Goal: Task Accomplishment & Management: Manage account settings

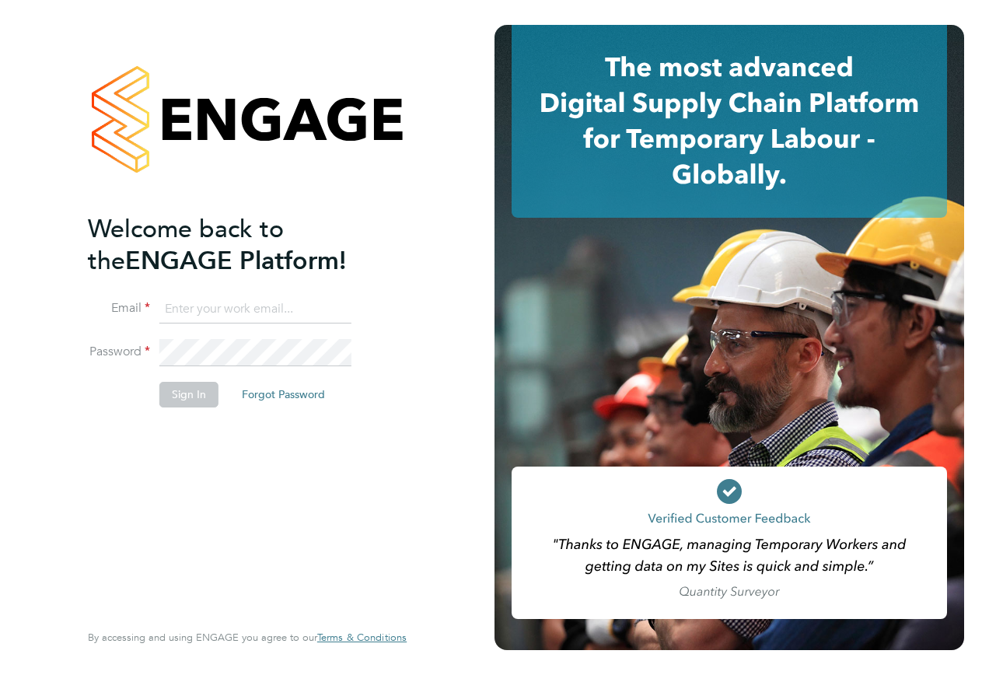
click at [207, 310] on input at bounding box center [255, 310] width 192 height 28
click at [211, 310] on input at bounding box center [255, 310] width 192 height 28
type input "Samreet.thandi@hays.com"
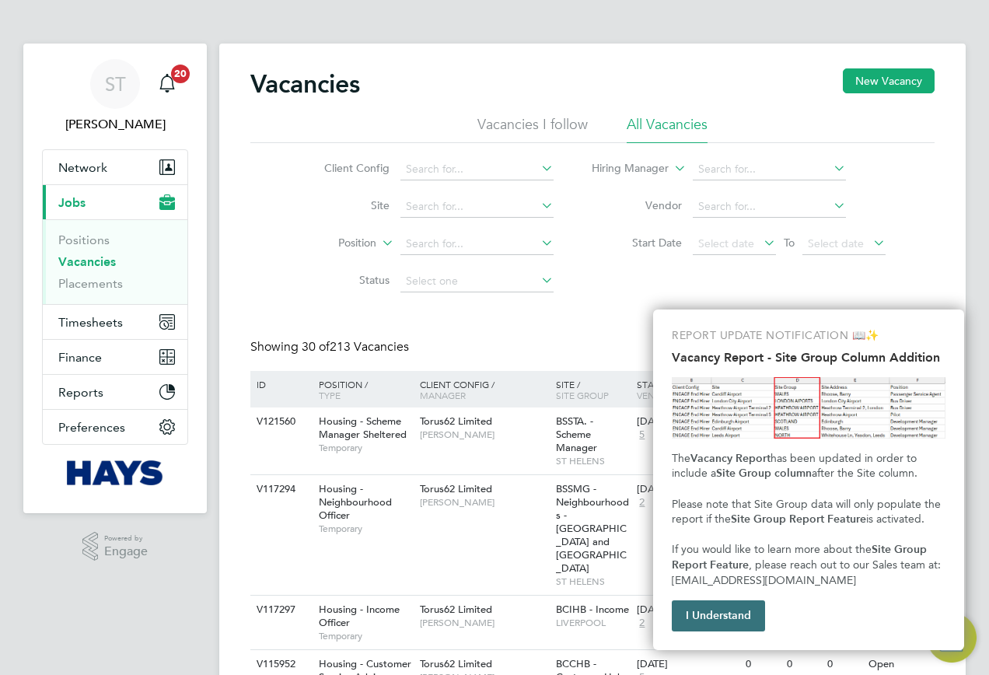
click at [688, 621] on button "I Understand" at bounding box center [718, 616] width 93 height 31
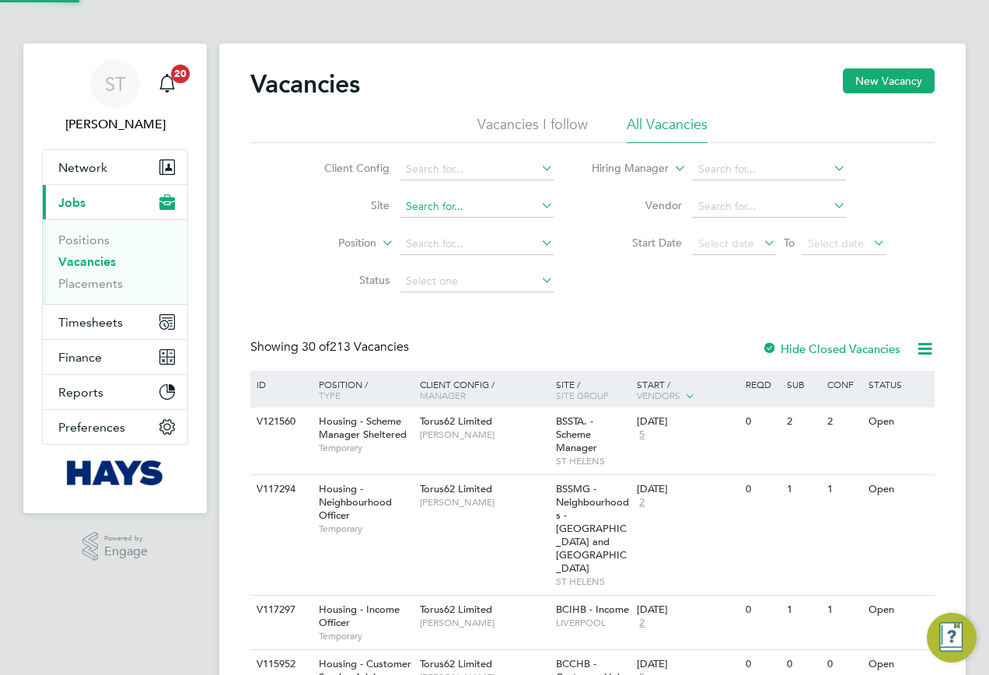
click at [420, 201] on input at bounding box center [477, 207] width 153 height 22
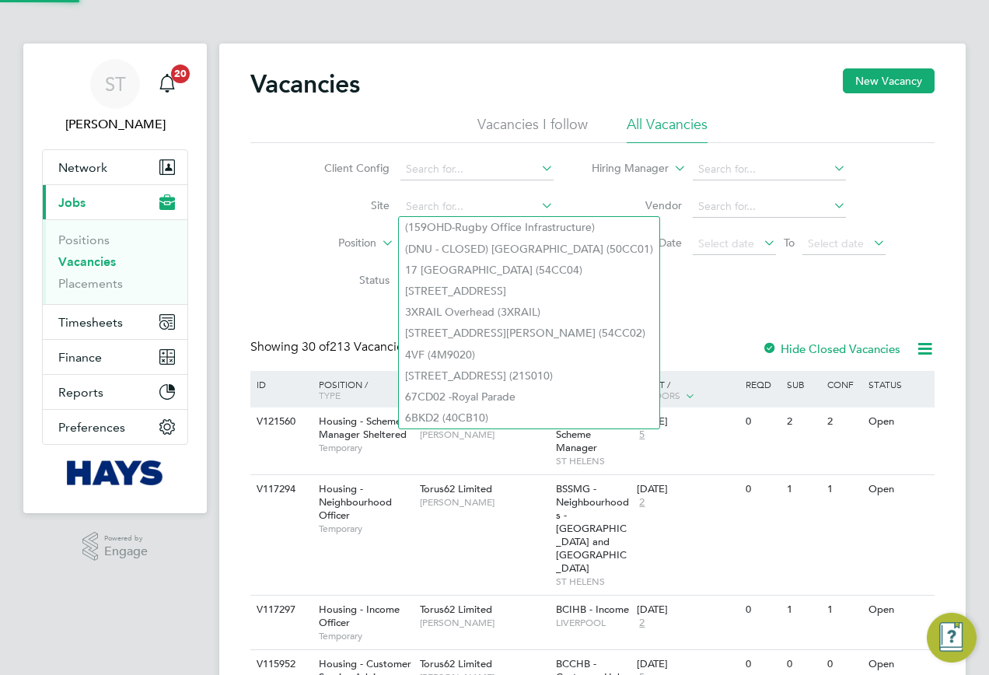
paste input "20Z021"
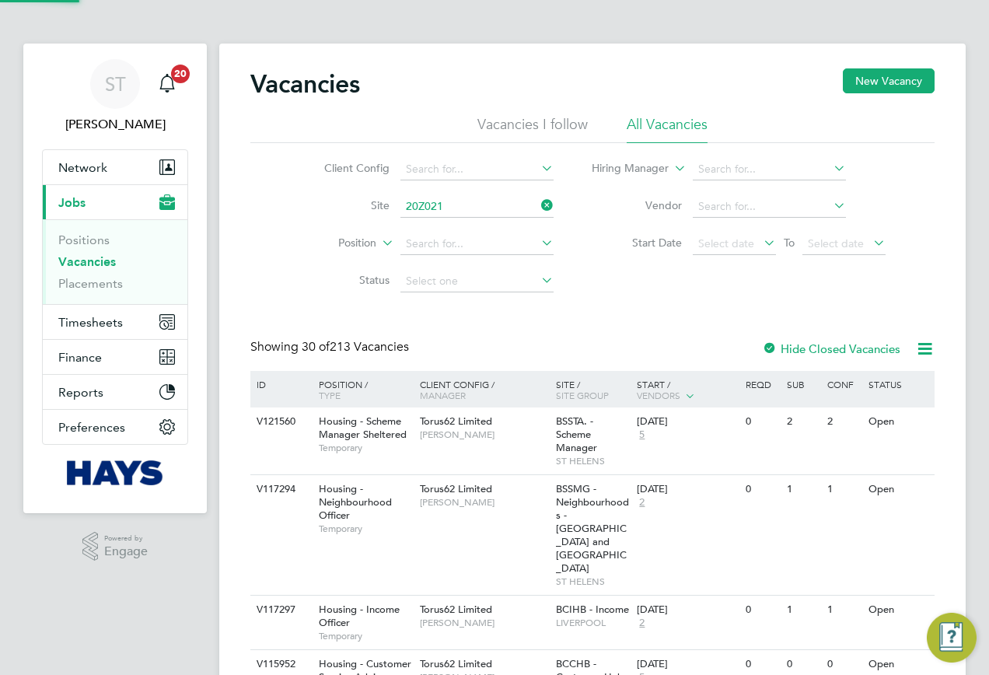
click at [456, 227] on li "Orbiston Community Hub ( 20Z021 )" at bounding box center [492, 227] width 187 height 21
type input "Orbiston Community Hub (20Z021)"
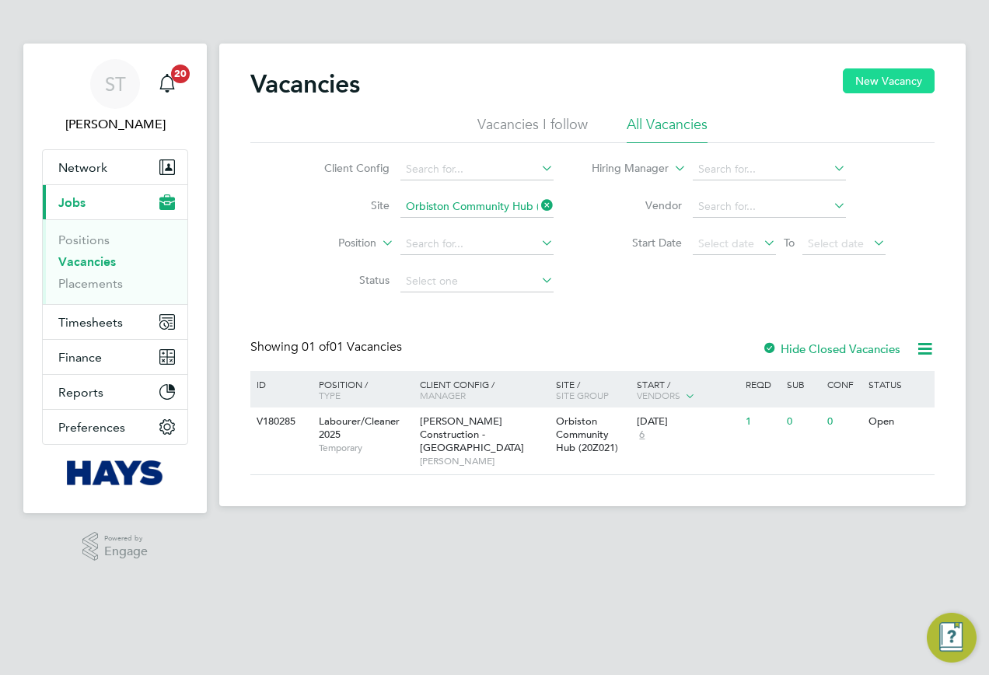
click at [874, 85] on button "New Vacancy" at bounding box center [889, 80] width 92 height 25
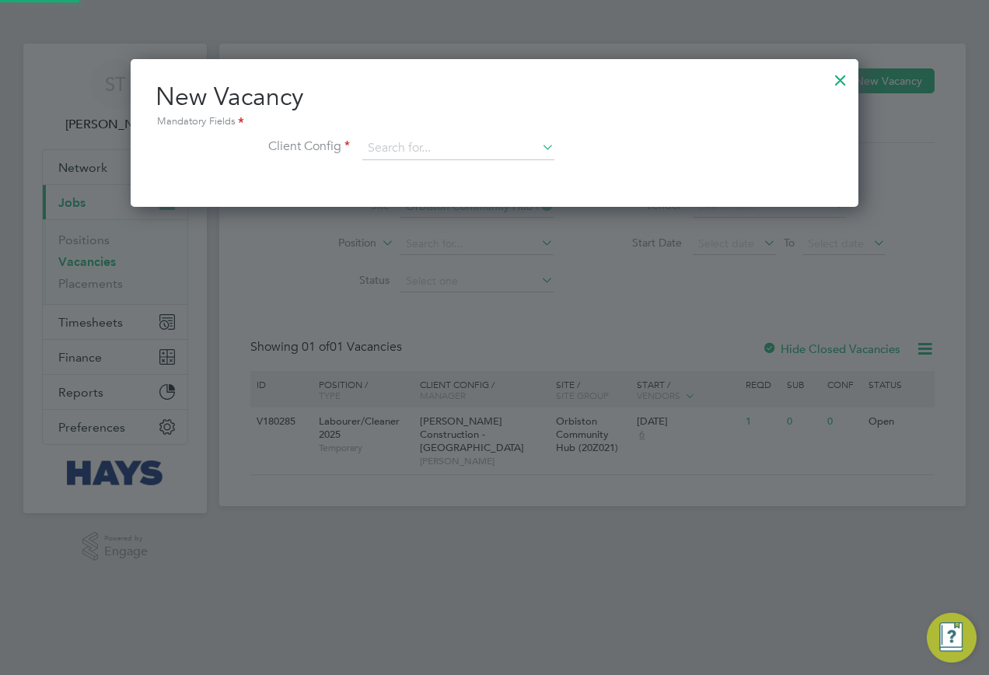
scroll to position [148, 729]
click at [477, 143] on input at bounding box center [458, 148] width 192 height 23
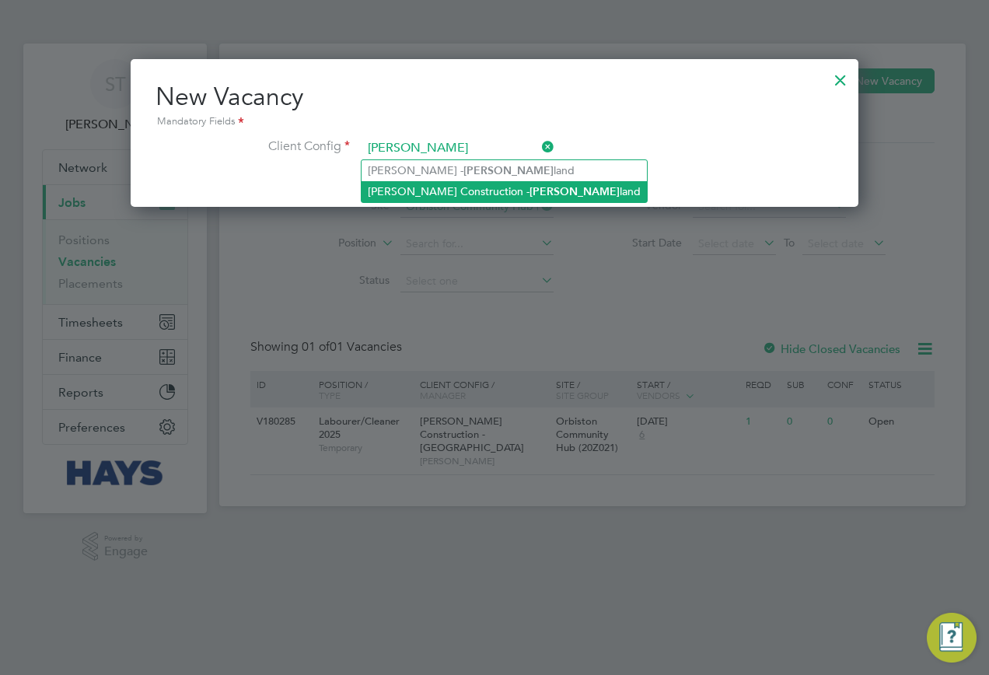
click at [434, 190] on li "Morgan Sindall Construction - Scot land" at bounding box center [504, 191] width 285 height 21
type input "Morgan Sindall Construction - Scotland"
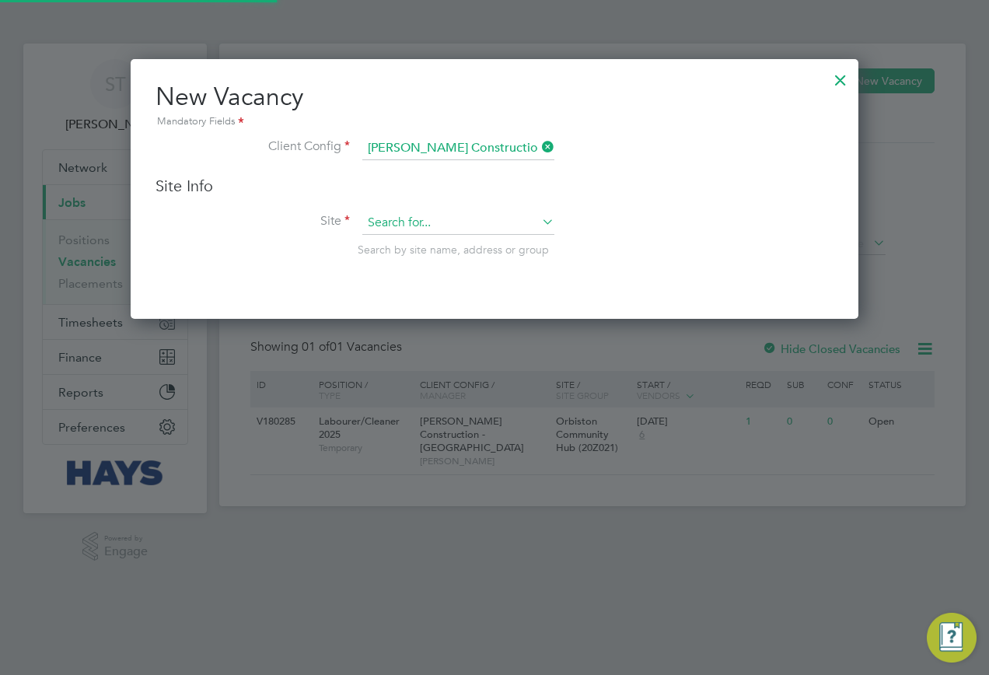
click at [410, 220] on input at bounding box center [458, 223] width 192 height 23
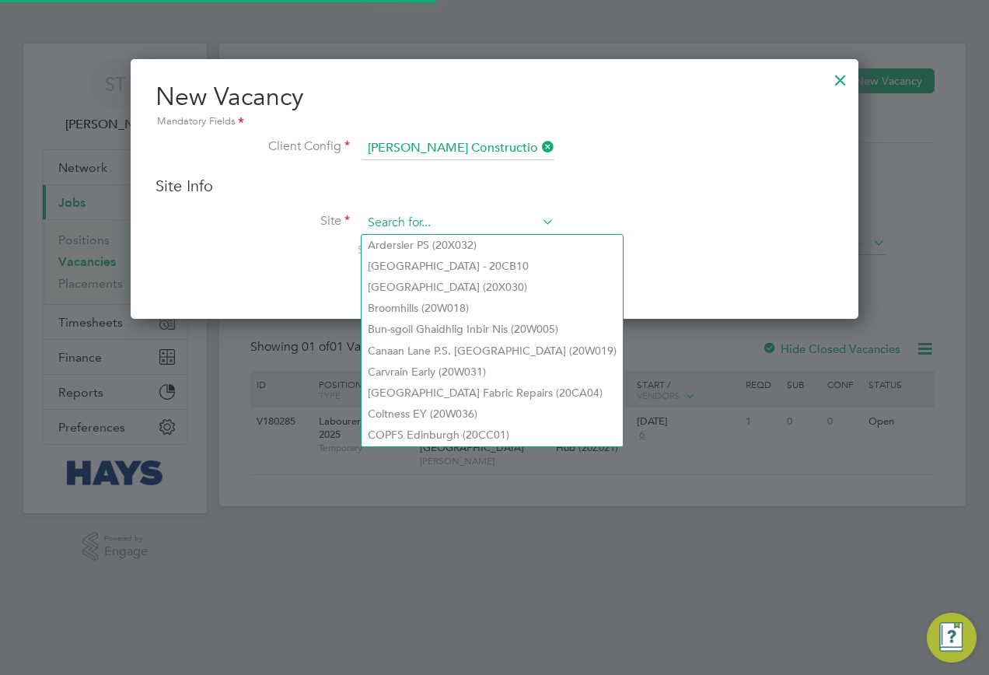
click at [406, 218] on input at bounding box center [458, 223] width 192 height 23
paste input "20Z021"
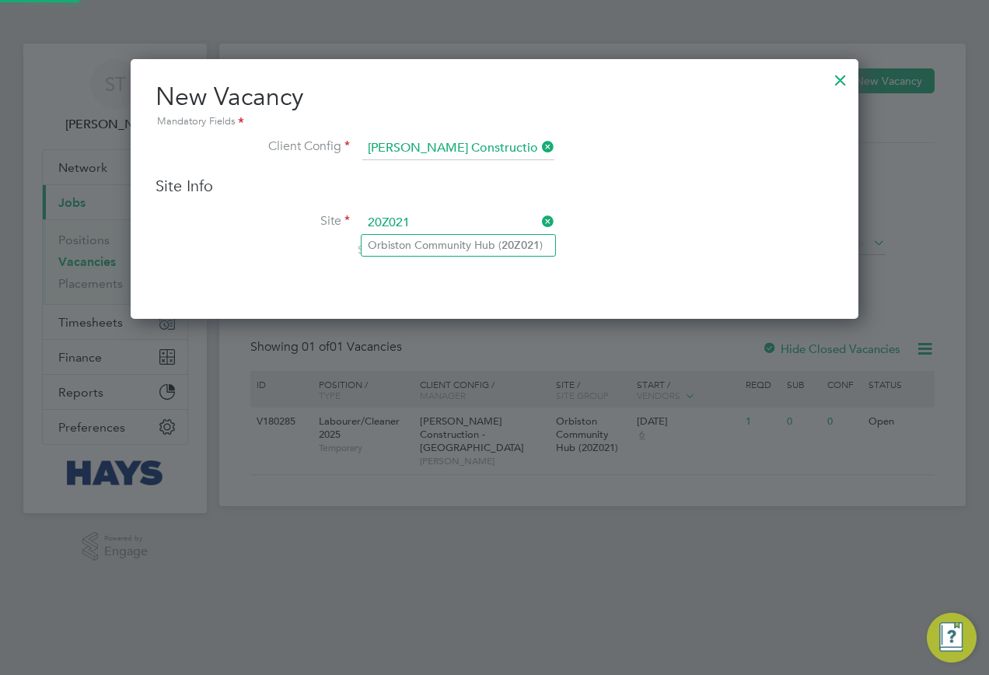
click at [409, 248] on li "Orbiston Community Hub ( 20Z021 )" at bounding box center [459, 245] width 194 height 21
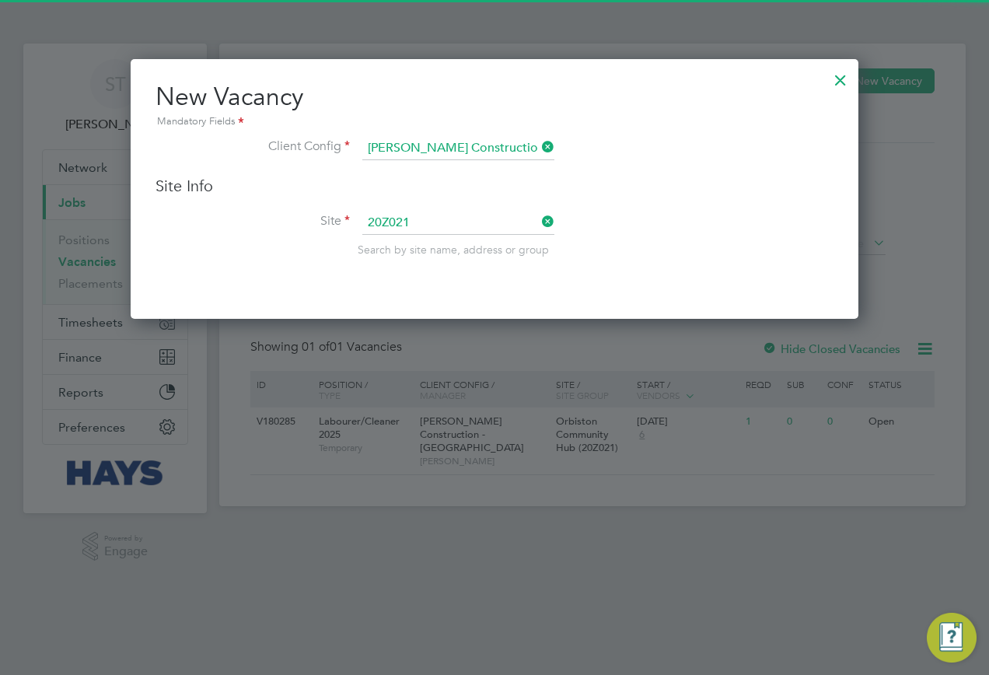
type input "Orbiston Community Hub (20Z021)"
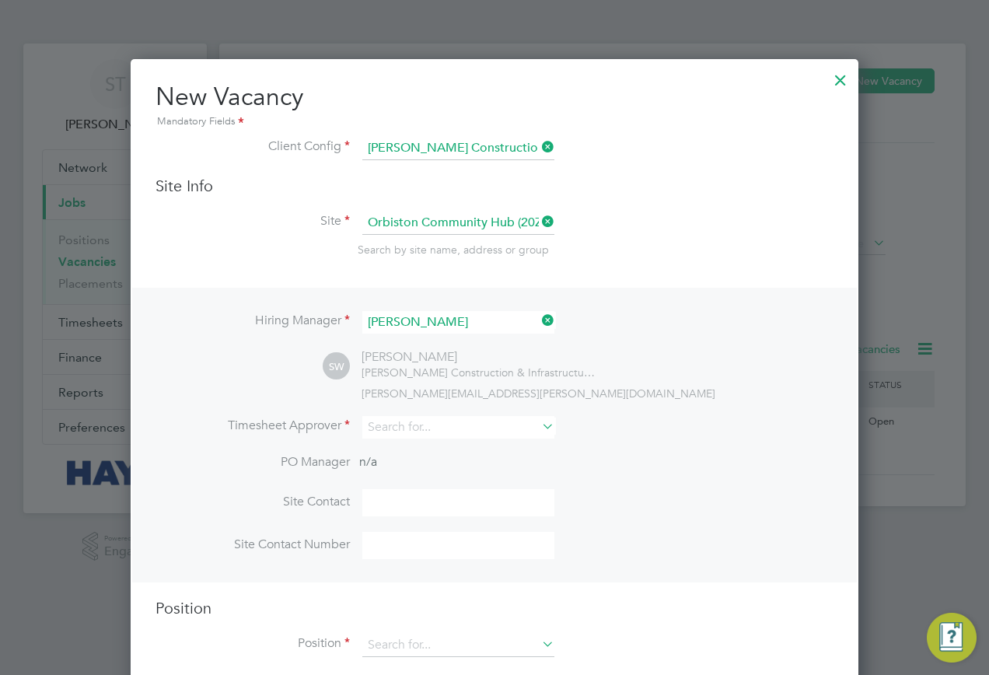
scroll to position [646, 729]
click at [368, 429] on input at bounding box center [458, 427] width 192 height 23
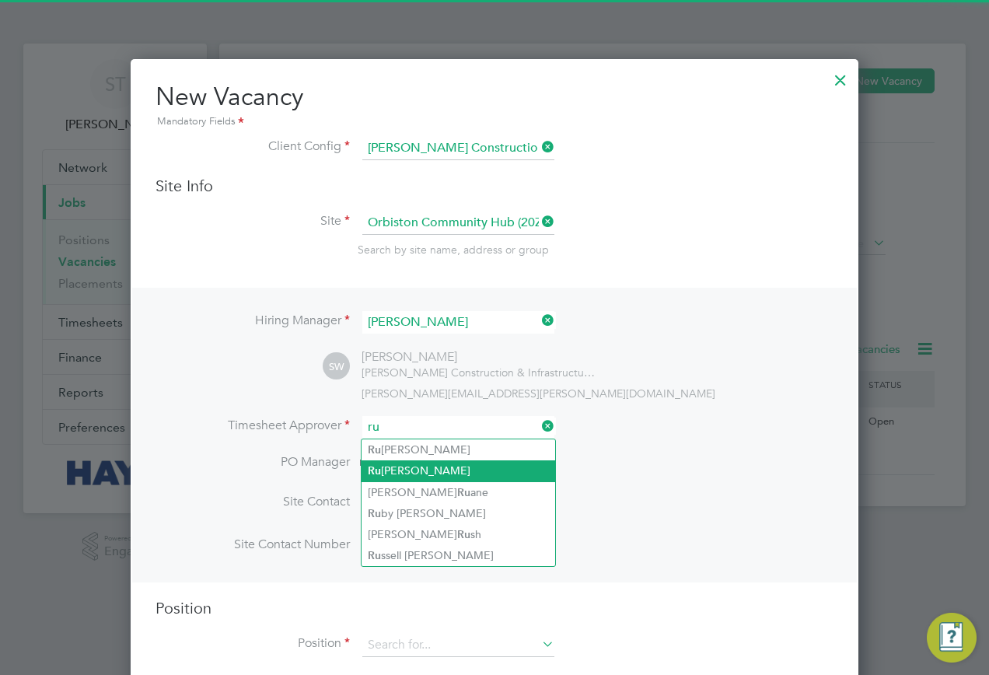
click at [390, 468] on li "Ru airidh Clark" at bounding box center [459, 470] width 194 height 21
type input "Ruairidh Clark"
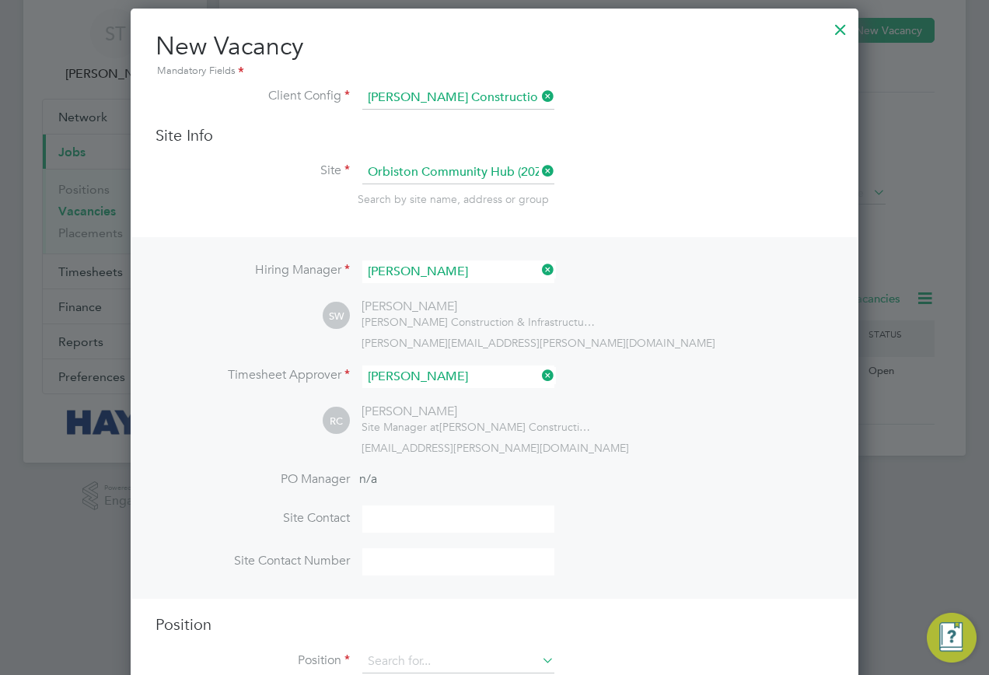
scroll to position [97, 0]
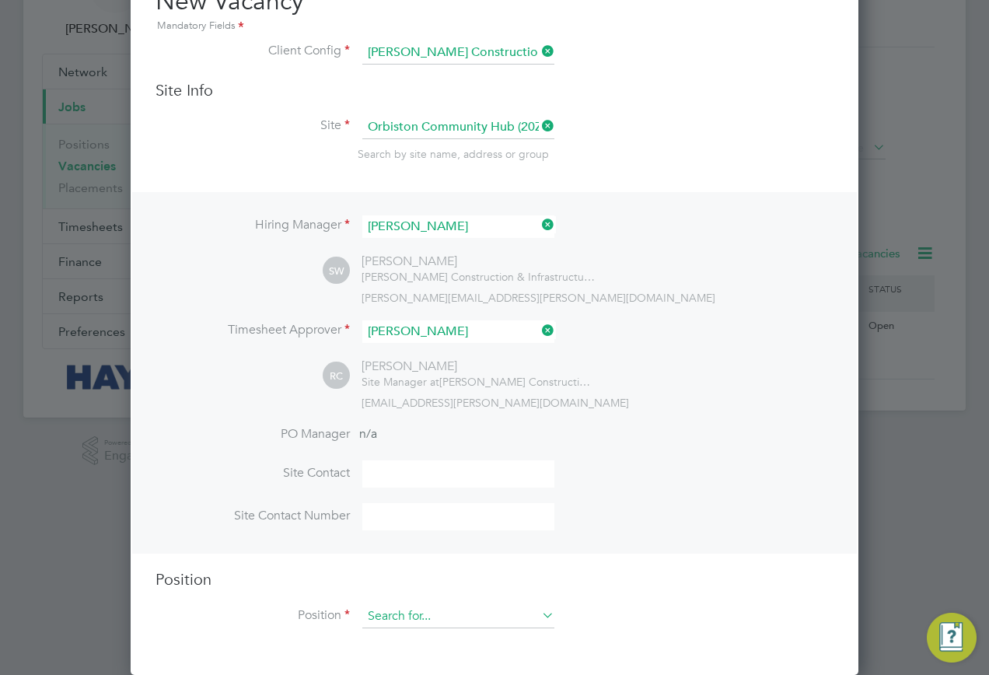
click at [403, 615] on input at bounding box center [458, 616] width 192 height 23
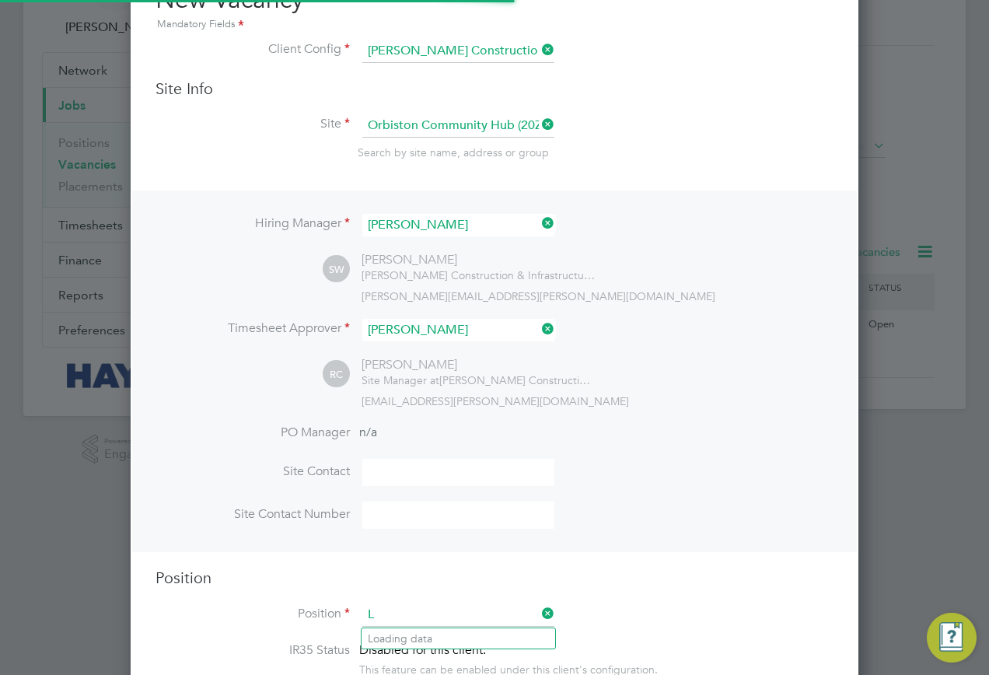
scroll to position [2201, 729]
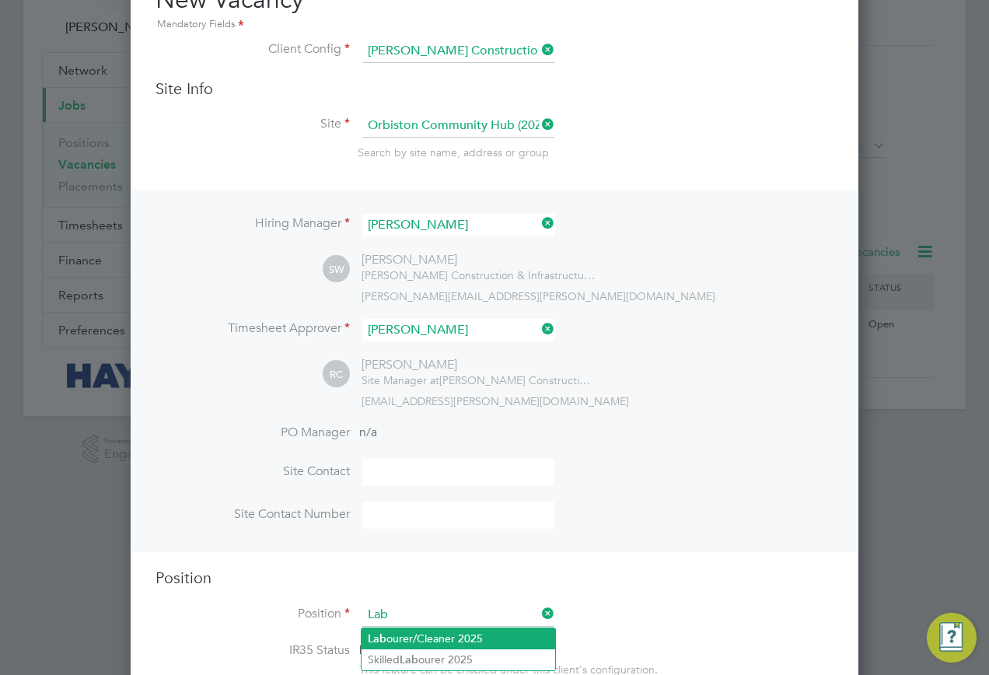
click at [398, 636] on li "Lab ourer/Cleaner 2025" at bounding box center [459, 639] width 194 height 21
type input "Labourer/Cleaner 2025"
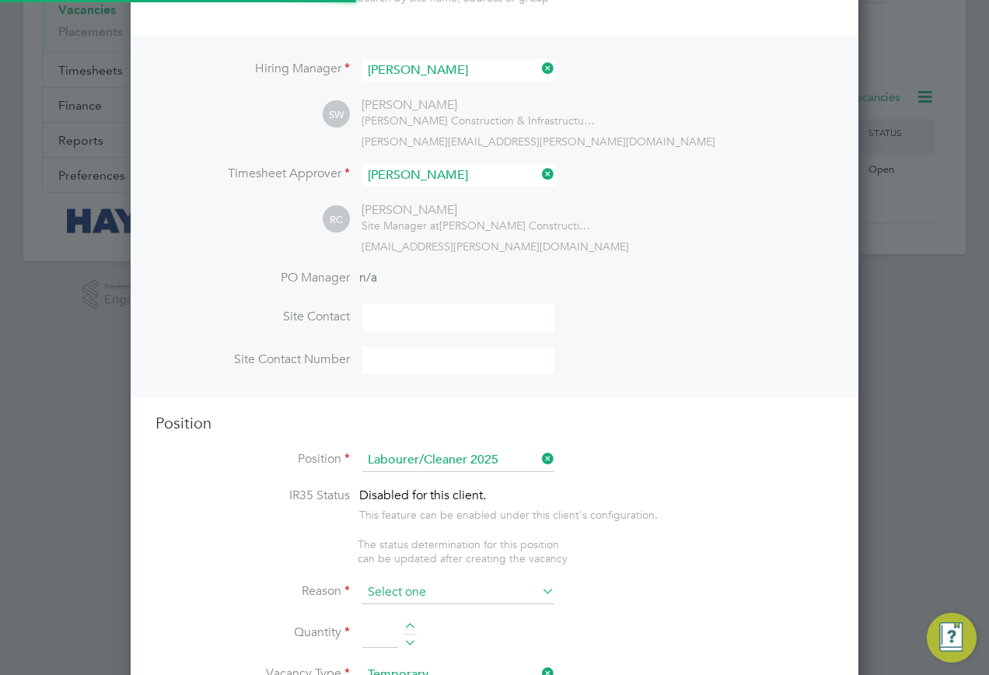
scroll to position [46, 82]
click at [383, 597] on input at bounding box center [458, 591] width 192 height 23
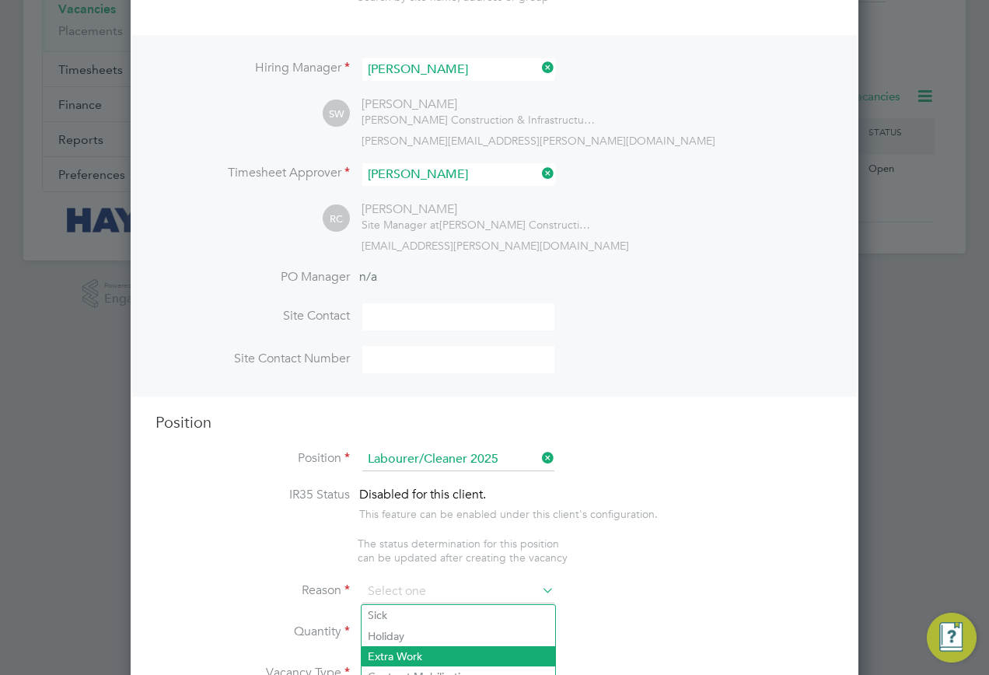
click at [394, 653] on li "Extra Work" at bounding box center [459, 656] width 194 height 20
type input "Extra Work"
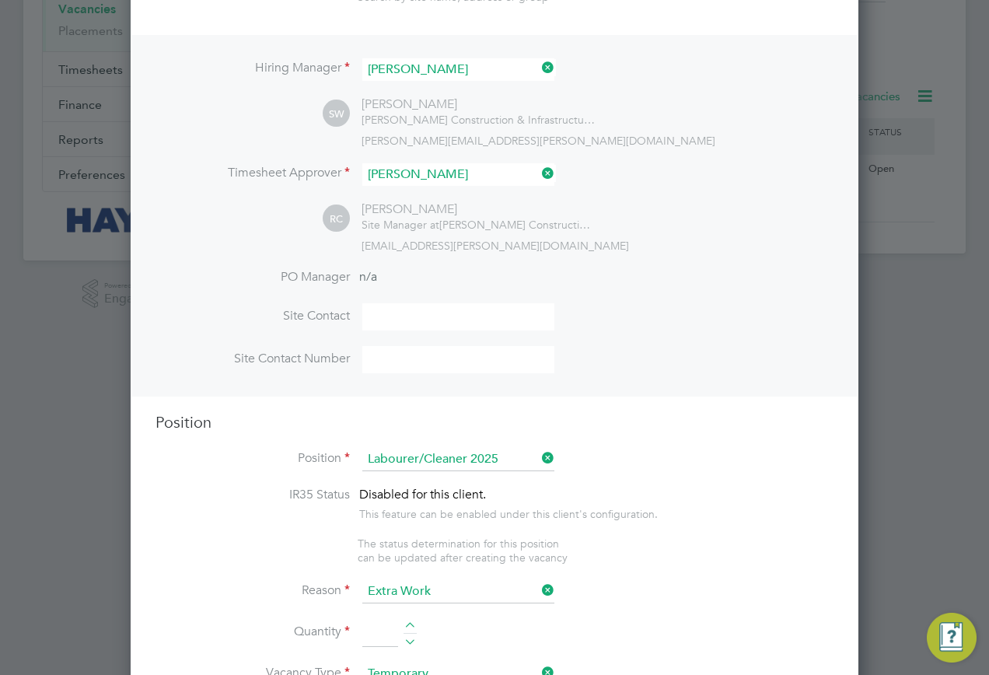
click at [384, 636] on input at bounding box center [380, 633] width 36 height 28
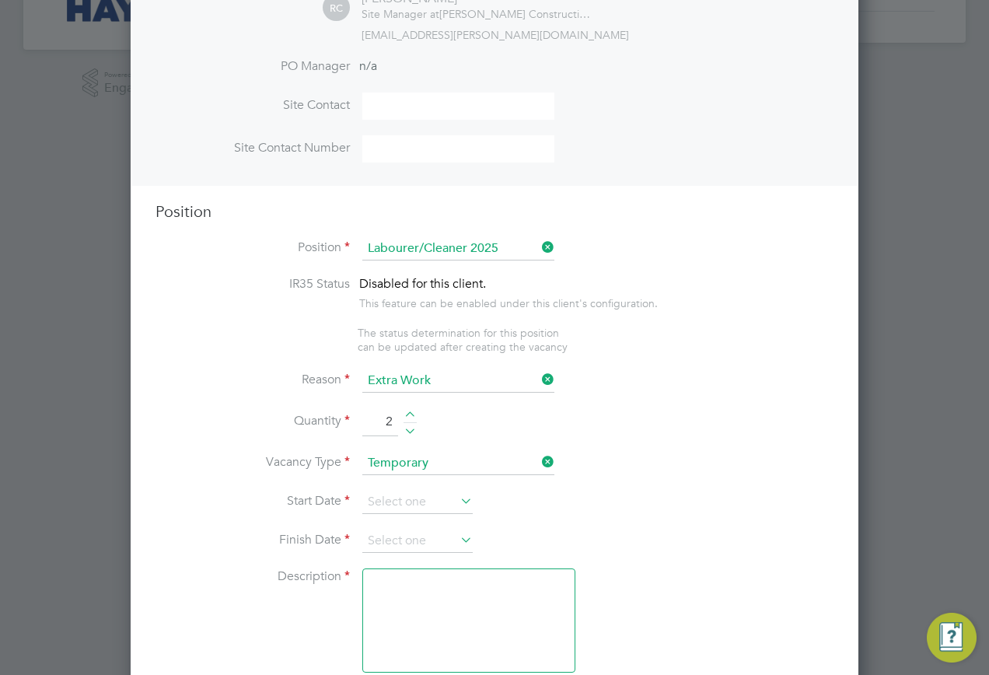
scroll to position [486, 0]
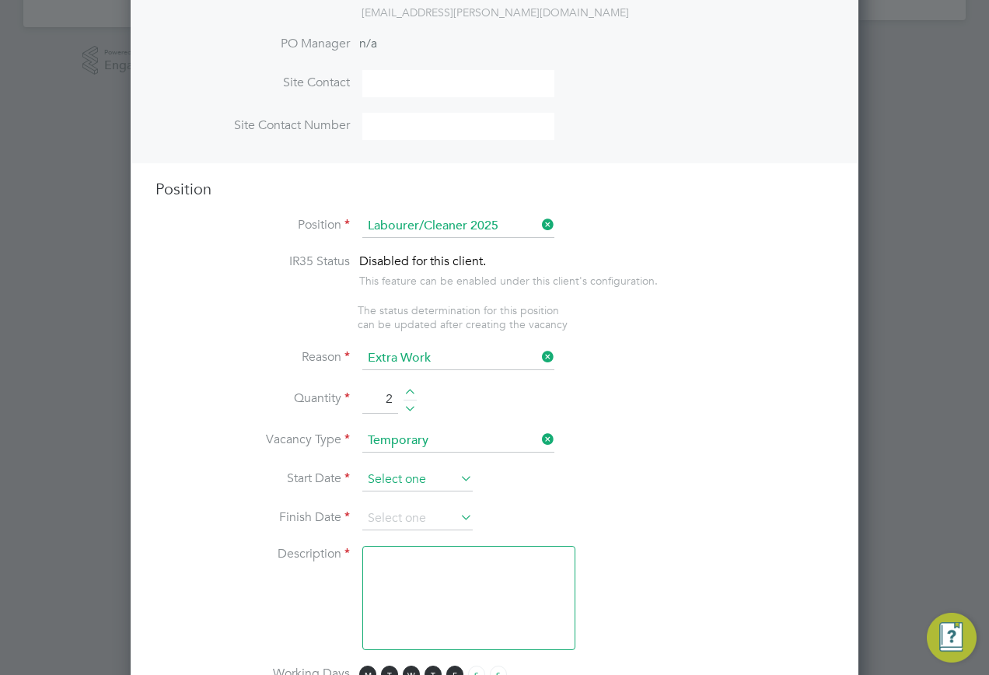
type input "2"
click at [418, 477] on input at bounding box center [417, 479] width 110 height 23
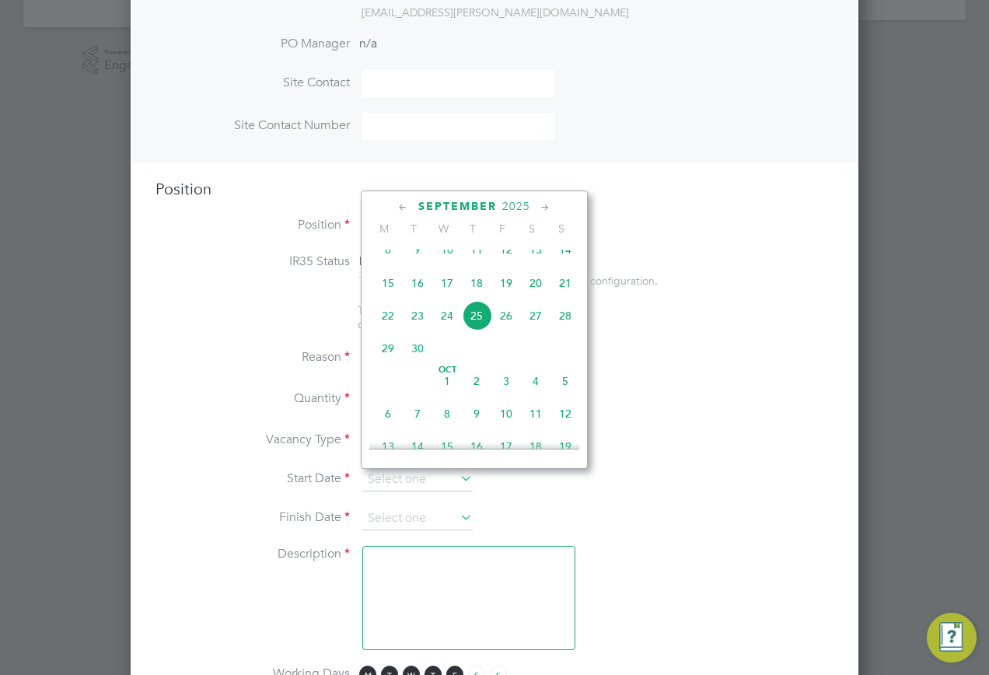
click at [484, 331] on span "25" at bounding box center [477, 316] width 30 height 30
type input "25 Sep 2025"
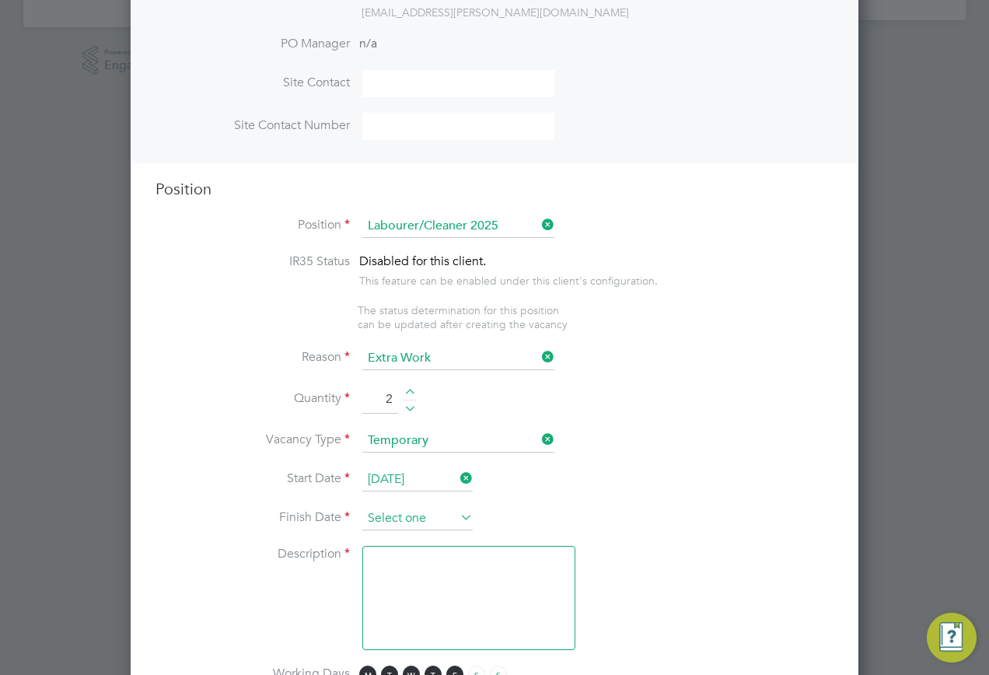
click at [433, 527] on input at bounding box center [417, 518] width 110 height 23
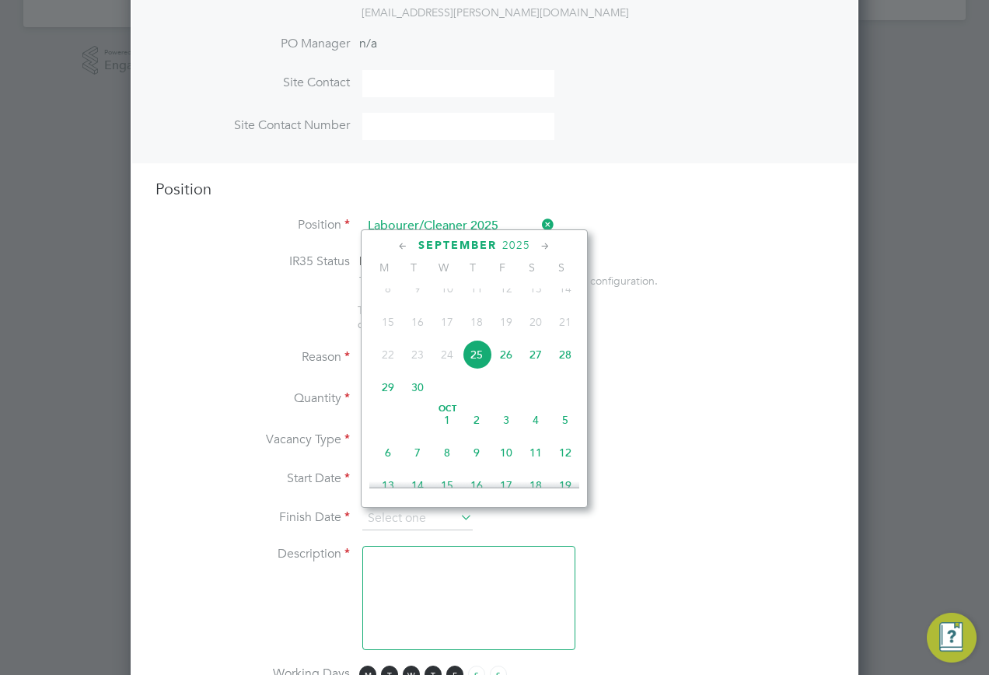
click at [397, 402] on span "29" at bounding box center [388, 388] width 30 height 30
type input "[DATE]"
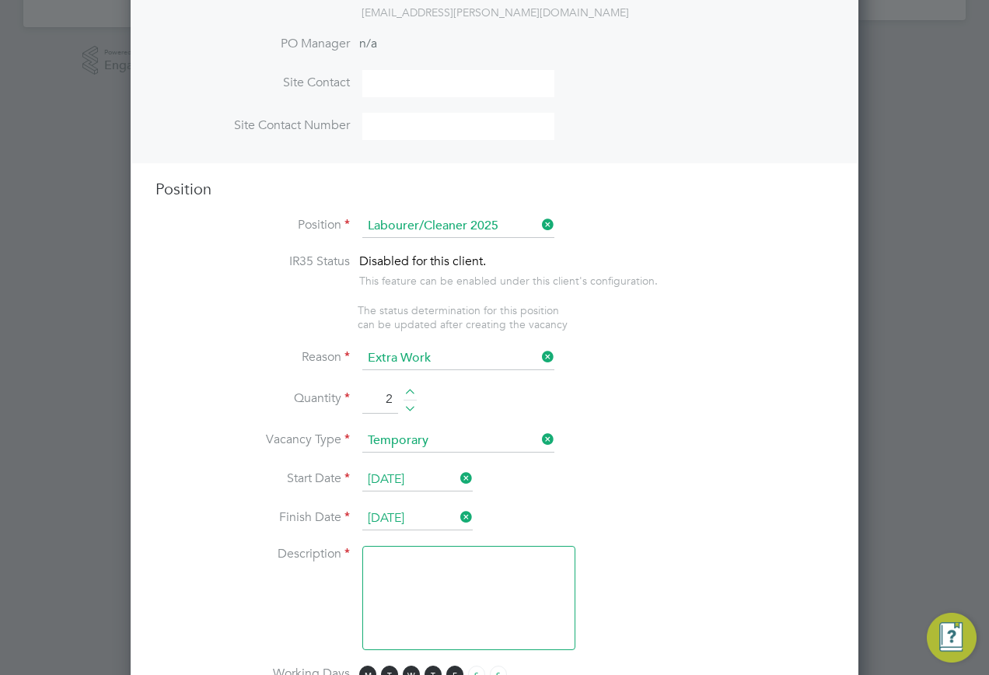
click at [391, 587] on textarea at bounding box center [468, 598] width 213 height 104
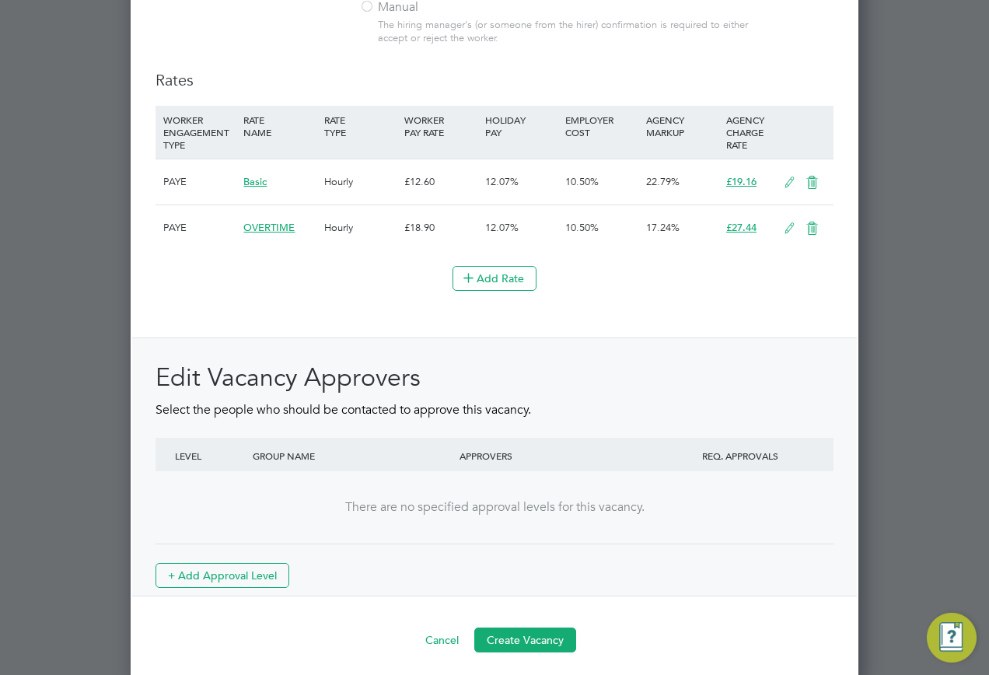
scroll to position [1604, 0]
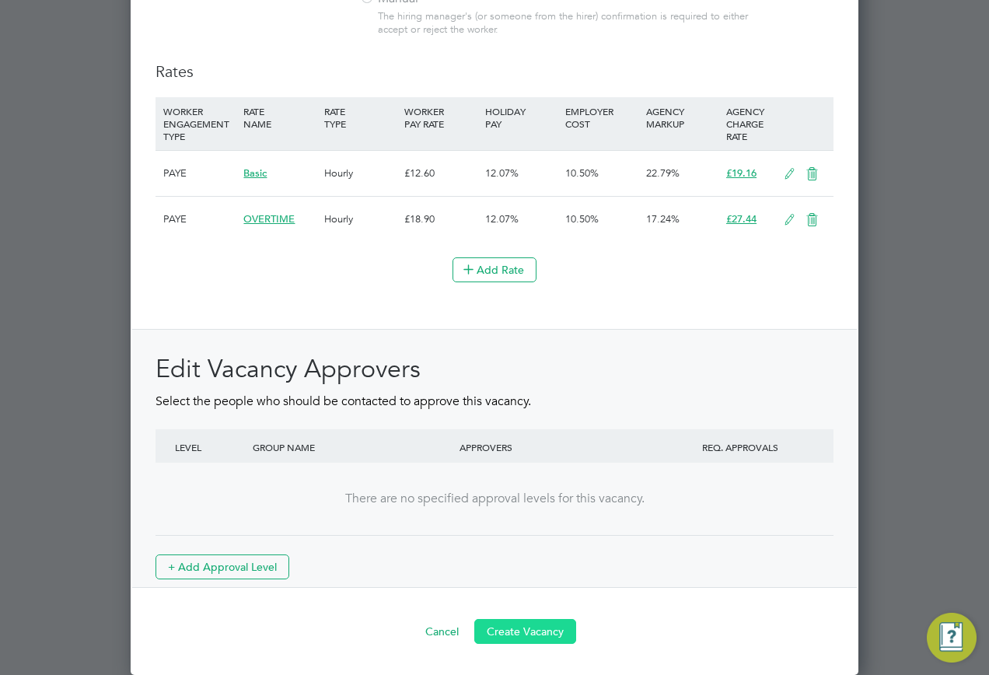
type textarea "."
click at [508, 630] on button "Create Vacancy" at bounding box center [525, 631] width 102 height 25
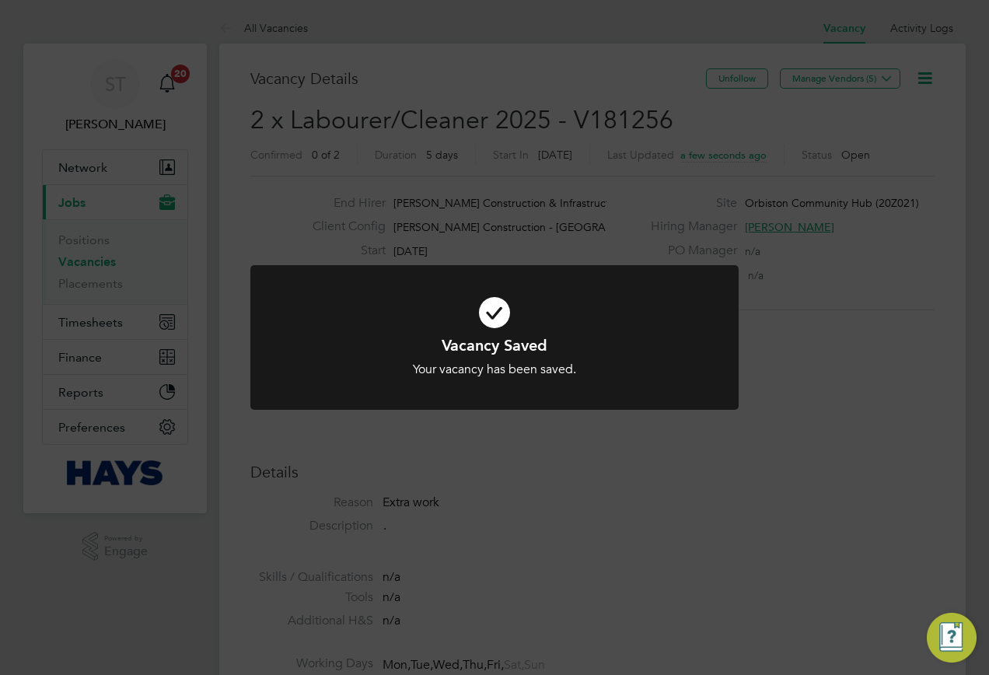
click at [775, 117] on div "Vacancy Saved Your vacancy has been saved. Cancel Okay" at bounding box center [494, 337] width 989 height 675
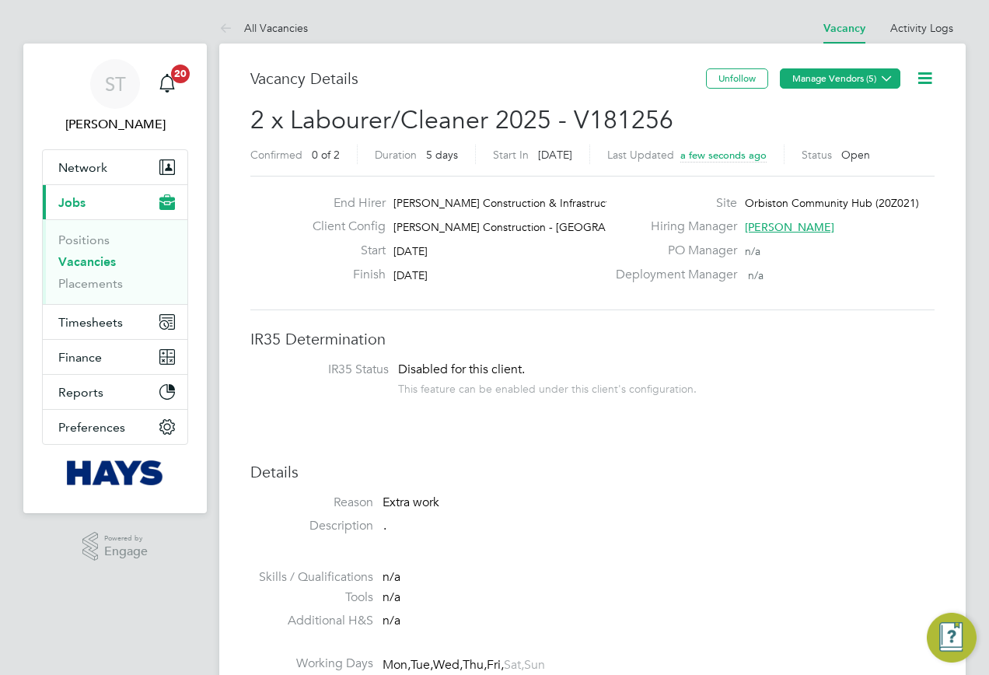
click at [864, 81] on button "Manage Vendors (5)" at bounding box center [840, 78] width 121 height 20
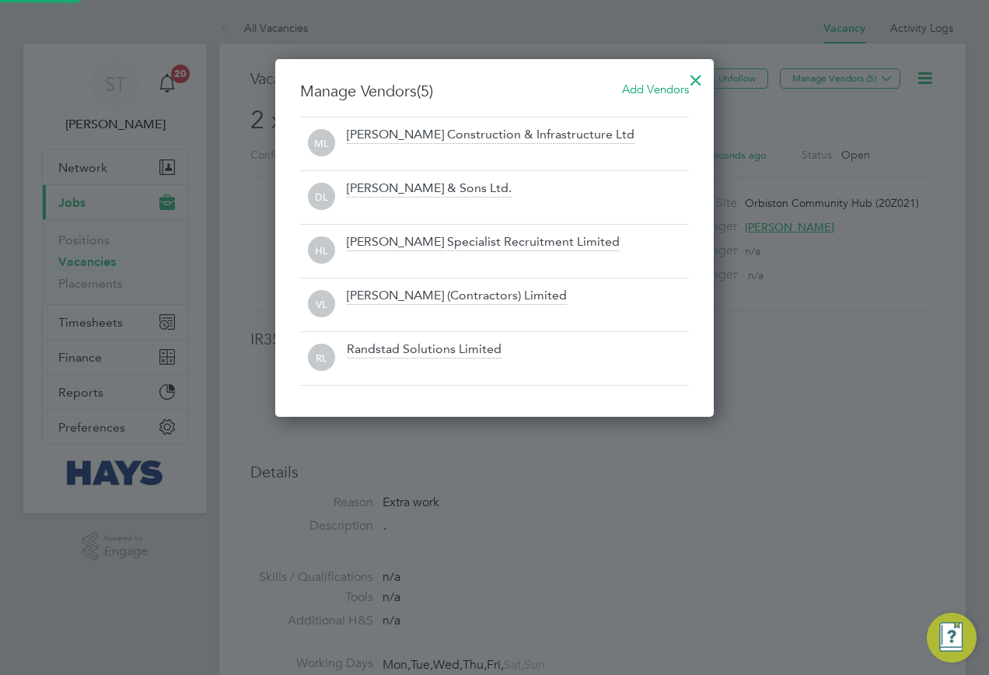
click at [634, 90] on span "Add Vendors" at bounding box center [655, 89] width 67 height 15
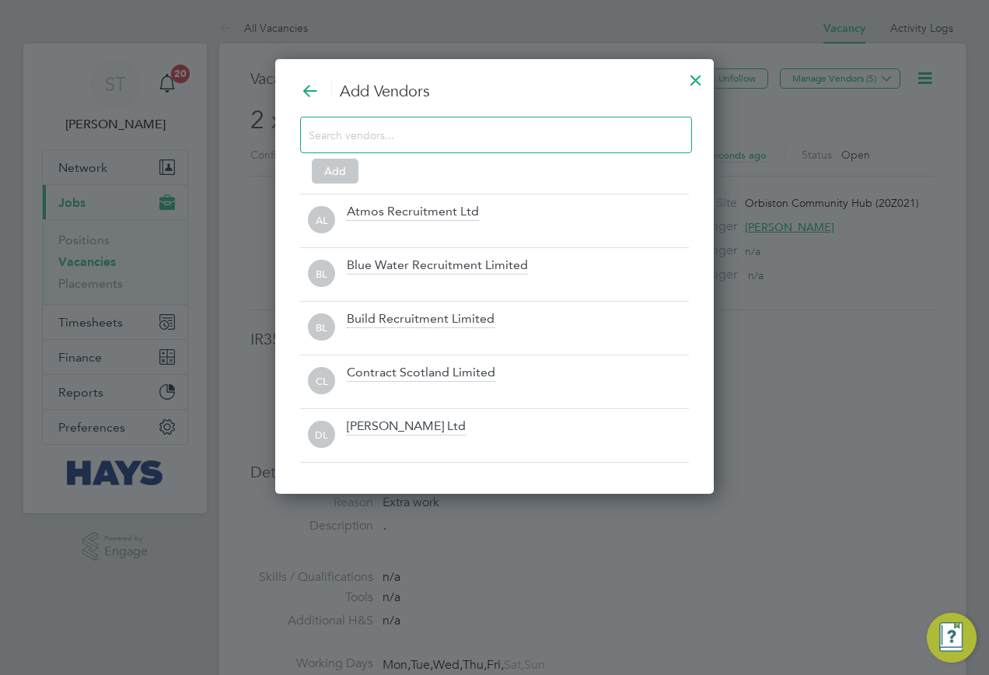
click at [448, 125] on input at bounding box center [484, 134] width 350 height 20
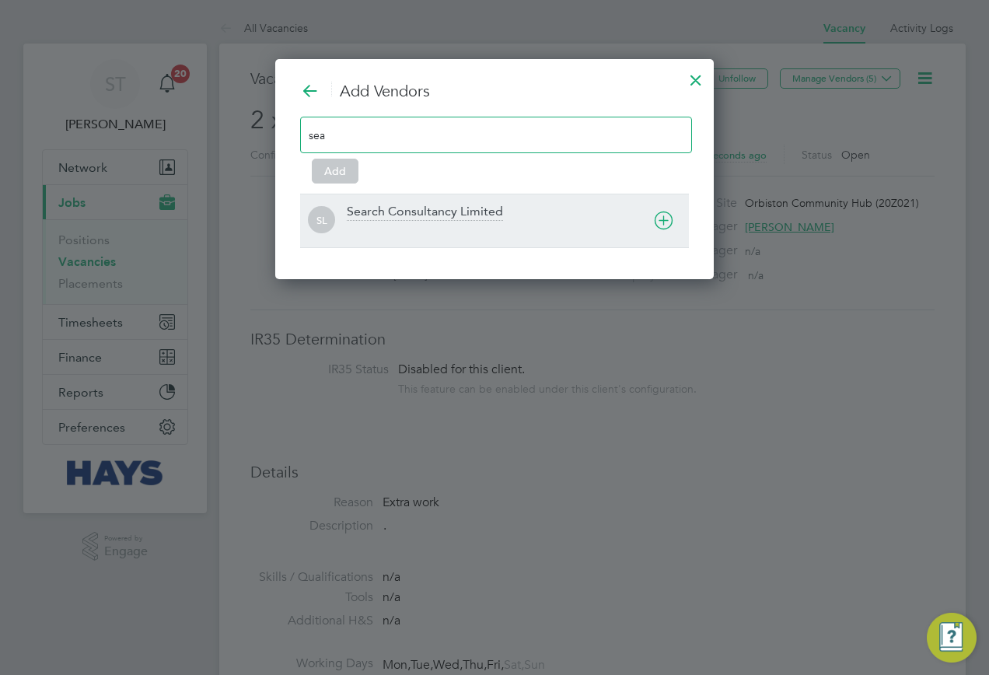
type input "sea"
click at [380, 235] on div at bounding box center [518, 231] width 342 height 16
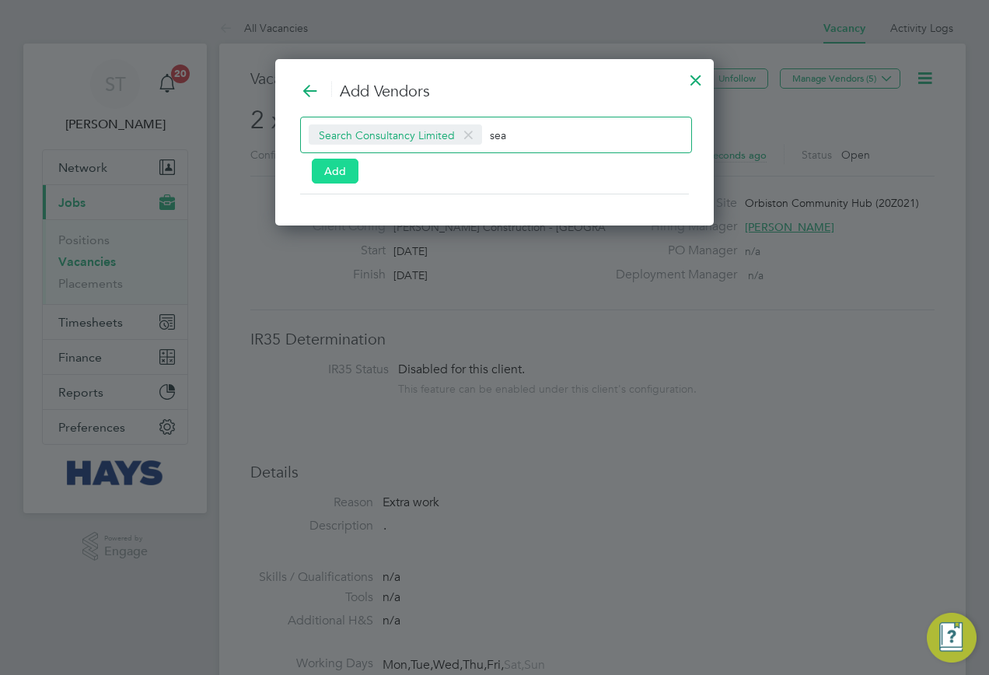
click at [340, 170] on button "Add" at bounding box center [335, 171] width 47 height 25
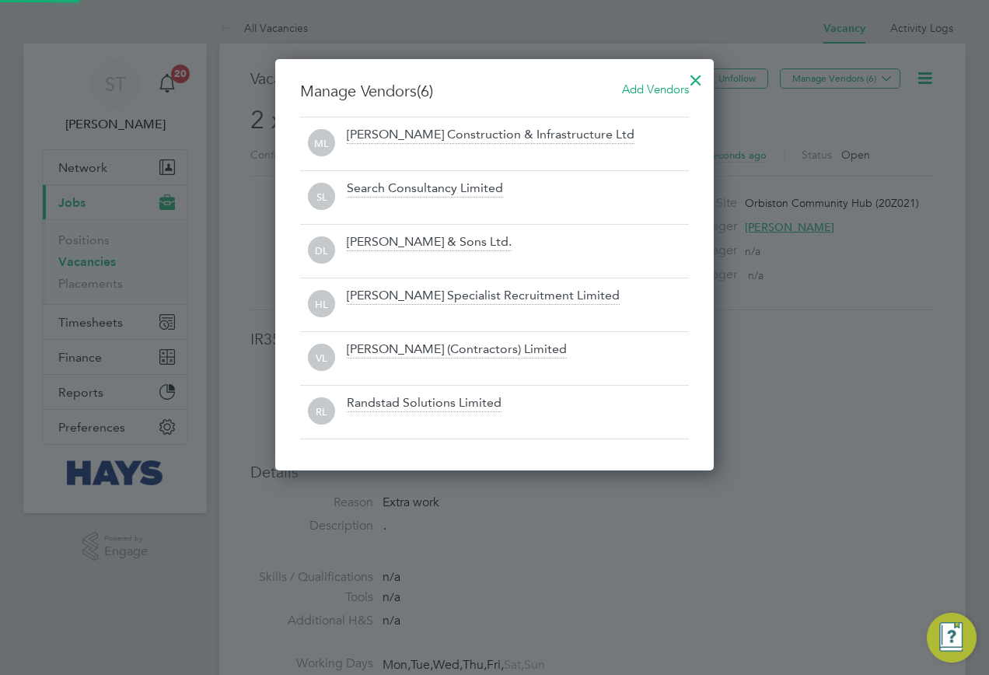
click at [695, 79] on div at bounding box center [696, 76] width 28 height 28
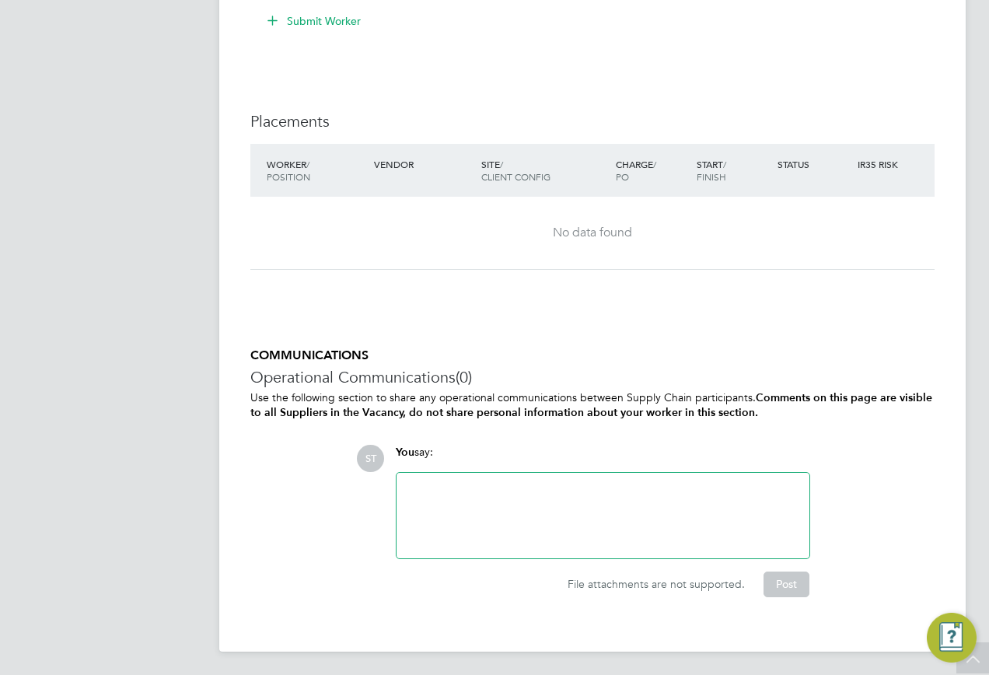
click at [488, 490] on div at bounding box center [603, 515] width 394 height 67
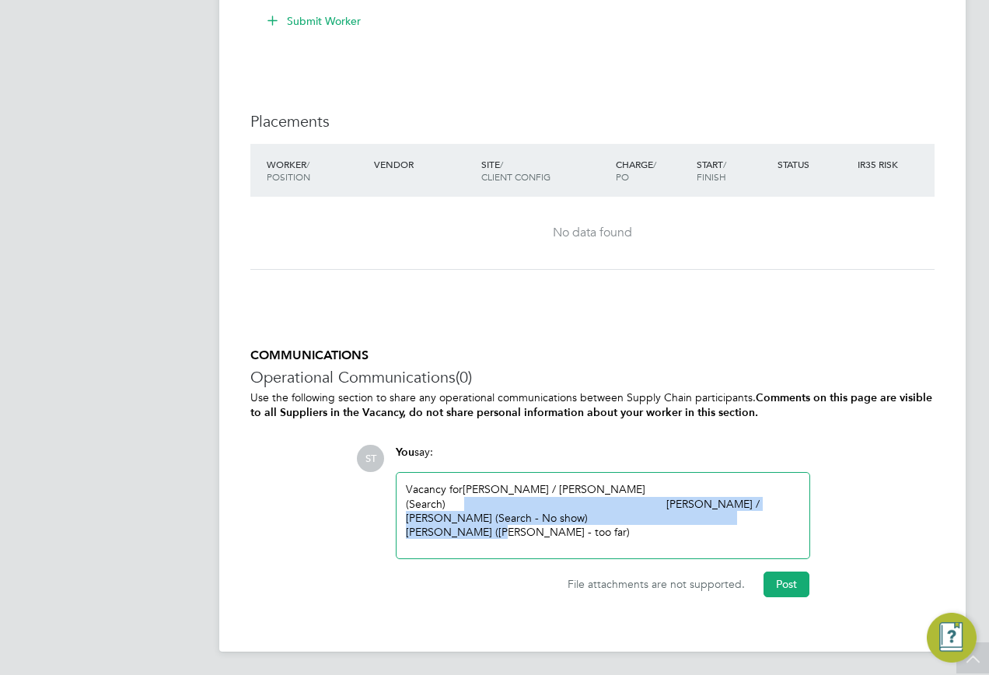
drag, startPoint x: 730, startPoint y: 532, endPoint x: 460, endPoint y: 502, distance: 271.5
click at [460, 502] on div "Vacancy for Jay Jackson / Logan Bull (Search) Duncan Coady / Ryan Duffin (Searc…" at bounding box center [603, 515] width 394 height 67
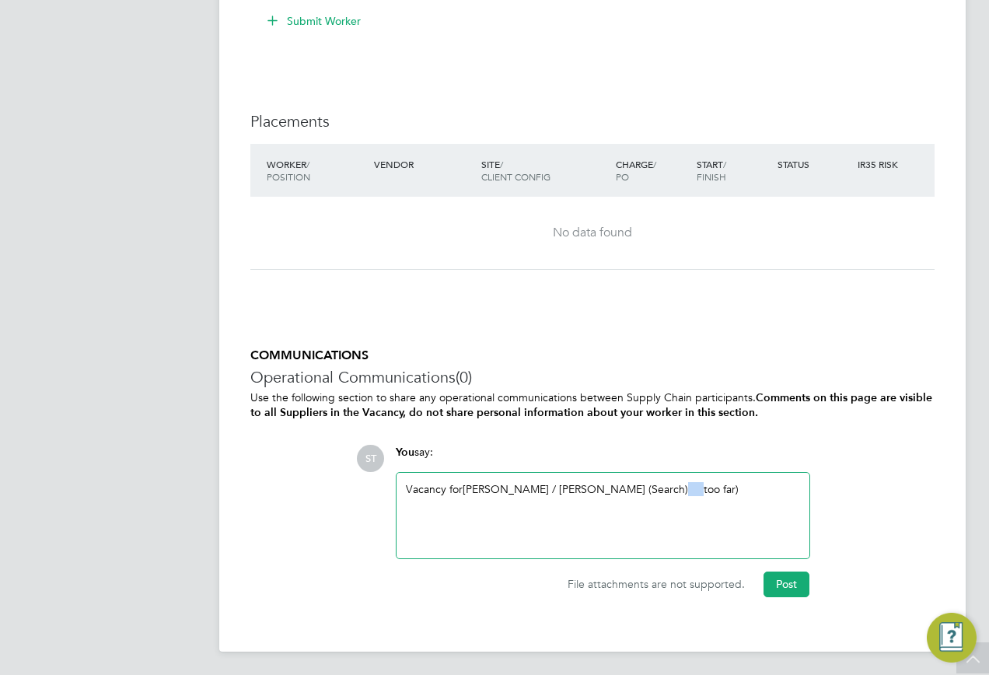
drag, startPoint x: 664, startPoint y: 485, endPoint x: 625, endPoint y: 485, distance: 38.9
click at [625, 485] on div "Vacancy for Jay Jackson / Logan Bull (Search) too far)" at bounding box center [603, 515] width 394 height 67
click at [785, 587] on button "Post" at bounding box center [787, 584] width 46 height 25
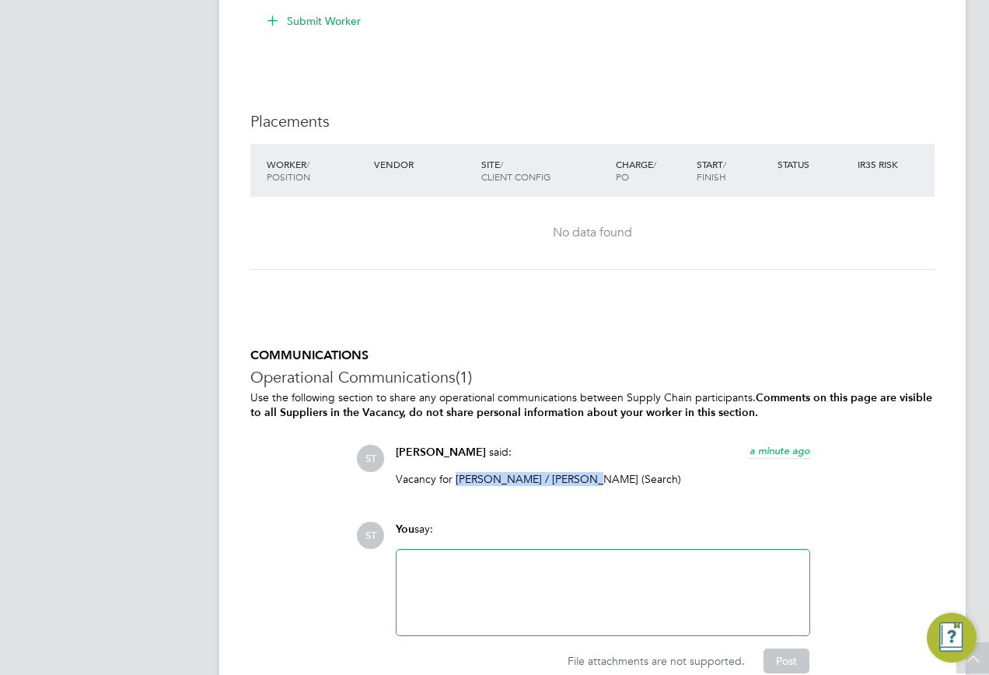
drag, startPoint x: 573, startPoint y: 473, endPoint x: 455, endPoint y: 478, distance: 118.3
click at [455, 478] on p "Vacancy for Jay Jackson / Logan Bull (Search)" at bounding box center [603, 479] width 415 height 14
copy p "Jay Jackson / Logan Bull"
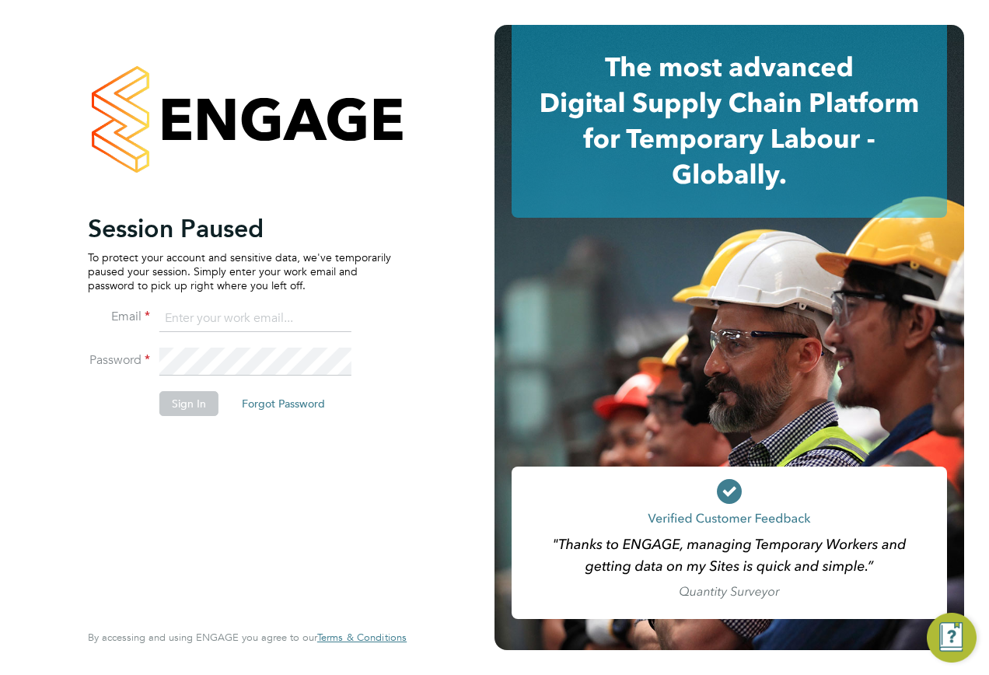
click at [233, 317] on input at bounding box center [255, 319] width 192 height 28
type input "samreet.thandi@hays.com"
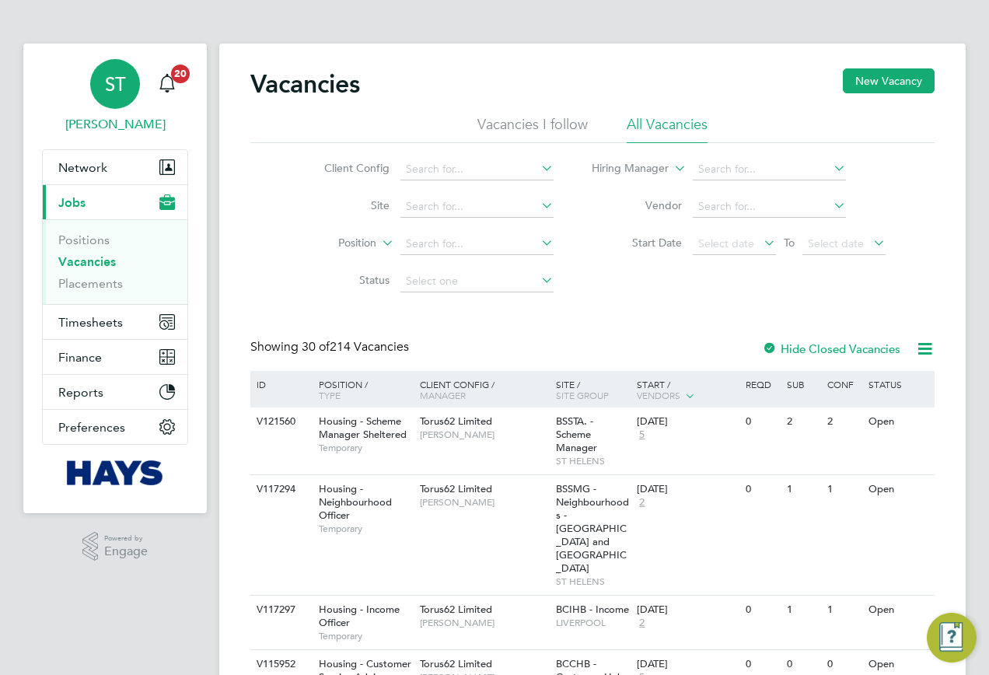
click at [103, 89] on div "ST" at bounding box center [115, 84] width 50 height 50
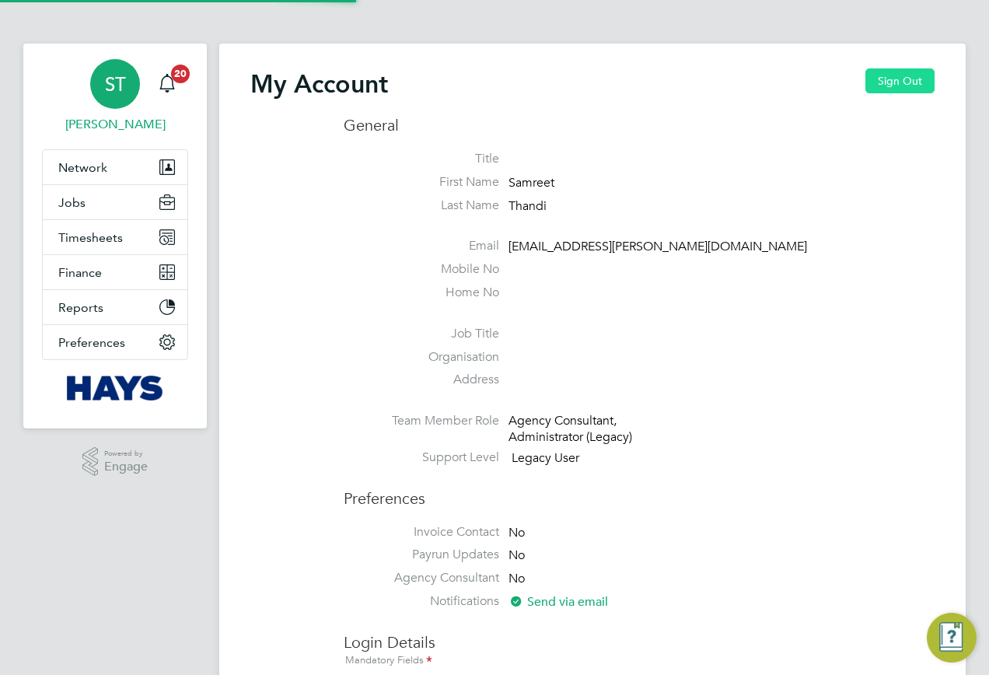
click at [897, 87] on button "Sign Out" at bounding box center [900, 80] width 69 height 25
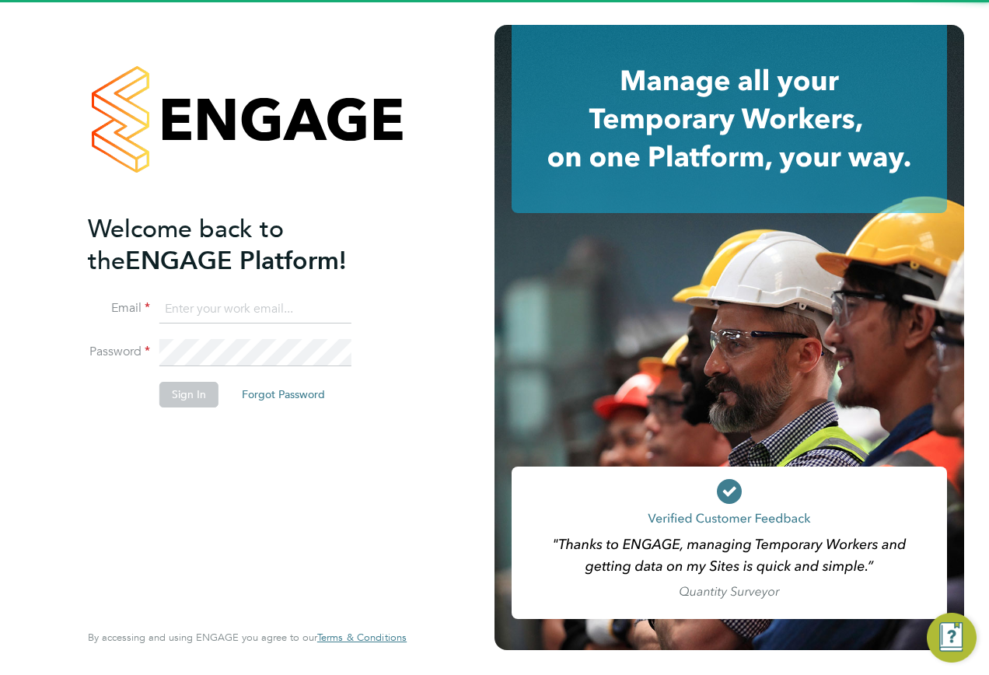
click at [226, 320] on input at bounding box center [255, 310] width 192 height 28
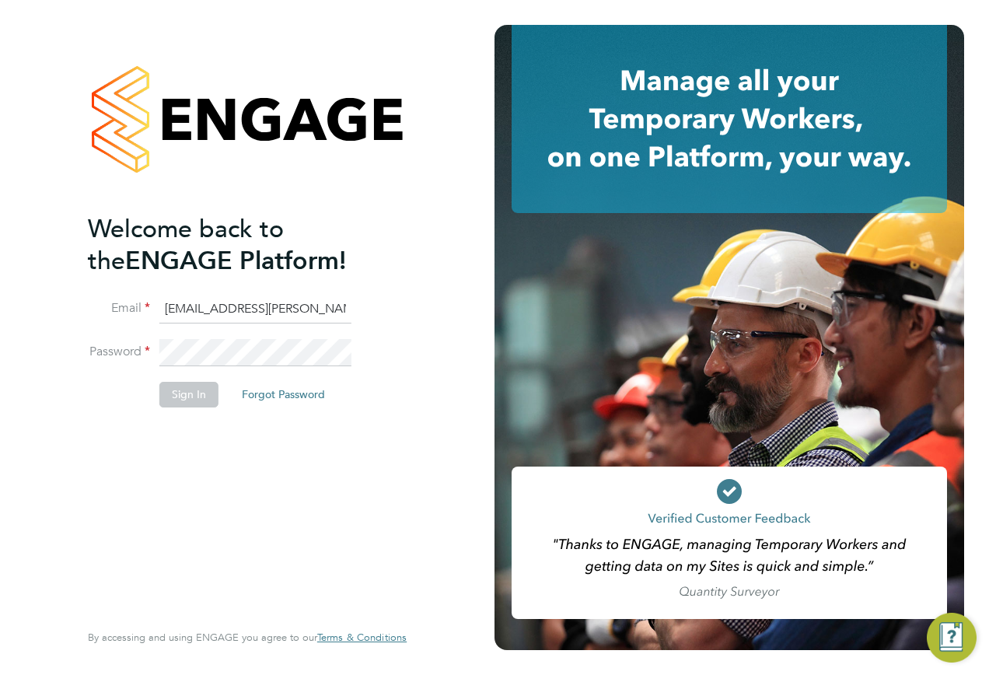
type input "Vendorkeyaccounts2@hays.com"
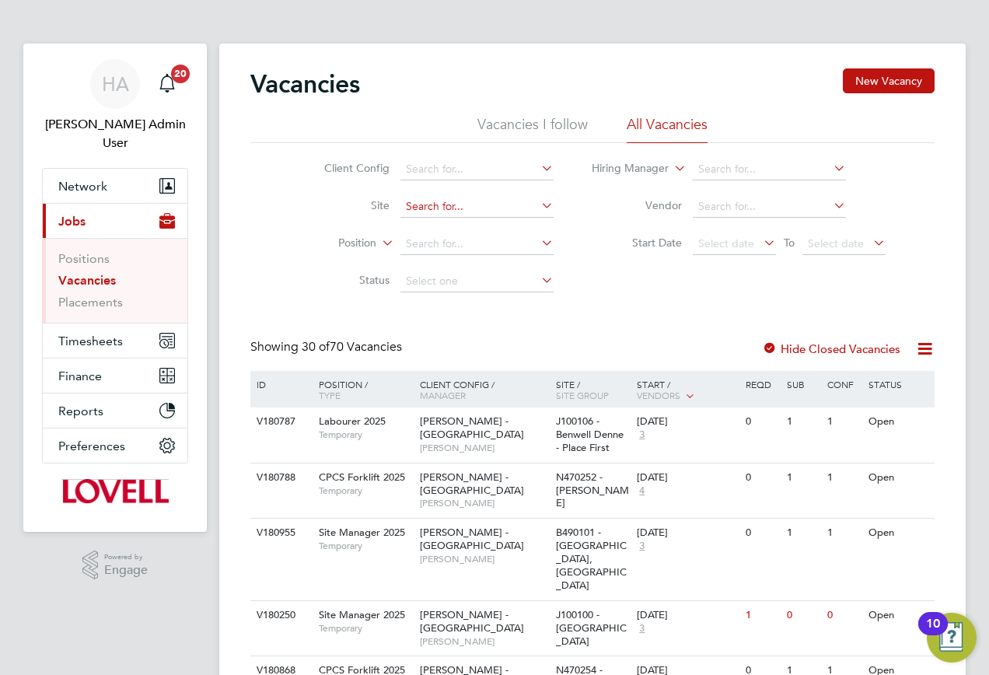
click at [423, 204] on input at bounding box center [477, 207] width 153 height 22
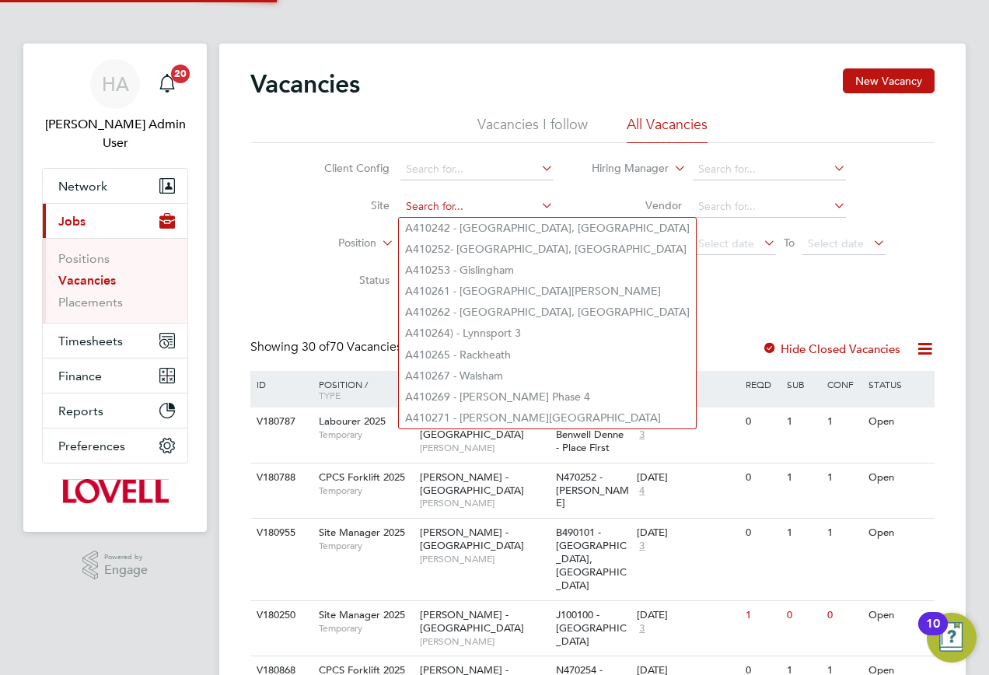
click at [423, 204] on input at bounding box center [477, 207] width 153 height 22
paste input "G400186"
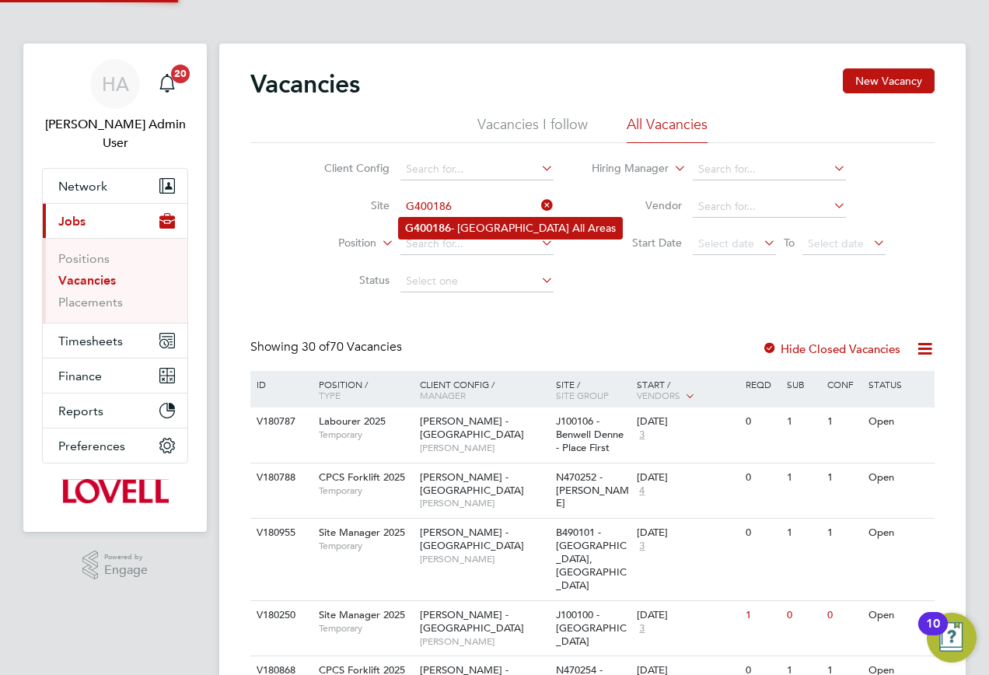
click at [457, 230] on li "G400186 - South Queensferry All Areas" at bounding box center [510, 228] width 223 height 21
type input "G400186 - South Queensferry All Areas"
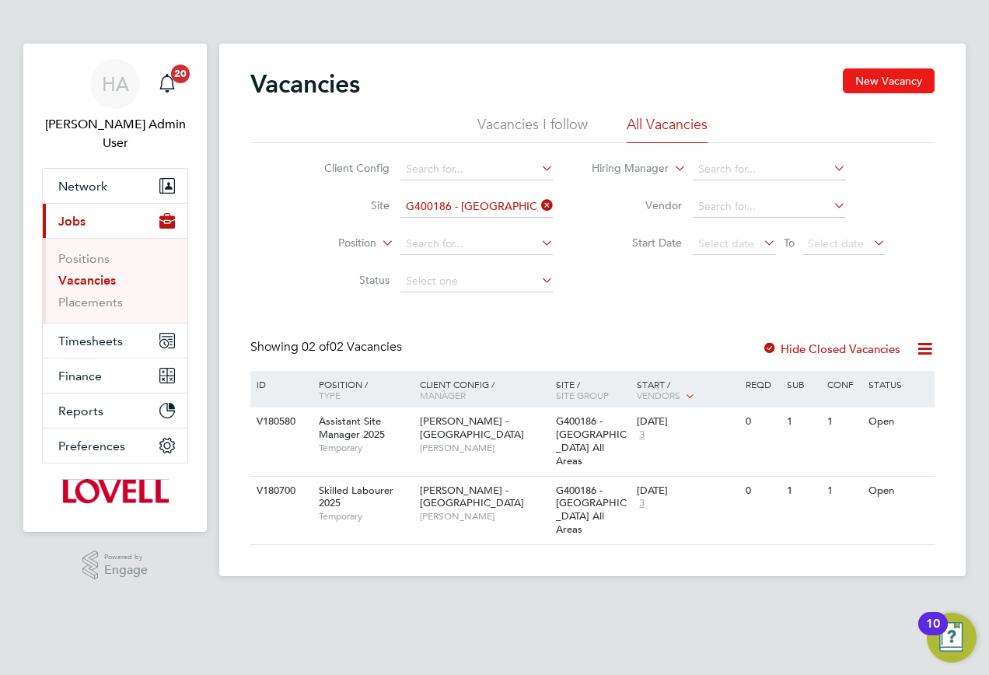
click at [898, 81] on button "New Vacancy" at bounding box center [889, 80] width 92 height 25
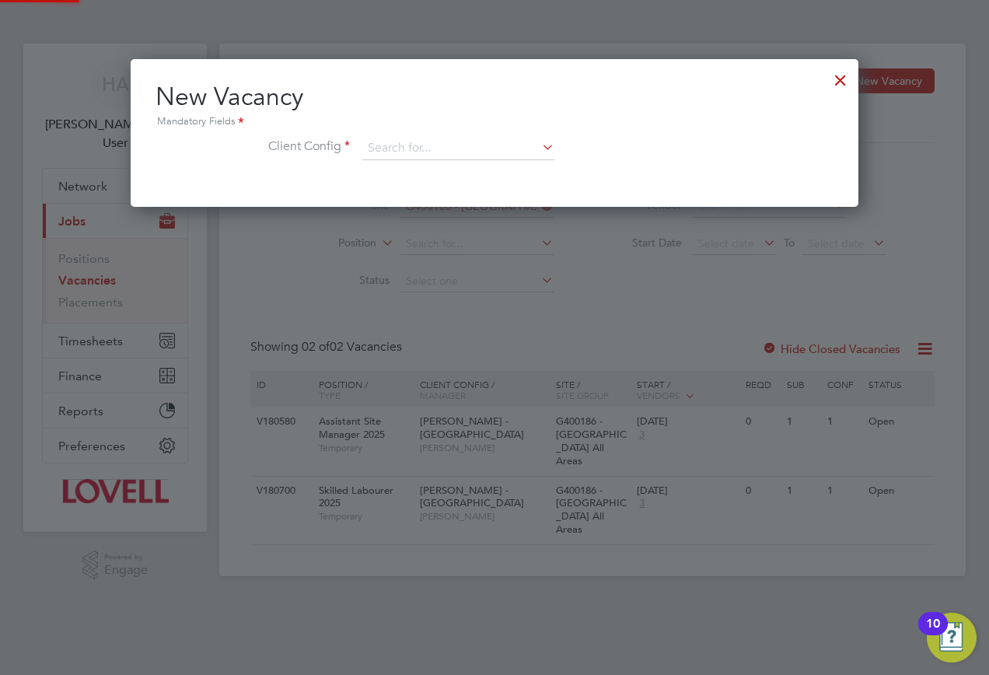
scroll to position [148, 729]
click at [436, 146] on input at bounding box center [458, 148] width 192 height 23
click at [464, 166] on b "Scot" at bounding box center [509, 170] width 90 height 13
type input "[PERSON_NAME] - [GEOGRAPHIC_DATA]"
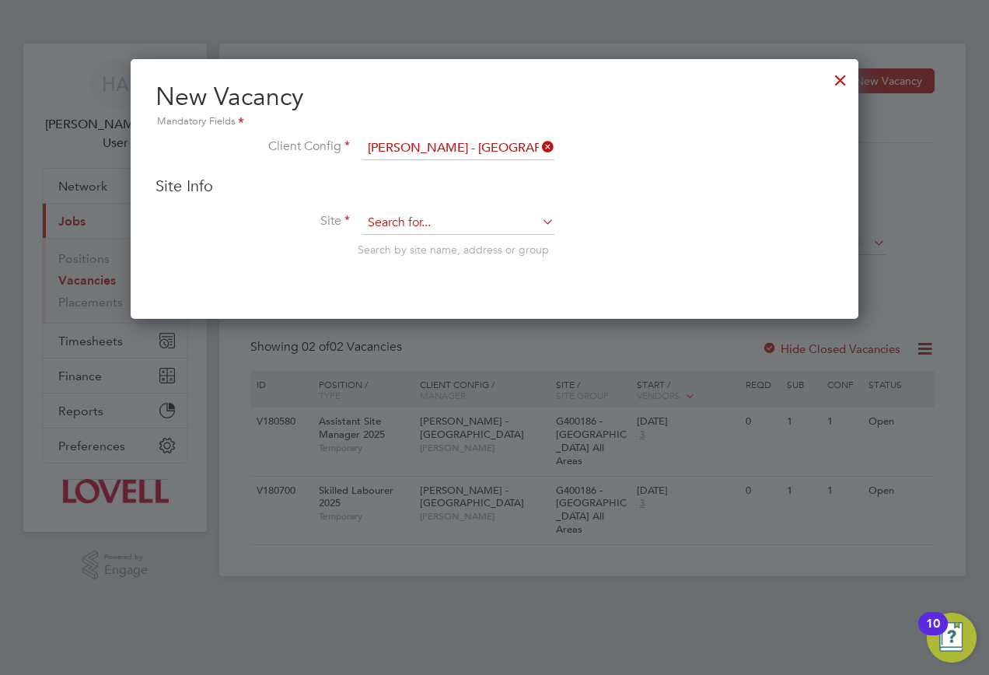
click at [375, 226] on input at bounding box center [458, 223] width 192 height 23
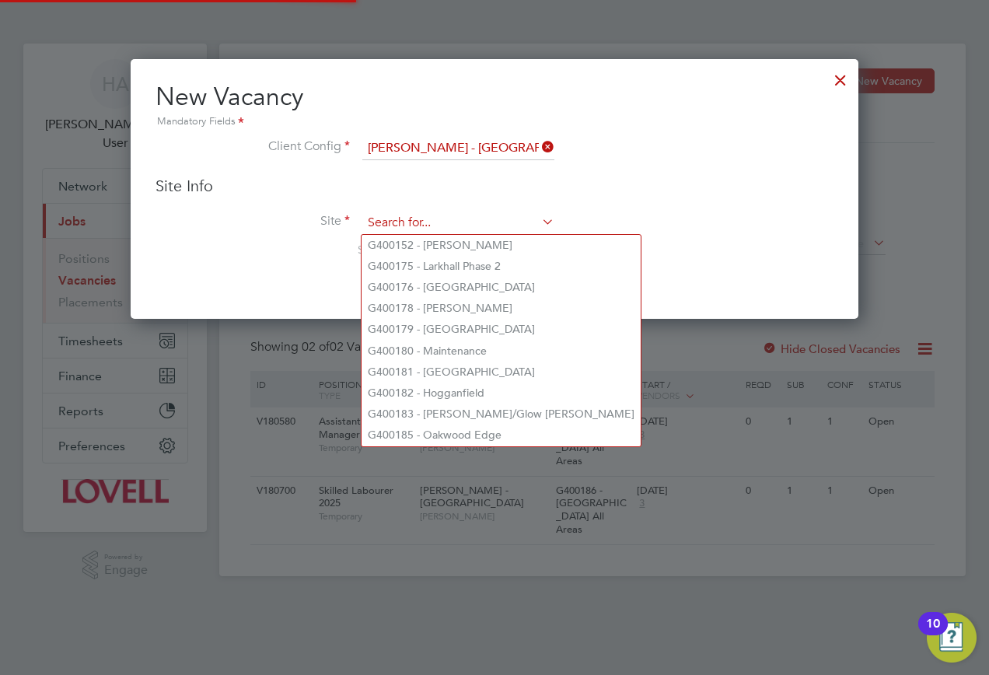
paste input "G400186"
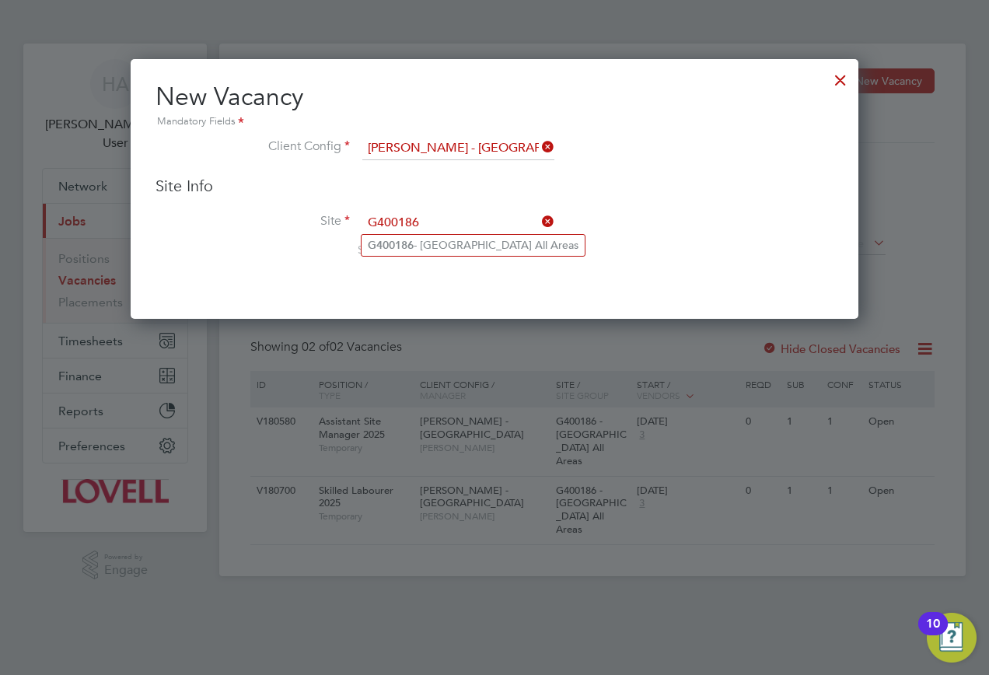
click at [401, 244] on b "G400186" at bounding box center [391, 245] width 46 height 13
type input "G400186 - [GEOGRAPHIC_DATA] All Areas"
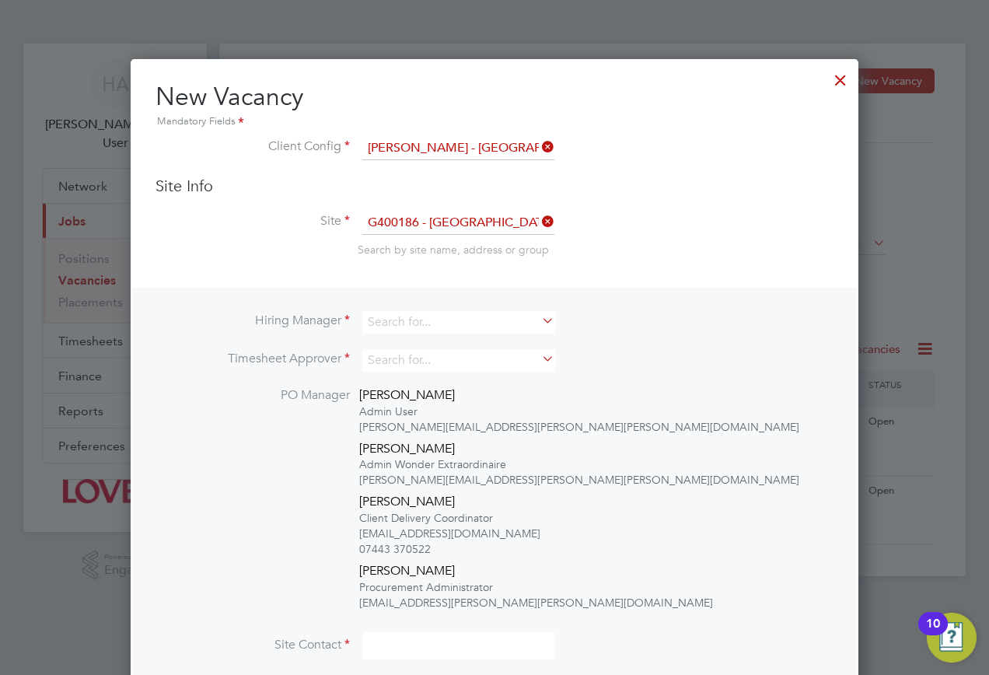
click at [453, 334] on li "Hiring Manager" at bounding box center [495, 330] width 678 height 38
click at [456, 322] on input at bounding box center [458, 322] width 192 height 23
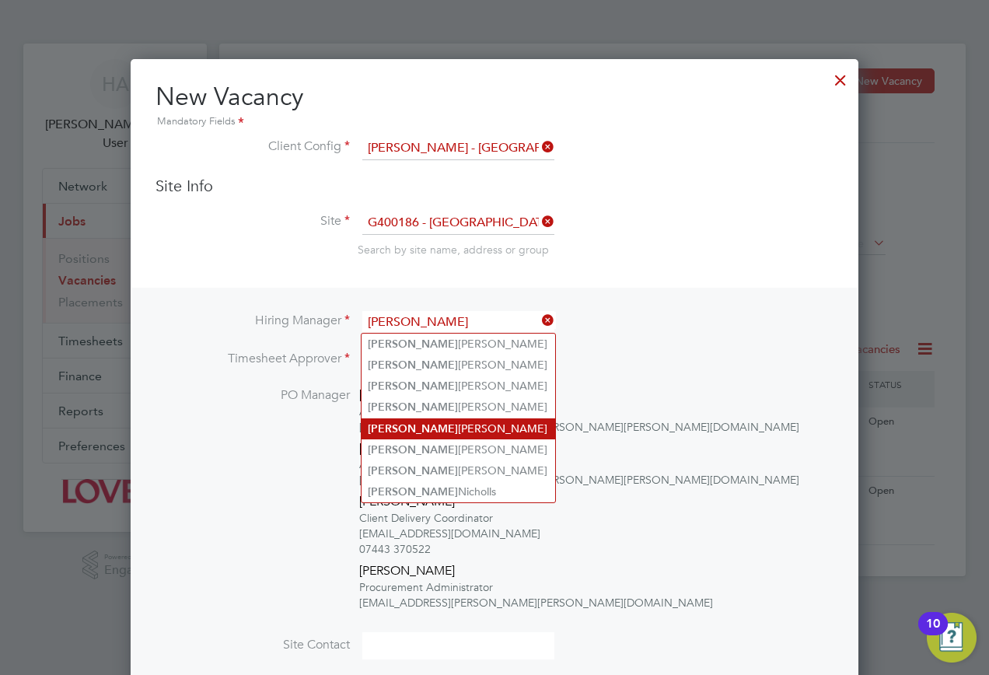
click at [420, 425] on li "Kevin Kelly" at bounding box center [459, 428] width 194 height 21
type input "[PERSON_NAME]"
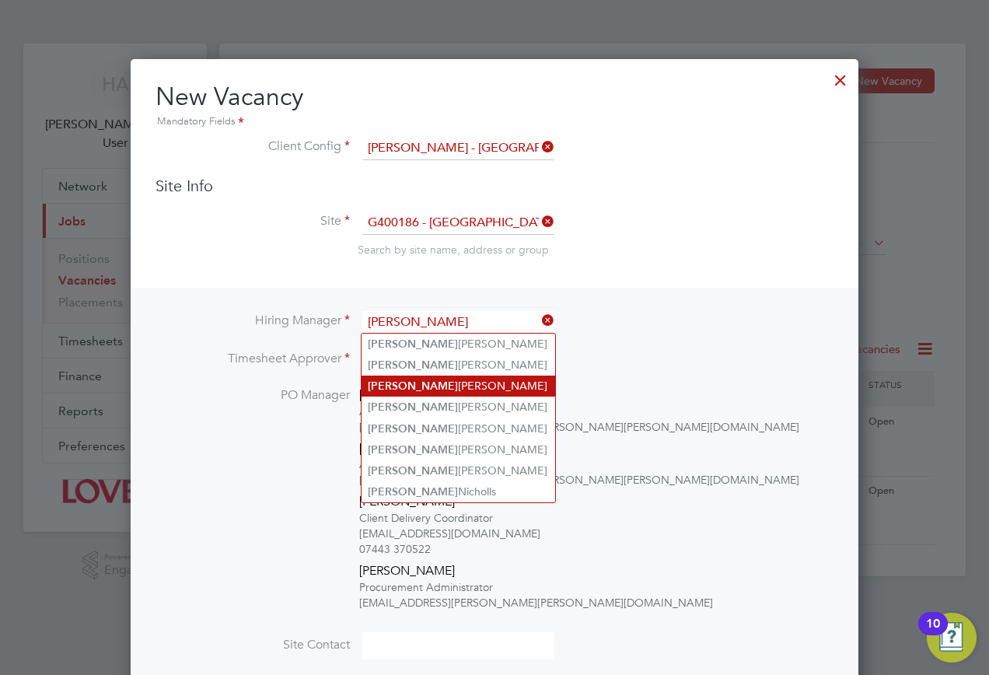
scroll to position [856, 729]
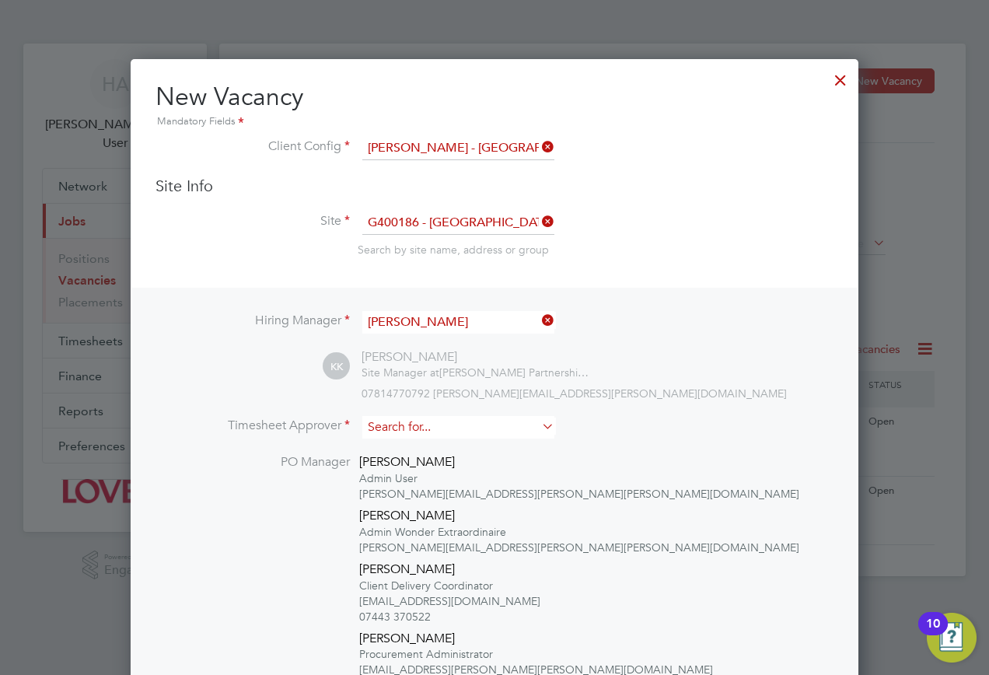
click at [411, 425] on input at bounding box center [458, 427] width 192 height 23
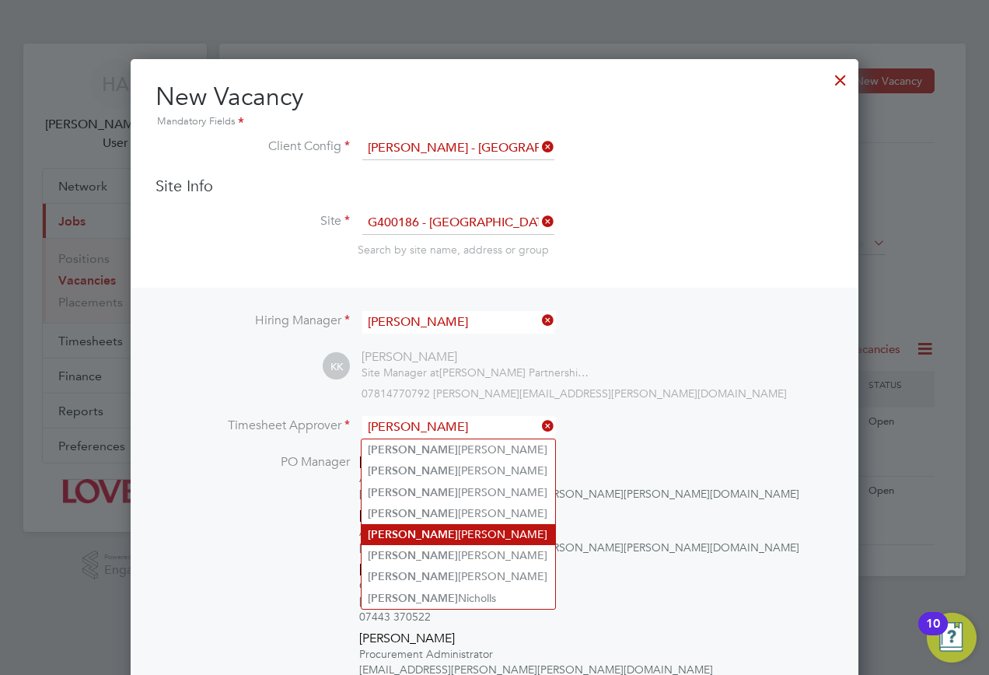
click at [389, 534] on b "Kevin" at bounding box center [413, 534] width 90 height 13
type input "[PERSON_NAME]"
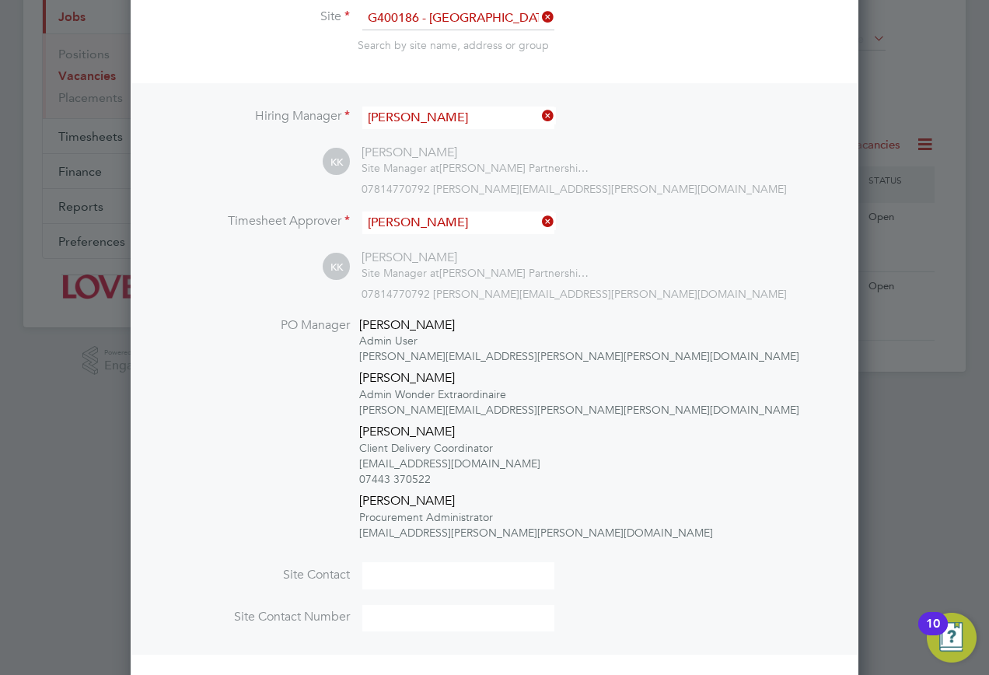
scroll to position [307, 0]
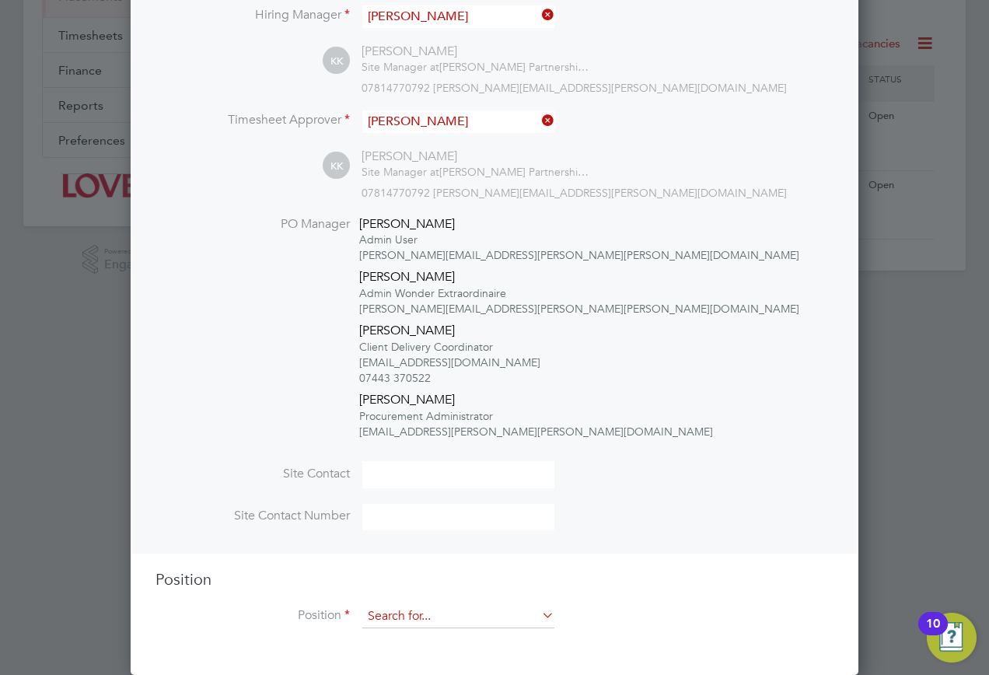
click at [397, 625] on input at bounding box center [458, 616] width 192 height 23
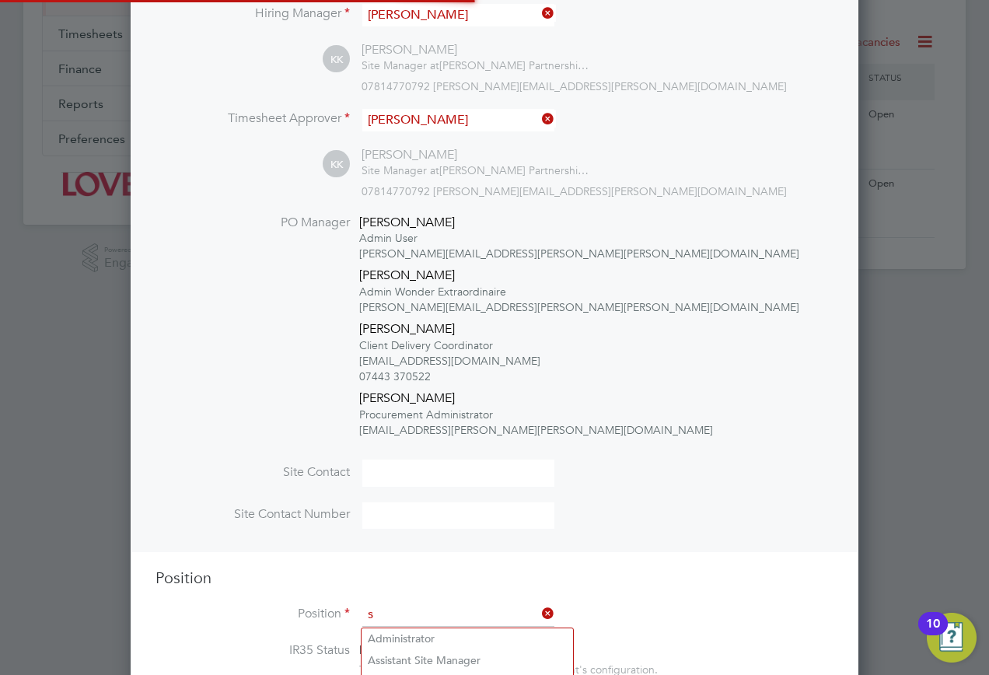
scroll to position [2537, 729]
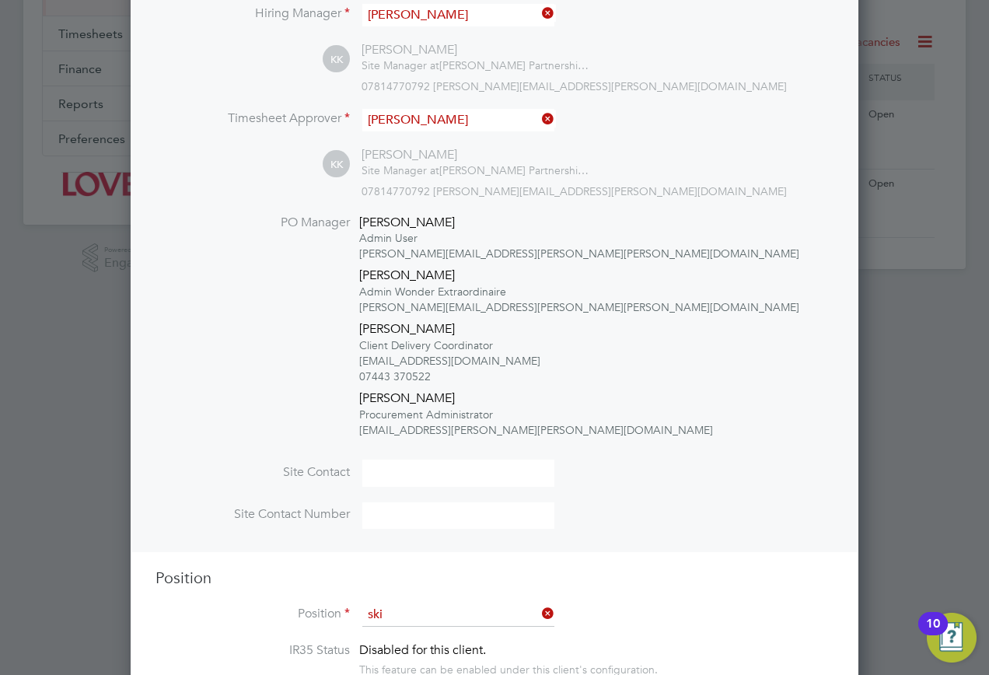
click at [408, 629] on li "Ski lled Labourer 2025" at bounding box center [459, 639] width 194 height 21
type input "Skilled Labourer 2025"
type textarea "Fully experienced and able to do more skilled work. Suitable for heavier labour…"
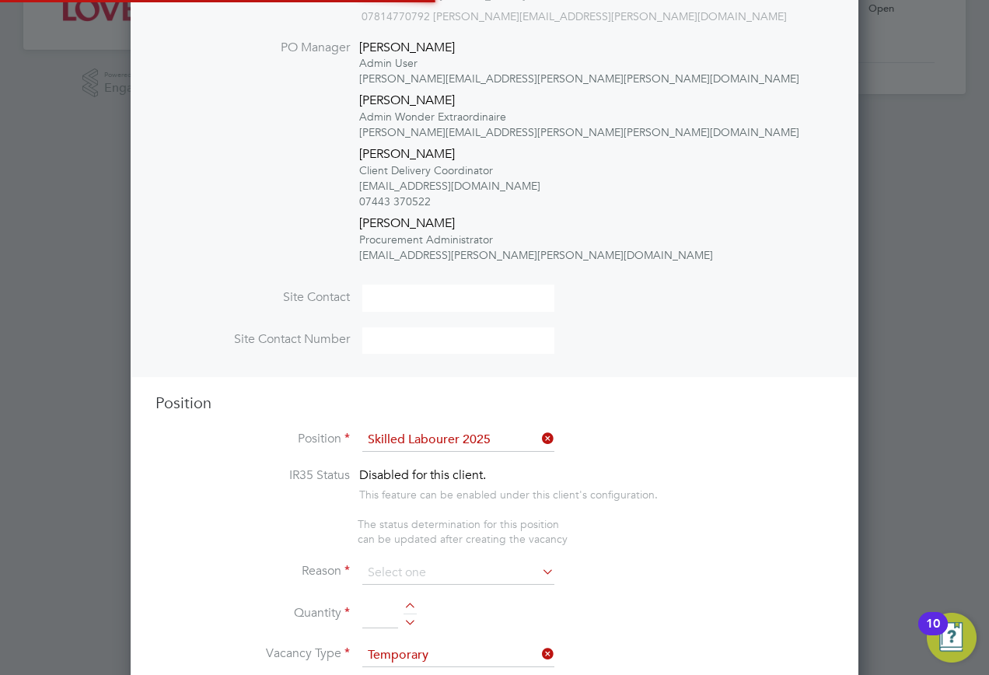
scroll to position [0, 0]
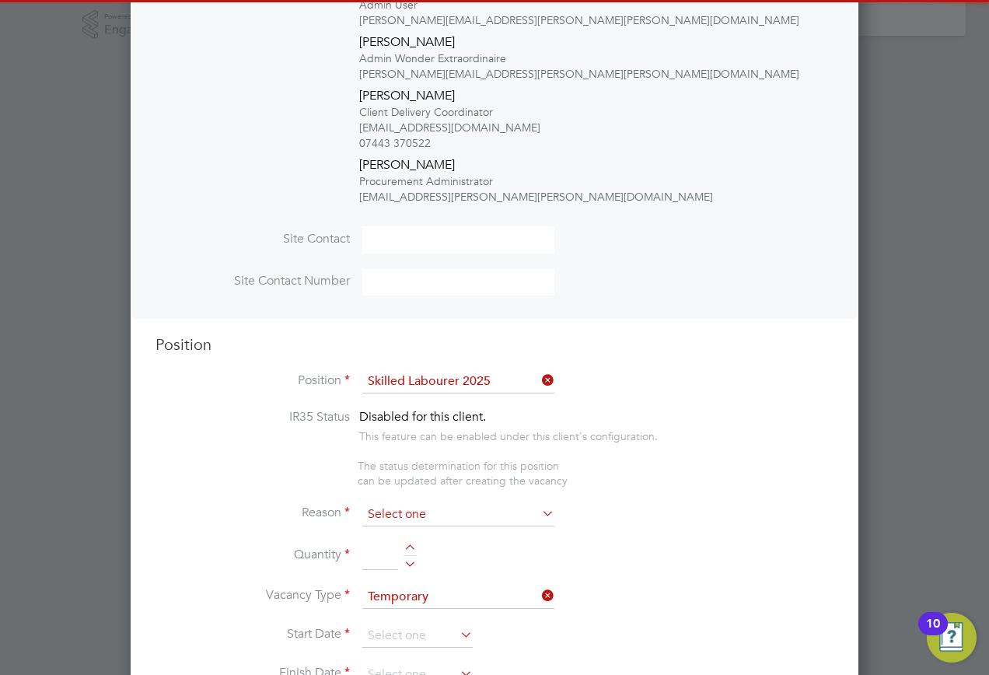
click at [425, 505] on input at bounding box center [458, 514] width 192 height 23
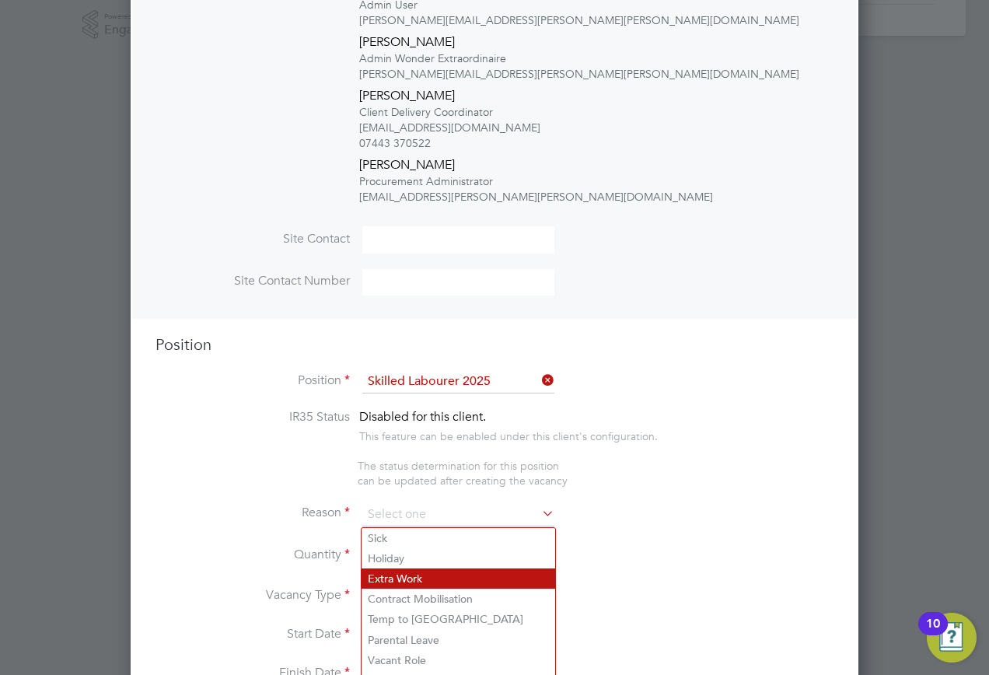
click at [392, 573] on li "Extra Work" at bounding box center [459, 579] width 194 height 20
type input "Extra Work"
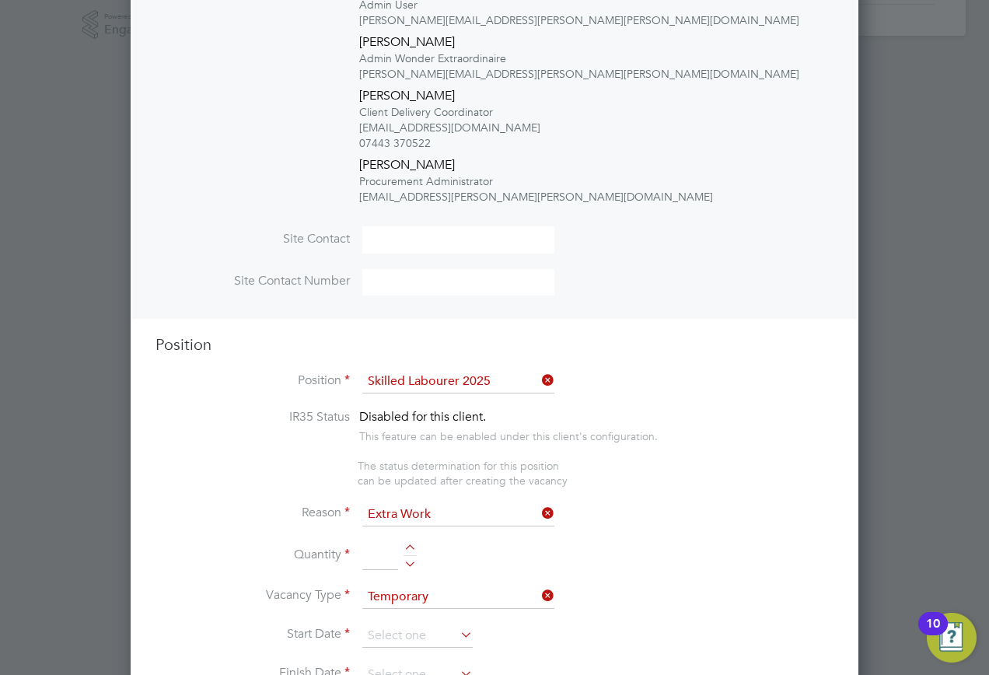
click at [379, 541] on li "Reason Extra Work" at bounding box center [495, 522] width 678 height 39
click at [383, 554] on input at bounding box center [380, 556] width 36 height 28
type input "1"
click at [423, 639] on input at bounding box center [417, 636] width 110 height 23
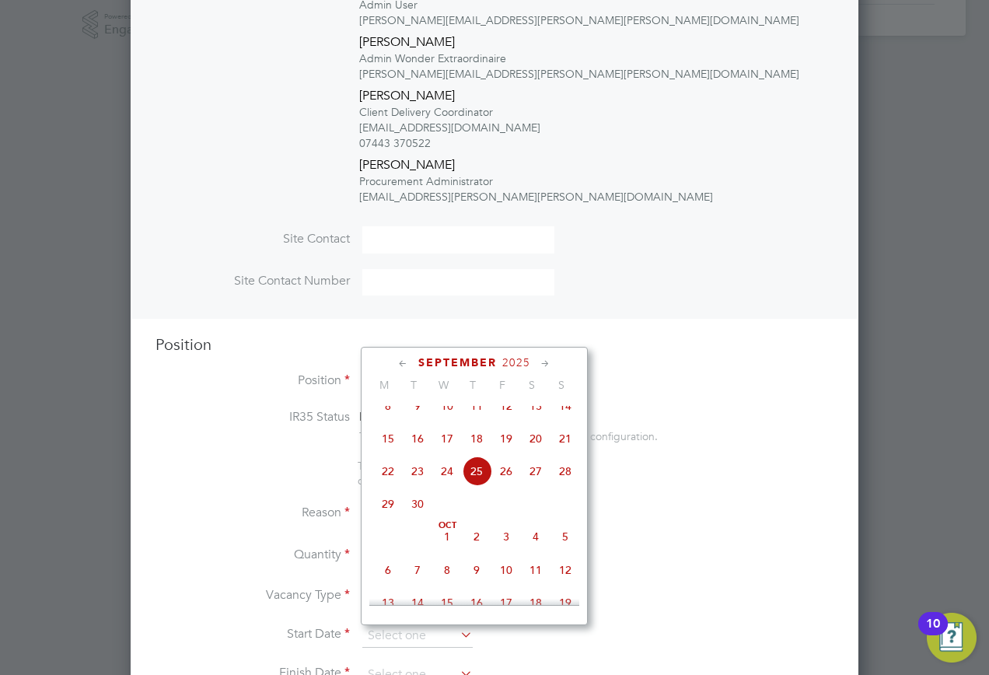
click at [481, 480] on span "25" at bounding box center [477, 472] width 30 height 30
type input "[DATE]"
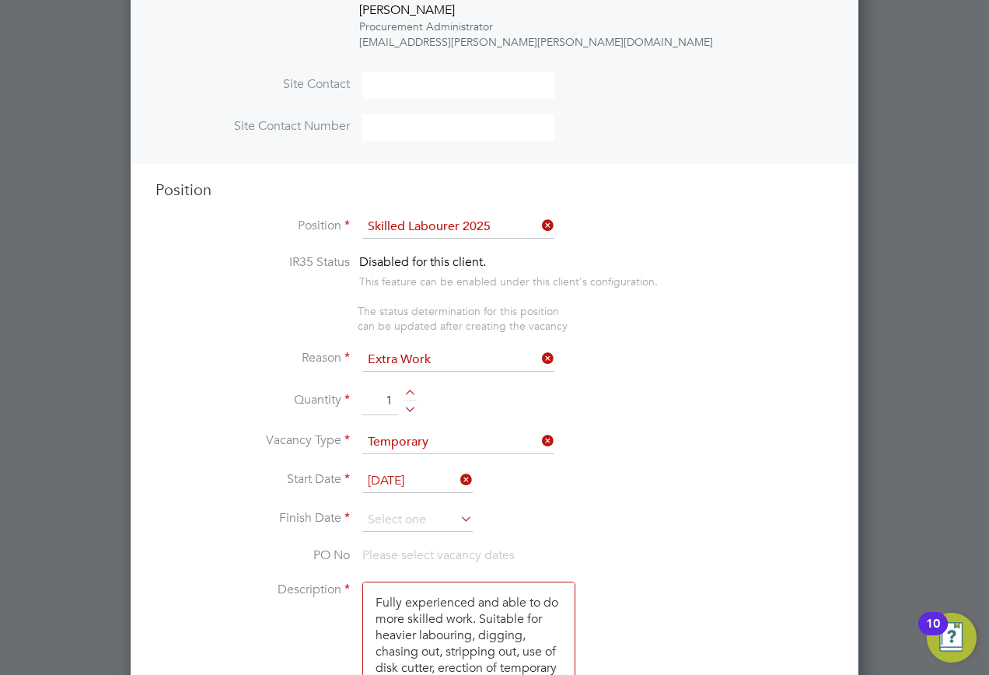
scroll to position [696, 0]
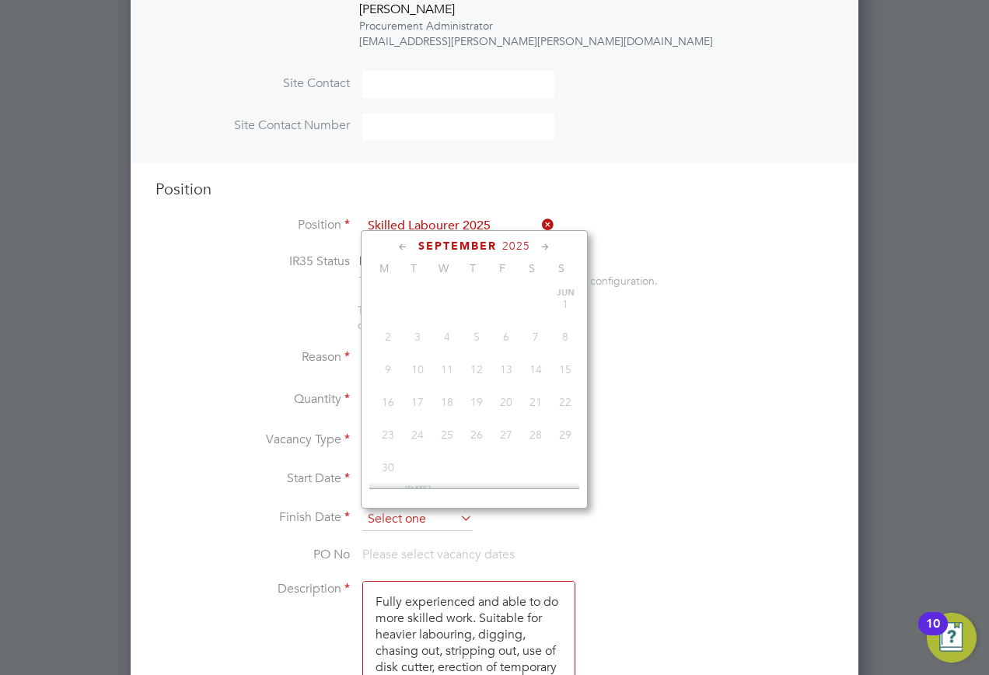
click at [435, 530] on input at bounding box center [417, 519] width 110 height 23
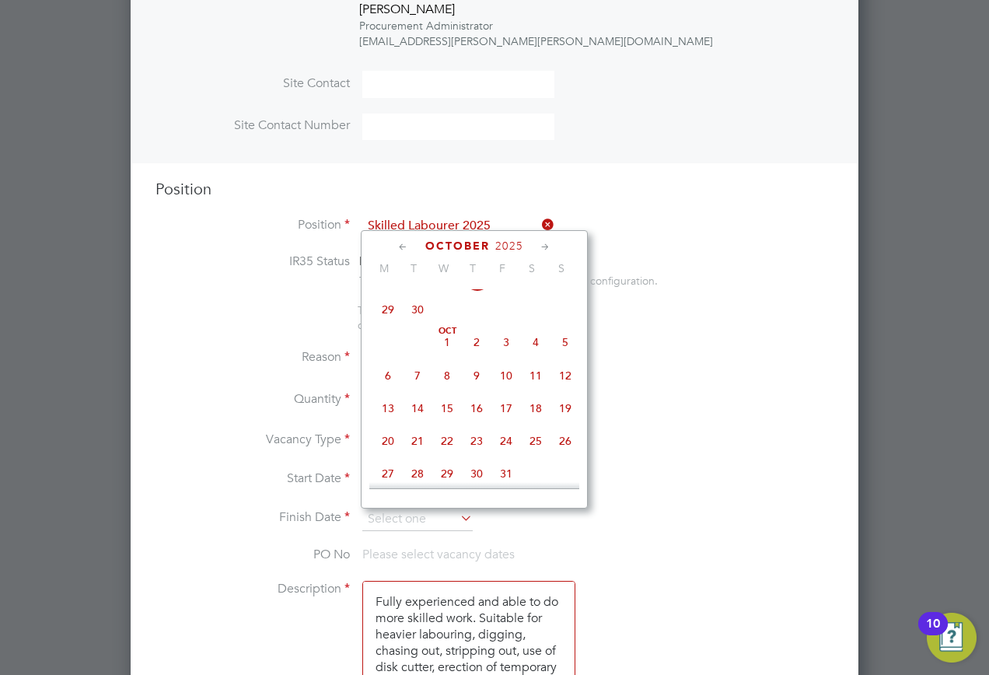
click at [474, 423] on span "16" at bounding box center [477, 409] width 30 height 30
type input "[DATE]"
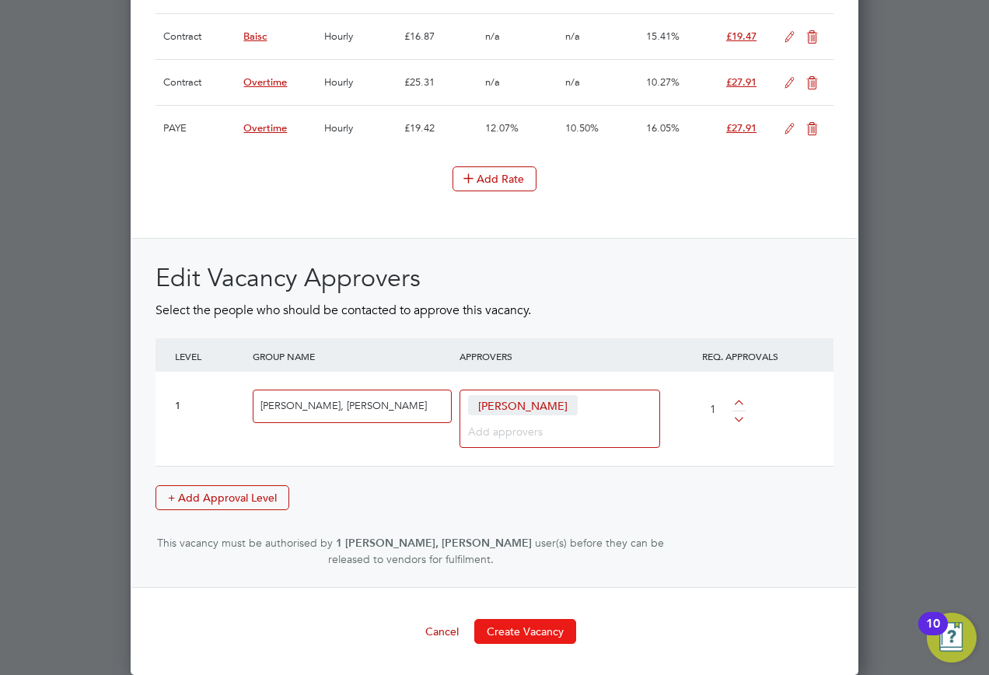
click at [530, 622] on button "Create Vacancy" at bounding box center [525, 631] width 102 height 25
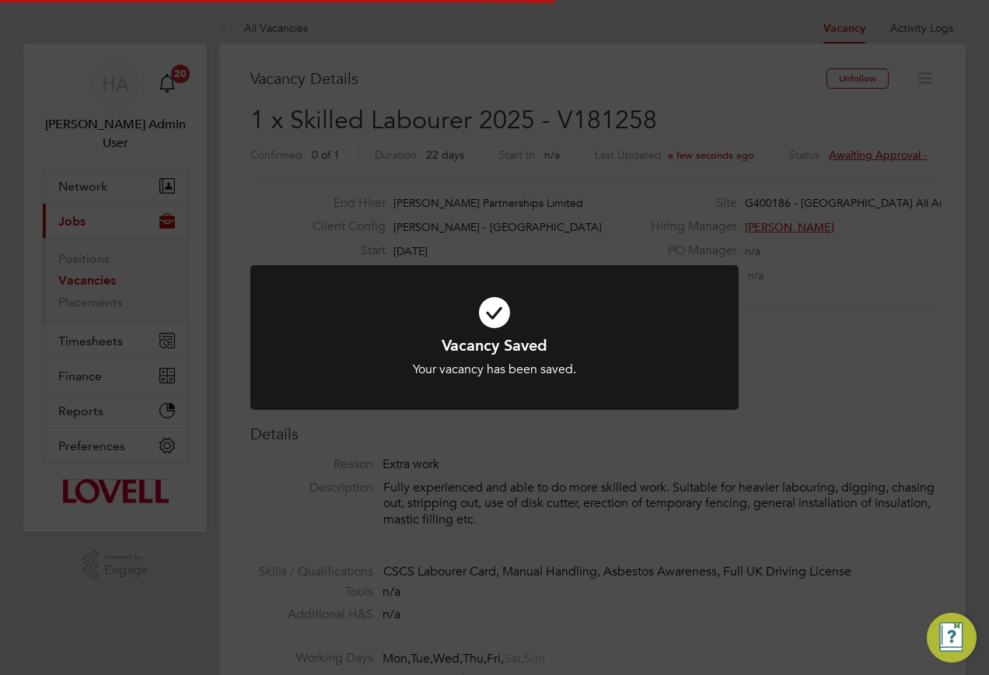
click at [685, 93] on div "Vacancy Saved Your vacancy has been saved. Cancel Okay" at bounding box center [494, 337] width 989 height 675
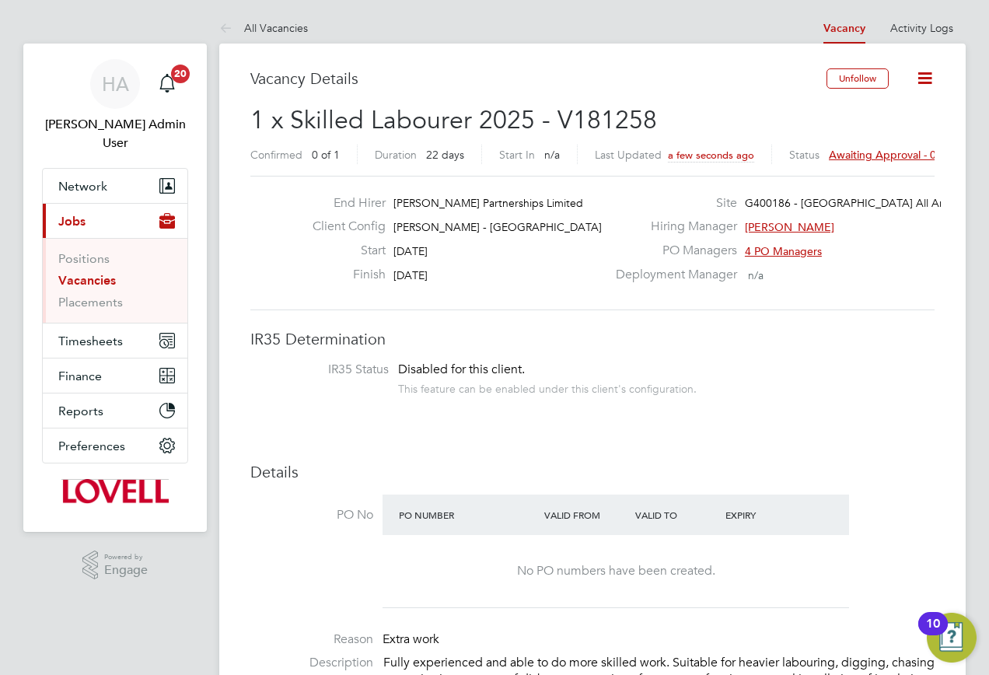
click at [864, 153] on span "Awaiting approval - 0/1" at bounding box center [887, 155] width 117 height 14
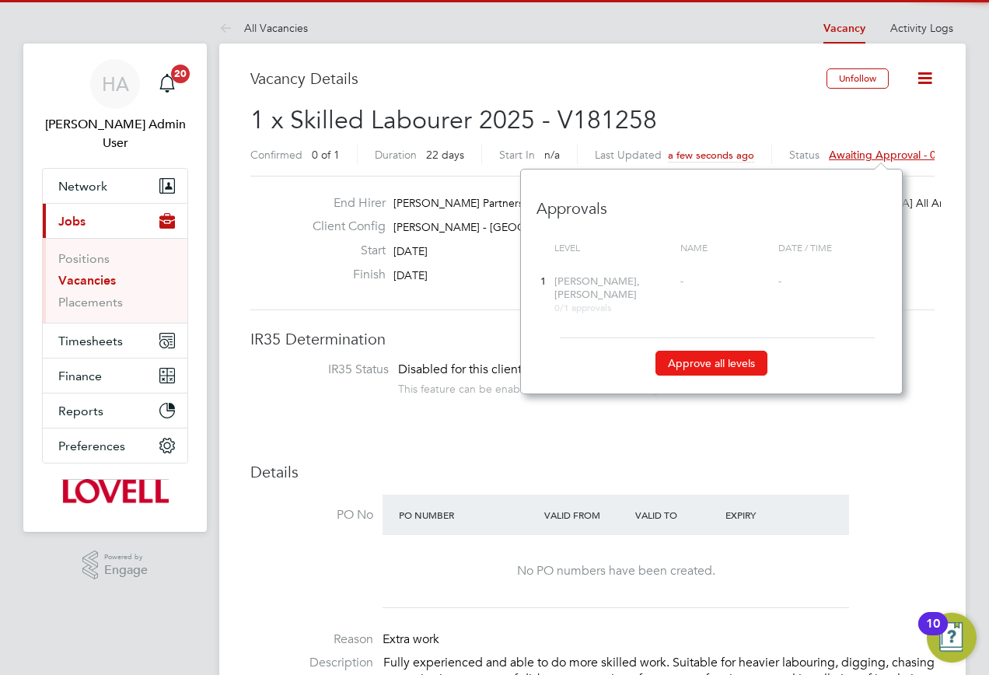
click at [714, 363] on button "Approve all levels" at bounding box center [712, 363] width 112 height 25
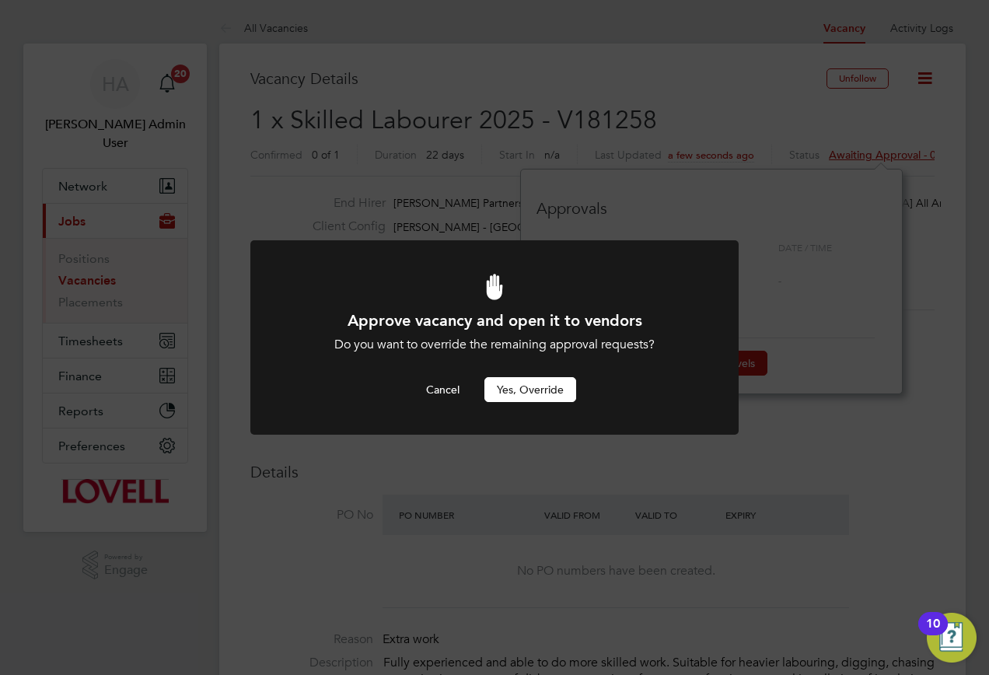
click at [526, 389] on button "Yes, Override" at bounding box center [531, 389] width 92 height 25
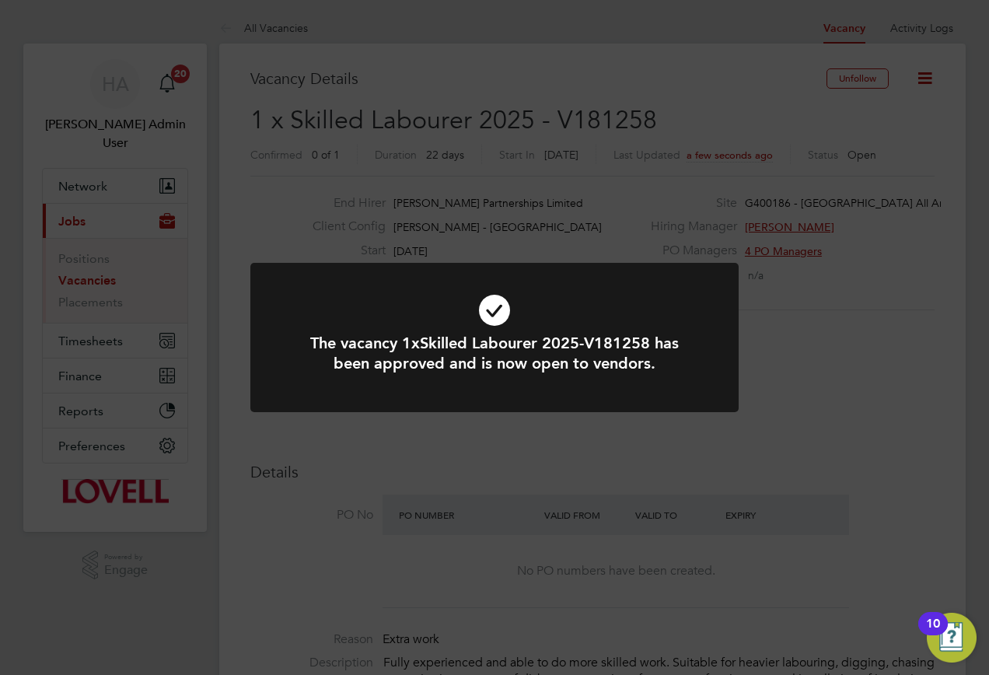
click at [541, 474] on div "The vacancy 1xSkilled Labourer 2025-V181258 has been approved and is now open t…" at bounding box center [494, 337] width 989 height 675
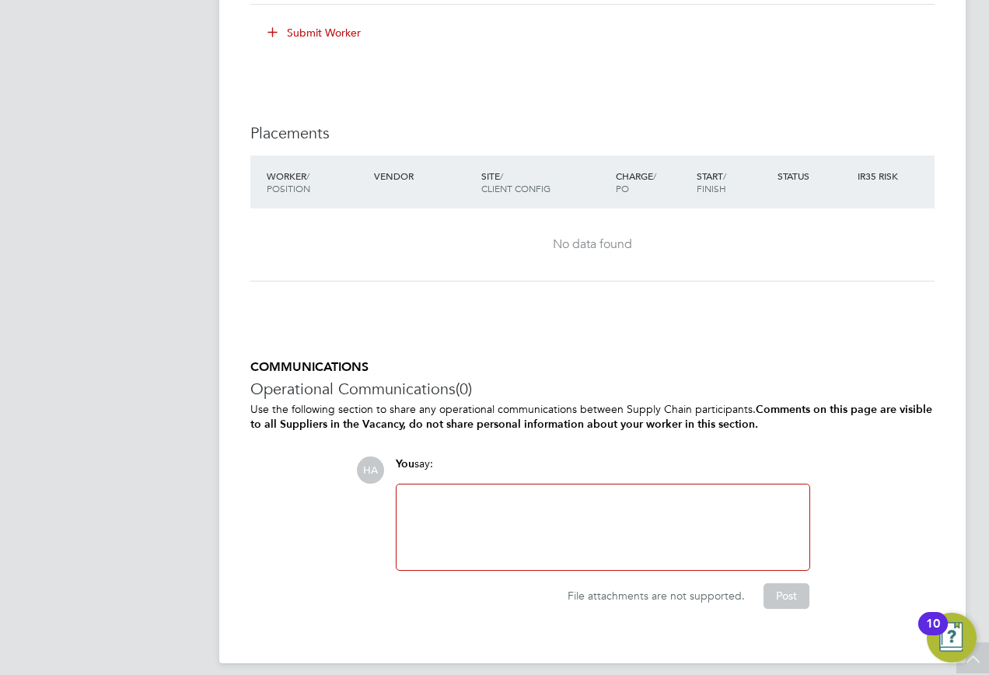
click at [458, 537] on div at bounding box center [603, 527] width 394 height 67
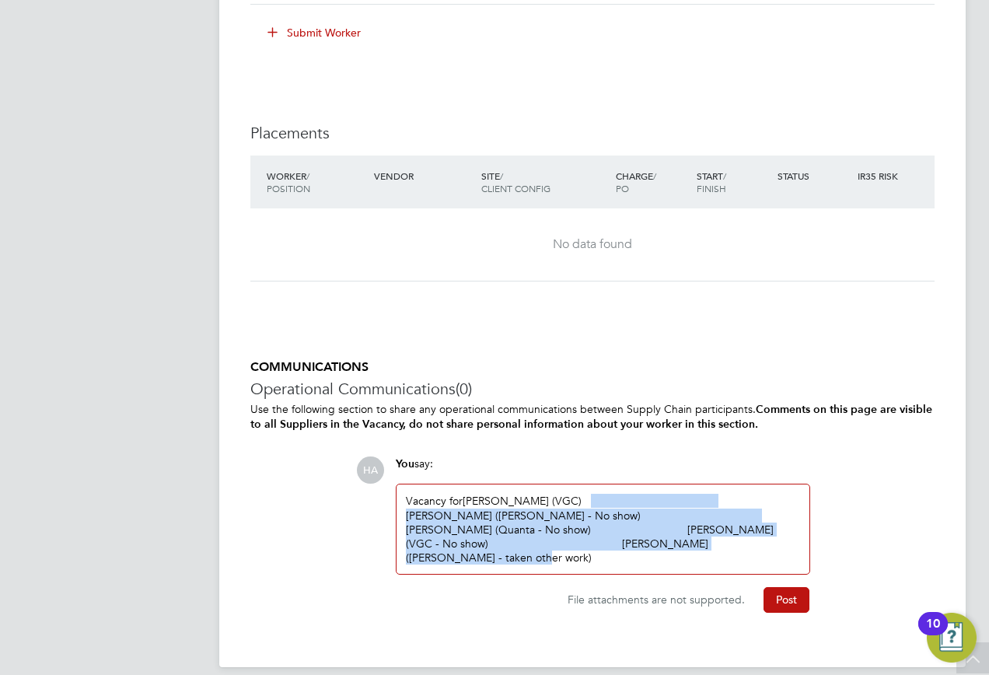
drag, startPoint x: 649, startPoint y: 557, endPoint x: 585, endPoint y: 496, distance: 88.0
click at [585, 496] on div "Vacancy for Leith Donaldson (VGC) David Anderson (Hays - No show) Kristopher Ri…" at bounding box center [603, 529] width 394 height 71
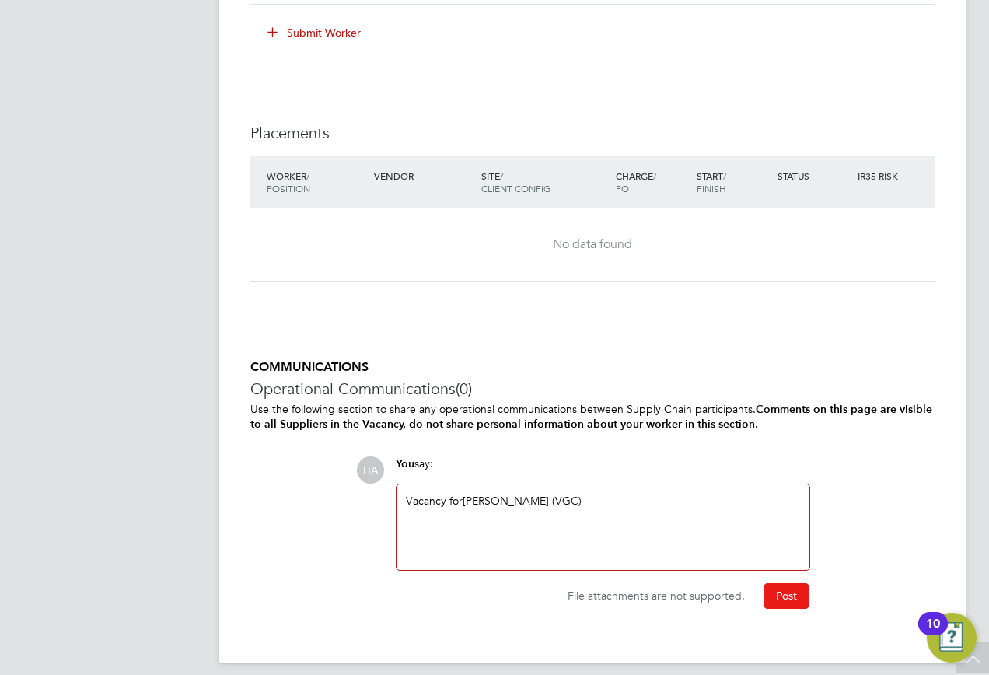
click at [786, 590] on button "Post" at bounding box center [787, 595] width 46 height 25
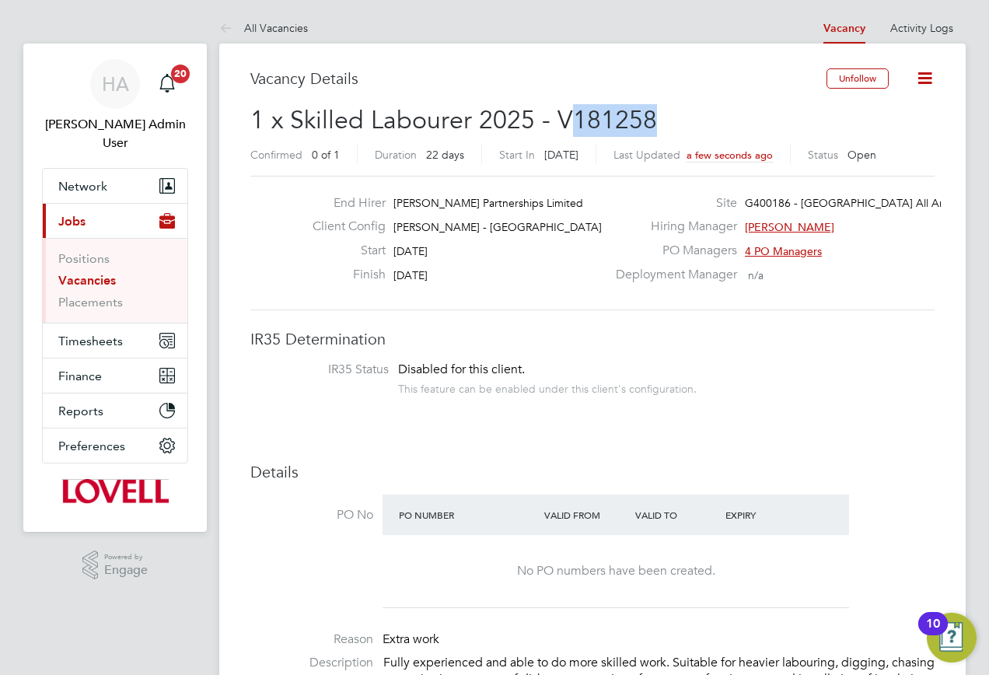
drag, startPoint x: 676, startPoint y: 124, endPoint x: 573, endPoint y: 135, distance: 104.0
click at [573, 135] on h2 "1 x Skilled Labourer 2025 - V181258 Confirmed 0 of 1 Duration 22 days Start In …" at bounding box center [592, 136] width 685 height 65
copy span "181258"
drag, startPoint x: 79, startPoint y: 261, endPoint x: 99, endPoint y: 254, distance: 20.7
click at [79, 273] on link "Vacancies" at bounding box center [87, 280] width 58 height 15
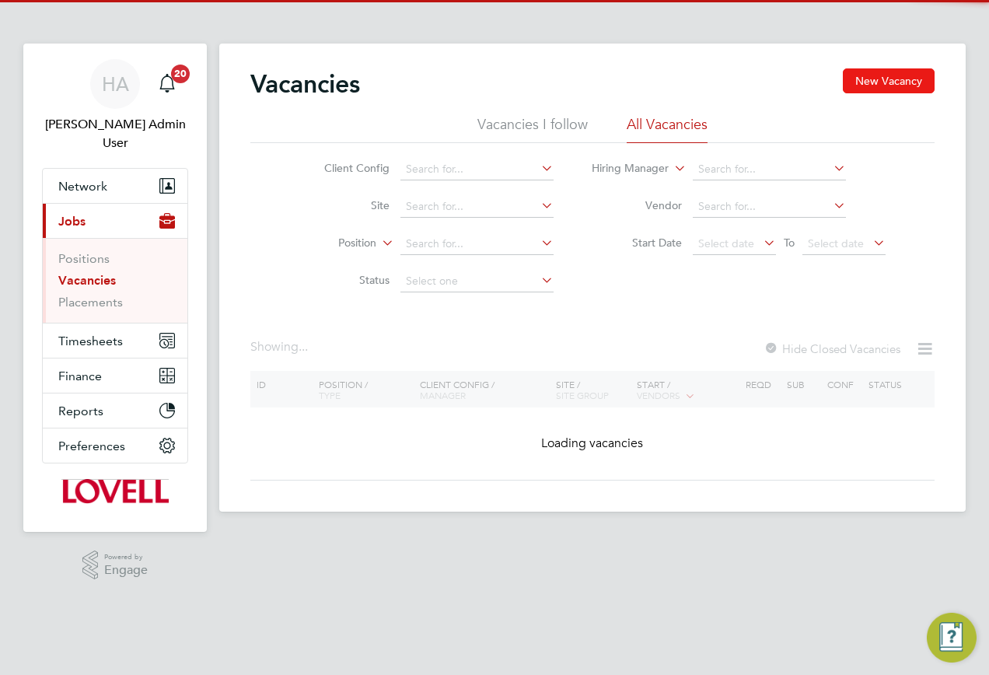
click at [912, 76] on button "New Vacancy" at bounding box center [889, 80] width 92 height 25
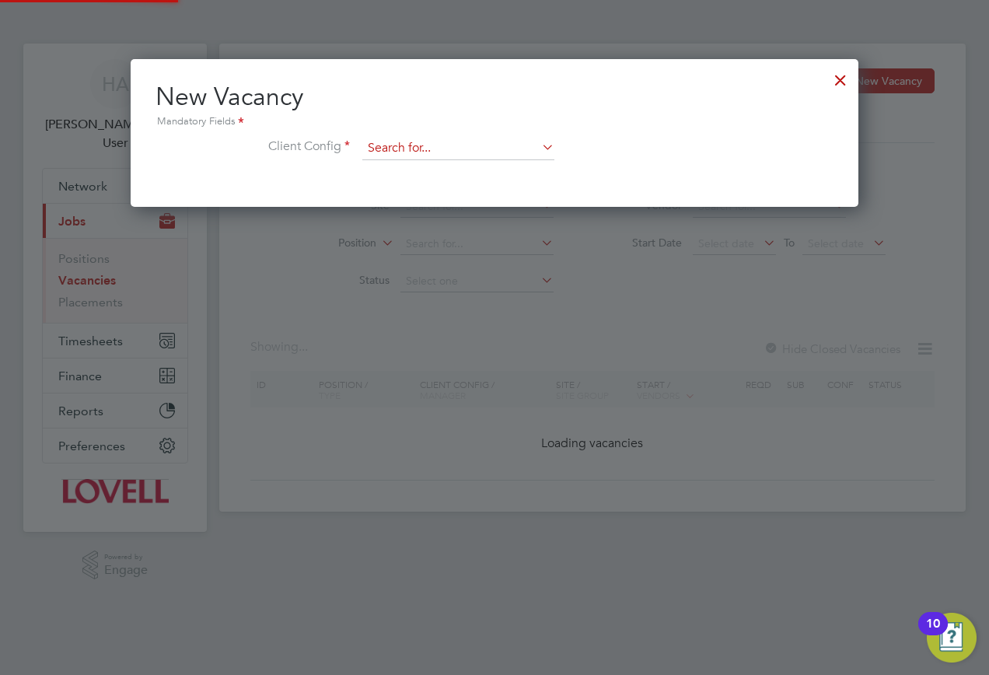
scroll to position [148, 729]
click at [446, 141] on input at bounding box center [458, 148] width 192 height 23
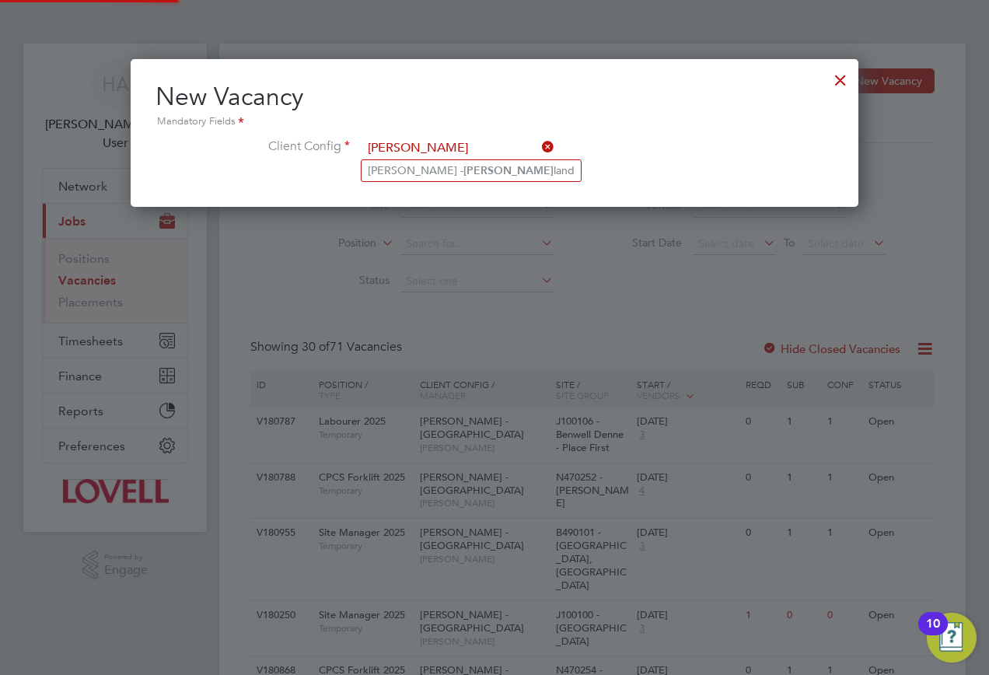
type input "scot"
click at [443, 181] on div "New Vacancy Mandatory Fields Client Config scot" at bounding box center [495, 133] width 728 height 148
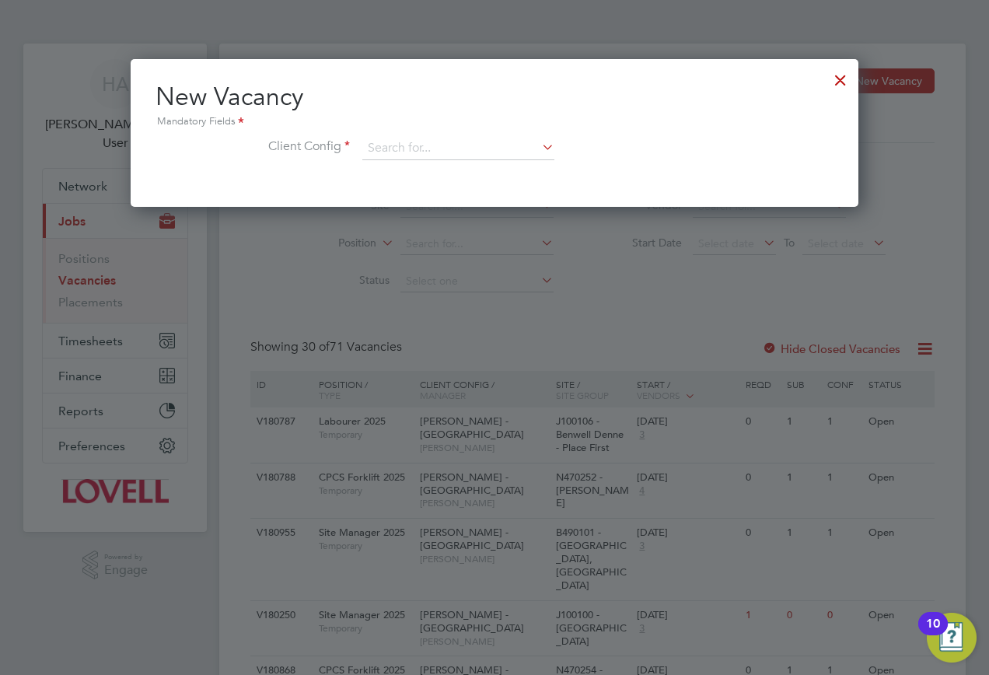
click at [443, 164] on li "Client Config" at bounding box center [495, 156] width 678 height 39
click at [440, 144] on input at bounding box center [458, 148] width 192 height 23
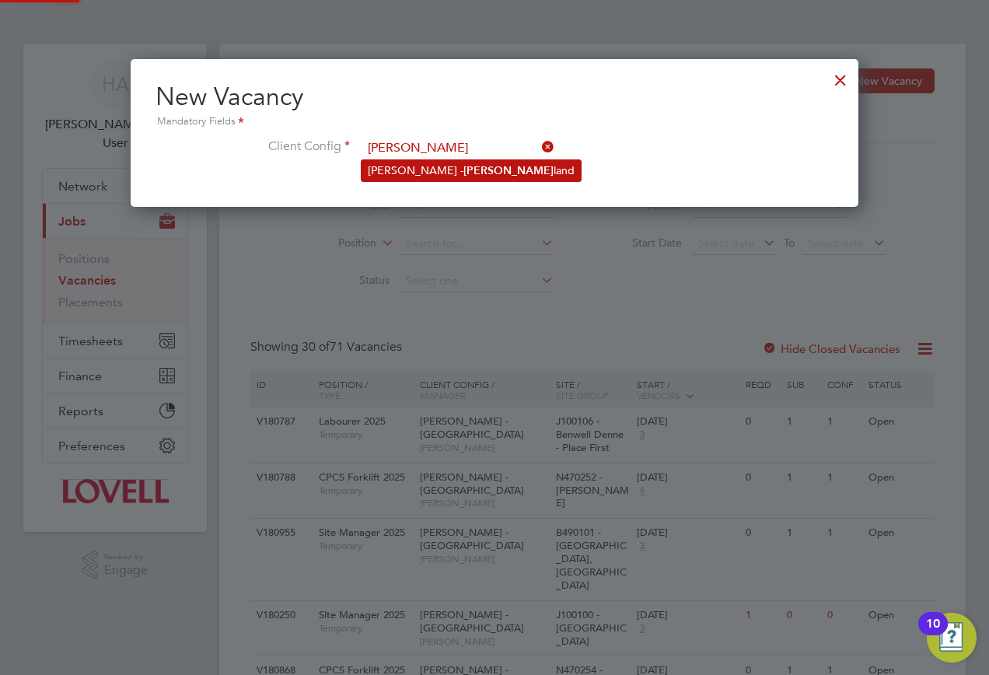
click at [438, 166] on li "Lovell - Scot land" at bounding box center [471, 170] width 219 height 21
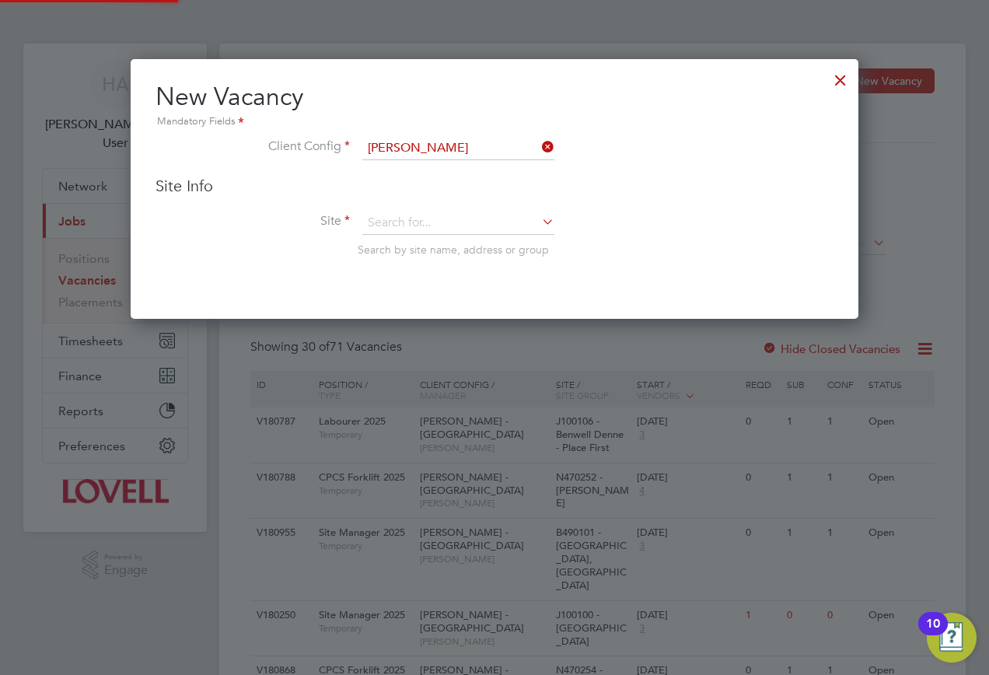
type input "[PERSON_NAME] - [GEOGRAPHIC_DATA]"
click at [387, 224] on input at bounding box center [458, 223] width 192 height 23
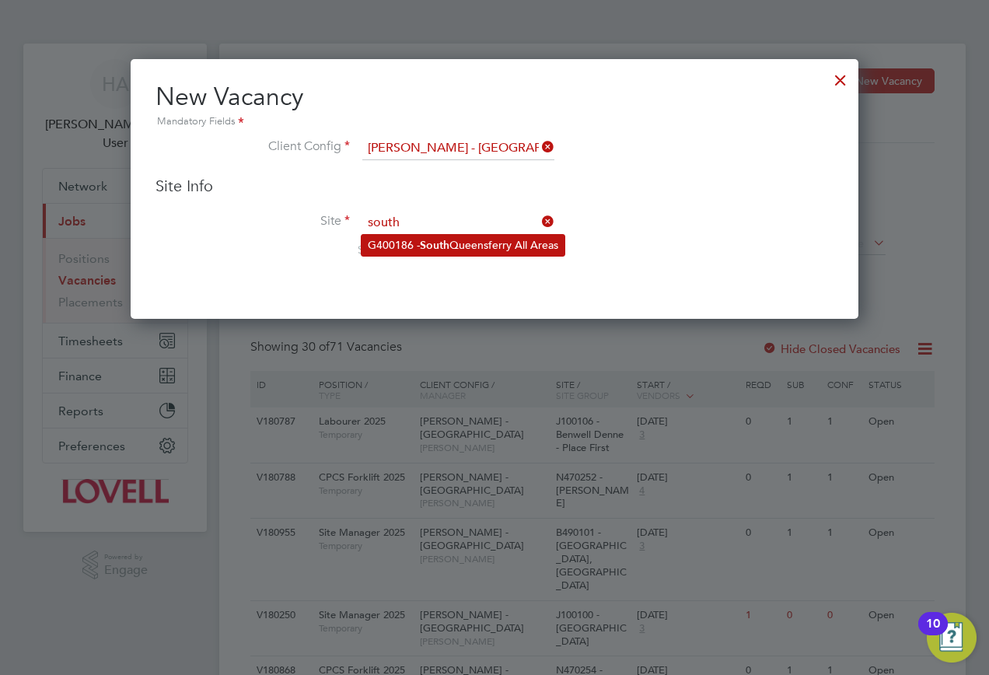
click at [407, 247] on li "G400186 - South Queensferry All Areas" at bounding box center [463, 245] width 203 height 21
type input "G400186 - [GEOGRAPHIC_DATA] All Areas"
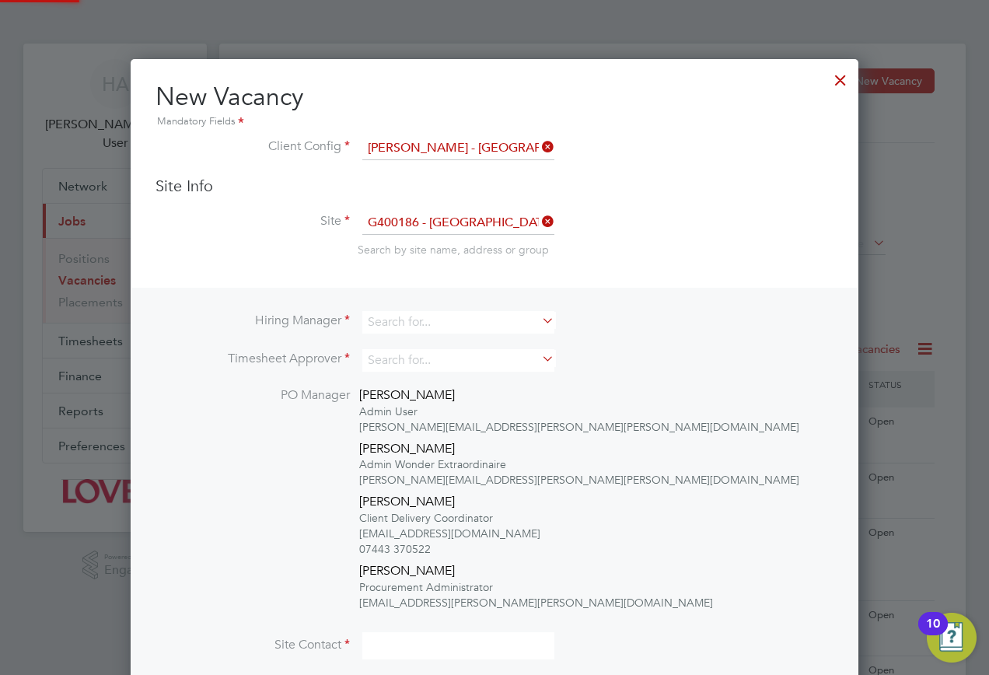
scroll to position [788, 729]
click at [429, 311] on input at bounding box center [458, 322] width 192 height 23
click at [429, 418] on li "David M urray" at bounding box center [459, 428] width 194 height 21
type input "[PERSON_NAME]"
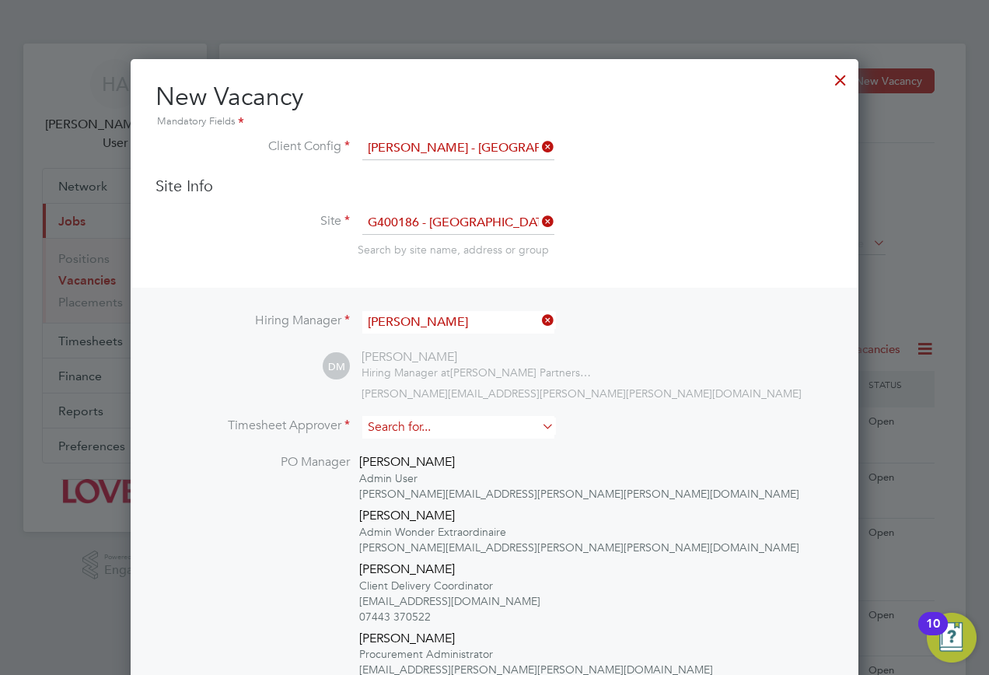
click at [404, 436] on input at bounding box center [458, 427] width 192 height 23
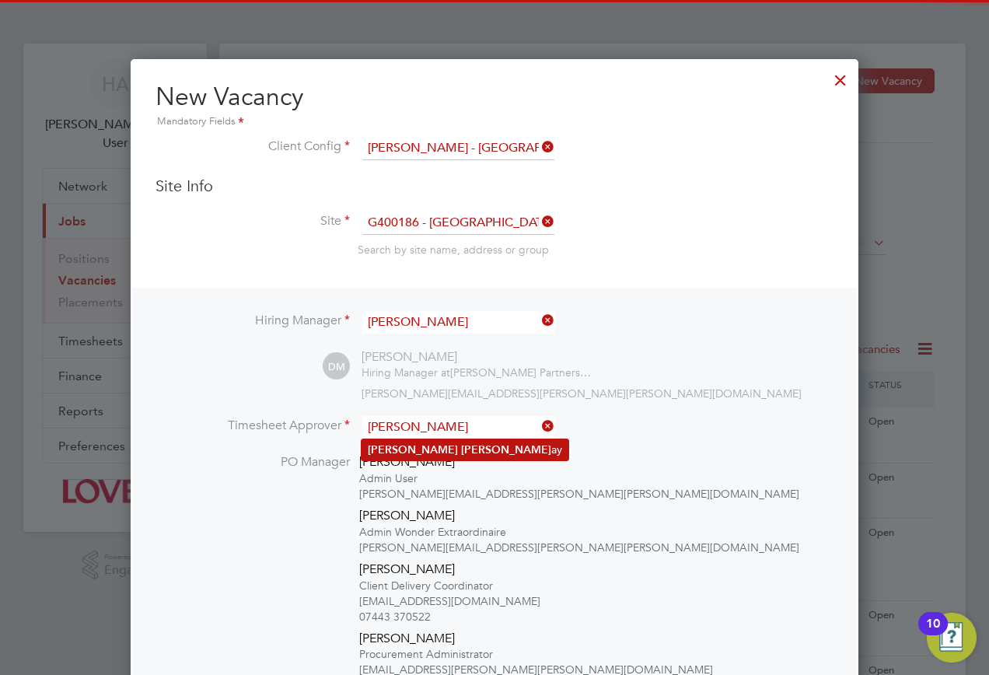
click at [400, 452] on li "David Murr ay" at bounding box center [465, 449] width 207 height 21
type input "David Murray"
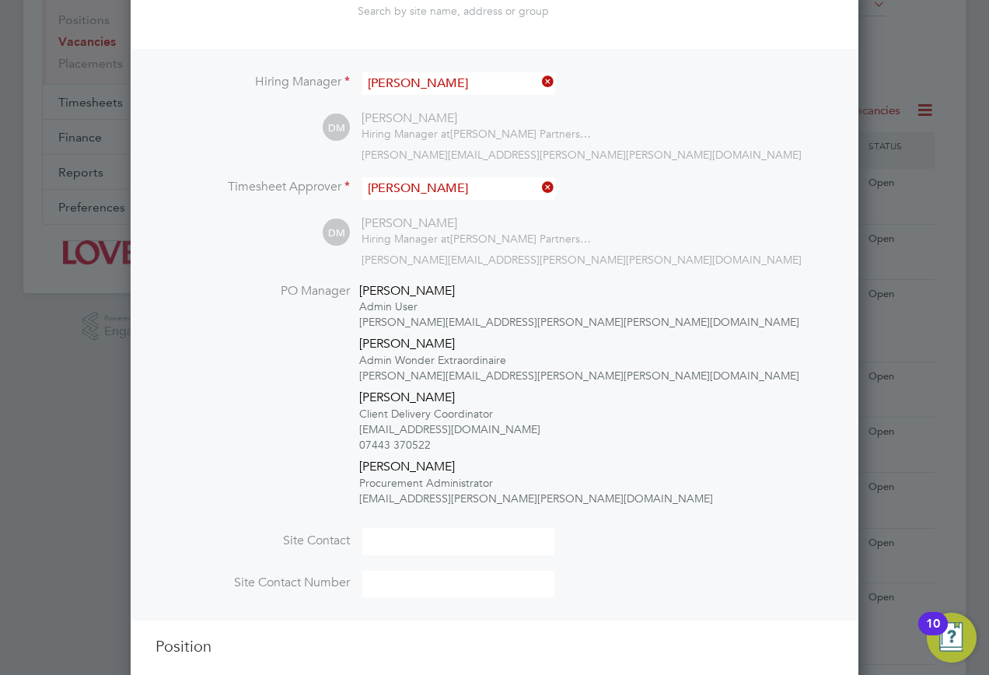
scroll to position [389, 0]
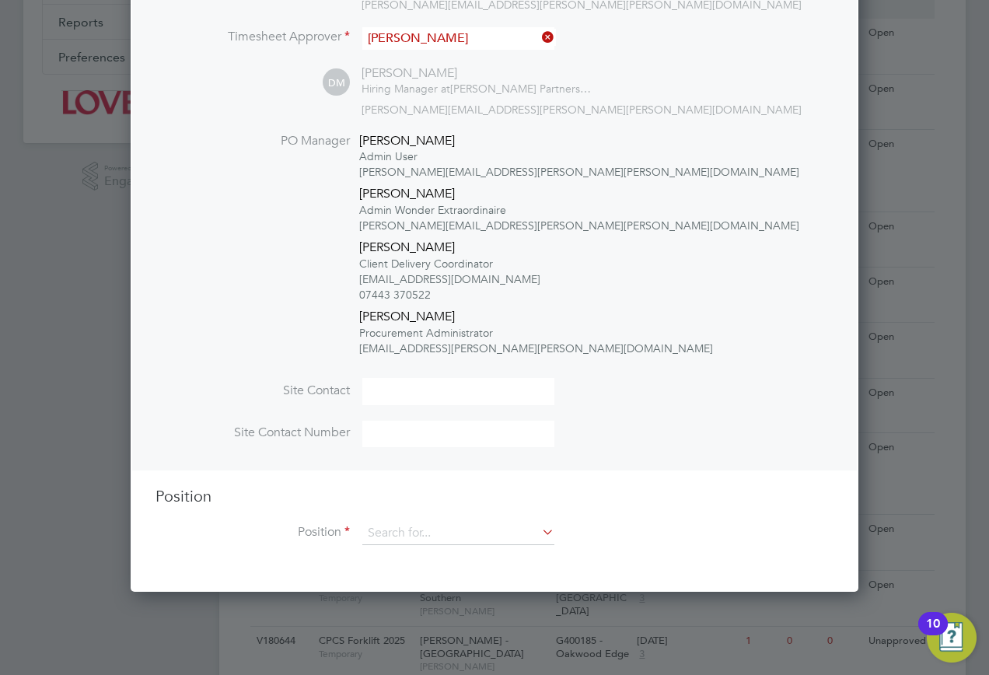
click at [414, 517] on div "Position Position" at bounding box center [495, 523] width 678 height 75
click at [408, 531] on input at bounding box center [458, 533] width 192 height 23
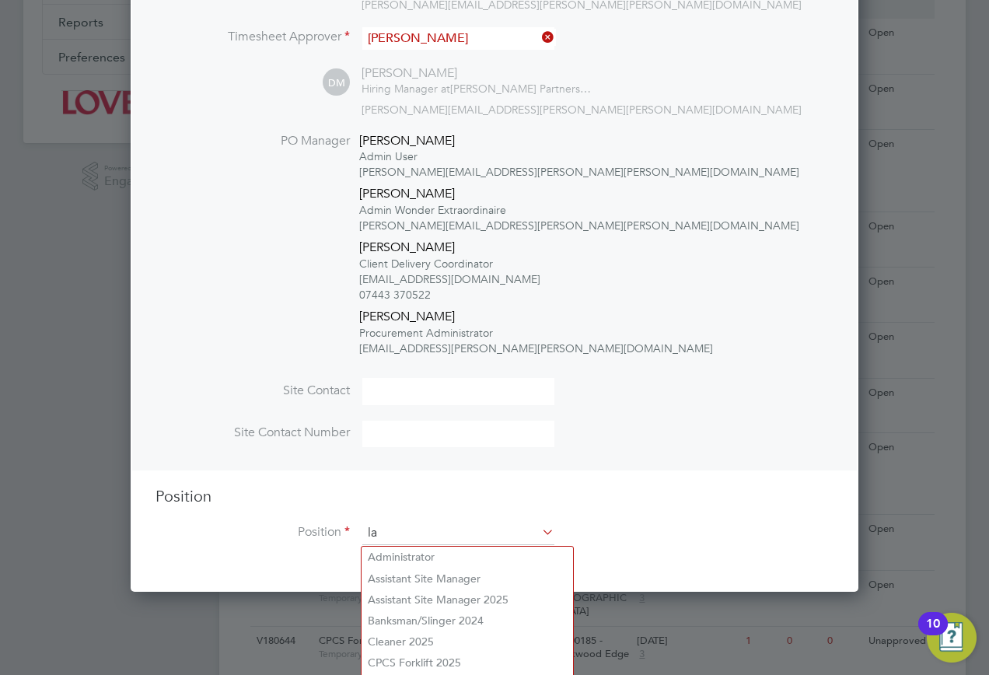
scroll to position [2537, 729]
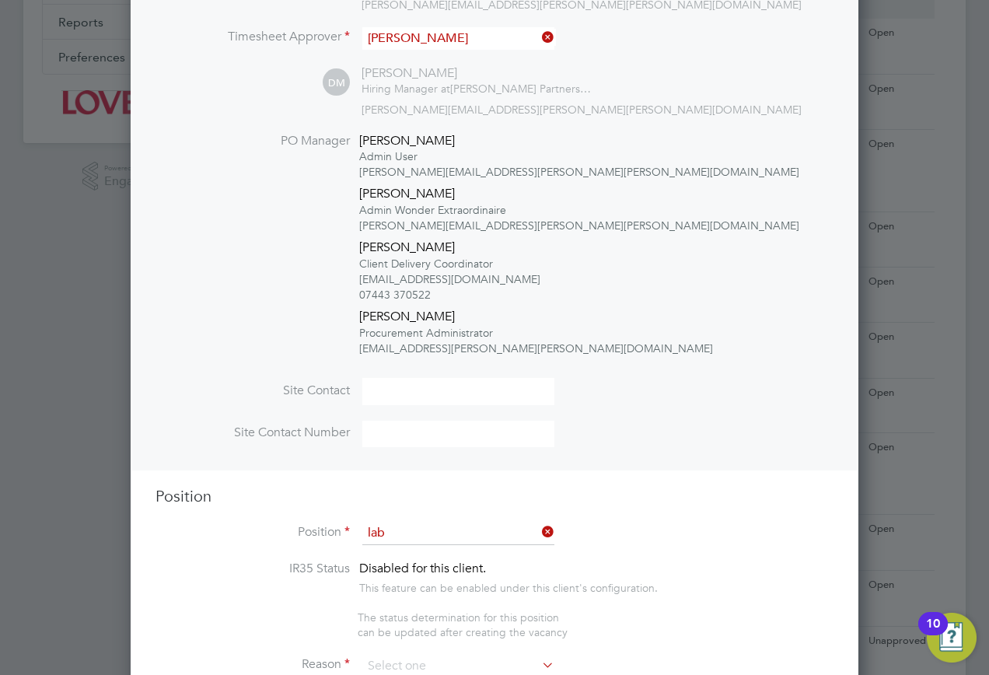
click at [416, 562] on li "Lab ourer 2025" at bounding box center [459, 557] width 194 height 21
type input "Labourer 2025"
type textarea "Sweeping site, removing rubbish, unloading and transporting material, equipment…"
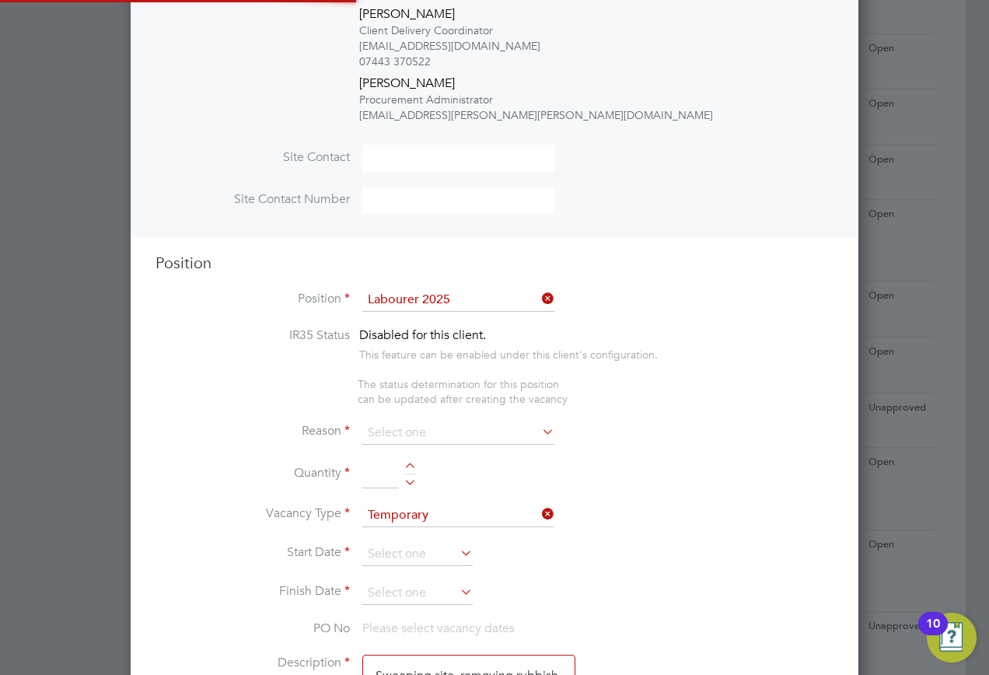
scroll to position [46, 82]
click at [468, 430] on input at bounding box center [458, 433] width 192 height 23
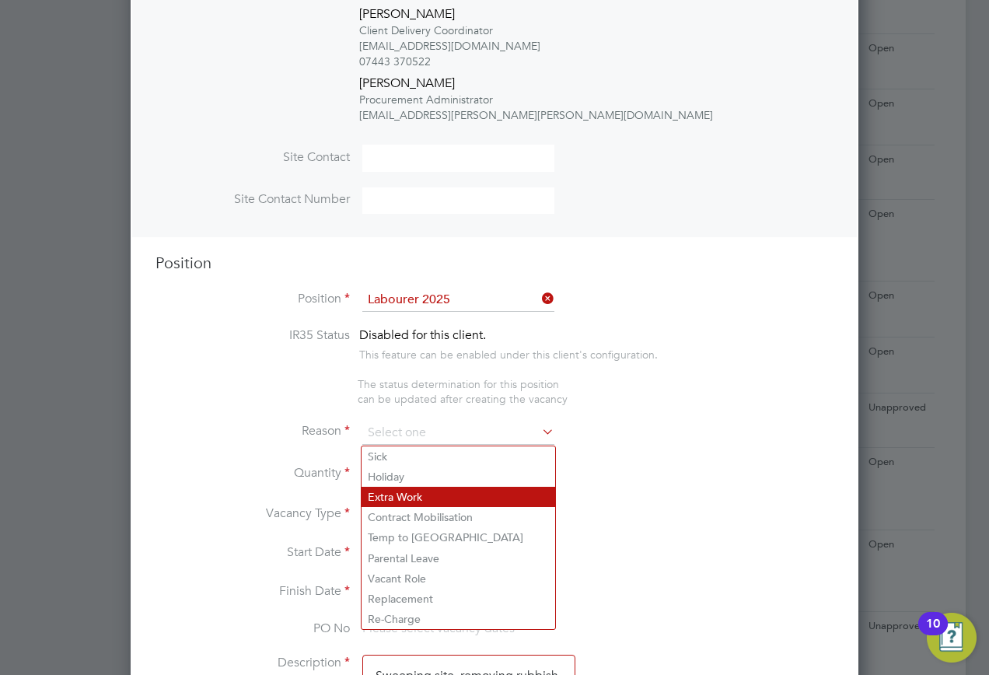
click at [443, 490] on li "Extra Work" at bounding box center [459, 497] width 194 height 20
type input "Extra Work"
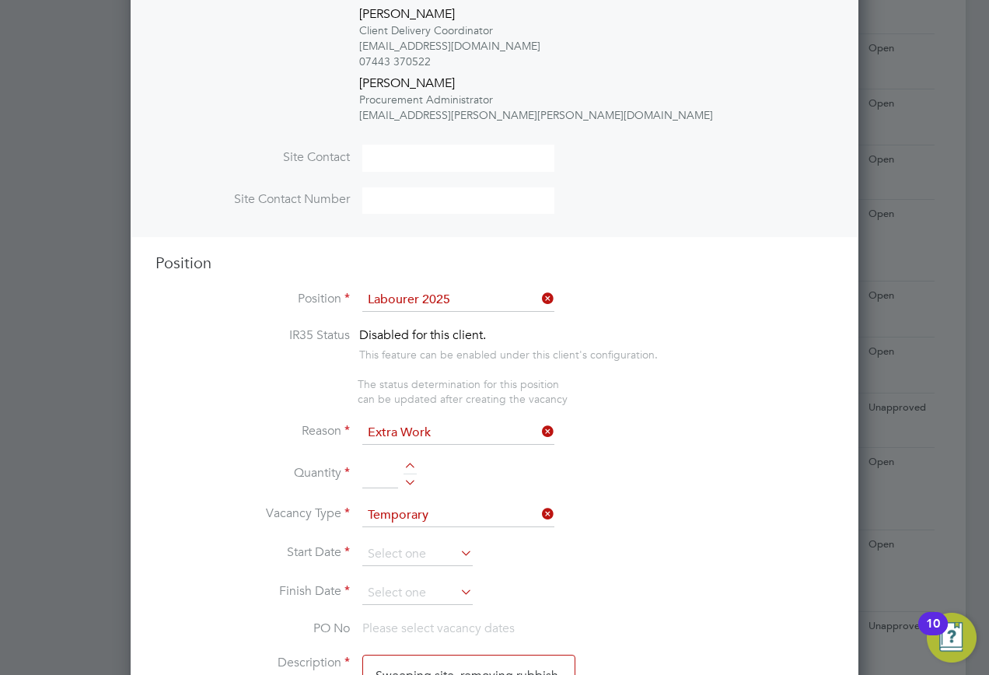
click at [376, 464] on input at bounding box center [380, 474] width 36 height 28
type input "1"
click at [413, 556] on input at bounding box center [417, 554] width 110 height 23
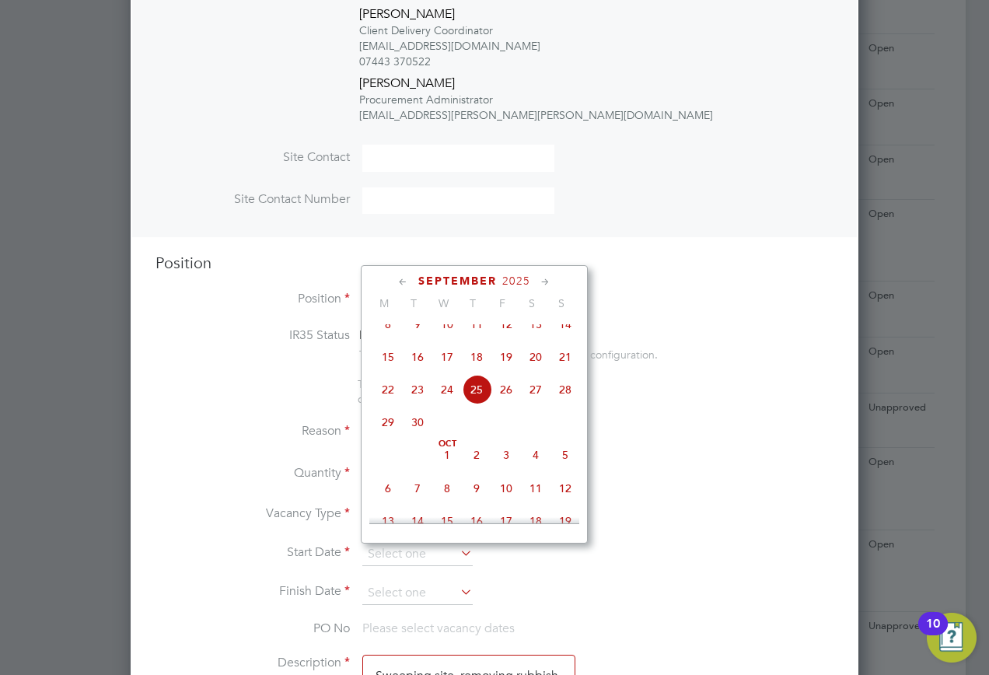
click at [478, 404] on span "25" at bounding box center [477, 390] width 30 height 30
type input "[DATE]"
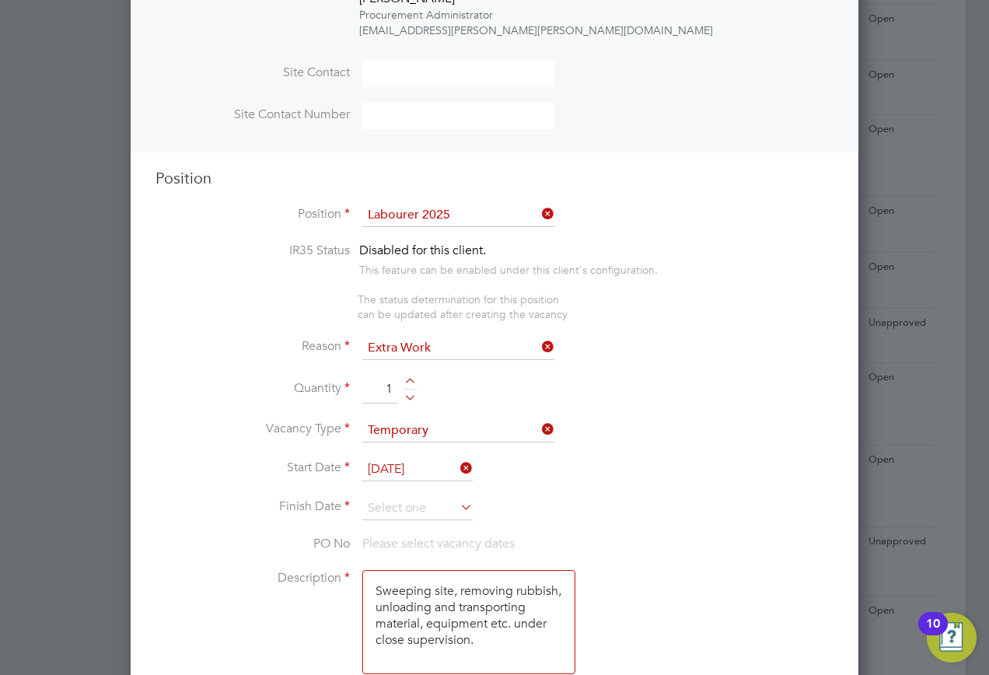
scroll to position [778, 0]
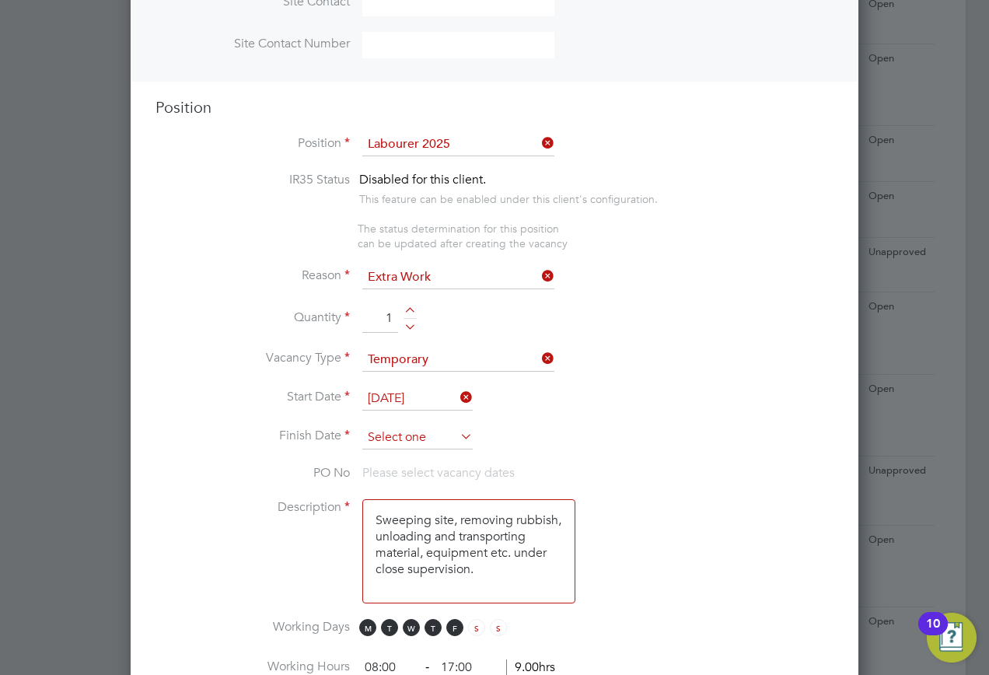
click at [401, 438] on input at bounding box center [417, 437] width 110 height 23
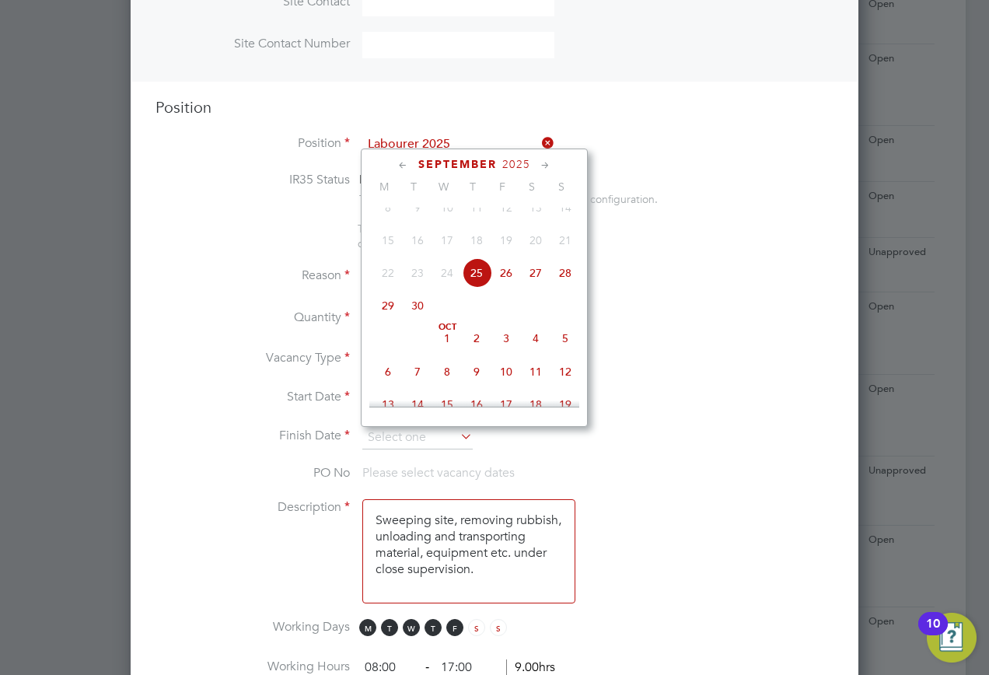
click at [499, 287] on span "26" at bounding box center [507, 273] width 30 height 30
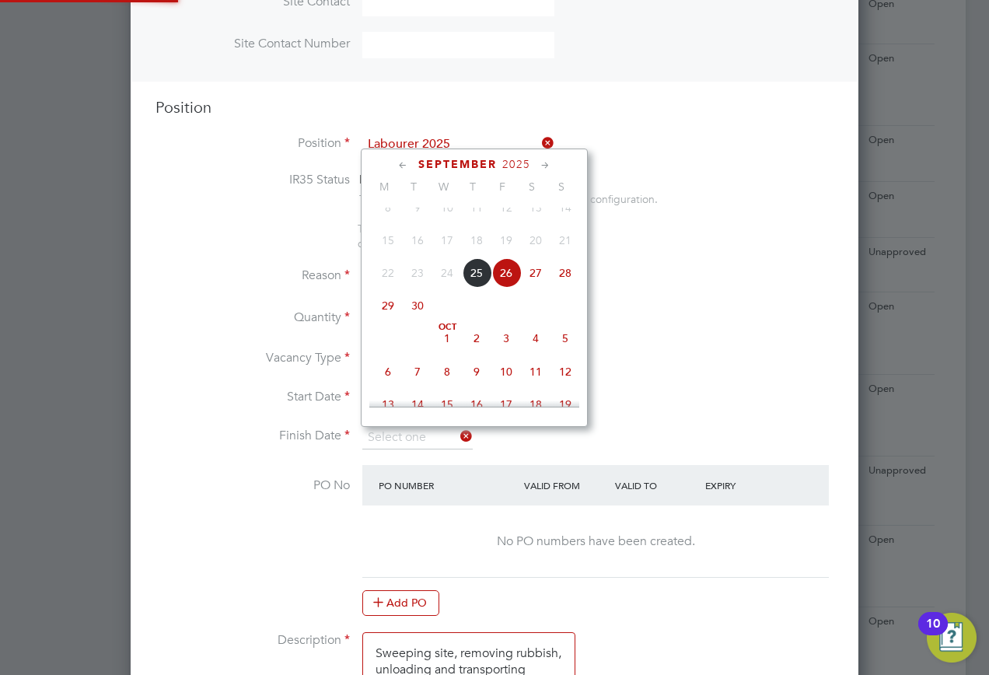
type input "26 Sep 2025"
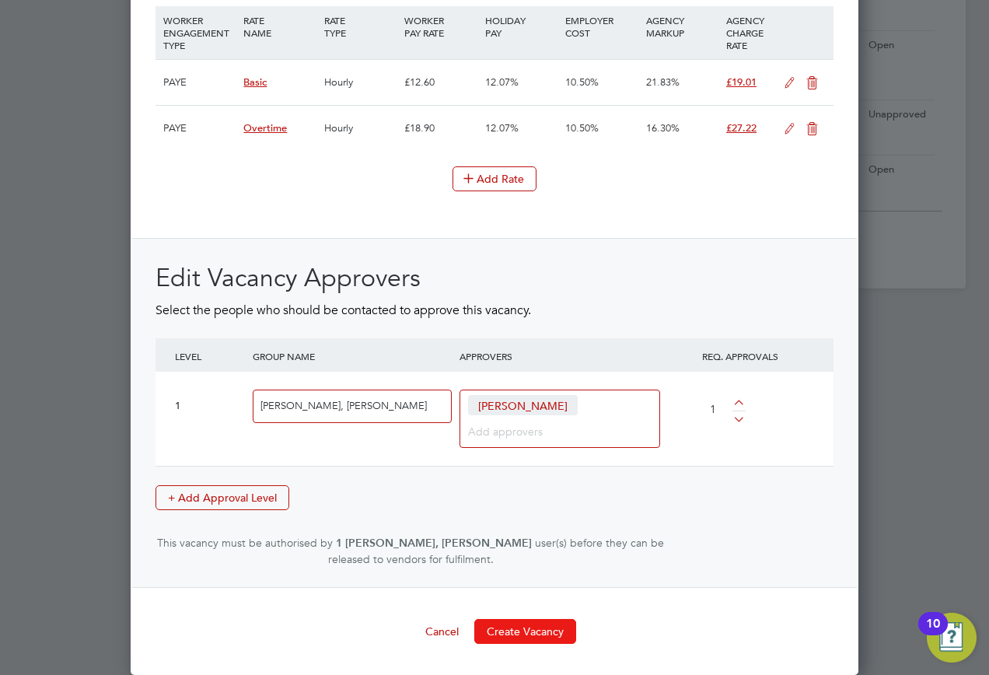
click at [522, 629] on button "Create Vacancy" at bounding box center [525, 631] width 102 height 25
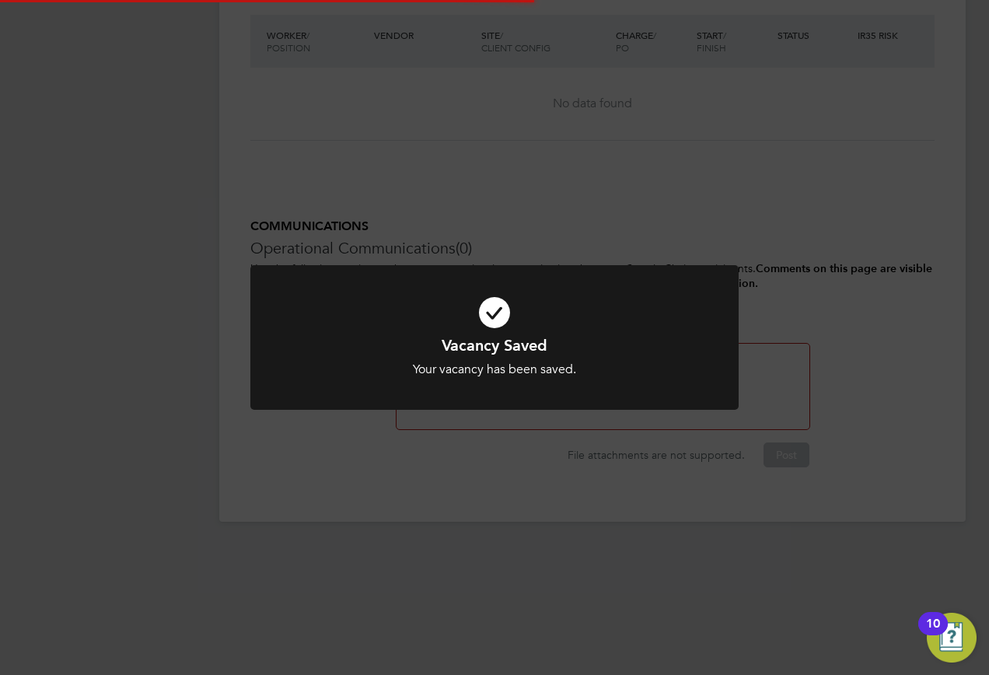
scroll to position [25, 307]
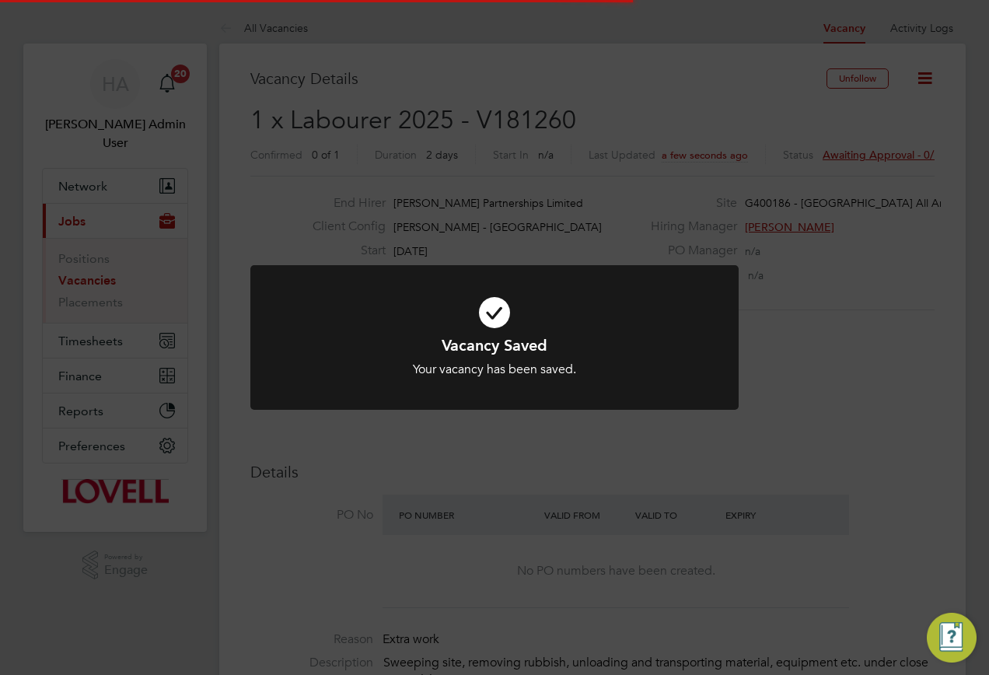
click at [846, 409] on div "Vacancy Saved Your vacancy has been saved. Cancel Okay" at bounding box center [494, 337] width 989 height 675
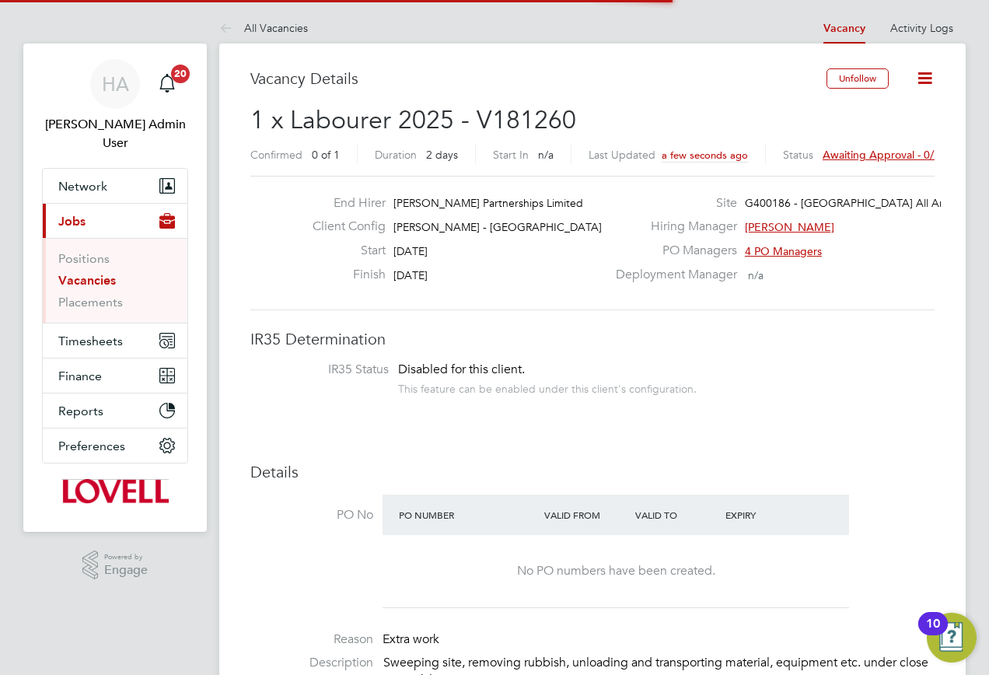
click at [874, 163] on div "Status Awaiting approval - 0/1" at bounding box center [861, 154] width 157 height 19
click at [857, 158] on span "Awaiting approval - 0/1" at bounding box center [881, 155] width 117 height 14
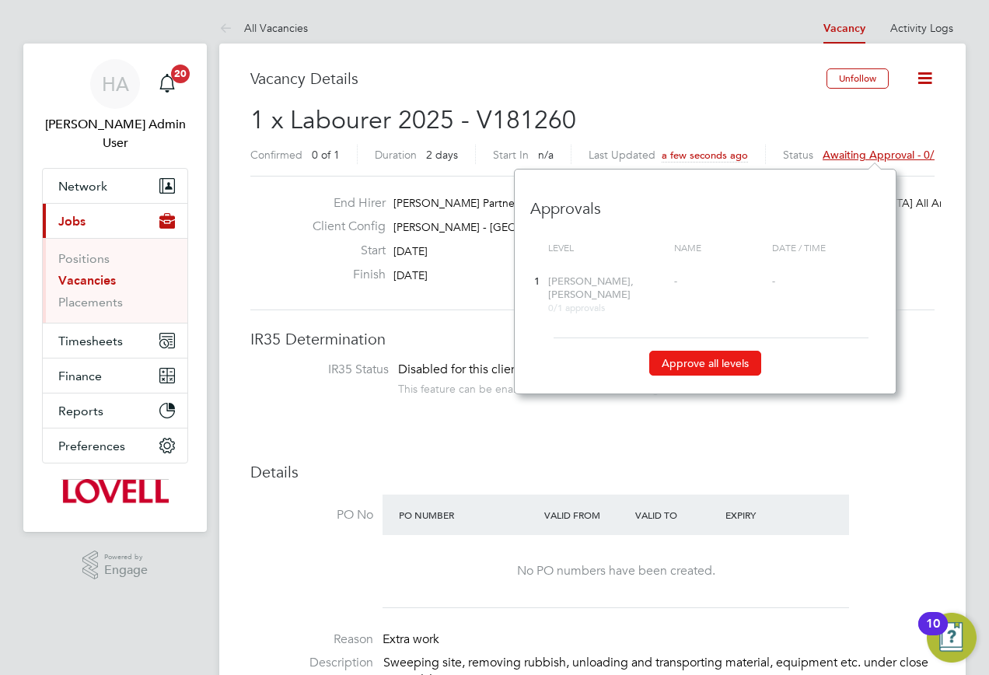
click at [717, 370] on button "Approve all levels" at bounding box center [706, 363] width 112 height 25
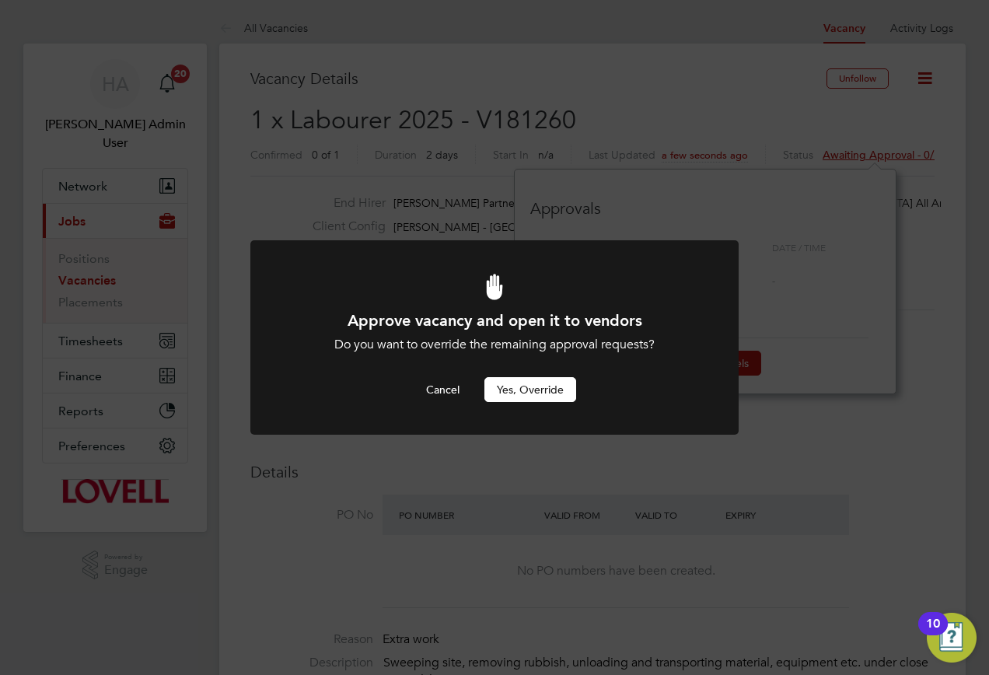
click at [540, 384] on button "Yes, Override" at bounding box center [531, 389] width 92 height 25
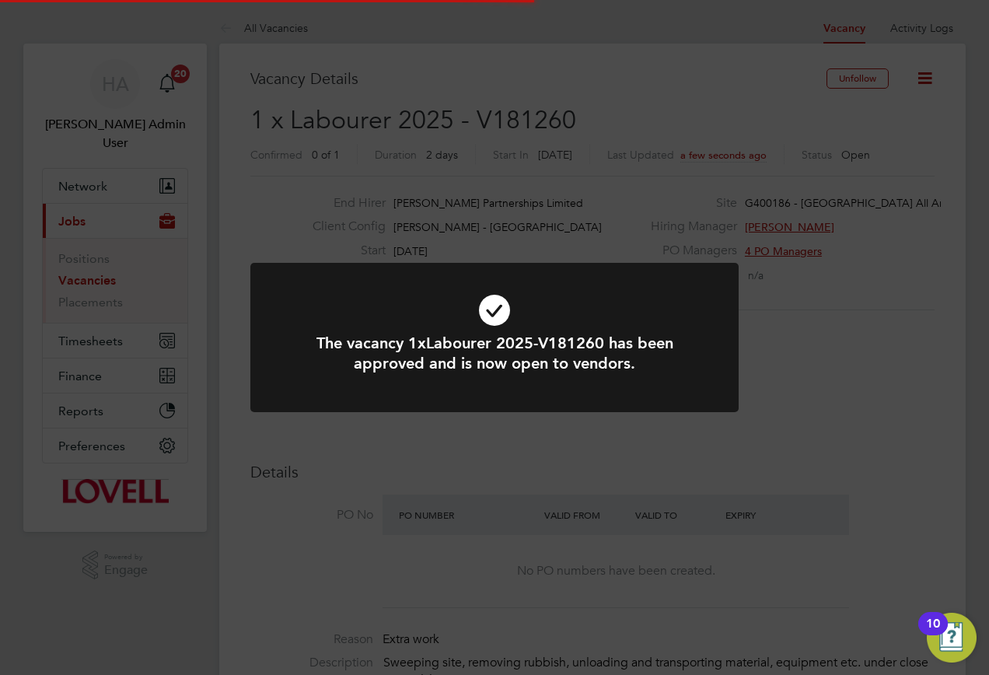
click at [698, 436] on div "The vacancy 1xLabourer 2025-V181260 has been approved and is now open to vendor…" at bounding box center [494, 337] width 989 height 675
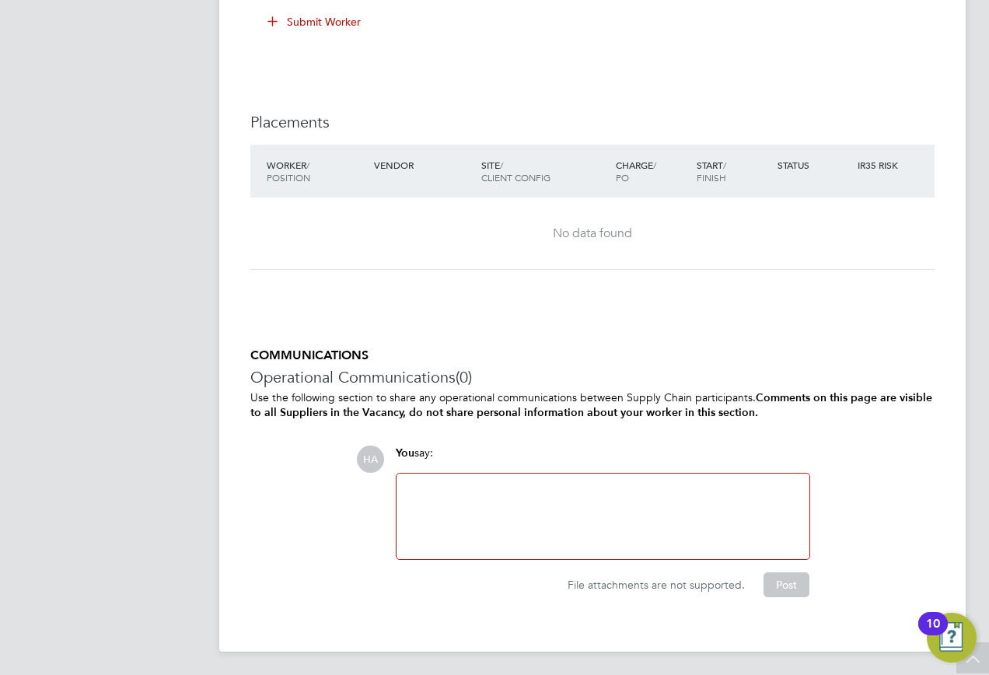
click at [486, 514] on div at bounding box center [603, 516] width 394 height 67
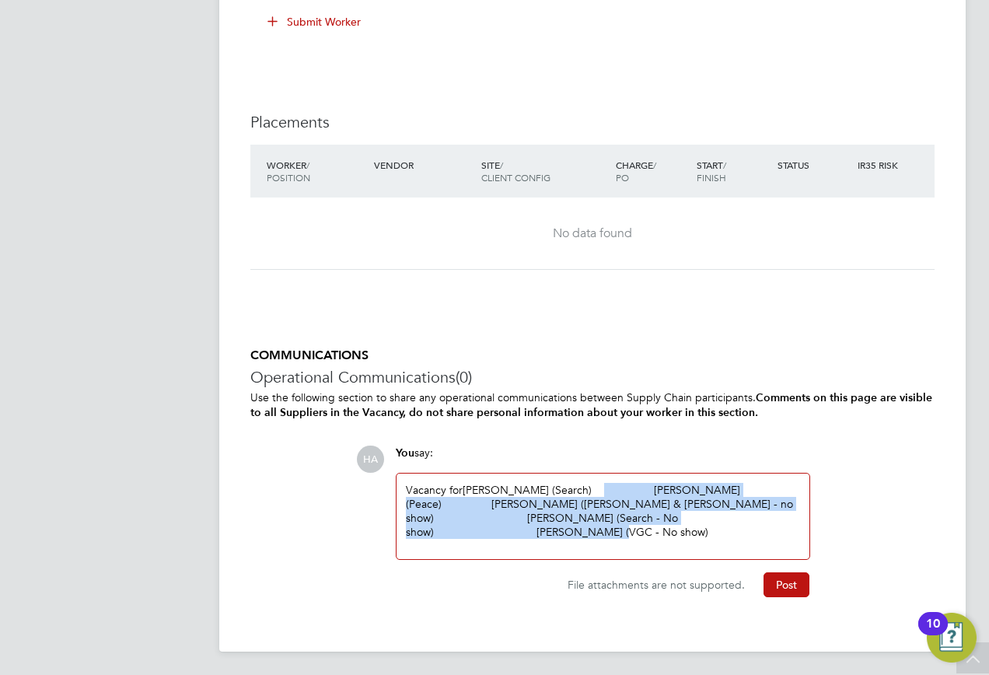
drag, startPoint x: 674, startPoint y: 532, endPoint x: 587, endPoint y: 482, distance: 100.3
click at [587, 483] on div "Vacancy for Jay Thornburn (Search) William Gall (Peace) Mark Davies (Fawkes & R…" at bounding box center [603, 516] width 394 height 67
drag, startPoint x: 765, startPoint y: 518, endPoint x: 575, endPoint y: 485, distance: 193.4
click at [575, 485] on div "Vacancy for Jay Thornburn (Search) William Gall (Peace) Mark Davies (Fawkes & R…" at bounding box center [603, 516] width 394 height 67
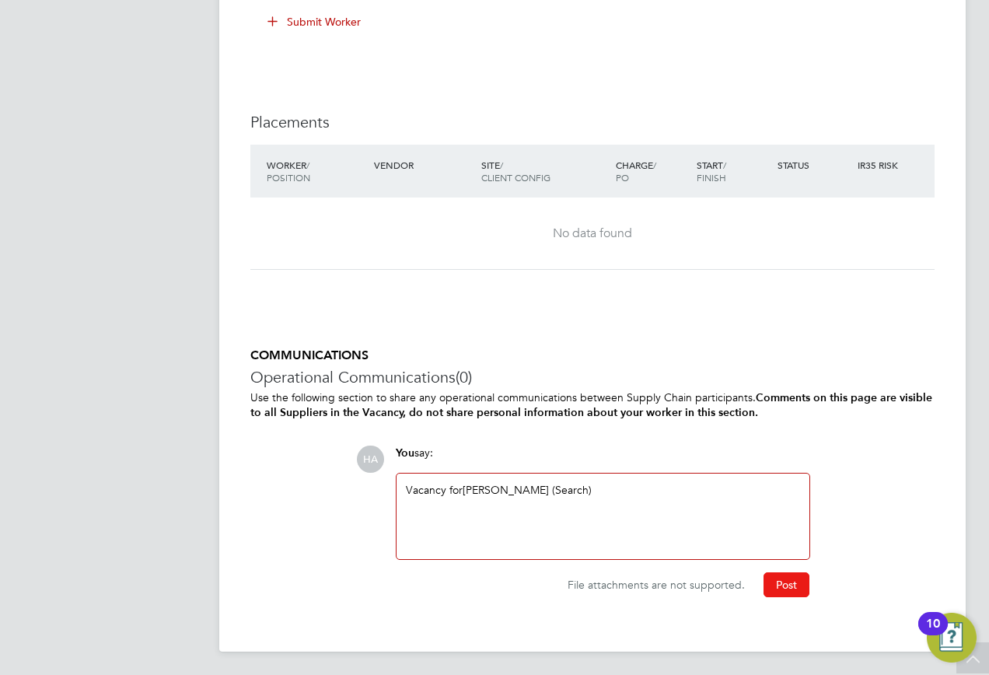
click at [776, 590] on button "Post" at bounding box center [787, 585] width 46 height 25
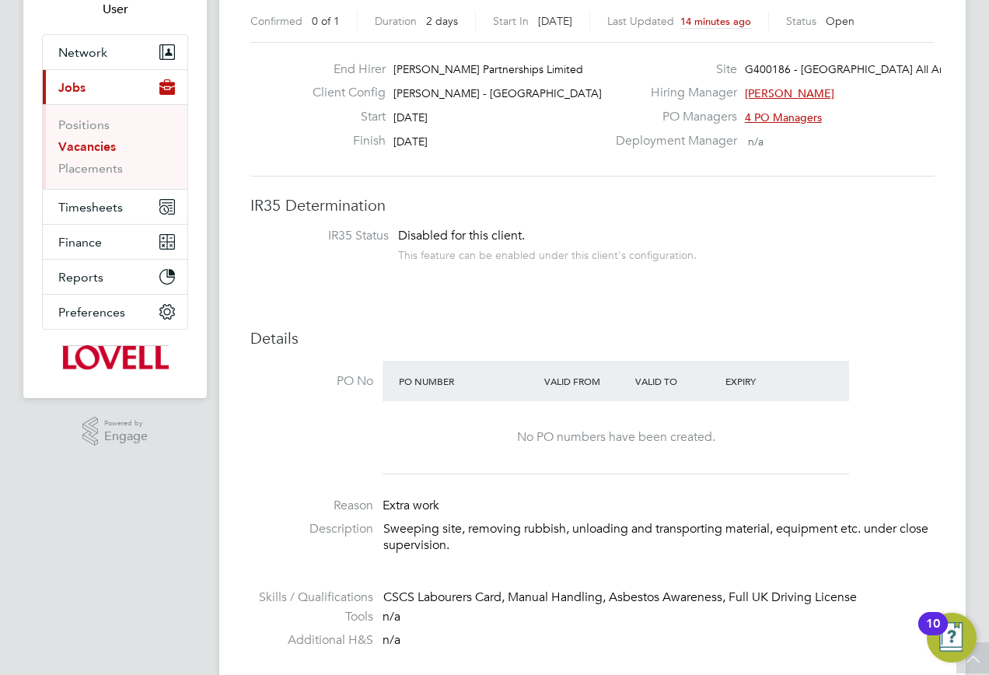
scroll to position [0, 0]
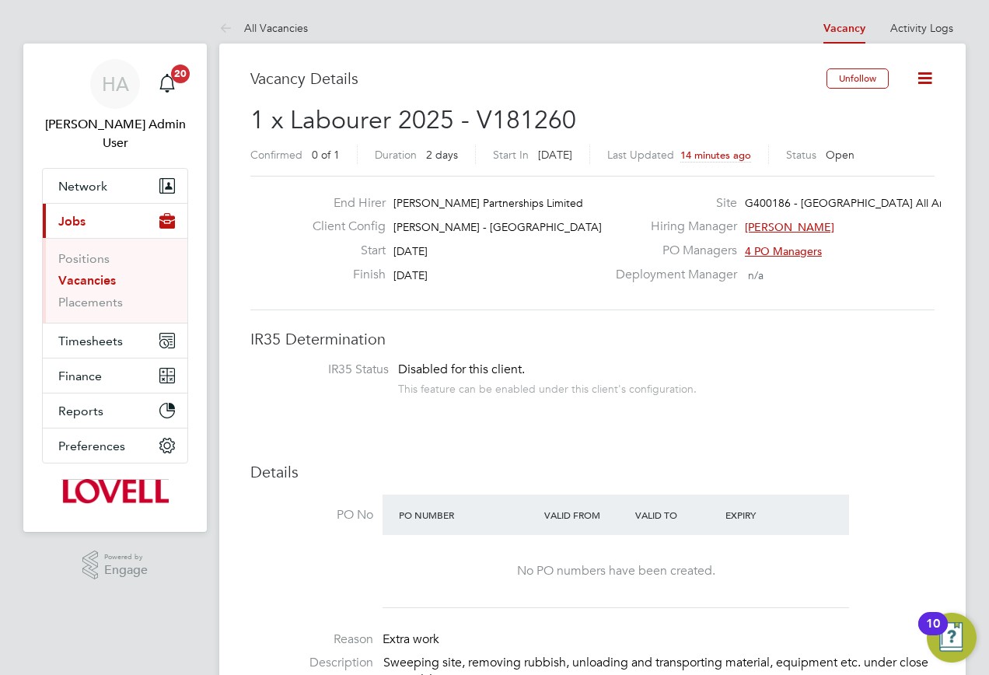
click at [80, 273] on link "Vacancies" at bounding box center [87, 280] width 58 height 15
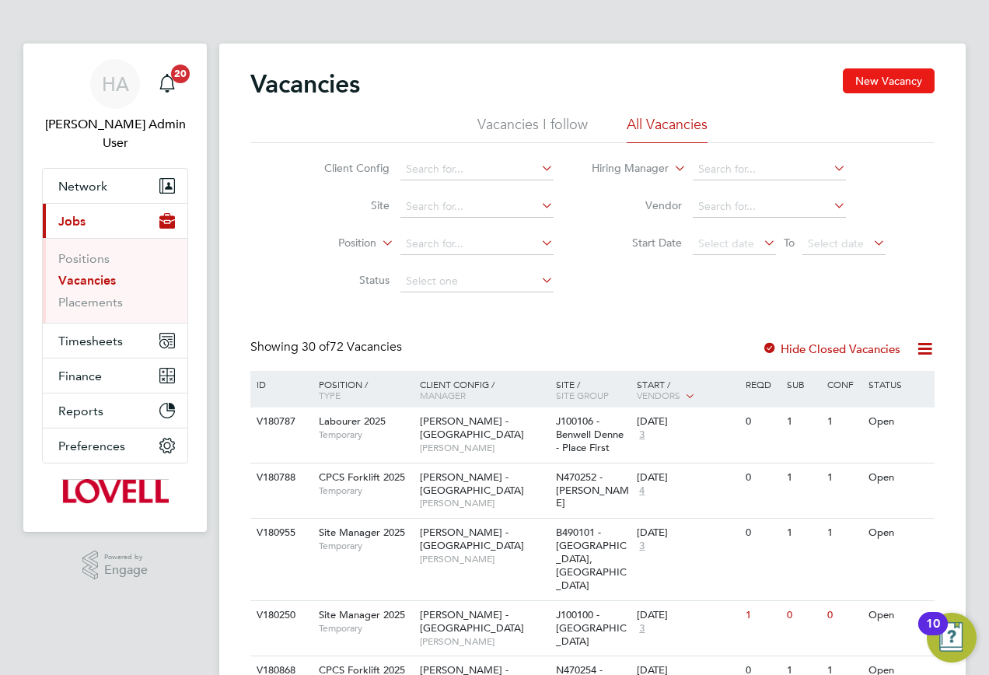
click at [874, 83] on button "New Vacancy" at bounding box center [889, 80] width 92 height 25
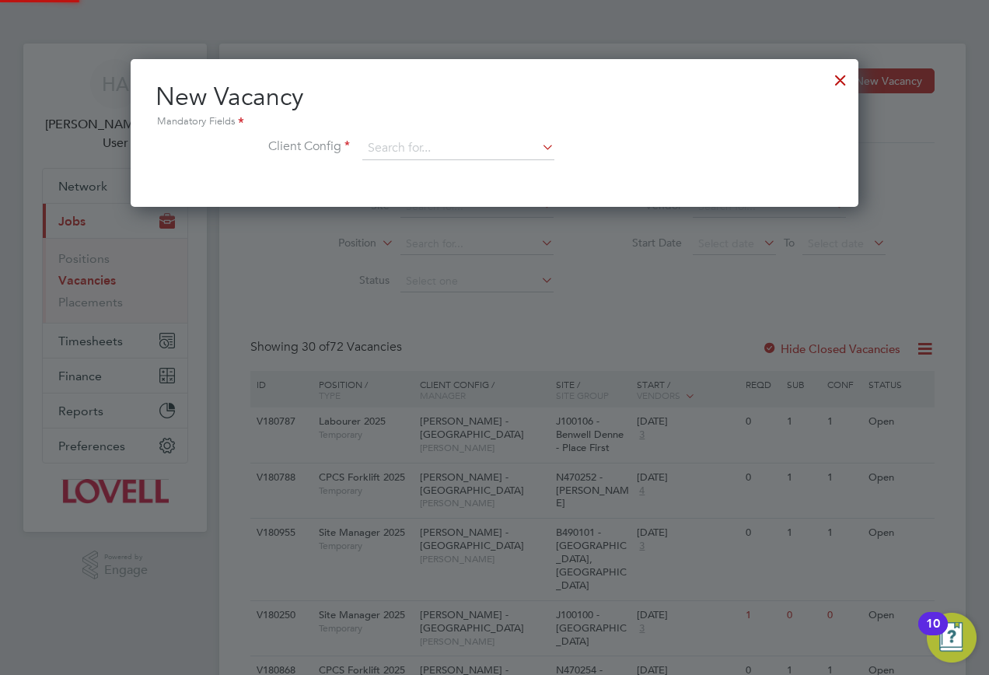
scroll to position [148, 729]
click at [454, 152] on input at bounding box center [458, 148] width 192 height 23
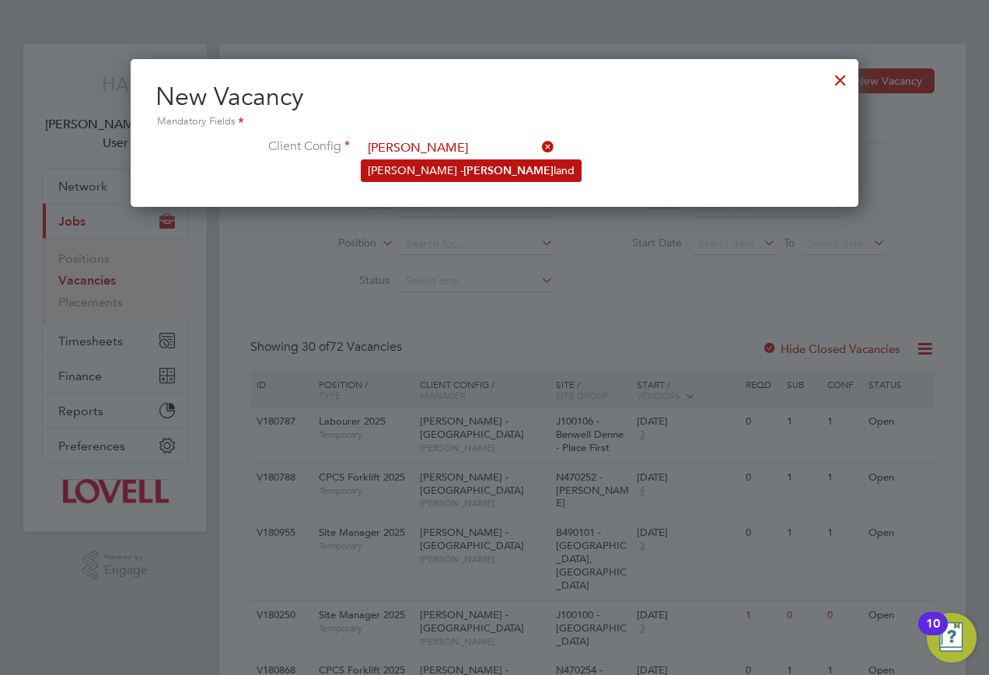
click at [442, 166] on li "Lovell - Scot land" at bounding box center [471, 170] width 219 height 21
type input "Lovell - Scotland"
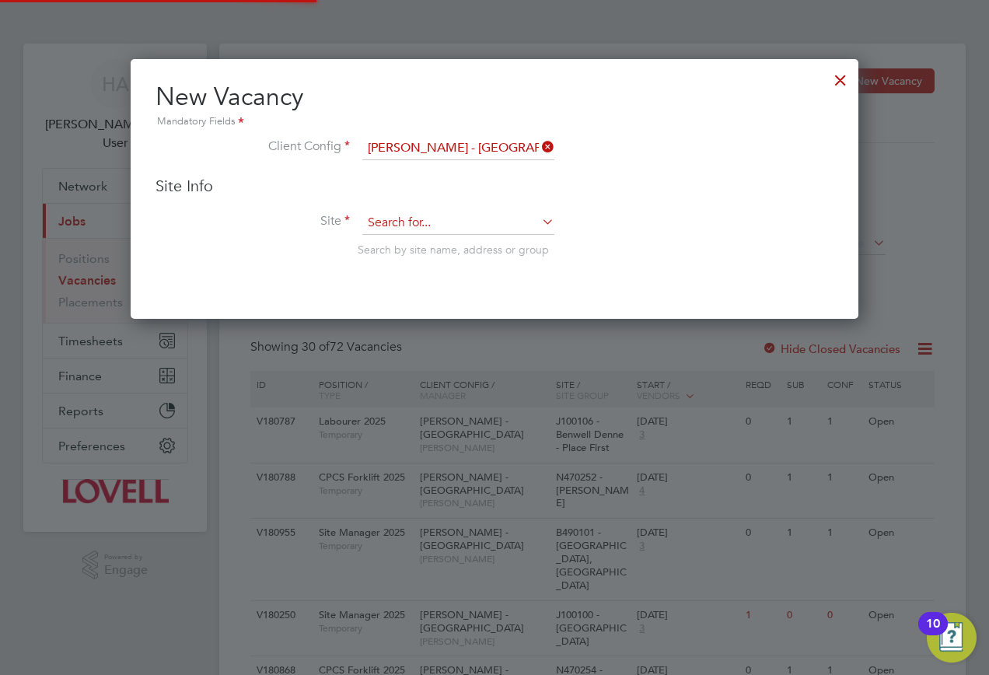
click at [402, 218] on input at bounding box center [458, 223] width 192 height 23
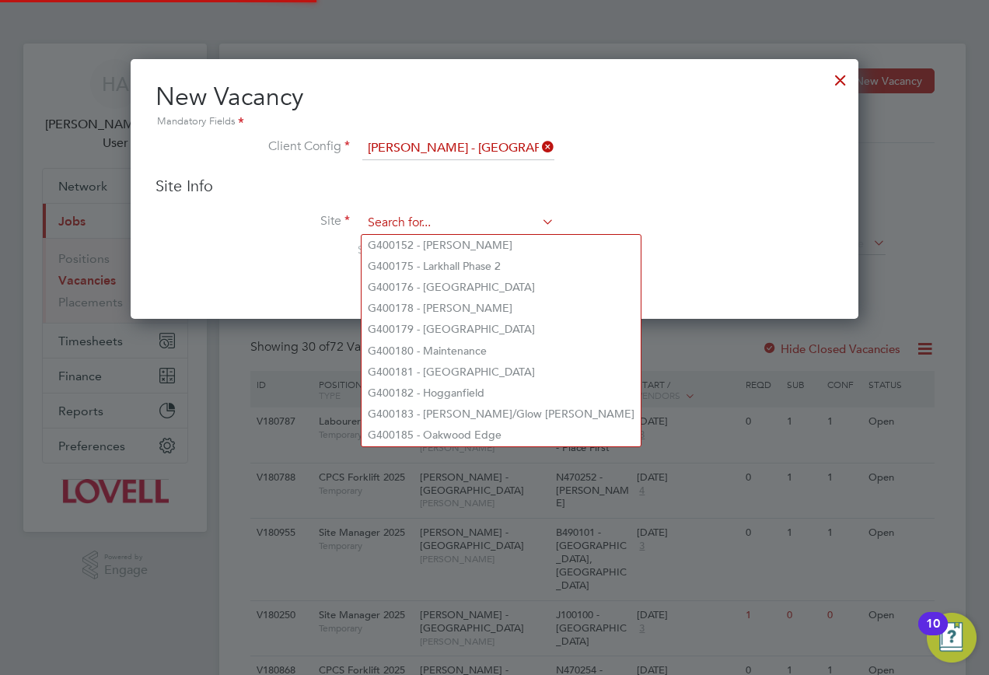
paste input "G400186"
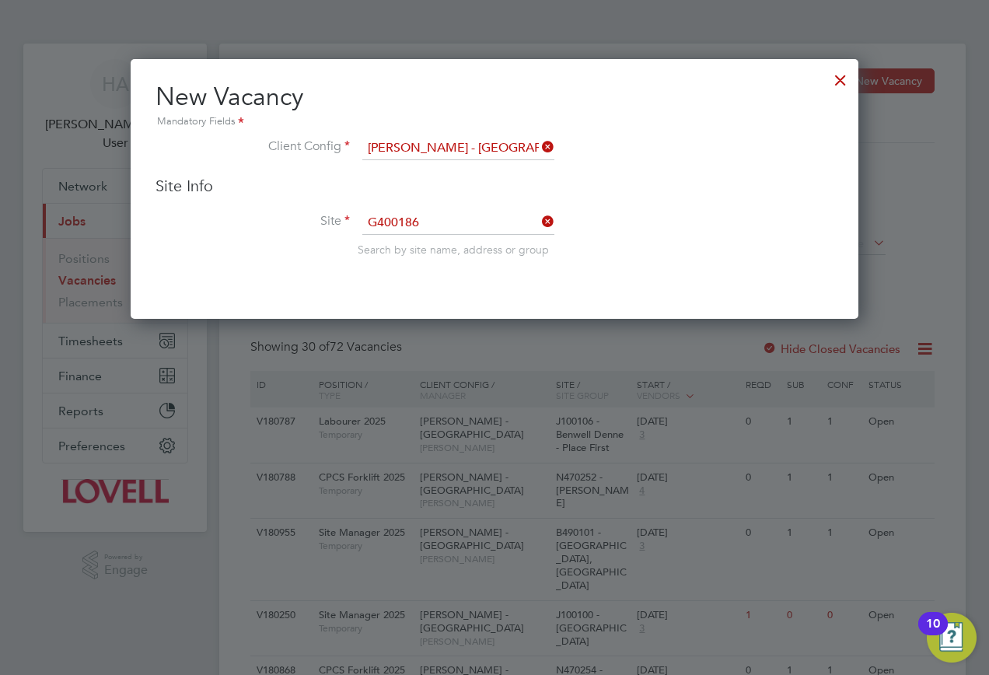
click at [436, 246] on li "G400186 - South Queensferry All Areas" at bounding box center [473, 245] width 223 height 21
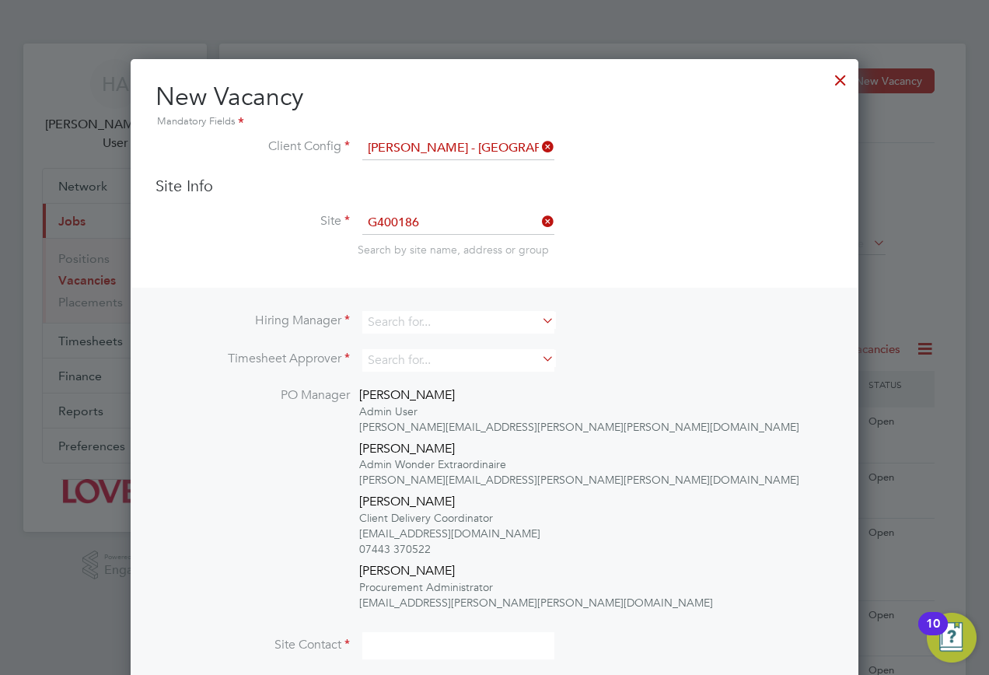
type input "G400186 - [GEOGRAPHIC_DATA] All Areas"
click at [394, 330] on input at bounding box center [458, 322] width 192 height 23
click at [435, 421] on li "David M urray" at bounding box center [459, 428] width 194 height 21
type input "[PERSON_NAME]"
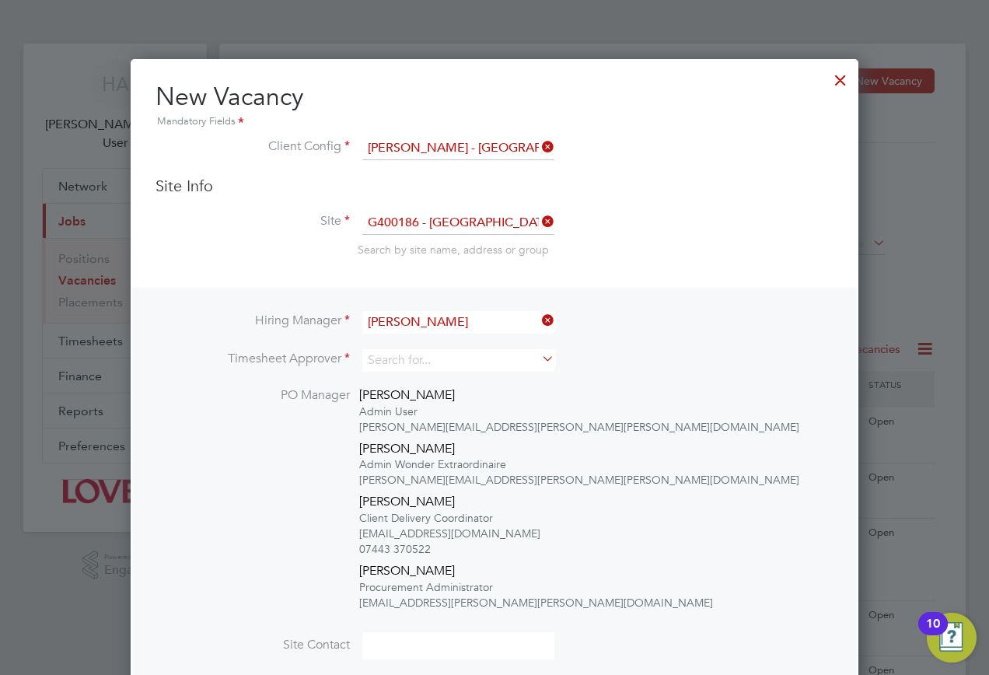
scroll to position [856, 729]
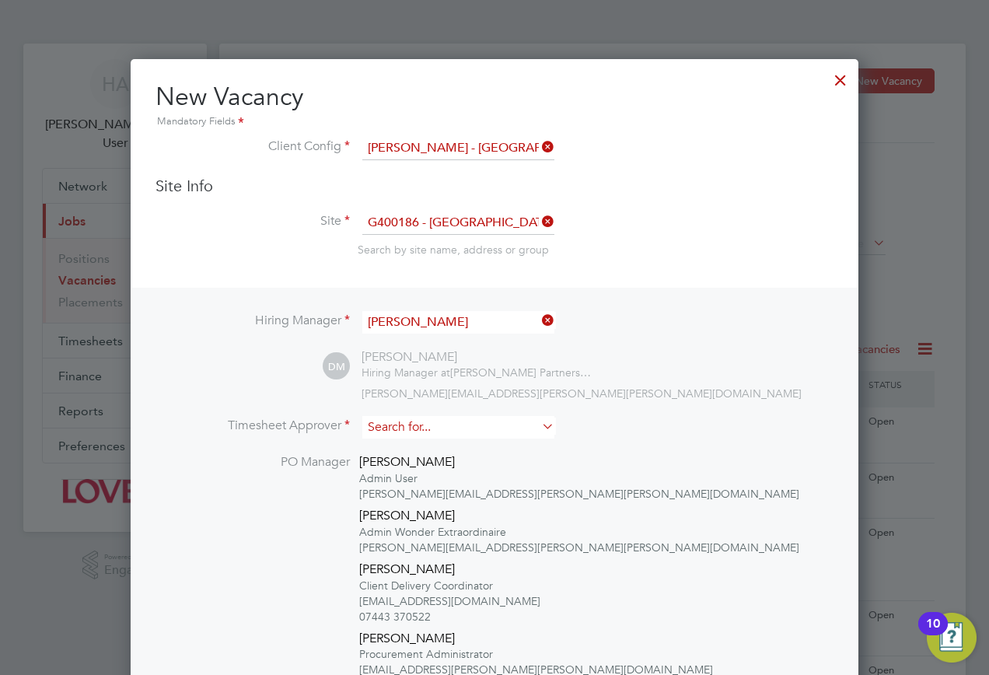
click at [403, 423] on input at bounding box center [458, 427] width 192 height 23
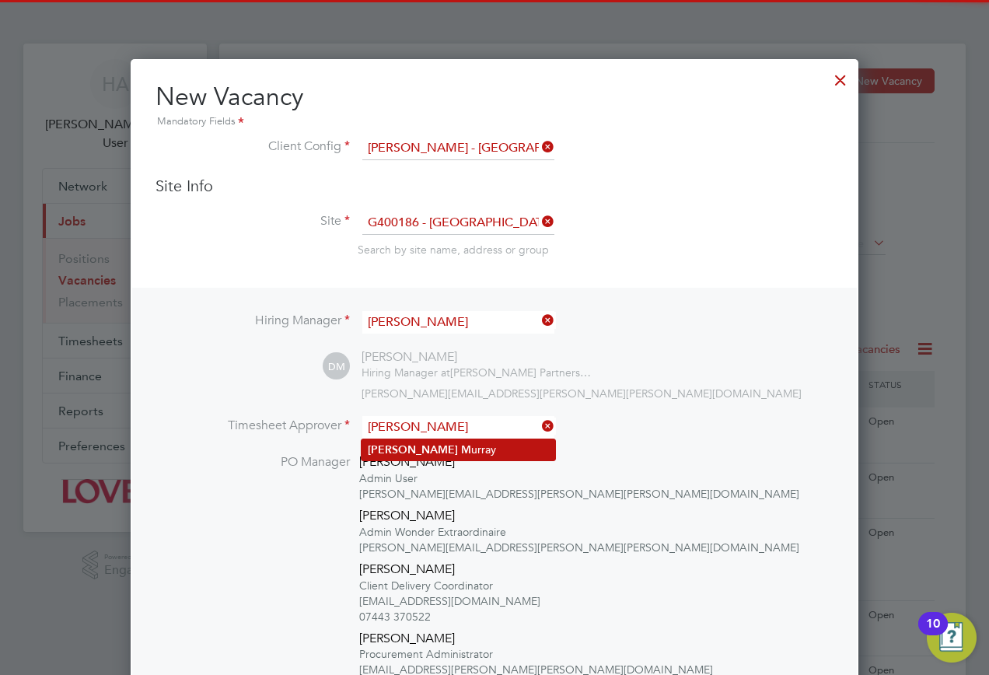
click at [439, 458] on li "David M urray" at bounding box center [459, 449] width 194 height 21
type input "[PERSON_NAME]"
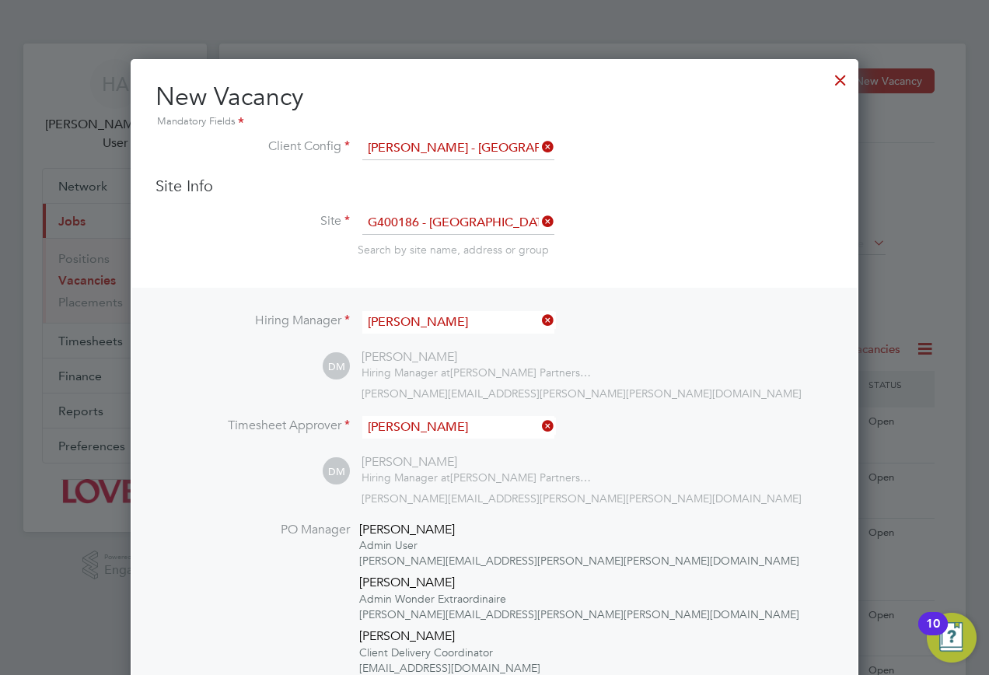
scroll to position [311, 0]
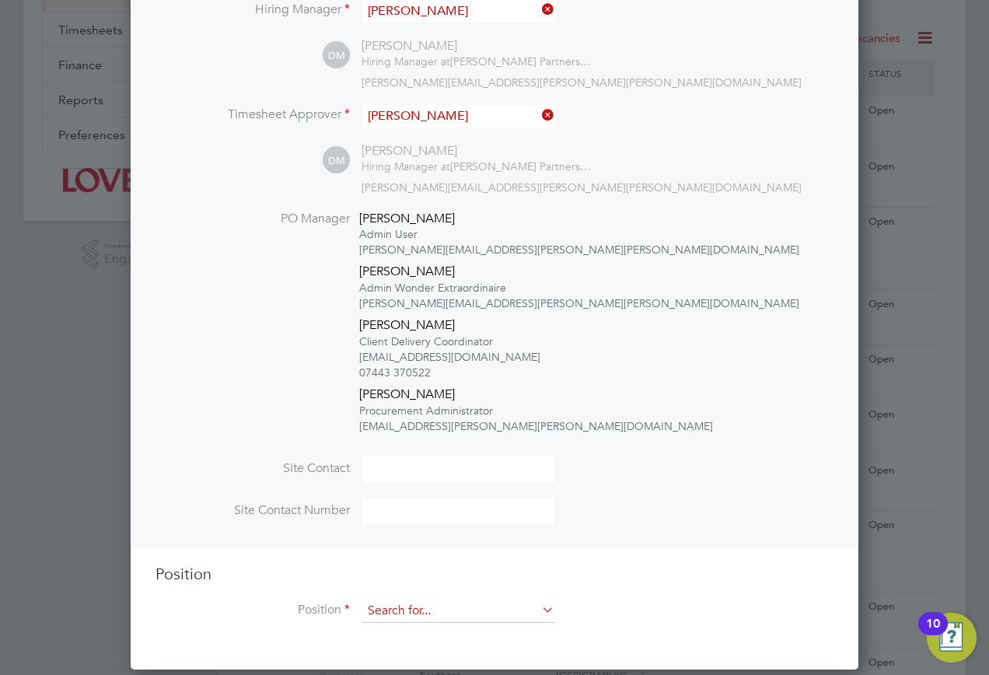
click at [411, 618] on input at bounding box center [458, 611] width 192 height 23
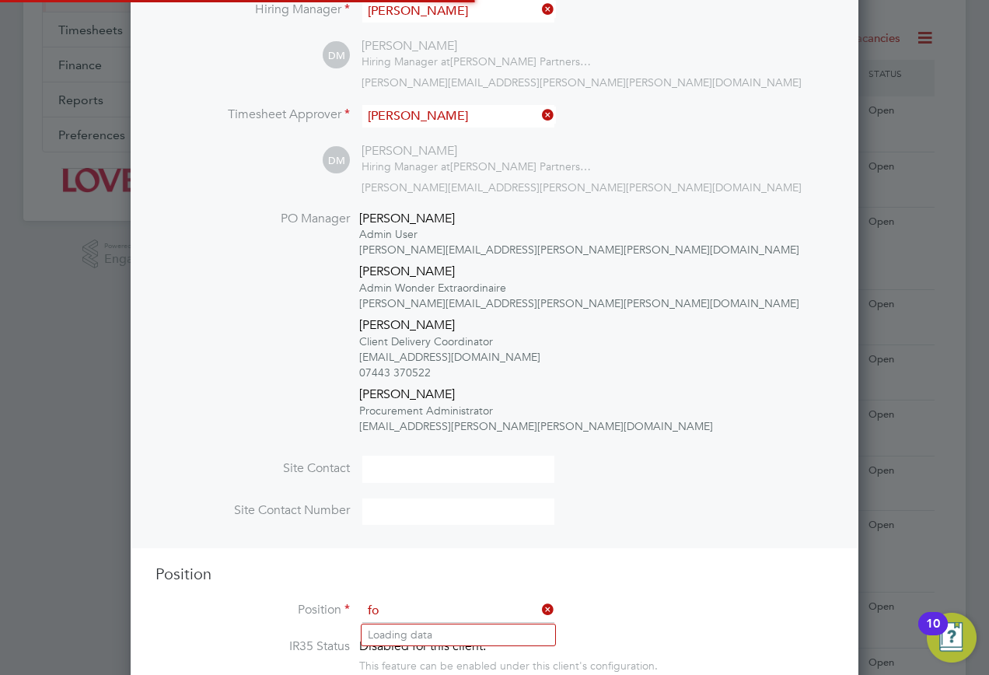
scroll to position [2537, 729]
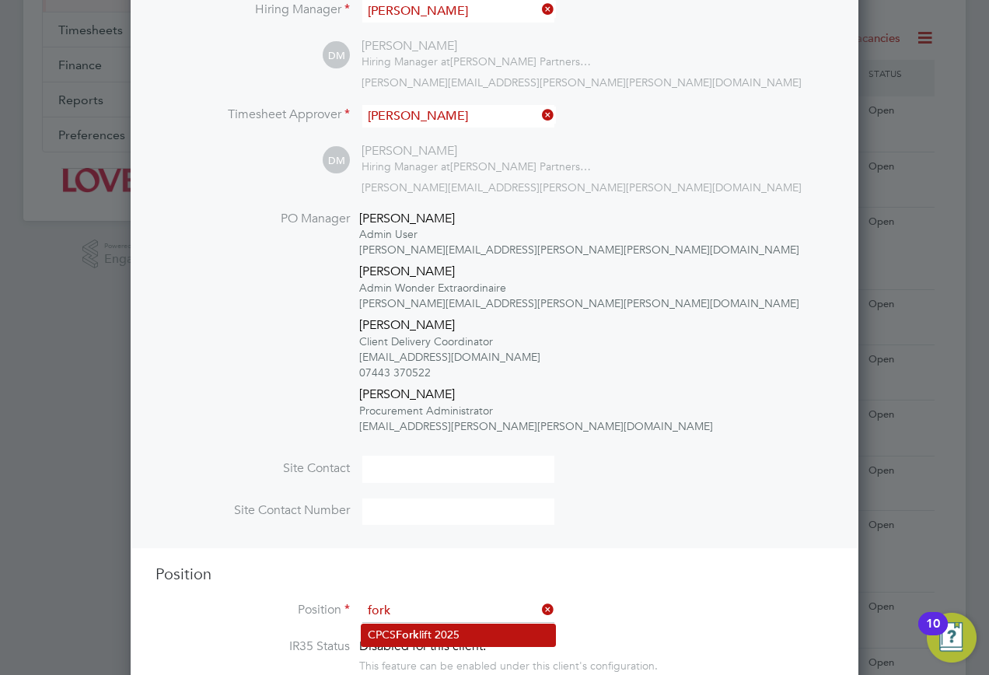
click at [405, 634] on b "Fork" at bounding box center [407, 635] width 23 height 13
type input "CPCS Forklift 2025"
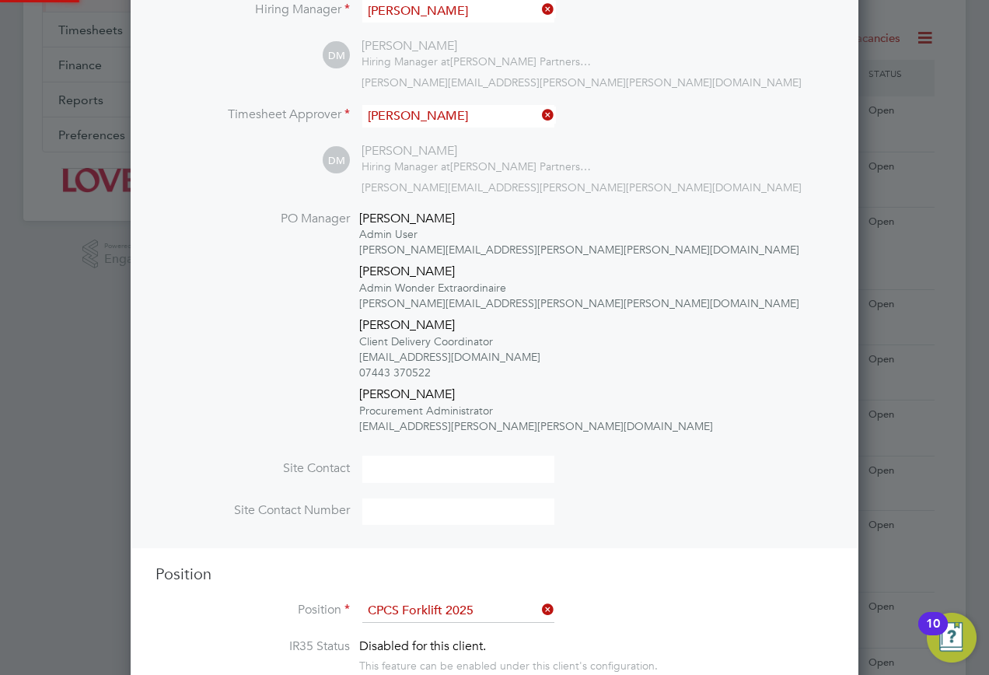
type textarea "Full understanding of all aspects and responsibilities associated with the oper…"
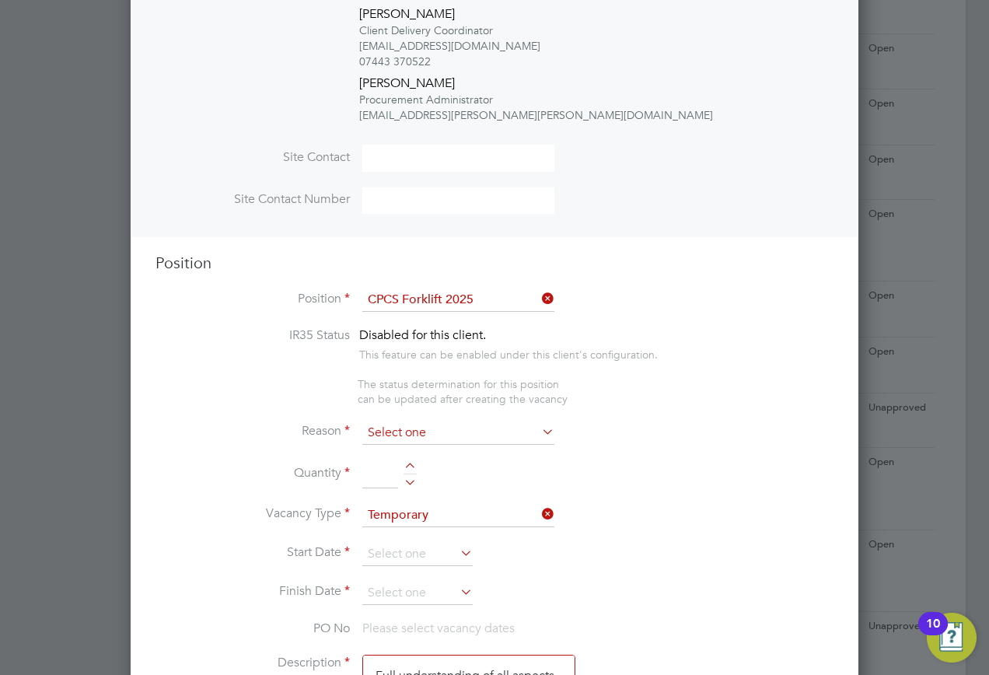
click at [422, 433] on input at bounding box center [458, 433] width 192 height 23
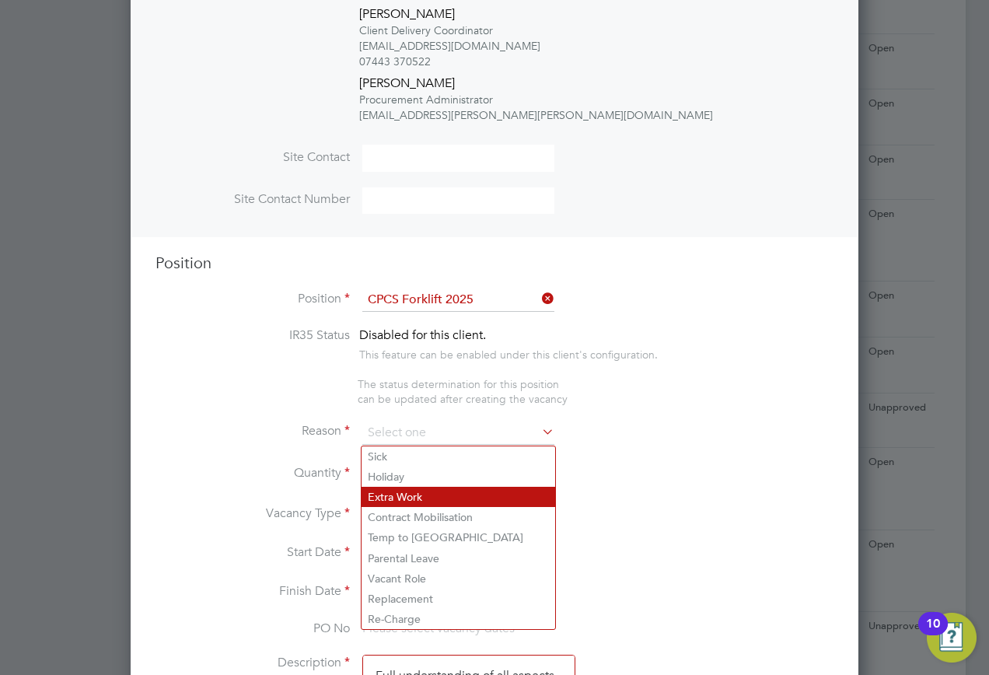
click at [416, 495] on li "Extra Work" at bounding box center [459, 497] width 194 height 20
type input "Extra Work"
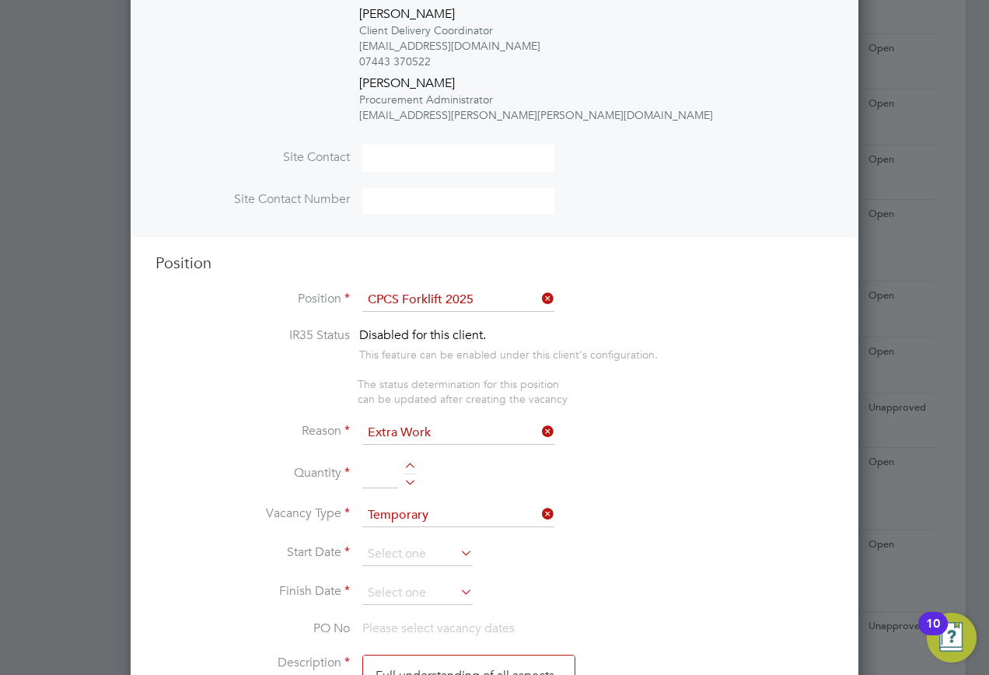
click at [376, 479] on input at bounding box center [380, 474] width 36 height 28
type input "1"
click at [403, 550] on input at bounding box center [417, 554] width 110 height 23
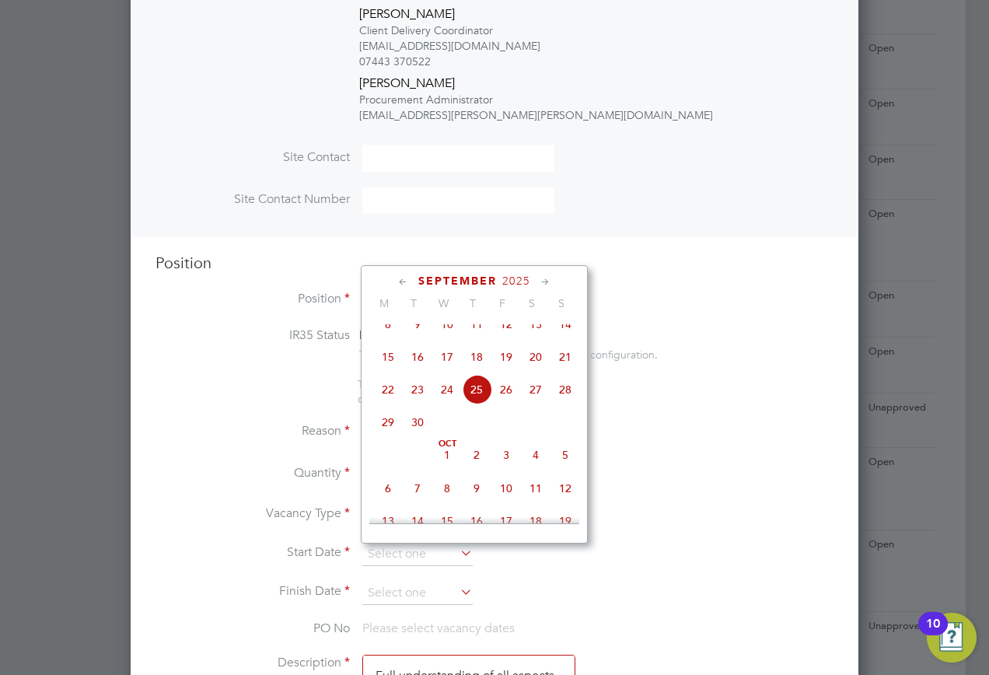
click at [474, 402] on span "25" at bounding box center [477, 390] width 30 height 30
type input "25 Sep 2025"
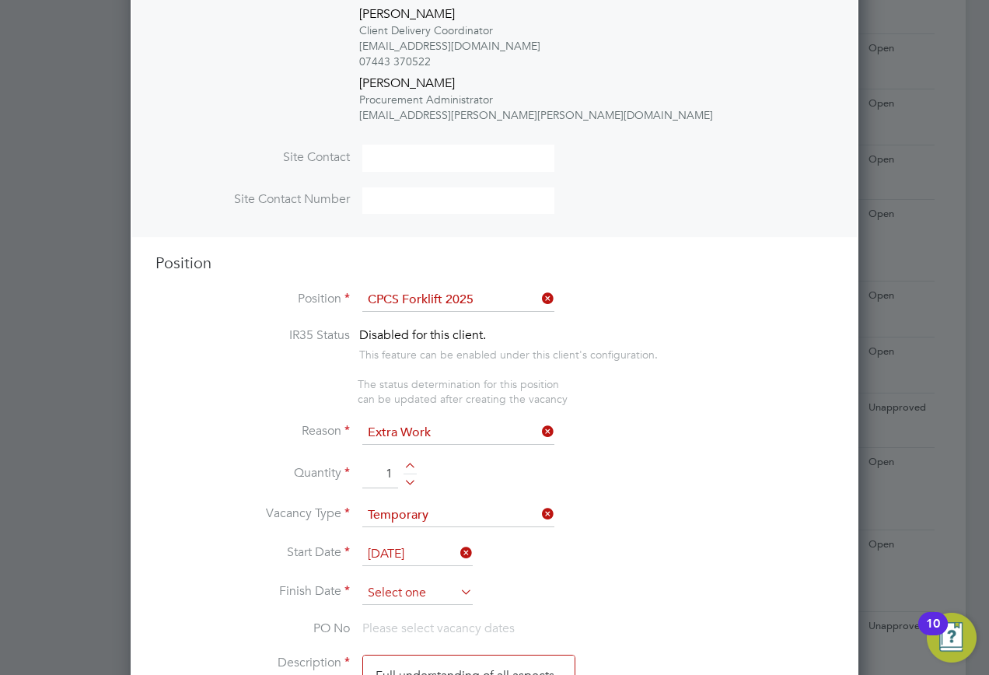
click at [419, 584] on input at bounding box center [417, 593] width 110 height 23
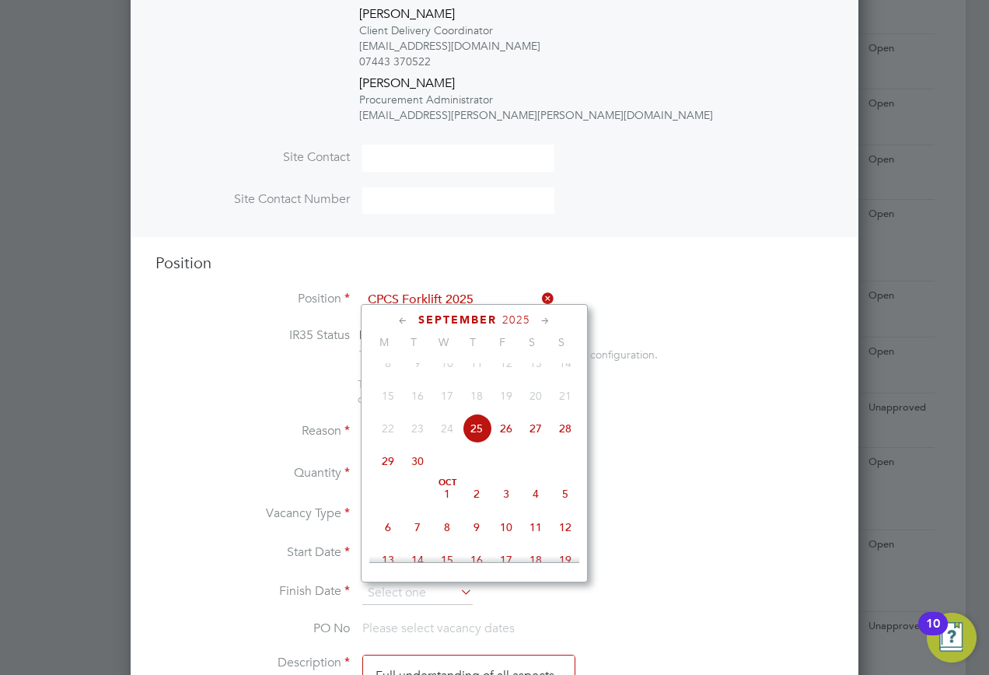
click at [419, 476] on span "30" at bounding box center [418, 461] width 30 height 30
type input "30 Sep 2025"
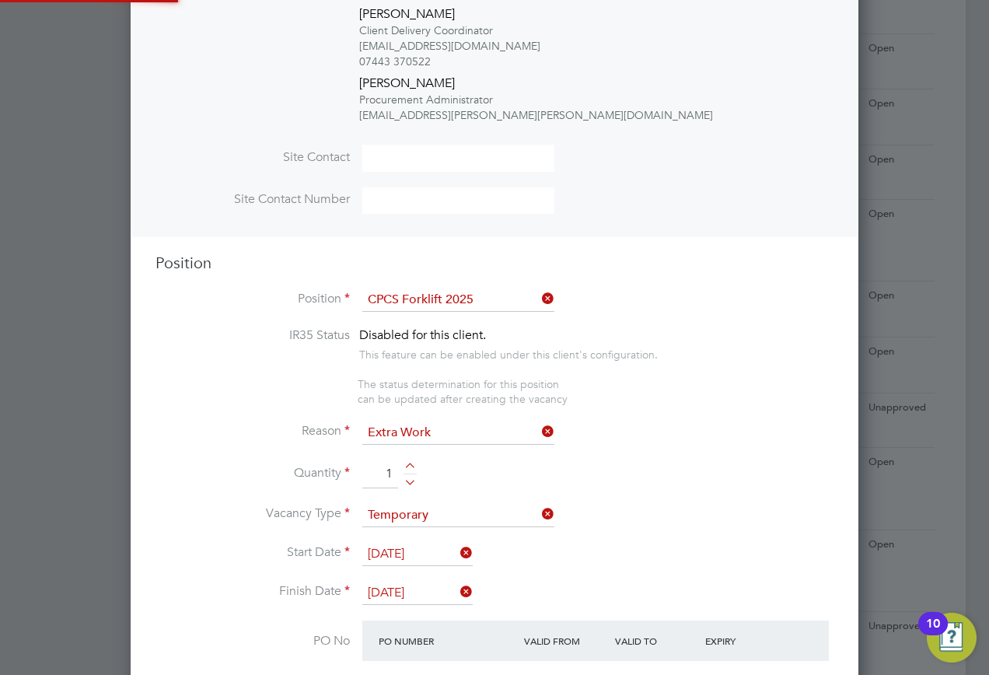
scroll to position [2832, 729]
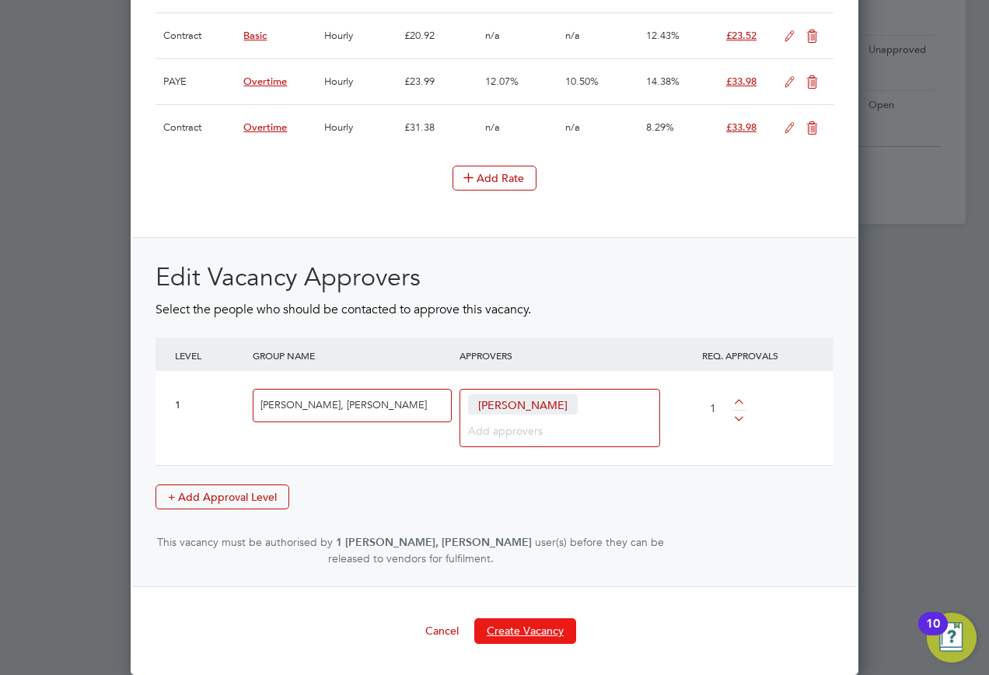
click at [514, 625] on button "Create Vacancy" at bounding box center [525, 630] width 102 height 25
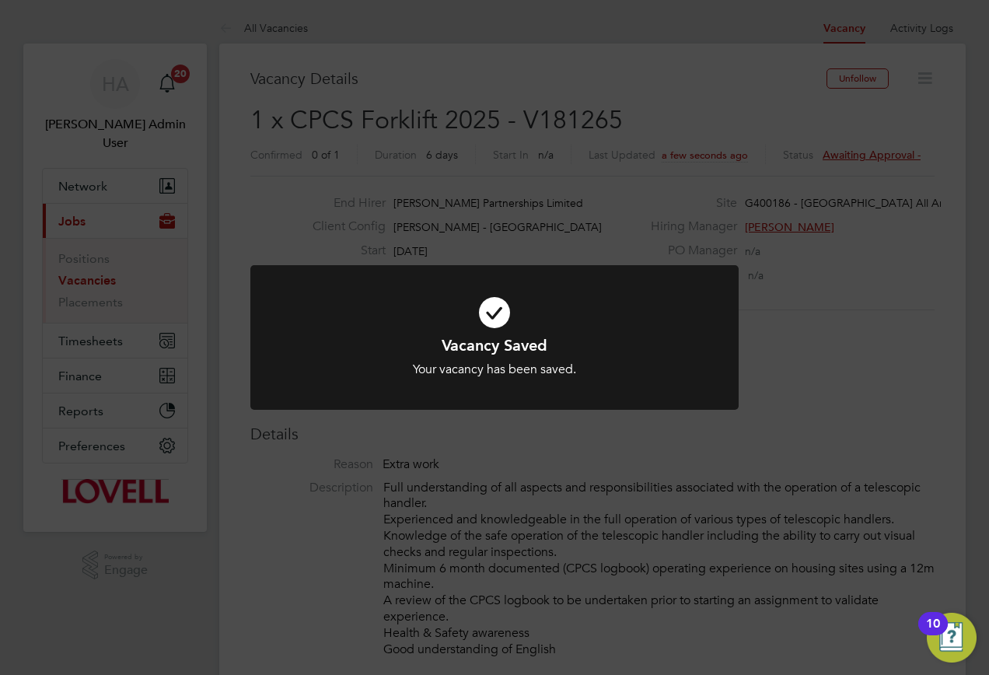
click at [457, 449] on div "Vacancy Saved Your vacancy has been saved. Cancel Okay" at bounding box center [494, 337] width 989 height 675
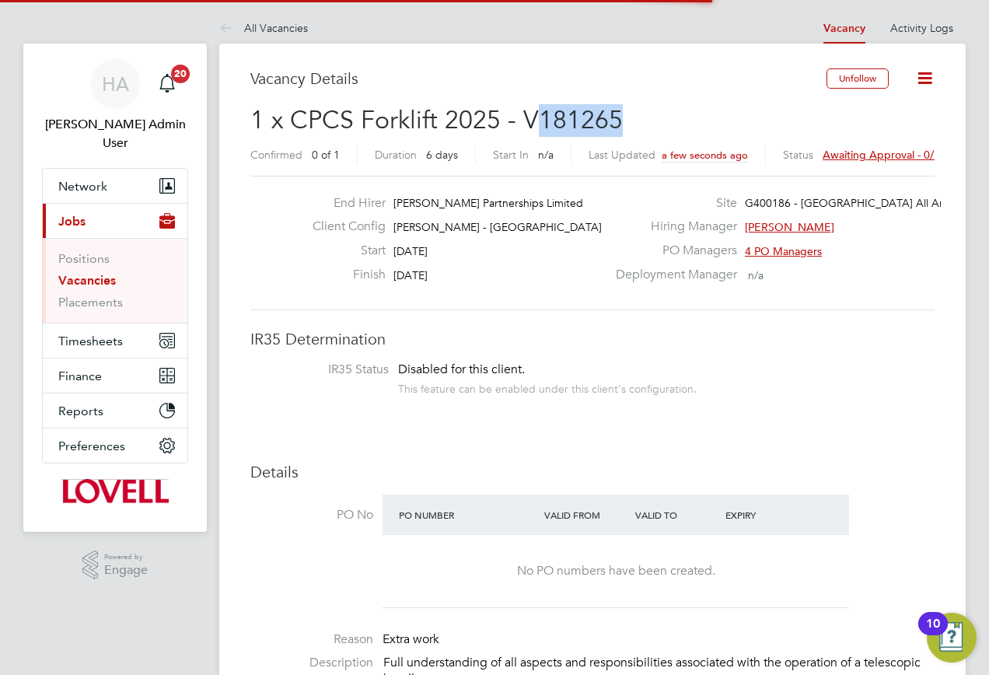
drag, startPoint x: 632, startPoint y: 118, endPoint x: 539, endPoint y: 129, distance: 93.2
click at [539, 129] on h2 "1 x CPCS Forklift 2025 - V181265 Confirmed 0 of 1 Duration 6 days Start In n/a …" at bounding box center [592, 136] width 685 height 65
copy span "181265"
click at [856, 153] on span "Awaiting approval - 0/1" at bounding box center [881, 155] width 117 height 14
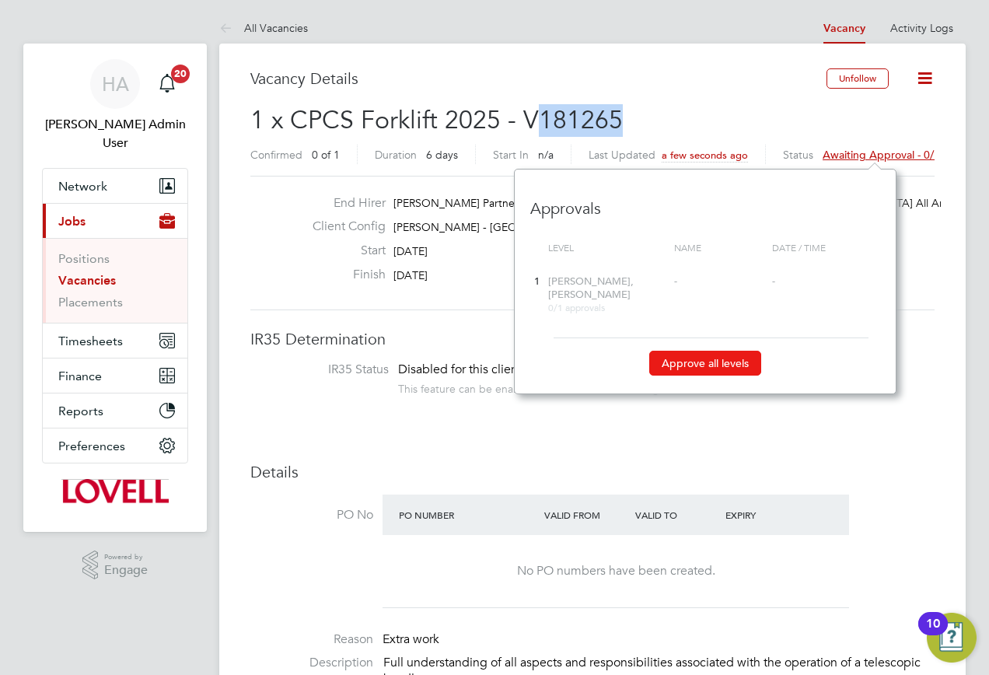
click at [709, 359] on button "Approve all levels" at bounding box center [706, 363] width 112 height 25
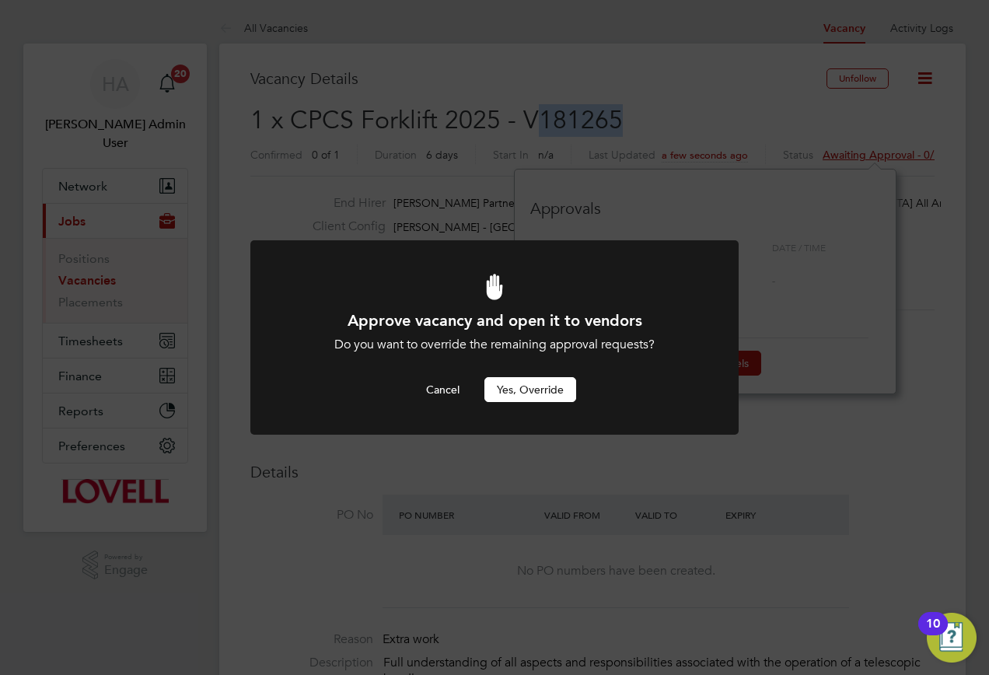
click at [531, 392] on button "Yes, Override" at bounding box center [531, 389] width 92 height 25
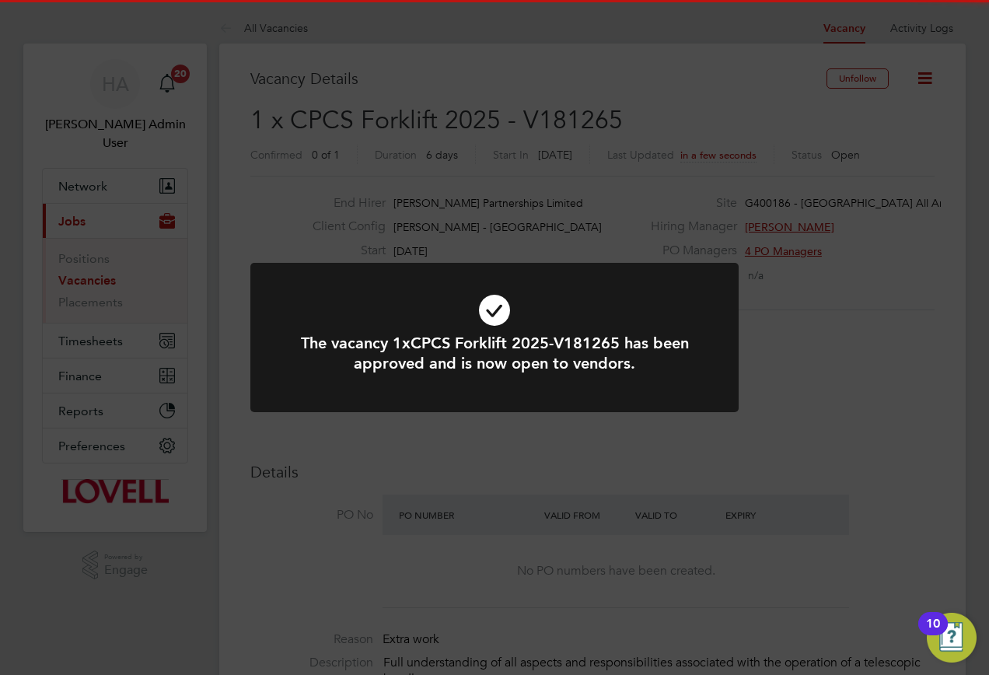
click at [383, 179] on div "The vacancy 1xCPCS Forklift 2025-V181265 has been approved and is now open to v…" at bounding box center [494, 337] width 989 height 675
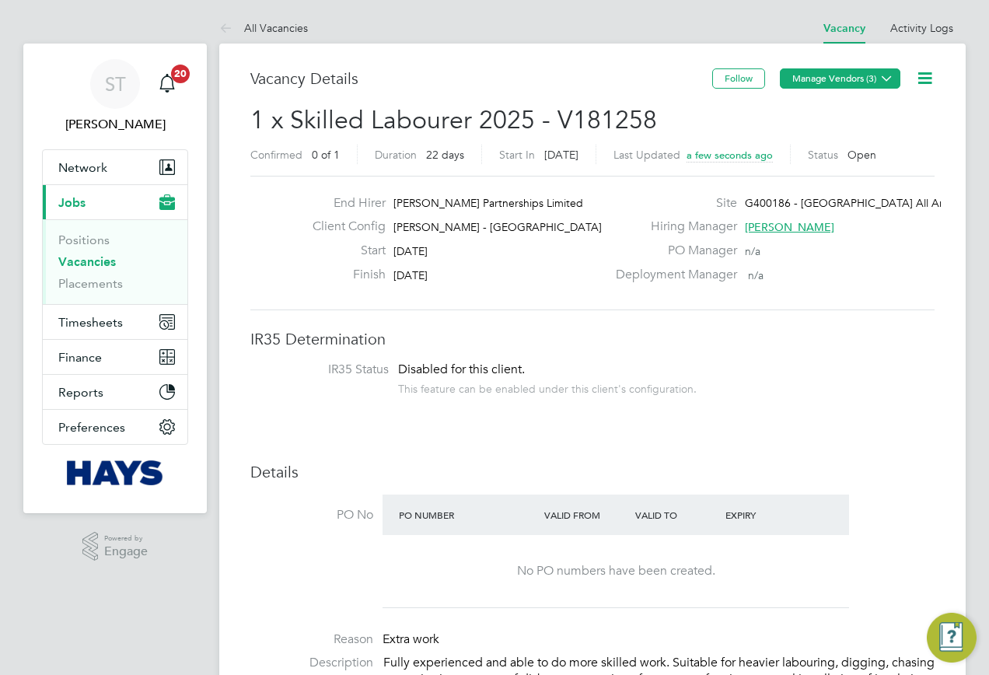
click at [874, 82] on button "Manage Vendors (3)" at bounding box center [840, 78] width 121 height 20
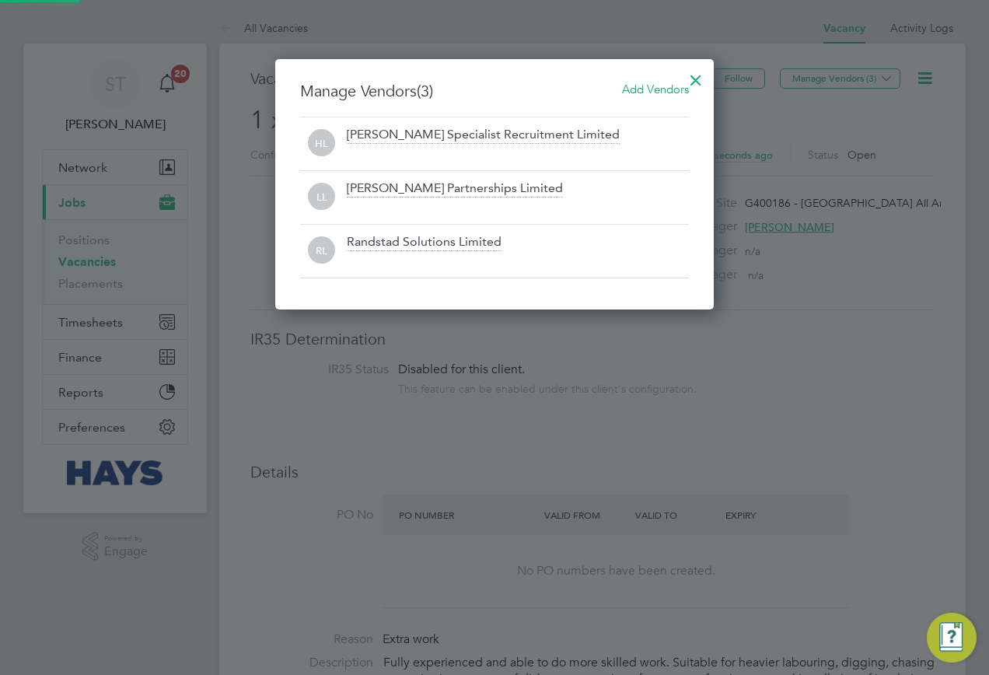
scroll to position [251, 439]
click at [678, 92] on span "Add Vendors" at bounding box center [655, 89] width 67 height 15
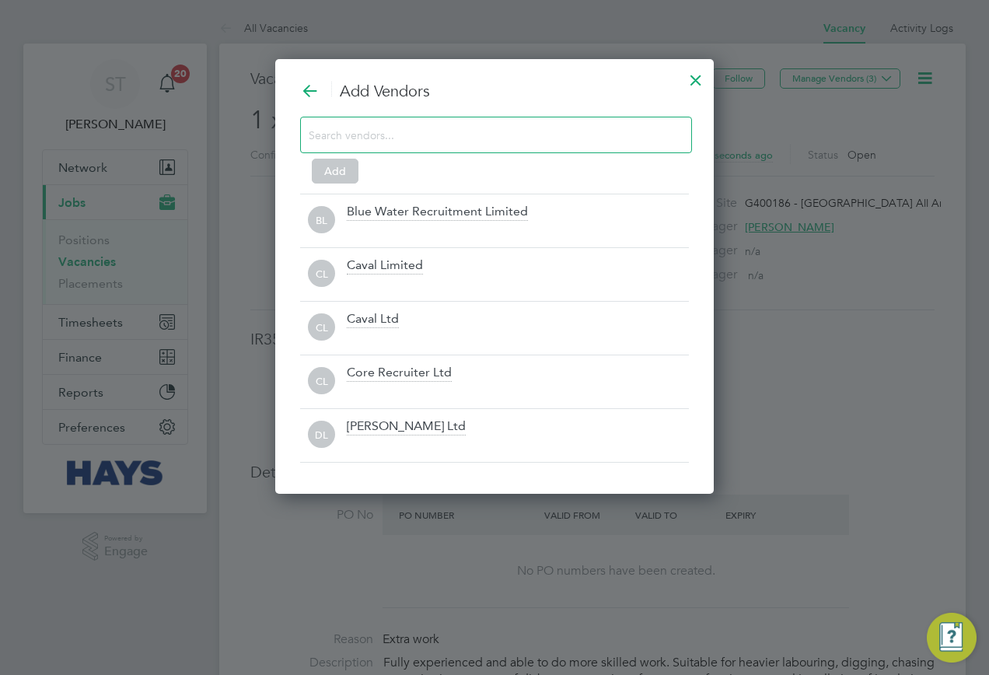
click at [448, 155] on div "Add" at bounding box center [494, 147] width 389 height 61
click at [452, 134] on input at bounding box center [484, 134] width 350 height 20
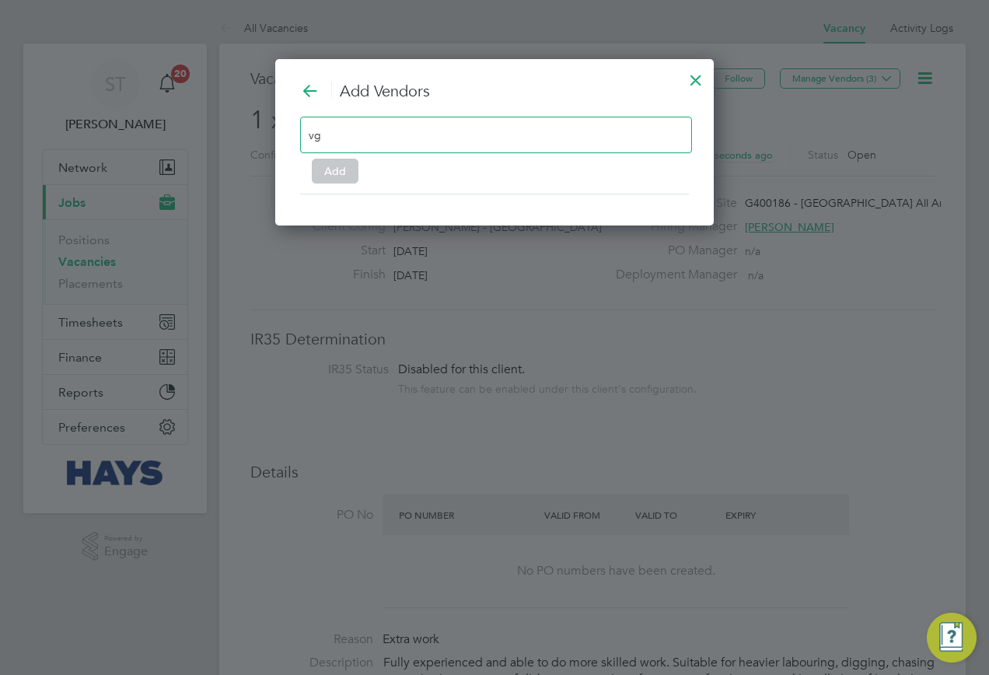
type input "v"
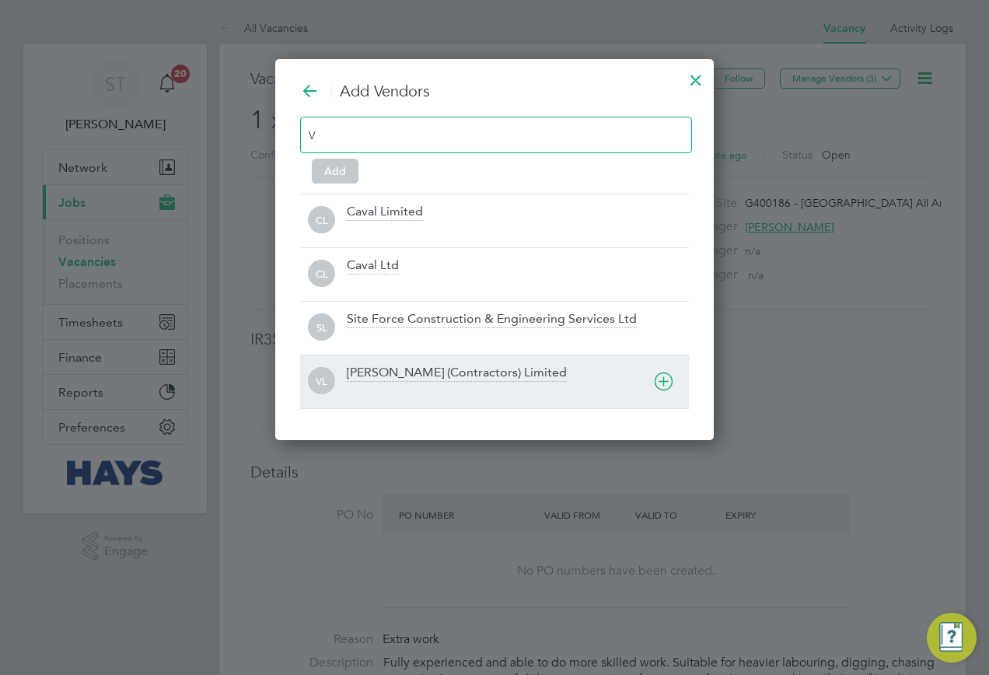
type input "V"
click at [399, 364] on div "VL [PERSON_NAME] (Contractors) Limited" at bounding box center [494, 382] width 389 height 54
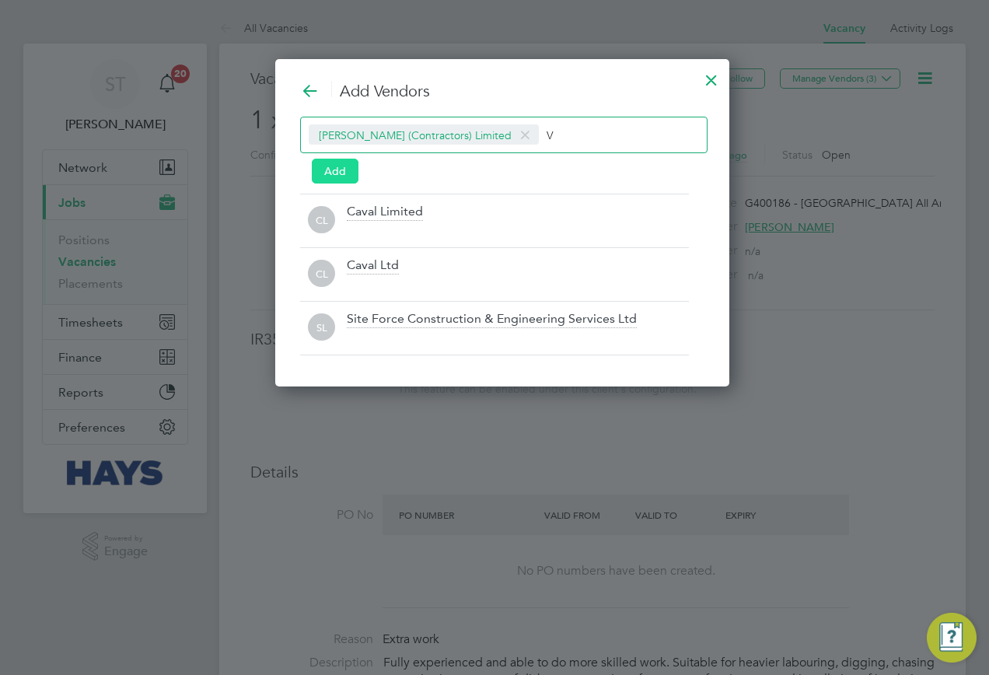
click at [335, 173] on button "Add" at bounding box center [335, 171] width 47 height 25
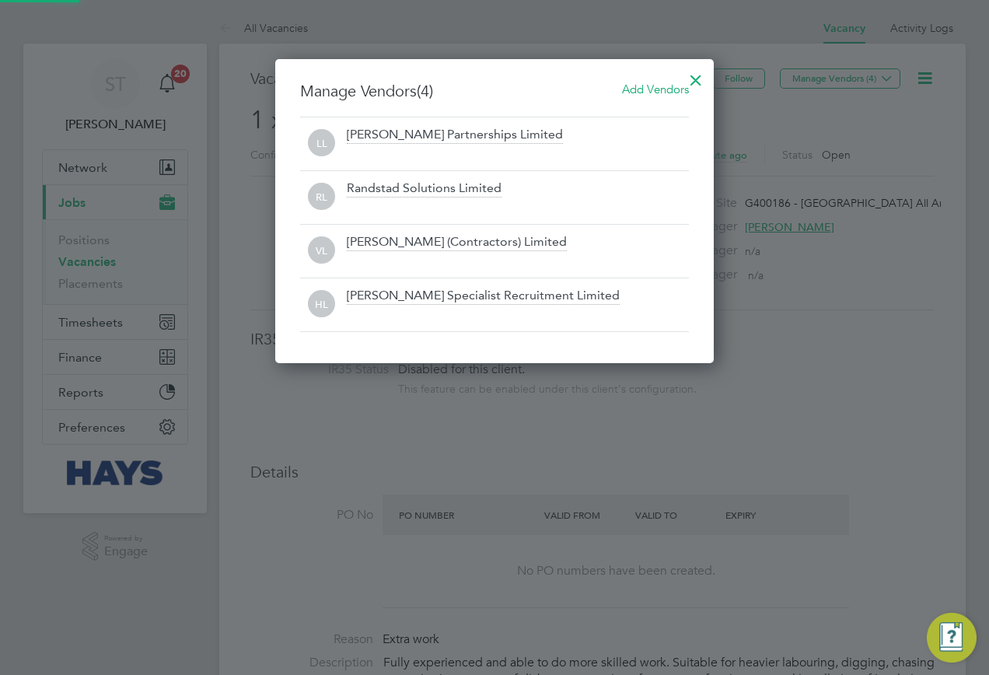
click at [698, 80] on div at bounding box center [696, 76] width 28 height 28
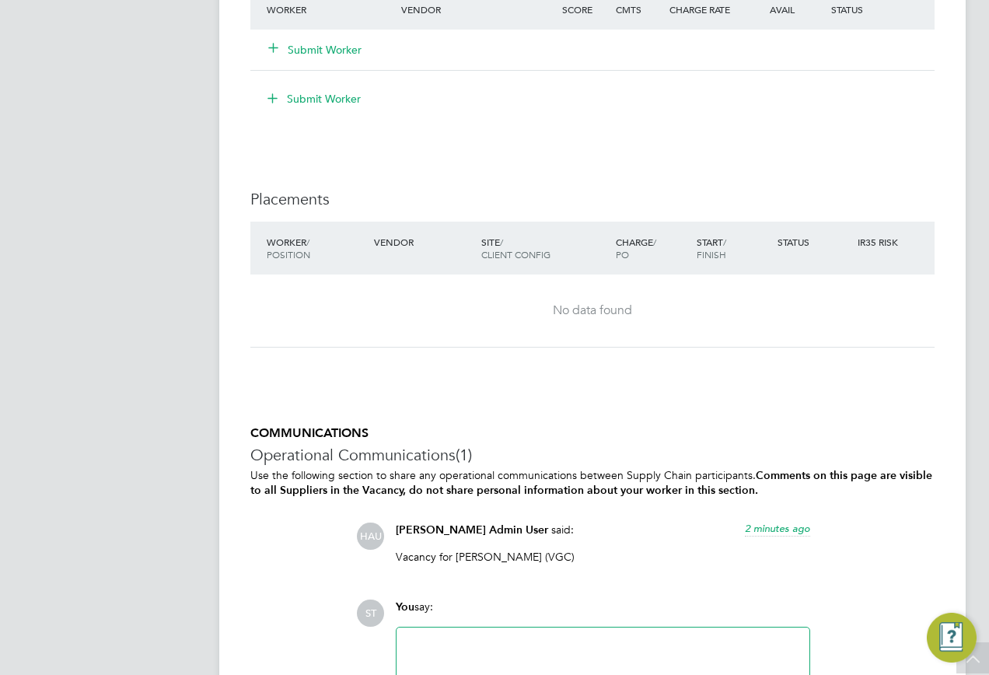
scroll to position [1556, 0]
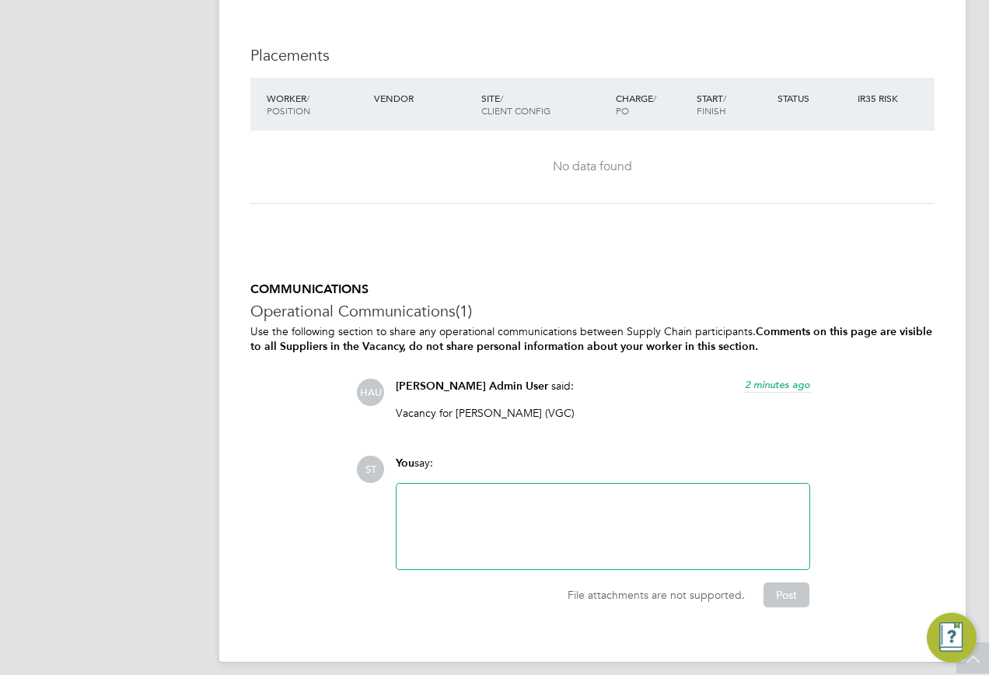
drag, startPoint x: 571, startPoint y: 413, endPoint x: 541, endPoint y: 412, distance: 29.6
click at [541, 412] on p "Vacancy for [PERSON_NAME] (VGC)" at bounding box center [603, 413] width 415 height 14
copy p "VGC)"
click at [530, 406] on p "Vacancy for [PERSON_NAME] (VGC)" at bounding box center [603, 413] width 415 height 14
drag, startPoint x: 534, startPoint y: 408, endPoint x: 457, endPoint y: 412, distance: 77.9
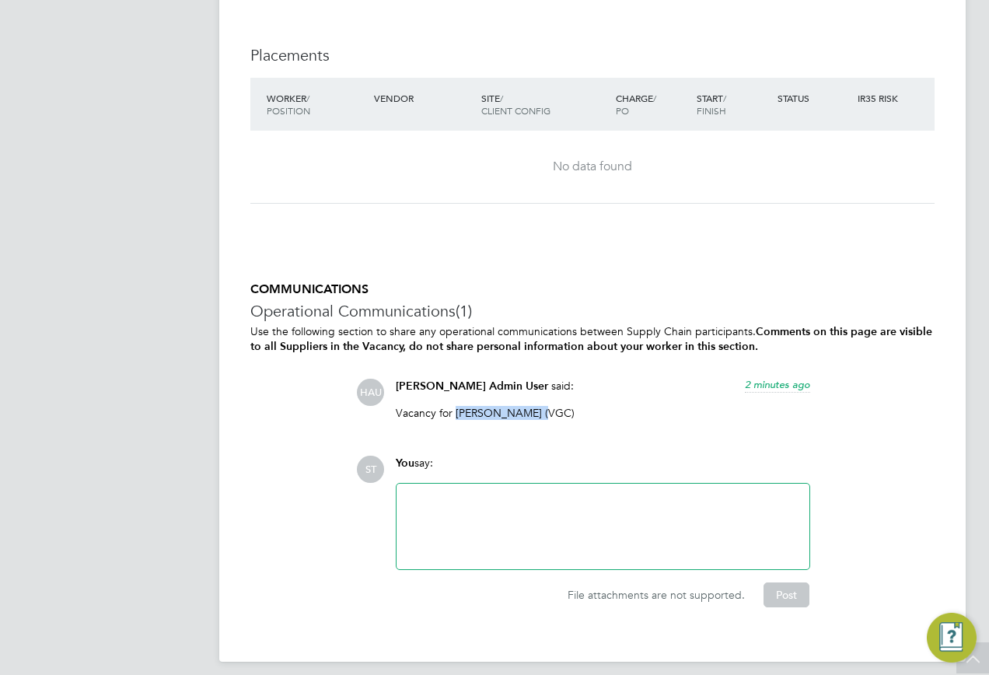
click at [457, 412] on p "Vacancy for [PERSON_NAME] (VGC)" at bounding box center [603, 413] width 415 height 14
copy p "[PERSON_NAME]"
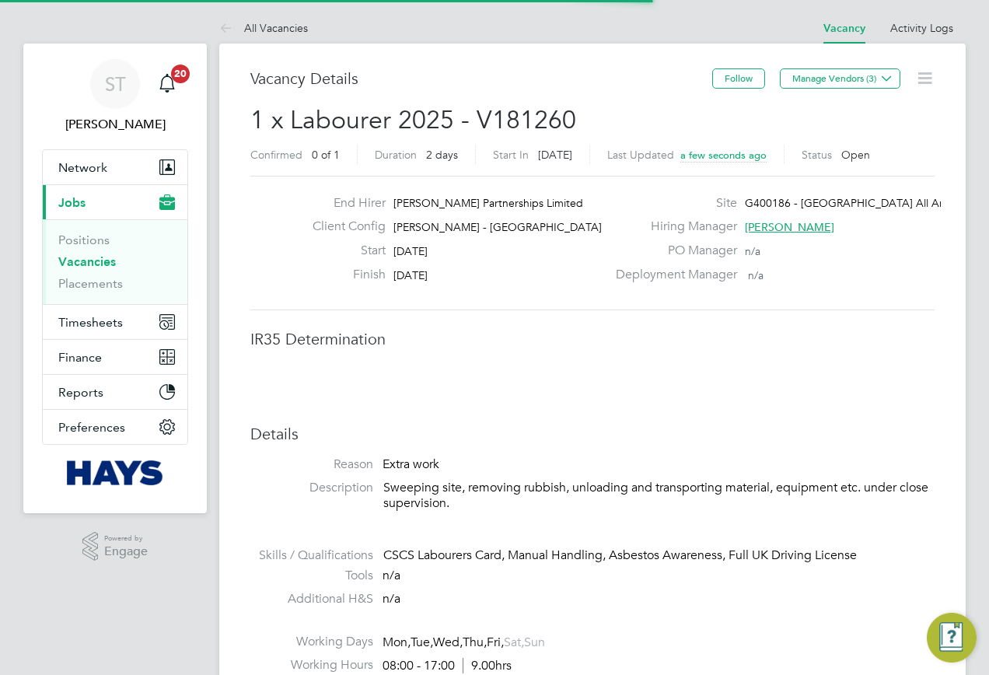
scroll to position [8, 8]
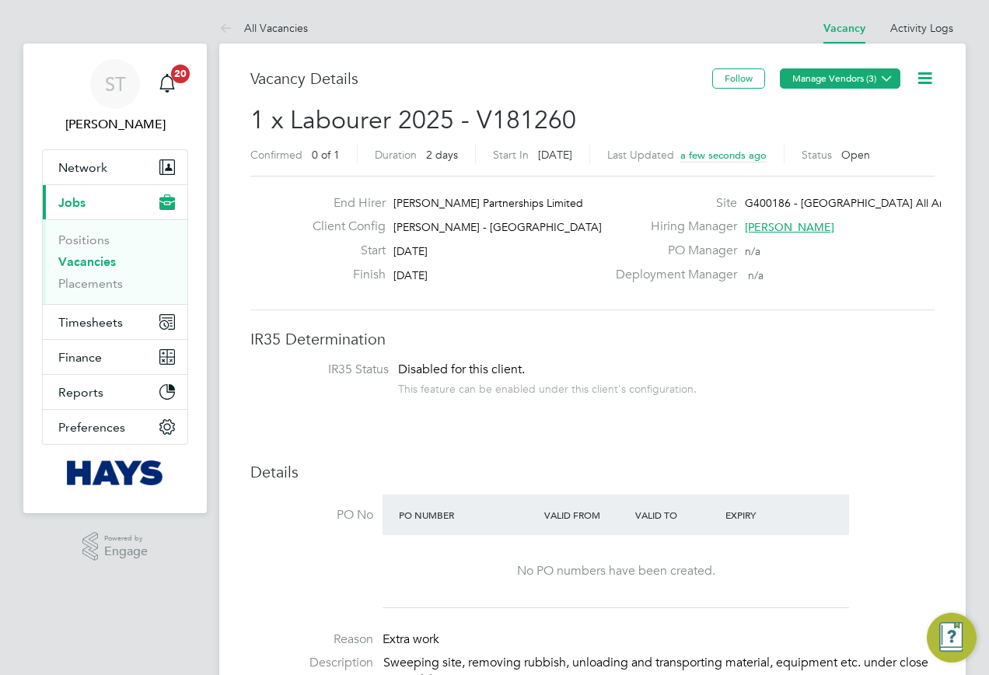
click at [837, 72] on button "Manage Vendors (3)" at bounding box center [840, 78] width 121 height 20
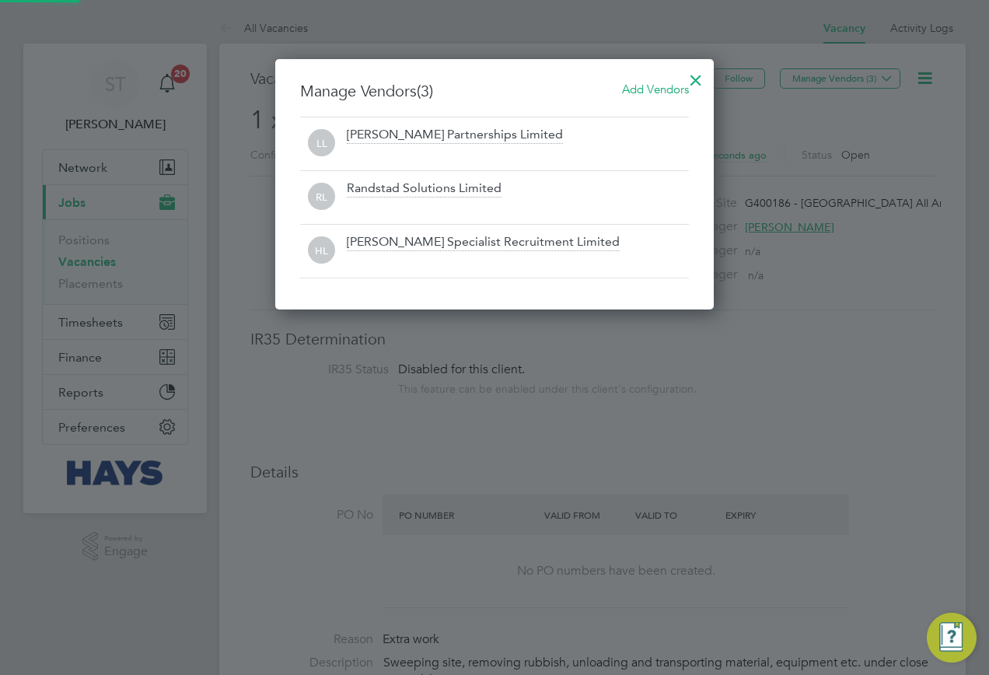
scroll to position [251, 439]
click at [660, 88] on span "Add Vendors" at bounding box center [655, 89] width 67 height 15
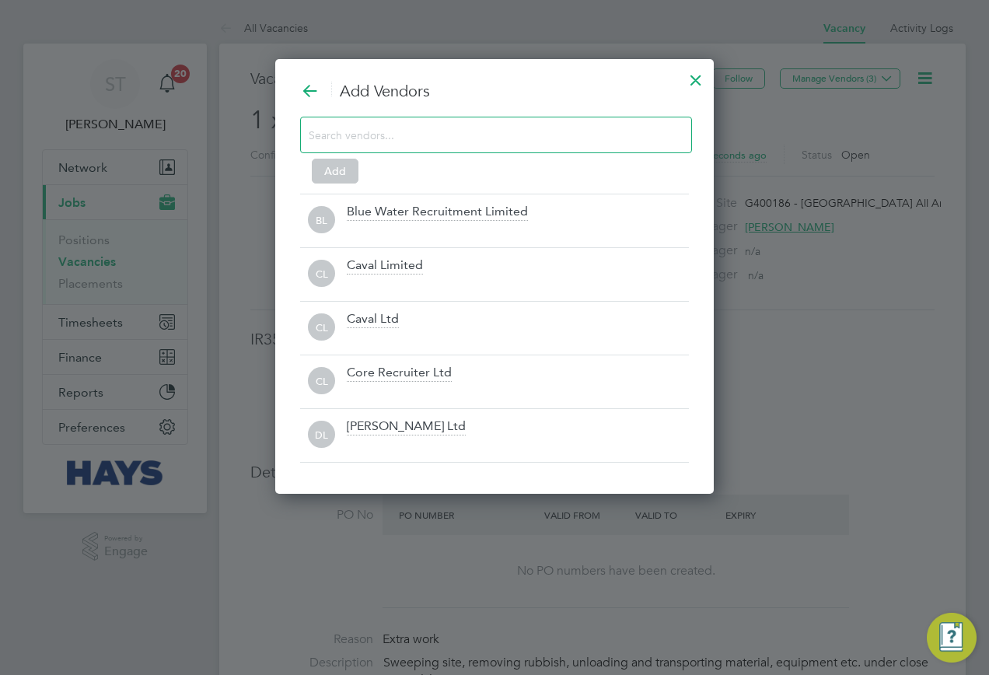
click at [457, 131] on input at bounding box center [484, 134] width 350 height 20
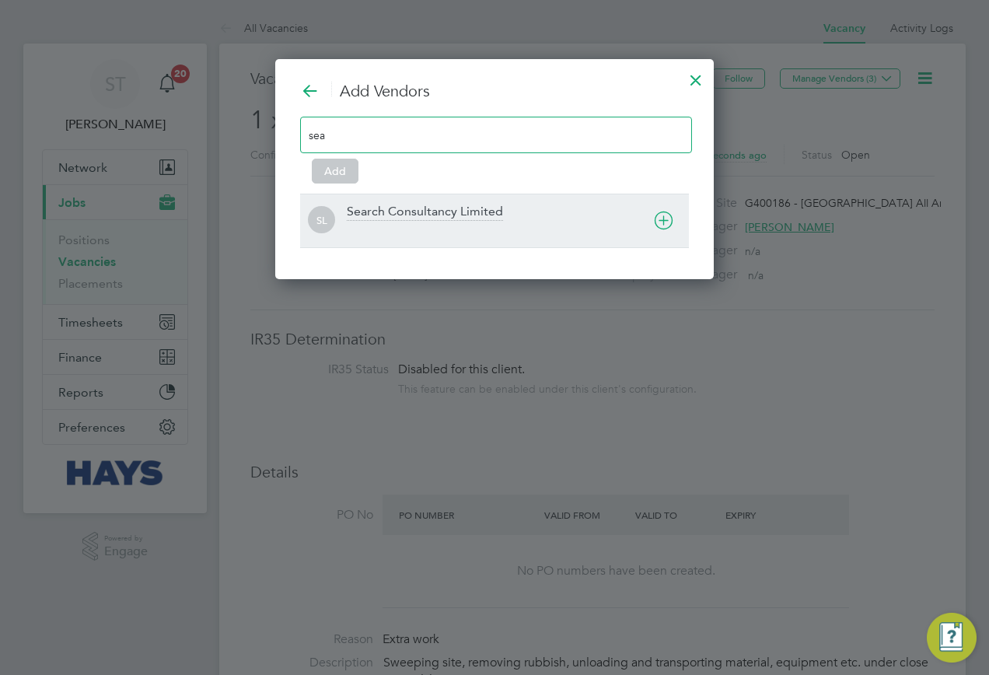
type input "sea"
click at [356, 206] on div "Search Consultancy Limited" at bounding box center [425, 212] width 156 height 17
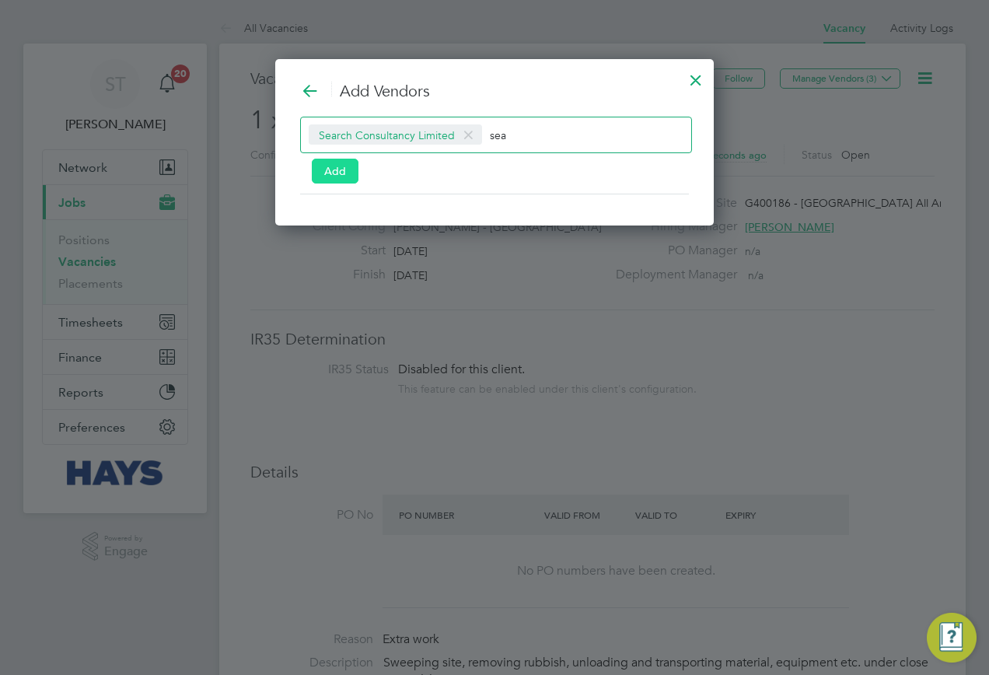
scroll to position [168, 439]
click at [334, 163] on button "Add" at bounding box center [335, 171] width 47 height 25
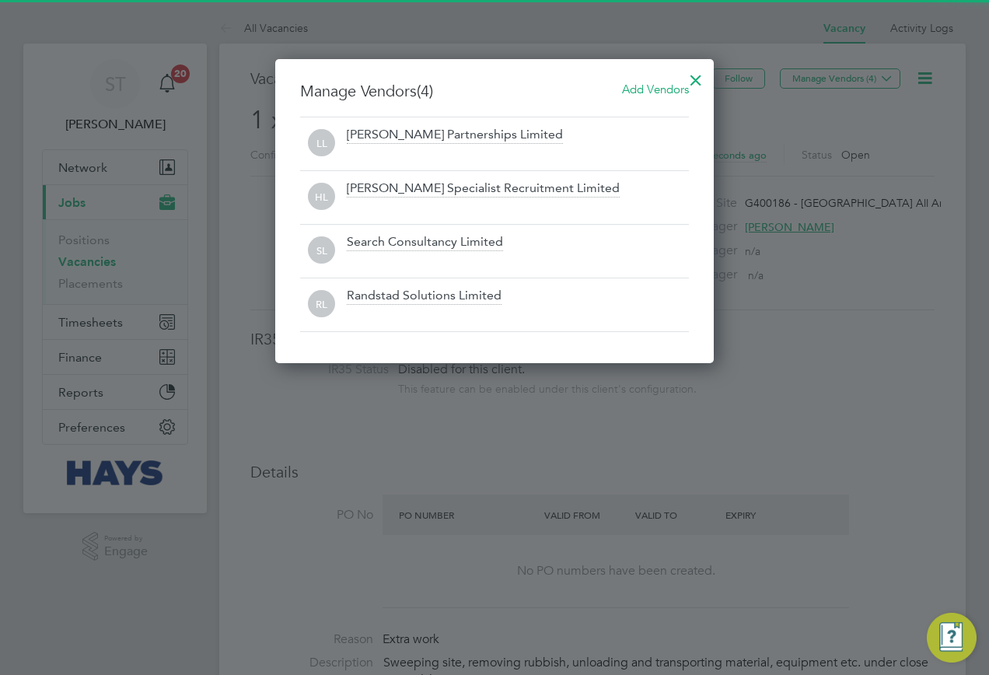
click at [696, 81] on div at bounding box center [696, 76] width 28 height 28
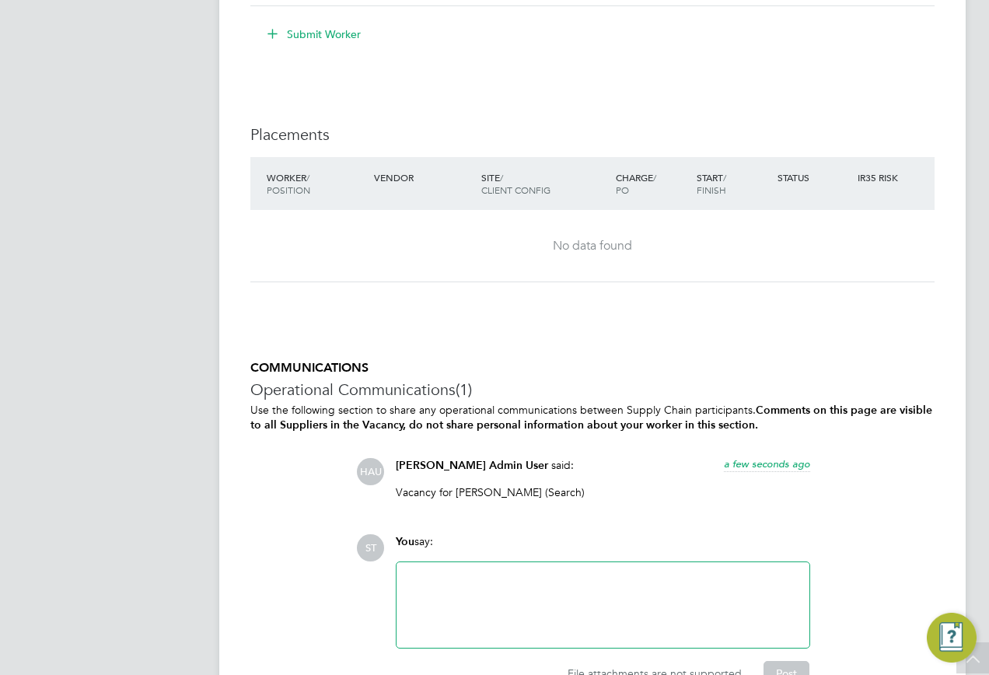
scroll to position [1458, 0]
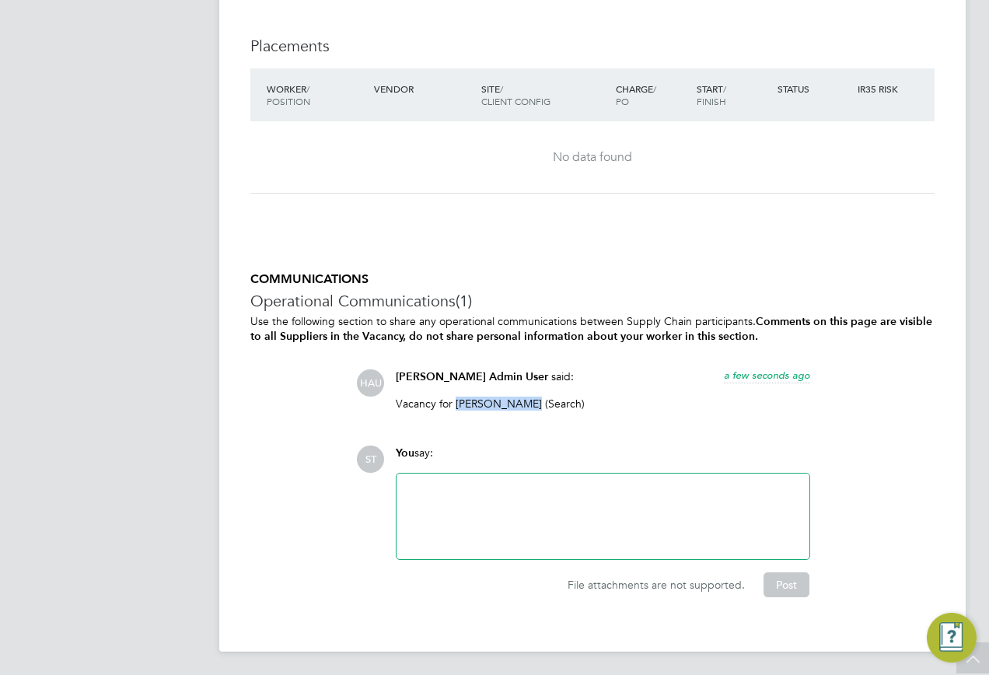
drag, startPoint x: 525, startPoint y: 399, endPoint x: 454, endPoint y: 406, distance: 71.1
click at [454, 406] on p "Vacancy for [PERSON_NAME] (Search)" at bounding box center [603, 404] width 415 height 14
copy p "[PERSON_NAME]"
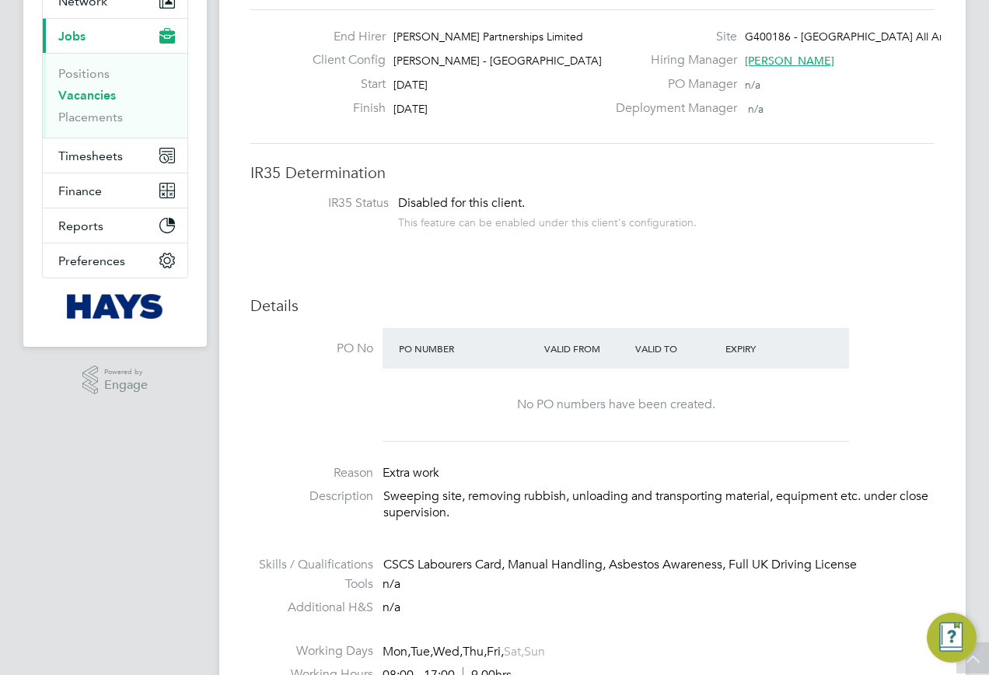
scroll to position [58, 0]
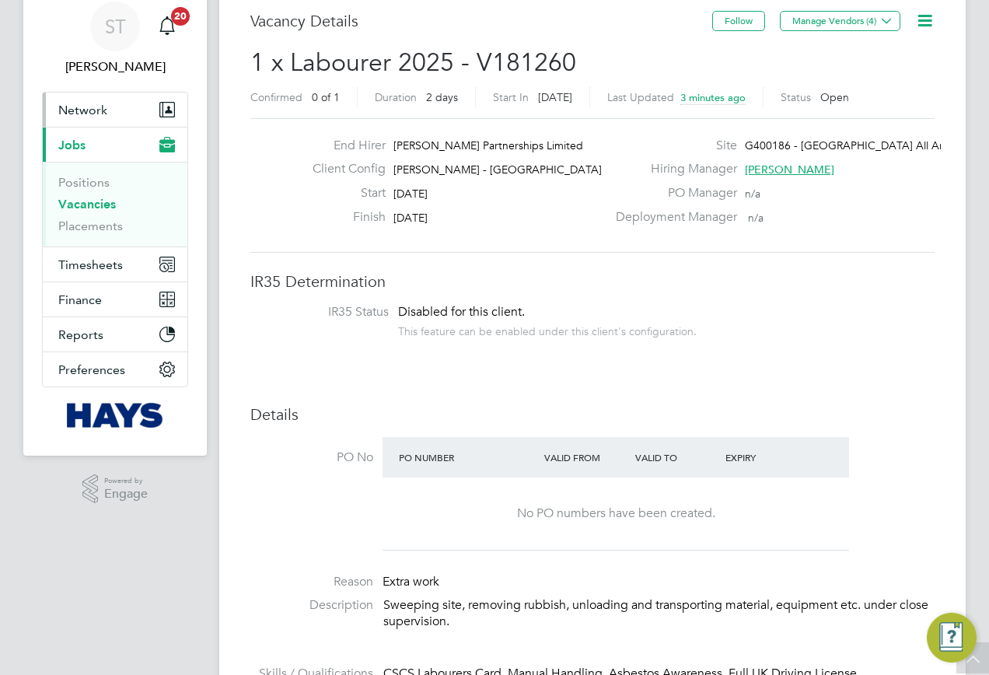
click at [79, 113] on span "Network" at bounding box center [82, 110] width 49 height 15
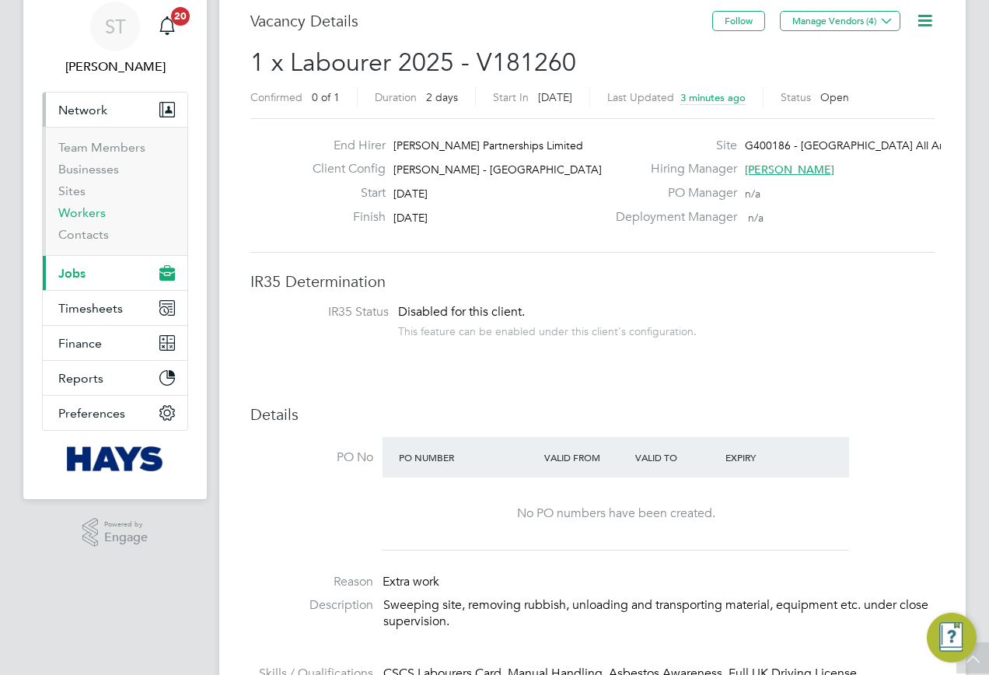
drag, startPoint x: 79, startPoint y: 214, endPoint x: 126, endPoint y: 185, distance: 55.5
click at [79, 214] on link "Workers" at bounding box center [81, 212] width 47 height 15
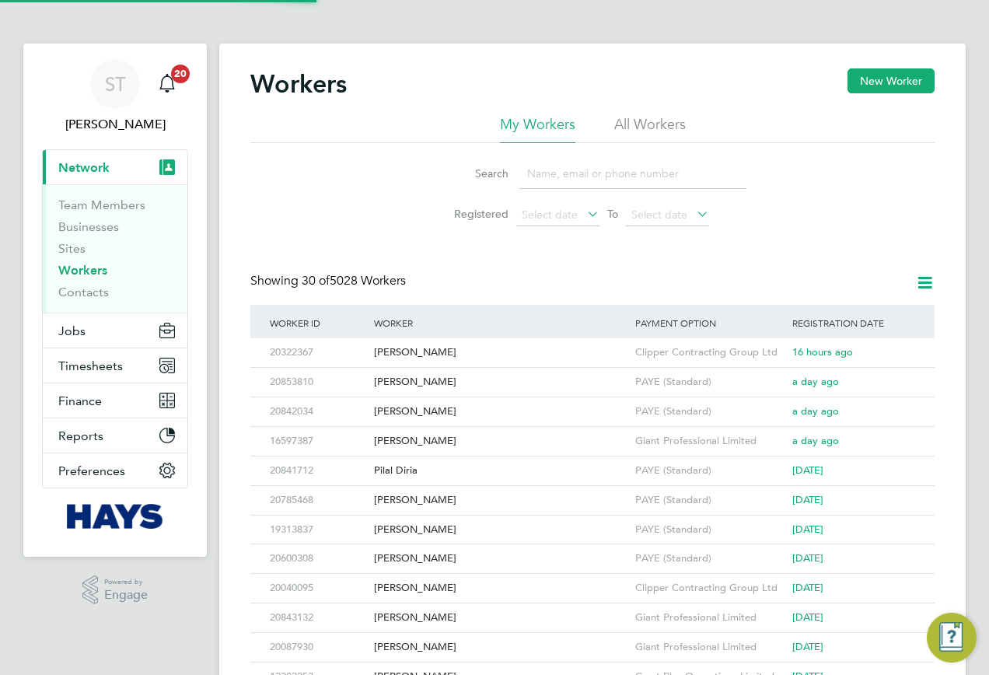
click at [550, 177] on input at bounding box center [633, 174] width 227 height 30
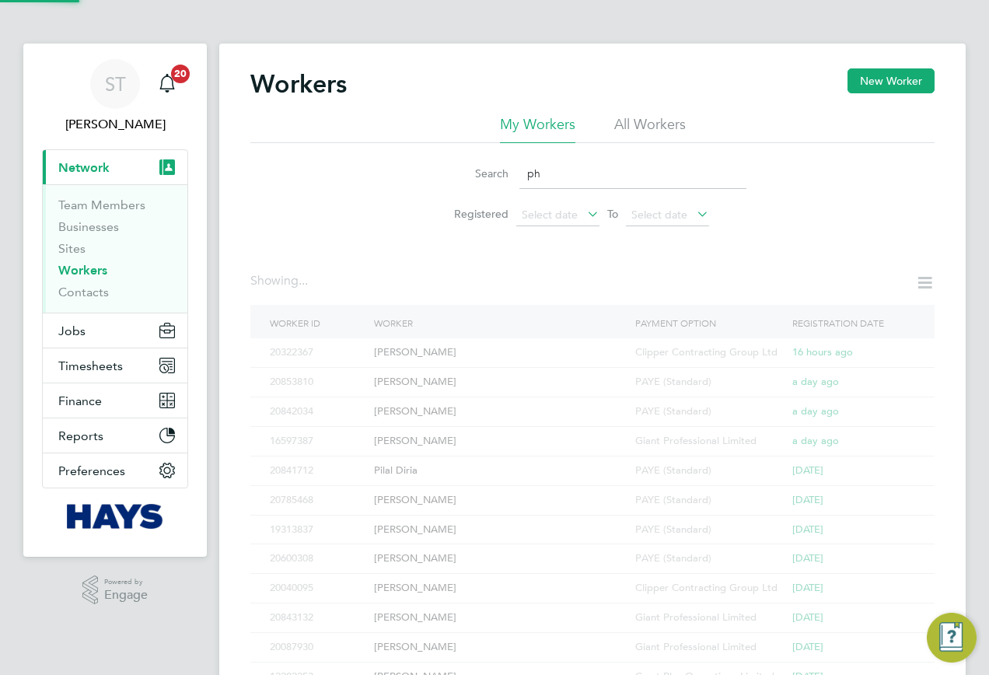
type input "p"
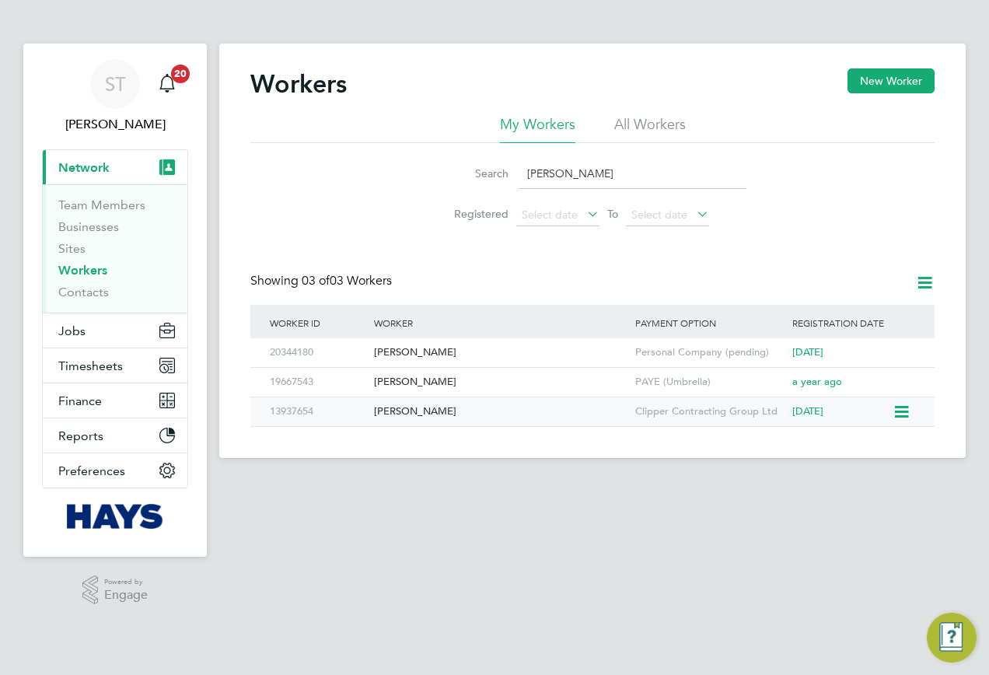
type input "[PERSON_NAME]"
click at [423, 413] on div "[PERSON_NAME]" at bounding box center [500, 411] width 261 height 29
click at [82, 322] on button "Jobs" at bounding box center [115, 330] width 145 height 34
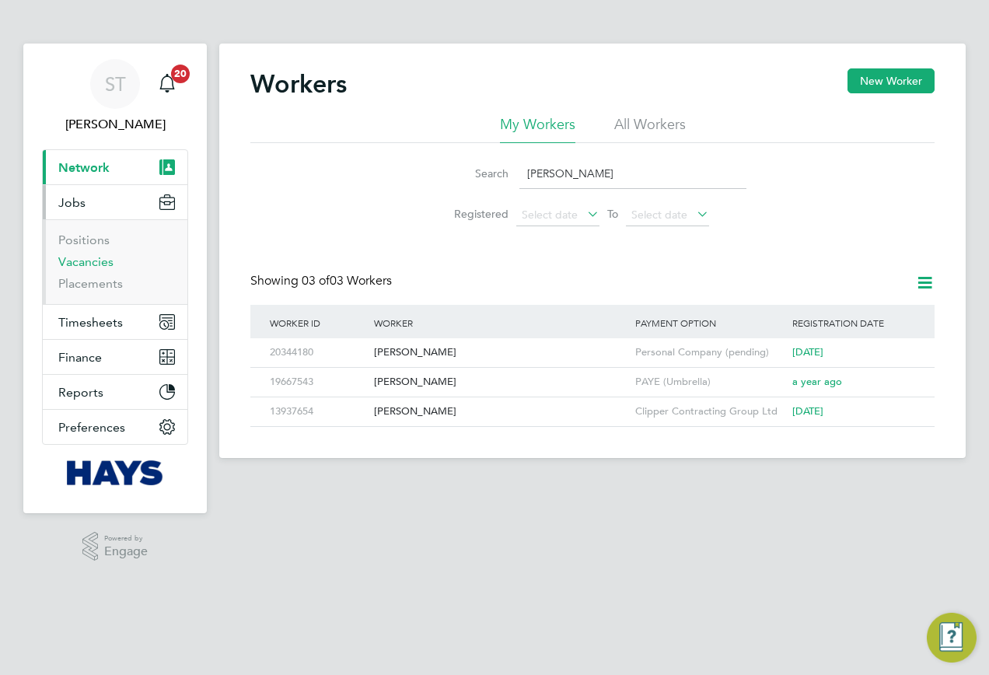
click at [76, 265] on link "Vacancies" at bounding box center [85, 261] width 55 height 15
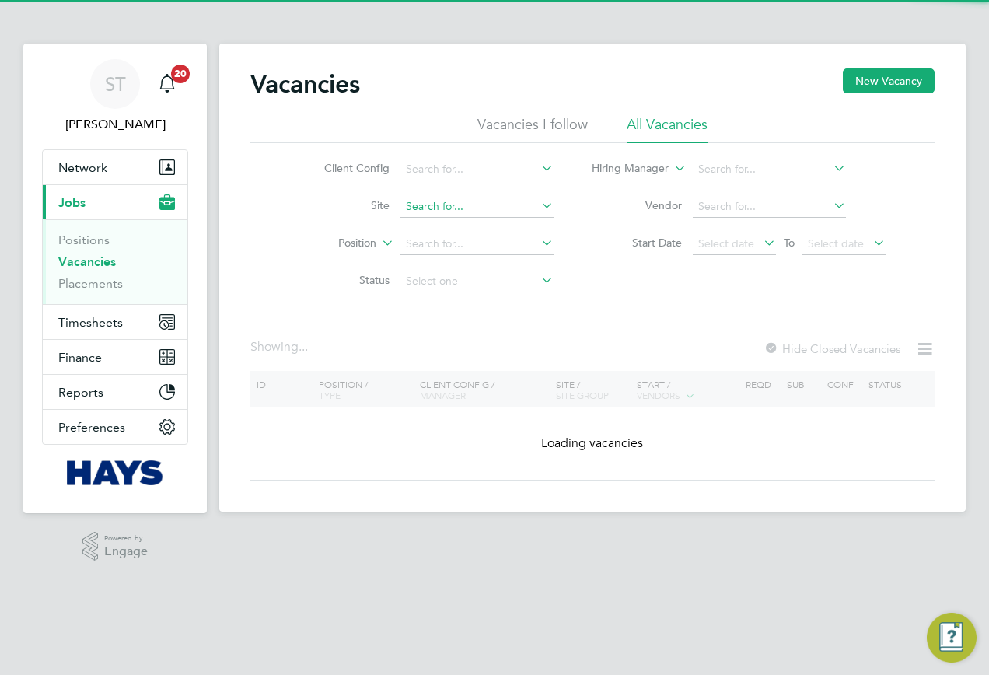
click at [434, 211] on input at bounding box center [477, 207] width 153 height 22
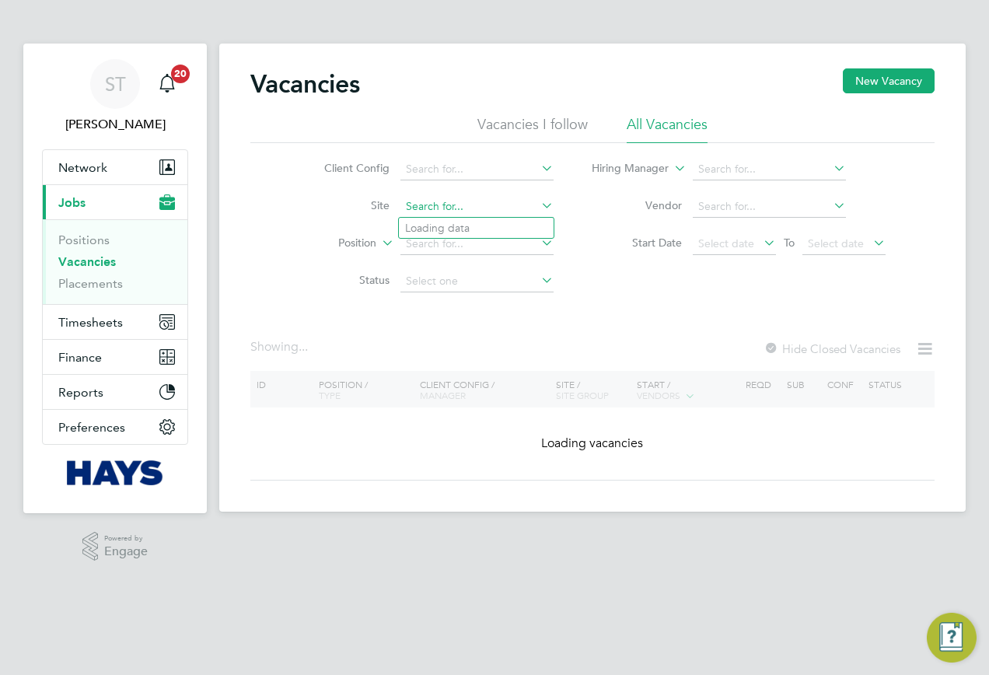
paste input "53CC03"
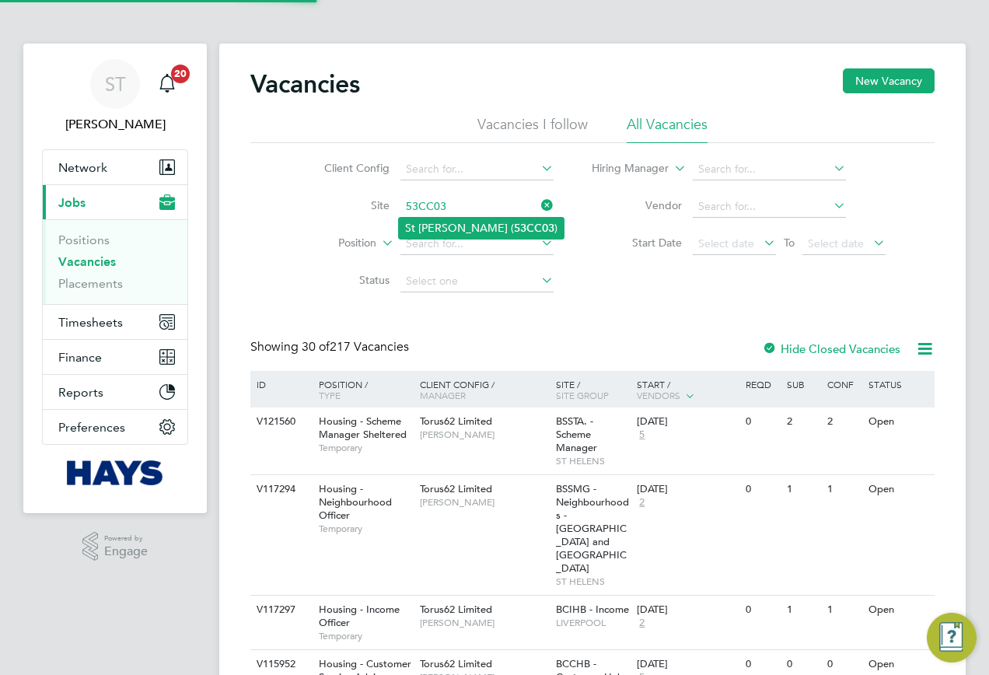
click at [454, 224] on li "St [PERSON_NAME] ( 53CC03 )" at bounding box center [481, 228] width 165 height 21
type input "St [PERSON_NAME] (53CC03)"
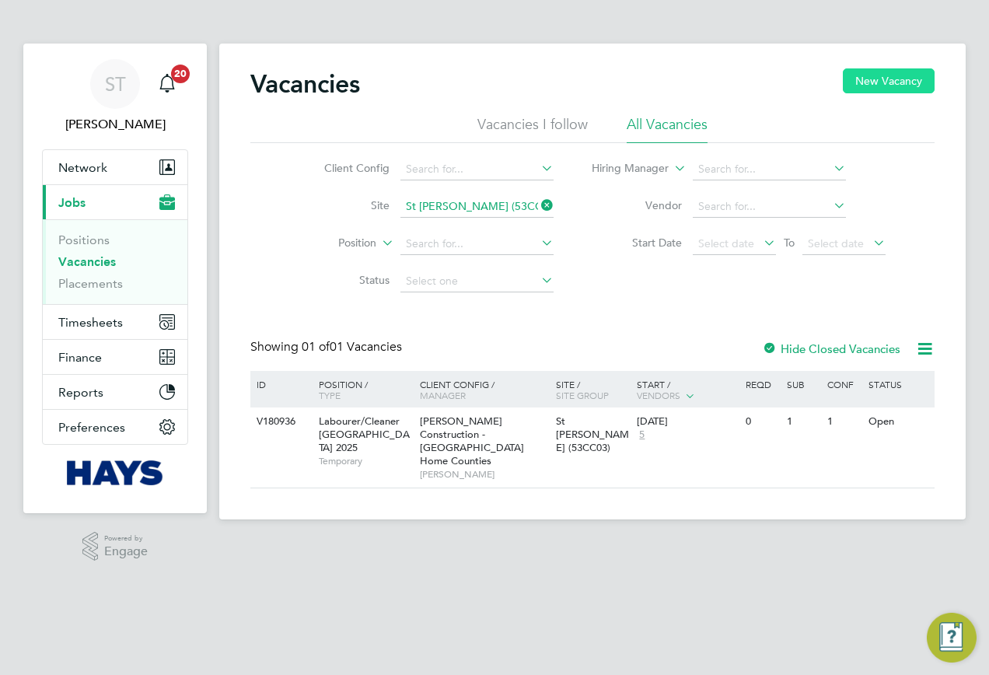
click at [878, 79] on button "New Vacancy" at bounding box center [889, 80] width 92 height 25
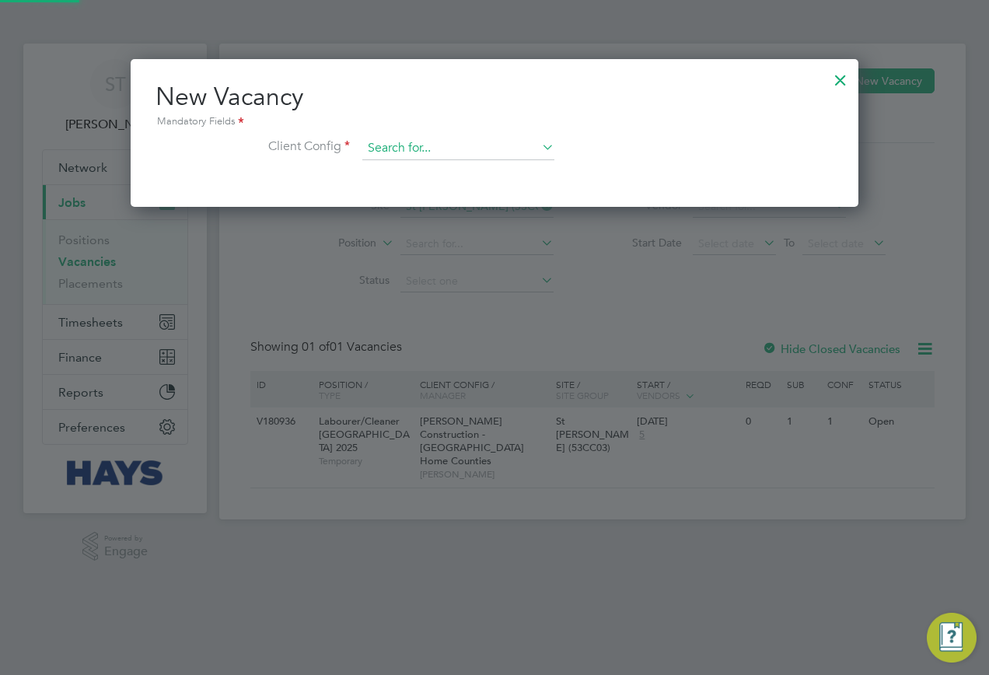
scroll to position [148, 729]
click at [470, 144] on input at bounding box center [458, 148] width 192 height 23
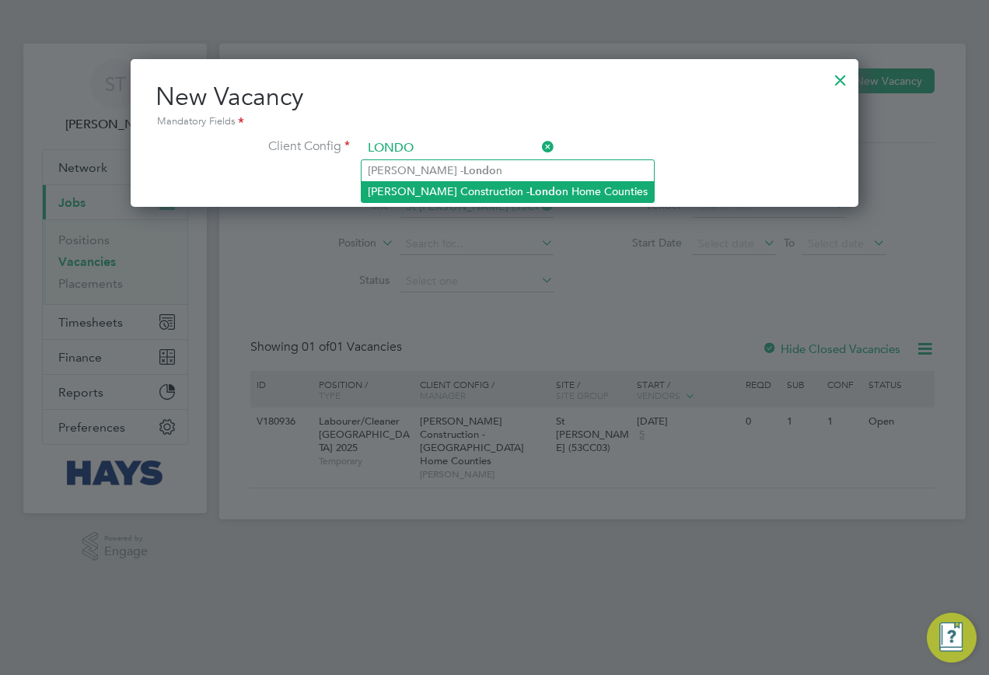
click at [462, 191] on li "[PERSON_NAME] Construction - Londo n Home Counties" at bounding box center [508, 191] width 292 height 21
type input "[PERSON_NAME] Construction - [GEOGRAPHIC_DATA] Home Counties"
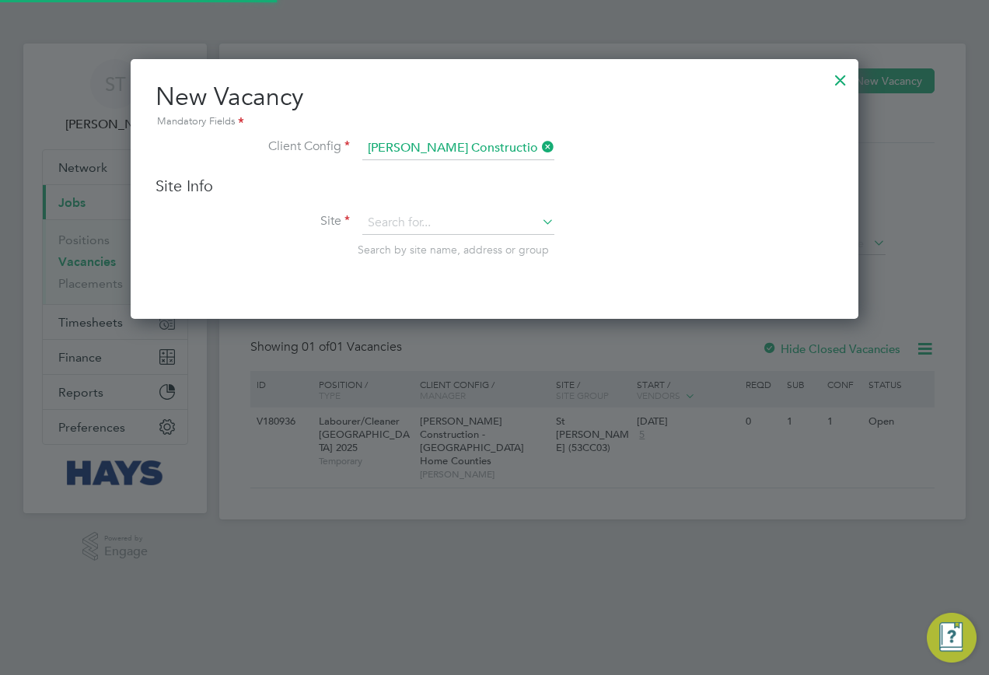
scroll to position [261, 729]
click at [405, 219] on input at bounding box center [458, 223] width 192 height 23
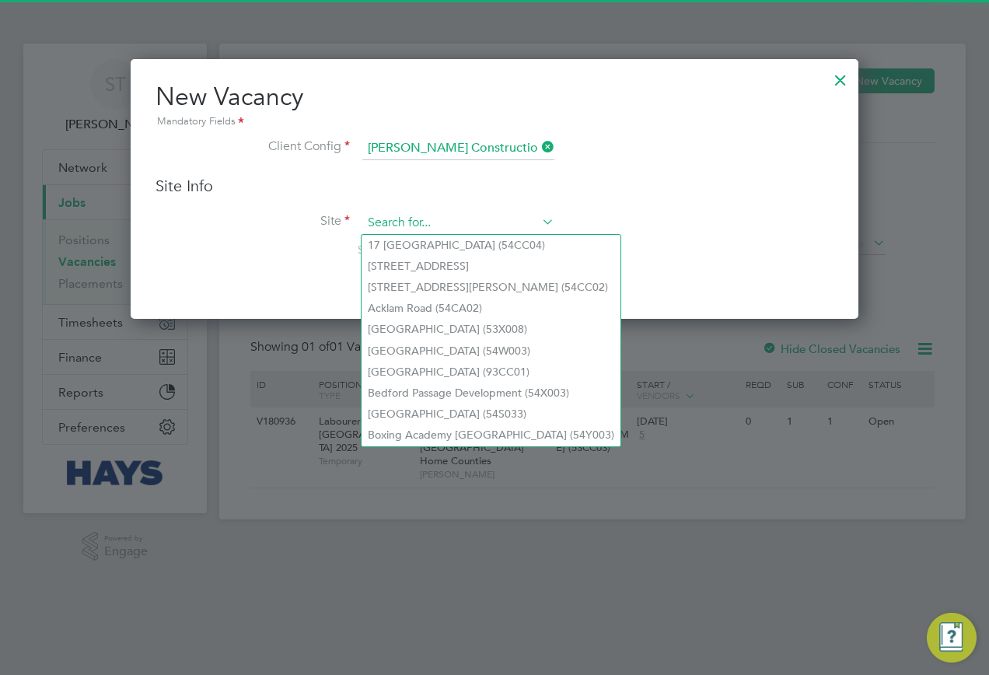
click at [415, 225] on input at bounding box center [458, 223] width 192 height 23
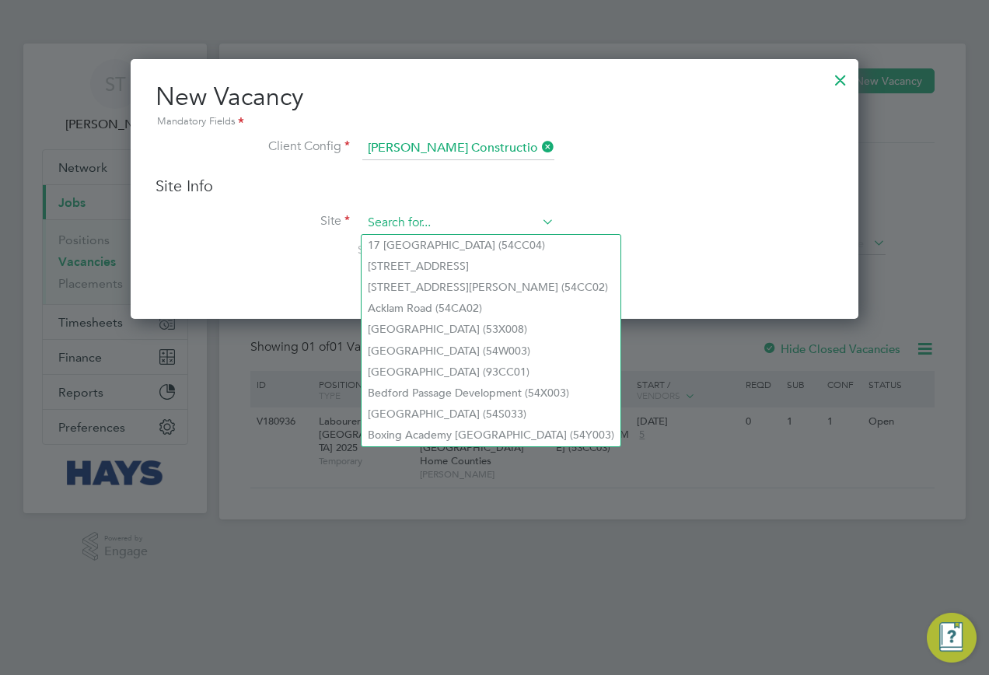
paste input "53CC03"
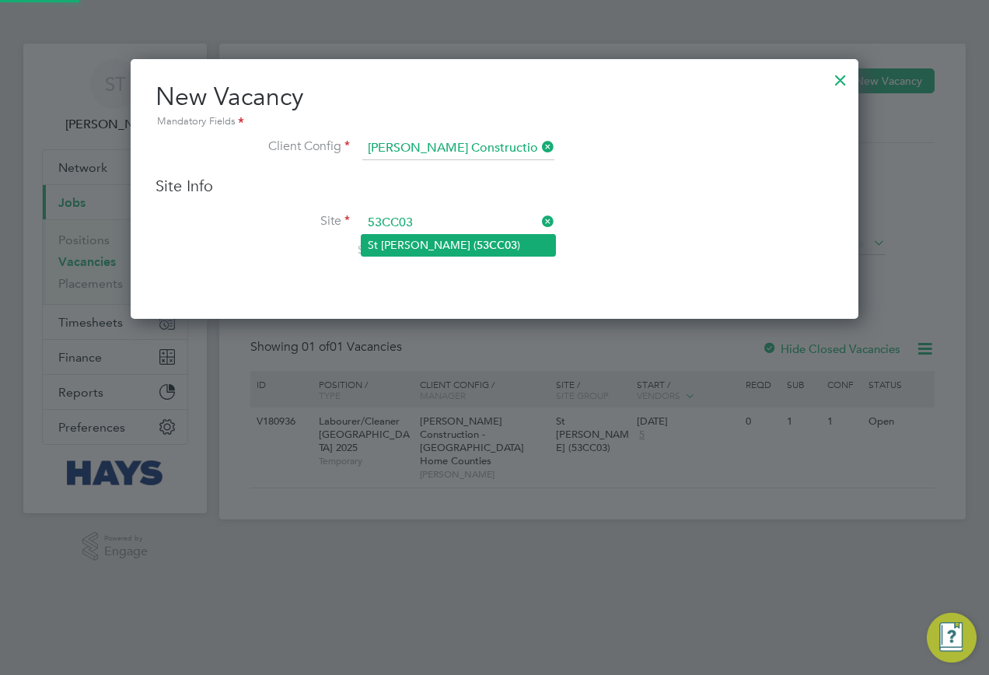
click at [407, 243] on li "St [PERSON_NAME] ( 53CC03 )" at bounding box center [459, 245] width 194 height 21
type input "St [PERSON_NAME] (53CC03)"
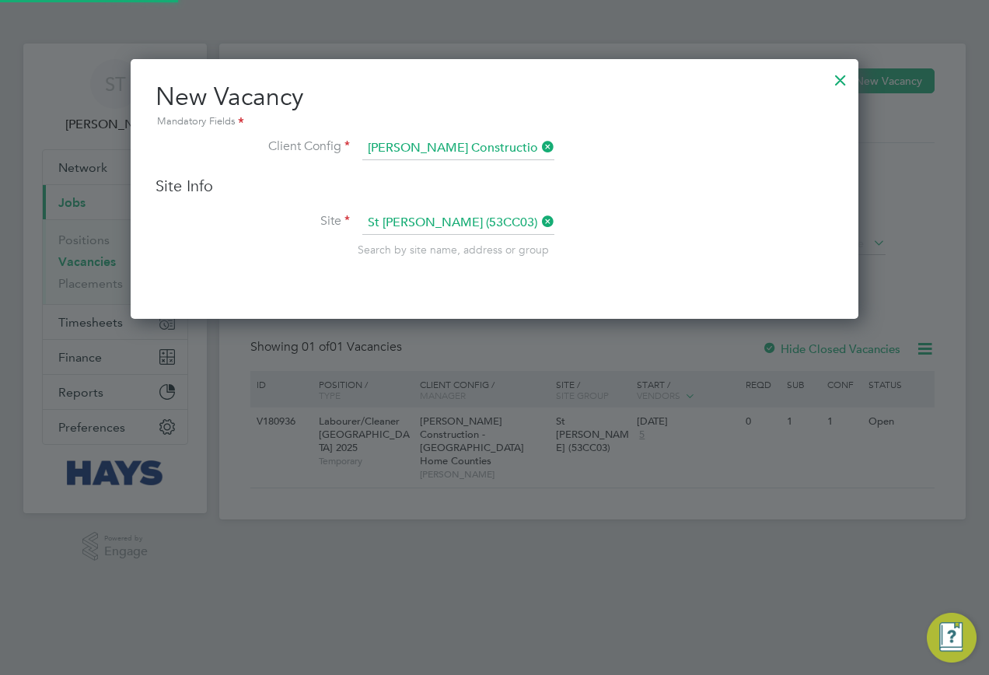
scroll to position [646, 729]
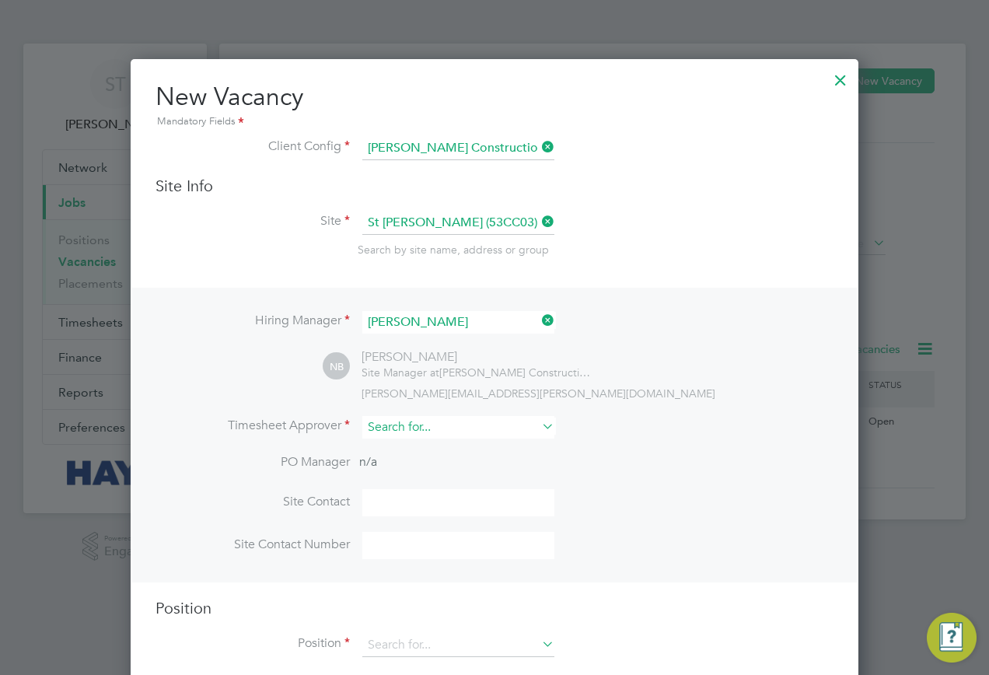
click at [439, 433] on input at bounding box center [458, 427] width 192 height 23
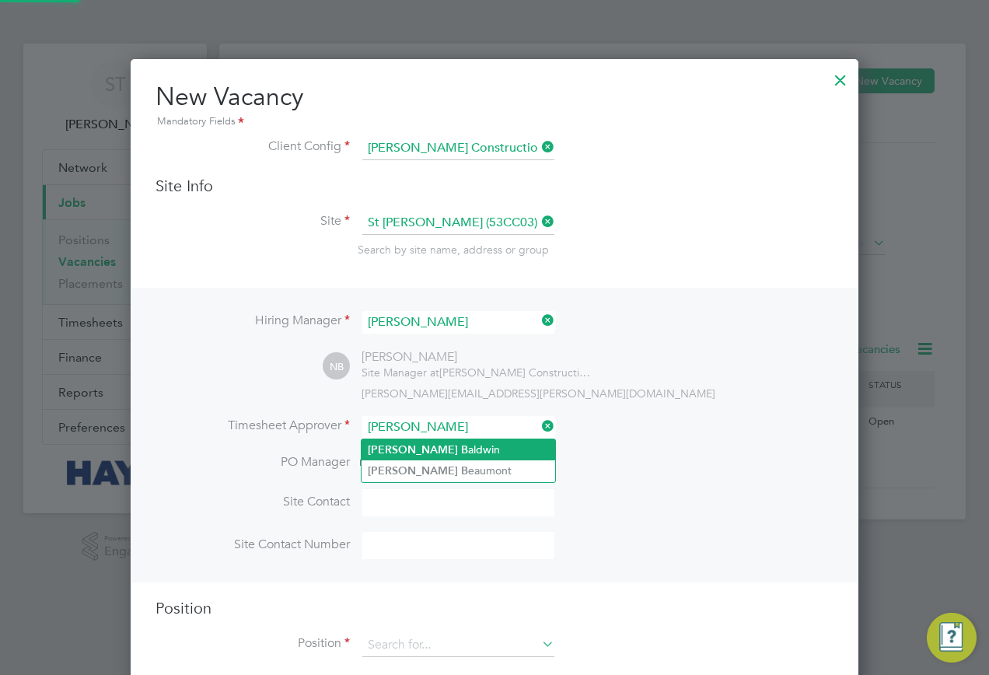
click at [432, 453] on li "[PERSON_NAME] [PERSON_NAME]" at bounding box center [459, 449] width 194 height 21
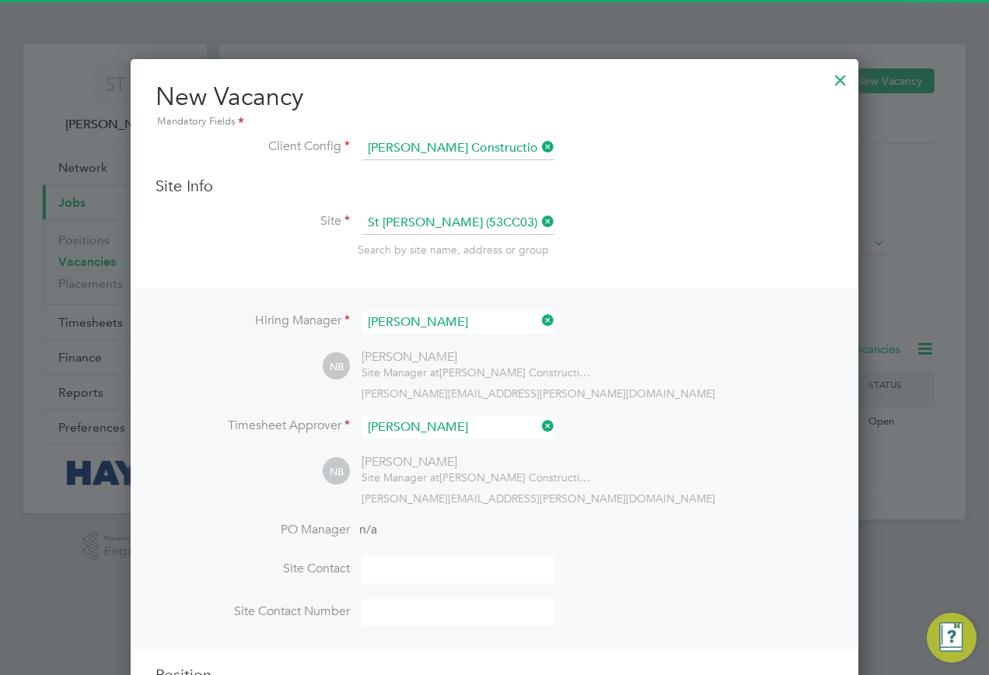
type input "[PERSON_NAME]"
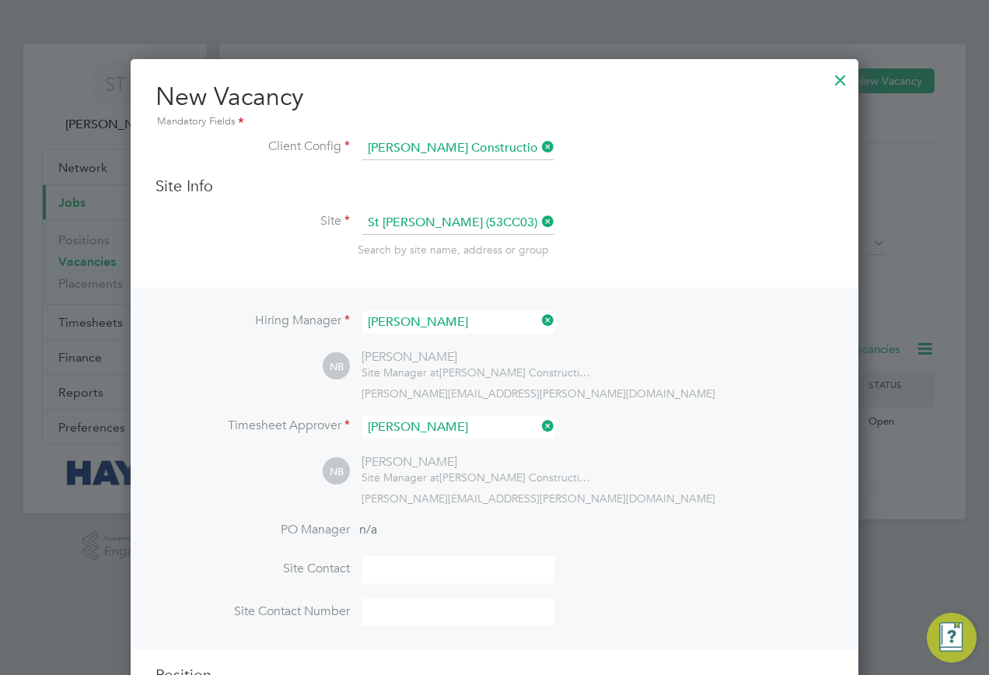
scroll to position [97, 0]
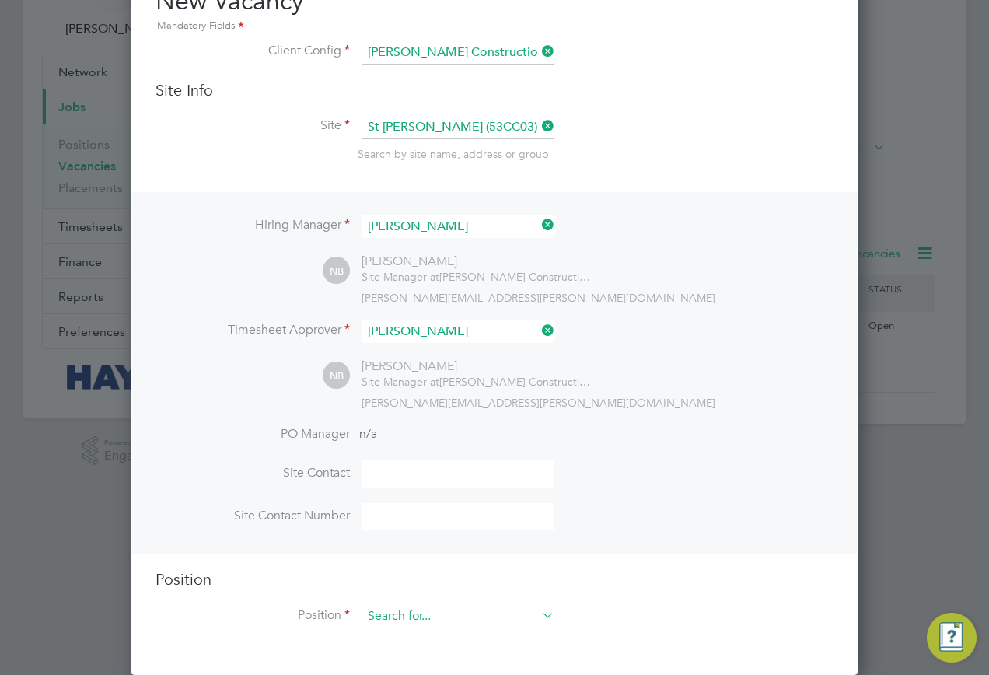
click at [415, 424] on div "Vacancies New Vacancy Vacancies I follow All Vacancies Client Config Site St [P…" at bounding box center [592, 186] width 747 height 476
click at [400, 618] on input at bounding box center [458, 616] width 192 height 23
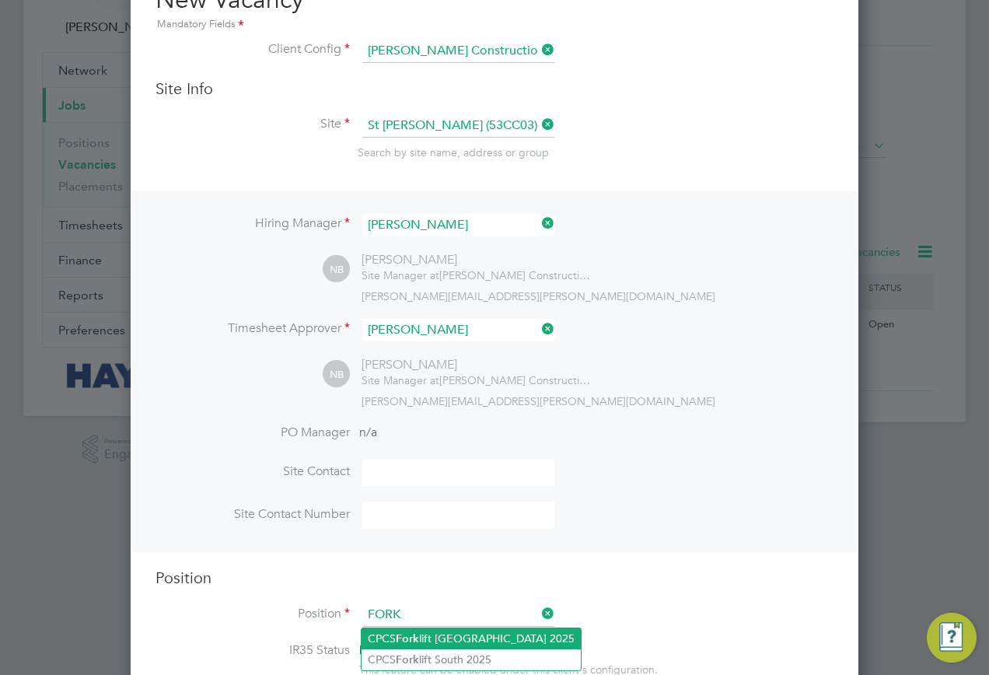
click at [405, 637] on b "Fork" at bounding box center [407, 638] width 23 height 13
type input "CPCS Forklift [GEOGRAPHIC_DATA] 2025"
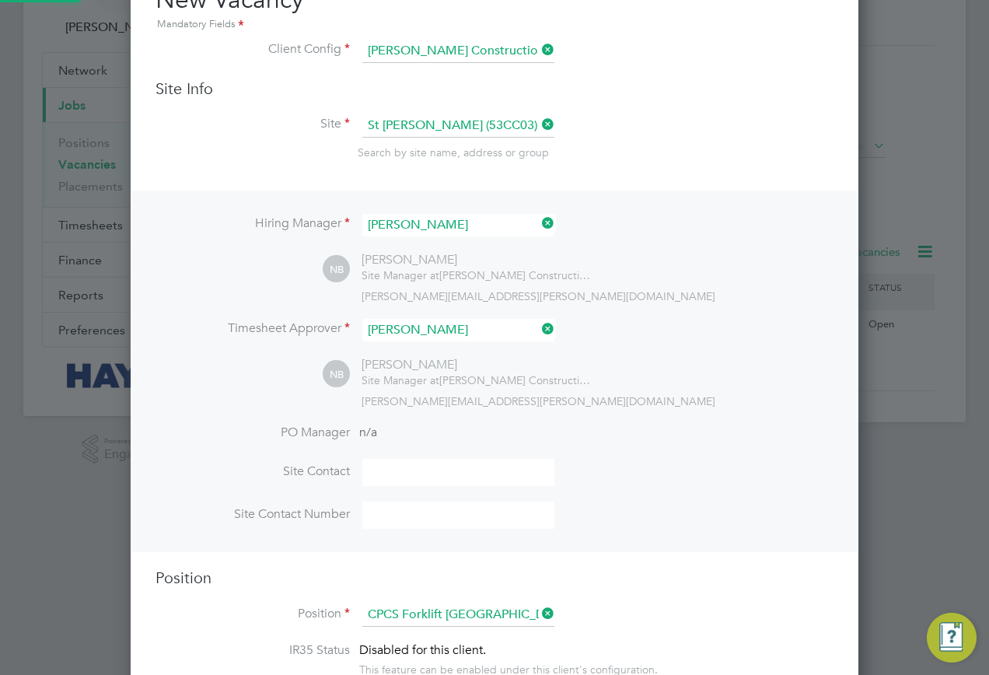
type textarea "Full understanding of all aspects & responsibilities of a Telescopic Handler. E…"
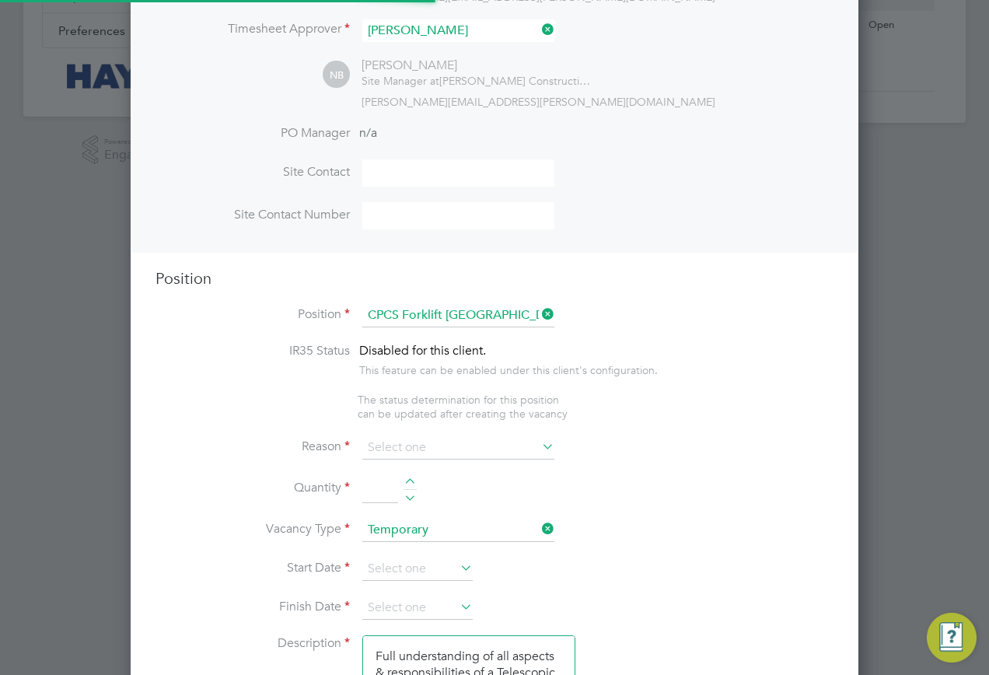
scroll to position [8, 8]
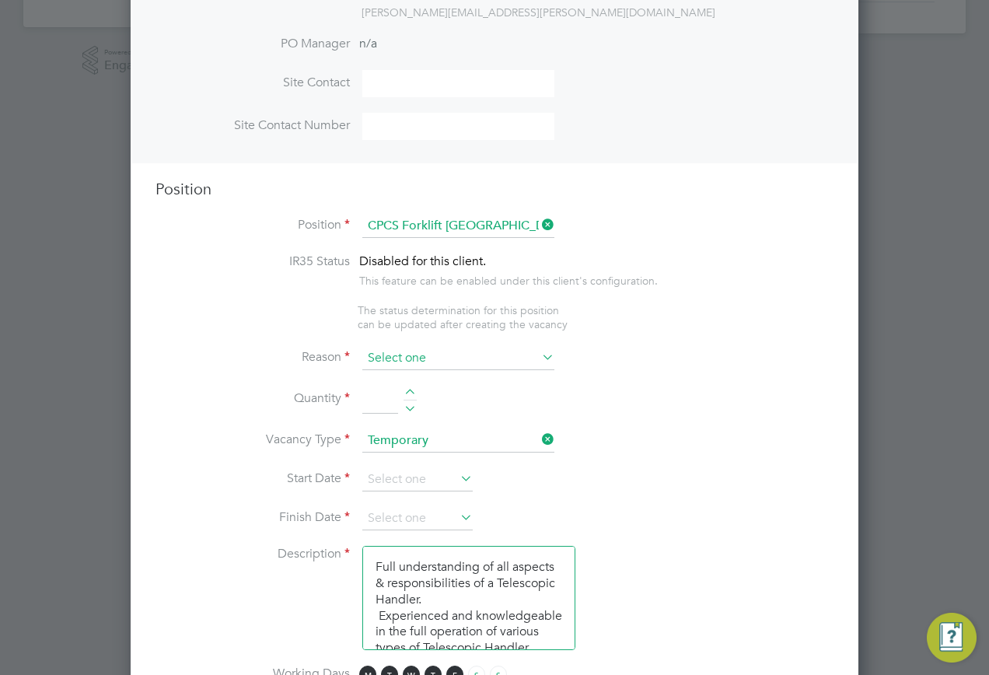
click at [414, 361] on input at bounding box center [458, 358] width 192 height 23
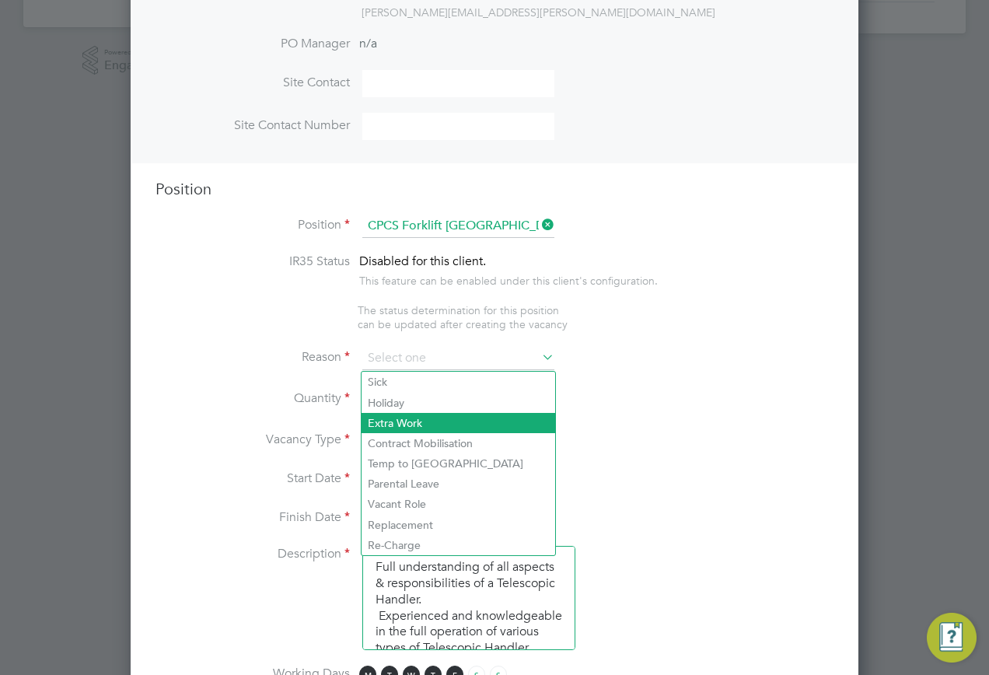
click at [391, 421] on li "Extra Work" at bounding box center [459, 423] width 194 height 20
type input "Extra Work"
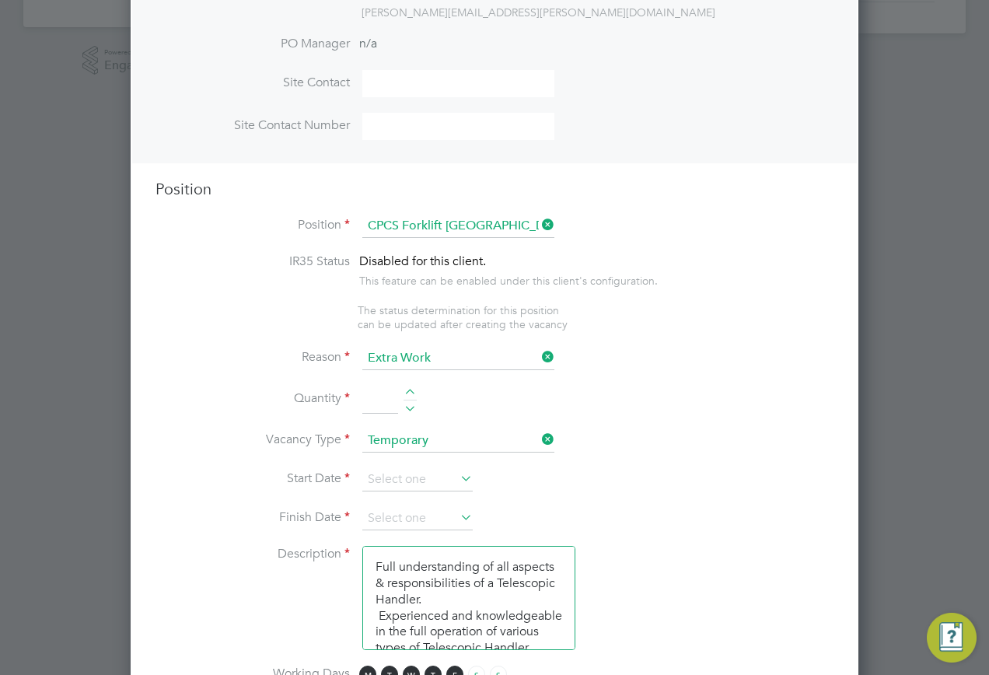
click at [362, 397] on input at bounding box center [380, 400] width 36 height 28
type input "1"
click at [411, 482] on input at bounding box center [417, 479] width 110 height 23
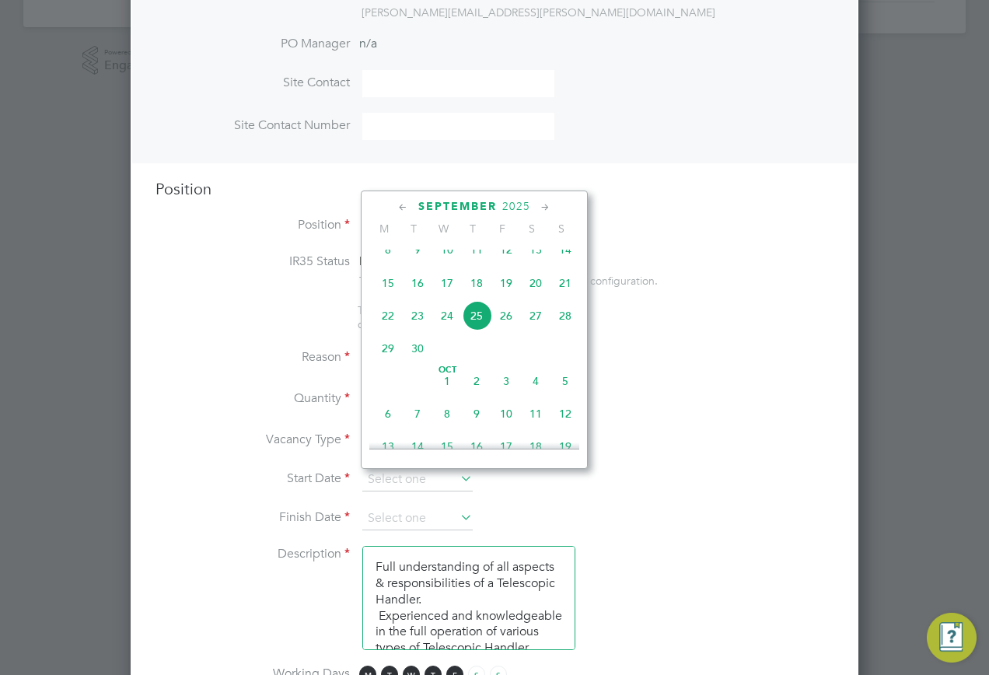
click at [473, 325] on span "25" at bounding box center [477, 316] width 30 height 30
type input "[DATE]"
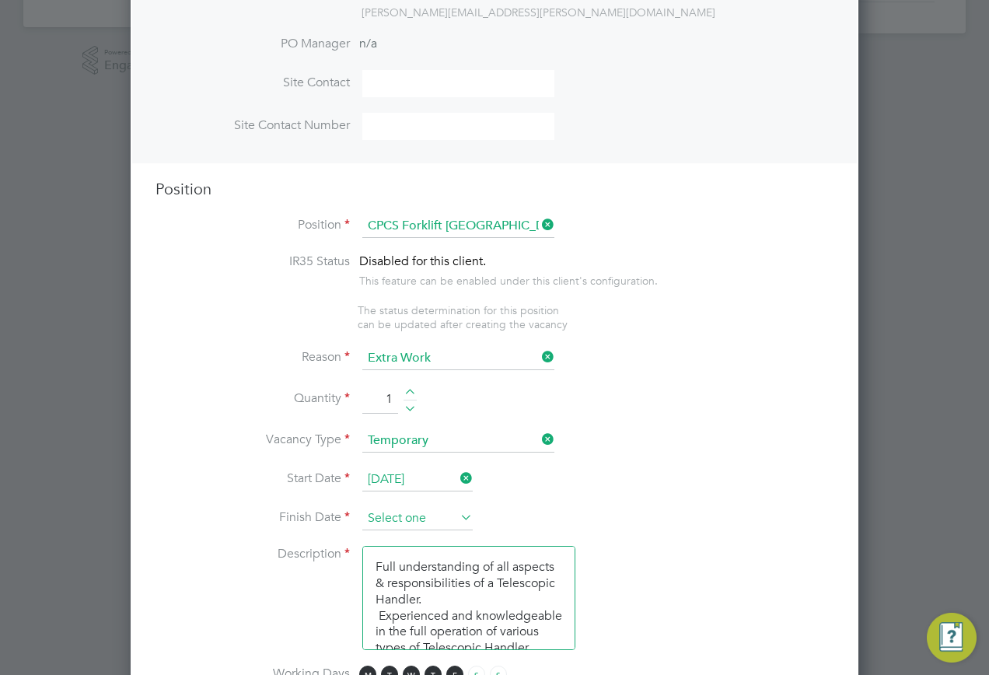
click at [394, 516] on input at bounding box center [417, 518] width 110 height 23
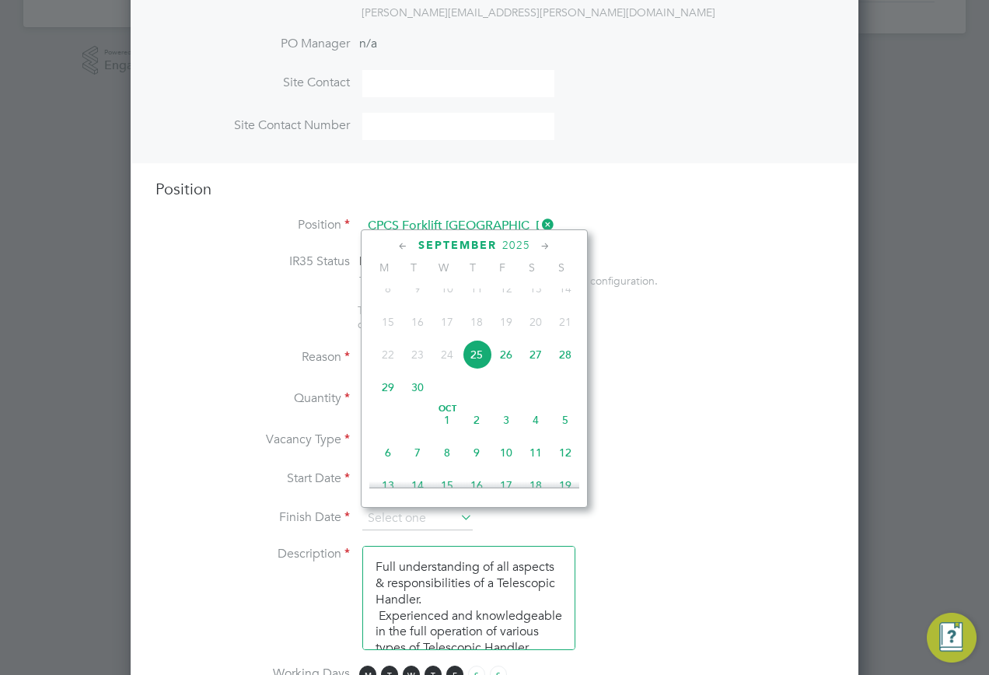
click at [541, 243] on icon at bounding box center [545, 246] width 15 height 17
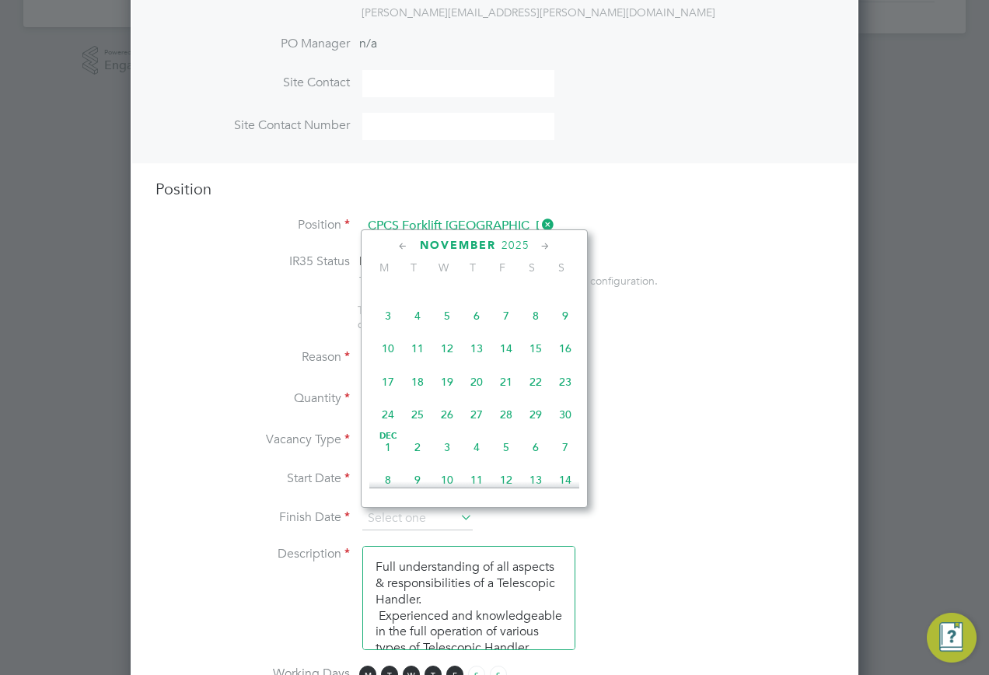
click at [515, 363] on span "14" at bounding box center [507, 349] width 30 height 30
type input "[DATE]"
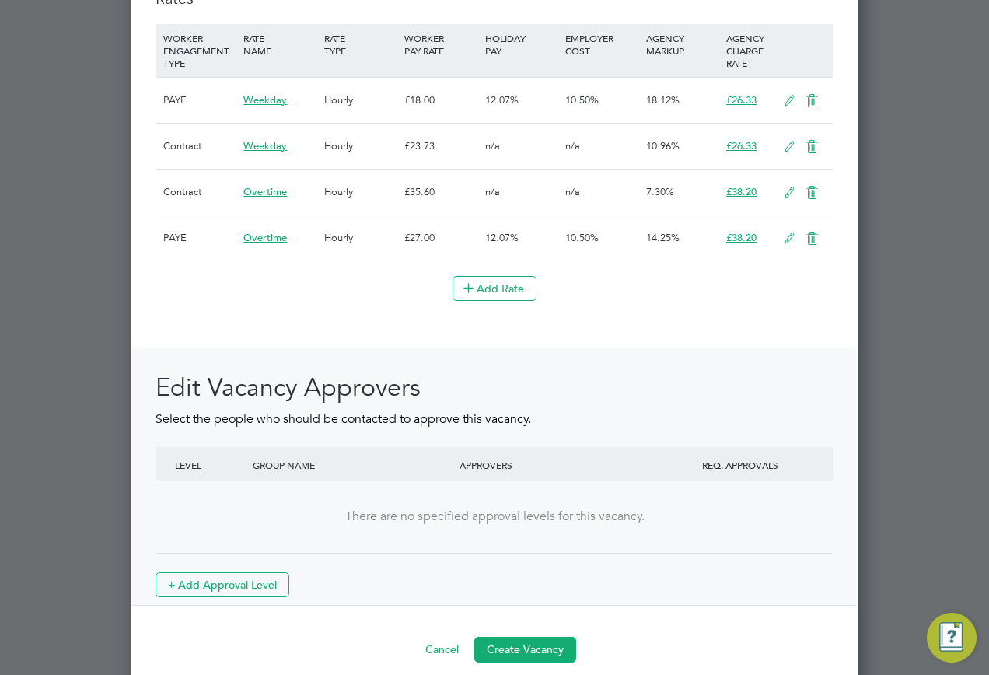
scroll to position [1709, 0]
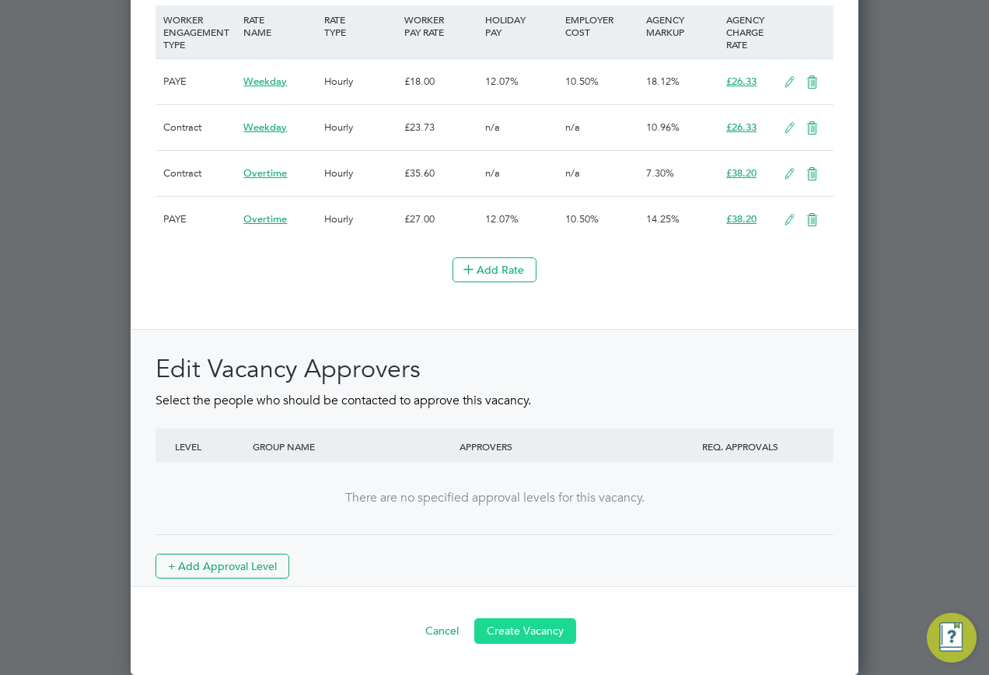
click at [542, 628] on button "Create Vacancy" at bounding box center [525, 630] width 102 height 25
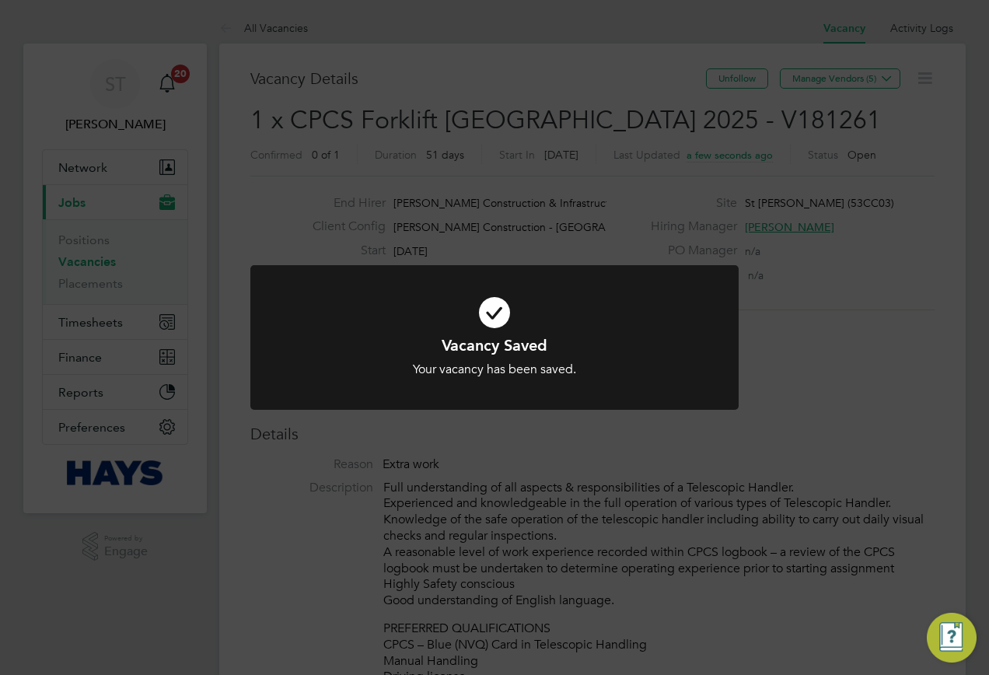
click at [513, 155] on div "Vacancy Saved Your vacancy has been saved. Cancel Okay" at bounding box center [494, 337] width 989 height 675
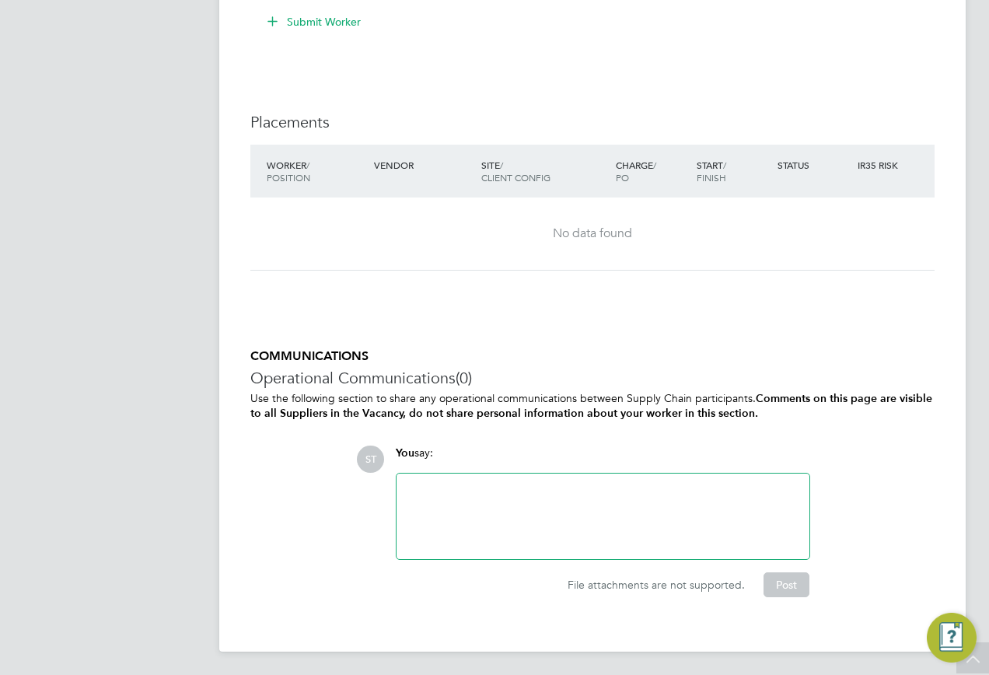
click at [467, 517] on div at bounding box center [603, 516] width 394 height 67
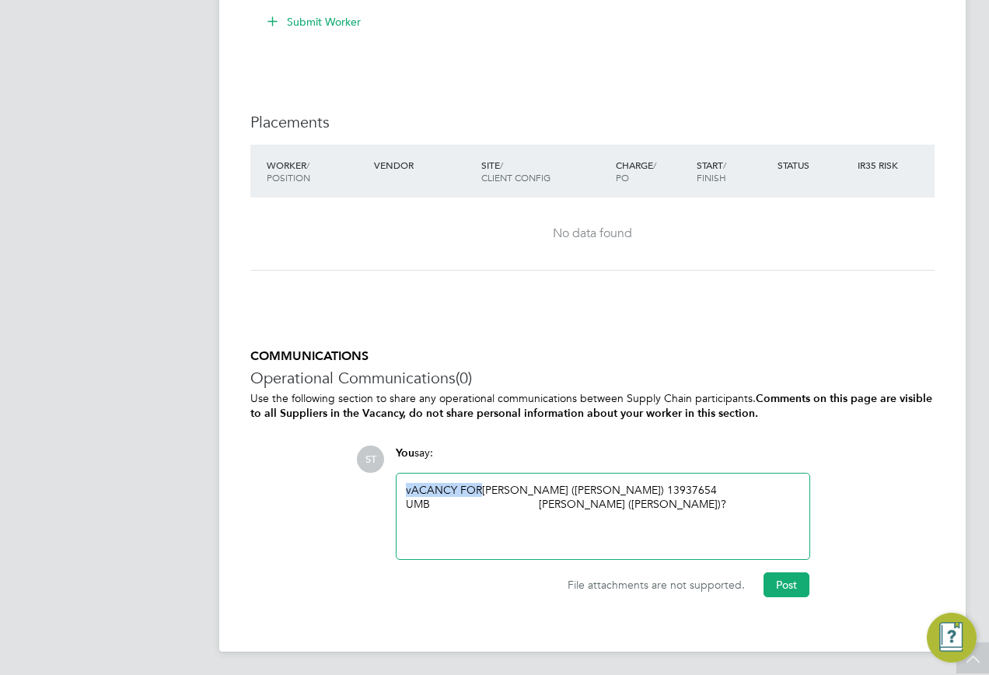
drag, startPoint x: 480, startPoint y: 485, endPoint x: 373, endPoint y: 485, distance: 106.6
click at [373, 485] on div "ST You say: vACANCY FOR [PERSON_NAME] ([PERSON_NAME]) 13937654 UMB [PERSON_NAME…" at bounding box center [645, 522] width 579 height 152
drag, startPoint x: 618, startPoint y: 515, endPoint x: 569, endPoint y: 485, distance: 58.3
click at [569, 485] on div "Vacancy for [PERSON_NAME] ([PERSON_NAME]) 13937654 UMB [PERSON_NAME] ([PERSON_N…" at bounding box center [603, 516] width 394 height 67
click at [790, 582] on button "Post" at bounding box center [787, 585] width 46 height 25
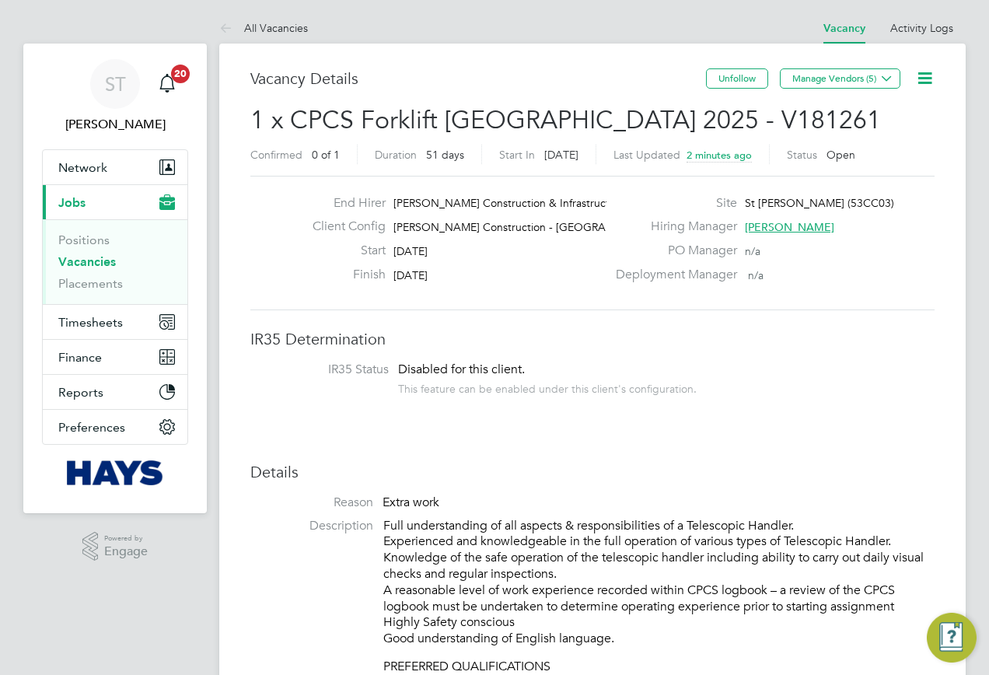
click at [90, 261] on link "Vacancies" at bounding box center [87, 261] width 58 height 15
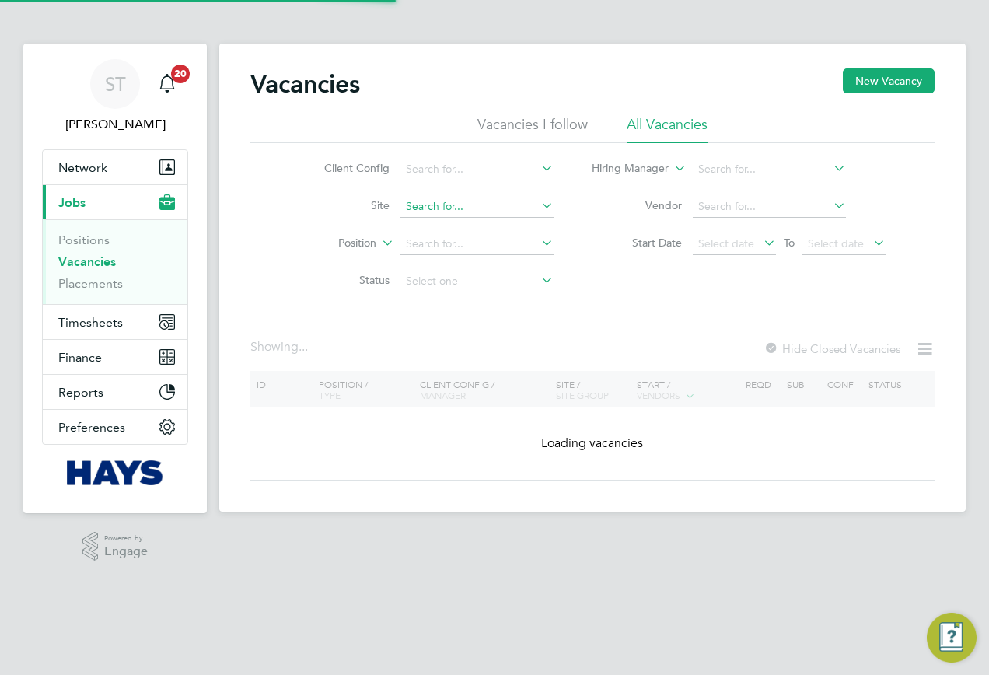
click at [416, 208] on input at bounding box center [477, 207] width 153 height 22
paste input "40CC04"
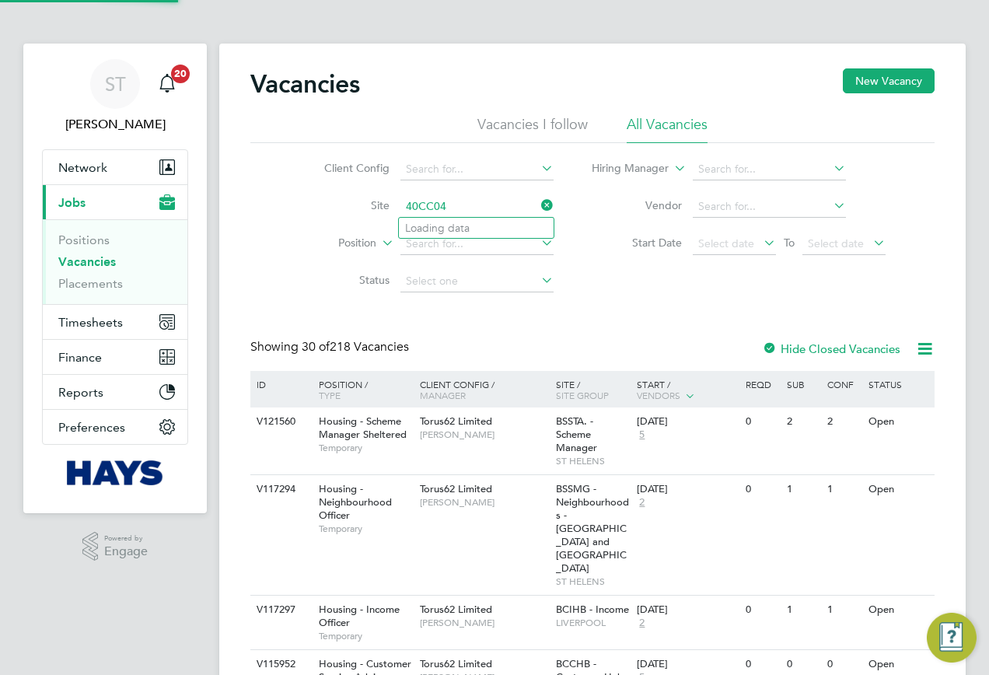
type input "40CC04"
click at [444, 208] on input at bounding box center [477, 207] width 153 height 22
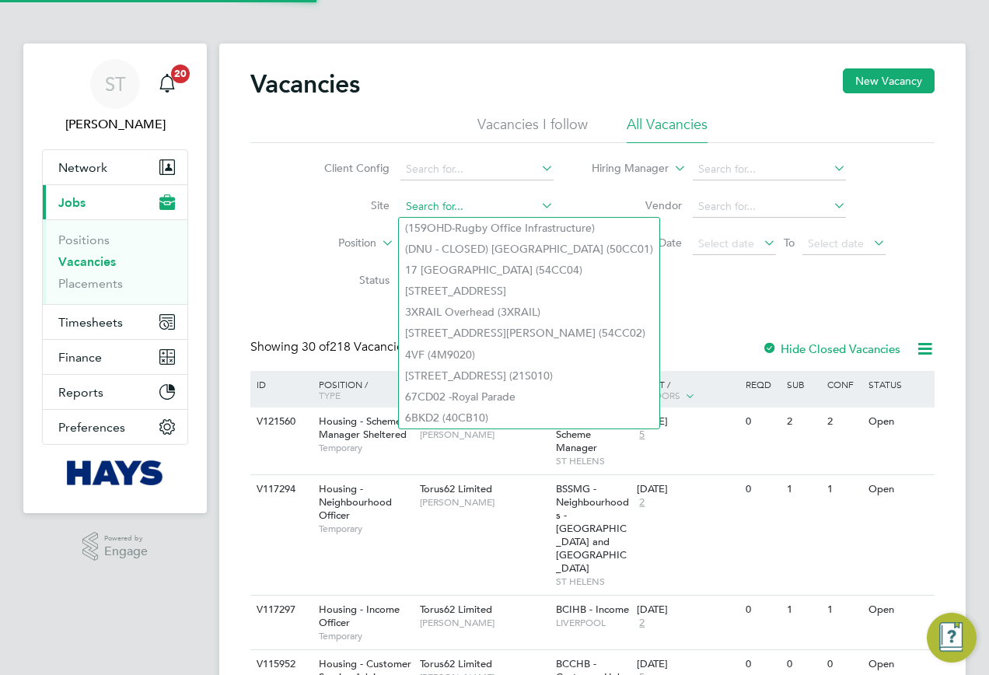
paste input "40CC04"
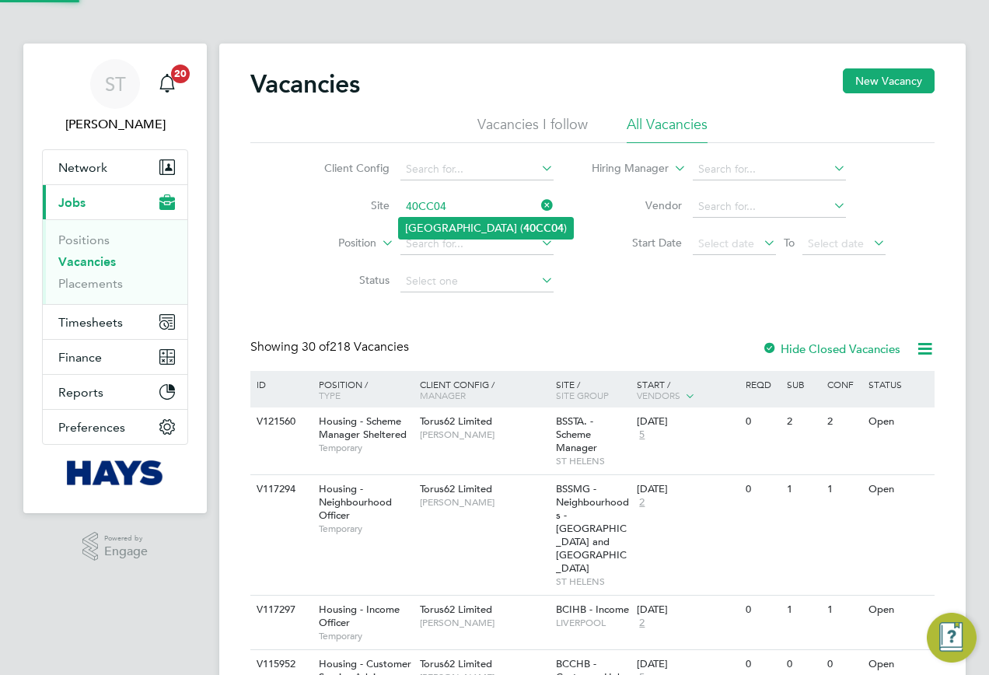
click at [453, 230] on li "University Of Leeds Campus ( 40CC04 )" at bounding box center [486, 228] width 174 height 21
type input "University Of Leeds Campus (40CC04)"
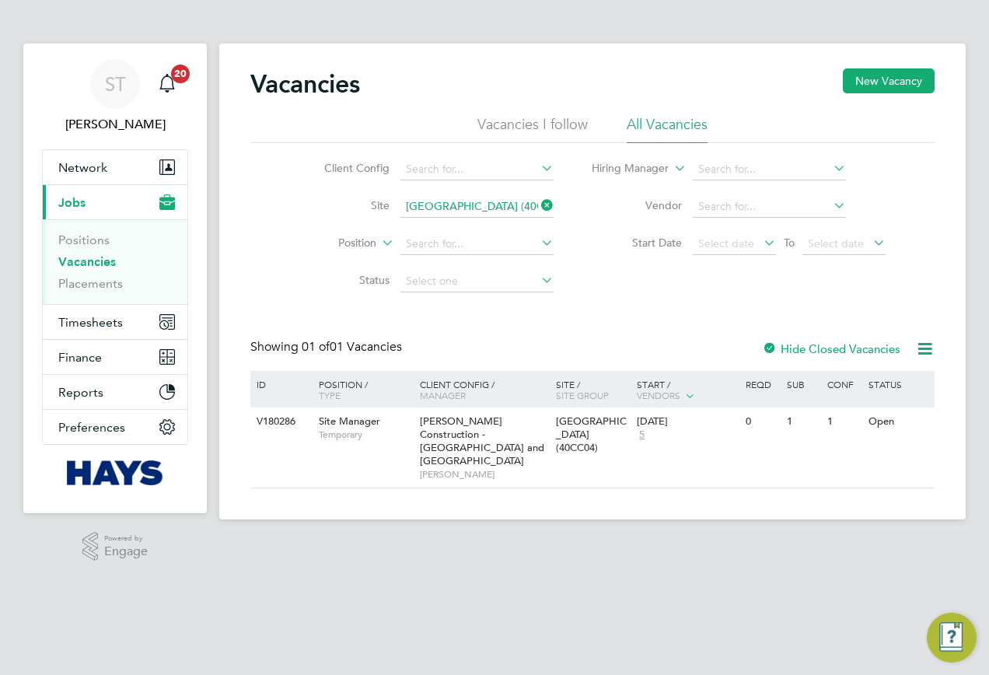
drag, startPoint x: 854, startPoint y: 86, endPoint x: 758, endPoint y: 113, distance: 99.5
click at [855, 86] on button "New Vacancy" at bounding box center [889, 80] width 92 height 25
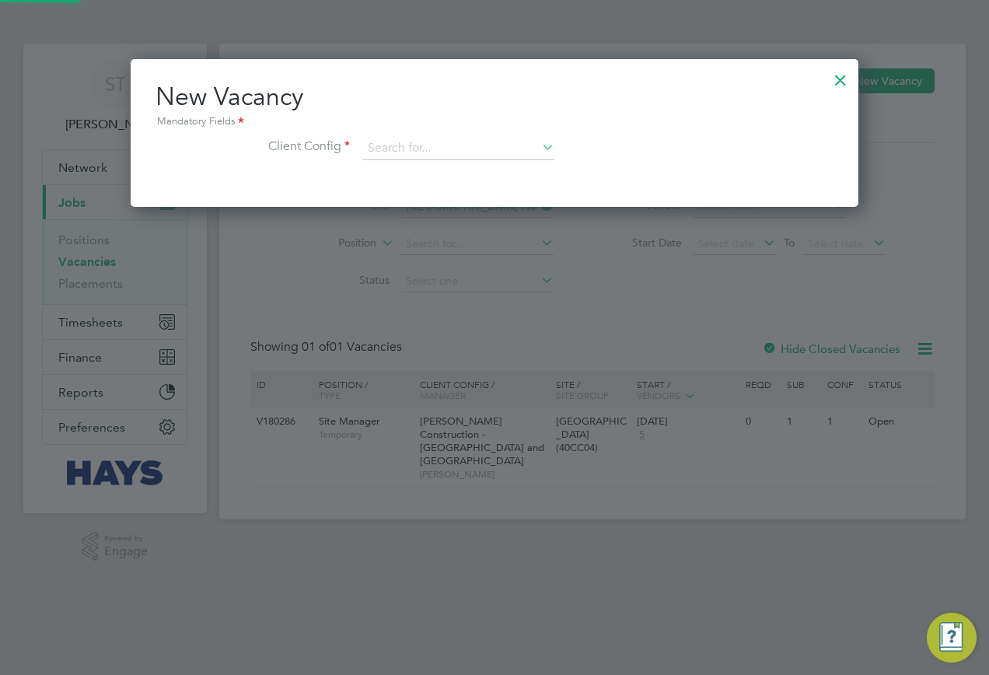
scroll to position [148, 729]
click at [531, 150] on input at bounding box center [458, 148] width 192 height 23
click at [496, 175] on li "Morgan Sindall Construction - Yo rkshire and North East" at bounding box center [540, 170] width 356 height 21
type input "Morgan Sindall Construction - Yorkshire and North East"
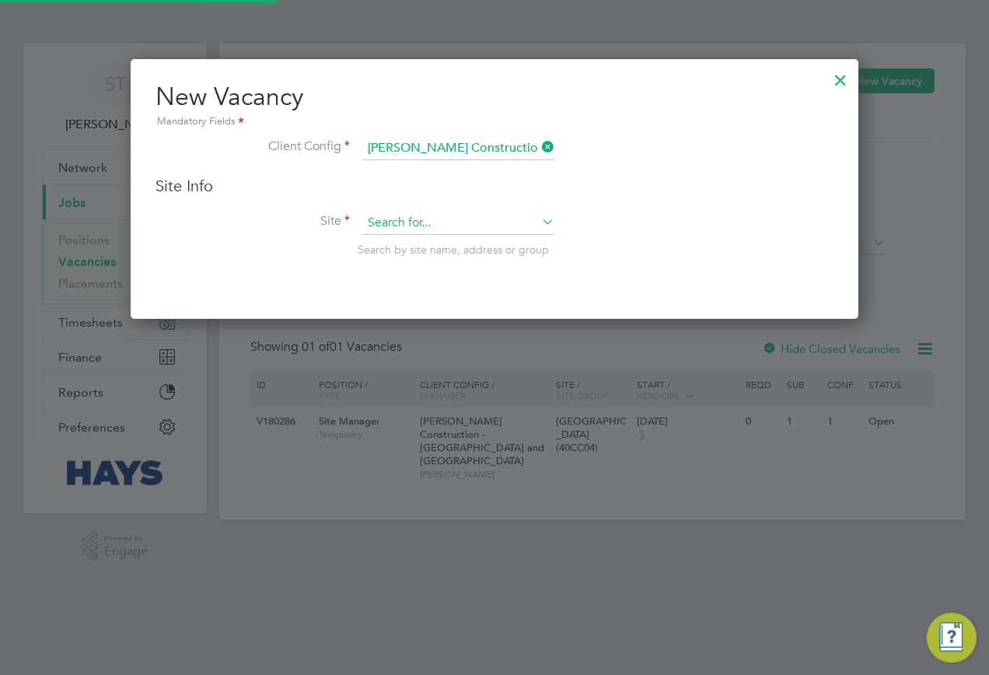
click at [445, 212] on input at bounding box center [458, 223] width 192 height 23
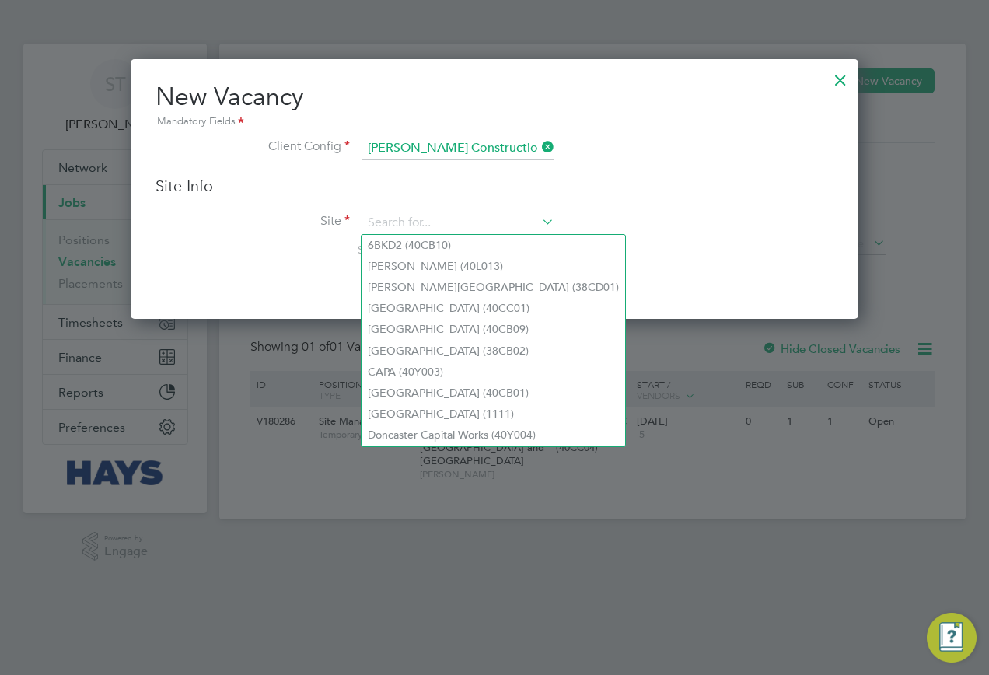
paste input "40CC04"
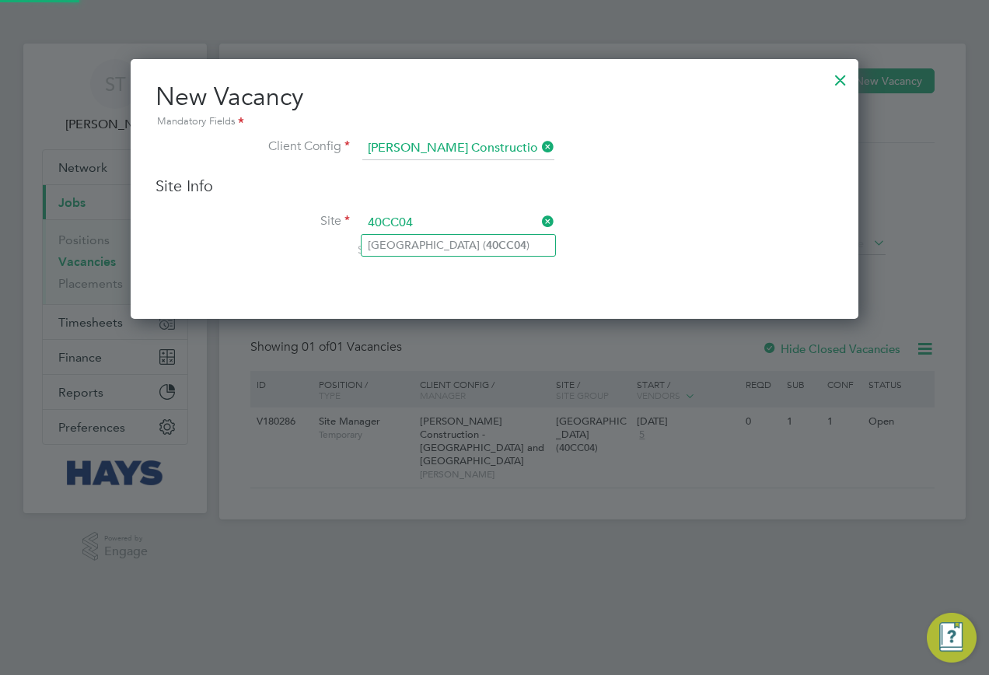
click at [436, 239] on li "University Of Leeds Campus ( 40CC04 )" at bounding box center [459, 245] width 194 height 21
type input "University Of Leeds Campus (40CC04)"
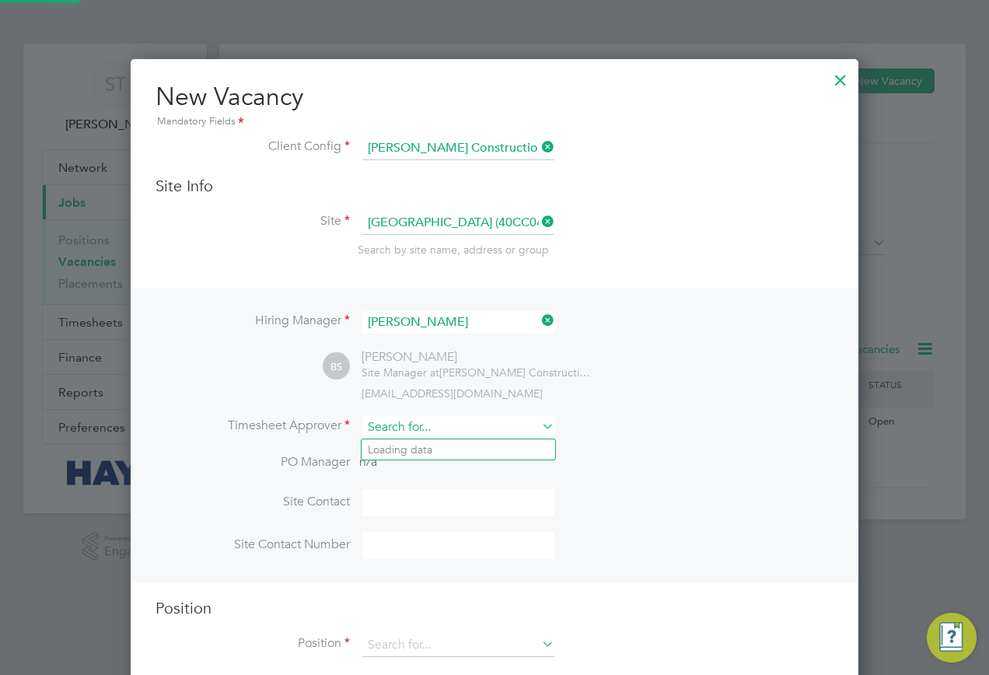
click at [433, 424] on input at bounding box center [458, 427] width 192 height 23
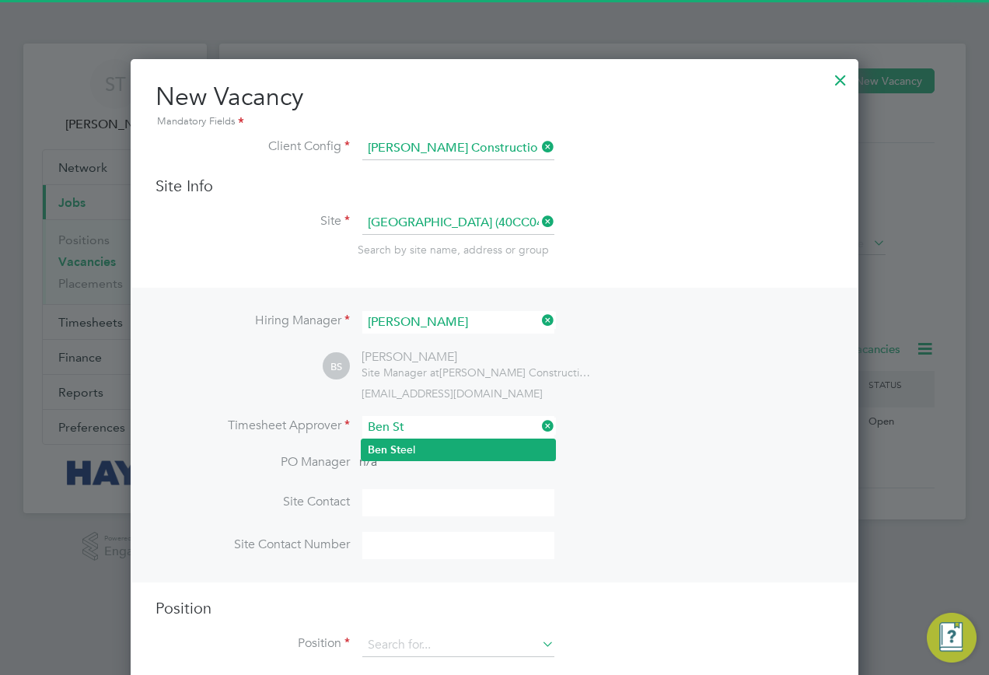
click at [400, 442] on li "Ben St eel" at bounding box center [459, 449] width 194 height 21
type input "Ben Steel"
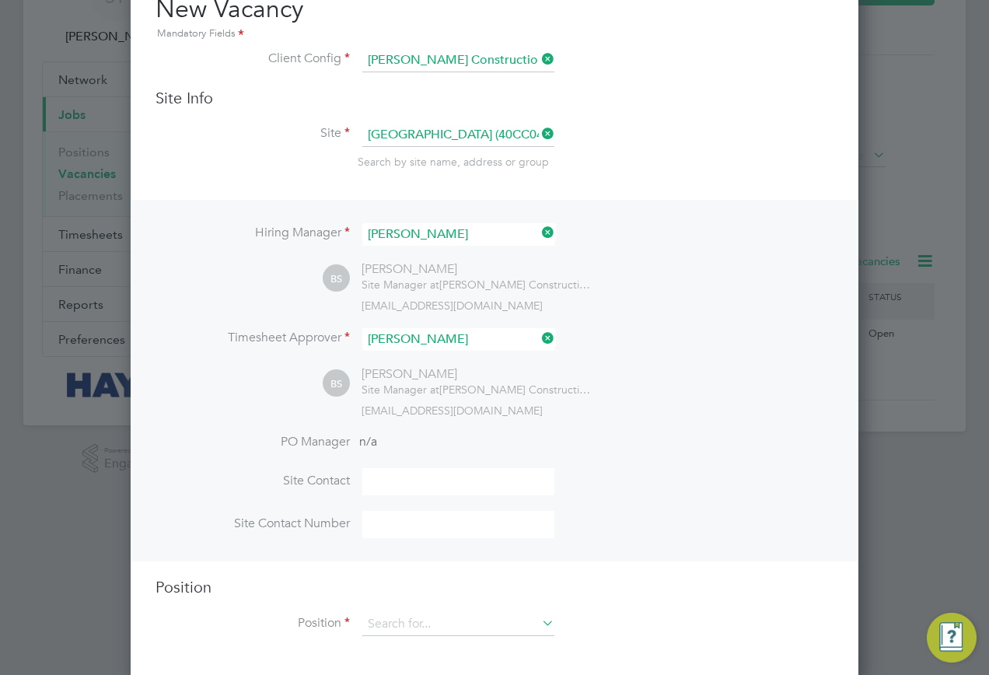
scroll to position [97, 0]
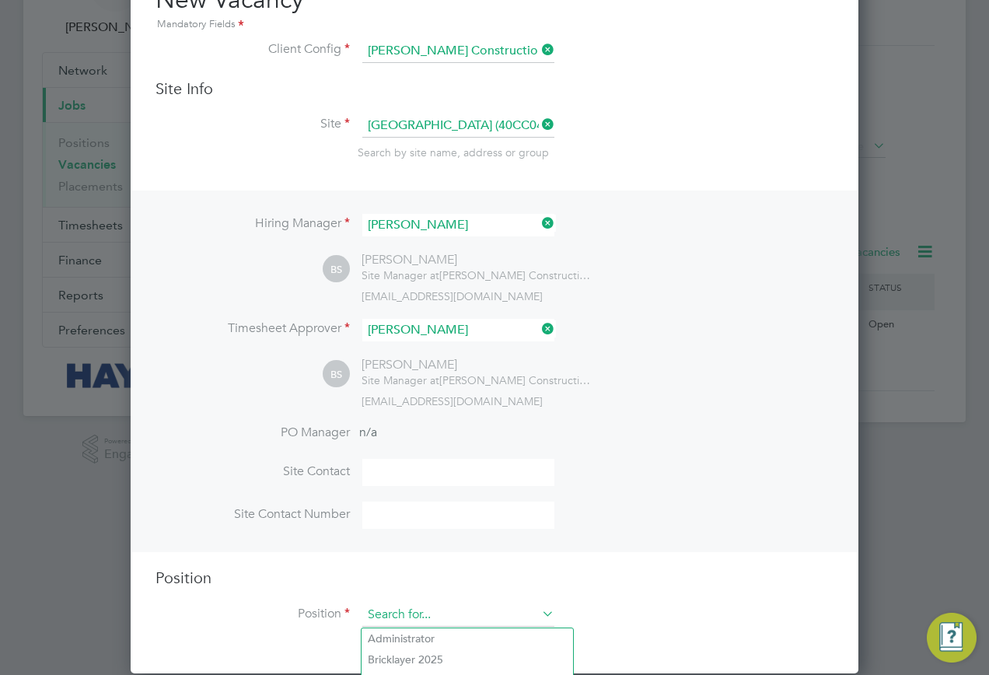
click at [414, 610] on input at bounding box center [458, 615] width 192 height 23
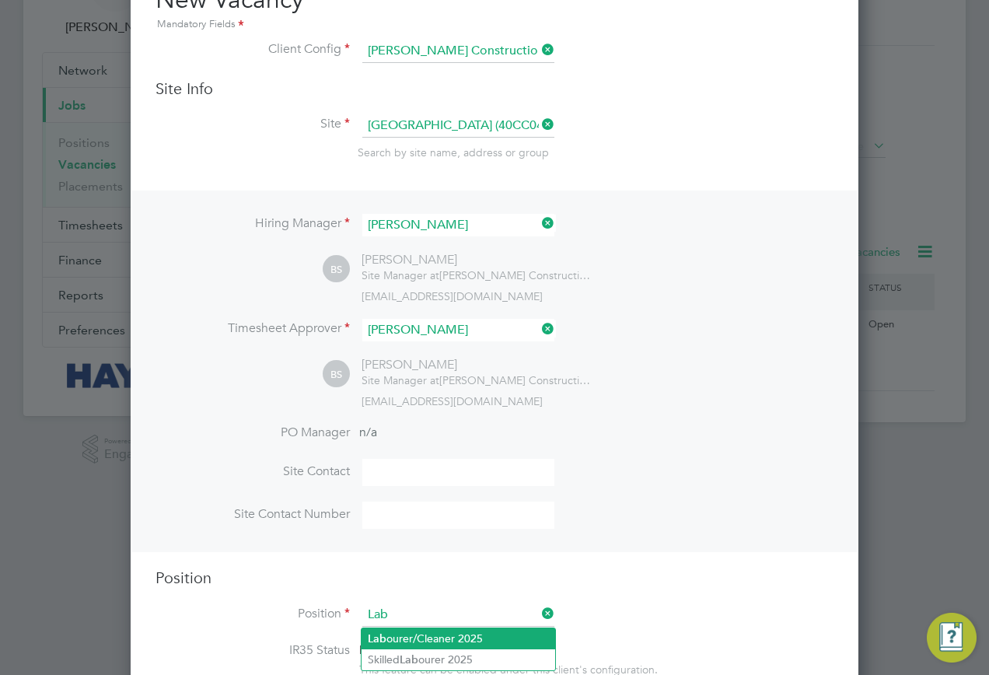
click at [405, 642] on li "Lab ourer/Cleaner 2025" at bounding box center [459, 639] width 194 height 21
type input "Labourer/Cleaner 2025"
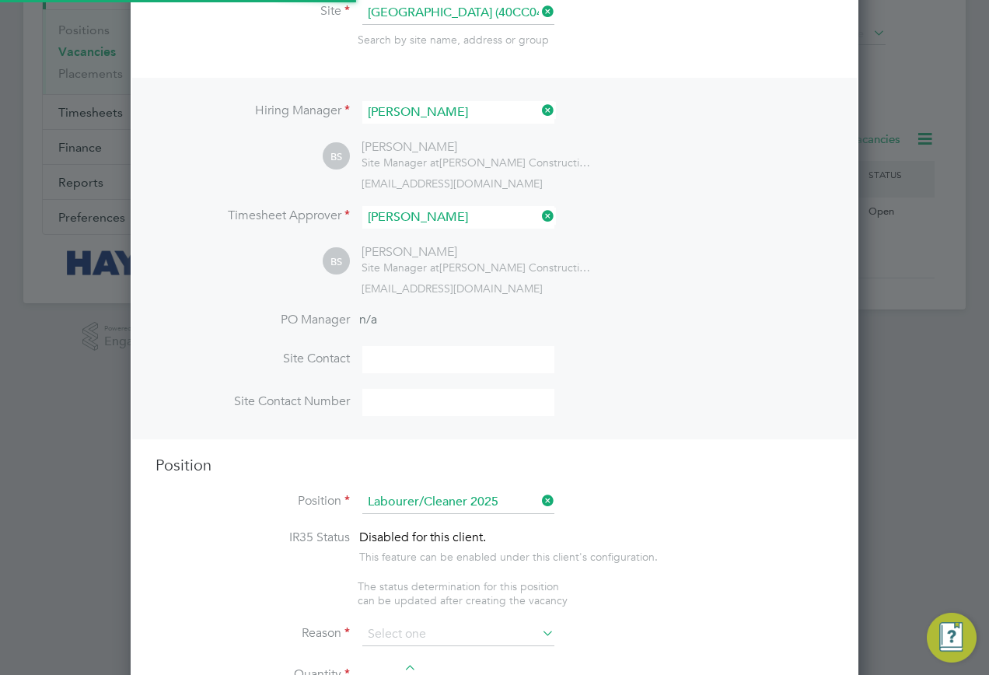
scroll to position [331, 0]
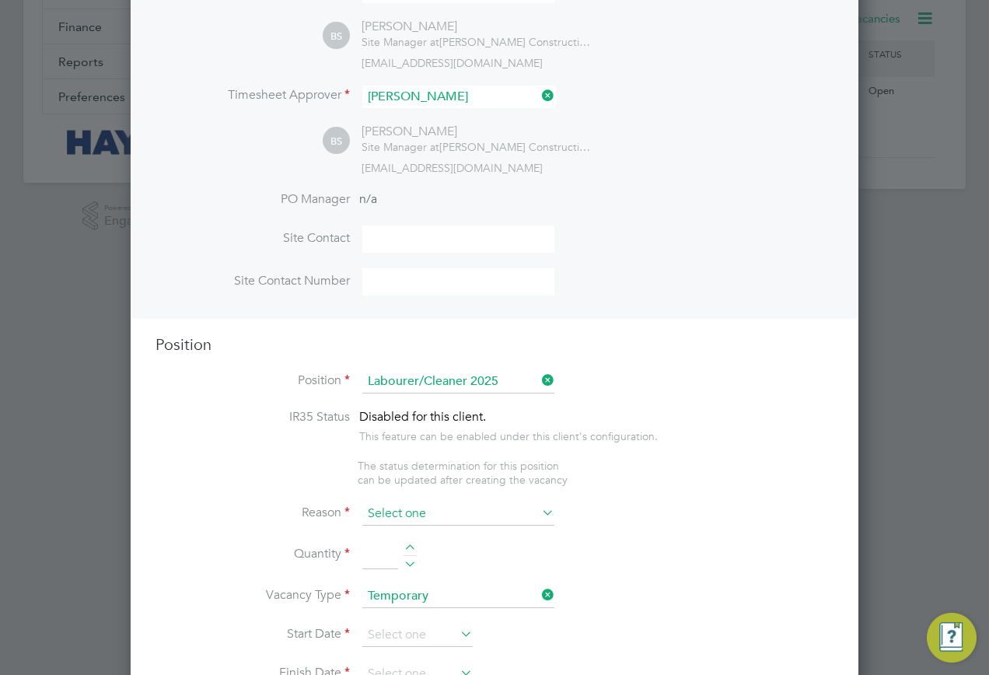
click at [381, 526] on input at bounding box center [458, 513] width 192 height 23
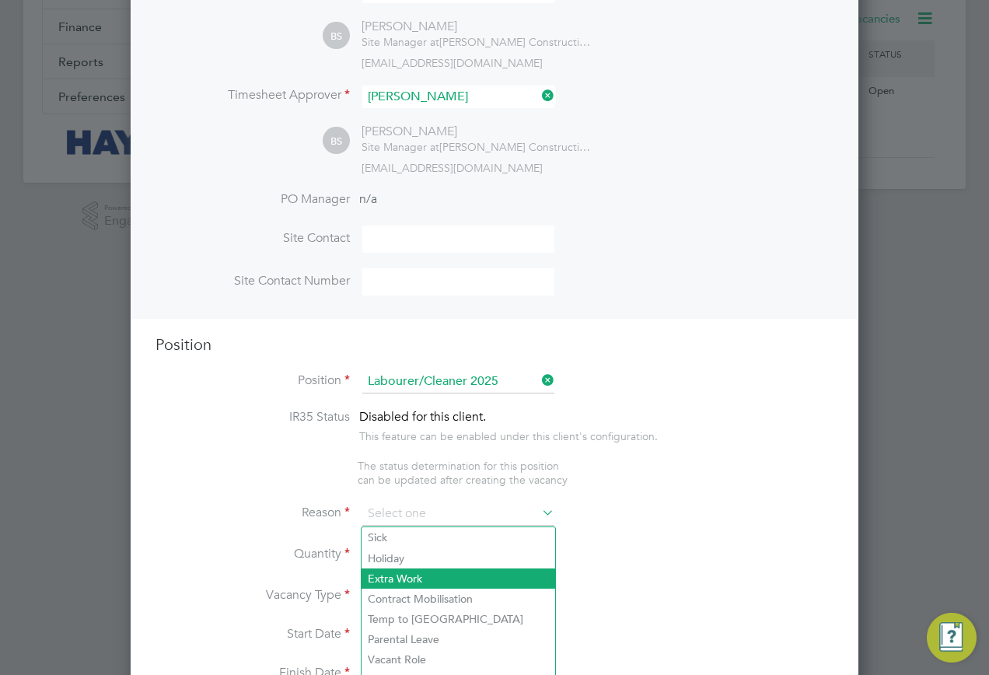
click at [386, 569] on li "Extra Work" at bounding box center [459, 579] width 194 height 20
type input "Extra Work"
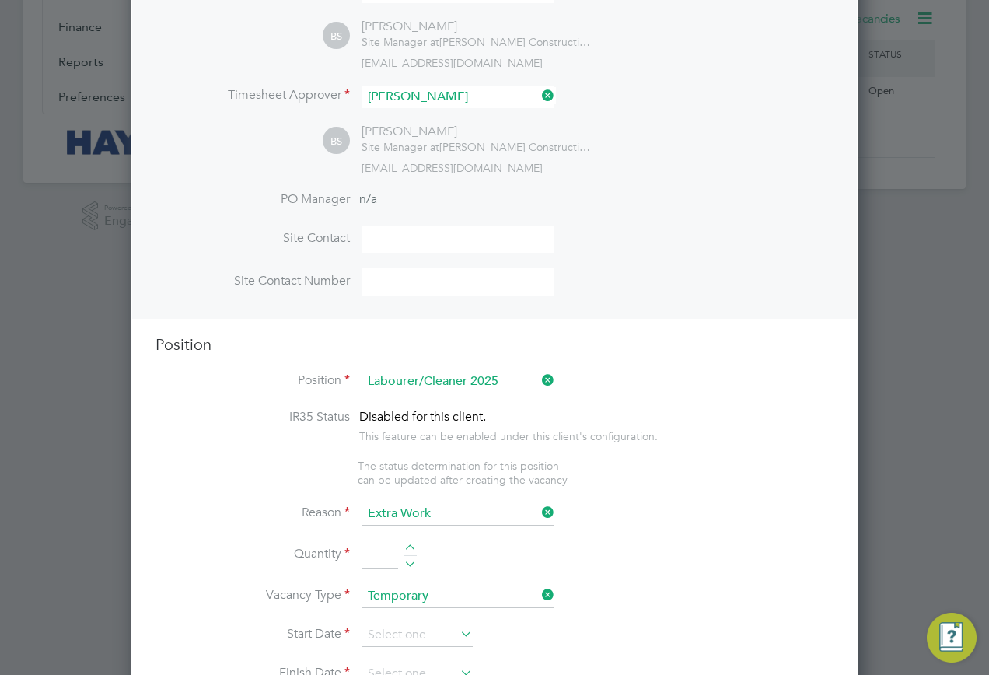
click at [367, 558] on input at bounding box center [380, 555] width 36 height 28
type input "1"
click at [412, 631] on input at bounding box center [417, 635] width 110 height 23
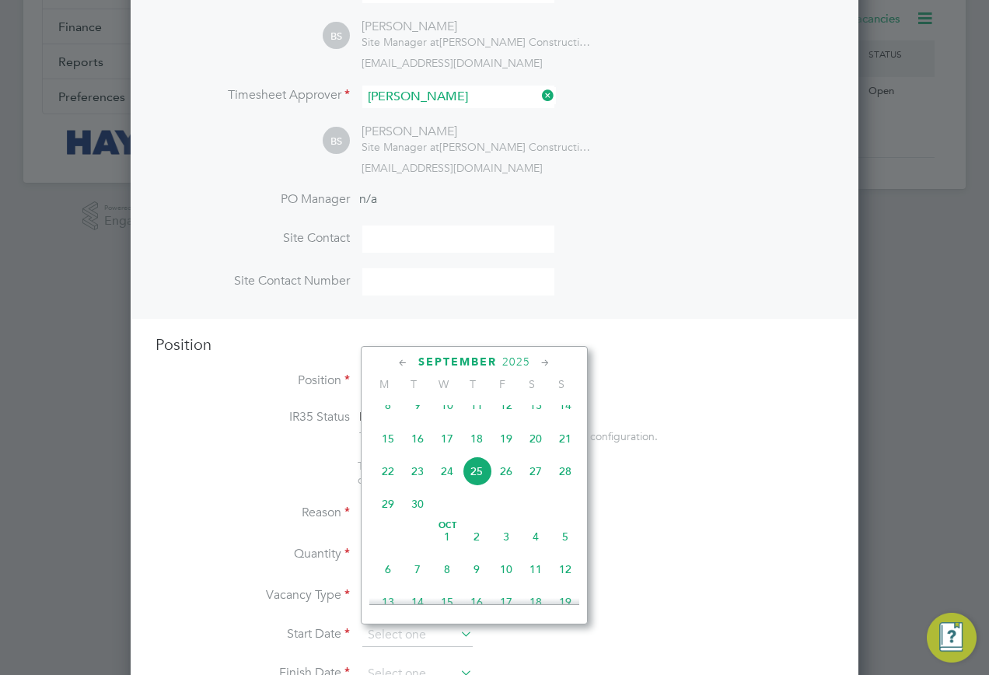
click at [470, 486] on span "25" at bounding box center [477, 472] width 30 height 30
type input "[DATE]"
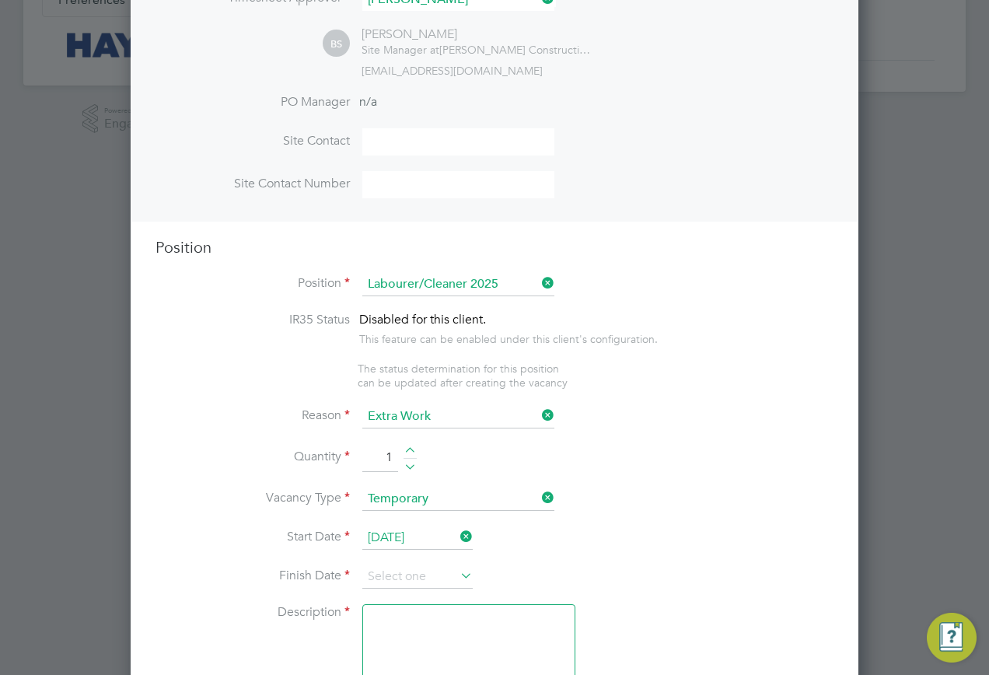
scroll to position [564, 0]
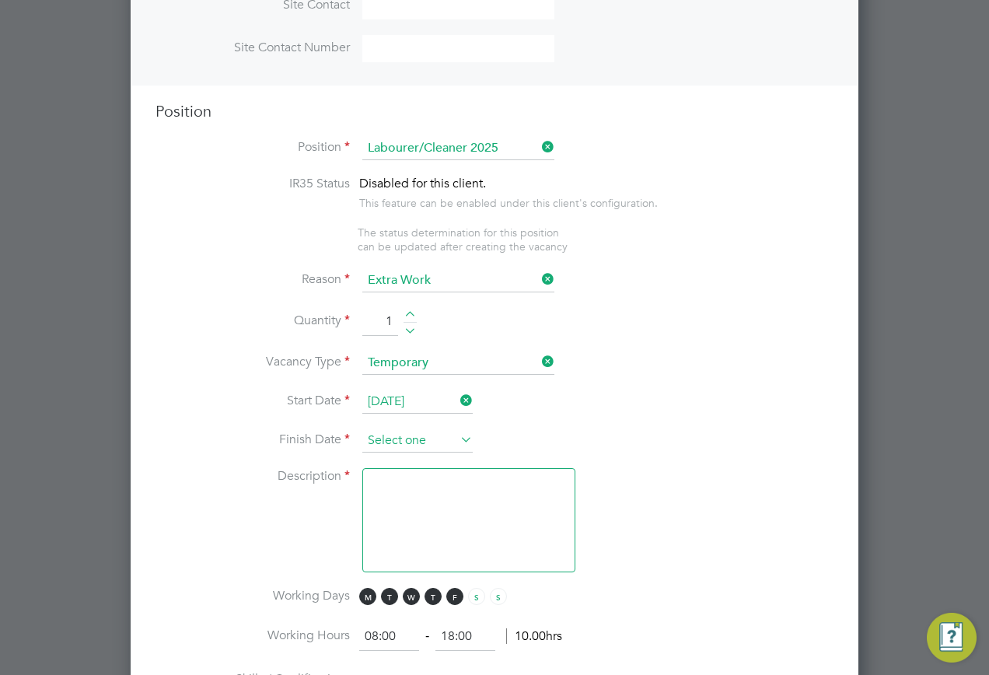
click at [411, 443] on input at bounding box center [417, 440] width 110 height 23
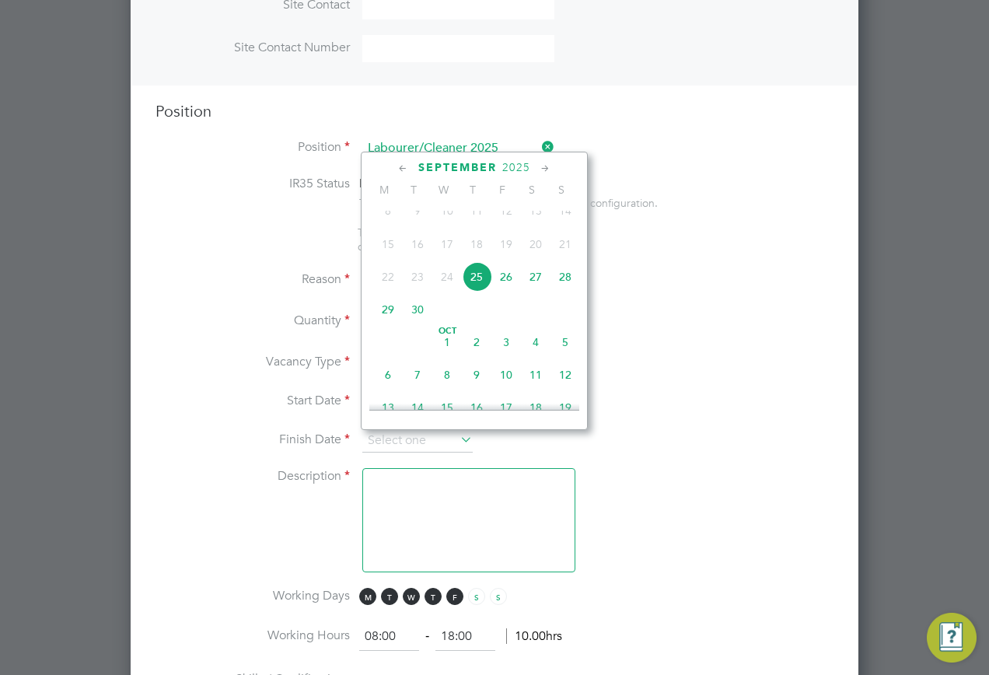
scroll to position [650, 0]
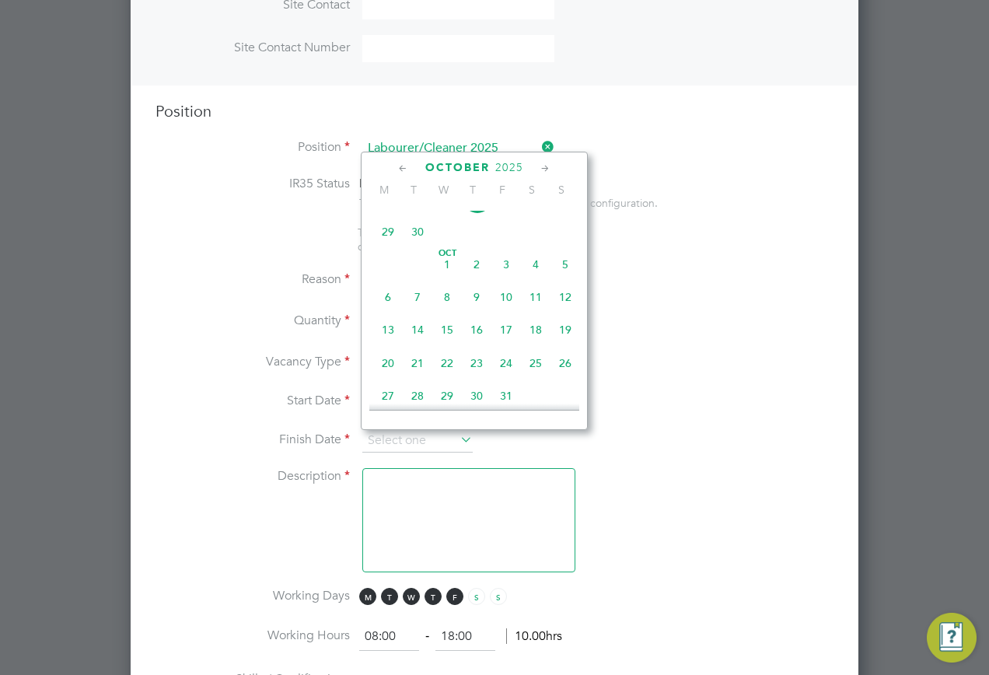
click at [472, 378] on span "23" at bounding box center [477, 363] width 30 height 30
type input "23 Oct 2025"
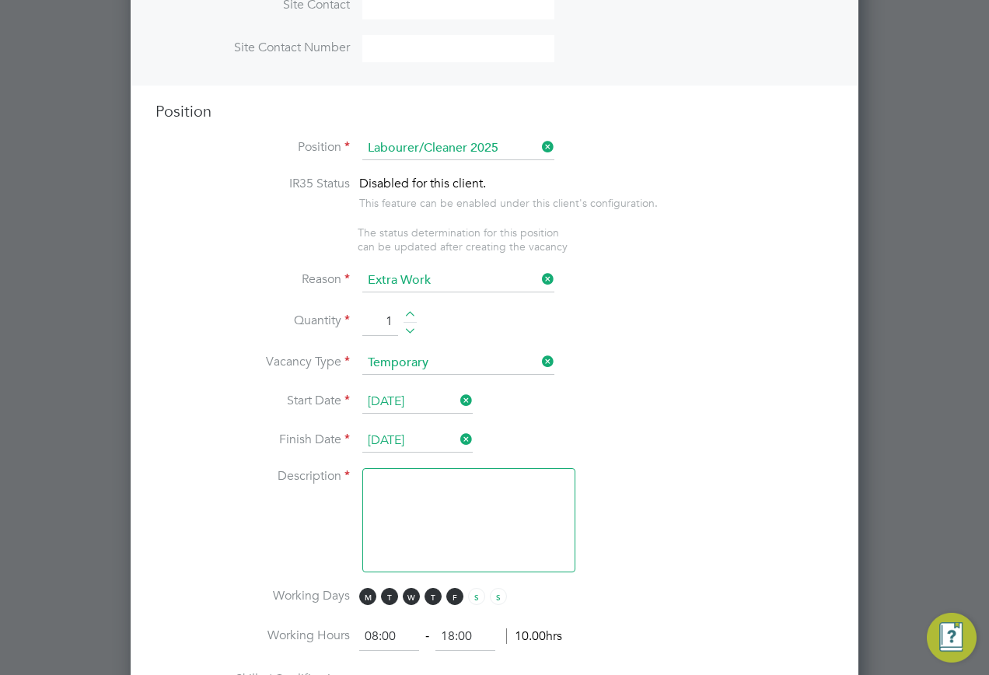
click at [418, 505] on textarea at bounding box center [468, 520] width 213 height 104
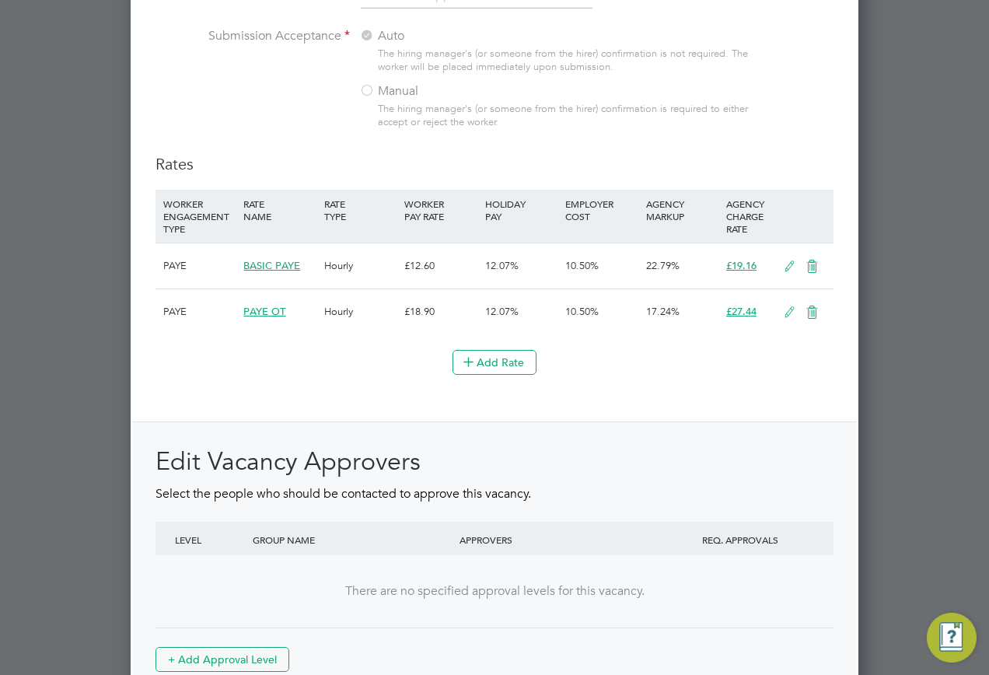
scroll to position [1604, 0]
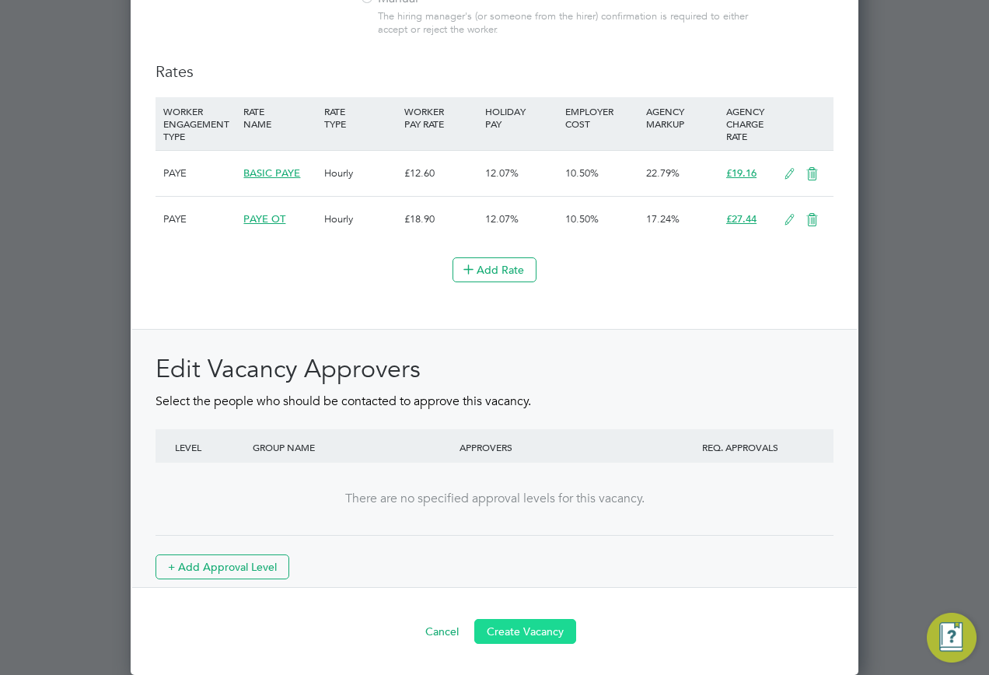
type textarea "."
click at [512, 627] on button "Create Vacancy" at bounding box center [525, 631] width 102 height 25
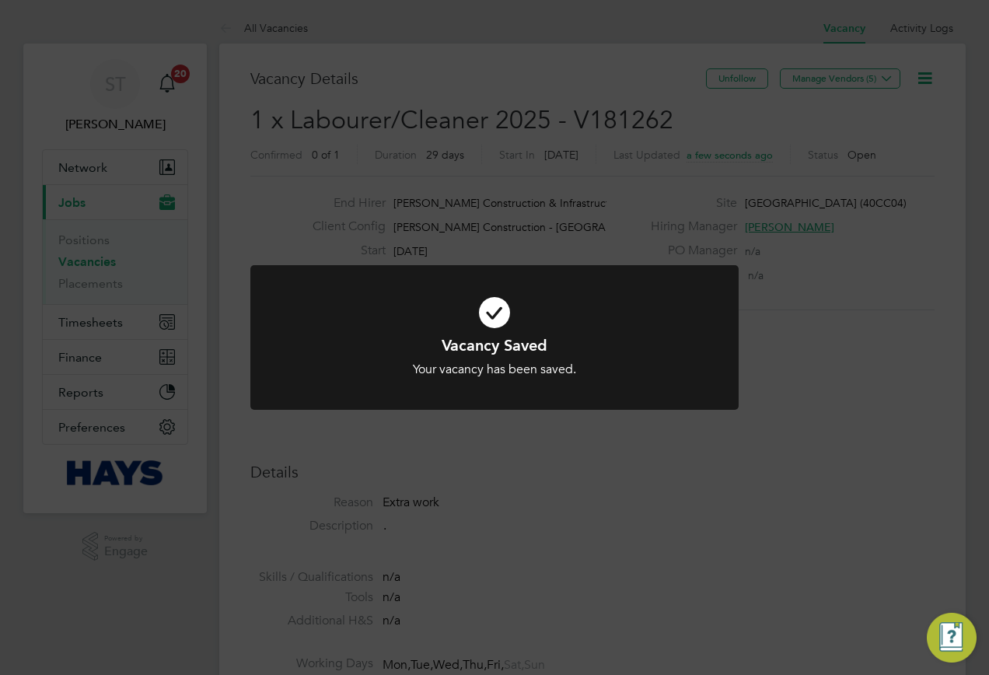
click at [590, 147] on div "Vacancy Saved Your vacancy has been saved. Cancel Okay" at bounding box center [494, 337] width 989 height 675
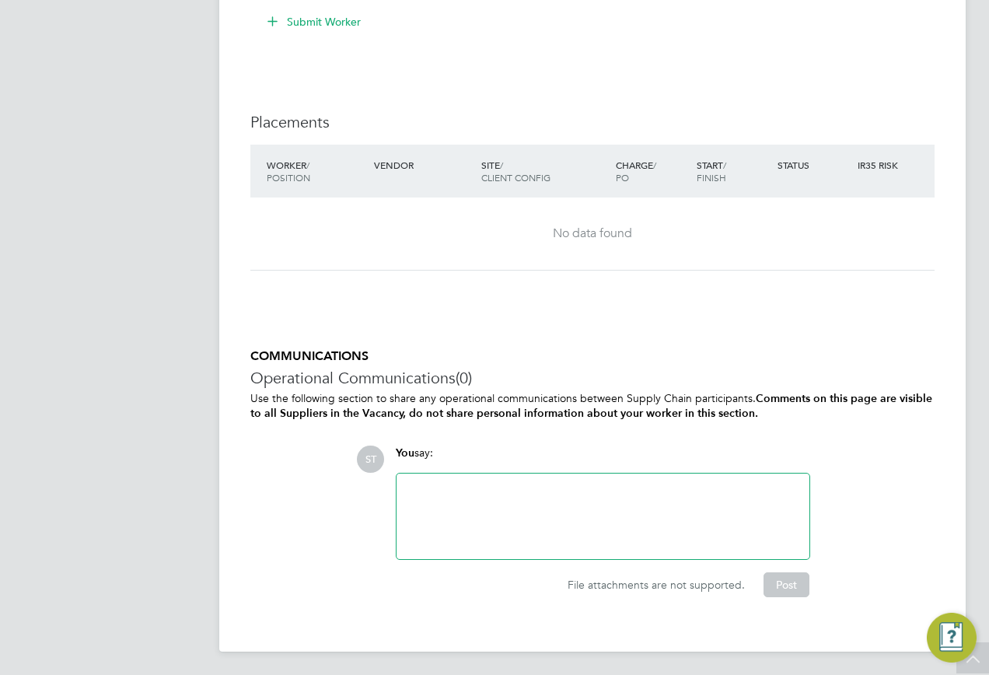
click at [478, 520] on div at bounding box center [603, 516] width 394 height 67
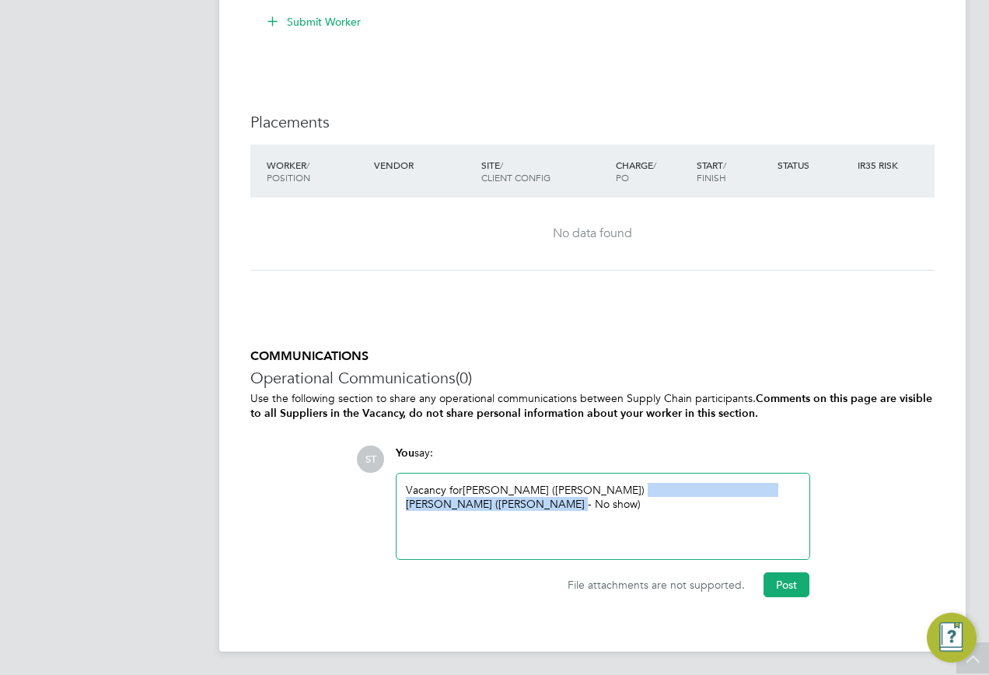
drag, startPoint x: 608, startPoint y: 524, endPoint x: 586, endPoint y: 485, distance: 45.6
click at [586, 485] on div "Vacancy for Thomas Cansfield (Hays) Allan Wright (Hays - No show)" at bounding box center [603, 516] width 394 height 67
click at [786, 586] on button "Post" at bounding box center [787, 585] width 46 height 25
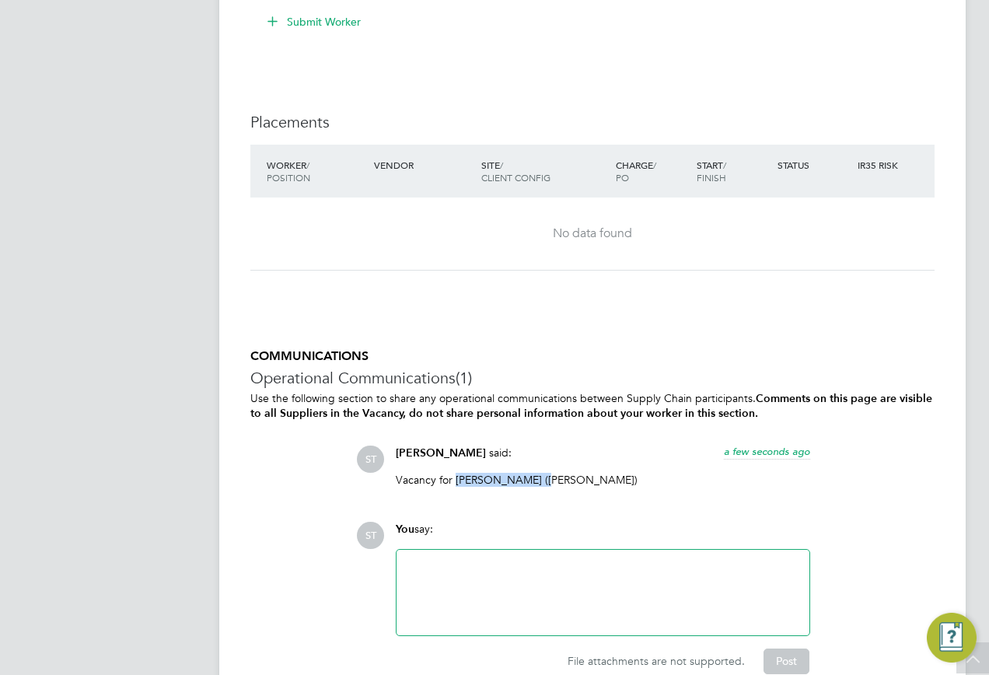
drag, startPoint x: 538, startPoint y: 474, endPoint x: 454, endPoint y: 476, distance: 84.0
click at [454, 476] on p "Vacancy for Thomas Cansfield (Hays)" at bounding box center [603, 480] width 415 height 14
copy p "Thomas Cansfield"
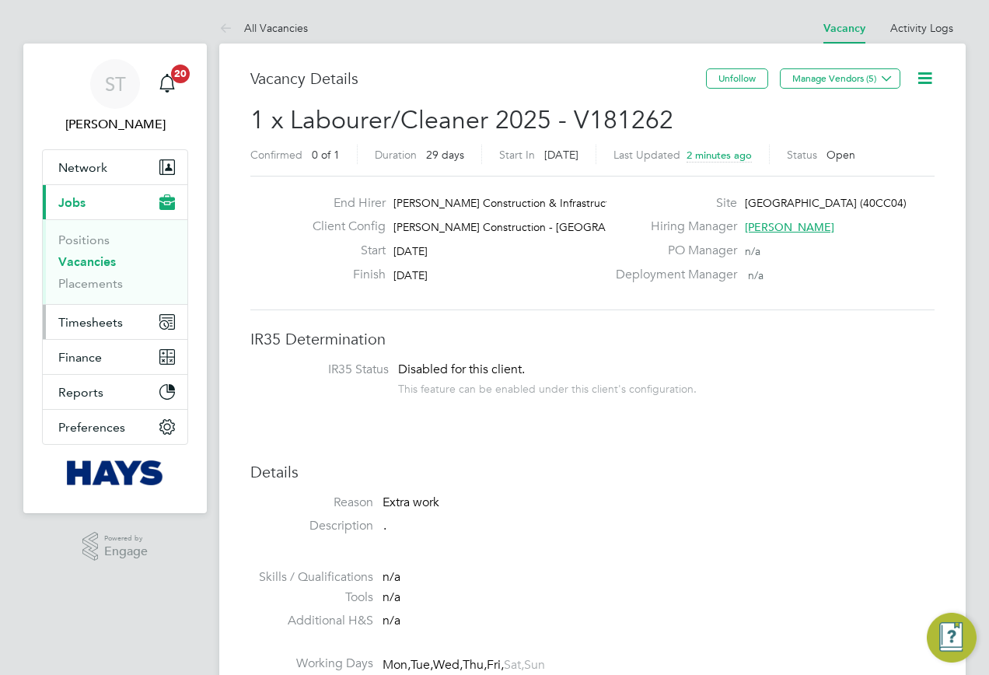
click at [100, 327] on span "Timesheets" at bounding box center [90, 322] width 65 height 15
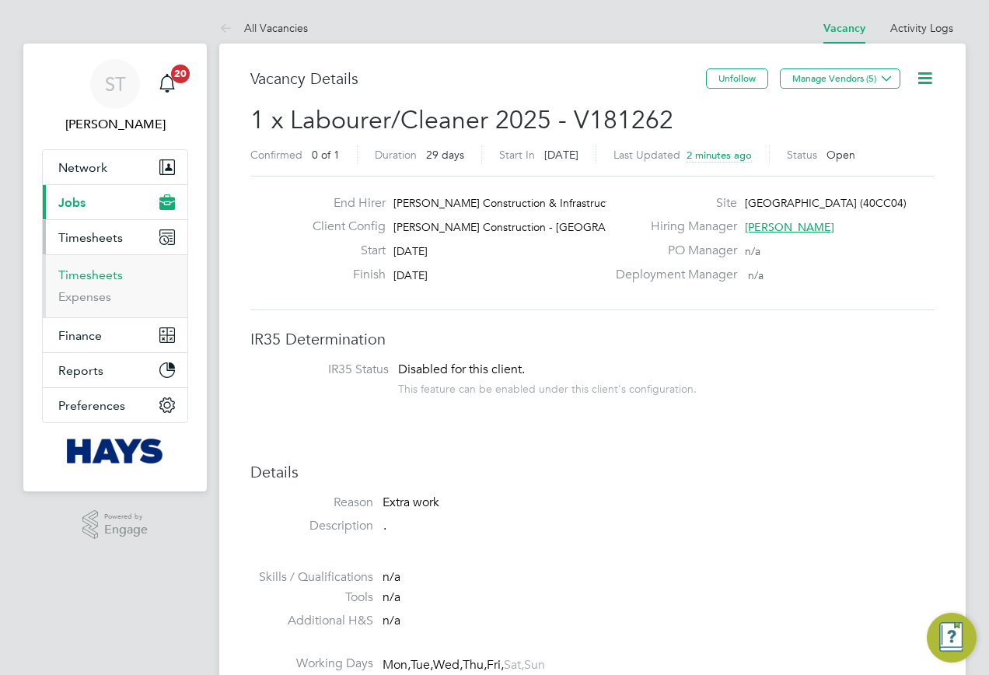
click at [86, 270] on link "Timesheets" at bounding box center [90, 275] width 65 height 15
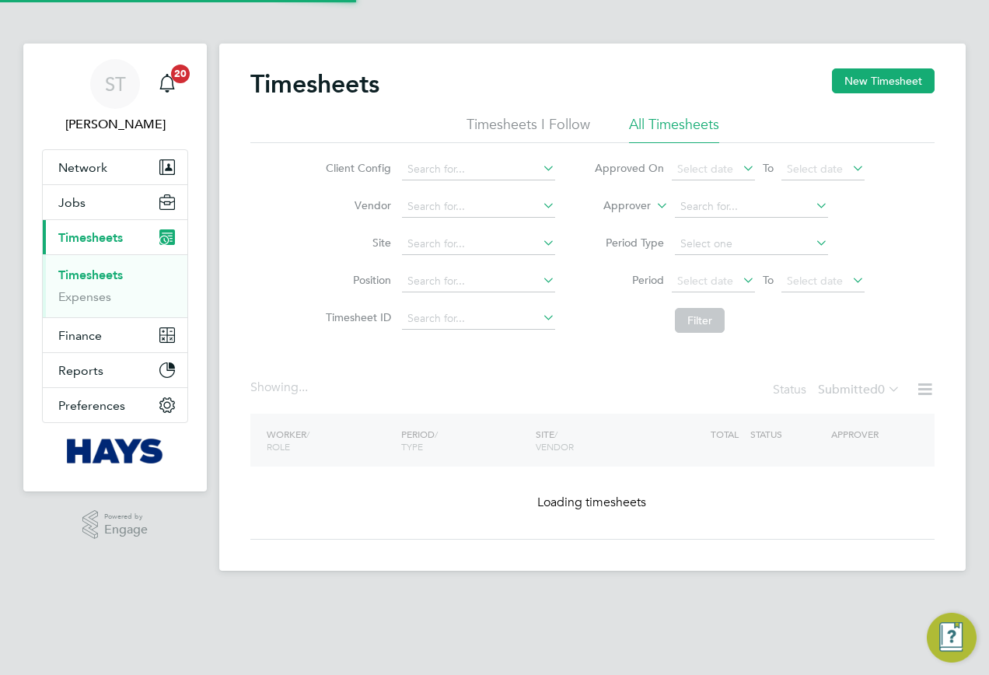
click at [641, 206] on label "Approver" at bounding box center [616, 206] width 70 height 16
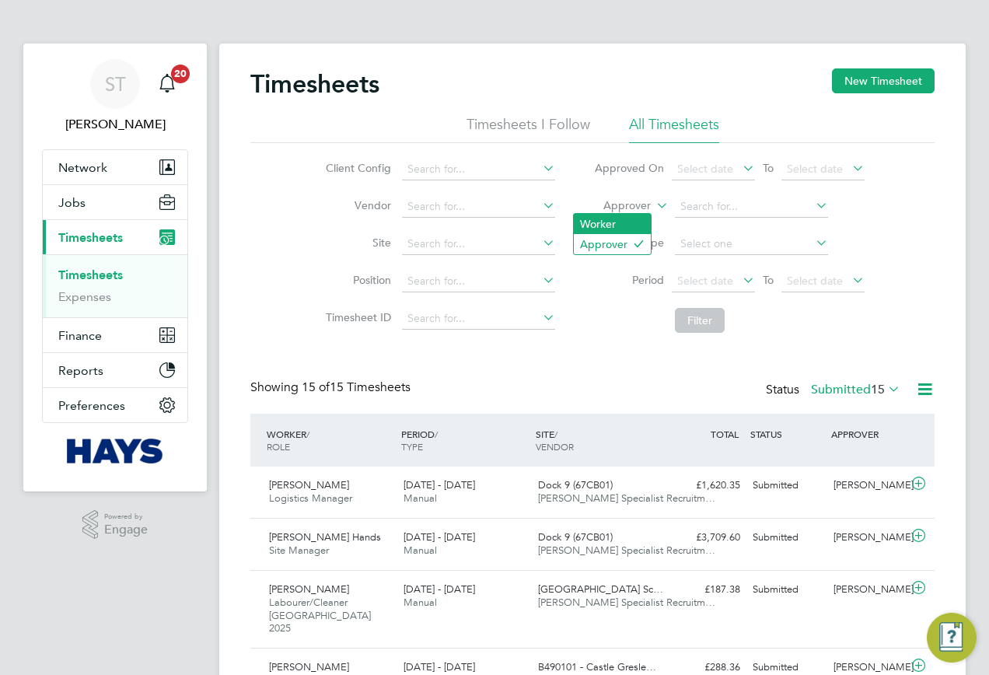
scroll to position [52, 135]
click at [616, 224] on li "Worker" at bounding box center [612, 224] width 77 height 20
click at [715, 206] on input at bounding box center [751, 207] width 153 height 22
click at [699, 228] on b "Jason" at bounding box center [725, 228] width 90 height 13
type input "Jason Corcoran"
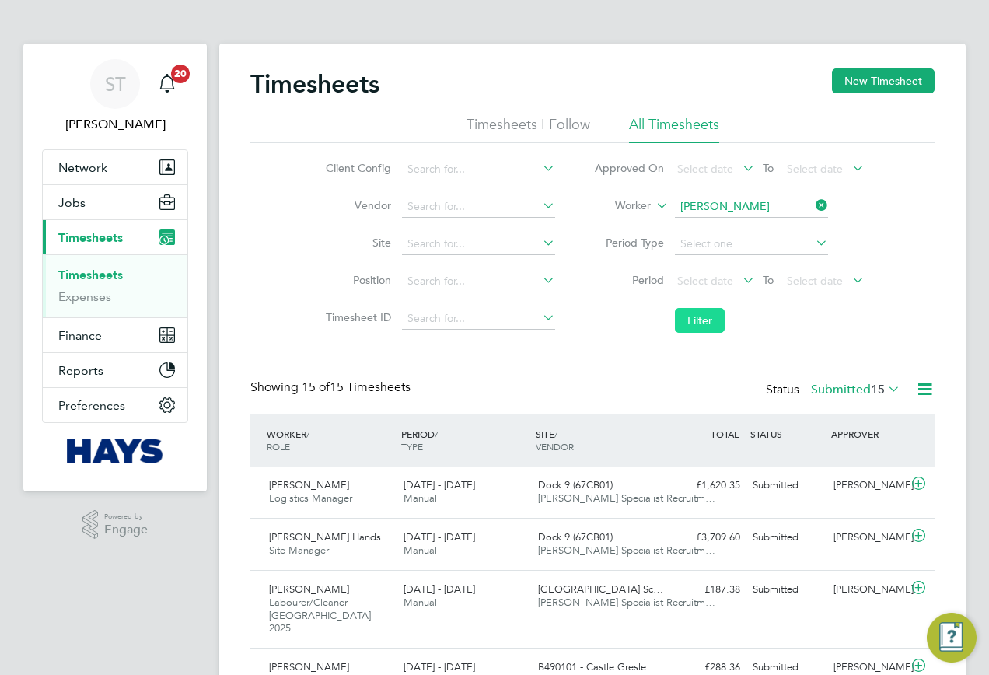
click at [692, 312] on button "Filter" at bounding box center [700, 320] width 50 height 25
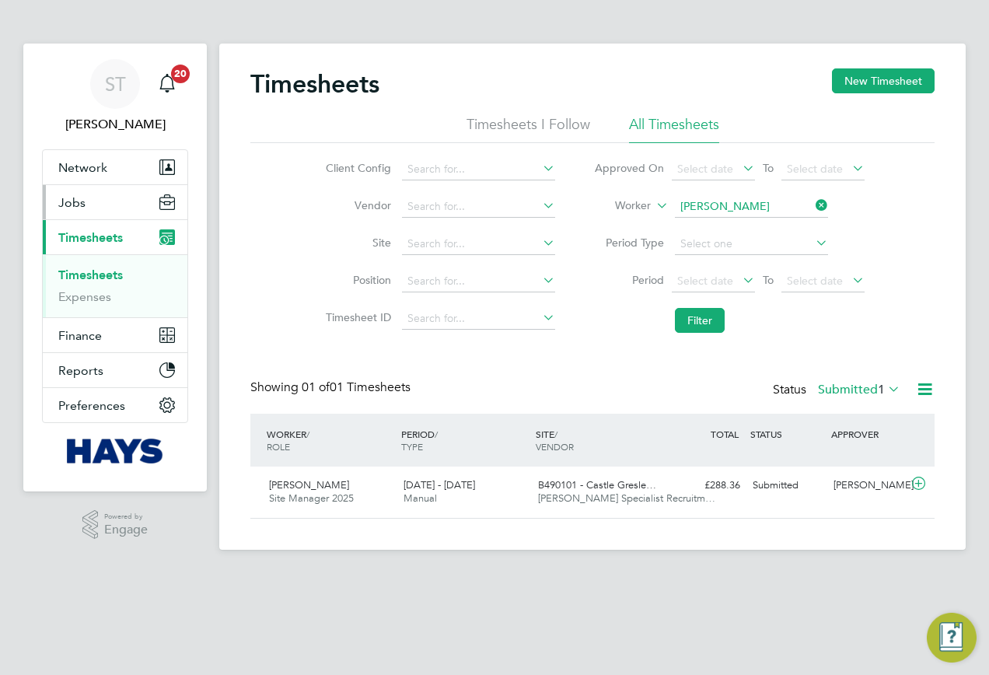
click at [78, 210] on button "Jobs" at bounding box center [115, 202] width 145 height 34
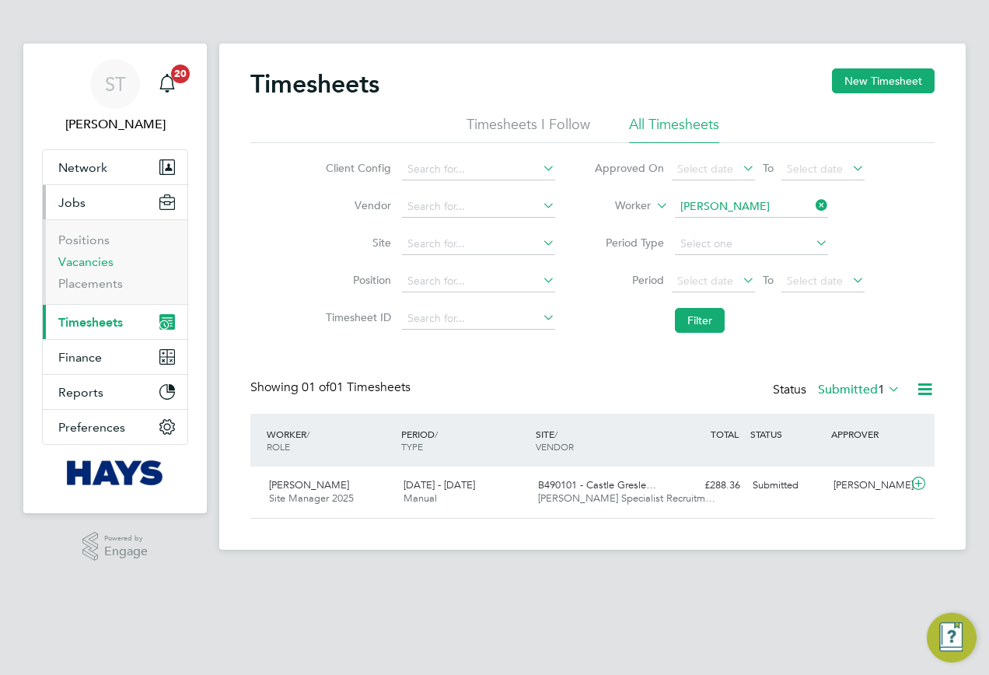
click at [70, 268] on link "Vacancies" at bounding box center [85, 261] width 55 height 15
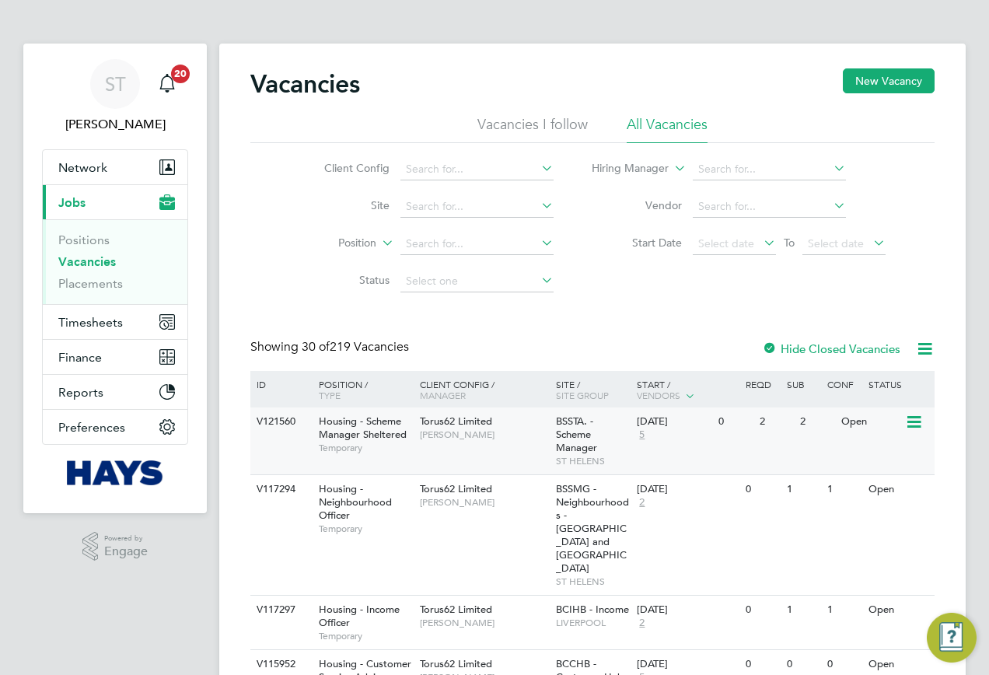
click at [380, 433] on span "Housing - Scheme Manager Sheltered" at bounding box center [363, 428] width 88 height 26
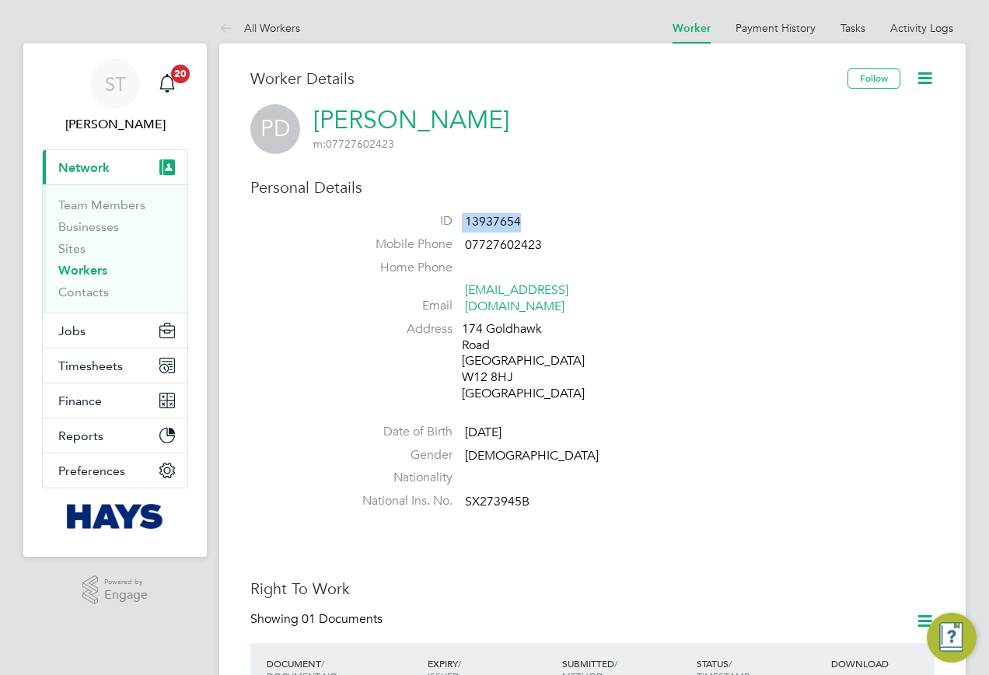
drag, startPoint x: 521, startPoint y: 225, endPoint x: 433, endPoint y: 225, distance: 87.9
click at [433, 225] on li "ID 13937654" at bounding box center [639, 224] width 591 height 23
copy li "13937654"
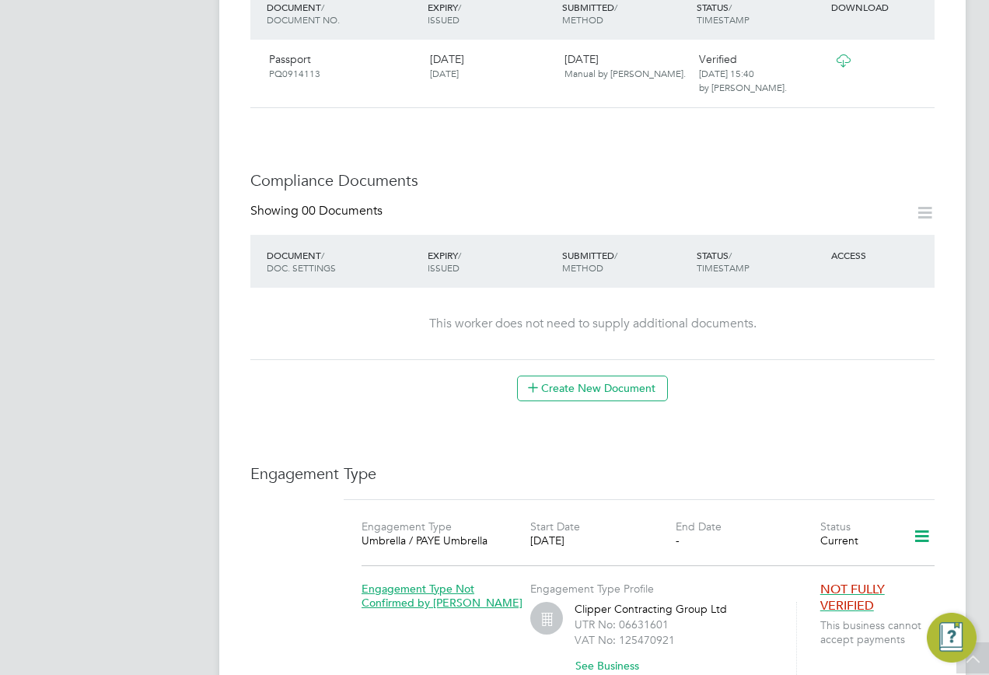
scroll to position [778, 0]
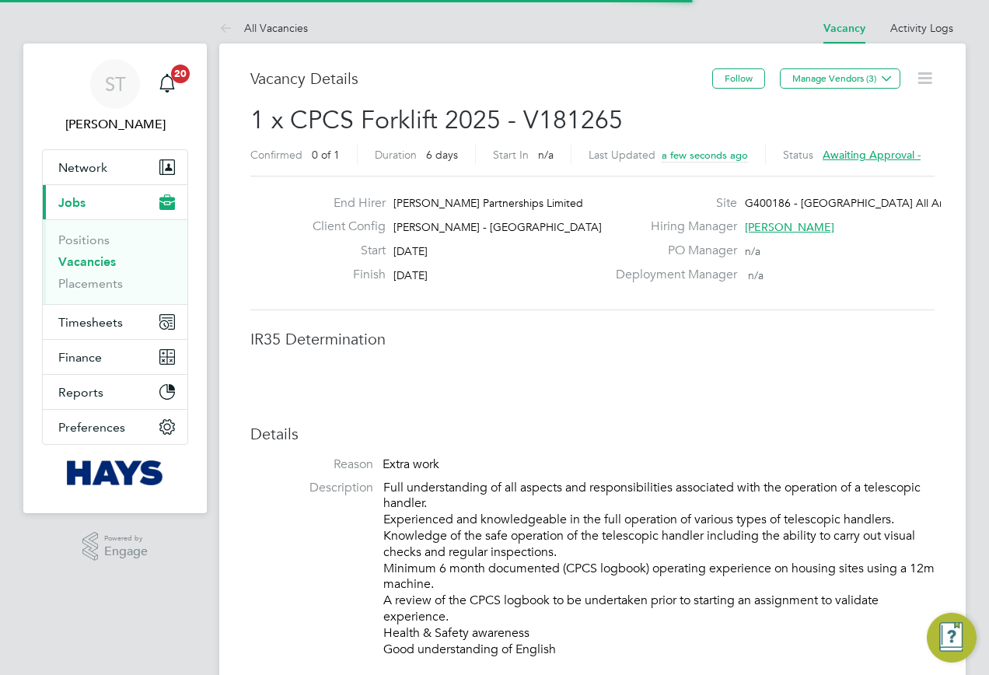
scroll to position [46, 109]
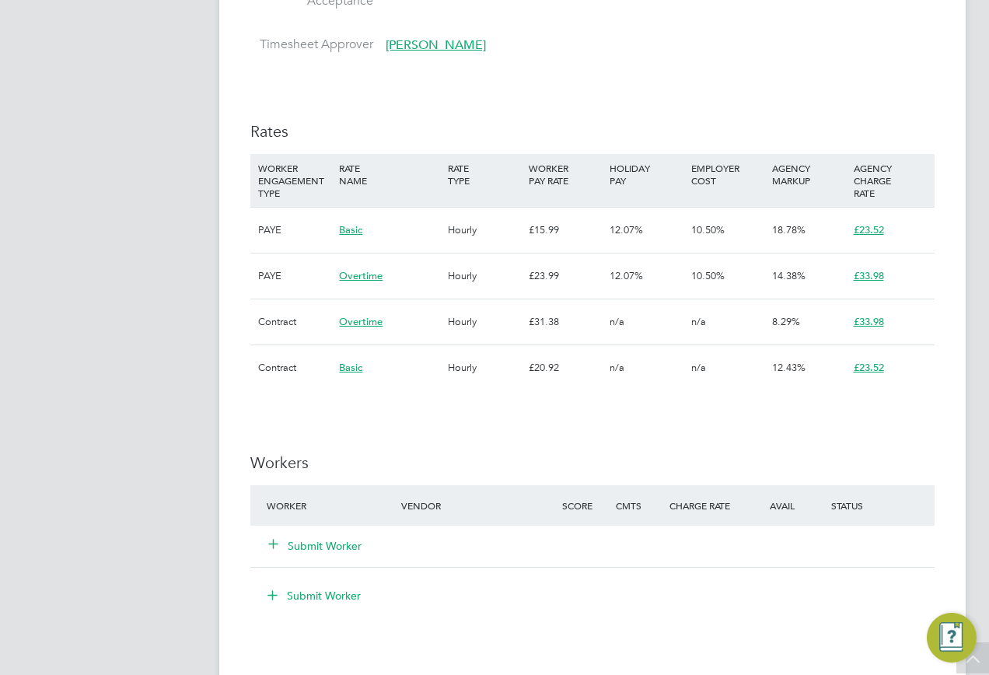
scroll to position [1245, 0]
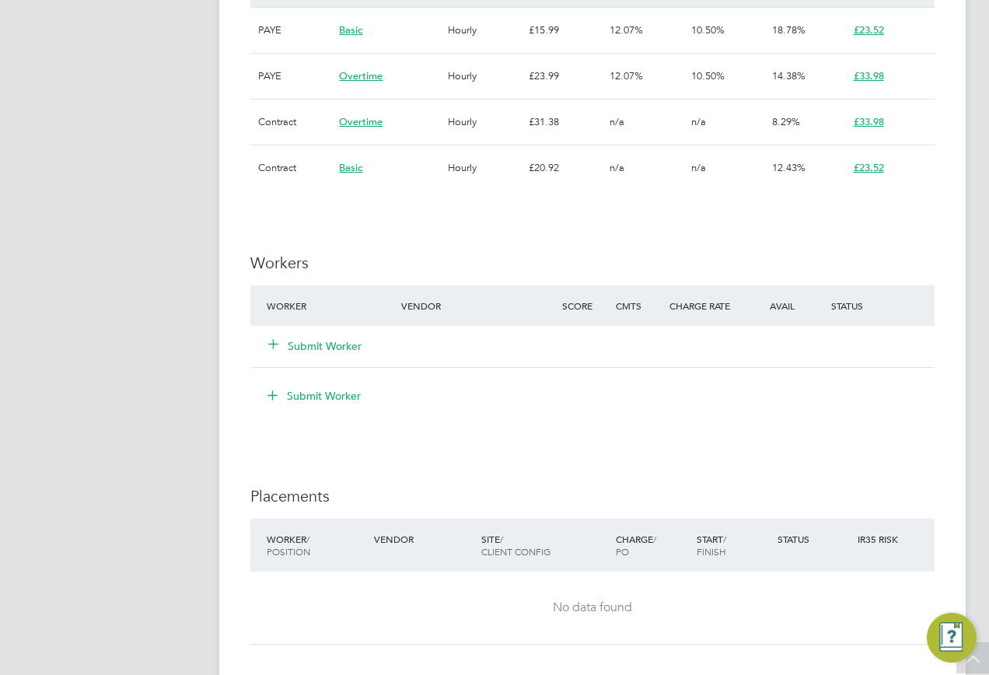
click at [268, 339] on icon at bounding box center [274, 344] width 12 height 12
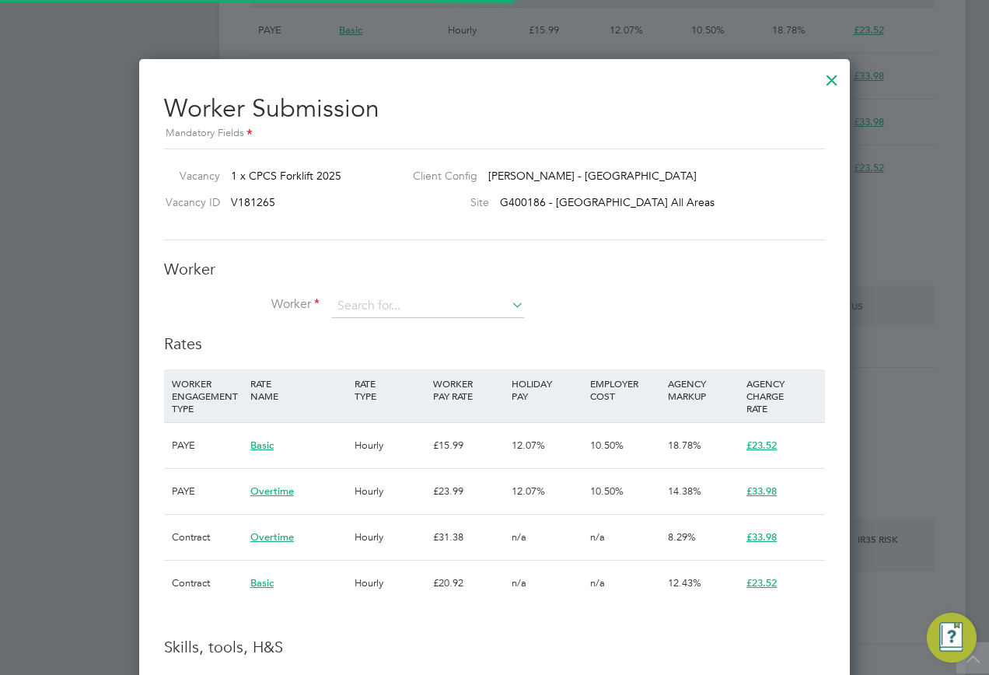
scroll to position [8, 8]
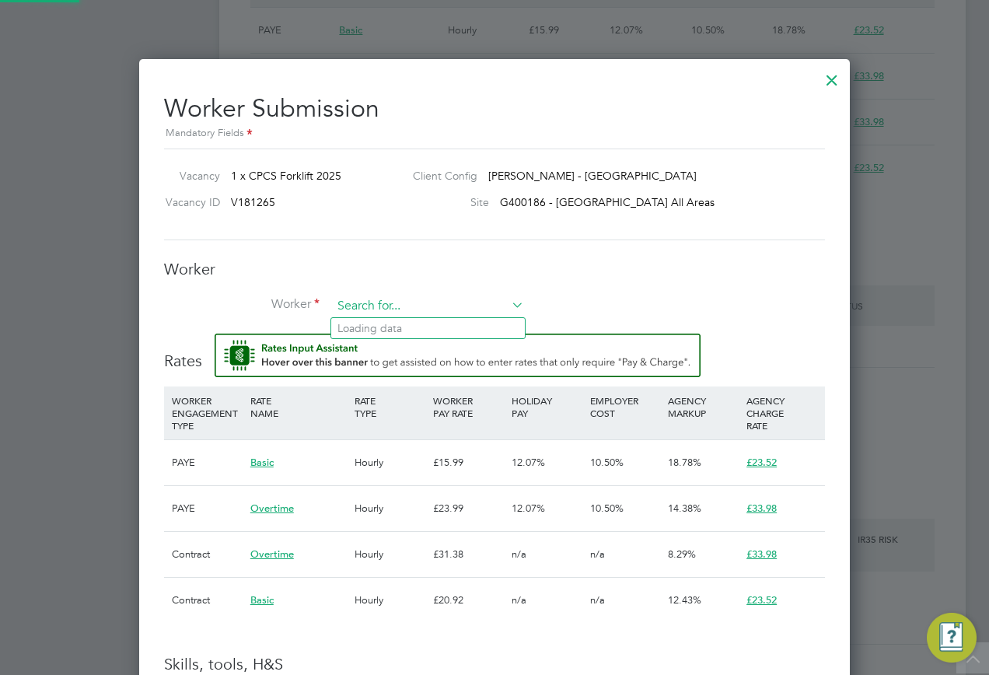
click at [383, 303] on input at bounding box center [428, 306] width 192 height 23
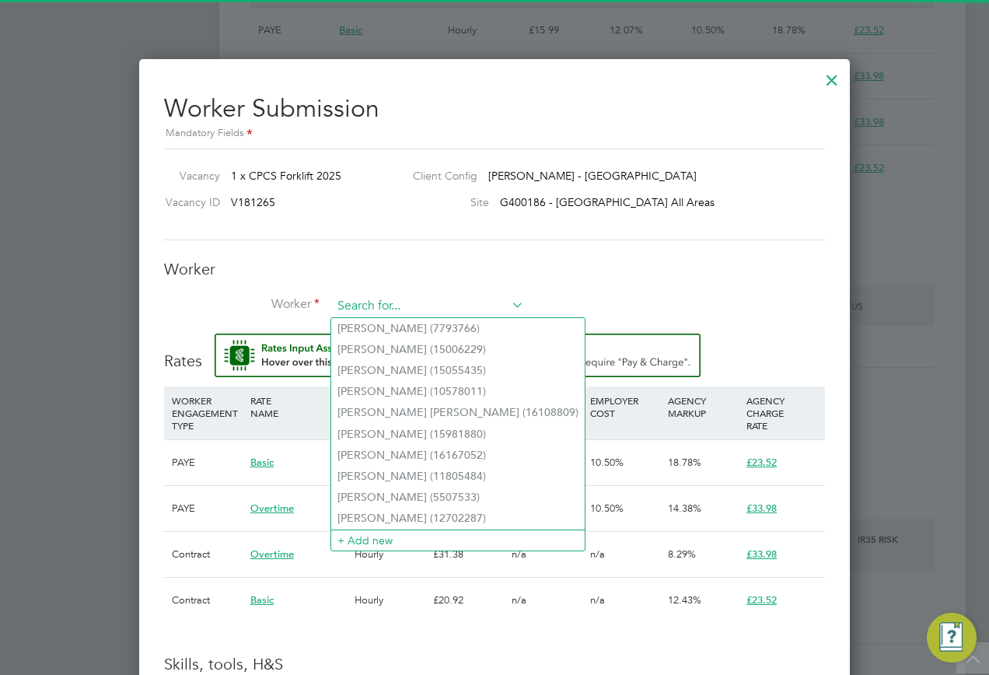
click at [378, 303] on input at bounding box center [428, 306] width 192 height 23
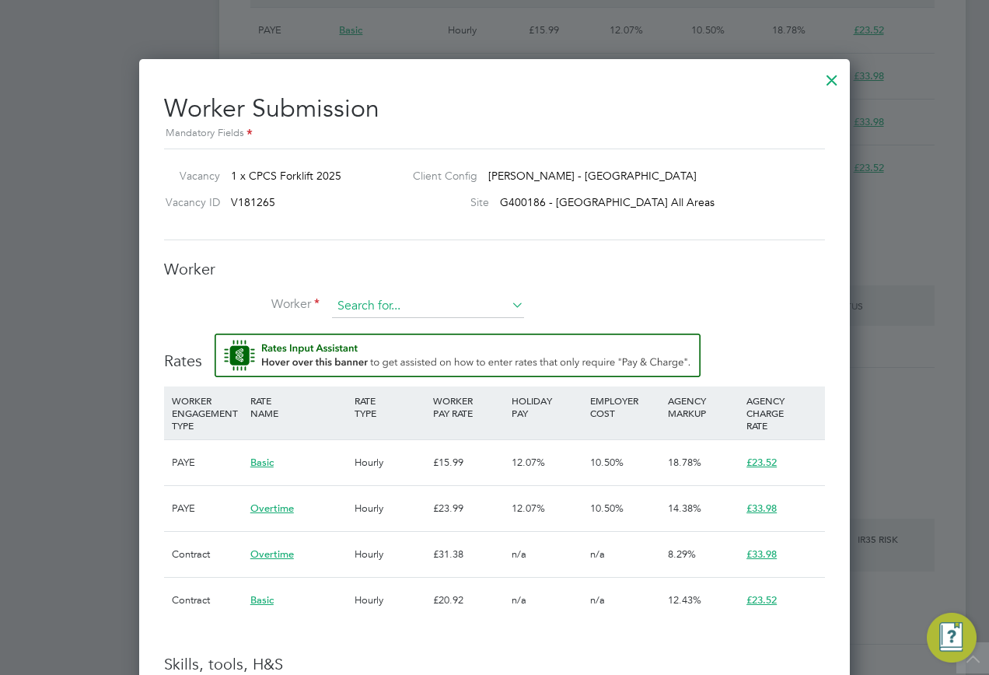
click at [355, 306] on input at bounding box center [428, 306] width 192 height 23
paste input "15489910"
click at [408, 327] on li "[PERSON_NAME] ( 15489910 )" at bounding box center [428, 328] width 194 height 21
type input "[PERSON_NAME] (15489910)"
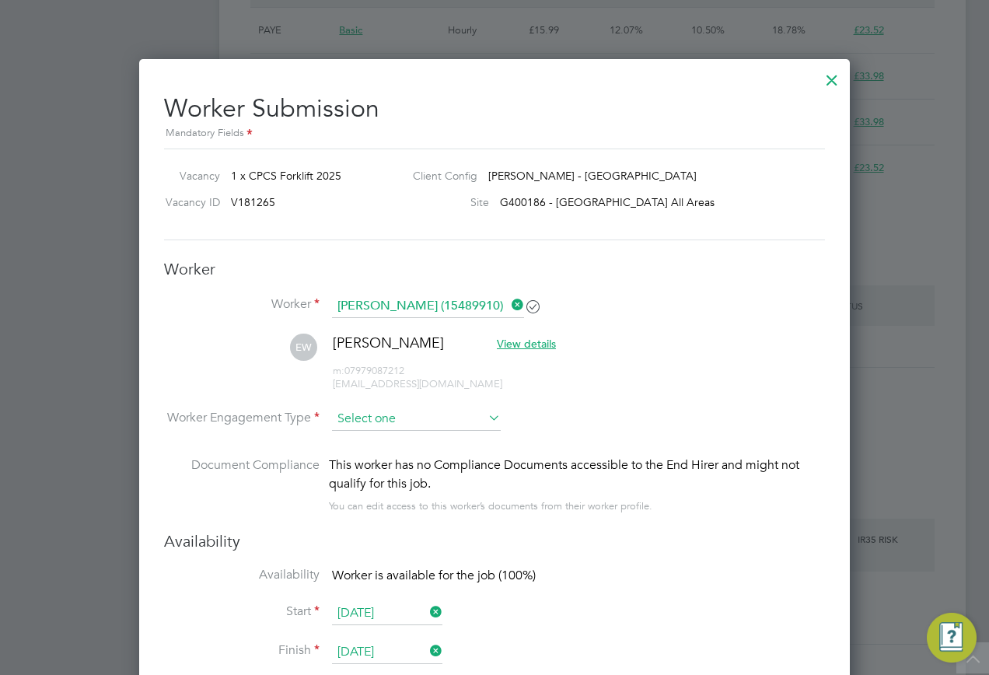
click at [372, 412] on input at bounding box center [416, 419] width 169 height 23
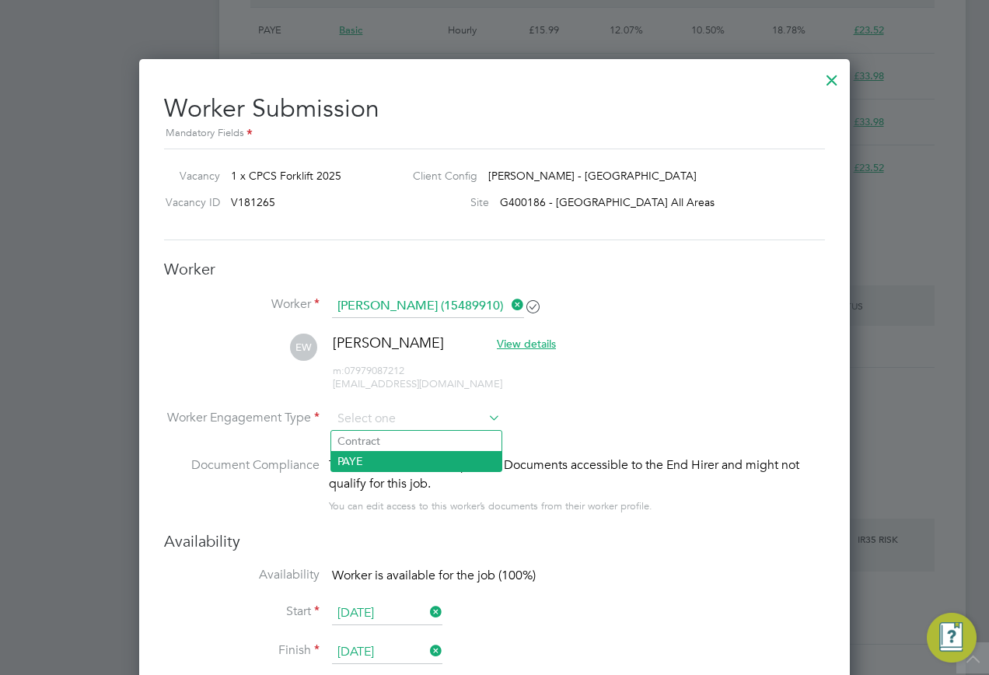
click at [362, 454] on li "PAYE" at bounding box center [416, 461] width 170 height 20
type input "PAYE"
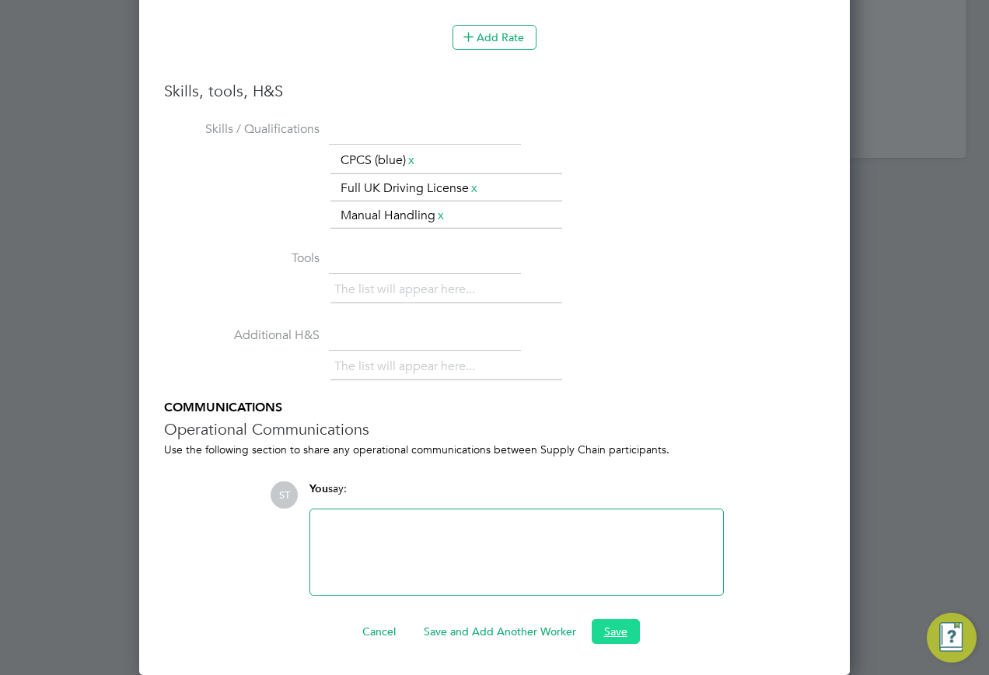
click at [635, 631] on button "Save" at bounding box center [616, 631] width 48 height 25
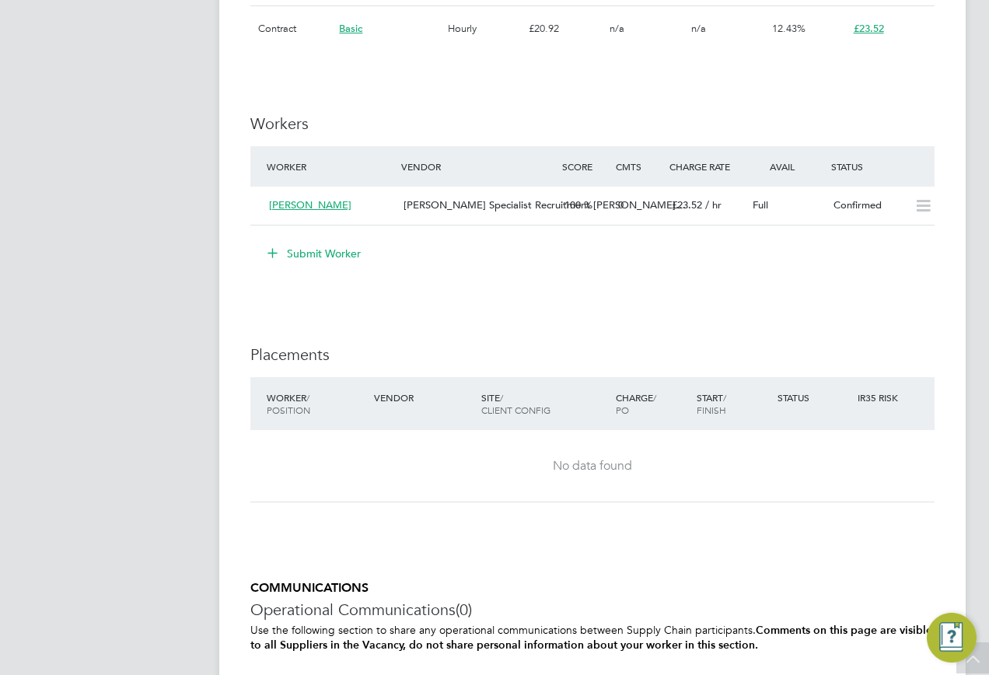
scroll to position [1383, 0]
click at [310, 207] on span "[PERSON_NAME]" at bounding box center [310, 205] width 82 height 13
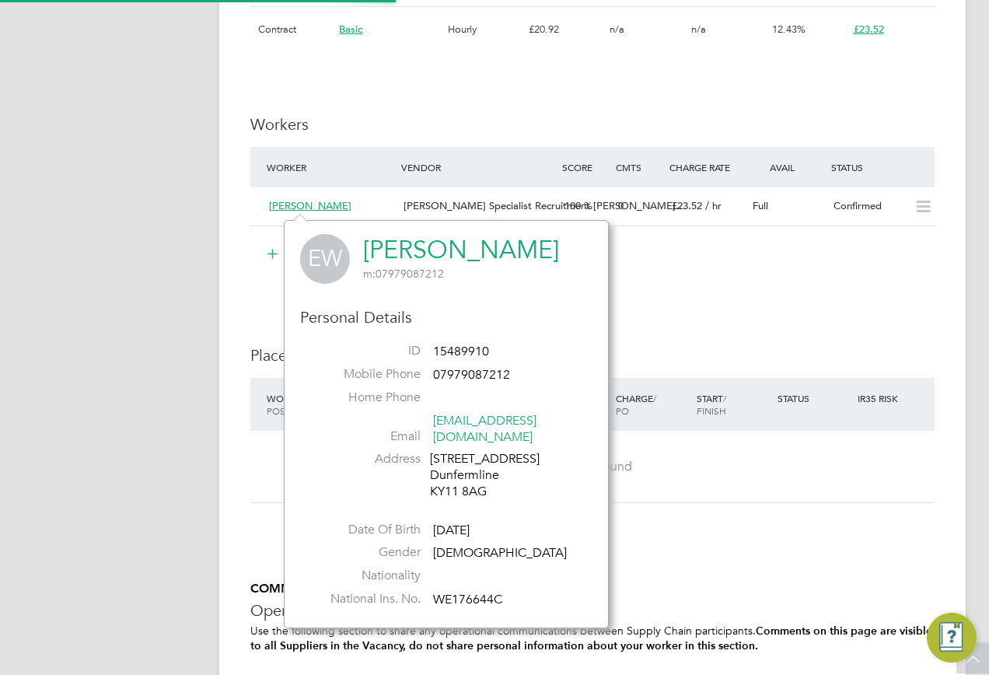
scroll to position [392, 325]
click at [436, 250] on link "[PERSON_NAME]" at bounding box center [461, 250] width 196 height 30
click at [772, 399] on div "Start / Finish" at bounding box center [733, 404] width 81 height 40
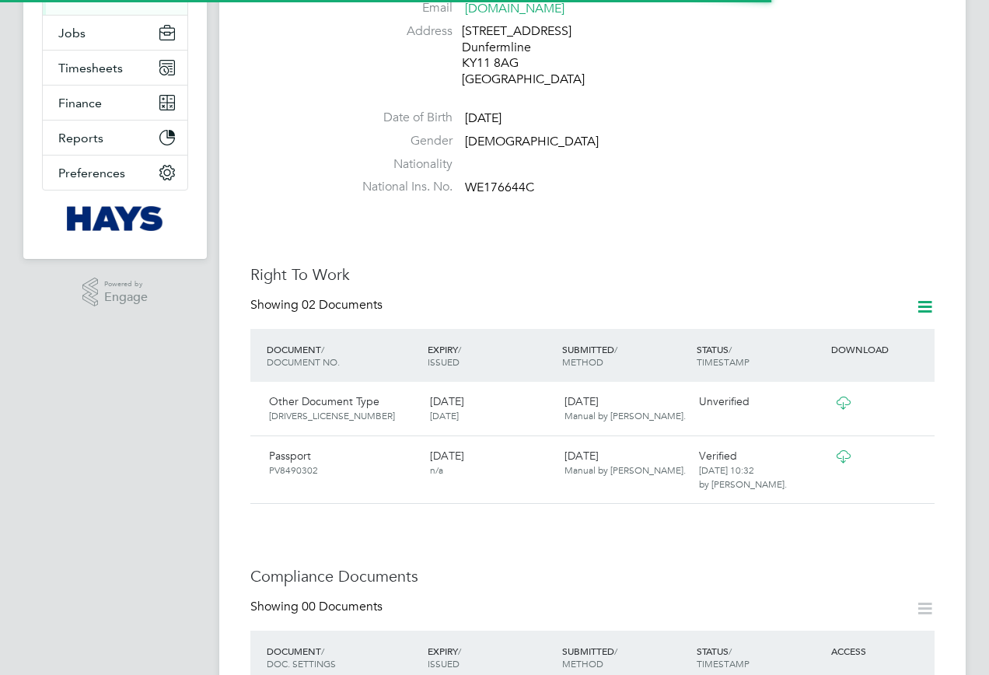
scroll to position [467, 0]
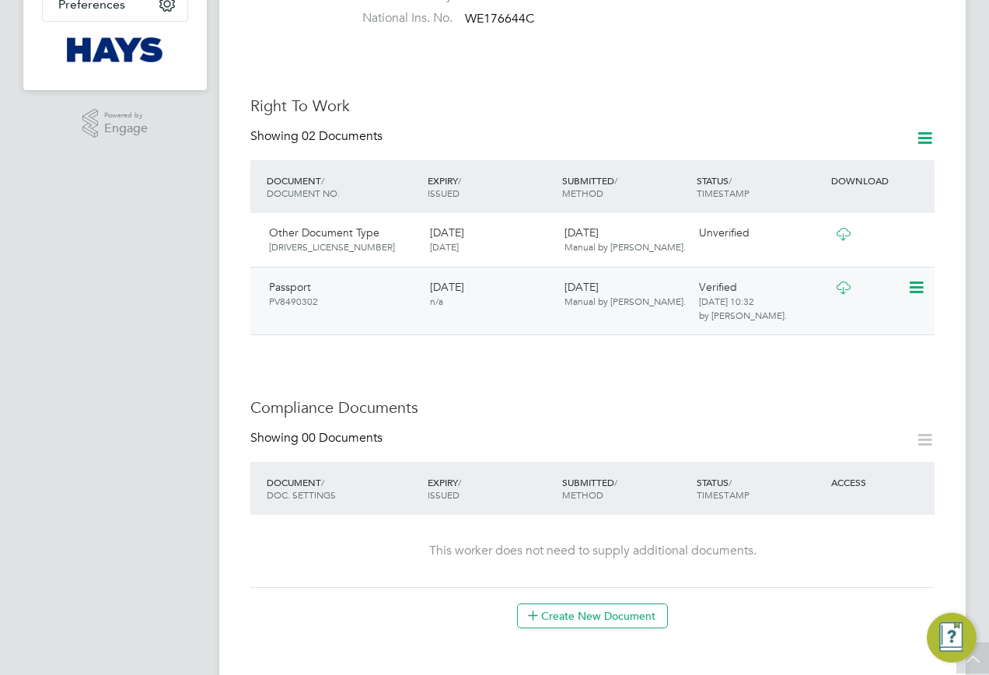
click at [842, 282] on icon at bounding box center [843, 288] width 19 height 12
click at [849, 228] on icon at bounding box center [843, 234] width 19 height 12
click at [919, 225] on icon at bounding box center [916, 234] width 16 height 19
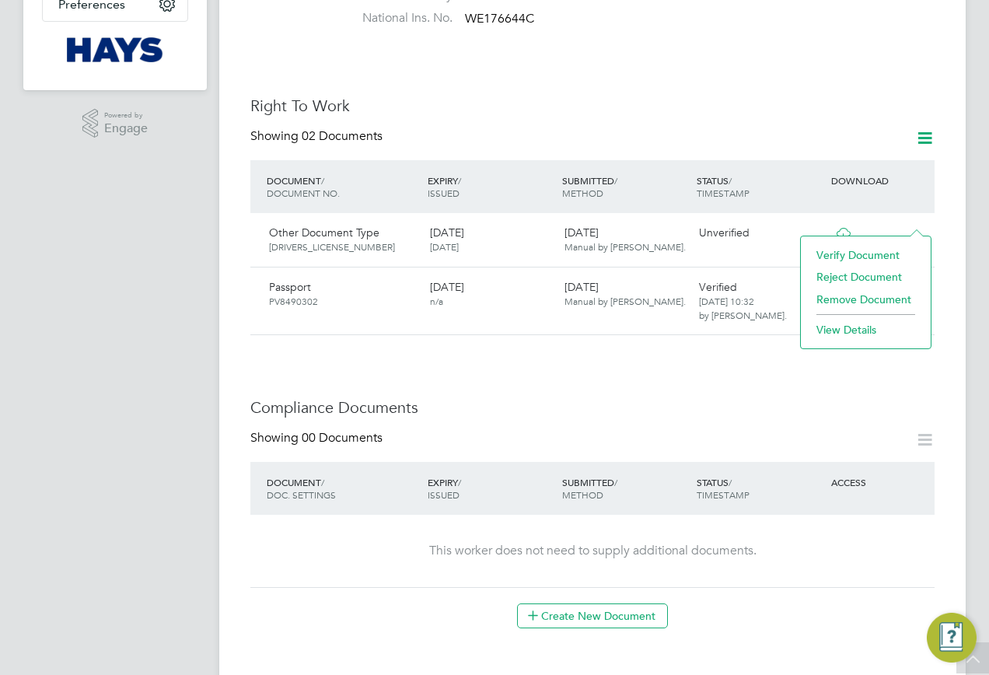
click at [864, 303] on li "Remove Document" at bounding box center [866, 300] width 114 height 22
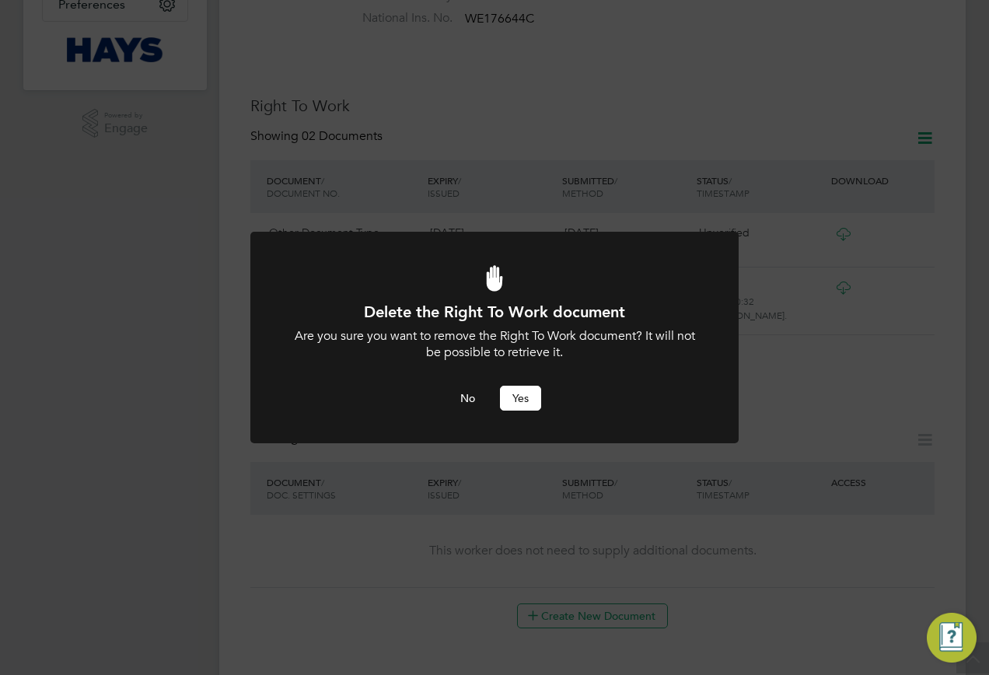
click at [518, 390] on button "Yes" at bounding box center [520, 398] width 41 height 25
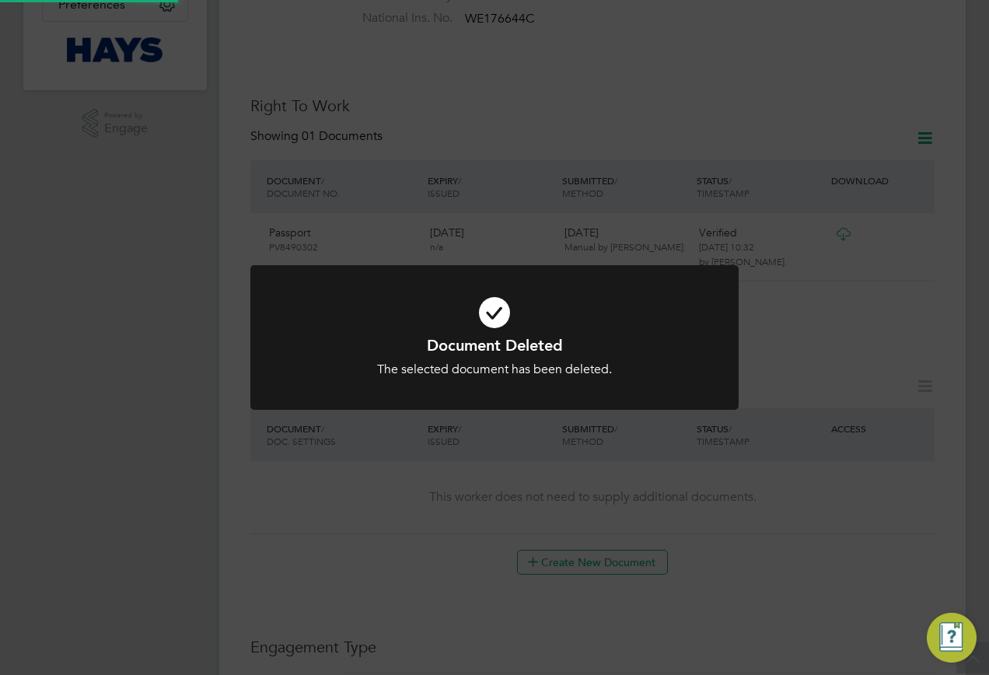
click at [842, 393] on div "Document Deleted The selected document has been deleted. Cancel Okay" at bounding box center [494, 337] width 989 height 675
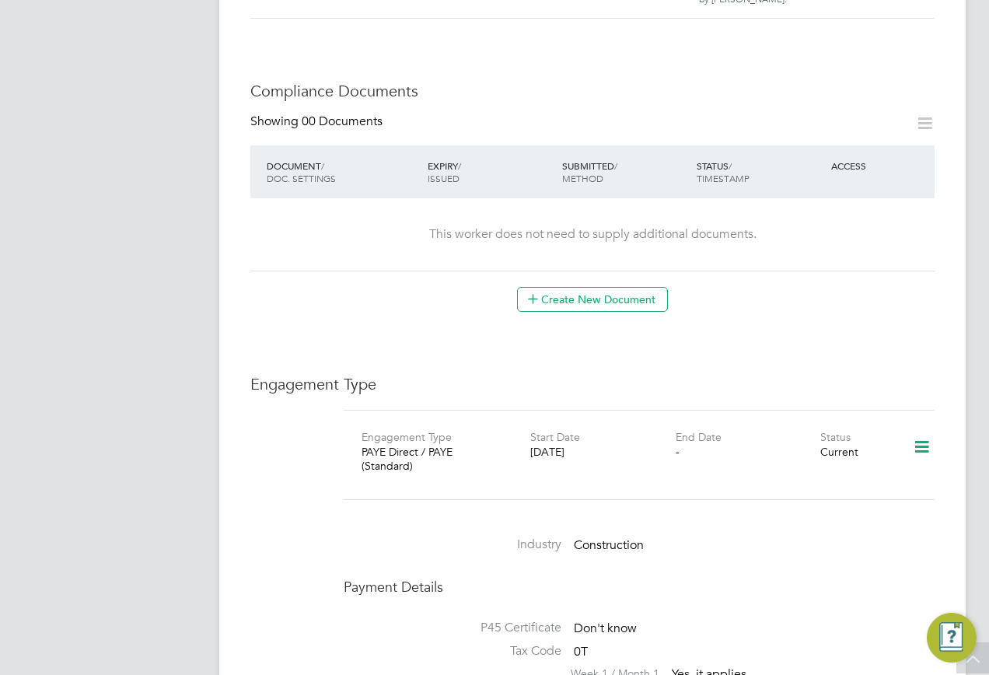
scroll to position [389, 0]
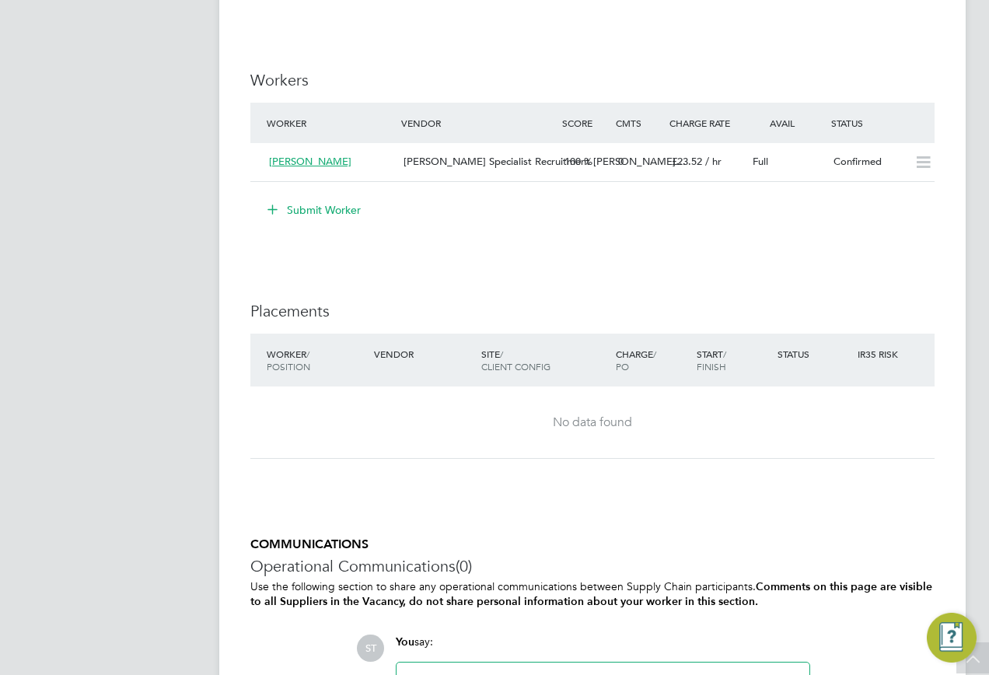
scroll to position [1400, 0]
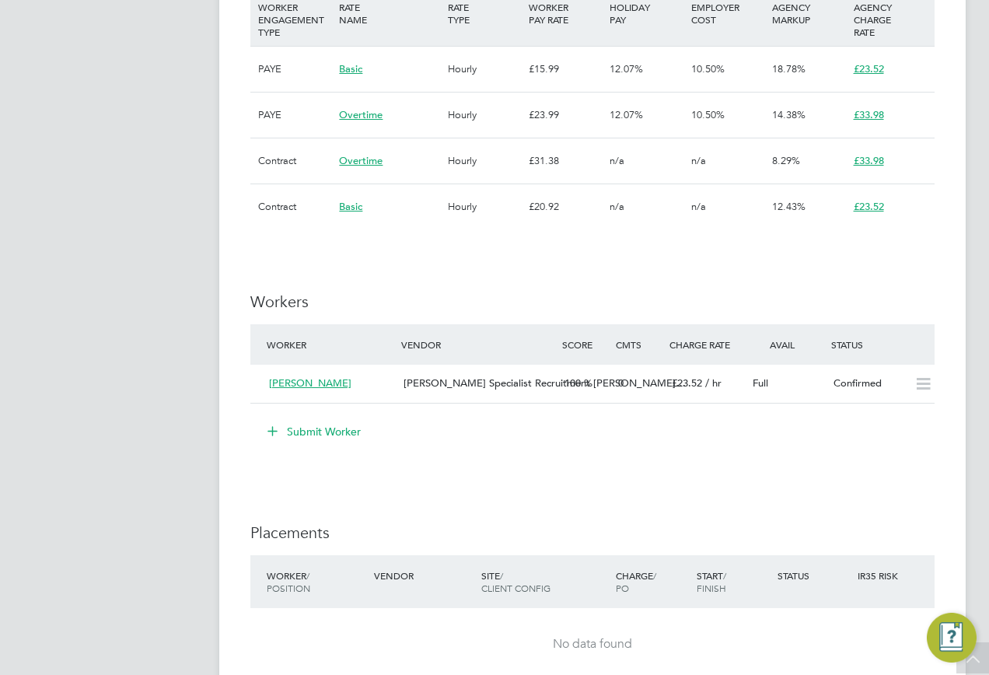
scroll to position [1322, 0]
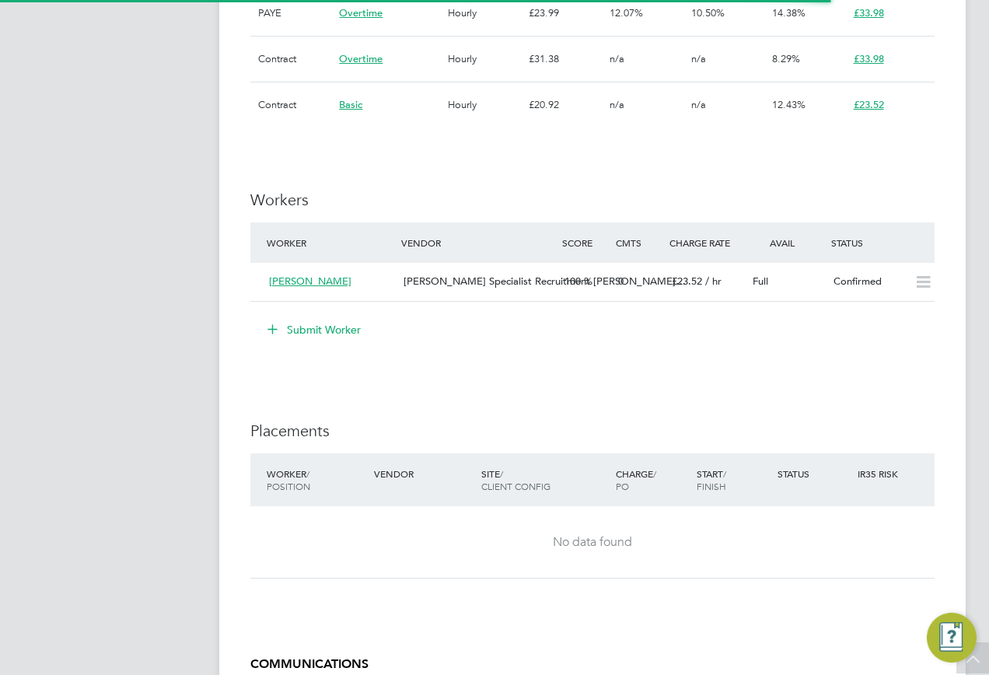
scroll to position [1478, 0]
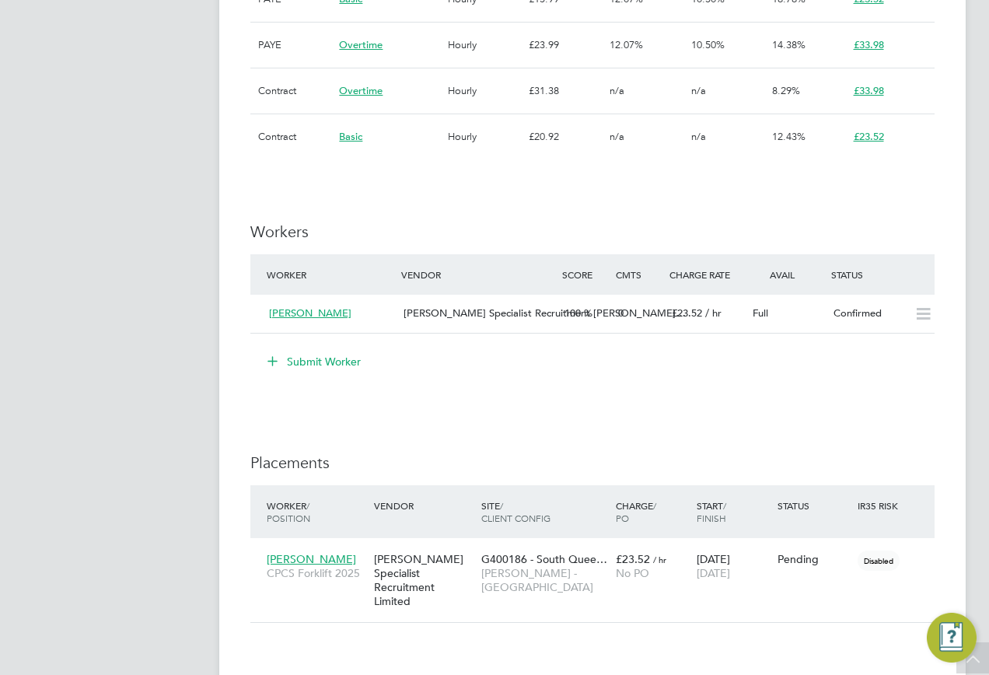
scroll to position [1389, 0]
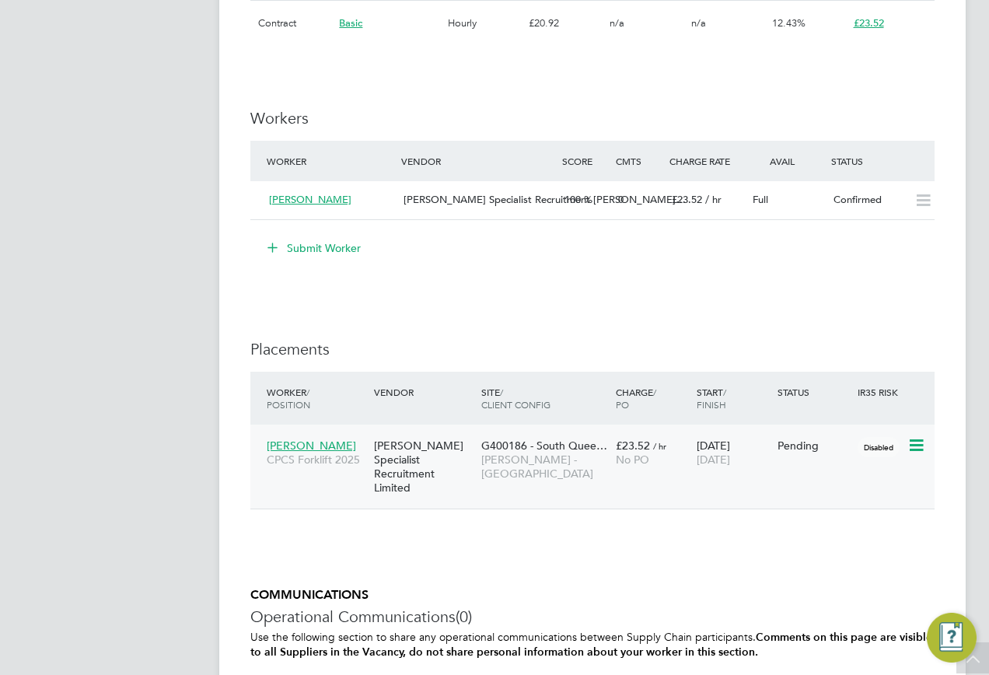
click at [916, 447] on icon at bounding box center [916, 445] width 16 height 19
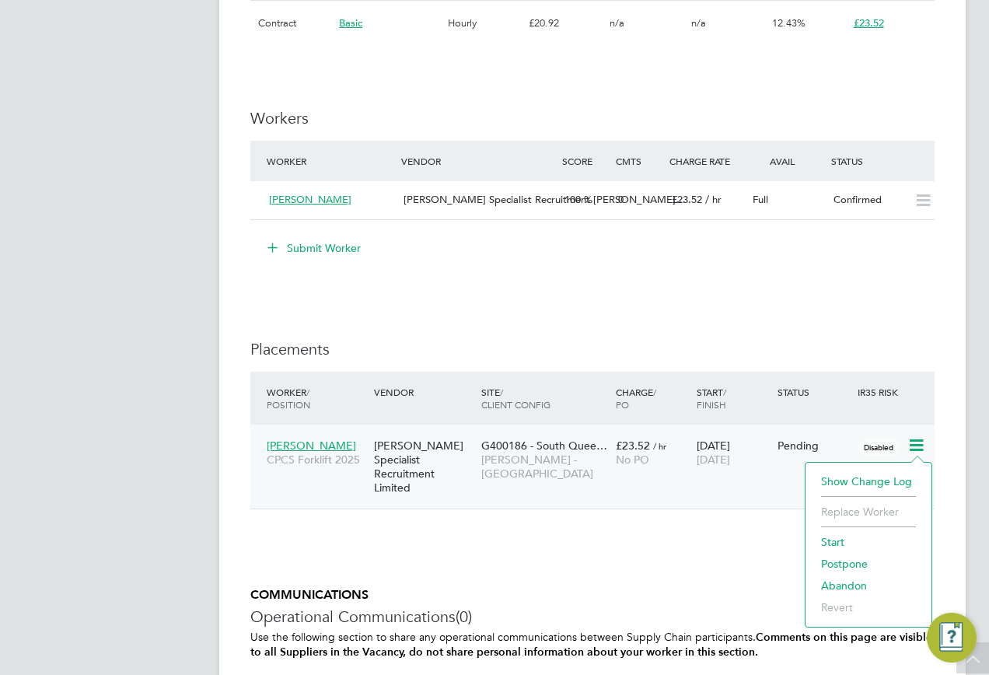
click at [823, 541] on li "Start" at bounding box center [869, 542] width 110 height 22
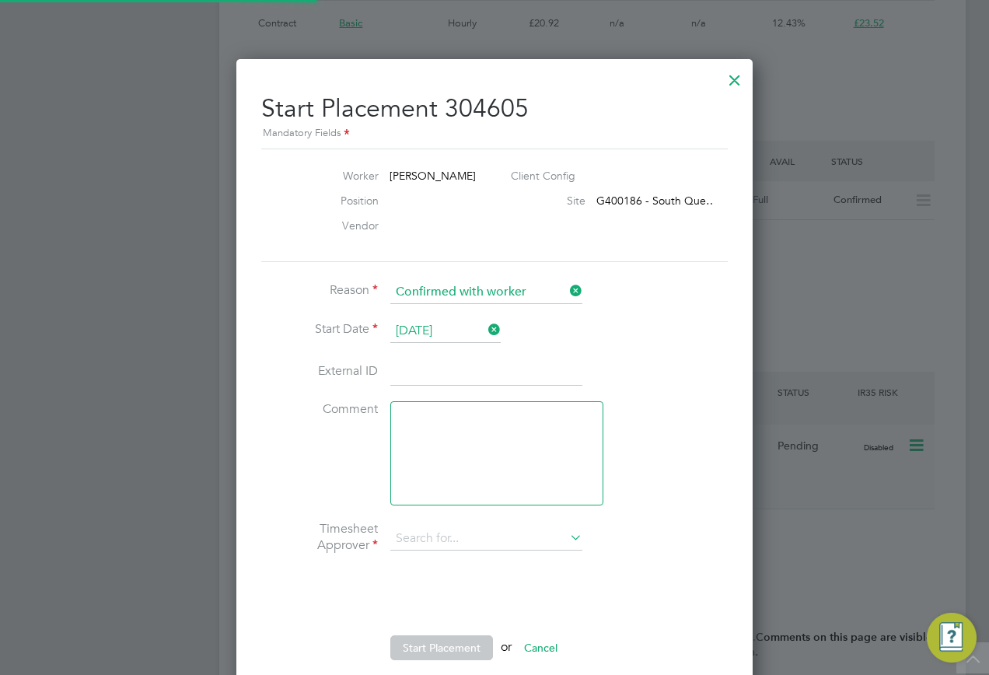
type input "David Murray"
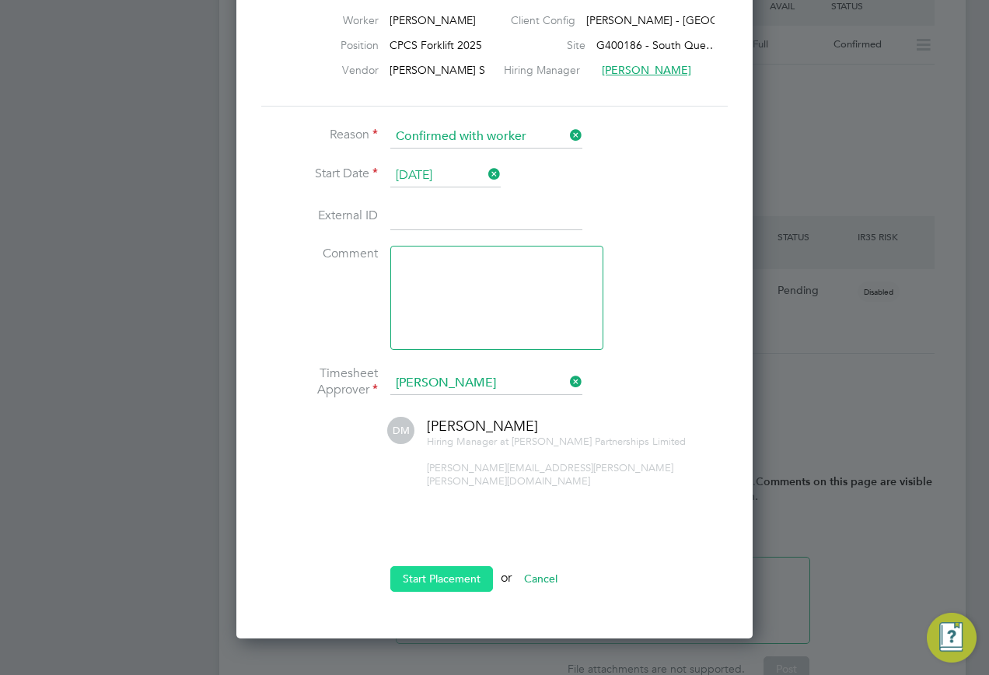
click at [434, 569] on button "Start Placement" at bounding box center [441, 578] width 103 height 25
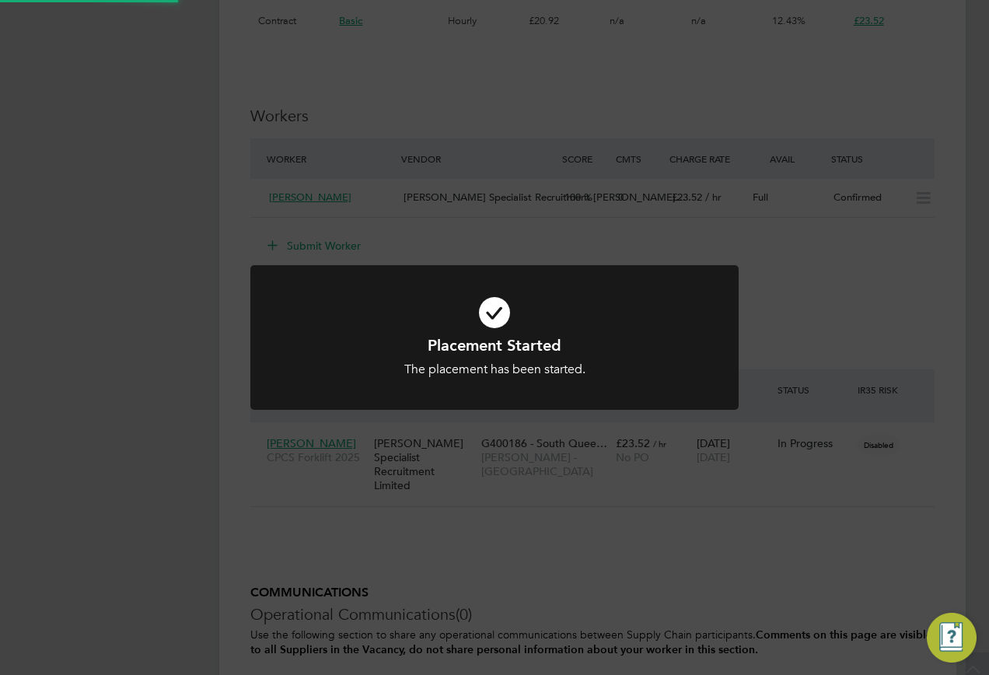
click at [785, 461] on div "Placement Started The placement has been started. Cancel Okay" at bounding box center [494, 337] width 989 height 675
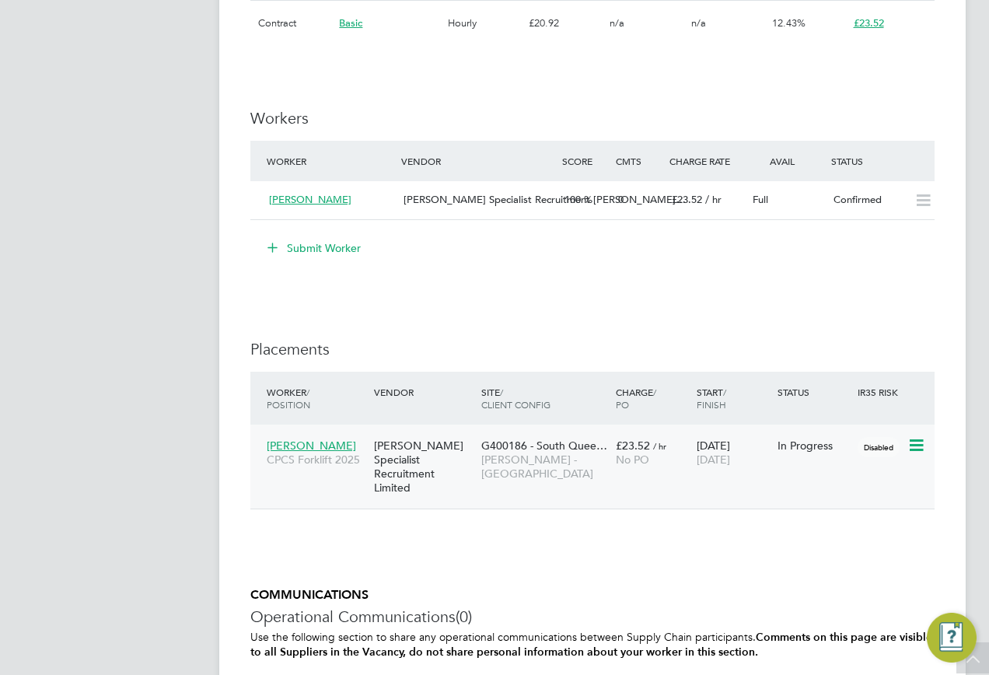
click at [374, 456] on div "[PERSON_NAME] Specialist Recruitment Limited" at bounding box center [423, 467] width 107 height 72
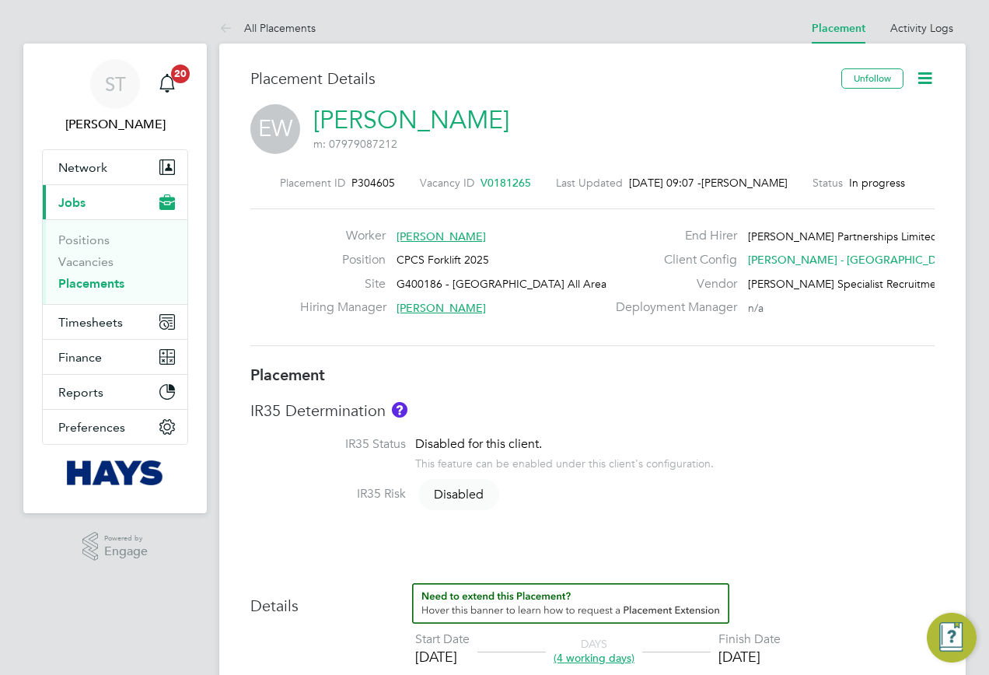
scroll to position [46, 109]
drag, startPoint x: 457, startPoint y: 119, endPoint x: 331, endPoint y: 119, distance: 126.0
click at [331, 119] on div "EW Edward Wallace m: 07979087212" at bounding box center [592, 130] width 685 height 53
drag, startPoint x: 390, startPoint y: 176, endPoint x: 352, endPoint y: 181, distance: 39.3
click at [352, 181] on div "Placement ID P304605 Vacancy ID V0181265 Last Updated 25 Sep 2025, 09:07 - Samr…" at bounding box center [592, 183] width 685 height 14
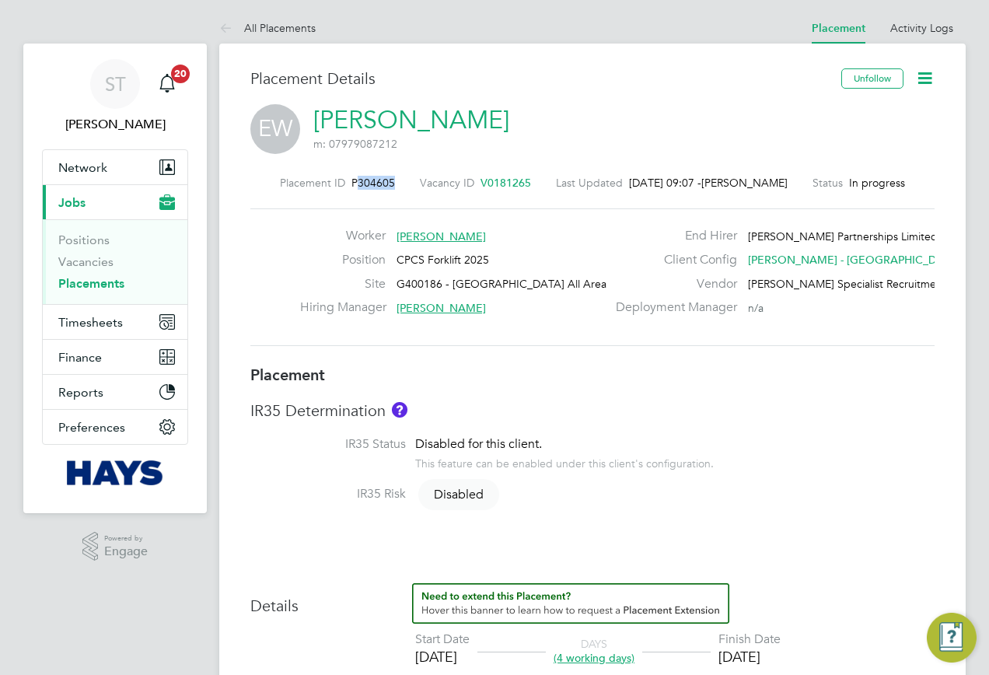
copy span "304605"
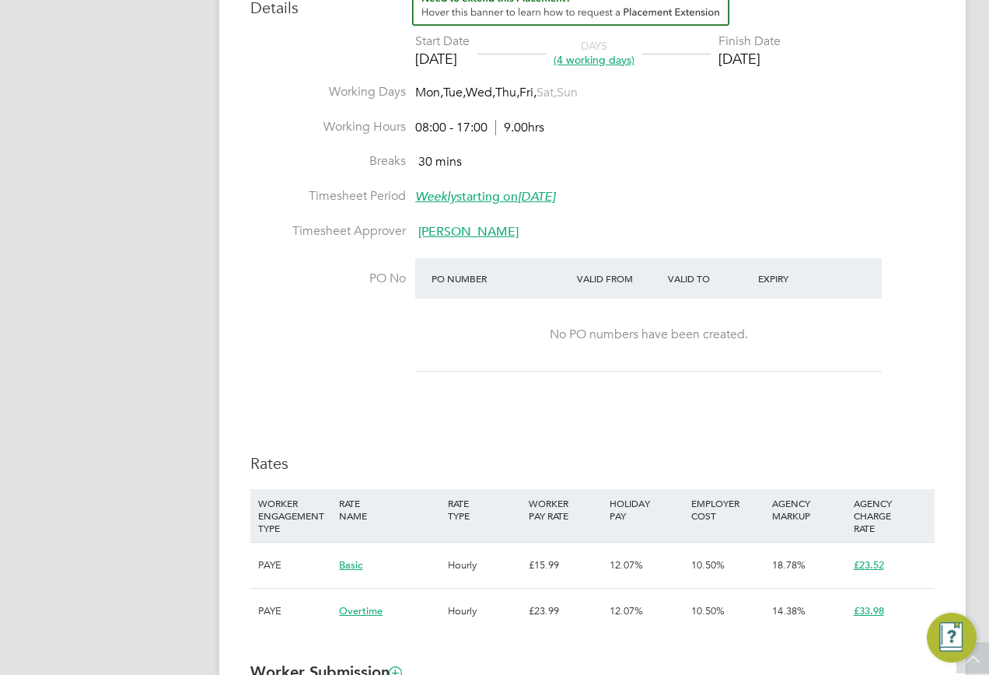
scroll to position [467, 0]
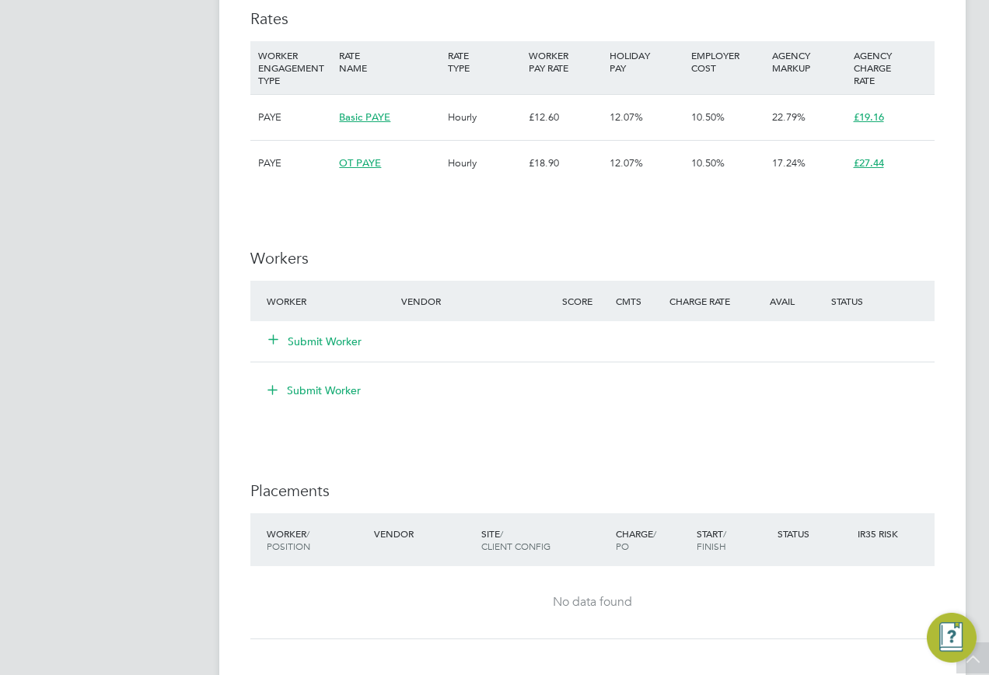
scroll to position [1089, 0]
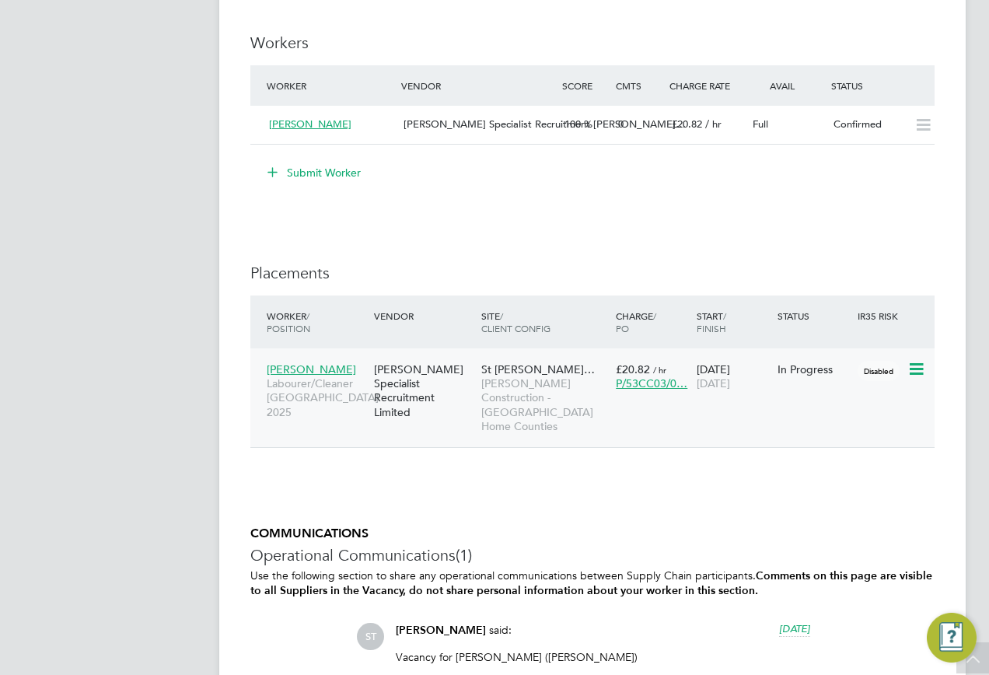
click at [288, 367] on span "Brett Fenix" at bounding box center [311, 369] width 89 height 14
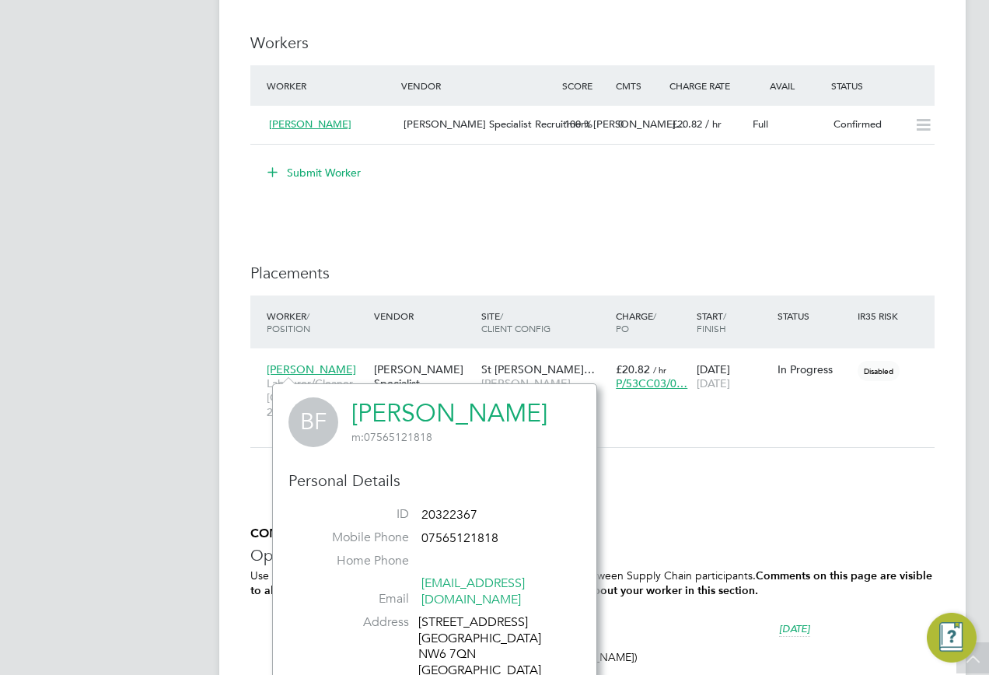
click at [376, 409] on link "Brett Fenix" at bounding box center [450, 413] width 196 height 30
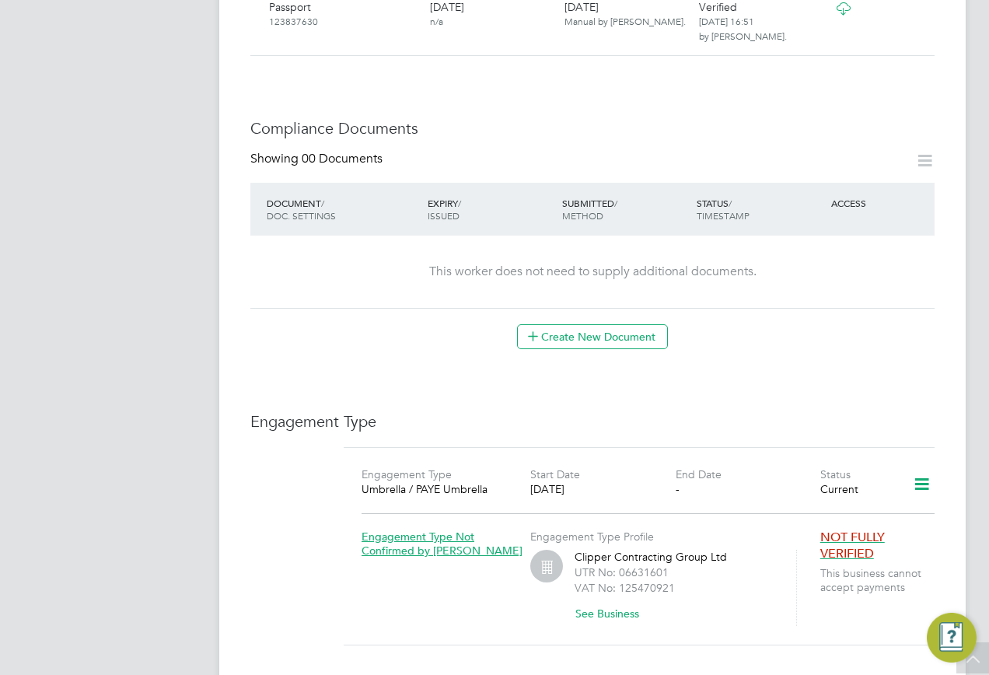
scroll to position [933, 0]
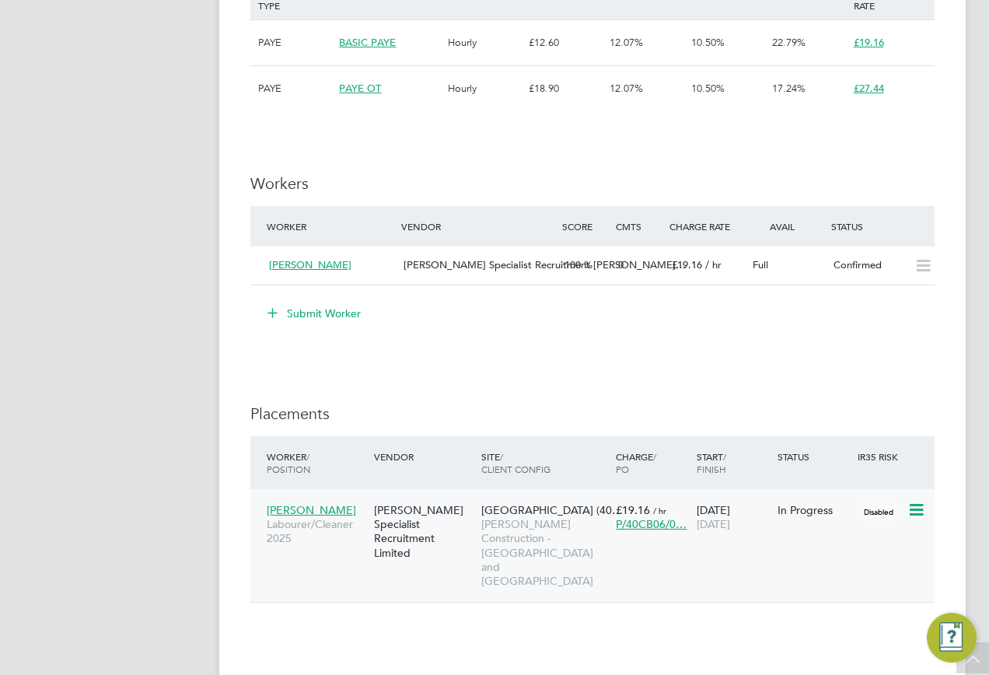
click at [301, 501] on div "[PERSON_NAME] Labourer/Cleaner 2025" at bounding box center [316, 524] width 107 height 58
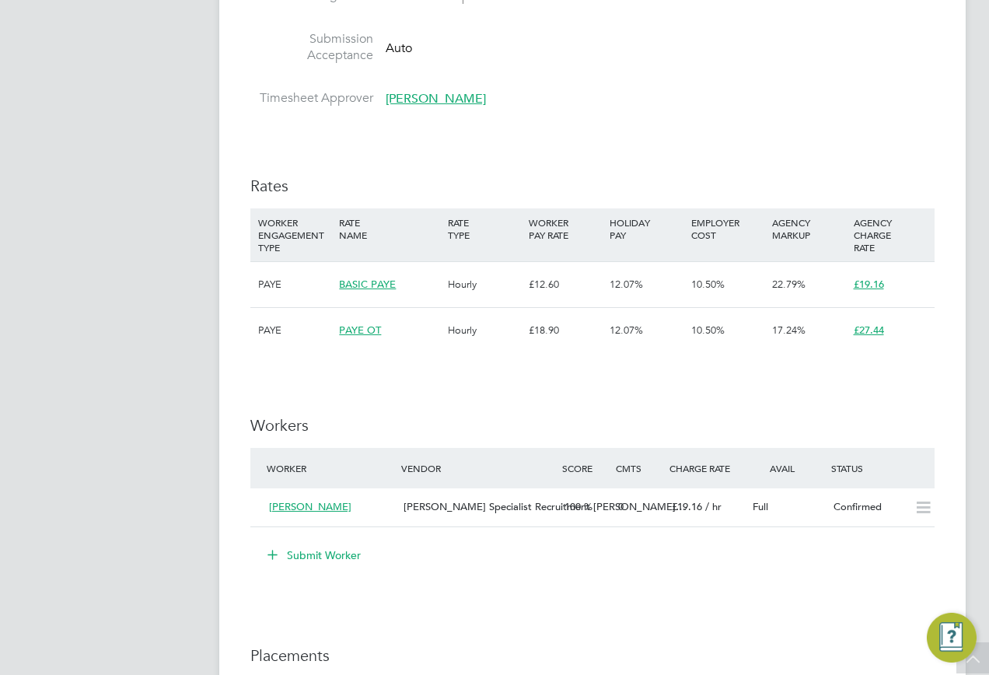
scroll to position [622, 0]
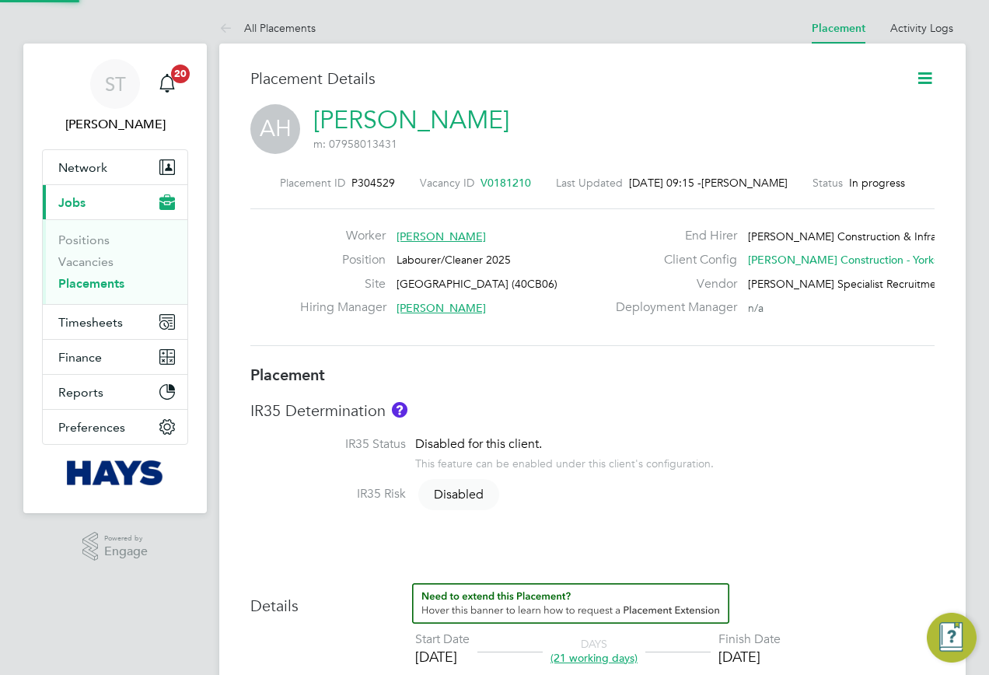
click at [461, 131] on link "Adam Harding" at bounding box center [411, 120] width 196 height 30
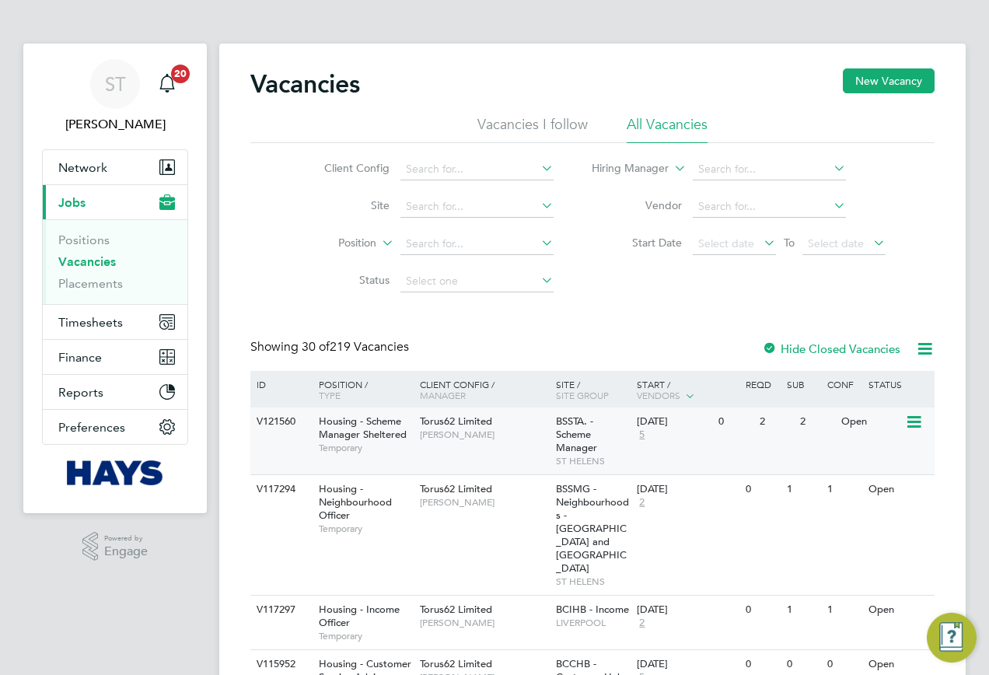
click at [349, 466] on div "V121560 Housing - Scheme Manager Sheltered Temporary Torus62 Limited Steve Pres…" at bounding box center [592, 441] width 685 height 67
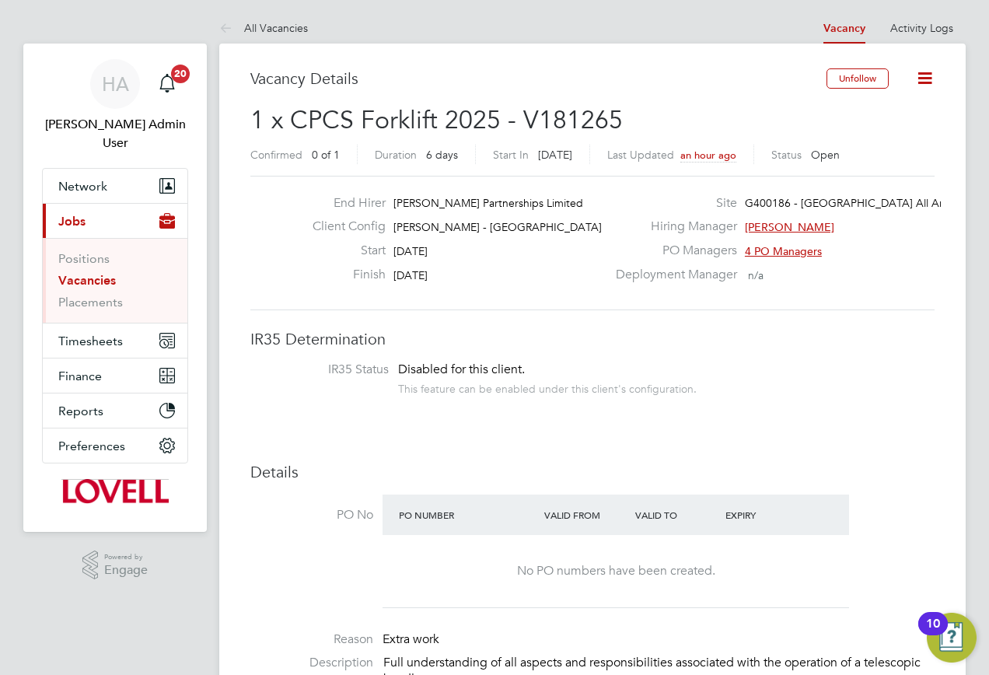
click at [75, 273] on link "Vacancies" at bounding box center [87, 280] width 58 height 15
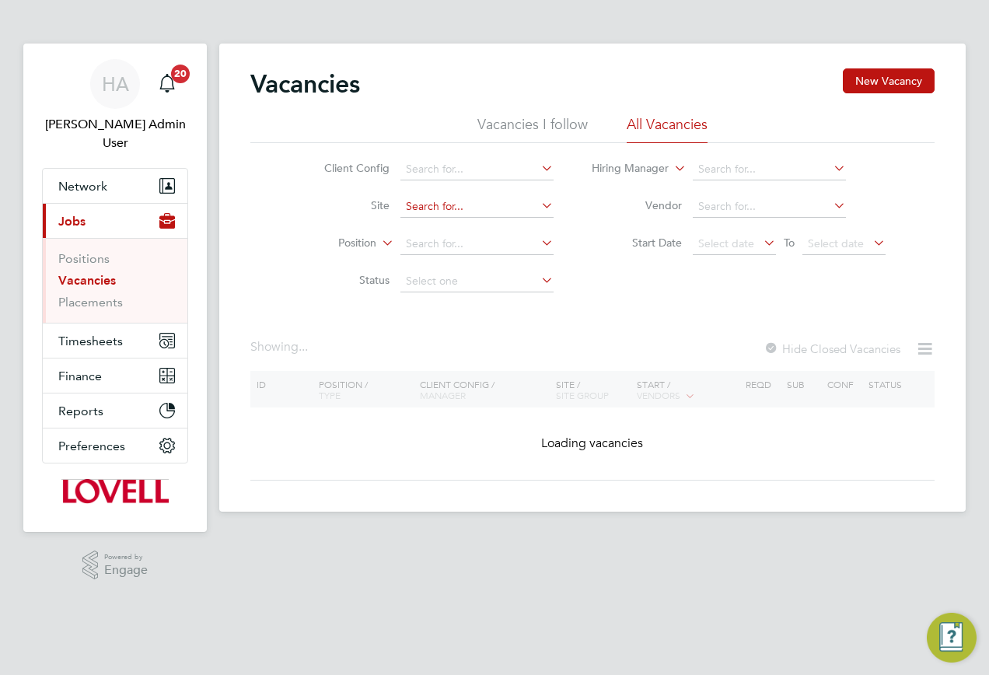
click at [460, 210] on input at bounding box center [477, 207] width 153 height 22
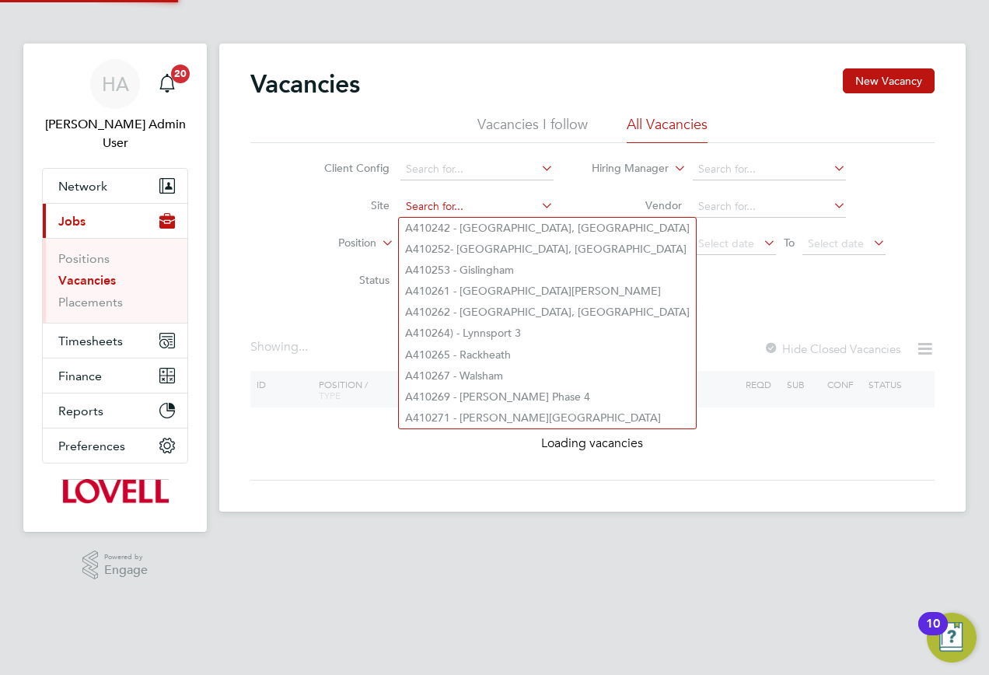
paste input "A410292"
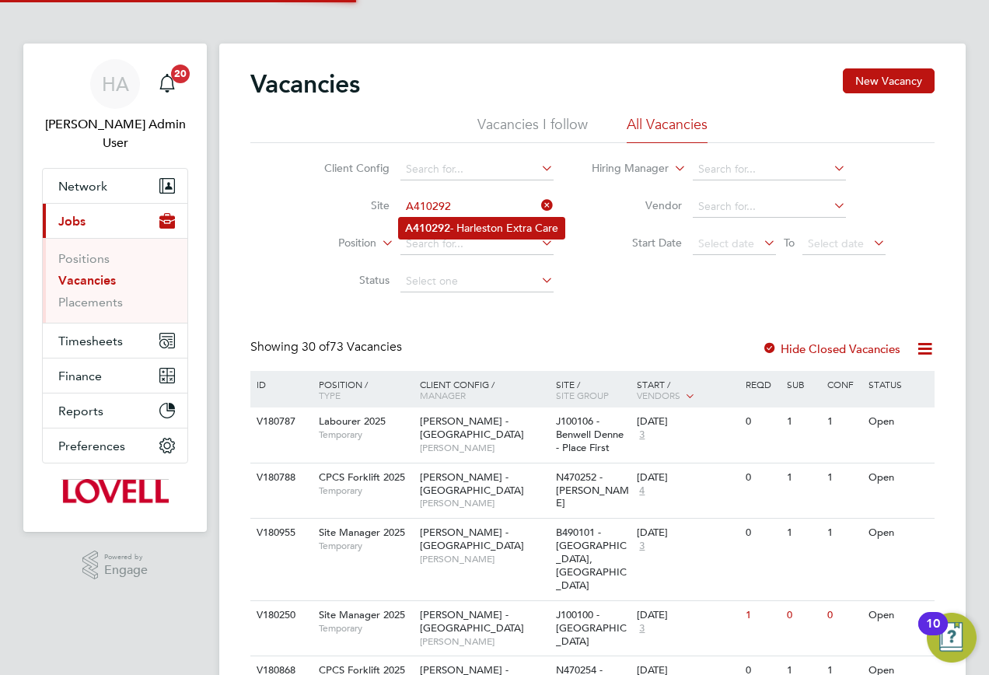
click at [451, 219] on li "A410292 - Harleston Extra Care" at bounding box center [482, 228] width 166 height 21
type input "A410292 - Harleston Extra Care"
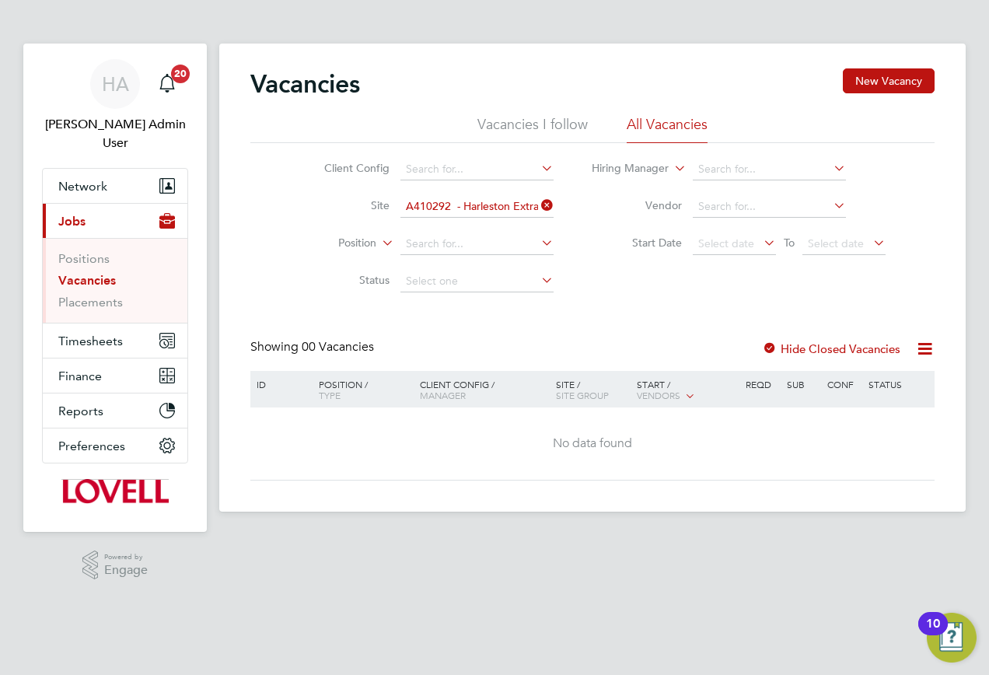
click at [538, 212] on icon at bounding box center [538, 205] width 0 height 22
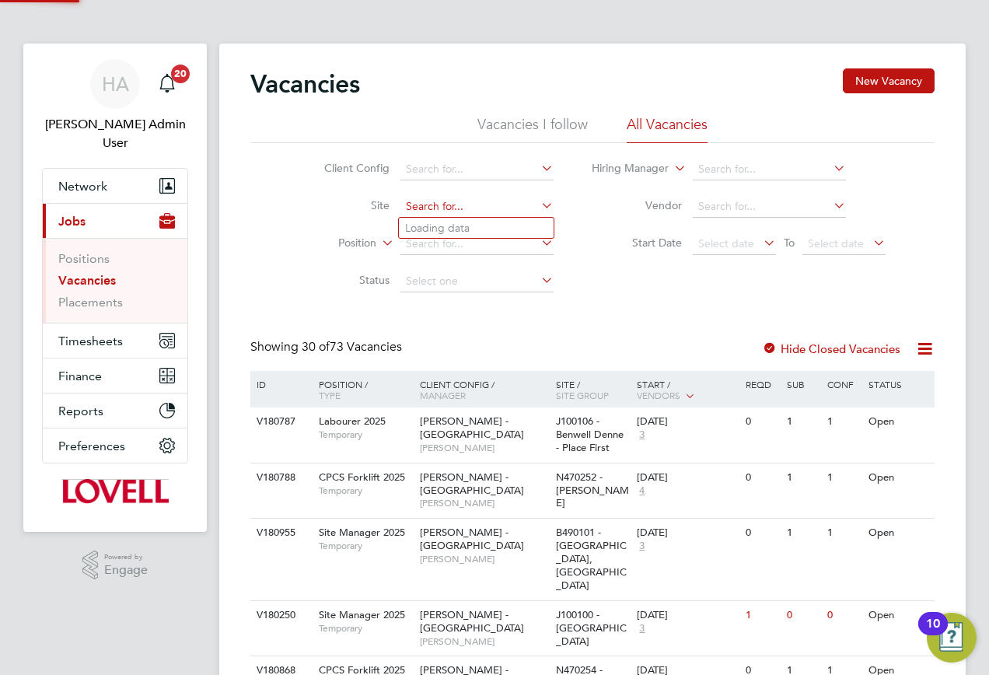
click at [447, 205] on input at bounding box center [477, 207] width 153 height 22
click at [417, 205] on input at bounding box center [477, 207] width 153 height 22
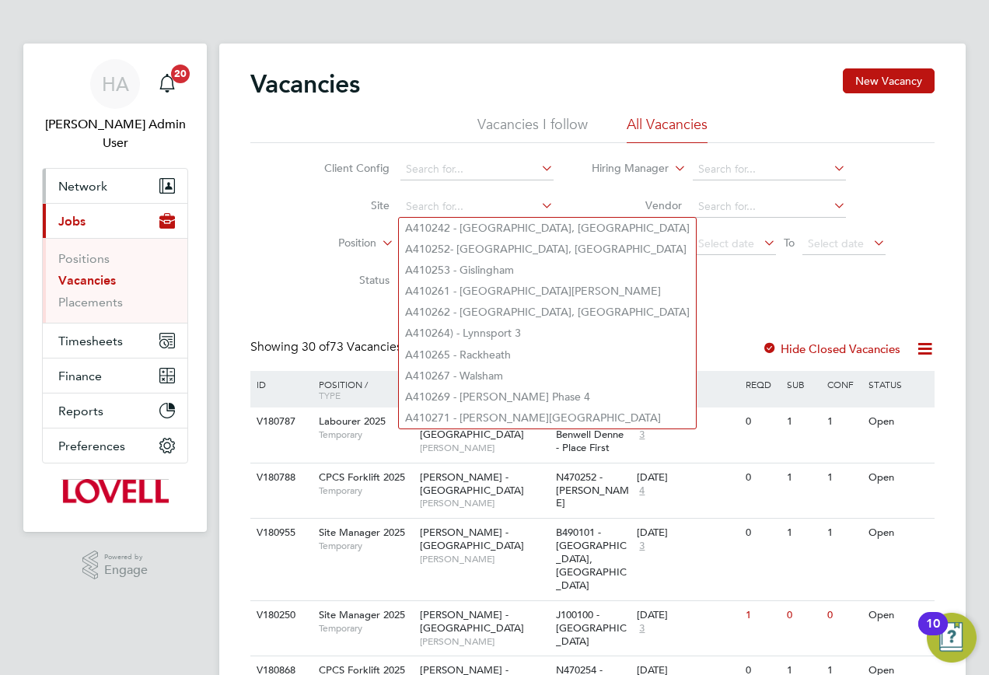
click at [106, 179] on span "Network" at bounding box center [82, 186] width 49 height 15
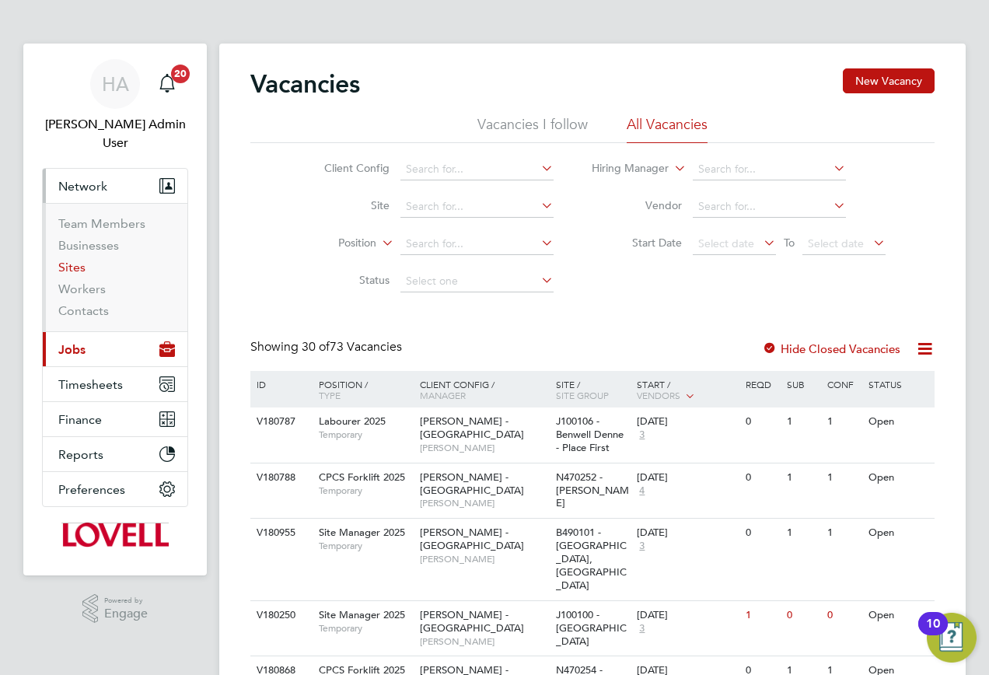
click at [75, 260] on link "Sites" at bounding box center [71, 267] width 27 height 15
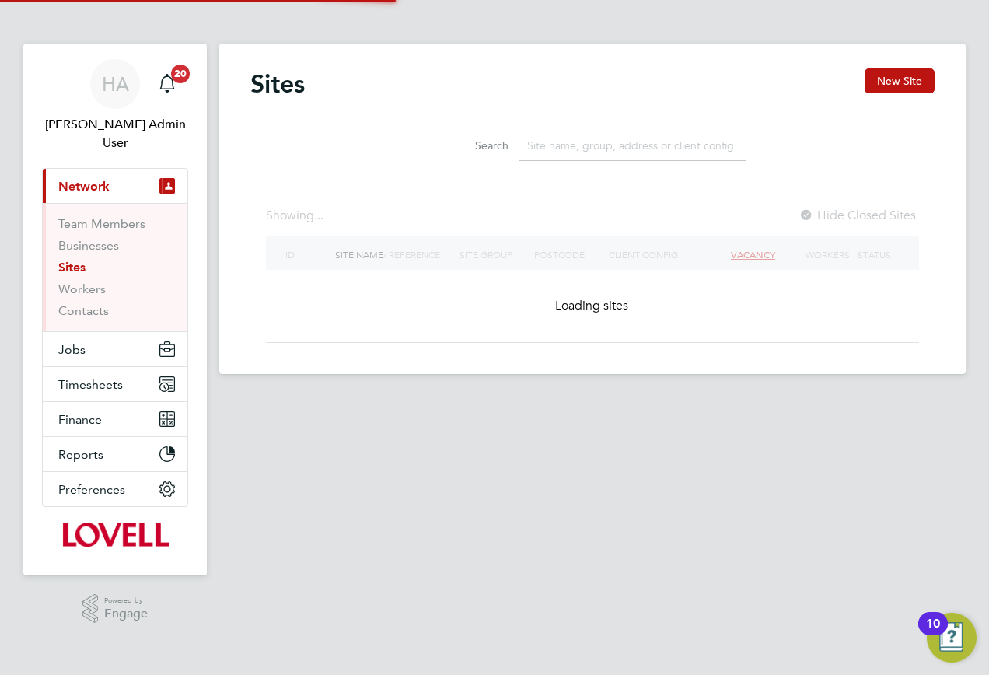
click at [577, 145] on input at bounding box center [633, 146] width 227 height 30
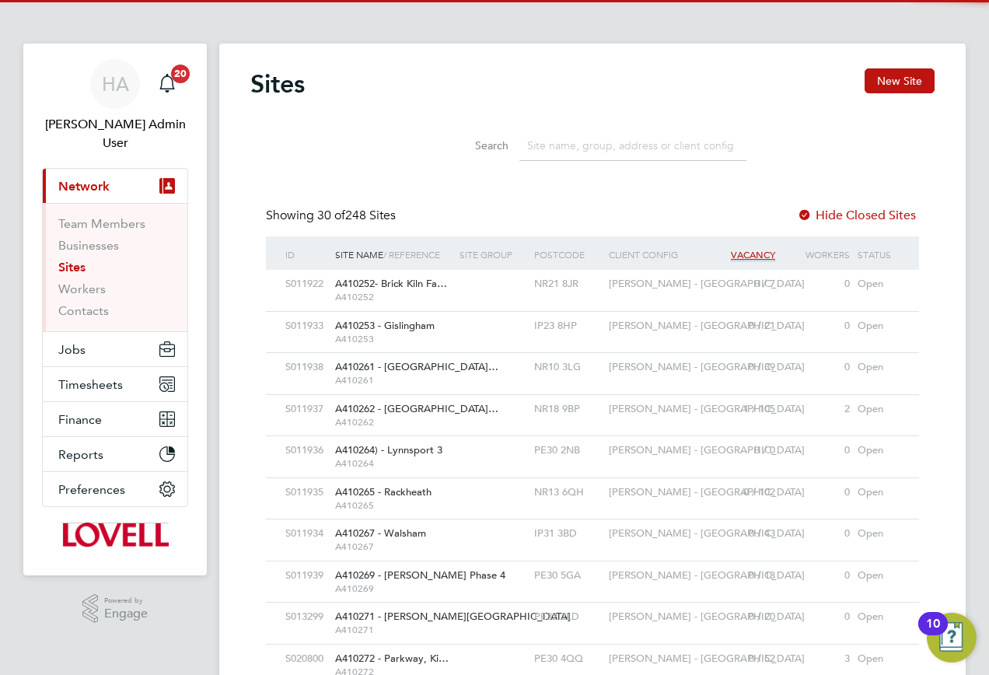
scroll to position [30, 75]
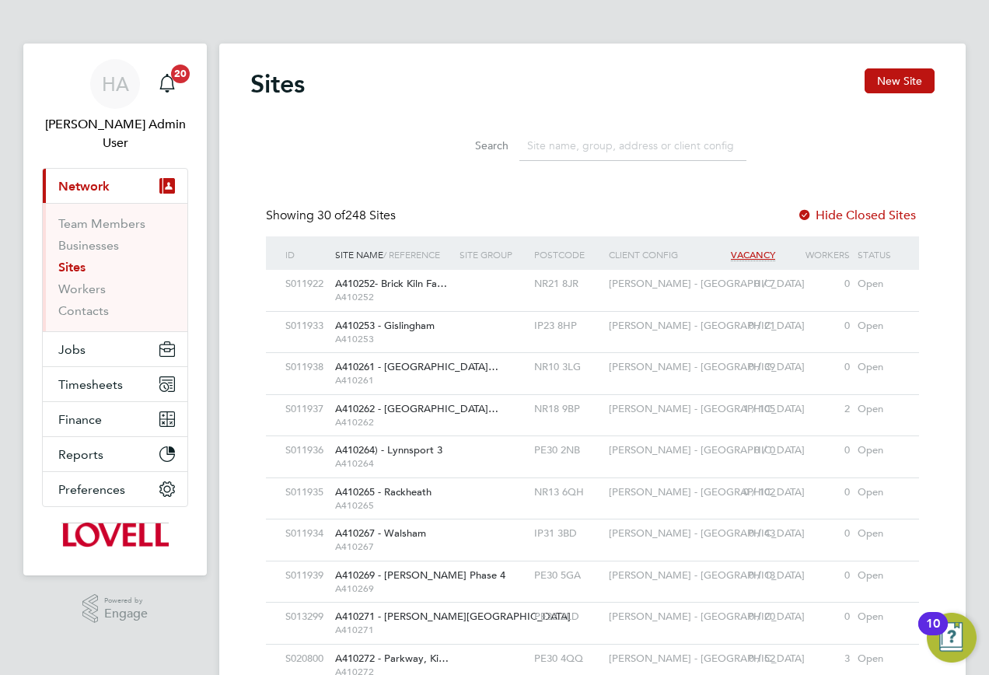
paste input "A410292"
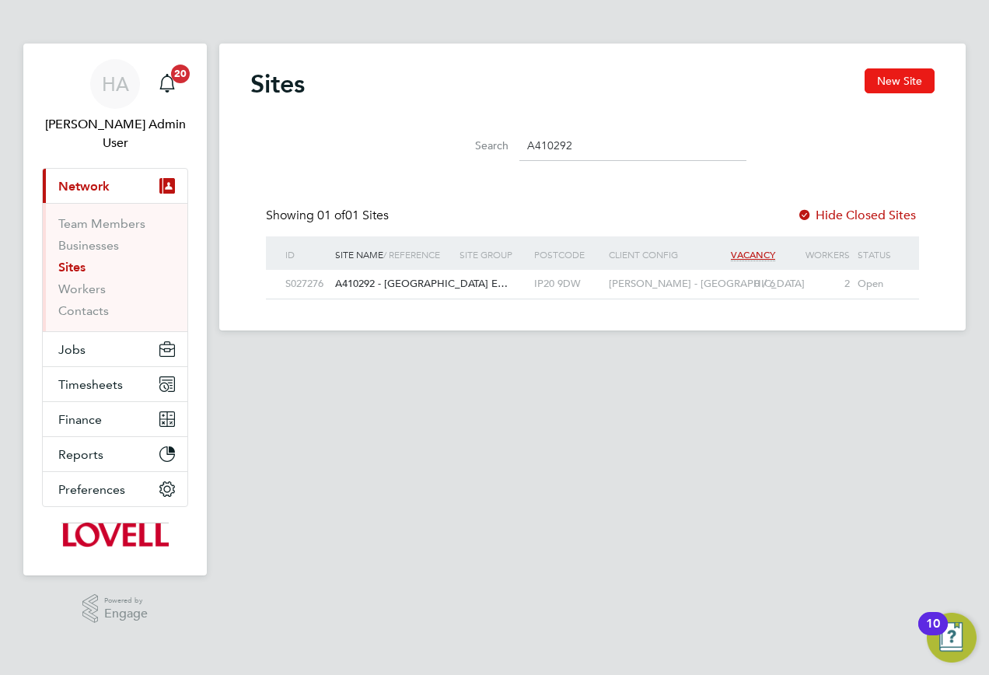
type input "A410292"
click at [884, 82] on button "New Site" at bounding box center [900, 80] width 70 height 25
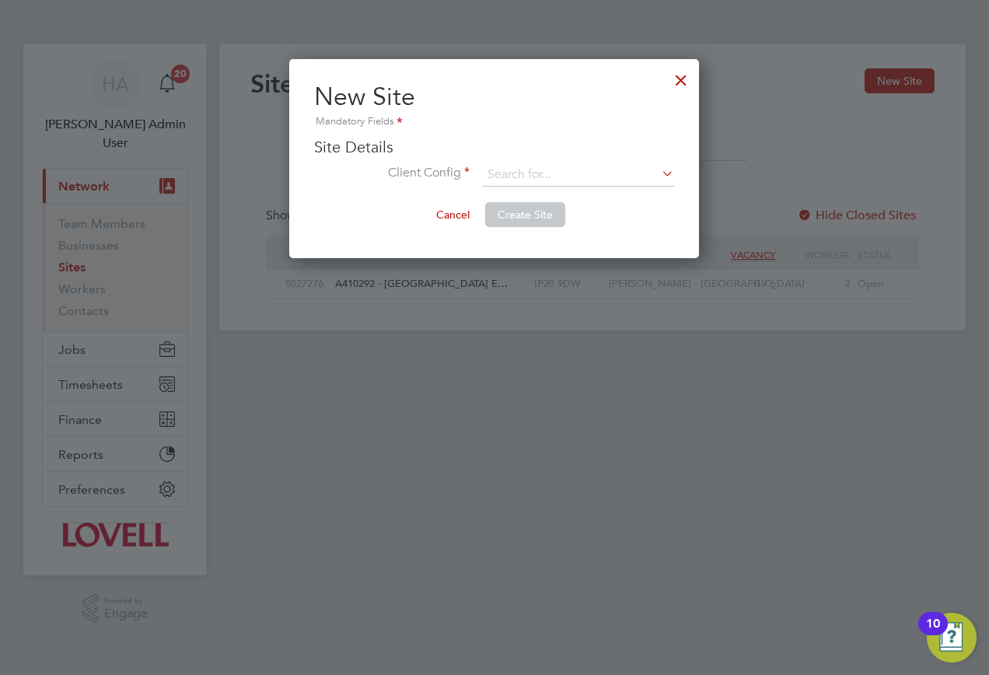
click at [679, 87] on div at bounding box center [681, 76] width 28 height 28
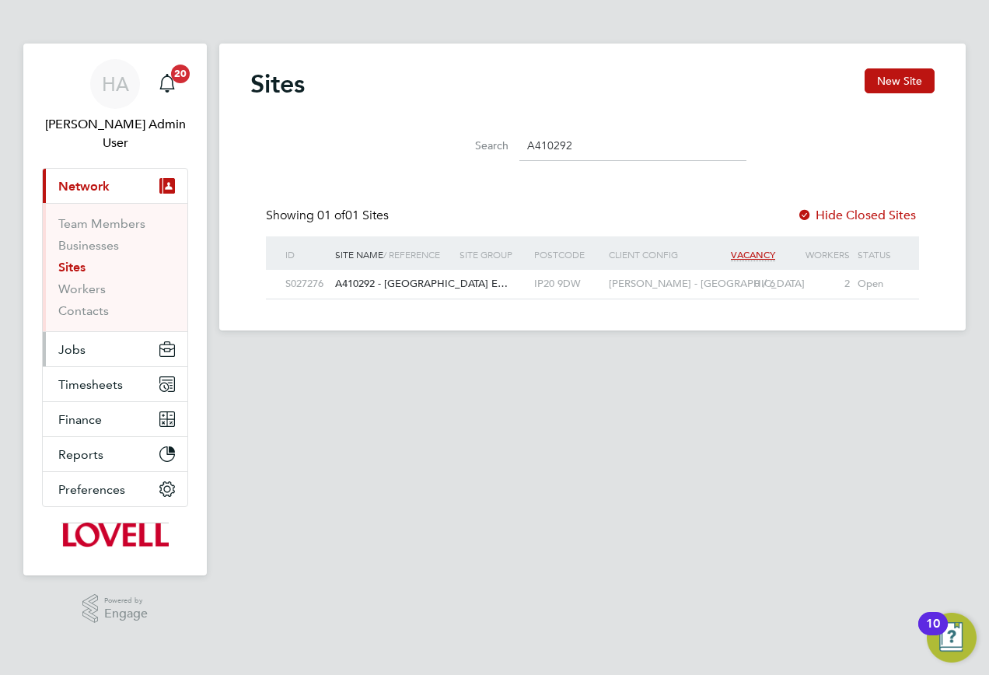
click at [75, 342] on span "Jobs" at bounding box center [71, 349] width 27 height 15
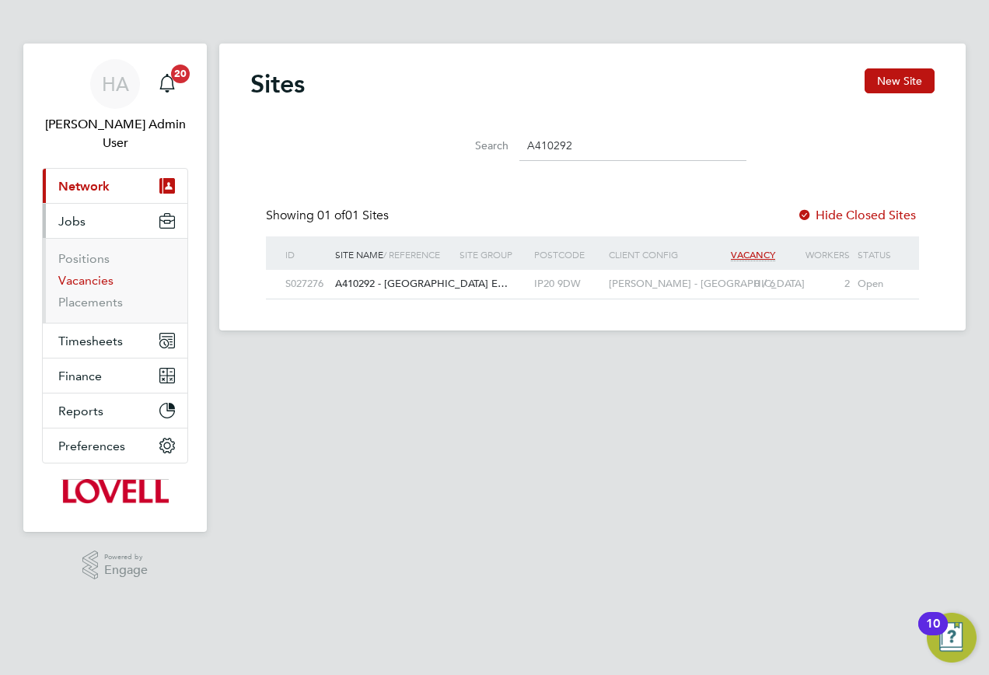
click at [72, 273] on link "Vacancies" at bounding box center [85, 280] width 55 height 15
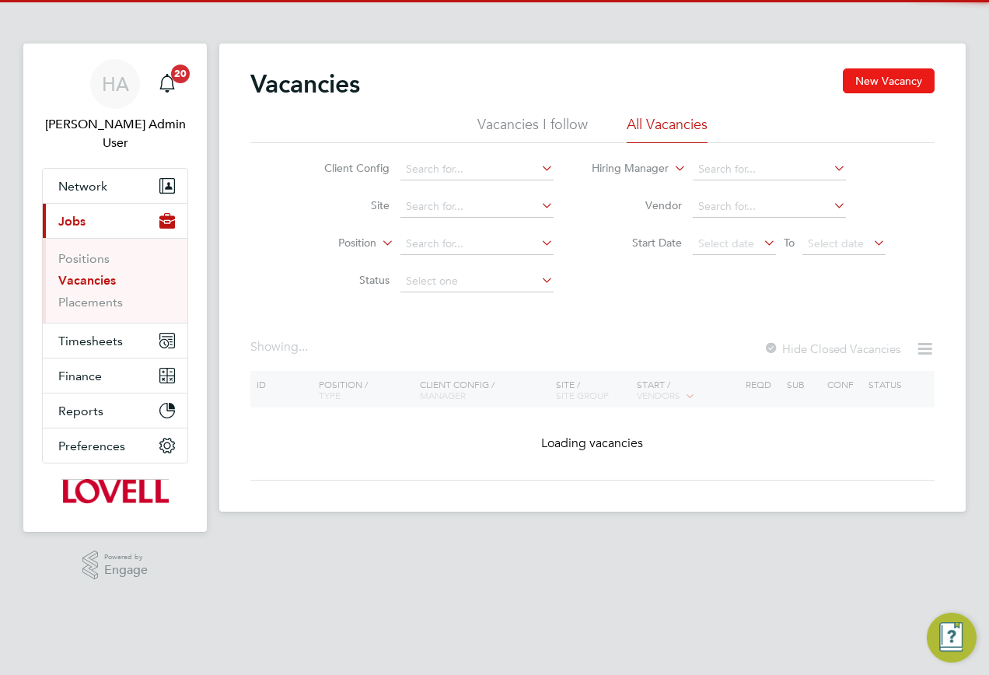
click at [895, 88] on button "New Vacancy" at bounding box center [889, 80] width 92 height 25
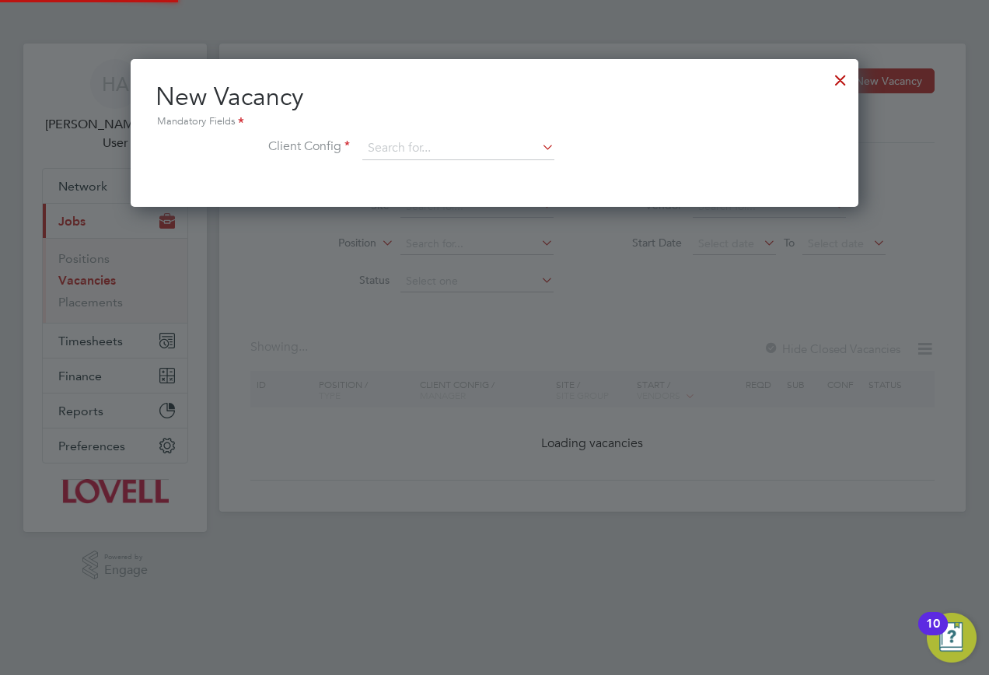
click at [412, 160] on li "Client Config" at bounding box center [495, 156] width 678 height 39
click at [426, 155] on input at bounding box center [458, 148] width 192 height 23
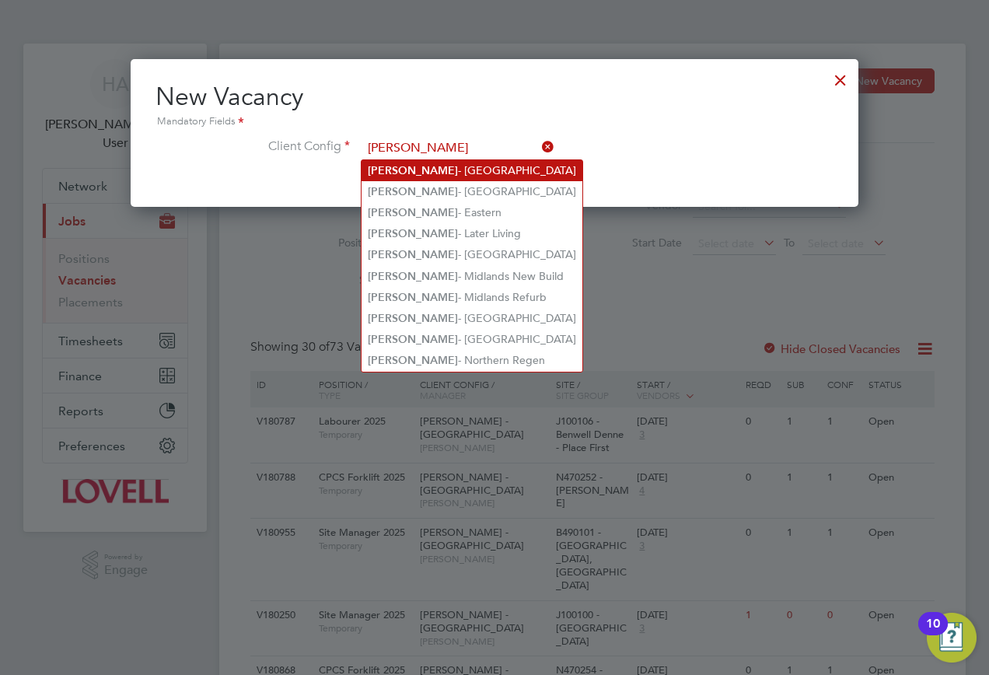
click at [425, 172] on li "Lovell - East Anglia" at bounding box center [472, 170] width 221 height 21
type input "Lovell - East Anglia"
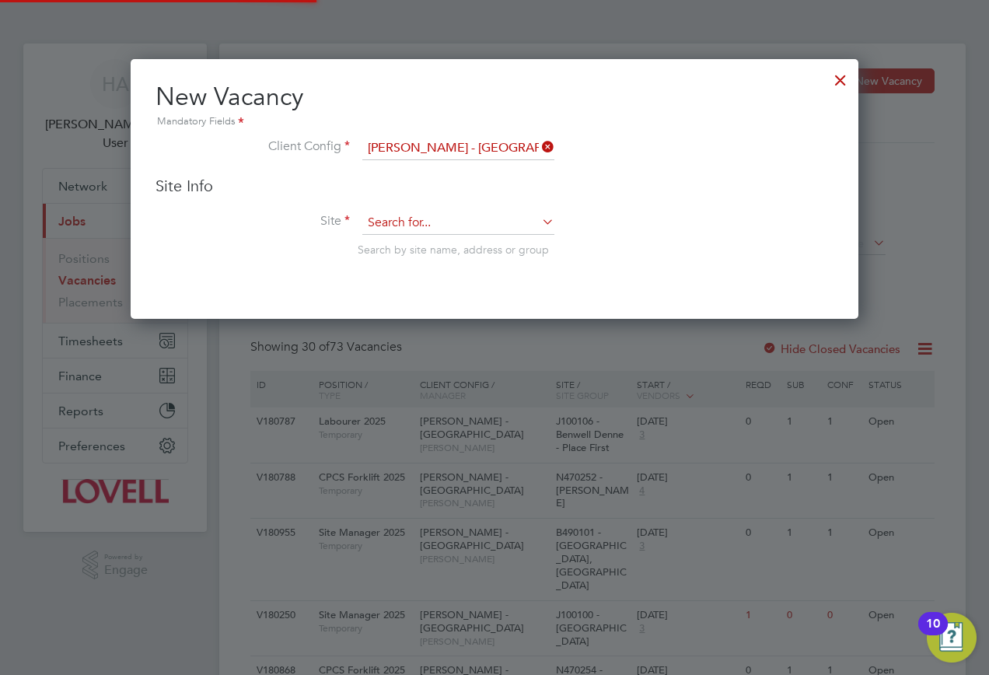
click at [380, 225] on input at bounding box center [458, 223] width 192 height 23
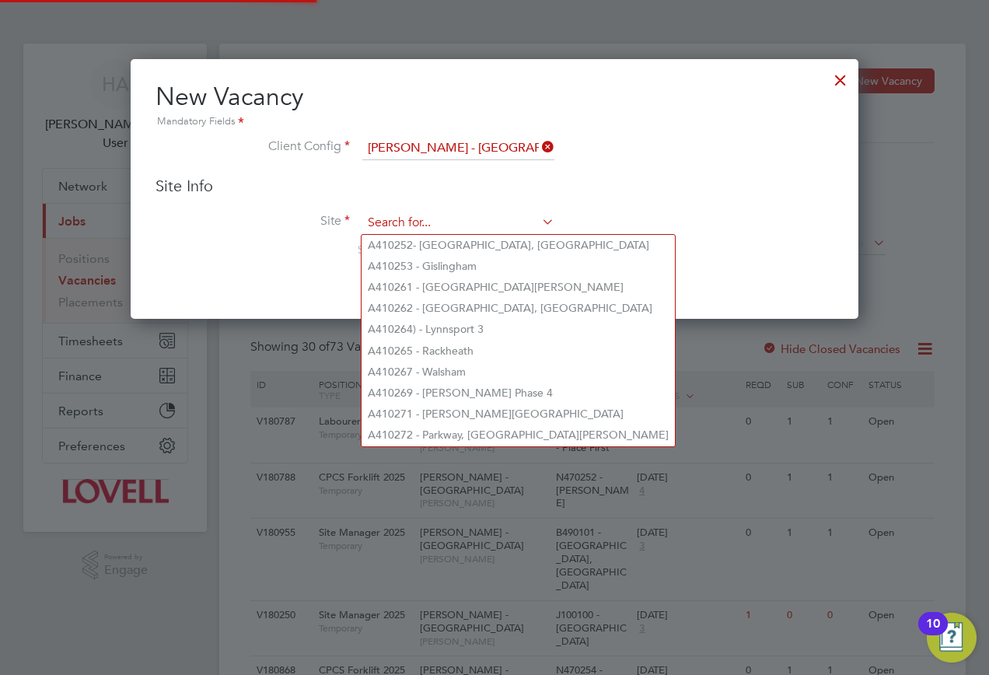
paste input "A410292"
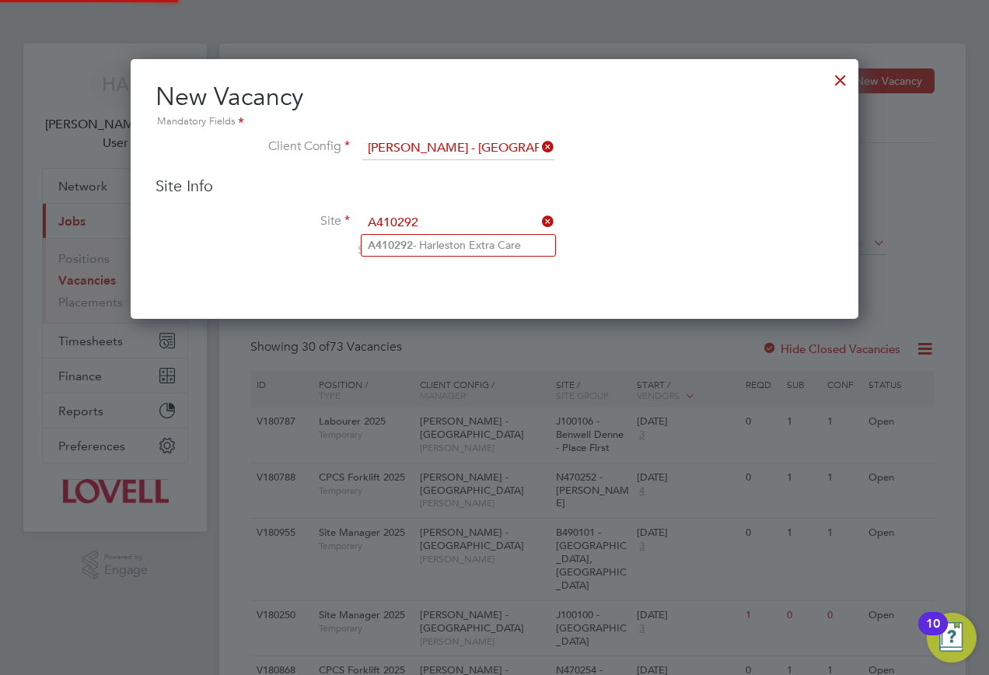
click at [413, 241] on b "A410292" at bounding box center [390, 245] width 45 height 13
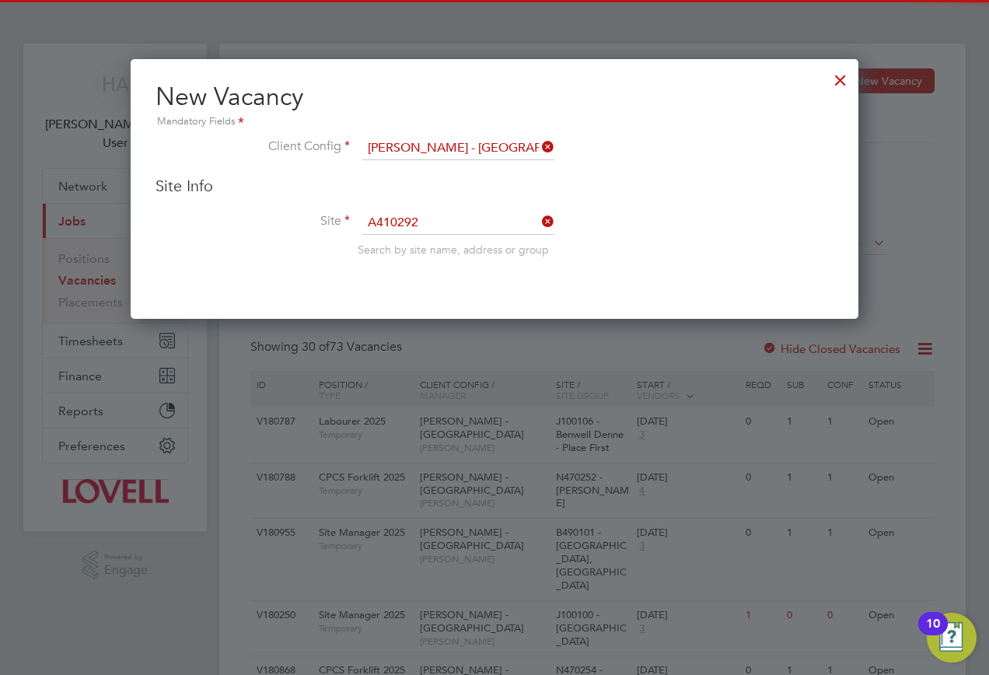
type input "A410292 - Harleston Extra Care"
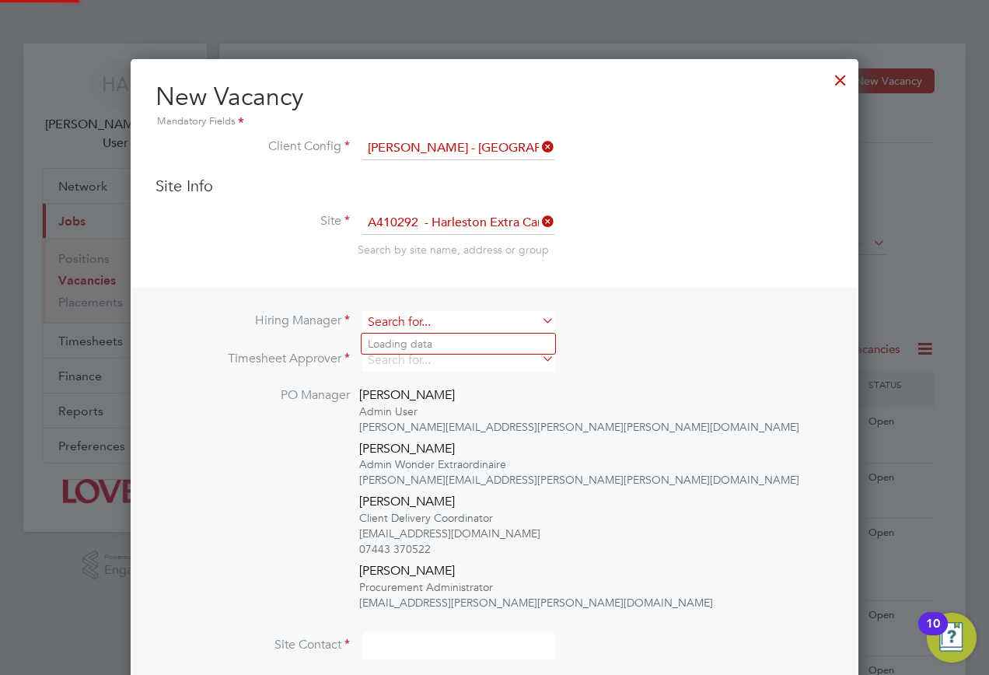
click at [432, 324] on input at bounding box center [458, 322] width 192 height 23
click at [400, 354] on li "Len Harvey" at bounding box center [459, 344] width 194 height 21
type input "Len Harvey"
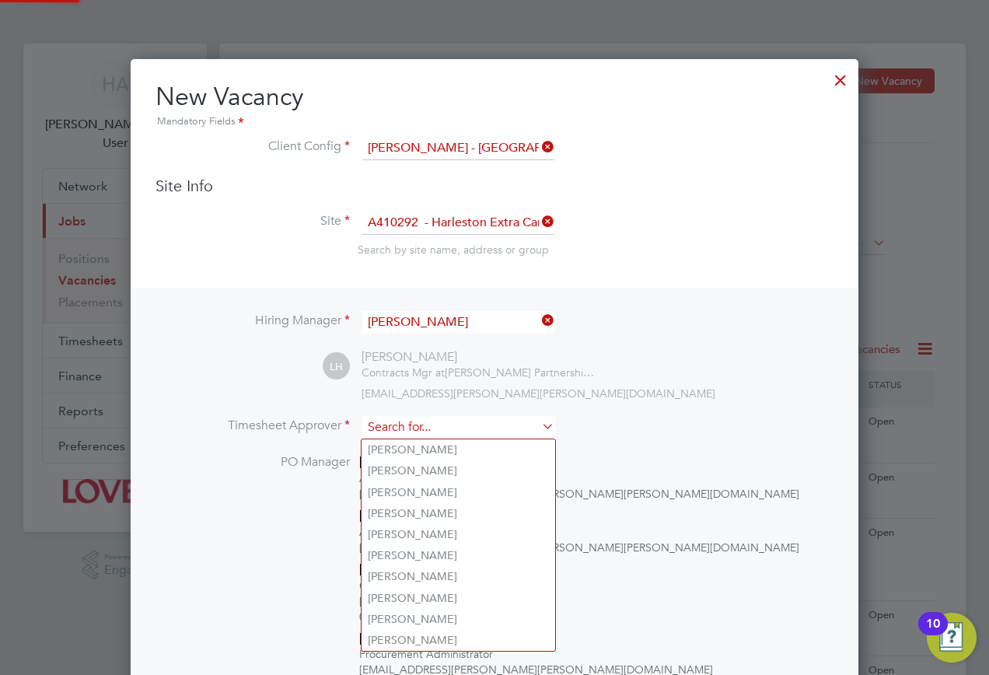
type input ";"
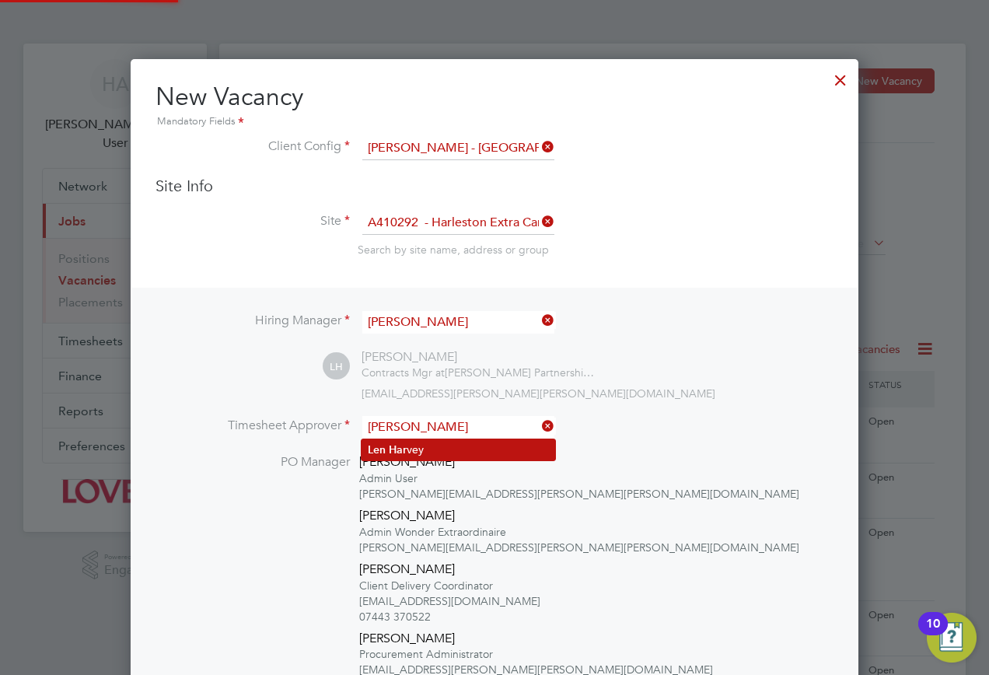
click at [407, 446] on b "Har" at bounding box center [398, 449] width 18 height 13
type input "Len Harvey"
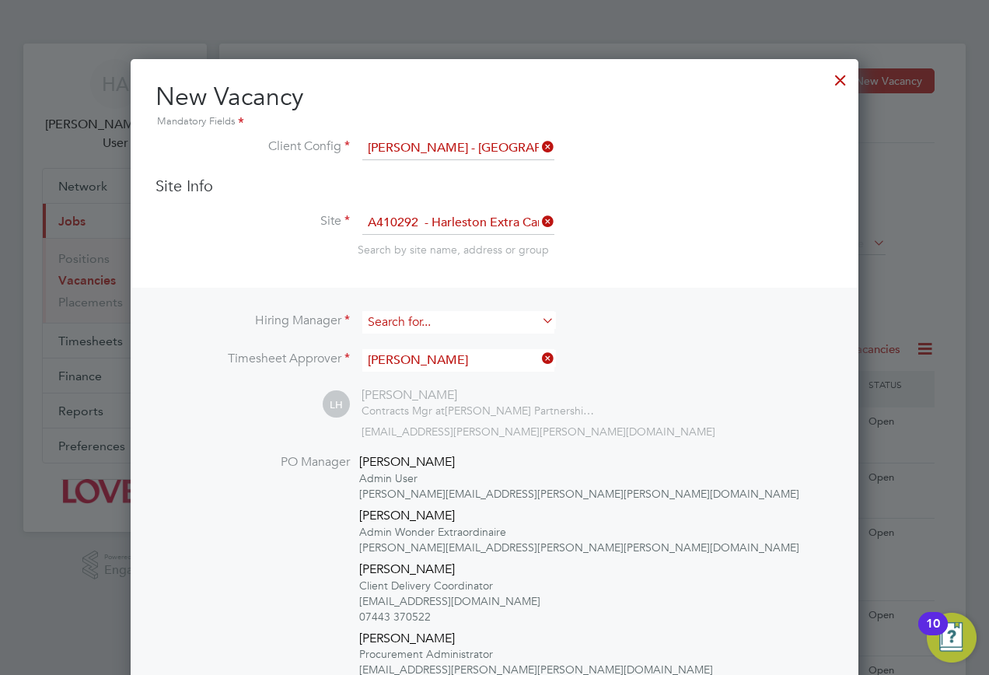
click at [471, 327] on input at bounding box center [458, 322] width 192 height 23
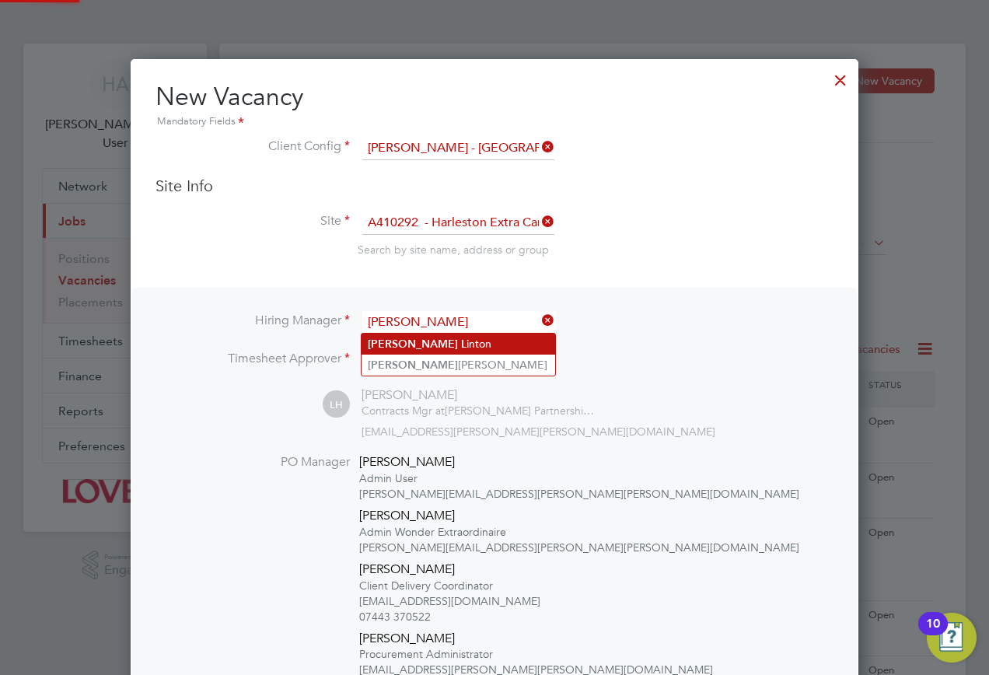
click at [438, 341] on li "Derek L inton" at bounding box center [459, 344] width 194 height 21
type input "Derek Linton"
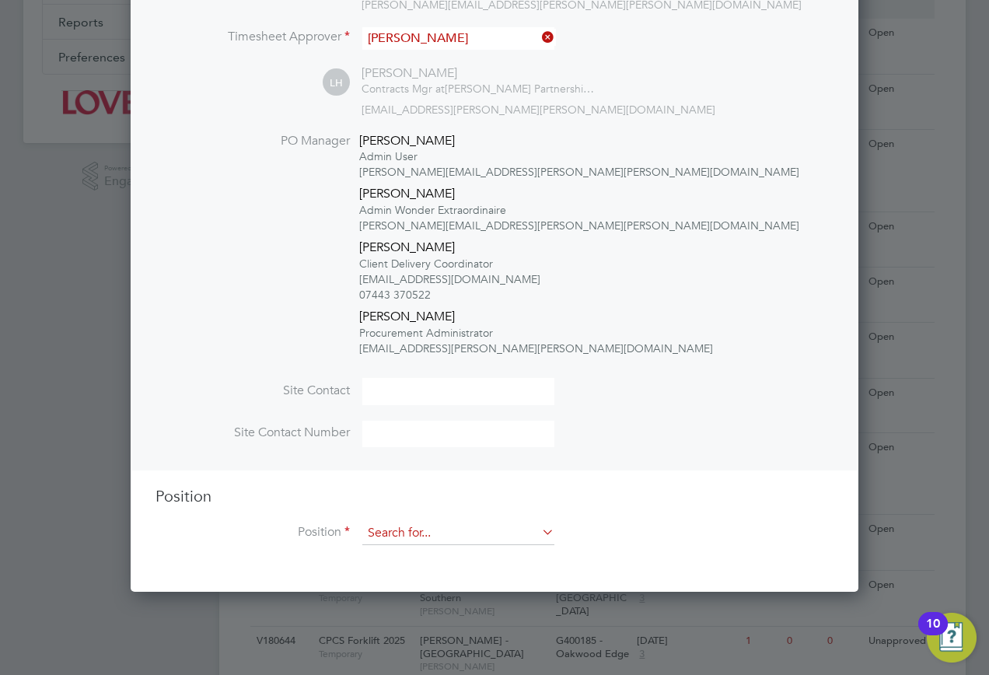
click at [406, 538] on input at bounding box center [458, 533] width 192 height 23
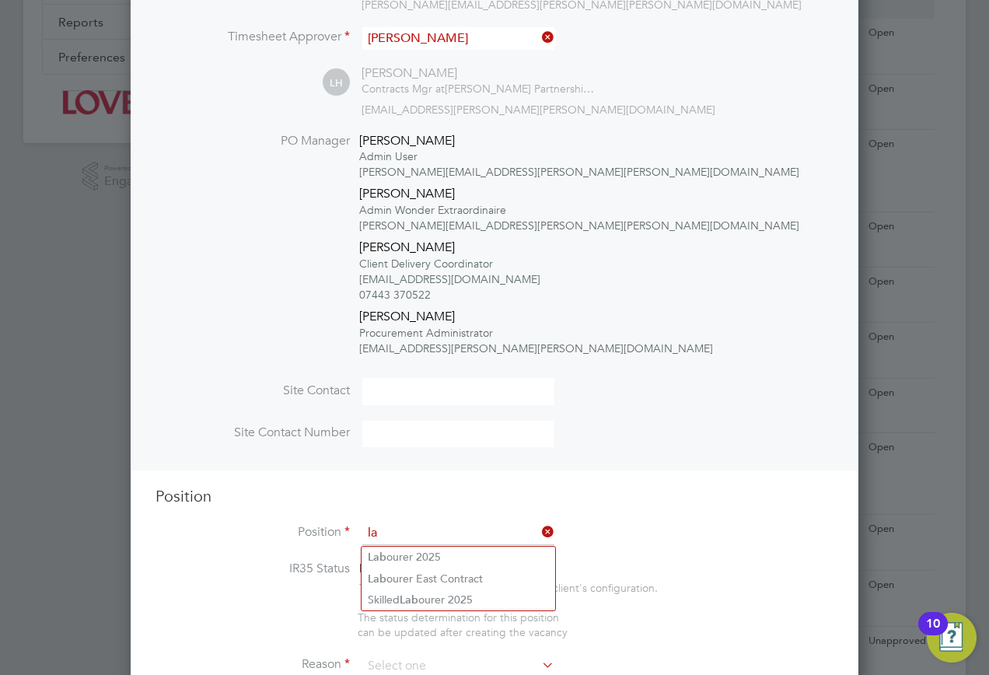
type input "l"
type input "w"
click at [421, 557] on li "Lab ourer 2025" at bounding box center [459, 557] width 194 height 21
type input "Labourer 2025"
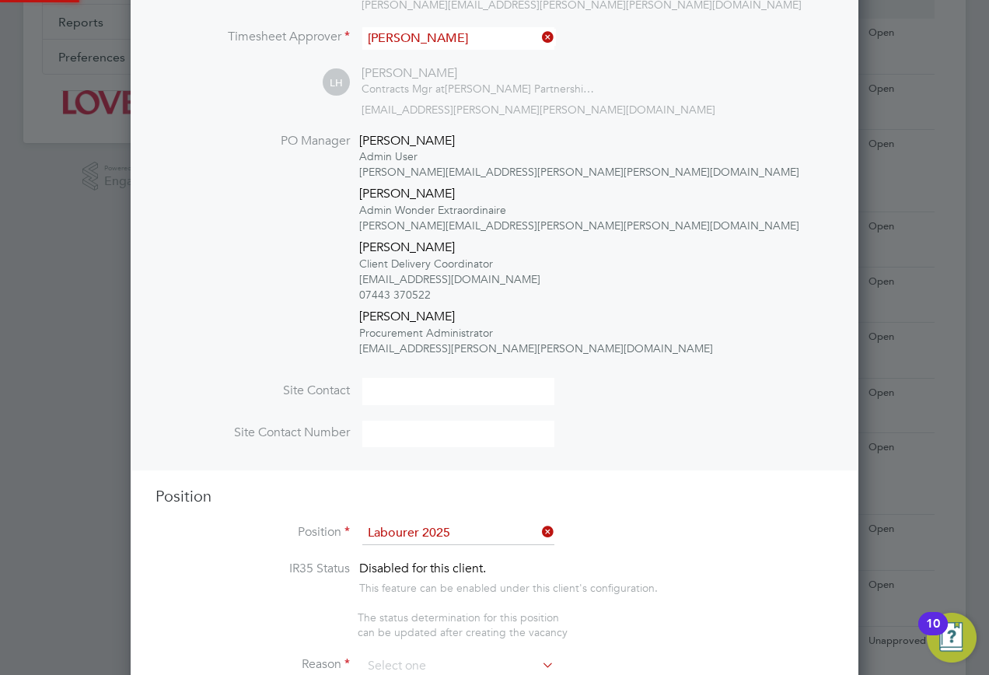
type textarea "Sweeping site, removing rubbish, unloading and transporting material, equipment…"
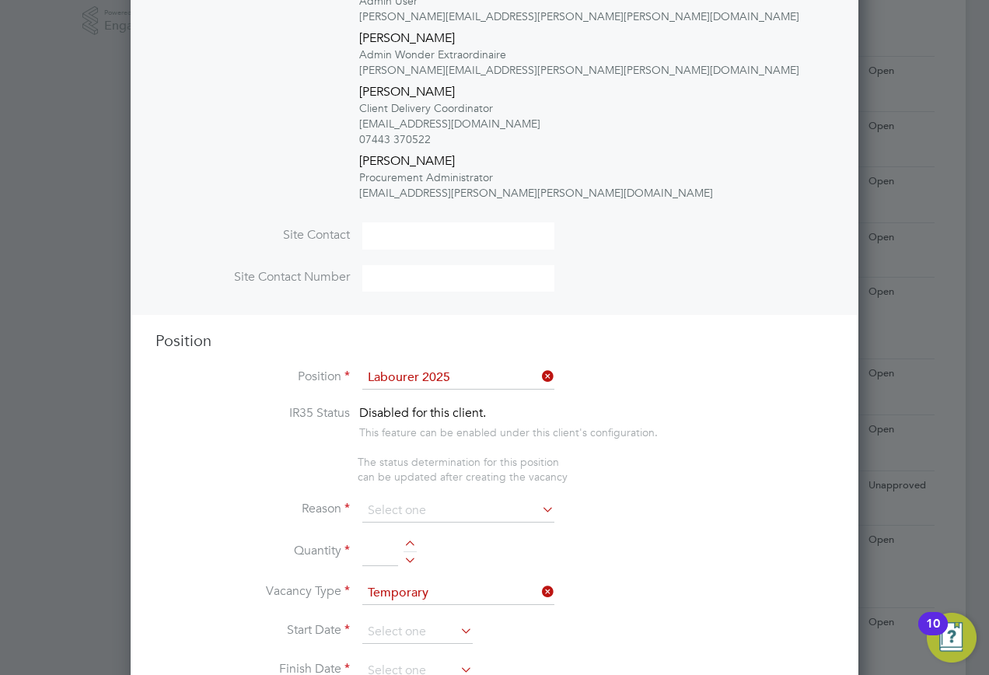
click at [422, 517] on input at bounding box center [458, 510] width 192 height 23
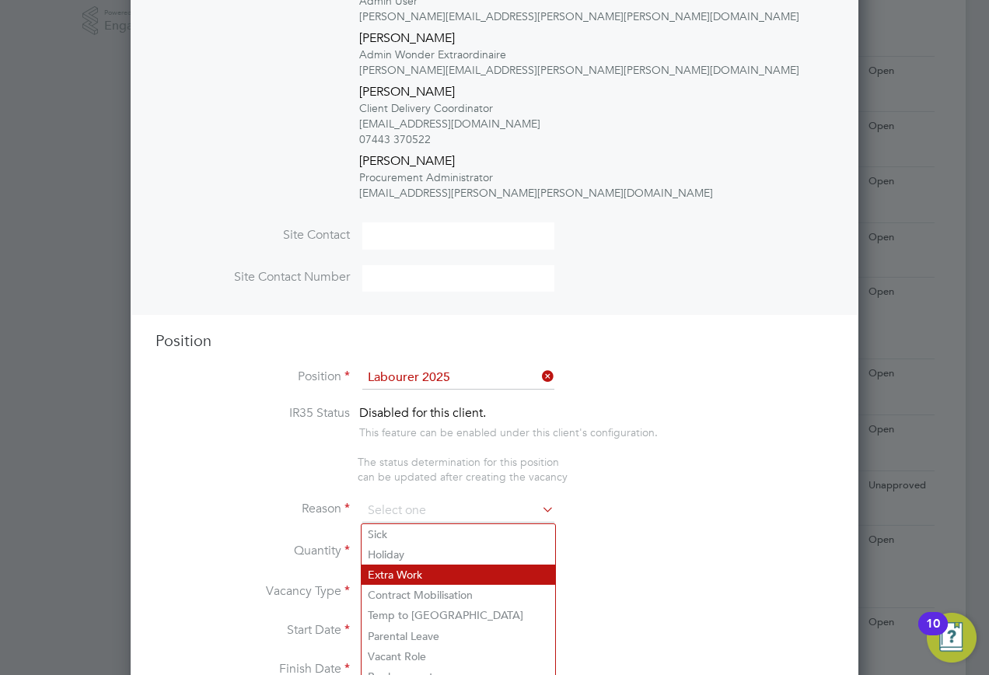
click at [414, 576] on li "Extra Work" at bounding box center [459, 575] width 194 height 20
type input "Extra Work"
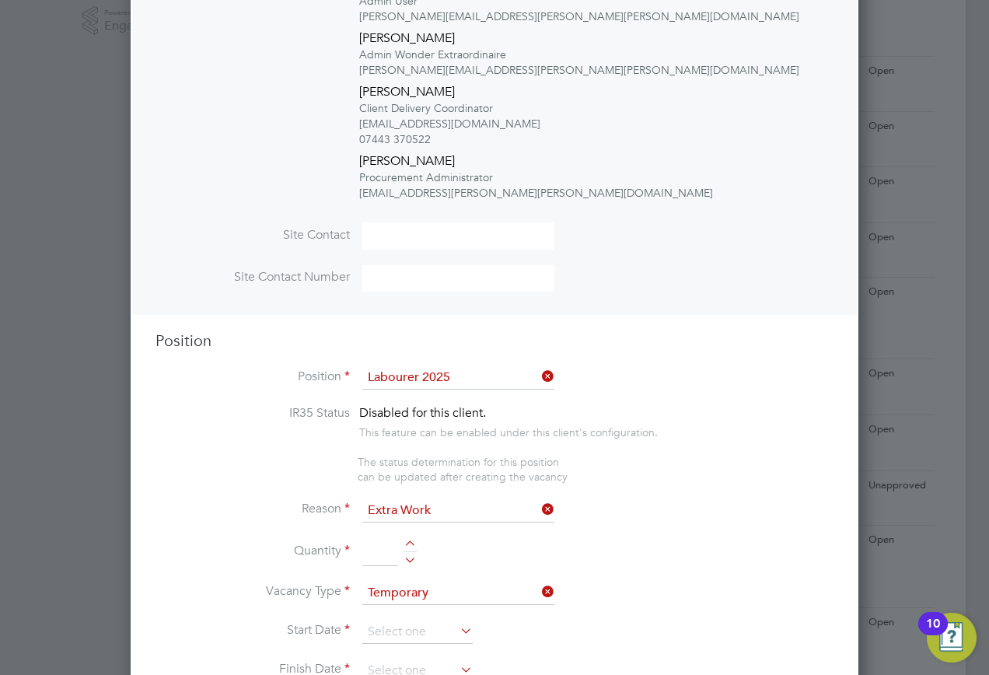
click at [378, 545] on input at bounding box center [380, 552] width 36 height 28
type input "1"
click at [401, 629] on input at bounding box center [417, 632] width 110 height 23
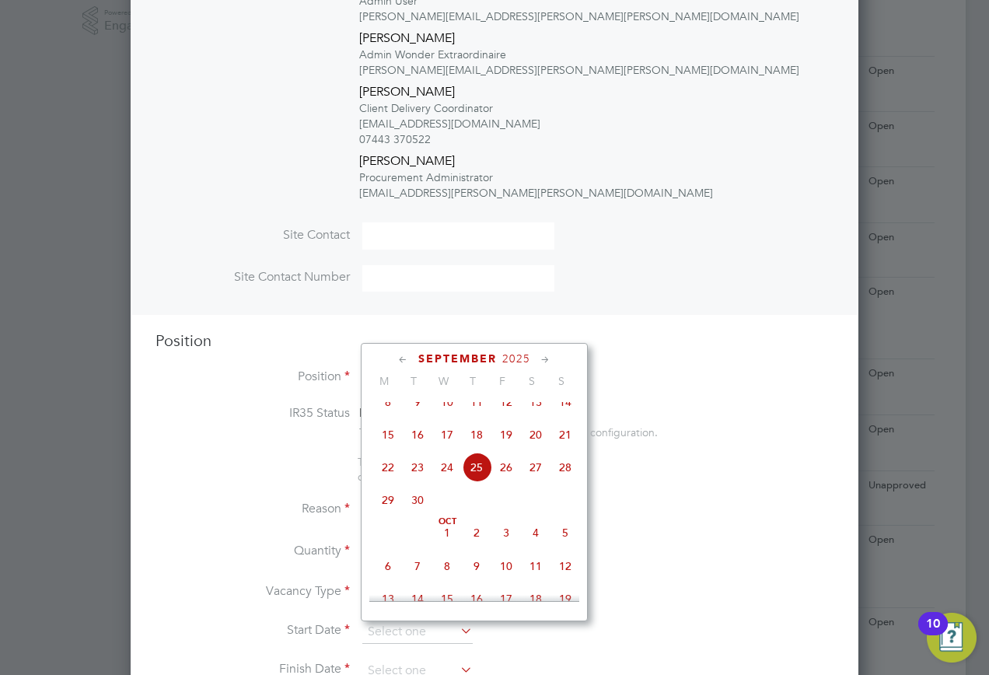
click at [486, 478] on span "25" at bounding box center [477, 468] width 30 height 30
type input "[DATE]"
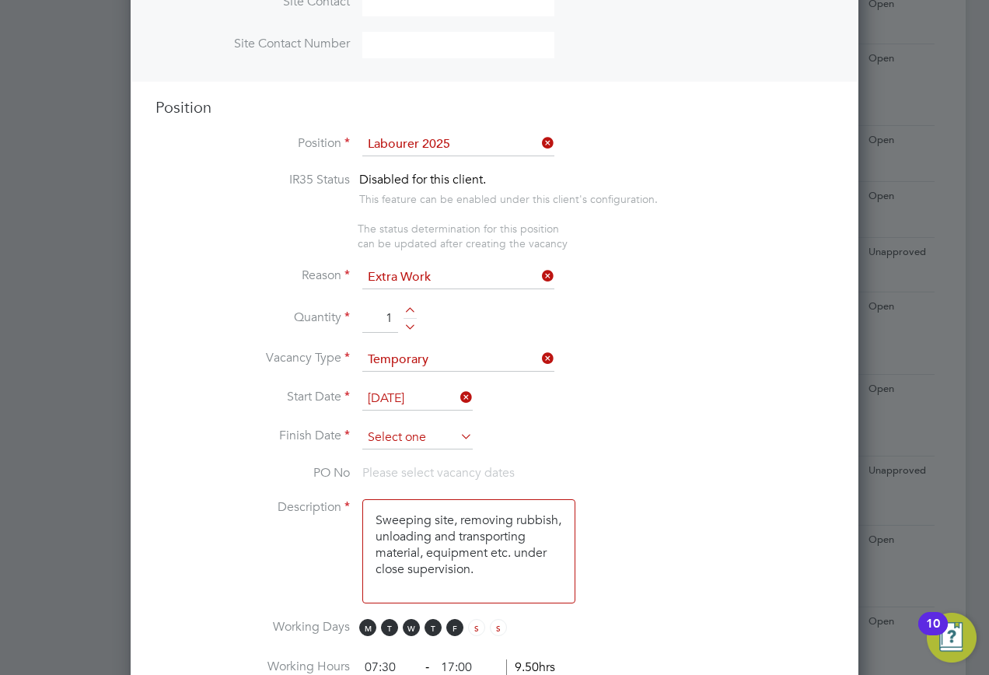
click at [388, 447] on input at bounding box center [417, 437] width 110 height 23
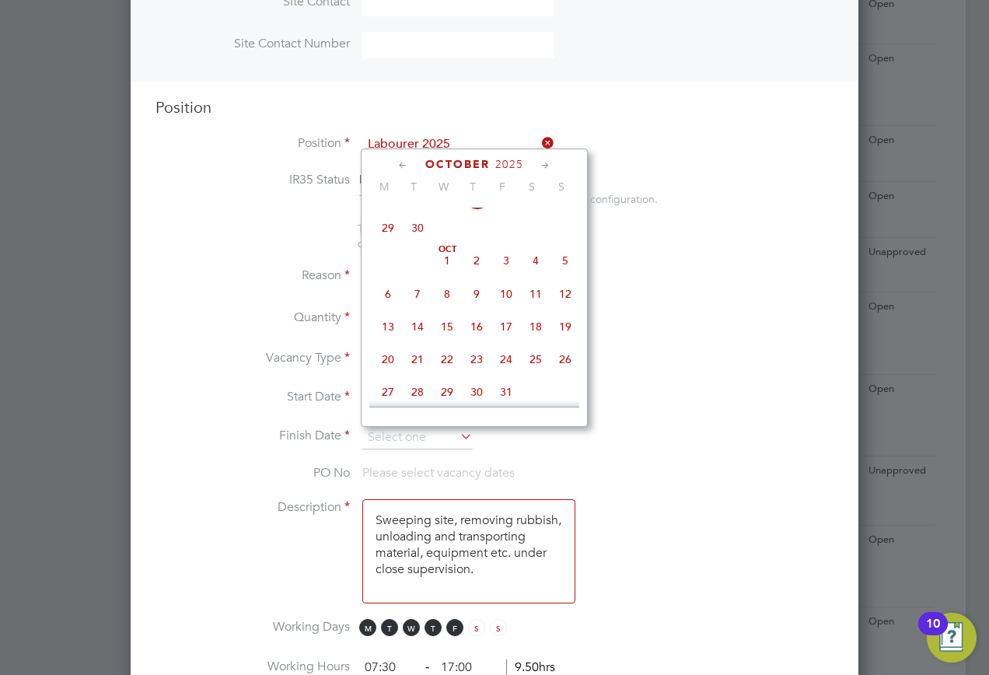
click at [477, 372] on span "23" at bounding box center [477, 360] width 30 height 30
type input "[DATE]"
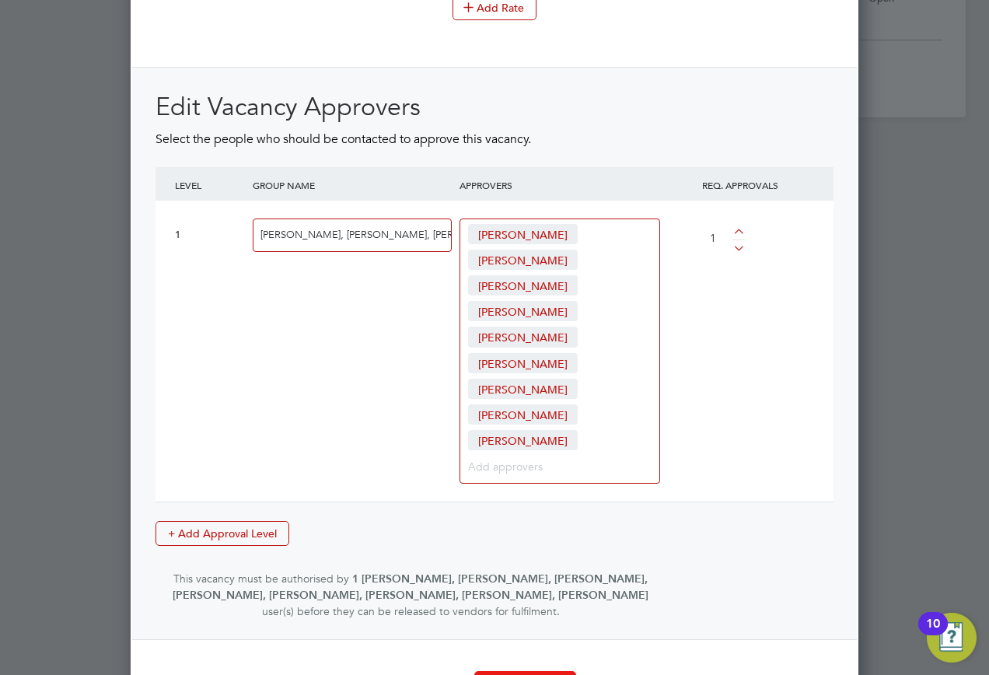
click at [511, 671] on button "Create Vacancy" at bounding box center [525, 683] width 102 height 25
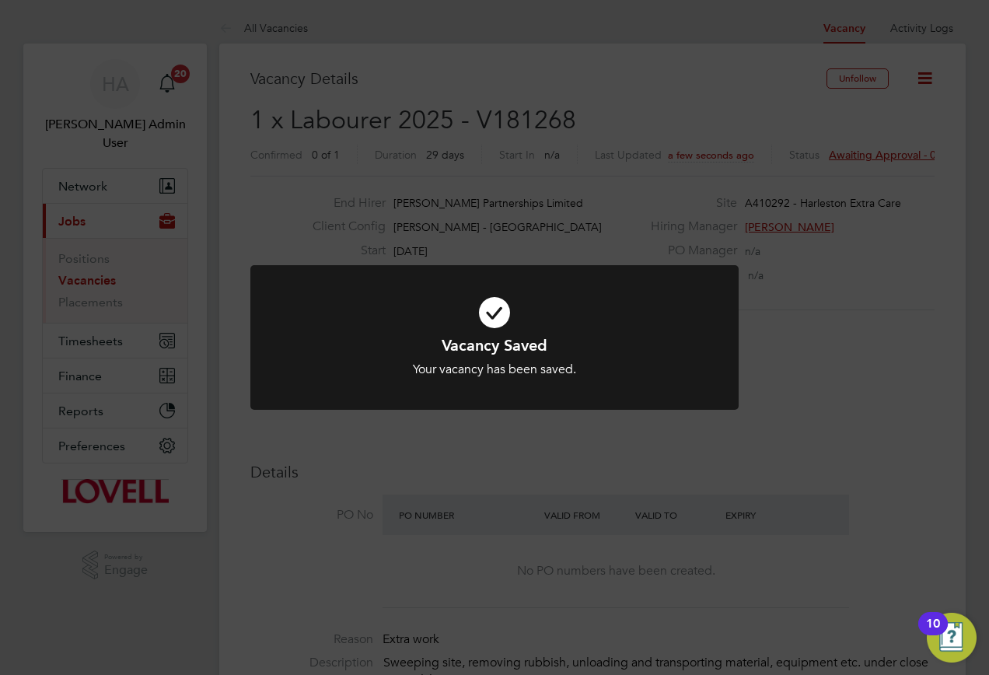
click at [486, 249] on div "Vacancy Saved Your vacancy has been saved. Cancel Okay" at bounding box center [494, 337] width 989 height 675
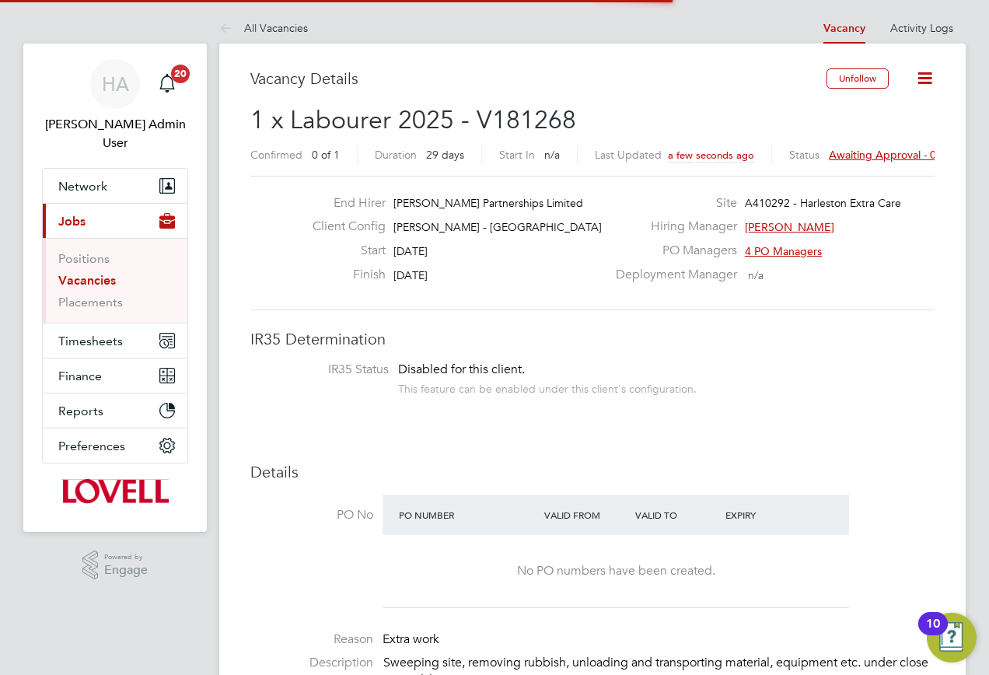
click at [861, 145] on div "Status Awaiting approval - 0/1" at bounding box center [868, 154] width 157 height 19
click at [851, 156] on span "Awaiting approval - 0/1" at bounding box center [887, 155] width 117 height 14
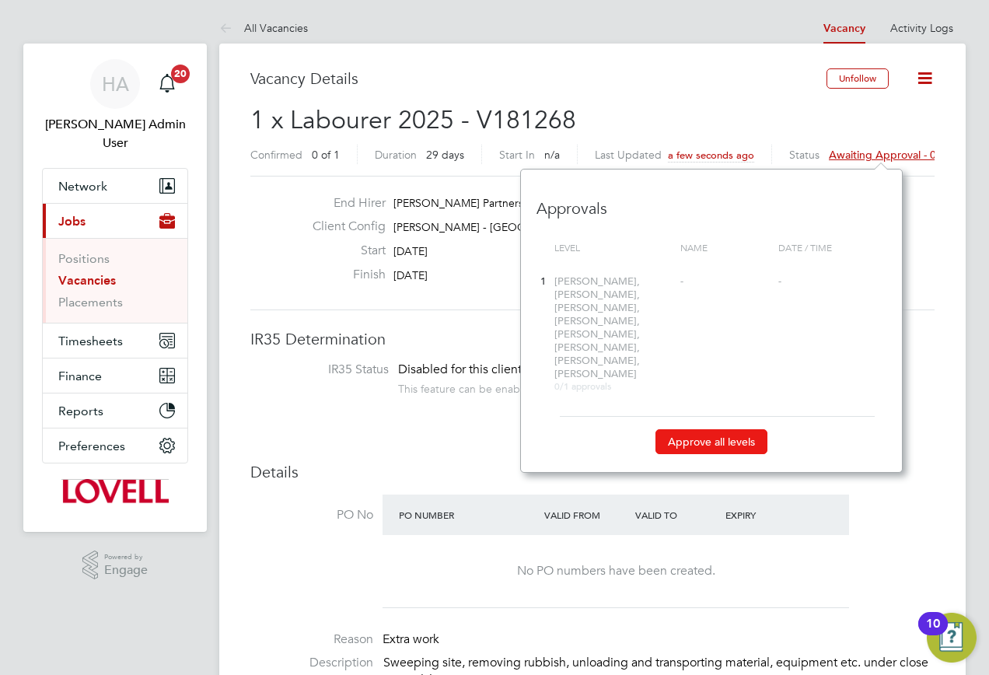
click at [690, 429] on button "Approve all levels" at bounding box center [712, 441] width 112 height 25
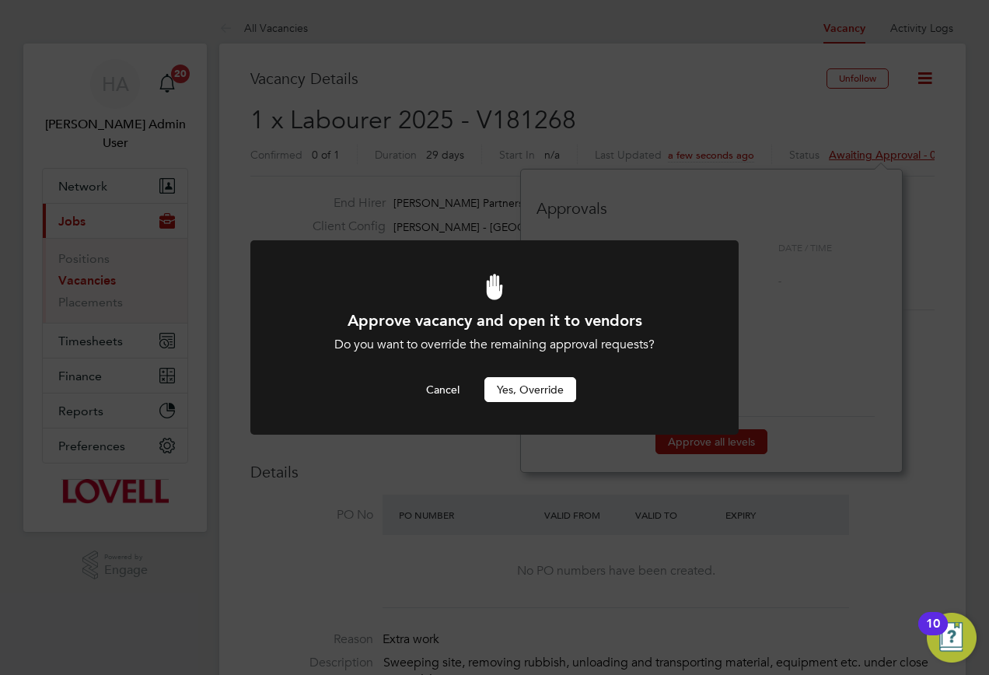
click at [539, 392] on button "Yes, Override" at bounding box center [531, 389] width 92 height 25
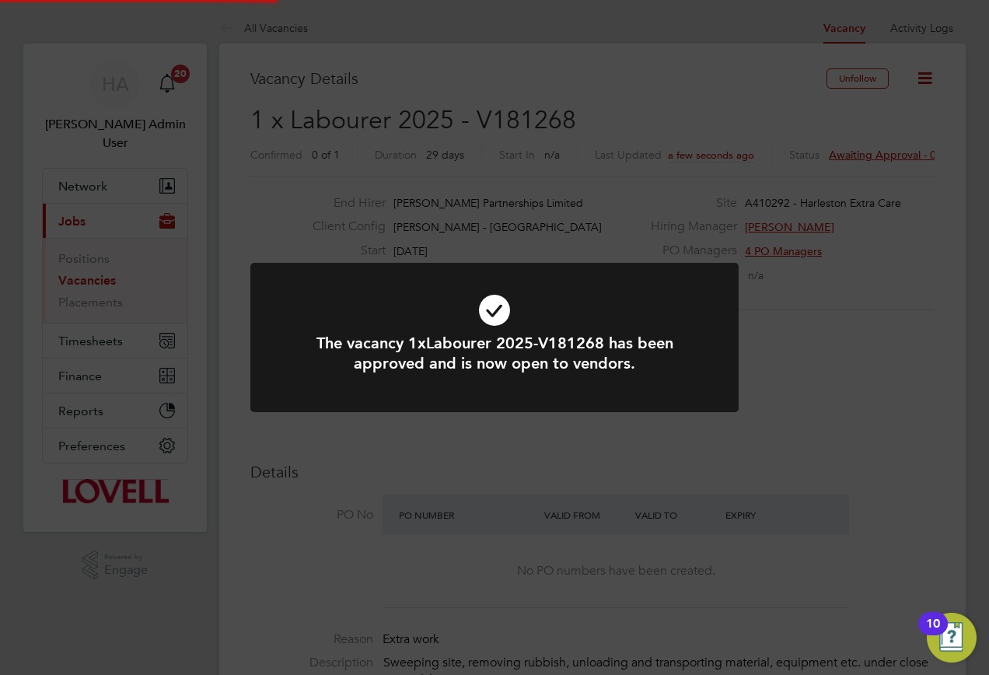
click at [608, 113] on div "The vacancy 1xLabourer 2025-V181268 has been approved and is now open to vendor…" at bounding box center [494, 337] width 989 height 675
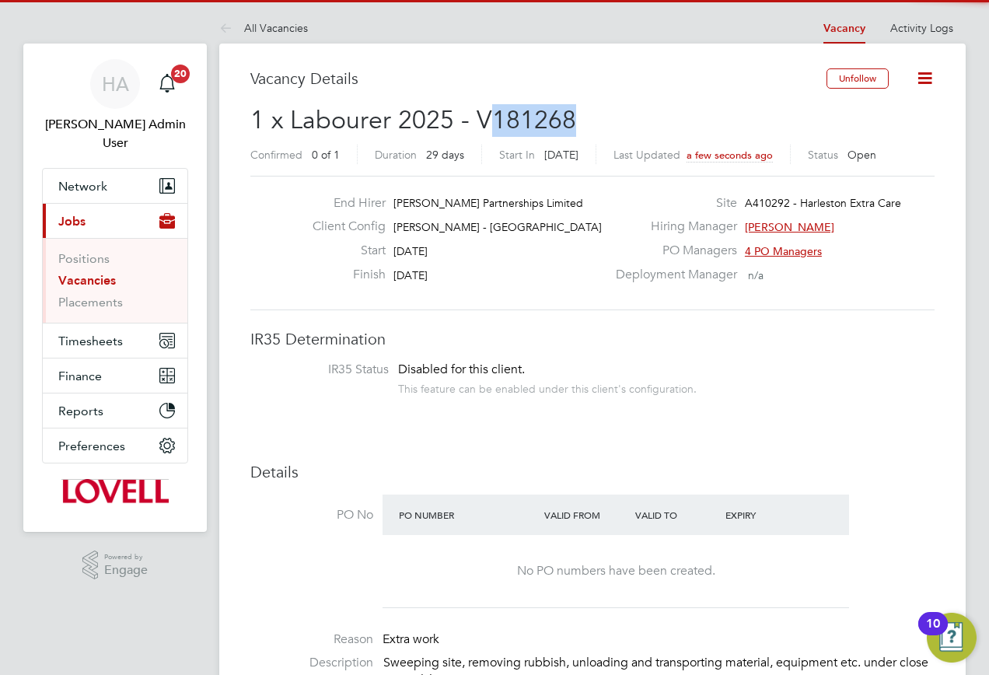
drag, startPoint x: 592, startPoint y: 119, endPoint x: 483, endPoint y: 131, distance: 109.5
click at [483, 131] on h2 "1 x Labourer 2025 - V181268 Confirmed 0 of 1 Duration 29 days Start In Today La…" at bounding box center [592, 136] width 685 height 65
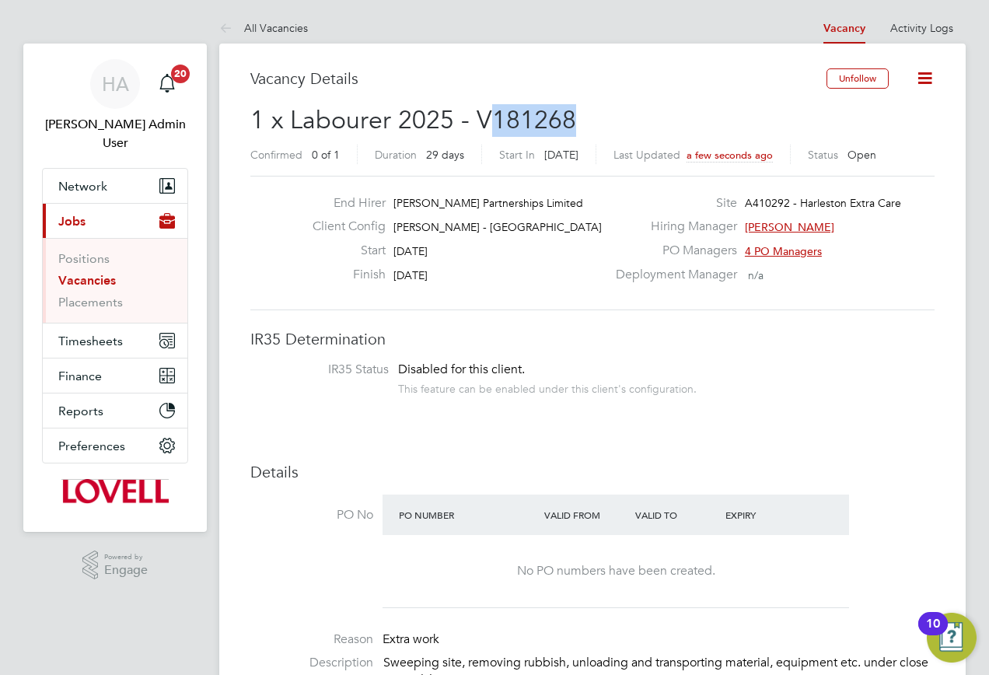
copy span "181268"
drag, startPoint x: 75, startPoint y: 263, endPoint x: 103, endPoint y: 254, distance: 28.8
click at [75, 273] on link "Vacancies" at bounding box center [87, 280] width 58 height 15
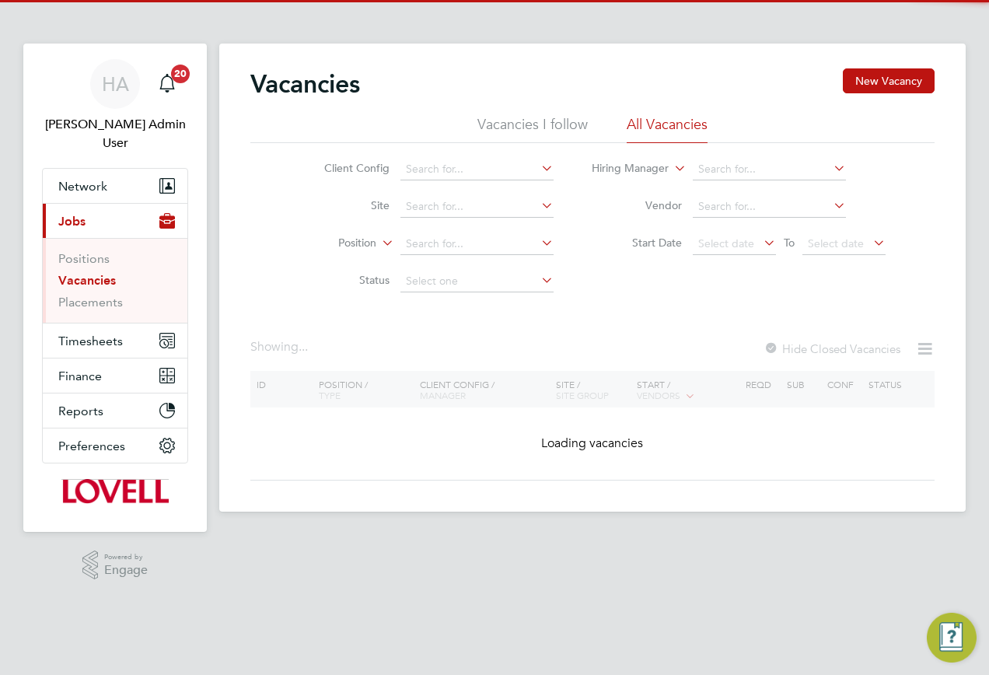
click at [486, 191] on li "Site" at bounding box center [427, 206] width 292 height 37
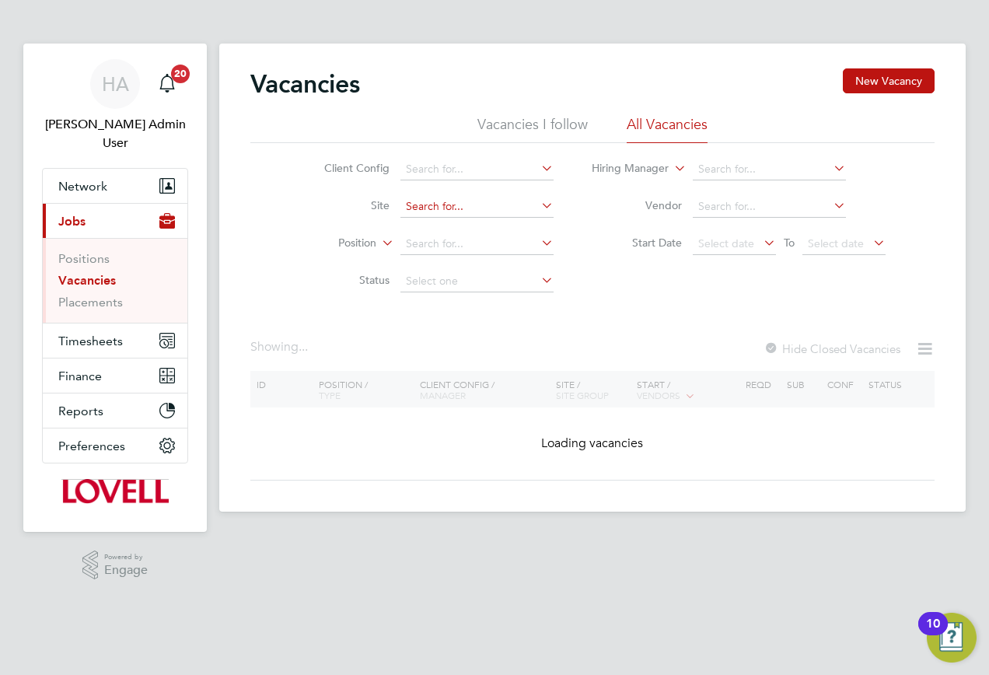
click at [464, 204] on input at bounding box center [477, 207] width 153 height 22
paste input "M490372"
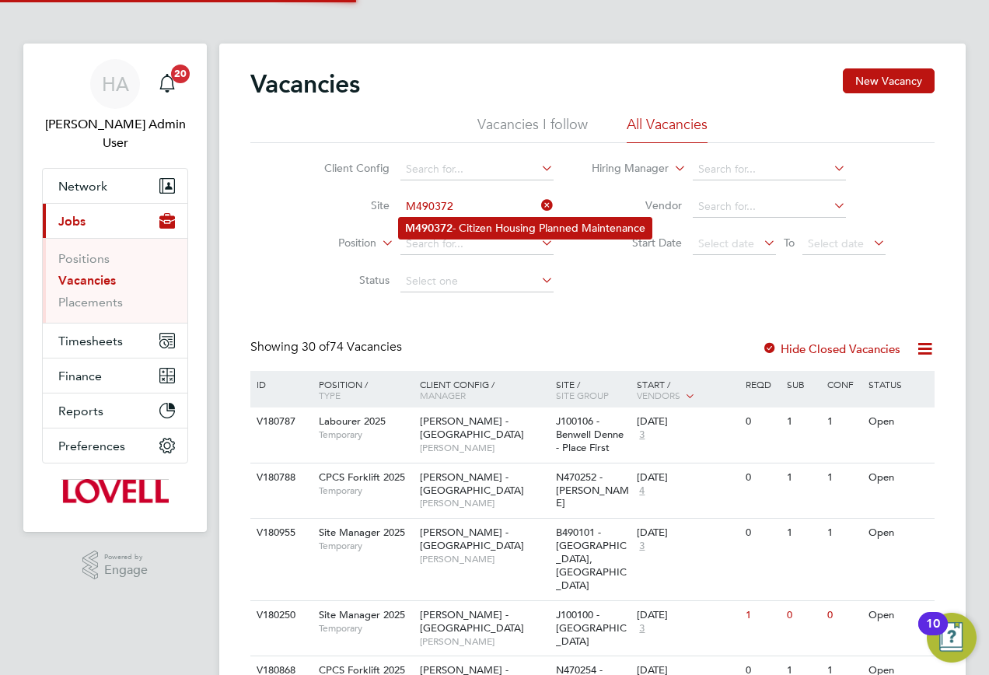
click at [464, 223] on li "M490372 - Citizen Housing Planned Maintenance" at bounding box center [525, 228] width 253 height 21
type input "M490372 - Citizen Housing Planned Maintenance"
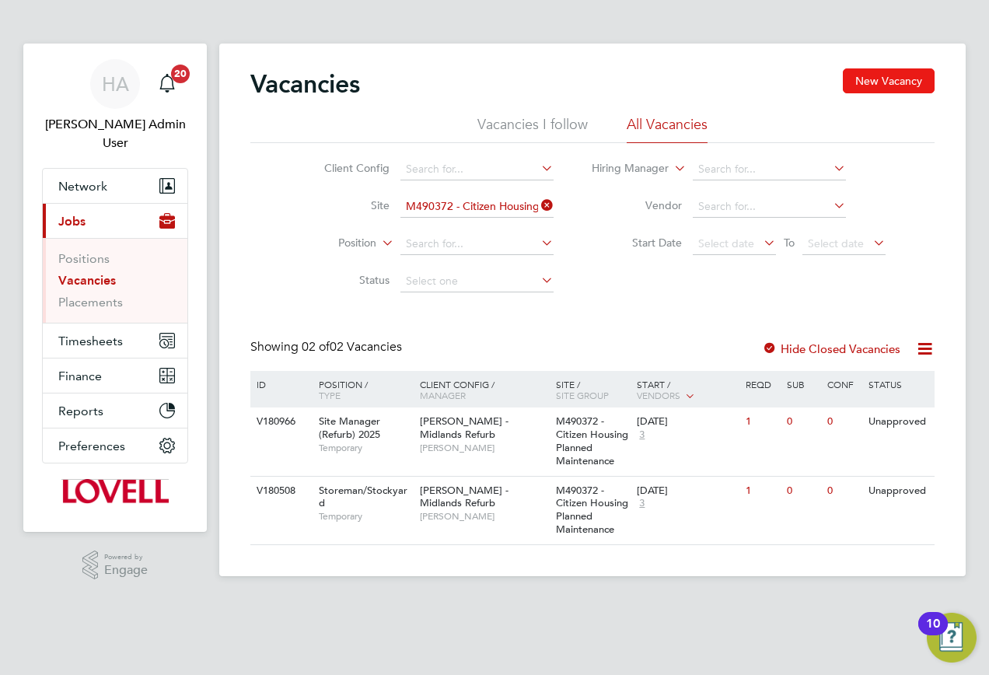
click at [875, 71] on button "New Vacancy" at bounding box center [889, 80] width 92 height 25
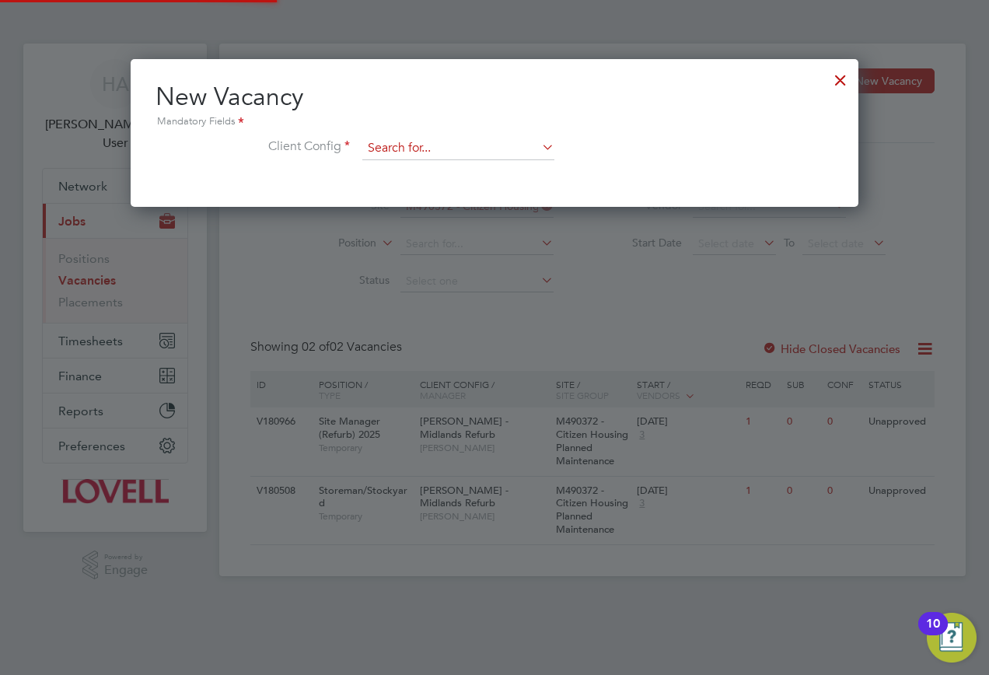
scroll to position [148, 729]
click at [433, 161] on li "Client Config" at bounding box center [495, 156] width 678 height 39
click at [431, 151] on input at bounding box center [458, 148] width 192 height 23
click at [411, 287] on li "Lovell - Midlands Refurb" at bounding box center [472, 297] width 221 height 21
type input "[PERSON_NAME] - Midlands Refurb"
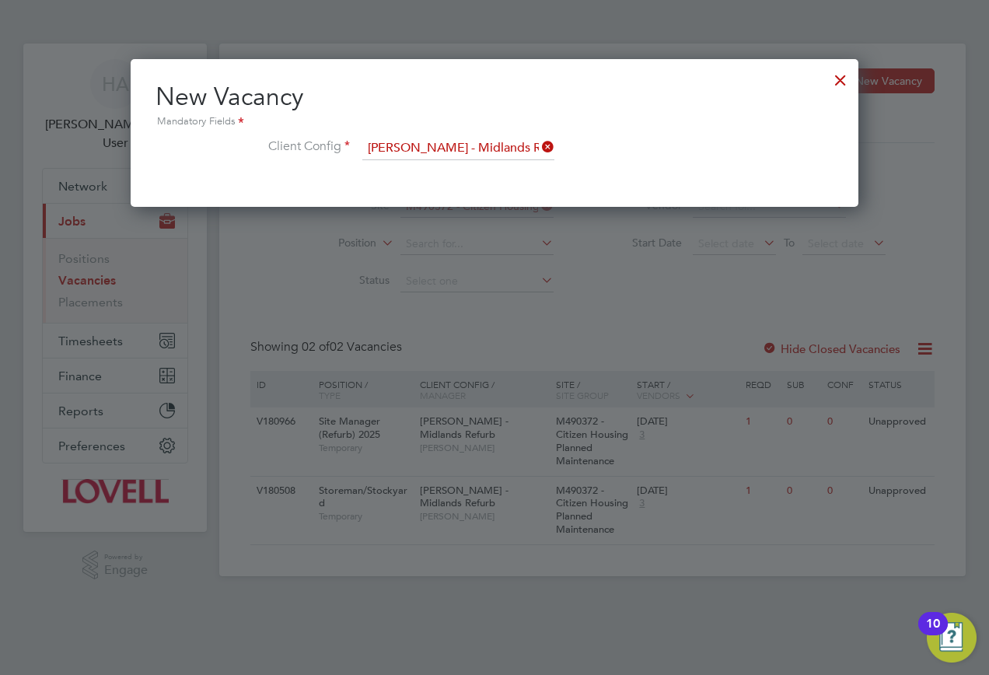
scroll to position [261, 729]
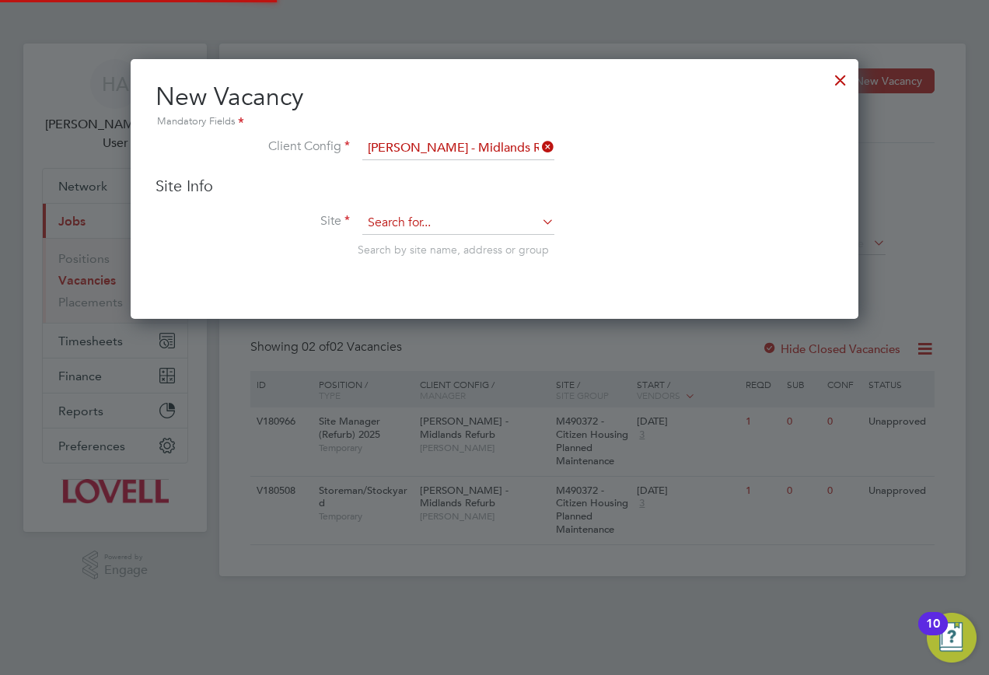
click at [408, 224] on input at bounding box center [458, 223] width 192 height 23
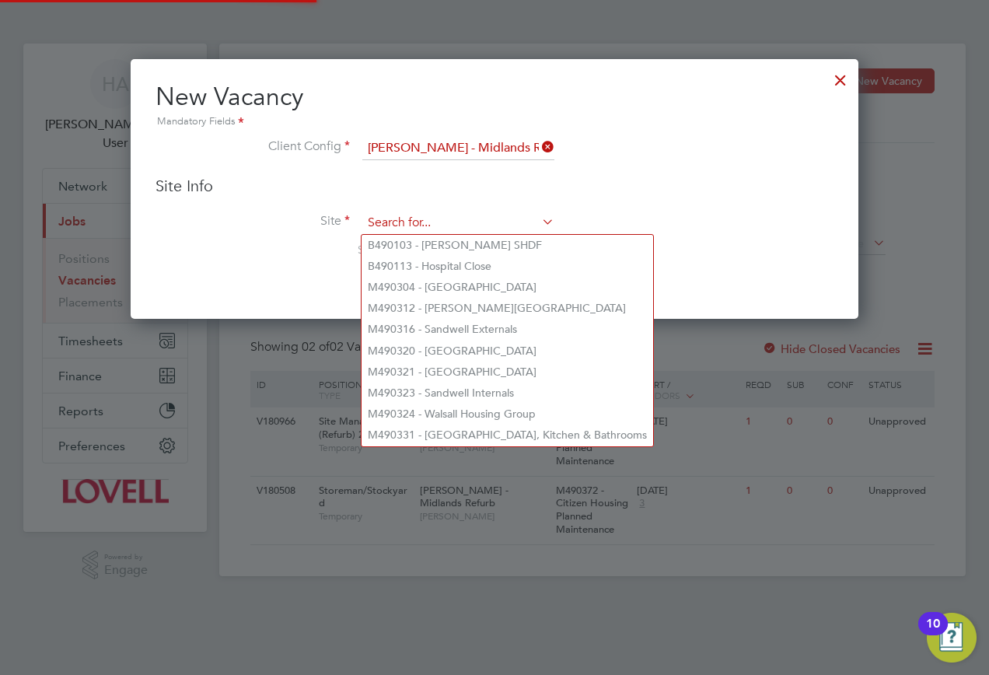
paste input "M490372"
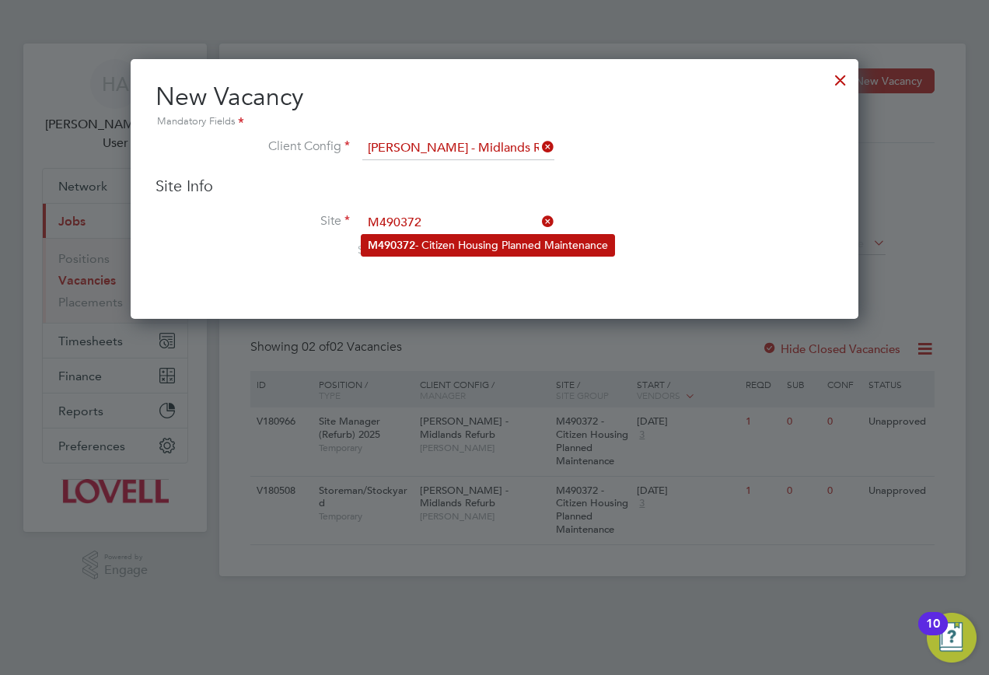
click at [433, 240] on li "M490372 - Citizen Housing Planned Maintenance" at bounding box center [488, 245] width 253 height 21
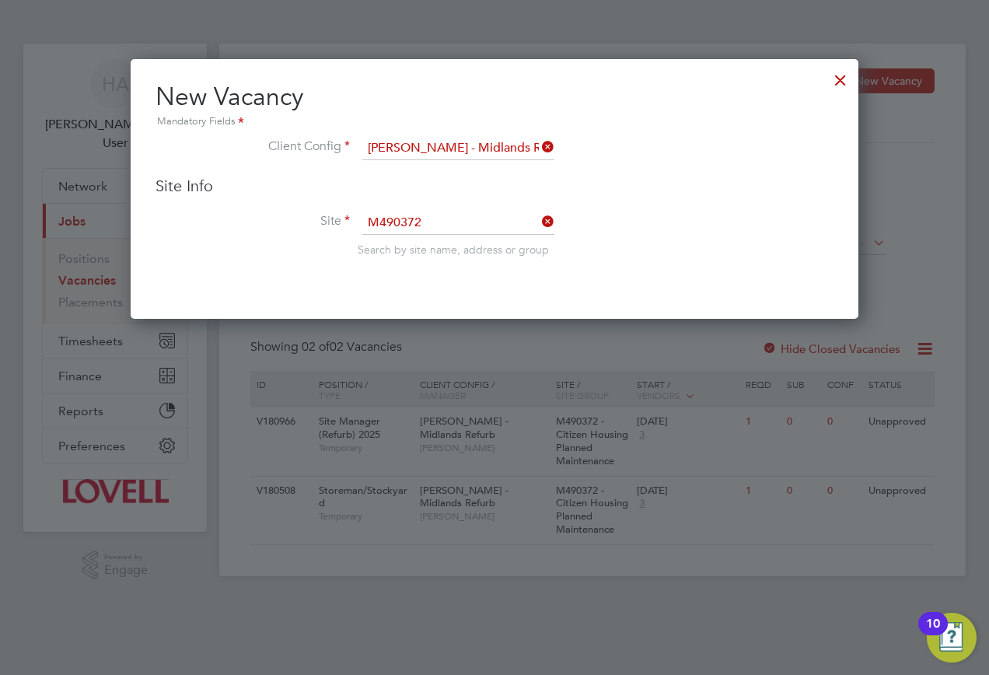
type input "M490372 - Citizen Housing Planned Maintenance"
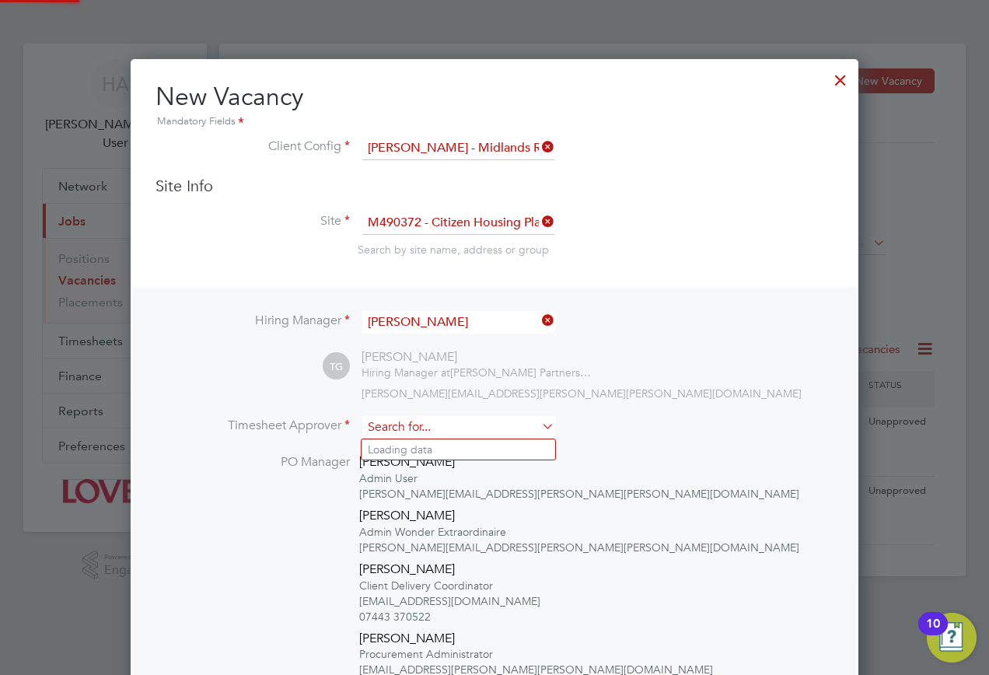
click at [408, 426] on input at bounding box center [458, 427] width 192 height 23
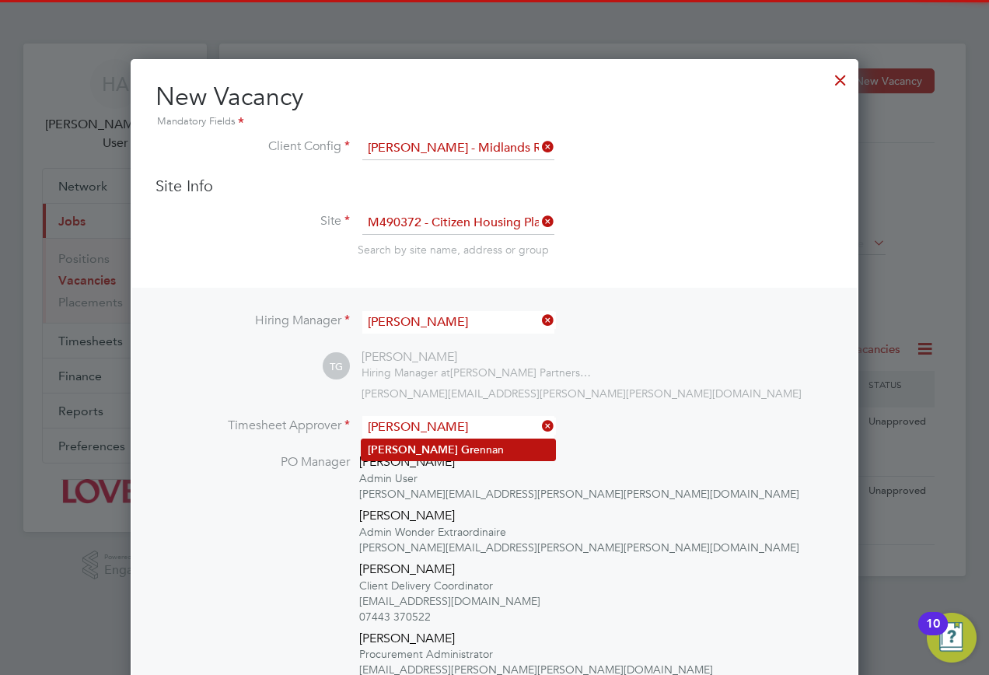
click at [461, 443] on b "Gr" at bounding box center [467, 449] width 12 height 13
type input "Tony Grennan"
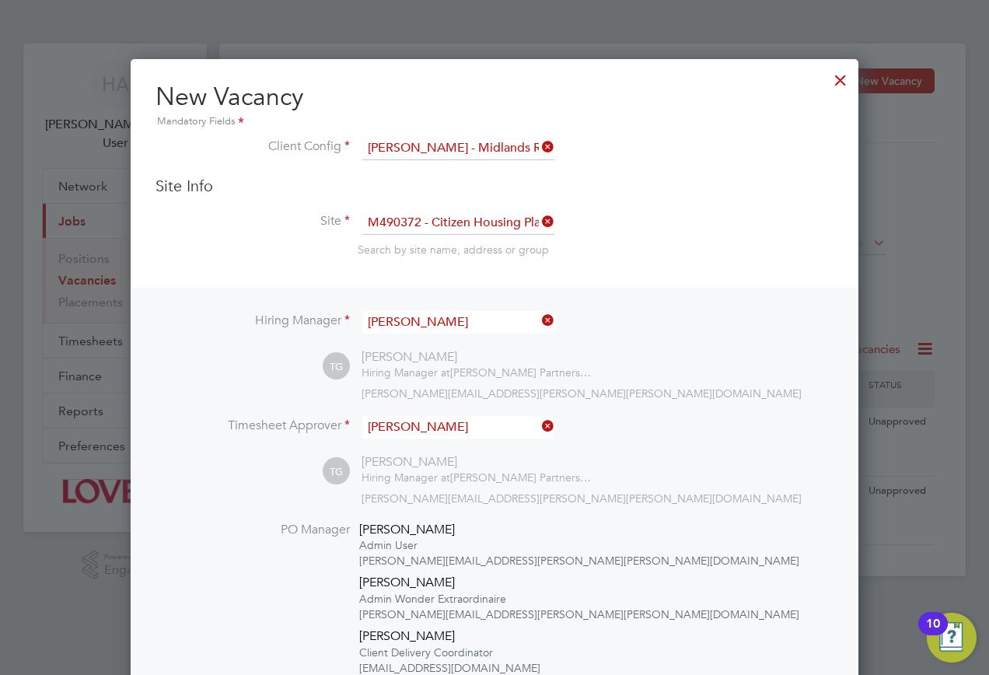
scroll to position [307, 0]
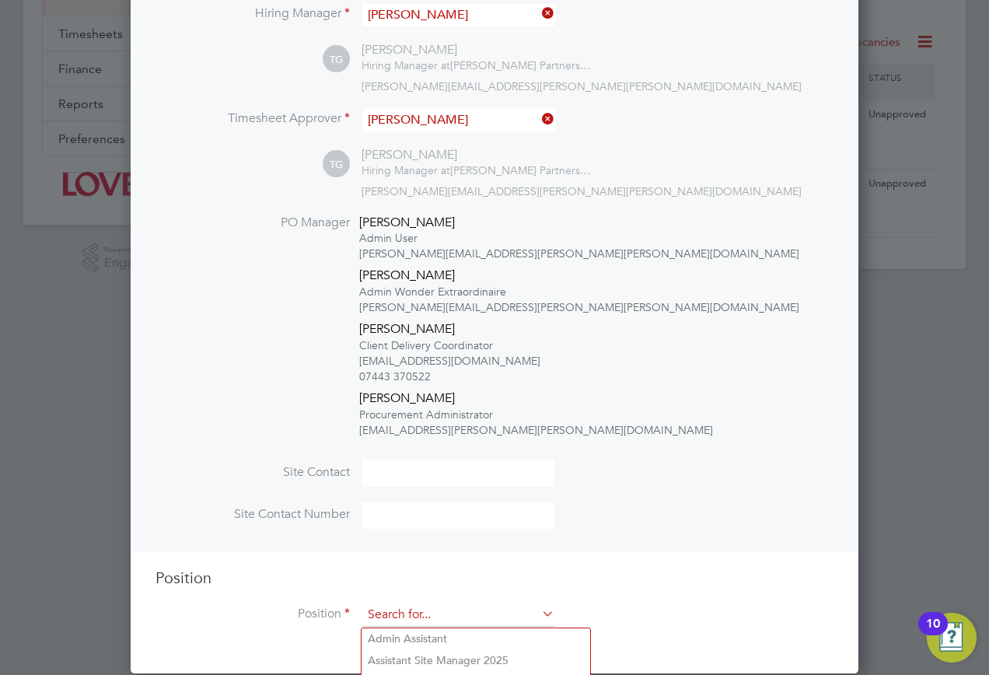
click at [470, 627] on input at bounding box center [458, 615] width 192 height 23
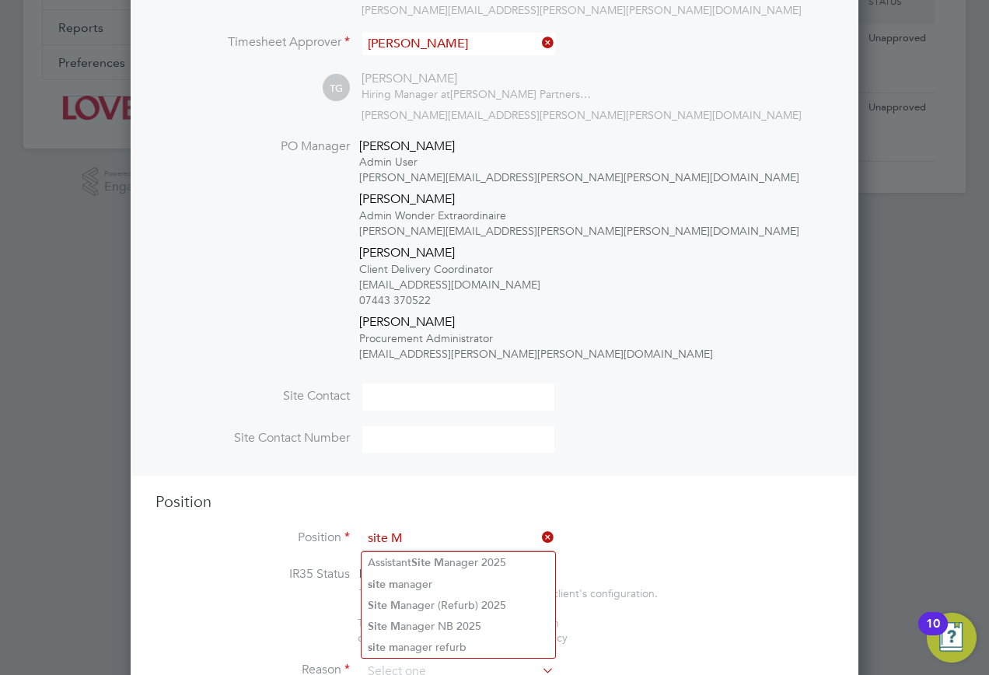
scroll to position [467, 0]
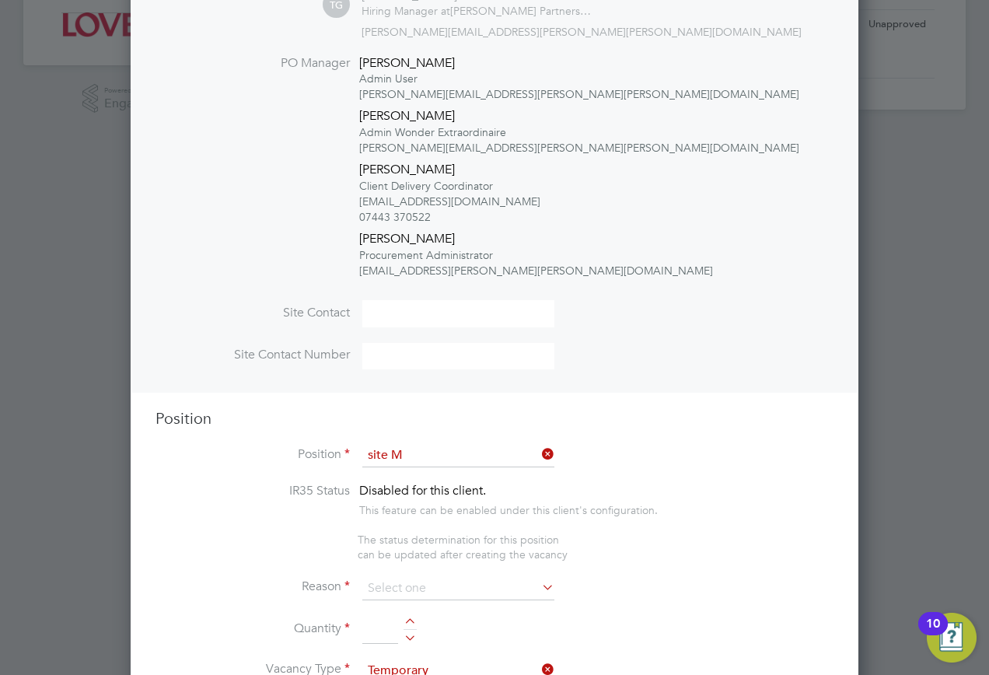
click at [480, 517] on li "Site M anager (Refurb) 2025" at bounding box center [459, 522] width 194 height 21
type input "Site Manager (Refurb) 2025"
type textarea "Experienced in supervision of refurbishment projects. Full understanding of all…"
click at [405, 594] on input at bounding box center [458, 588] width 192 height 23
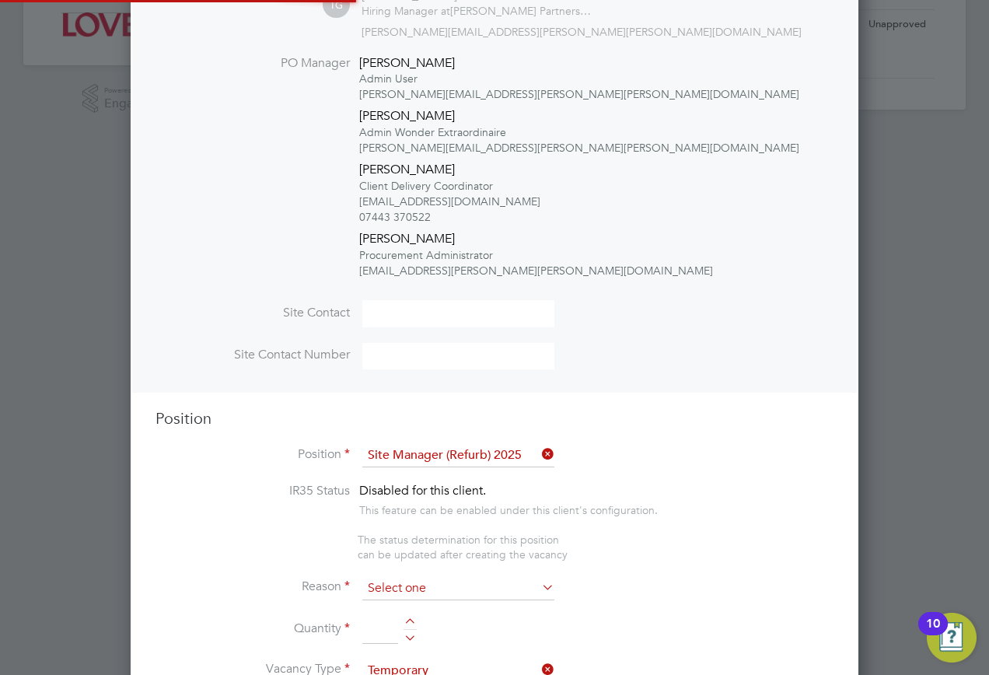
scroll to position [46, 82]
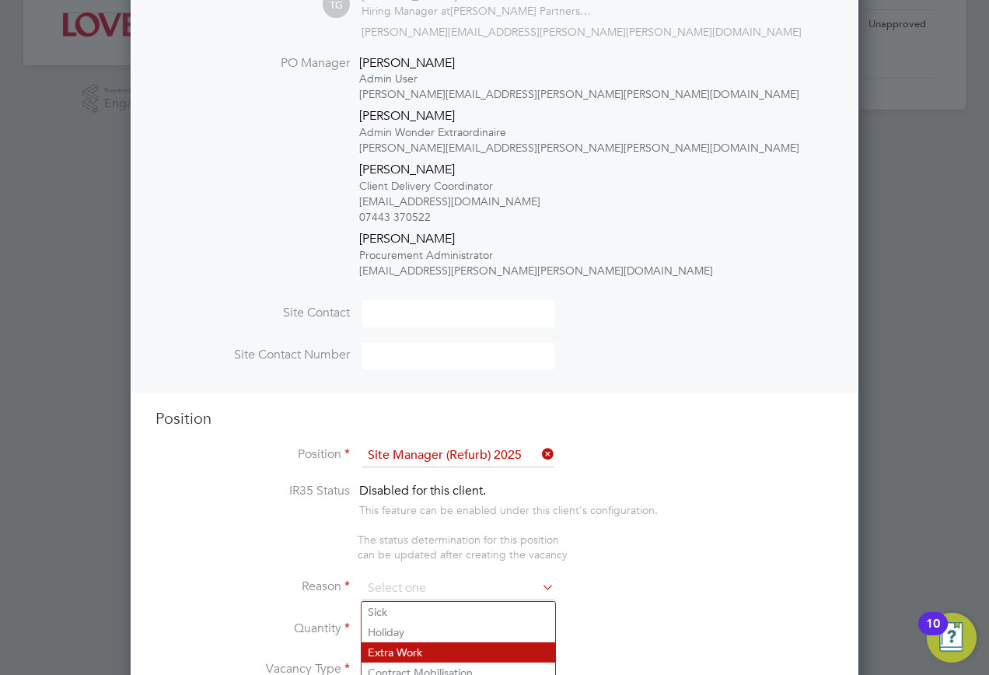
click at [411, 650] on li "Extra Work" at bounding box center [459, 653] width 194 height 20
type input "Extra Work"
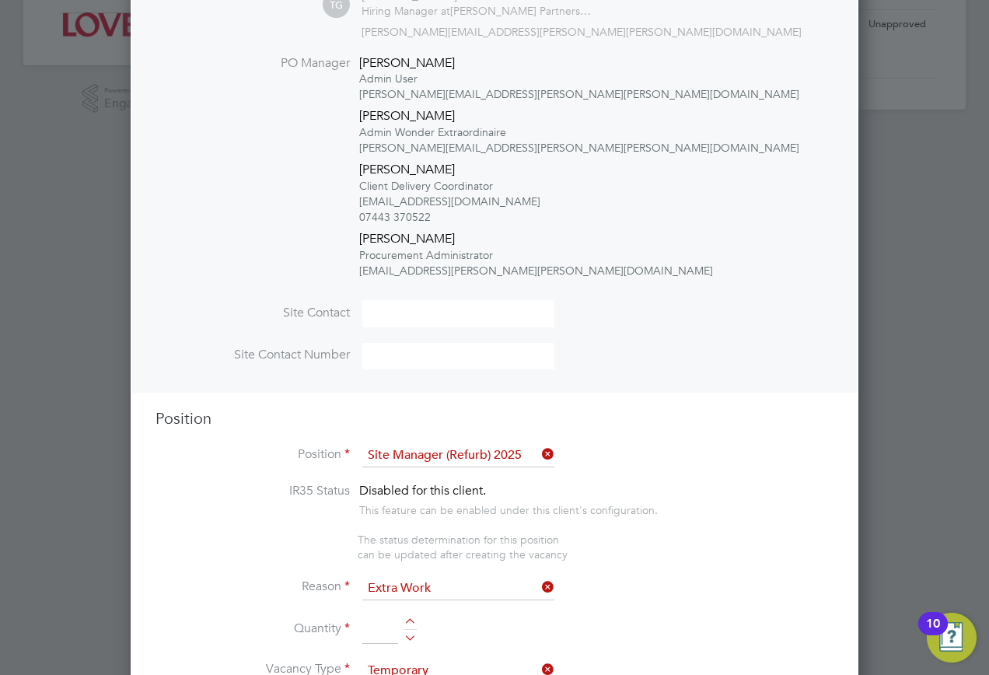
click at [383, 637] on input at bounding box center [380, 630] width 36 height 28
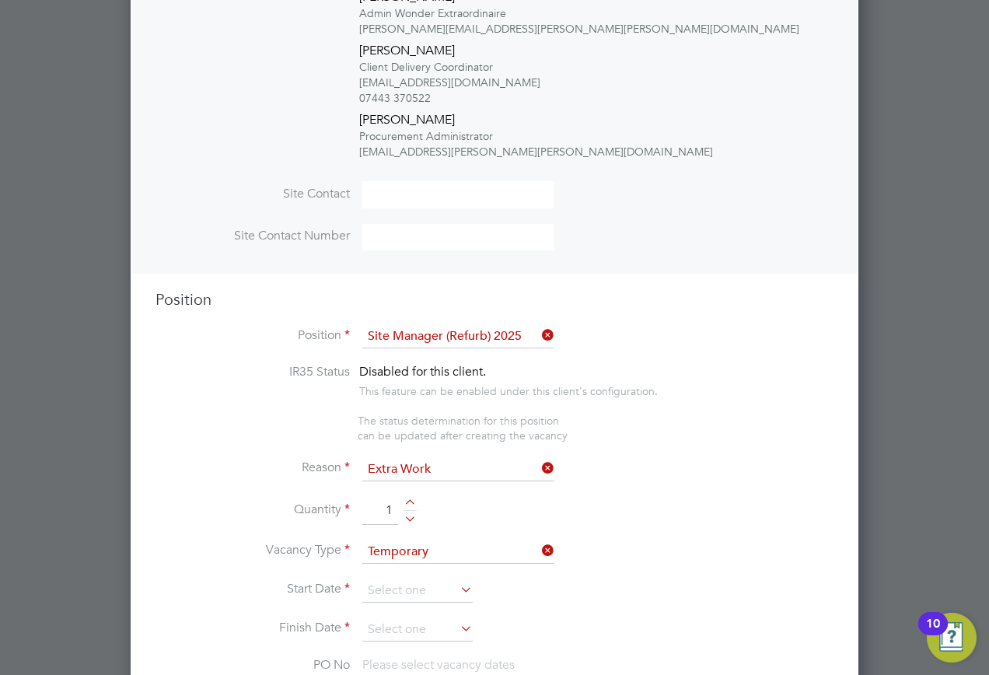
scroll to position [700, 0]
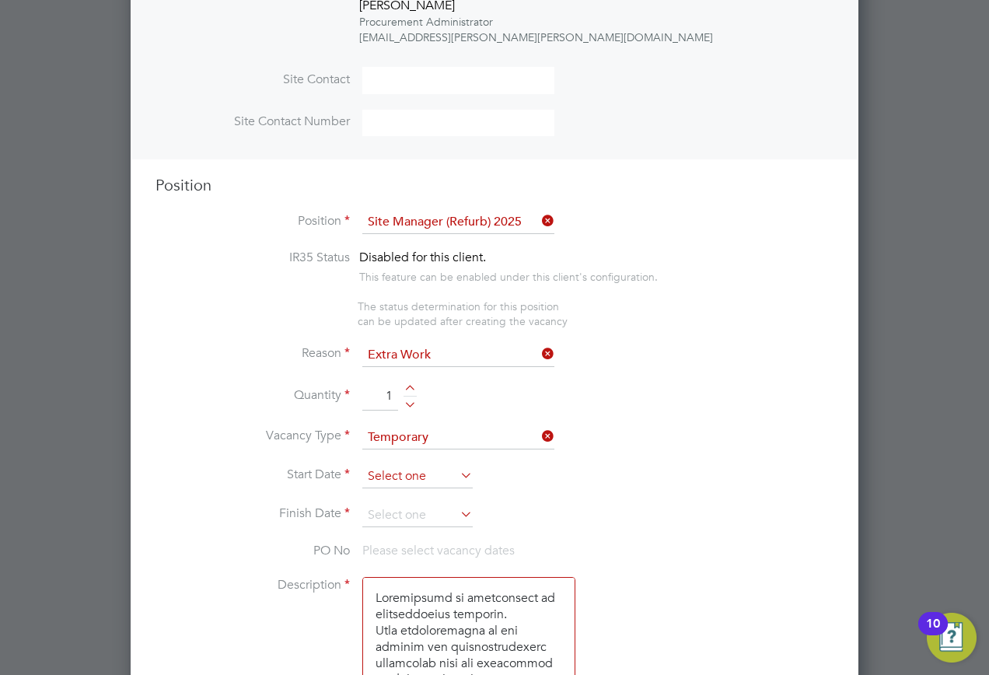
type input "1"
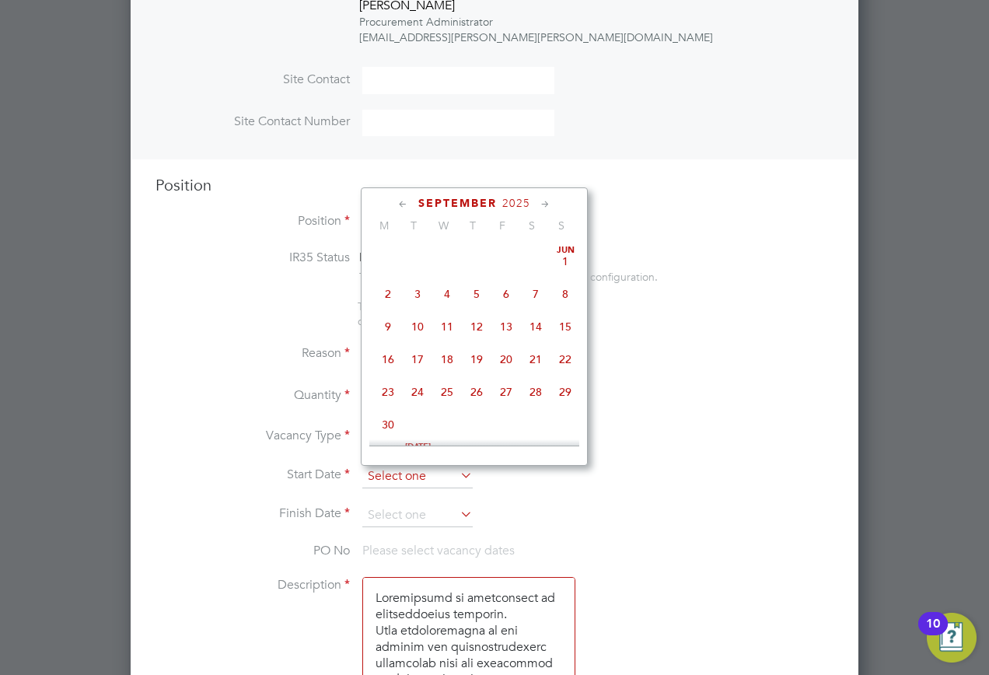
click at [420, 487] on input at bounding box center [417, 476] width 110 height 23
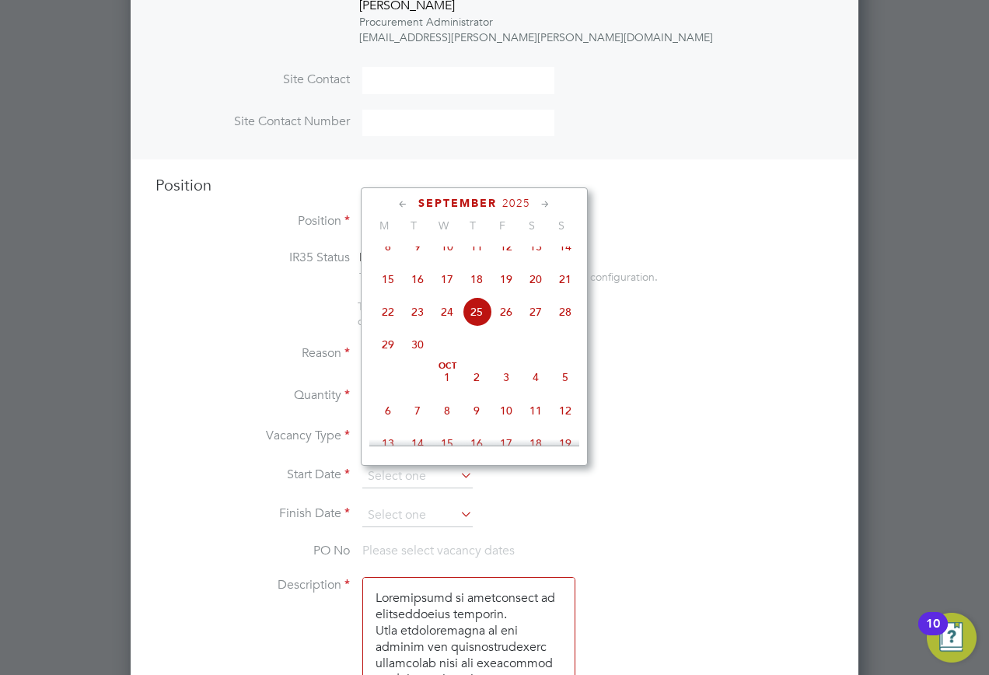
click at [475, 327] on span "25" at bounding box center [477, 312] width 30 height 30
type input "25 Sep 2025"
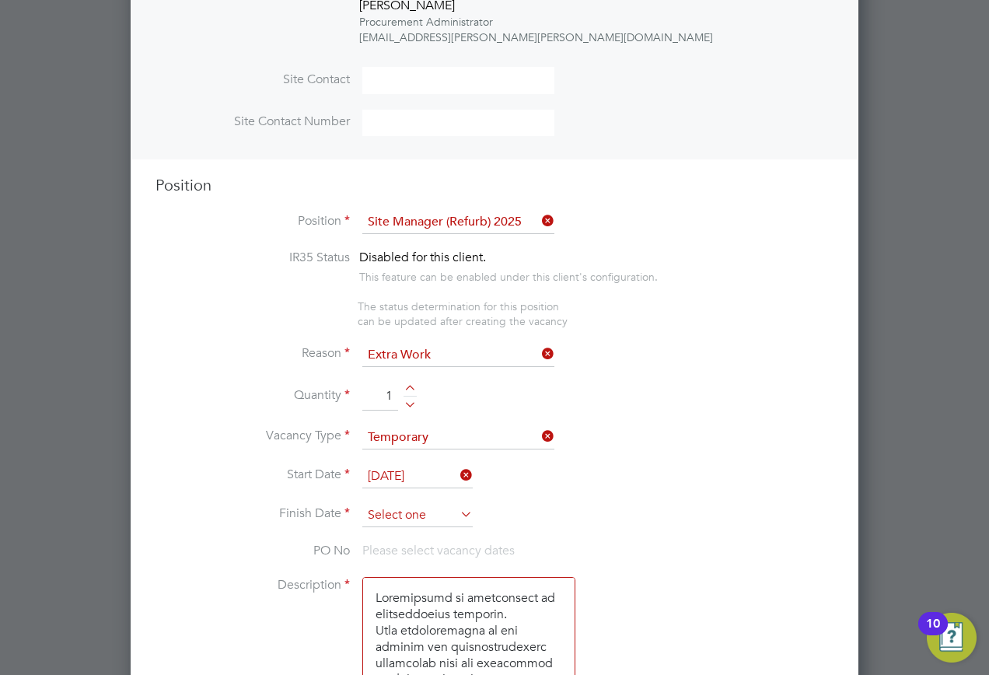
click at [429, 520] on input at bounding box center [417, 515] width 110 height 23
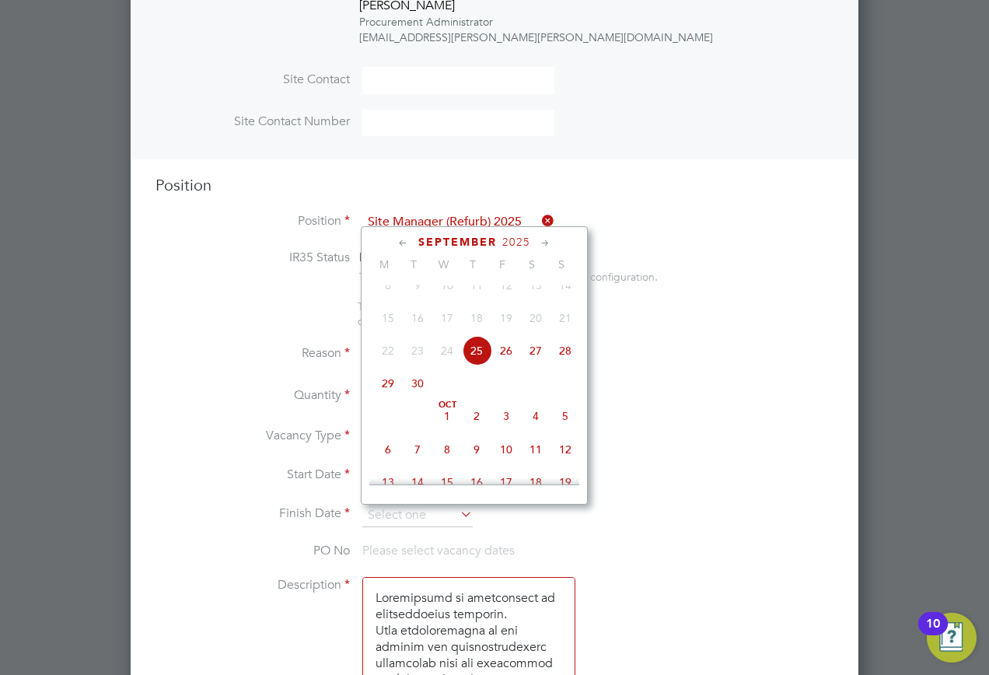
drag, startPoint x: 379, startPoint y: 466, endPoint x: 385, endPoint y: 478, distance: 13.9
click at [380, 464] on span "6" at bounding box center [388, 450] width 30 height 30
type input "06 Oct 2025"
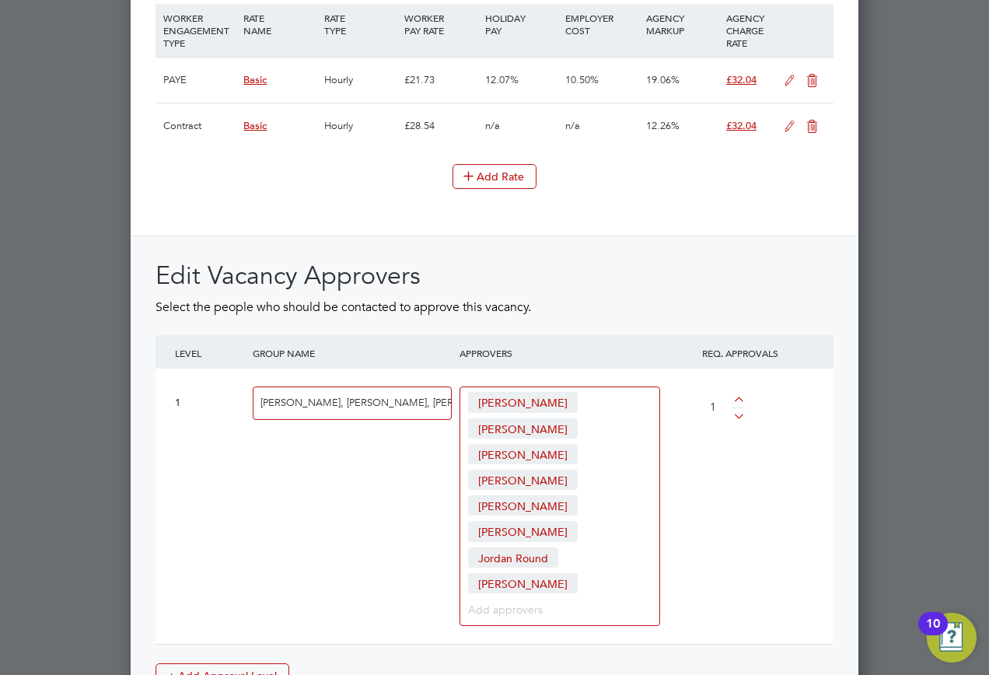
scroll to position [2590, 0]
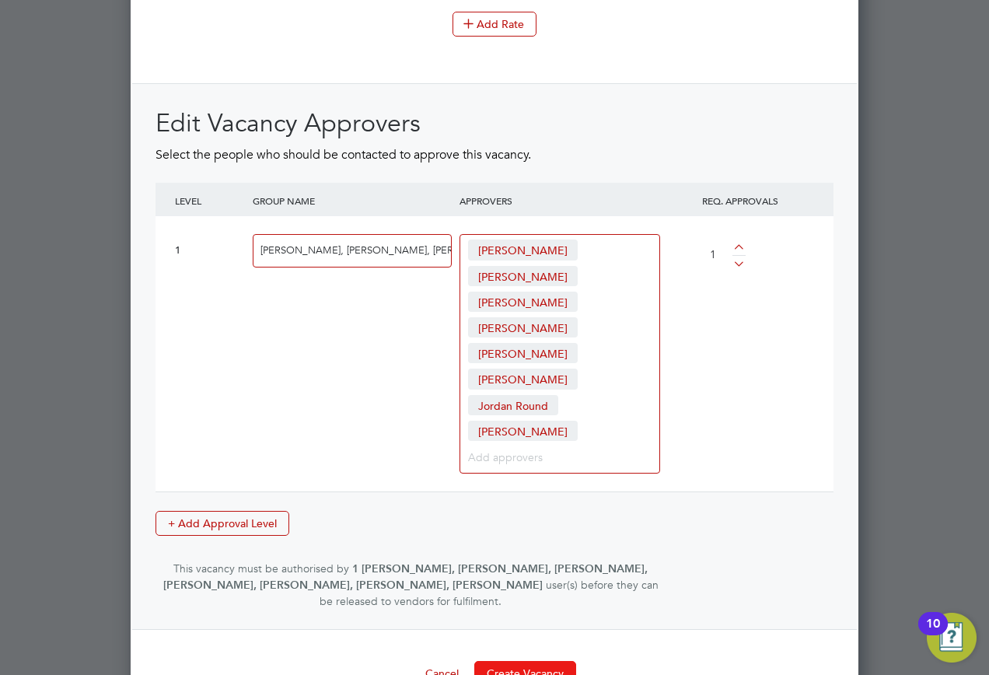
click at [534, 661] on button "Create Vacancy" at bounding box center [525, 673] width 102 height 25
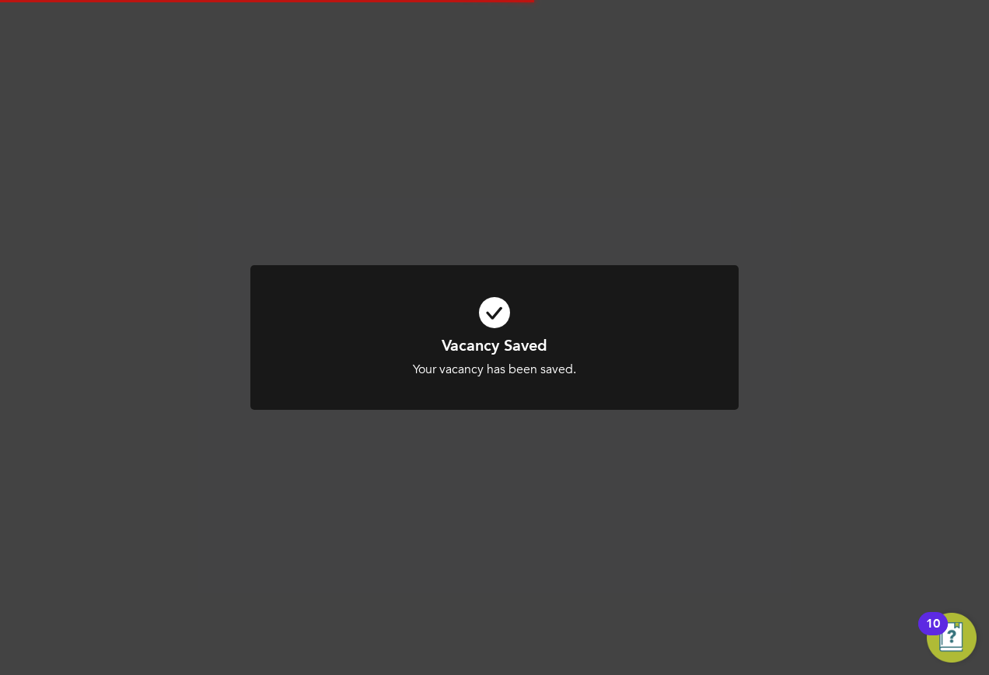
scroll to position [1578, 0]
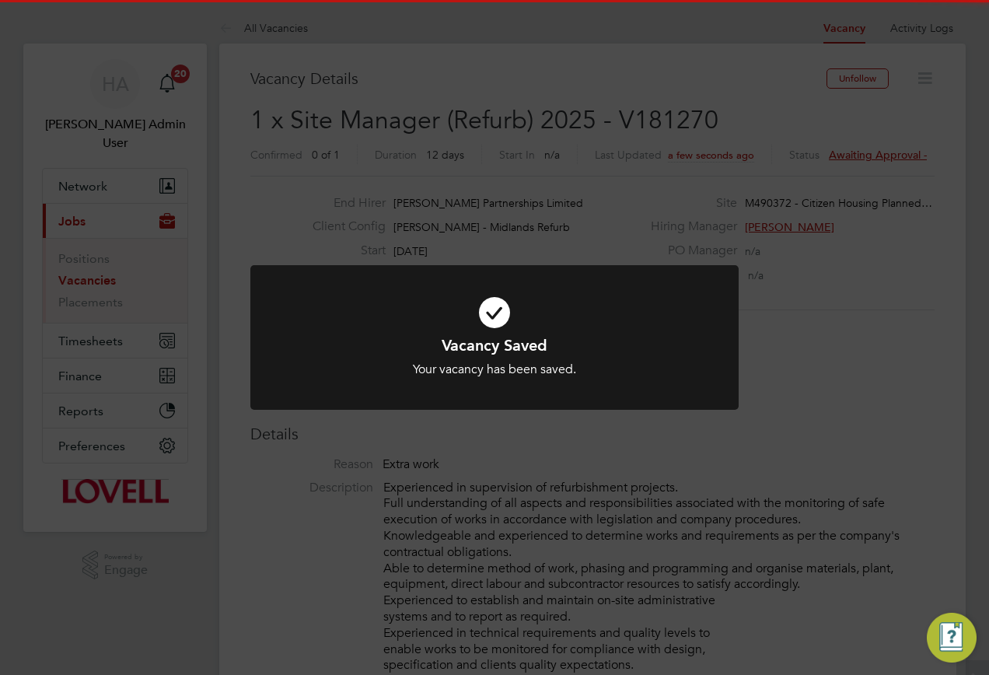
click at [520, 205] on div "Vacancy Saved Your vacancy has been saved. Cancel Okay" at bounding box center [494, 337] width 989 height 675
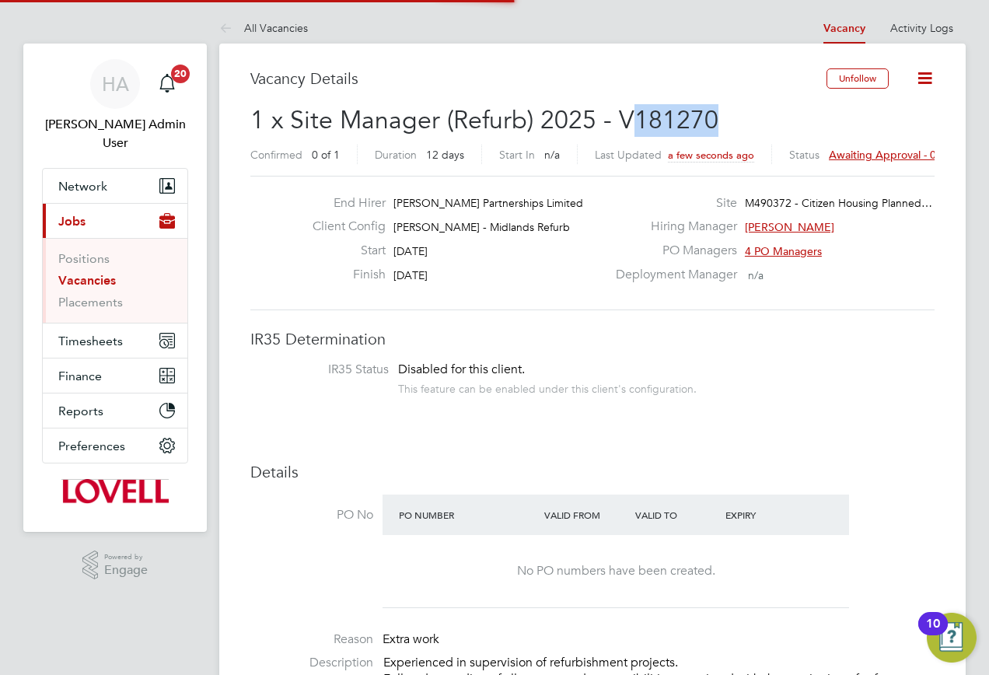
drag, startPoint x: 710, startPoint y: 120, endPoint x: 635, endPoint y: 121, distance: 75.5
click at [635, 121] on span "1 x Site Manager (Refurb) 2025 - V181270" at bounding box center [484, 120] width 468 height 30
click at [864, 154] on span "Awaiting approval - 0/1" at bounding box center [887, 155] width 117 height 14
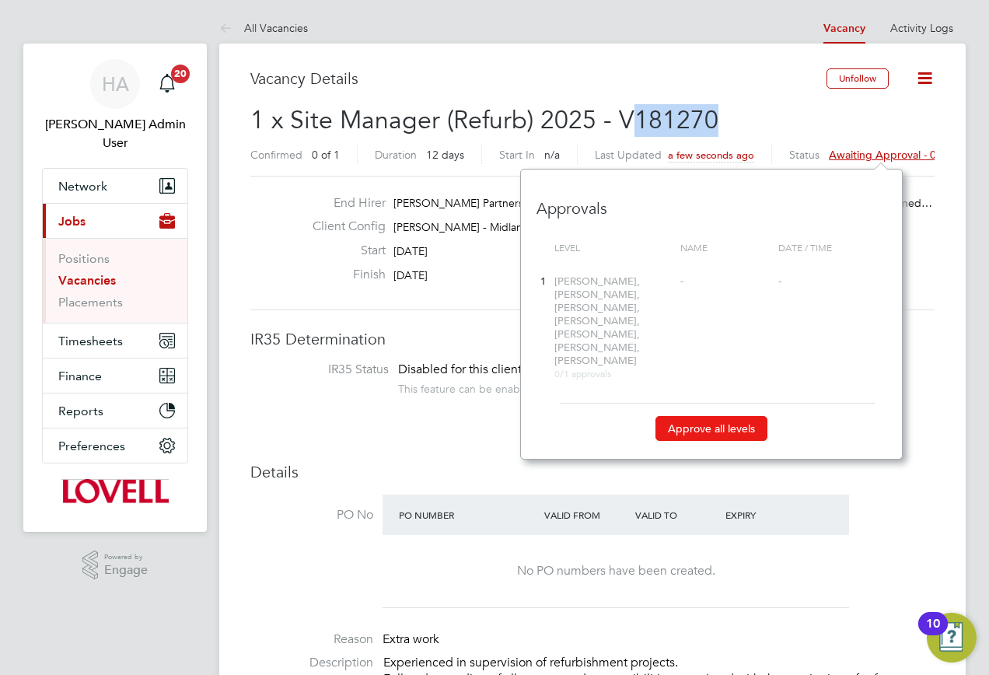
click at [695, 416] on button "Approve all levels" at bounding box center [712, 428] width 112 height 25
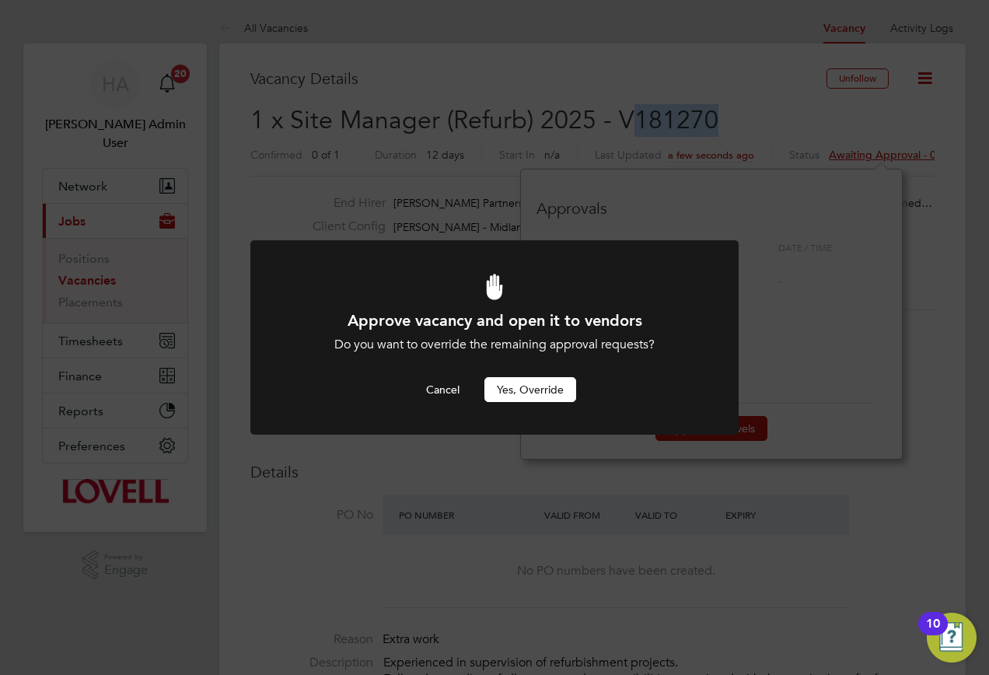
click at [532, 391] on button "Yes, Override" at bounding box center [531, 389] width 92 height 25
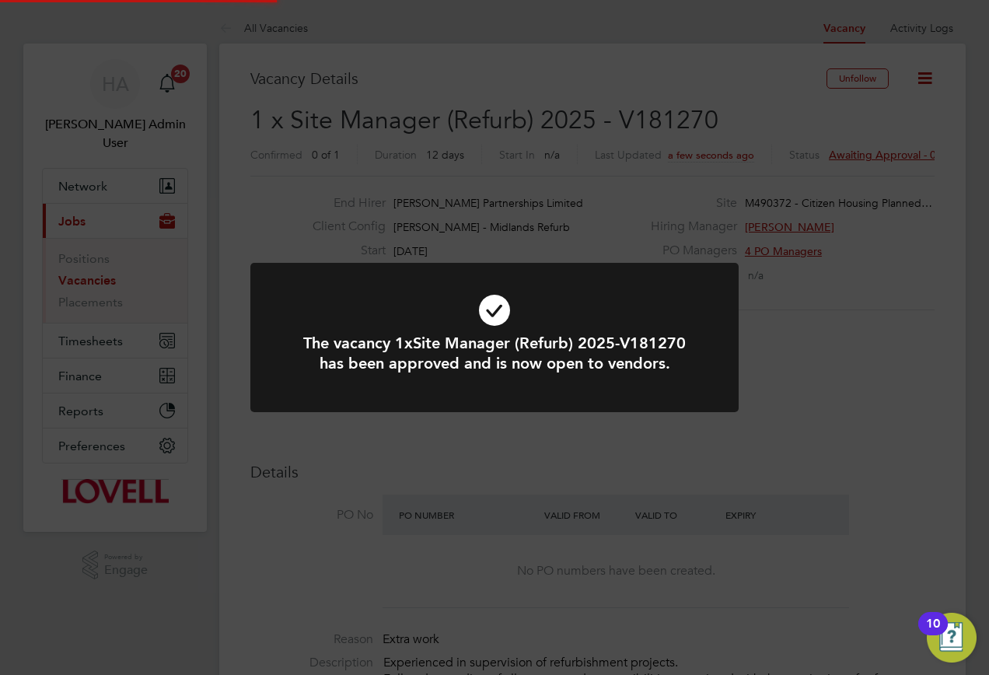
click at [723, 111] on div "The vacancy 1xSite Manager (Refurb) 2025-V181270 has been approved and is now o…" at bounding box center [494, 337] width 989 height 675
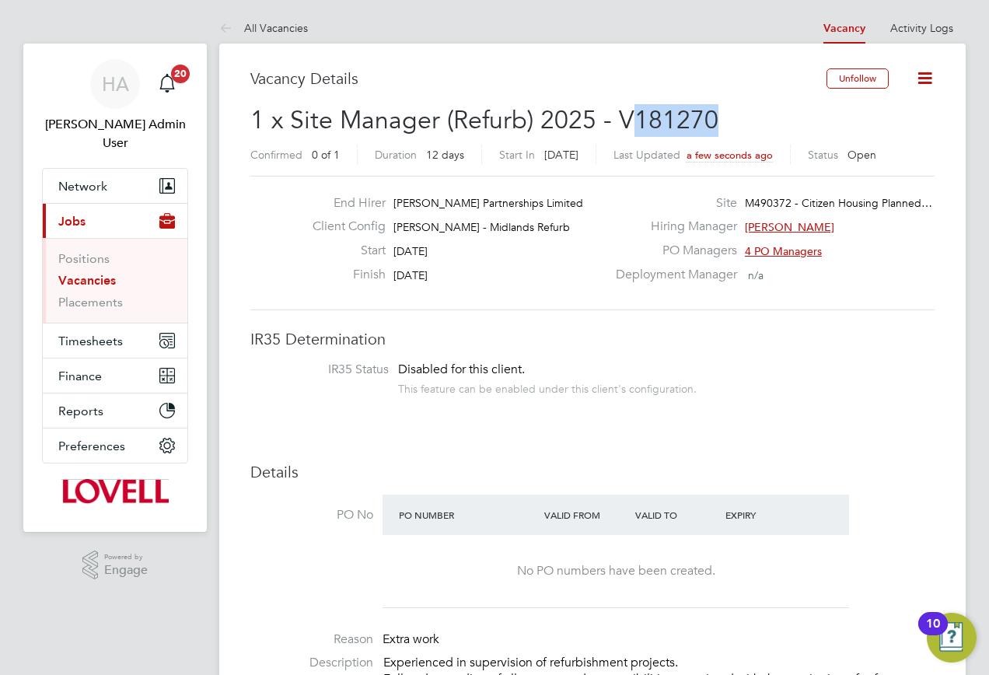
drag, startPoint x: 727, startPoint y: 122, endPoint x: 636, endPoint y: 132, distance: 91.6
click at [636, 132] on h2 "1 x Site Manager (Refurb) 2025 - V181270 Confirmed 0 of 1 Duration 12 days Star…" at bounding box center [592, 136] width 685 height 65
copy span "181270"
click at [72, 273] on link "Vacancies" at bounding box center [87, 280] width 58 height 15
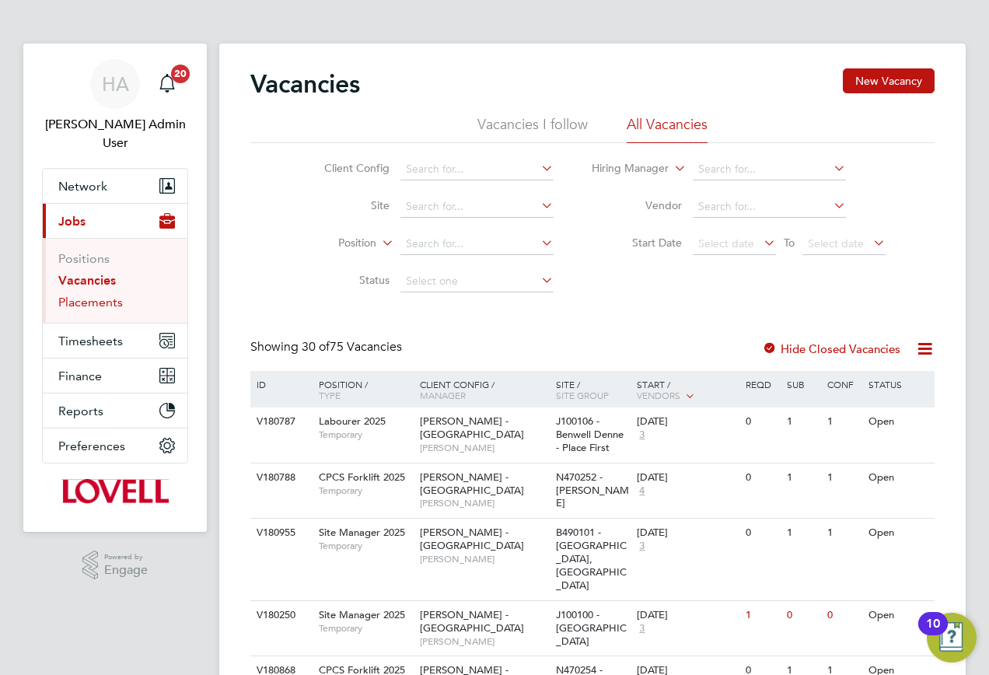
click at [104, 295] on link "Placements" at bounding box center [90, 302] width 65 height 15
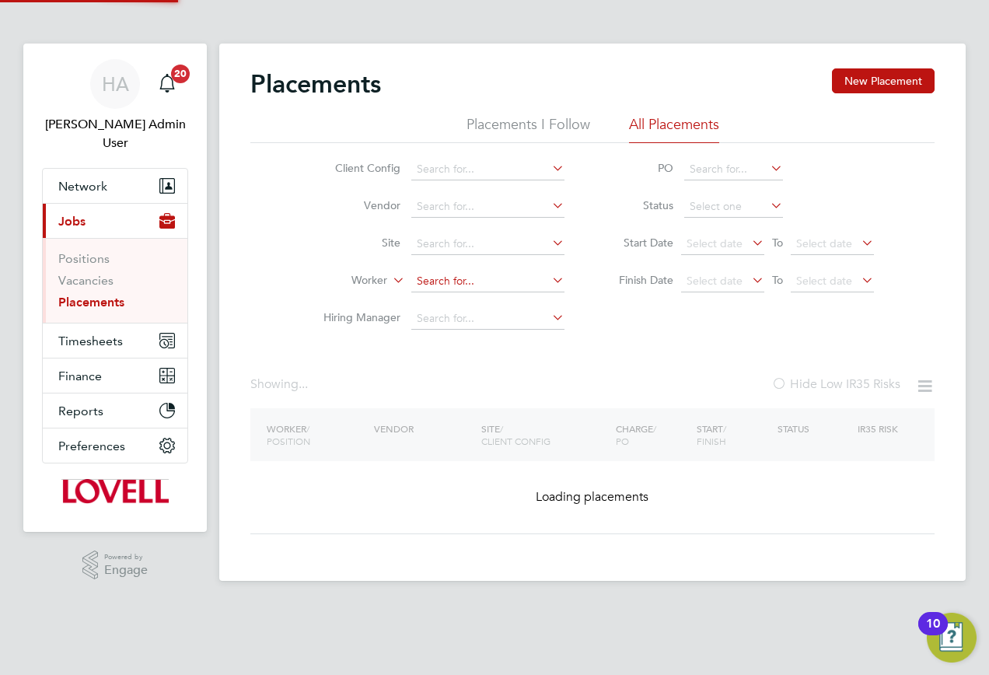
click at [436, 284] on input at bounding box center [487, 282] width 153 height 22
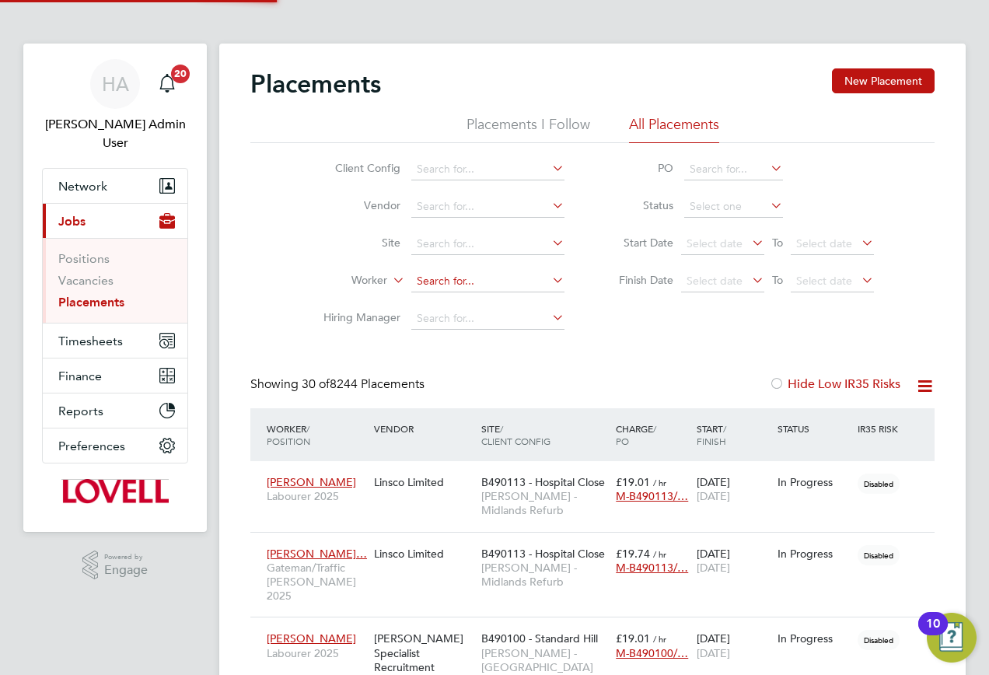
scroll to position [45, 135]
click at [510, 303] on b "St" at bounding box center [515, 302] width 10 height 13
type input "Julie Staley"
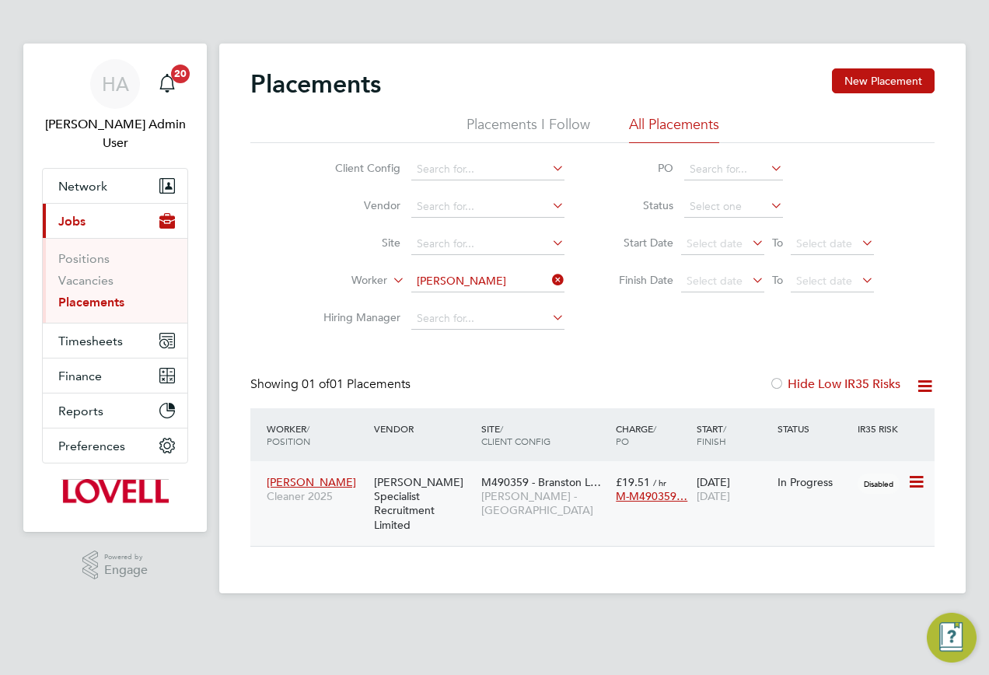
click at [407, 501] on div "[PERSON_NAME] Specialist Recruitment Limited" at bounding box center [423, 503] width 107 height 72
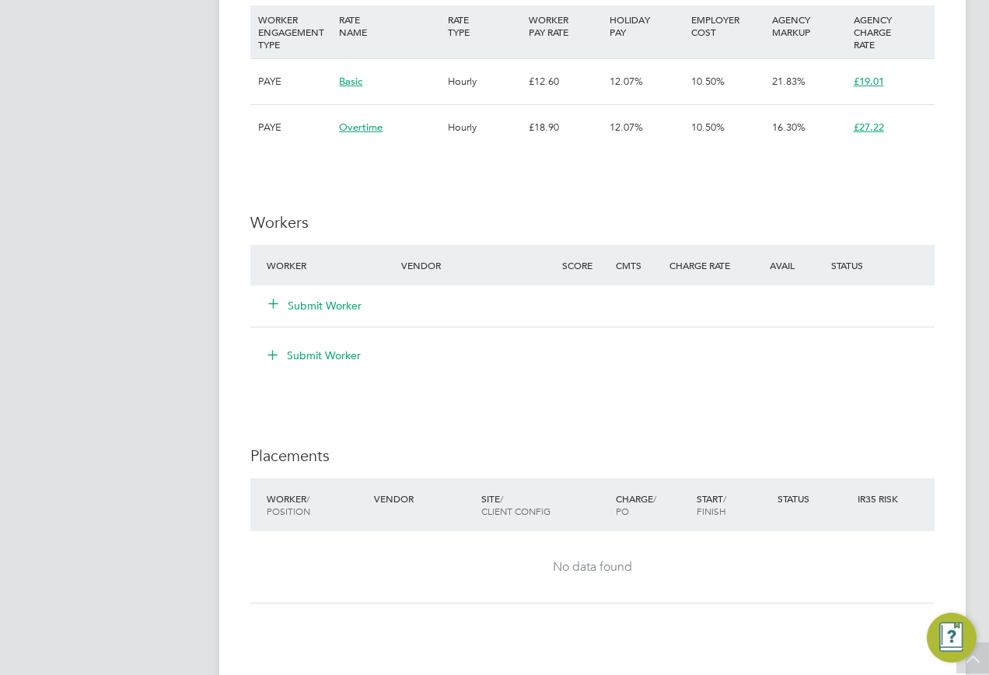
scroll to position [1167, 0]
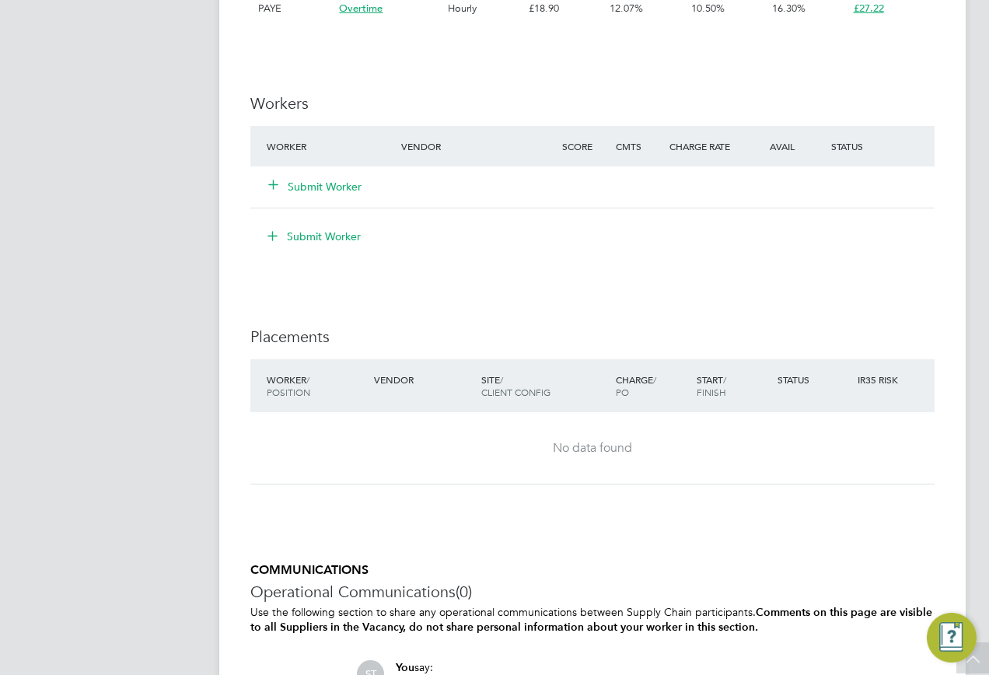
click at [270, 180] on icon at bounding box center [274, 184] width 12 height 12
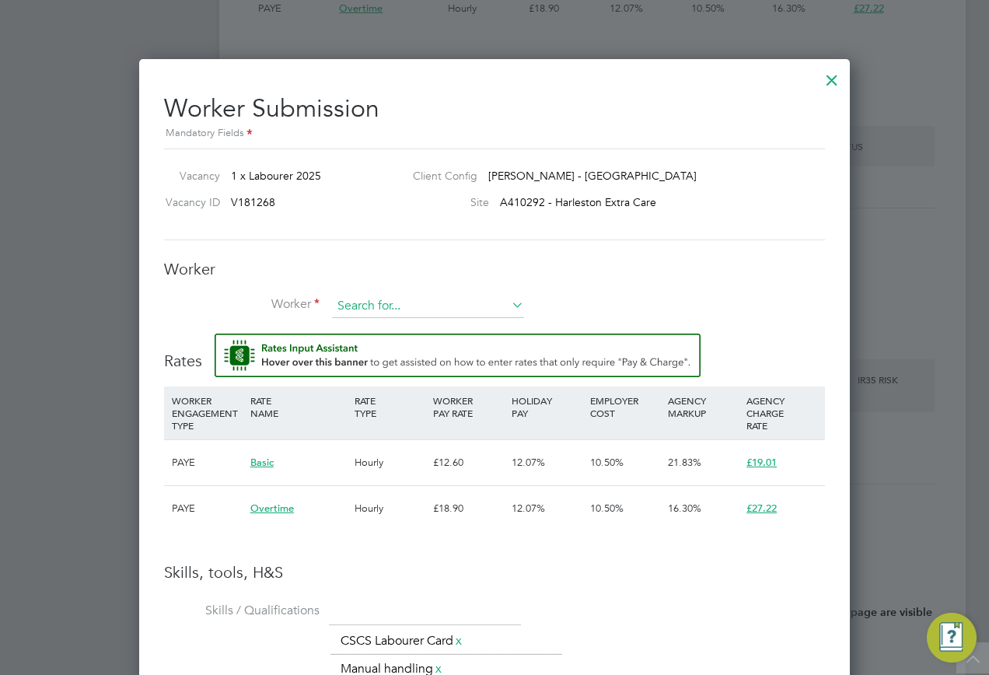
click at [386, 301] on input at bounding box center [428, 306] width 192 height 23
paste input "20797634"
type input "20797634"
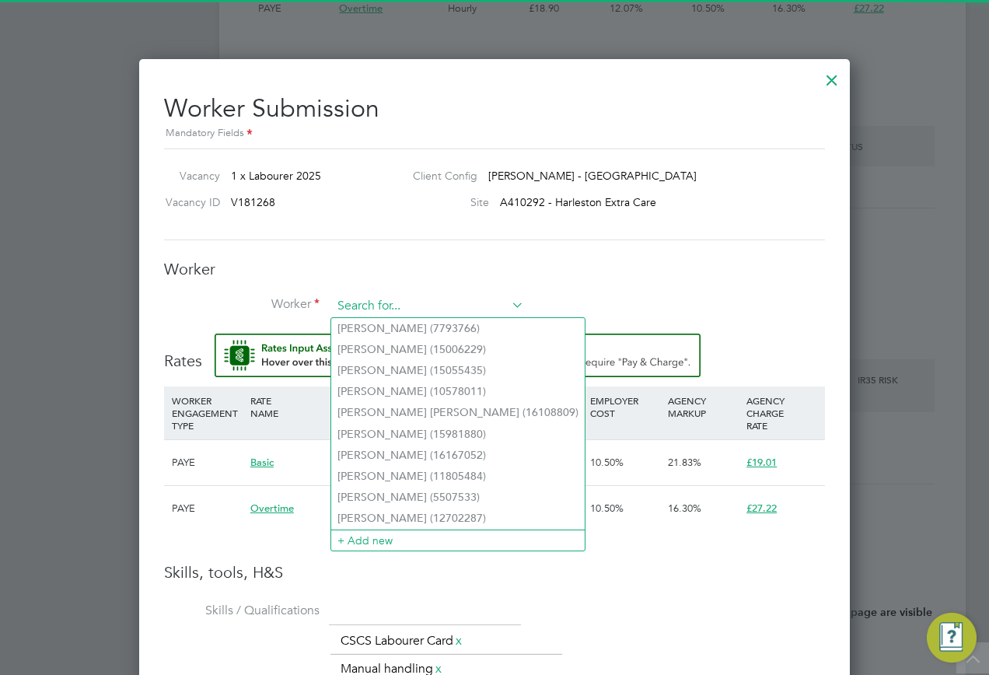
click at [393, 316] on input at bounding box center [428, 306] width 192 height 23
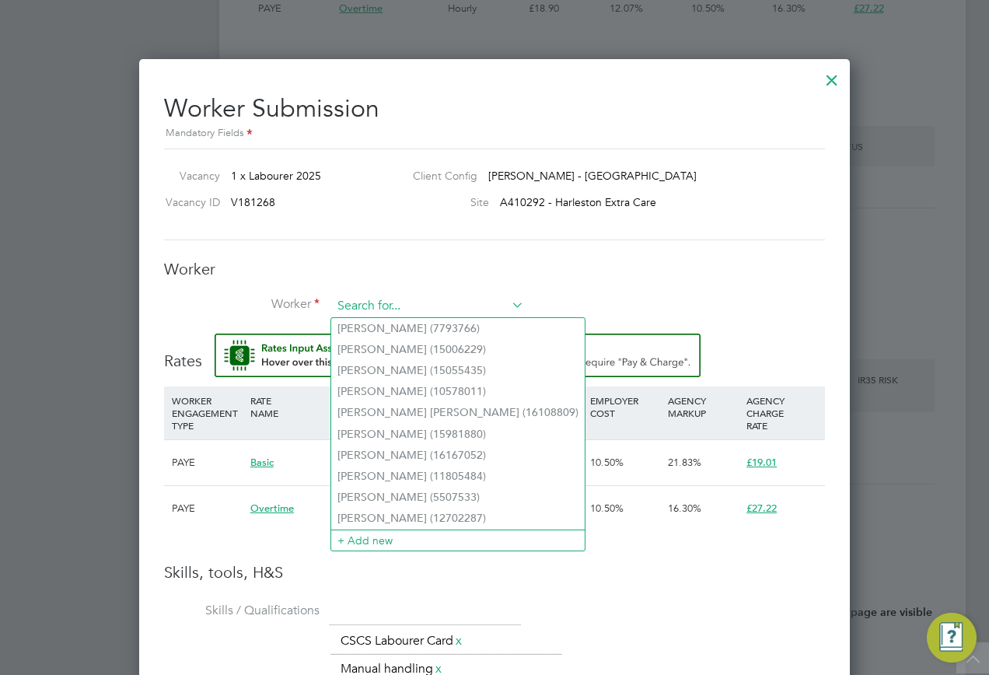
paste input "20797634"
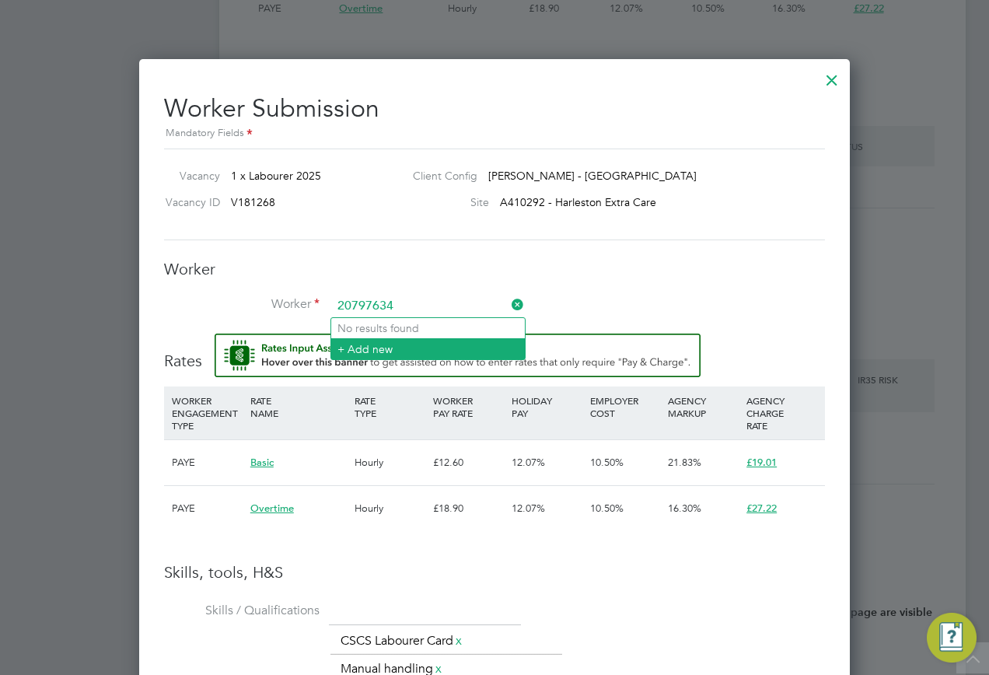
type input "20797634"
click at [339, 345] on li "+ Add new" at bounding box center [428, 348] width 194 height 21
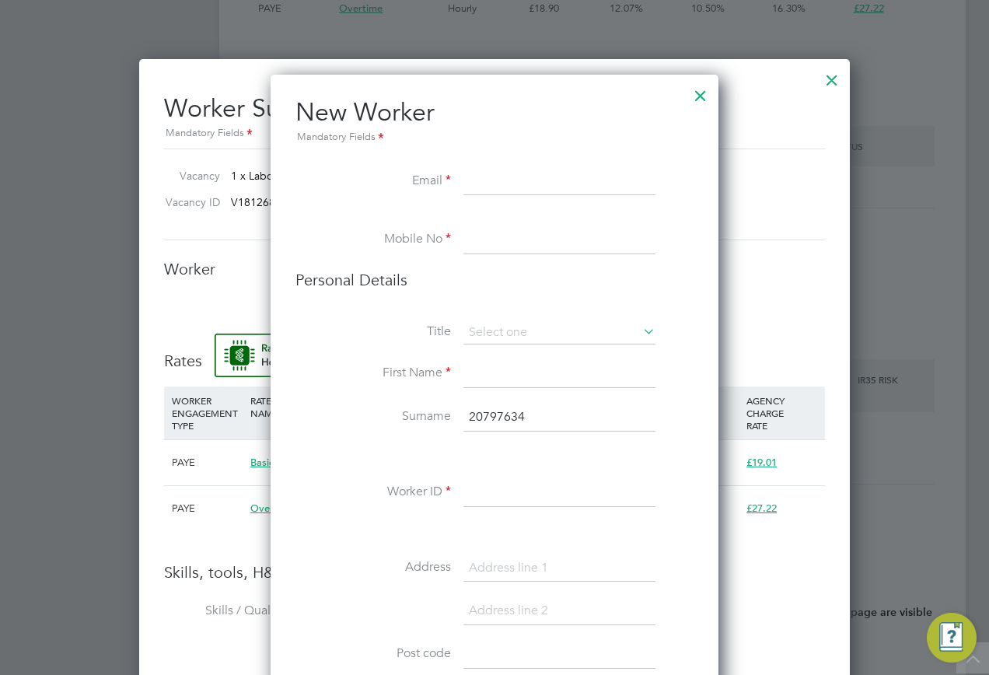
click at [518, 182] on input at bounding box center [560, 182] width 192 height 28
paste input "[EMAIL_ADDRESS][DOMAIN_NAME]"
type input "[EMAIL_ADDRESS][DOMAIN_NAME]"
click at [478, 247] on input at bounding box center [560, 240] width 192 height 28
click at [487, 237] on input "tel:[PHONE_NUMBER]" at bounding box center [560, 240] width 192 height 28
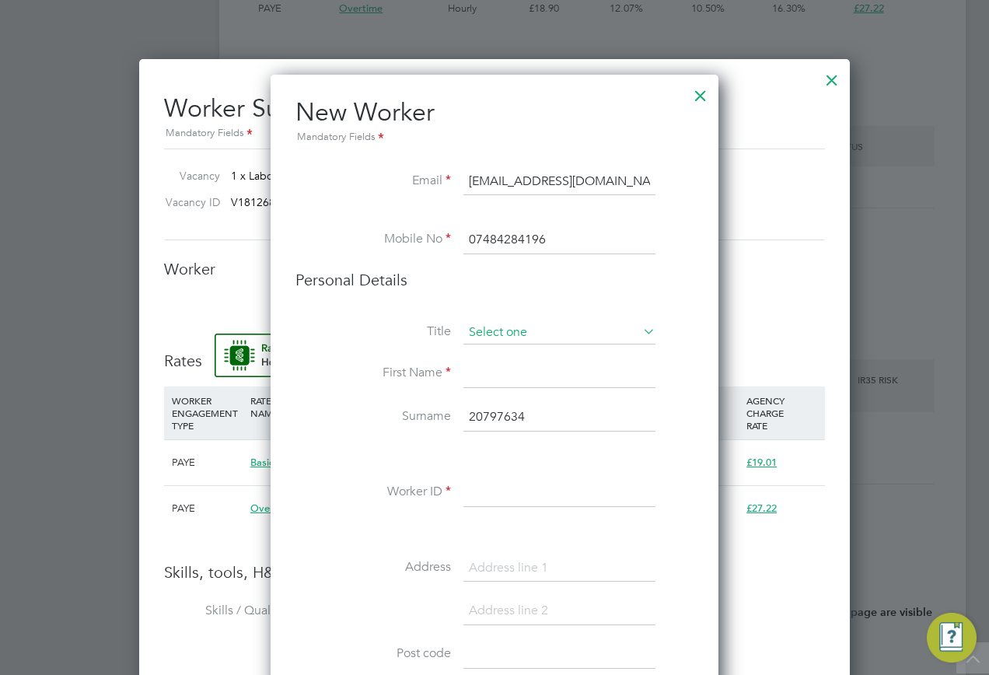
type input "07484284196"
click at [473, 321] on input at bounding box center [560, 332] width 192 height 23
click at [481, 349] on li "Mr" at bounding box center [560, 355] width 194 height 20
type input "Mr"
click at [491, 370] on input at bounding box center [560, 374] width 192 height 28
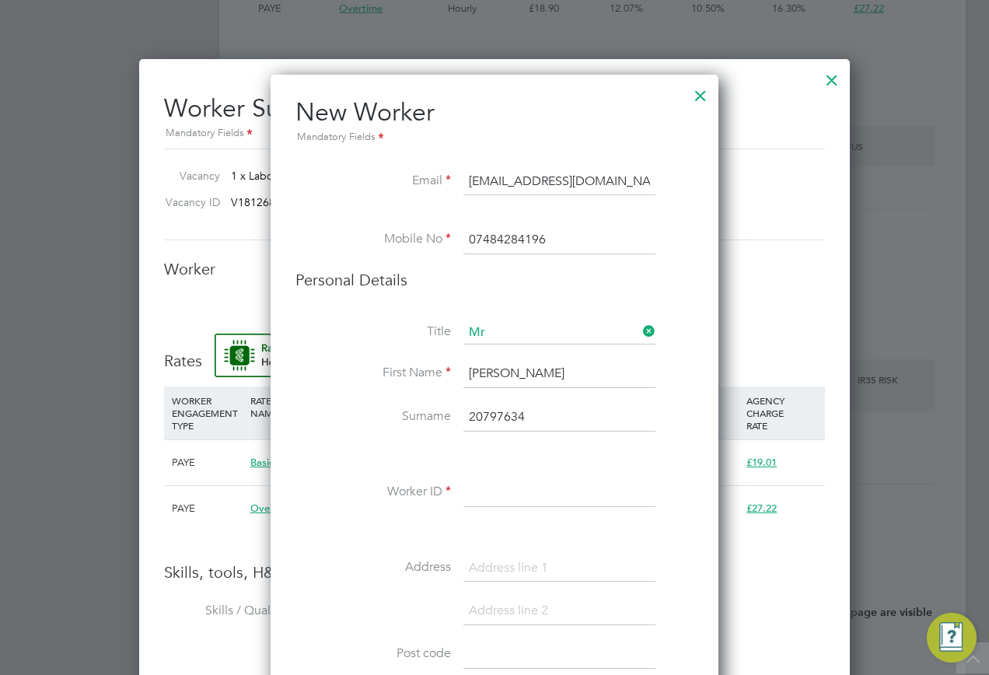
type input "[PERSON_NAME]"
drag, startPoint x: 530, startPoint y: 423, endPoint x: 427, endPoint y: 411, distance: 103.3
click at [429, 411] on li "Surname 20797634" at bounding box center [495, 426] width 398 height 44
click at [510, 481] on input at bounding box center [560, 493] width 192 height 28
paste input "20797634"
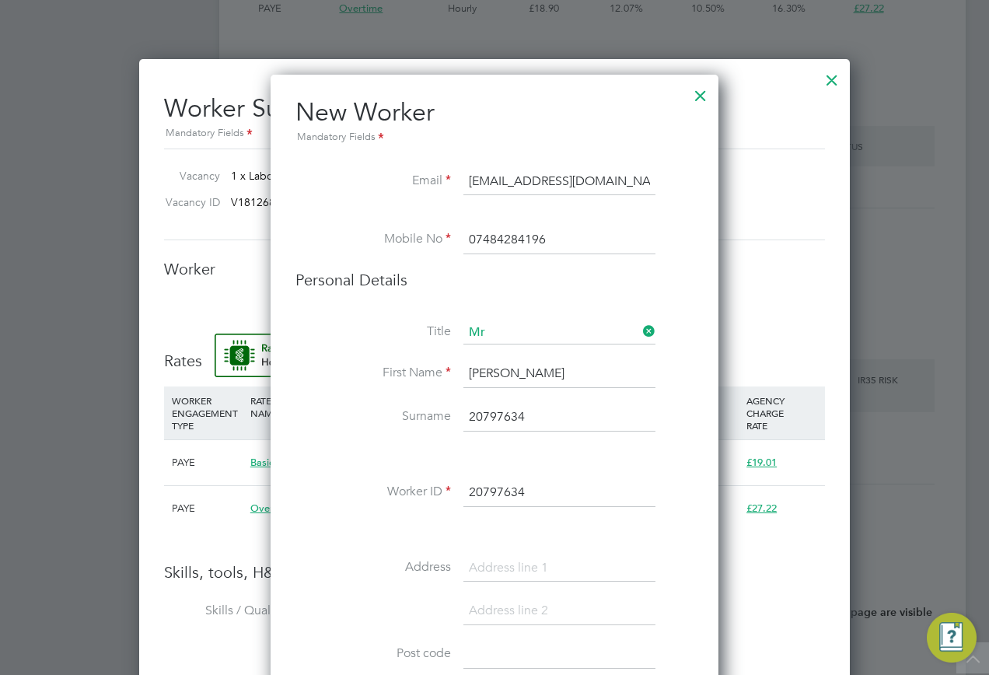
type input "20797634"
drag, startPoint x: 549, startPoint y: 412, endPoint x: 424, endPoint y: 415, distance: 125.3
click at [424, 415] on li "Surname 20797634" at bounding box center [495, 426] width 398 height 44
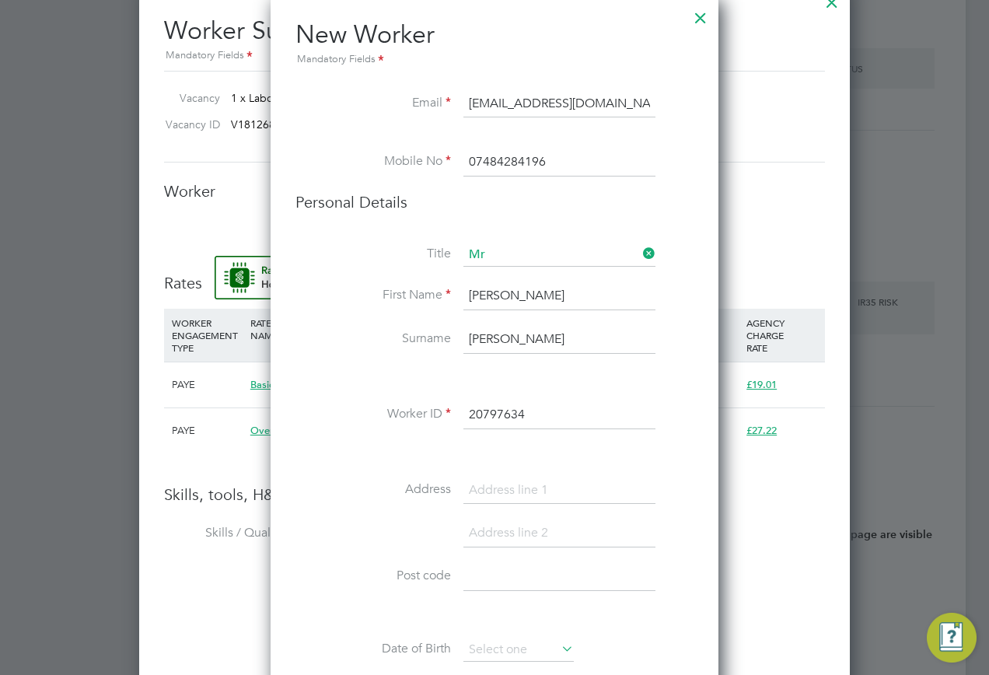
type input "Lee"
click at [483, 499] on input at bounding box center [560, 491] width 192 height 28
click at [506, 497] on input at bounding box center [560, 491] width 192 height 28
paste input "42 Fallowfields"
type input "42 Fallowfields"
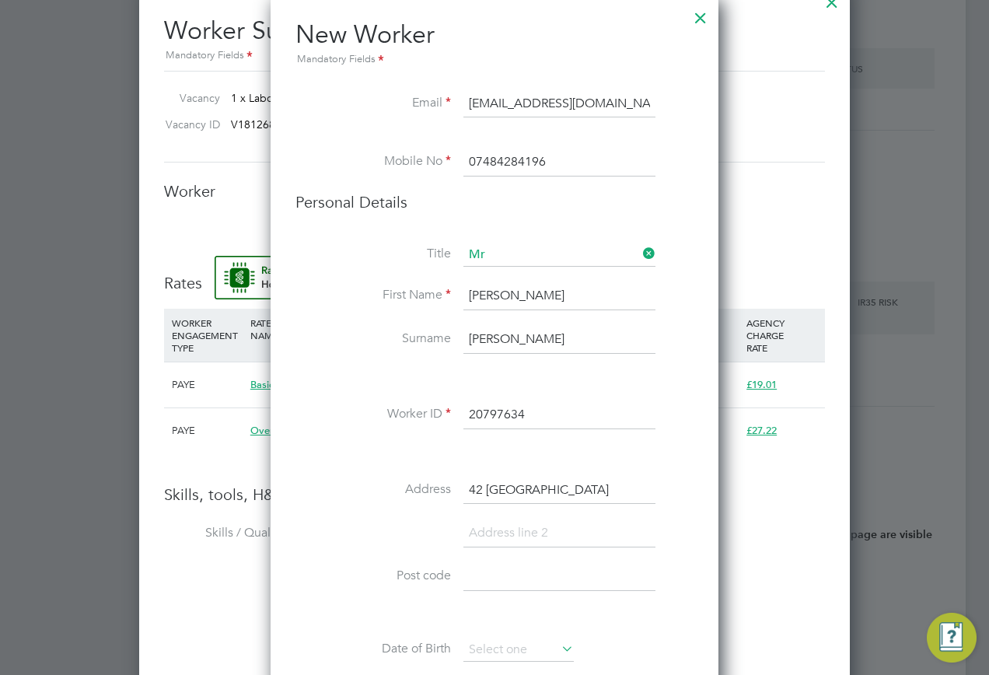
click at [490, 532] on input at bounding box center [560, 534] width 192 height 28
paste input "Lowestoft"
type input "Lowestoft"
click at [509, 571] on input at bounding box center [560, 577] width 192 height 28
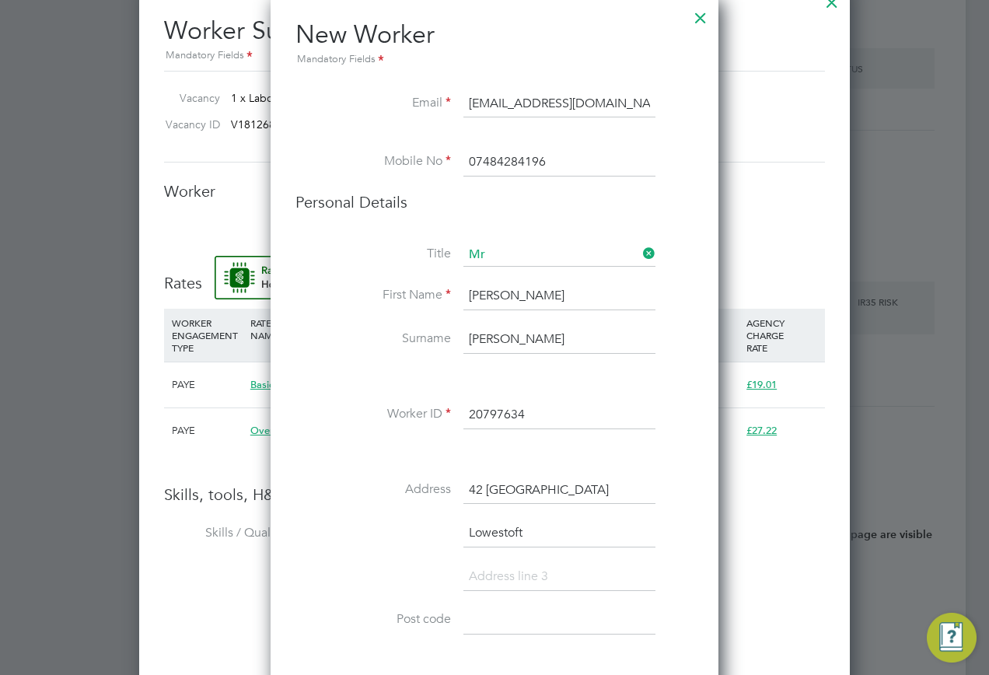
paste input "Suffolk"
type input "Suffolk"
click at [485, 609] on input at bounding box center [560, 621] width 192 height 28
paste input "NR32 4XN"
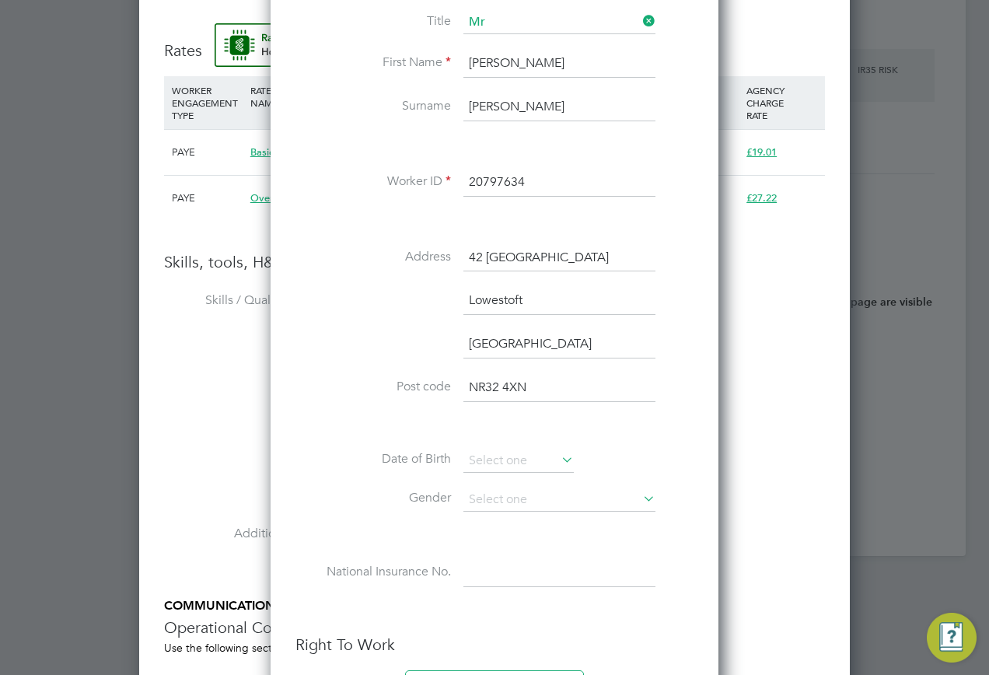
scroll to position [1556, 0]
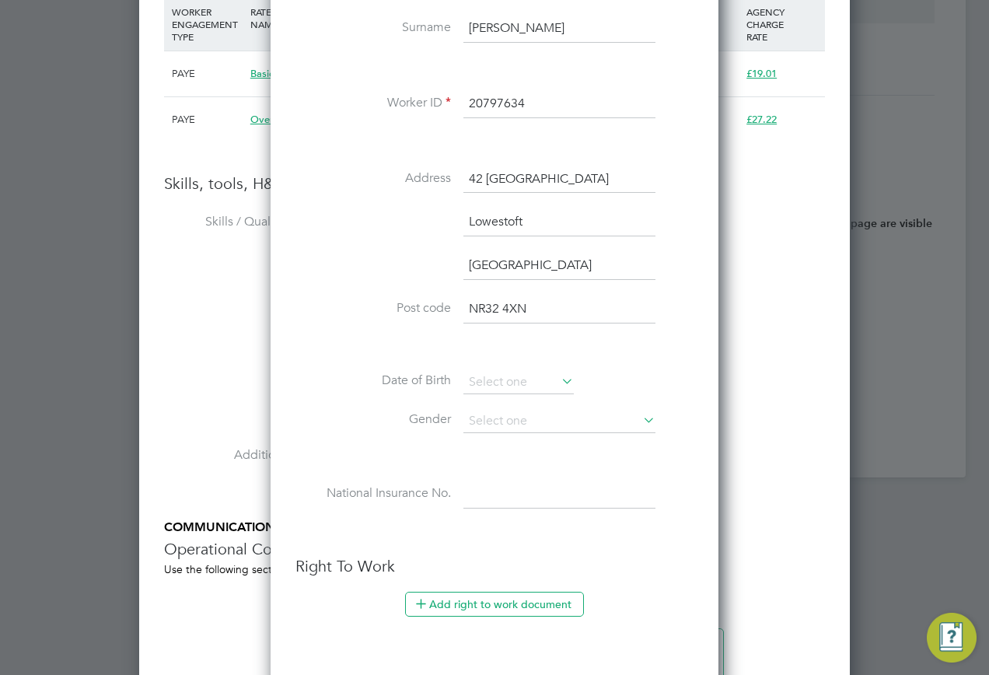
type input "NR32 4XN"
click at [506, 384] on input at bounding box center [519, 382] width 110 height 23
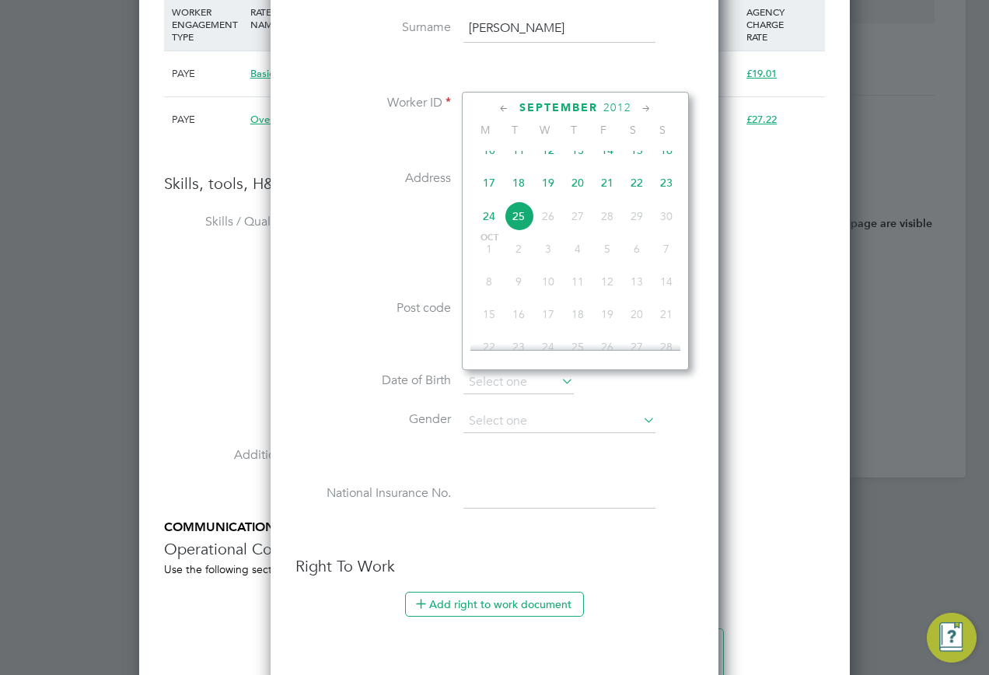
click at [613, 105] on span "2012" at bounding box center [618, 107] width 28 height 13
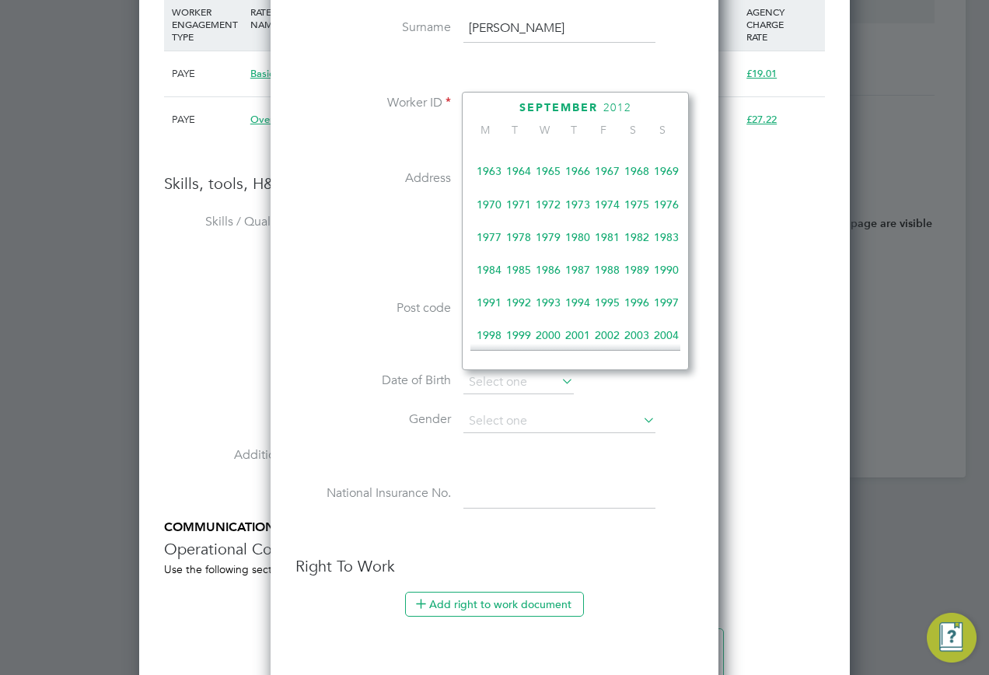
scroll to position [179, 0]
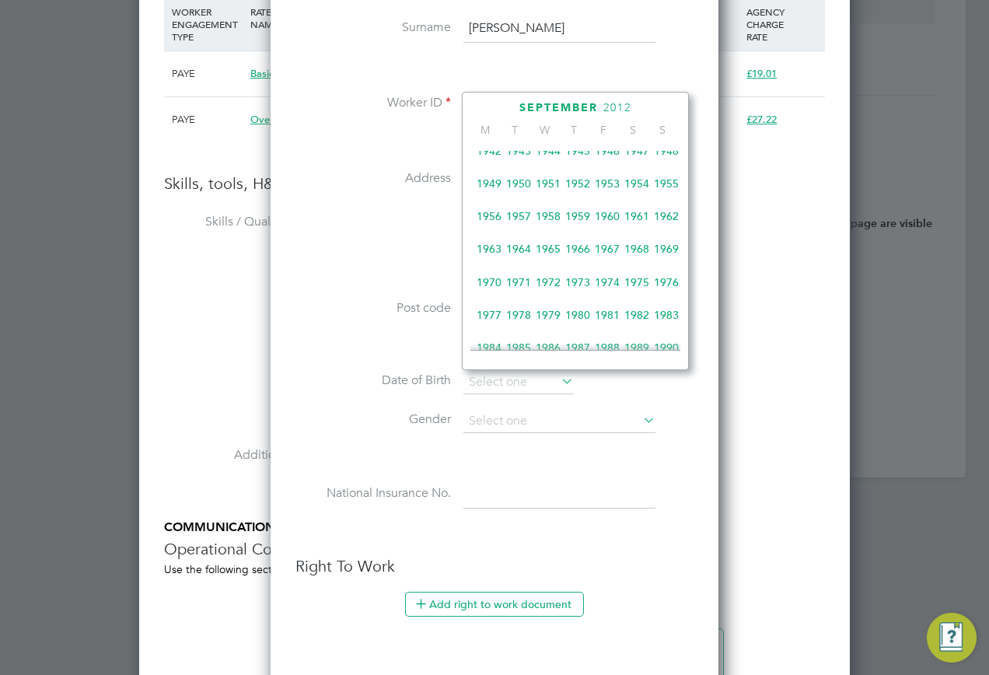
click at [608, 257] on span "1967" at bounding box center [608, 249] width 30 height 30
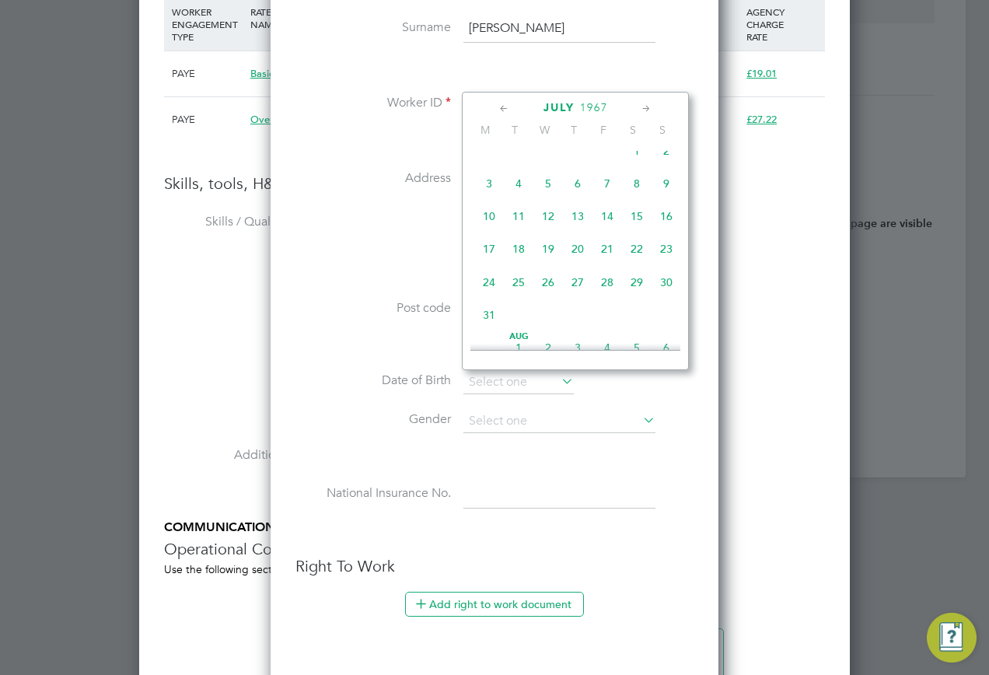
click at [503, 104] on icon at bounding box center [504, 108] width 15 height 17
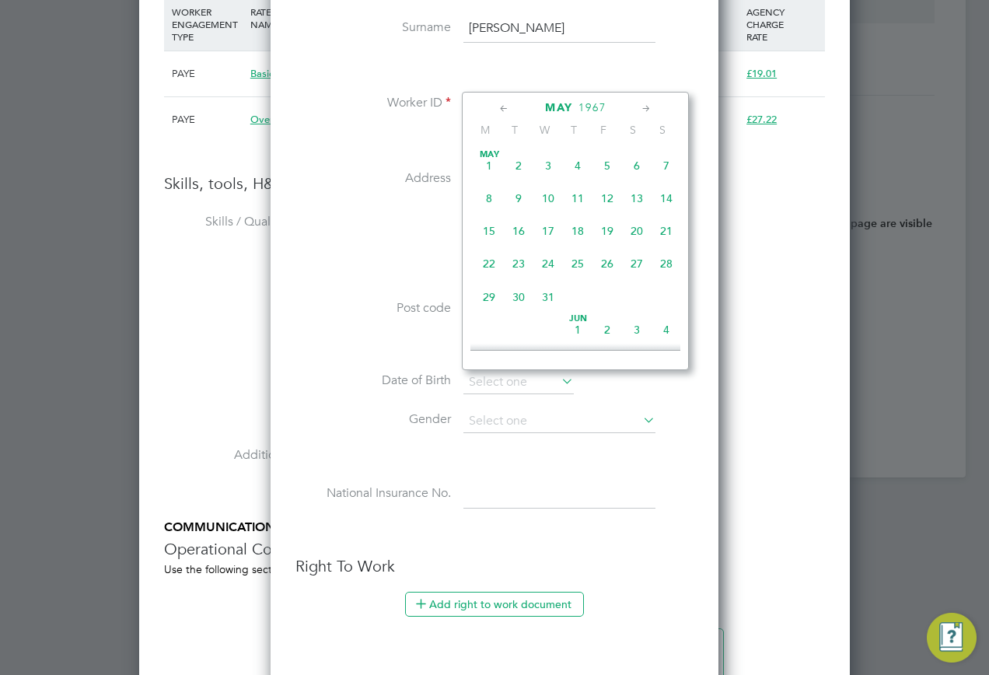
click at [503, 104] on icon at bounding box center [504, 108] width 15 height 17
drag, startPoint x: 515, startPoint y: 261, endPoint x: 534, endPoint y: 416, distance: 156.0
click at [514, 261] on span "21" at bounding box center [519, 264] width 30 height 30
type input "21 Mar 1967"
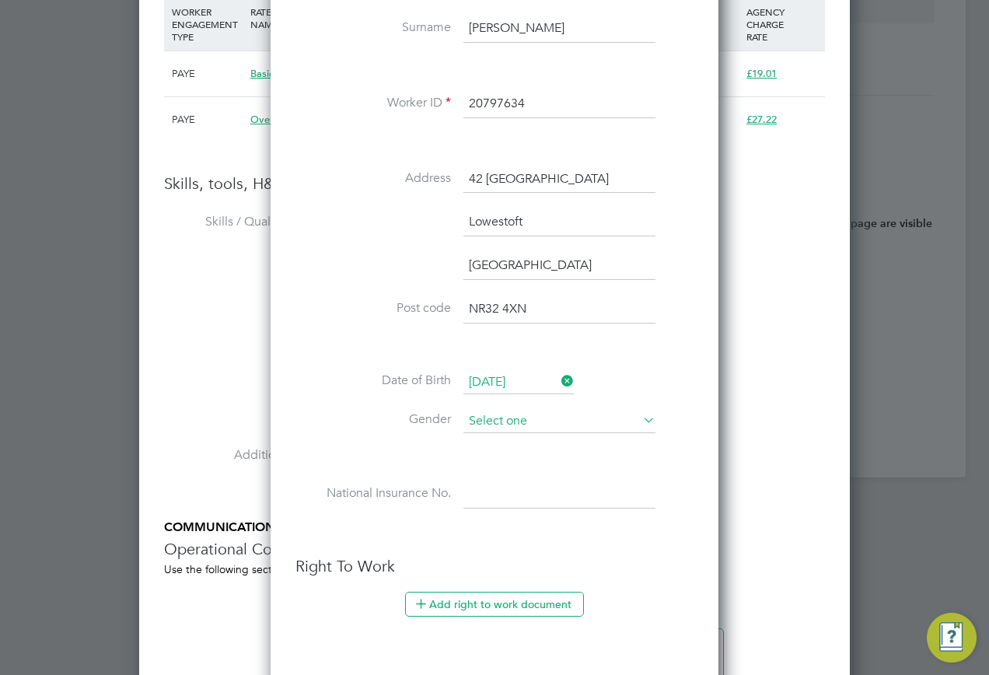
click at [543, 423] on input at bounding box center [560, 421] width 192 height 23
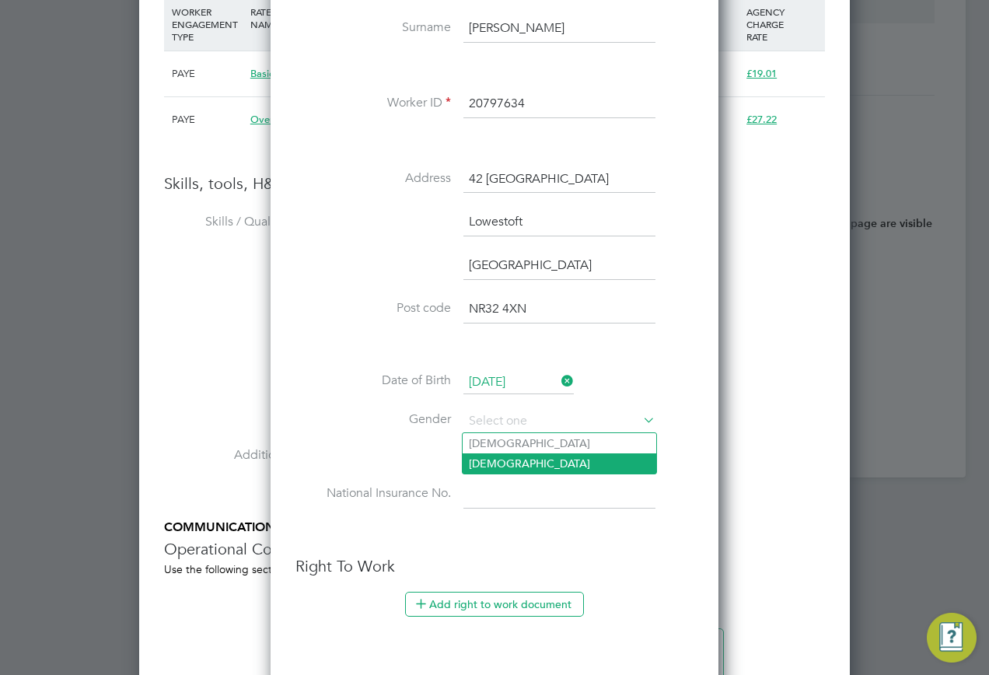
click at [502, 442] on li "Male" at bounding box center [560, 443] width 194 height 20
type input "Male"
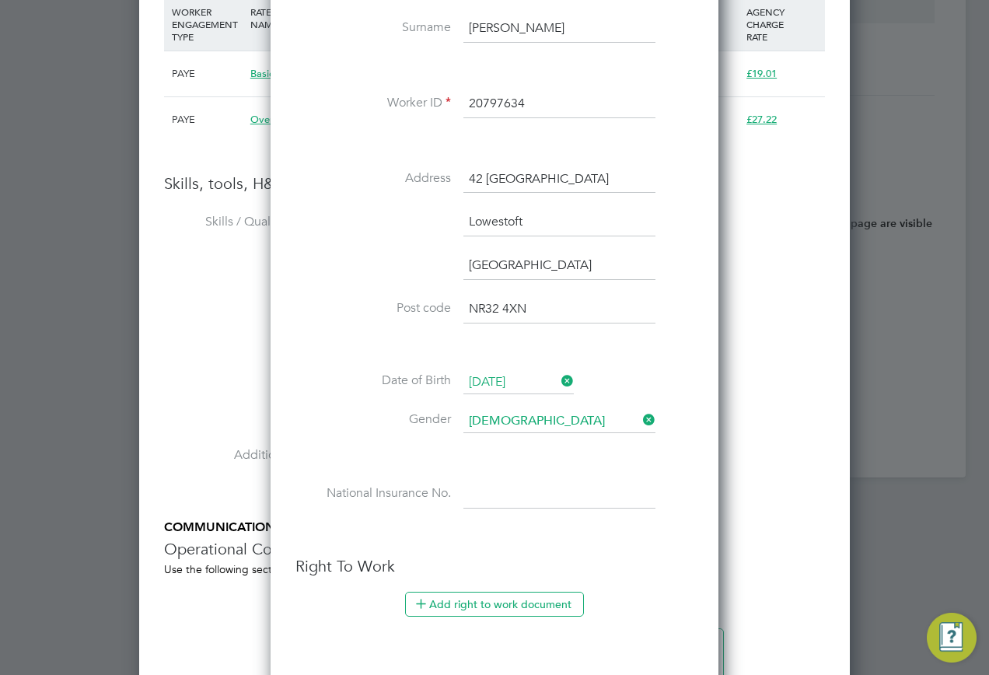
click at [482, 490] on input at bounding box center [560, 495] width 192 height 28
paste input "NM783398B"
type input "NM 78 33 98 B"
click at [581, 527] on li at bounding box center [495, 532] width 398 height 16
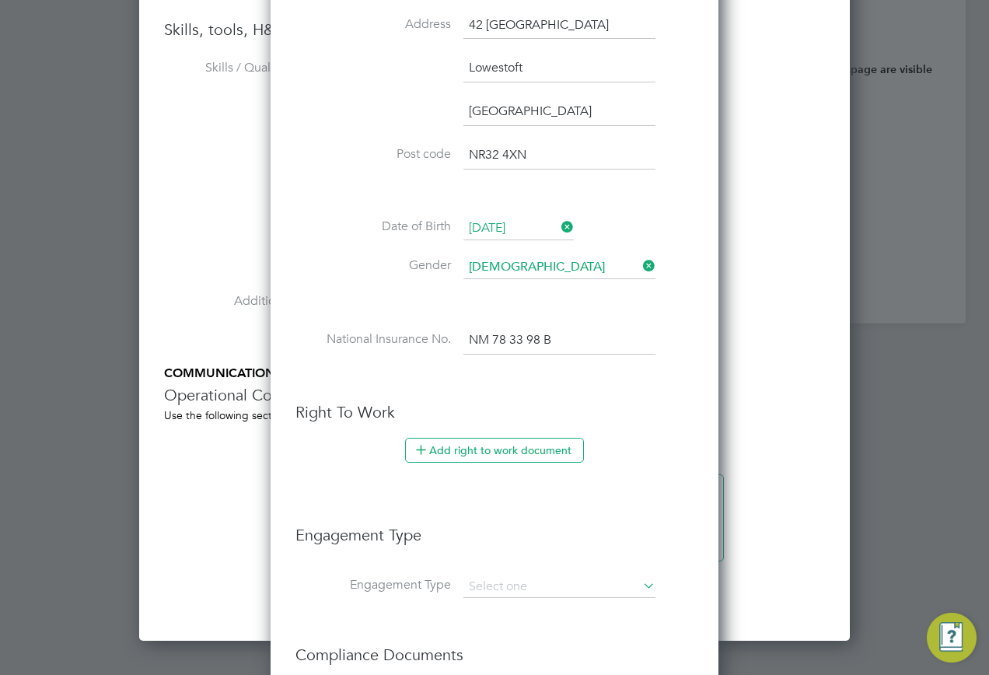
scroll to position [1711, 0]
click at [520, 581] on input at bounding box center [560, 586] width 192 height 22
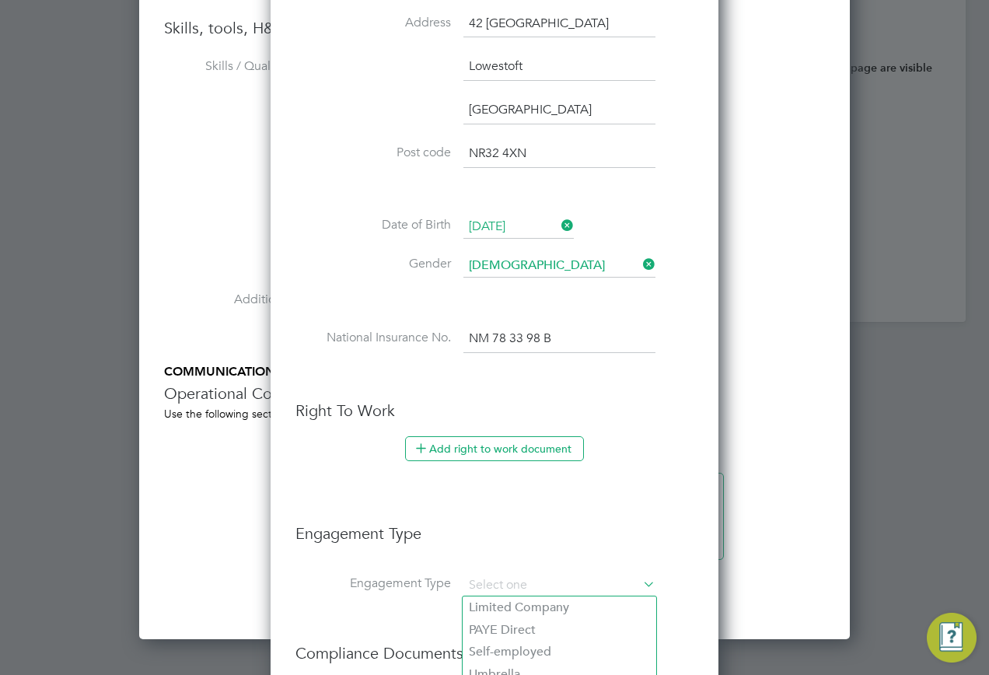
click at [565, 546] on li "Engagement Type" at bounding box center [495, 541] width 398 height 67
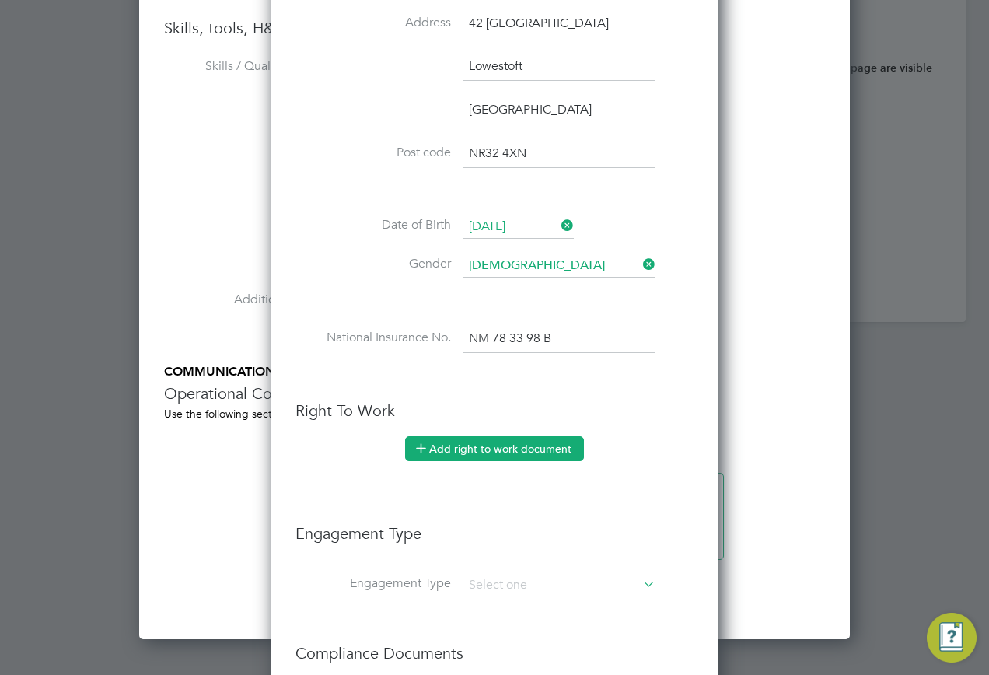
click at [457, 454] on button "Add right to work document" at bounding box center [494, 448] width 179 height 25
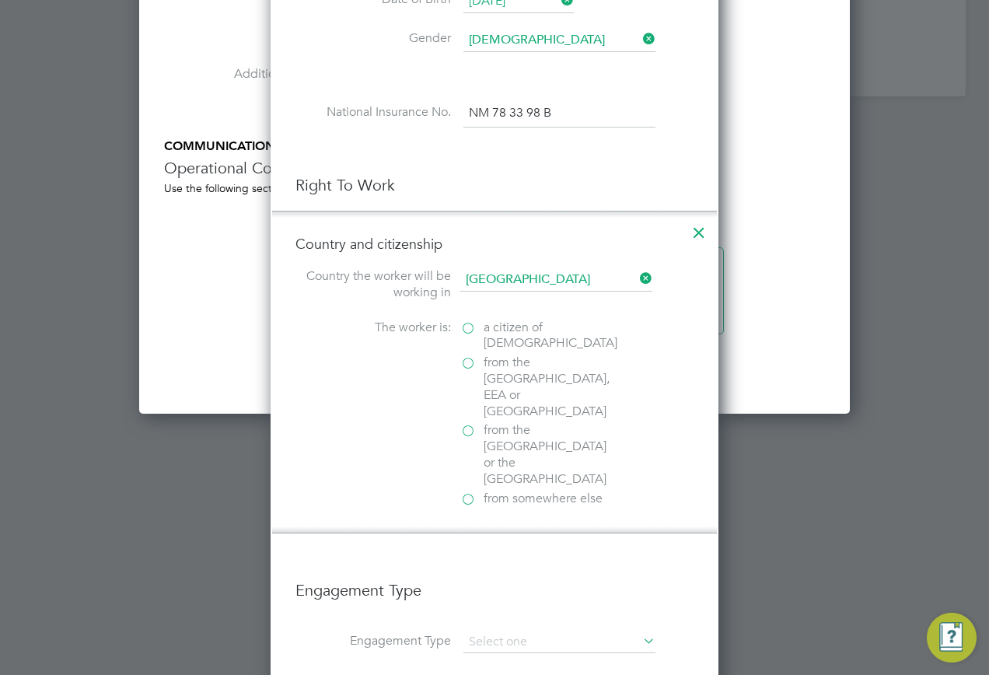
scroll to position [1945, 0]
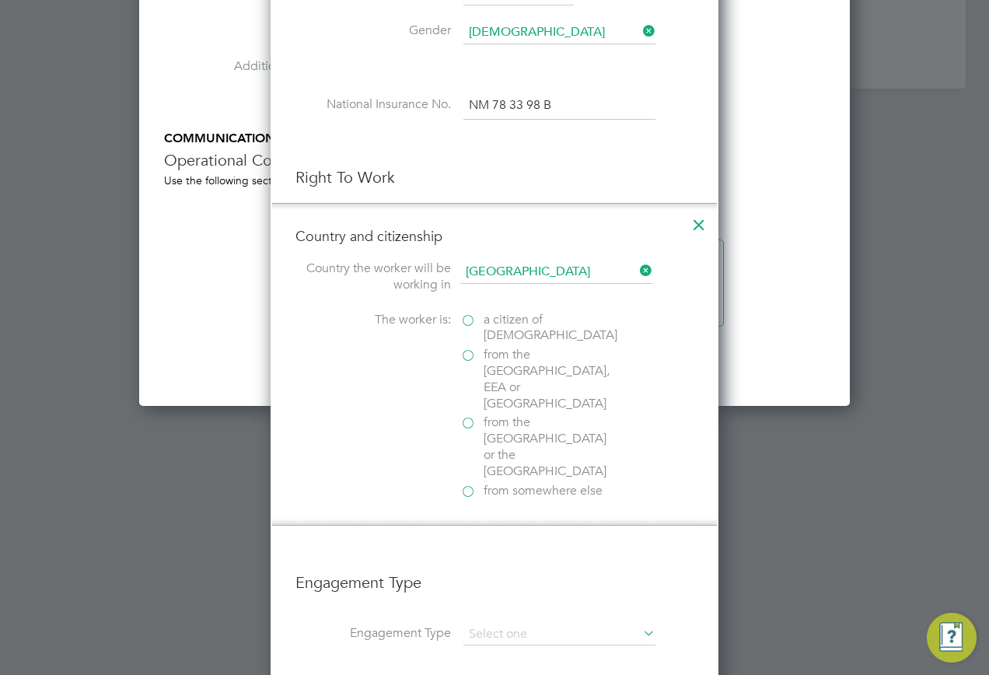
click at [502, 323] on span "a citizen of United Kingdom" at bounding box center [551, 328] width 134 height 33
click at [0, 0] on input "a citizen of United Kingdom" at bounding box center [0, 0] width 0 height 0
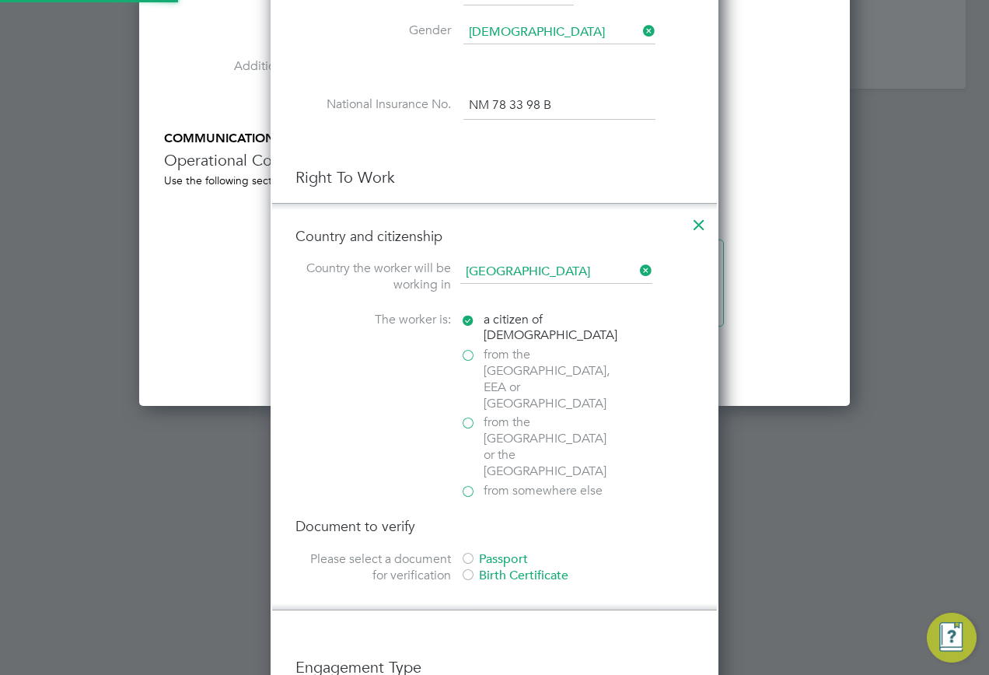
scroll to position [1751, 449]
click at [492, 552] on div "Passport" at bounding box center [576, 560] width 233 height 16
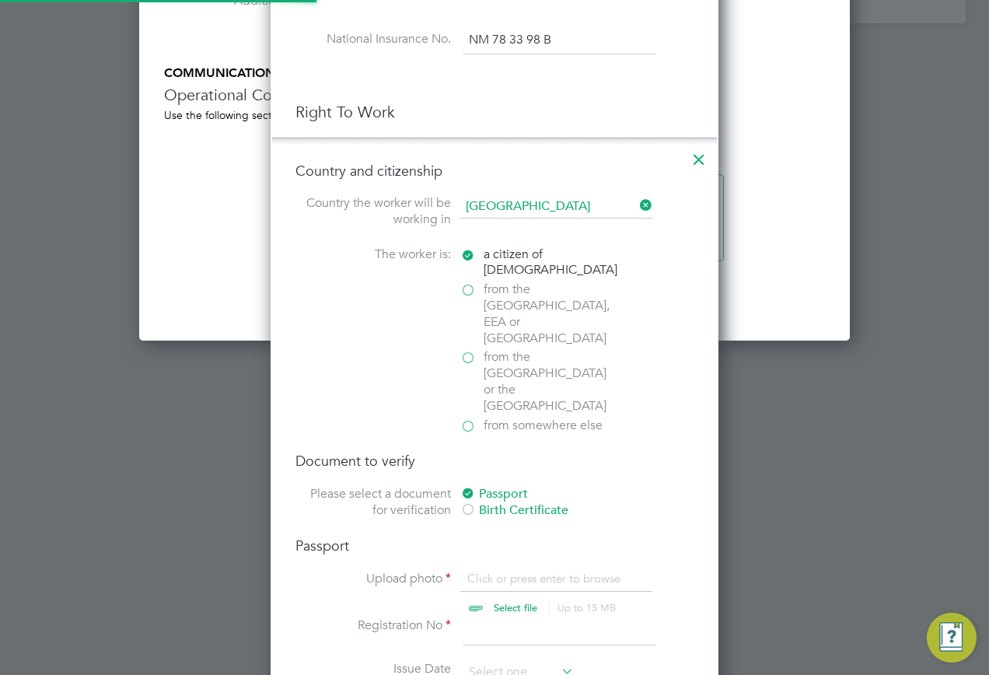
scroll to position [2100, 0]
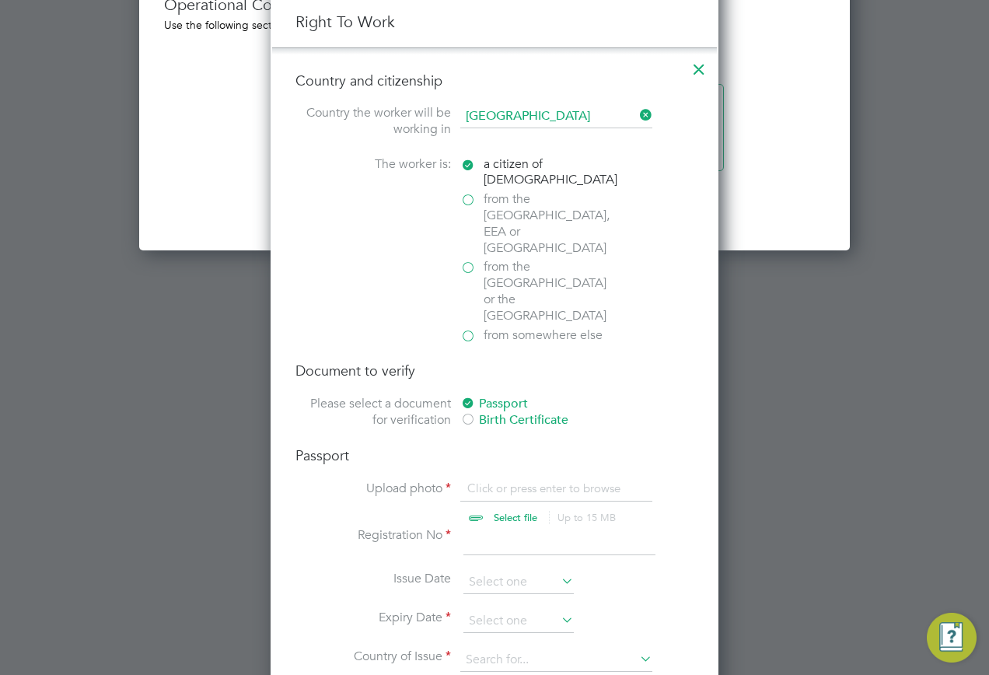
click at [470, 481] on input "file" at bounding box center [530, 504] width 244 height 47
type input "C:\fakepath\Passport (Front).jpg"
click at [534, 527] on input at bounding box center [560, 541] width 192 height 28
click at [485, 527] on input "12007" at bounding box center [560, 541] width 192 height 28
click at [545, 527] on input "121007" at bounding box center [560, 541] width 192 height 28
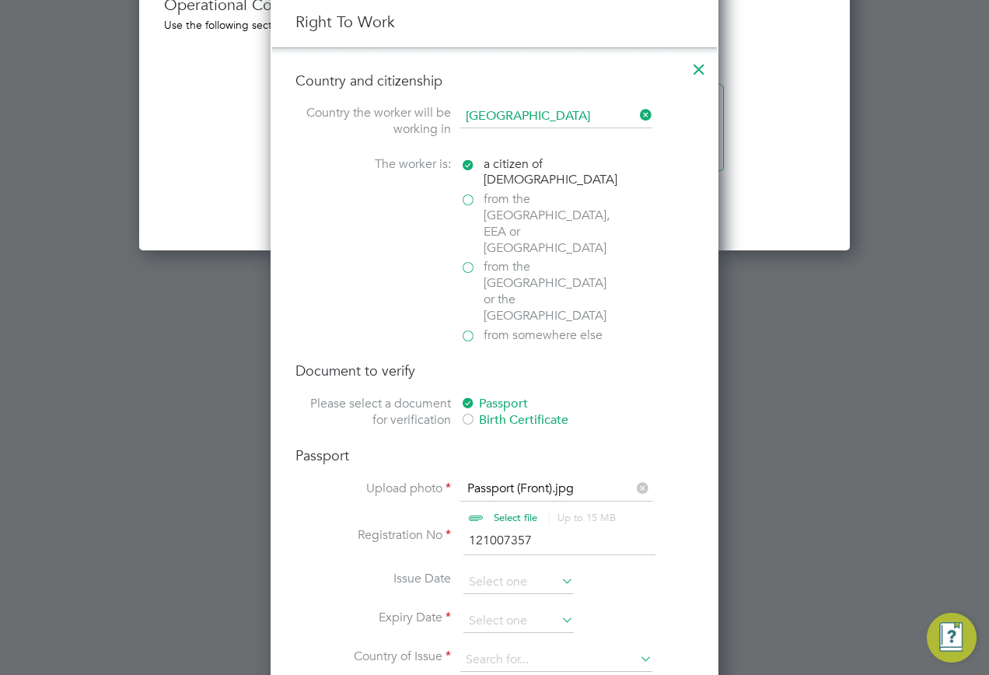
type input "121007357"
click at [541, 649] on input at bounding box center [556, 660] width 192 height 23
click at [520, 632] on li "United Kin gdom" at bounding box center [557, 633] width 194 height 21
type input "United Kingdom"
click at [547, 610] on input at bounding box center [519, 621] width 110 height 23
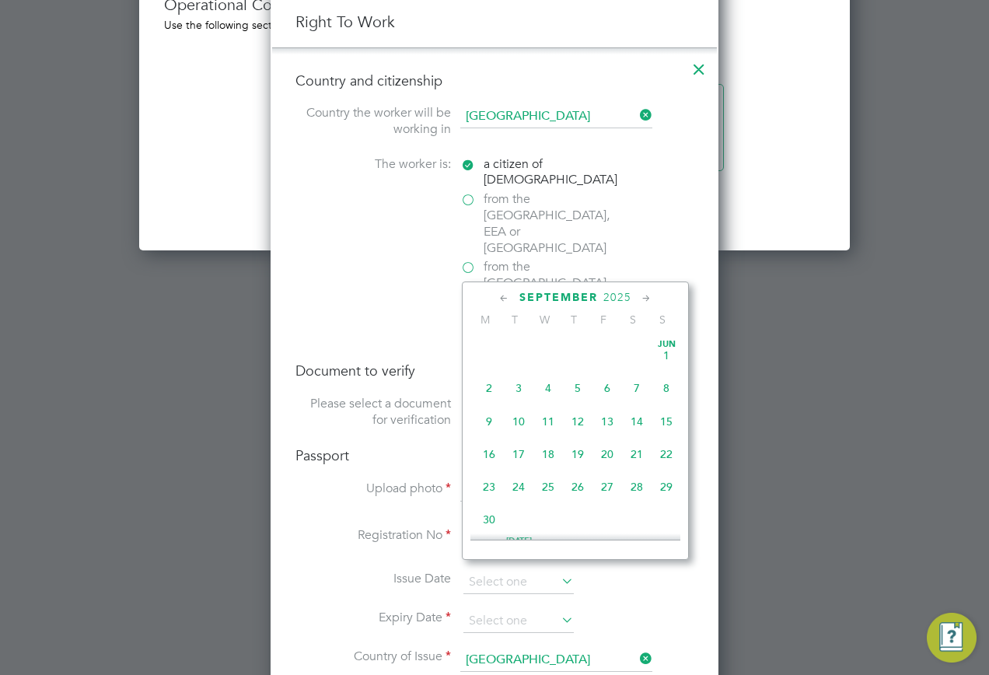
scroll to position [573, 0]
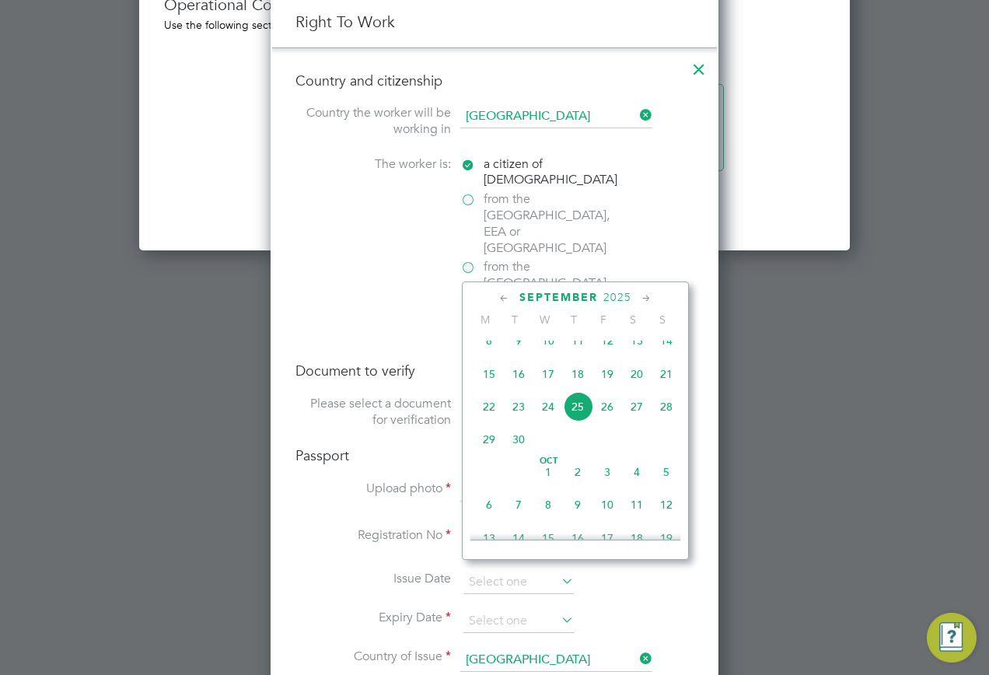
click at [622, 302] on span "2025" at bounding box center [618, 297] width 28 height 13
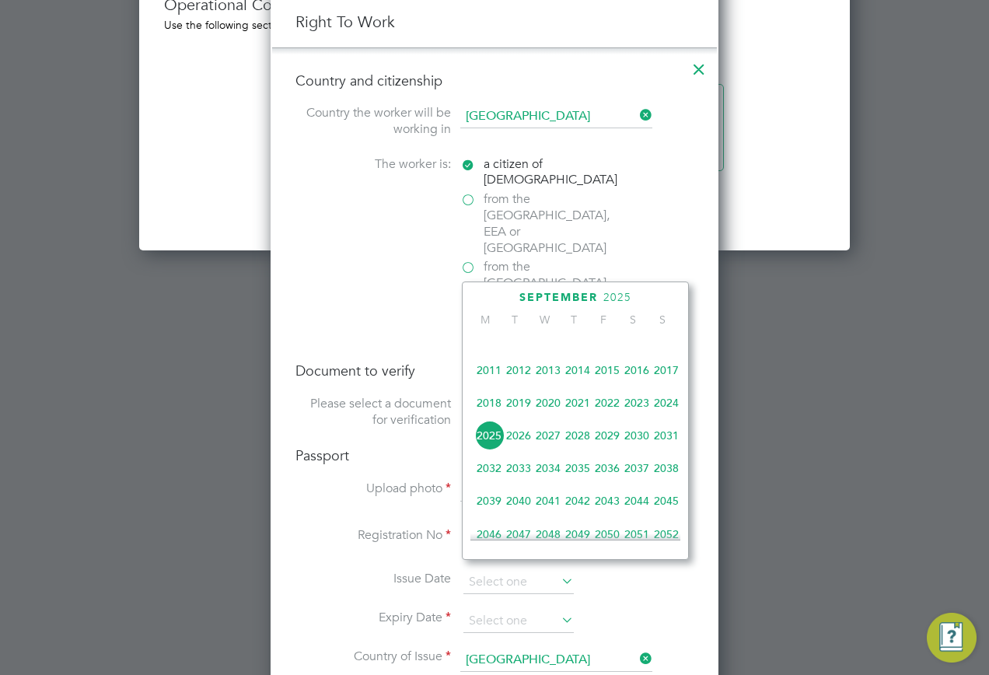
click at [481, 482] on span "2032" at bounding box center [489, 468] width 30 height 30
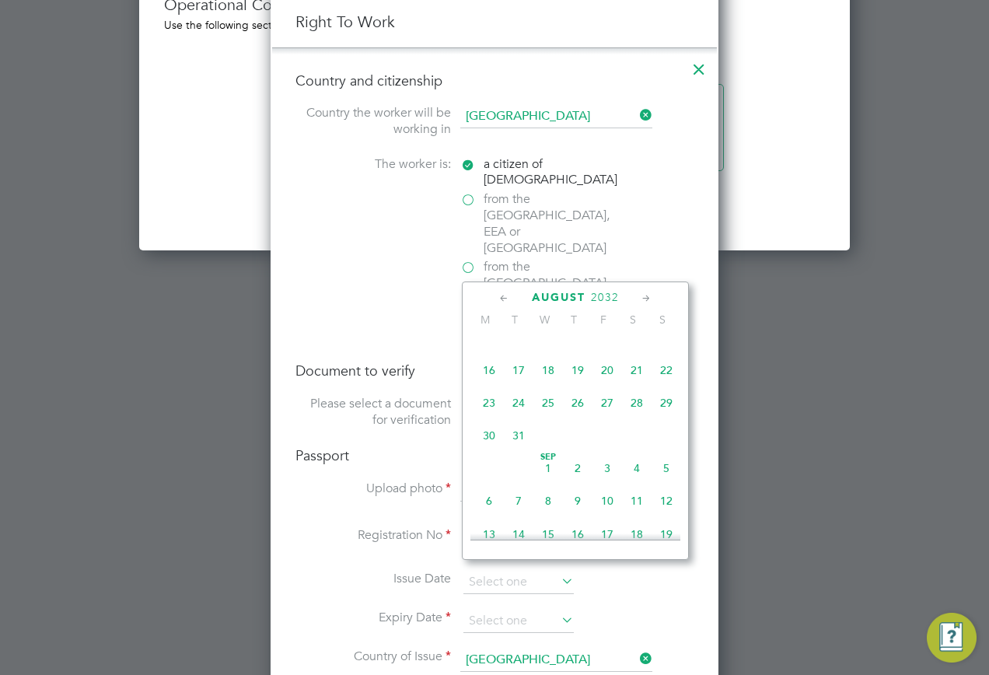
click at [502, 297] on icon at bounding box center [504, 298] width 15 height 17
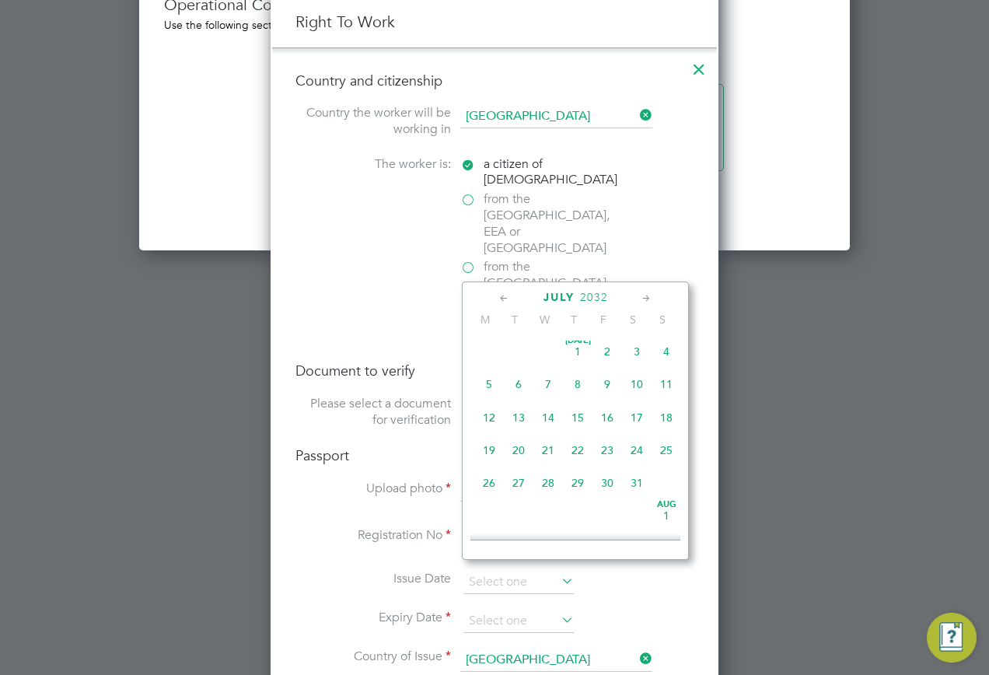
click at [502, 297] on icon at bounding box center [504, 298] width 15 height 17
click at [647, 299] on icon at bounding box center [646, 298] width 15 height 17
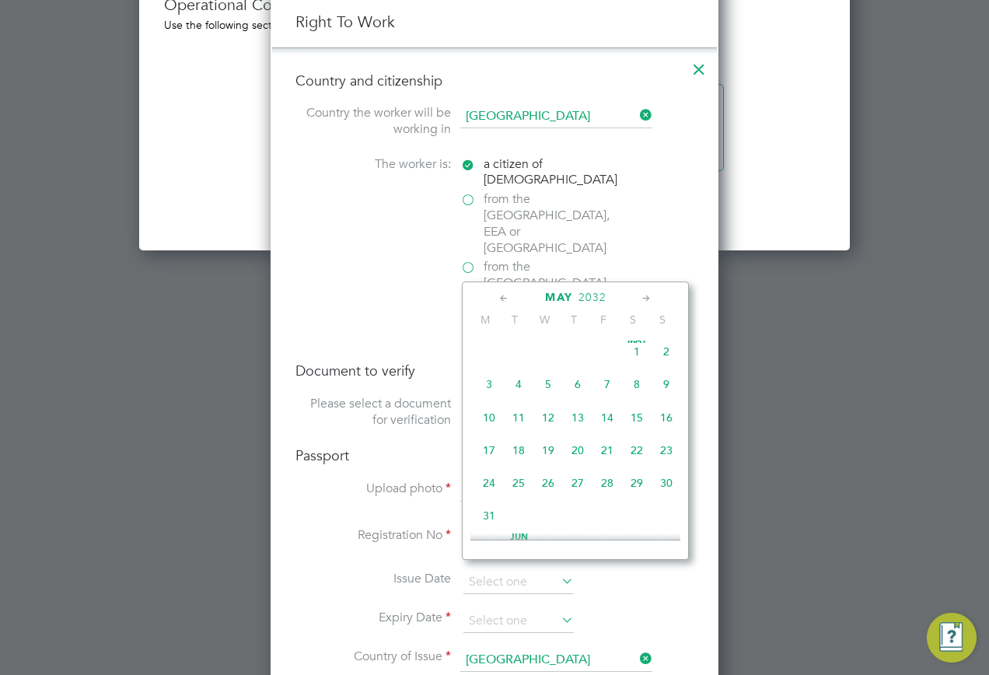
click at [551, 489] on span "26" at bounding box center [549, 483] width 30 height 30
type input "26 May 2032"
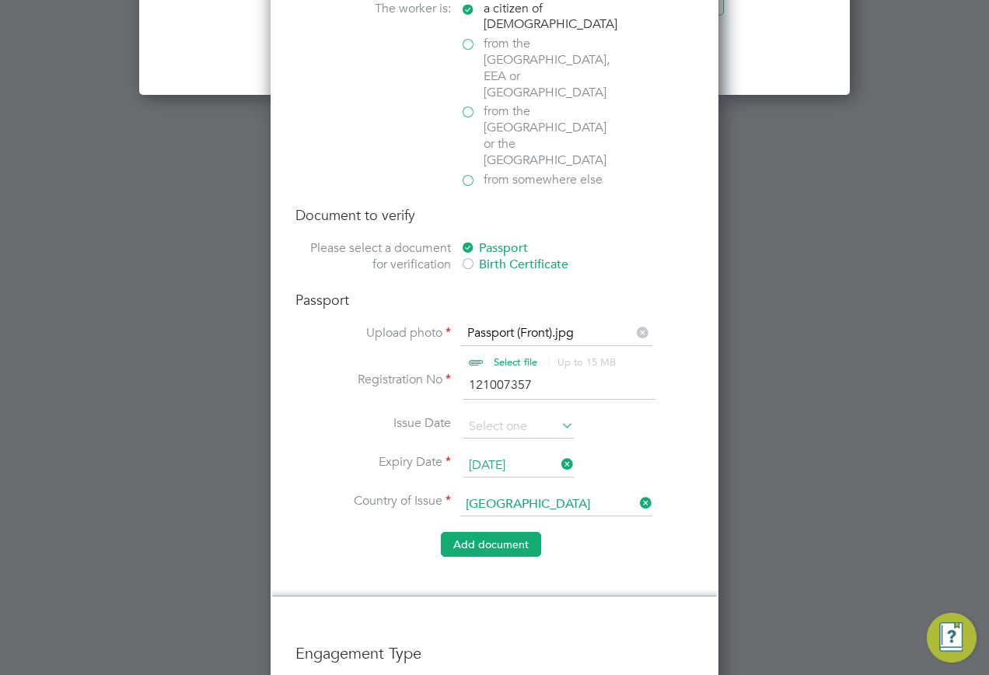
click at [497, 532] on button "Add document" at bounding box center [491, 544] width 100 height 25
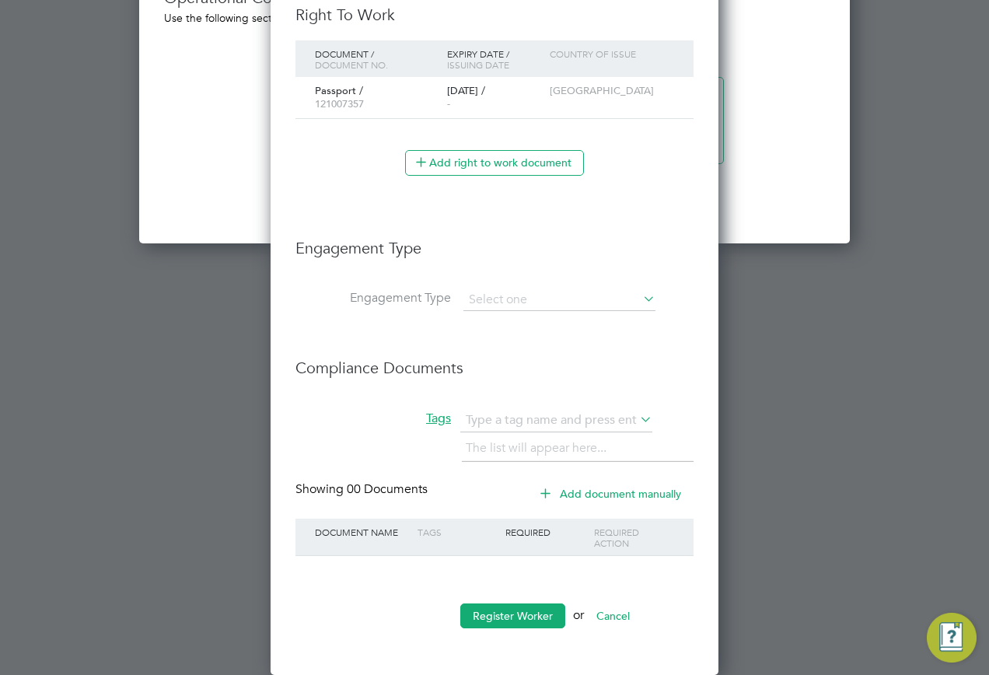
click at [530, 285] on li "Engagement Type" at bounding box center [495, 255] width 398 height 67
click at [515, 298] on input at bounding box center [560, 300] width 192 height 22
click at [499, 381] on li "Umbrella" at bounding box center [560, 389] width 194 height 23
type input "Umbrella"
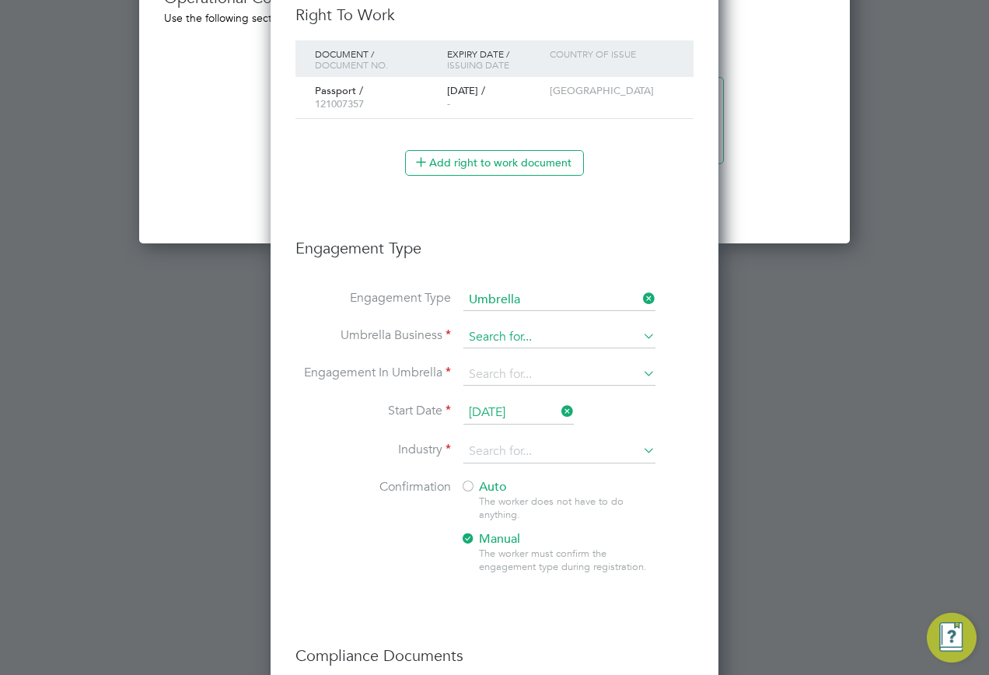
click at [511, 341] on input at bounding box center [560, 338] width 192 height 22
click at [507, 400] on li "Giant Professional Limited" at bounding box center [560, 404] width 194 height 23
type input "Giant Professional Limited"
click at [491, 379] on input at bounding box center [560, 375] width 192 height 22
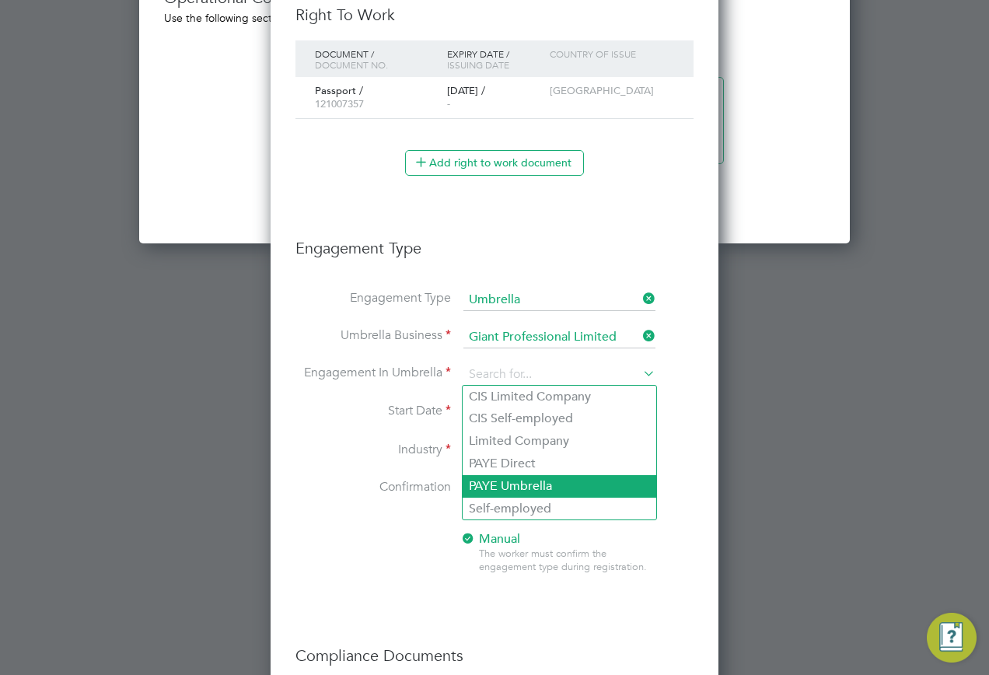
click at [518, 484] on li "PAYE Umbrella" at bounding box center [560, 486] width 194 height 23
type input "PAYE Umbrella"
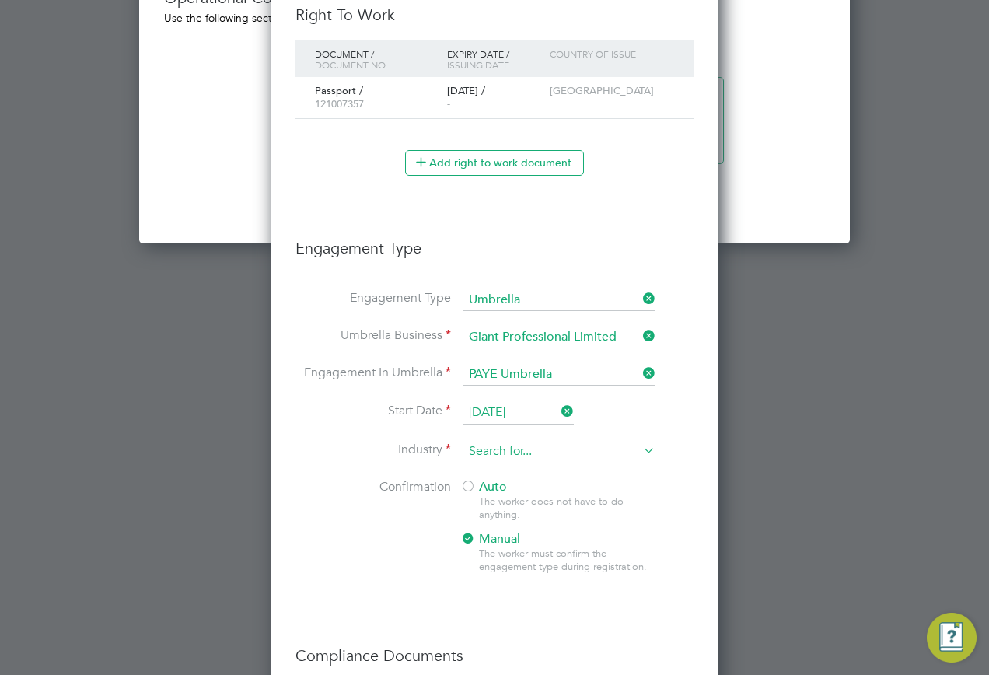
click at [481, 453] on input at bounding box center [560, 451] width 192 height 23
click at [522, 476] on li "Cons truction" at bounding box center [560, 474] width 194 height 21
type input "Construction"
click at [474, 492] on div at bounding box center [468, 488] width 16 height 16
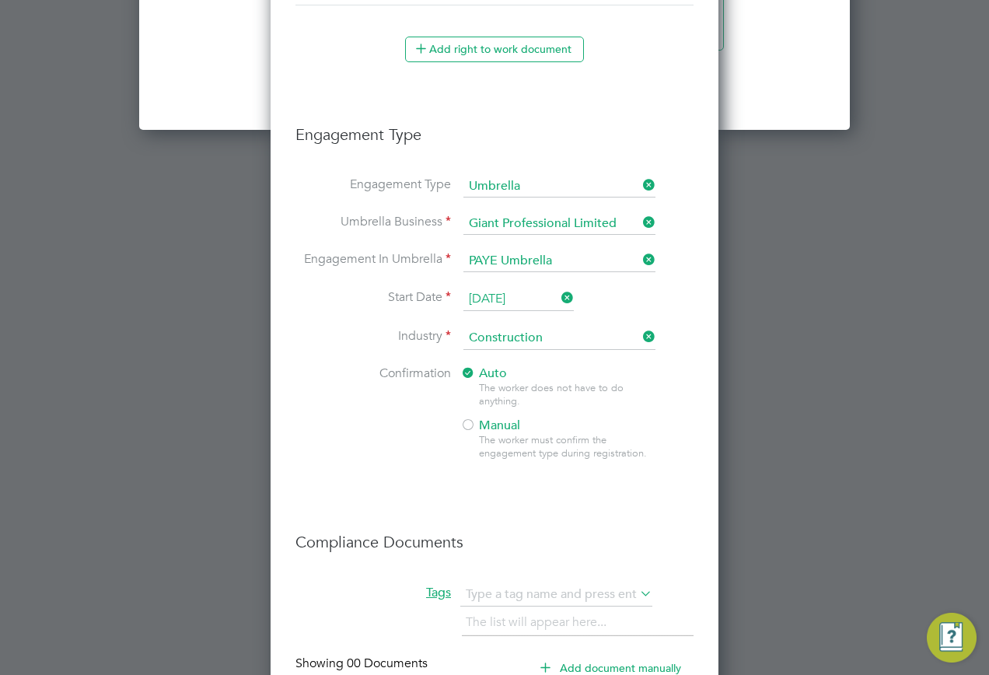
scroll to position [2395, 0]
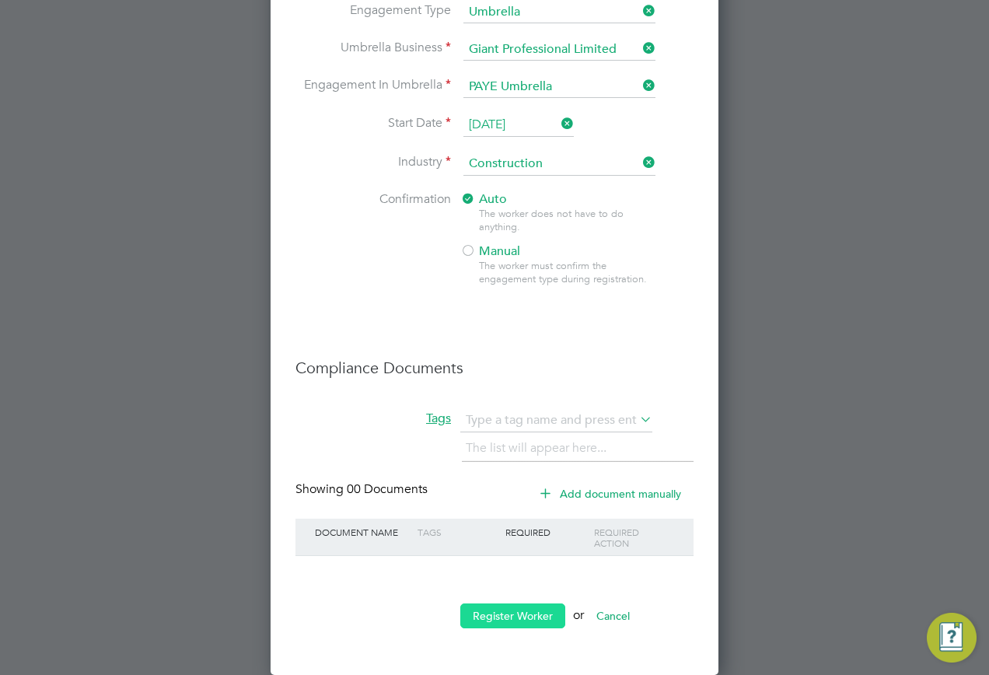
click at [497, 616] on button "Register Worker" at bounding box center [512, 616] width 105 height 25
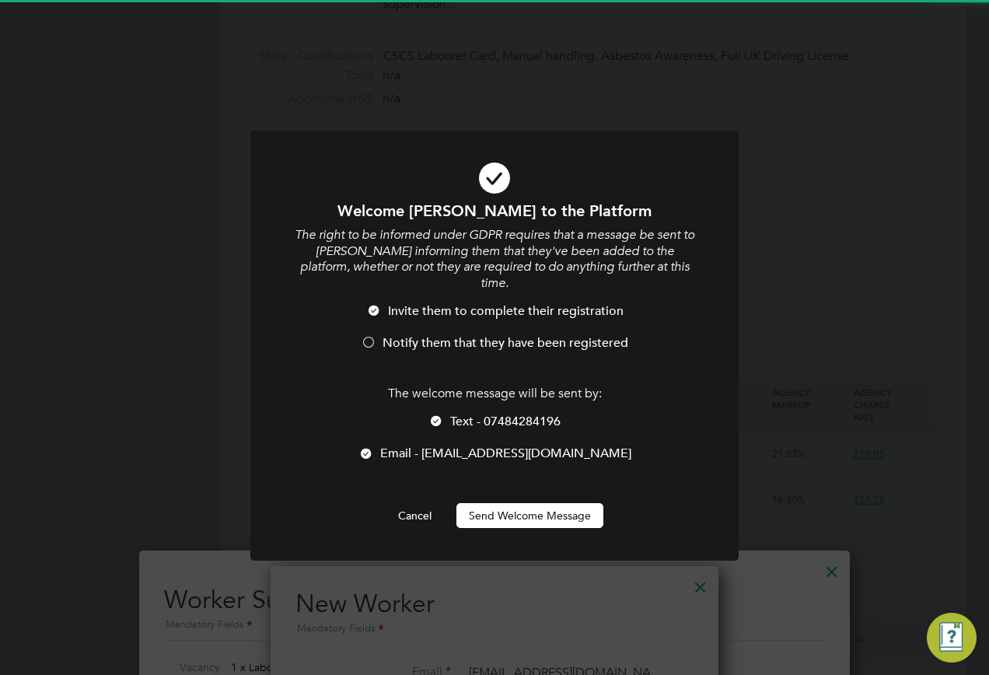
click at [510, 503] on button "Send Welcome Message" at bounding box center [530, 515] width 147 height 25
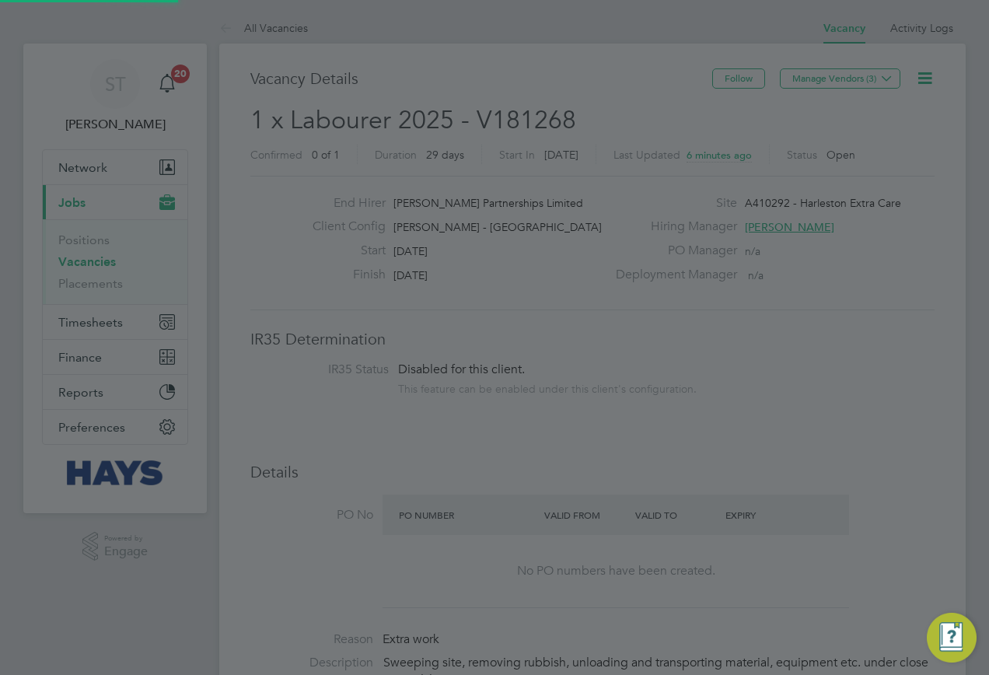
scroll to position [675, 0]
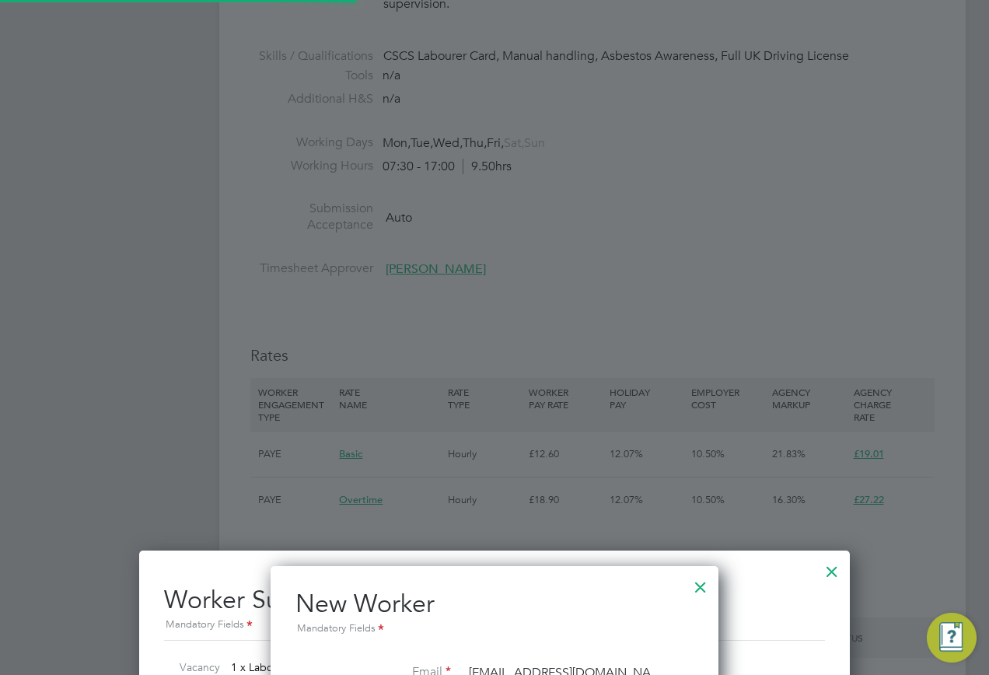
type input "Peter Lee (20797634)"
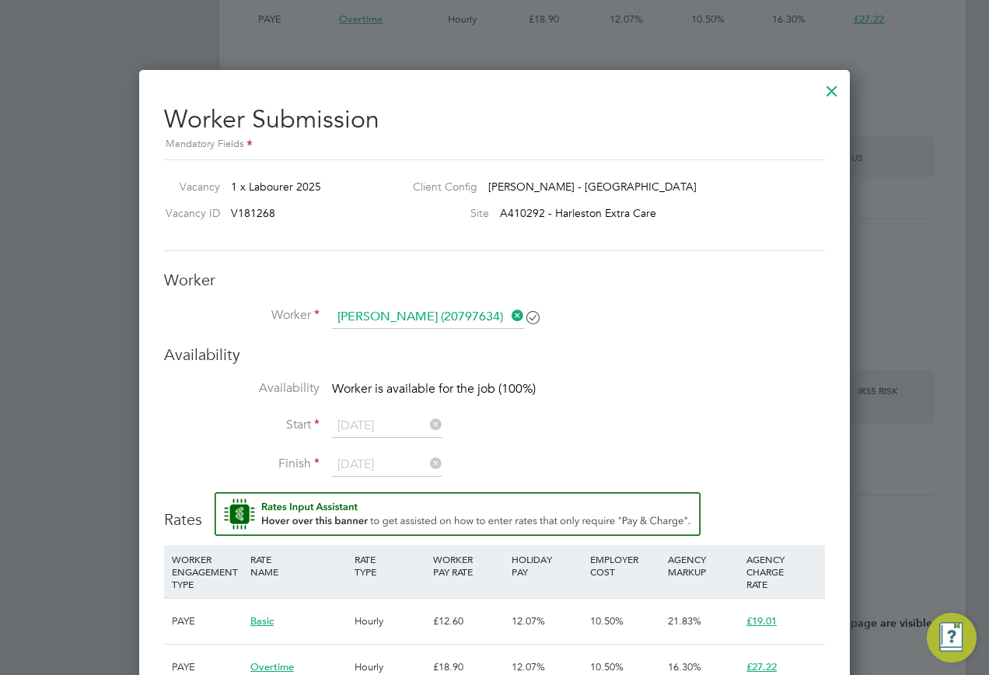
scroll to position [1167, 0]
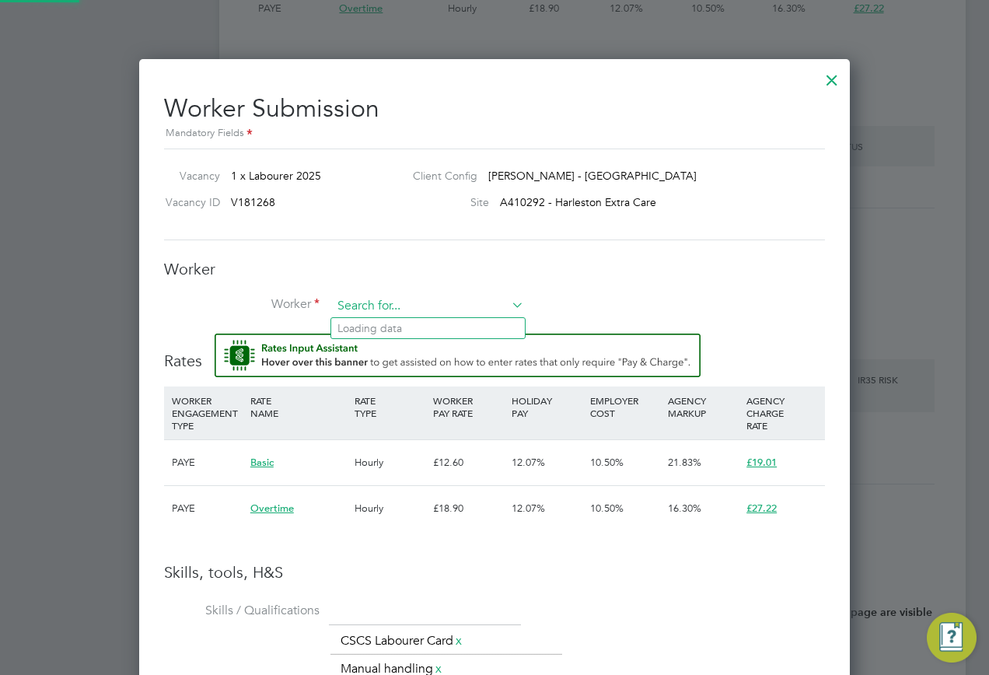
click at [499, 310] on input at bounding box center [428, 306] width 192 height 23
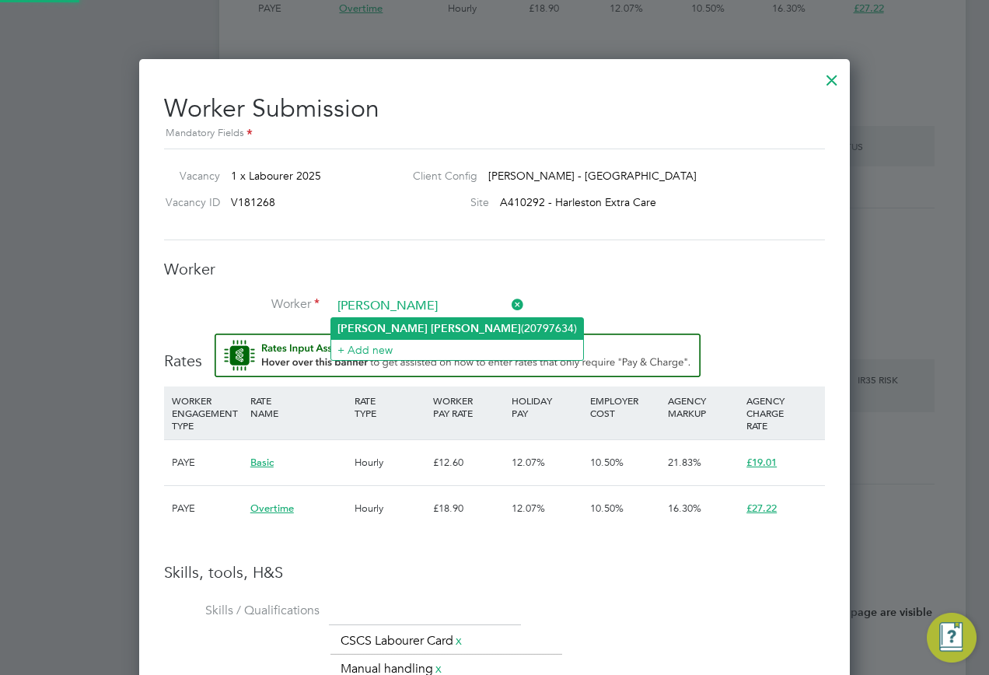
click at [413, 323] on li "Peter Lee (20797634)" at bounding box center [457, 328] width 252 height 21
type input "Peter Lee (20797634)"
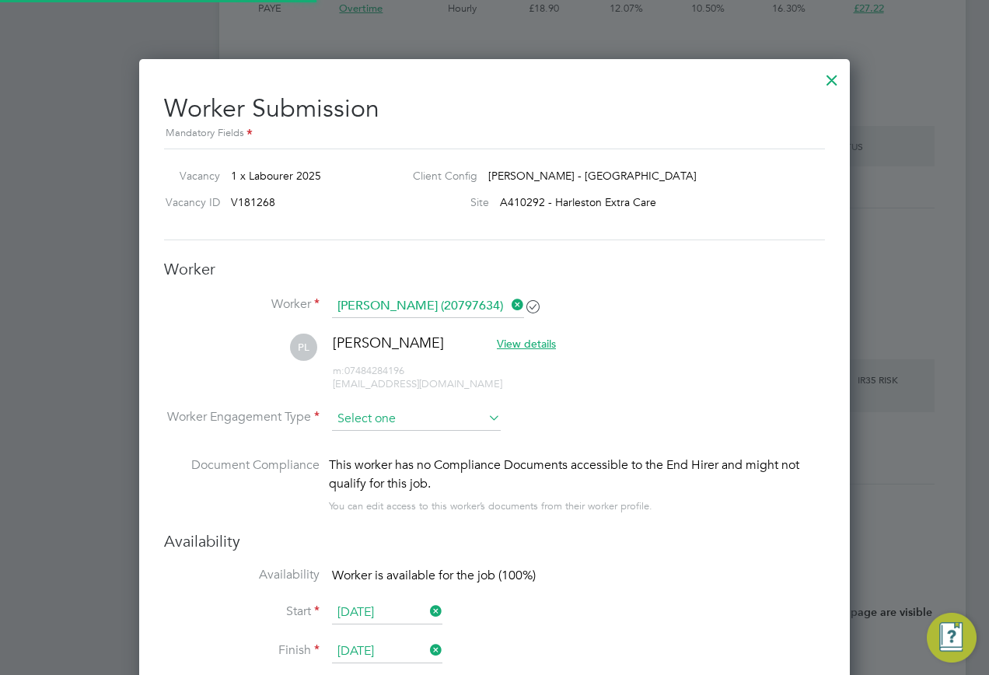
scroll to position [1472, 712]
click at [372, 417] on input at bounding box center [416, 419] width 169 height 23
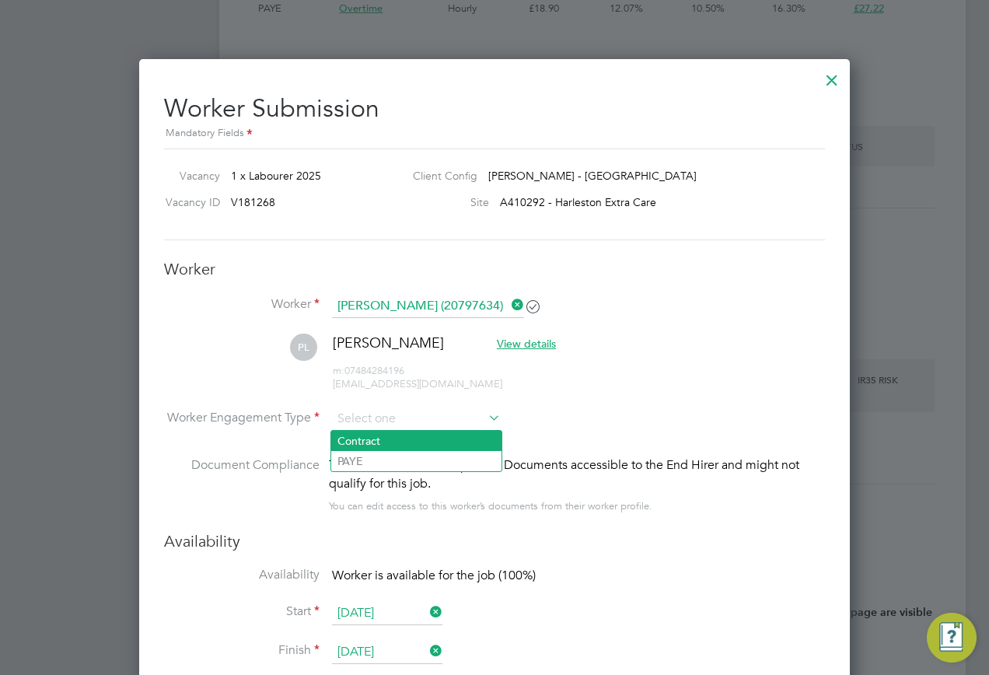
click at [379, 446] on li "Contract" at bounding box center [416, 441] width 170 height 20
type input "Contract"
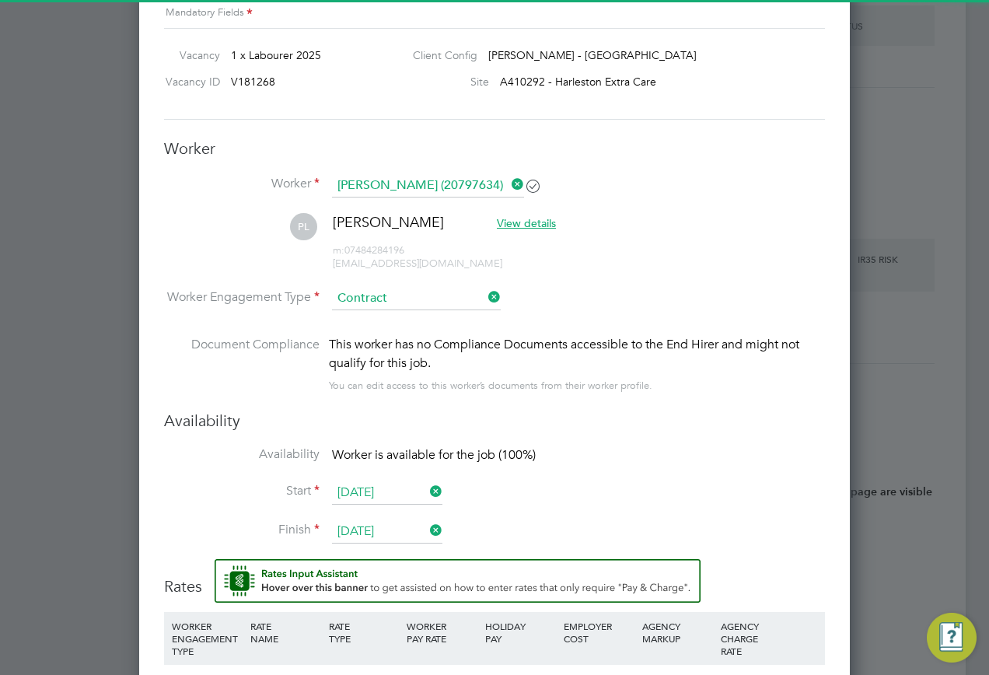
scroll to position [1478, 0]
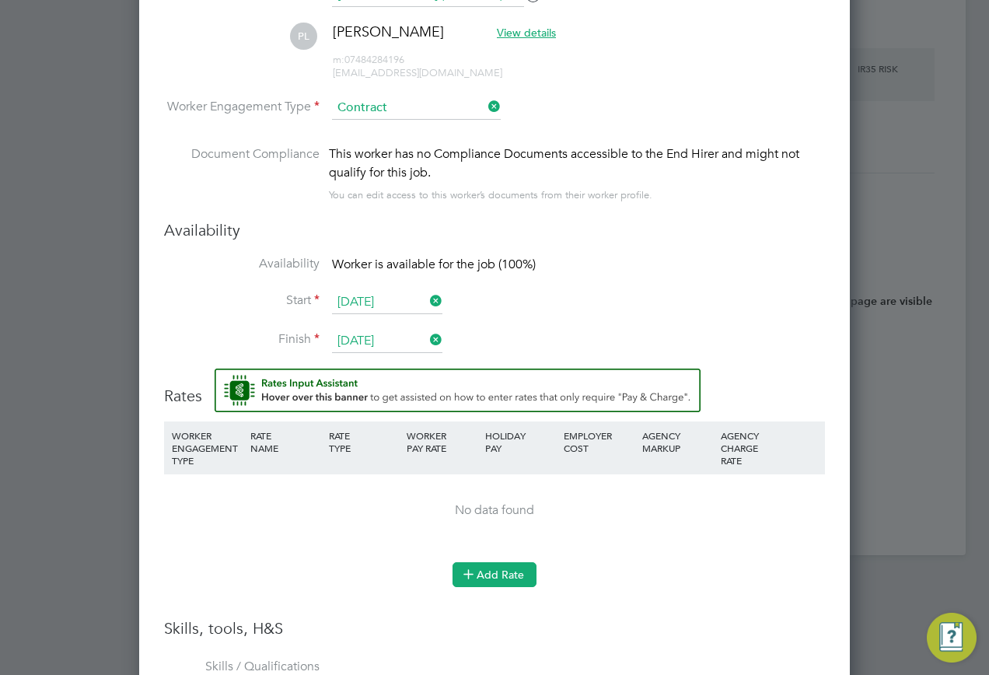
click at [534, 583] on button "Add Rate" at bounding box center [495, 574] width 84 height 25
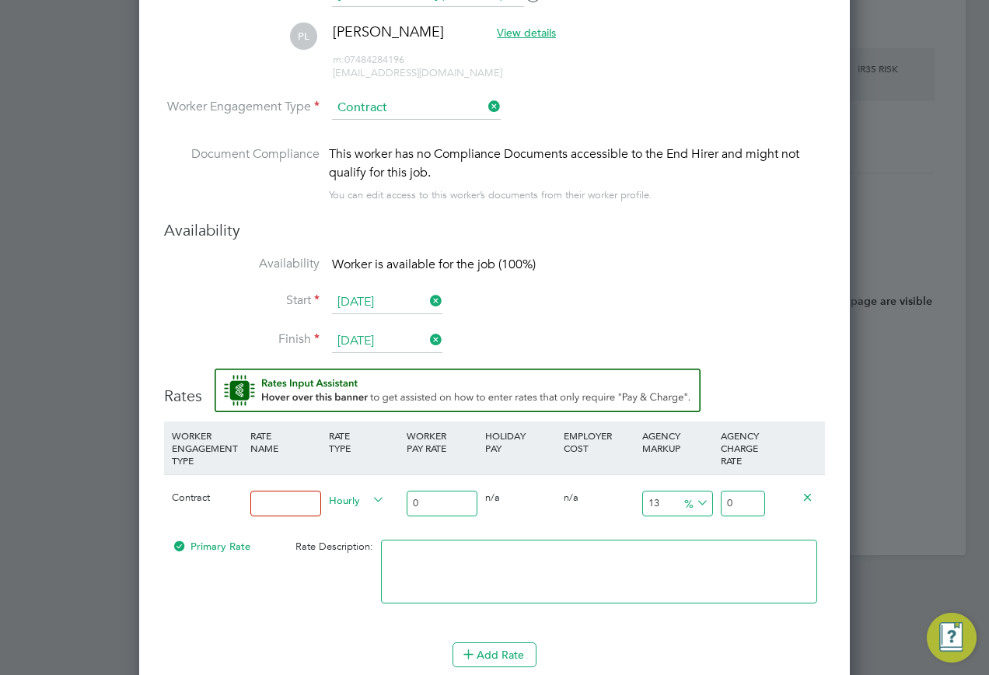
click at [273, 499] on input at bounding box center [285, 504] width 71 height 26
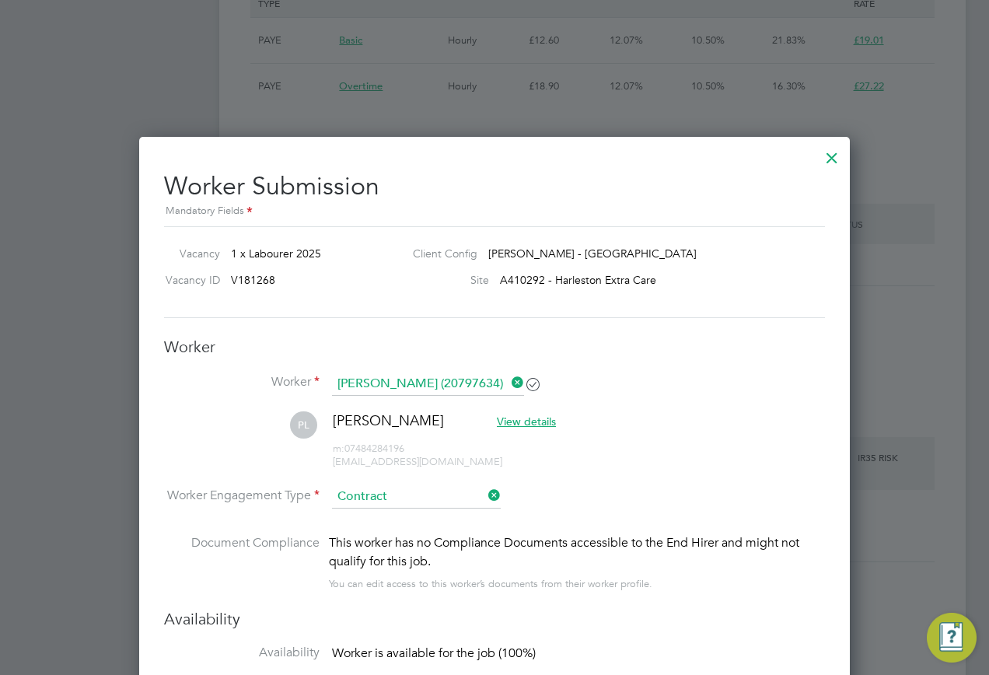
type input "Basic"
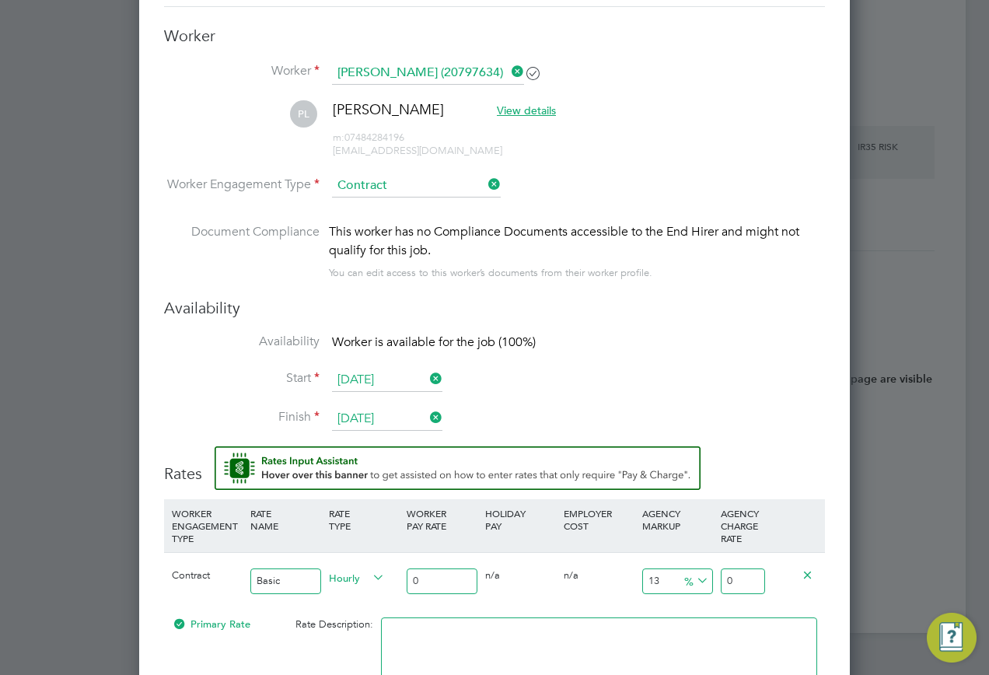
click at [422, 590] on input "0" at bounding box center [442, 582] width 71 height 26
type input "1"
type input "1.13"
type input "16"
type input "18.08"
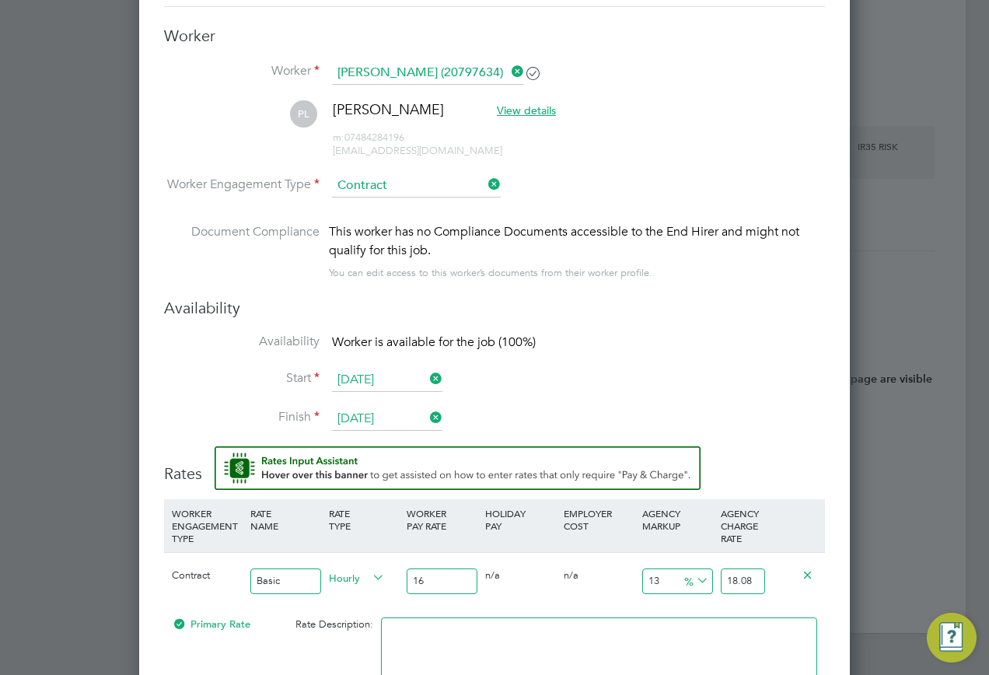
type input "16.5"
type input "18.645"
type input "16.53"
type input "18.6789"
type input "16.53"
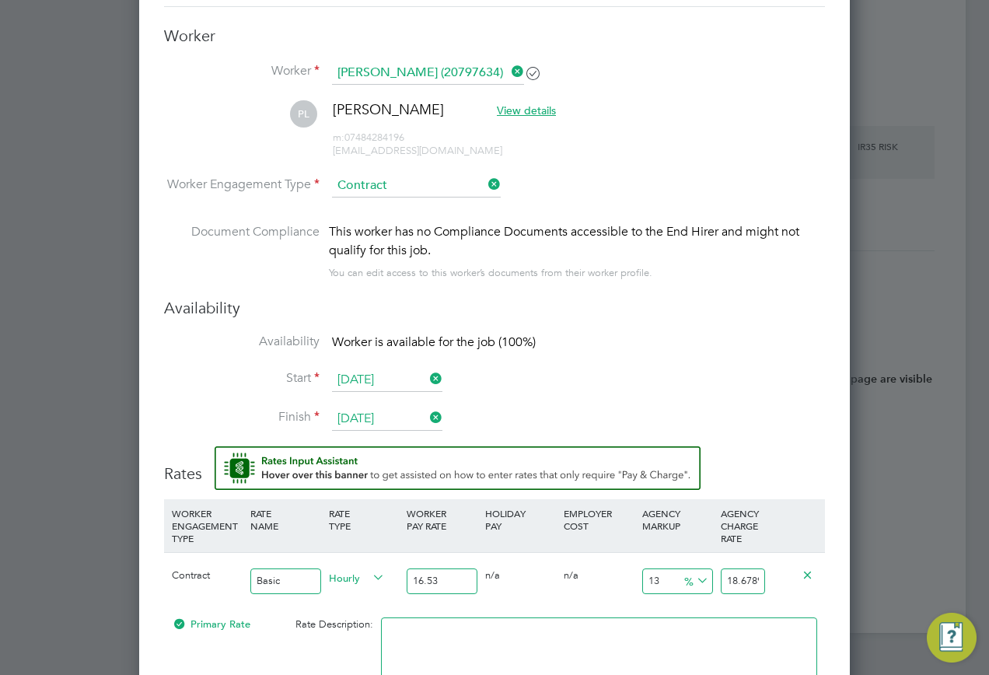
scroll to position [0, 5]
drag, startPoint x: 724, startPoint y: 583, endPoint x: 814, endPoint y: 576, distance: 90.4
click at [814, 576] on div "Contract Basic Hourly 16.53 0 n/a 0 n/a 13 2.1489 % 18.6789" at bounding box center [494, 581] width 661 height 58
type input "-93.95039322444042"
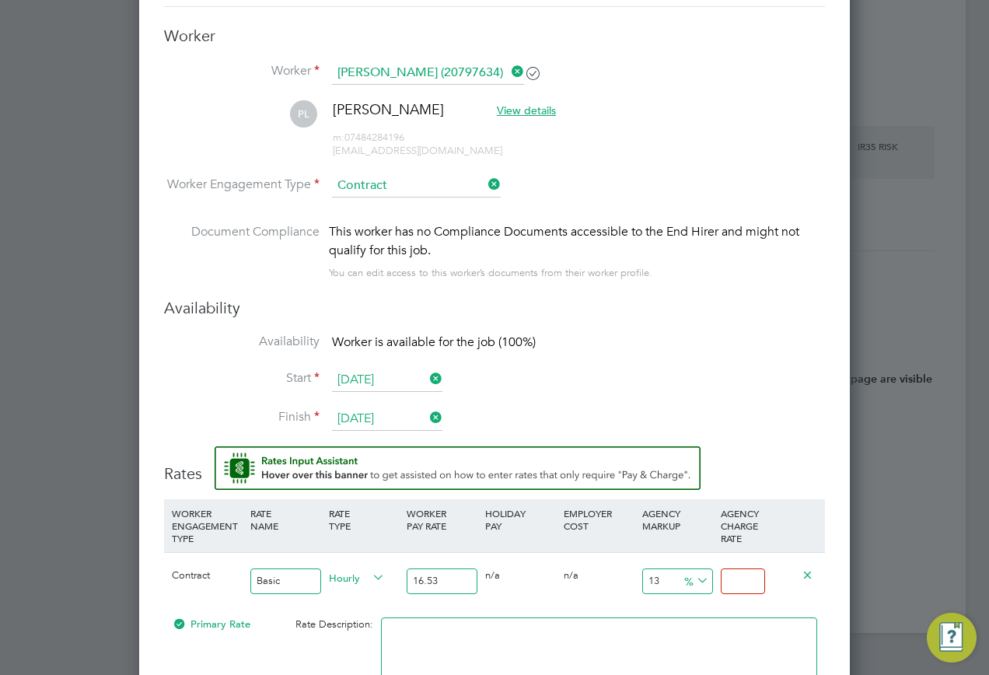
type input "1"
type input "14.942528735632184"
type input "19.0"
type input "15.00302480338778"
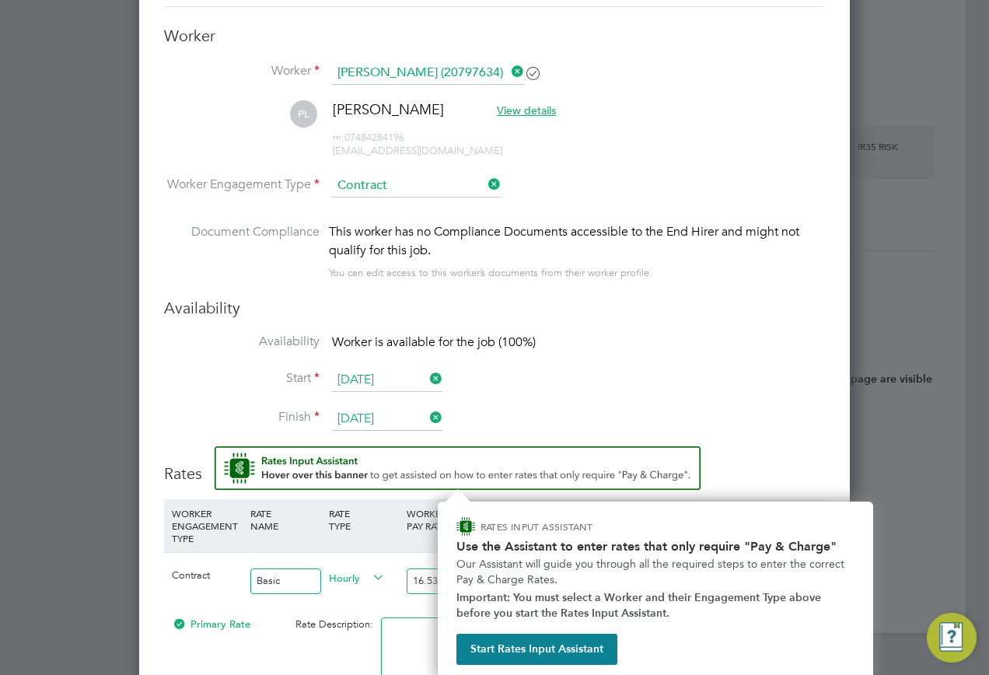
type input "19.01"
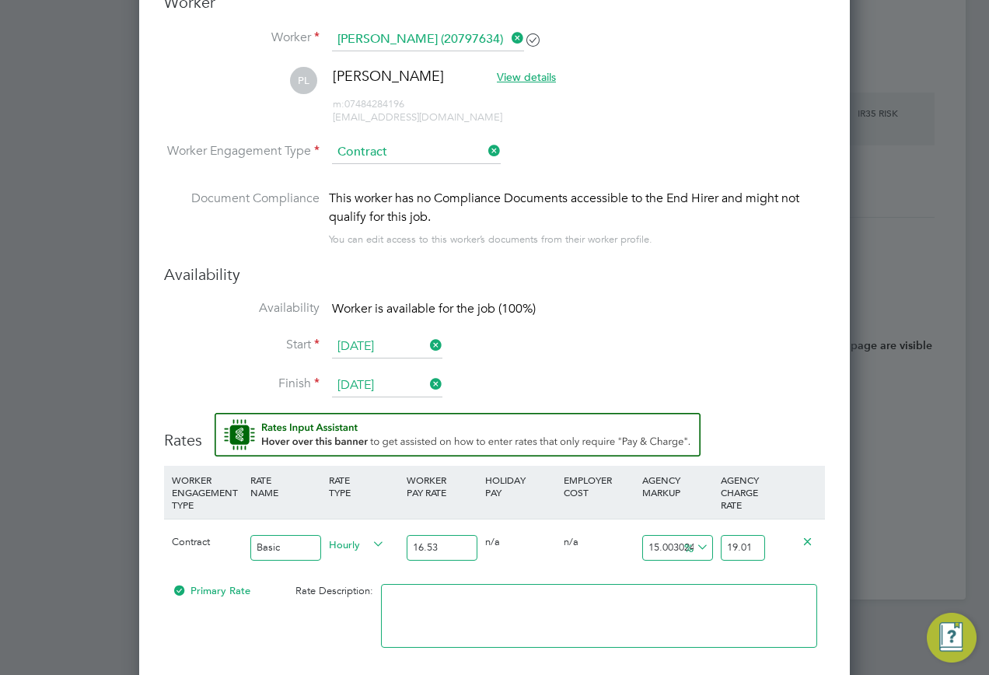
scroll to position [1483, 0]
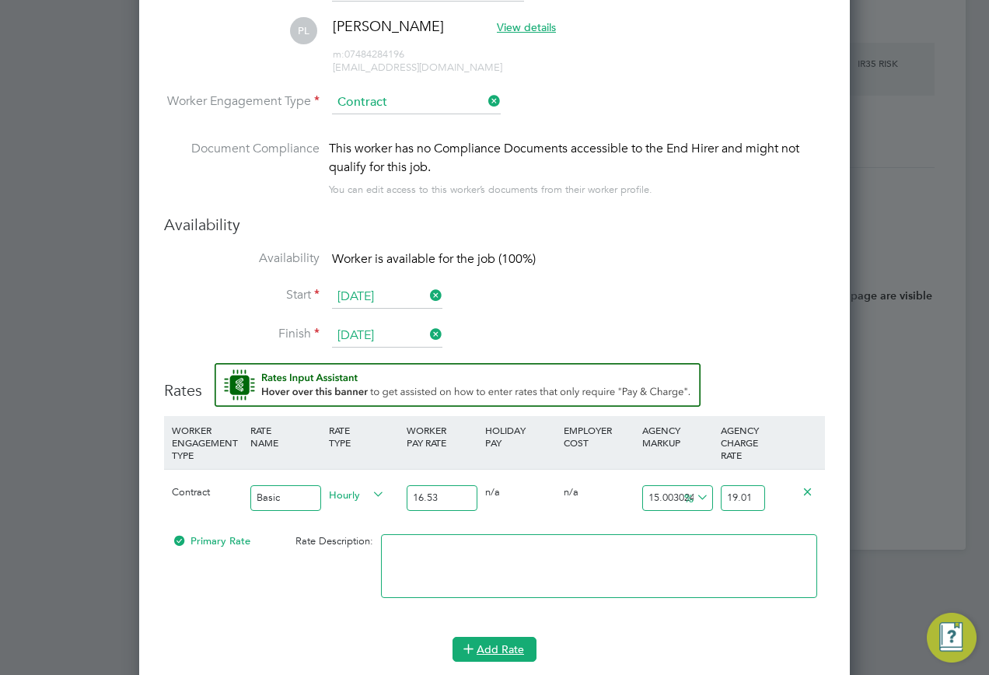
click at [506, 650] on button "Add Rate" at bounding box center [495, 649] width 84 height 25
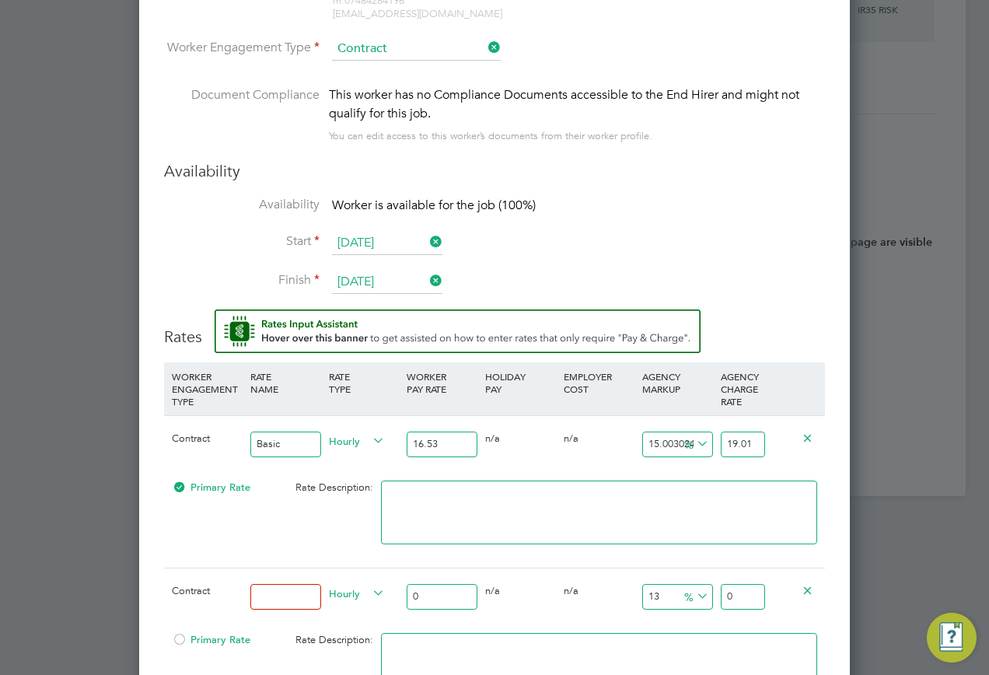
scroll to position [1561, 0]
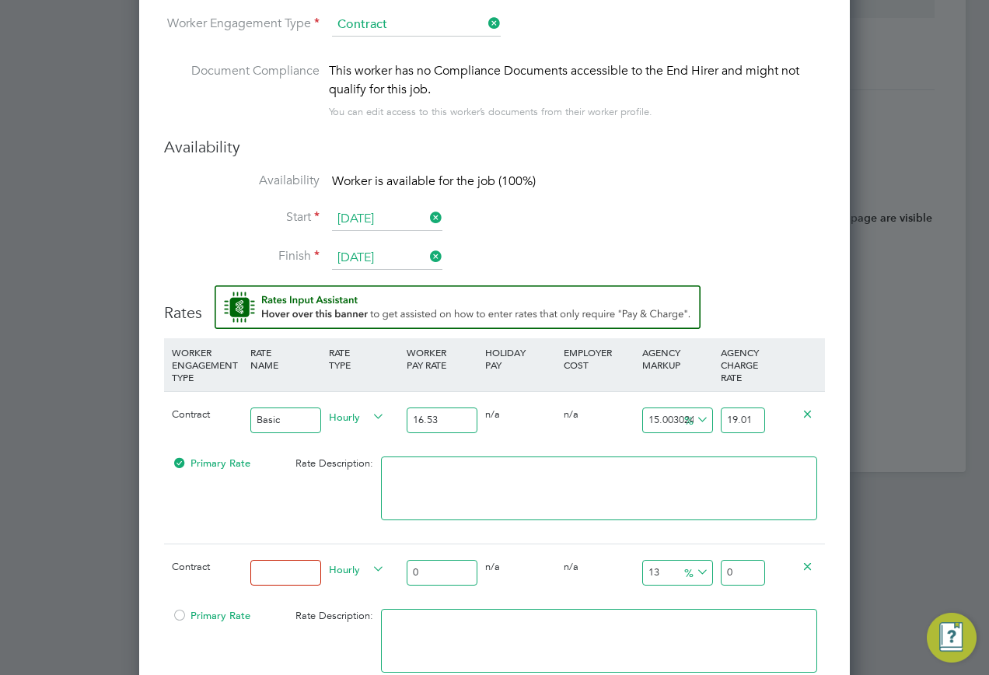
click at [269, 586] on input at bounding box center [285, 573] width 71 height 26
type input "Overtime"
click at [429, 562] on input "0" at bounding box center [442, 573] width 71 height 26
type input "2"
type input "2.26"
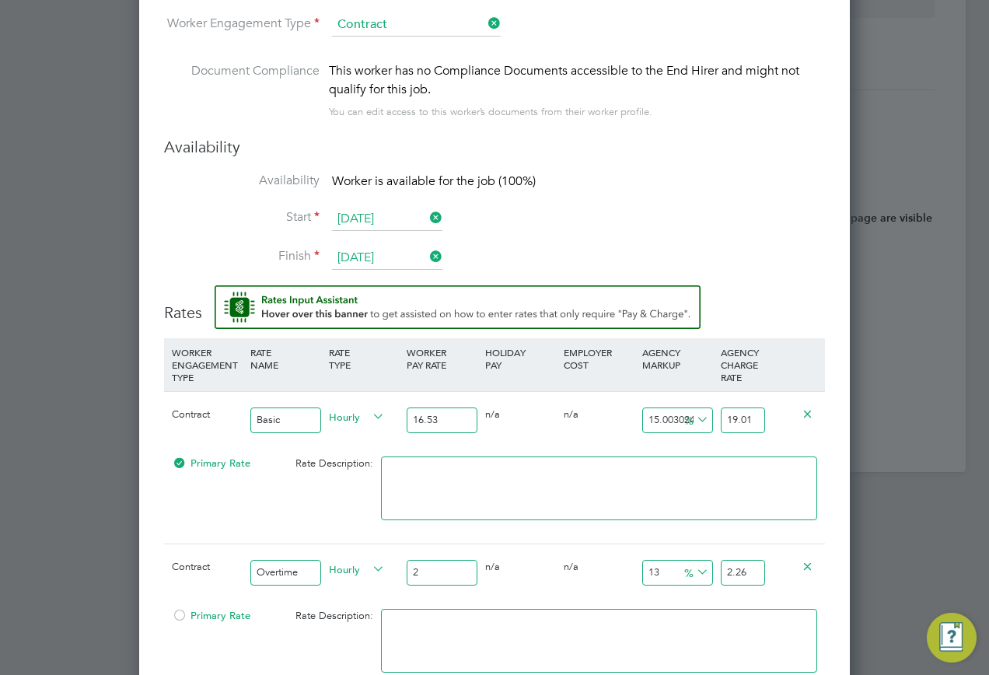
type input "24"
type input "27.12"
type input "24.6"
type input "27.798"
type input "24.62"
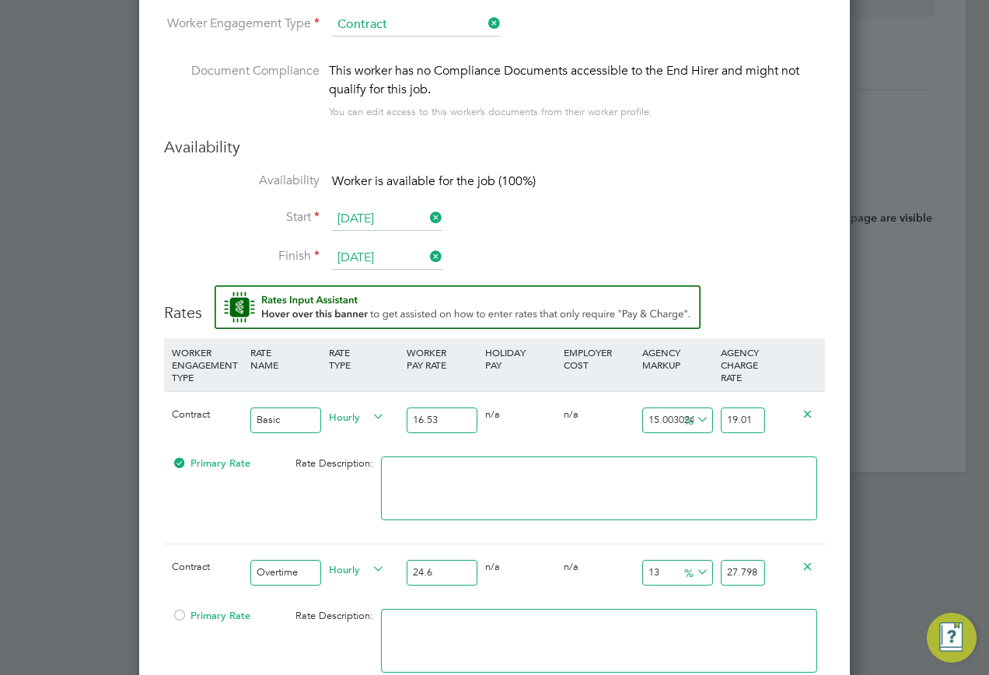
type input "27.8206"
type input "24.62"
drag, startPoint x: 728, startPoint y: 566, endPoint x: 814, endPoint y: 565, distance: 86.4
click at [814, 565] on div "Contract Overtime Hourly 24.62 0 n/a 0 n/a 13 3.2006 % 27.8206" at bounding box center [494, 573] width 661 height 58
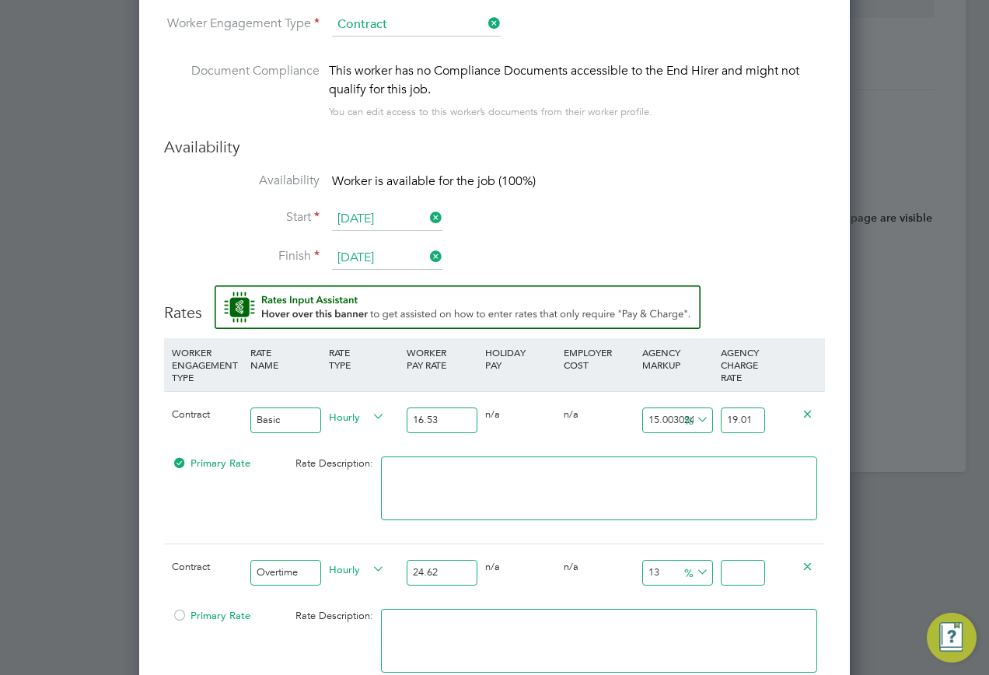
scroll to position [0, 0]
type input "-91.87652315190901"
type input "2"
type input "9.66693744922827"
type input "27"
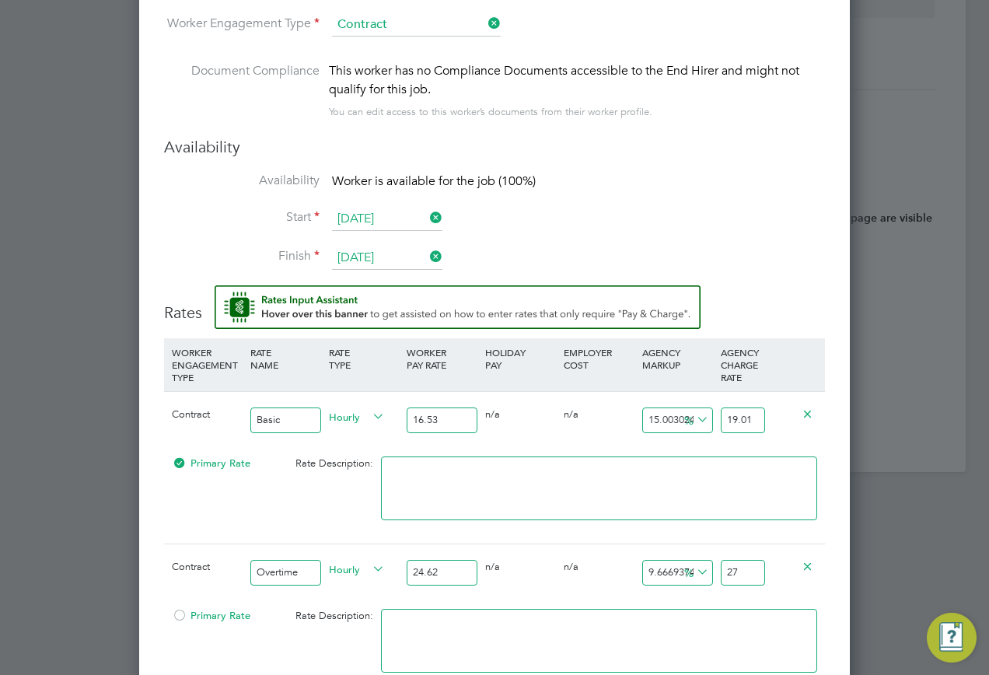
type input "10.479285134037369"
type input "27.2"
type input "10.560519902518278"
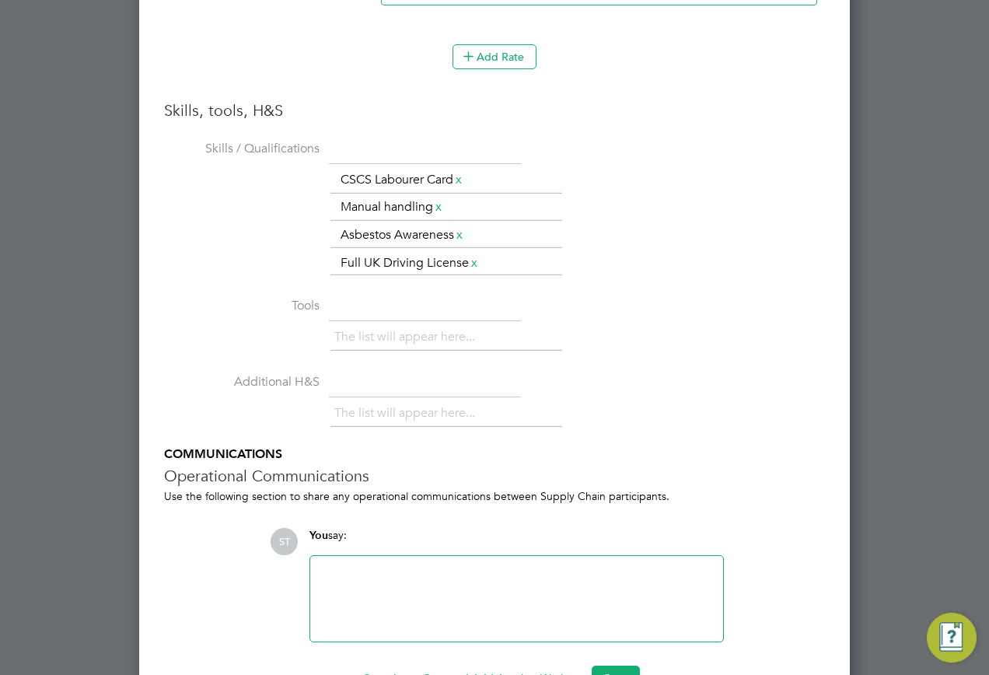
scroll to position [2276, 0]
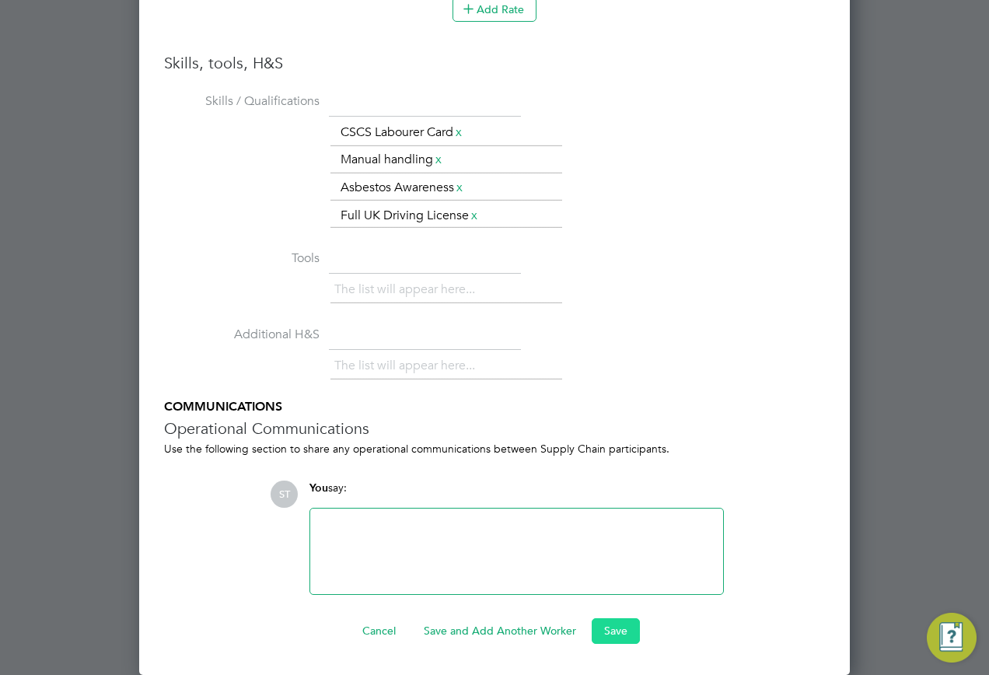
type input "27.22"
click at [619, 635] on button "Save" at bounding box center [616, 630] width 48 height 25
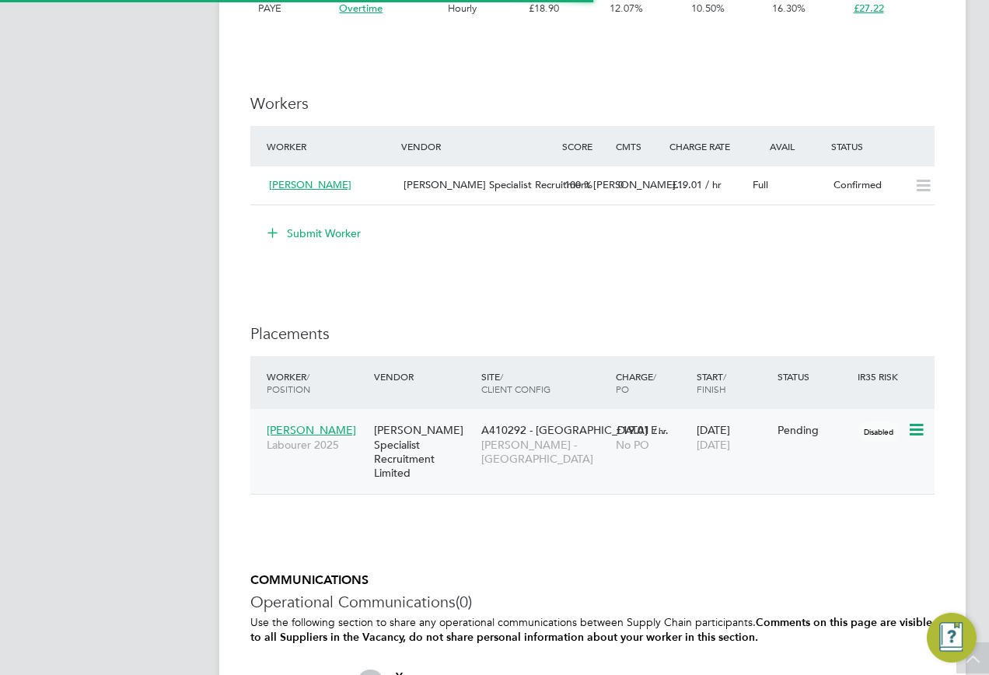
scroll to position [8, 8]
click at [916, 427] on icon at bounding box center [916, 430] width 16 height 19
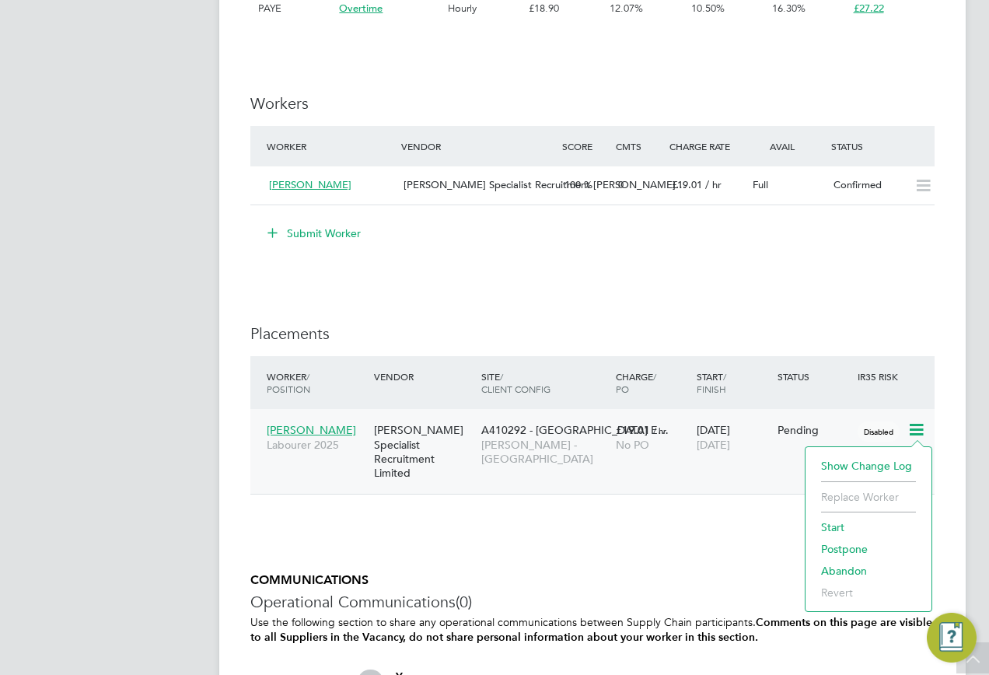
click at [829, 524] on li "Start" at bounding box center [869, 528] width 110 height 22
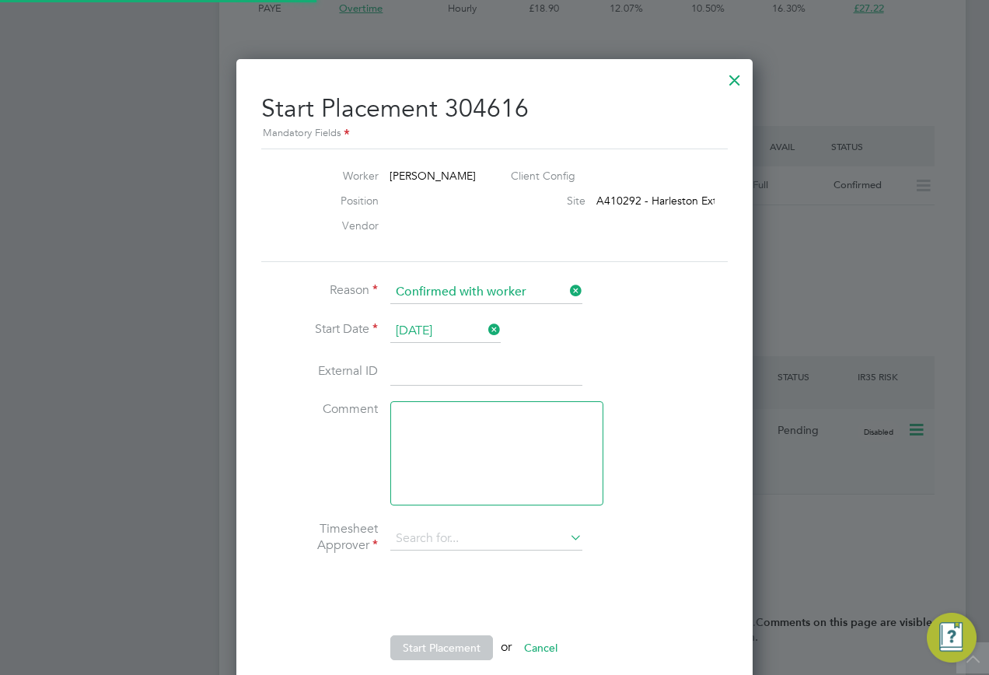
type input "Len Harvey"
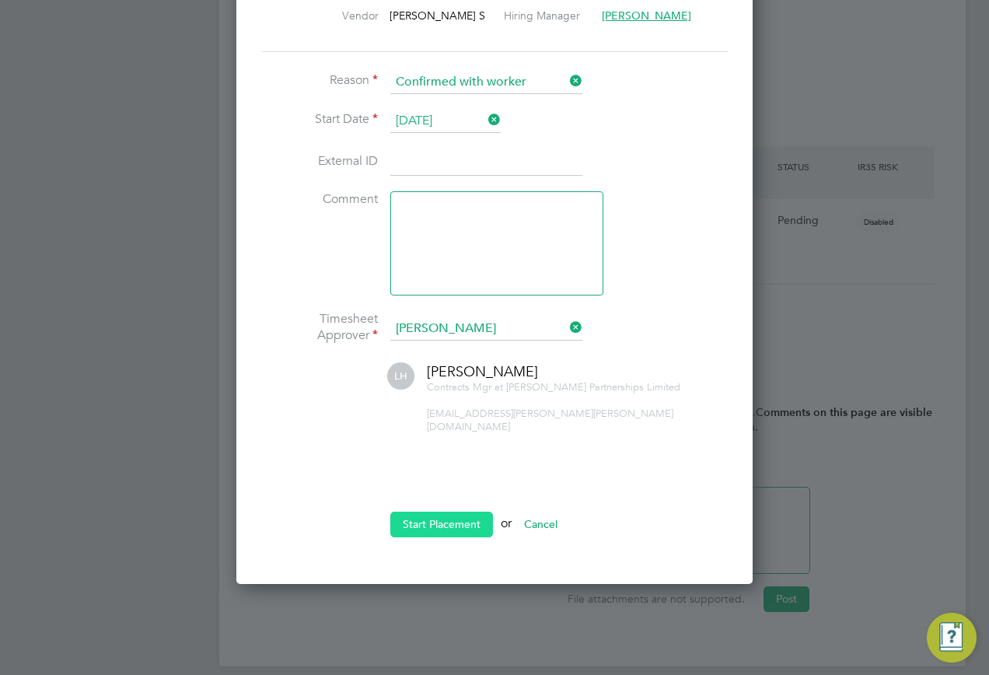
click at [429, 520] on button "Start Placement" at bounding box center [441, 524] width 103 height 25
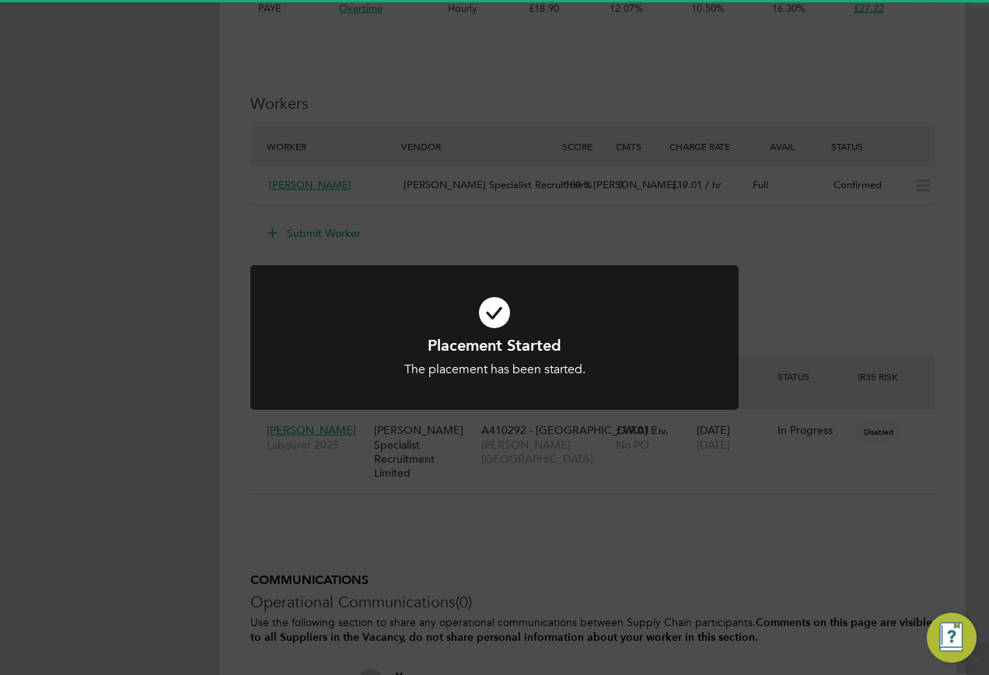
click at [454, 438] on div "Placement Started The placement has been started. Cancel Okay" at bounding box center [494, 337] width 989 height 675
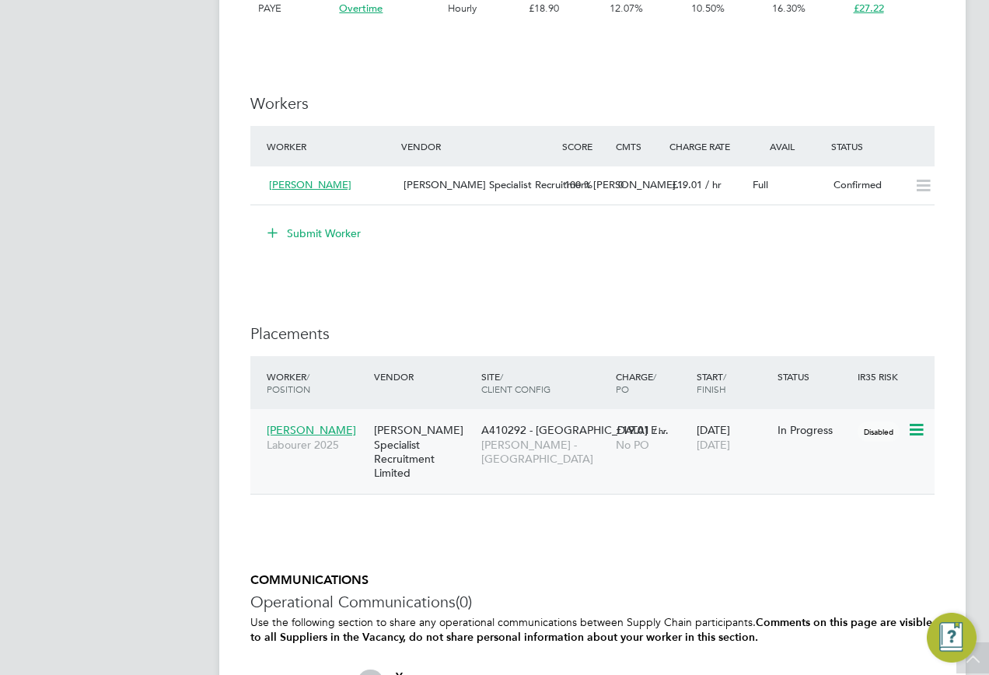
click at [443, 429] on div "[PERSON_NAME] Specialist Recruitment Limited" at bounding box center [423, 451] width 107 height 72
click at [288, 426] on span "Peter Lee" at bounding box center [311, 430] width 89 height 14
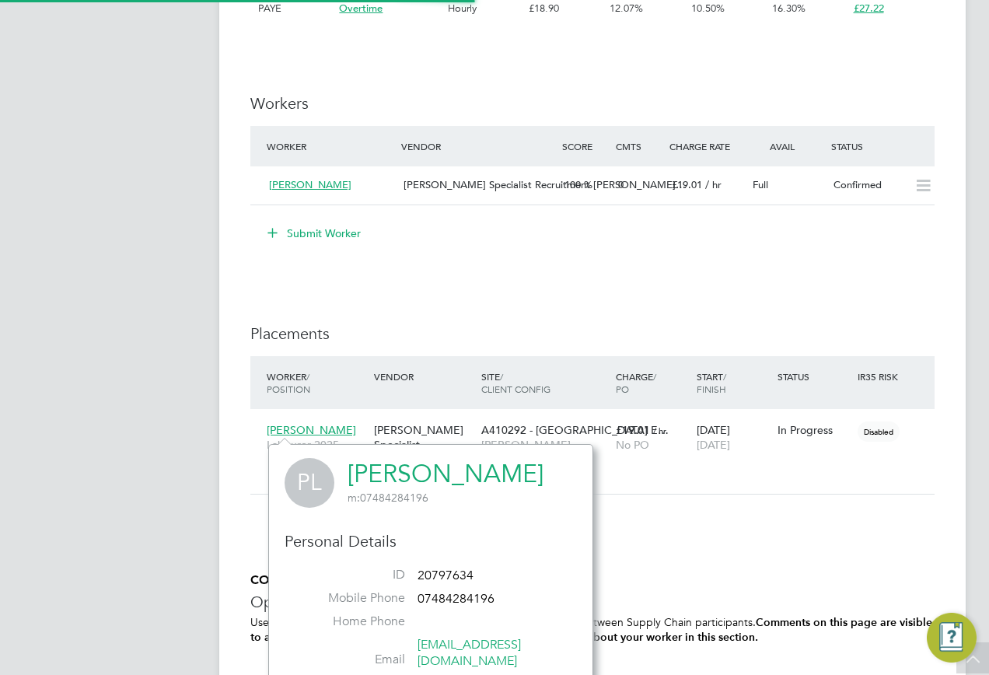
click at [391, 474] on link "Peter Lee" at bounding box center [446, 474] width 196 height 30
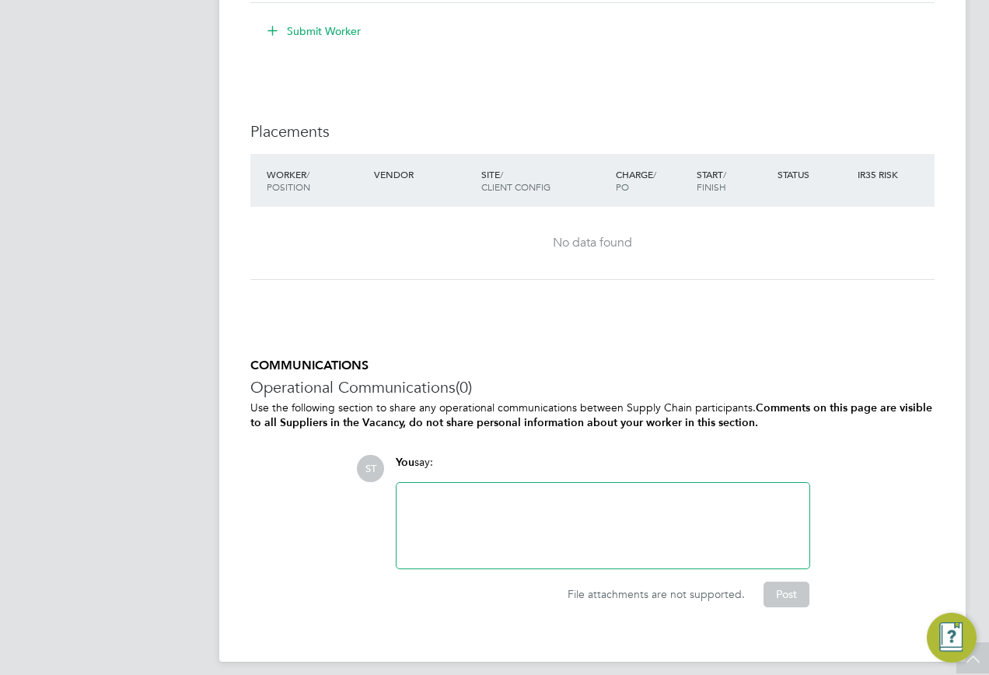
scroll to position [1478, 0]
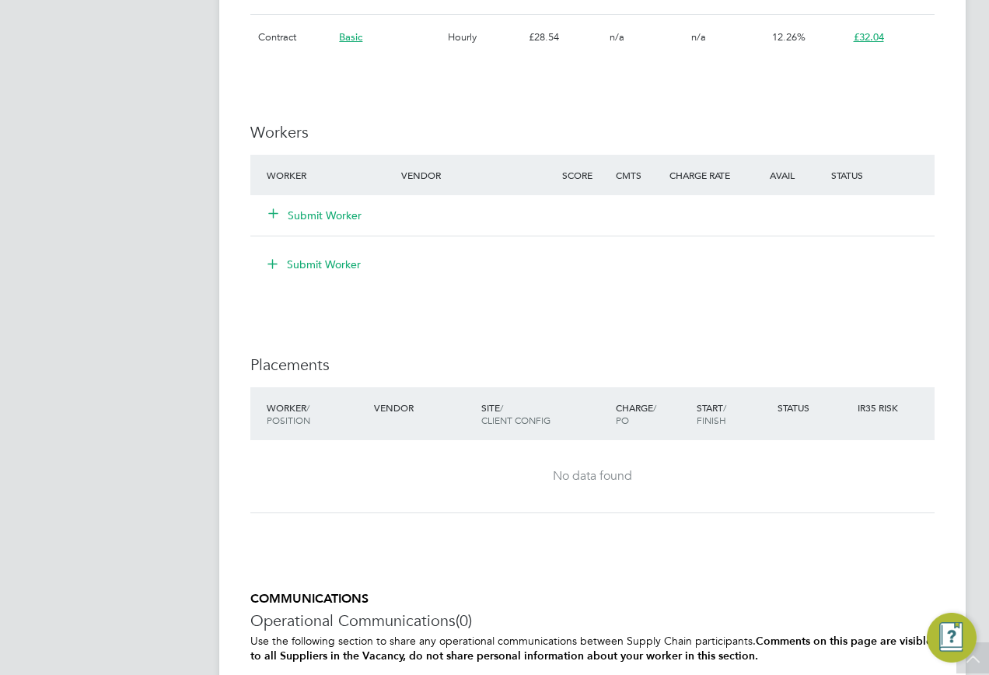
click at [268, 212] on icon at bounding box center [274, 213] width 12 height 12
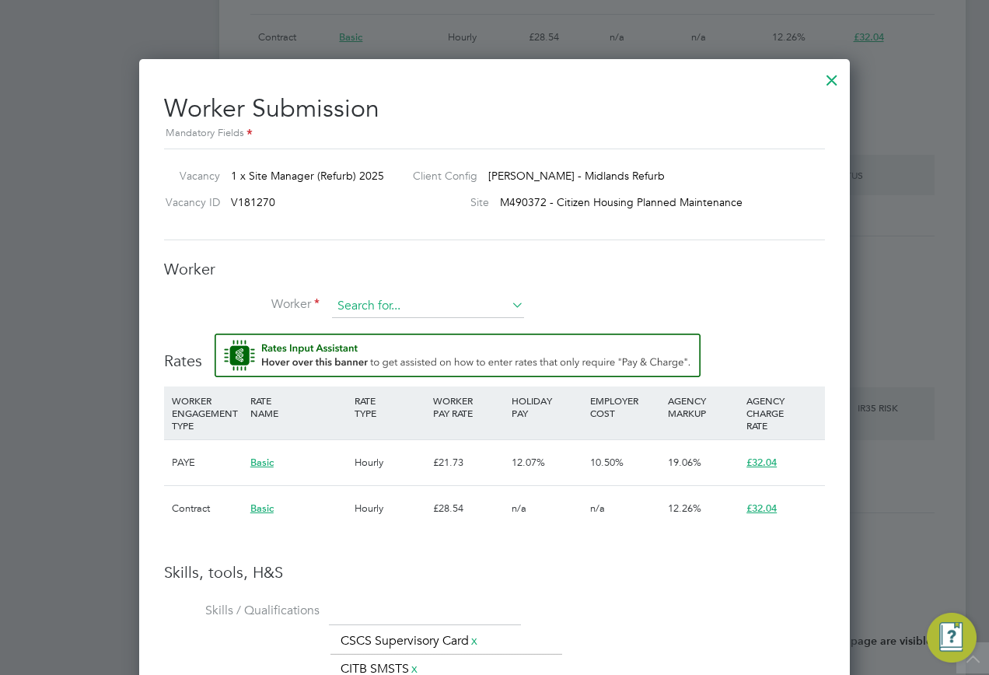
click at [373, 303] on input at bounding box center [428, 306] width 192 height 23
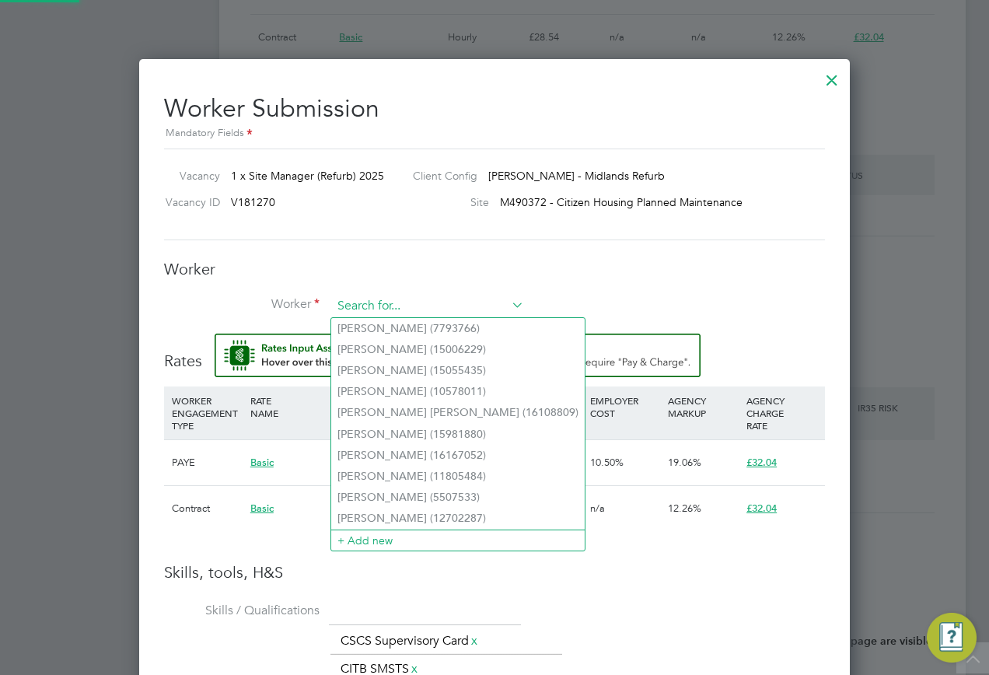
click at [386, 304] on input at bounding box center [428, 306] width 192 height 23
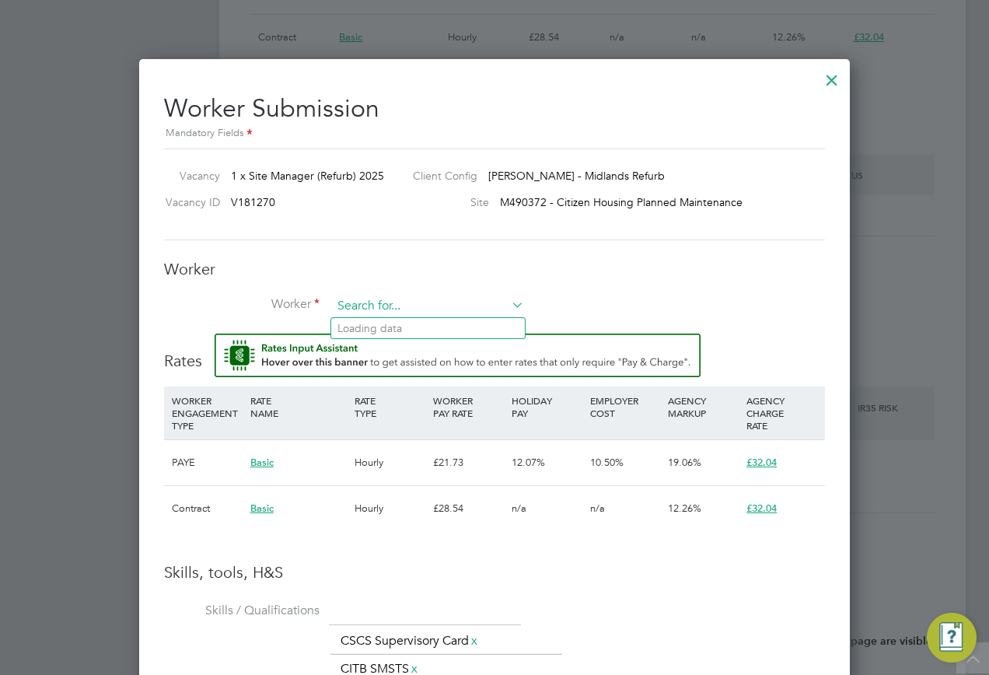
paste input "20536300"
type input "20536300"
click at [380, 345] on li "+ Add new" at bounding box center [428, 348] width 194 height 21
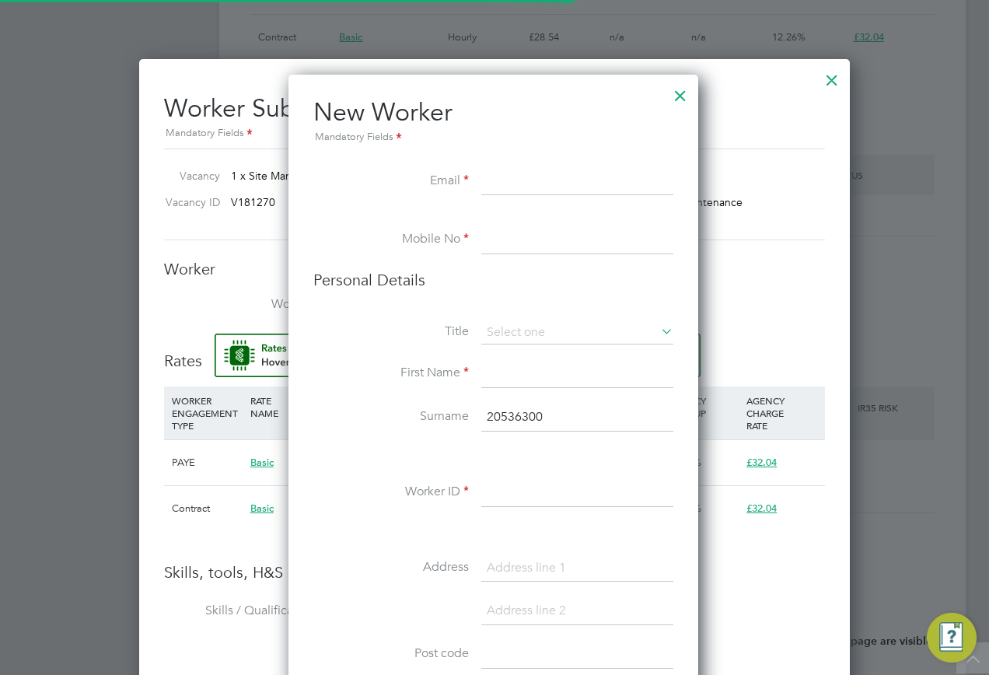
scroll to position [1388, 449]
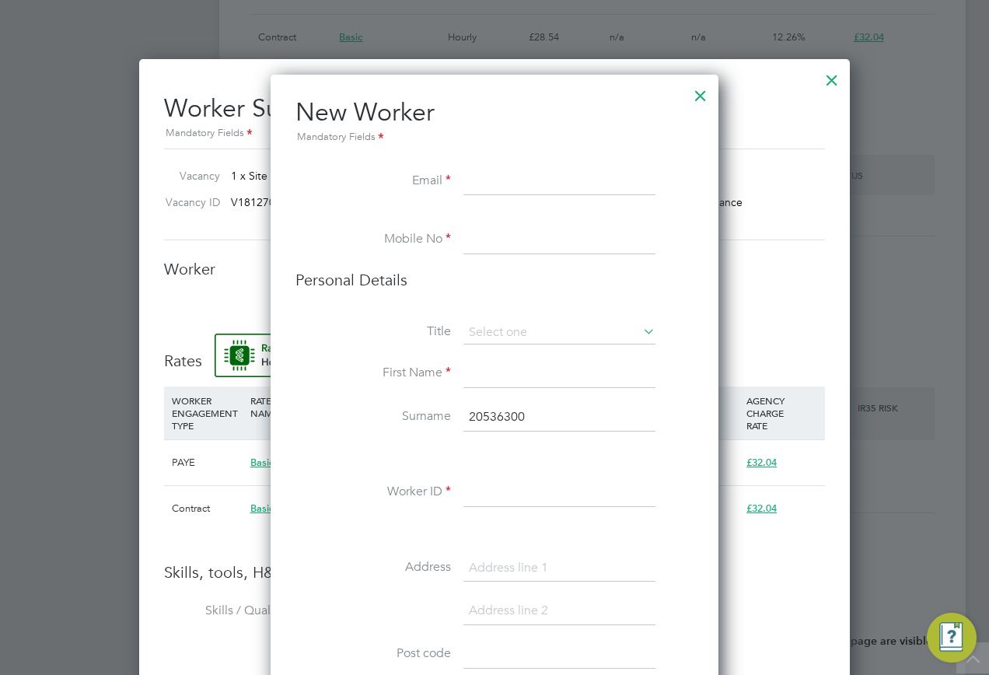
click at [476, 173] on input at bounding box center [560, 182] width 192 height 28
paste input "henry.u.nwankwo@gmail.com"
type input "henry.u.nwankwo@gmail.com"
click at [494, 236] on input "tel:+447776460975" at bounding box center [560, 240] width 192 height 28
click at [486, 241] on input "tel:+447776460975" at bounding box center [560, 240] width 192 height 28
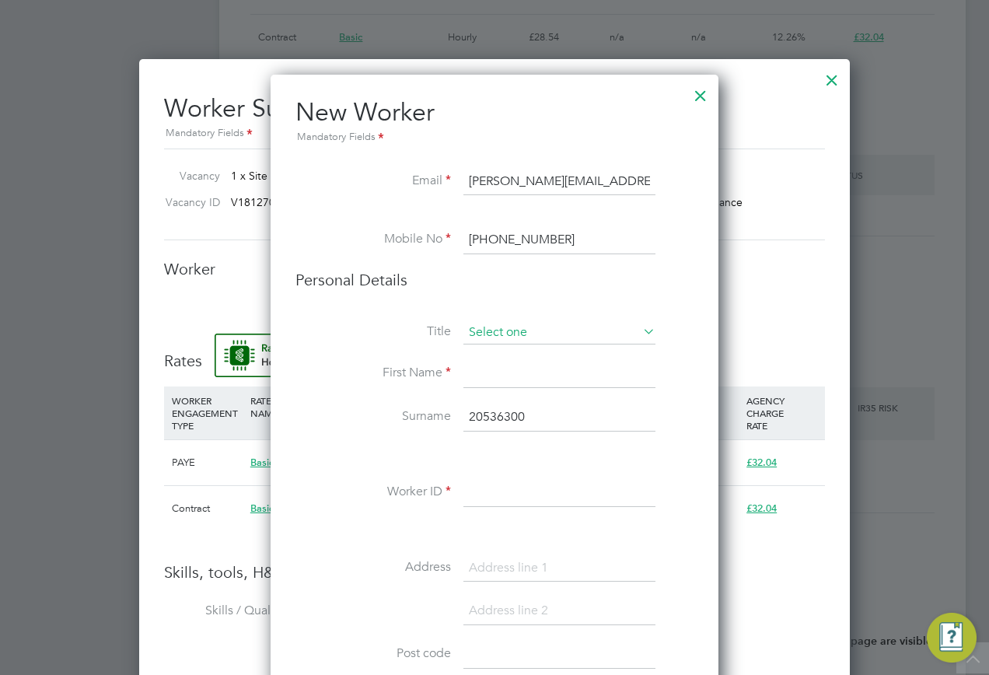
type input "+447776460975"
click at [494, 331] on input at bounding box center [560, 332] width 192 height 23
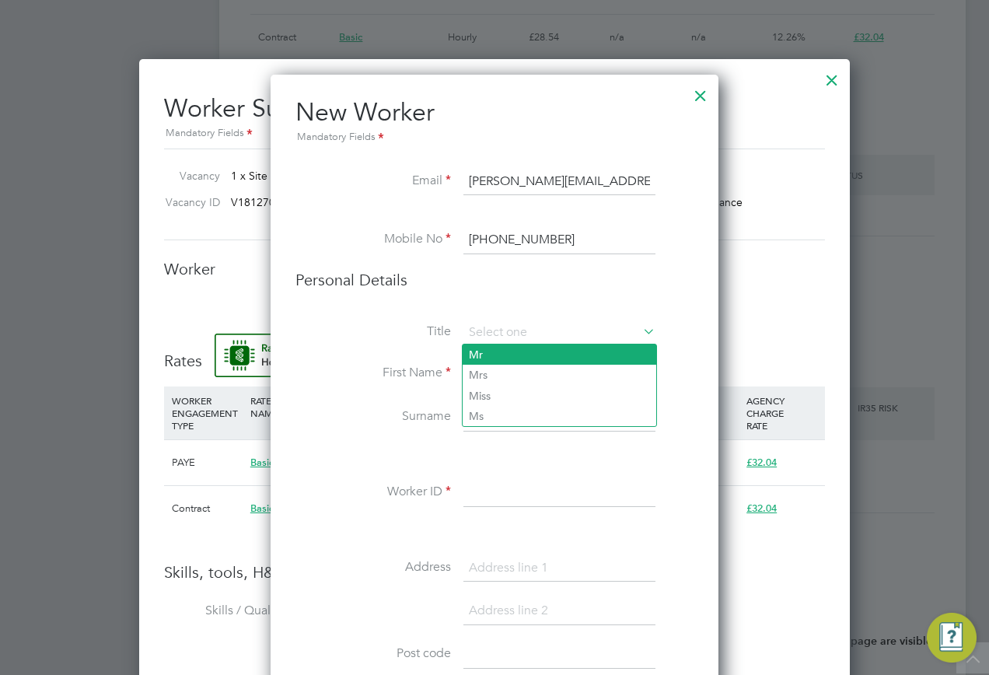
click at [487, 348] on li "Mr" at bounding box center [560, 355] width 194 height 20
type input "Mr"
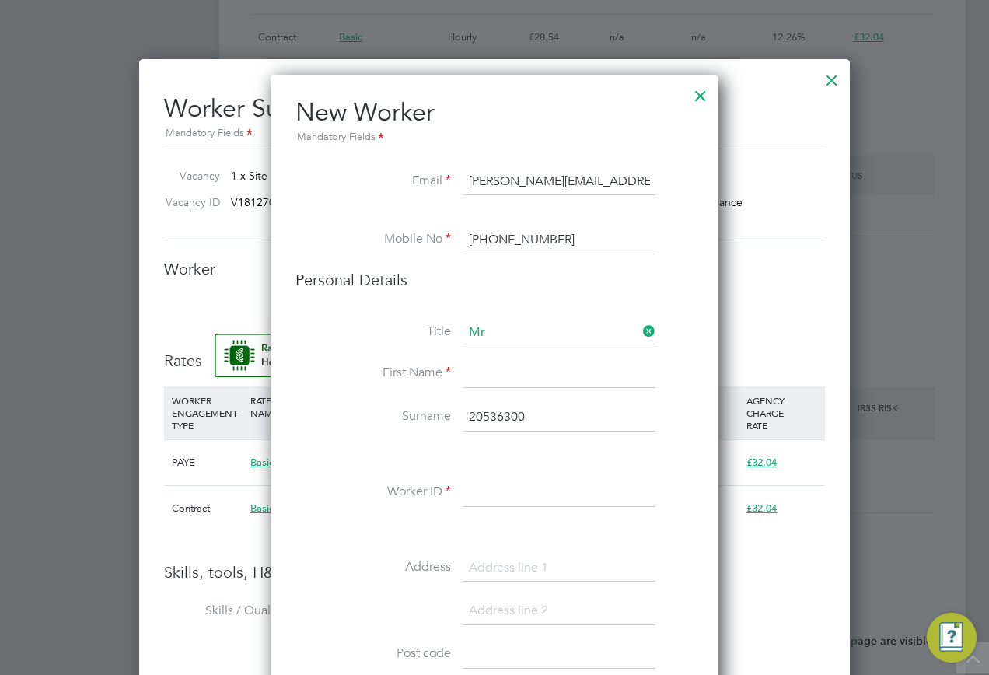
click at [478, 371] on input at bounding box center [560, 374] width 192 height 28
type input "Henry"
drag, startPoint x: 436, startPoint y: 417, endPoint x: 383, endPoint y: 418, distance: 53.7
click at [383, 418] on li "Surname 20536300" at bounding box center [495, 426] width 398 height 44
click at [511, 492] on input at bounding box center [560, 493] width 192 height 28
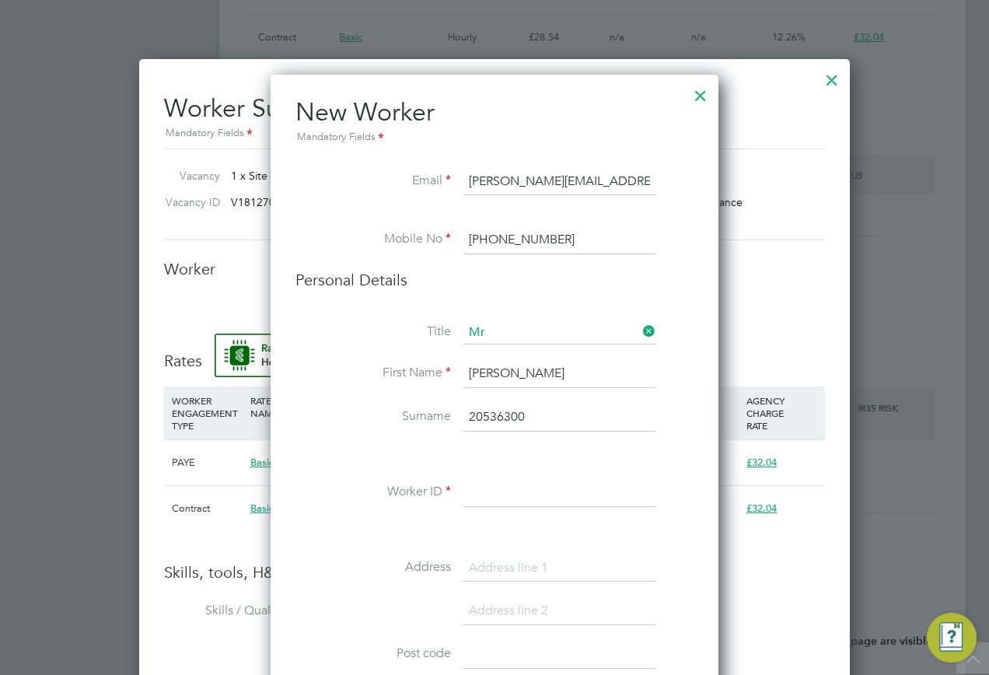
paste input "20536300"
type input "20536300"
drag, startPoint x: 552, startPoint y: 414, endPoint x: 409, endPoint y: 403, distance: 142.8
click at [411, 403] on div "Title Mr First Name Henry Surname 20536300 Worker ID 20536300 Address Post code…" at bounding box center [495, 603] width 398 height 565
type input "Nwankwo"
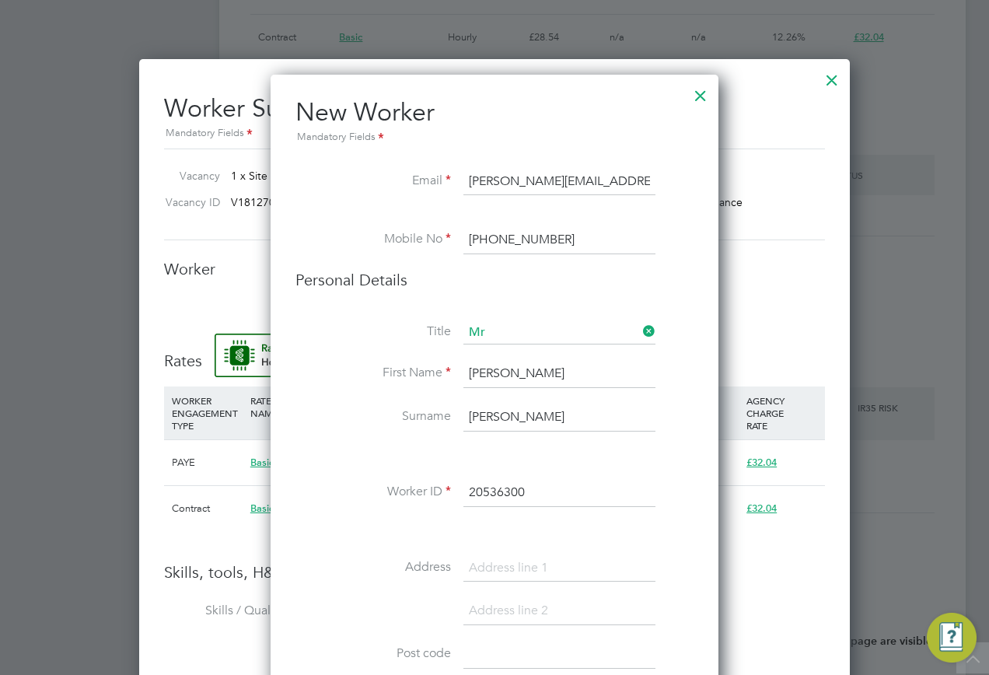
click at [501, 558] on input at bounding box center [560, 569] width 192 height 28
paste input "Flat 9"
type input "Flat 9"
click at [502, 601] on input at bounding box center [560, 611] width 192 height 28
paste input "Beechwood Court"
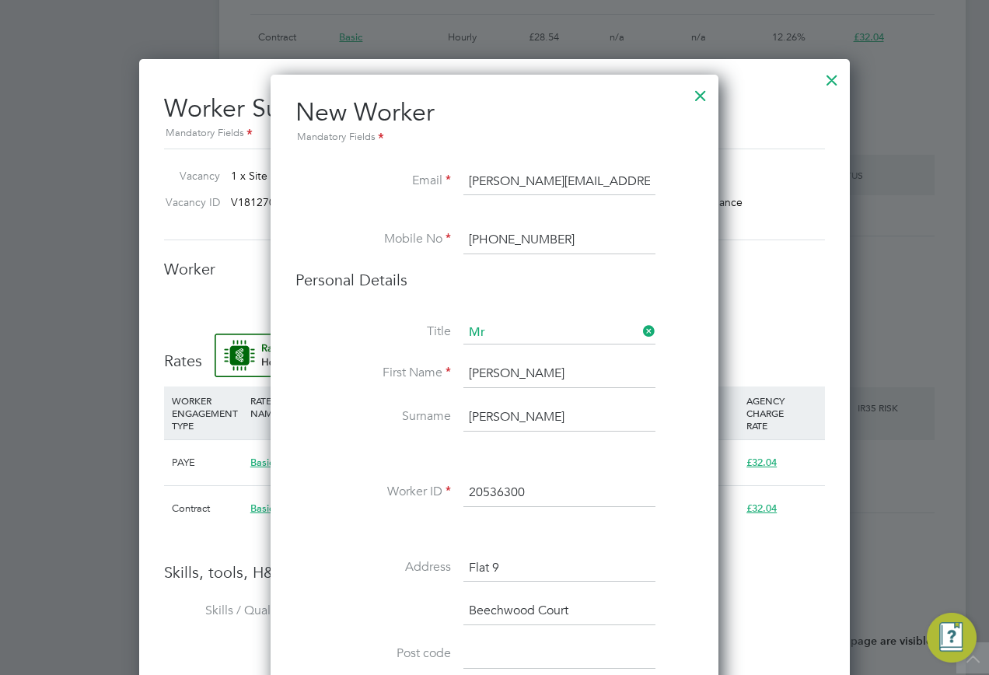
scroll to position [1431, 449]
type input "Beechwood Court"
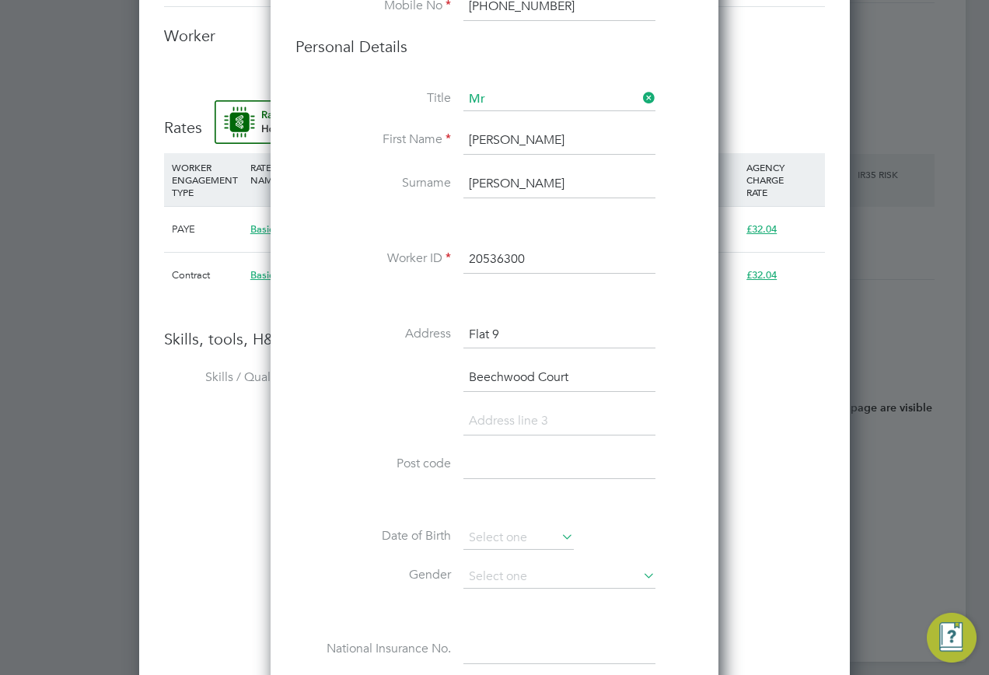
click at [533, 441] on li at bounding box center [495, 430] width 398 height 44
click at [525, 422] on input at bounding box center [560, 422] width 192 height 28
paste input "435-437 Halesowen Road"
type input "435-437 Halesowen Road"
drag, startPoint x: 583, startPoint y: 377, endPoint x: 450, endPoint y: 379, distance: 133.0
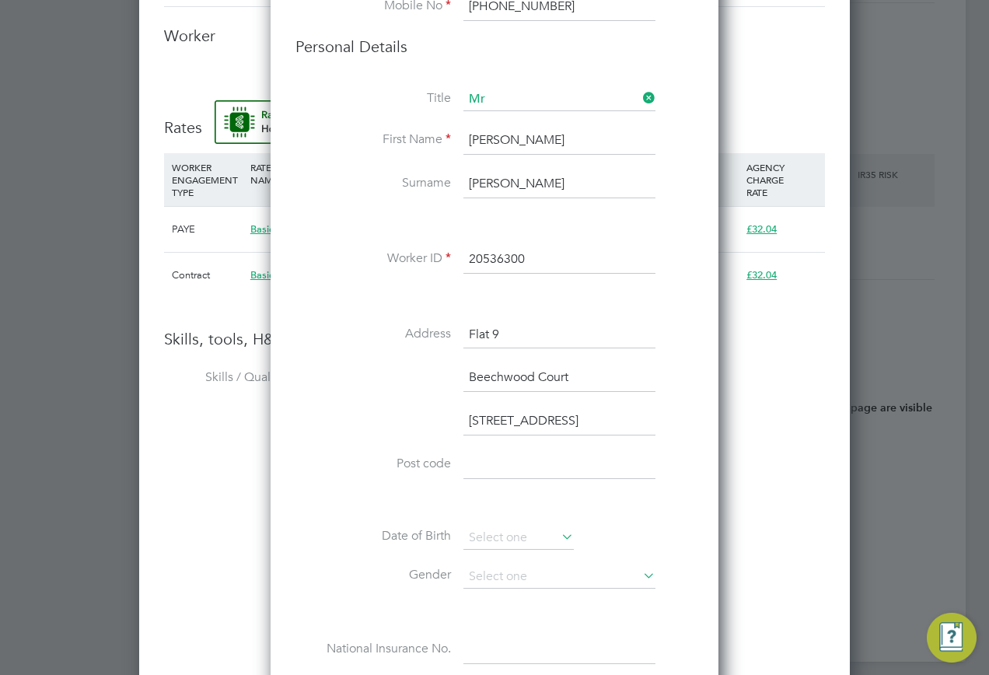
click at [450, 379] on li "Beechwood Court" at bounding box center [495, 386] width 398 height 44
click at [501, 333] on input "Flat 9" at bounding box center [560, 335] width 192 height 28
paste input "Beechwood Court"
type input "Flat 9, Beechwood Court"
drag, startPoint x: 615, startPoint y: 425, endPoint x: 446, endPoint y: 413, distance: 168.4
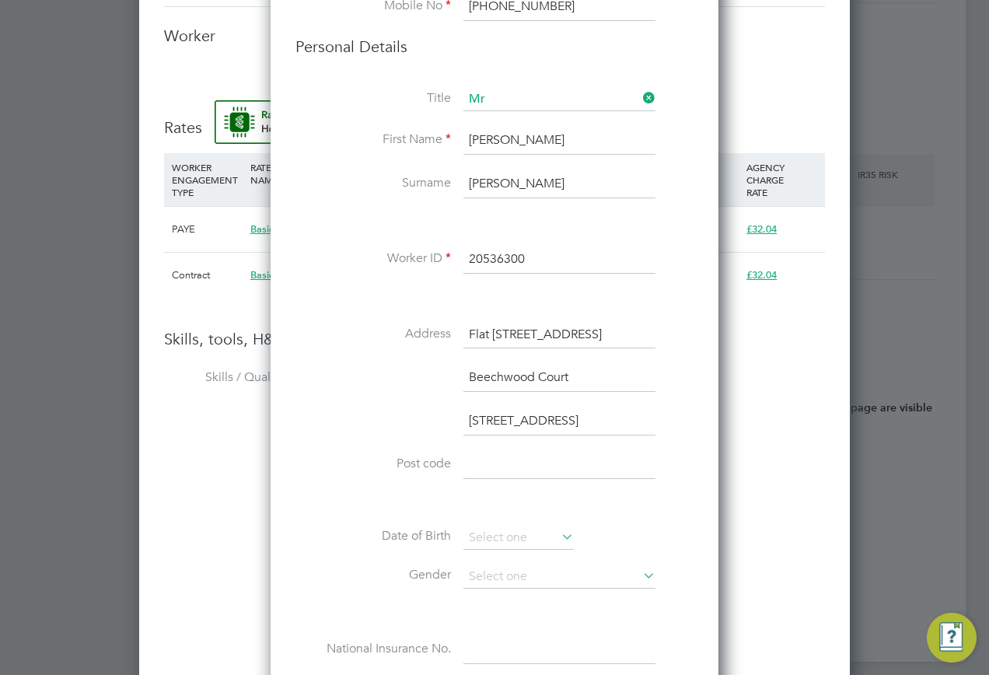
click at [443, 425] on li "435-437 Halesowen Road" at bounding box center [495, 430] width 398 height 44
drag, startPoint x: 583, startPoint y: 373, endPoint x: 329, endPoint y: 379, distance: 254.4
click at [331, 379] on li "Beechwood Court" at bounding box center [495, 386] width 398 height 44
paste input "435-437 Halesowen Road"
type input "435-437 Halesowen Road"
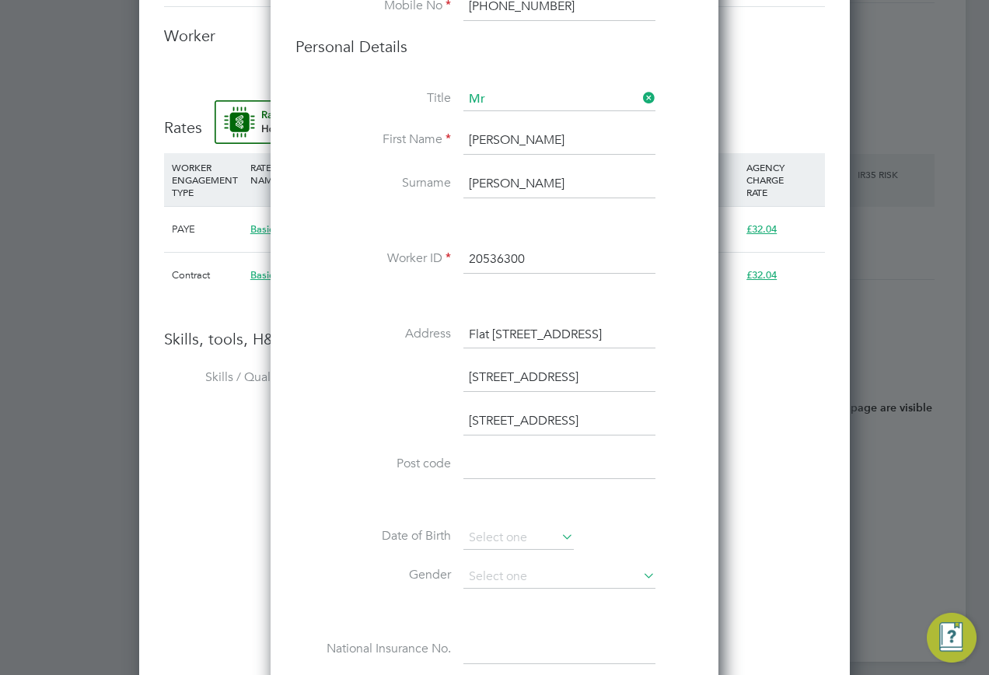
drag, startPoint x: 635, startPoint y: 423, endPoint x: 446, endPoint y: 431, distance: 189.2
click at [447, 431] on li "435-437 Halesowen Road" at bounding box center [495, 430] width 398 height 44
paste input "Cradley Heath"
type input "Cradley Heath, West Midlands"
click at [495, 478] on input at bounding box center [560, 465] width 192 height 28
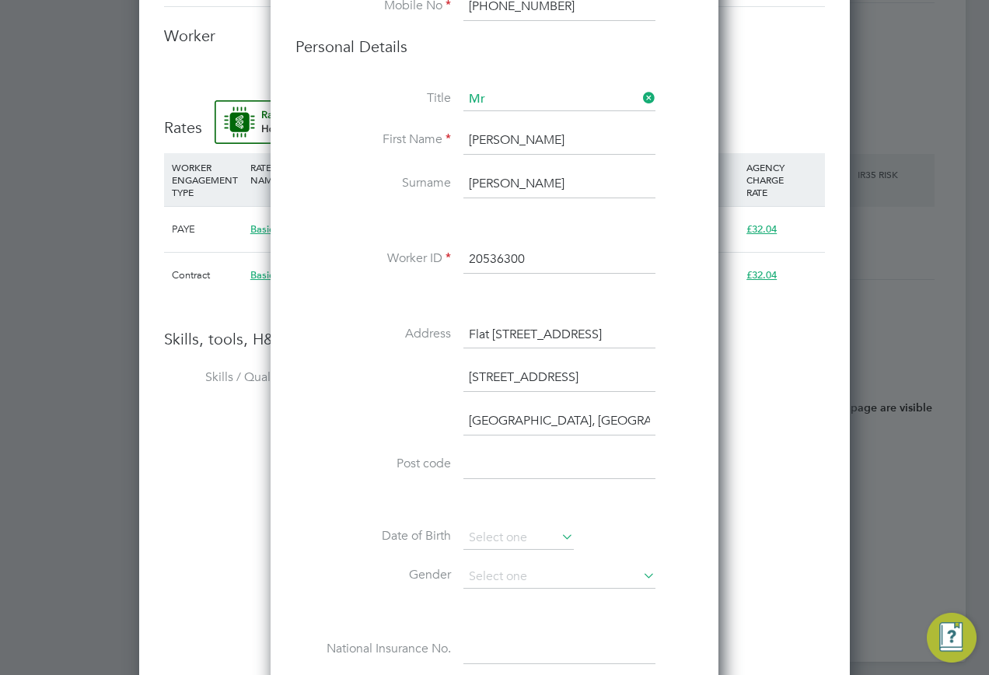
paste input "B64 7JD"
type input "B64 7JD"
click at [490, 520] on div "Title Mr First Name Henry Surname Nwankwo Worker ID 20536300 Address Flat 9, Be…" at bounding box center [495, 392] width 398 height 608
click at [471, 531] on input at bounding box center [519, 538] width 110 height 23
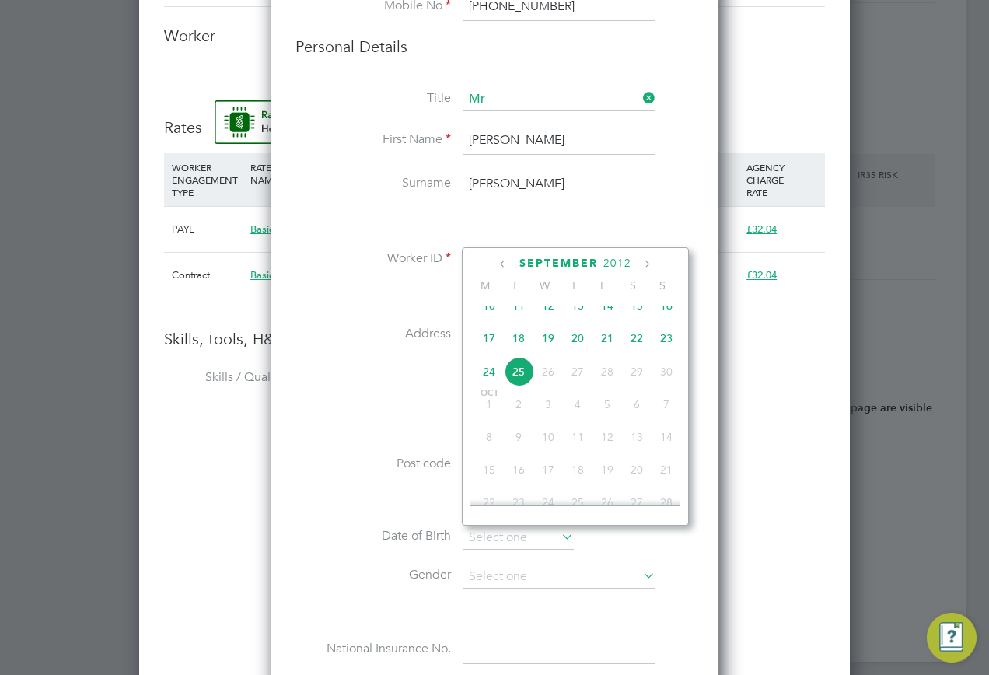
click at [628, 266] on span "2012" at bounding box center [618, 263] width 28 height 13
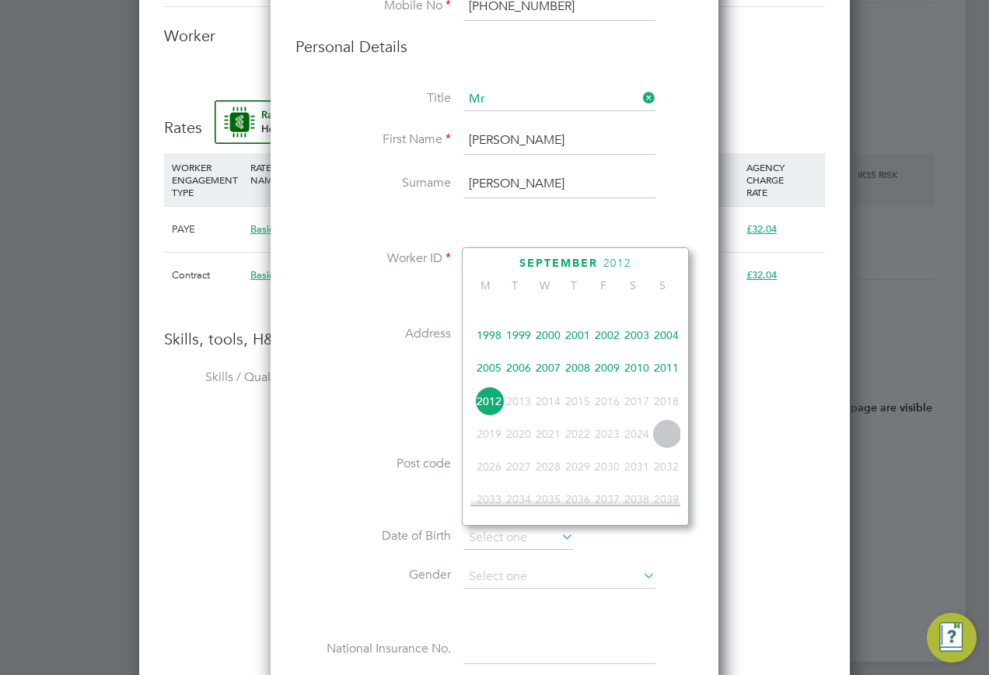
scroll to position [334, 0]
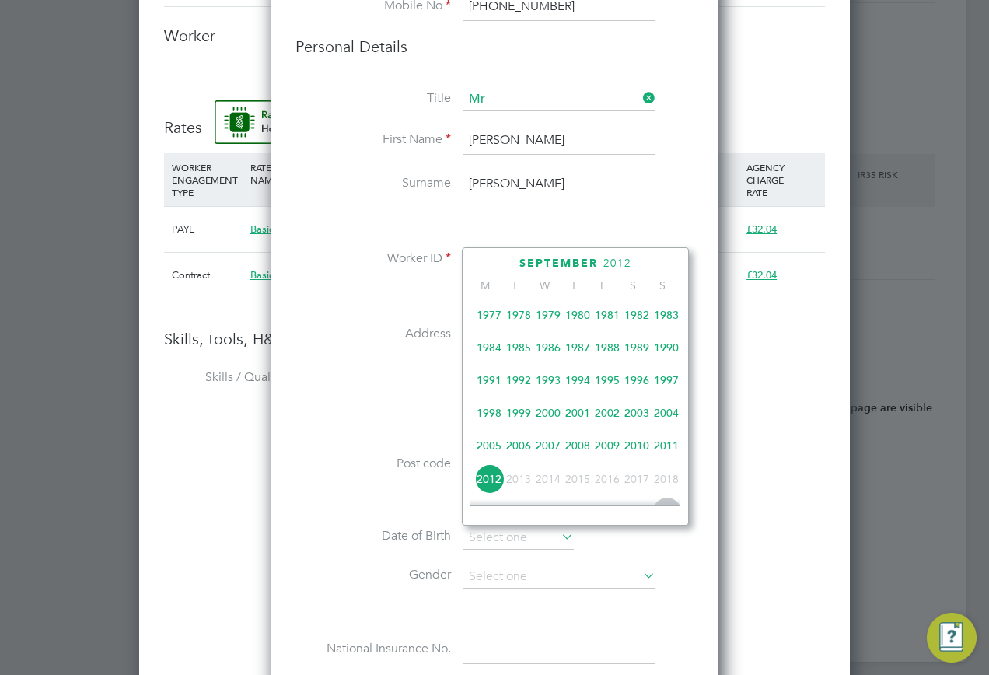
click at [555, 391] on span "1993" at bounding box center [549, 381] width 30 height 30
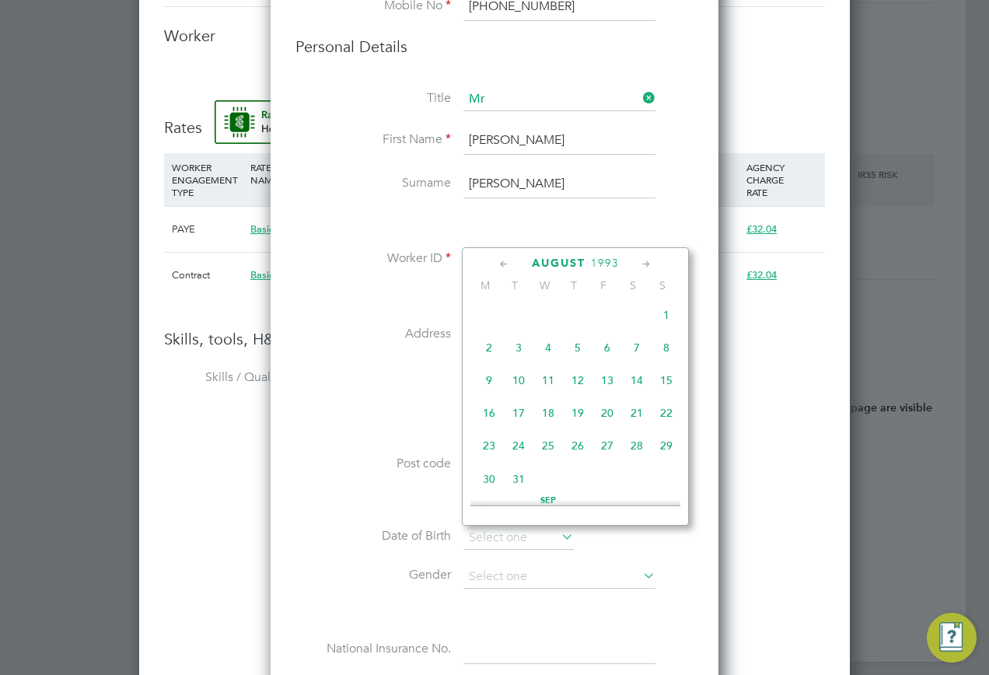
click at [499, 267] on icon at bounding box center [504, 264] width 15 height 17
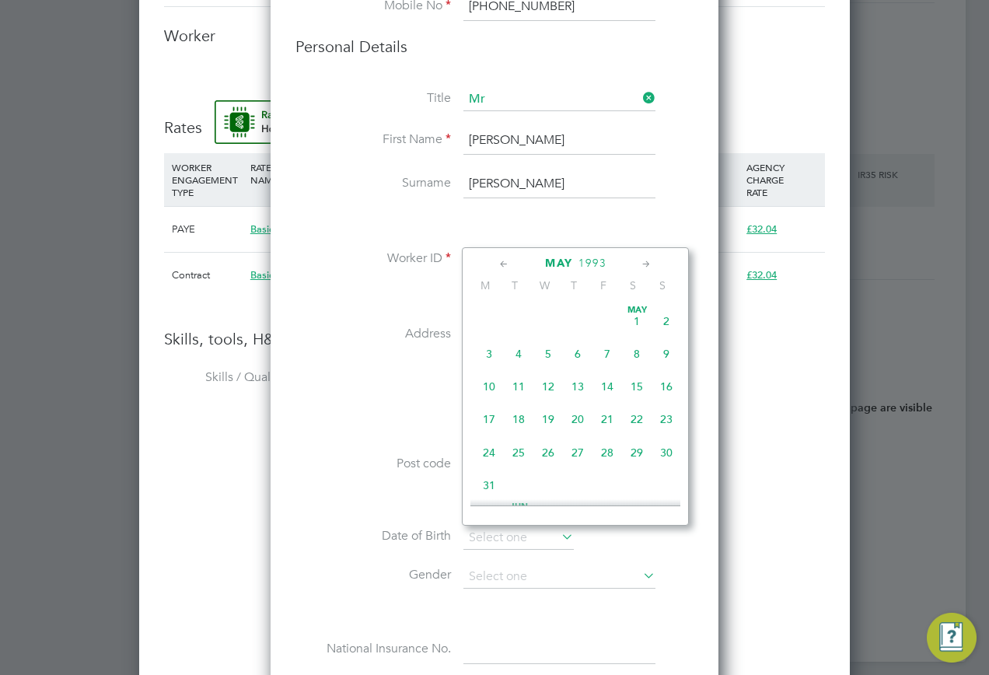
click at [654, 265] on icon at bounding box center [646, 264] width 15 height 17
click at [639, 394] on span "19" at bounding box center [637, 382] width 30 height 30
type input "19 Jun 1993"
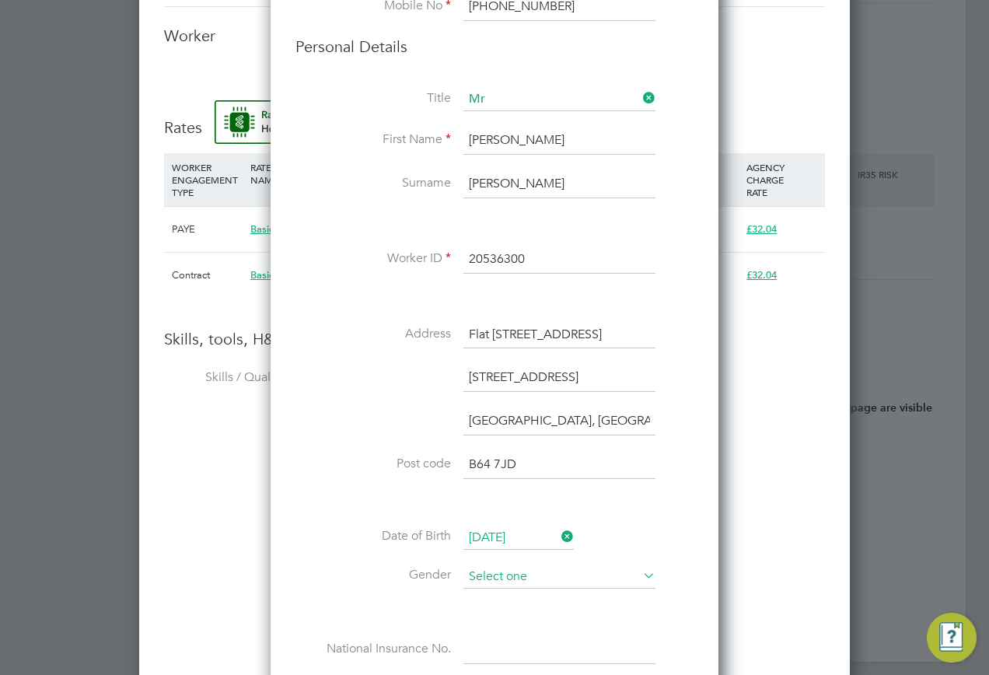
click at [489, 572] on input at bounding box center [560, 577] width 192 height 23
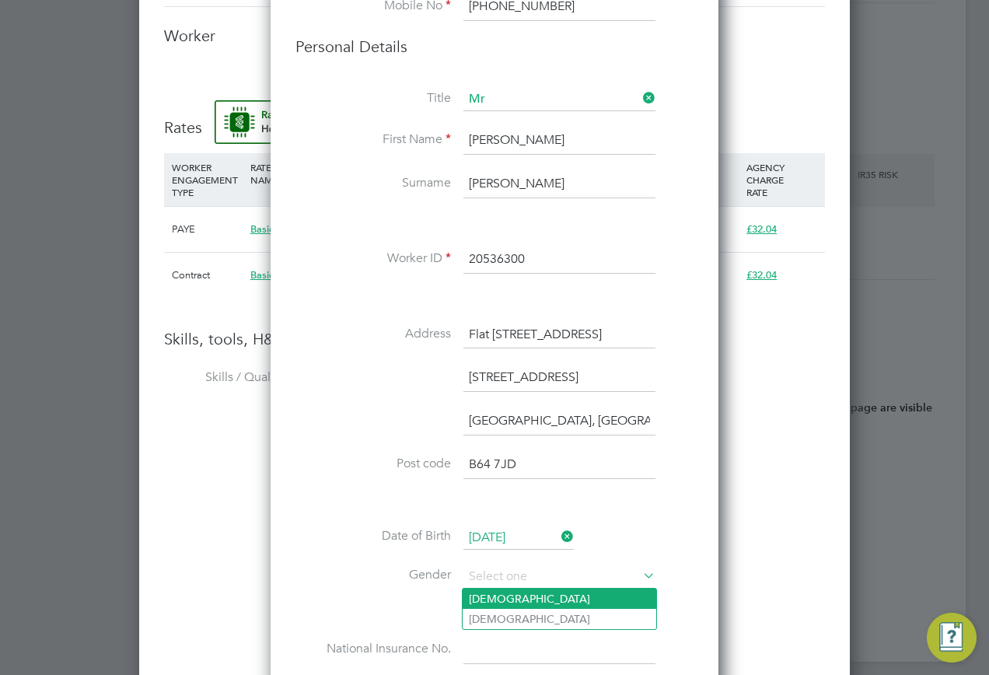
click at [495, 599] on li "Male" at bounding box center [560, 599] width 194 height 20
type input "Male"
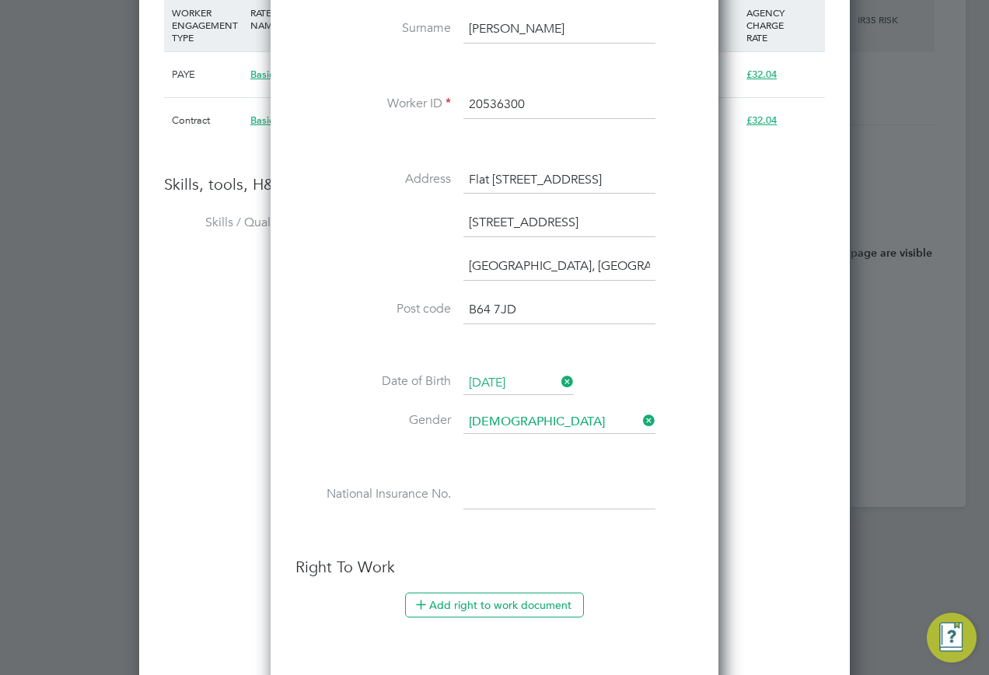
scroll to position [1867, 0]
click at [470, 489] on input at bounding box center [560, 495] width 192 height 28
paste input "TJ651896A"
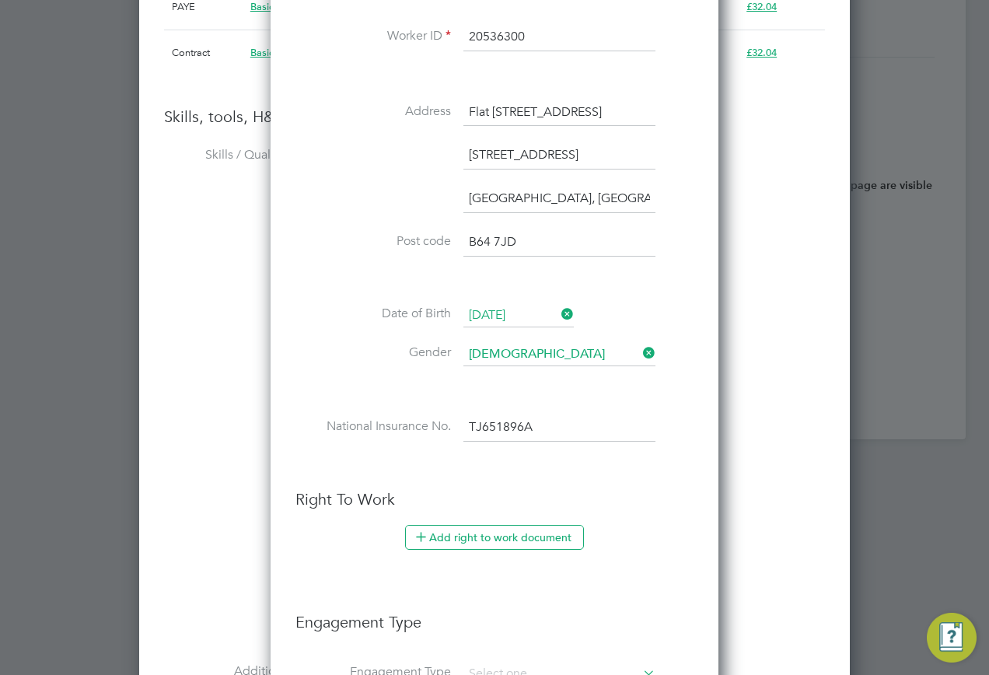
scroll to position [2022, 0]
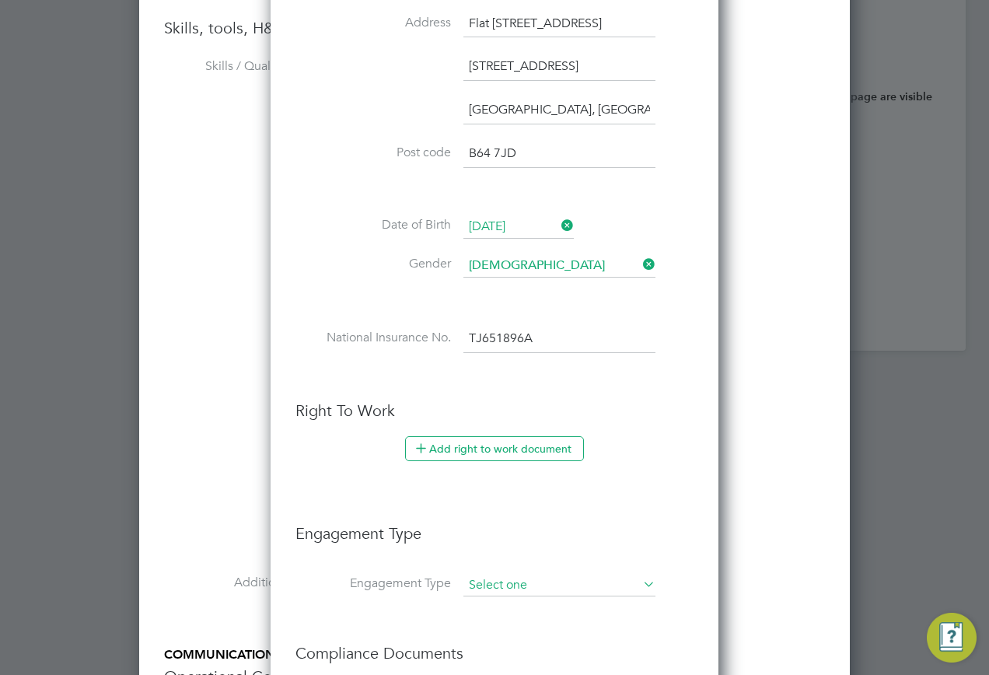
type input "TJ 65 18 96 A"
click at [490, 582] on input at bounding box center [560, 586] width 192 height 22
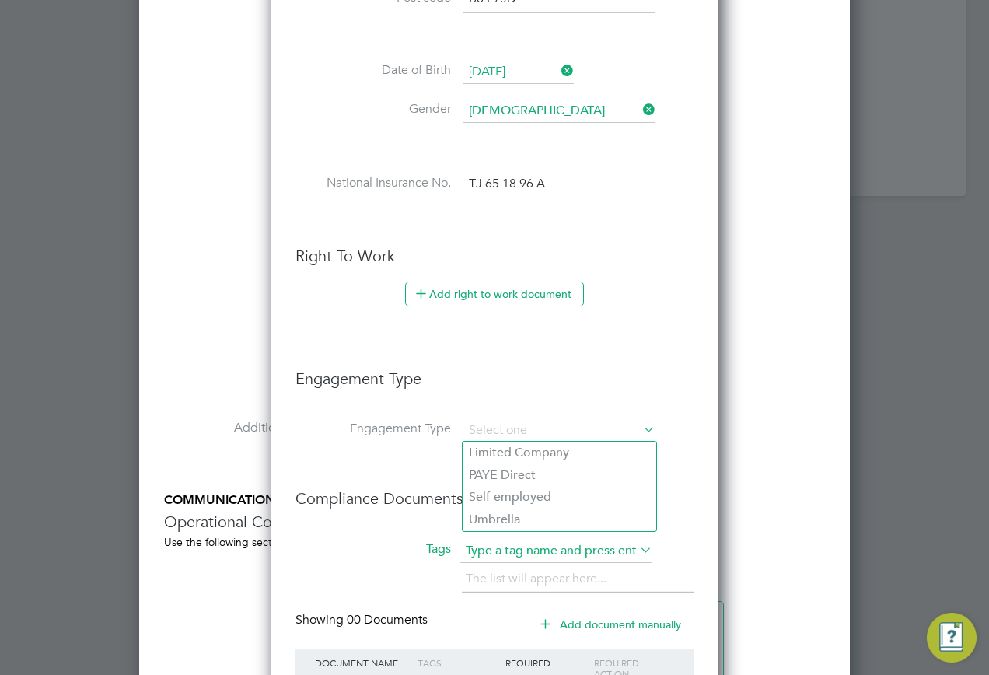
scroll to position [2178, 0]
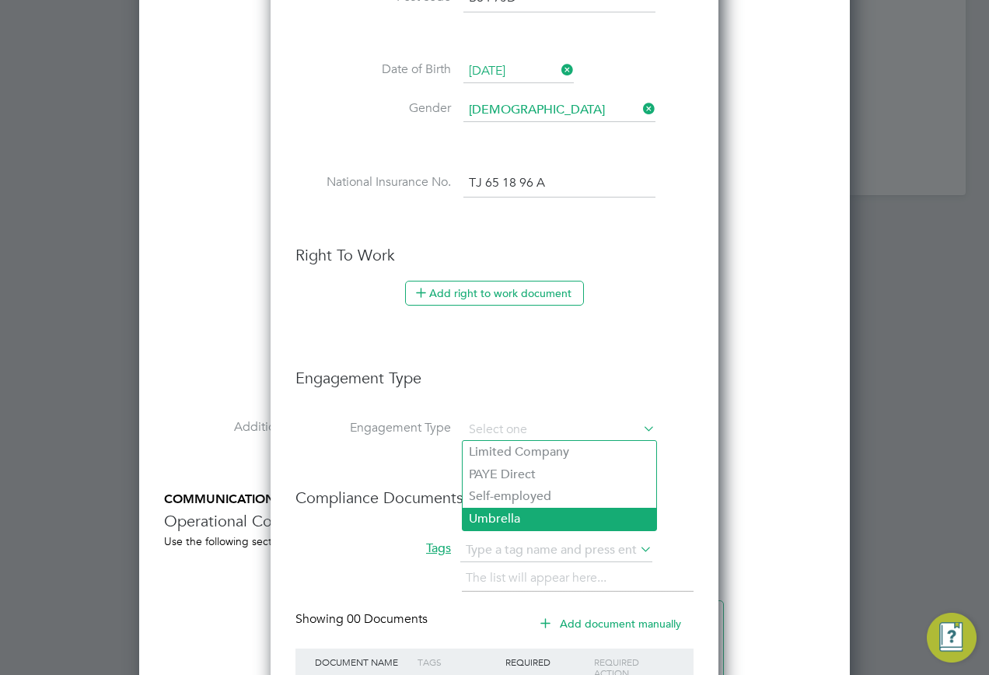
click at [499, 514] on li "Umbrella" at bounding box center [560, 519] width 194 height 23
type input "Umbrella"
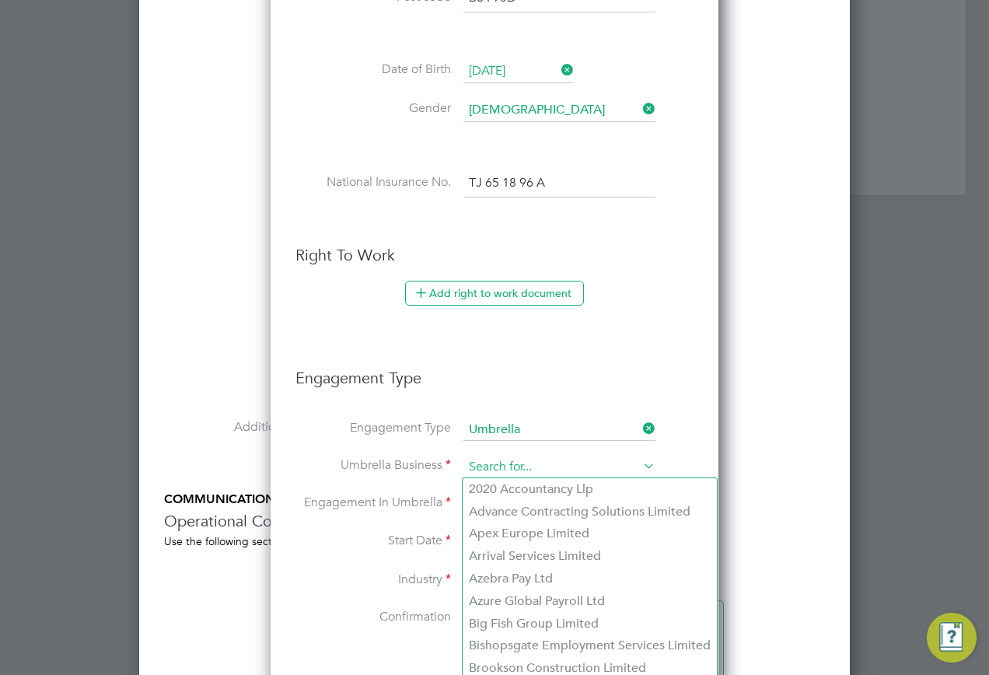
click at [502, 464] on input at bounding box center [560, 468] width 192 height 22
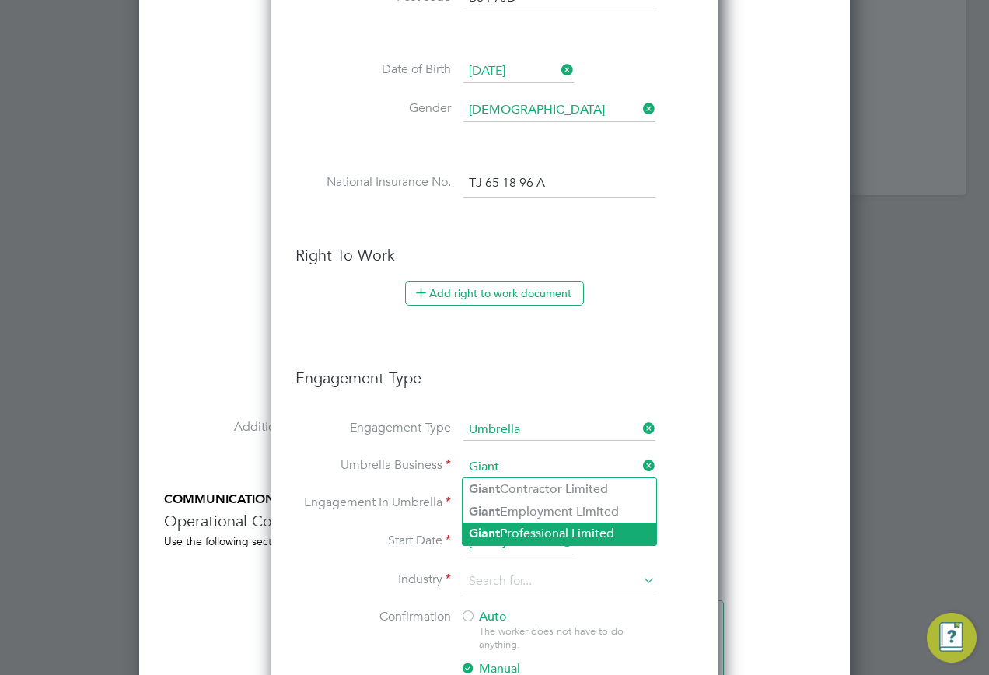
click at [498, 536] on b "Giant" at bounding box center [484, 533] width 31 height 15
type input "Giant Professional Limited"
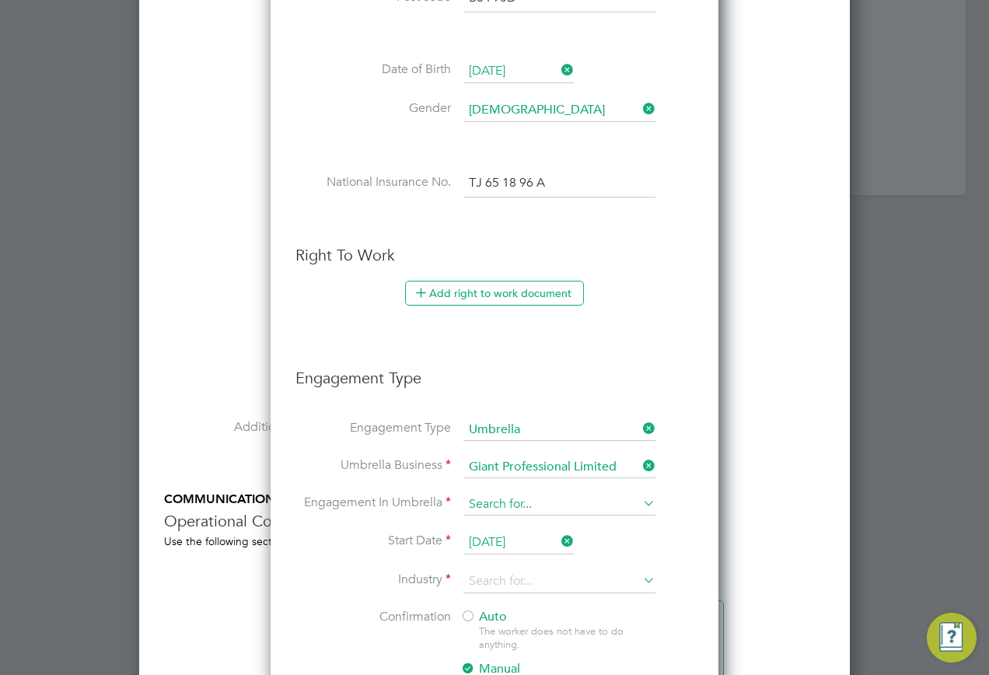
click at [496, 509] on input at bounding box center [560, 505] width 192 height 22
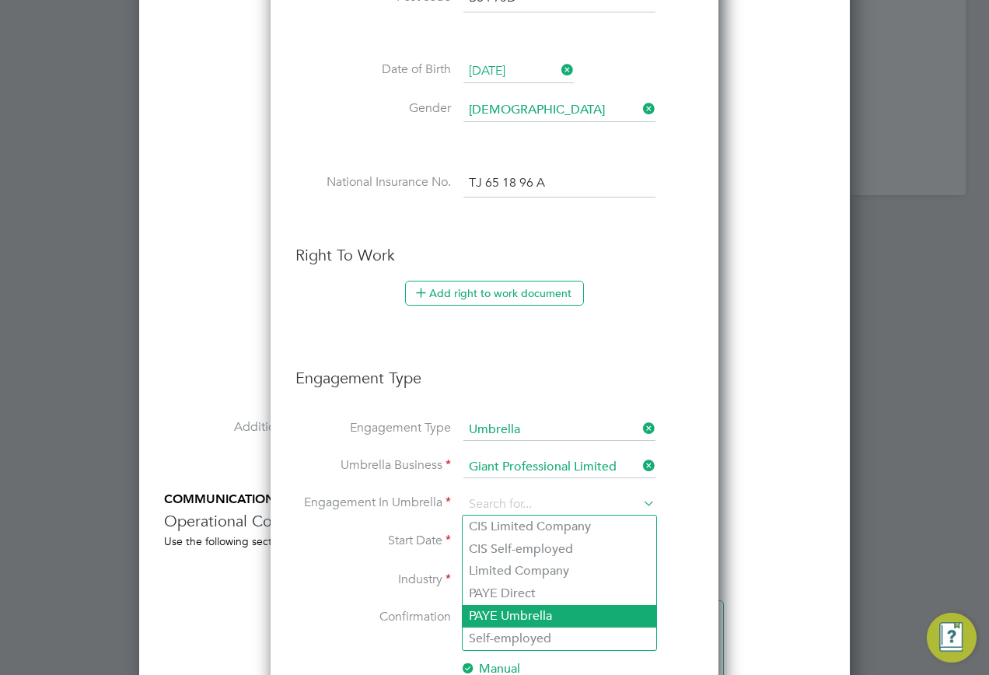
click at [522, 619] on li "PAYE Umbrella" at bounding box center [560, 616] width 194 height 23
type input "PAYE Umbrella"
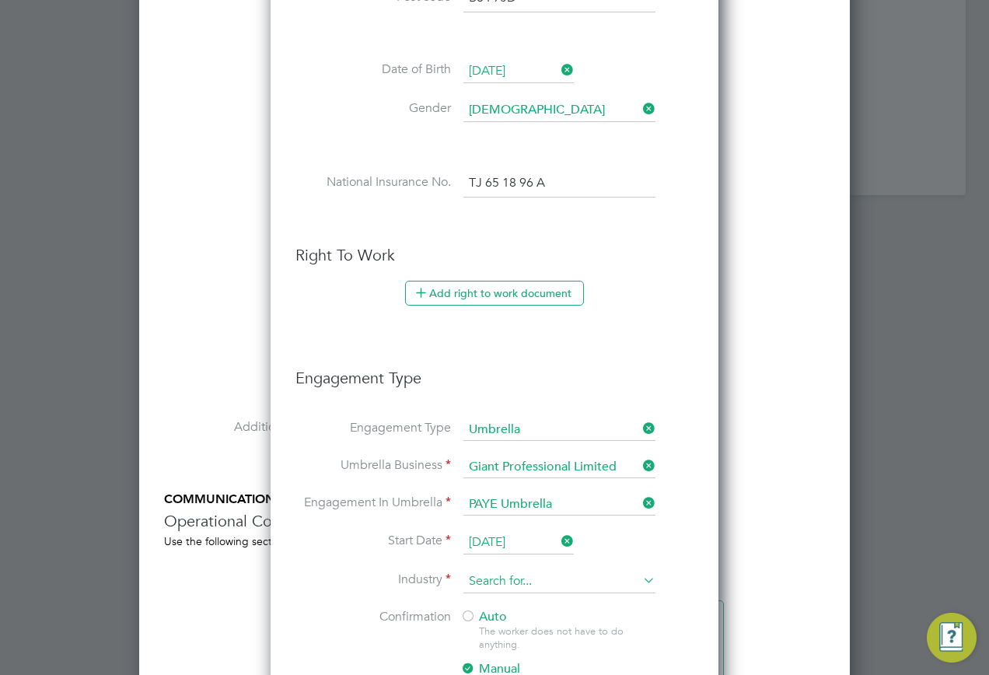
click at [510, 581] on input at bounding box center [560, 581] width 192 height 23
click at [516, 605] on li "Const ruction" at bounding box center [560, 604] width 194 height 21
type input "Construction"
click at [483, 627] on div "The worker does not have to do anything." at bounding box center [567, 638] width 176 height 26
click at [506, 619] on span "Auto" at bounding box center [483, 617] width 47 height 16
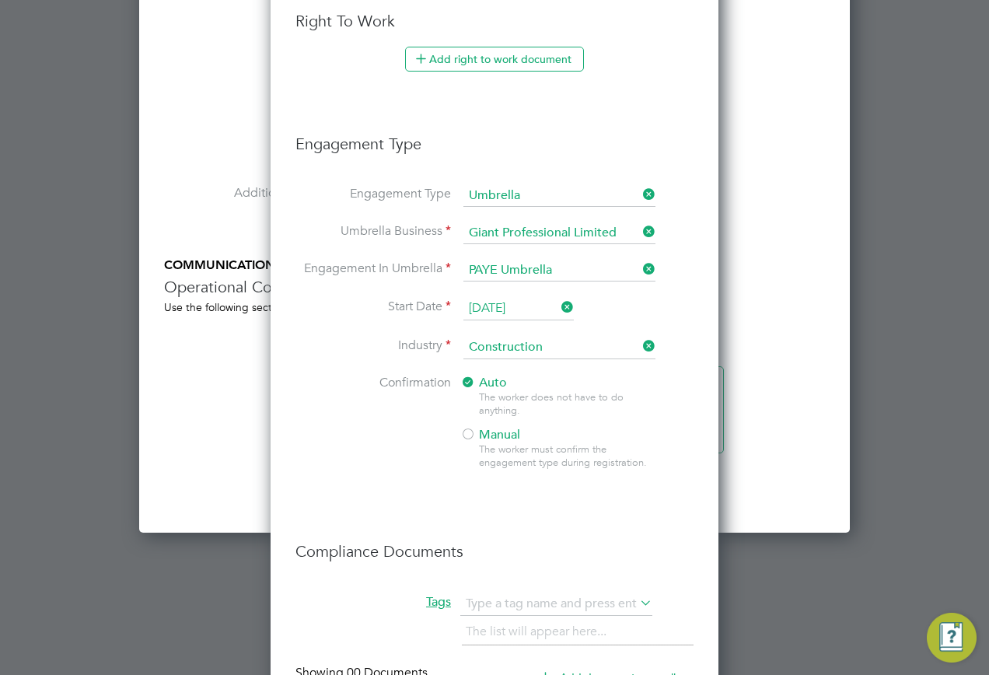
scroll to position [2178, 0]
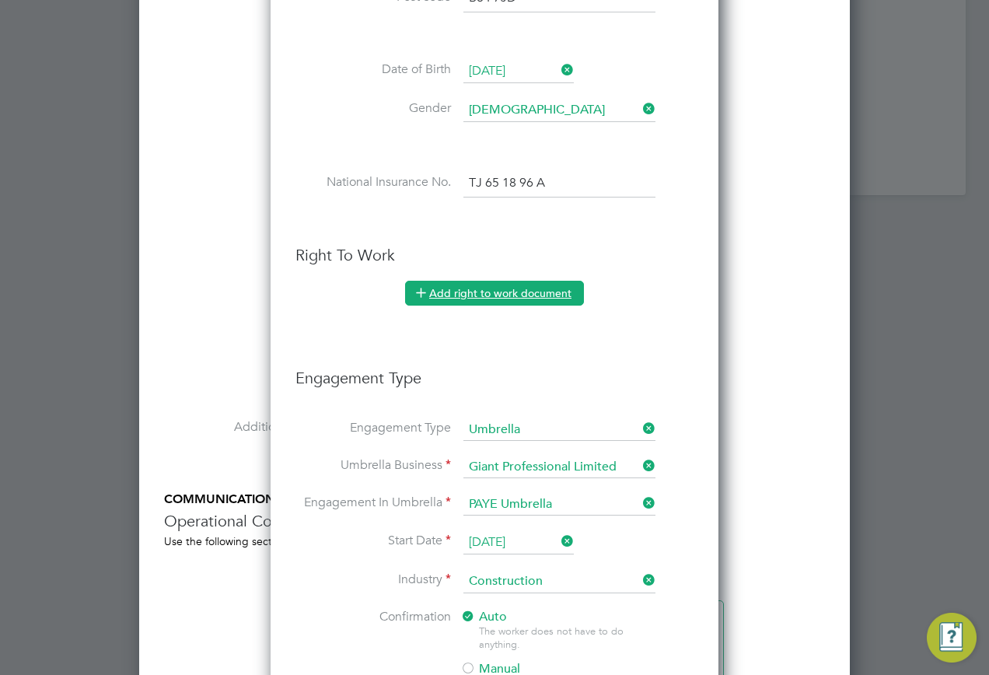
click at [485, 282] on button "Add right to work document" at bounding box center [494, 293] width 179 height 25
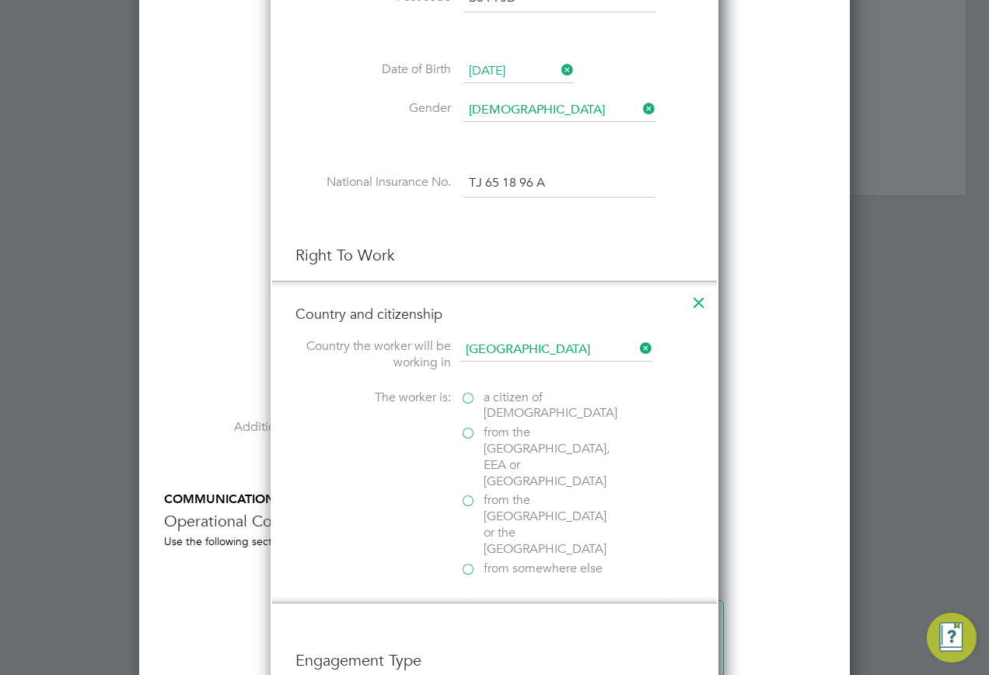
click at [478, 396] on label "a citizen of United Kingdom" at bounding box center [538, 406] width 156 height 33
click at [0, 0] on input "a citizen of United Kingdom" at bounding box center [0, 0] width 0 height 0
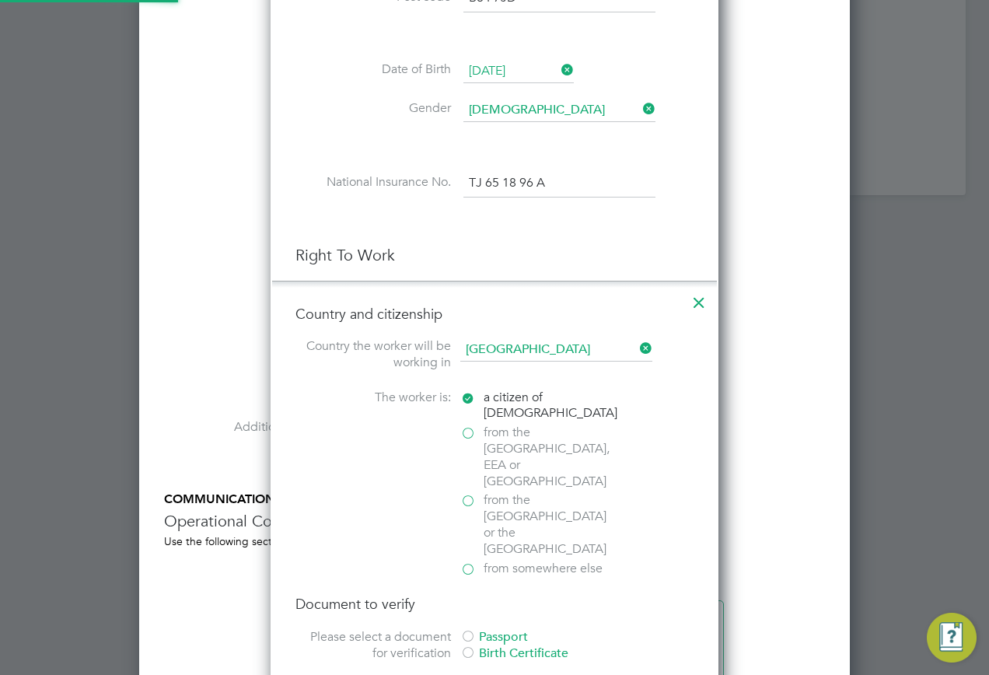
scroll to position [2039, 449]
click at [493, 561] on span "from somewhere else" at bounding box center [543, 569] width 119 height 16
click at [0, 0] on input "from somewhere else" at bounding box center [0, 0] width 0 height 0
click at [493, 629] on div "Passport" at bounding box center [576, 637] width 233 height 16
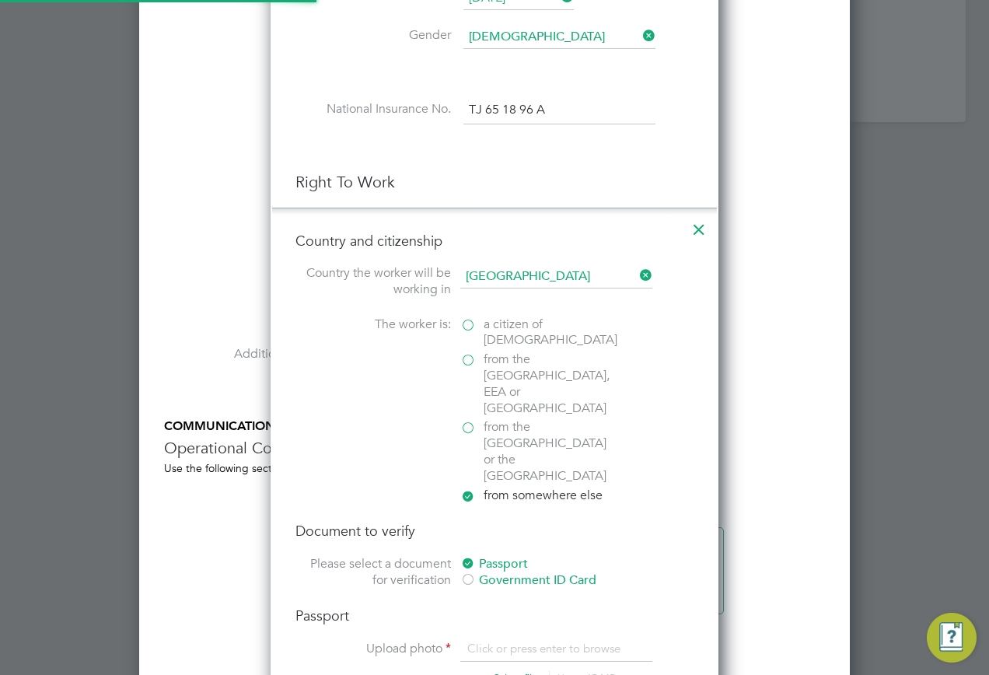
scroll to position [2411, 0]
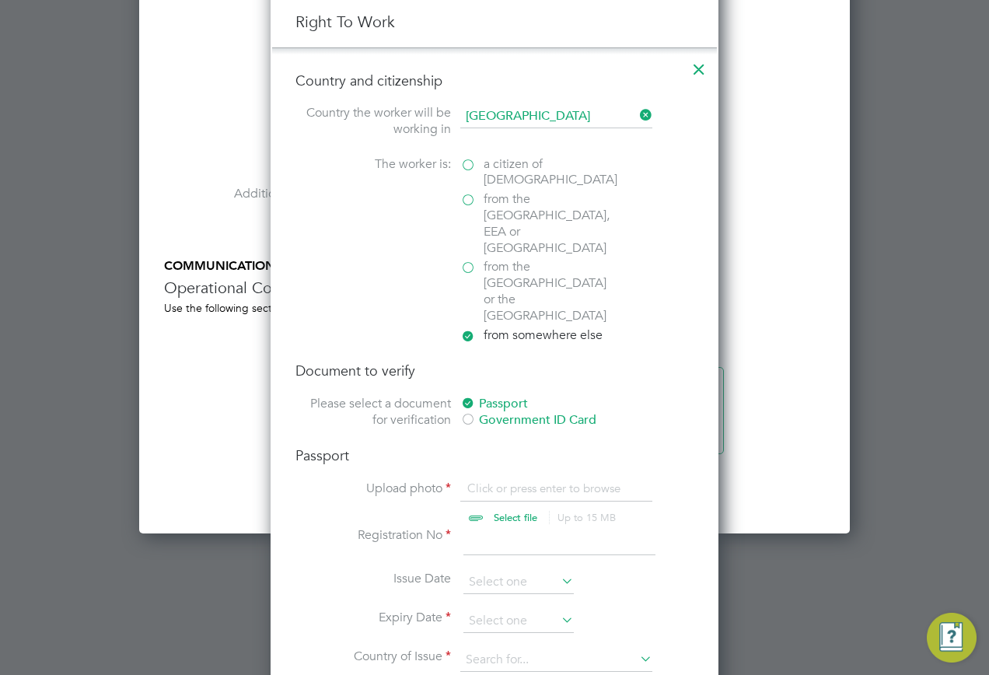
click at [482, 481] on input "file" at bounding box center [530, 504] width 244 height 47
type input "C:\fakepath\image.jpg"
click at [544, 527] on input at bounding box center [560, 541] width 192 height 28
type input "B50093061"
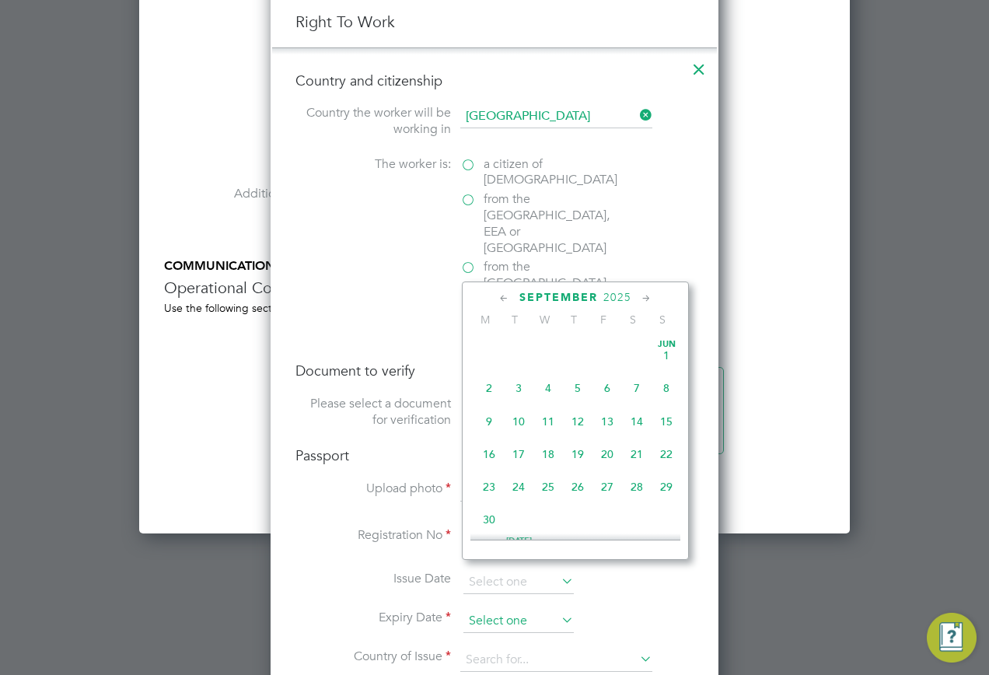
click at [520, 610] on input at bounding box center [519, 621] width 110 height 23
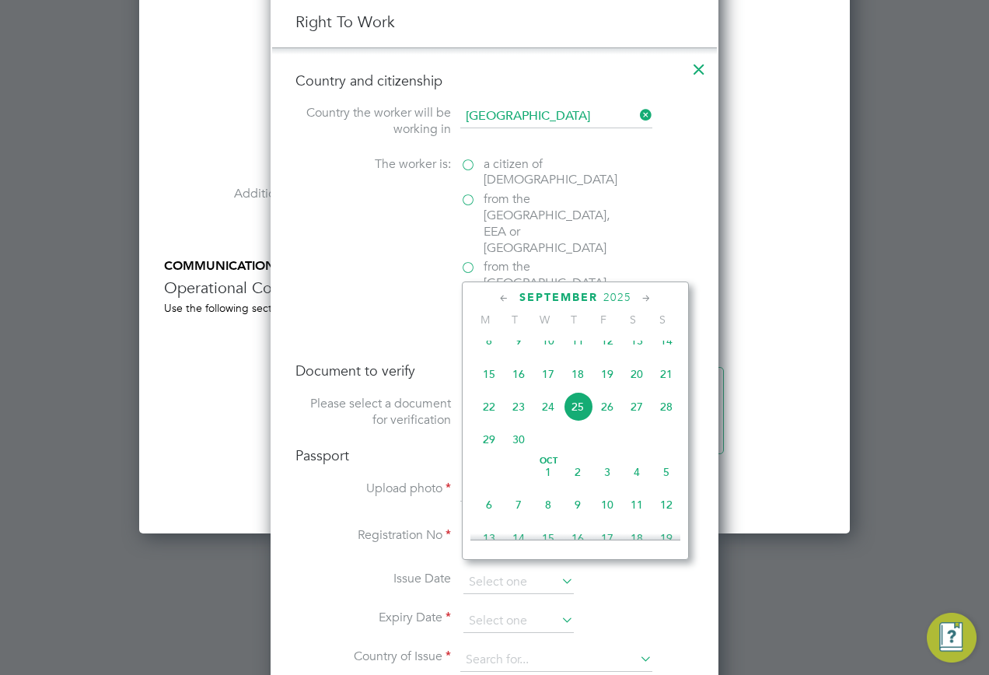
click at [642, 297] on icon at bounding box center [646, 298] width 15 height 17
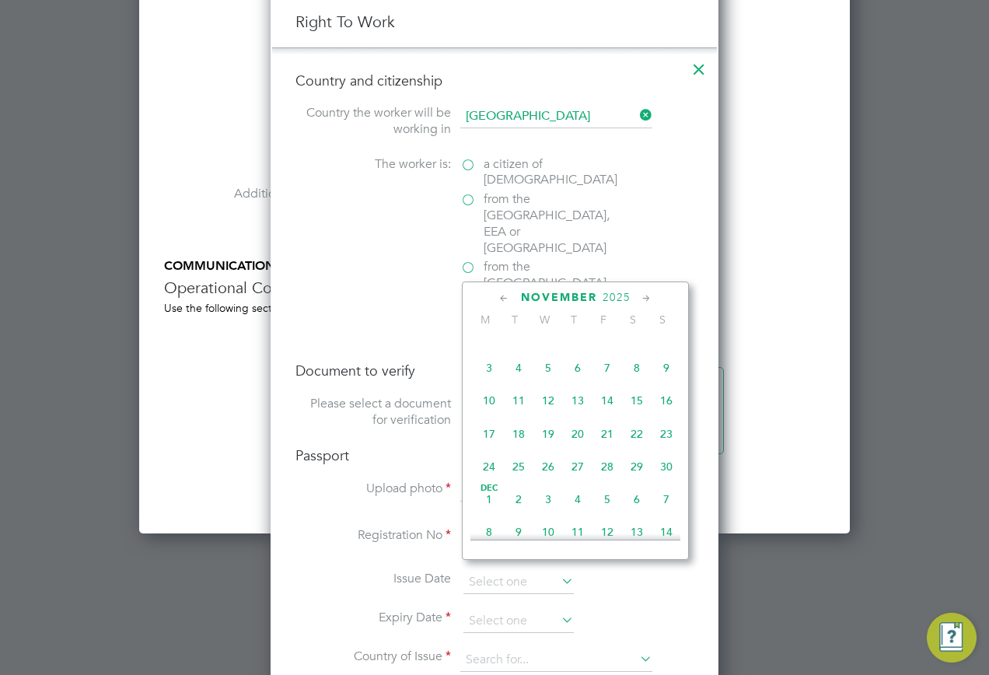
click at [642, 297] on icon at bounding box center [646, 298] width 15 height 17
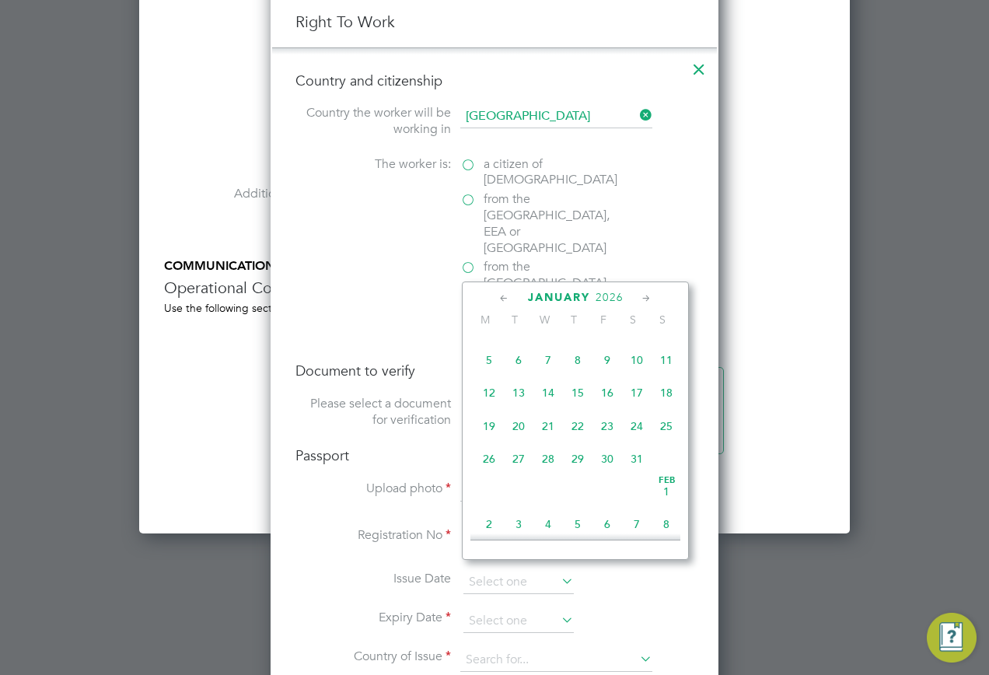
click at [642, 297] on icon at bounding box center [646, 298] width 15 height 17
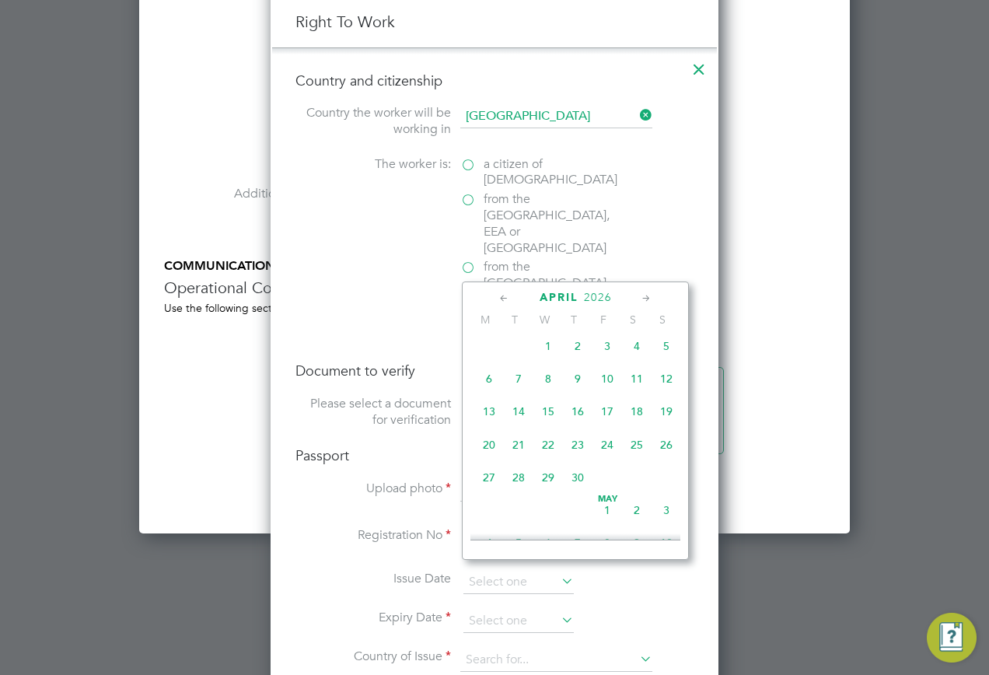
click at [642, 297] on icon at bounding box center [646, 298] width 15 height 17
click at [488, 488] on span "25" at bounding box center [489, 474] width 30 height 30
type input "25 May 2026"
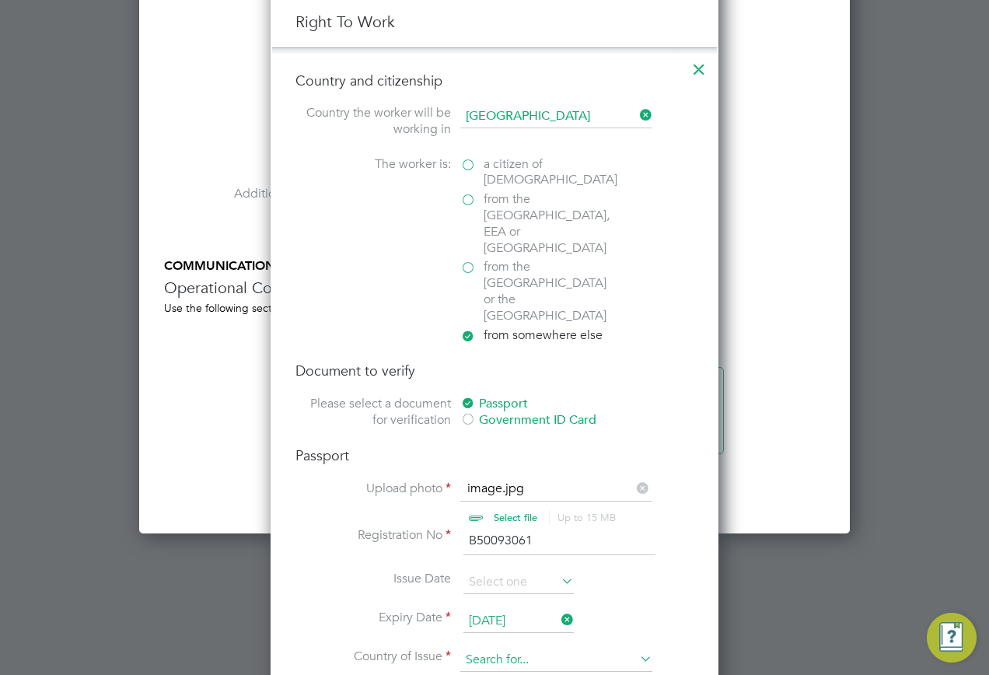
click at [502, 649] on input at bounding box center [556, 660] width 192 height 23
click at [510, 625] on li "United Kin gdom" at bounding box center [557, 633] width 194 height 21
type input "United Kingdom"
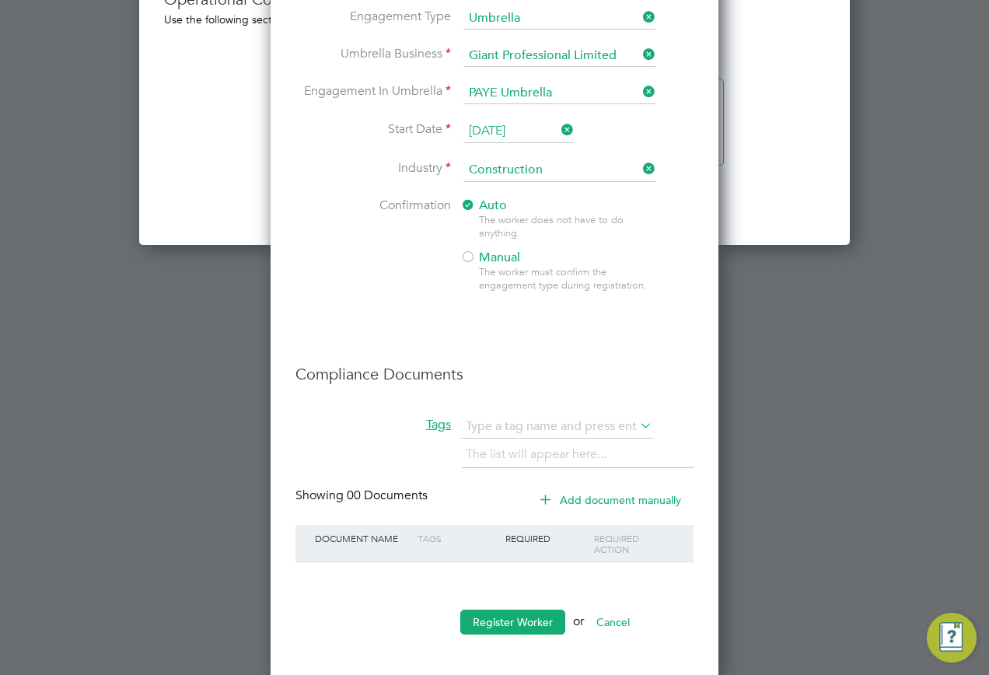
scroll to position [2706, 0]
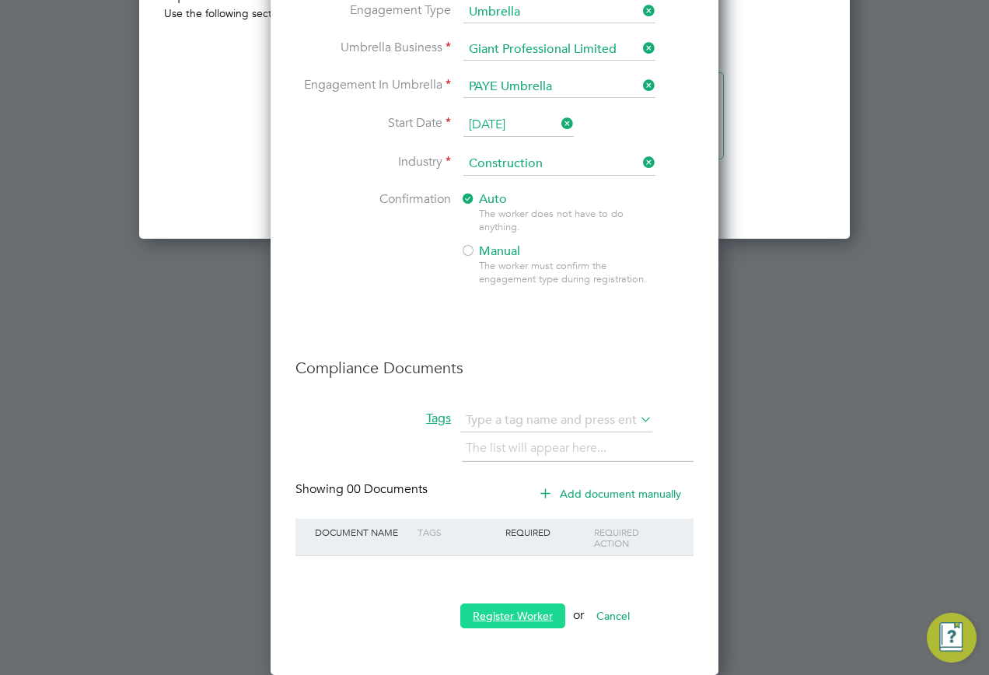
click at [530, 615] on button "Register Worker" at bounding box center [512, 616] width 105 height 25
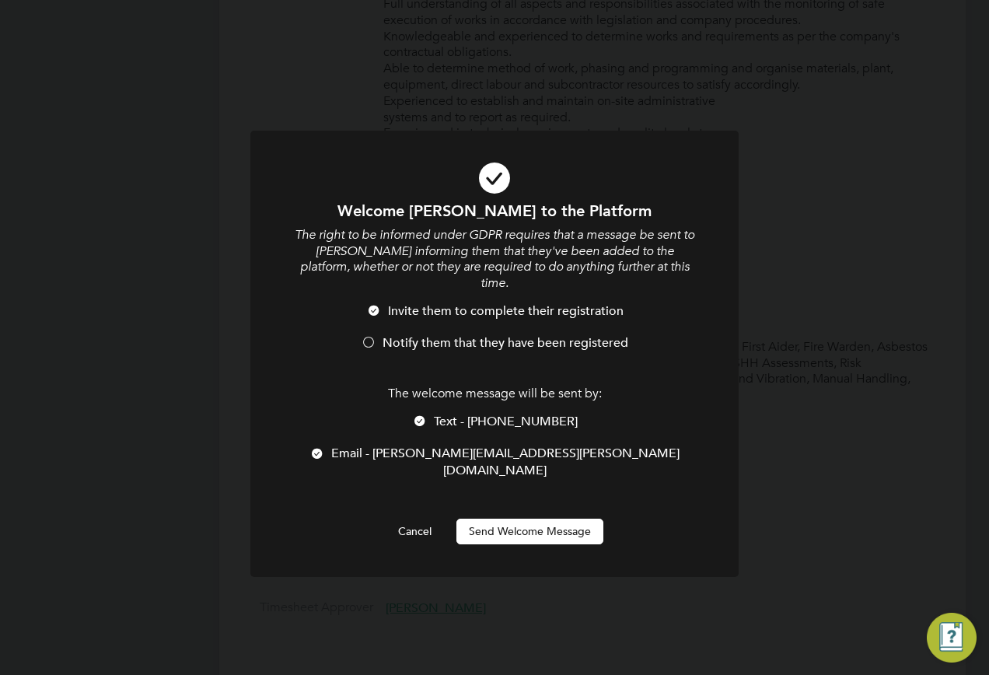
click at [512, 519] on button "Send Welcome Message" at bounding box center [530, 531] width 147 height 25
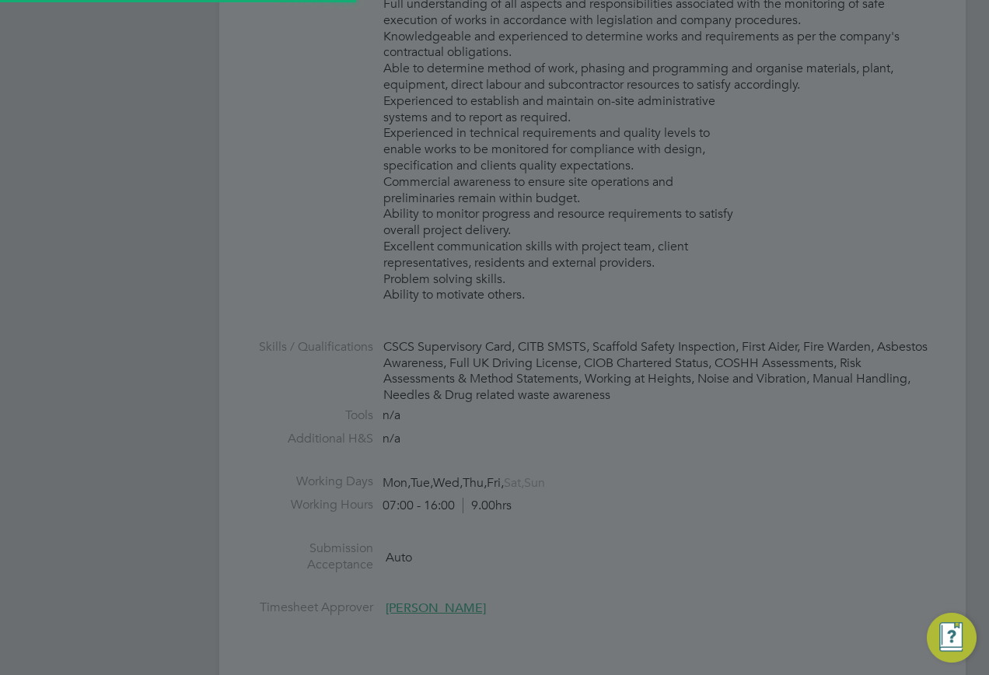
type input "Henry Nwankwo (20536300)"
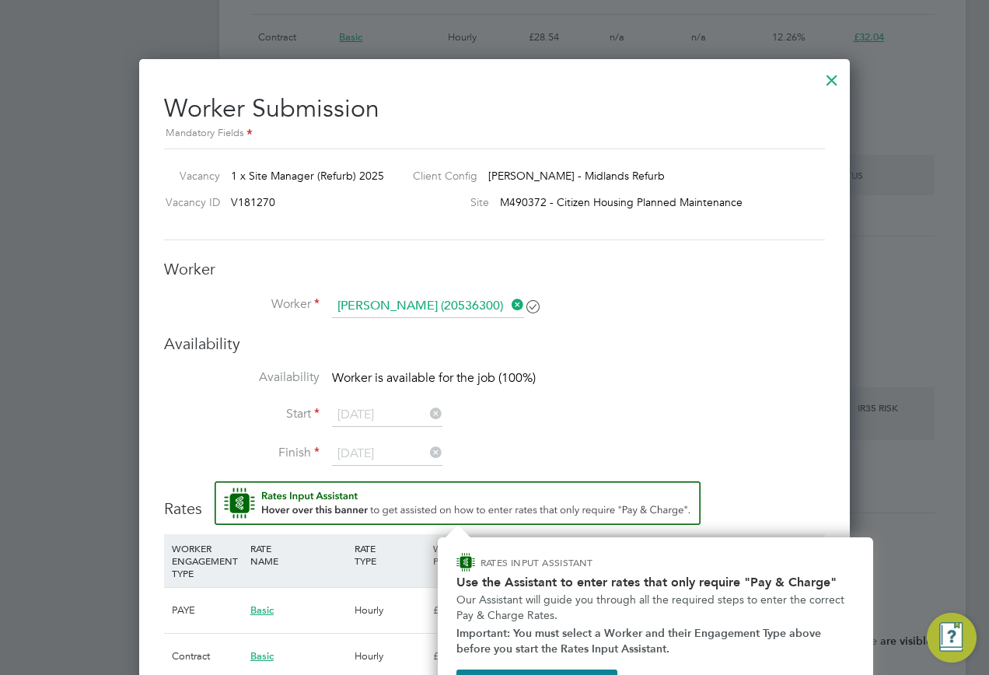
scroll to position [1519, 0]
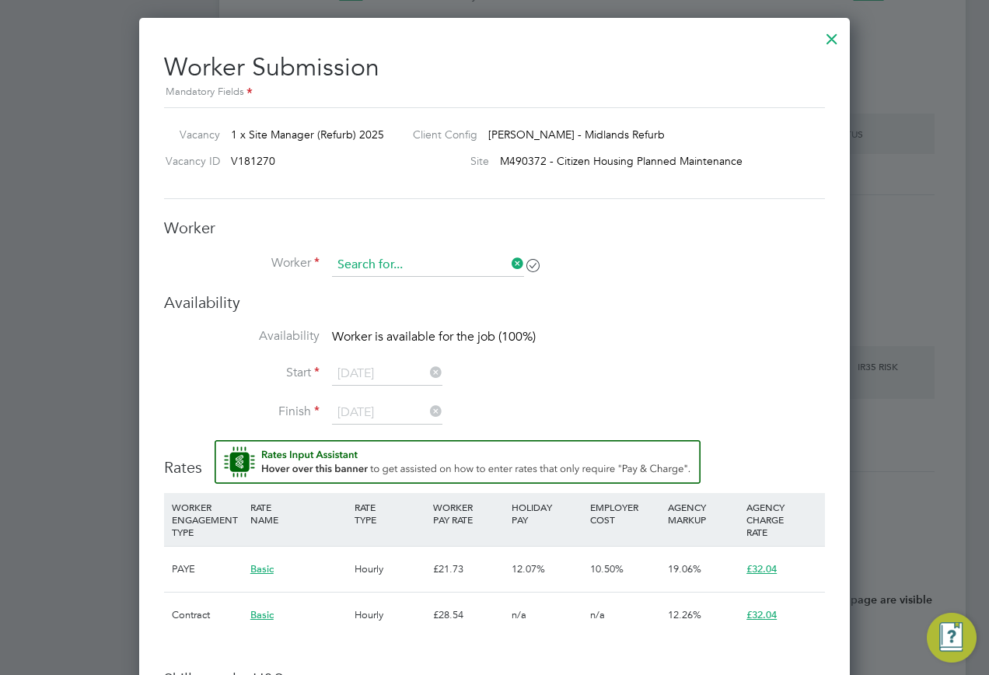
click at [503, 266] on input at bounding box center [428, 265] width 192 height 23
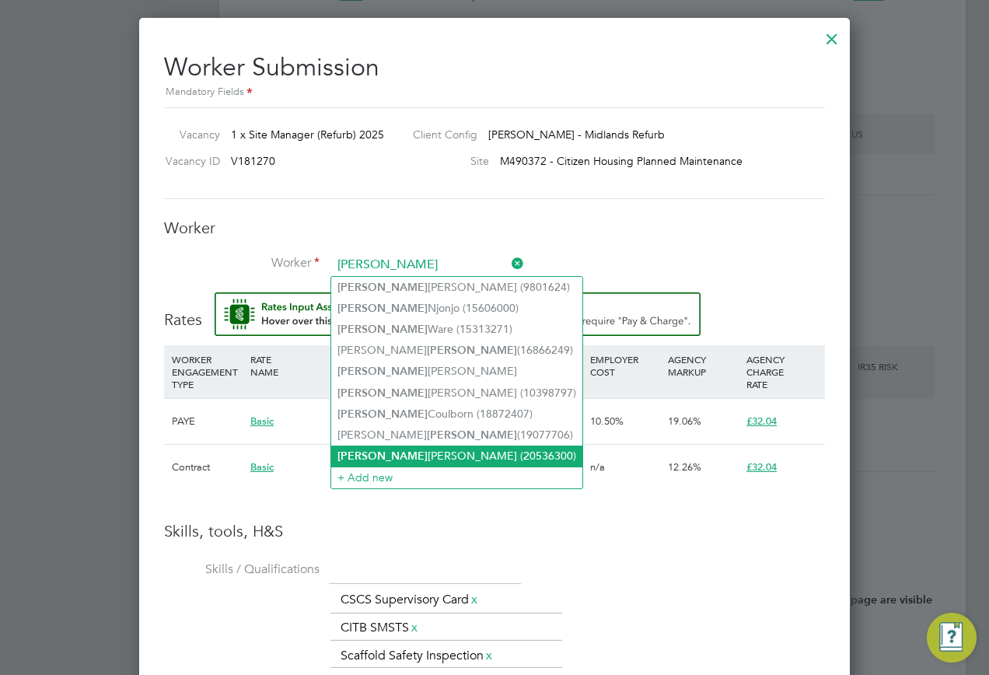
click at [436, 446] on li "Henry Nwankwo (20536300)" at bounding box center [456, 456] width 251 height 21
type input "Henry Nwankwo (20536300)"
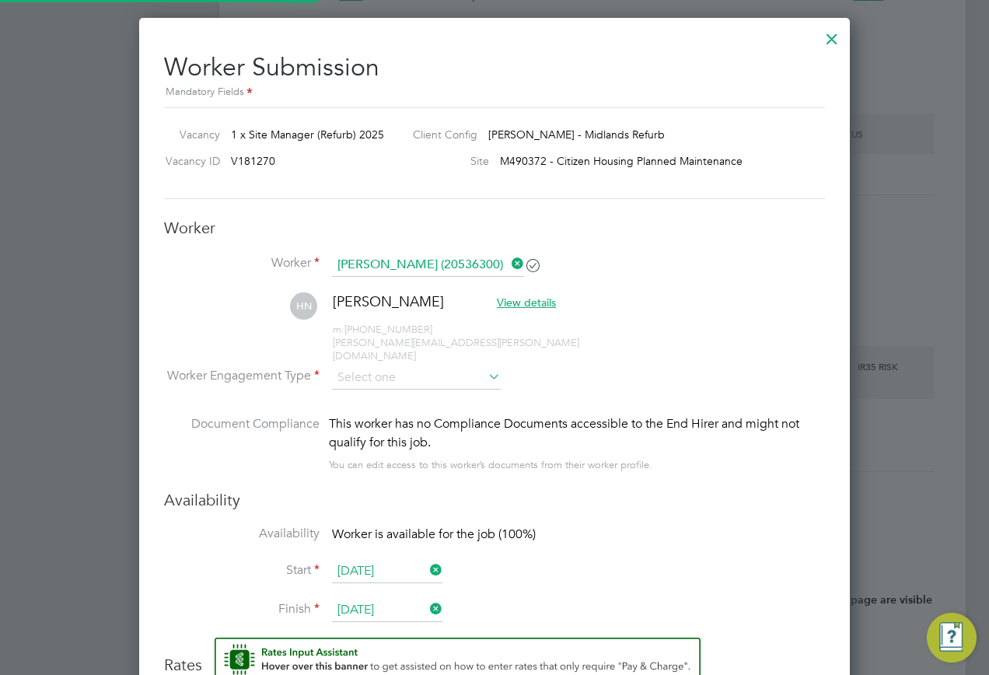
scroll to position [8, 8]
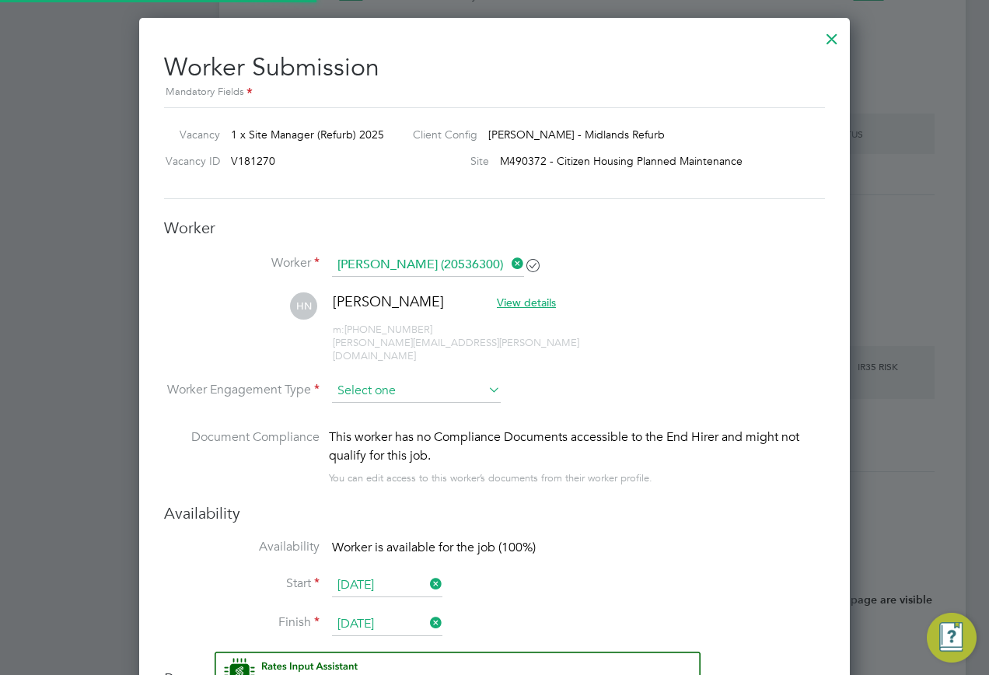
click at [401, 380] on input at bounding box center [416, 391] width 169 height 23
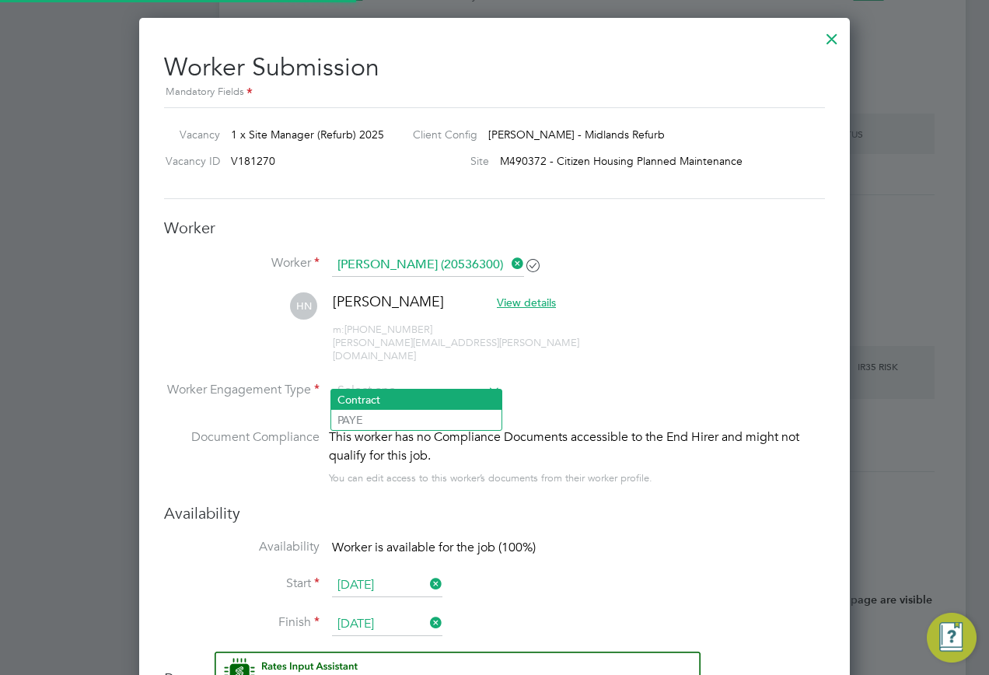
click at [379, 397] on li "Contract" at bounding box center [416, 400] width 170 height 20
type input "Contract"
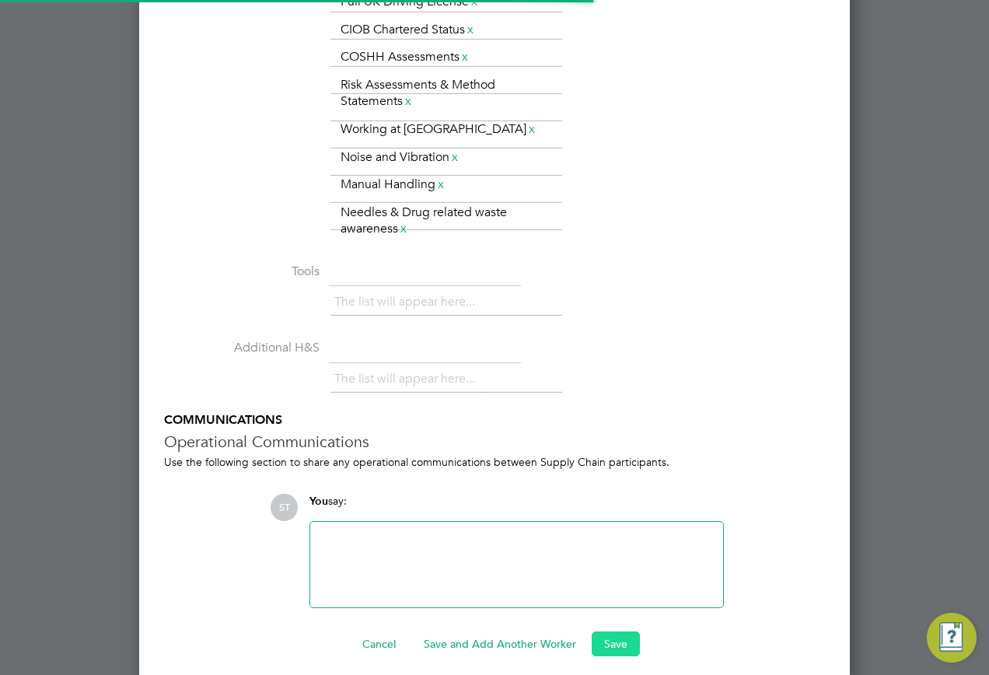
click at [621, 635] on button "Save" at bounding box center [616, 644] width 48 height 25
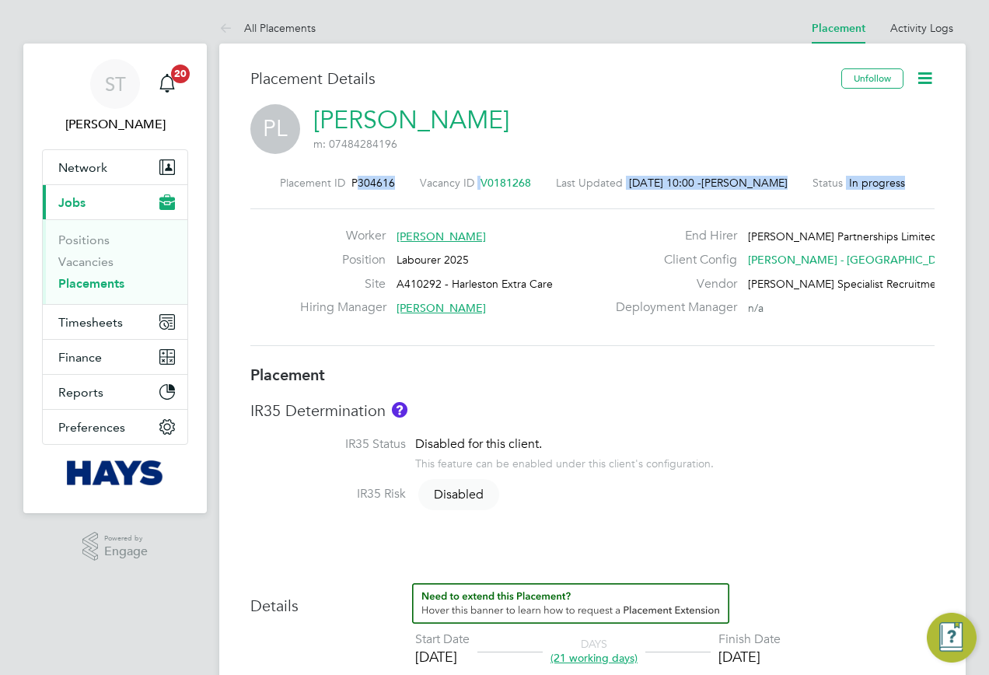
drag, startPoint x: 384, startPoint y: 189, endPoint x: 348, endPoint y: 189, distance: 35.8
click at [348, 189] on div "Placement ID P304616 Vacancy ID V0181268 Last Updated [DATE] 10:00 - [PERSON_NA…" at bounding box center [592, 261] width 685 height 208
drag, startPoint x: 348, startPoint y: 189, endPoint x: 402, endPoint y: 182, distance: 54.1
click at [408, 182] on div "Placement ID P304616 Vacancy ID V0181268 Last Updated [DATE] 10:00 - [PERSON_NA…" at bounding box center [592, 183] width 685 height 14
drag, startPoint x: 376, startPoint y: 180, endPoint x: 349, endPoint y: 183, distance: 26.6
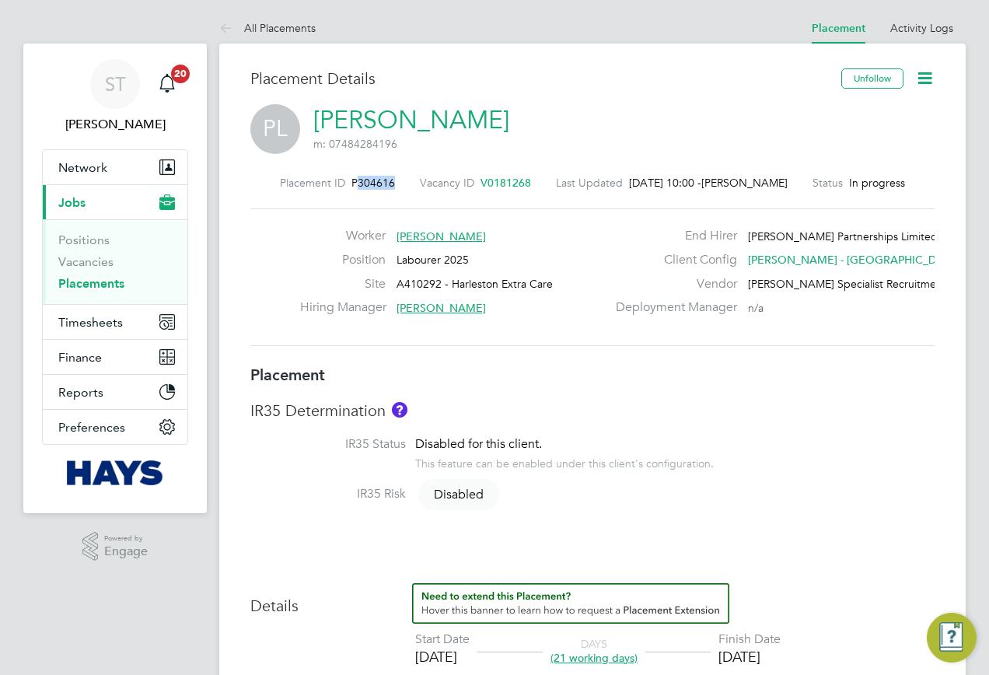
click at [349, 183] on div "Placement ID P304616 Vacancy ID V0181268 Last Updated [DATE] 10:00 - [PERSON_NA…" at bounding box center [592, 183] width 685 height 14
copy span "304616"
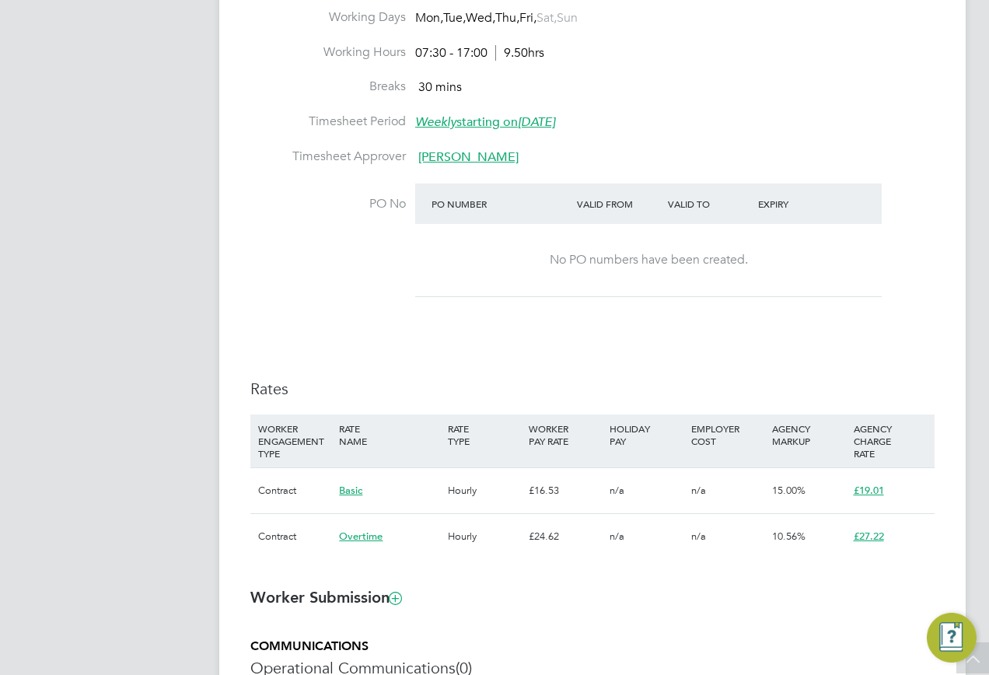
scroll to position [700, 0]
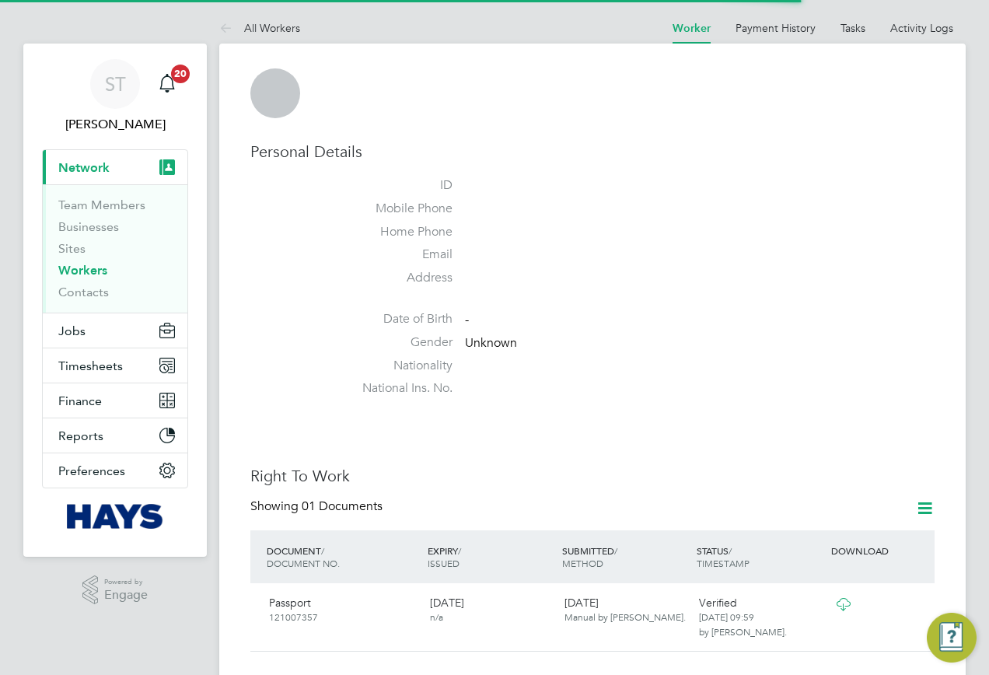
click at [646, 247] on li "Email" at bounding box center [639, 258] width 591 height 23
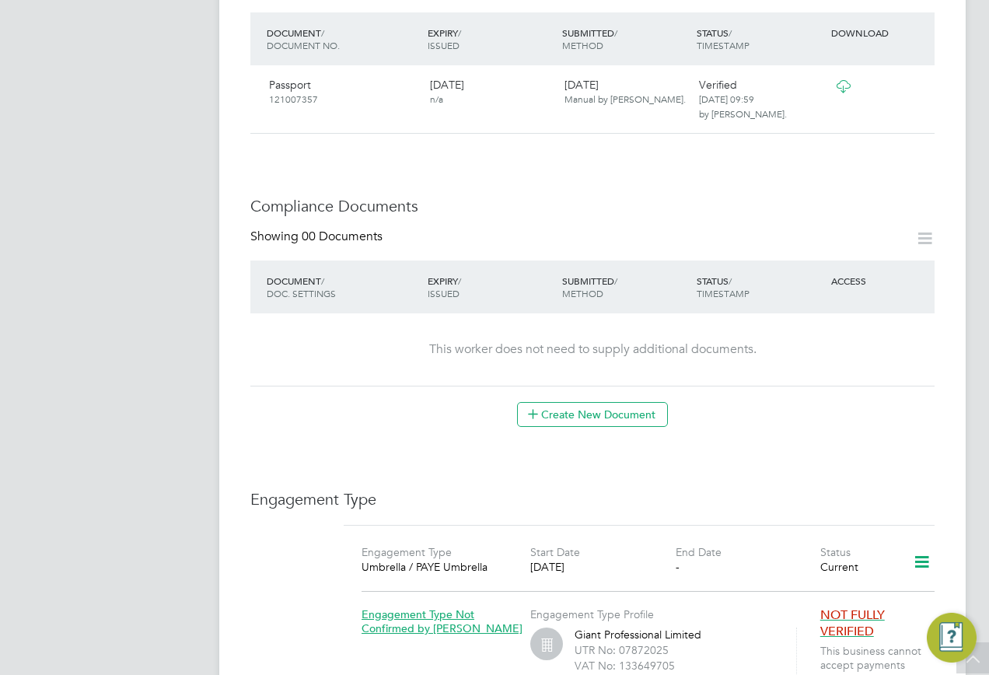
scroll to position [778, 0]
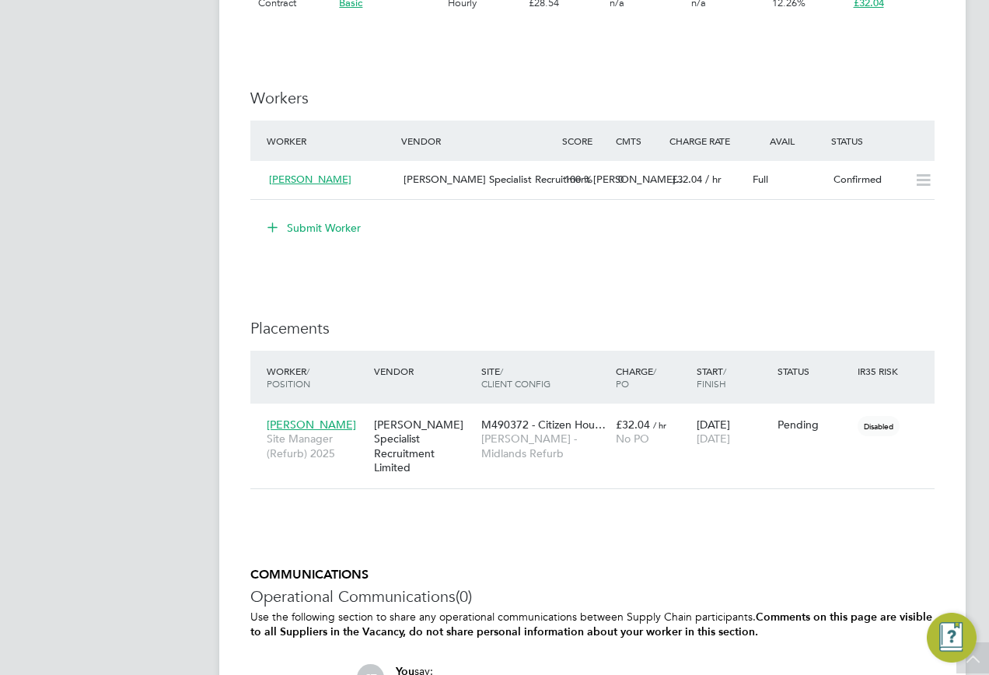
scroll to position [1478, 0]
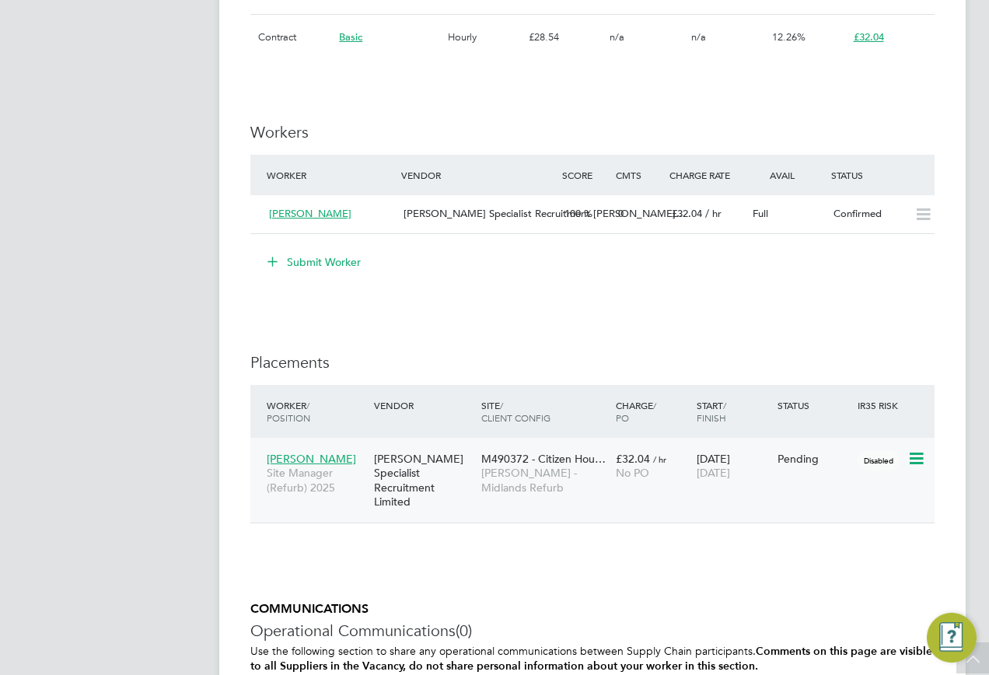
click at [923, 451] on icon at bounding box center [916, 459] width 16 height 19
click at [831, 548] on li "Start" at bounding box center [869, 556] width 110 height 22
type input "[PERSON_NAME]"
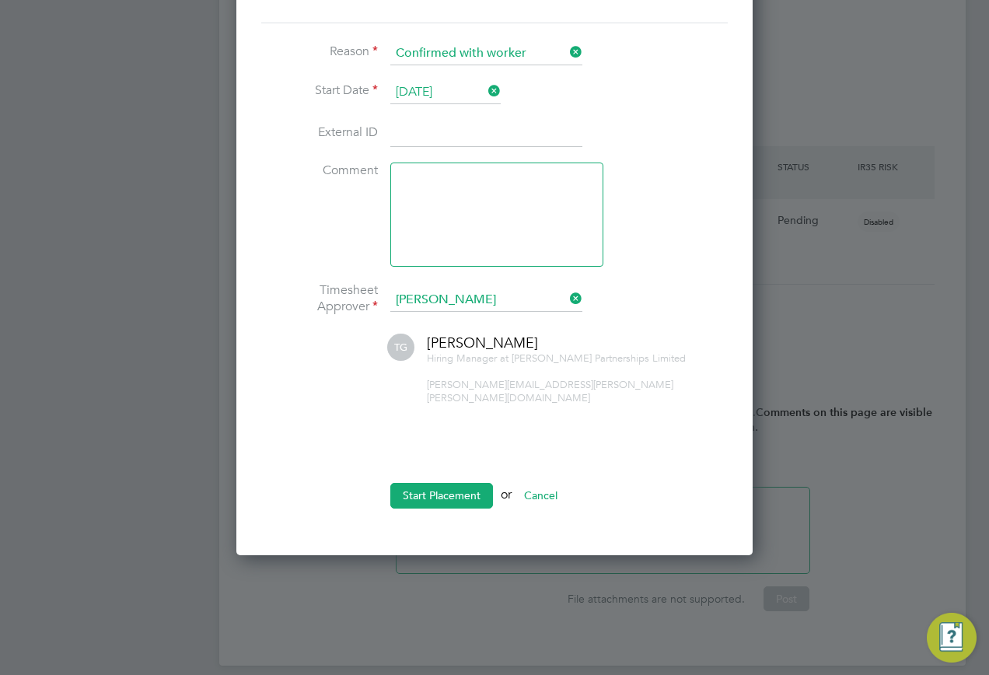
click at [425, 496] on li "Start Placement or Cancel" at bounding box center [494, 503] width 467 height 40
click at [423, 485] on button "Start Placement" at bounding box center [441, 495] width 103 height 25
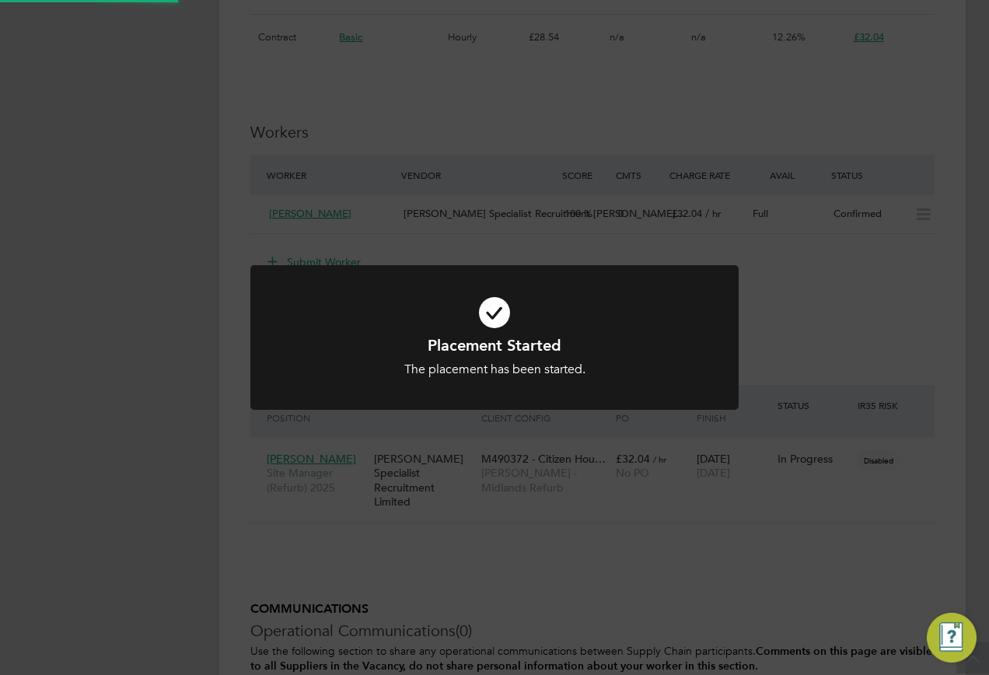
click at [629, 464] on div "Placement Started The placement has been started. Cancel Okay" at bounding box center [494, 337] width 989 height 675
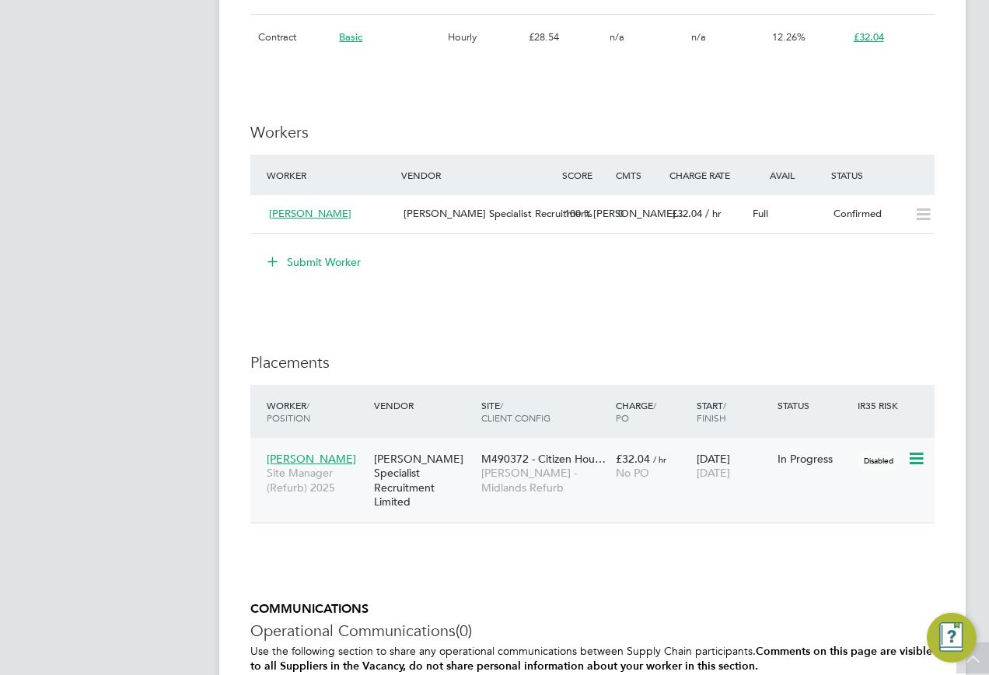
click at [485, 475] on span "[PERSON_NAME] - Midlands Refurb" at bounding box center [544, 480] width 127 height 28
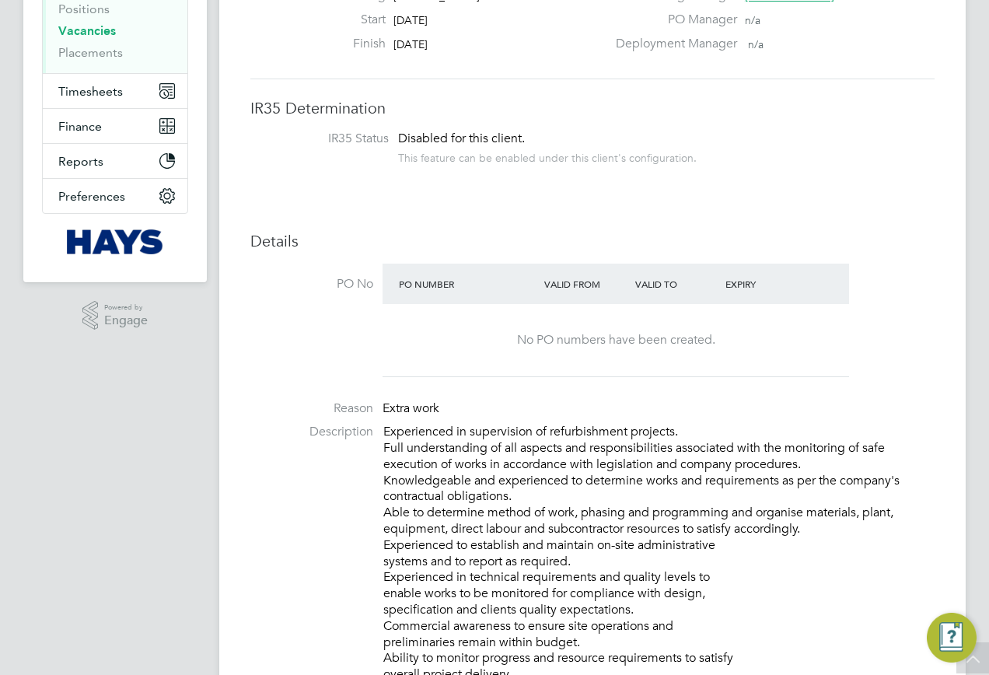
scroll to position [78, 0]
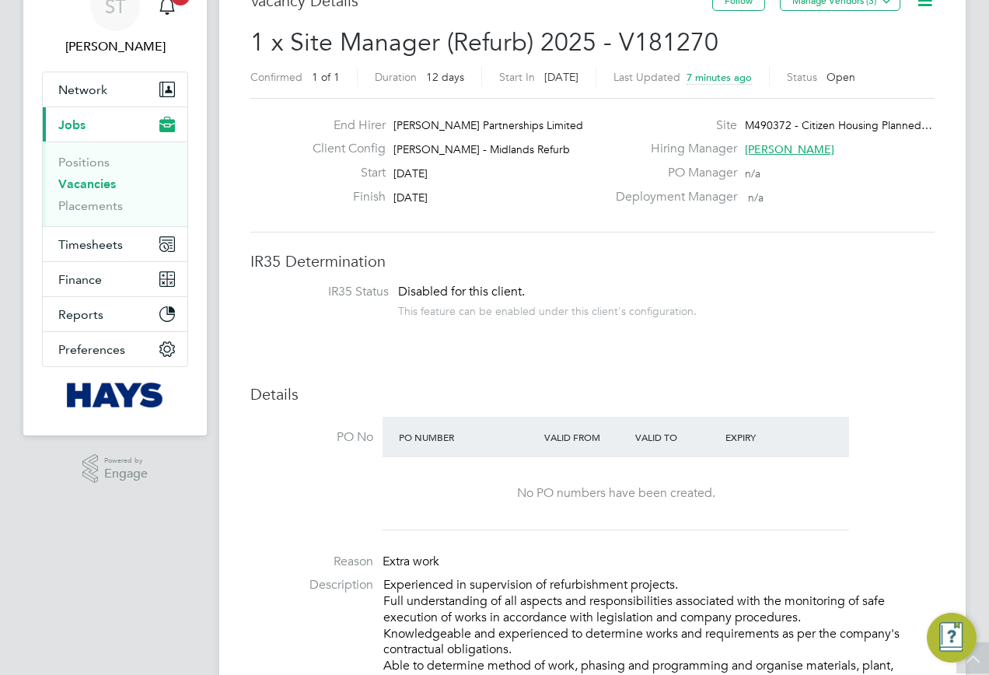
click at [78, 188] on link "Vacancies" at bounding box center [87, 184] width 58 height 15
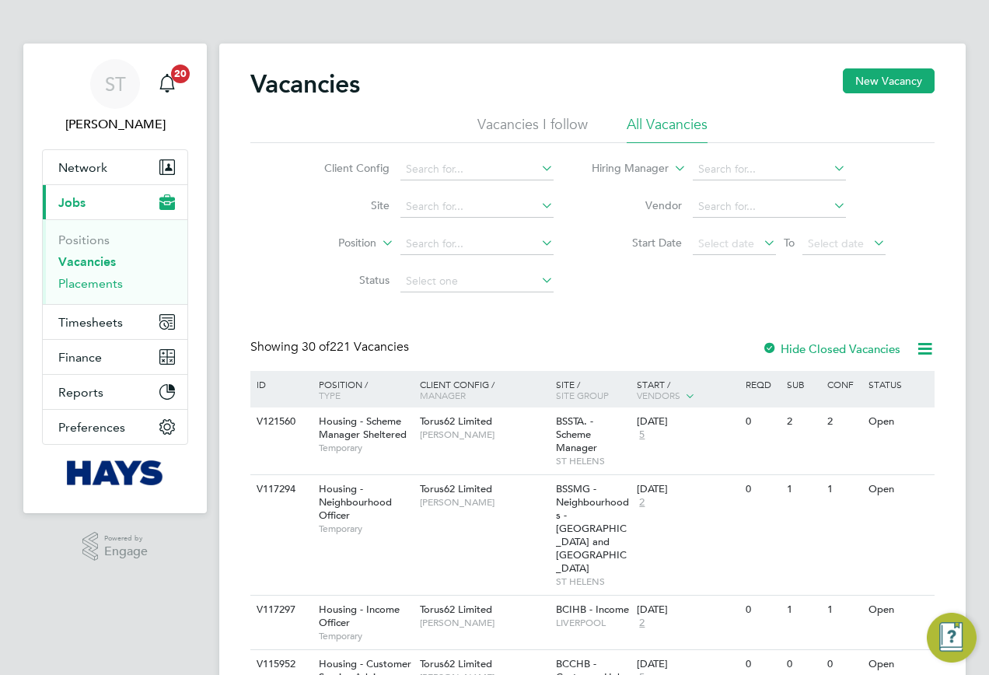
click at [78, 286] on link "Placements" at bounding box center [90, 283] width 65 height 15
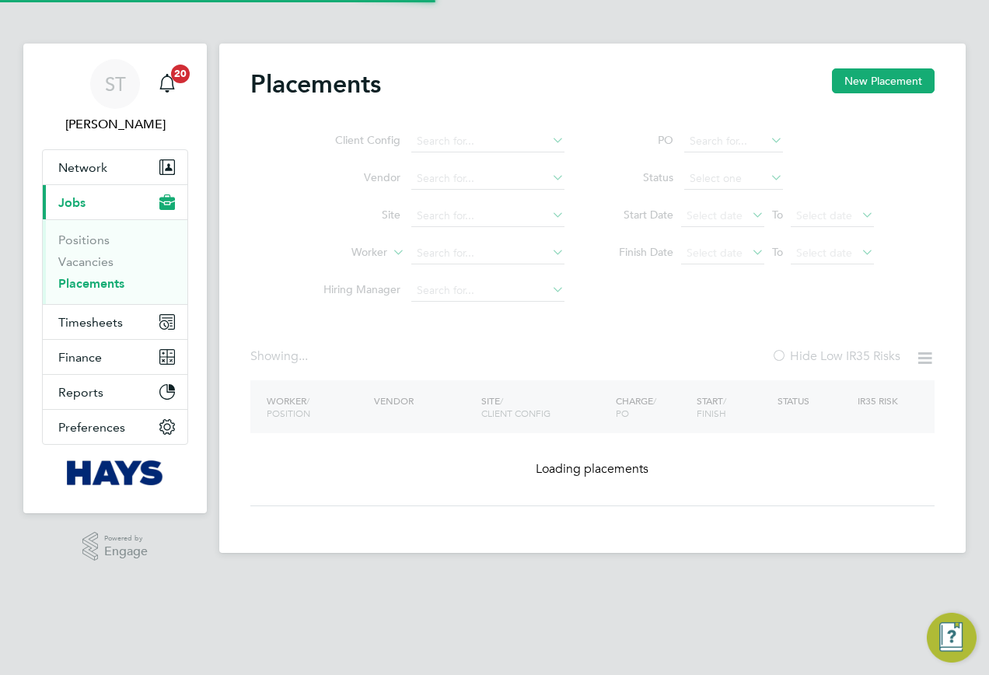
click at [443, 253] on ul "Client Config Vendor Site Worker Hiring Manager" at bounding box center [438, 216] width 292 height 187
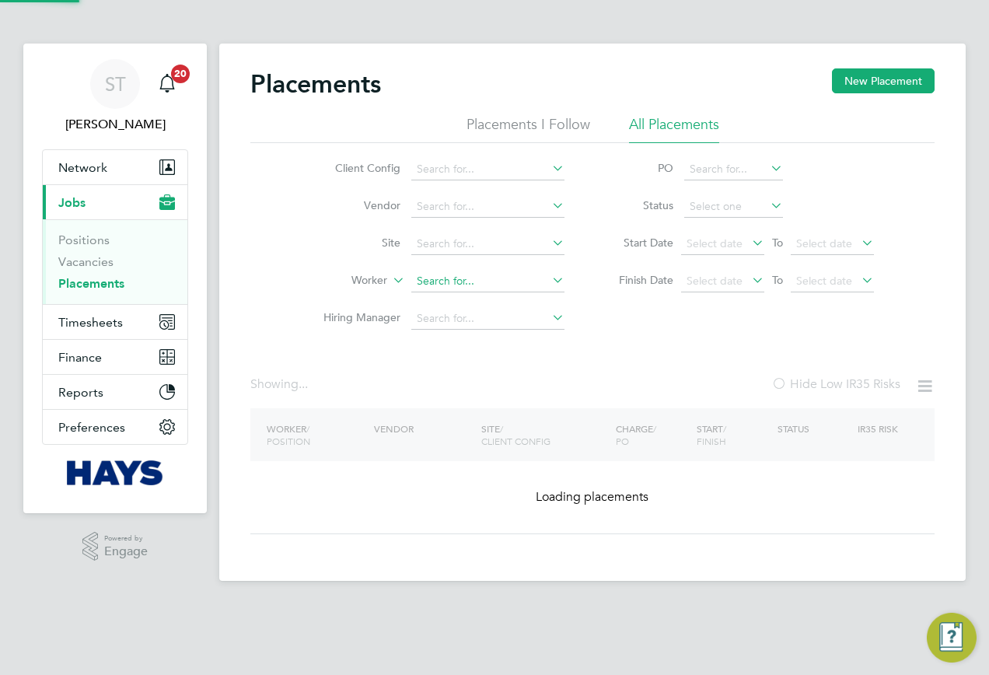
click at [434, 278] on input at bounding box center [487, 282] width 153 height 22
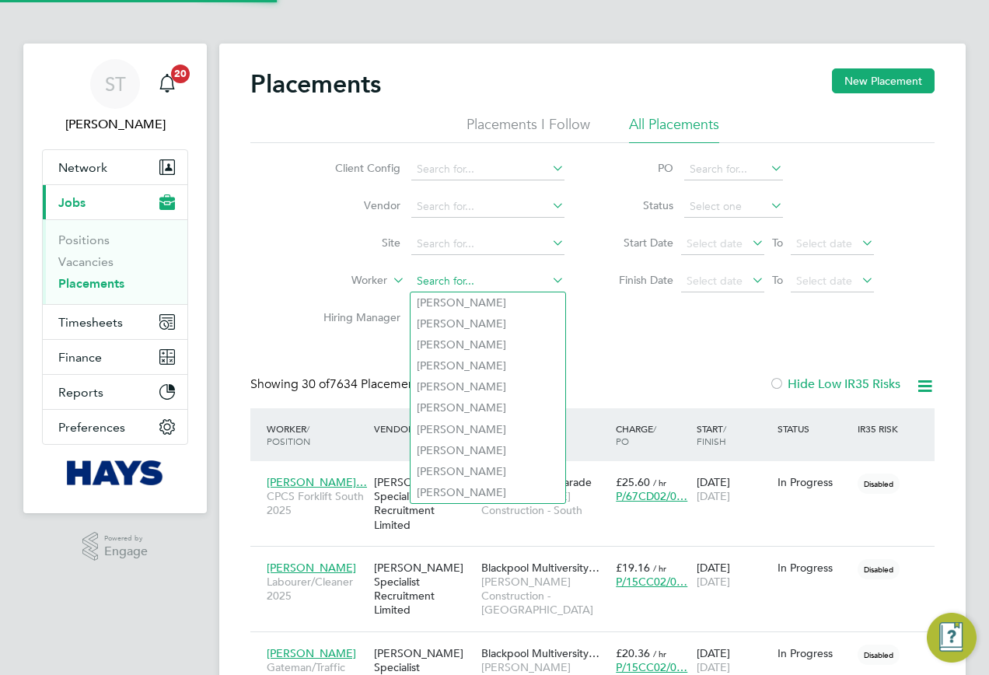
scroll to position [73, 135]
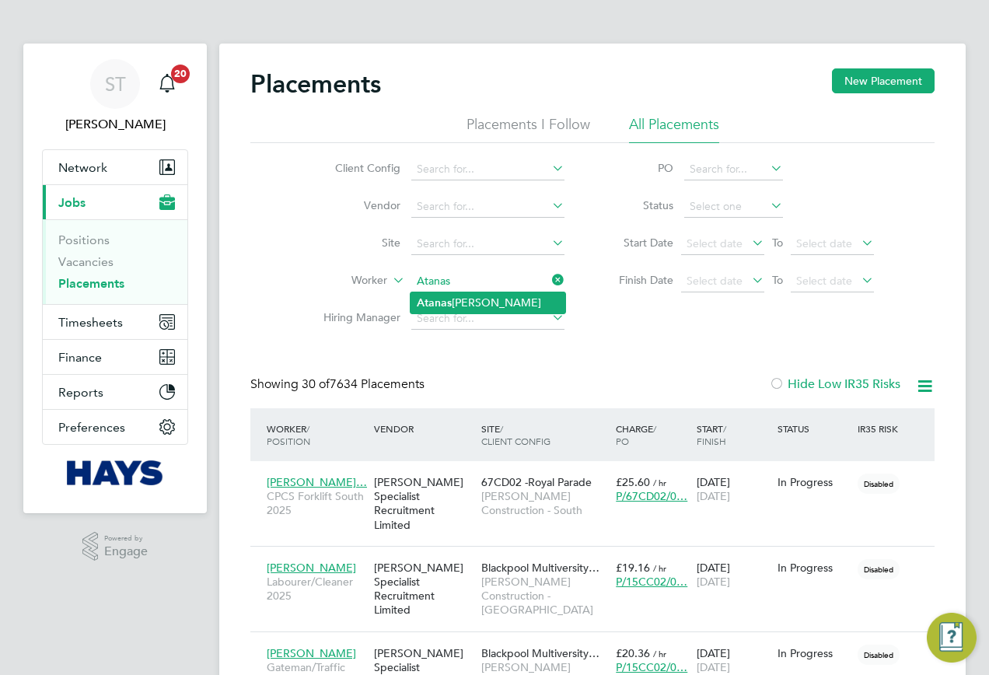
click at [458, 303] on li "[PERSON_NAME]" at bounding box center [488, 302] width 155 height 21
type input "[PERSON_NAME]"
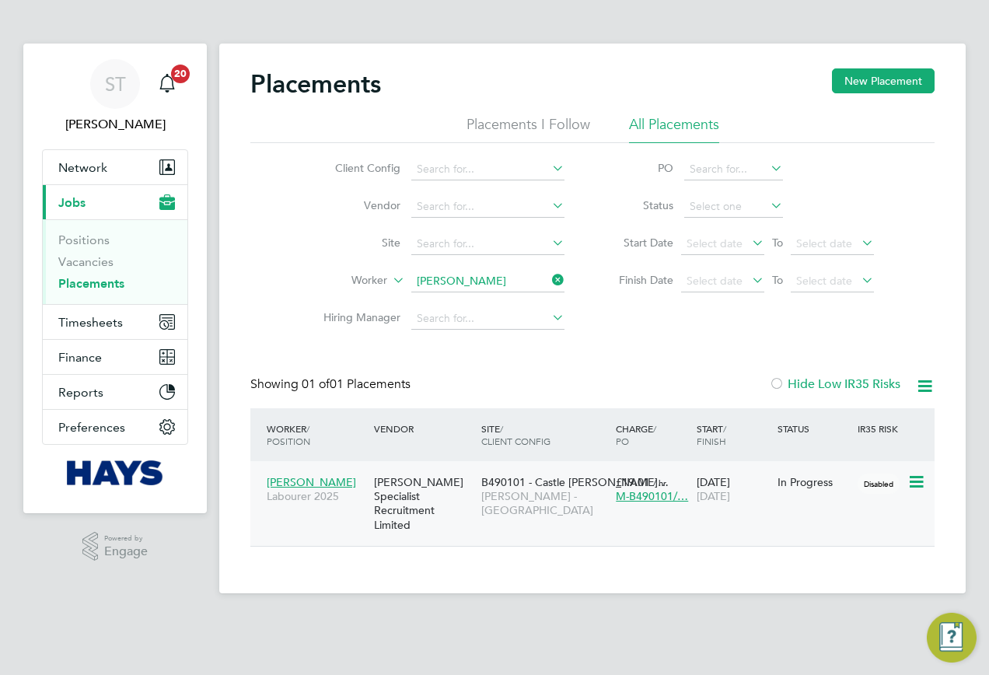
click at [407, 506] on div "[PERSON_NAME] Specialist Recruitment Limited" at bounding box center [423, 503] width 107 height 72
click at [549, 284] on icon at bounding box center [549, 280] width 0 height 22
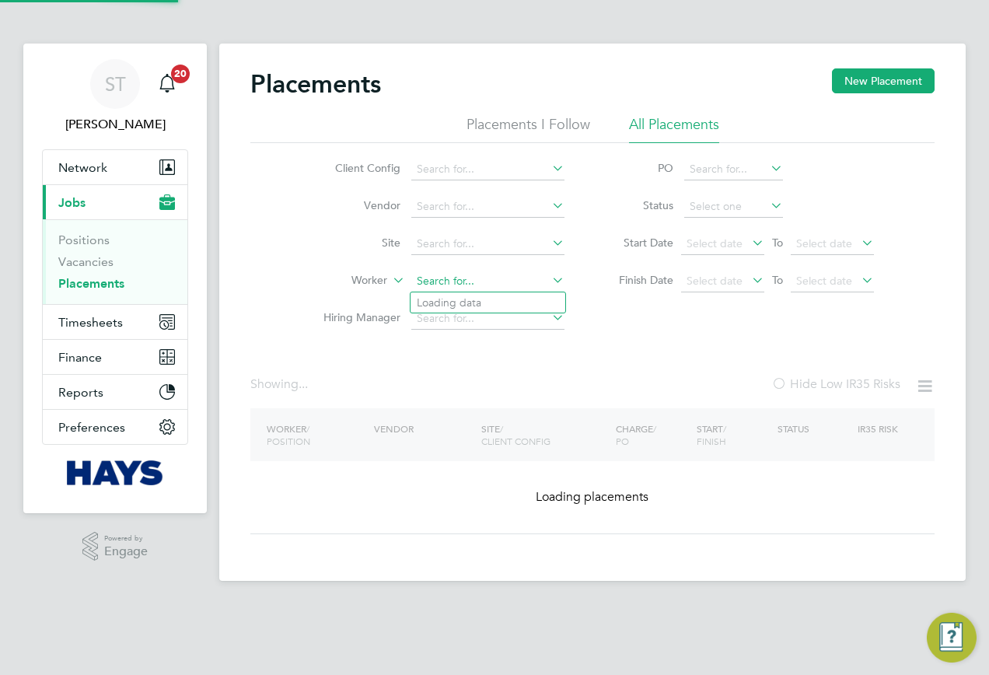
click at [515, 284] on input at bounding box center [487, 282] width 153 height 22
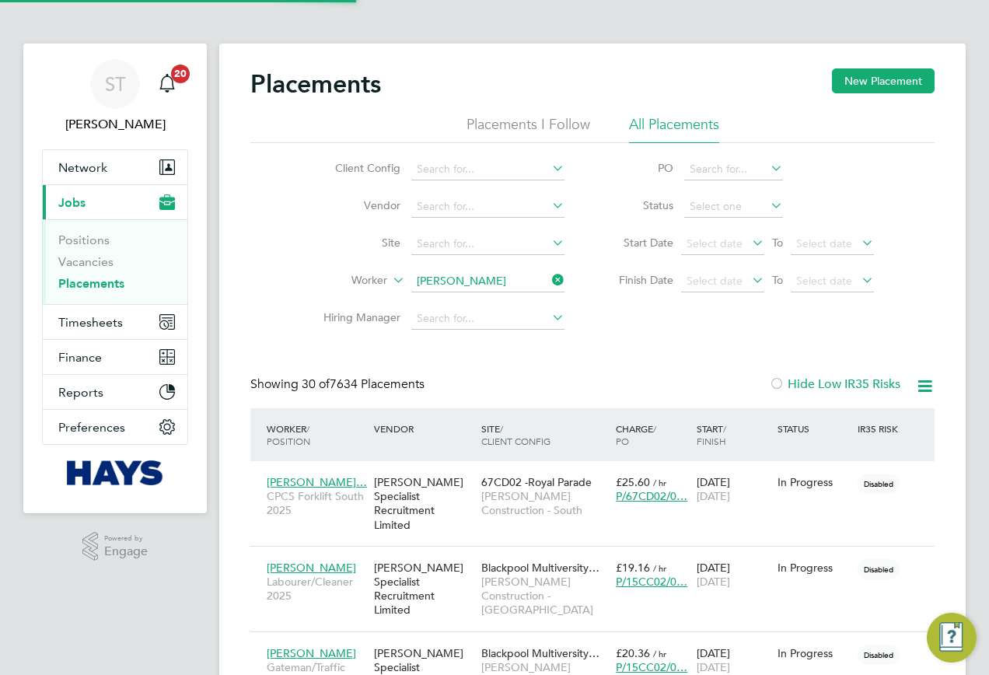
click at [457, 306] on li "[PERSON_NAME]" at bounding box center [488, 302] width 155 height 21
type input "[PERSON_NAME]"
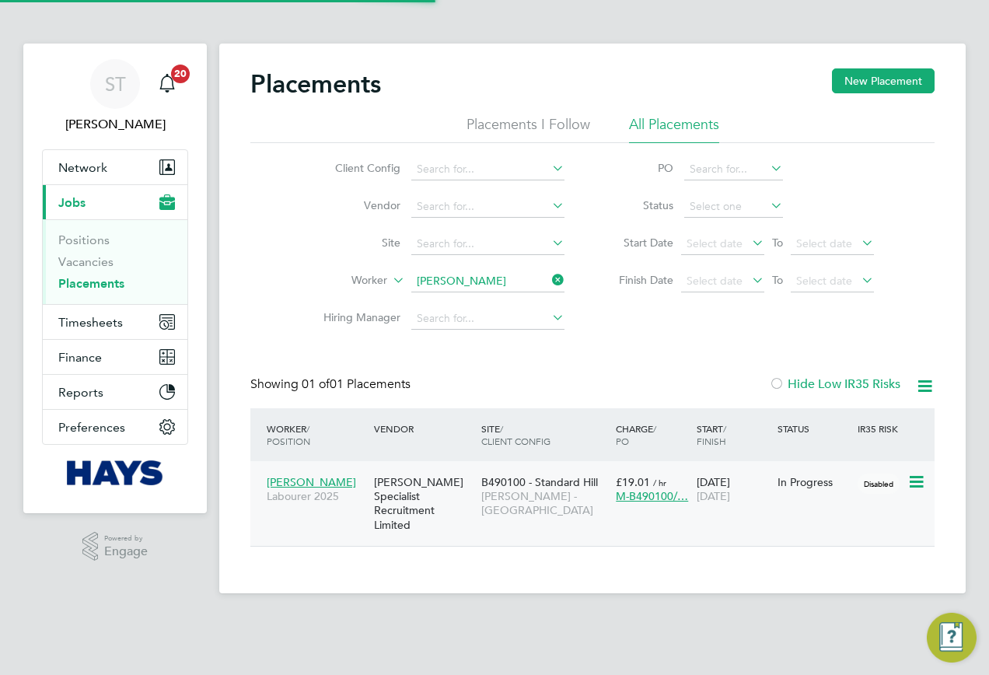
click at [451, 478] on div "[PERSON_NAME] Specialist Recruitment Limited" at bounding box center [423, 503] width 107 height 72
click at [544, 293] on li "Worker [PERSON_NAME]" at bounding box center [438, 281] width 292 height 37
click at [520, 285] on input at bounding box center [487, 282] width 153 height 22
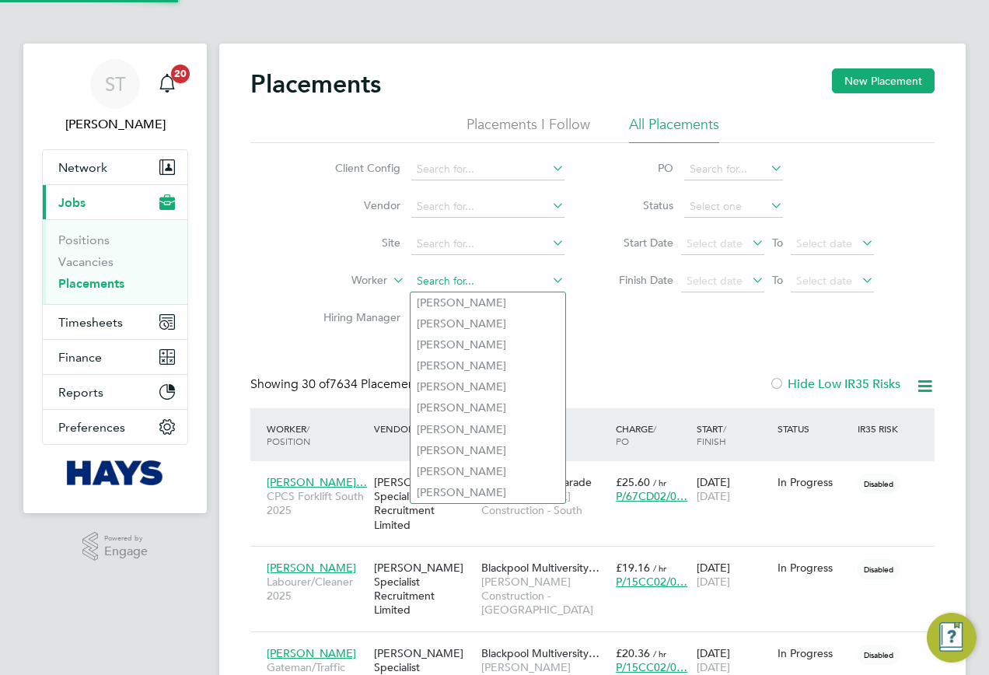
scroll to position [73, 135]
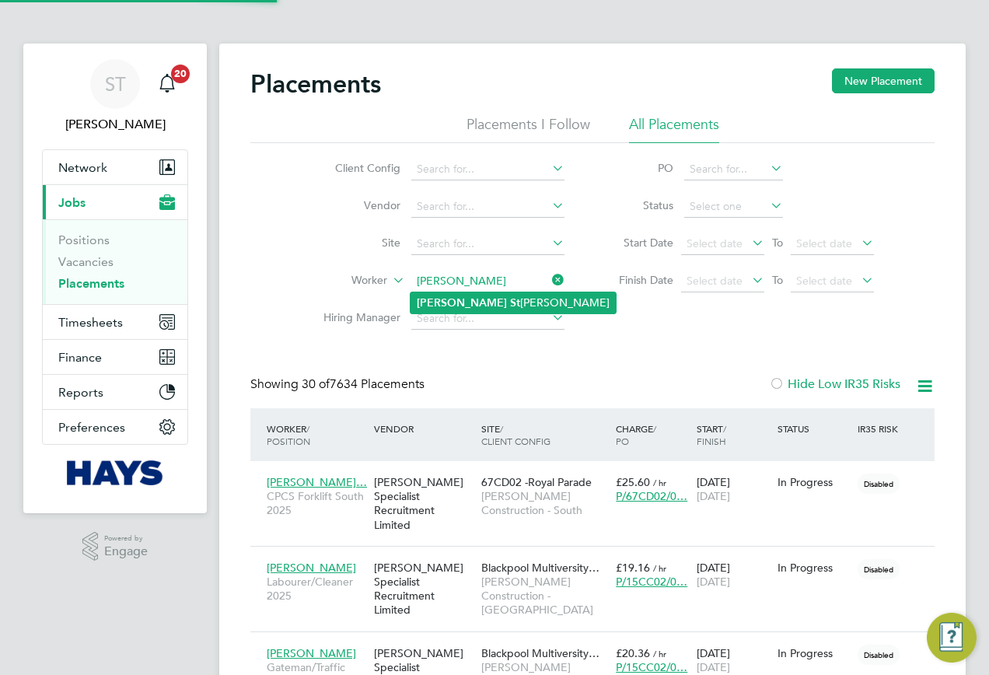
click at [471, 299] on li "[PERSON_NAME] [PERSON_NAME]" at bounding box center [513, 302] width 205 height 21
type input "[PERSON_NAME]"
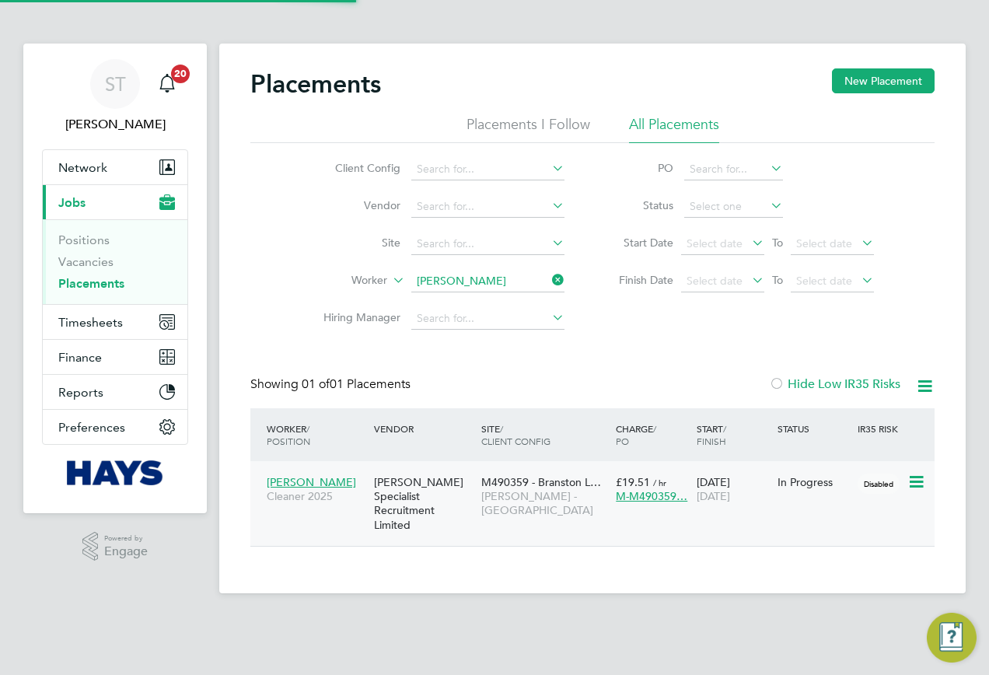
click at [457, 502] on div "[PERSON_NAME] Specialist Recruitment Limited" at bounding box center [423, 503] width 107 height 72
click at [547, 268] on li "Worker [PERSON_NAME]" at bounding box center [438, 281] width 292 height 37
click at [510, 283] on input at bounding box center [487, 282] width 153 height 22
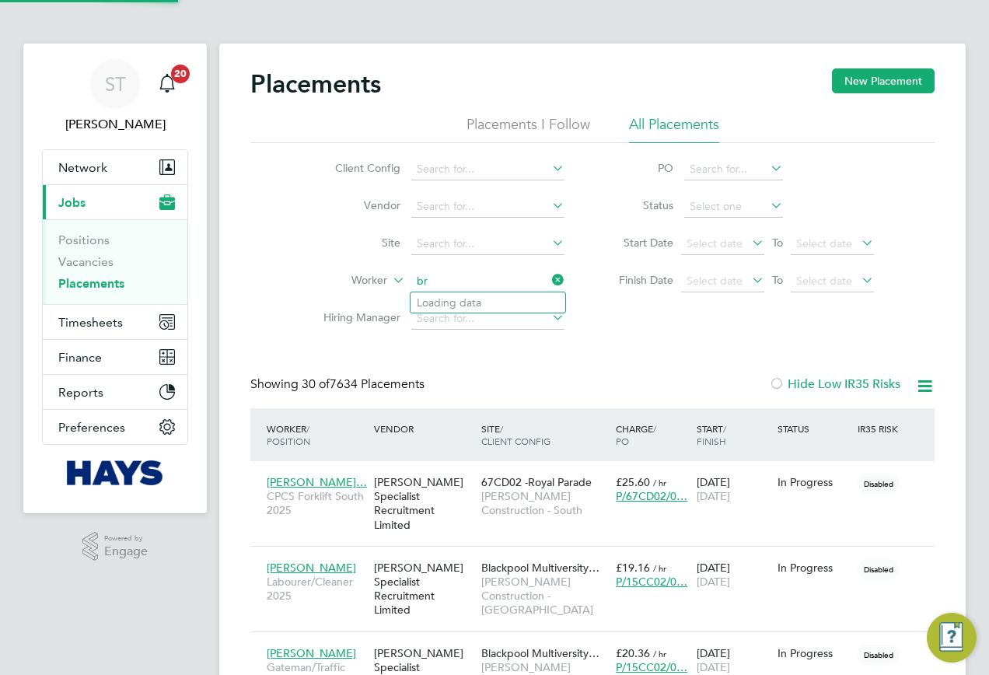
scroll to position [73, 135]
click at [477, 297] on li "[PERSON_NAME]" at bounding box center [488, 302] width 155 height 21
type input "[PERSON_NAME]"
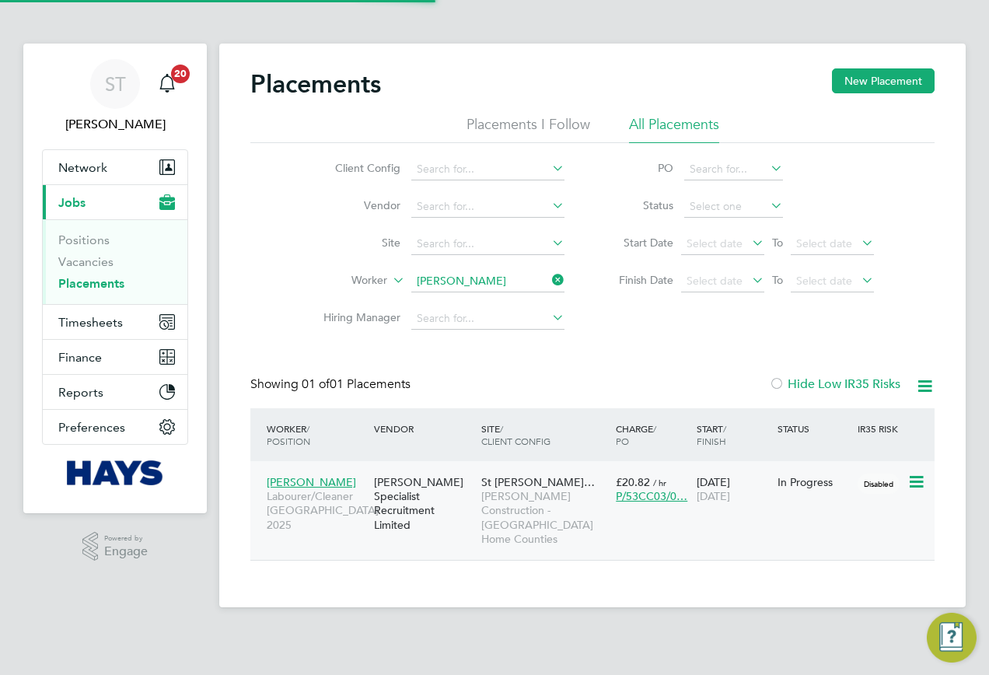
click at [519, 510] on span "[PERSON_NAME] Construction - [GEOGRAPHIC_DATA] Home Counties" at bounding box center [544, 517] width 127 height 57
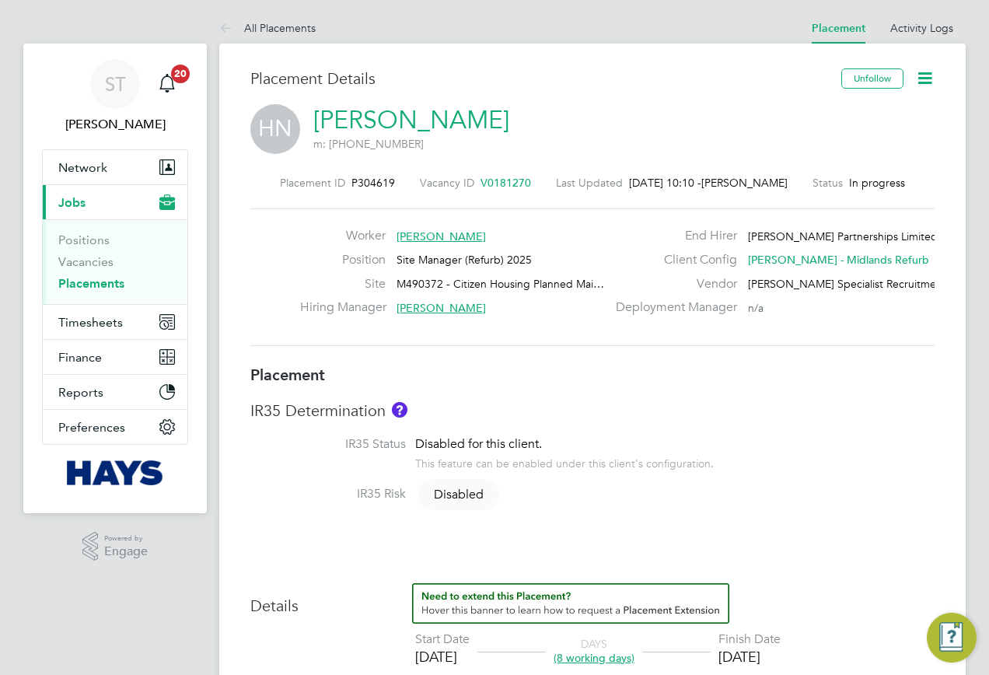
click at [407, 111] on link "[PERSON_NAME]" at bounding box center [411, 120] width 196 height 30
drag, startPoint x: 530, startPoint y: 110, endPoint x: 303, endPoint y: 114, distance: 227.2
click at [303, 114] on div "HN [PERSON_NAME] m: [PHONE_NUMBER]" at bounding box center [592, 130] width 685 height 53
copy h2 "[PERSON_NAME] m: [PHONE_NUMBER]"
drag, startPoint x: 390, startPoint y: 191, endPoint x: 352, endPoint y: 187, distance: 38.3
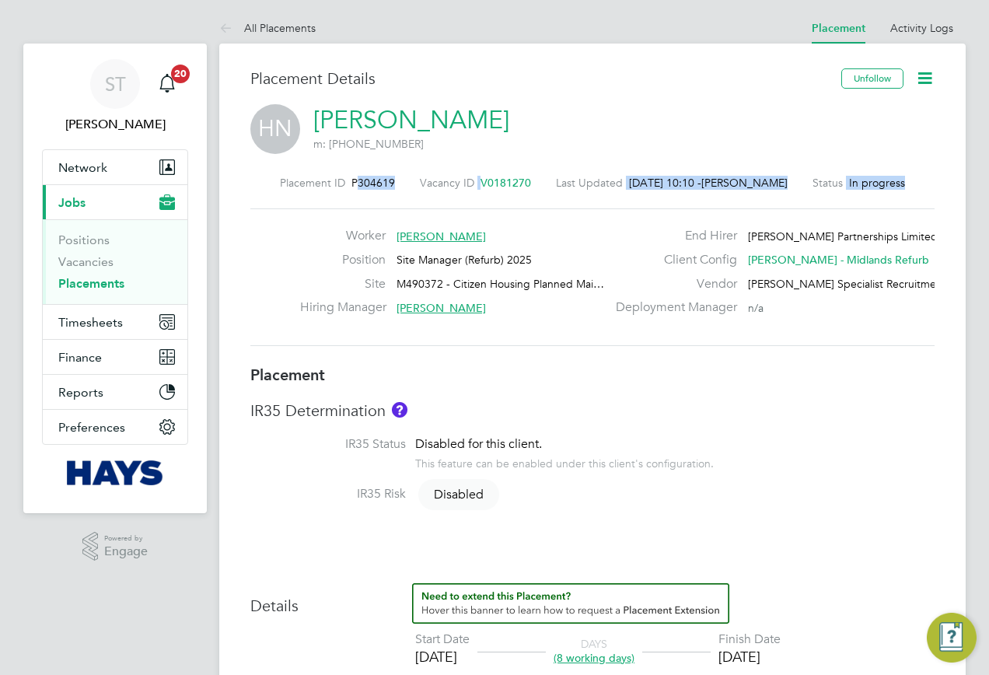
click at [352, 187] on div "Placement ID P304619 Vacancy ID V0181270 Last Updated [DATE] 10:10 - [PERSON_NA…" at bounding box center [592, 261] width 685 height 208
copy div "304619 Vacancy ID V0181270 Last Updated [DATE] 10:10 - [PERSON_NAME] Status In …"
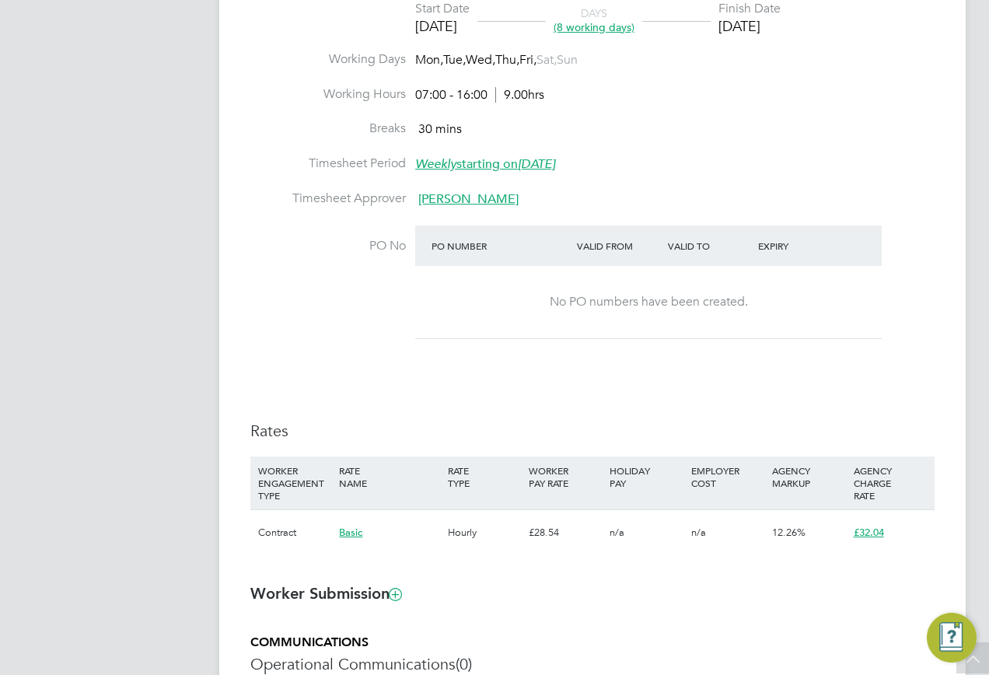
scroll to position [778, 0]
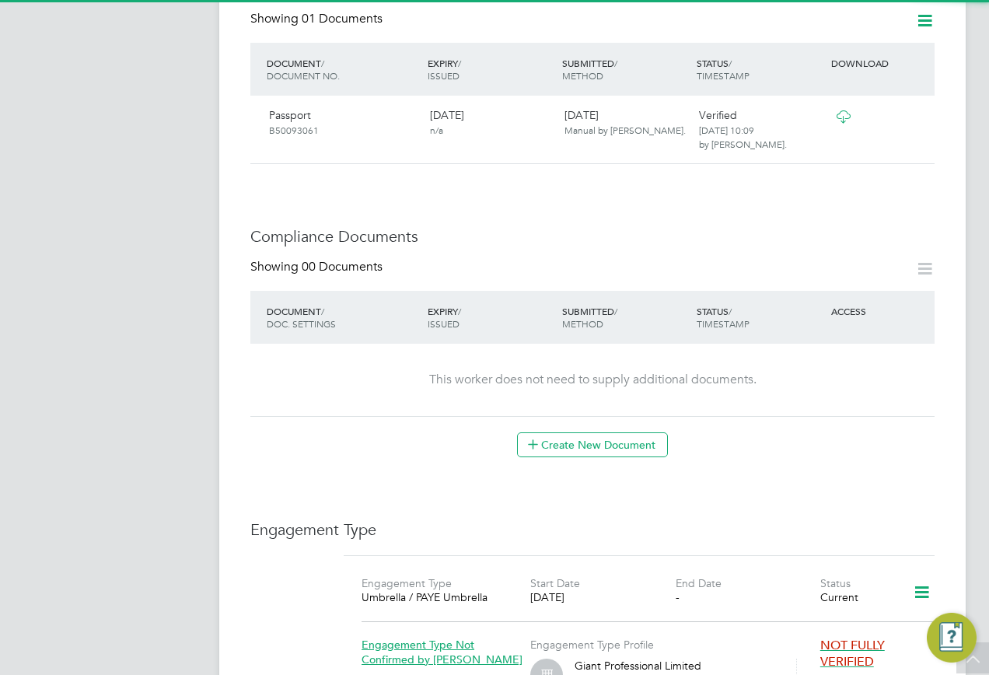
scroll to position [778, 0]
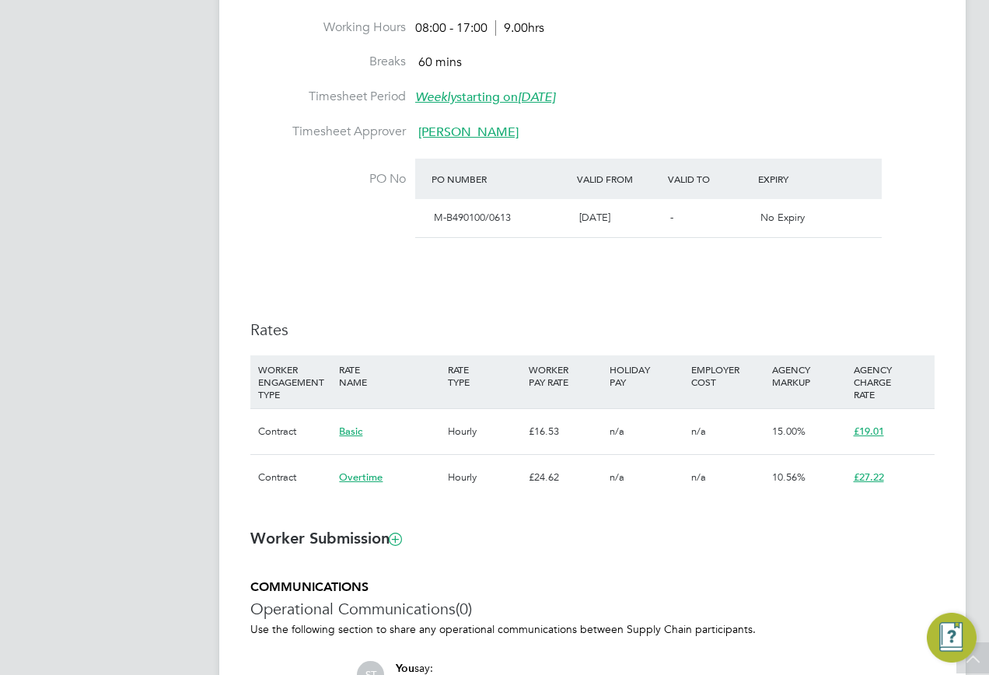
scroll to position [467, 0]
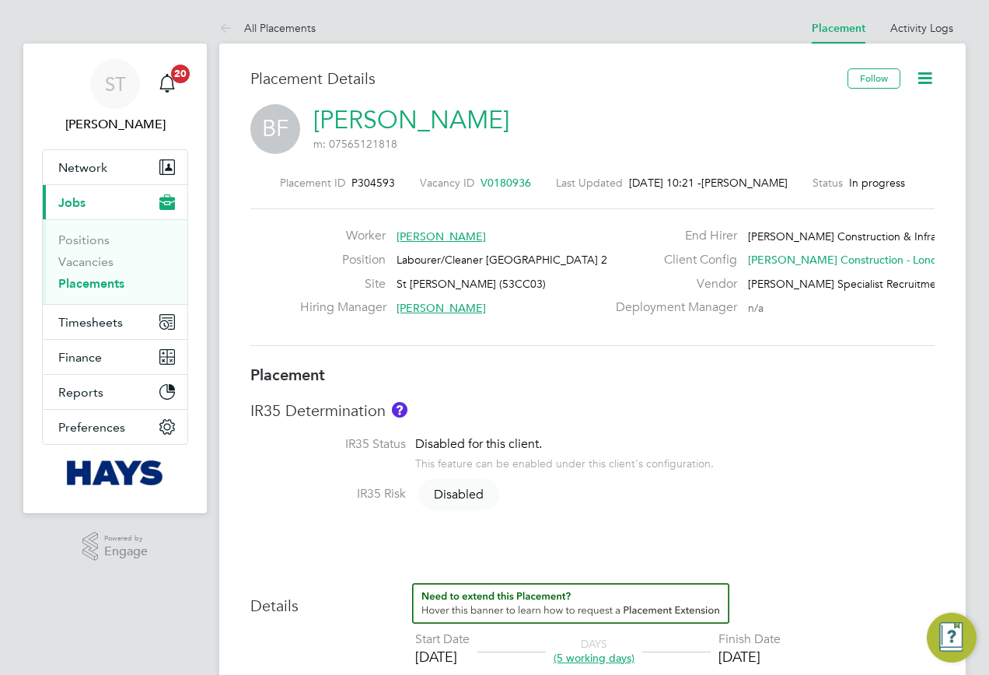
click at [926, 74] on icon at bounding box center [925, 77] width 19 height 19
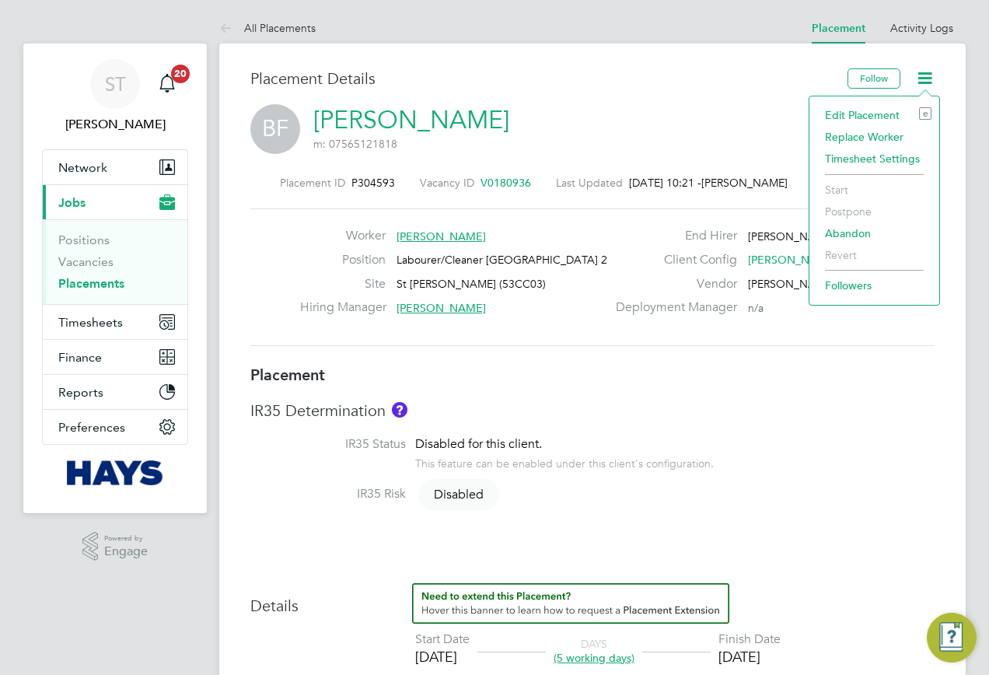
click at [870, 115] on li "Edit Placement e" at bounding box center [875, 115] width 114 height 22
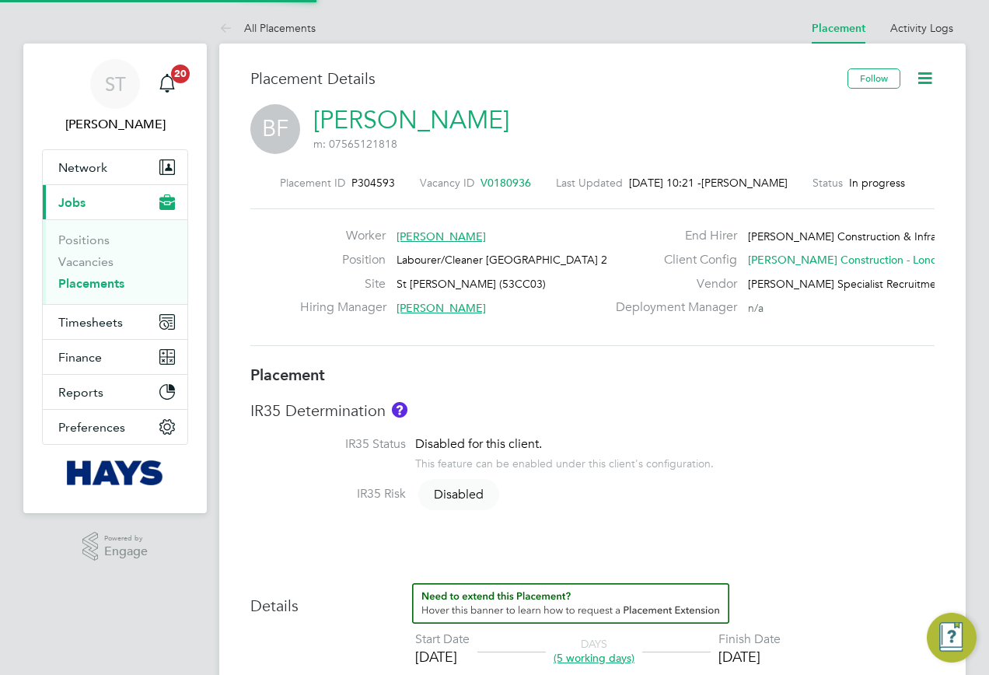
type input "[PERSON_NAME]"
type input "[DATE]"
type input "07:30"
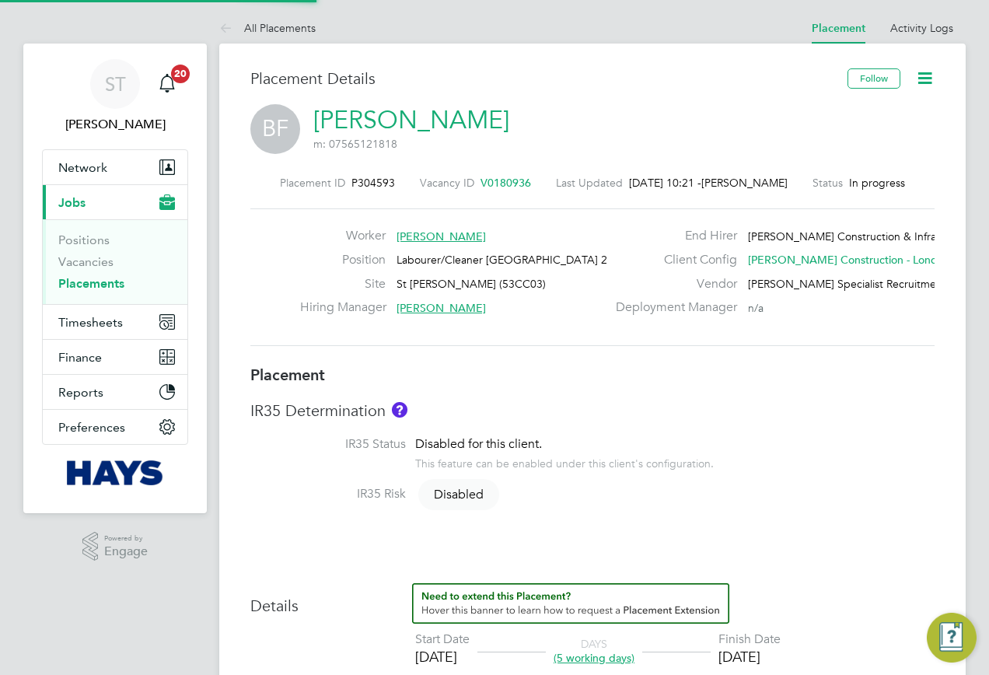
type input "16:30"
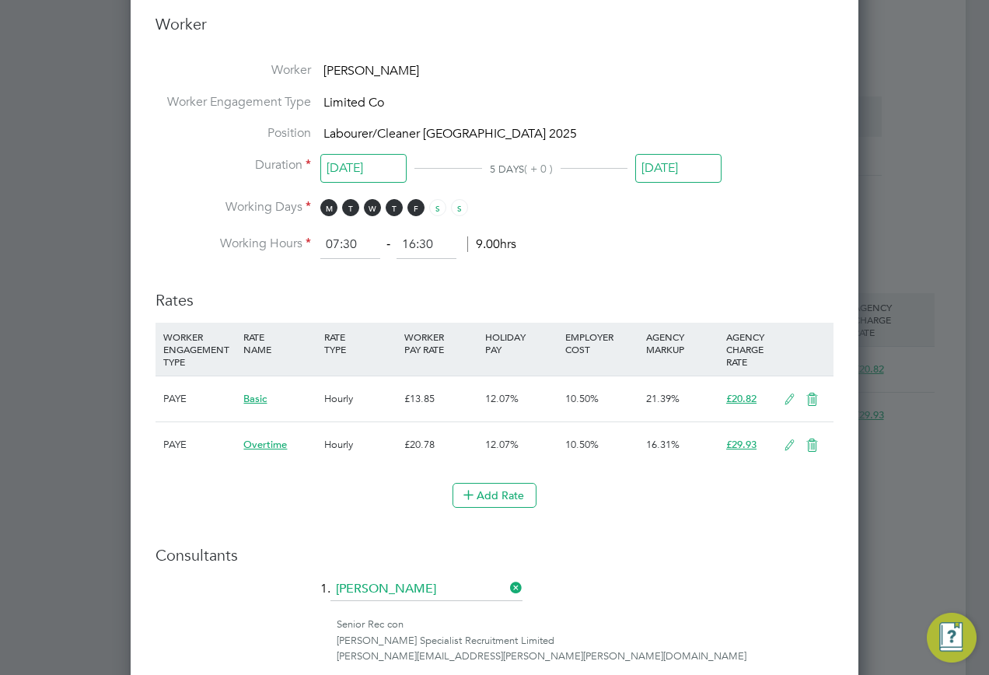
scroll to position [933, 0]
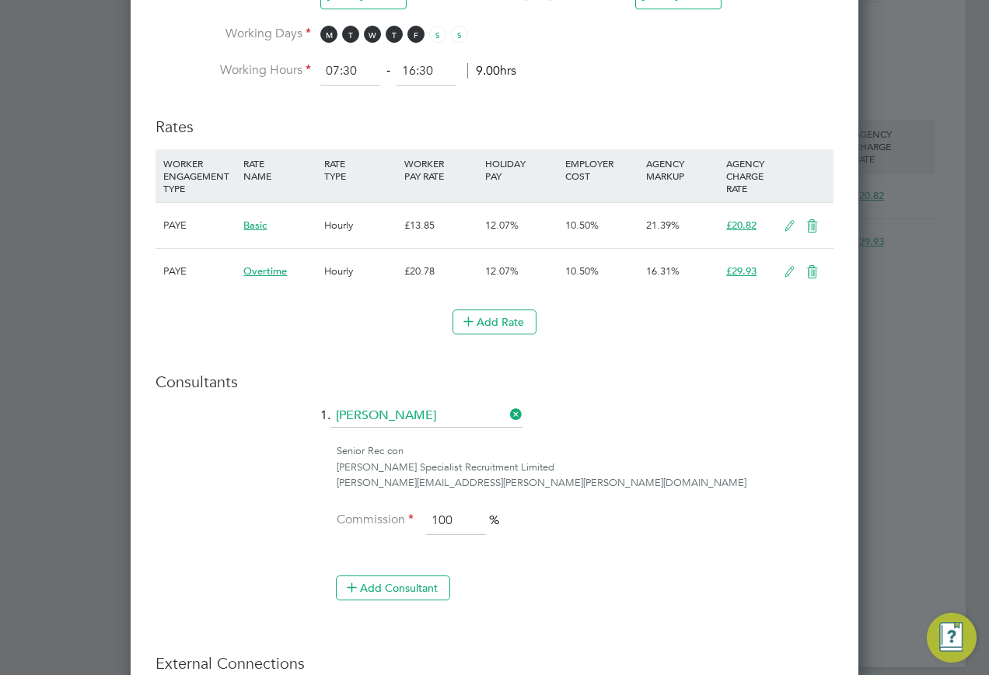
click at [810, 268] on icon at bounding box center [812, 272] width 19 height 12
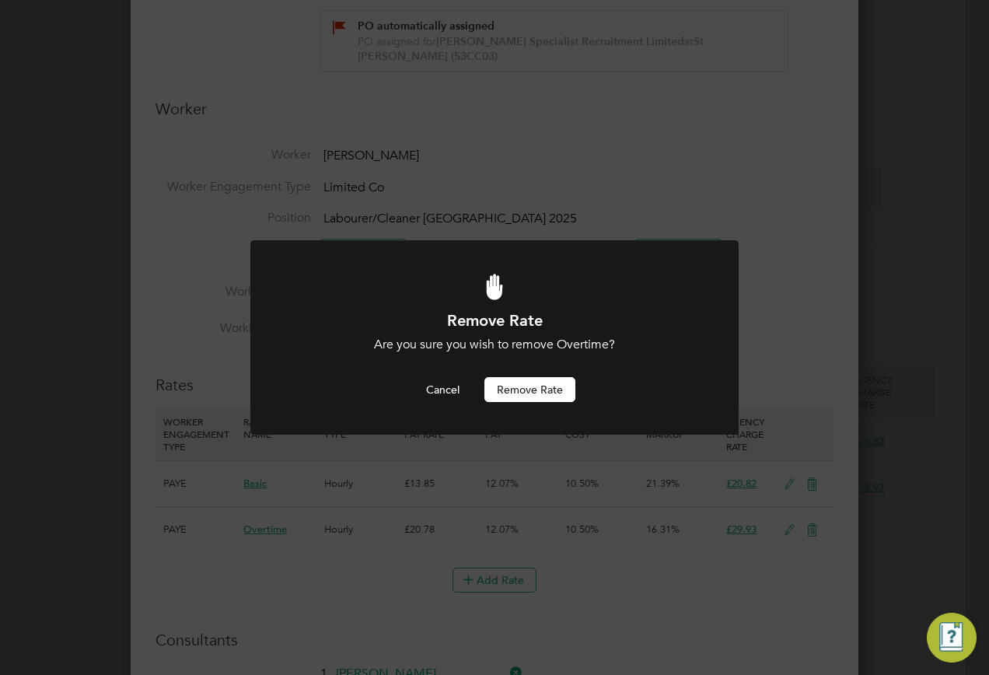
click at [540, 382] on button "Remove rate" at bounding box center [530, 389] width 91 height 25
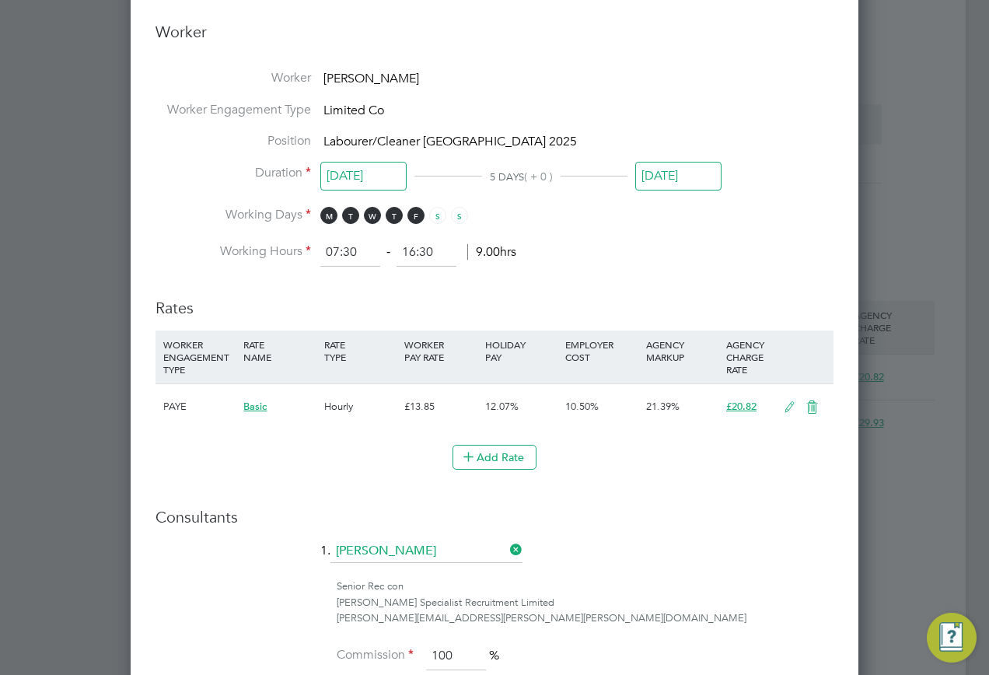
scroll to position [753, 0]
click at [818, 401] on icon at bounding box center [812, 407] width 19 height 12
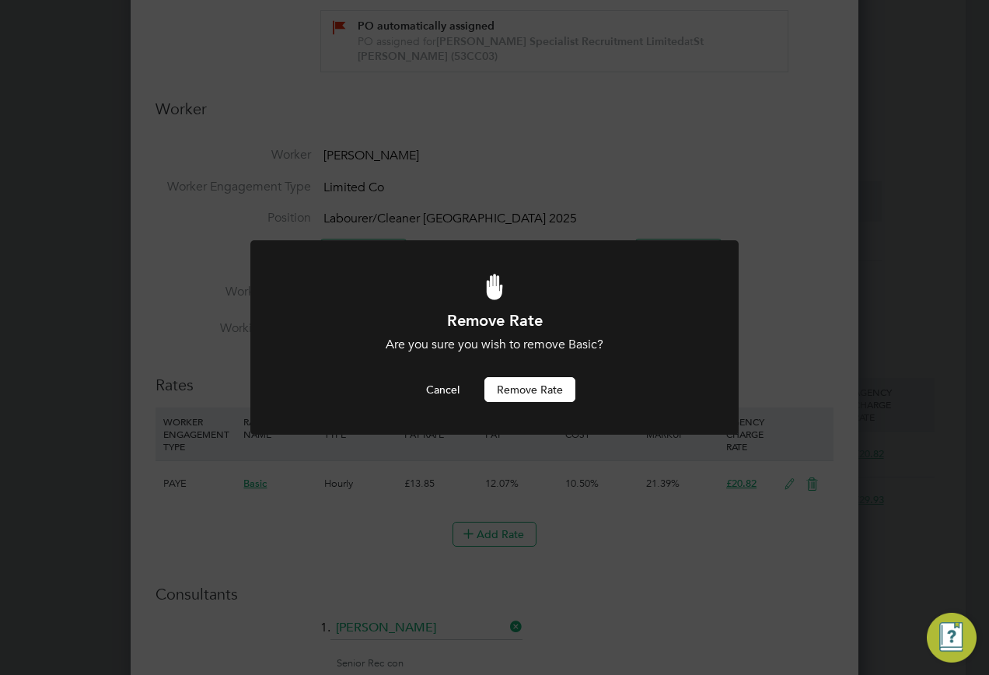
scroll to position [0, 0]
click at [520, 395] on button "Remove rate" at bounding box center [530, 389] width 91 height 25
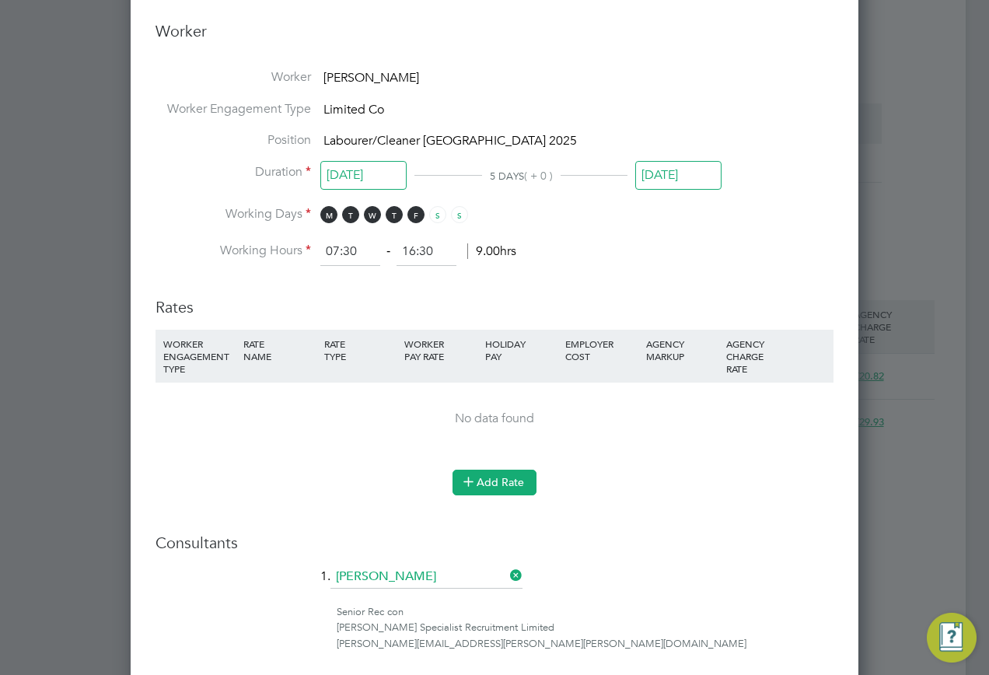
click at [492, 491] on button "Add Rate" at bounding box center [495, 482] width 84 height 25
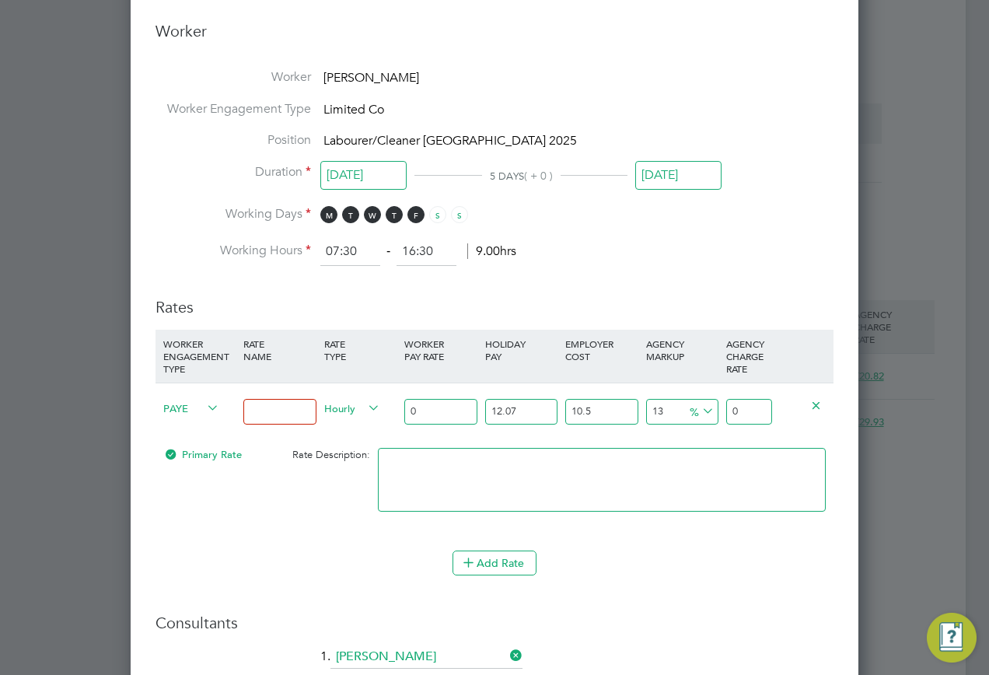
click at [191, 405] on span "PAYE" at bounding box center [191, 407] width 56 height 17
click at [188, 437] on li "PAYE" at bounding box center [188, 442] width 63 height 19
click at [198, 410] on span "PAYE" at bounding box center [191, 407] width 56 height 17
click at [194, 419] on li "Contract" at bounding box center [188, 423] width 63 height 19
click at [289, 401] on input at bounding box center [279, 412] width 72 height 26
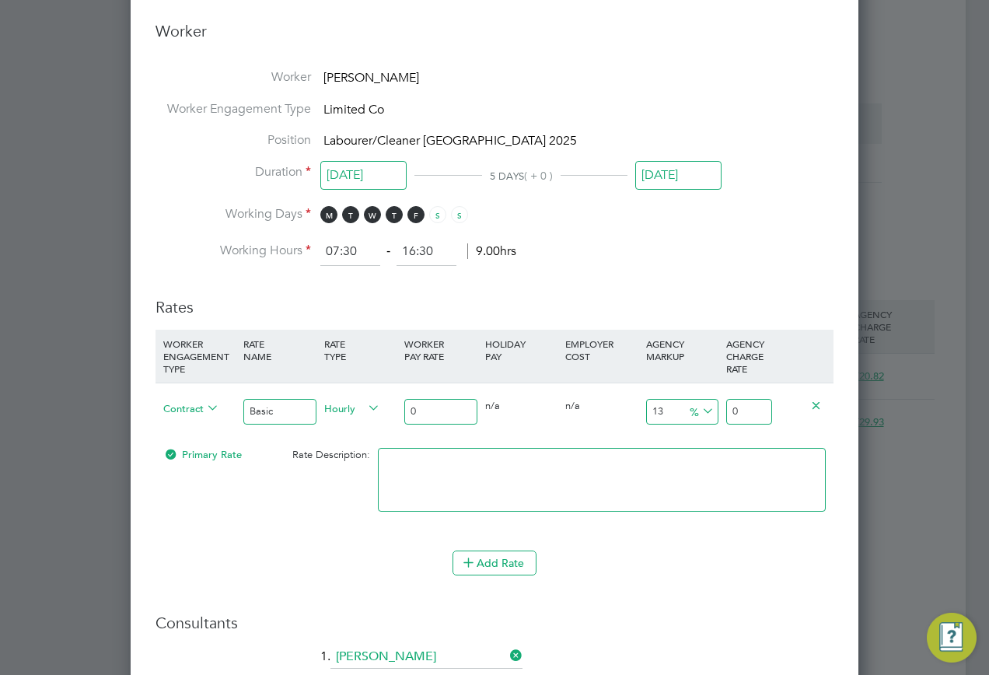
type input "Basic"
drag, startPoint x: 441, startPoint y: 408, endPoint x: 380, endPoint y: 413, distance: 60.9
click at [380, 413] on div "Contract Basic Hourly 0 0 n/a 0 n/a 13 0 % 0" at bounding box center [495, 412] width 678 height 58
type input "1"
type input "1.13"
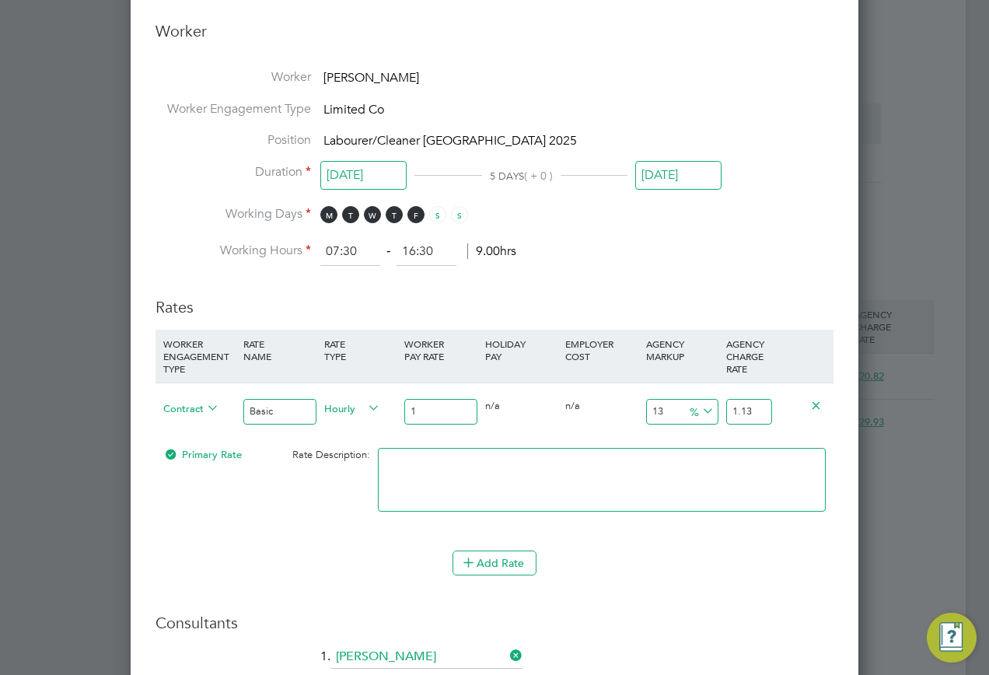
type input "18"
type input "20.34"
type input "18.3"
type input "20.679"
type input "18.31"
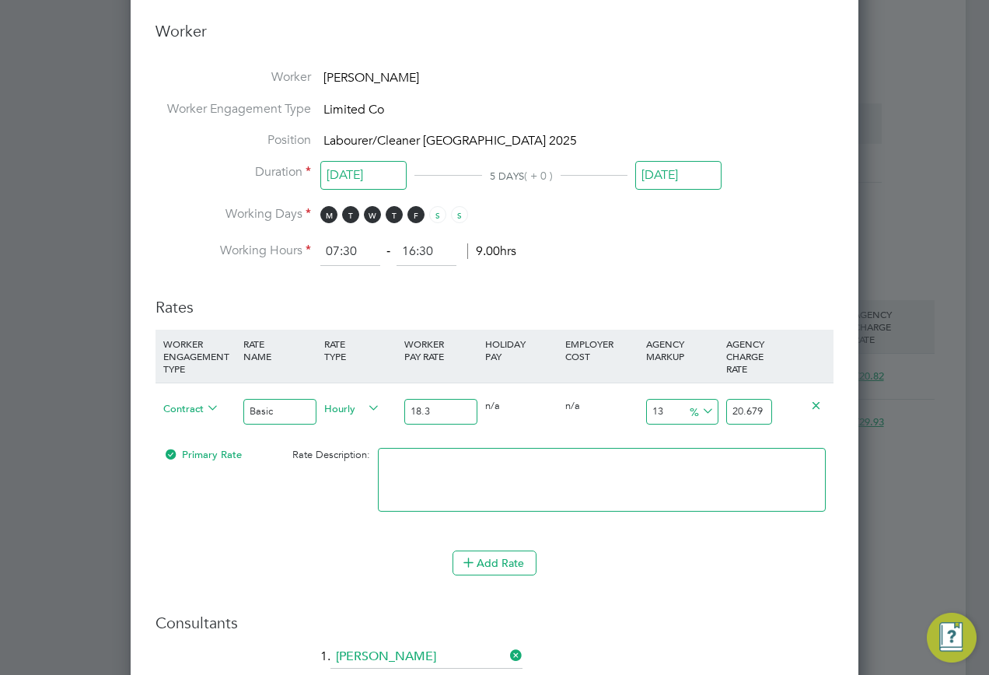
type input "20.6903"
type input "18.31"
drag, startPoint x: 727, startPoint y: 411, endPoint x: 797, endPoint y: 411, distance: 70.0
click at [797, 411] on div "Contract Basic Hourly 18.31 0 n/a 0 n/a 13 2.3803 % 20.6903" at bounding box center [495, 412] width 678 height 58
type input "-89.07700709994539"
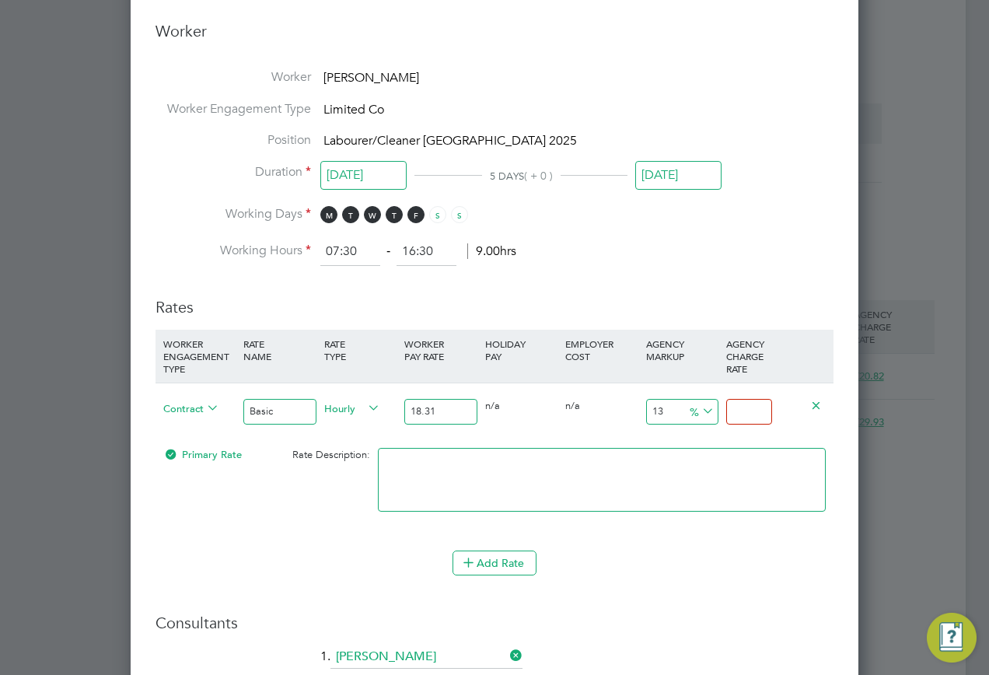
type input "2"
type input "9.22992900054615"
type input "20"
type input "13.599126160567996"
type input "20.8"
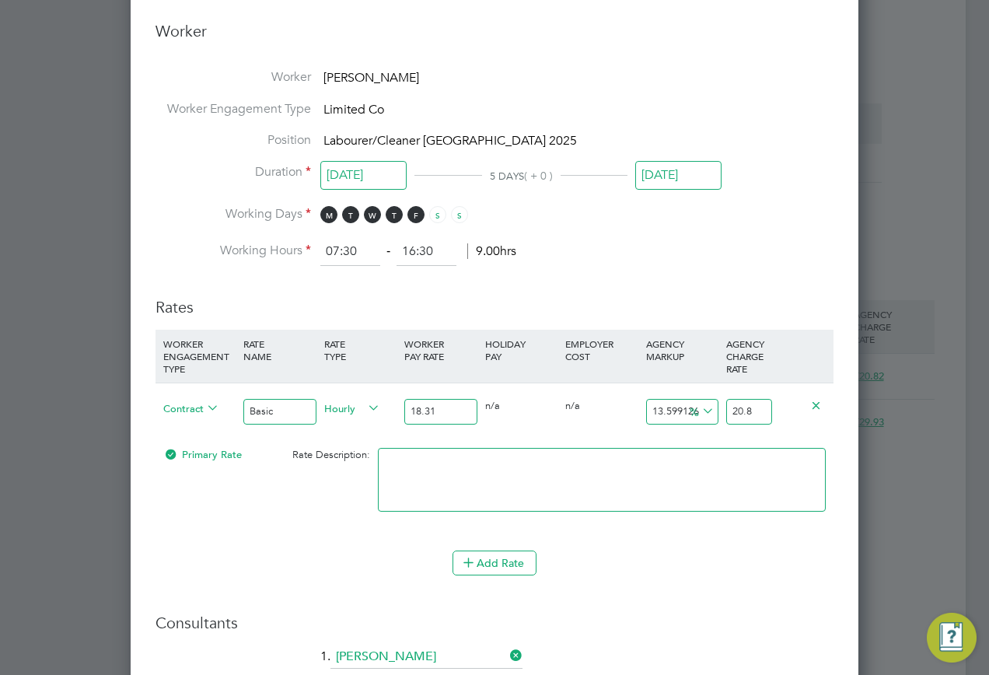
type input "13.708356089568541"
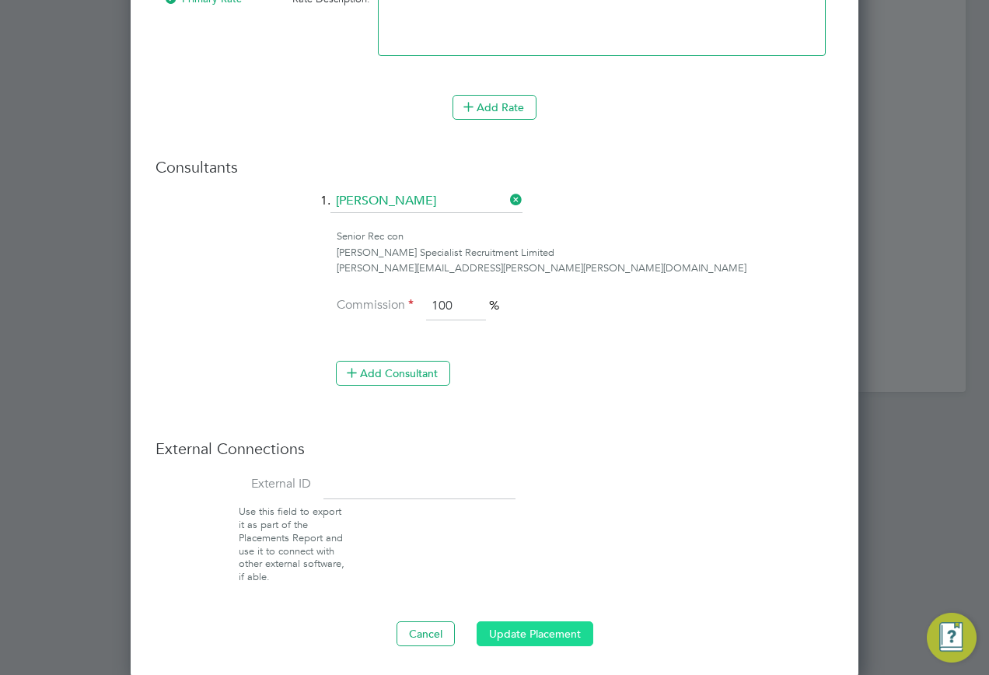
type input "20.82"
click at [522, 630] on button "Update Placement" at bounding box center [535, 634] width 117 height 25
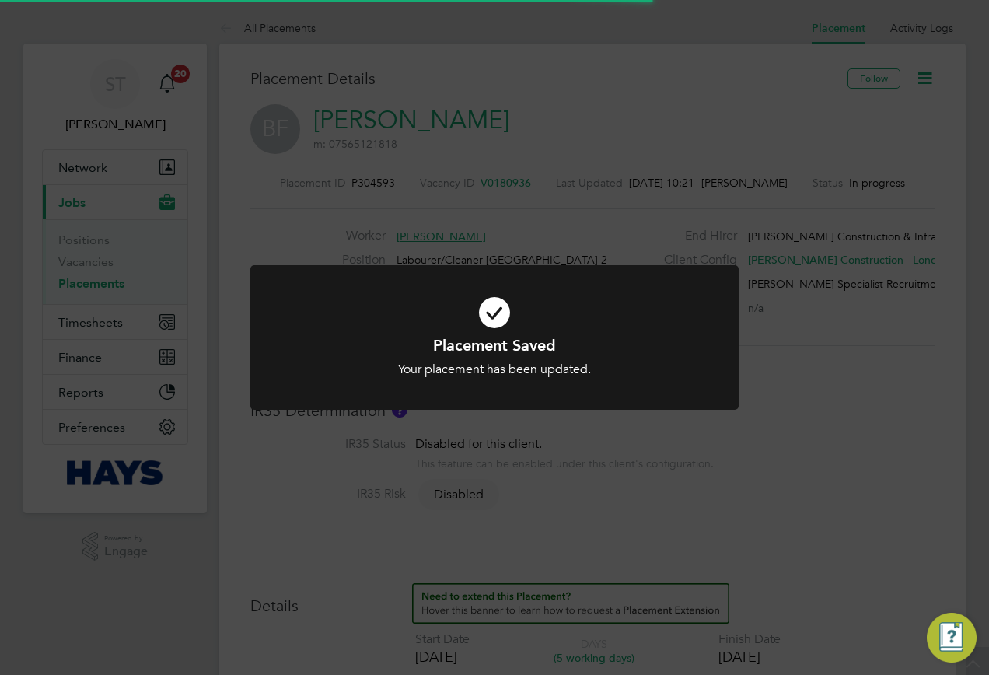
click at [495, 517] on div "Placement Saved Your placement has been updated. Cancel Okay" at bounding box center [494, 337] width 989 height 675
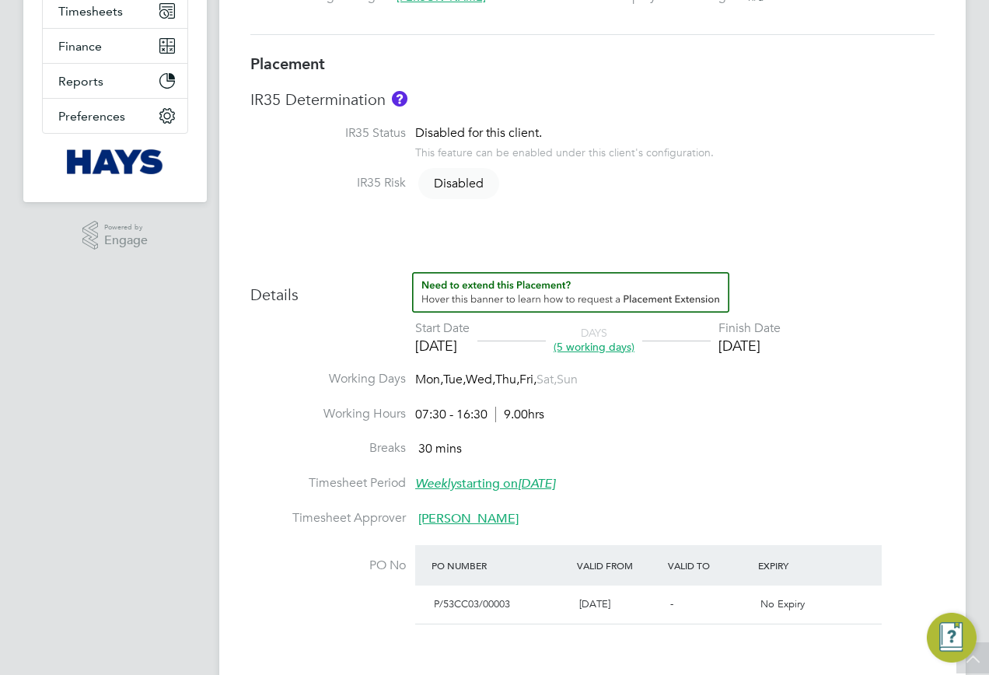
scroll to position [0, 0]
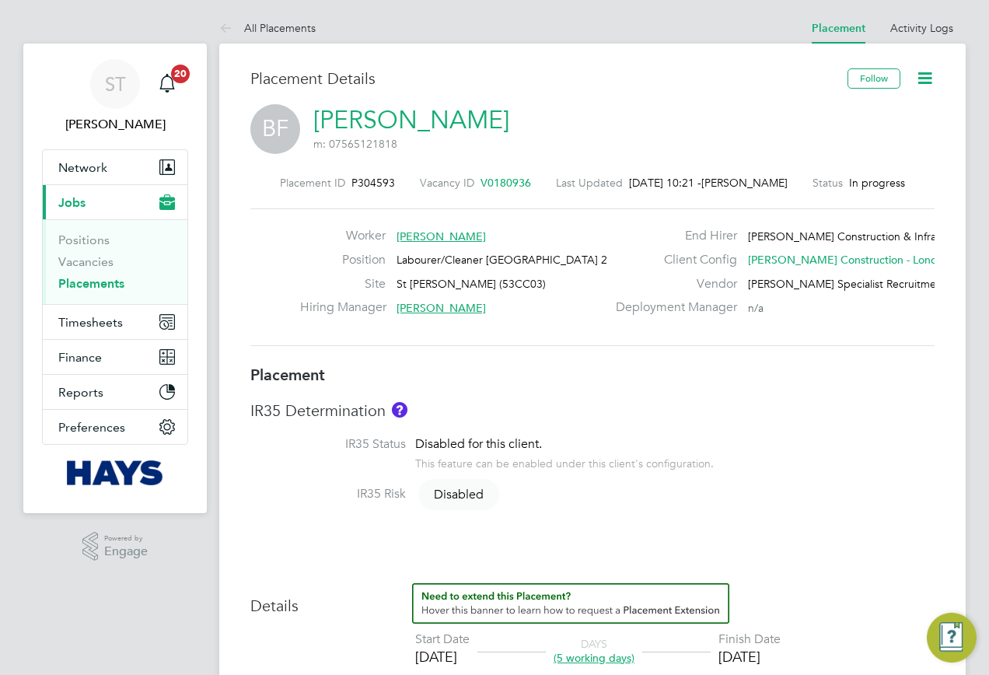
click at [82, 283] on link "Placements" at bounding box center [91, 283] width 66 height 15
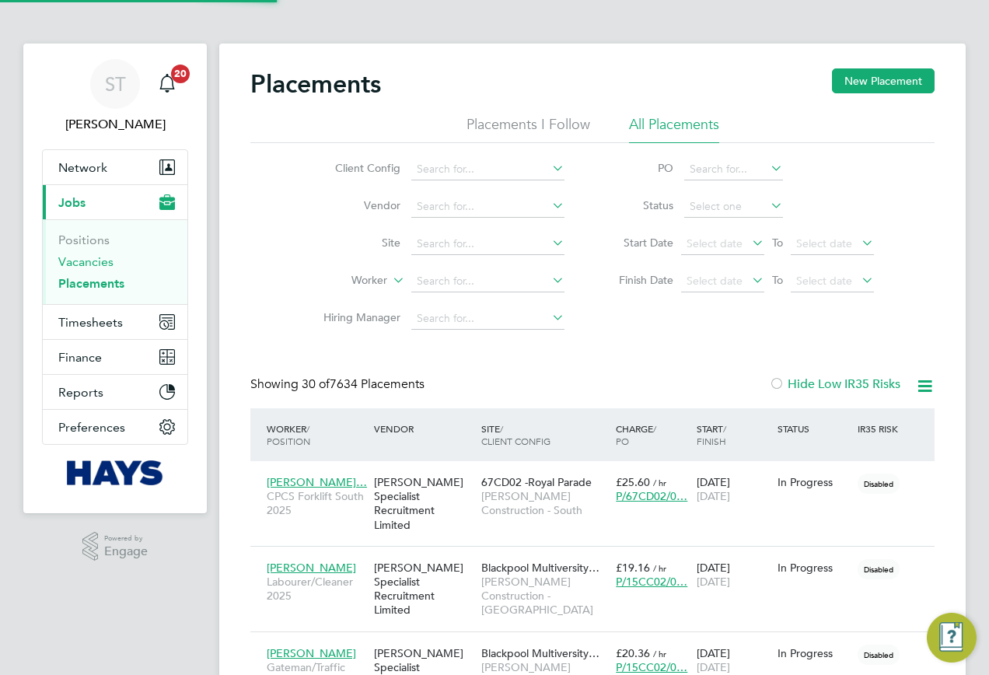
scroll to position [73, 135]
click at [429, 278] on input at bounding box center [487, 282] width 153 height 22
click at [463, 300] on li "Rajnish Parmar" at bounding box center [488, 302] width 155 height 21
type input "Rajnish Parmar"
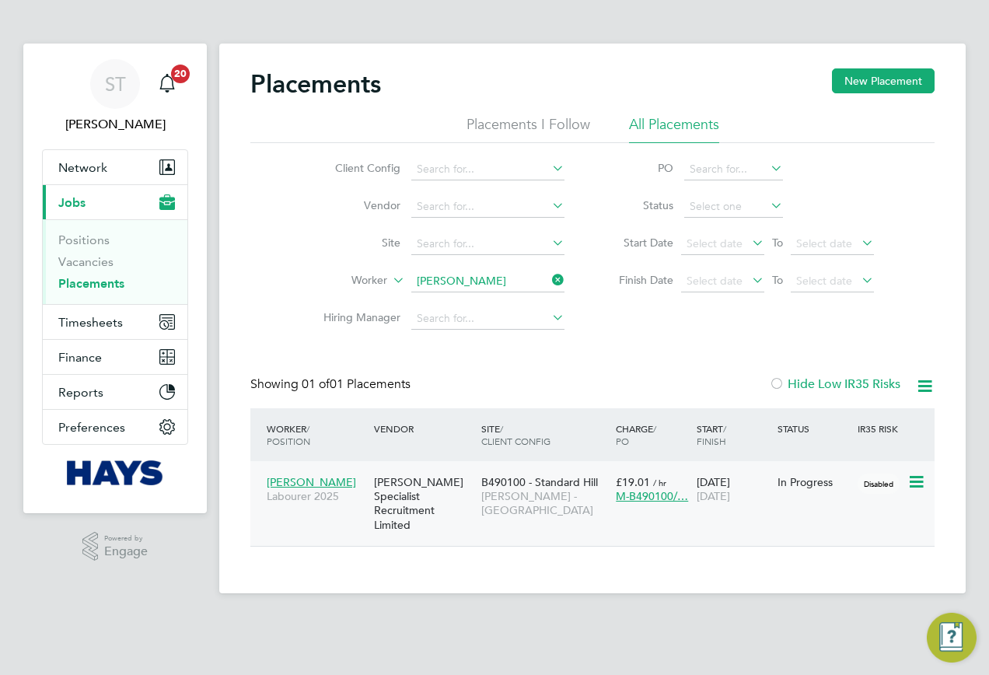
click at [423, 491] on div "[PERSON_NAME] Specialist Recruitment Limited" at bounding box center [423, 503] width 107 height 72
click at [544, 273] on input "Rajnish Parmar" at bounding box center [487, 282] width 153 height 22
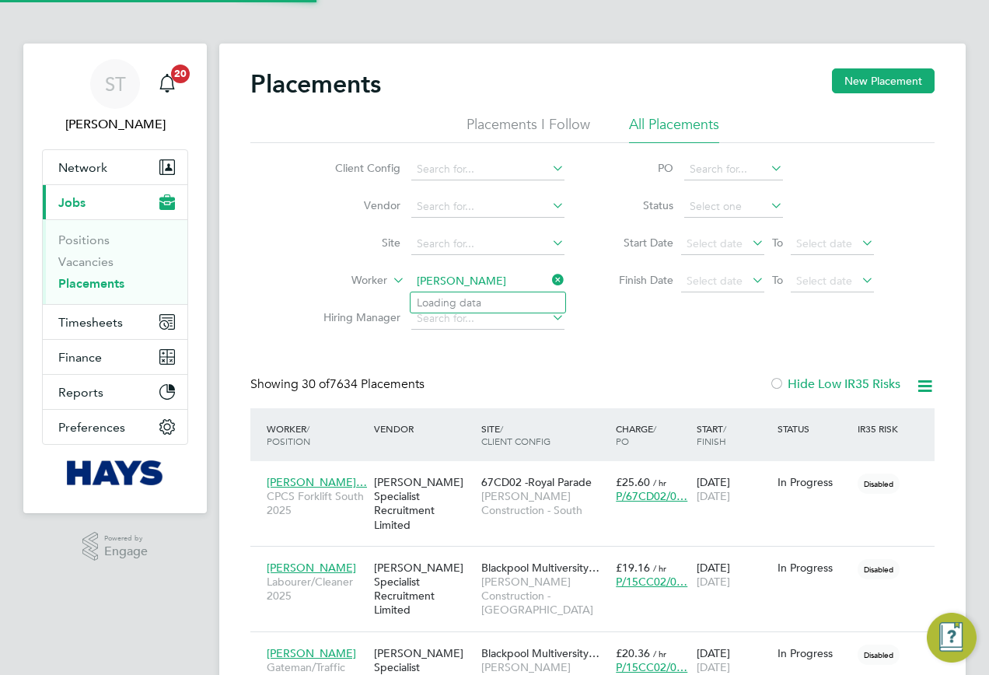
scroll to position [73, 135]
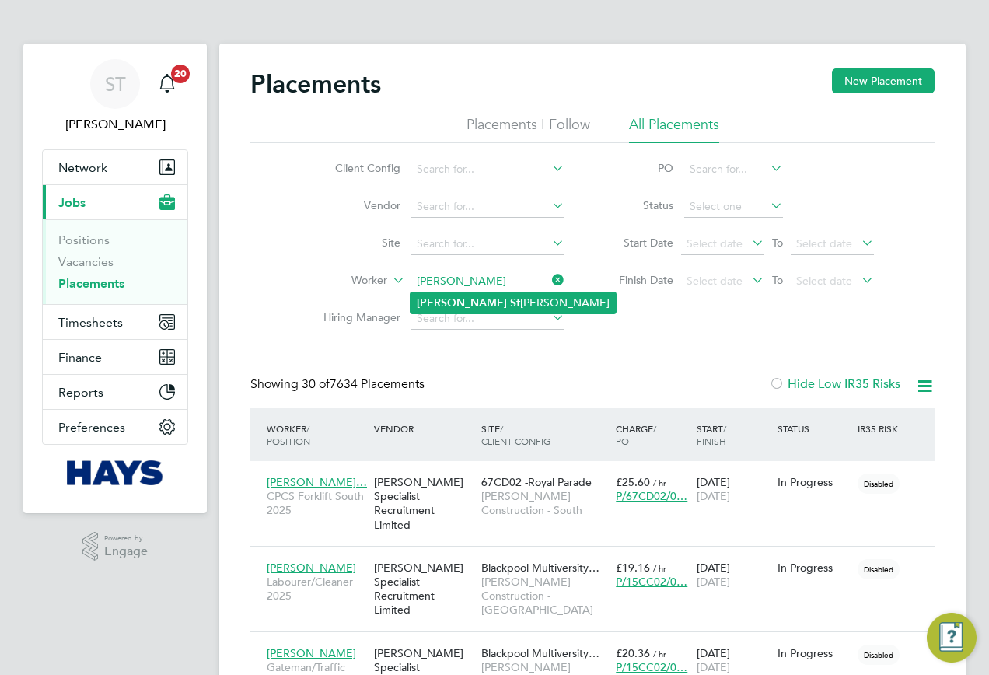
click at [483, 299] on li "Julie St aley" at bounding box center [513, 302] width 205 height 21
type input "[PERSON_NAME]"
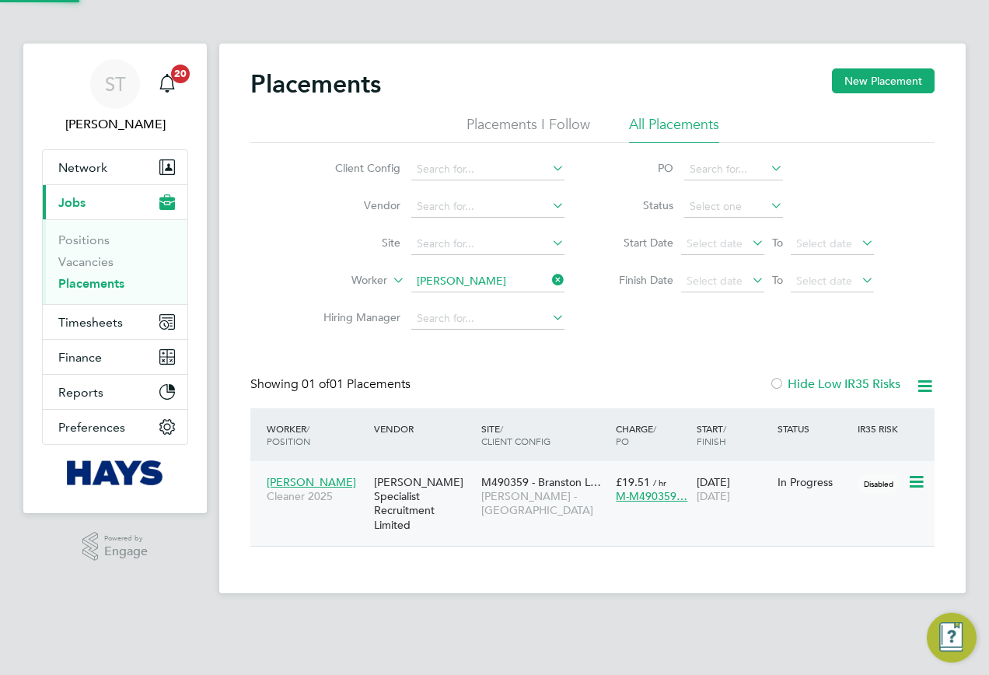
click at [429, 510] on div "[PERSON_NAME] Specialist Recruitment Limited" at bounding box center [423, 503] width 107 height 72
click at [508, 287] on input at bounding box center [487, 282] width 153 height 22
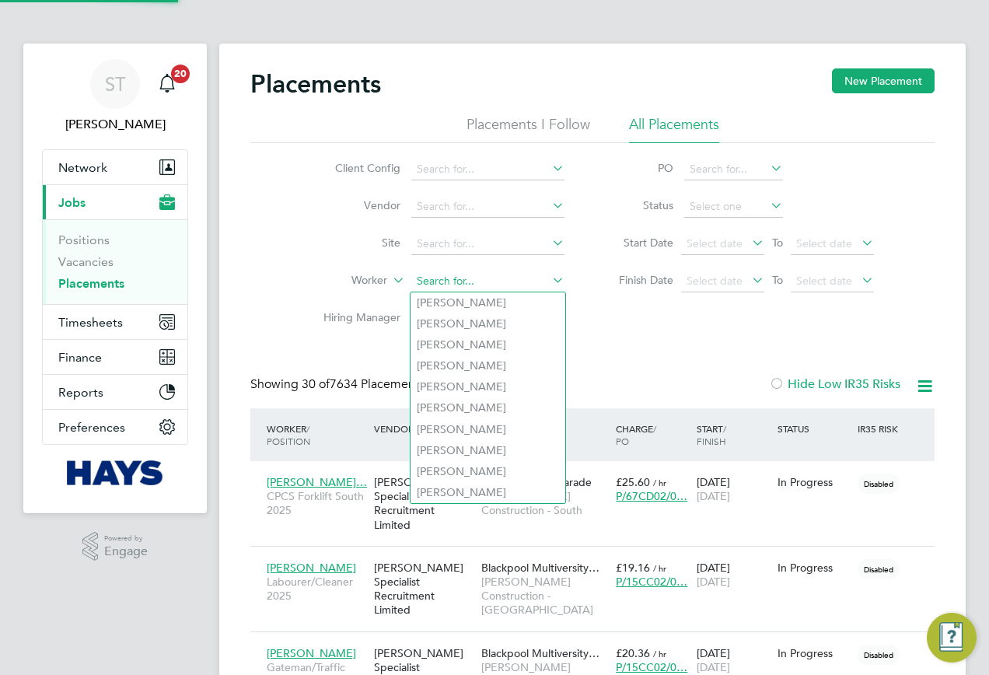
scroll to position [73, 135]
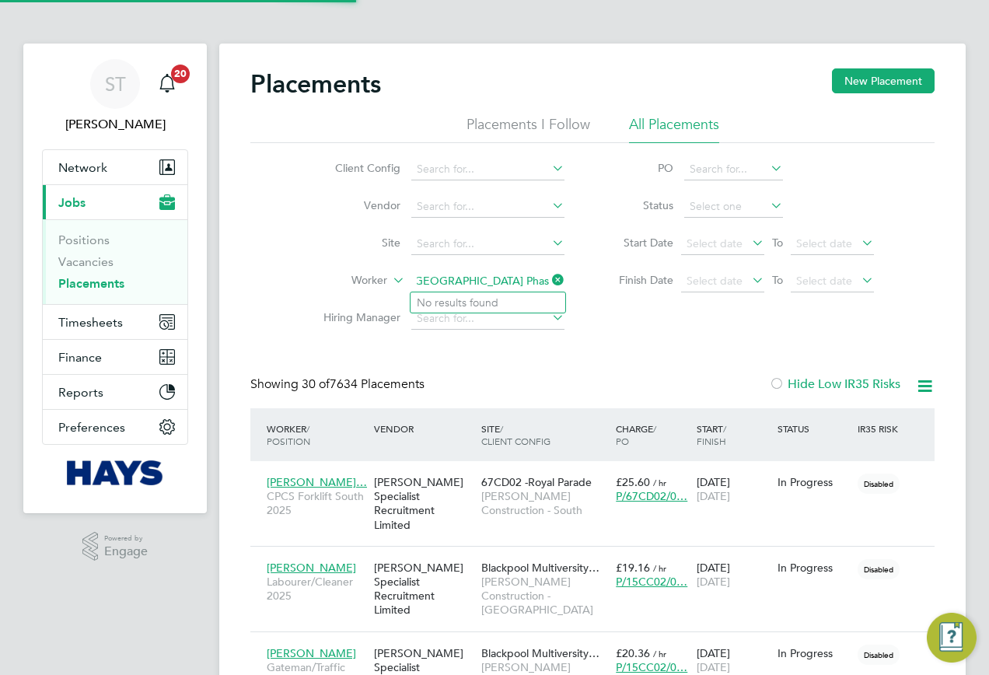
type input "Kingsbrook Secondary School Phase 2"
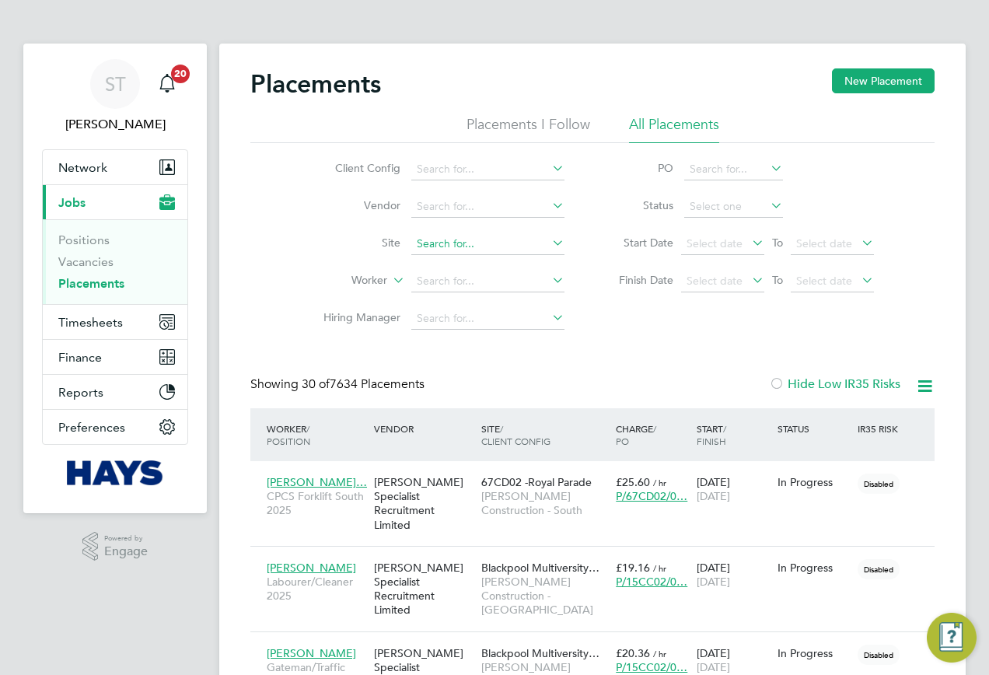
click at [441, 250] on input at bounding box center [487, 244] width 153 height 22
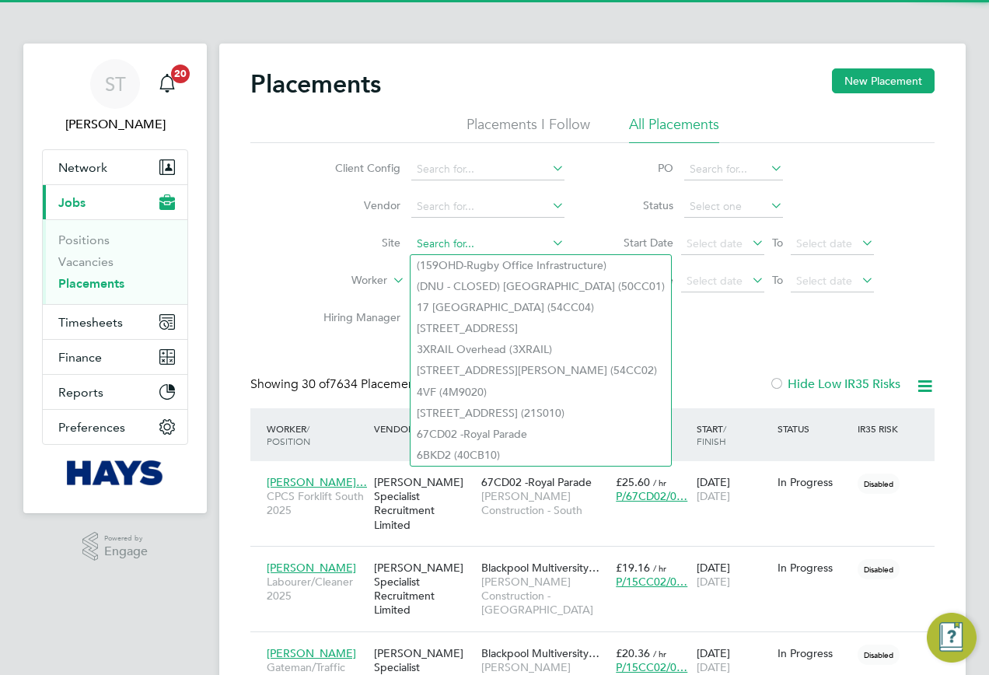
paste input "Kingsbrook Secondary School Phase 2"
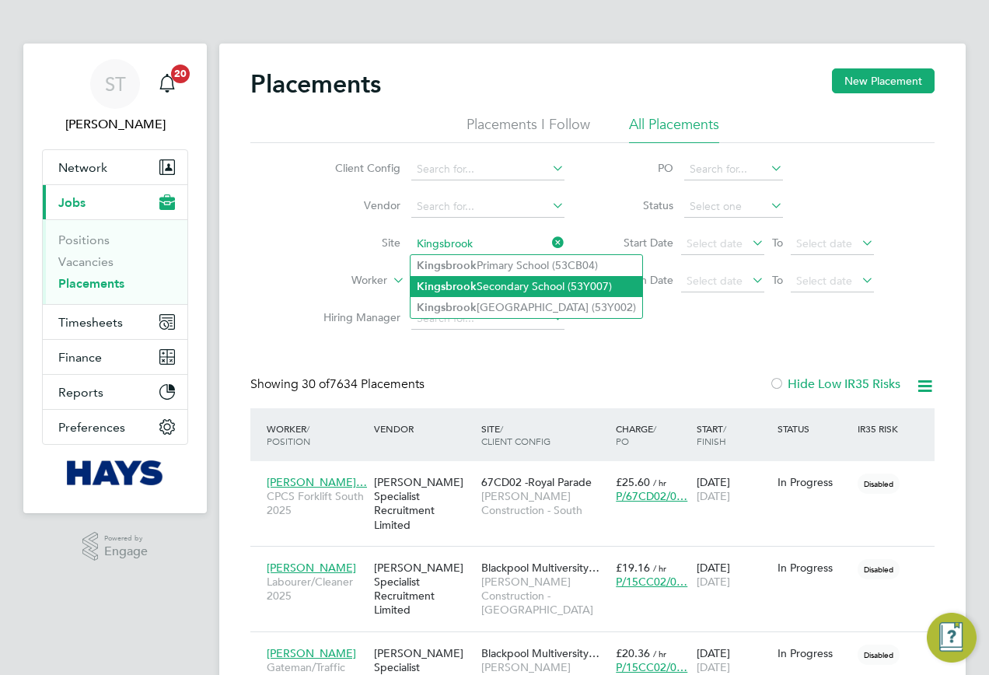
click at [493, 289] on li "Kingsbrook Secondary School (53Y007)" at bounding box center [527, 286] width 232 height 21
type input "Kingsbrook Secondary School (53Y007)"
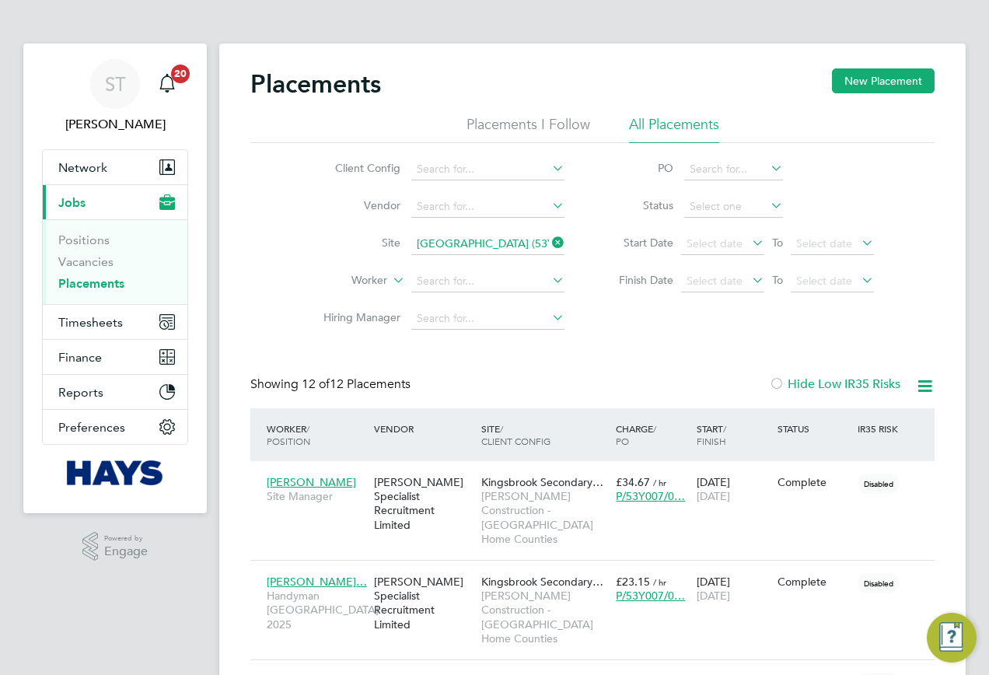
click at [549, 247] on icon at bounding box center [549, 243] width 0 height 22
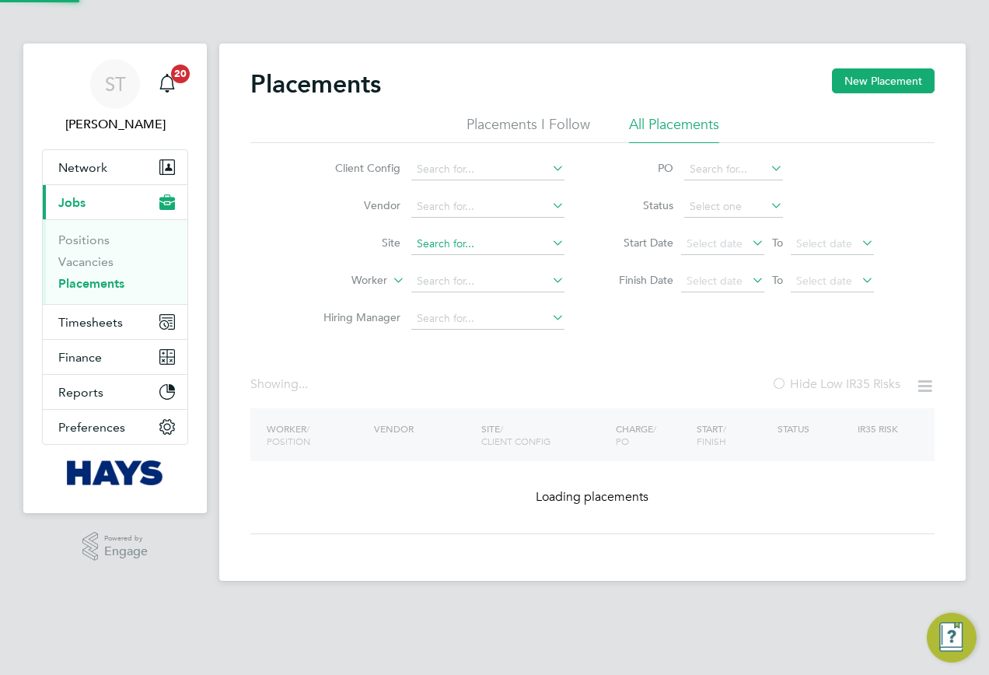
drag, startPoint x: 485, startPoint y: 247, endPoint x: 474, endPoint y: 247, distance: 10.9
click at [479, 247] on input at bounding box center [487, 244] width 153 height 22
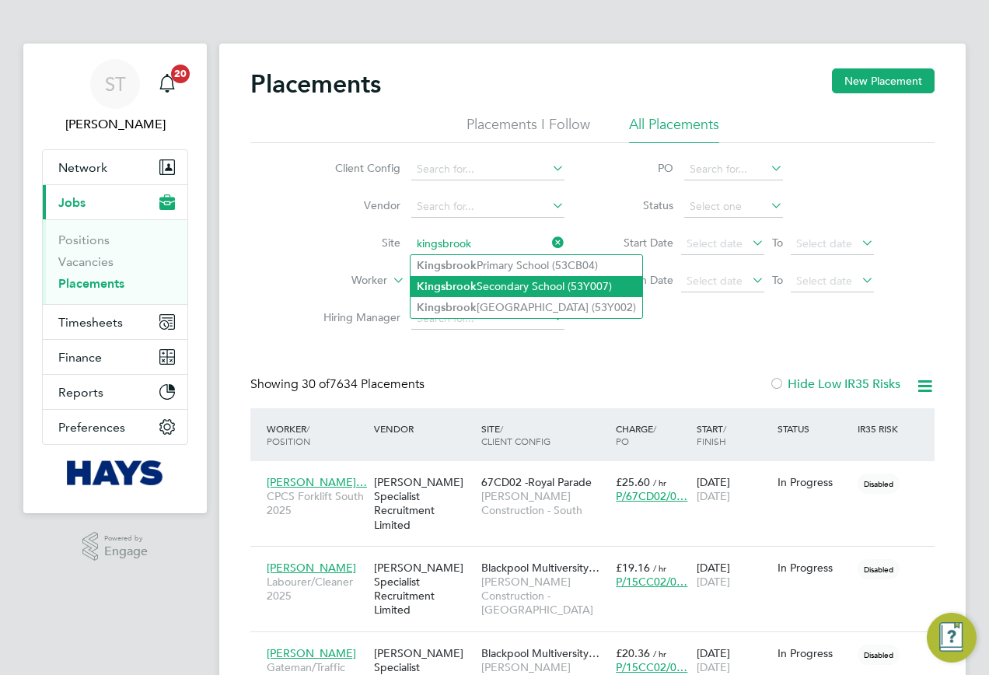
click at [471, 285] on b "Kingsbrook" at bounding box center [447, 286] width 60 height 13
type input "Kingsbrook Secondary School (53Y007)"
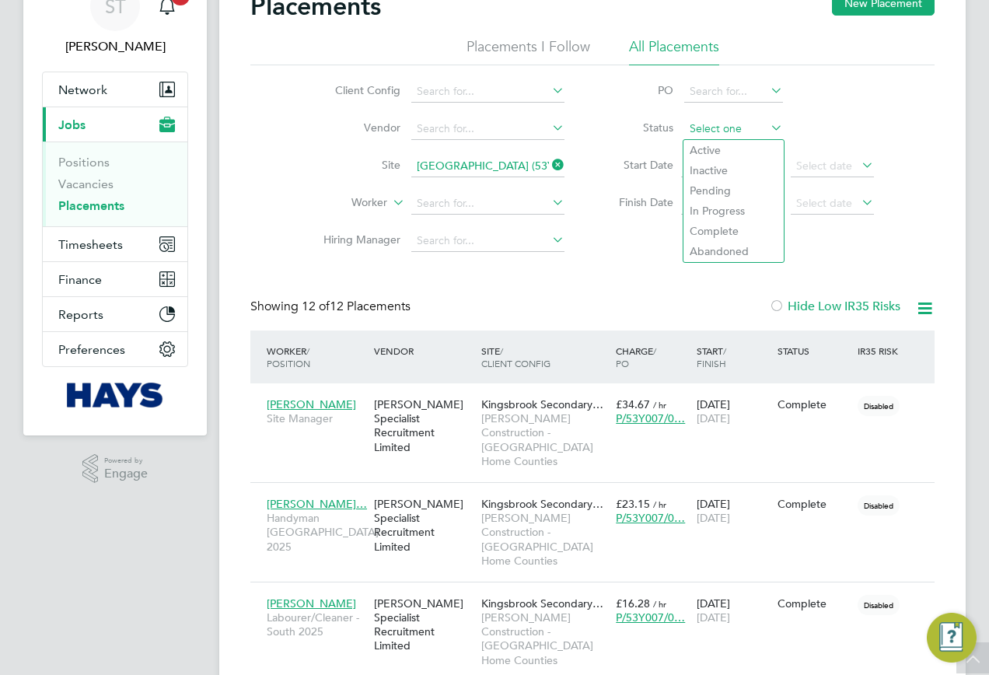
click at [737, 128] on input at bounding box center [734, 129] width 99 height 22
click at [708, 205] on li "In Progress" at bounding box center [734, 211] width 100 height 20
type input "In Progress"
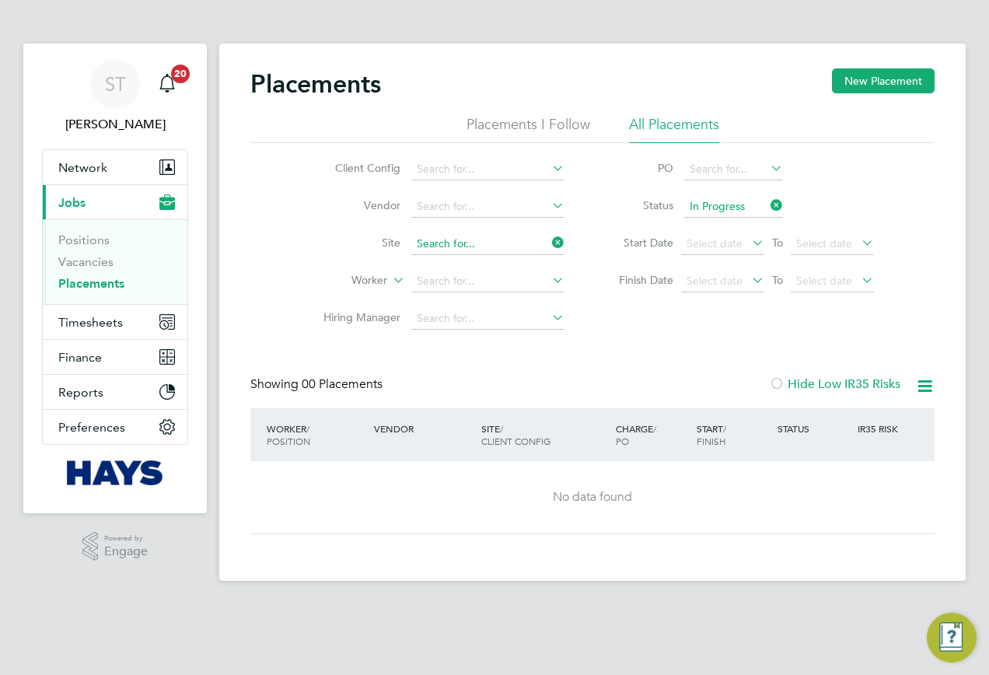
click at [539, 237] on input at bounding box center [487, 244] width 153 height 22
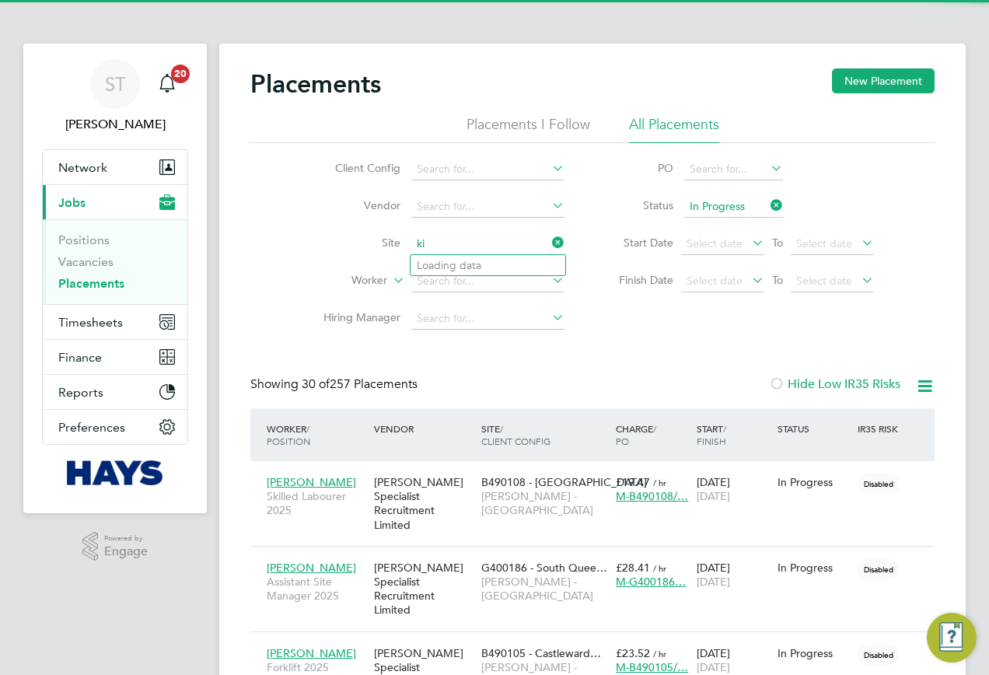
scroll to position [45, 135]
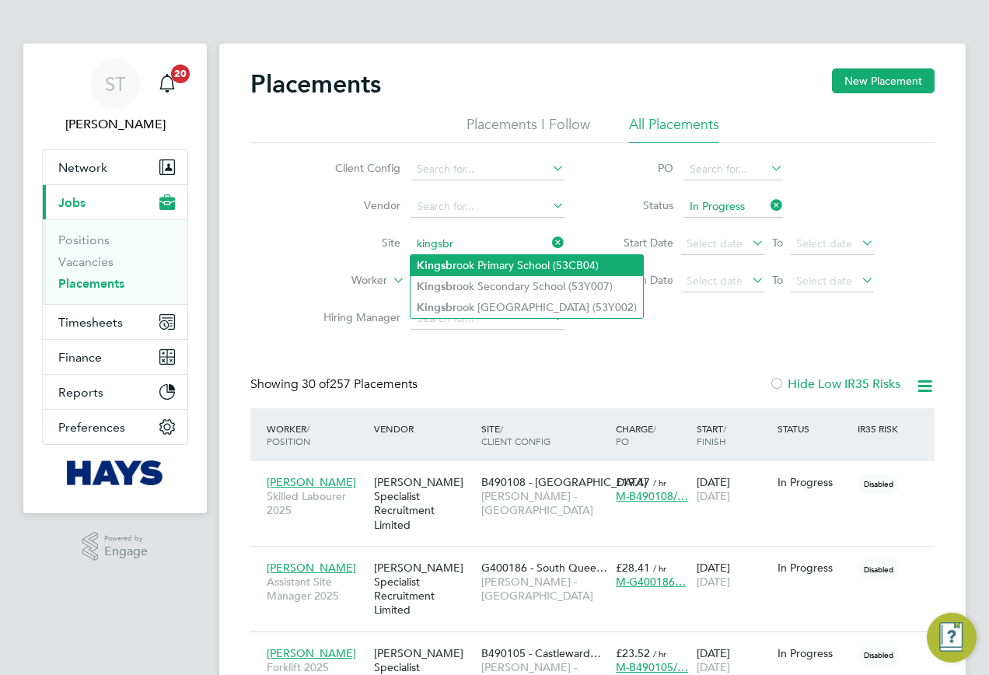
click at [513, 261] on li "Kingsbr ook Primary School (53CB04)" at bounding box center [527, 265] width 233 height 21
type input "Kingsbrook Primary School (53CB04)"
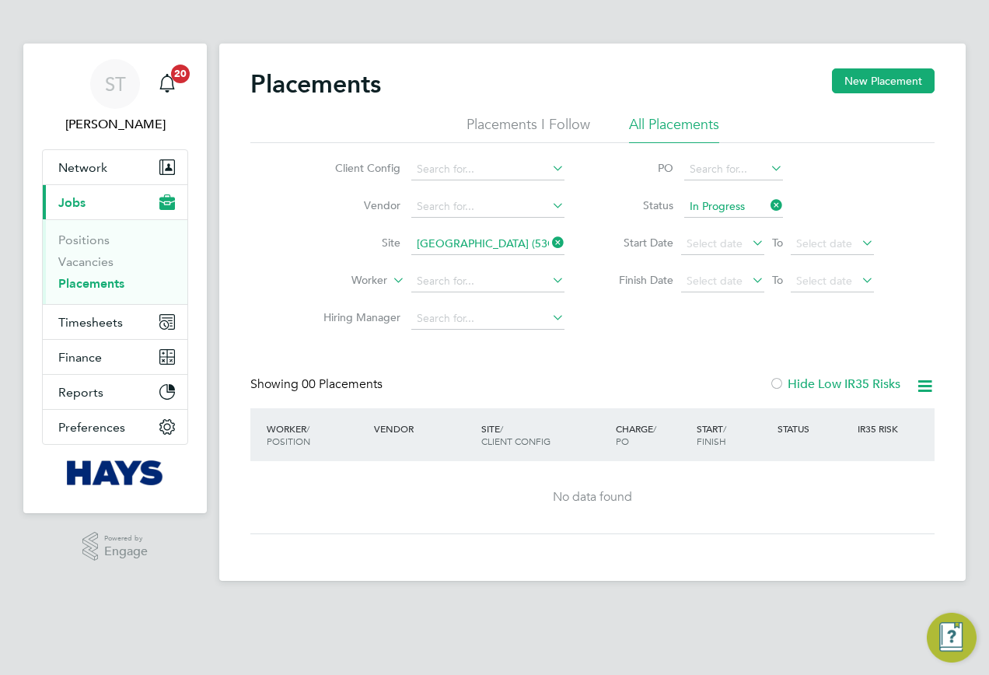
drag, startPoint x: 557, startPoint y: 242, endPoint x: 534, endPoint y: 242, distance: 23.3
click at [549, 242] on icon at bounding box center [549, 243] width 0 height 22
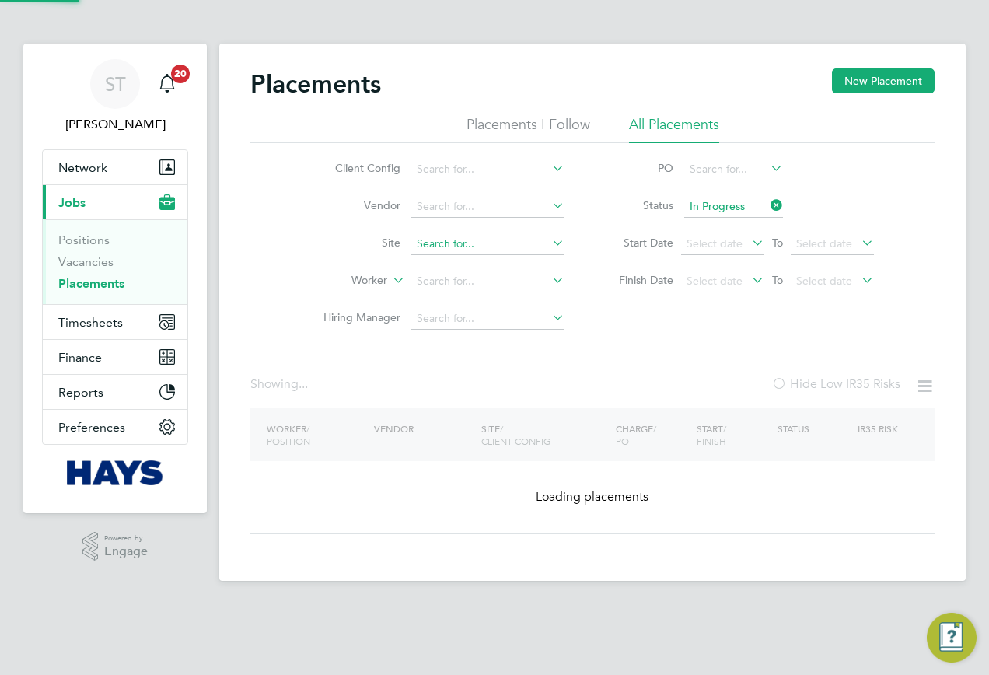
click at [526, 242] on input at bounding box center [487, 244] width 153 height 22
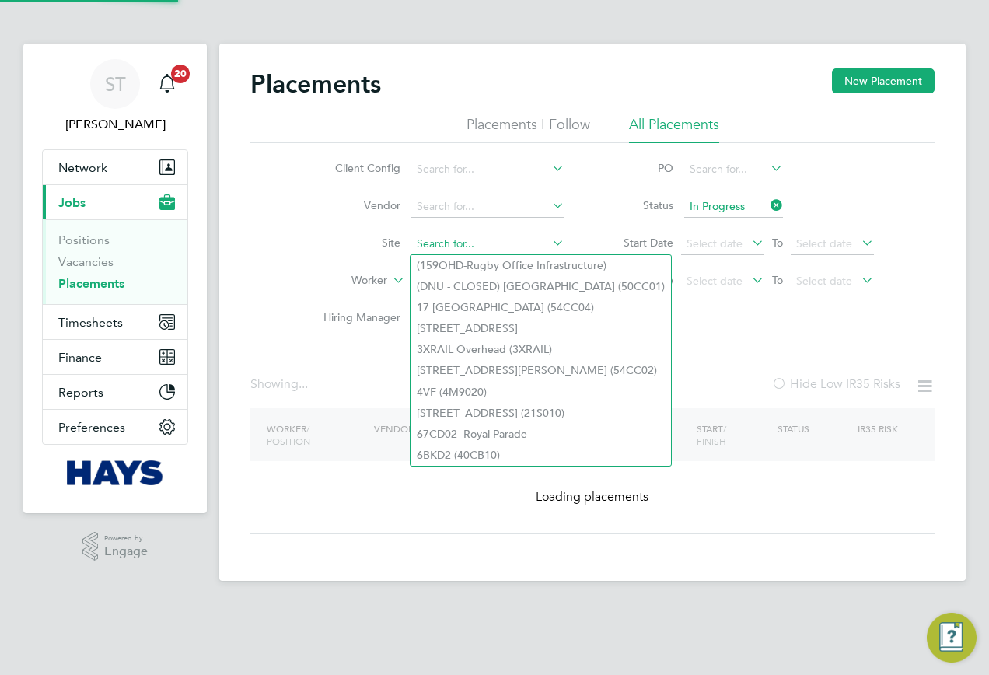
paste input "53CA07"
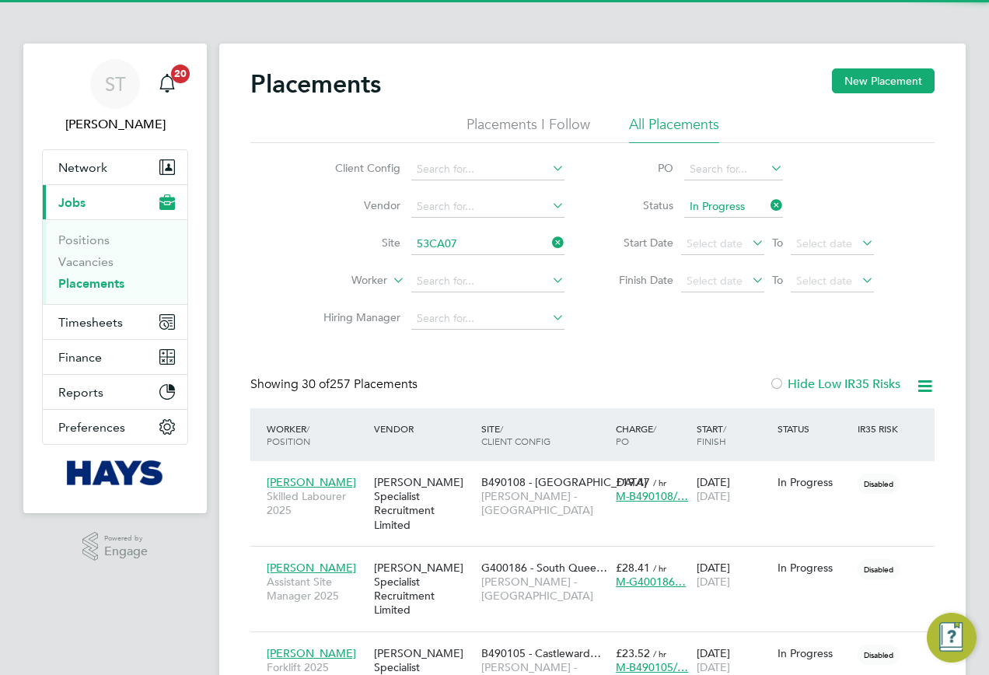
click at [502, 262] on li "Watford Colosseum ( 53CA07 )" at bounding box center [490, 265] width 159 height 21
type input "Watford Colosseum (53CA07)"
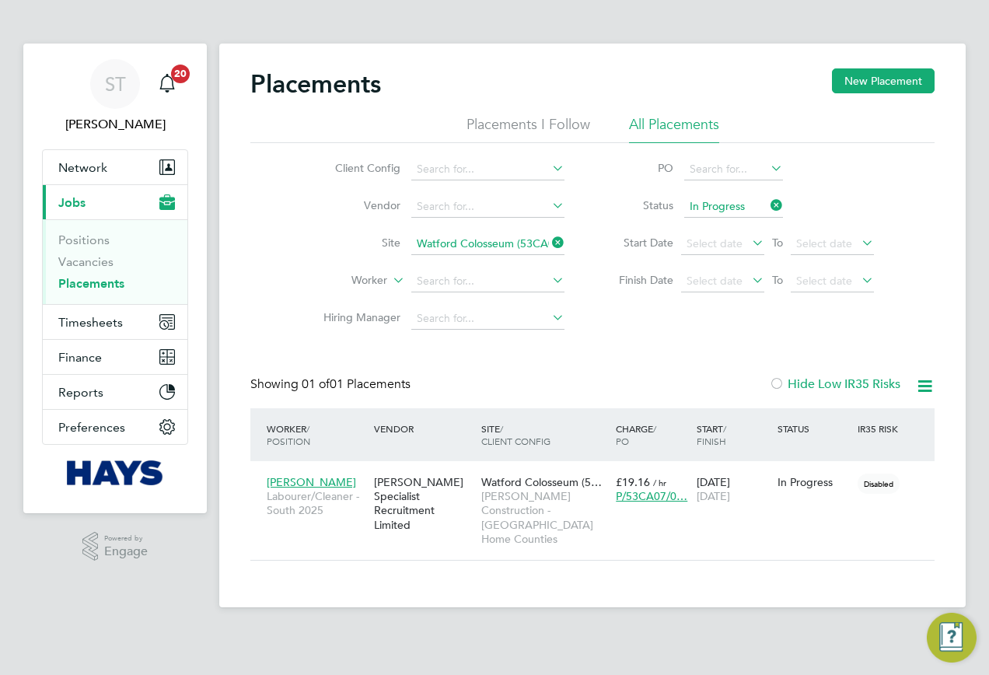
click at [549, 246] on icon at bounding box center [549, 243] width 0 height 22
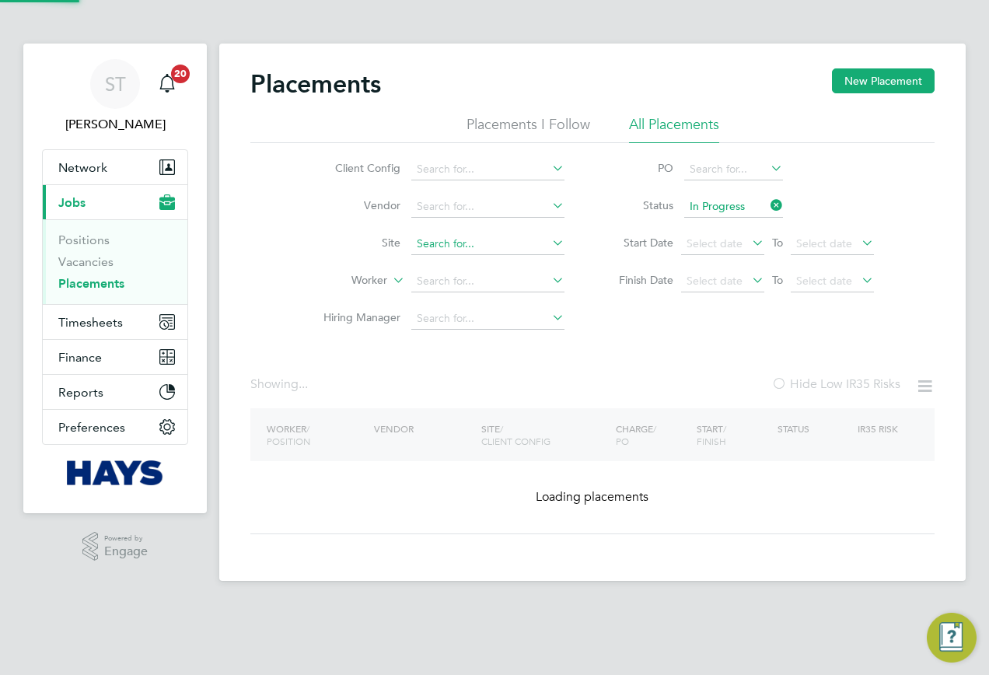
click at [533, 245] on input at bounding box center [487, 244] width 153 height 22
paste input "MKUH Imaging Centre"
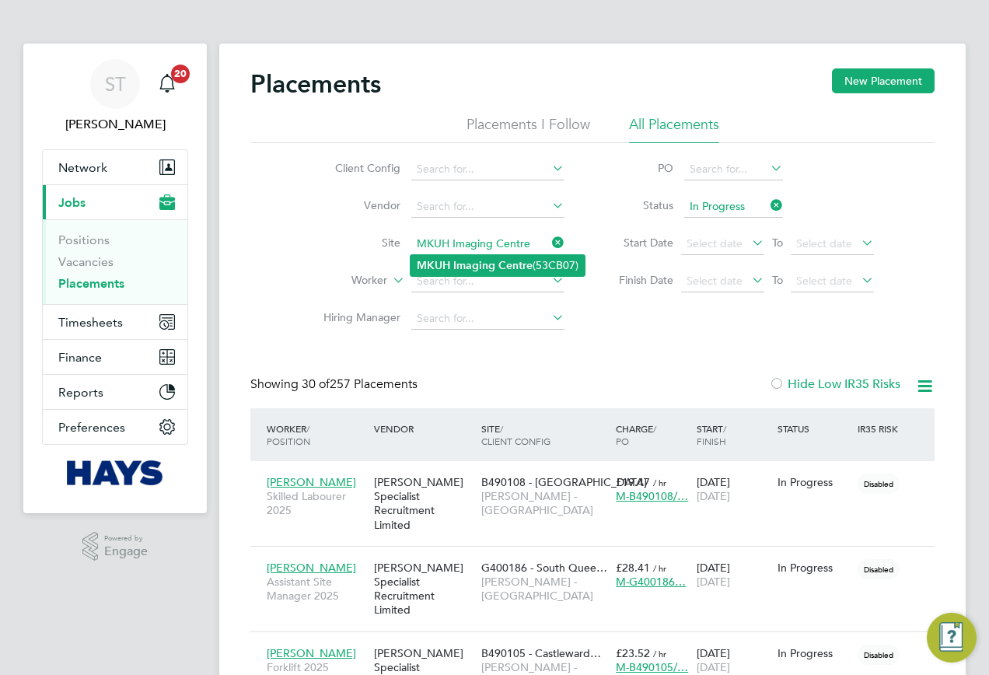
click at [536, 261] on li "MKUH Imaging Centre (53CB07)" at bounding box center [498, 265] width 174 height 21
type input "MKUH Imaging Centre (53CB07)"
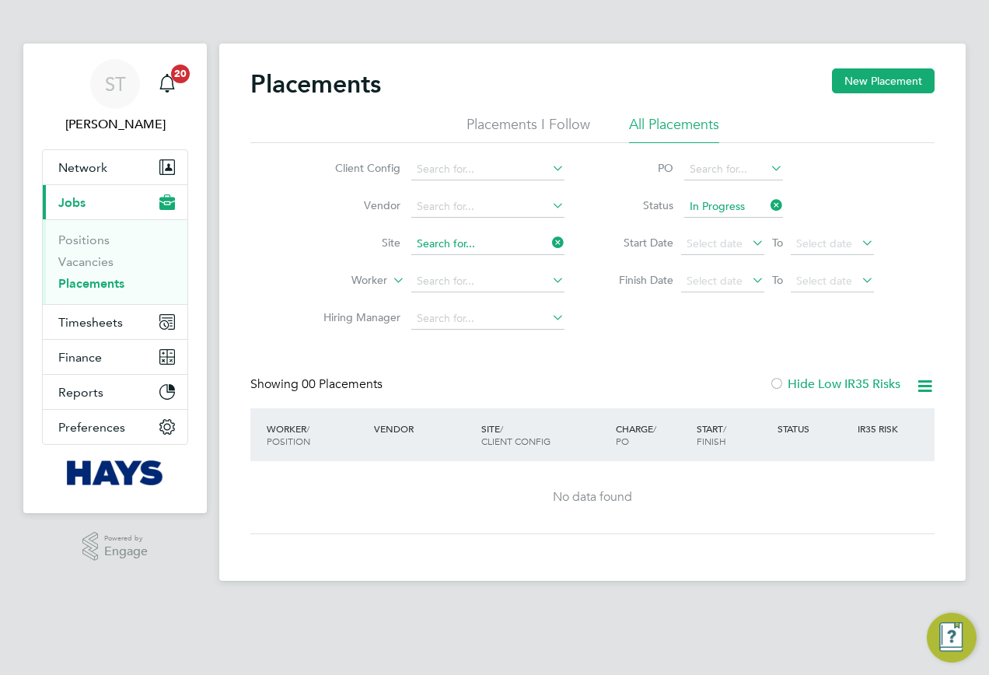
click at [548, 241] on input at bounding box center [487, 244] width 153 height 22
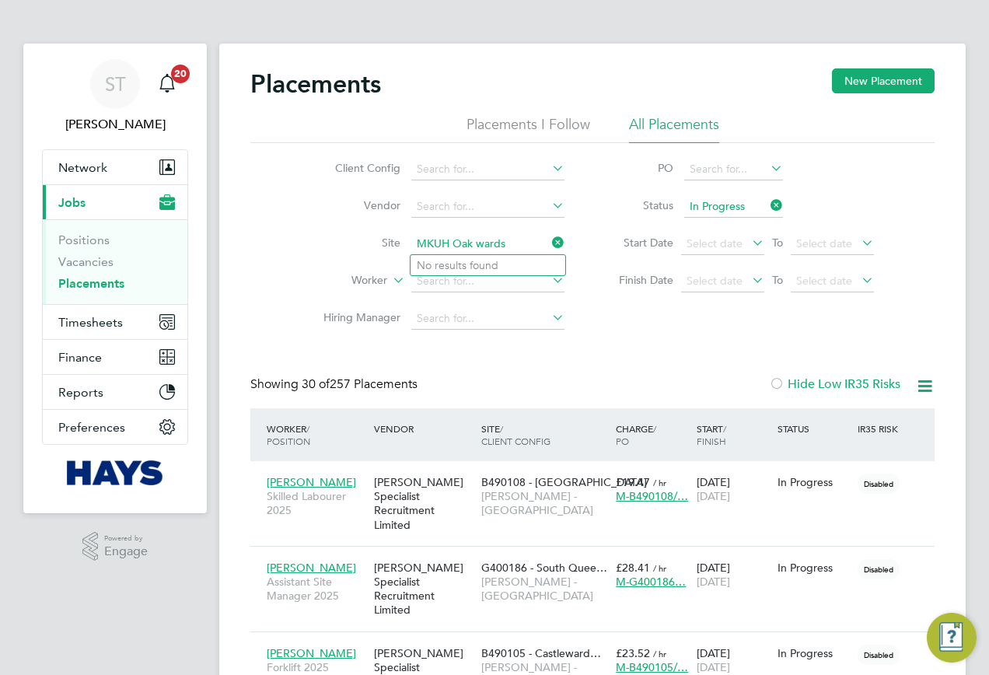
drag, startPoint x: 513, startPoint y: 245, endPoint x: 453, endPoint y: 250, distance: 59.3
click at [453, 250] on input "MKUH Oak wards" at bounding box center [487, 244] width 153 height 22
type input "MKUH"
drag, startPoint x: 476, startPoint y: 239, endPoint x: 413, endPoint y: 241, distance: 63.1
click at [415, 241] on input "MKUH" at bounding box center [487, 244] width 153 height 22
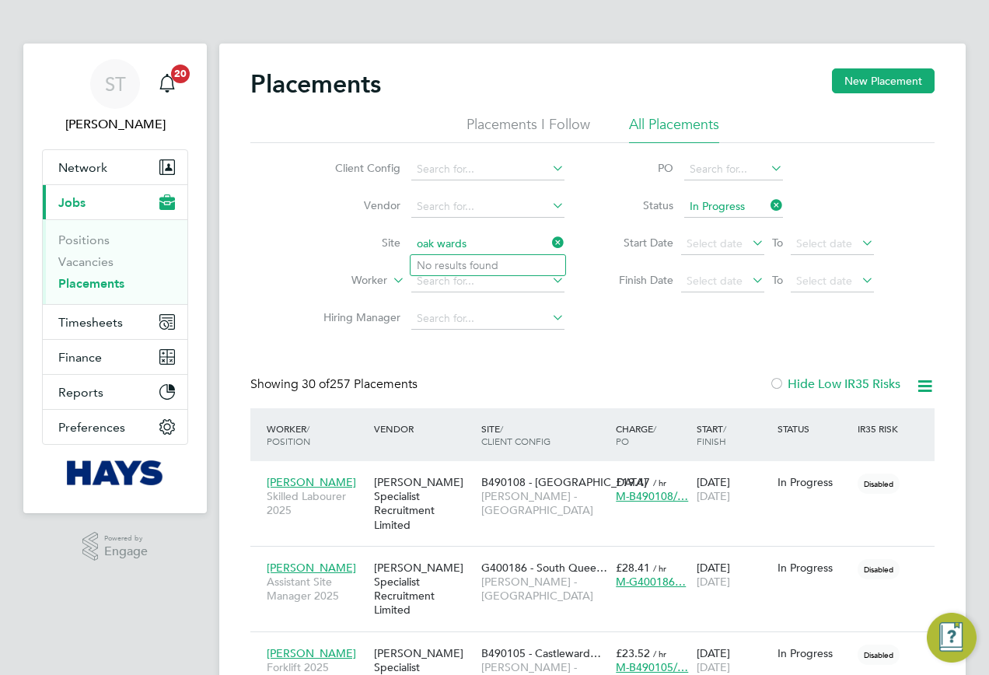
type input "oak wards"
click at [481, 234] on input at bounding box center [487, 244] width 153 height 22
paste input "Newman Catholic College"
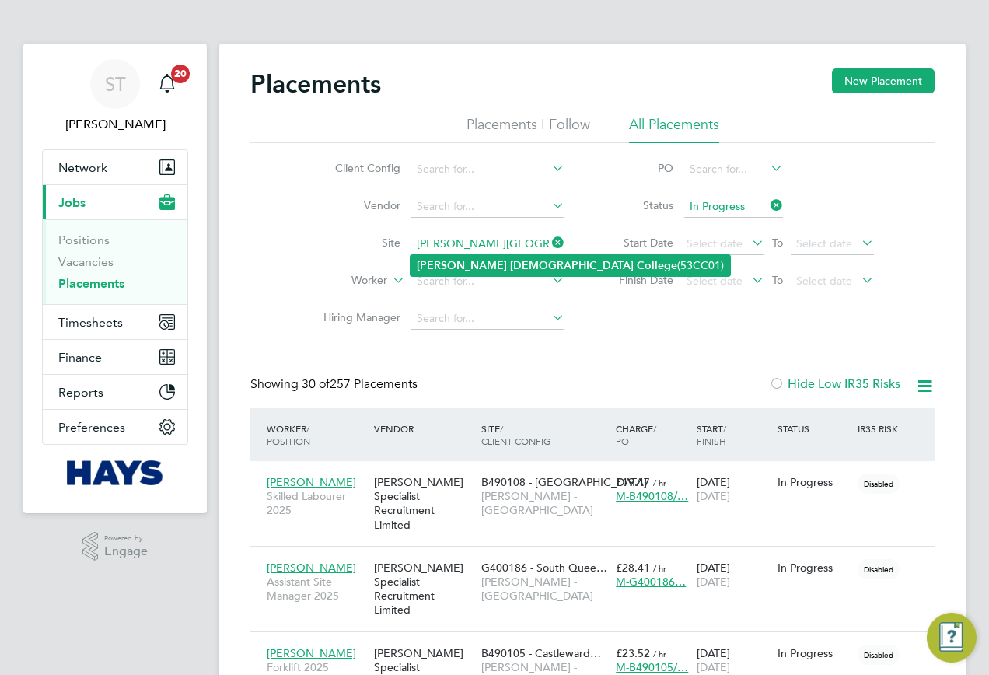
drag, startPoint x: 477, startPoint y: 254, endPoint x: 467, endPoint y: 263, distance: 12.7
click at [510, 259] on b "Catholic" at bounding box center [572, 265] width 124 height 13
type input "Newman Catholic College (53CC01)"
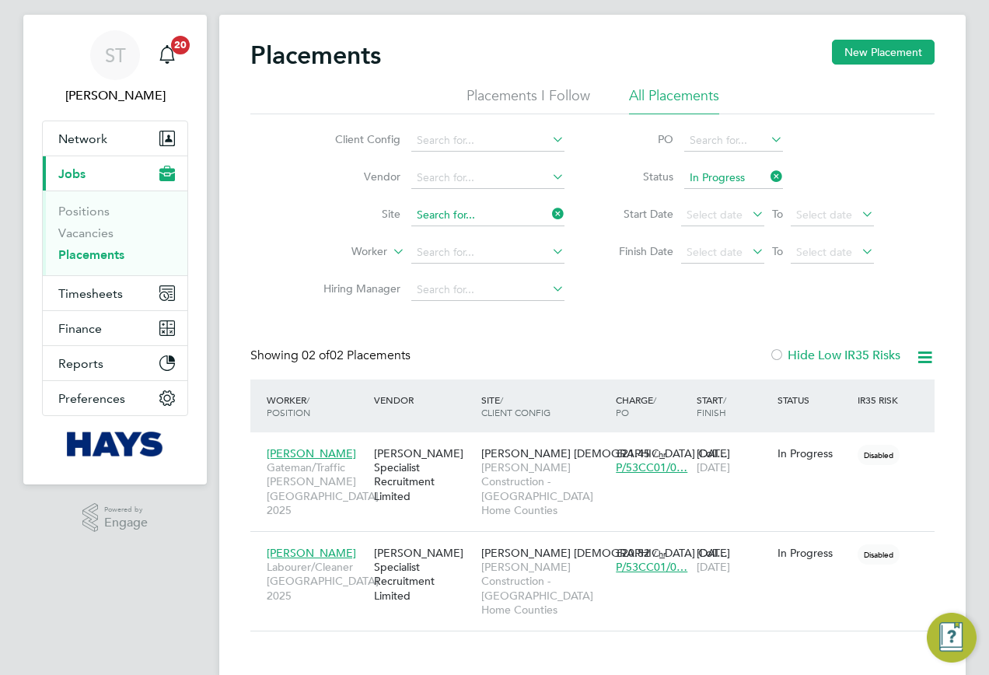
click at [512, 212] on ul "Client Config Vendor Site Worker Hiring Manager" at bounding box center [438, 215] width 292 height 187
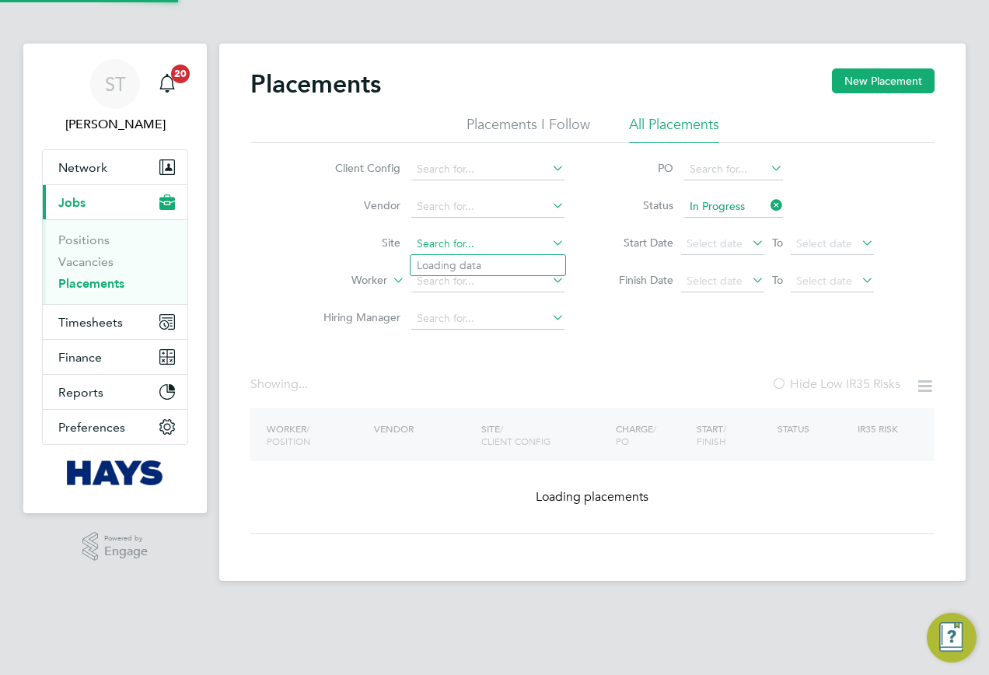
type input "St Margaret’s Clitherow"
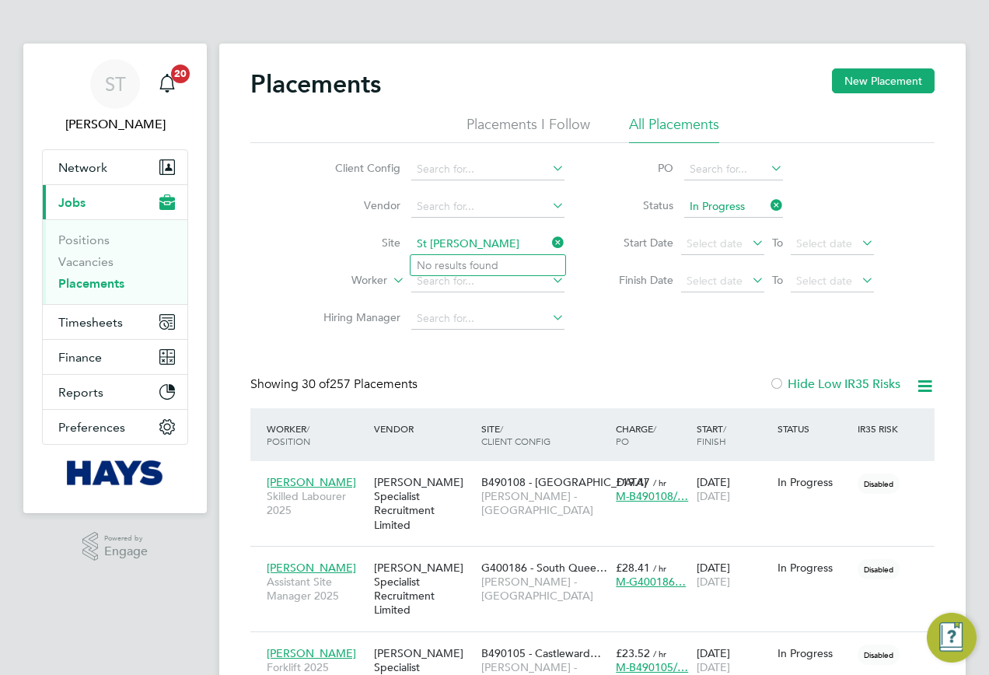
drag, startPoint x: 535, startPoint y: 247, endPoint x: 387, endPoint y: 250, distance: 148.6
click at [387, 250] on li "Site St Margaret’s Clitherow" at bounding box center [438, 244] width 292 height 37
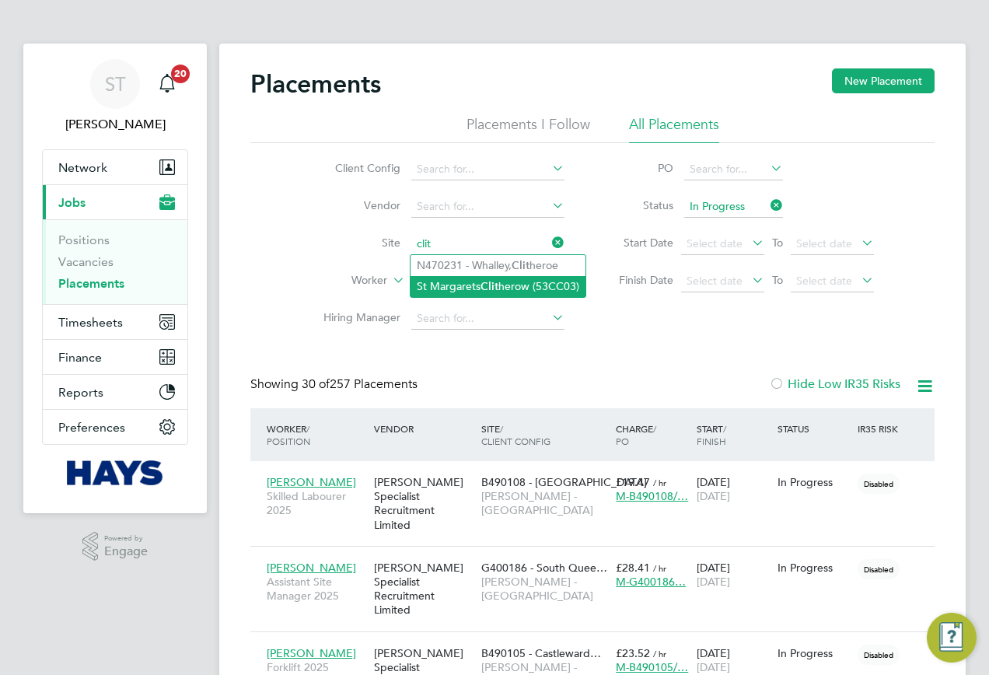
click at [481, 281] on li "St Margarets Clit herow (53CC03)" at bounding box center [498, 286] width 175 height 21
type input "St Margarets Clitherow (53CC03)"
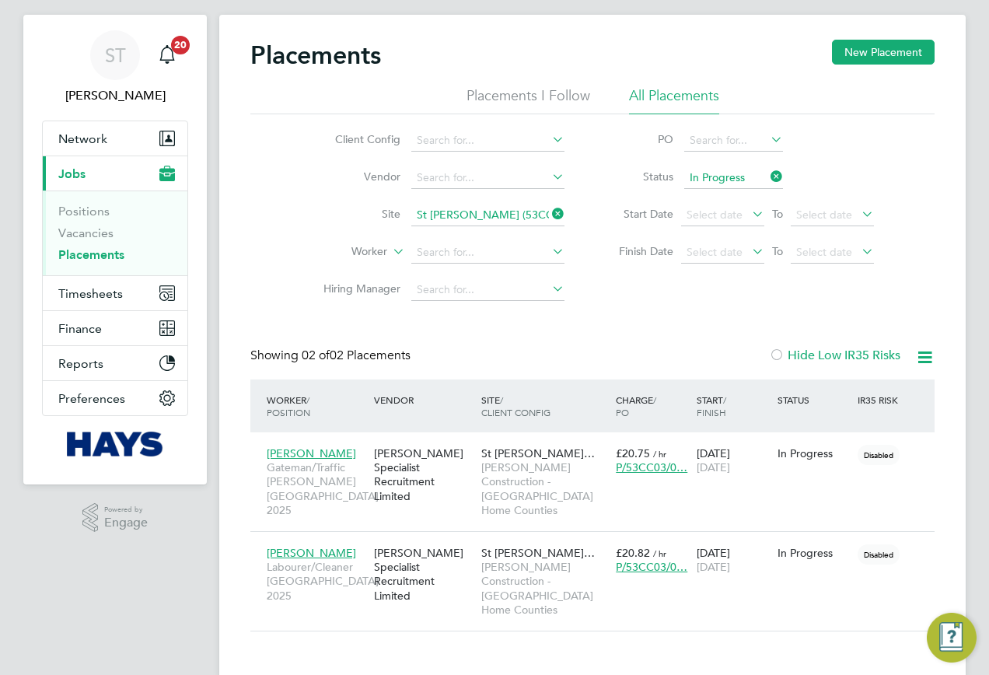
click at [549, 213] on icon at bounding box center [549, 214] width 0 height 22
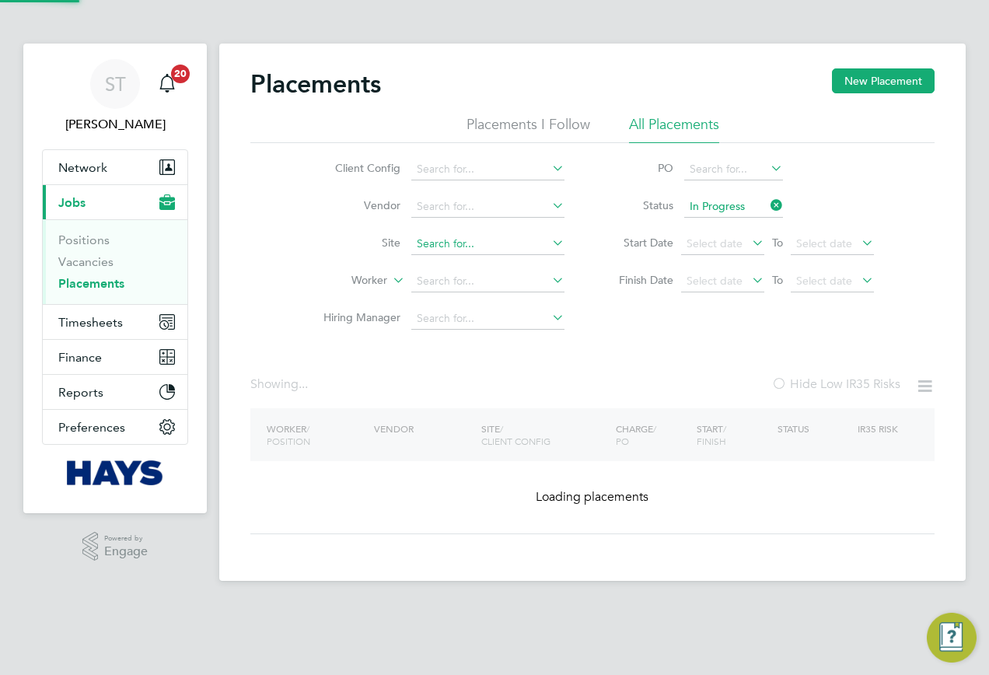
click at [436, 250] on input at bounding box center [487, 244] width 153 height 22
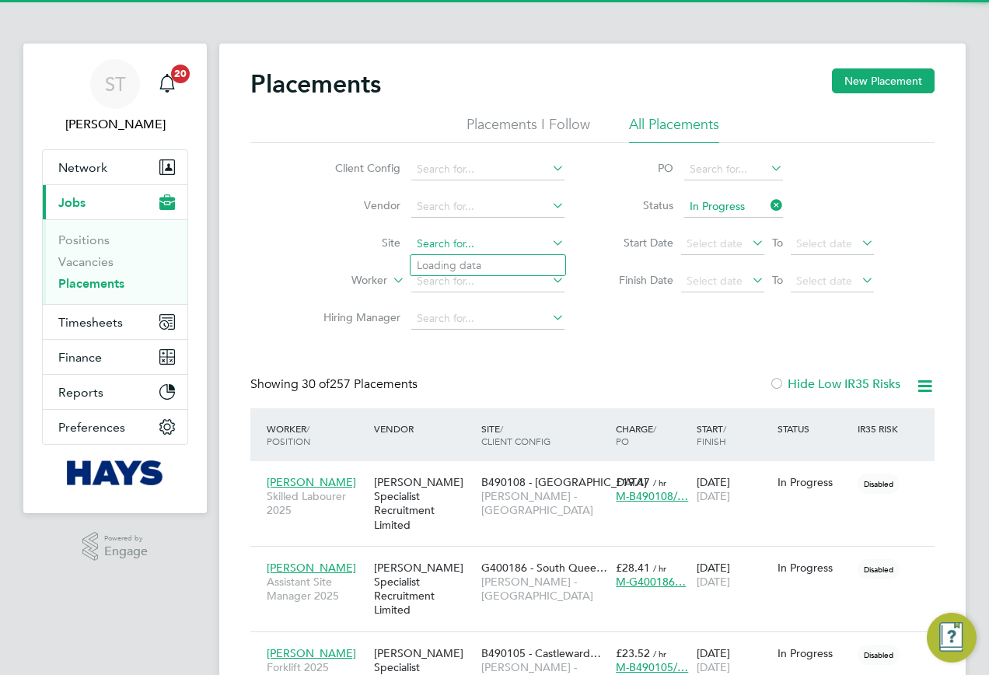
paste input "Preston Park Primary School"
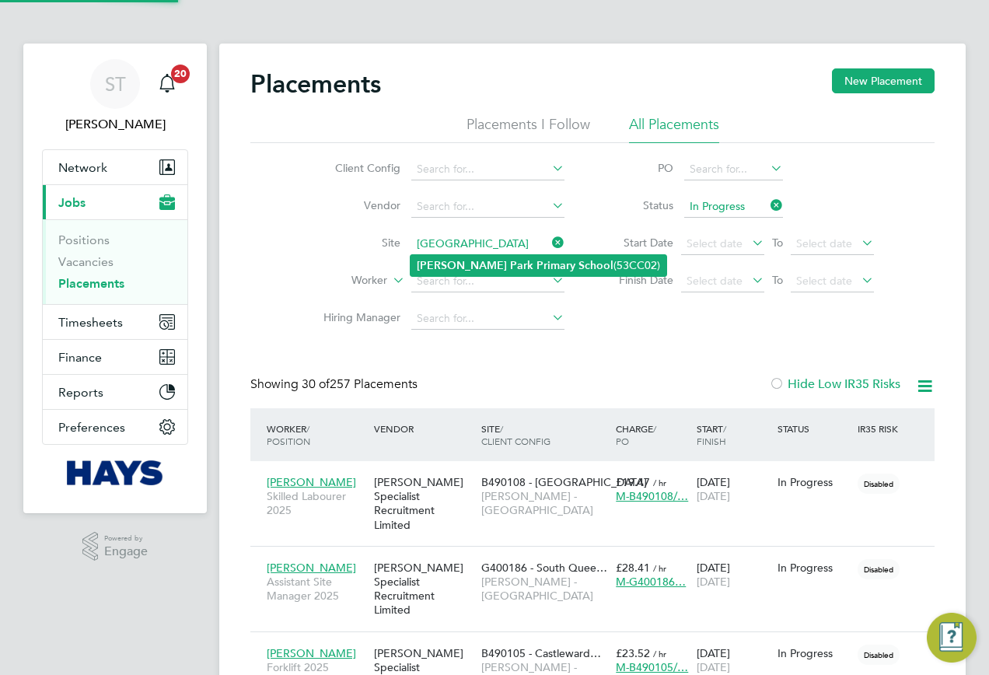
click at [510, 268] on b "Park" at bounding box center [521, 265] width 23 height 13
type input "Preston Park Primary School (53CC02)"
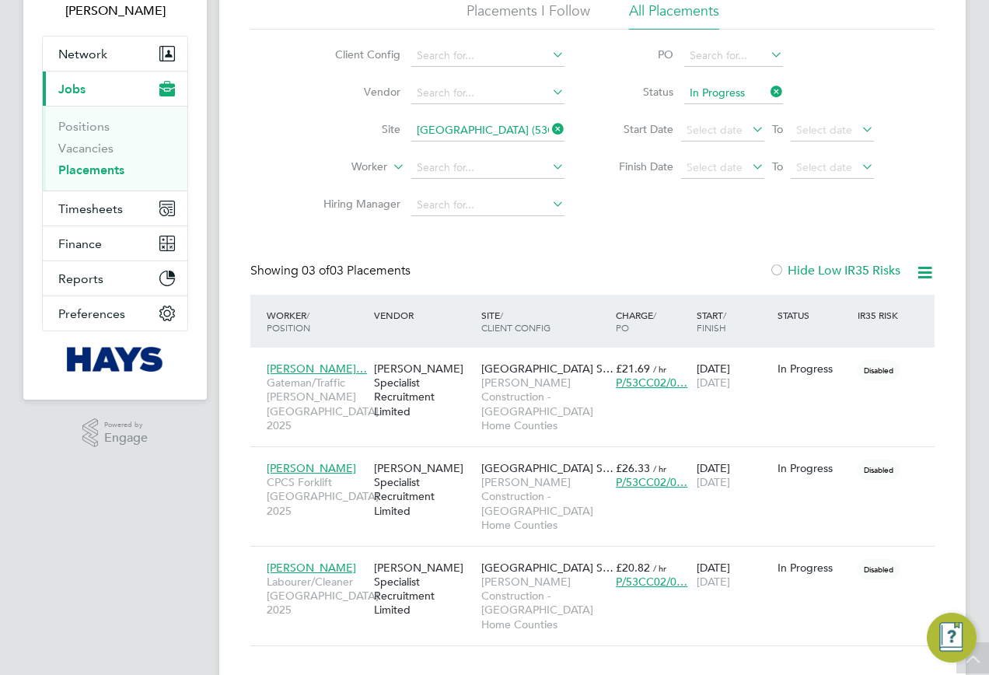
click at [546, 119] on li "Site Preston Park Primary School (53CC02)" at bounding box center [438, 130] width 292 height 37
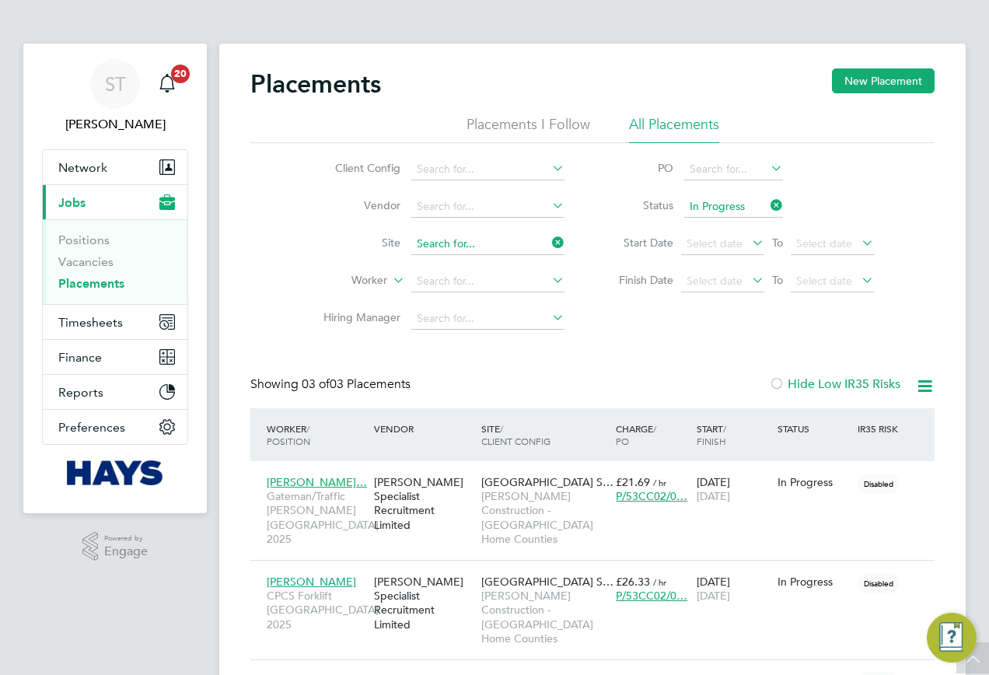
click at [531, 124] on div "Placements I Follow All Placements Client Config Vendor Site Worker Hiring Mana…" at bounding box center [592, 226] width 685 height 222
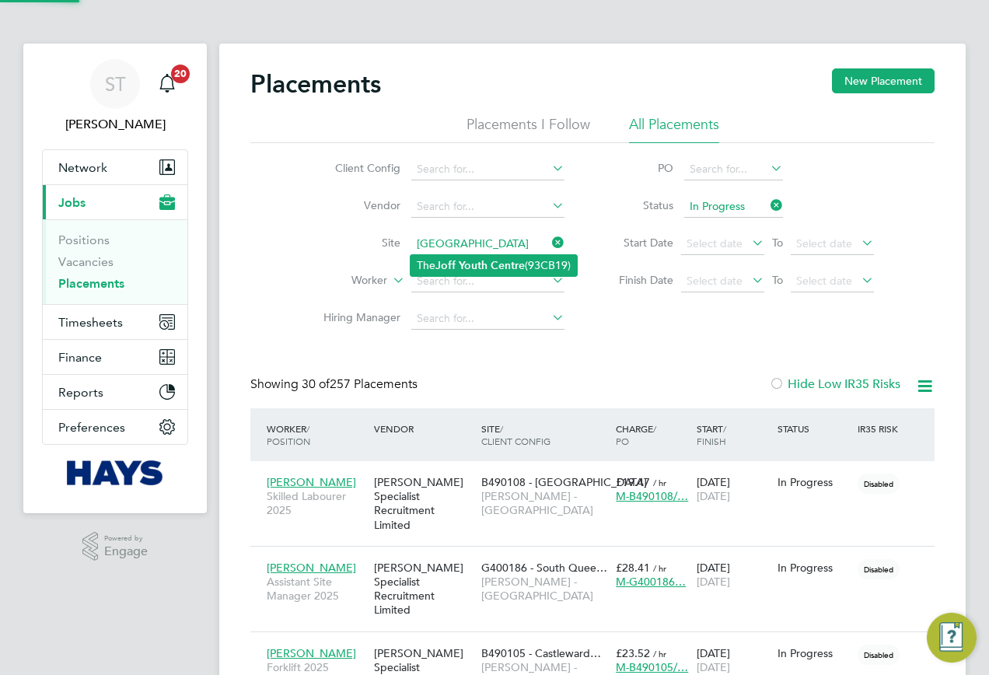
click at [443, 261] on b "Joff" at bounding box center [446, 265] width 20 height 13
type input "The Joff Youth Centre (93CB19)"
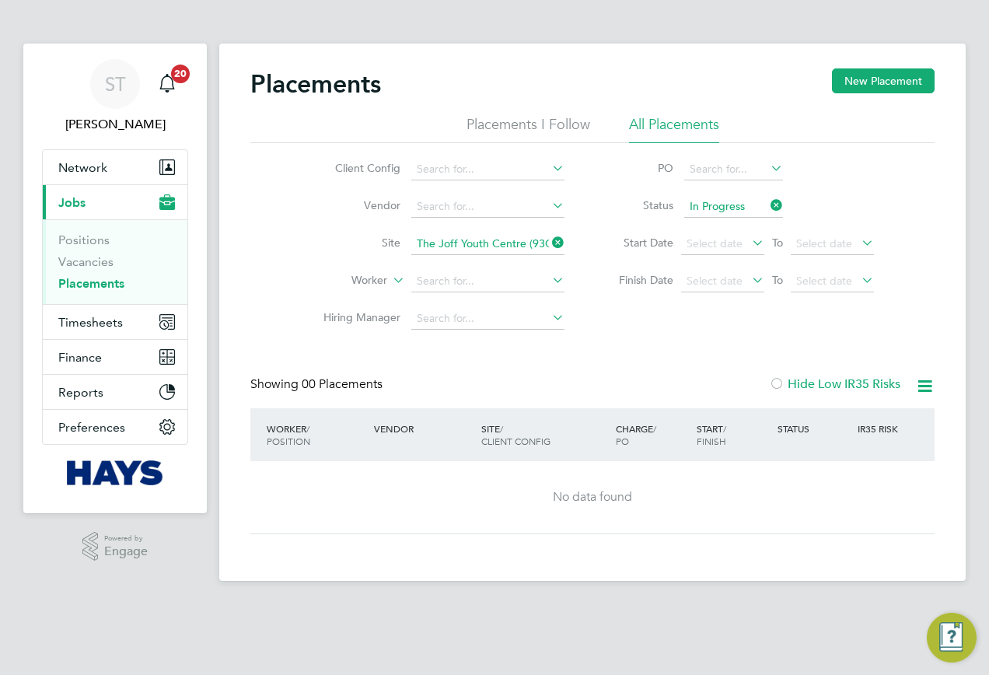
click at [549, 238] on icon at bounding box center [549, 243] width 0 height 22
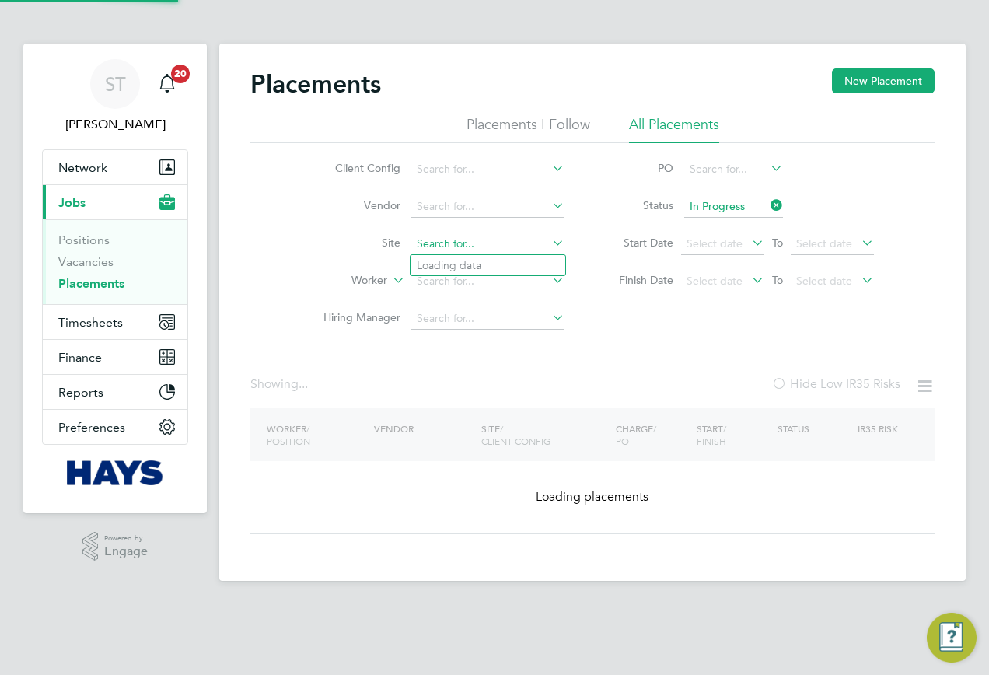
click at [513, 243] on input at bounding box center [487, 244] width 153 height 22
paste input "Heathfield Youth Centre"
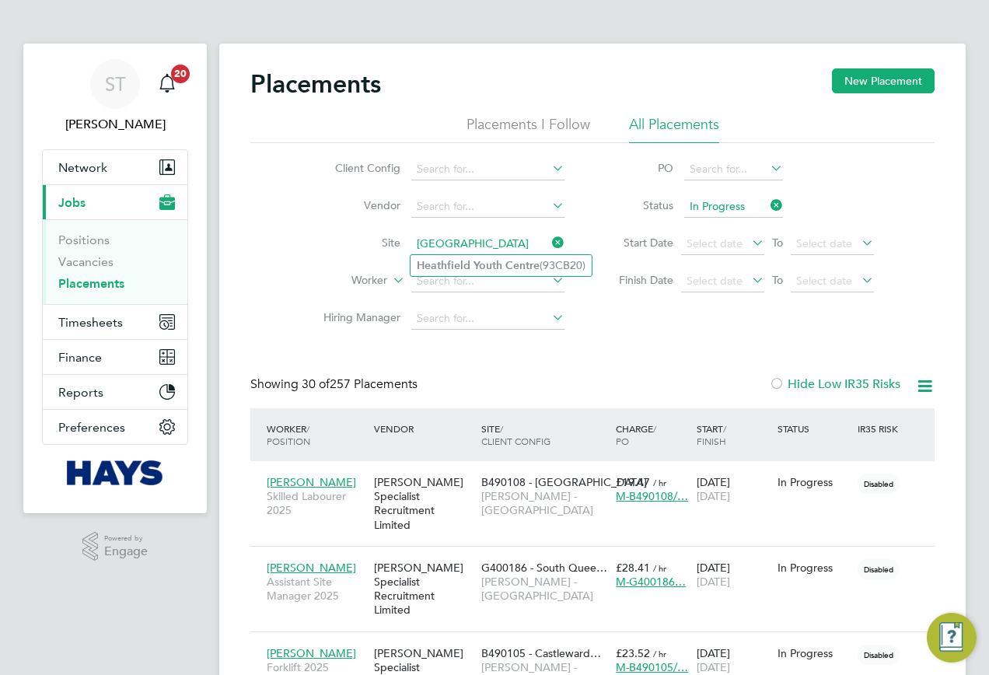
click at [495, 262] on b "Youth" at bounding box center [488, 265] width 29 height 13
type input "Heathfield Youth Centre (93CB20)"
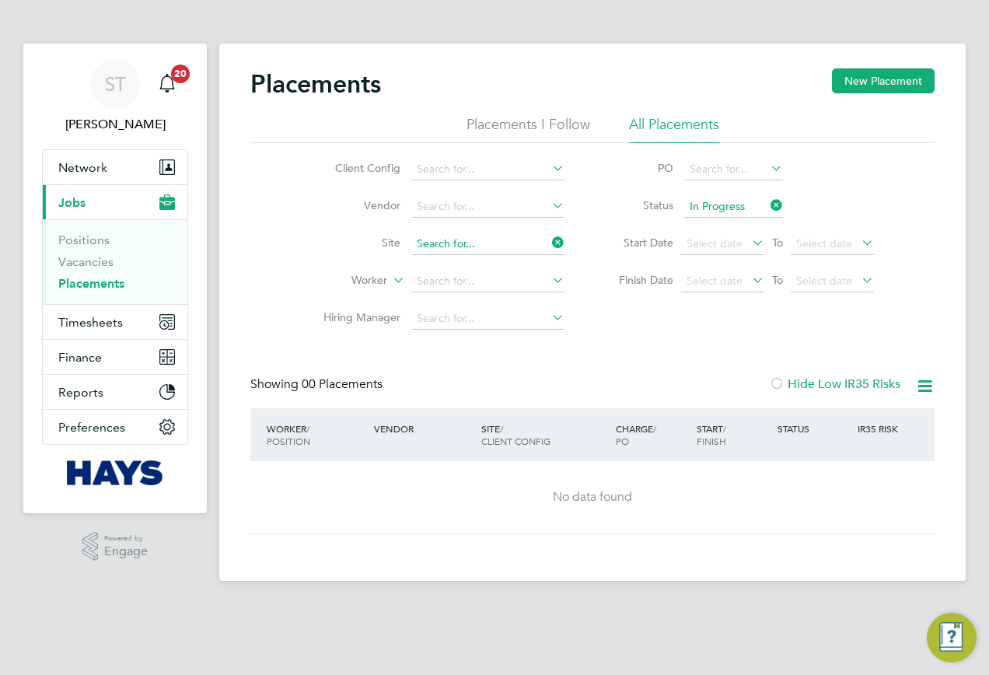
drag, startPoint x: 544, startPoint y: 242, endPoint x: 535, endPoint y: 242, distance: 8.6
click at [544, 242] on input at bounding box center [487, 244] width 153 height 22
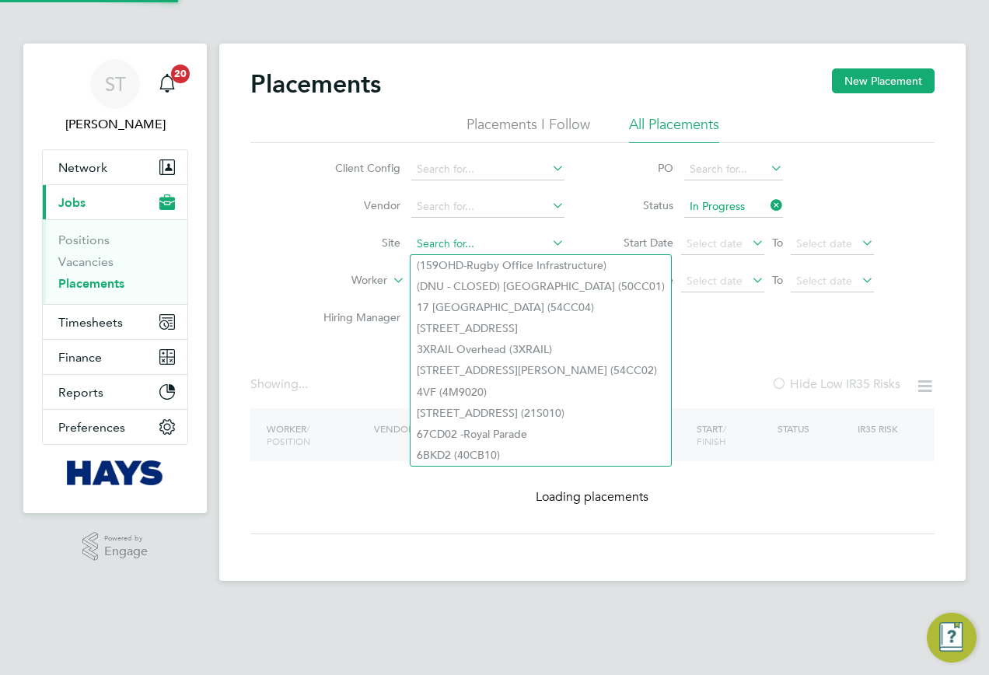
click at [512, 242] on input at bounding box center [487, 244] width 153 height 22
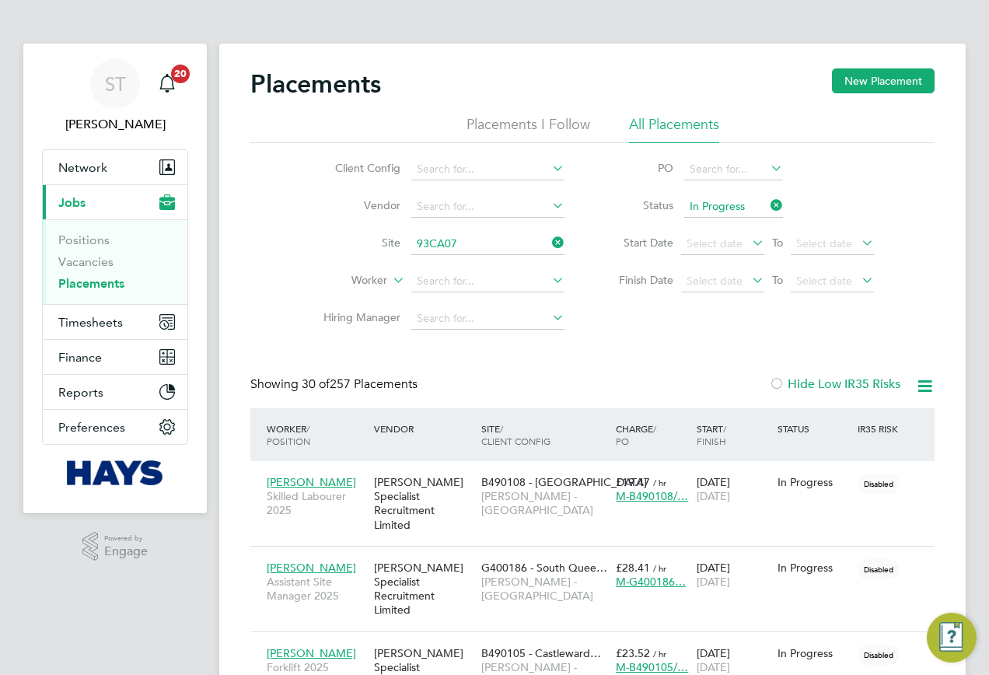
click at [477, 267] on li "Fordway Alternate Provision ( 93CA07 )" at bounding box center [511, 265] width 201 height 21
type input "Fordway Alternate Provision (93CA07)"
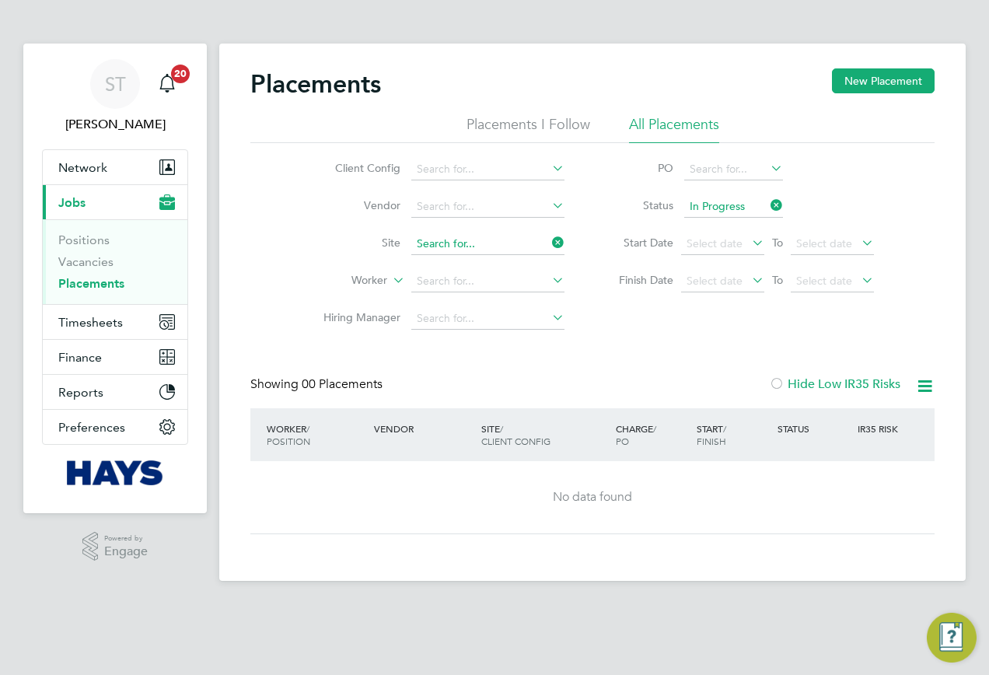
drag, startPoint x: 539, startPoint y: 237, endPoint x: 527, endPoint y: 245, distance: 14.0
click at [539, 238] on input at bounding box center [487, 244] width 153 height 22
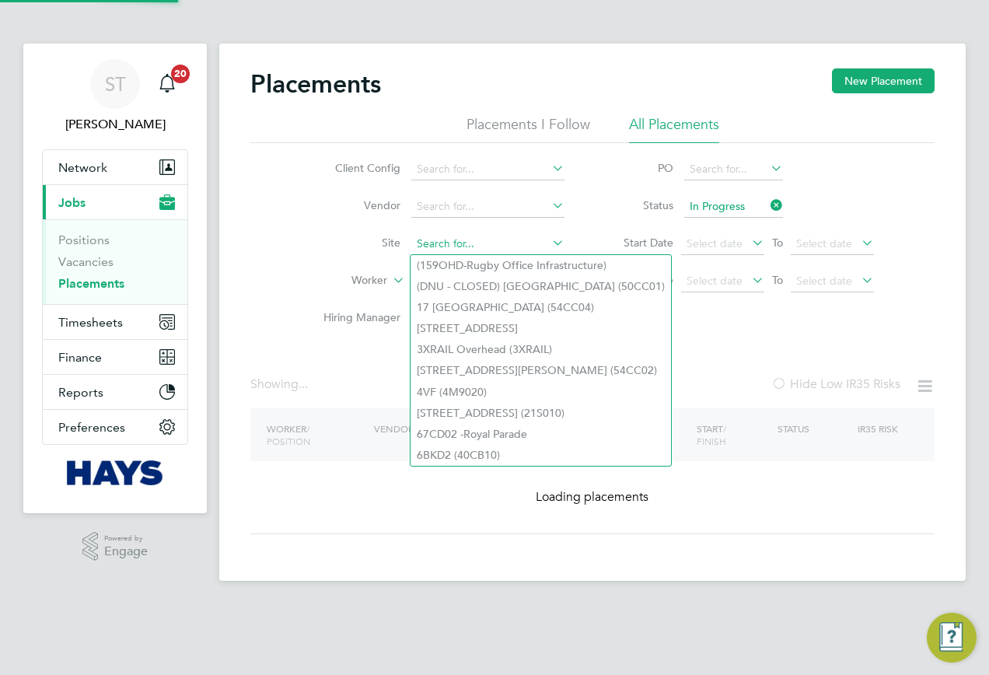
click at [521, 247] on input at bounding box center [487, 244] width 153 height 22
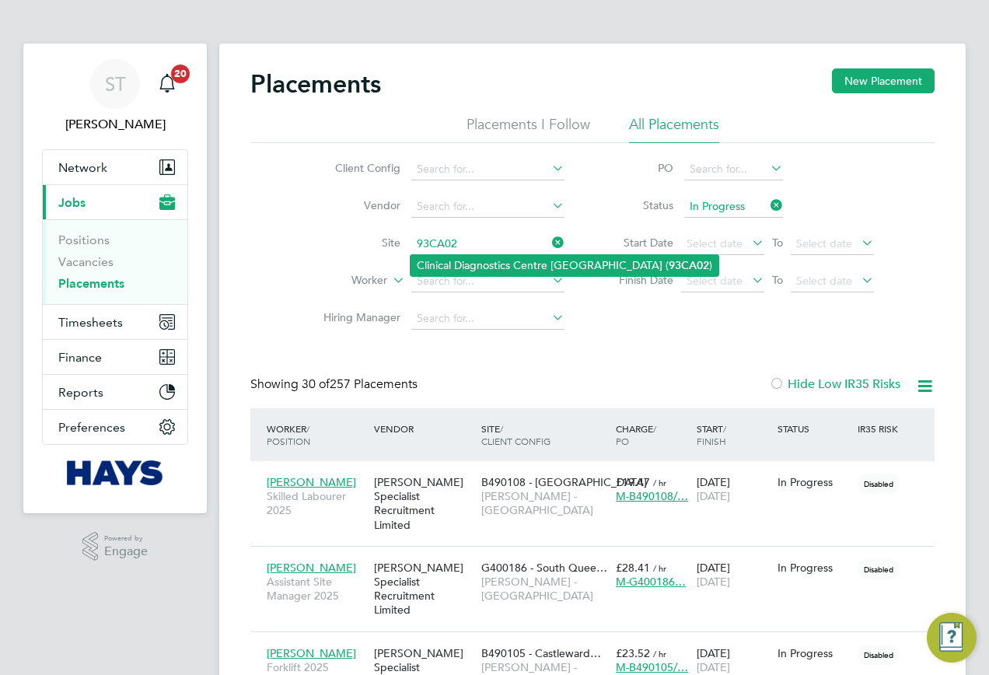
click at [505, 259] on li "Clinical Diagnostics Centre Southlands Hospital ( 93CA02 )" at bounding box center [565, 265] width 308 height 21
type input "Clinical Diagnostics Centre Southlands Hospital (93CA02)"
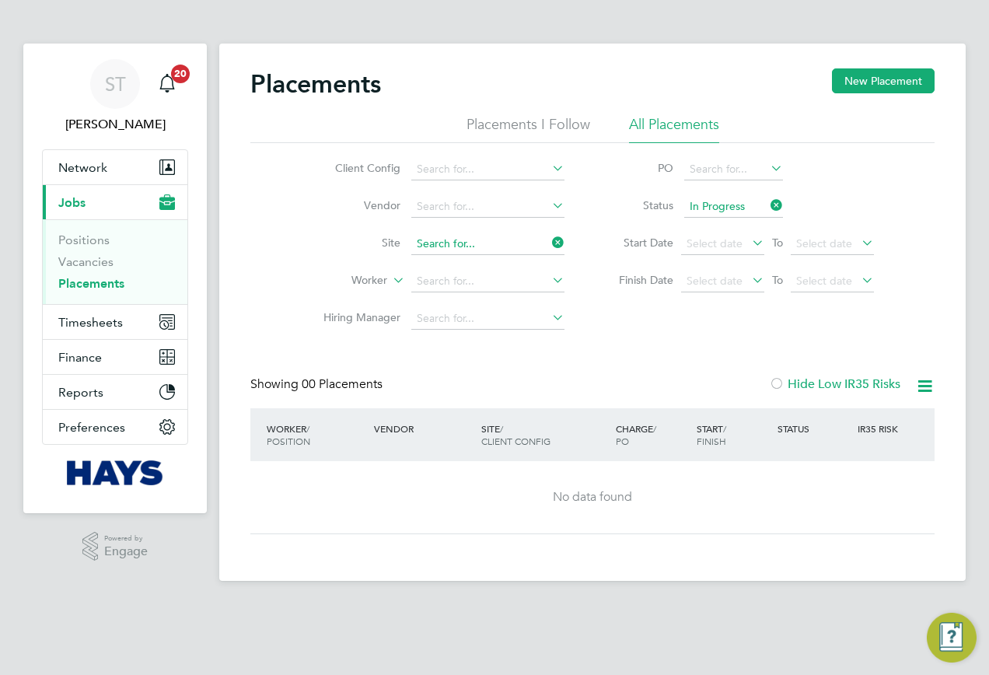
click at [469, 240] on input at bounding box center [487, 244] width 153 height 22
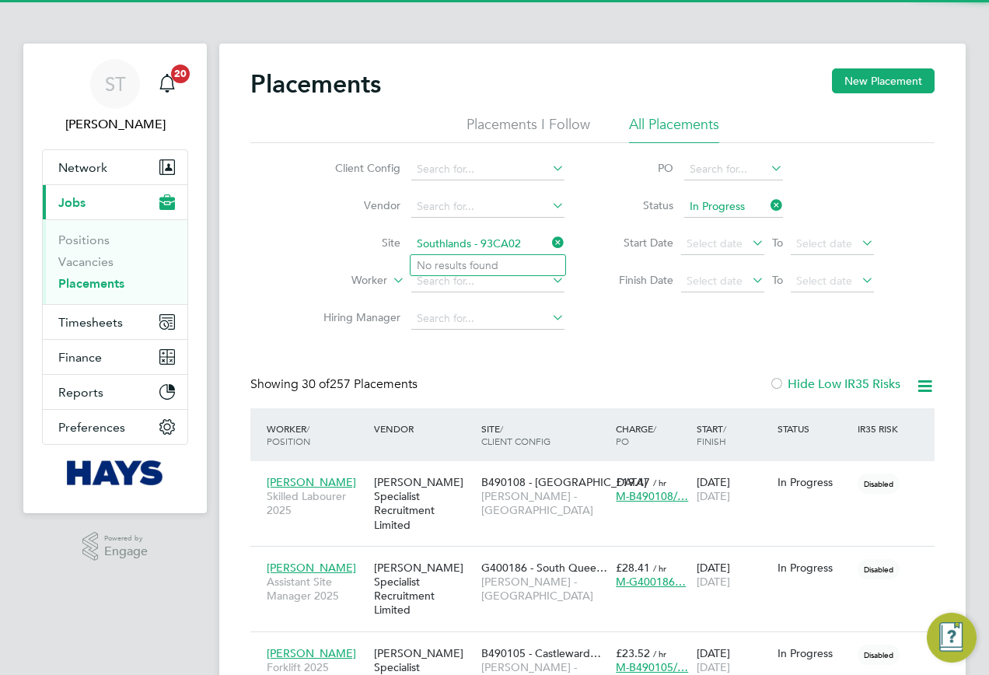
drag, startPoint x: 481, startPoint y: 246, endPoint x: 401, endPoint y: 250, distance: 79.5
click at [401, 250] on li "Site Southlands - 93CA02" at bounding box center [438, 244] width 292 height 37
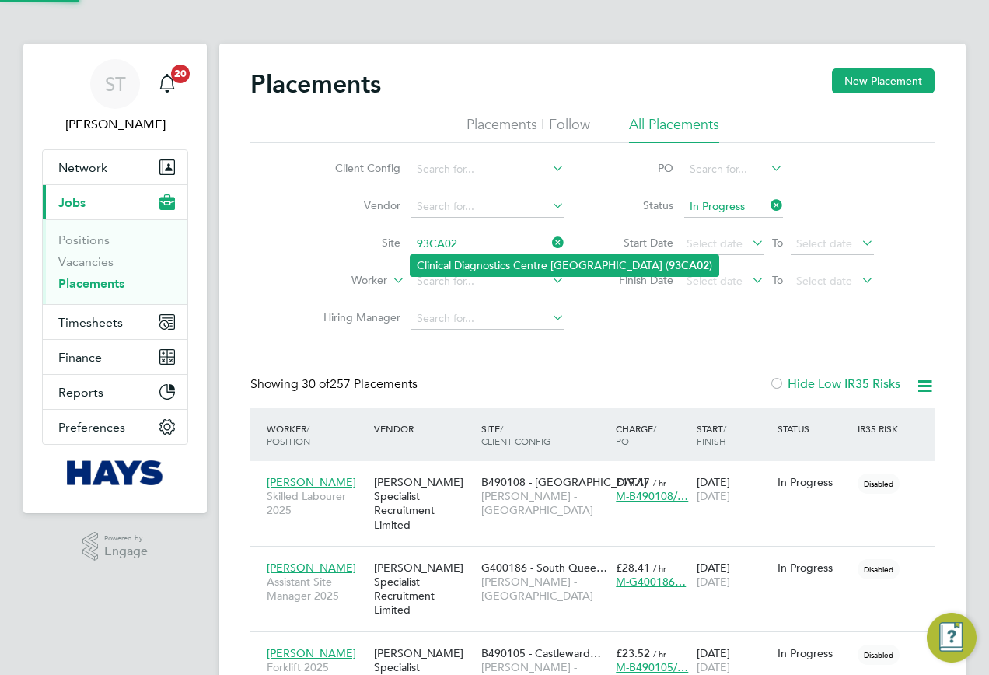
click at [464, 261] on li "Clinical Diagnostics Centre Southlands Hospital ( 93CA02 )" at bounding box center [565, 265] width 308 height 21
type input "Clinical Diagnostics Centre Southlands Hospital (93CA02)"
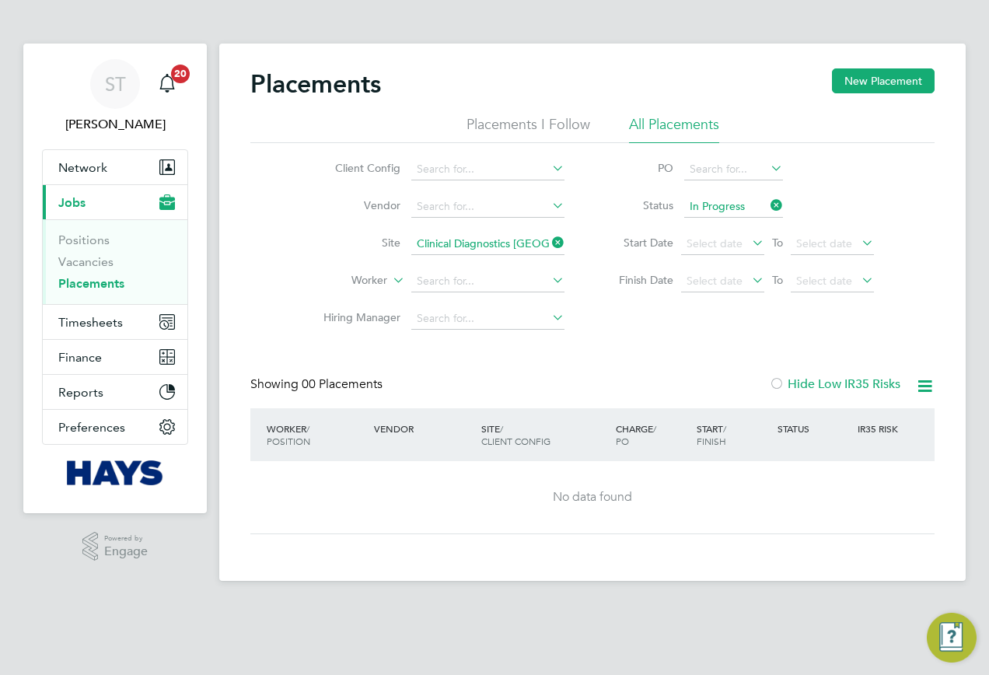
click at [549, 240] on icon at bounding box center [549, 243] width 0 height 22
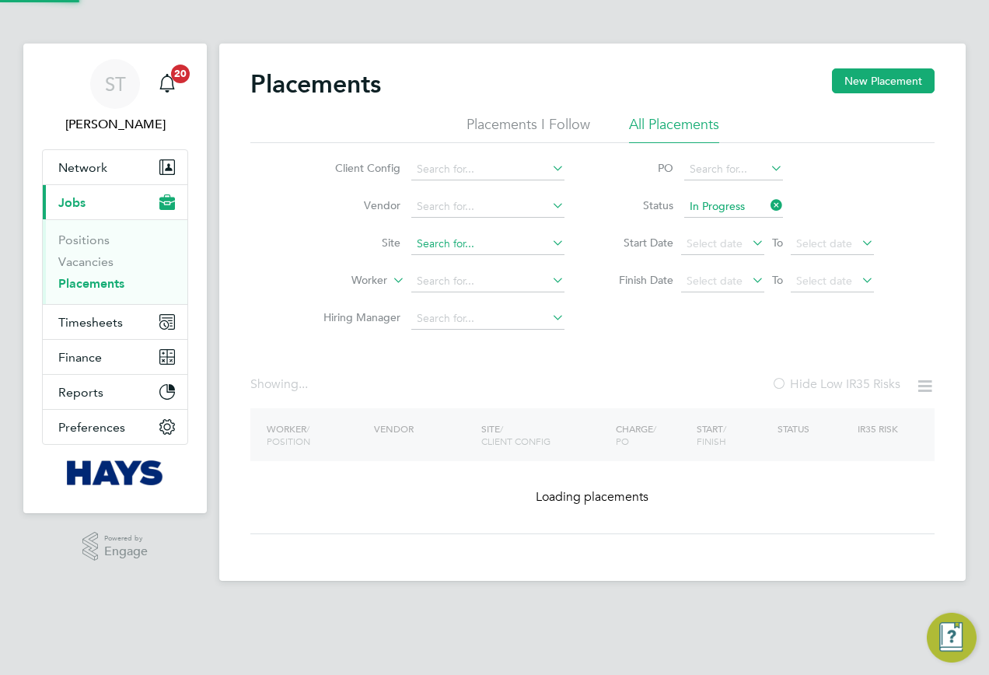
click at [464, 248] on input at bounding box center [487, 244] width 153 height 22
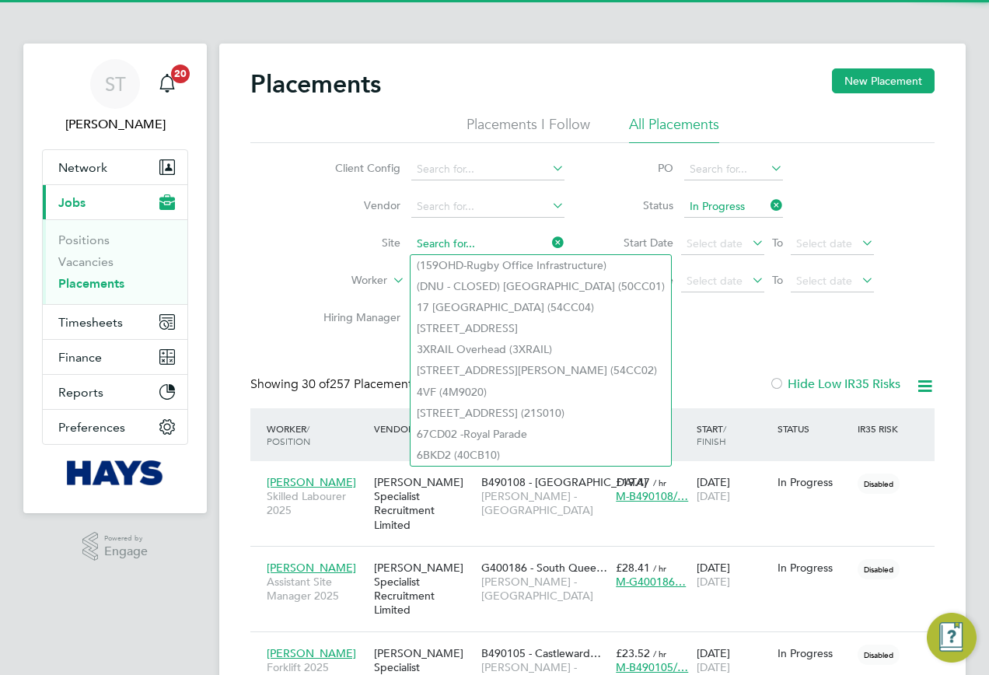
click at [468, 249] on input at bounding box center [487, 244] width 153 height 22
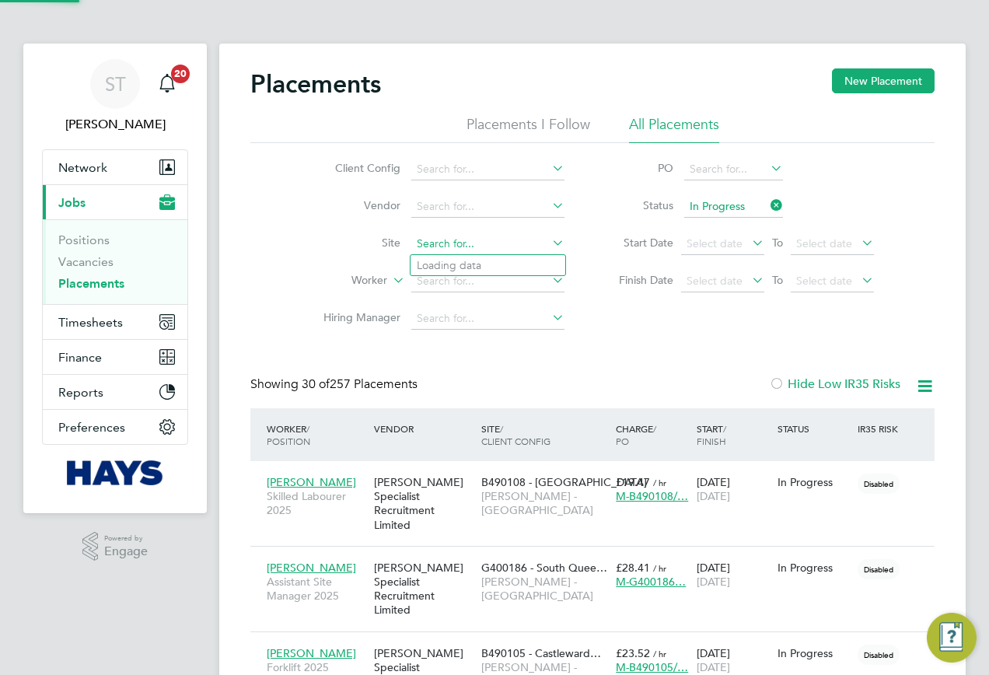
click at [456, 247] on input at bounding box center [487, 244] width 153 height 22
paste input "93CA08"
click at [452, 264] on li "Kingsway to the Sea ( 93CA08 )" at bounding box center [492, 265] width 163 height 21
type input "Kingsway to the Sea (93CA08)"
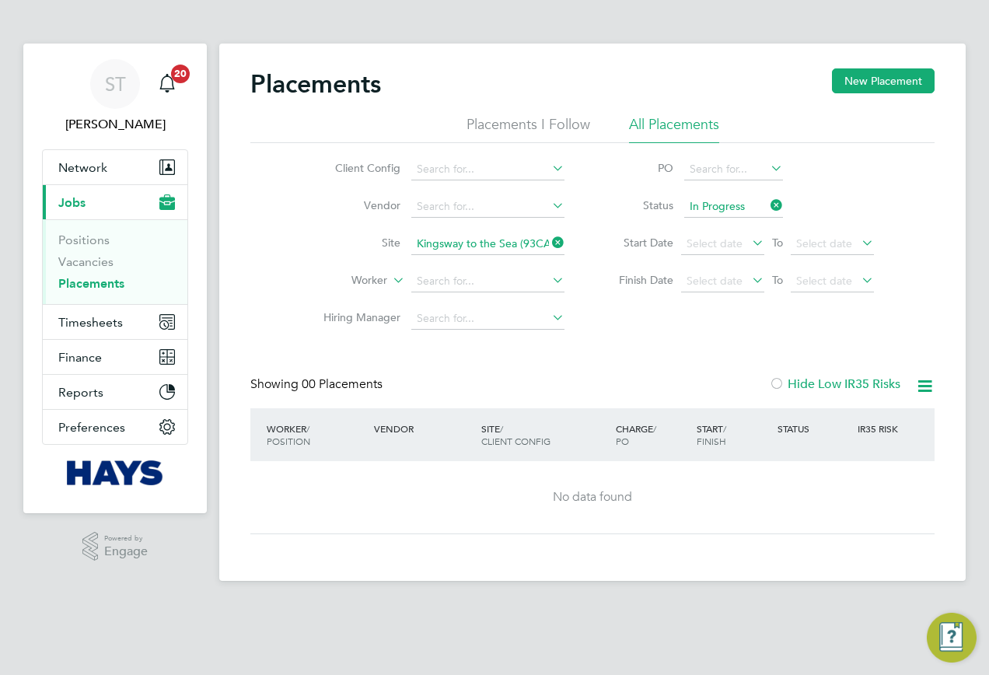
click at [549, 249] on icon at bounding box center [549, 243] width 0 height 22
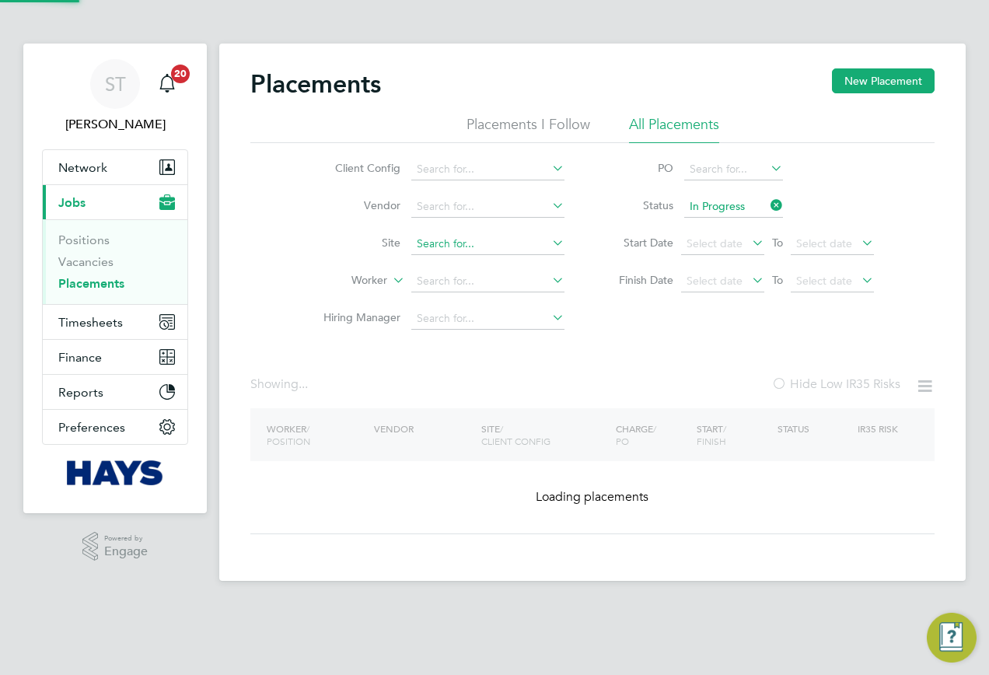
click at [500, 249] on input at bounding box center [487, 244] width 153 height 22
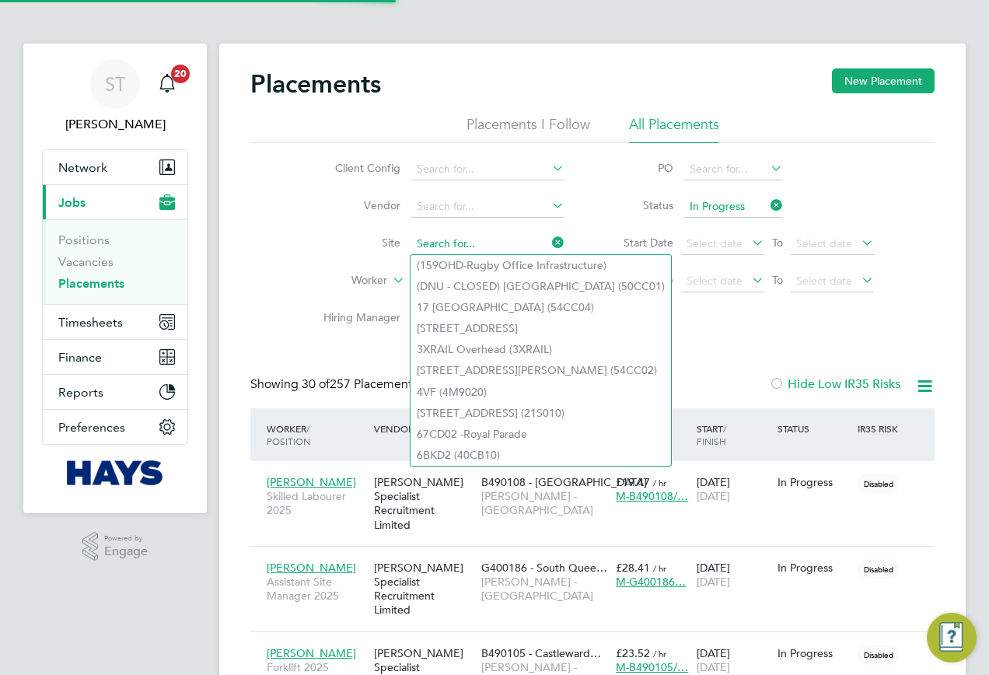
click at [471, 246] on input at bounding box center [487, 244] width 153 height 22
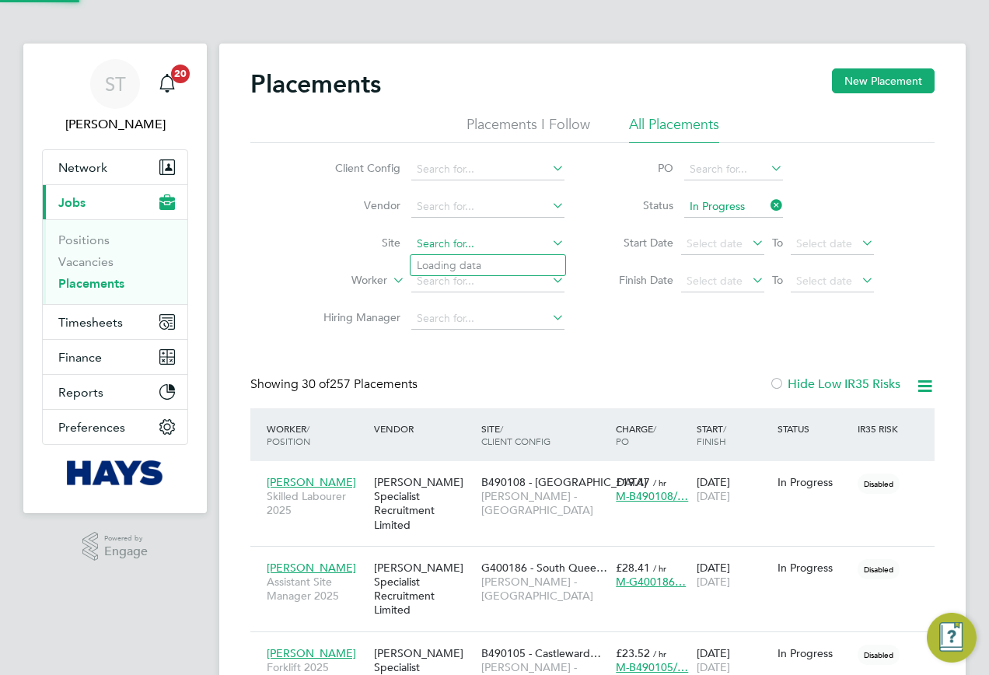
click at [467, 248] on input at bounding box center [487, 244] width 153 height 22
paste input "93CB15"
click at [470, 265] on li "DO NOT USE ( 93CB15 )" at bounding box center [488, 265] width 155 height 21
type input "DO NOT USE (93CB15)"
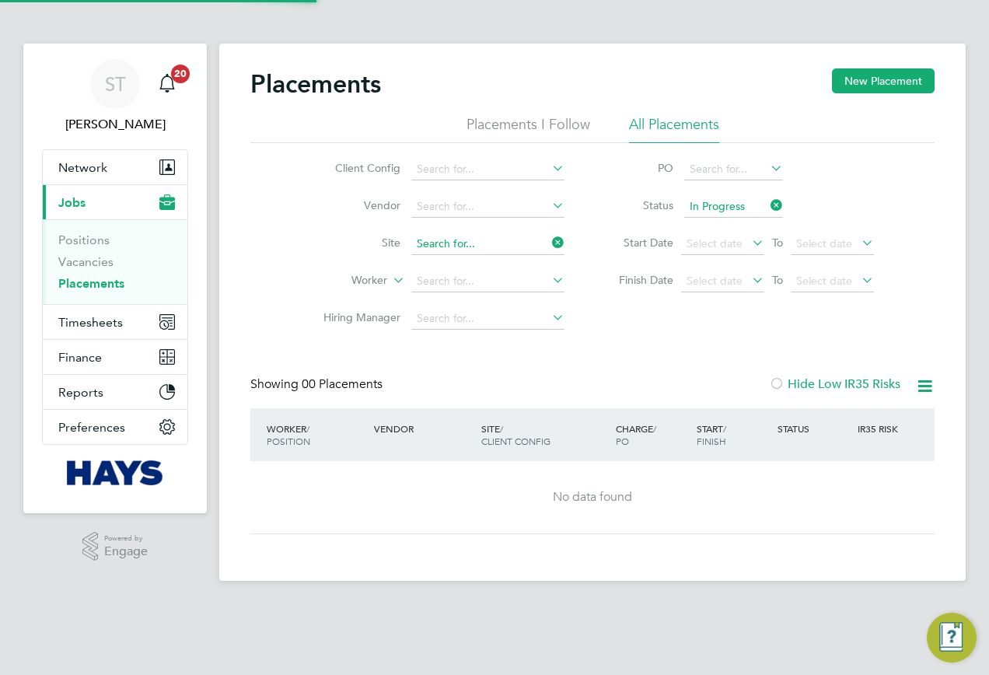
click at [510, 240] on input at bounding box center [487, 244] width 153 height 22
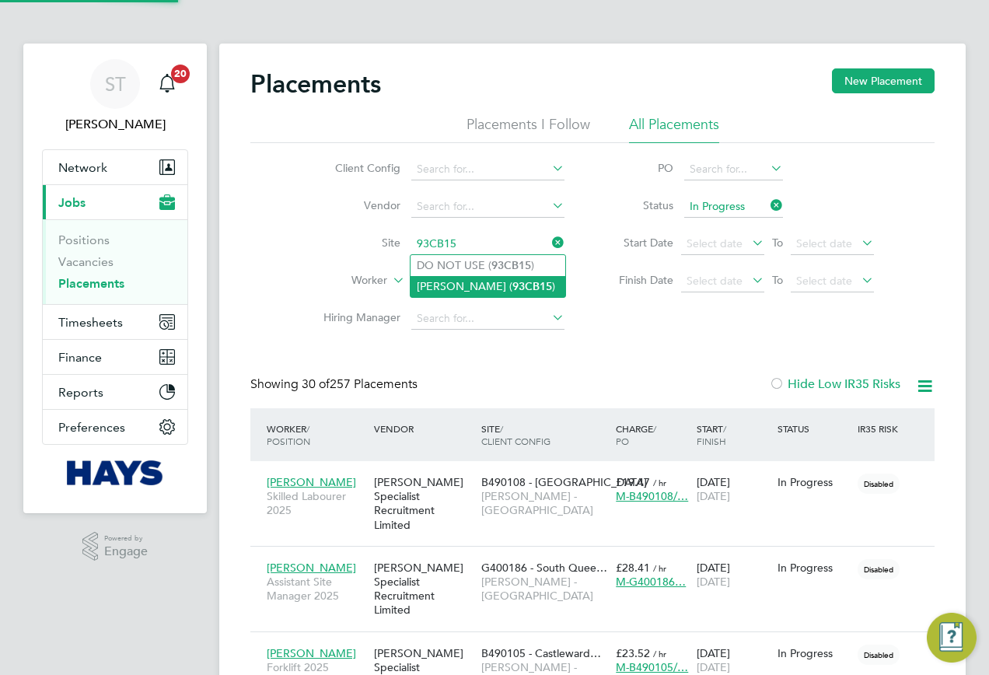
click at [465, 281] on li "Philip Southcote ( 93CB15 )" at bounding box center [488, 286] width 155 height 21
type input "Philip Southcote (93CB15)"
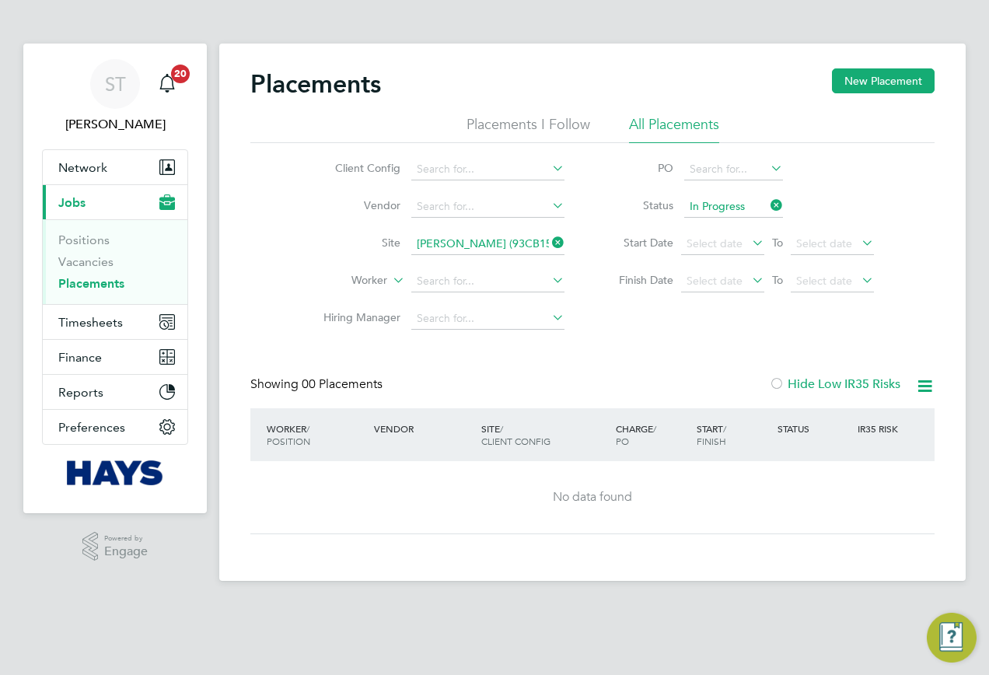
click at [549, 237] on icon at bounding box center [549, 243] width 0 height 22
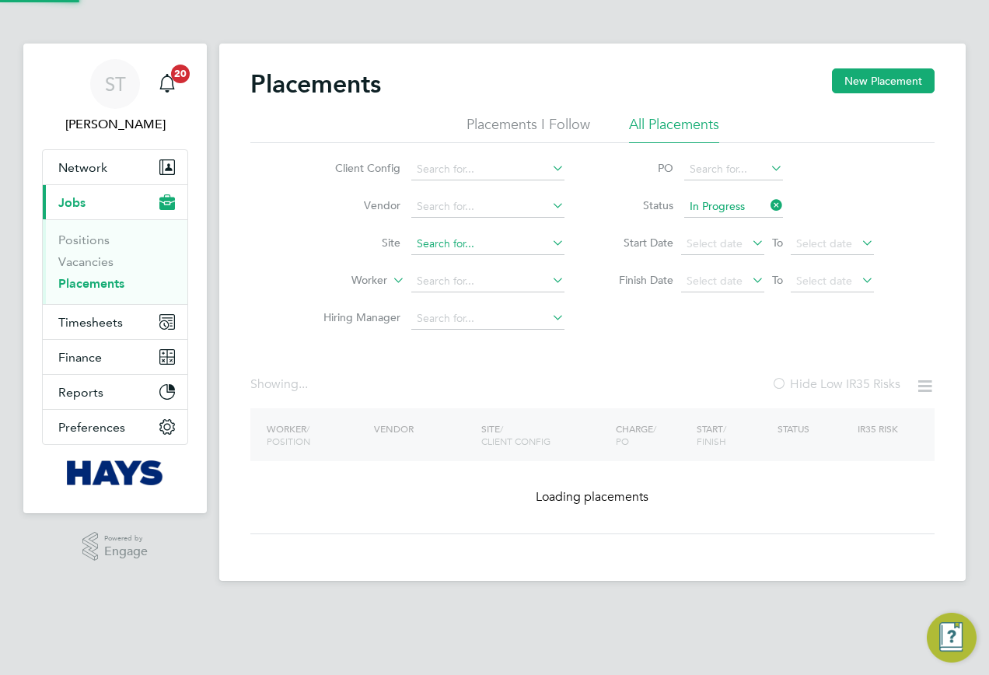
click at [502, 242] on input at bounding box center [487, 244] width 153 height 22
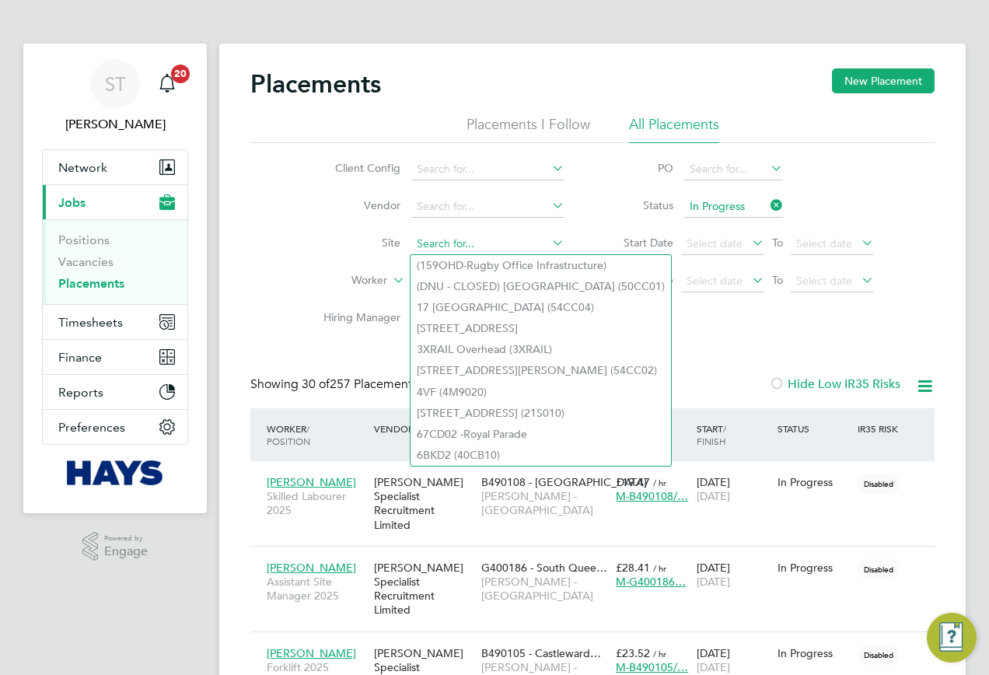
click at [492, 244] on input at bounding box center [487, 244] width 153 height 22
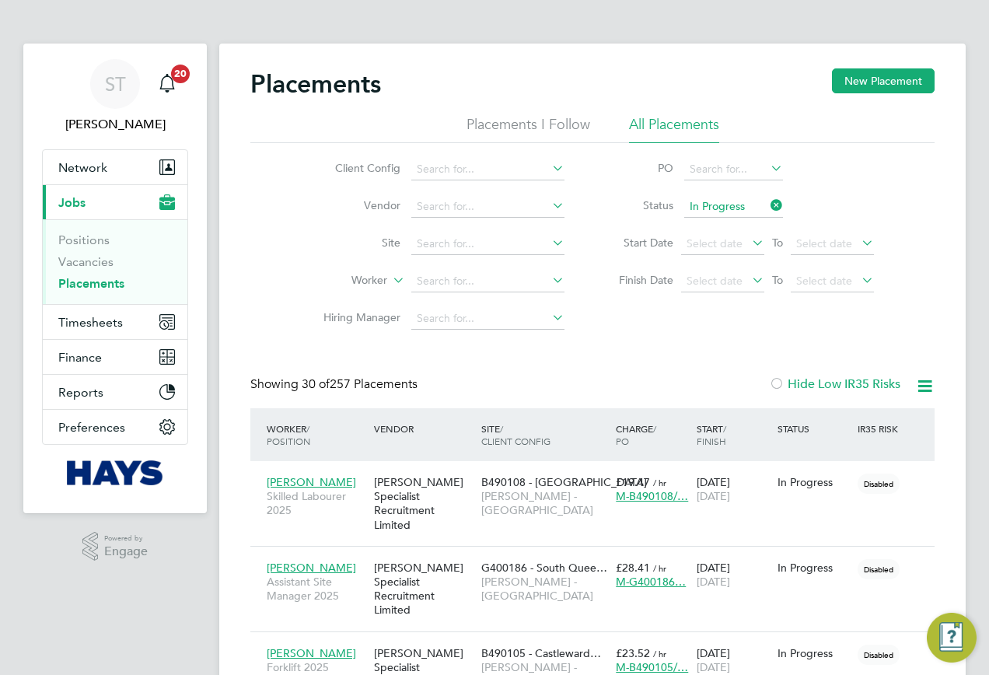
click at [477, 255] on li "Site" at bounding box center [438, 244] width 292 height 37
click at [468, 242] on input at bounding box center [487, 244] width 153 height 22
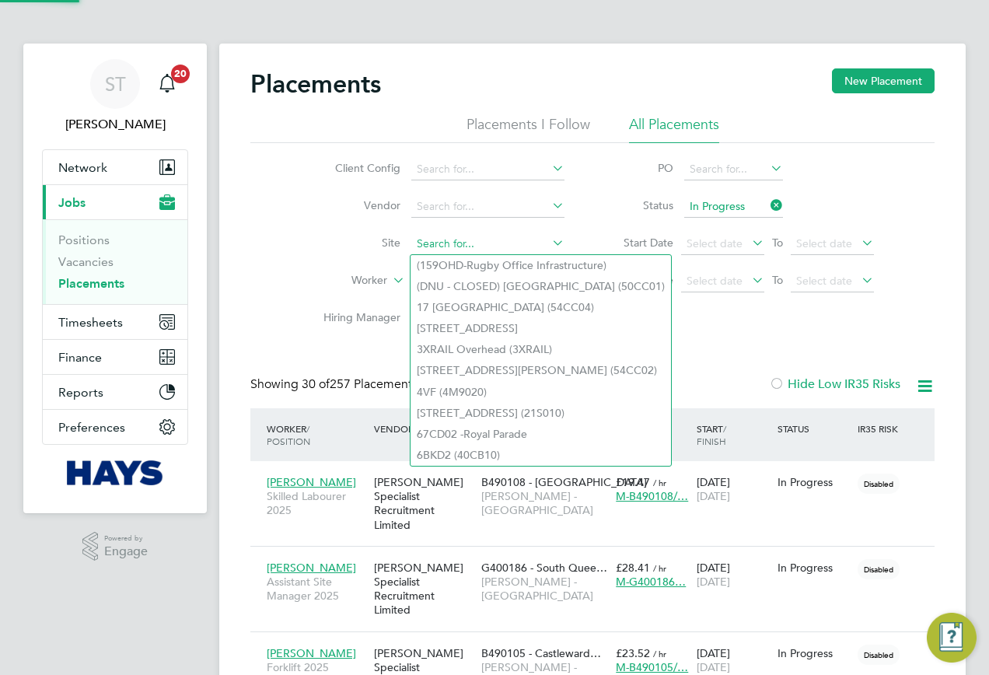
paste input "93CB07"
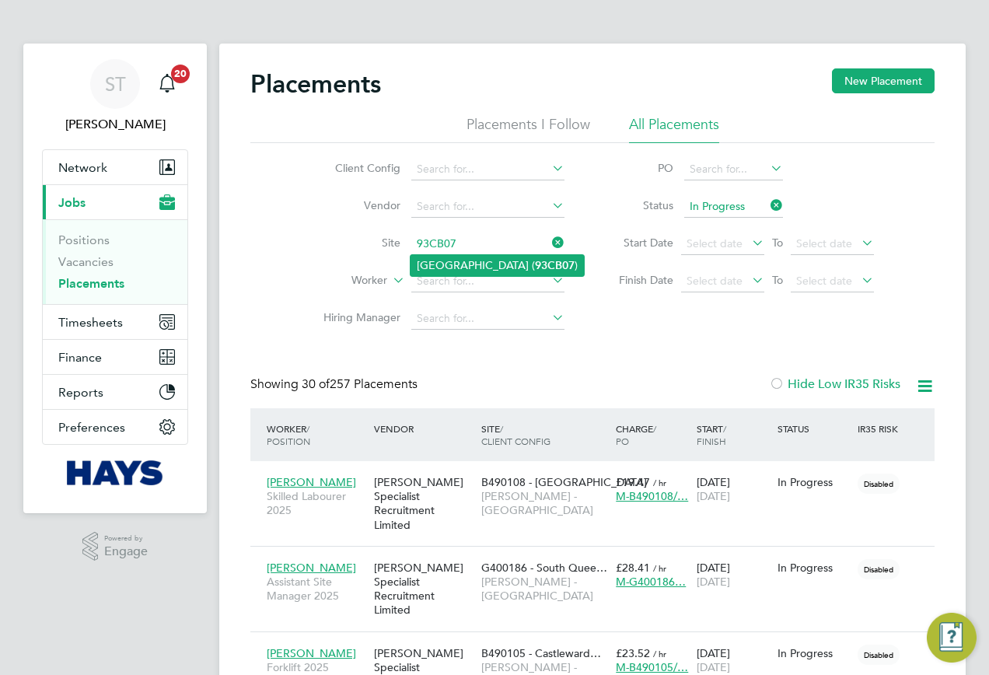
click at [477, 267] on li "Pilgrims Way Primary School ( 93CB07 )" at bounding box center [497, 265] width 173 height 21
type input "Pilgrims Way Primary School (93CB07)"
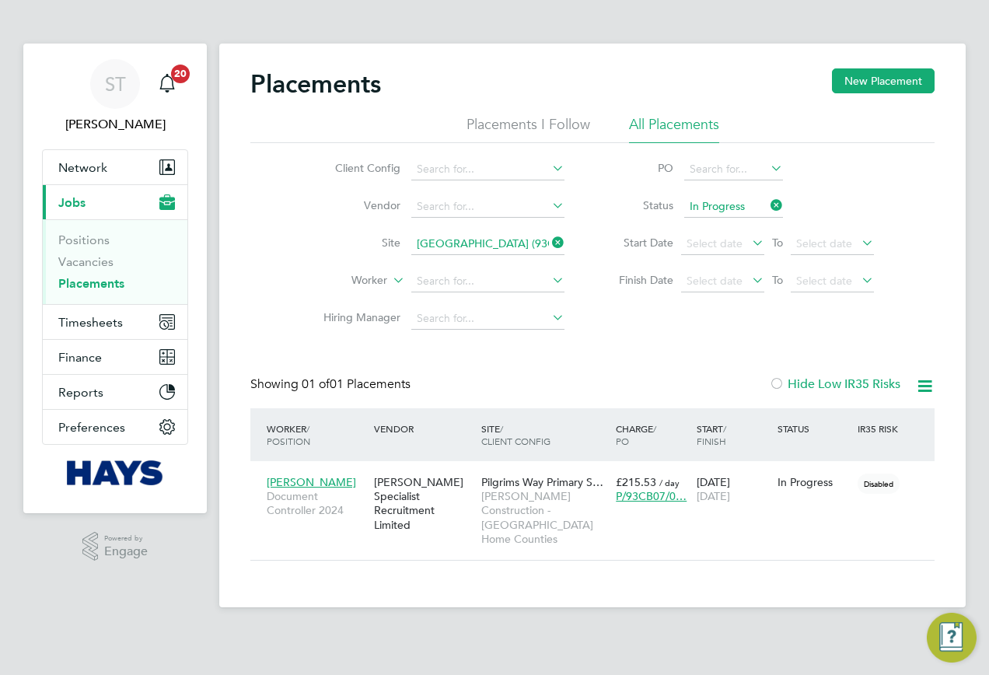
click at [549, 248] on icon at bounding box center [549, 243] width 0 height 22
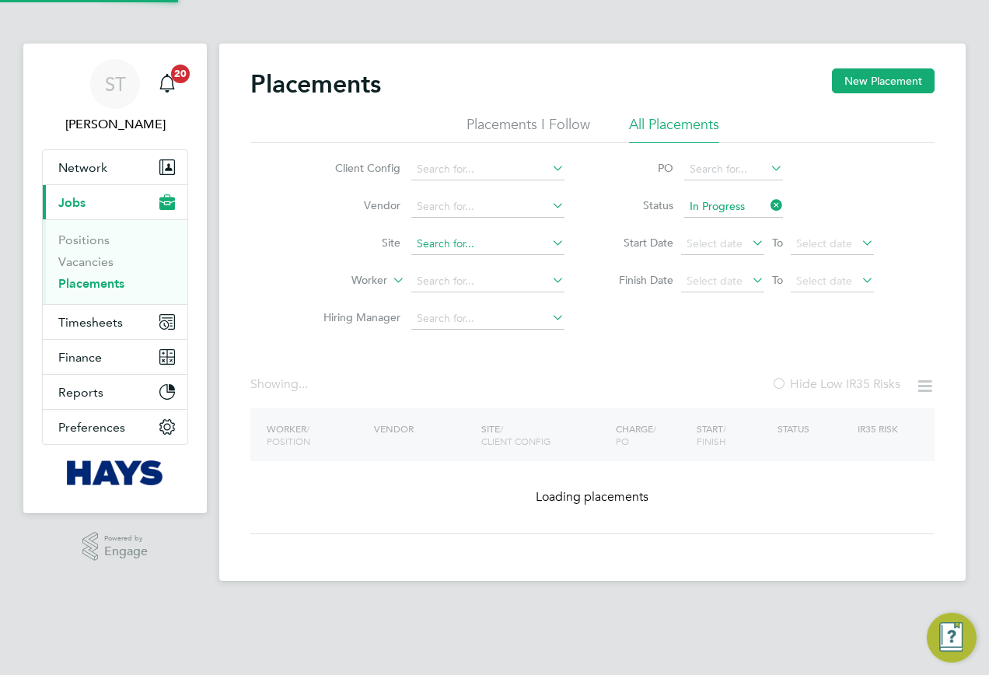
click at [516, 245] on input at bounding box center [487, 244] width 153 height 22
paste input "Ashford Fire"
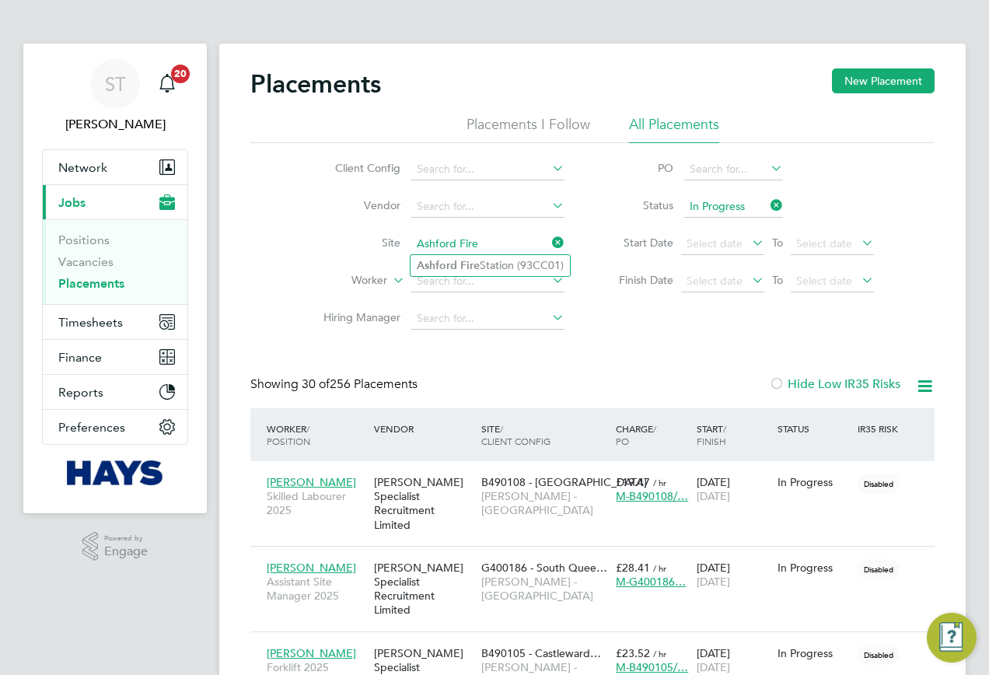
click at [481, 262] on li "Ashford Fire Station (93CC01)" at bounding box center [490, 265] width 159 height 21
type input "Ashford Fire Station (93CC01)"
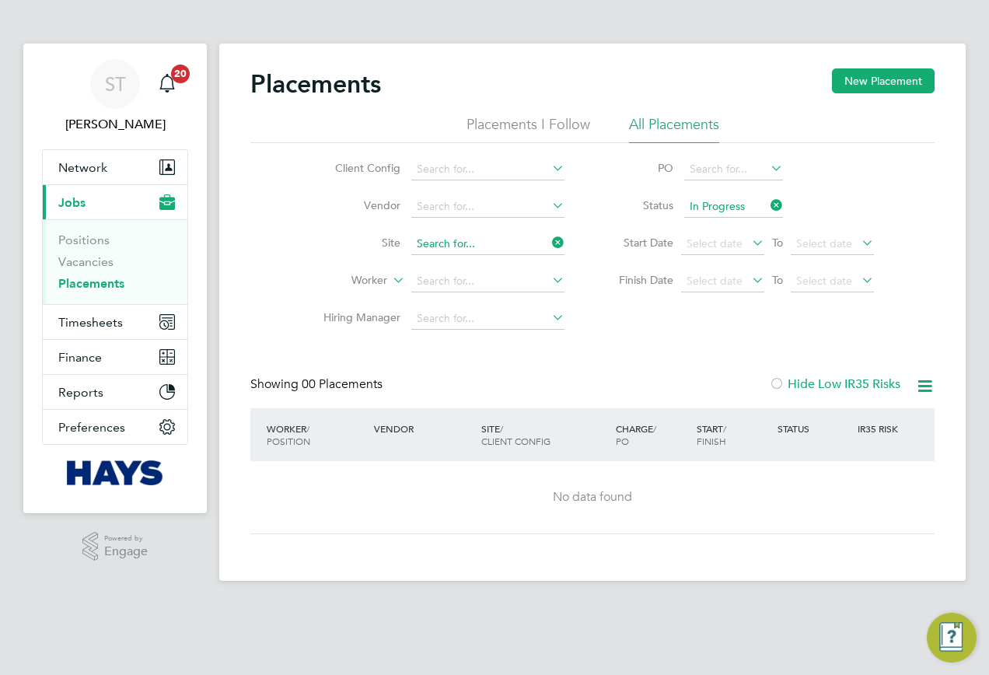
click at [546, 245] on input at bounding box center [487, 244] width 153 height 22
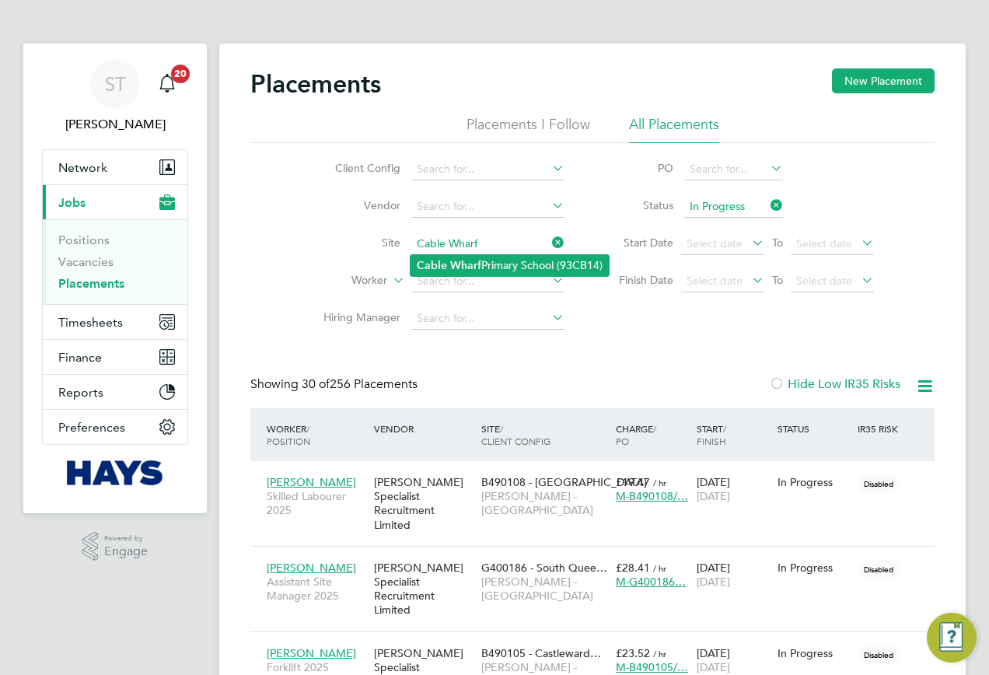
click at [470, 262] on b "Wharf" at bounding box center [465, 265] width 31 height 13
type input "Cable Wharf Primary School (93CB14)"
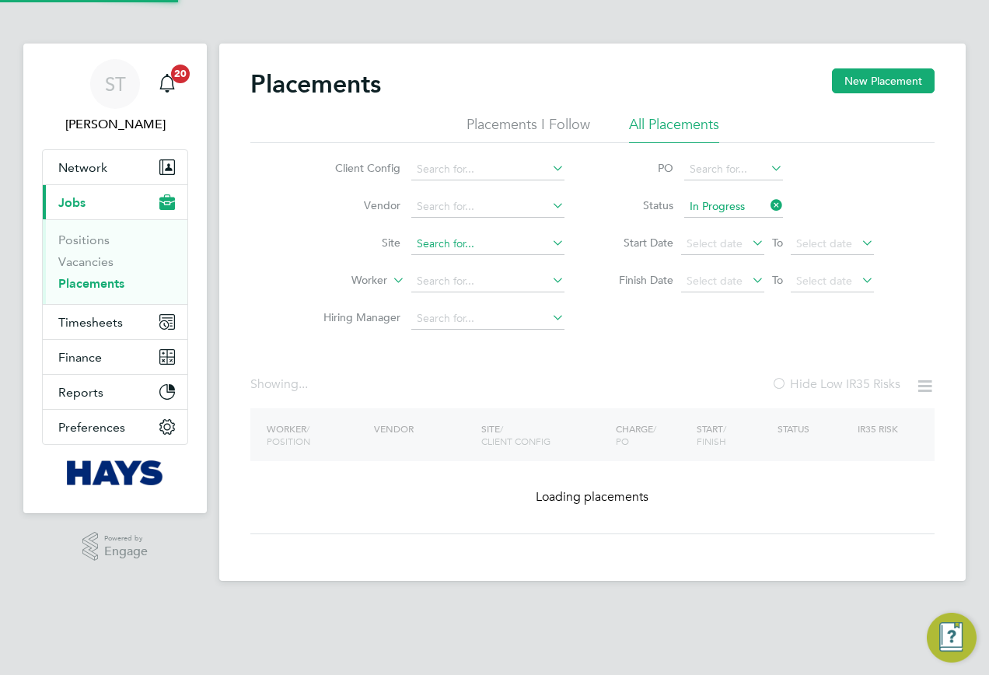
click at [547, 237] on input at bounding box center [487, 244] width 153 height 22
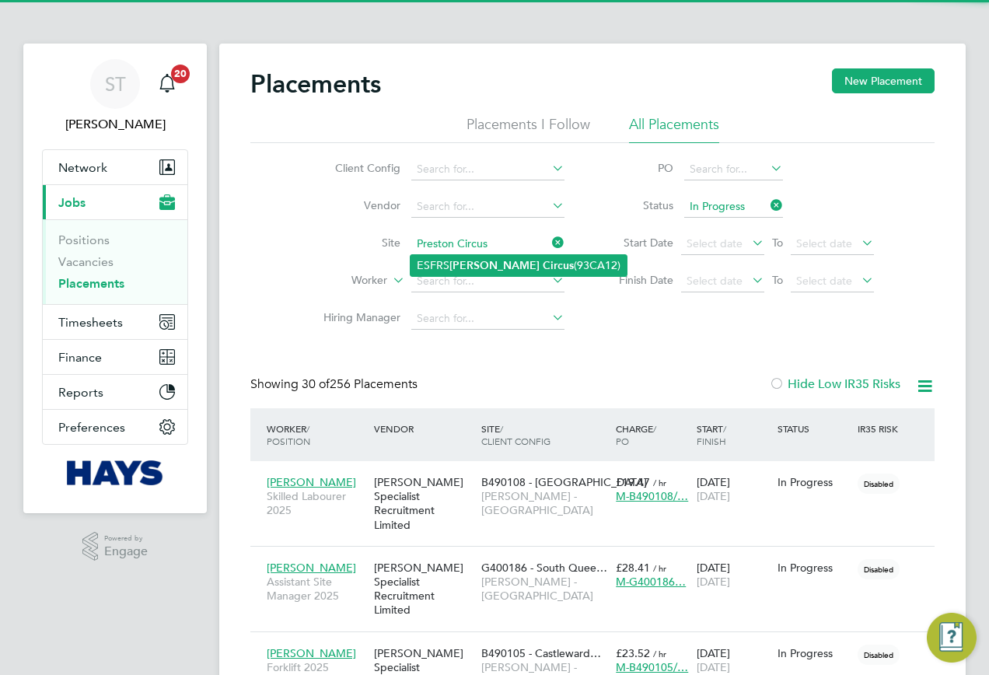
click at [499, 255] on li "ESFRS Preston Circus (93CA12)" at bounding box center [519, 265] width 216 height 21
type input "ESFRS Preston Circus (93CA12)"
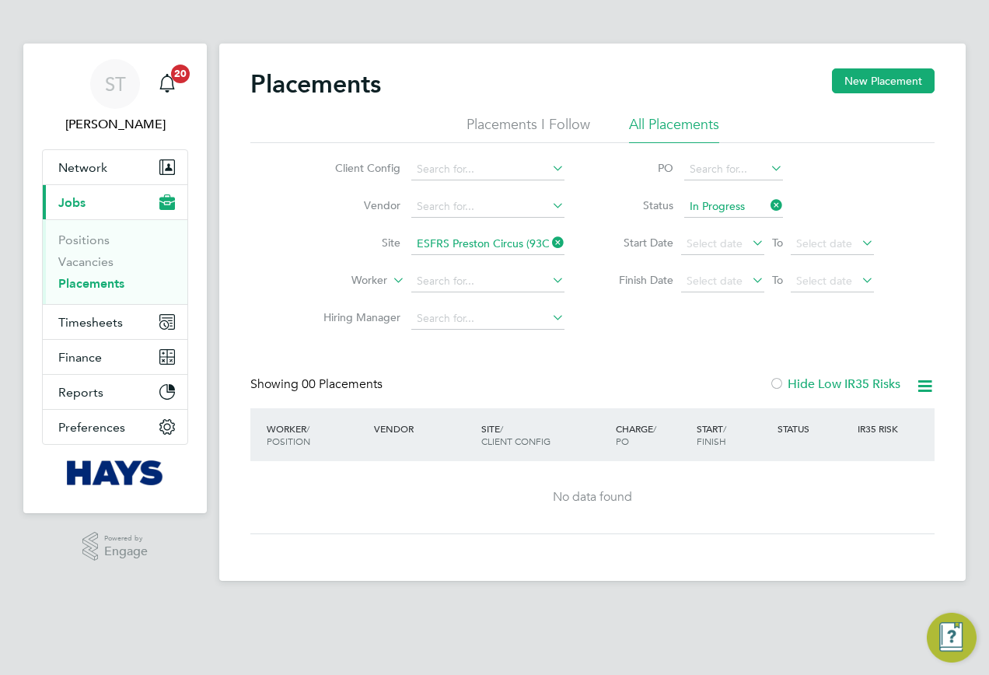
click at [549, 237] on icon at bounding box center [549, 243] width 0 height 22
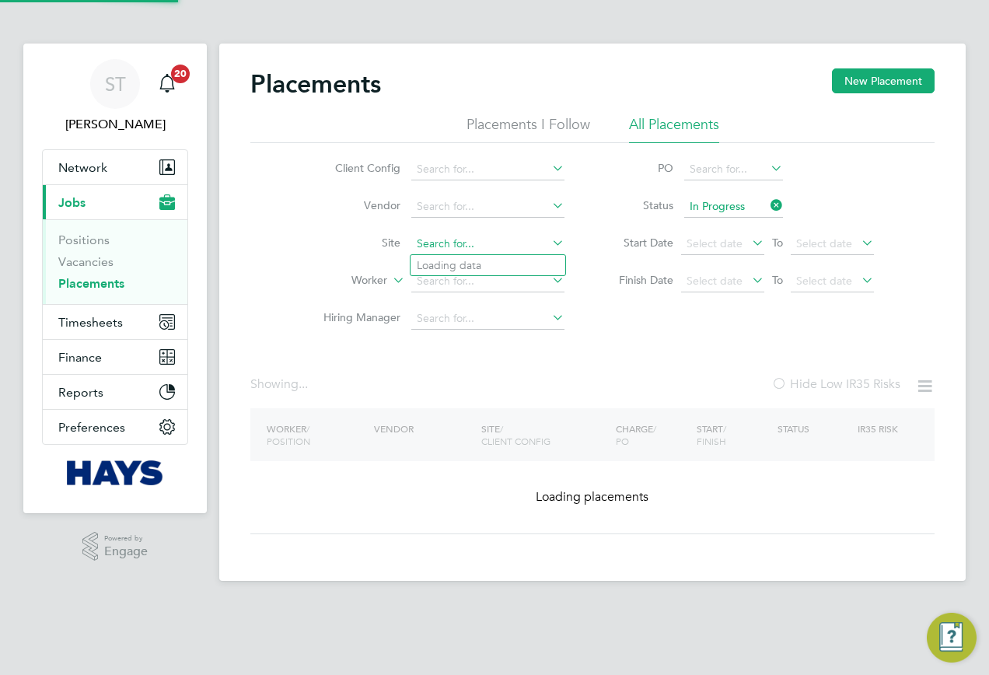
click at [505, 243] on input at bounding box center [487, 244] width 153 height 22
paste input "Crawley Innovation Centre"
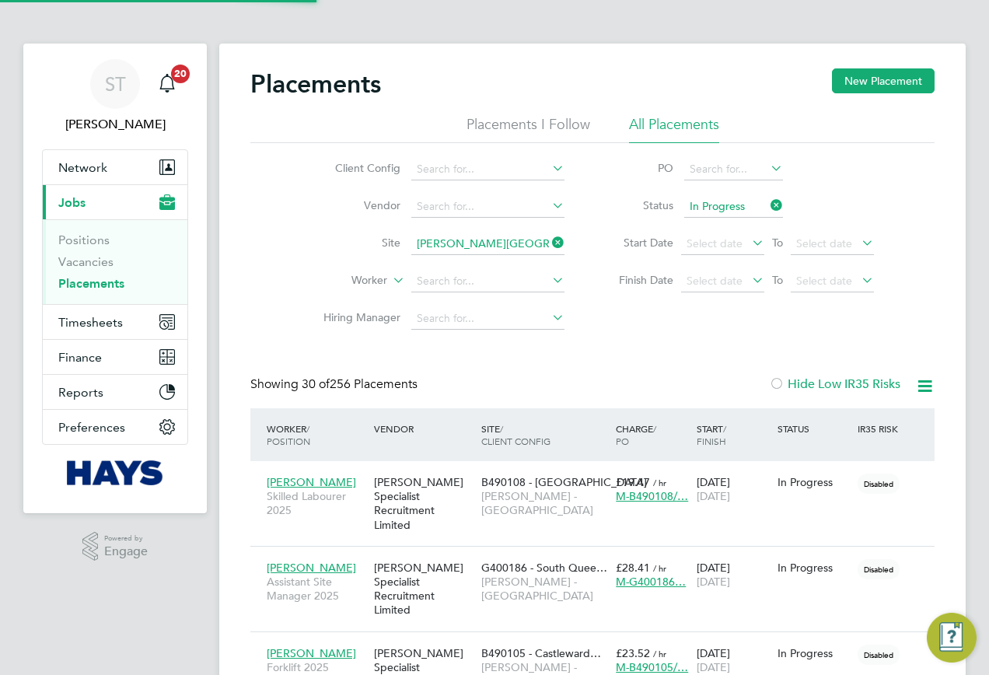
click at [510, 261] on b "Innovation" at bounding box center [537, 265] width 54 height 13
type input "Crawley Innovation Centre (93CB06)"
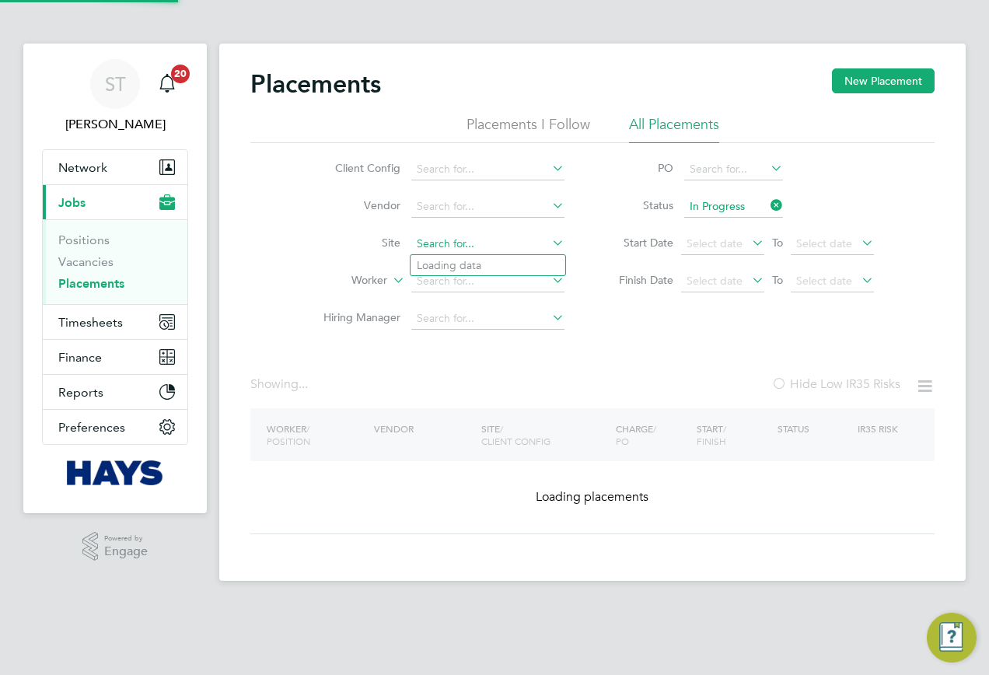
click at [540, 248] on input at bounding box center [487, 244] width 153 height 22
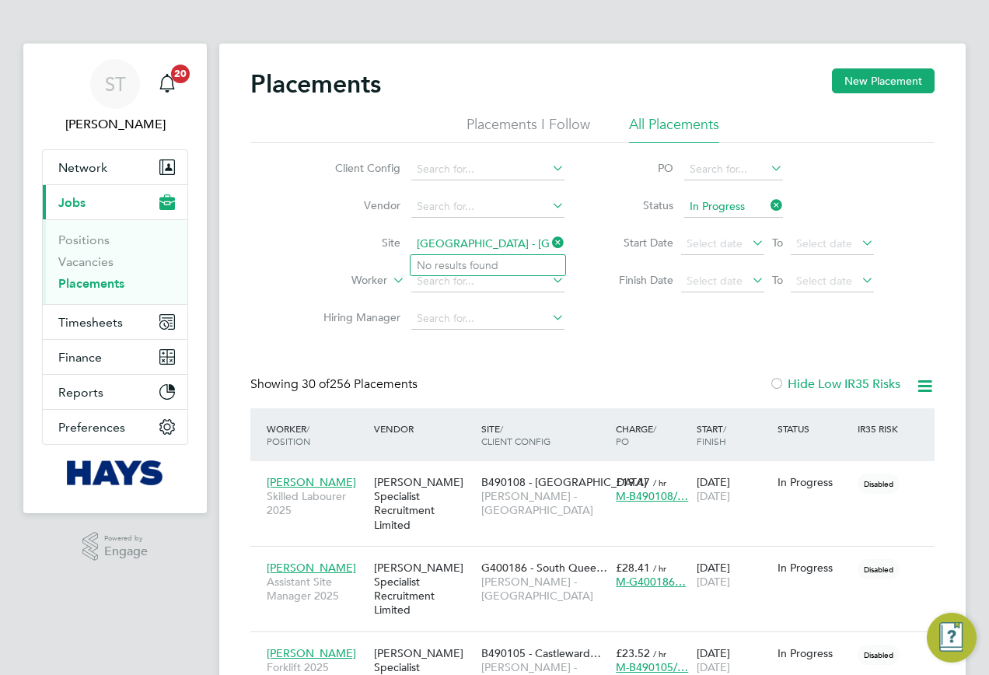
drag, startPoint x: 524, startPoint y: 246, endPoint x: 474, endPoint y: 256, distance: 50.0
click at [478, 258] on li "Nova House Refurb (22Y005)" at bounding box center [489, 265] width 156 height 21
type input "Nova House Refurb (22Y005)"
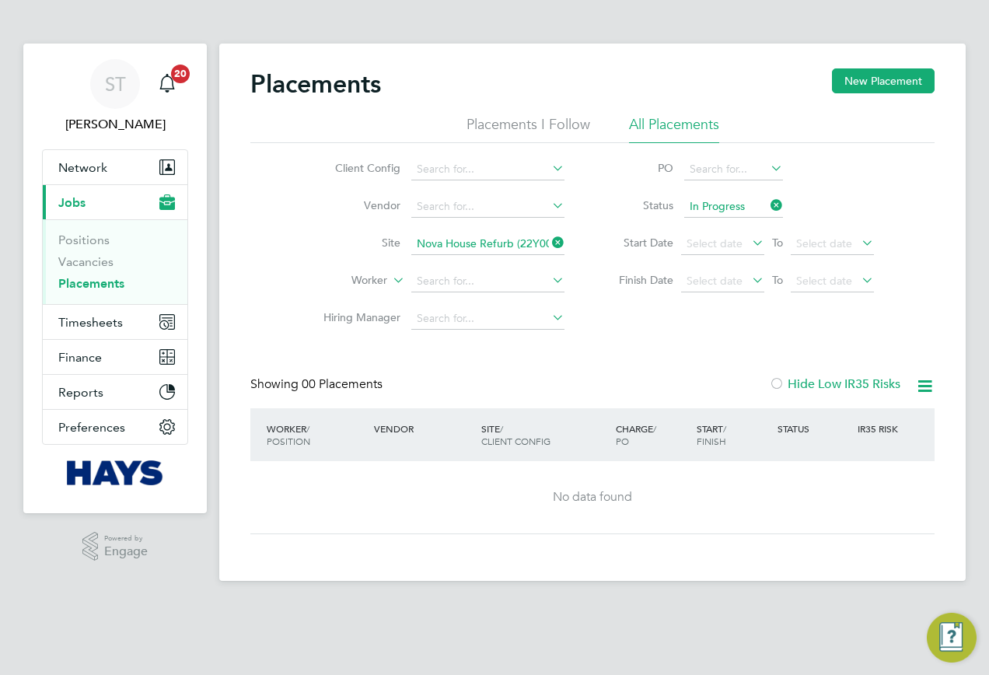
click at [549, 247] on icon at bounding box center [549, 243] width 0 height 22
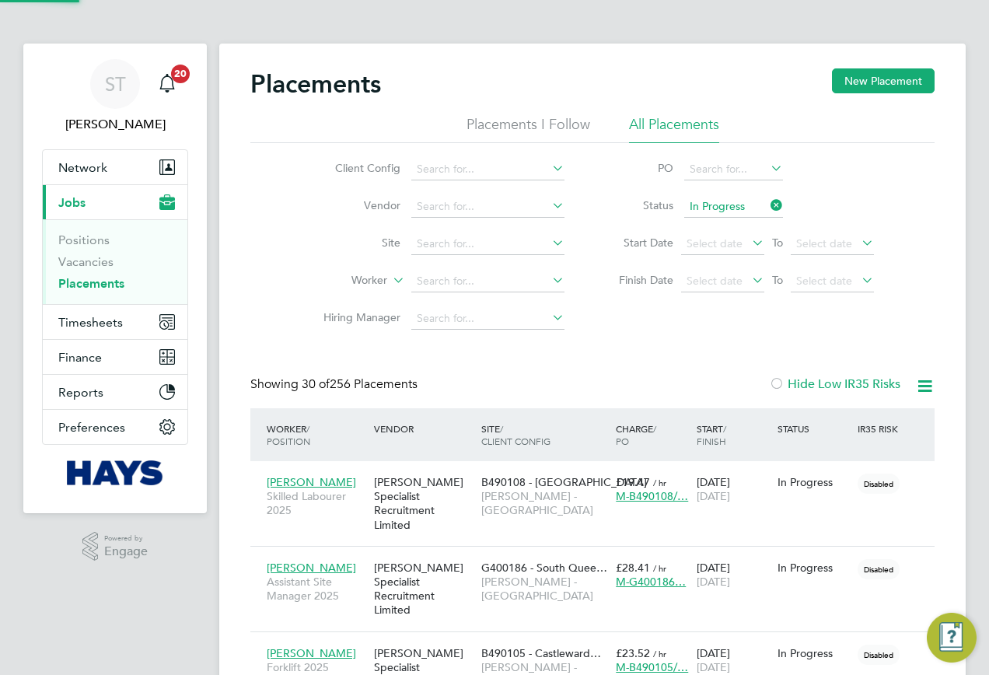
click at [441, 295] on li "Worker" at bounding box center [438, 281] width 292 height 37
click at [446, 284] on input at bounding box center [487, 282] width 153 height 22
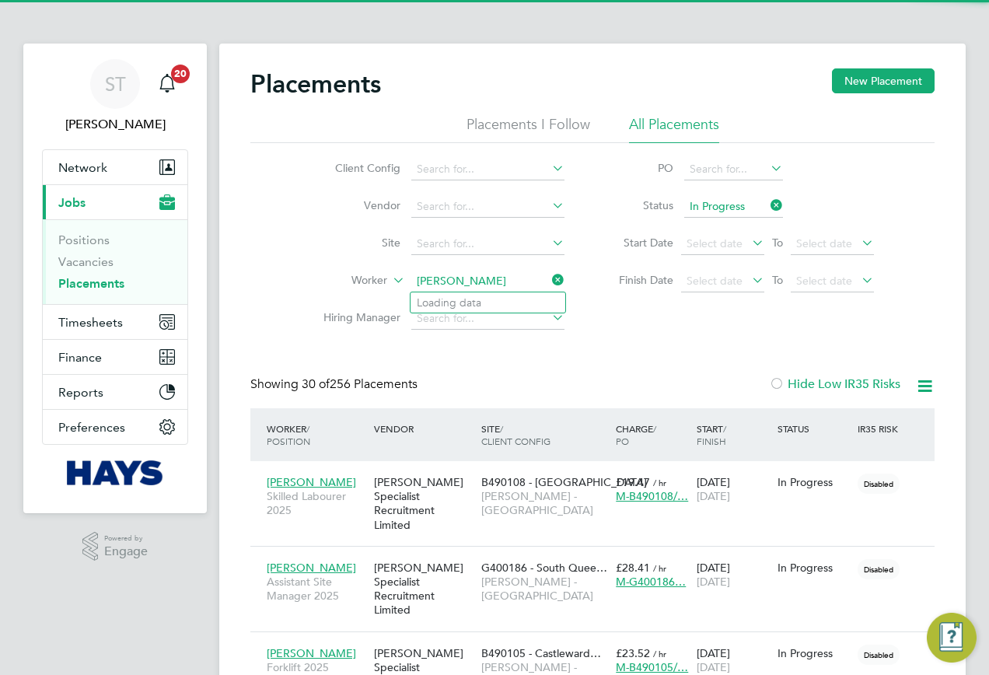
type input "chris wade"
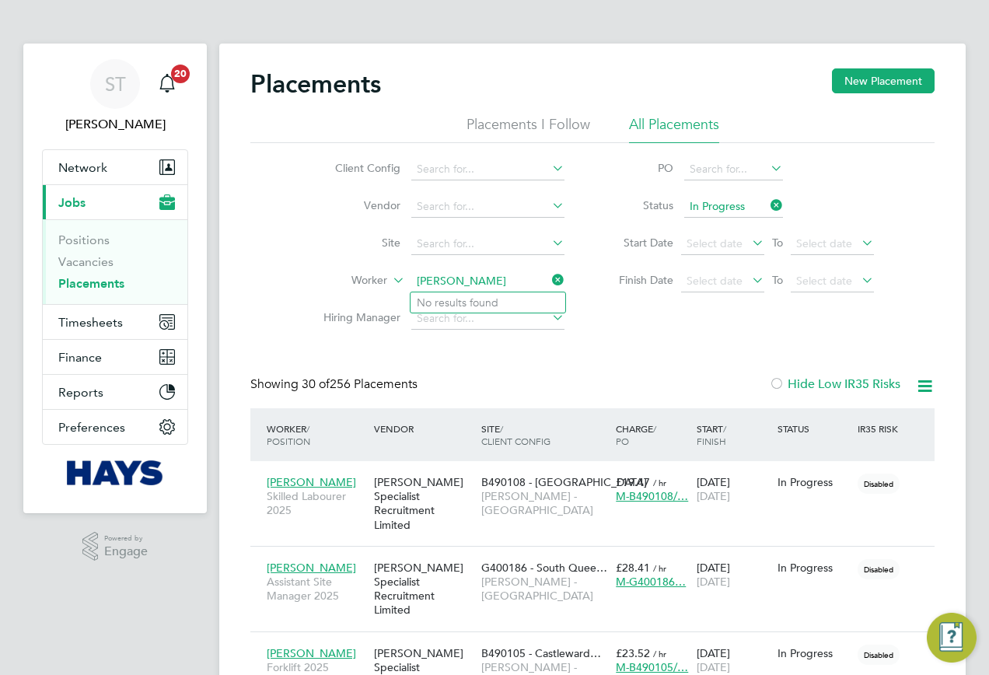
drag, startPoint x: 480, startPoint y: 279, endPoint x: 382, endPoint y: 288, distance: 98.4
click at [386, 288] on li "Worker chris wade" at bounding box center [438, 281] width 292 height 37
type input "wade"
click at [766, 208] on input at bounding box center [734, 207] width 99 height 22
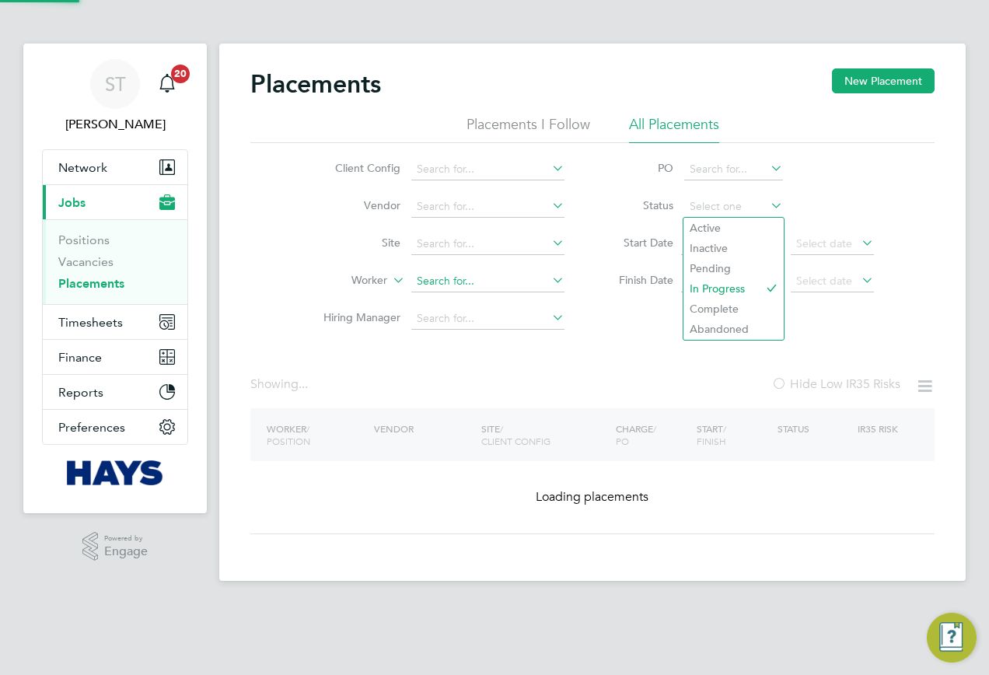
click at [499, 282] on input at bounding box center [487, 282] width 153 height 22
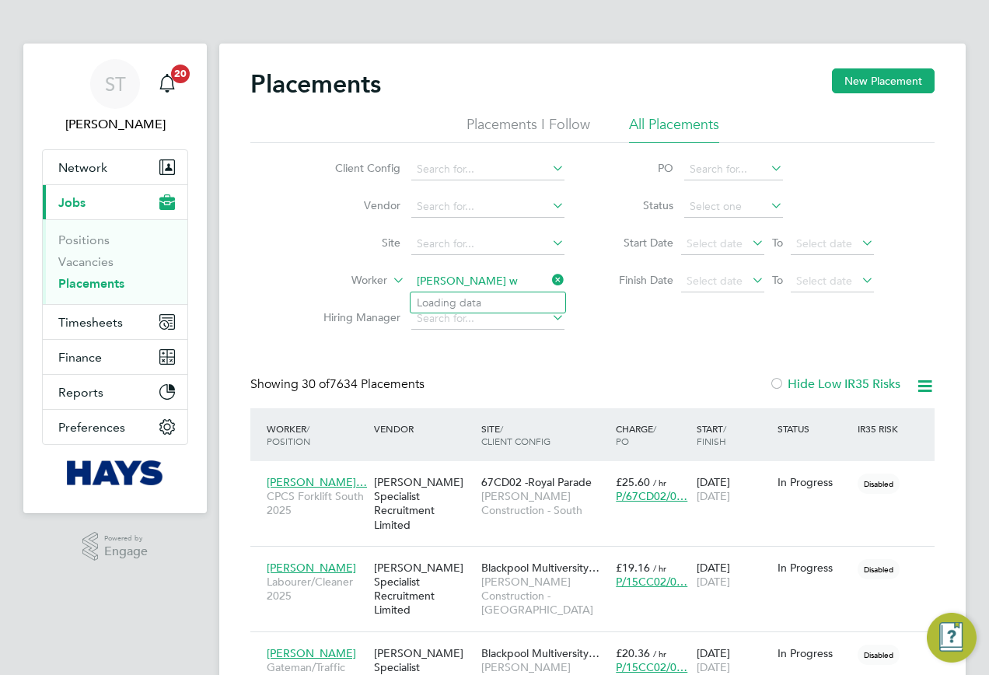
type input "cris wa"
drag, startPoint x: 474, startPoint y: 284, endPoint x: 382, endPoint y: 285, distance: 91.8
click at [384, 285] on li "Worker cris wa" at bounding box center [438, 281] width 292 height 37
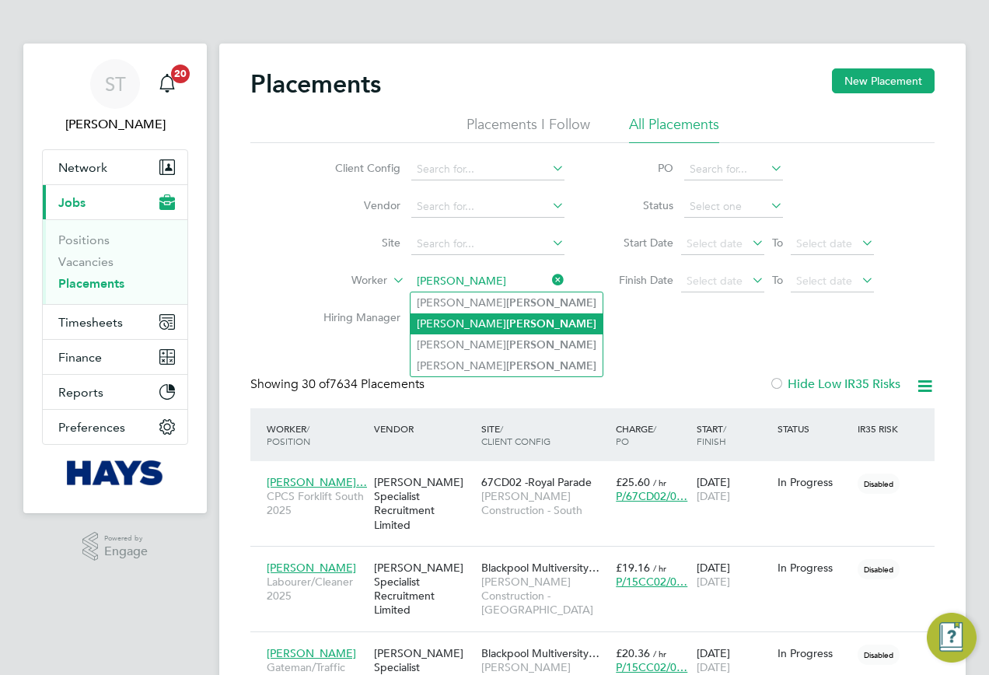
click at [506, 322] on b "Wade" at bounding box center [551, 323] width 90 height 13
type input "Chris Wade"
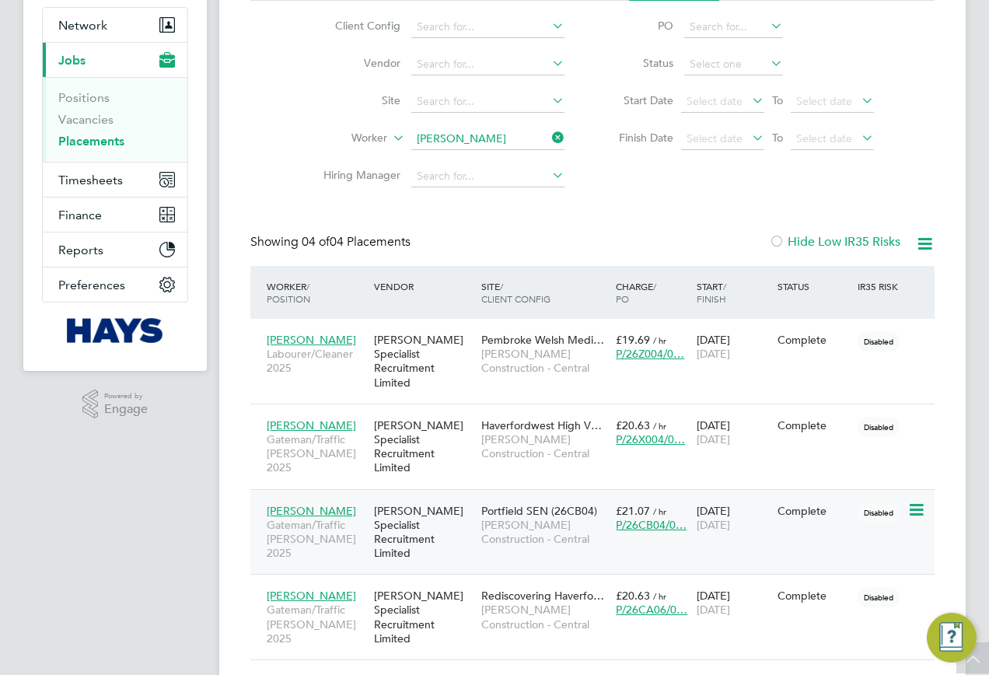
click at [510, 518] on span "[PERSON_NAME] Construction - Central" at bounding box center [544, 532] width 127 height 28
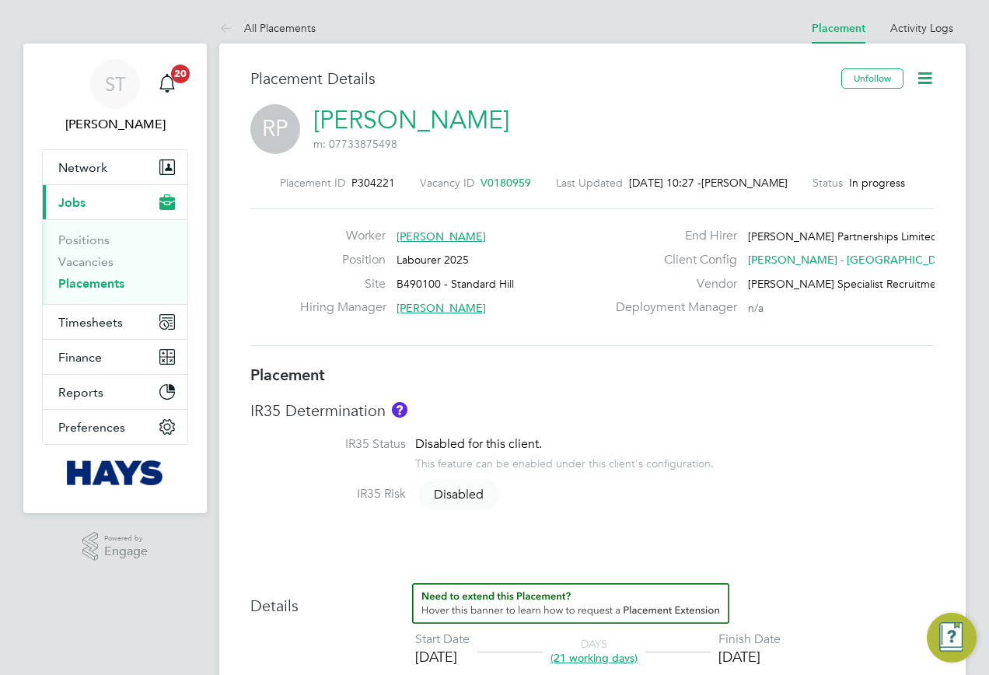
click at [421, 126] on link "[PERSON_NAME]" at bounding box center [411, 120] width 196 height 30
click at [422, 112] on link "[PERSON_NAME]" at bounding box center [411, 120] width 196 height 30
click at [928, 81] on icon at bounding box center [925, 77] width 19 height 19
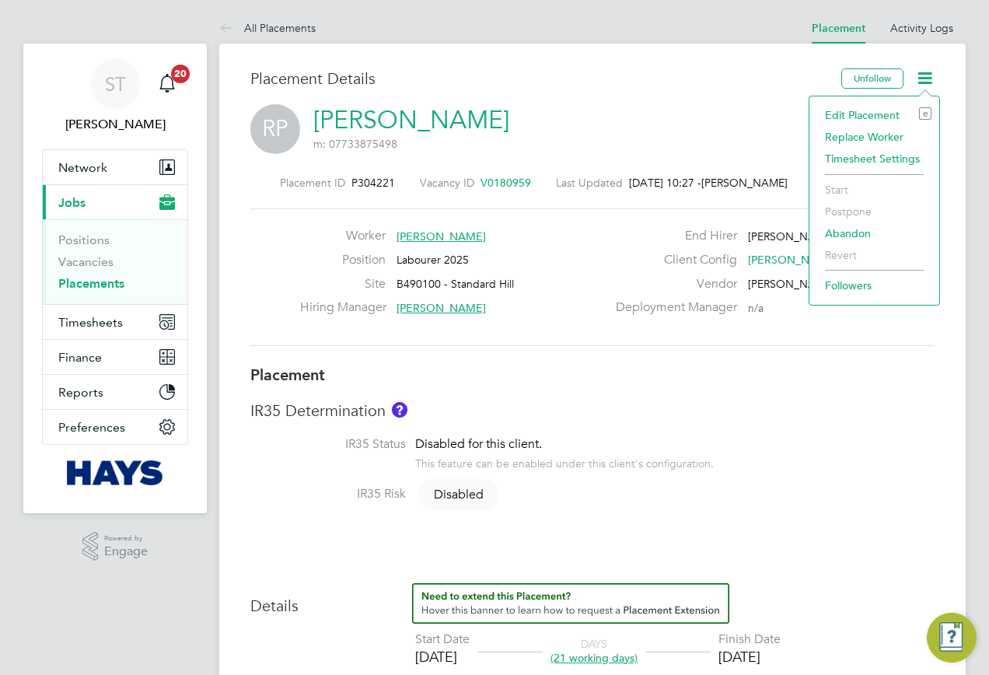
click at [853, 115] on li "Edit Placement e" at bounding box center [875, 115] width 114 height 22
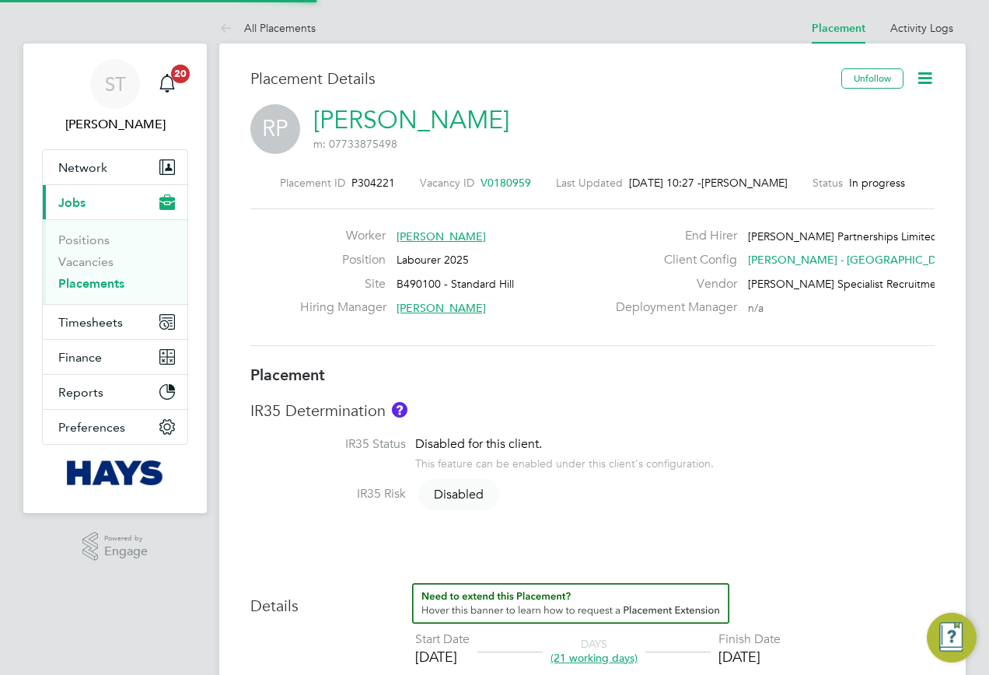
type input "[PERSON_NAME]"
type input "[DATE]"
type input "08:00"
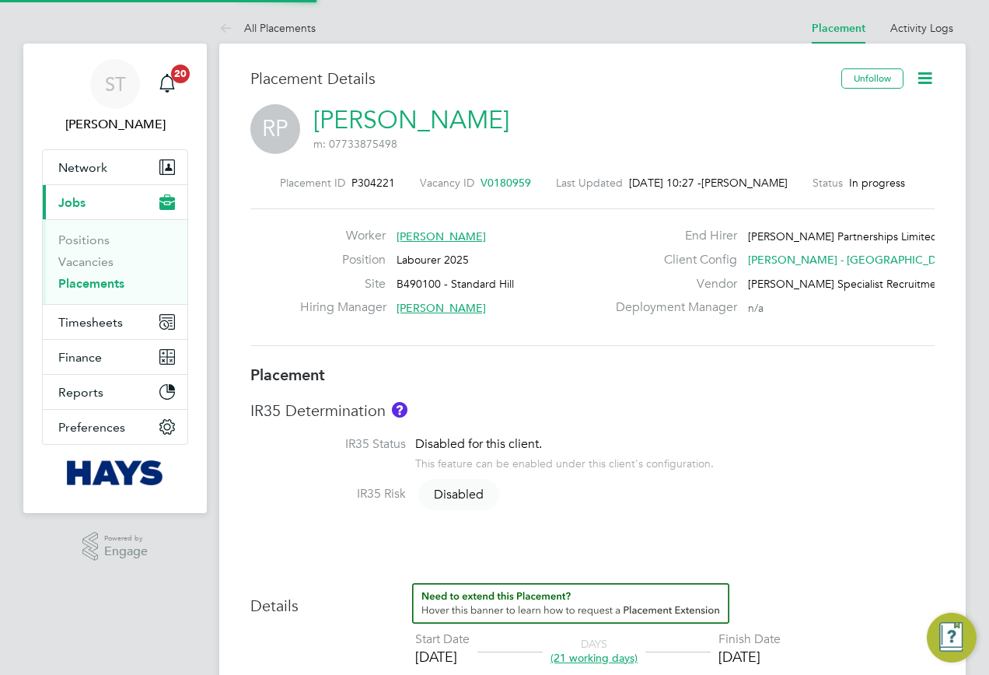
type input "17:00"
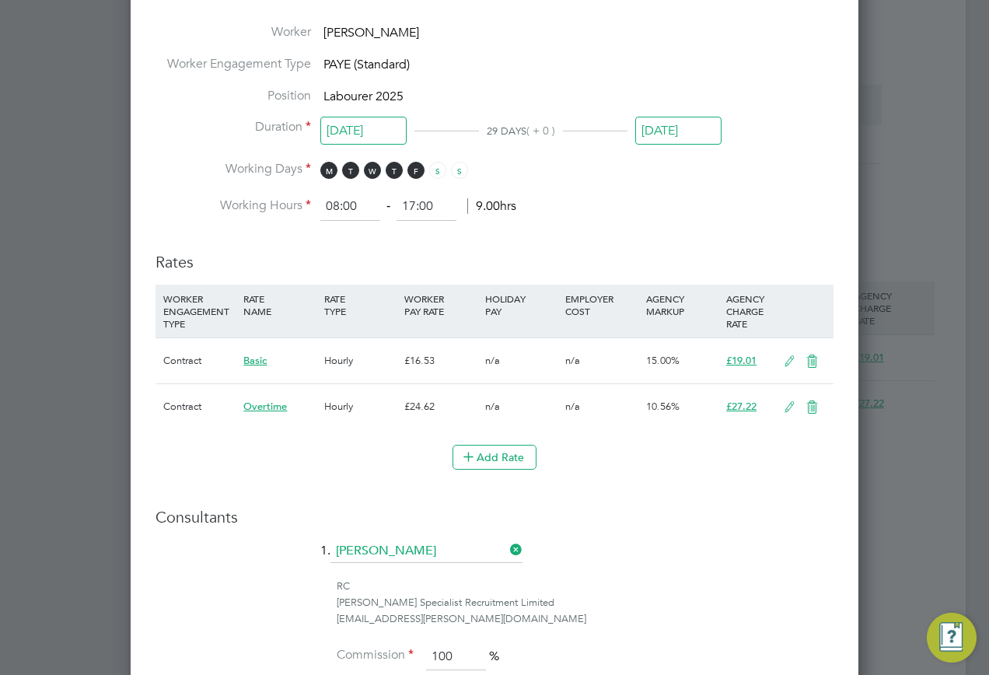
scroll to position [933, 0]
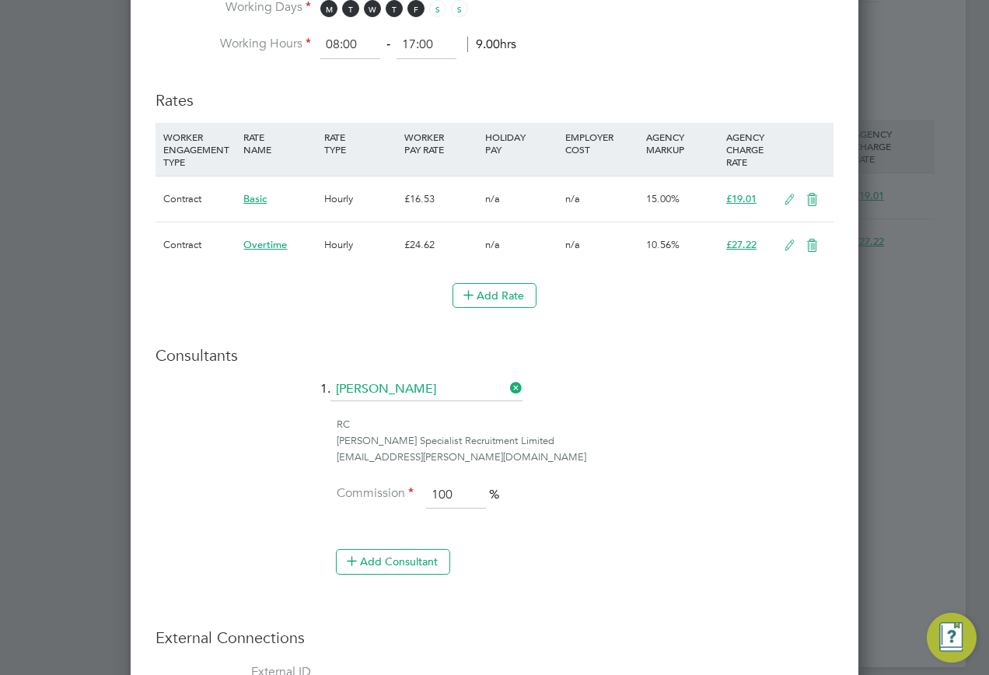
click at [818, 203] on icon at bounding box center [812, 200] width 19 height 12
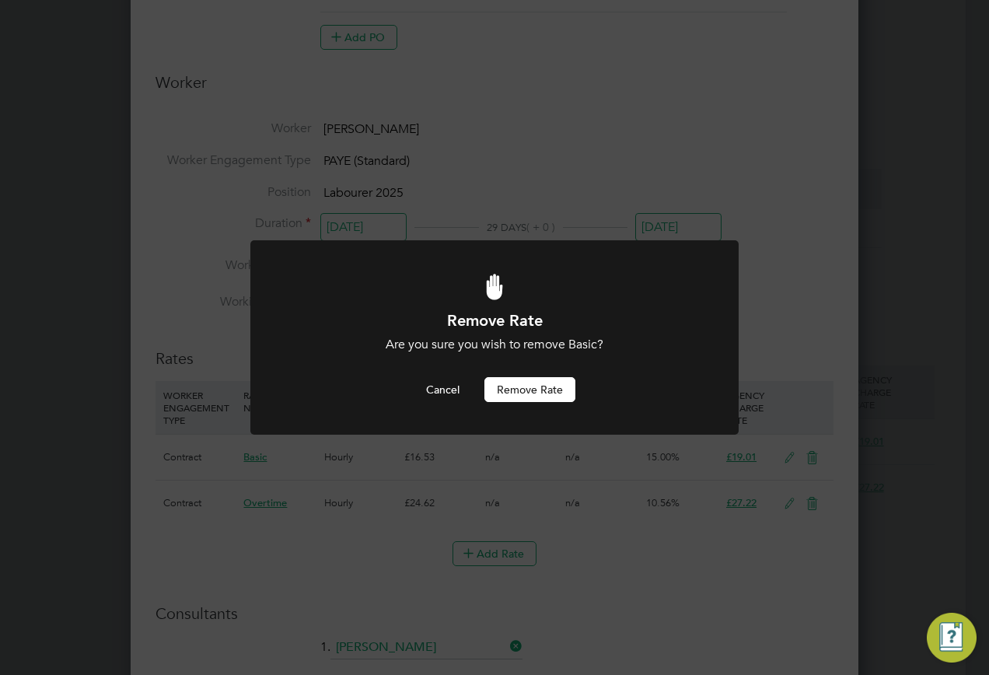
click at [533, 384] on button "Remove rate" at bounding box center [530, 389] width 91 height 25
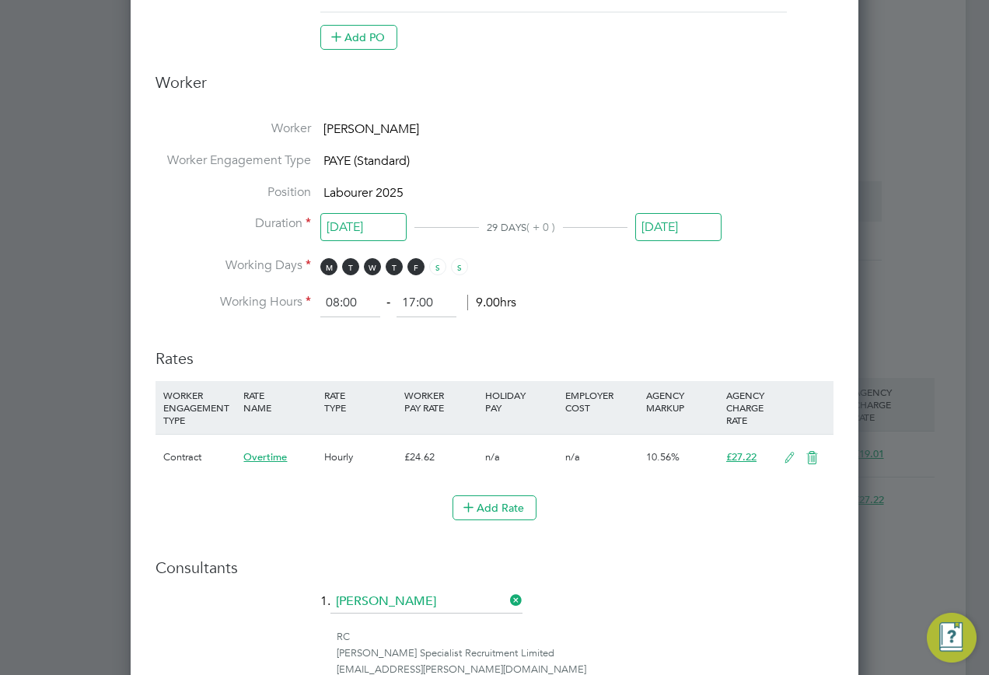
click at [809, 459] on icon at bounding box center [812, 458] width 19 height 12
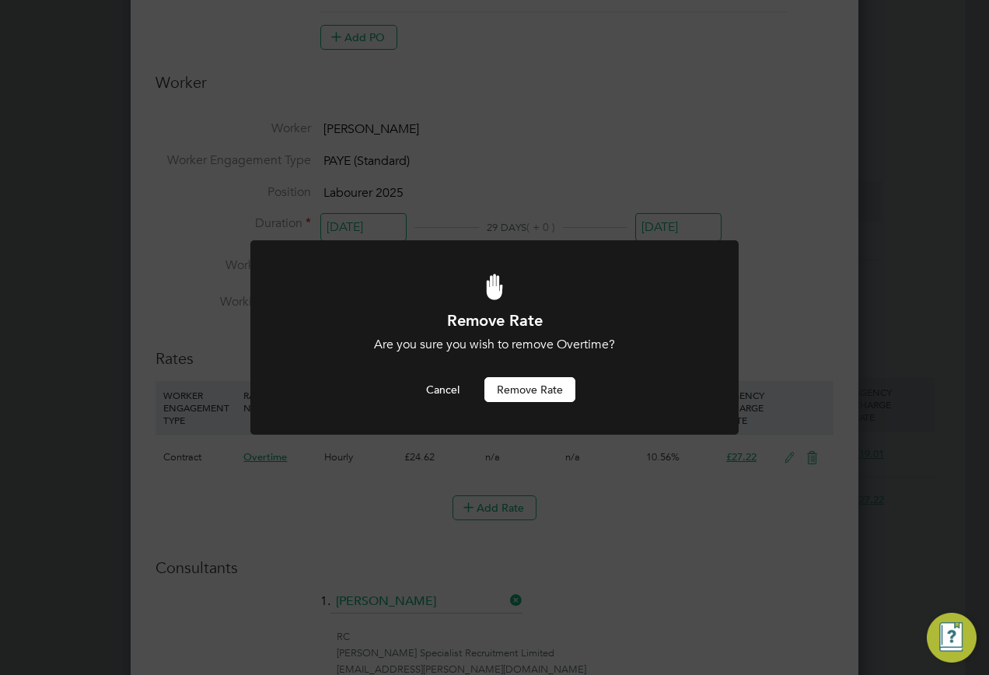
scroll to position [0, 0]
drag, startPoint x: 517, startPoint y: 383, endPoint x: 471, endPoint y: 428, distance: 64.4
click at [517, 381] on button "Remove rate" at bounding box center [530, 389] width 91 height 25
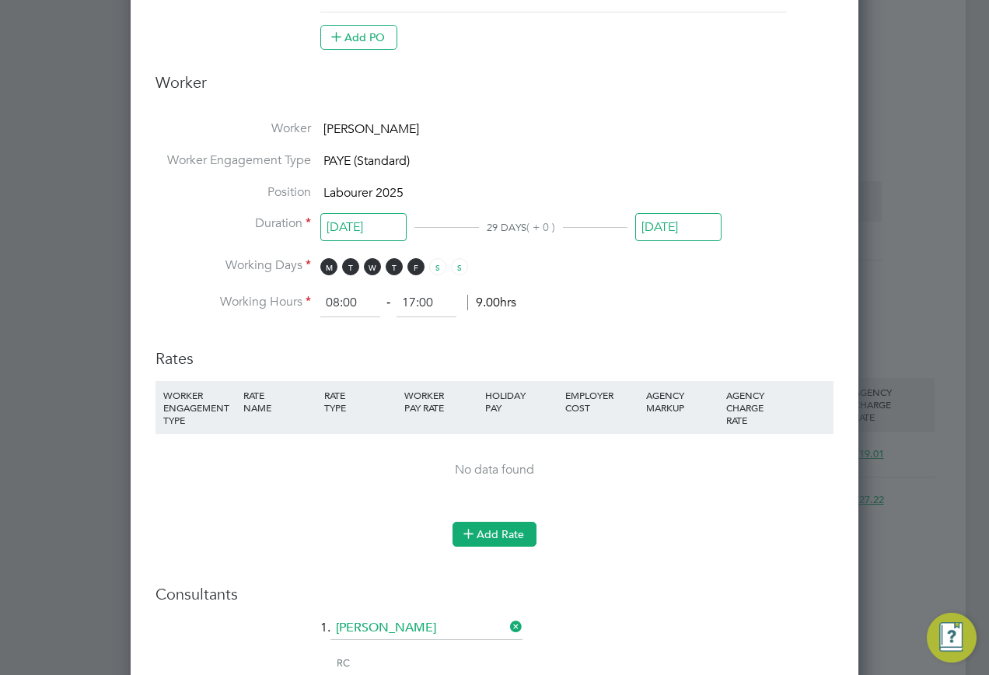
click at [480, 531] on button "Add Rate" at bounding box center [495, 534] width 84 height 25
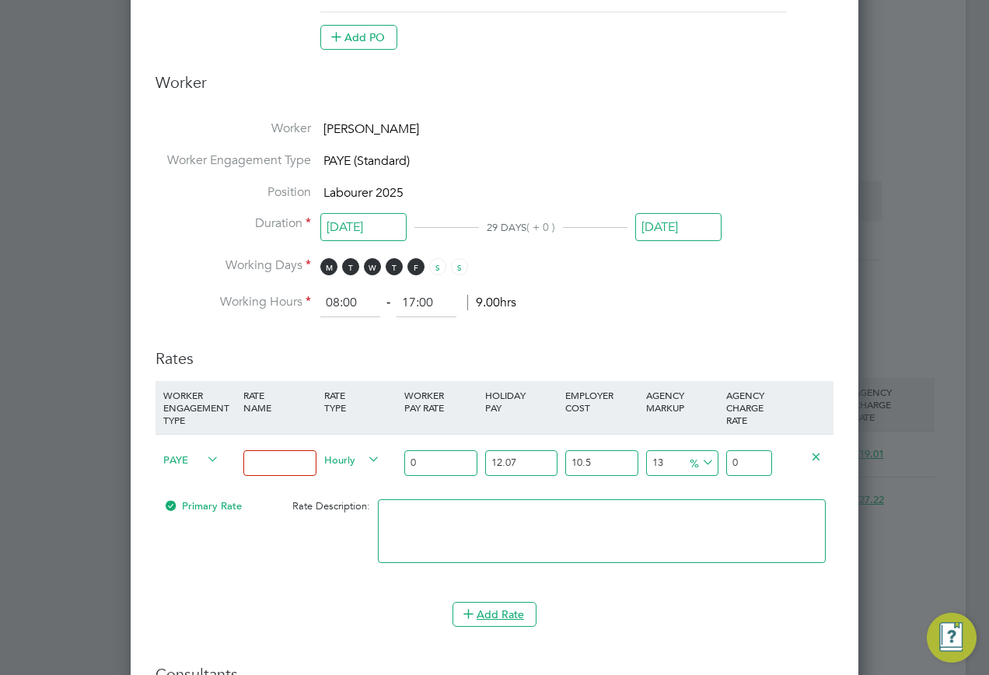
click at [250, 471] on input at bounding box center [279, 463] width 72 height 26
type input "Basic"
click at [456, 465] on input "0" at bounding box center [440, 463] width 72 height 26
type input "1"
type input "1.399362055"
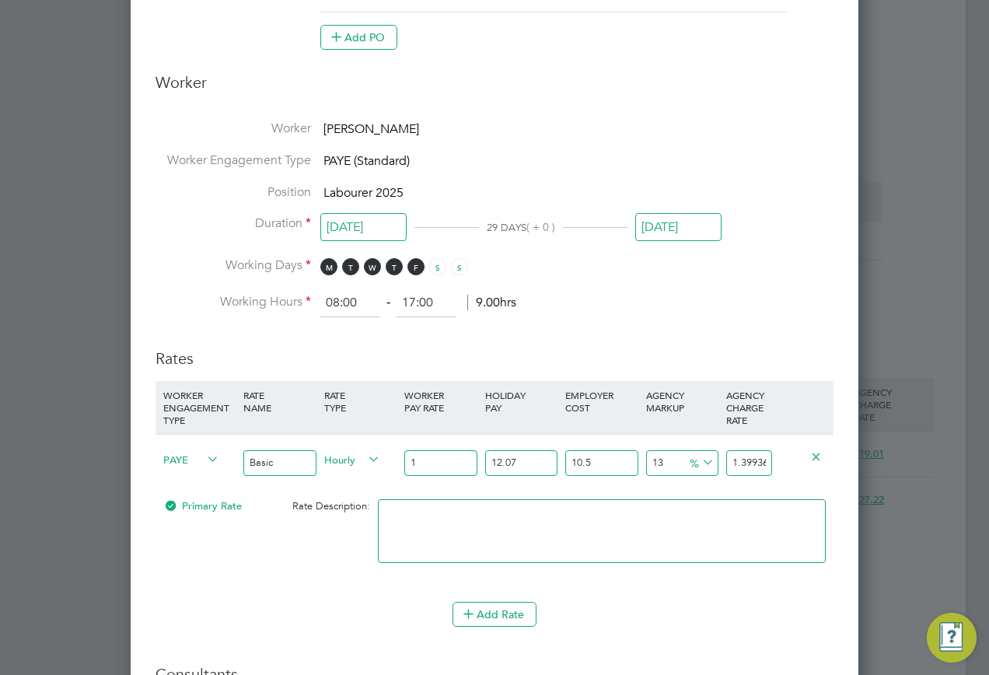
type input "12"
type input "16.79234466"
type input "12.6"
type input "17.631961893"
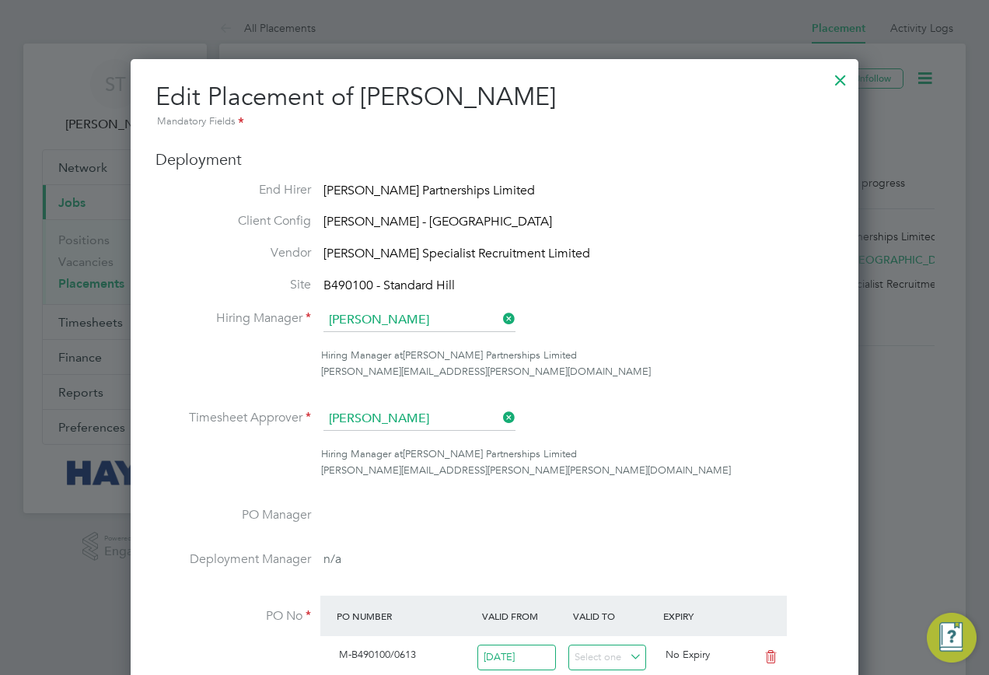
type input "12.60"
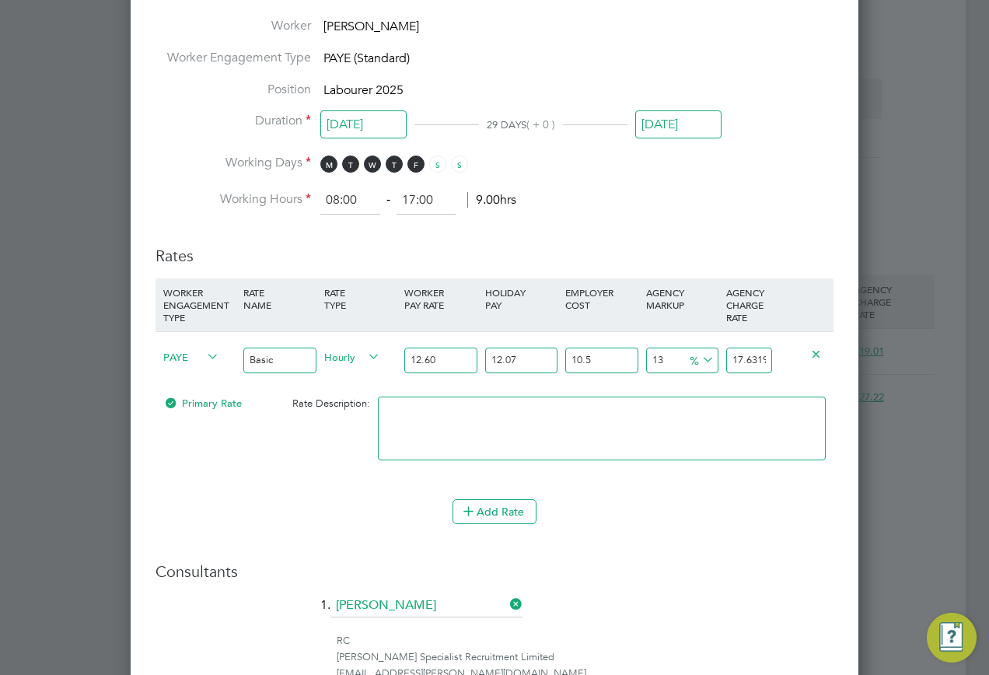
scroll to position [0, 31]
drag, startPoint x: 728, startPoint y: 356, endPoint x: 882, endPoint y: 358, distance: 154.0
click at [881, 358] on div "All Placements Placement Activity Logs Placement Activity Logs All Placements P…" at bounding box center [592, 29] width 747 height 1588
type input "-93.59118397114608"
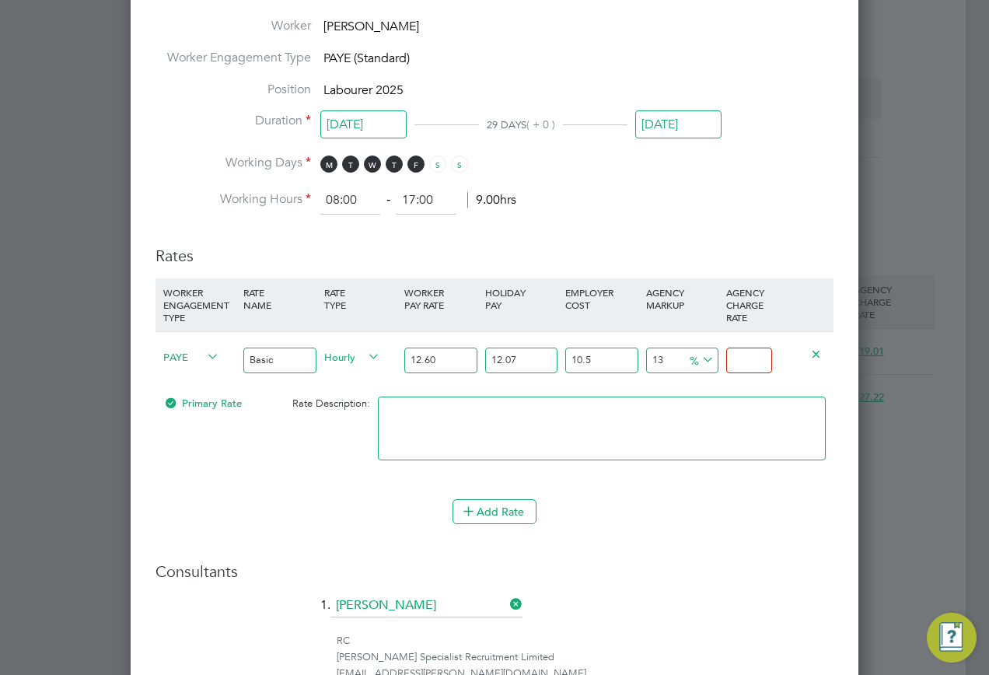
type input "1"
type input "21.767504548224583"
type input "19.0"
type input "21.83159270851312"
type input "19.01"
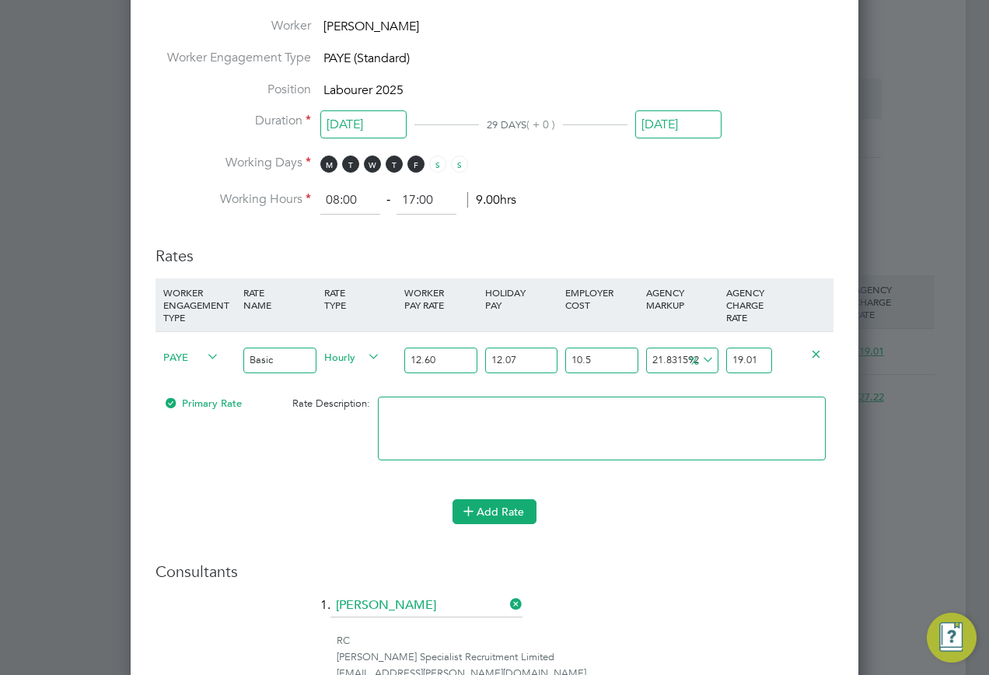
click at [488, 504] on button "Add Rate" at bounding box center [495, 511] width 84 height 25
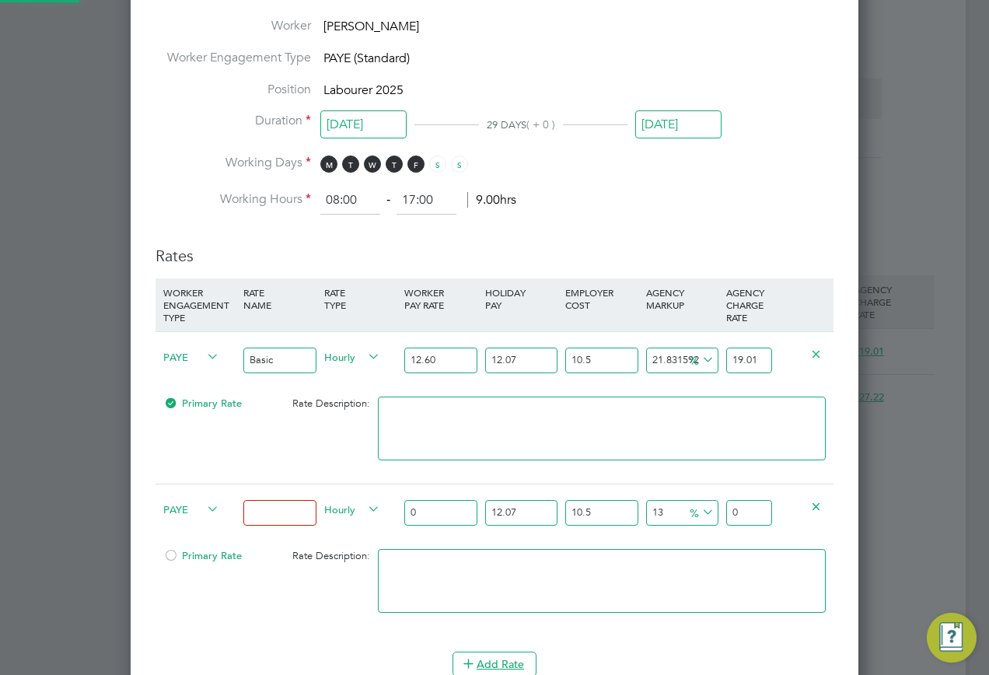
scroll to position [1953, 729]
click at [261, 504] on input at bounding box center [279, 513] width 72 height 26
type input "Overtime"
drag, startPoint x: 422, startPoint y: 510, endPoint x: 410, endPoint y: 513, distance: 12.7
click at [412, 513] on input "0" at bounding box center [440, 513] width 72 height 26
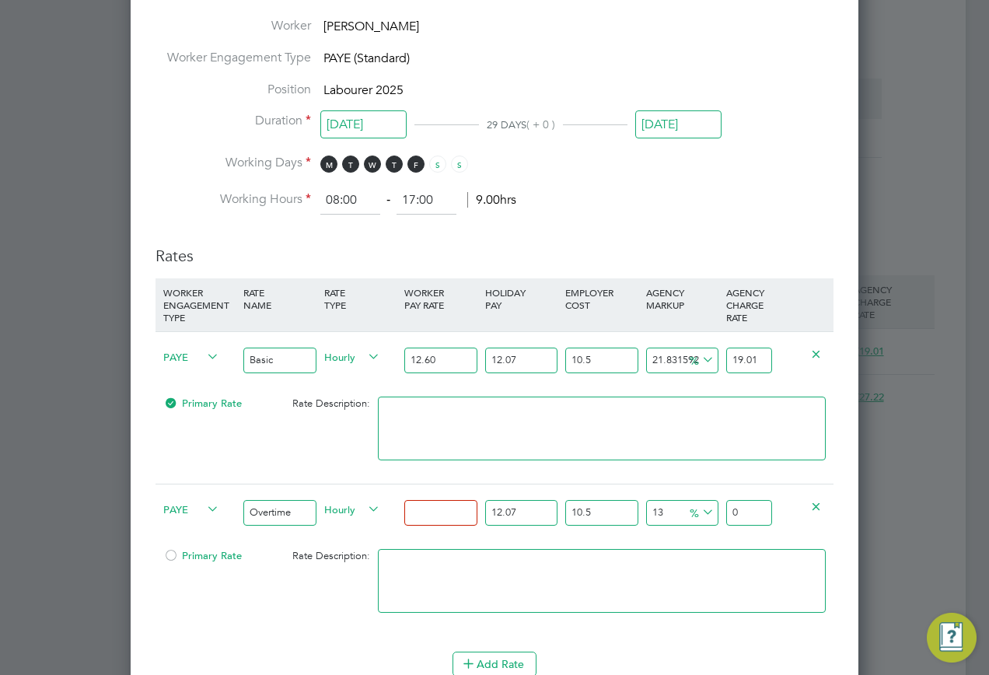
type input "1"
type input "1.399362055"
type input "18"
type input "25.18851699"
type input "18.9"
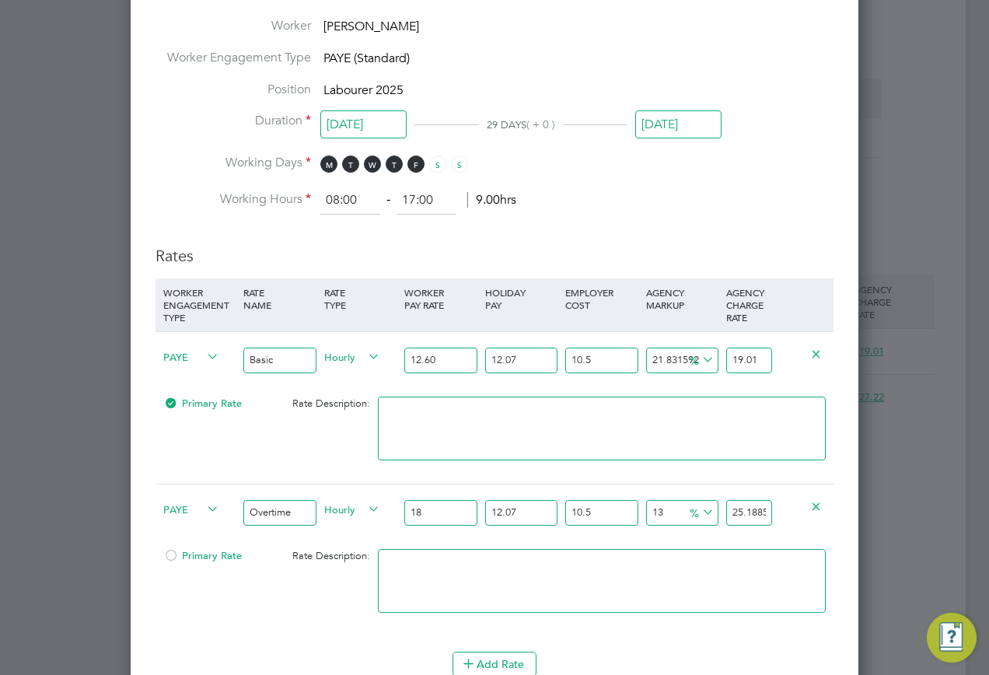
type input "26.4479428395"
type input "18.90"
drag, startPoint x: 803, startPoint y: 511, endPoint x: 904, endPoint y: 509, distance: 101.1
click at [904, 509] on div "All Placements Placement Activity Logs Placement Activity Logs All Placements P…" at bounding box center [592, 29] width 747 height 1588
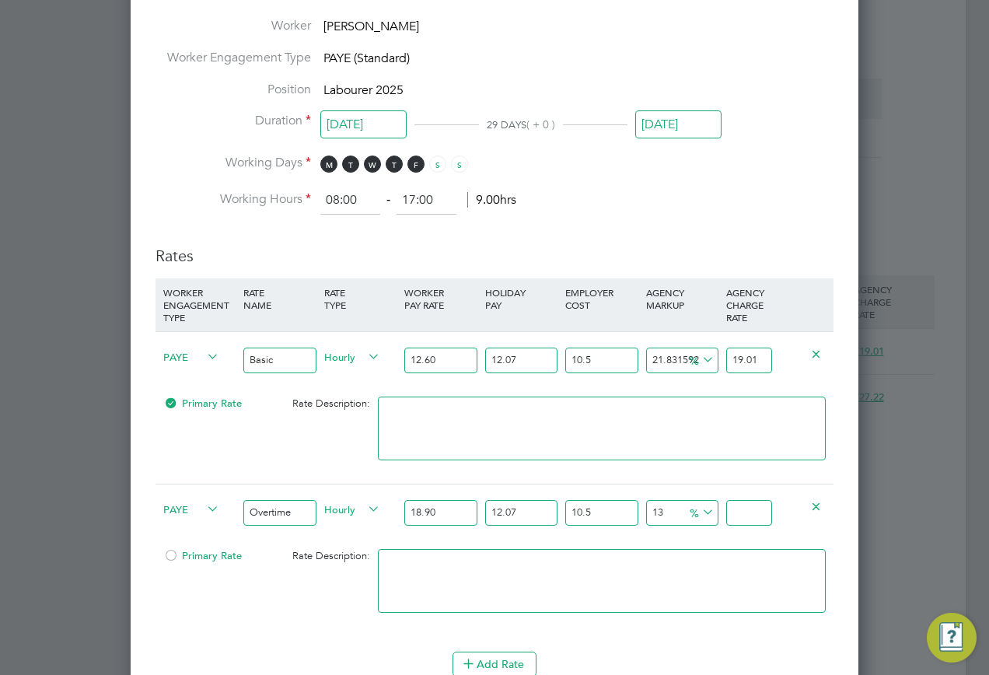
scroll to position [0, 0]
type input "-91.4549119615281"
type input "2"
type input "15.358688519370656"
type input "27"
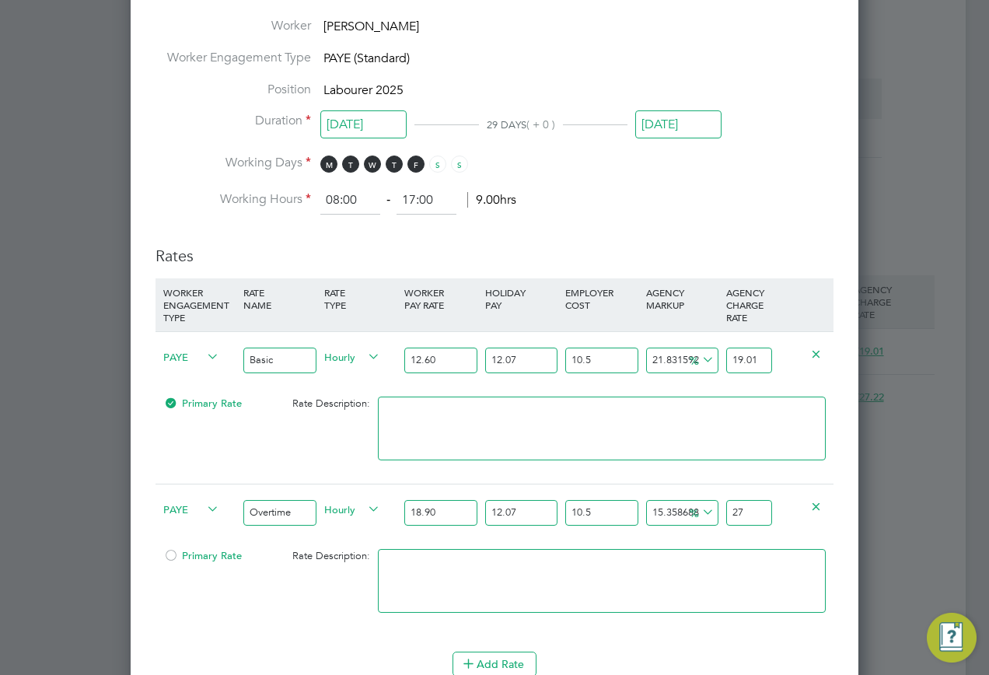
type input "16.213197323217845"
type input "27.2"
type input "16.298648203602564"
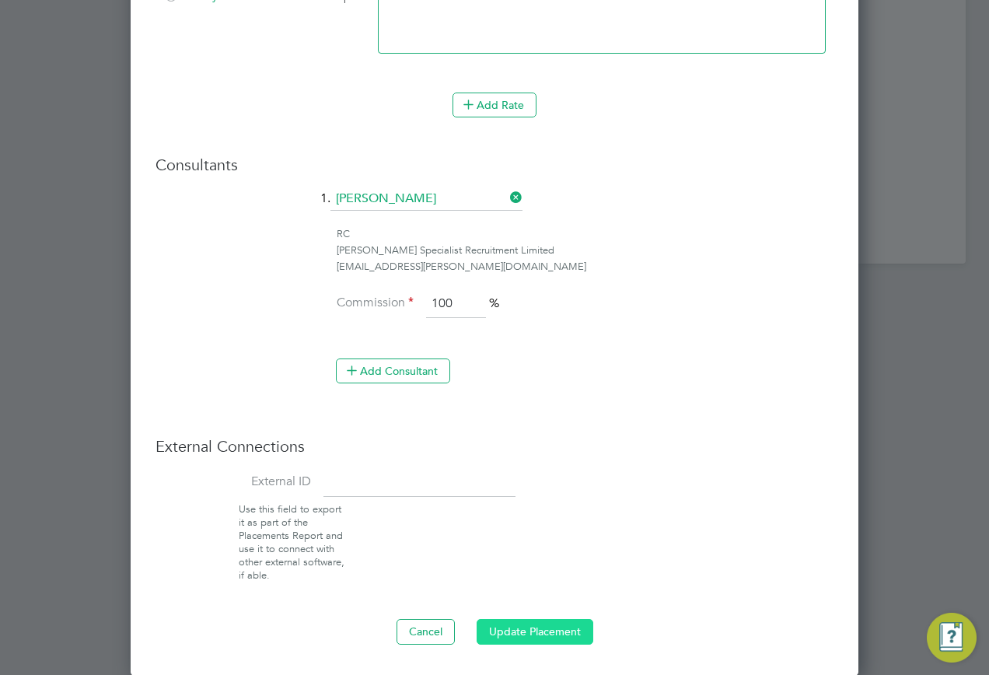
type input "27.22"
click at [524, 643] on button "Update Placement" at bounding box center [535, 631] width 117 height 25
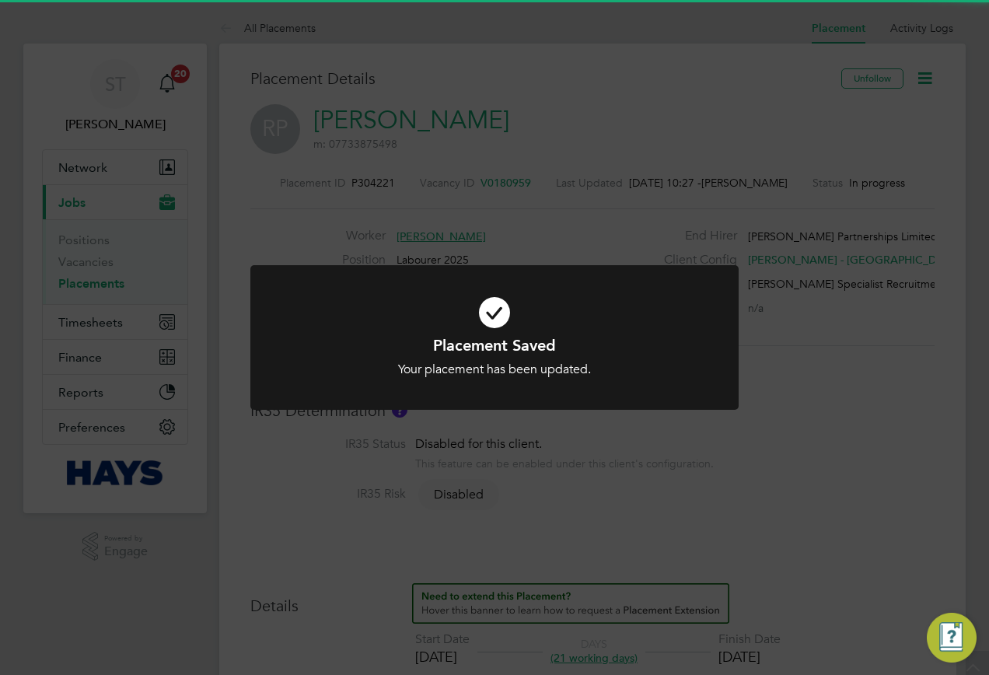
scroll to position [15, 253]
click at [678, 450] on div "Placement Saved Your placement has been updated. Cancel Okay" at bounding box center [494, 337] width 989 height 675
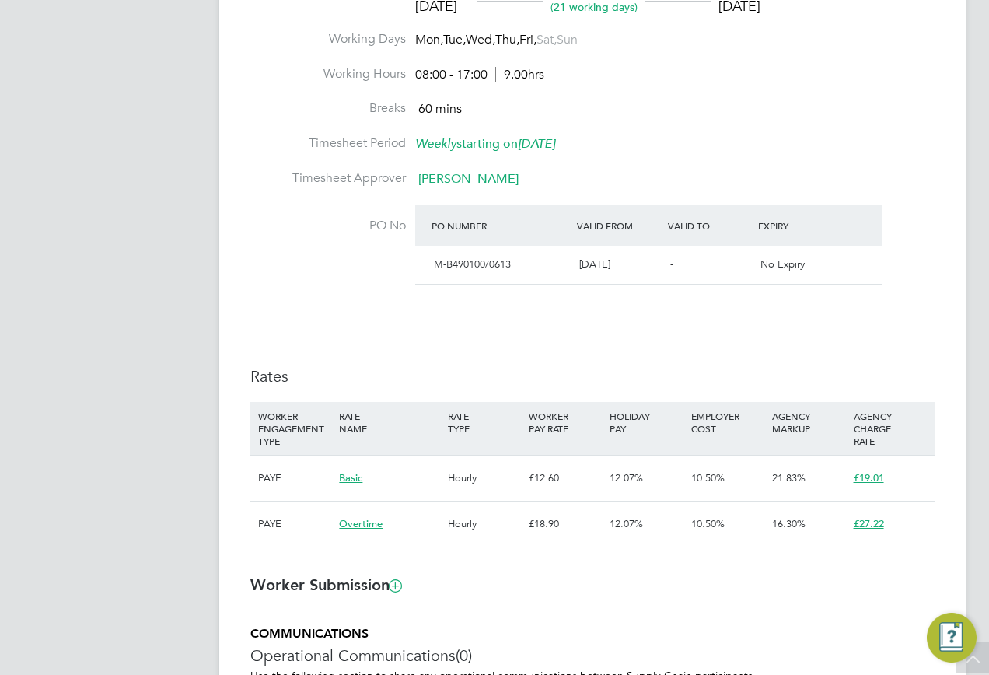
scroll to position [778, 0]
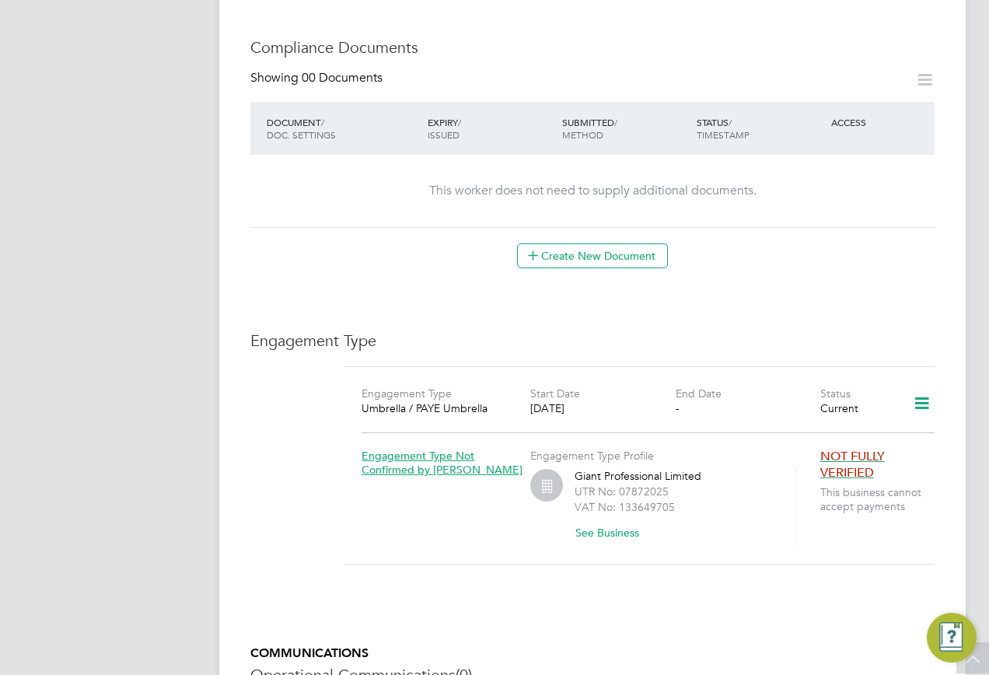
scroll to position [778, 0]
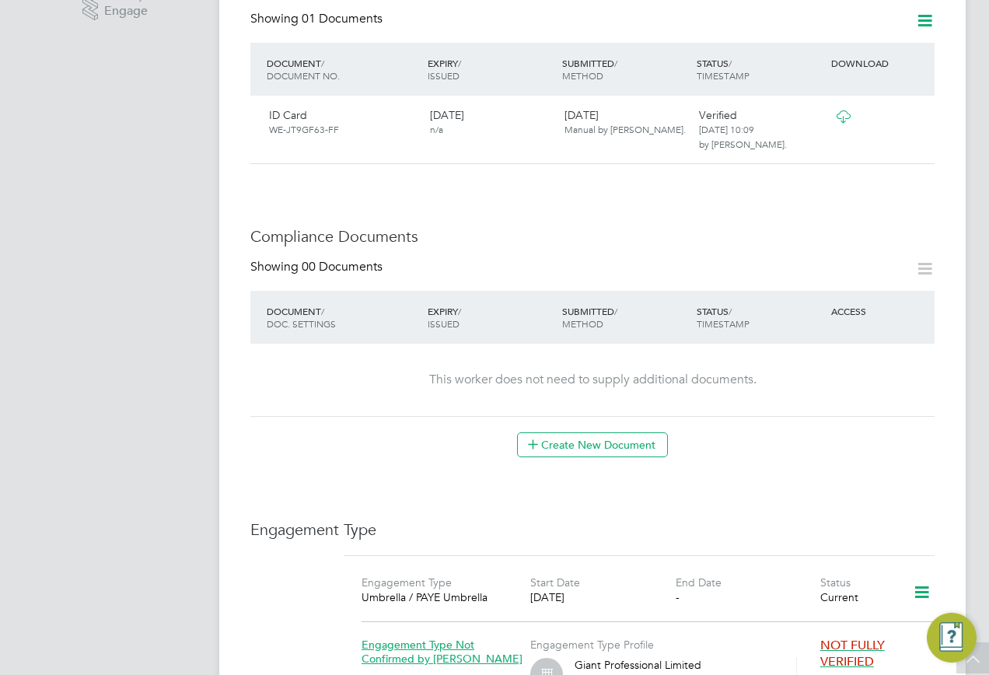
scroll to position [700, 0]
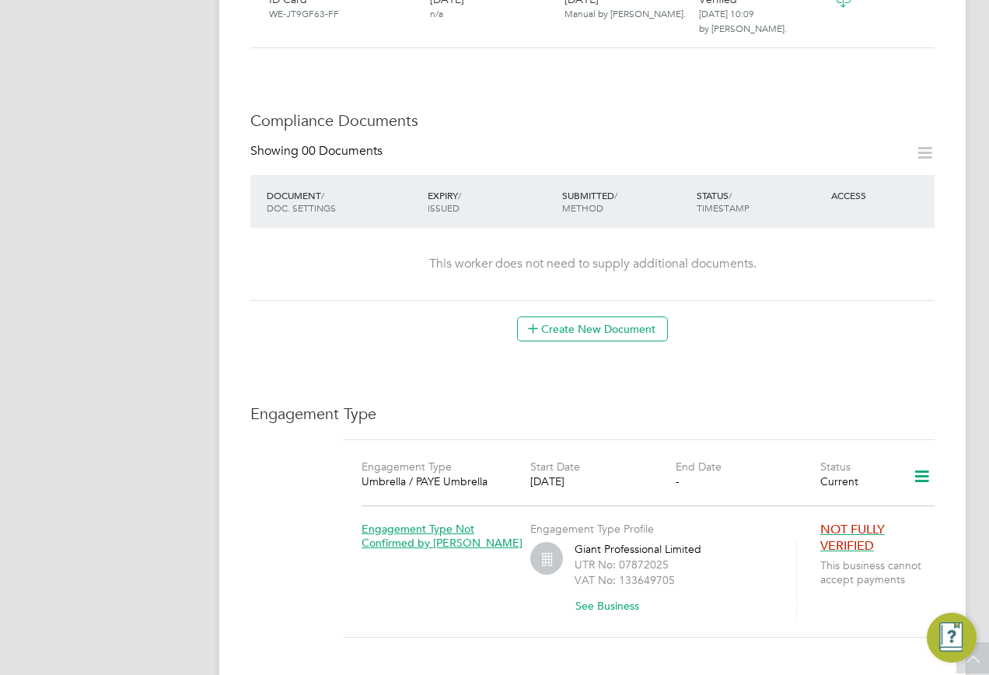
click at [913, 464] on icon at bounding box center [922, 477] width 27 height 36
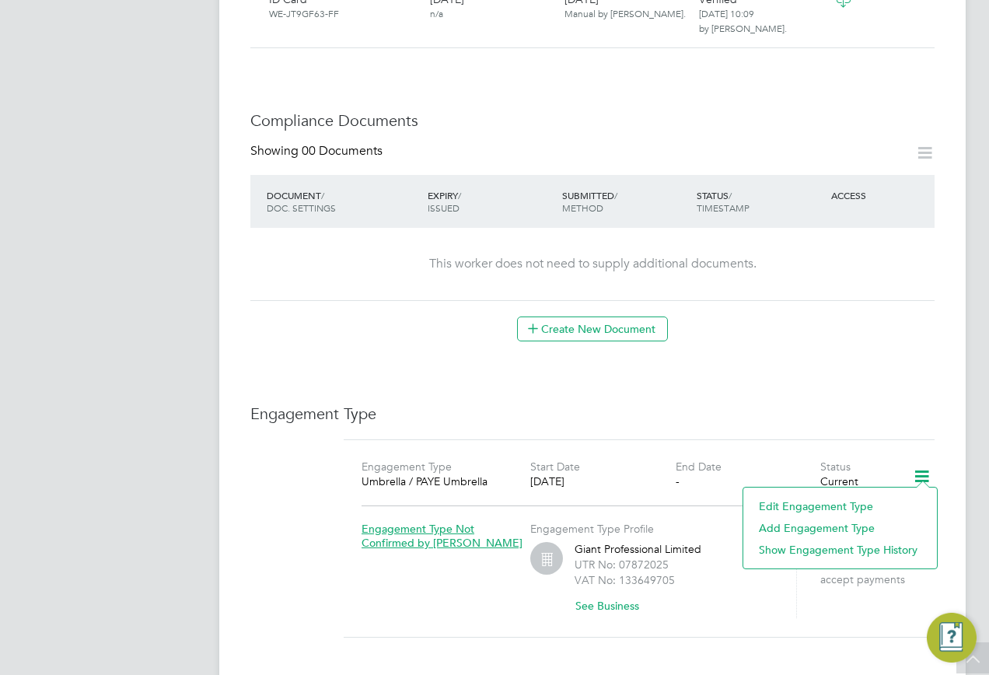
click at [768, 501] on li "Edit Engagement Type" at bounding box center [840, 506] width 178 height 22
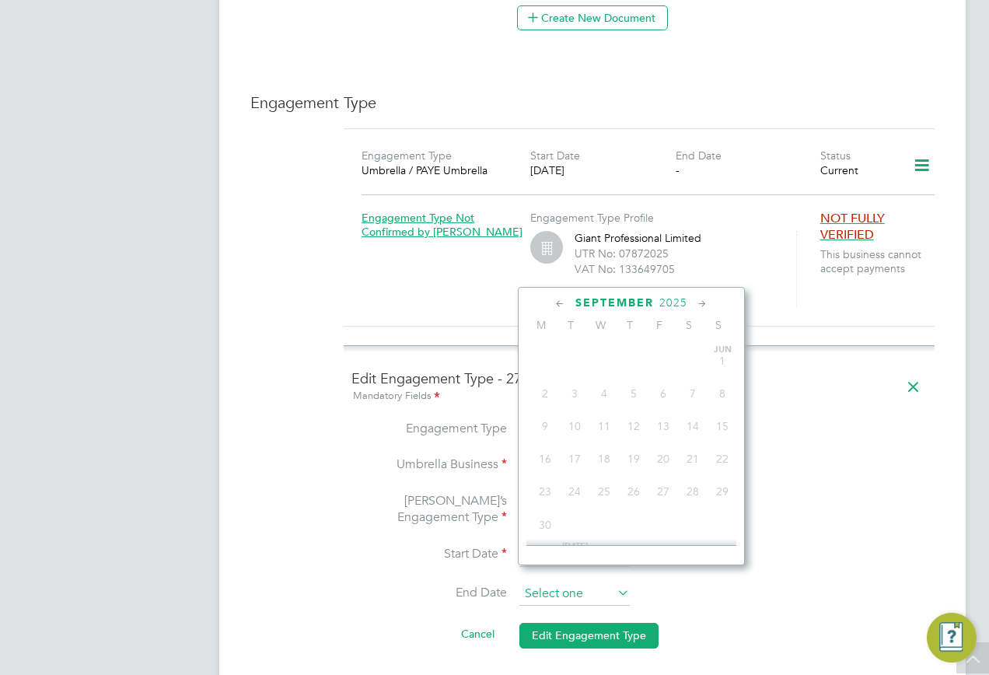
scroll to position [573, 0]
click at [562, 583] on input at bounding box center [575, 594] width 110 height 23
click at [602, 426] on span "24" at bounding box center [605, 412] width 30 height 30
type input "[DATE]"
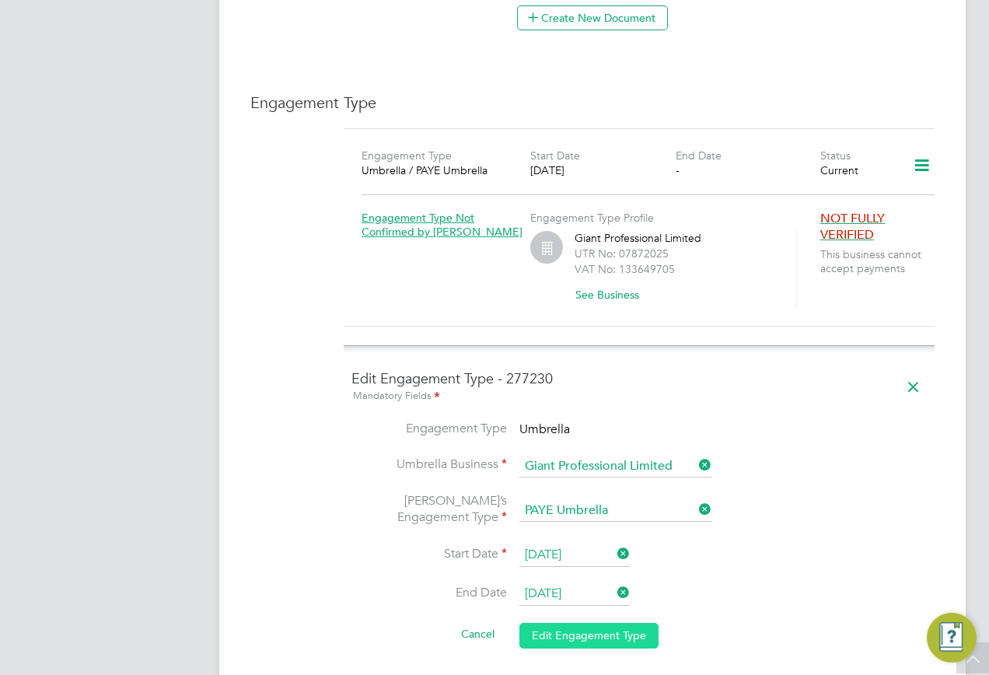
click at [562, 623] on button "Edit Engagement Type" at bounding box center [589, 635] width 139 height 25
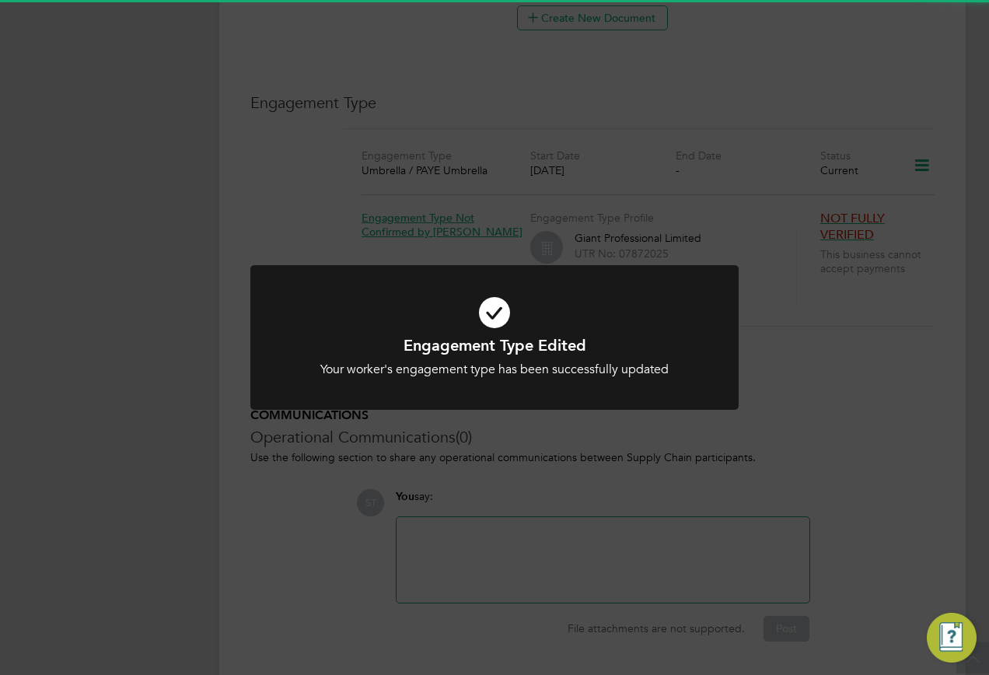
click at [650, 385] on div at bounding box center [494, 337] width 488 height 145
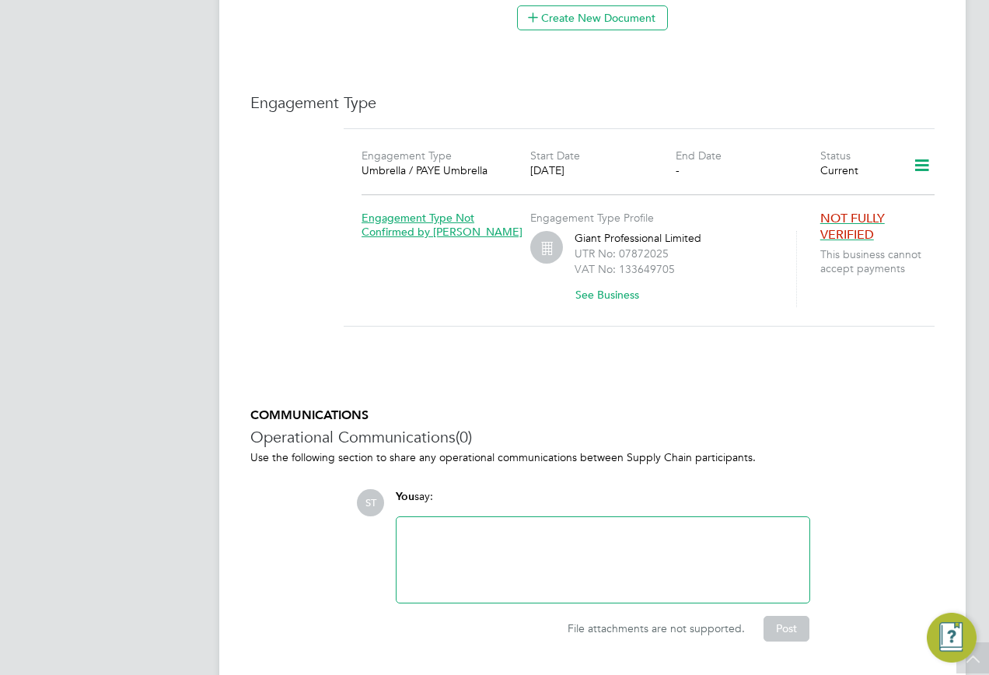
click at [924, 152] on icon at bounding box center [922, 166] width 27 height 36
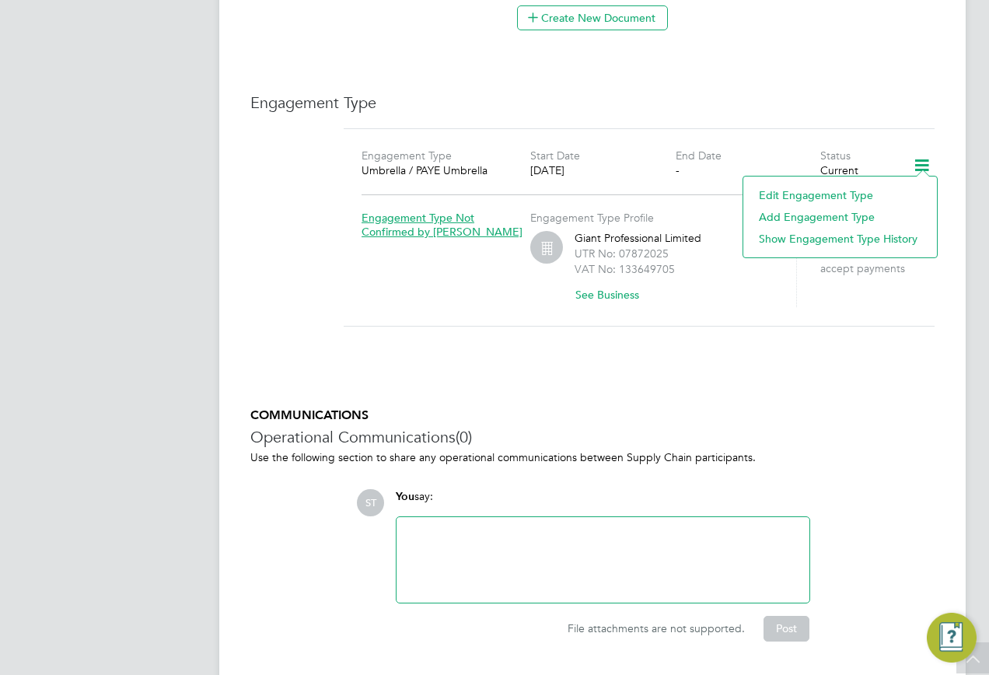
click at [804, 212] on li "Add Engagement Type" at bounding box center [840, 217] width 178 height 22
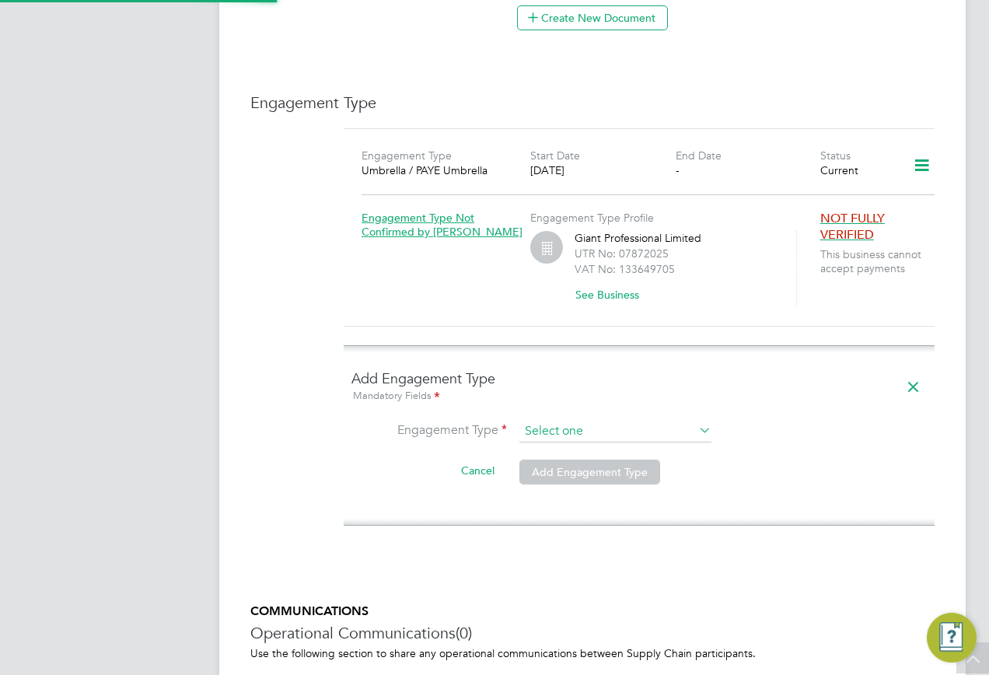
click at [550, 421] on input at bounding box center [616, 432] width 192 height 22
click at [545, 463] on li "PAYE Direct" at bounding box center [616, 459] width 194 height 23
type input "PAYE Direct"
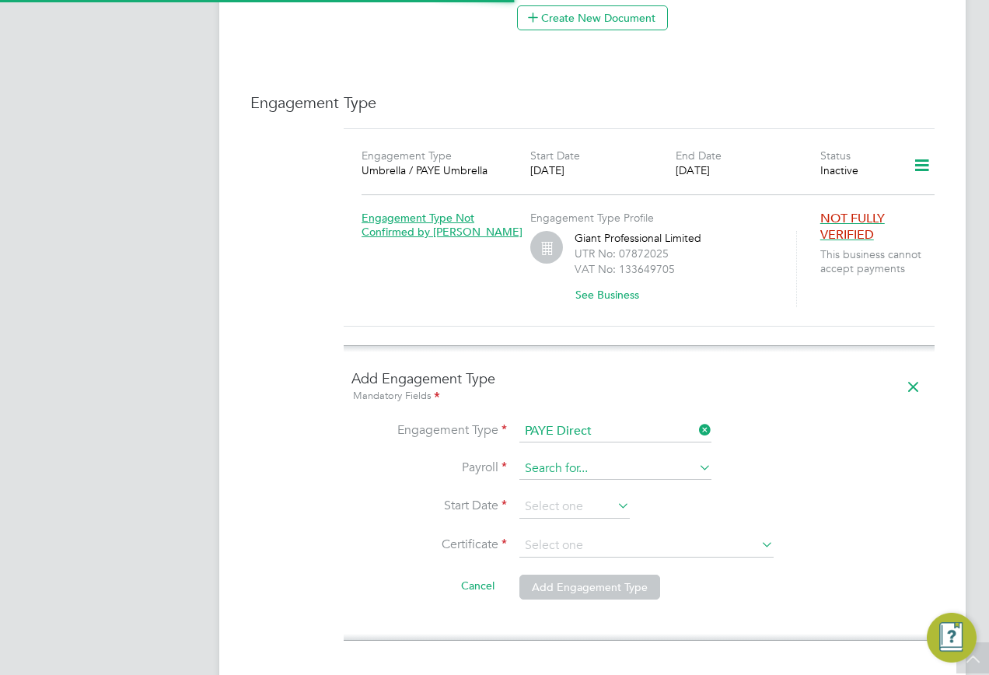
click at [543, 458] on input at bounding box center [616, 469] width 192 height 22
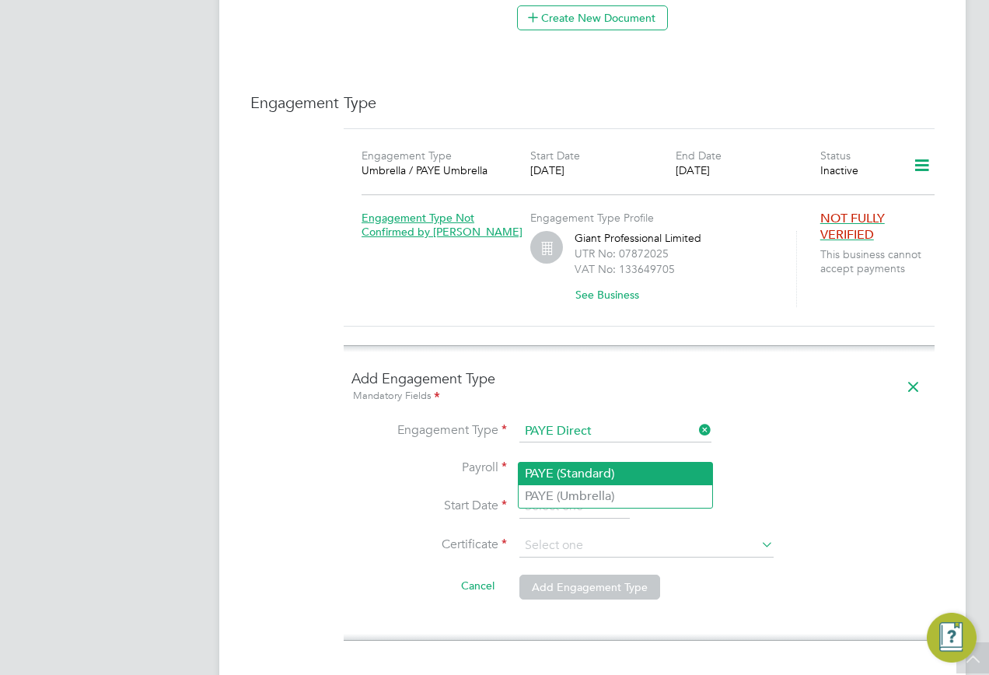
click at [552, 474] on li "PAYE (Standard)" at bounding box center [616, 474] width 194 height 23
type input "PAYE (Standard)"
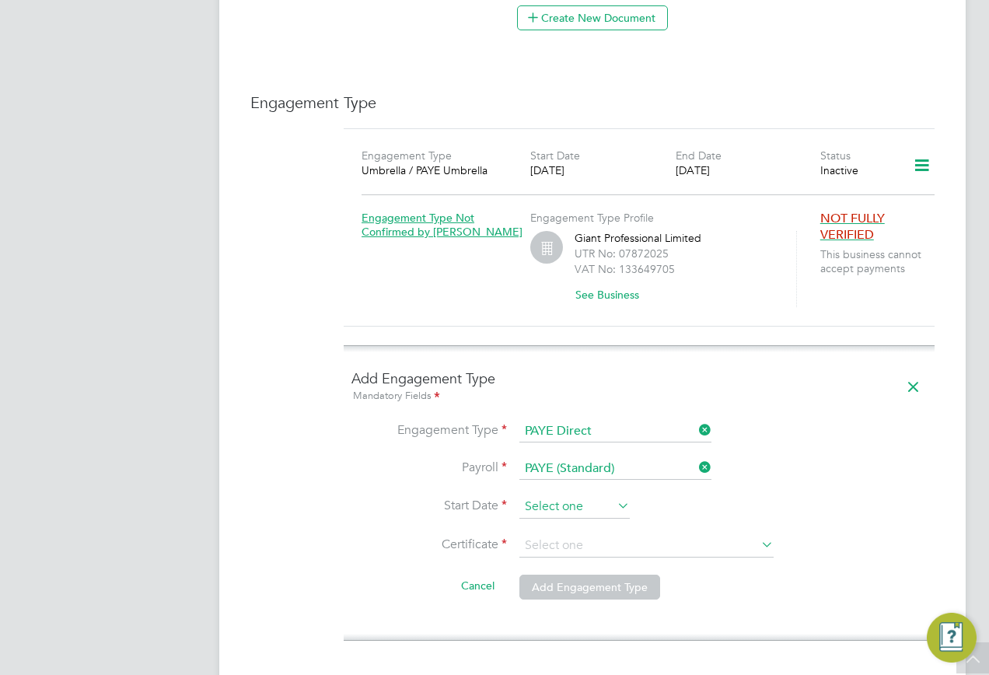
click at [544, 495] on input at bounding box center [575, 506] width 110 height 23
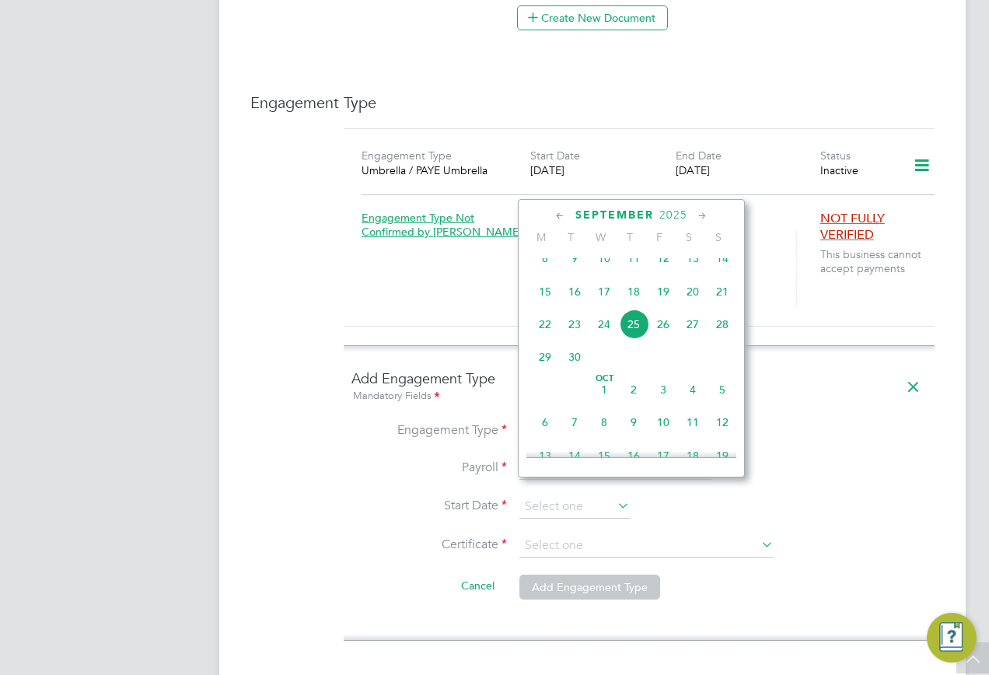
click at [626, 337] on span "25" at bounding box center [634, 325] width 30 height 30
type input "25 Sep 2025"
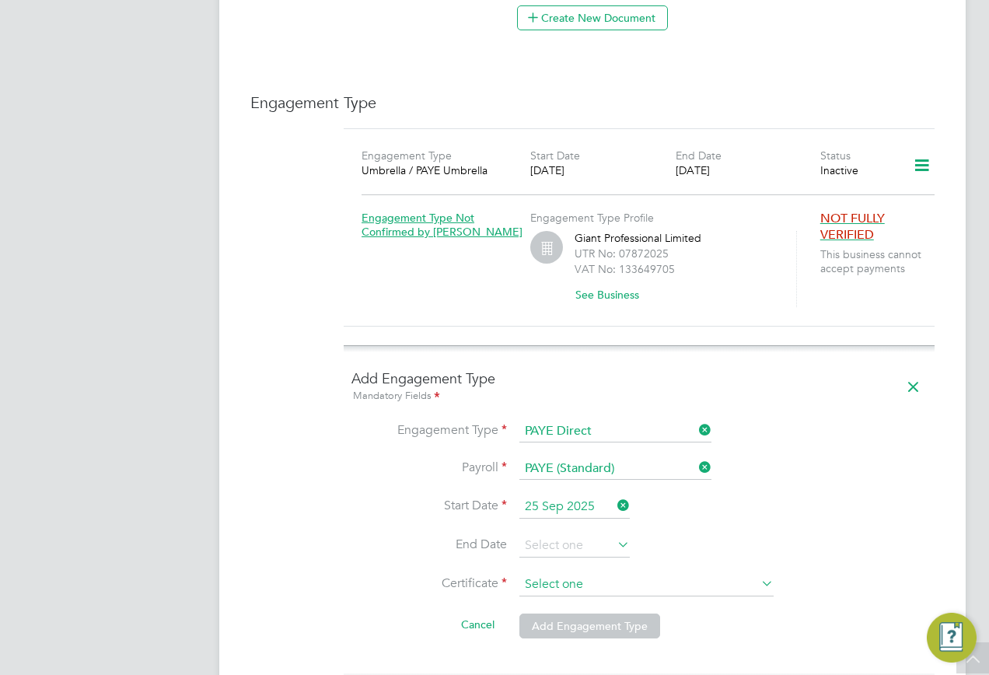
click at [564, 573] on input at bounding box center [647, 584] width 254 height 23
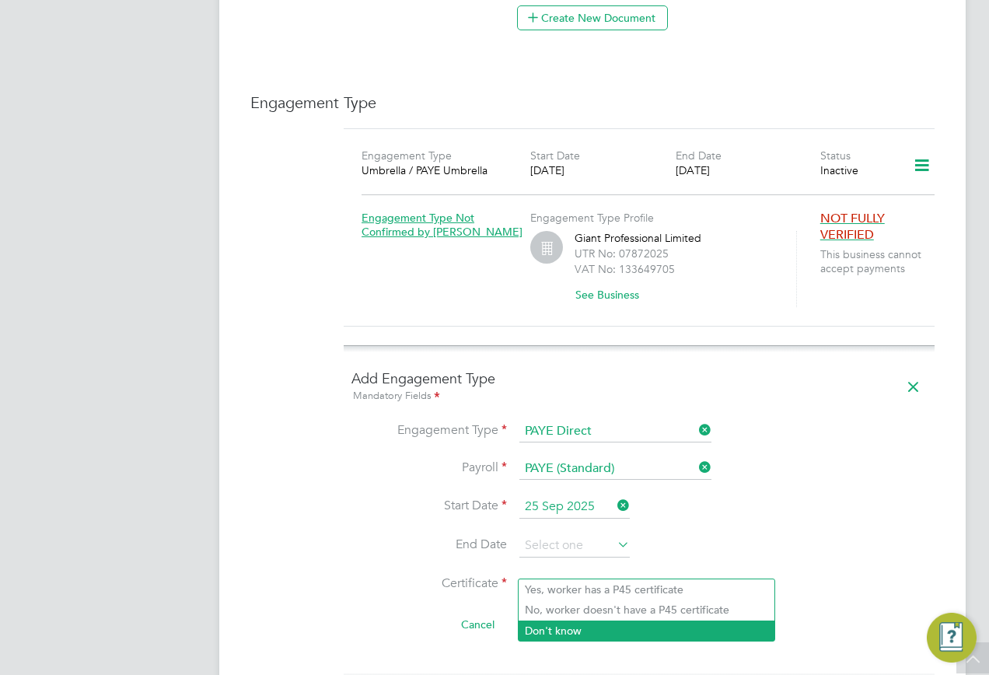
click at [553, 629] on li "Don't know" at bounding box center [647, 631] width 256 height 20
type input "Don't know"
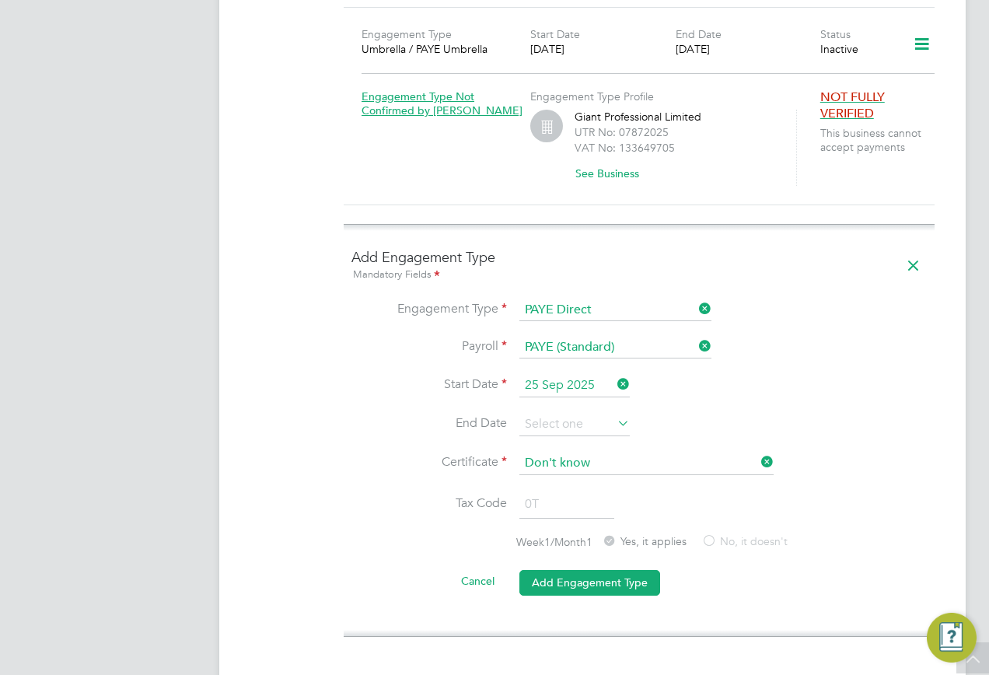
scroll to position [1167, 0]
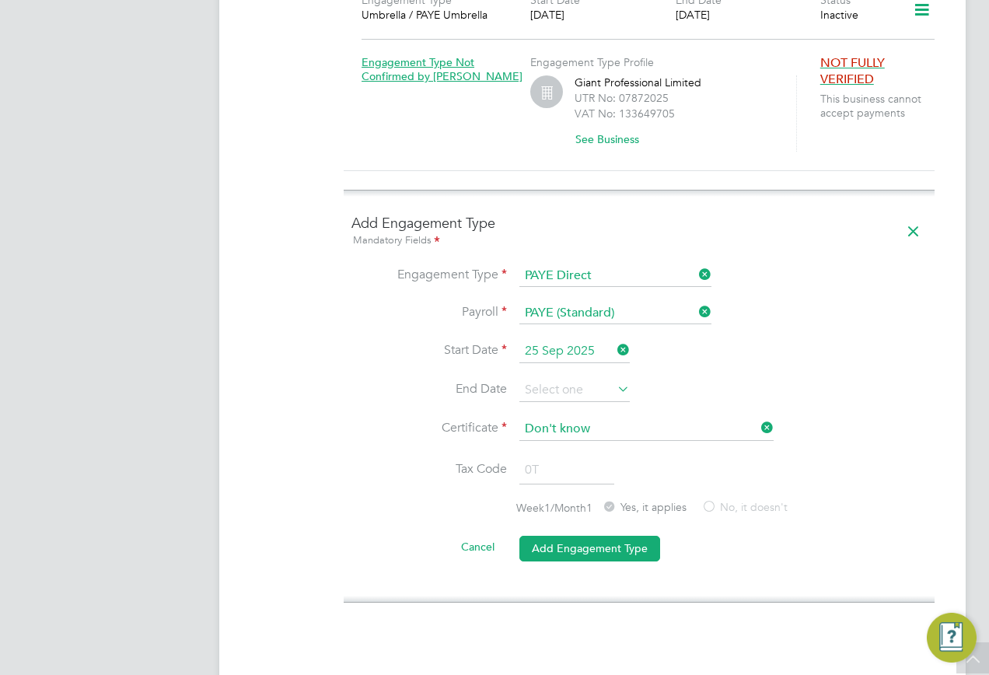
click at [559, 538] on button "Add Engagement Type" at bounding box center [590, 548] width 141 height 25
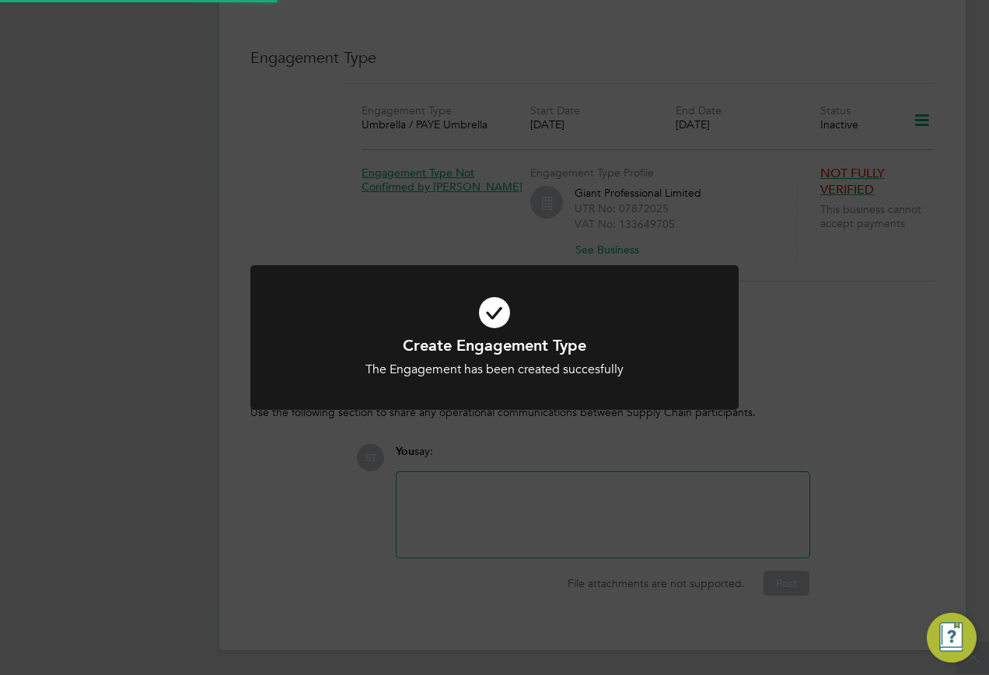
scroll to position [1040, 0]
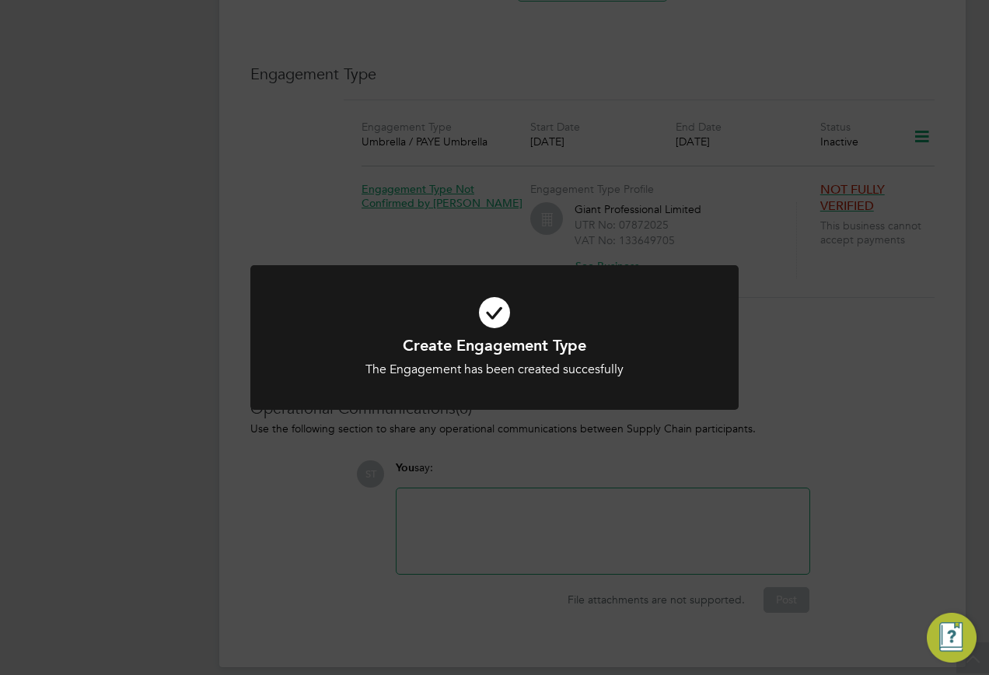
click at [707, 445] on div "Create Engagement Type The Engagement has been created succesfully Cancel Okay" at bounding box center [494, 337] width 989 height 675
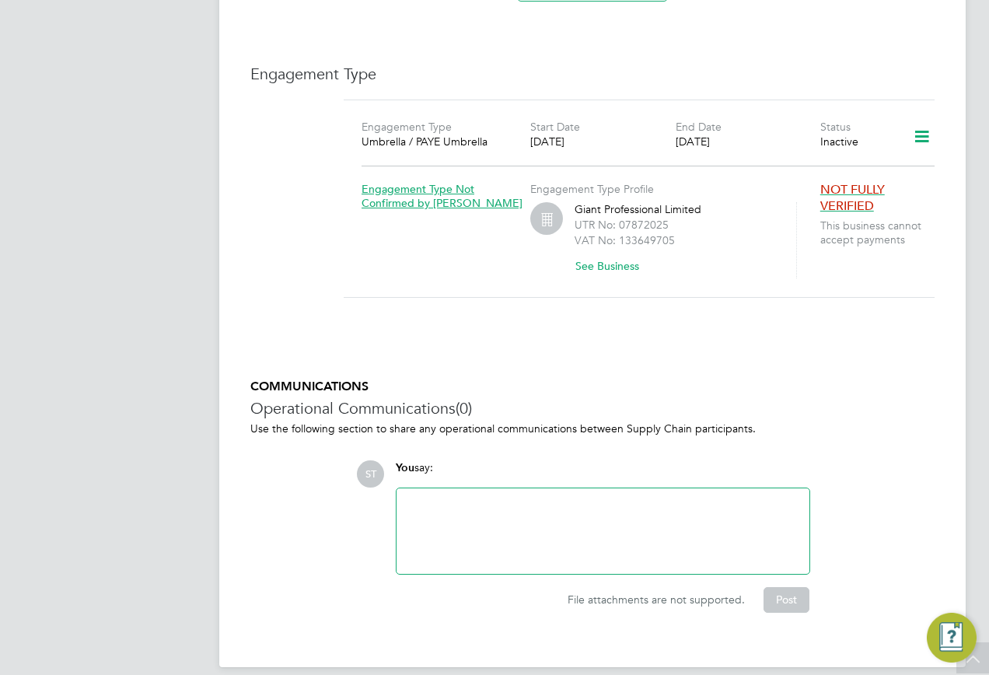
scroll to position [962, 0]
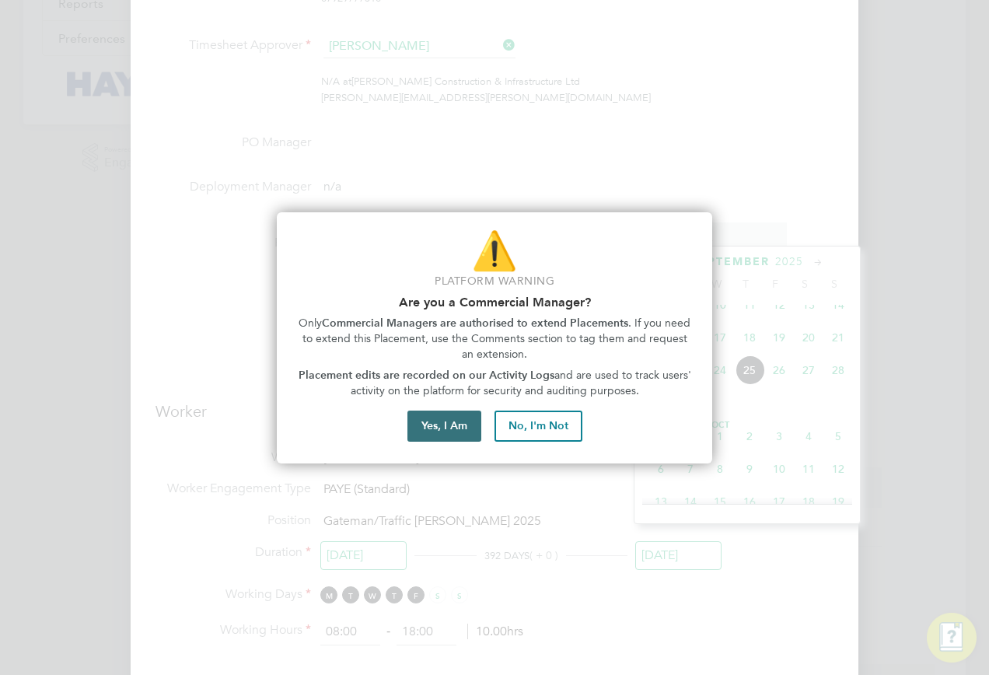
click at [443, 430] on button "Yes, I Am" at bounding box center [445, 426] width 74 height 31
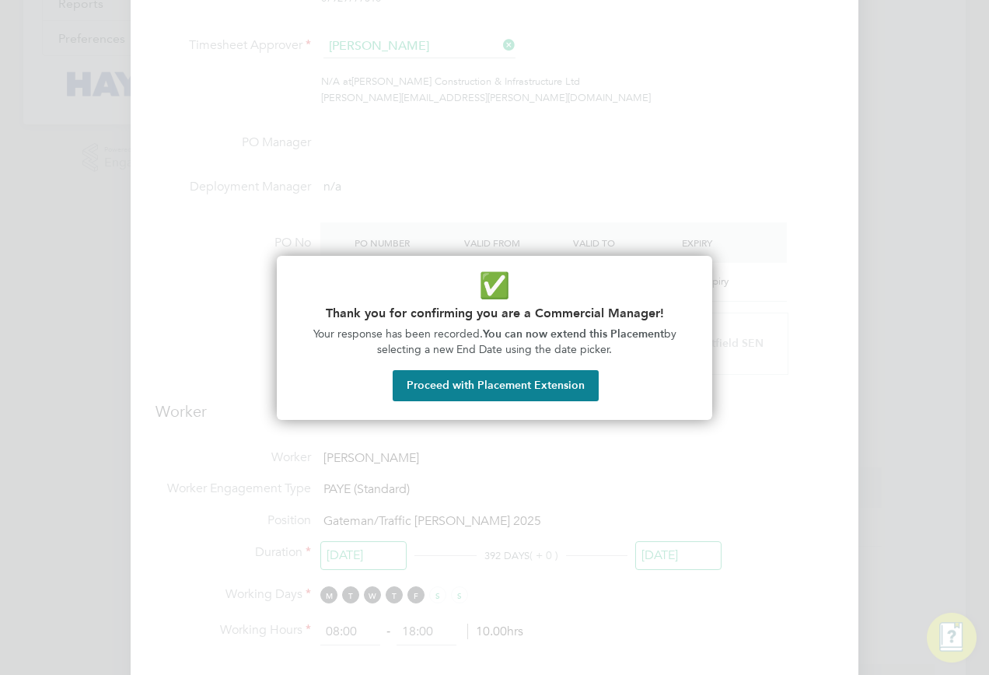
click at [432, 387] on button "Proceed with Placement Extension" at bounding box center [496, 385] width 206 height 31
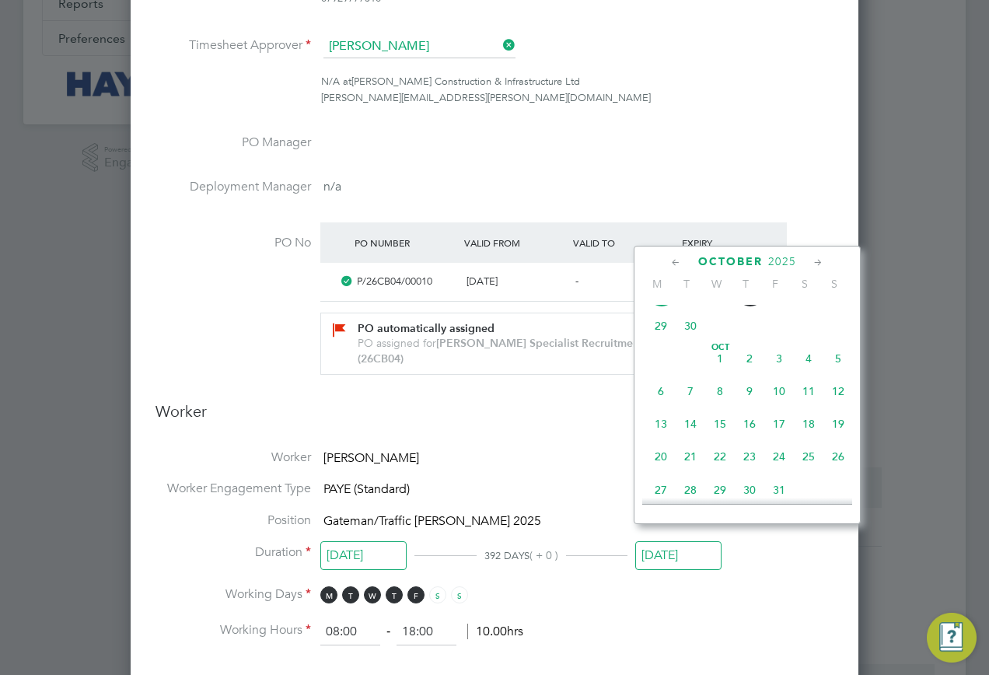
click at [658, 470] on span "20" at bounding box center [661, 457] width 30 height 30
type input "[DATE]"
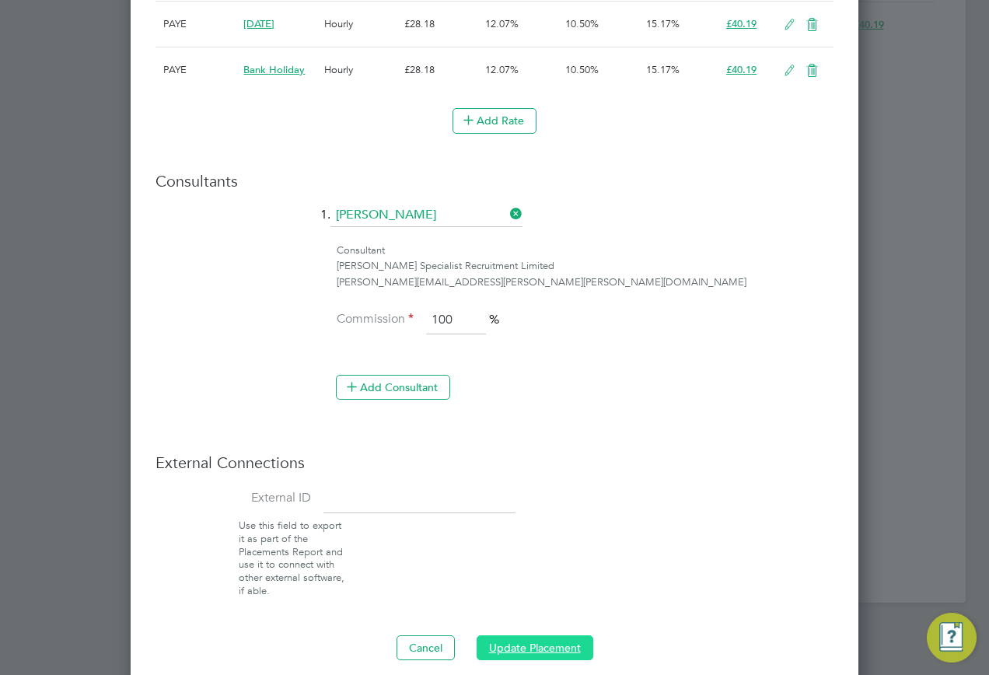
click at [577, 636] on button "Update Placement" at bounding box center [535, 648] width 117 height 25
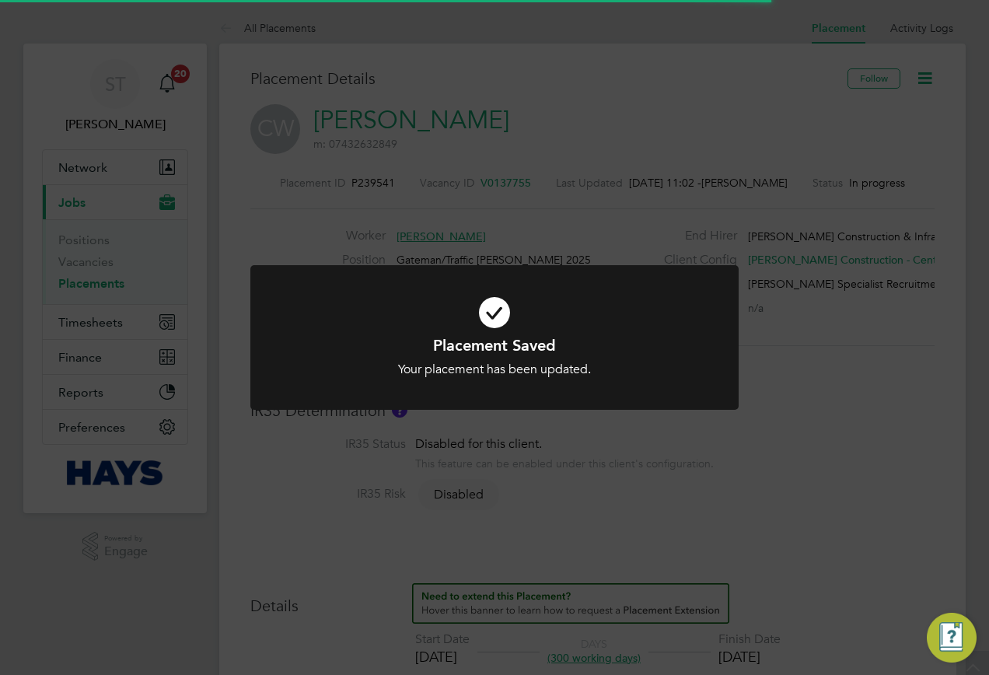
click at [724, 237] on div "Placement Saved Your placement has been updated. Cancel Okay" at bounding box center [494, 337] width 989 height 675
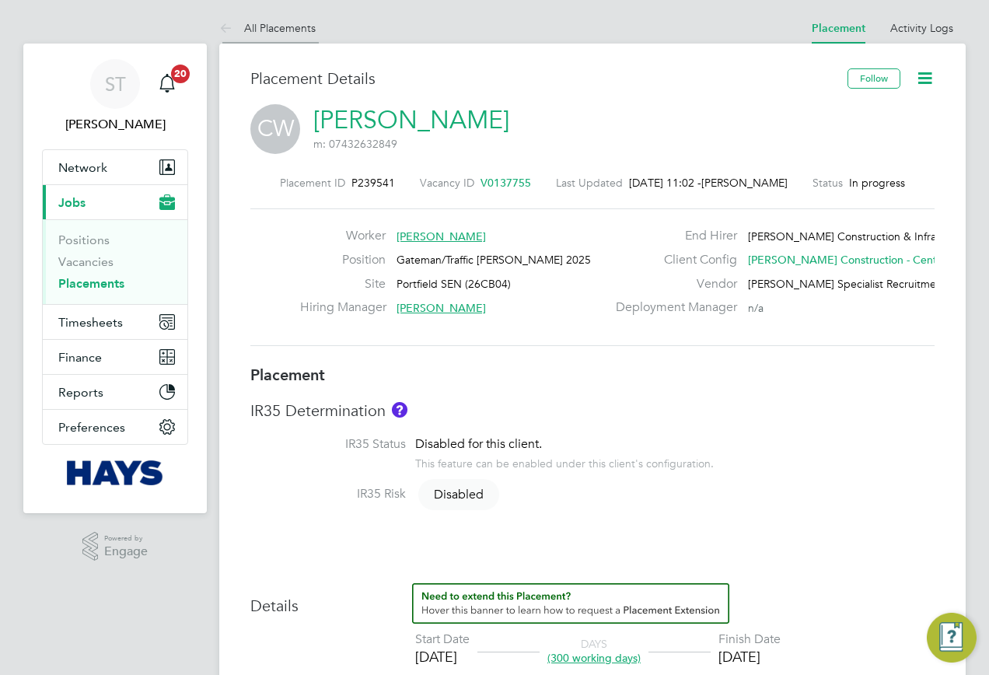
click at [227, 24] on icon at bounding box center [228, 28] width 19 height 19
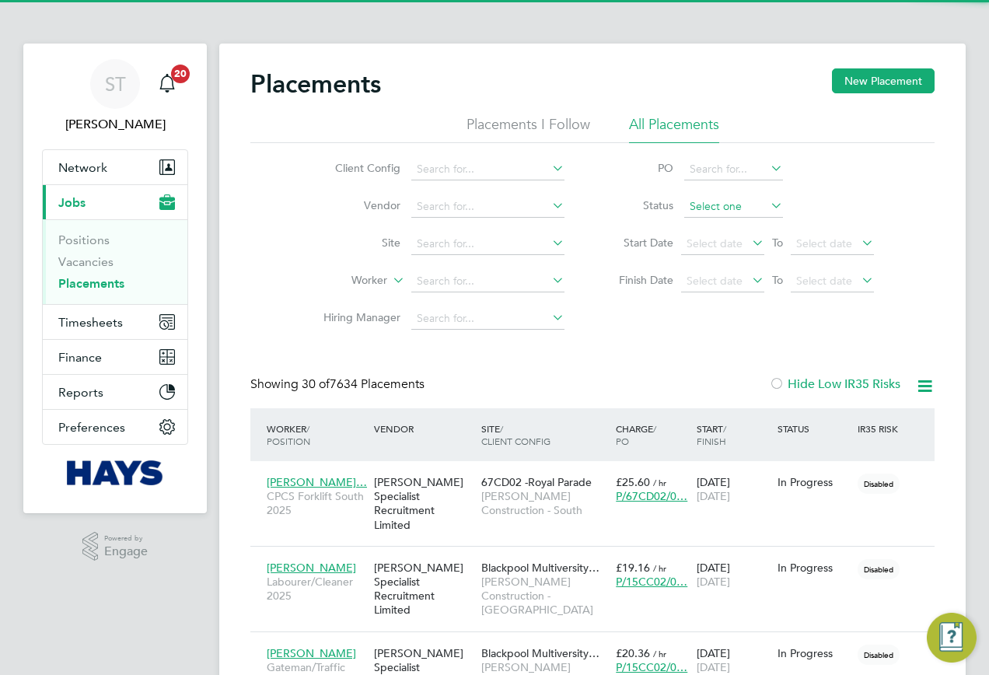
click at [709, 208] on input at bounding box center [734, 207] width 99 height 22
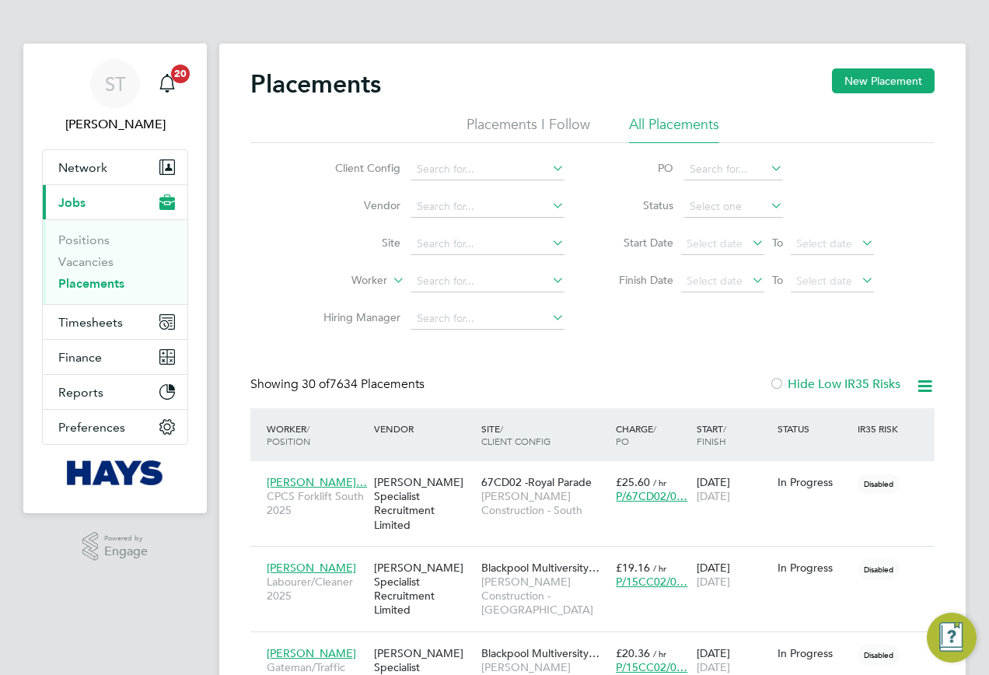
click at [712, 292] on li "In Progress" at bounding box center [734, 288] width 100 height 20
type input "In Progress"
click at [468, 243] on input at bounding box center [487, 244] width 153 height 22
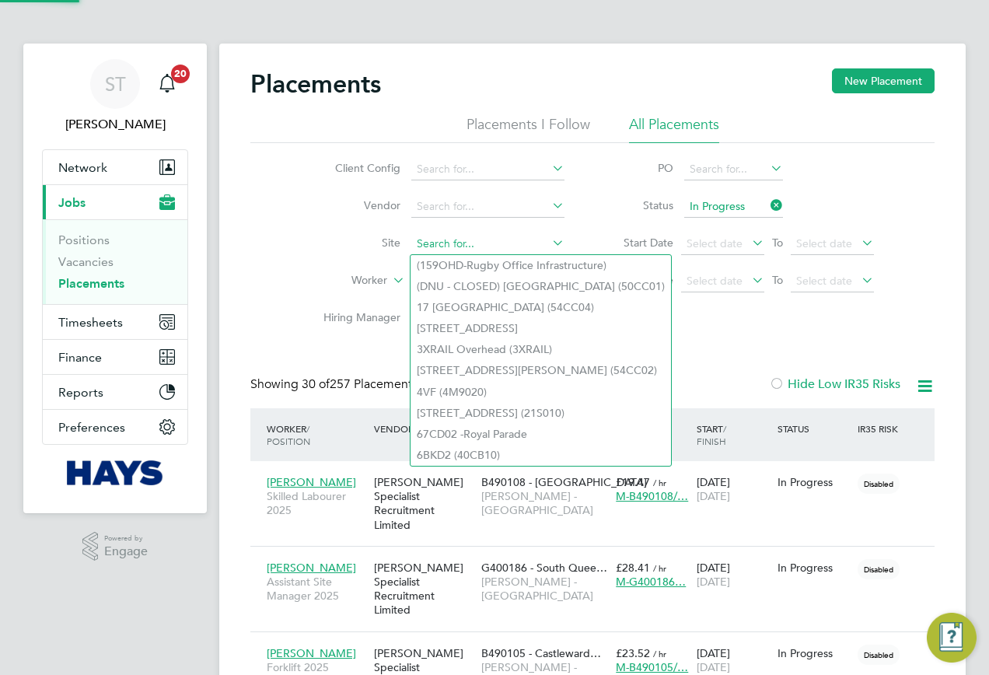
paste input "Reubens School College / Radcliffe"
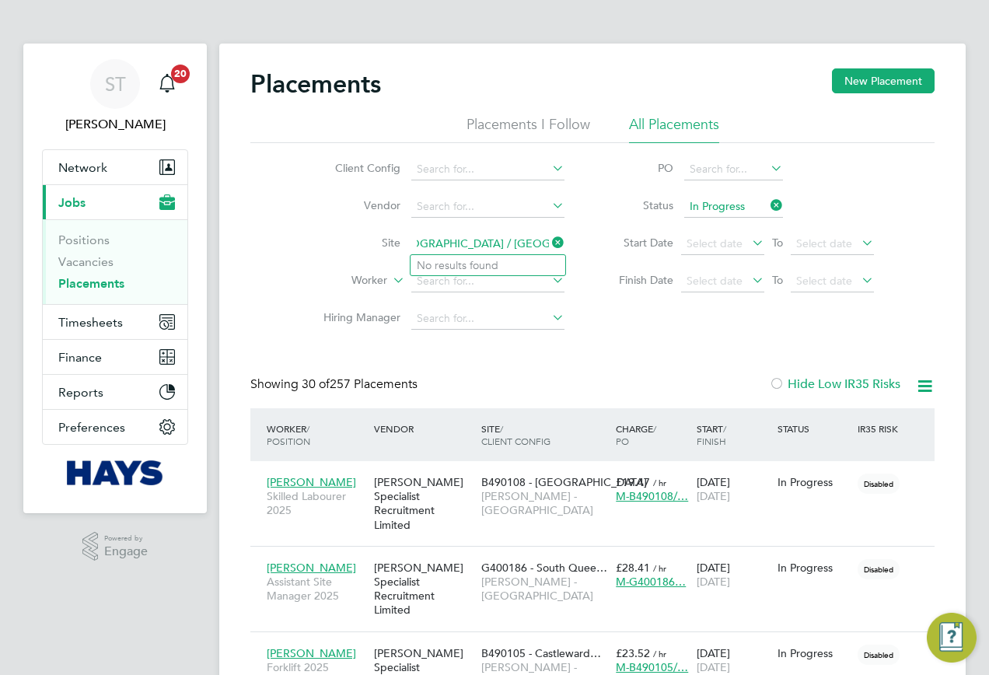
drag, startPoint x: 513, startPoint y: 243, endPoint x: 595, endPoint y: 245, distance: 82.5
click at [595, 245] on div "Client Config Vendor Site Reubens School College / Radcliffe Worker Hiring Mana…" at bounding box center [592, 240] width 685 height 194
drag, startPoint x: 538, startPoint y: 246, endPoint x: 456, endPoint y: 250, distance: 81.8
click at [456, 250] on input "Reubens School College" at bounding box center [487, 244] width 153 height 22
type input "R"
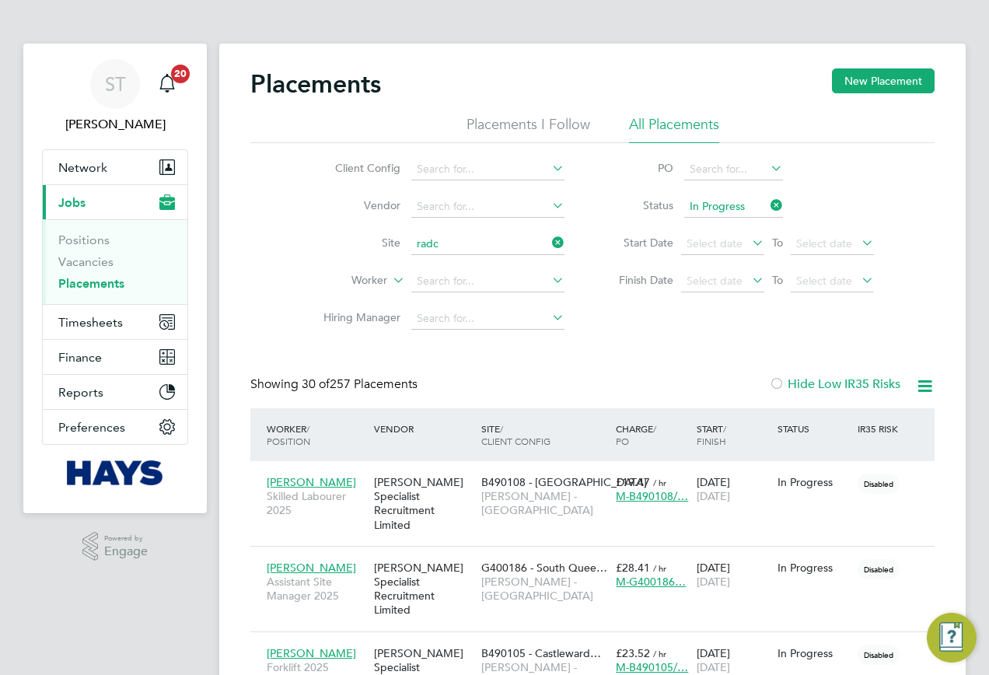
click at [458, 276] on li "Star Radc liffe Academy (13CB05)" at bounding box center [510, 286] width 198 height 21
type input "Star Radcliffe Academy (13CB05)"
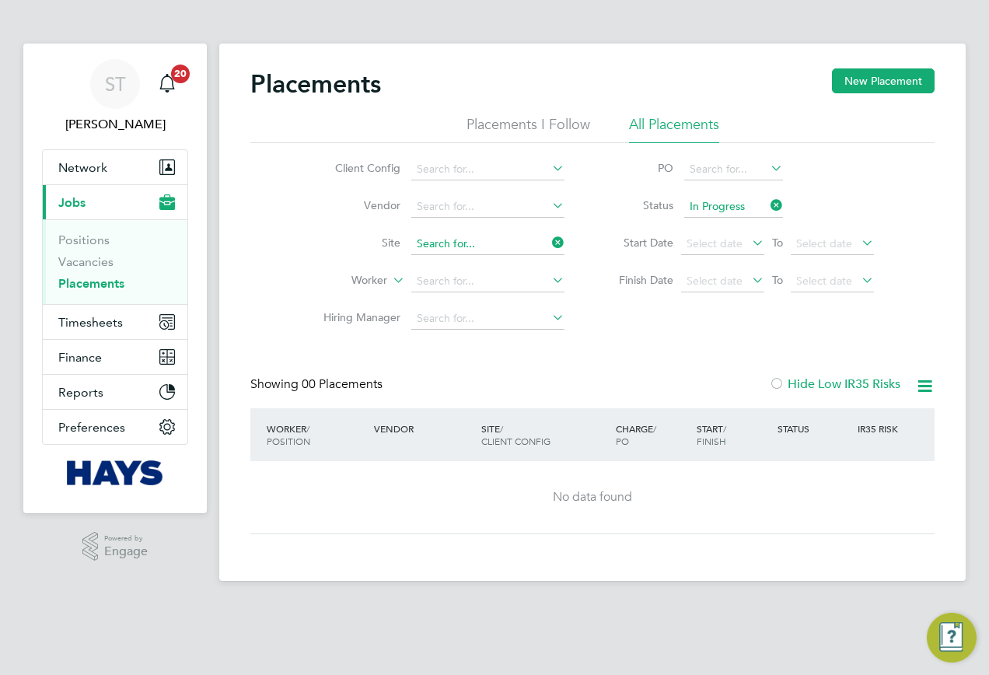
click at [540, 250] on input at bounding box center [487, 244] width 153 height 22
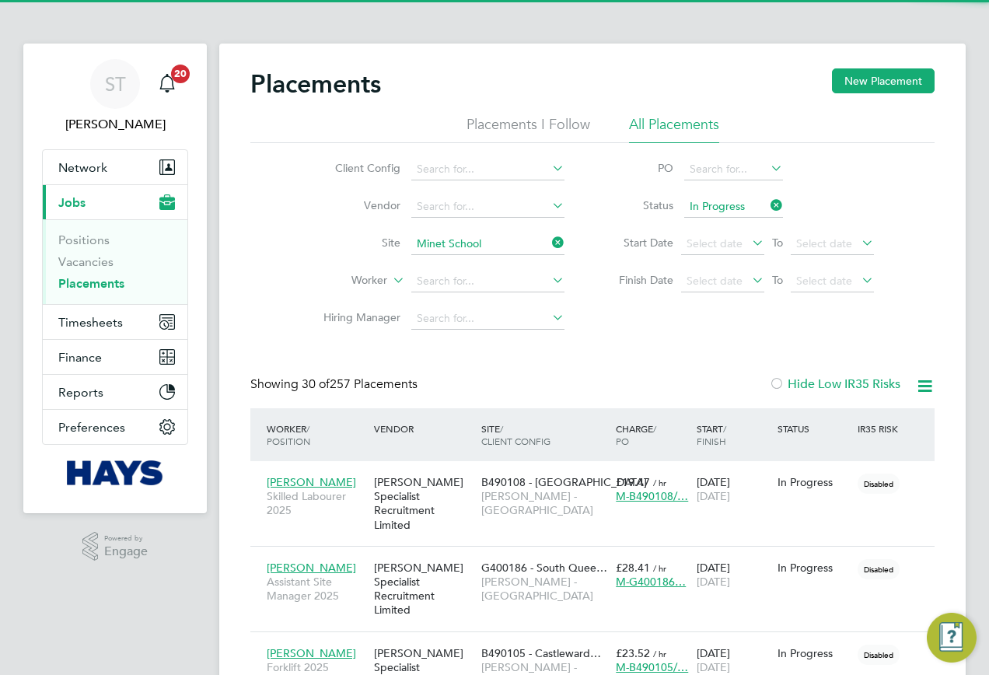
click at [509, 258] on li "Minet School (22Y006)" at bounding box center [488, 265] width 155 height 21
type input "Minet School (22Y006)"
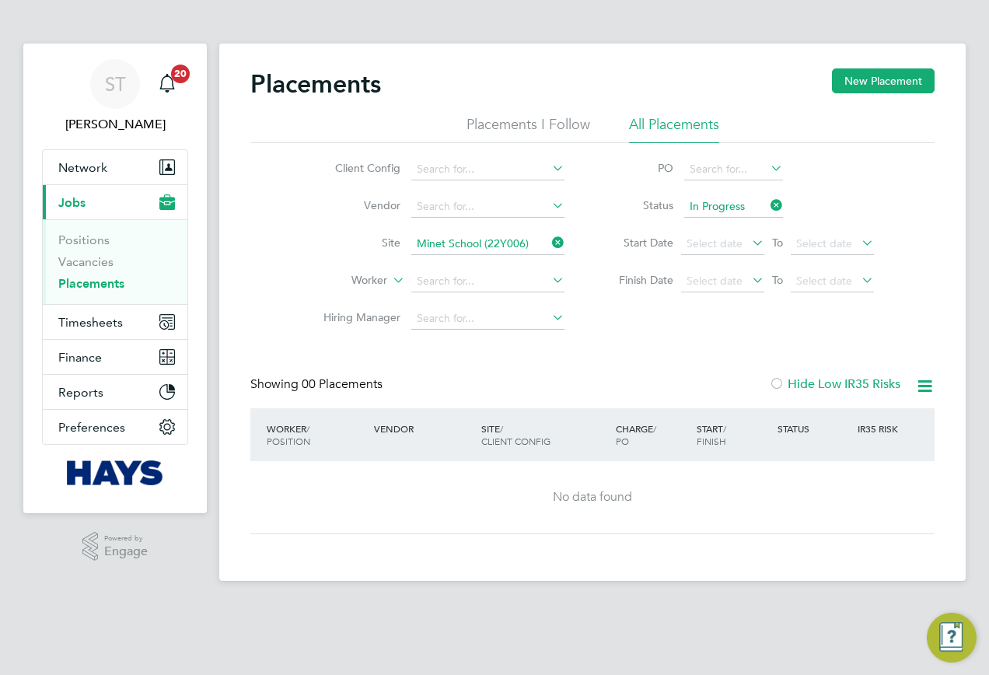
click at [549, 250] on icon at bounding box center [549, 243] width 0 height 22
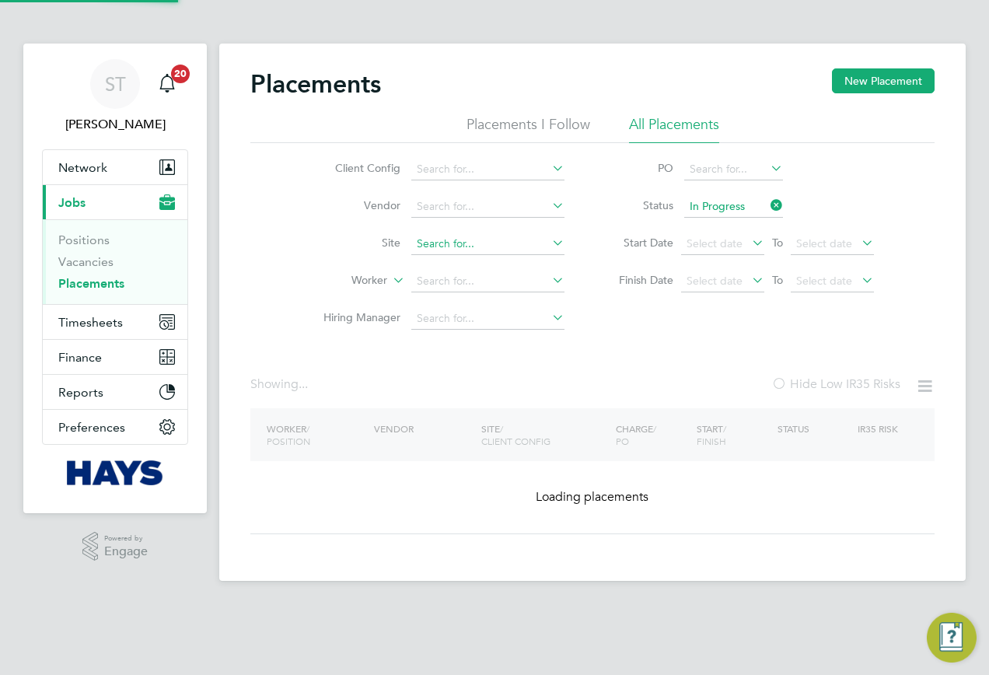
click at [526, 248] on input at bounding box center [487, 244] width 153 height 22
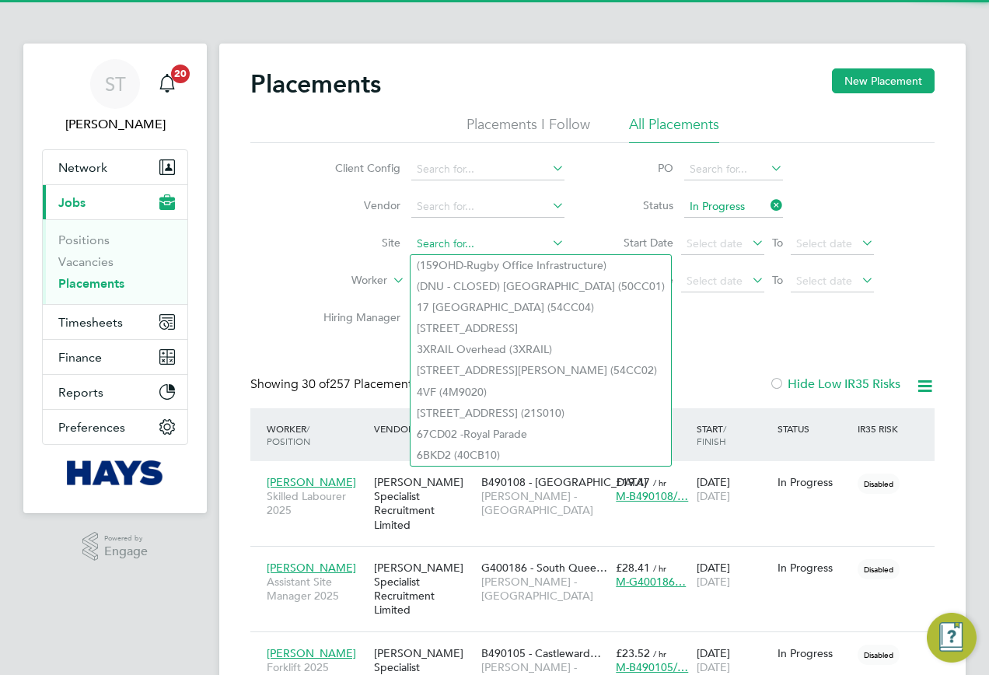
paste input "St Cross College"
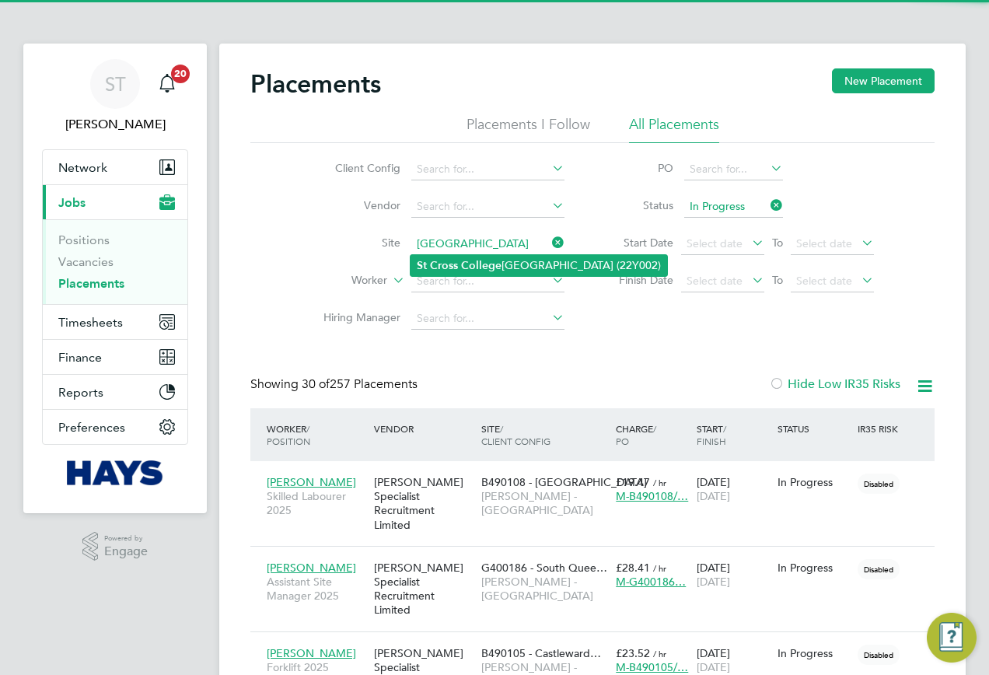
click at [518, 255] on li "St Cross College Oxford (22Y002)" at bounding box center [539, 265] width 257 height 21
type input "St Cross College Oxford (22Y002)"
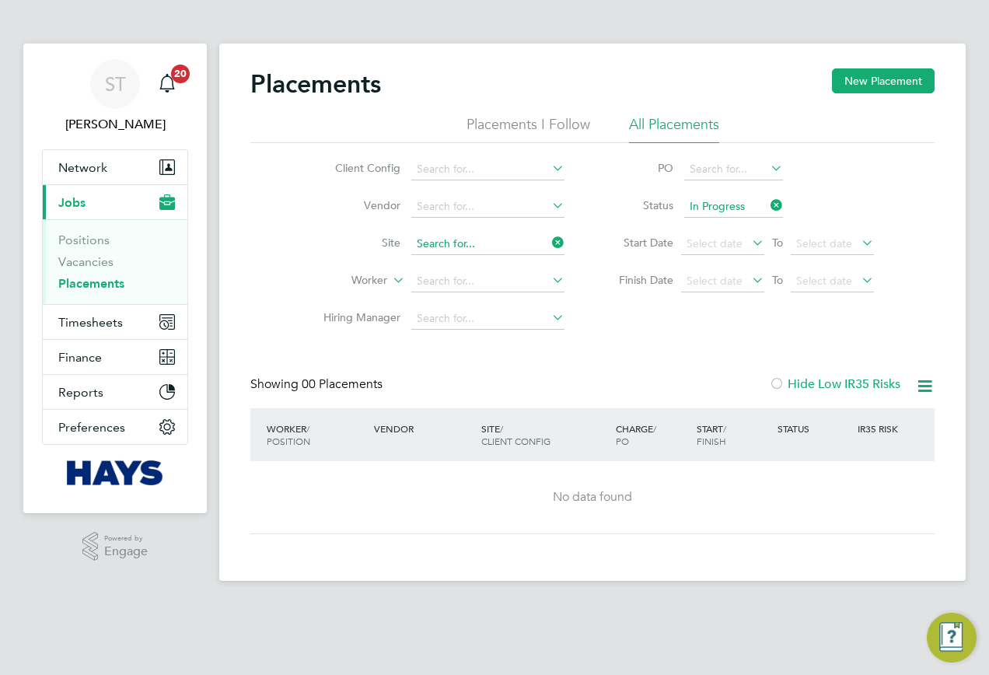
click at [545, 239] on input at bounding box center [487, 244] width 153 height 22
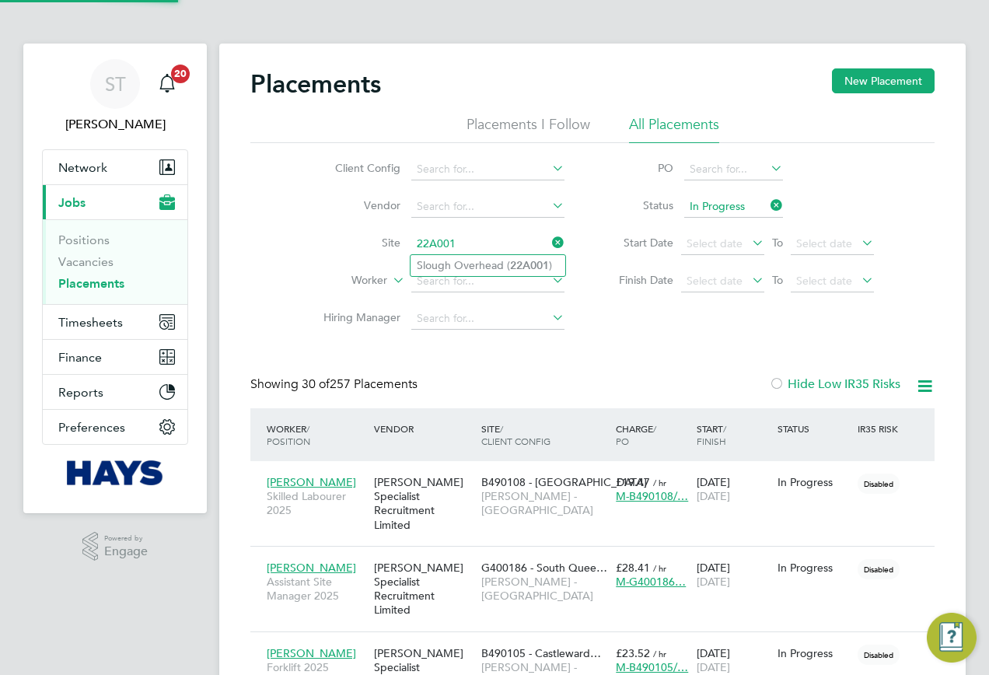
click at [495, 267] on li "Slough Overhead ( 22A001 )" at bounding box center [488, 265] width 155 height 21
type input "Slough Overhead (22A001)"
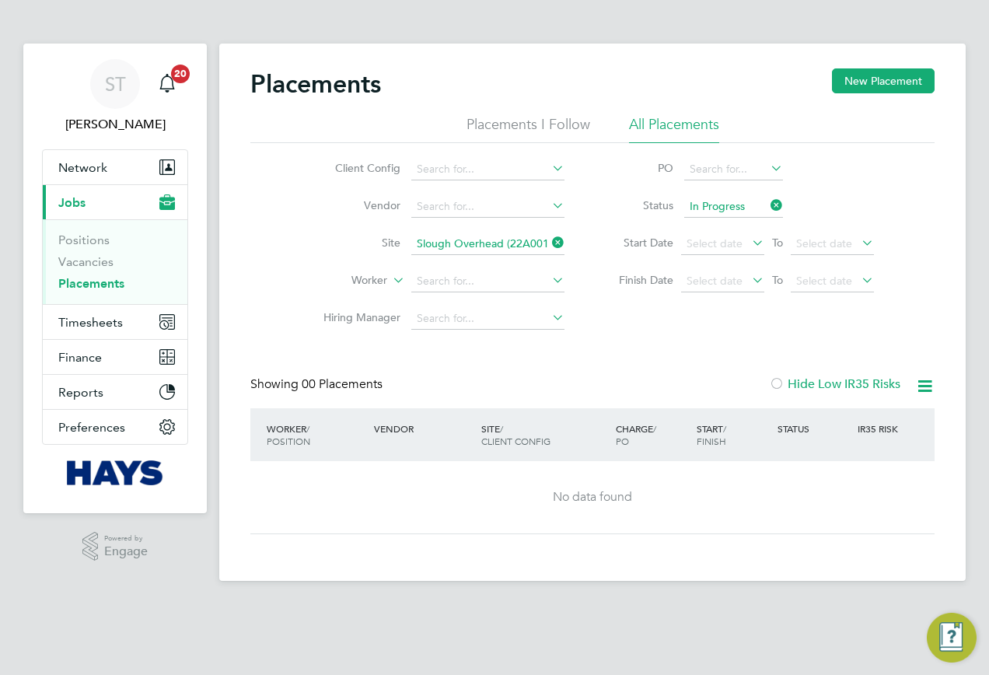
drag, startPoint x: 559, startPoint y: 246, endPoint x: 548, endPoint y: 246, distance: 11.7
click at [549, 246] on icon at bounding box center [549, 243] width 0 height 22
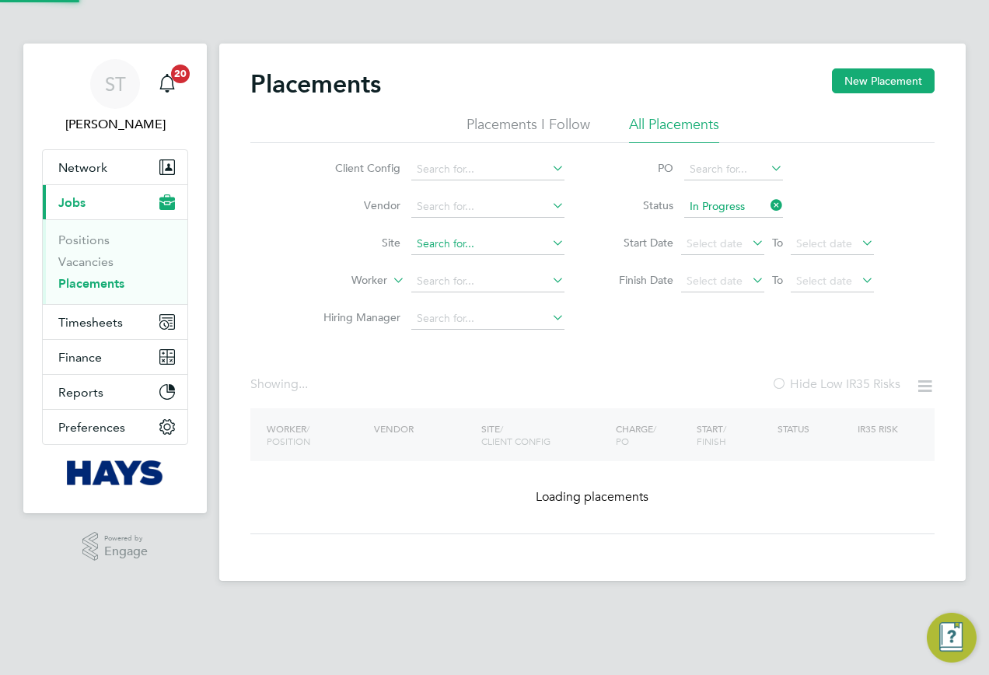
click at [529, 244] on input at bounding box center [487, 244] width 153 height 22
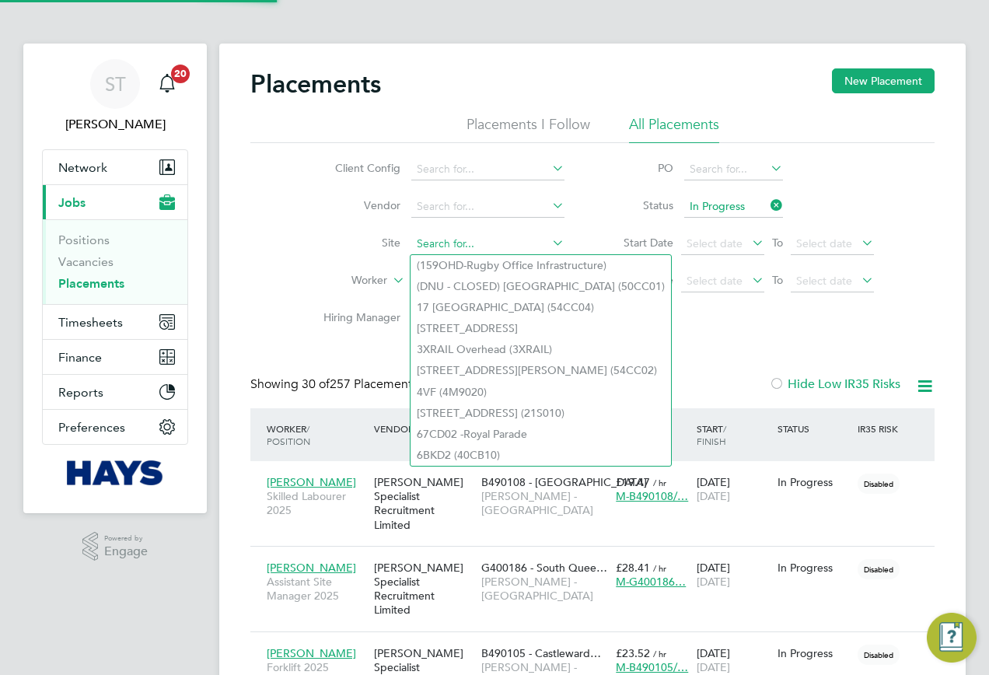
paste input "22CA04"
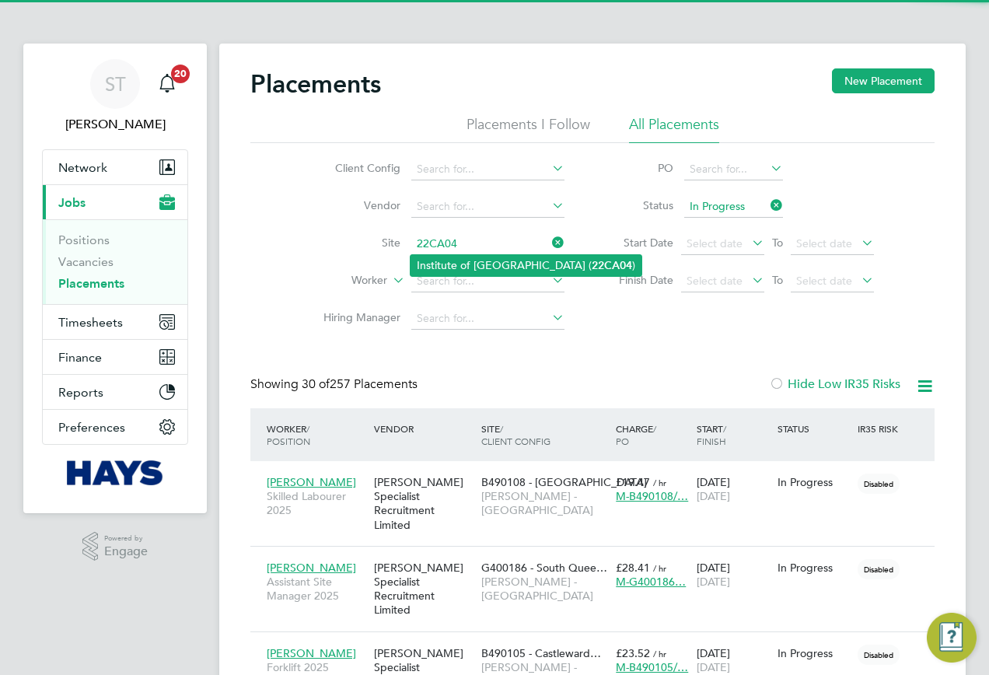
click at [512, 260] on li "Institute of Global Health Building ( 22CA04 )" at bounding box center [526, 265] width 231 height 21
type input "Institute of Global Health Building (22CA04)"
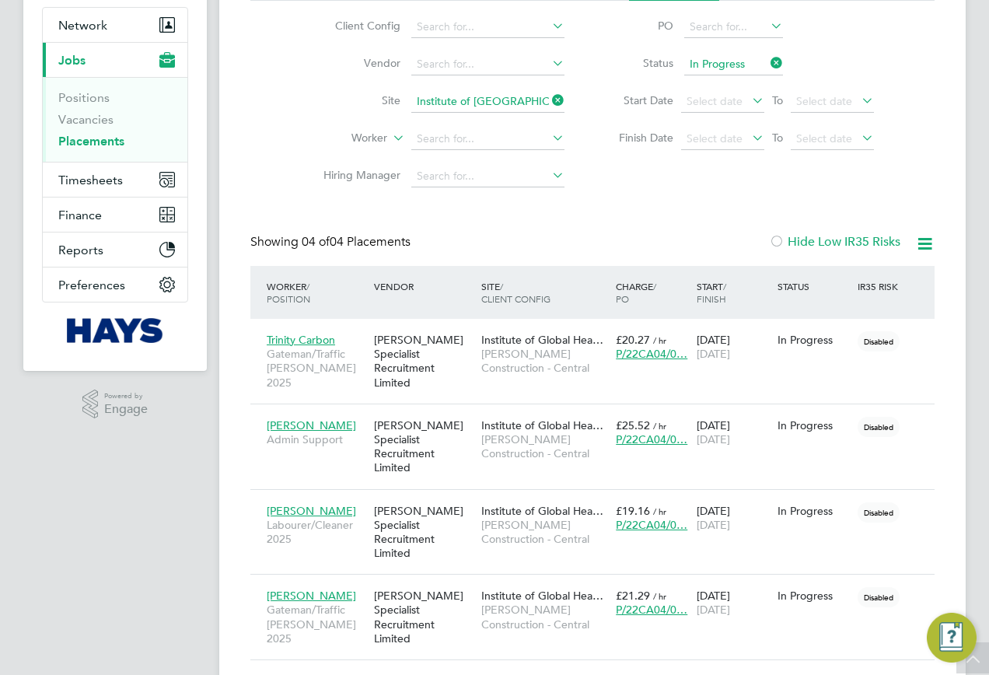
click at [549, 105] on icon at bounding box center [549, 100] width 0 height 22
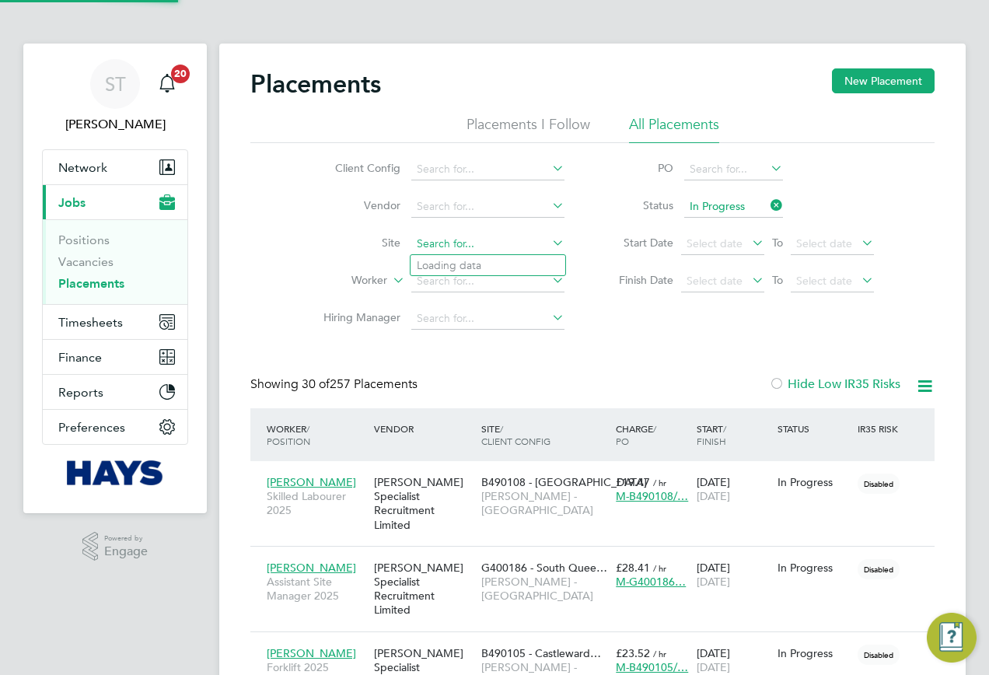
click at [457, 250] on input at bounding box center [487, 244] width 153 height 22
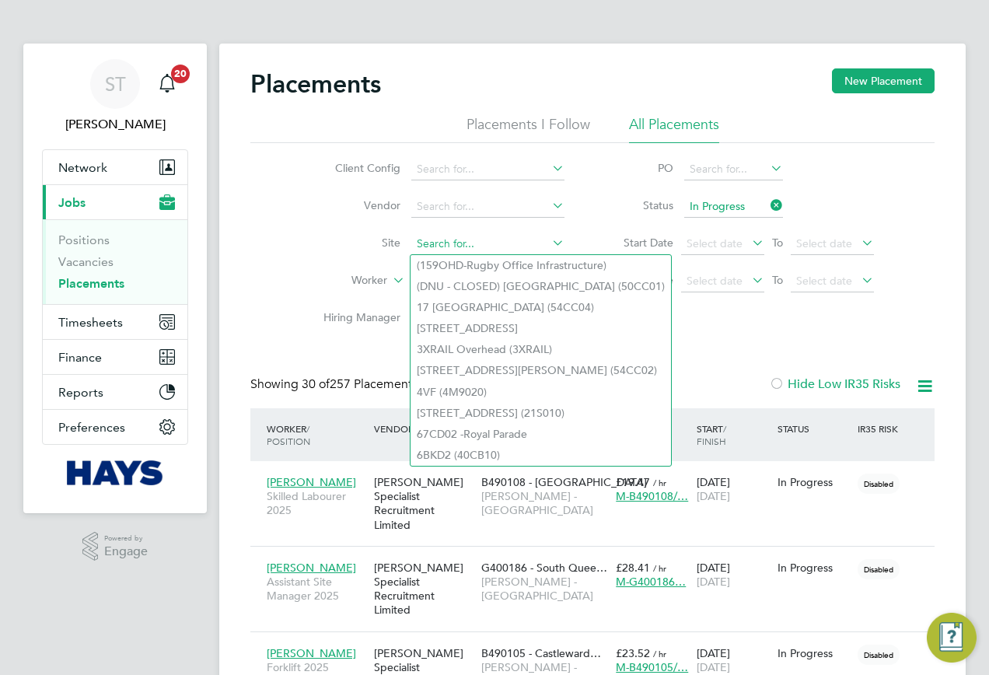
paste input "UKAE Nursery"
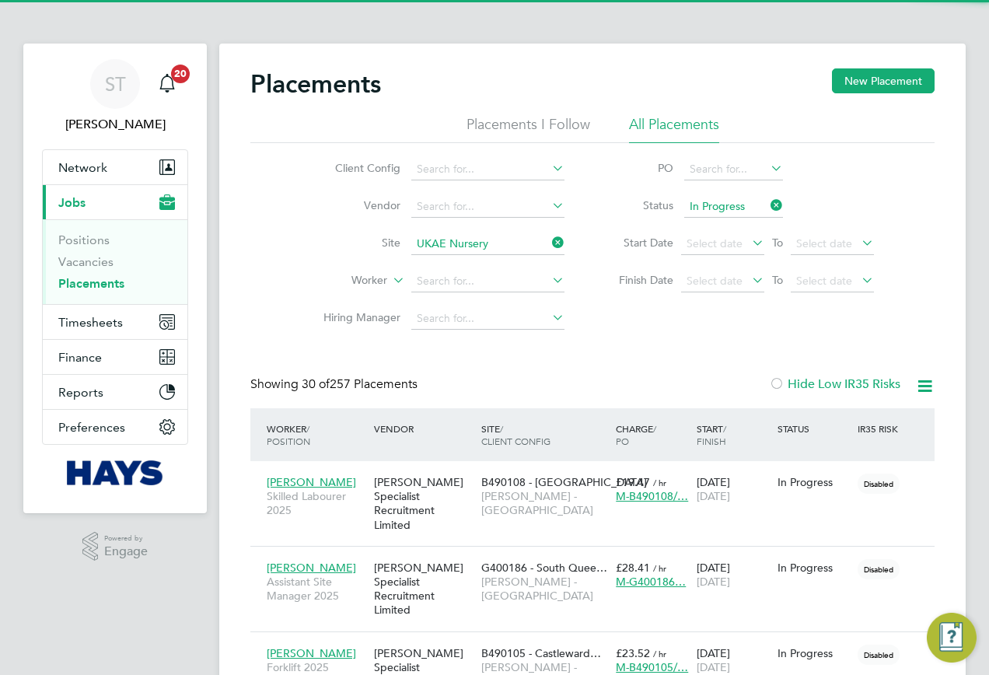
click at [464, 260] on b "Nursery" at bounding box center [469, 265] width 39 height 13
type input "UKAE Nursery (22CB01)"
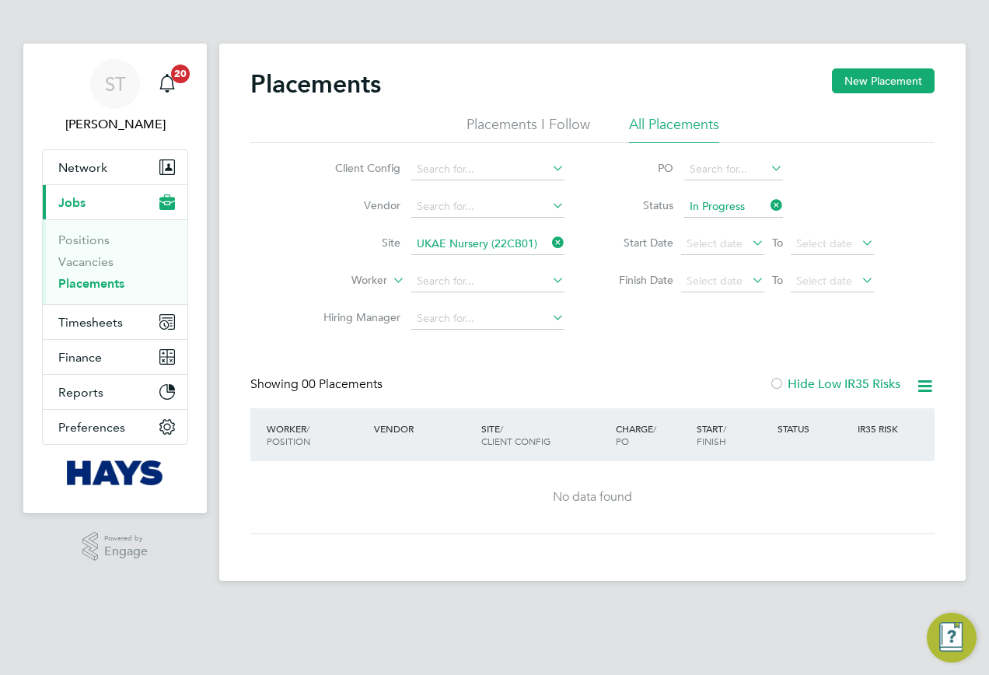
click at [559, 233] on li "Site UKAE Nursery (22CB01)" at bounding box center [438, 244] width 292 height 37
click at [549, 234] on icon at bounding box center [549, 243] width 0 height 22
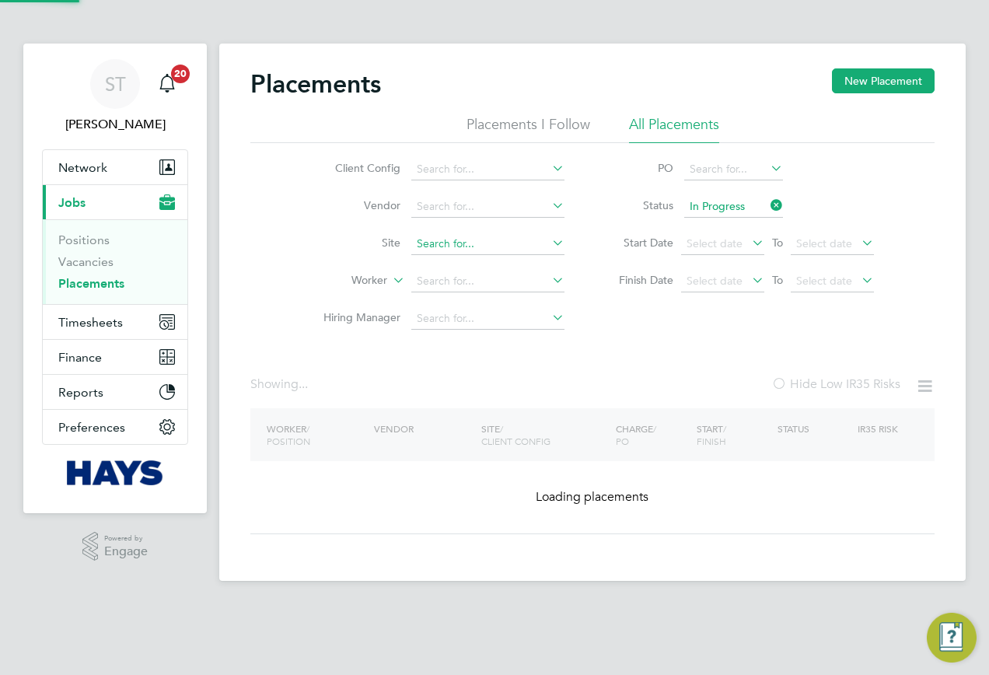
click at [531, 234] on input at bounding box center [487, 244] width 153 height 22
paste input "Defra - Weybridge"
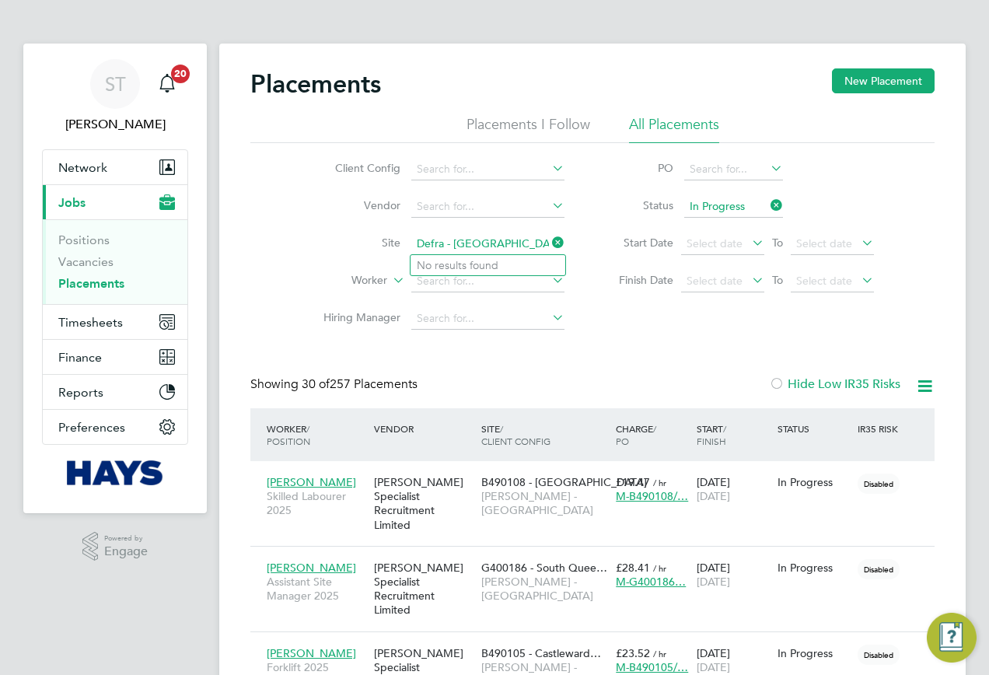
drag, startPoint x: 519, startPoint y: 243, endPoint x: 449, endPoint y: 247, distance: 70.1
click at [449, 247] on input "Defra - Weybridge" at bounding box center [487, 244] width 153 height 22
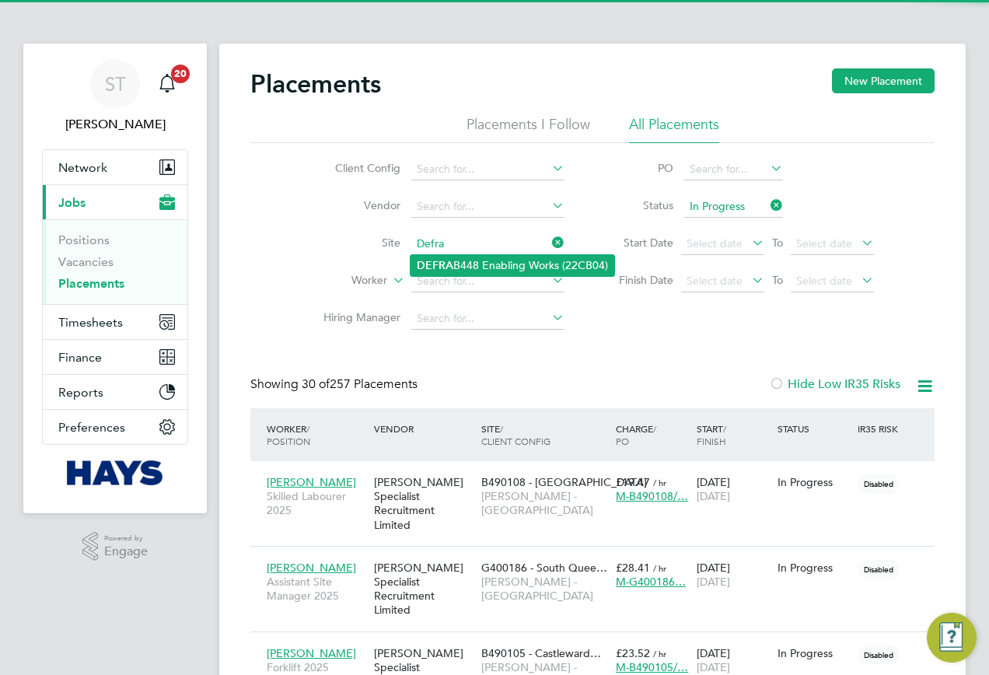
click at [446, 259] on b "DEFRA" at bounding box center [435, 265] width 37 height 13
type input "DEFRA B448 Enabling Works (22CB04)"
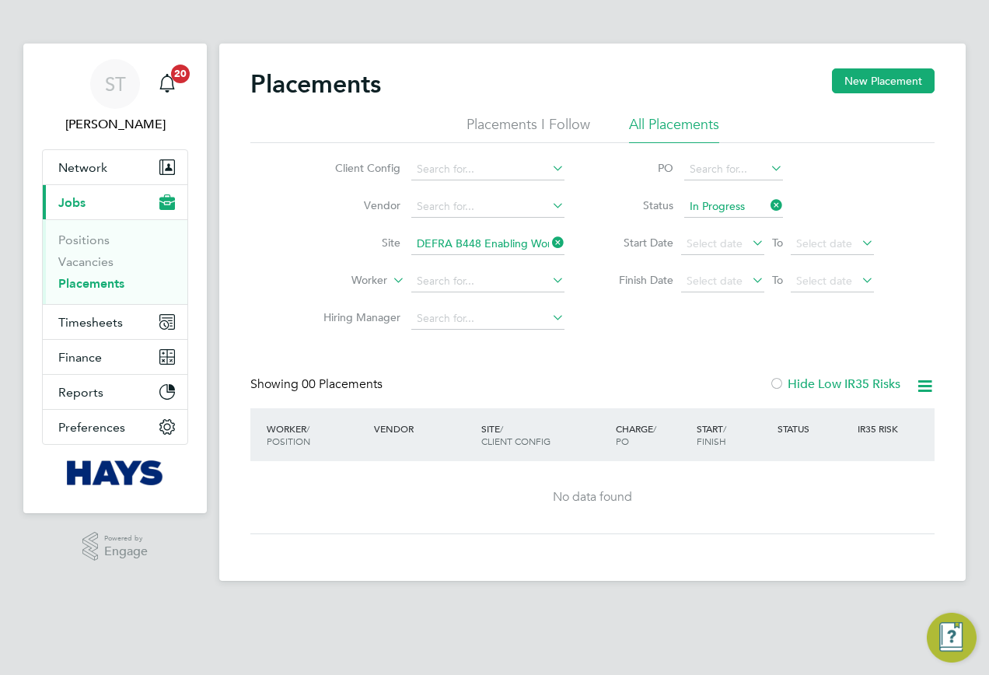
drag, startPoint x: 558, startPoint y: 250, endPoint x: 548, endPoint y: 247, distance: 9.6
click at [549, 249] on icon at bounding box center [549, 243] width 0 height 22
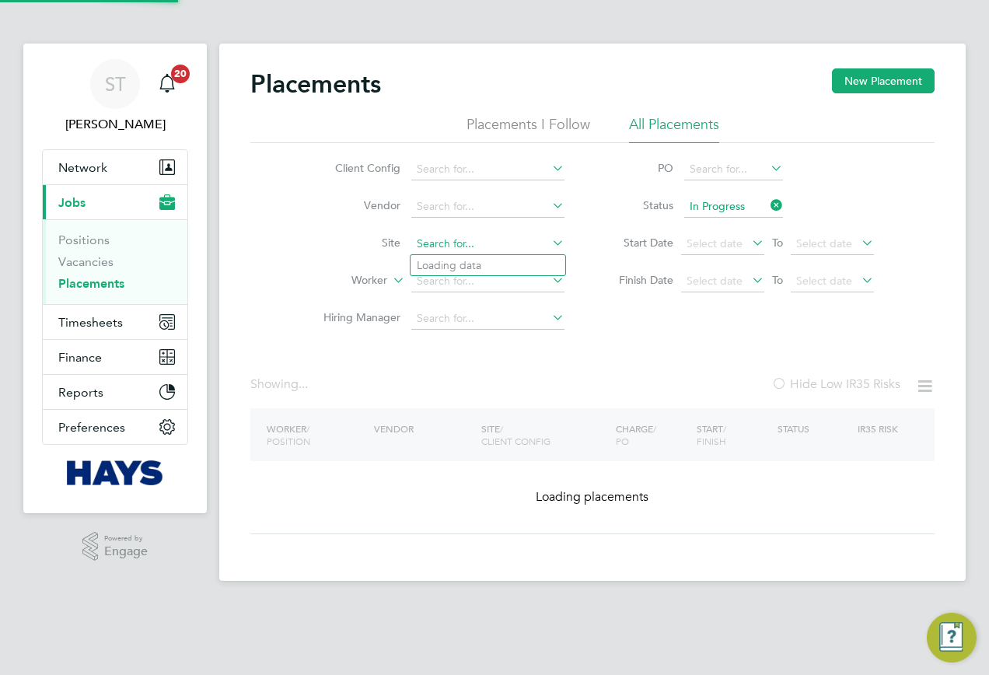
click at [510, 243] on input at bounding box center [487, 244] width 153 height 22
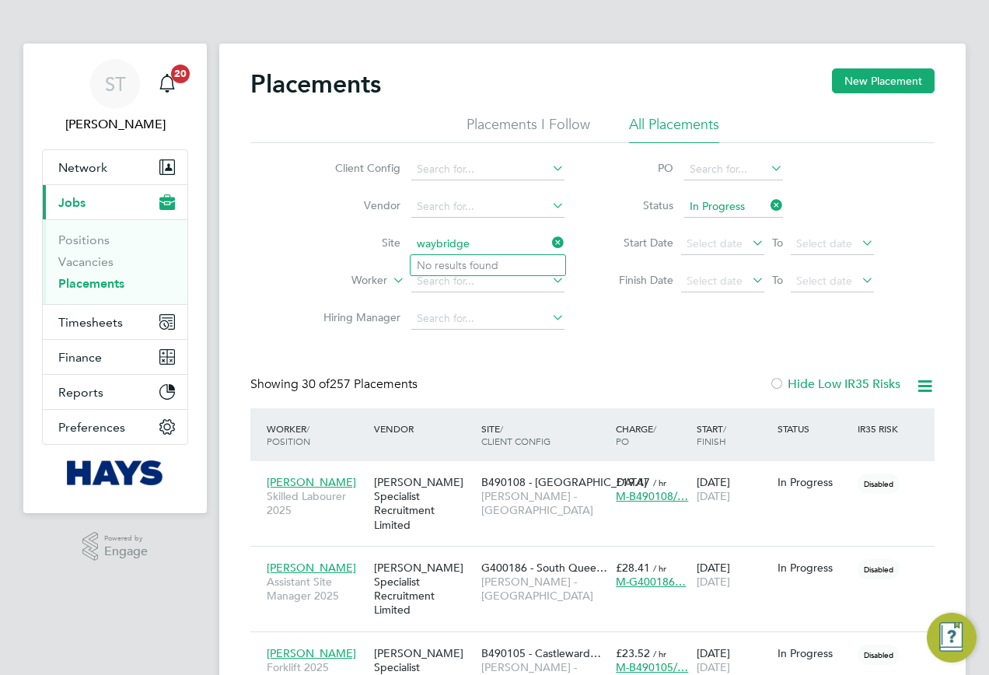
type input "waybridge"
click at [459, 247] on input at bounding box center [487, 244] width 153 height 22
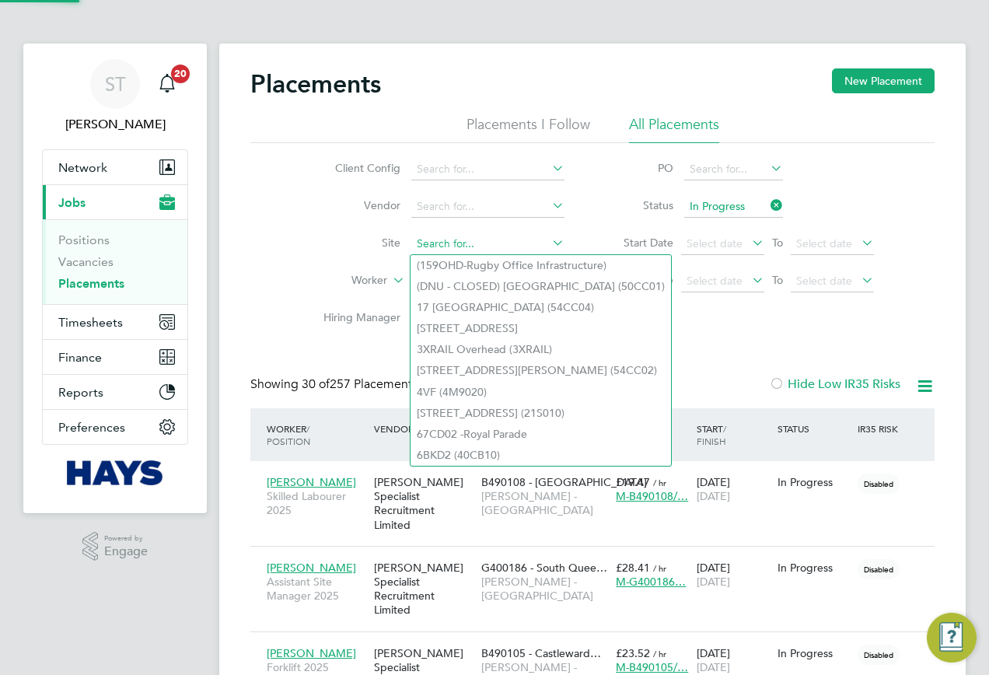
paste input "Reading Library"
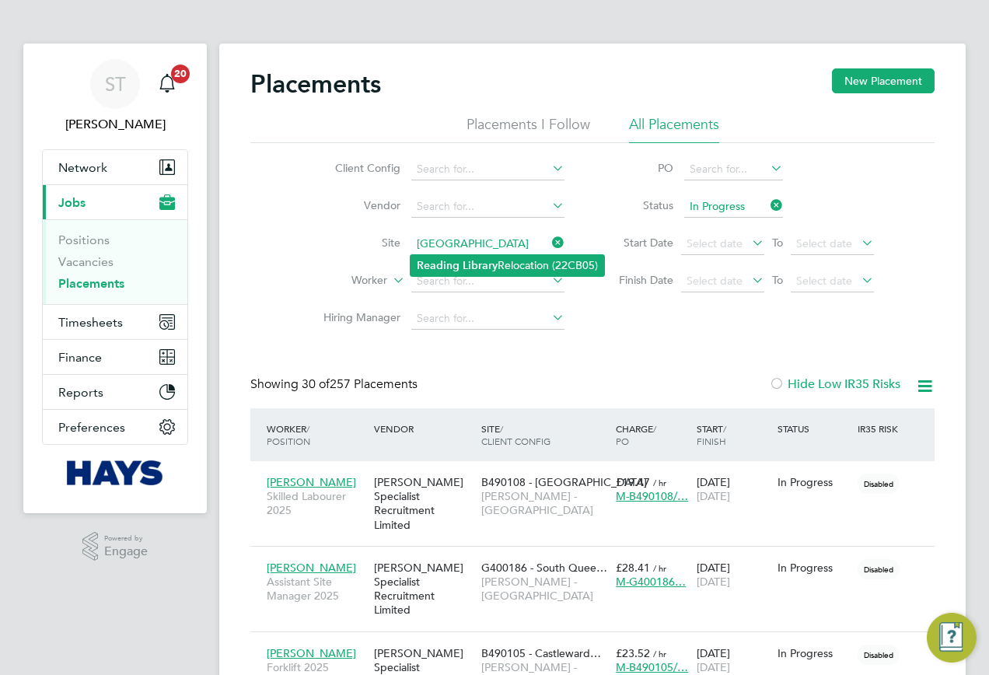
click at [488, 262] on b "Library" at bounding box center [480, 265] width 35 height 13
type input "Reading Library Relocation (22CB05)"
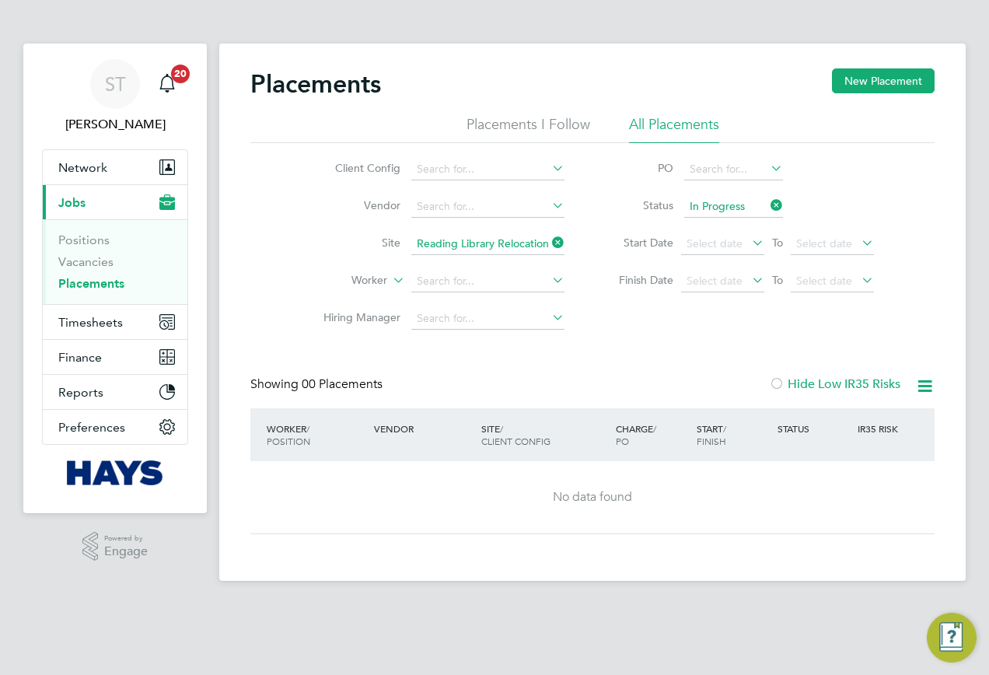
click at [549, 249] on icon at bounding box center [549, 243] width 0 height 22
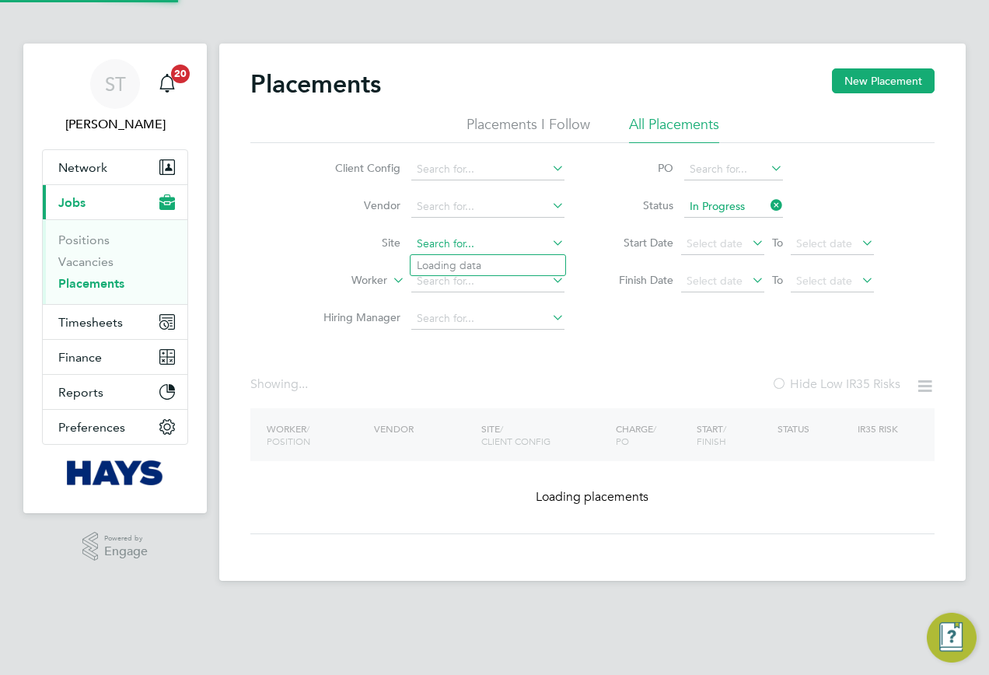
click at [491, 250] on input at bounding box center [487, 244] width 153 height 22
paste input "Hexham Road"
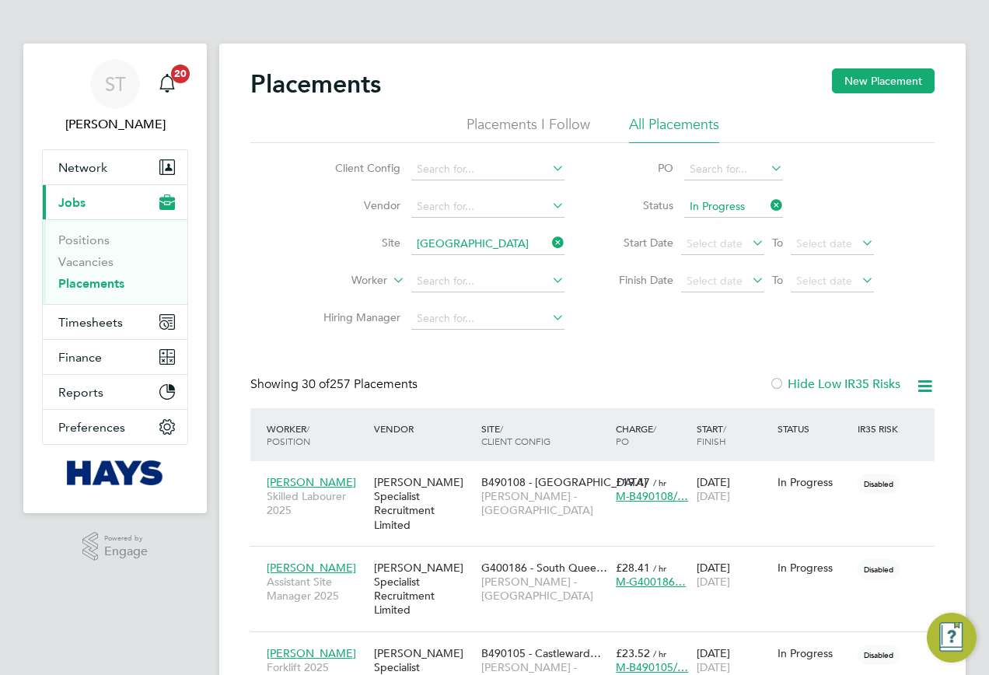
click at [484, 268] on b "Road" at bounding box center [475, 265] width 27 height 13
type input "Hexham Road (22CB02)"
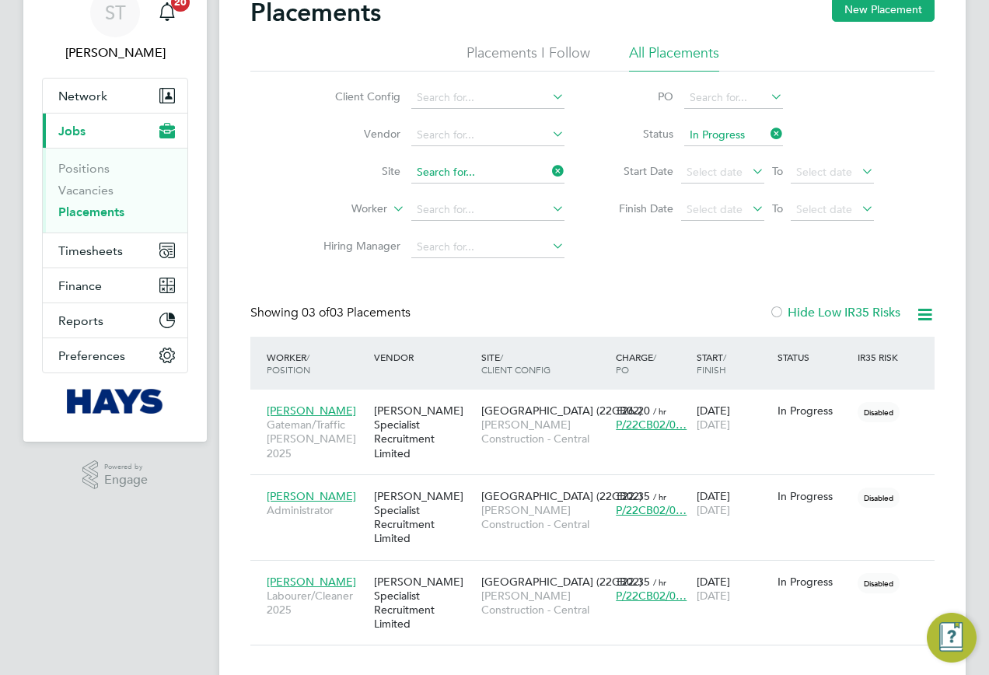
click at [556, 162] on ul "Client Config Vendor Site Worker Hiring Manager" at bounding box center [438, 172] width 292 height 187
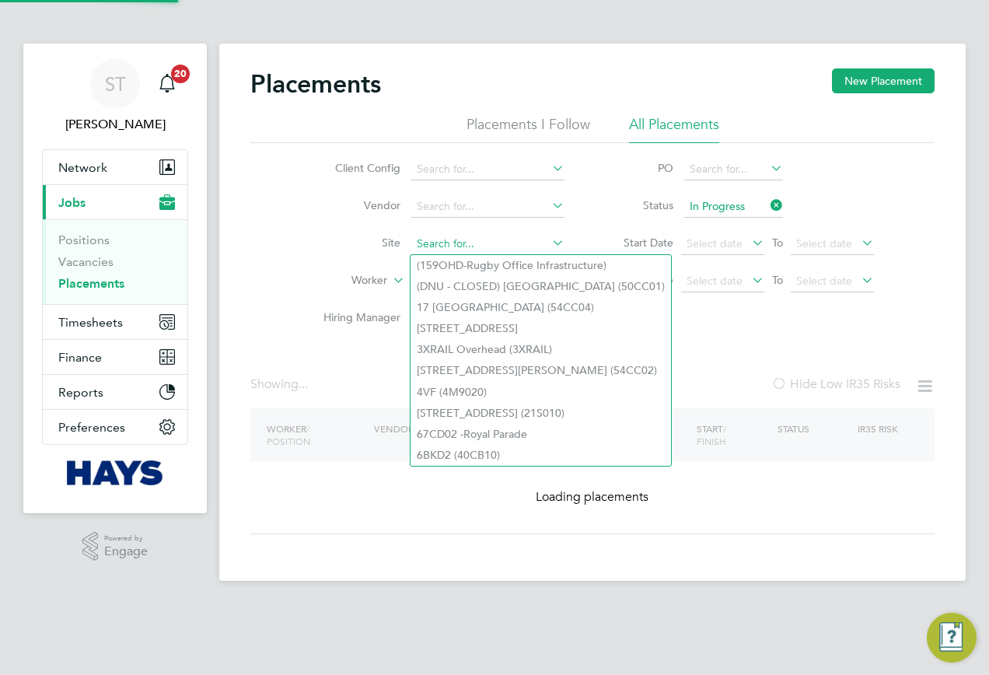
click at [451, 242] on input at bounding box center [487, 244] width 153 height 22
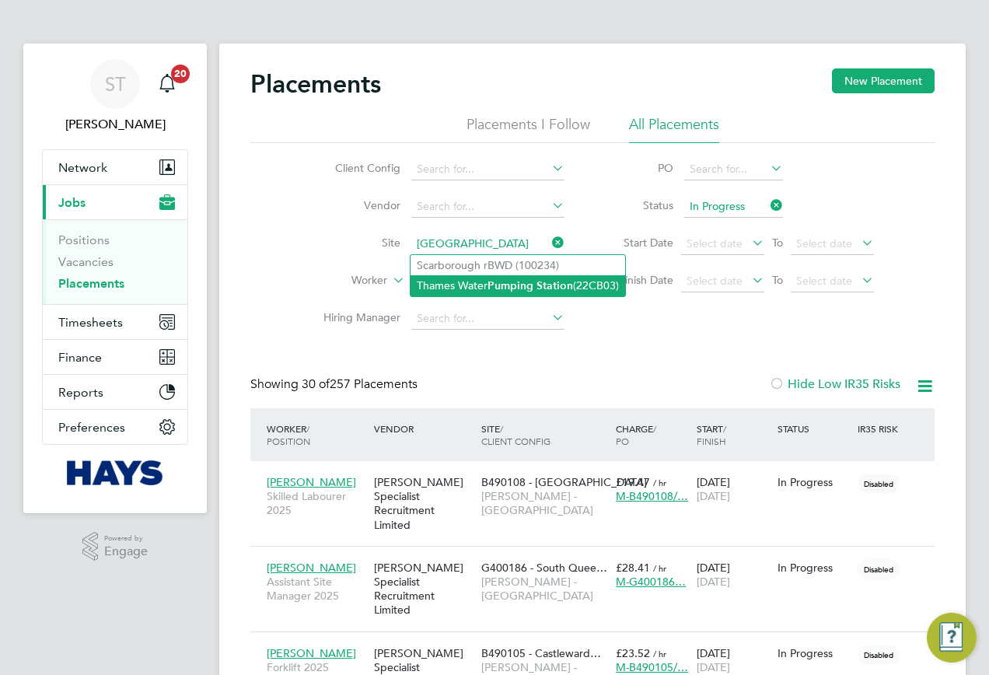
click at [464, 277] on li "Thames Water Pumping Station (22CB03)" at bounding box center [518, 285] width 215 height 21
type input "Thames Water Pumping Station (22CB03)"
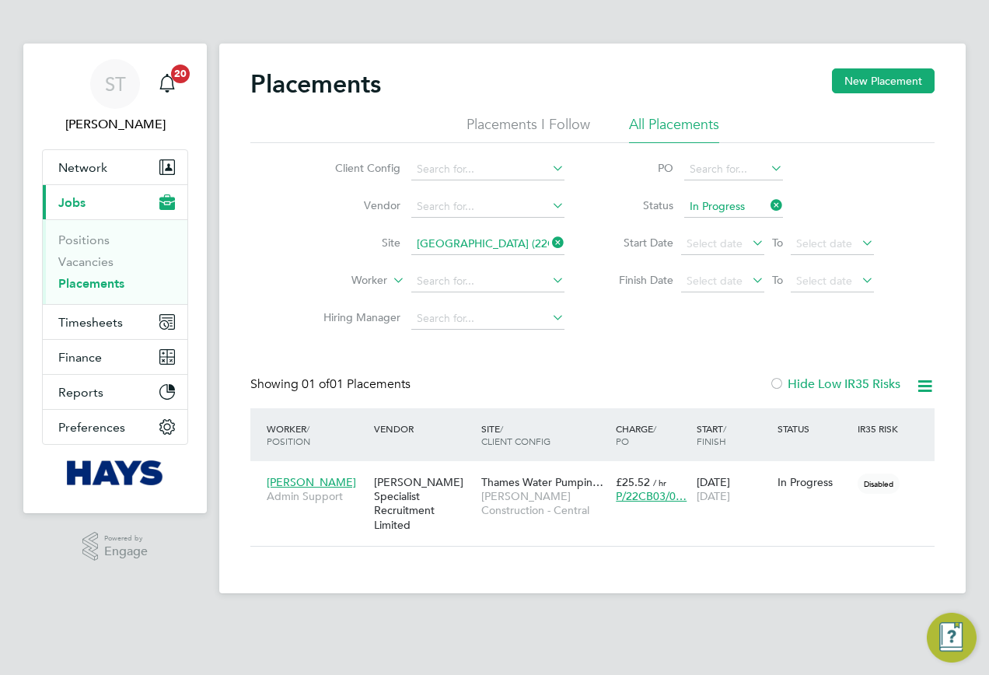
click at [549, 239] on icon at bounding box center [549, 243] width 0 height 22
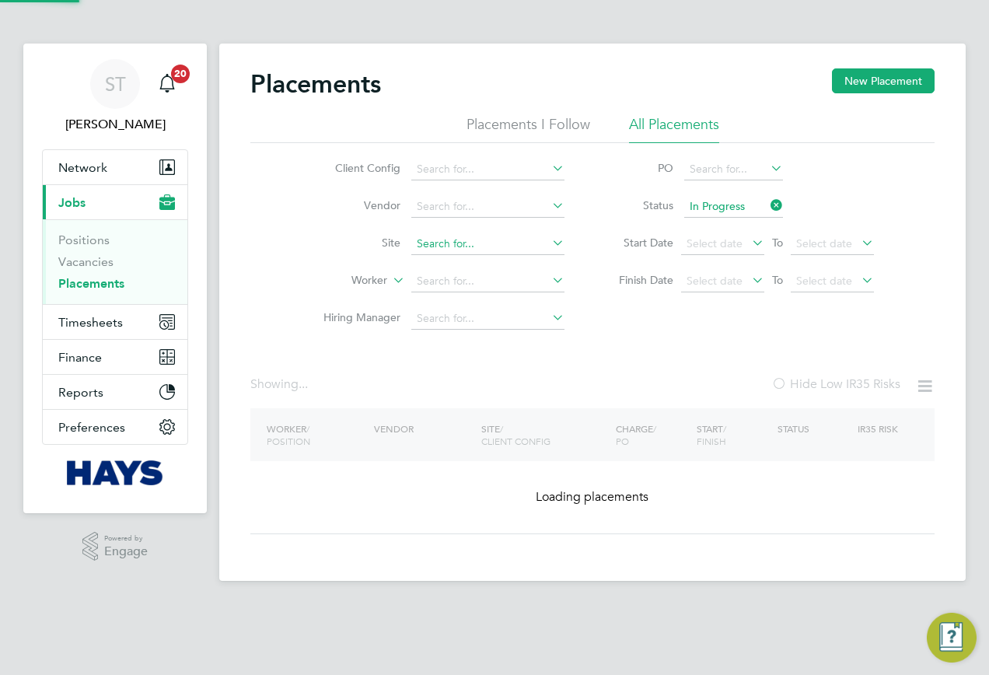
click at [519, 243] on input at bounding box center [487, 244] width 153 height 22
paste input "St Nick"
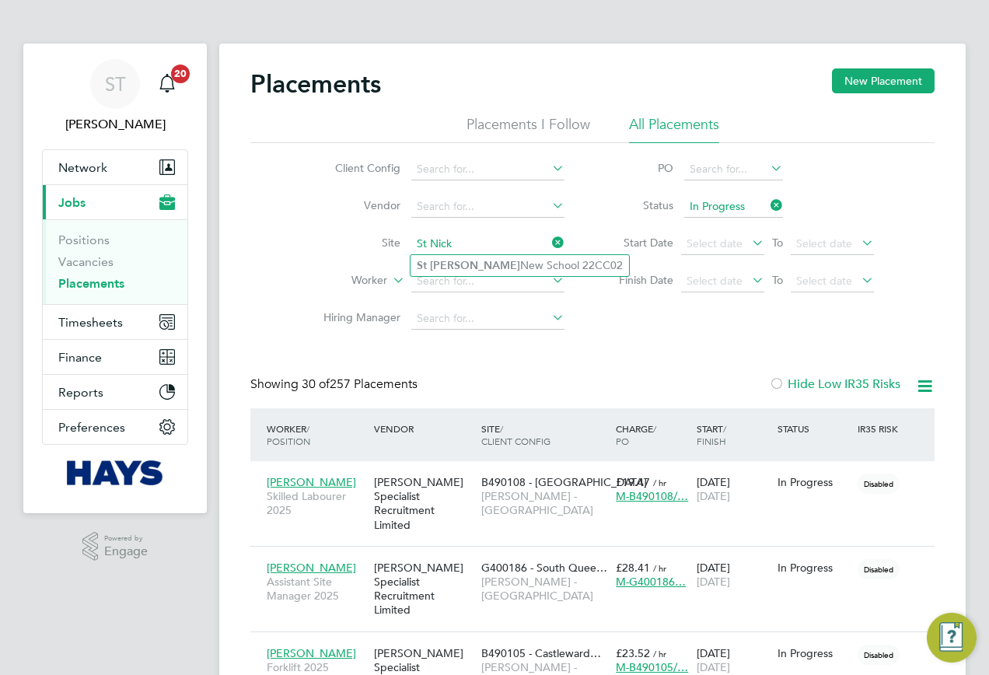
click at [495, 261] on li "St Nick New School 22CC02" at bounding box center [520, 265] width 219 height 21
type input "St Nick New School 22CC02"
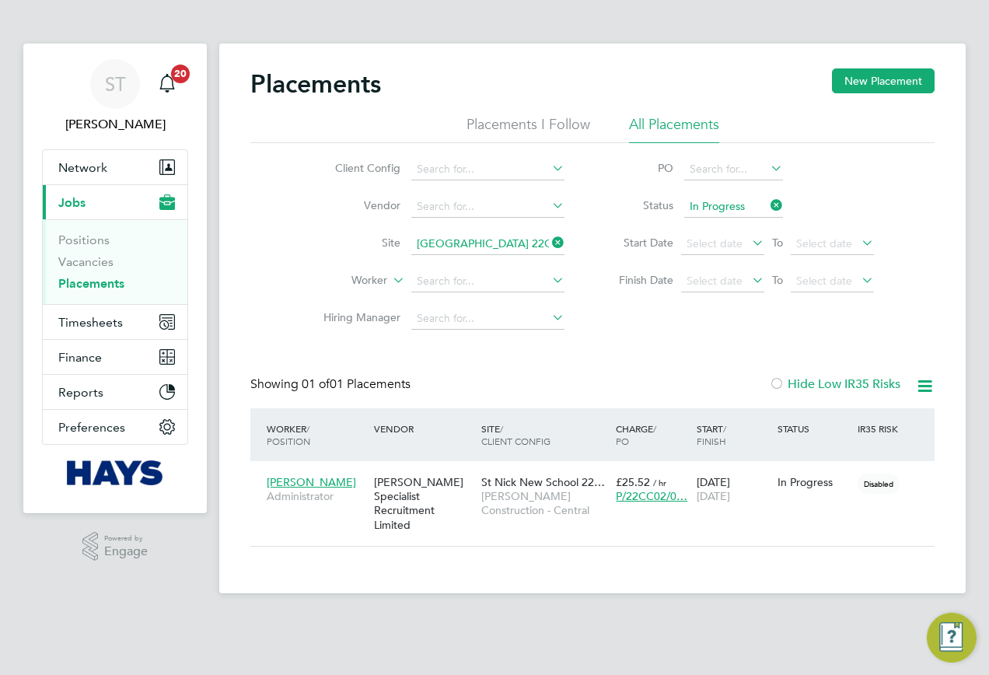
click at [549, 243] on icon at bounding box center [549, 243] width 0 height 22
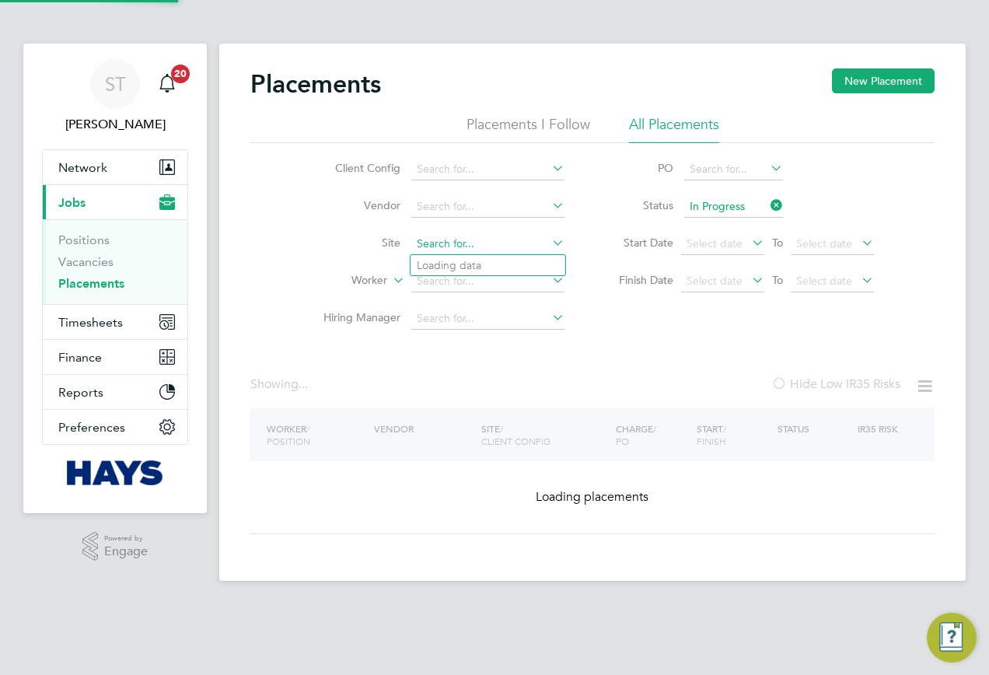
click at [493, 245] on input at bounding box center [487, 244] width 153 height 22
paste input "Project 48778"
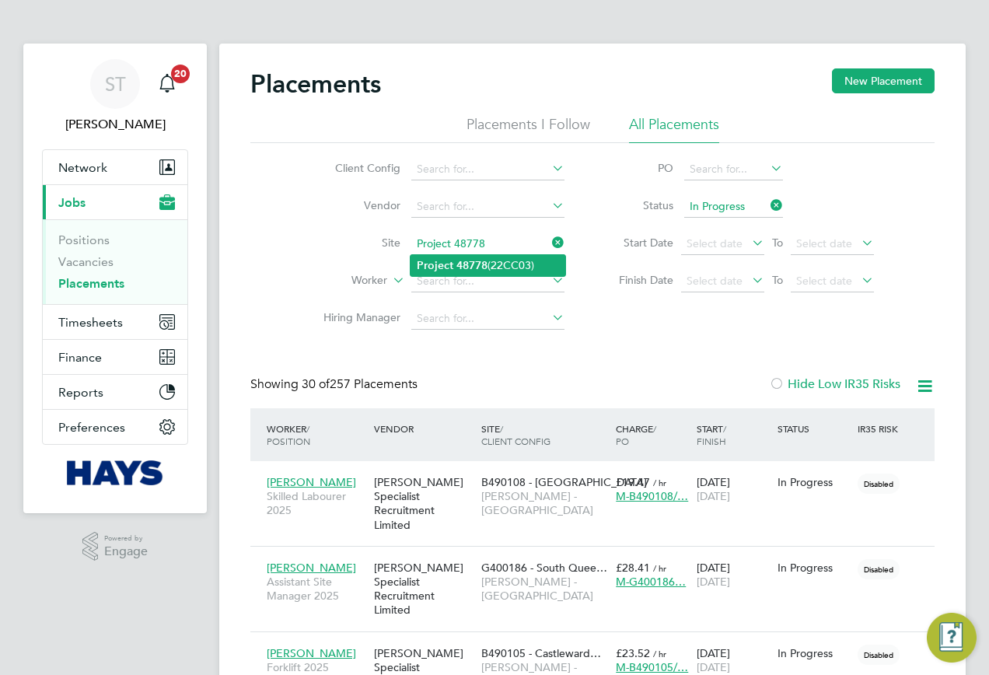
click at [472, 263] on b "48778" at bounding box center [472, 265] width 31 height 13
type input "Project 48778 (22CC03)"
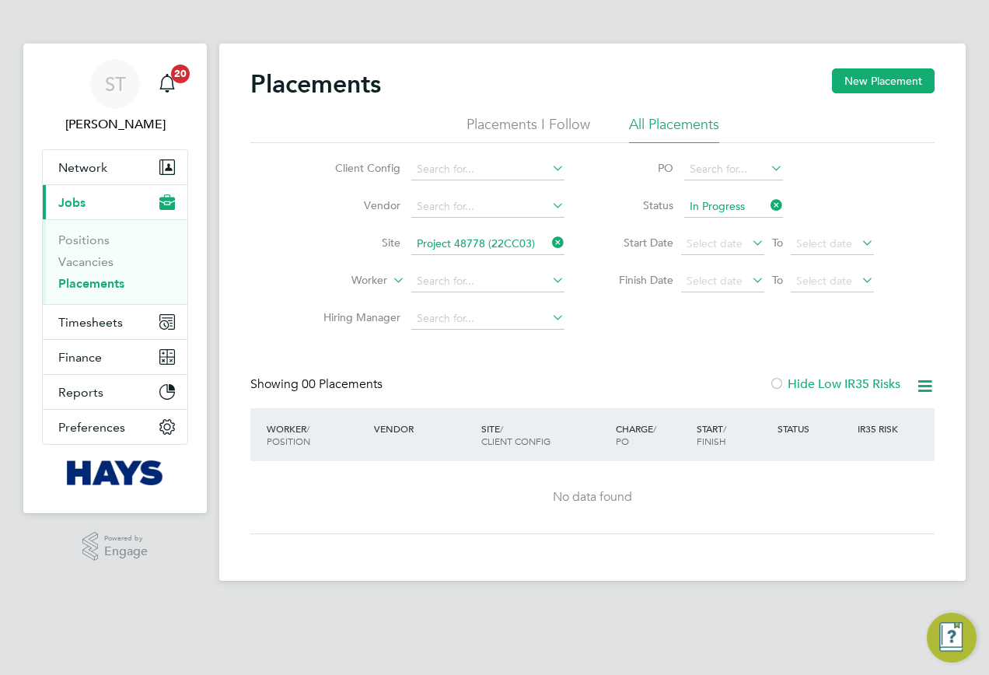
click at [549, 240] on icon at bounding box center [549, 243] width 0 height 22
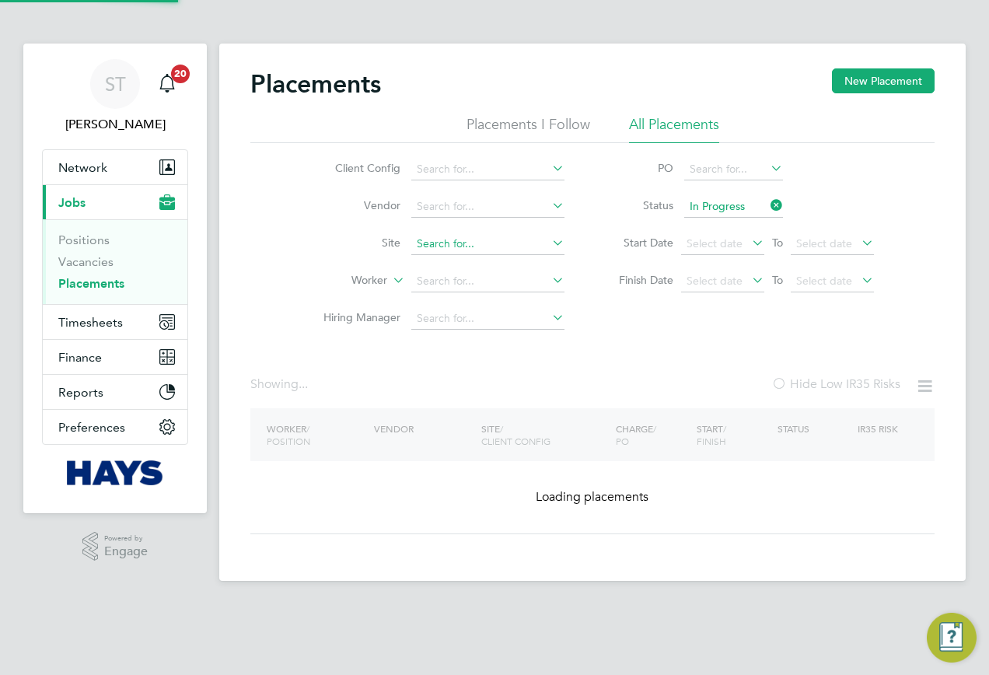
click at [538, 243] on input at bounding box center [487, 244] width 153 height 22
paste input "Clive Booth, OBU"
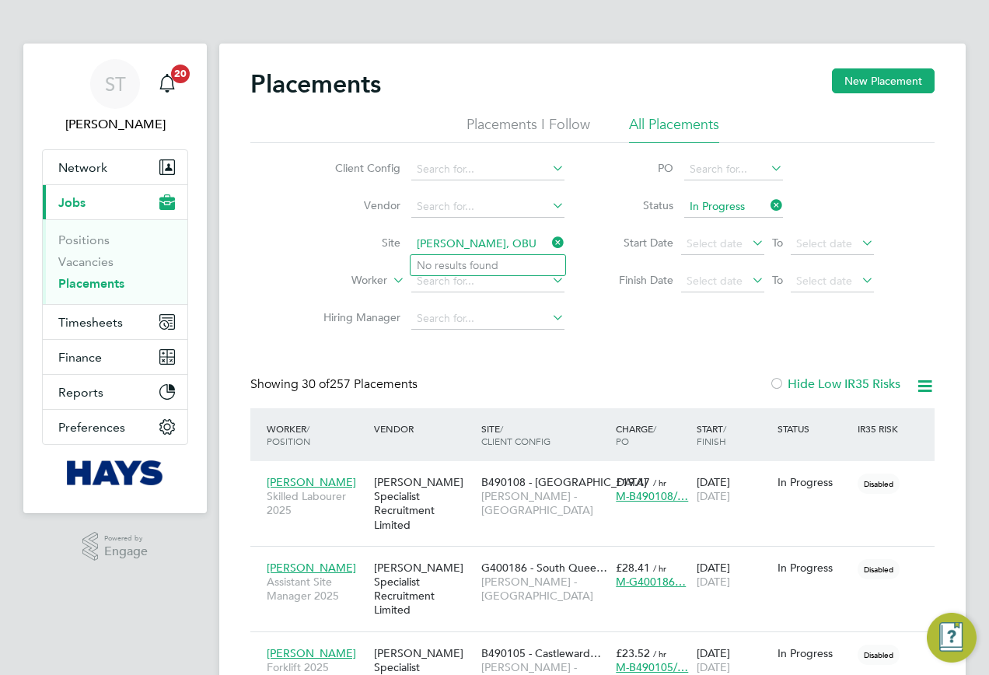
drag, startPoint x: 511, startPoint y: 244, endPoint x: 472, endPoint y: 250, distance: 39.3
click at [472, 250] on input "Clive Booth, OBU" at bounding box center [487, 244] width 153 height 22
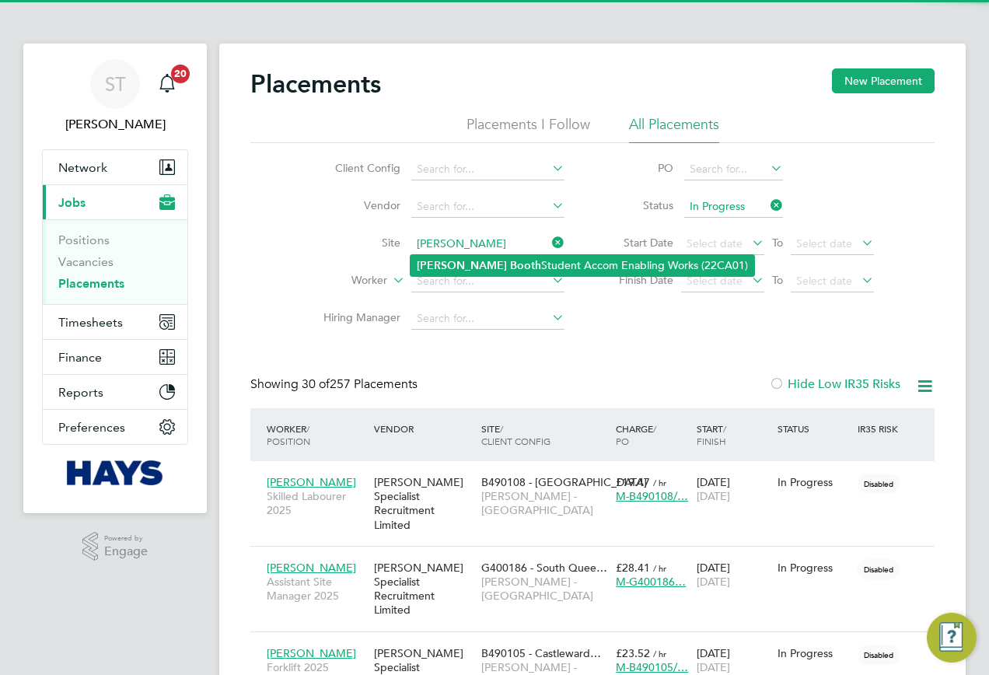
click at [510, 259] on b "Booth" at bounding box center [525, 265] width 31 height 13
type input "Clive Booth Student Accom Enabling Works (22CA01)"
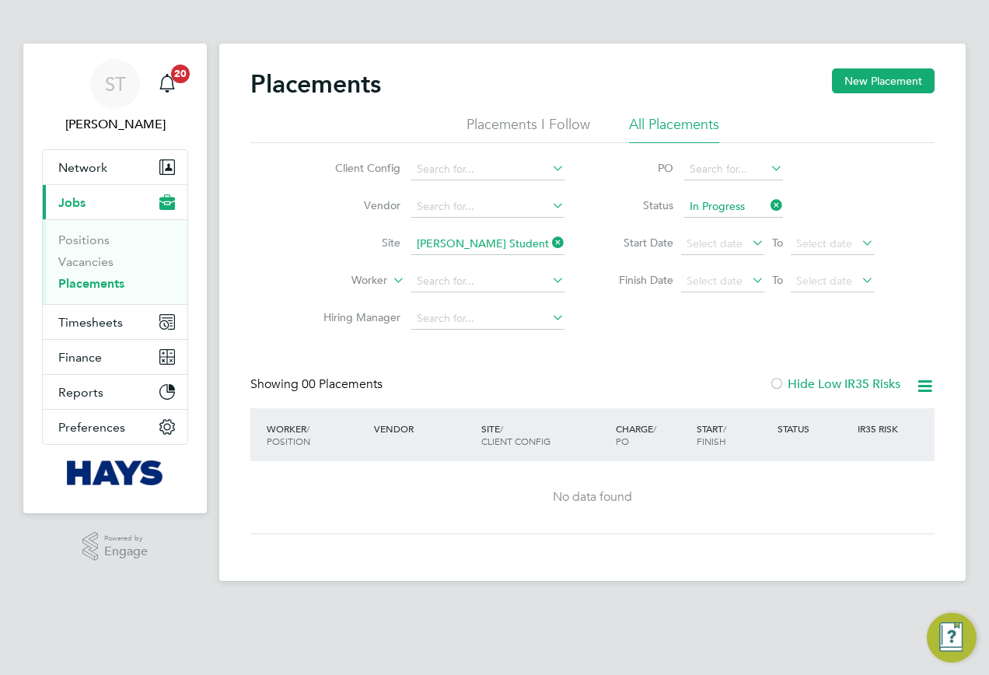
click at [549, 241] on icon at bounding box center [549, 243] width 0 height 22
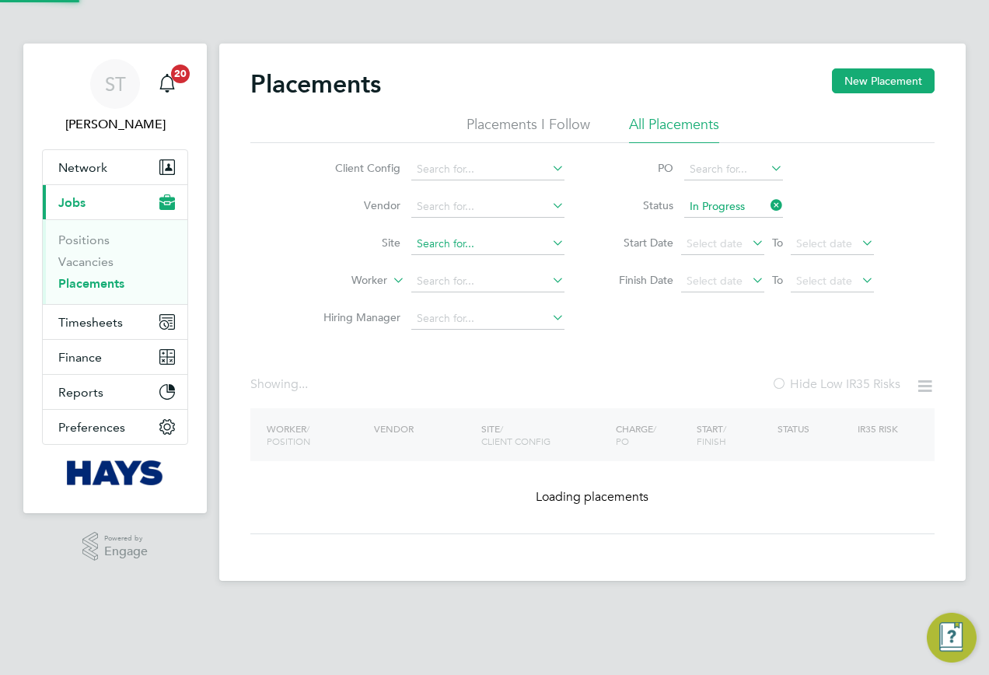
click at [520, 243] on input at bounding box center [487, 244] width 153 height 22
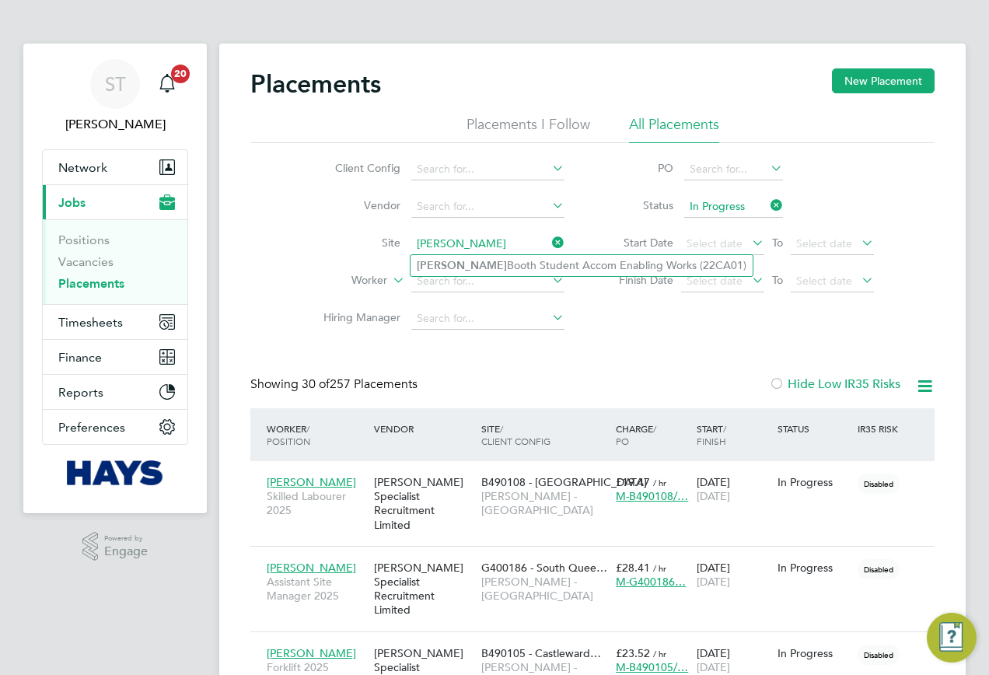
drag, startPoint x: 504, startPoint y: 246, endPoint x: 408, endPoint y: 246, distance: 95.7
click at [408, 246] on li "Site clive" at bounding box center [438, 244] width 292 height 37
paste input "Cosham New Fire Station"
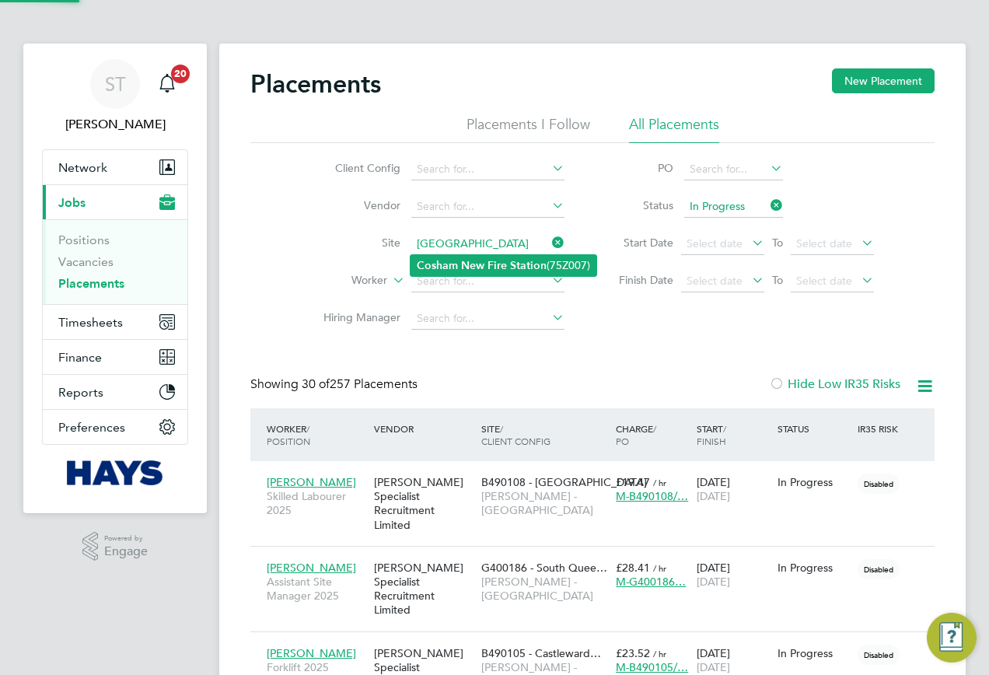
click at [498, 267] on b "Fire" at bounding box center [497, 265] width 19 height 13
type input "Cosham New Fire Station (75Z007)"
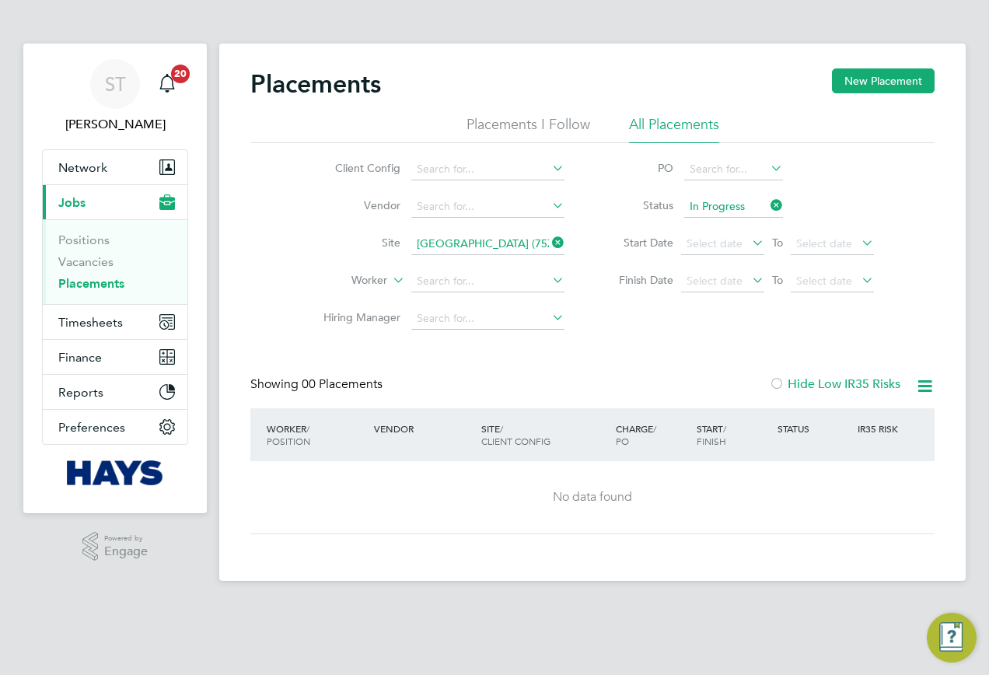
click at [549, 250] on icon at bounding box center [549, 243] width 0 height 22
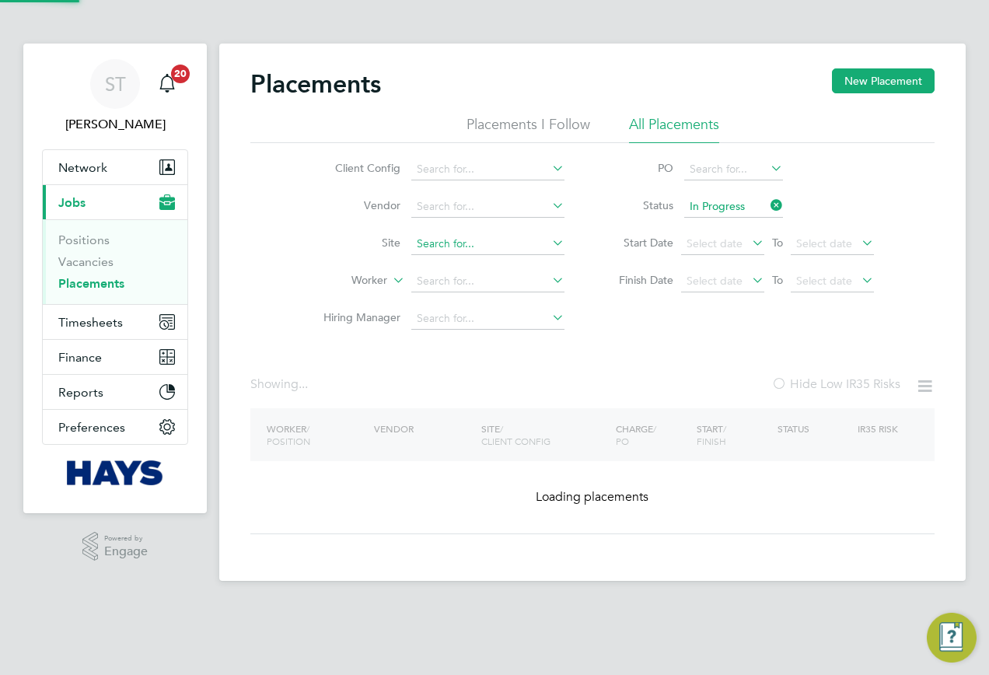
click at [503, 247] on input at bounding box center [487, 244] width 153 height 22
paste input "Berewood School"
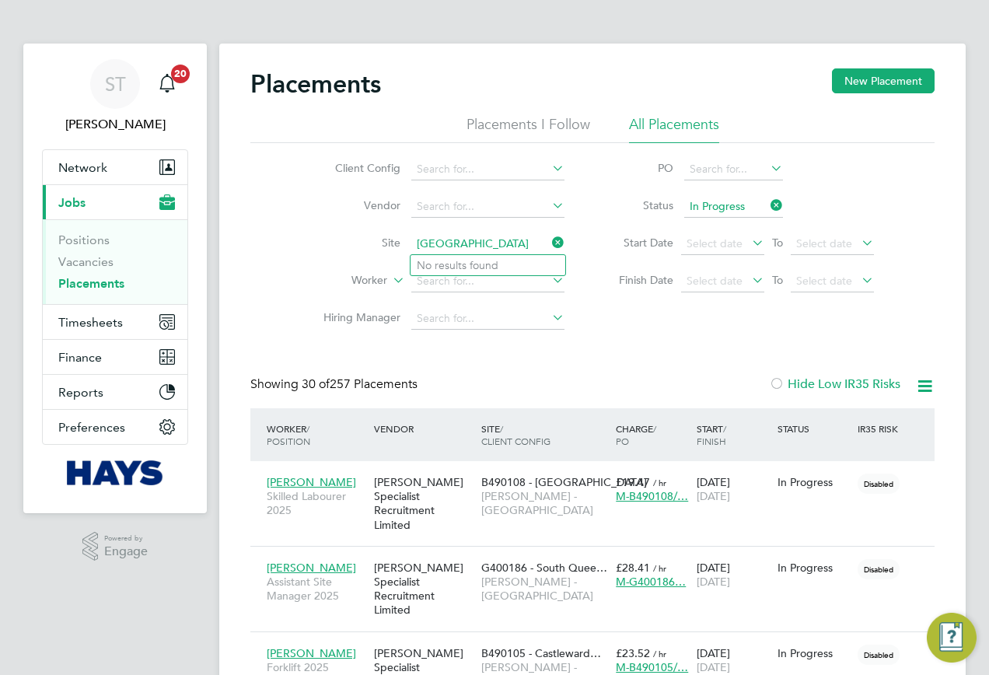
type input "Berewood School"
click at [486, 263] on li "No results found" at bounding box center [488, 265] width 155 height 20
click at [504, 248] on input at bounding box center [487, 244] width 153 height 22
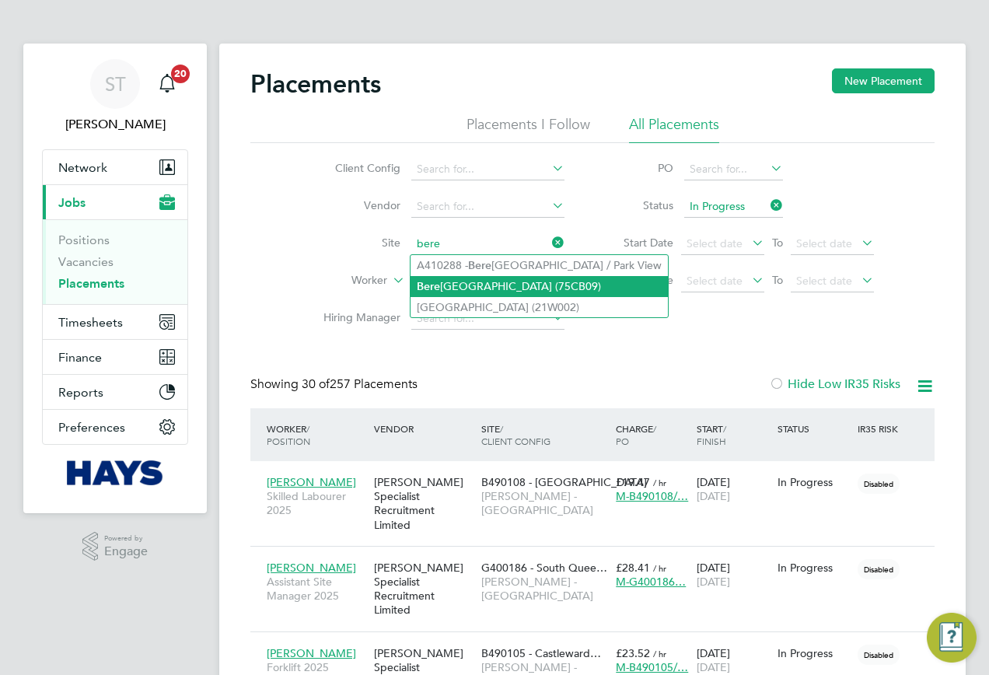
click at [506, 283] on li "Bere wood Primary School (75CB09)" at bounding box center [539, 286] width 257 height 21
type input "Berewood Primary School (75CB09)"
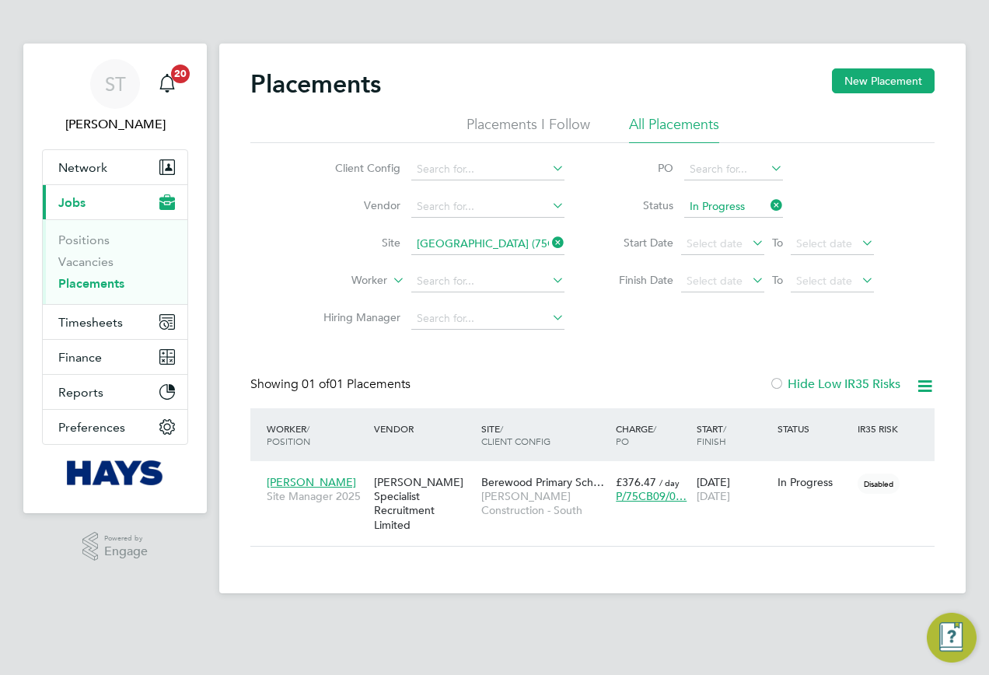
click at [549, 236] on icon at bounding box center [549, 243] width 0 height 22
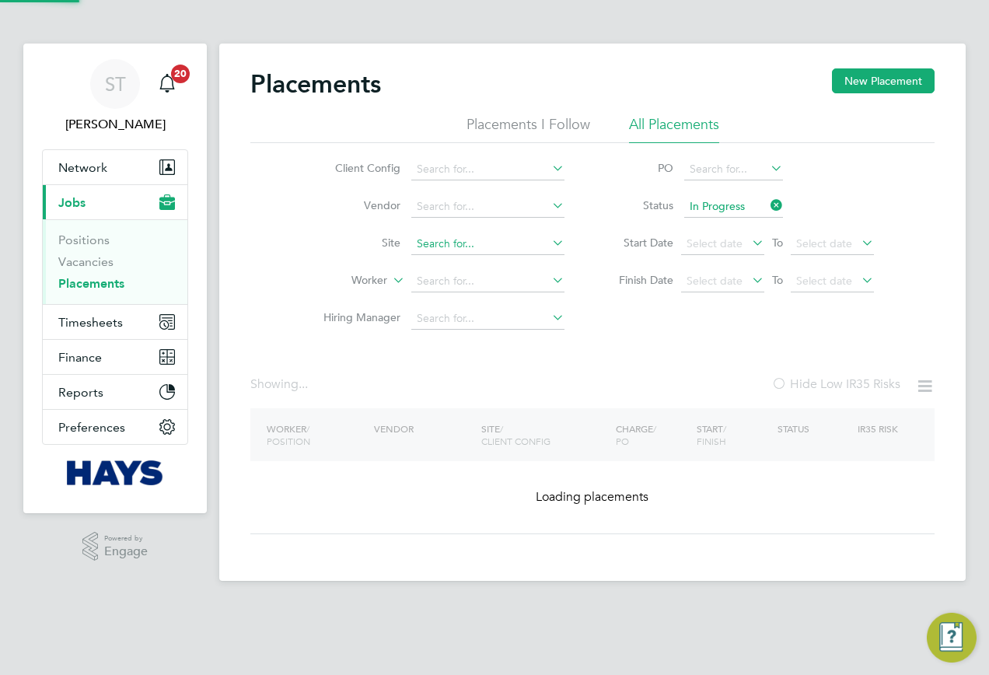
click at [532, 245] on input at bounding box center [487, 244] width 153 height 22
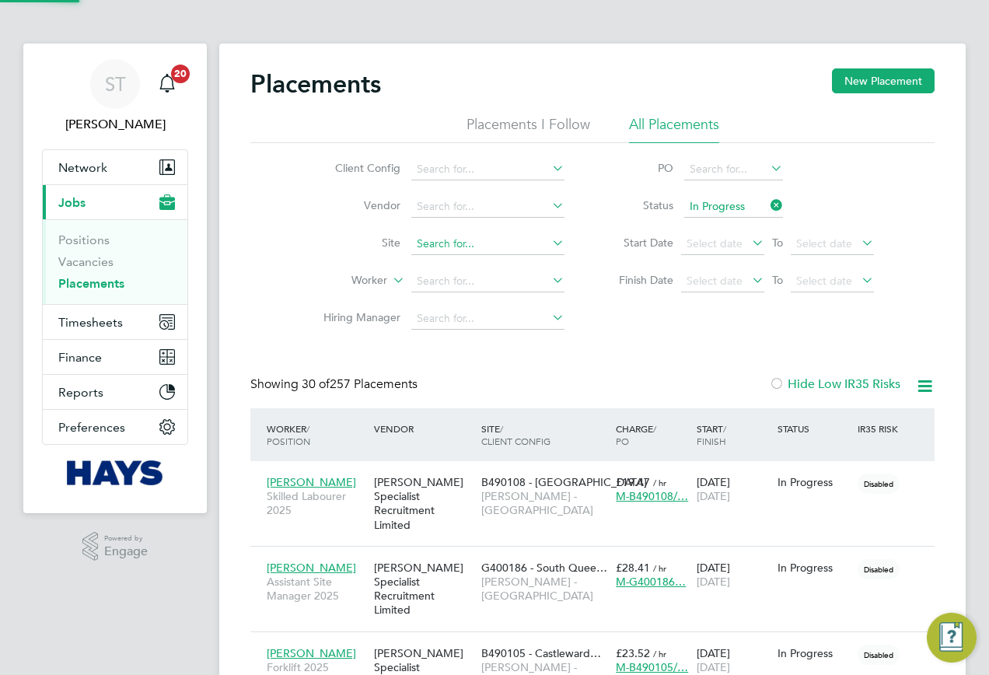
paste input "Wellesley"
click at [489, 257] on li "Wellesley Primary School (75CC01)" at bounding box center [503, 265] width 184 height 21
type input "Wellesley Primary School (75CC01)"
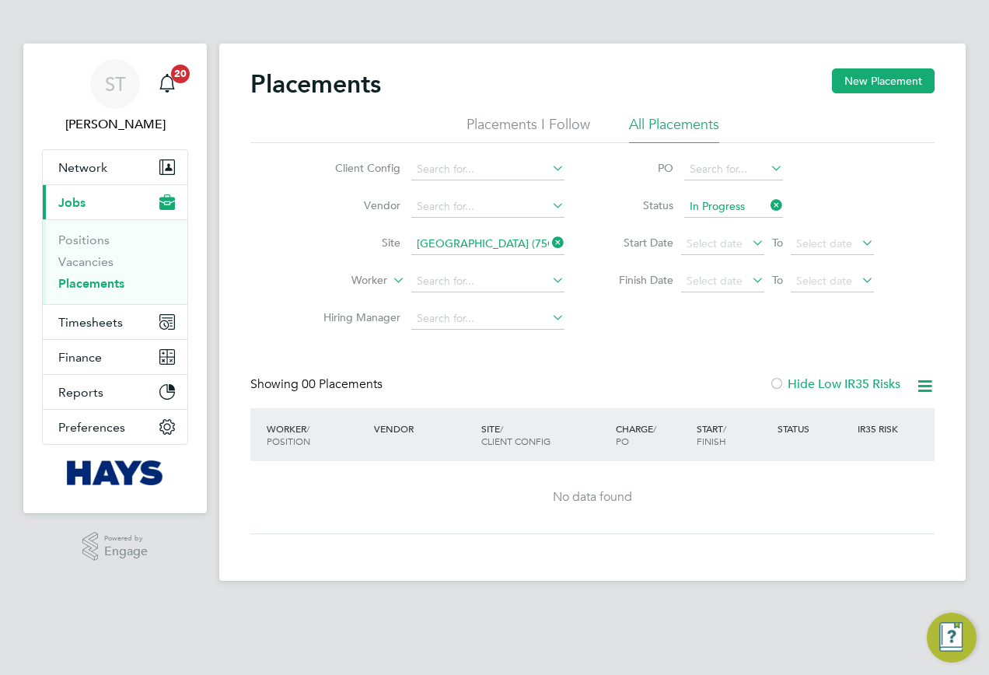
drag, startPoint x: 549, startPoint y: 251, endPoint x: 530, endPoint y: 250, distance: 19.5
click at [549, 251] on icon at bounding box center [549, 243] width 0 height 22
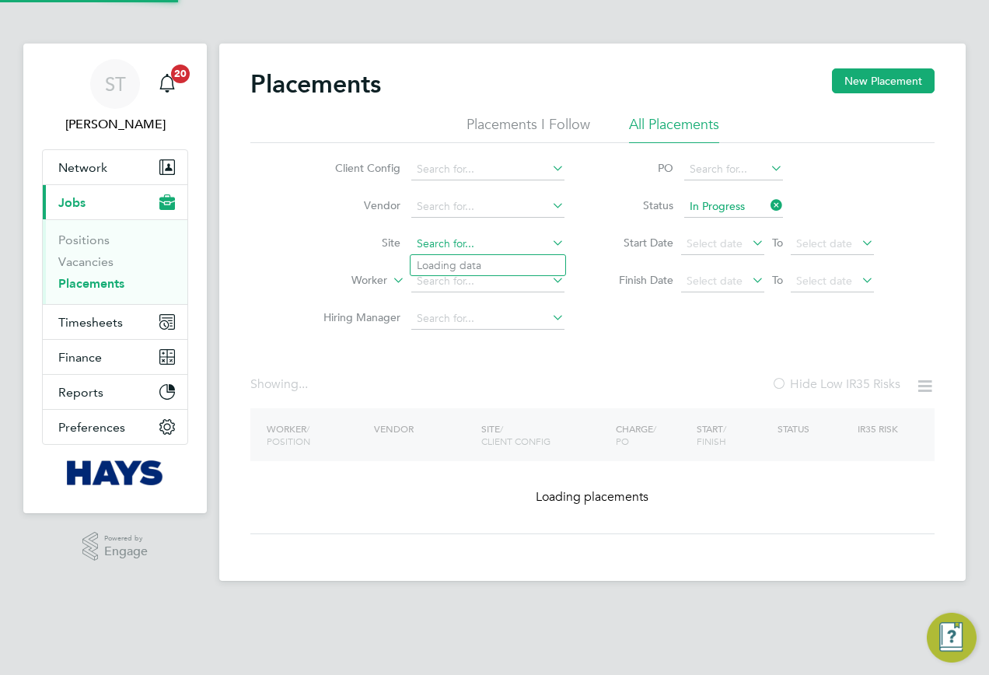
click at [510, 247] on input at bounding box center [487, 244] width 153 height 22
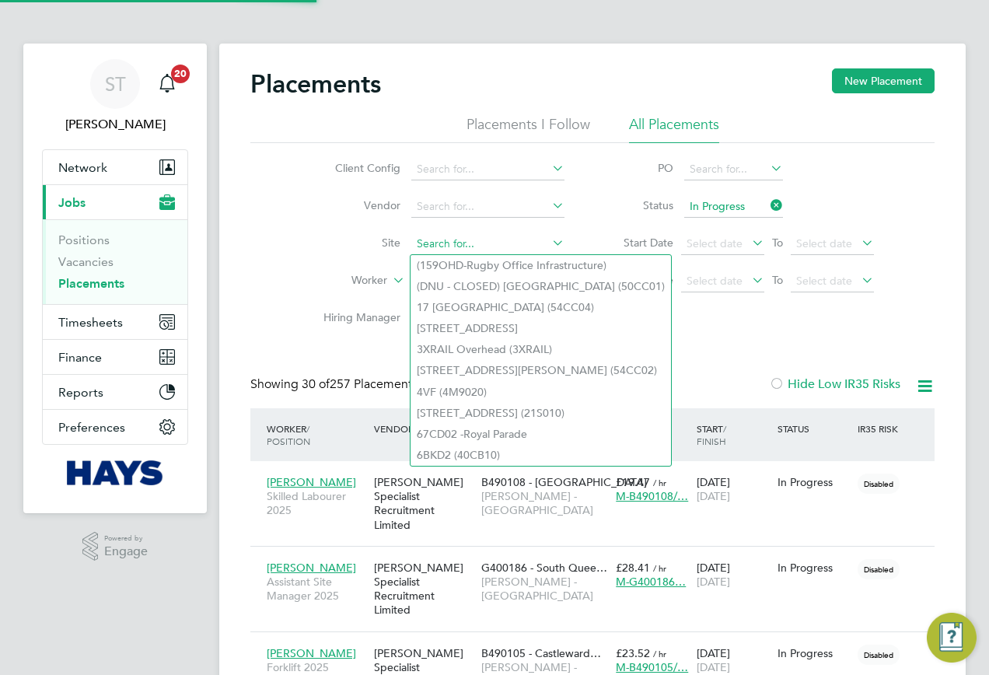
paste input "Oakmoor"
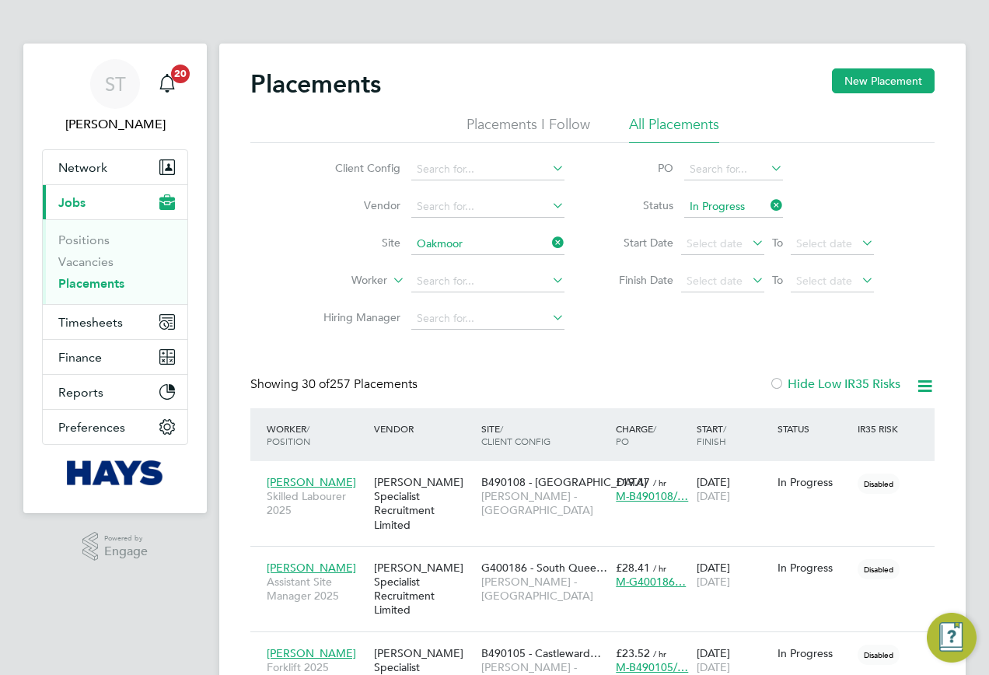
click at [480, 271] on li "Oakmoor School (75CB11)" at bounding box center [488, 265] width 155 height 21
type input "Oakmoor School (75CB11)"
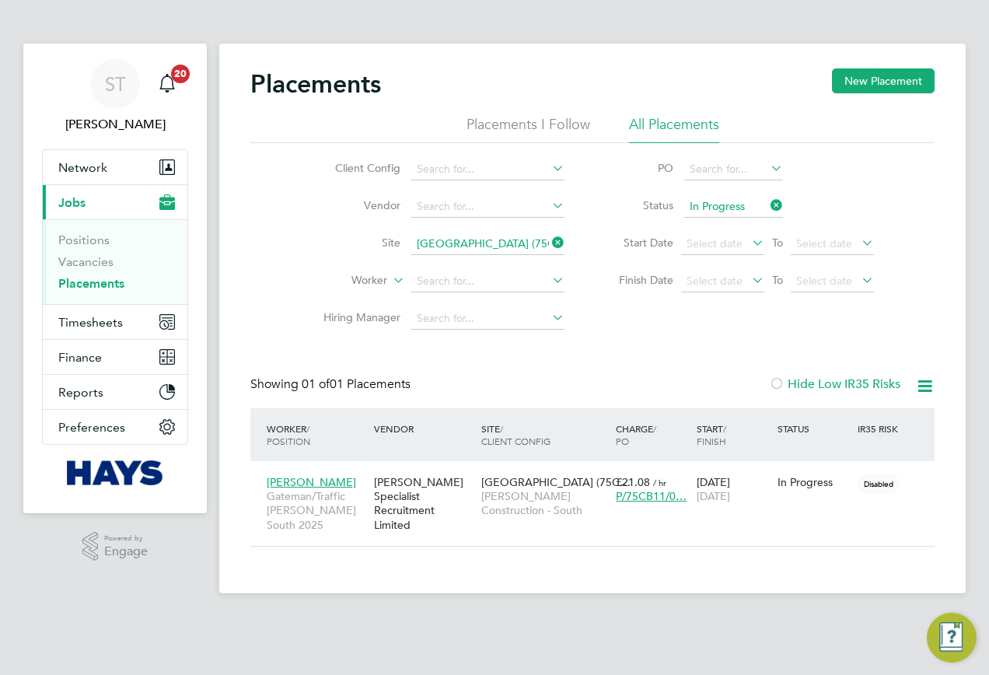
click at [549, 240] on icon at bounding box center [549, 243] width 0 height 22
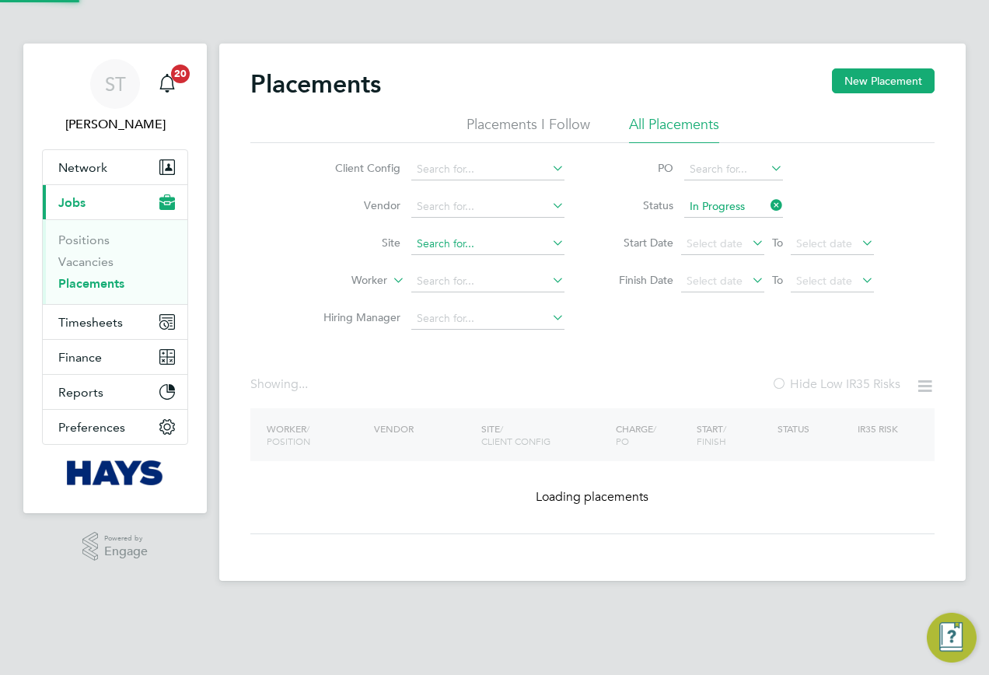
click at [492, 243] on input at bounding box center [487, 244] width 153 height 22
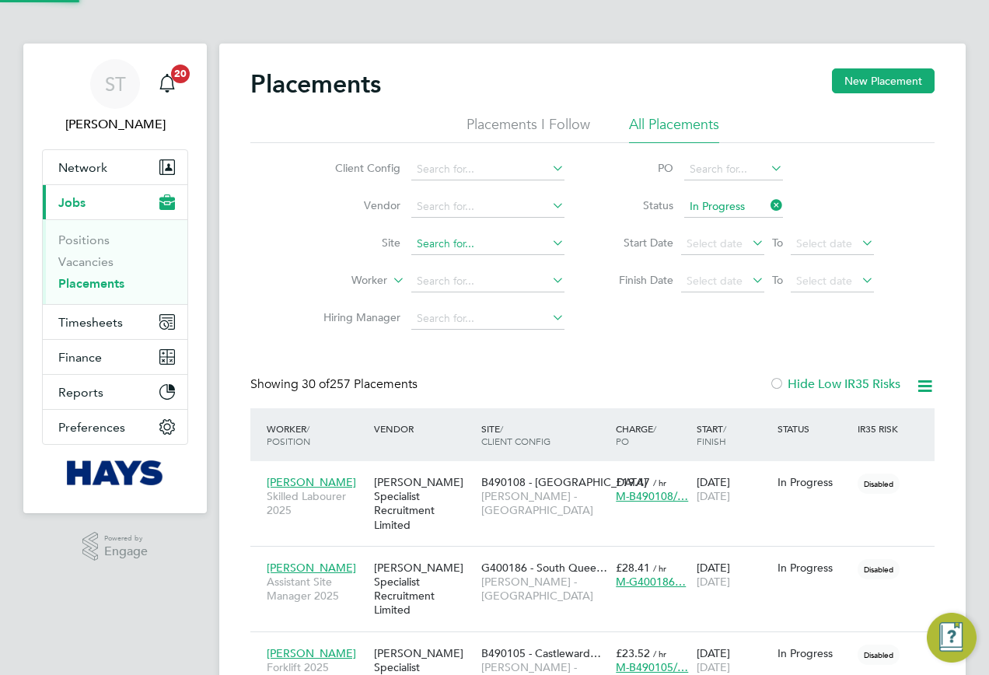
paste input "Aldermoor"
drag, startPoint x: 473, startPoint y: 250, endPoint x: 440, endPoint y: 251, distance: 32.7
click at [440, 251] on input "Aldermoor" at bounding box center [487, 244] width 153 height 22
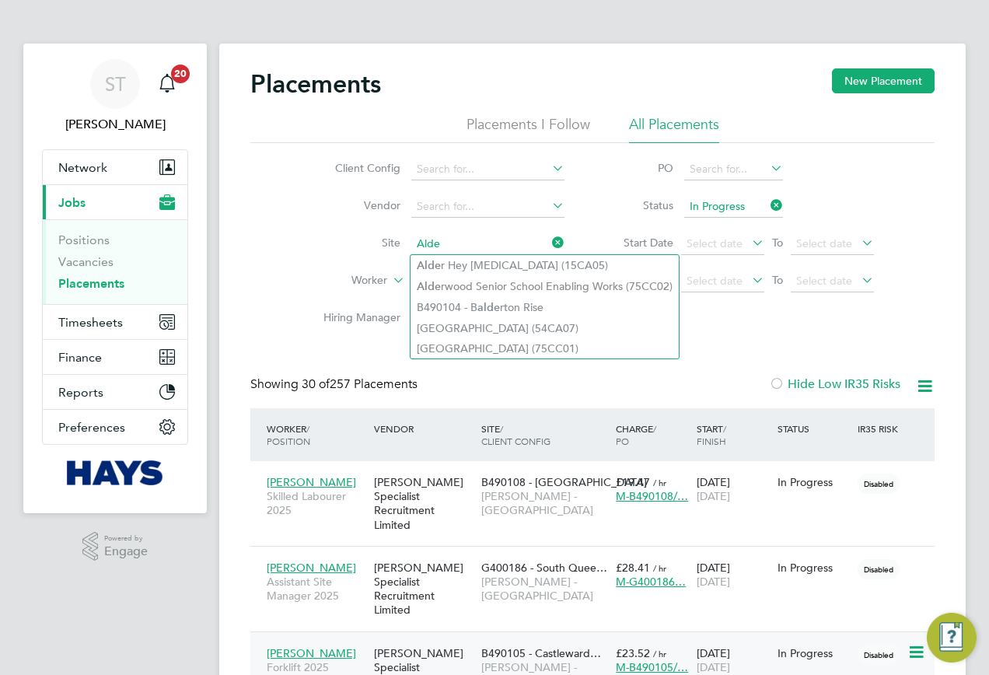
type input "Alde"
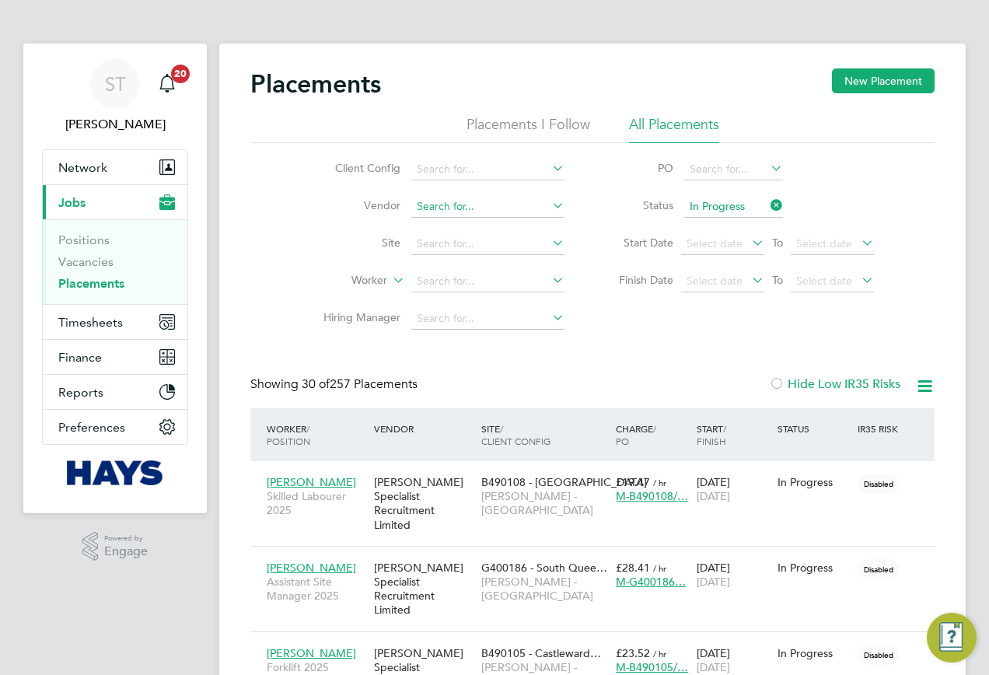
click at [477, 208] on input at bounding box center [487, 207] width 153 height 22
paste input "Yeovil Hospital"
type input "Yeovil Hospital"
click at [501, 245] on input at bounding box center [487, 244] width 153 height 22
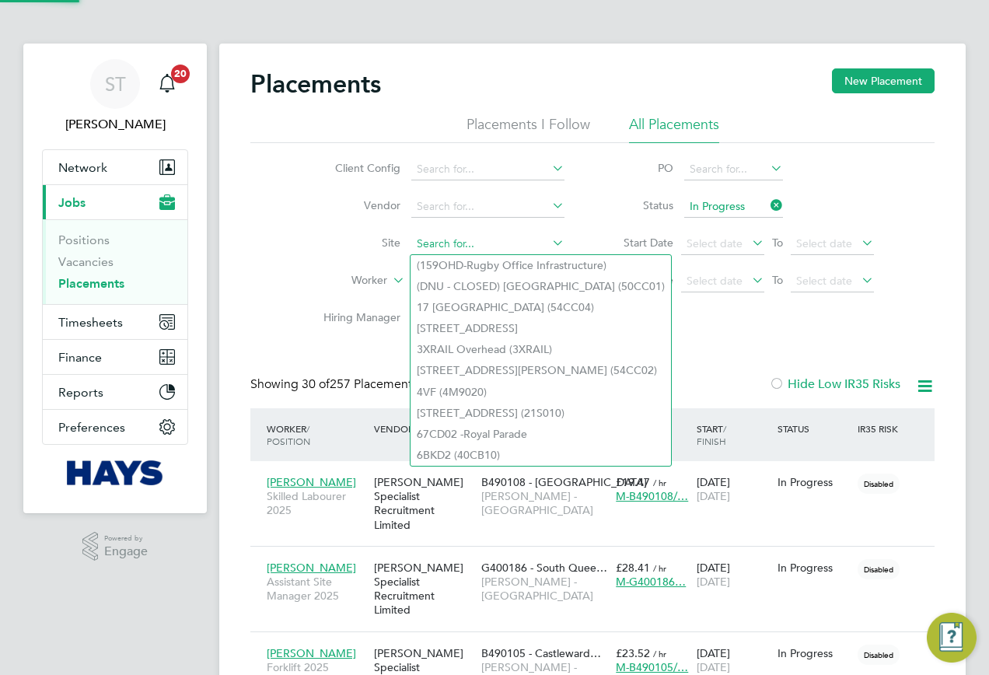
paste input "Yeovil Hospital"
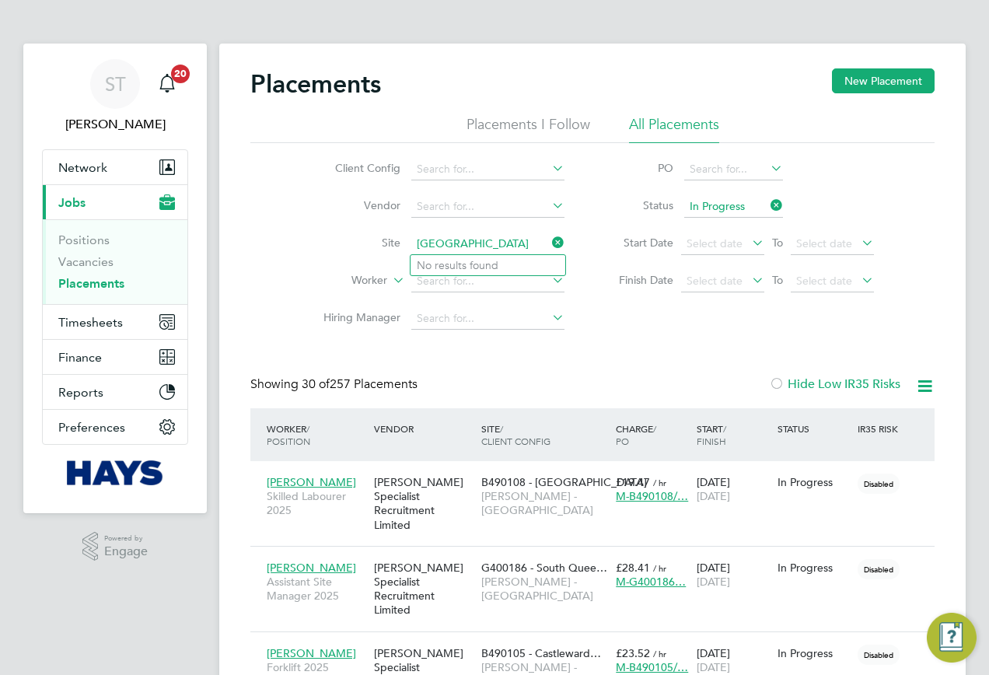
drag, startPoint x: 502, startPoint y: 242, endPoint x: 448, endPoint y: 244, distance: 54.5
click at [448, 244] on input "Yeovil Hospital" at bounding box center [487, 244] width 153 height 22
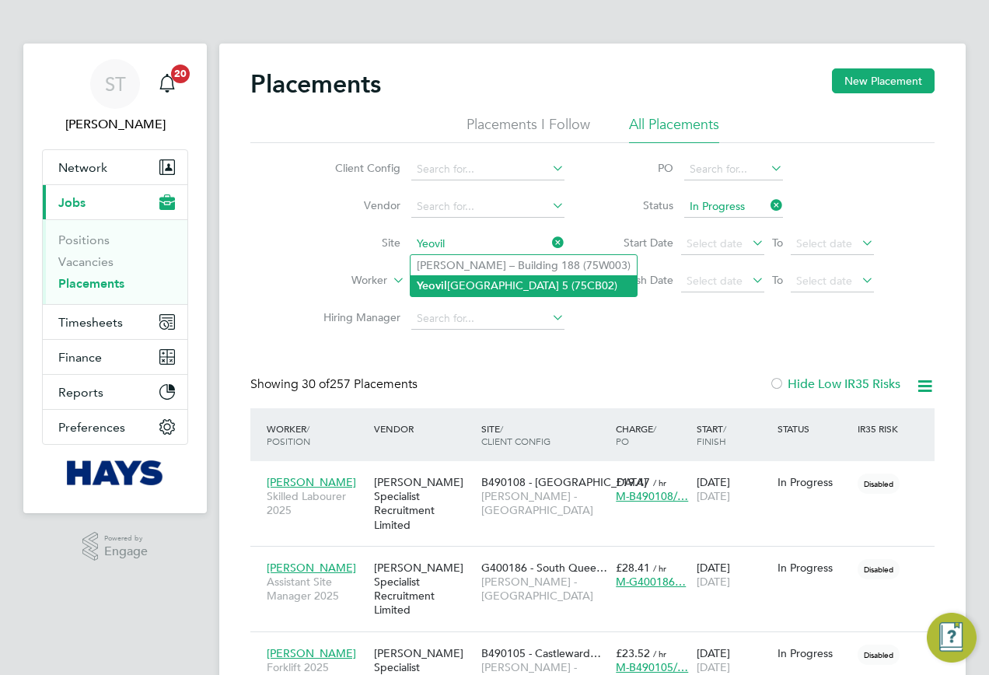
click at [440, 280] on b "Yeovil" at bounding box center [432, 285] width 30 height 13
type input "Yeovil District Hospital Theatre 5 (75CB02)"
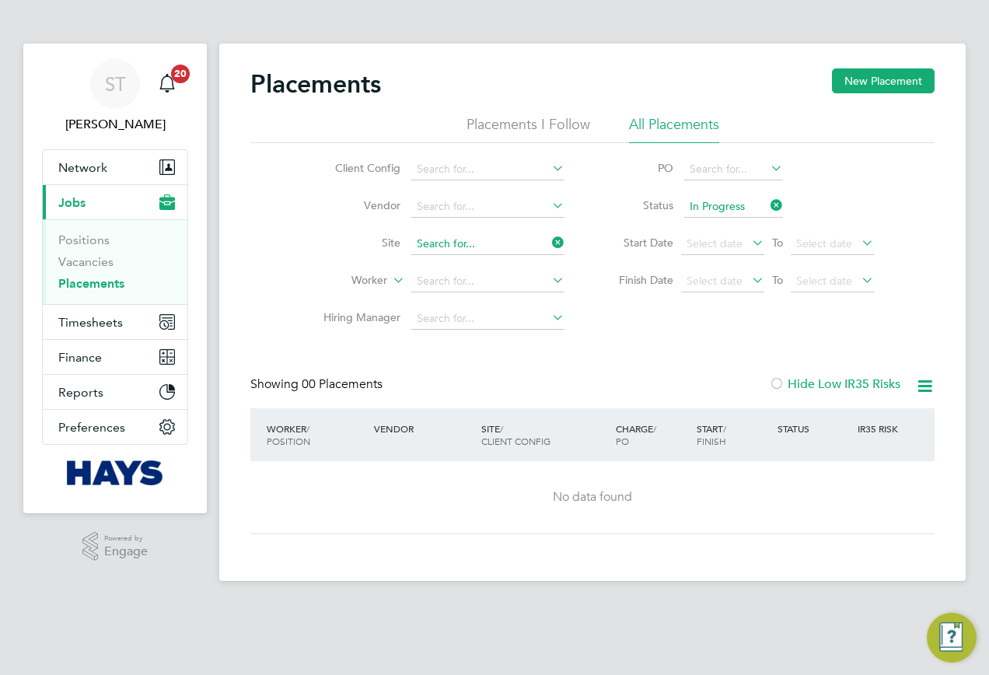
click at [546, 250] on input at bounding box center [487, 244] width 153 height 22
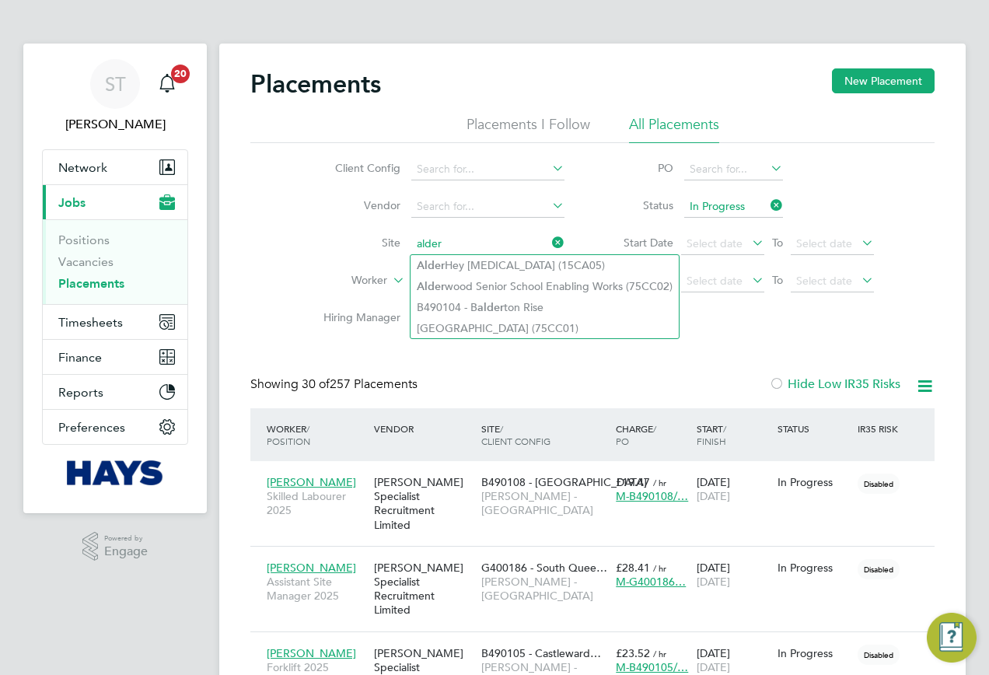
type input "alder"
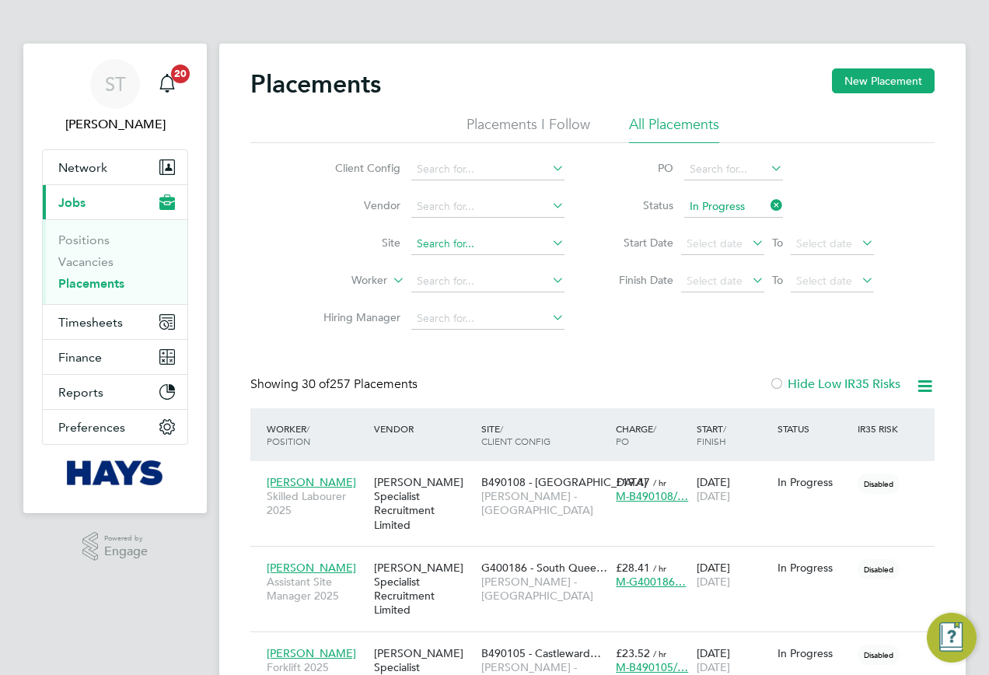
click at [422, 248] on input at bounding box center [487, 244] width 153 height 22
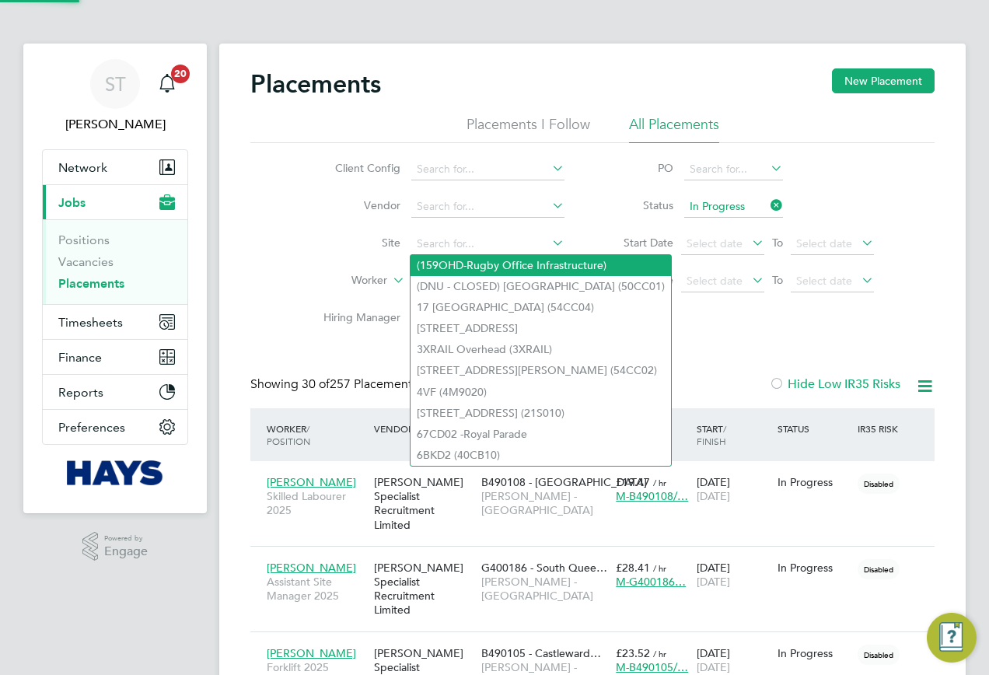
paste input "Bordon School"
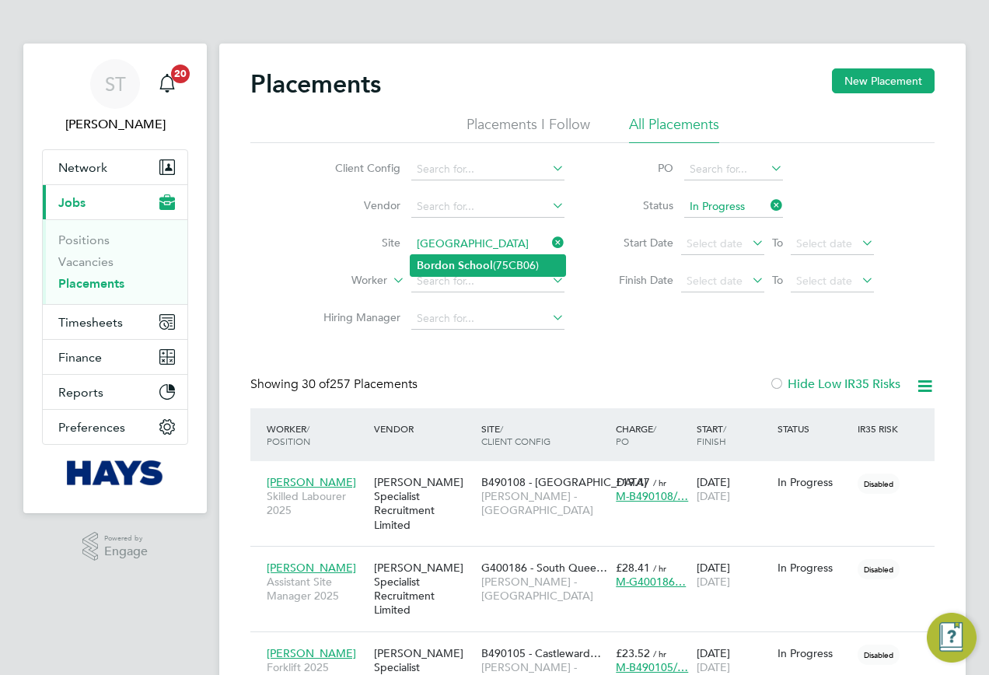
click at [480, 261] on b "School" at bounding box center [475, 265] width 35 height 13
type input "Bordon School (75CB06)"
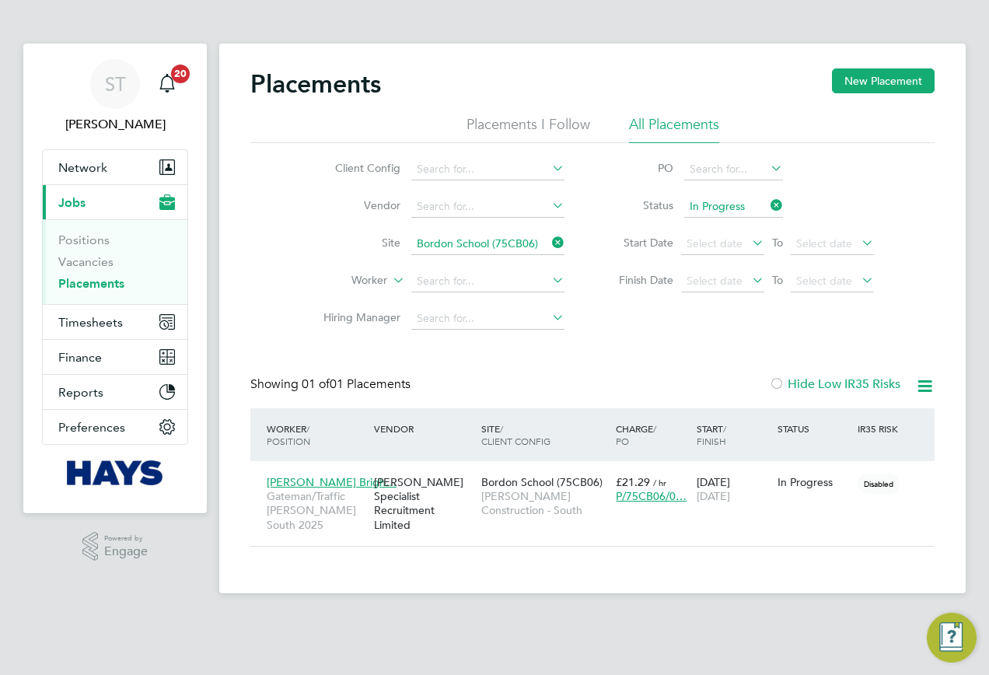
click at [548, 245] on li "Site Bordon School (75CB06)" at bounding box center [438, 244] width 292 height 37
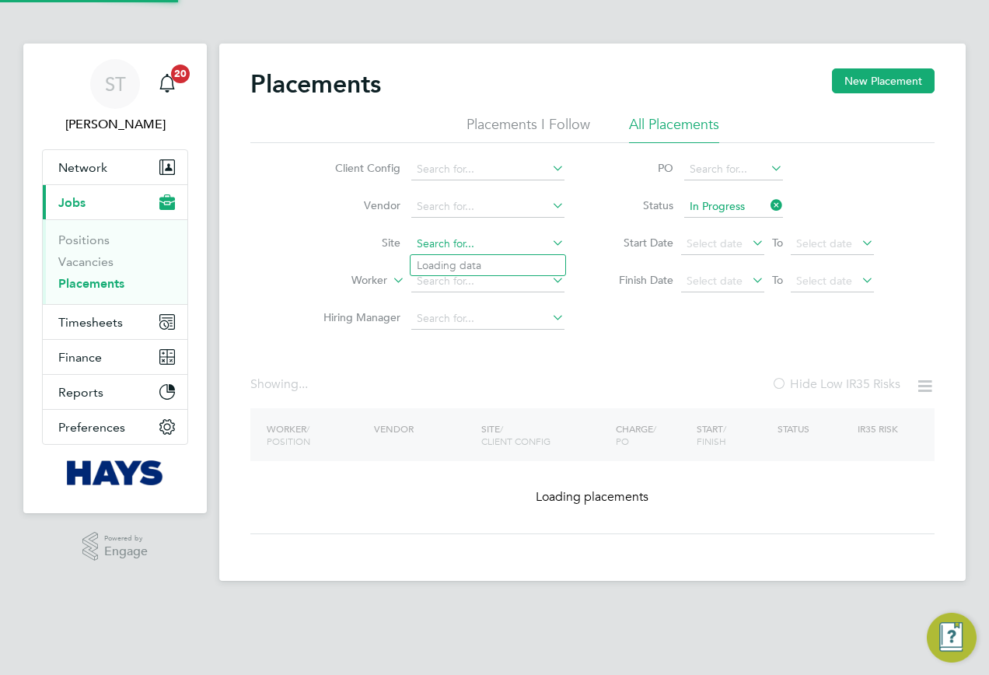
click at [505, 245] on input at bounding box center [487, 244] width 153 height 22
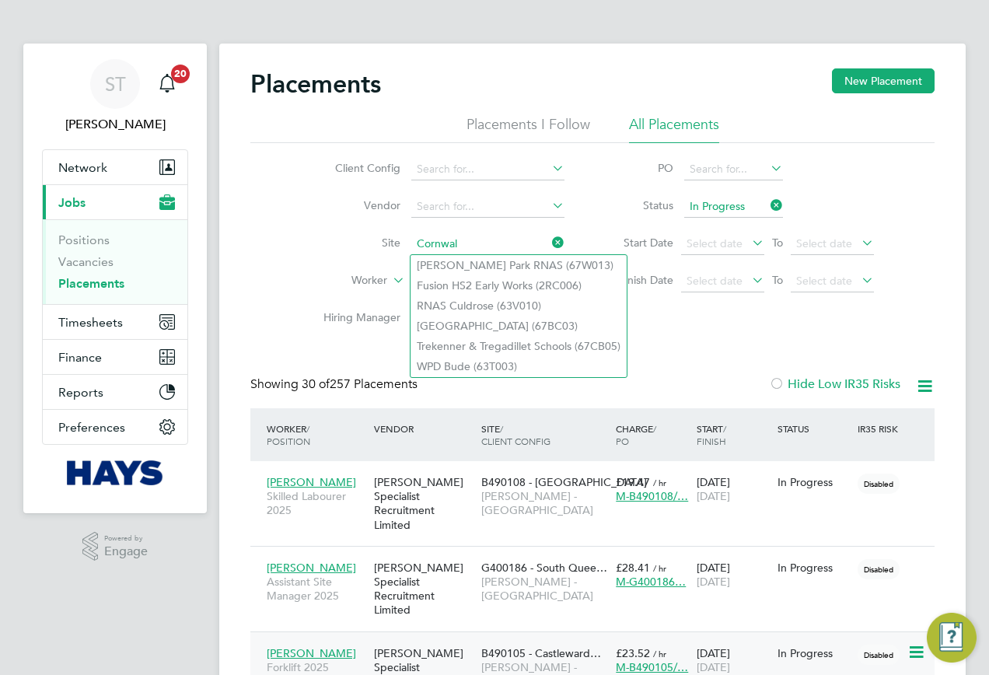
type input "Cornwal"
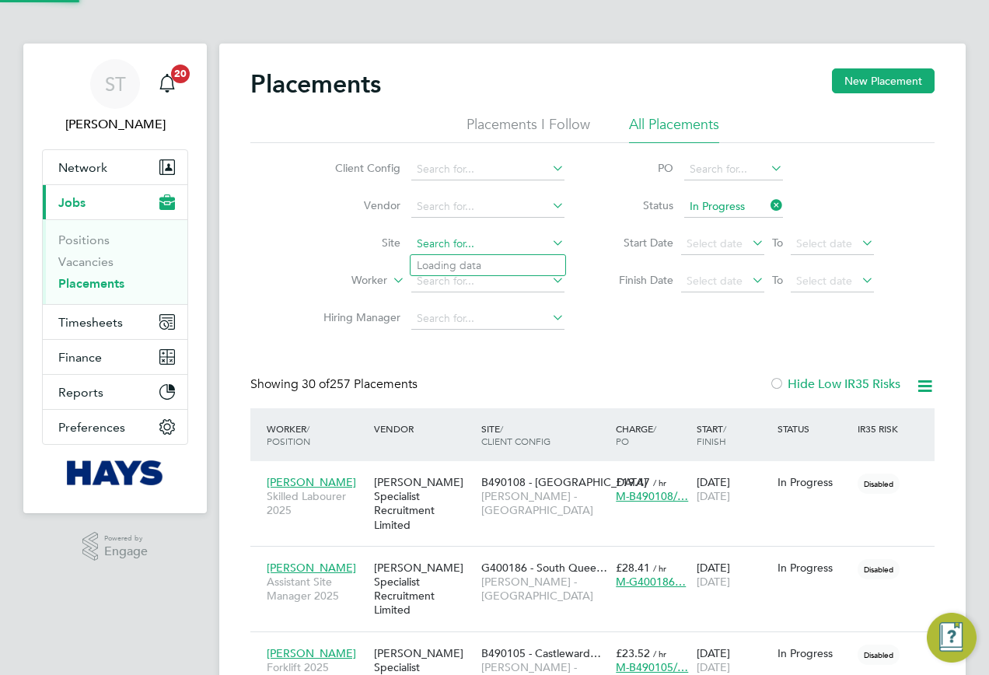
click at [436, 240] on input at bounding box center [487, 244] width 153 height 22
paste input "AUB Salix"
type input "AUB Salix"
click at [436, 237] on input at bounding box center [487, 244] width 153 height 22
type input "salix"
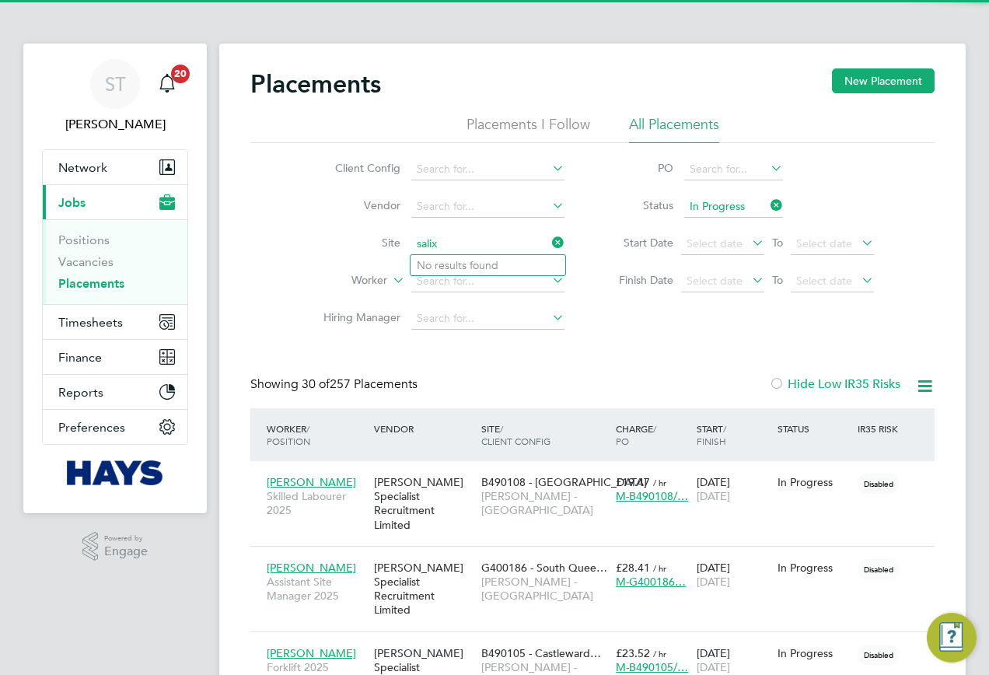
drag, startPoint x: 446, startPoint y: 240, endPoint x: 399, endPoint y: 240, distance: 46.7
click at [399, 240] on li "Site salix" at bounding box center [438, 244] width 292 height 37
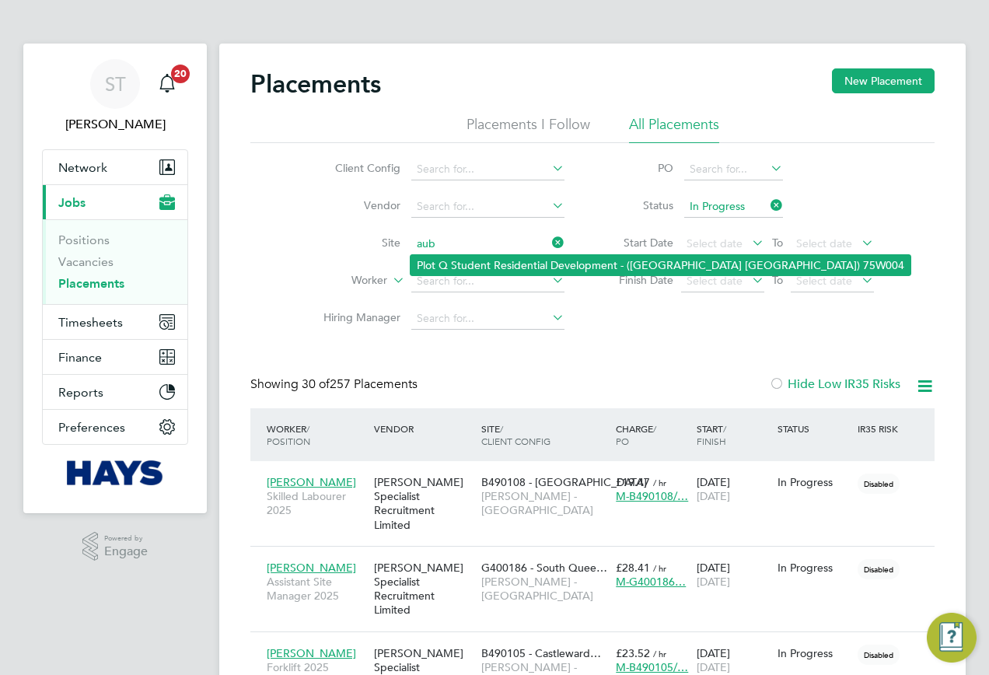
click at [453, 256] on li "Plot Q Student Residential Development - (Arts University Bournemouth) 75W004" at bounding box center [661, 265] width 500 height 20
type input "Plot Q Student Residential Development - (Arts University Bournemouth) 75W004"
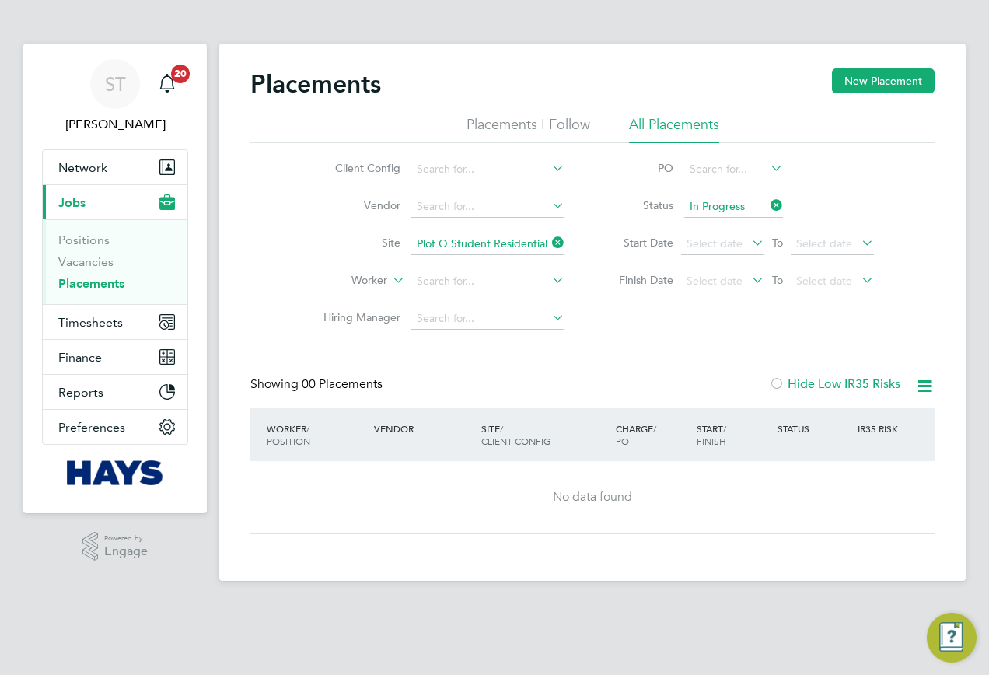
drag, startPoint x: 550, startPoint y: 241, endPoint x: 541, endPoint y: 242, distance: 9.4
click at [549, 241] on icon at bounding box center [549, 243] width 0 height 22
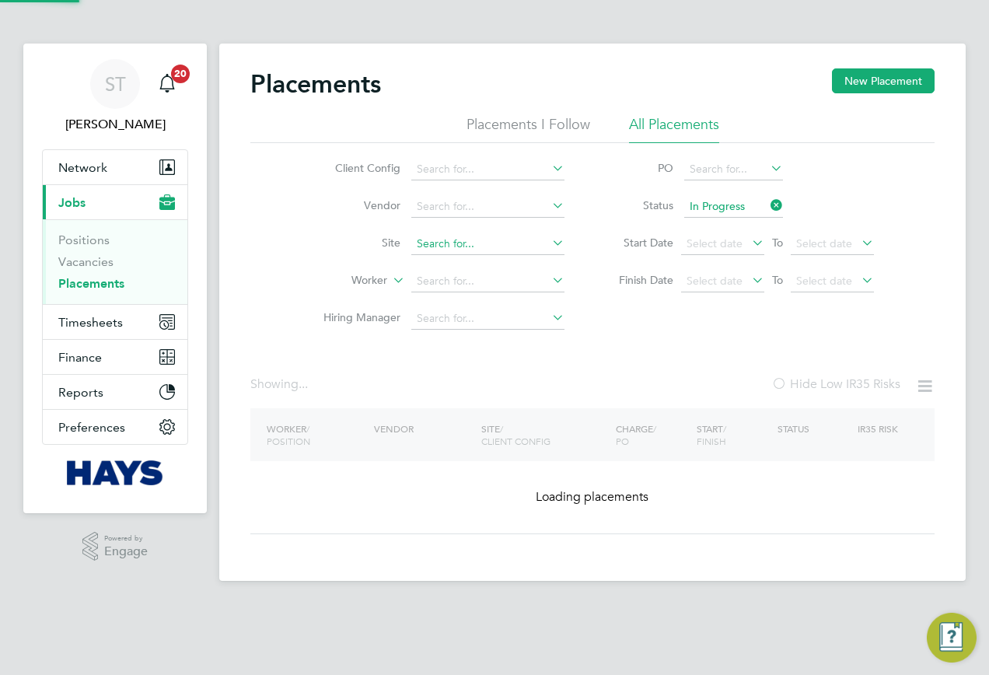
click at [484, 242] on input at bounding box center [487, 244] width 153 height 22
paste input "Goodwood Art Cafe"
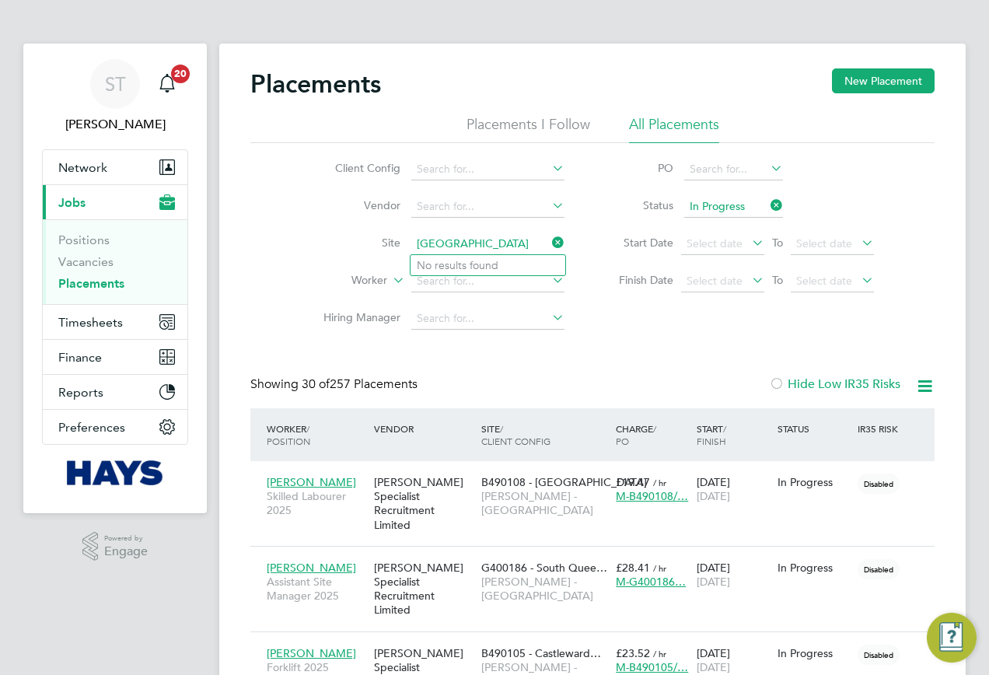
drag, startPoint x: 515, startPoint y: 246, endPoint x: 477, endPoint y: 250, distance: 38.4
click at [477, 250] on input "Goodwood Art Cafe" at bounding box center [487, 244] width 153 height 22
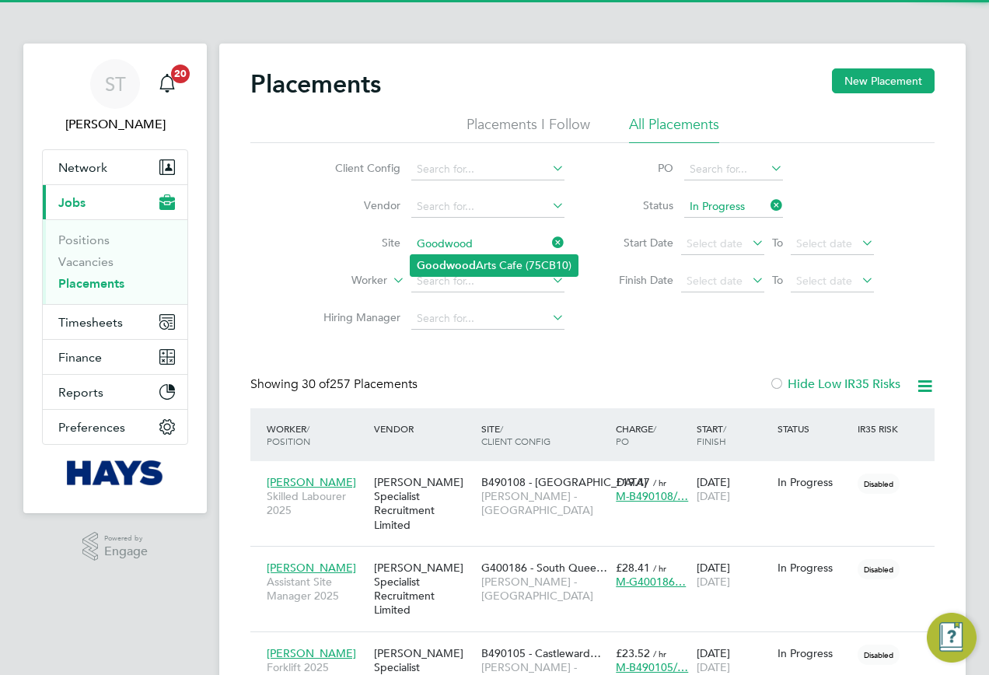
click at [478, 262] on li "Goodwood Arts Cafe (75CB10)" at bounding box center [494, 265] width 167 height 21
type input "Goodwood Arts Cafe (75CB10)"
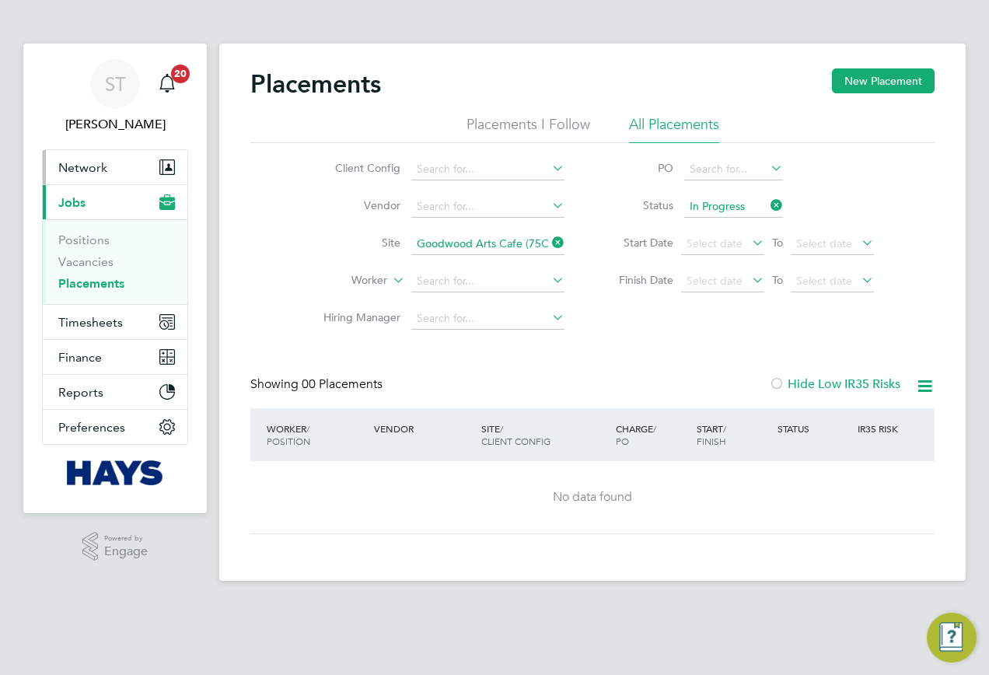
click at [104, 160] on span "Network" at bounding box center [82, 167] width 49 height 15
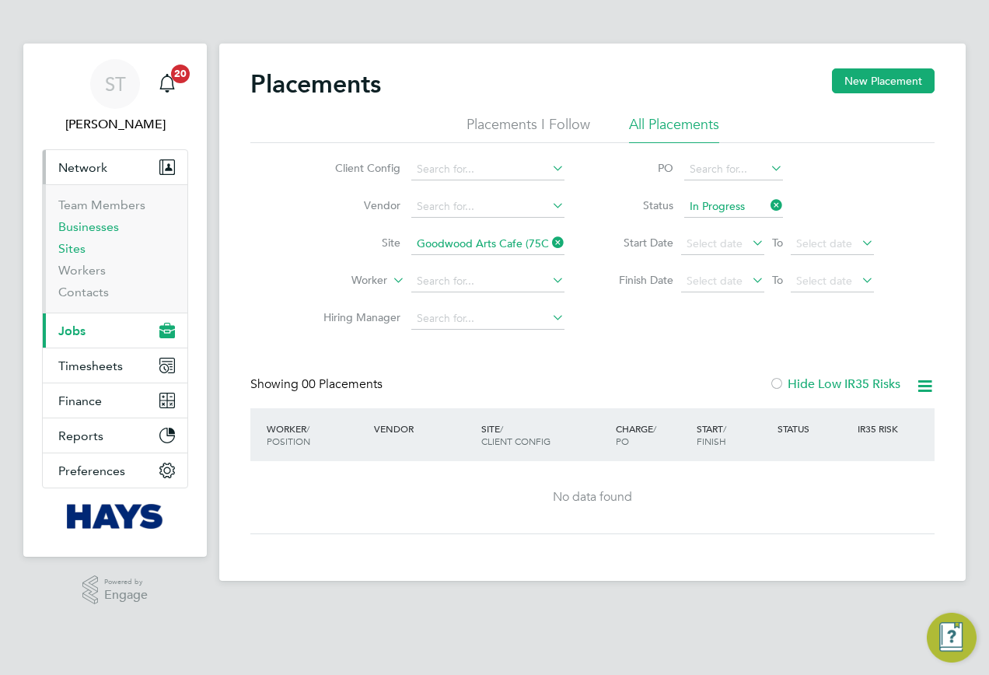
drag, startPoint x: 68, startPoint y: 243, endPoint x: 110, endPoint y: 224, distance: 46.7
click at [68, 243] on link "Sites" at bounding box center [71, 248] width 27 height 15
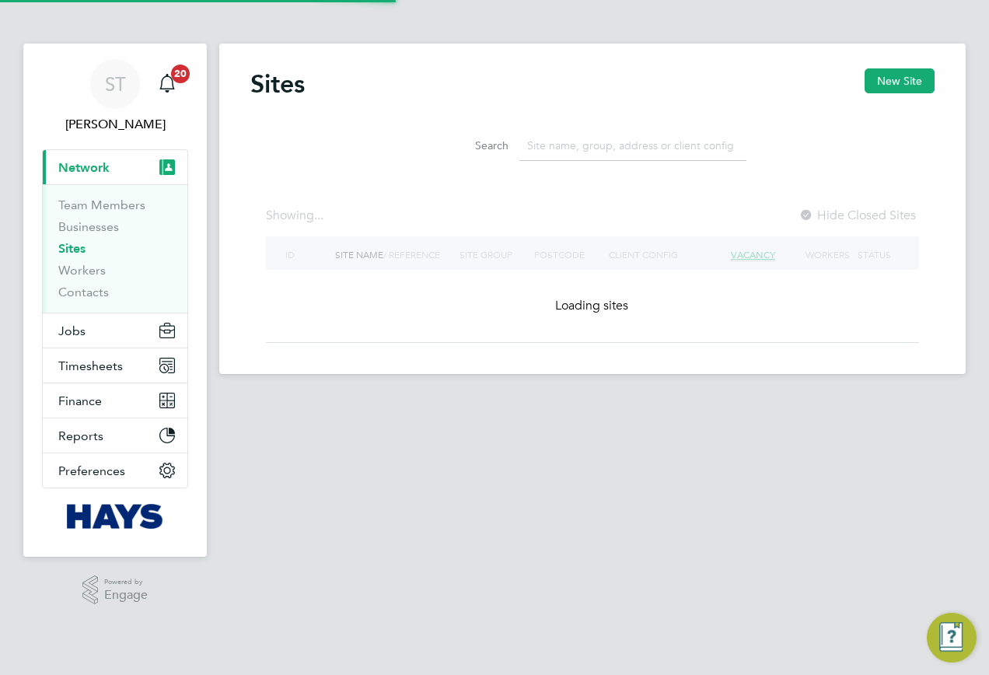
click at [572, 145] on input at bounding box center [633, 146] width 227 height 30
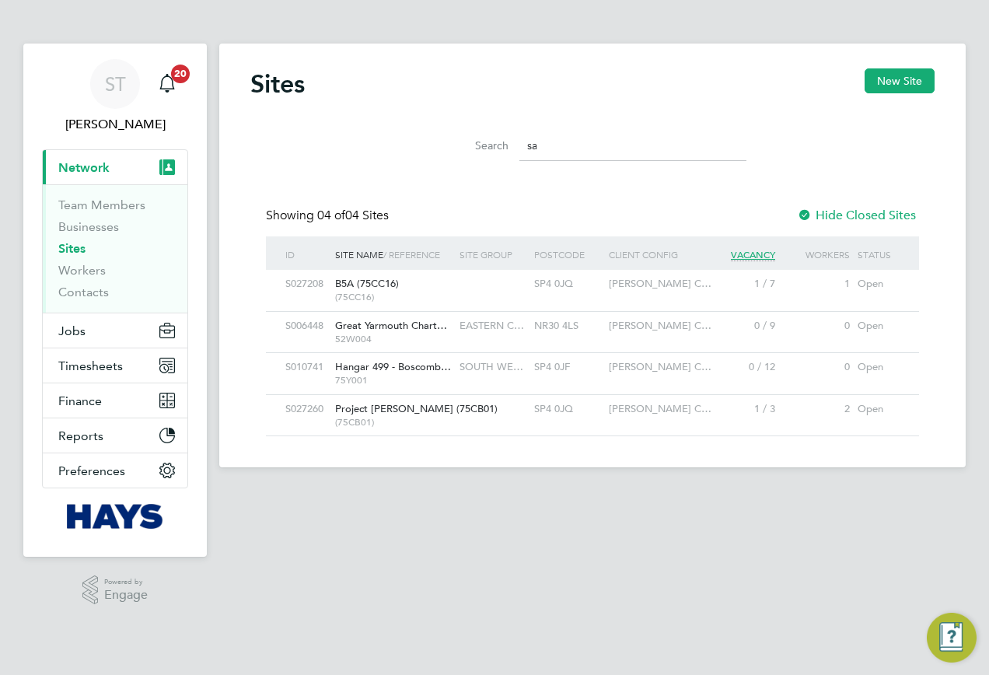
type input "s"
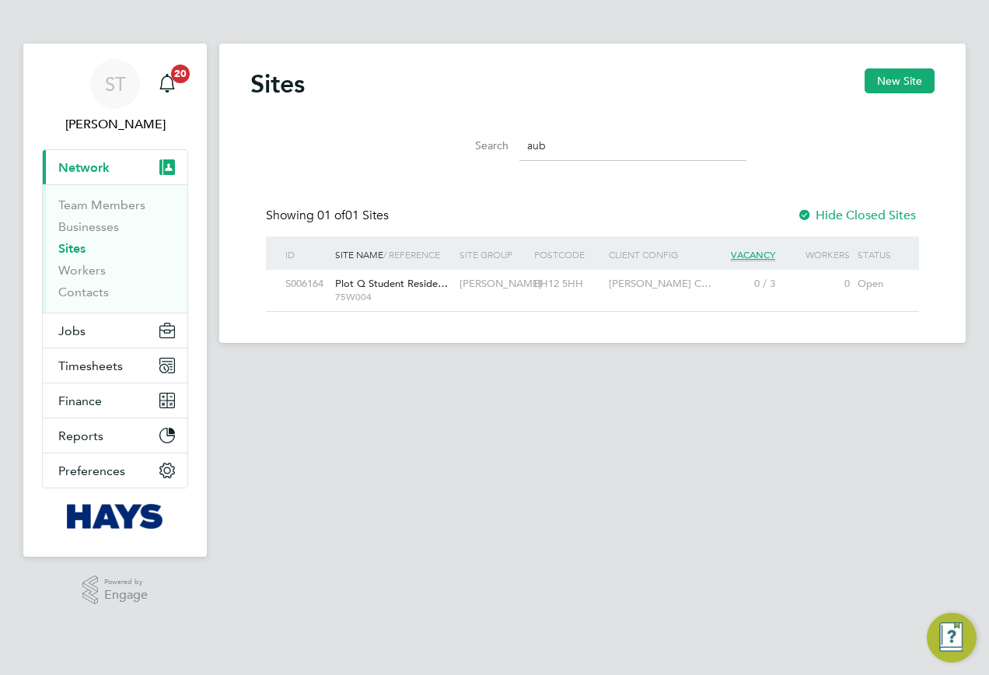
type input "aub"
click at [371, 290] on div "Plot Q Student Reside… 75W004" at bounding box center [393, 290] width 124 height 40
click at [73, 338] on span "Jobs" at bounding box center [71, 331] width 27 height 15
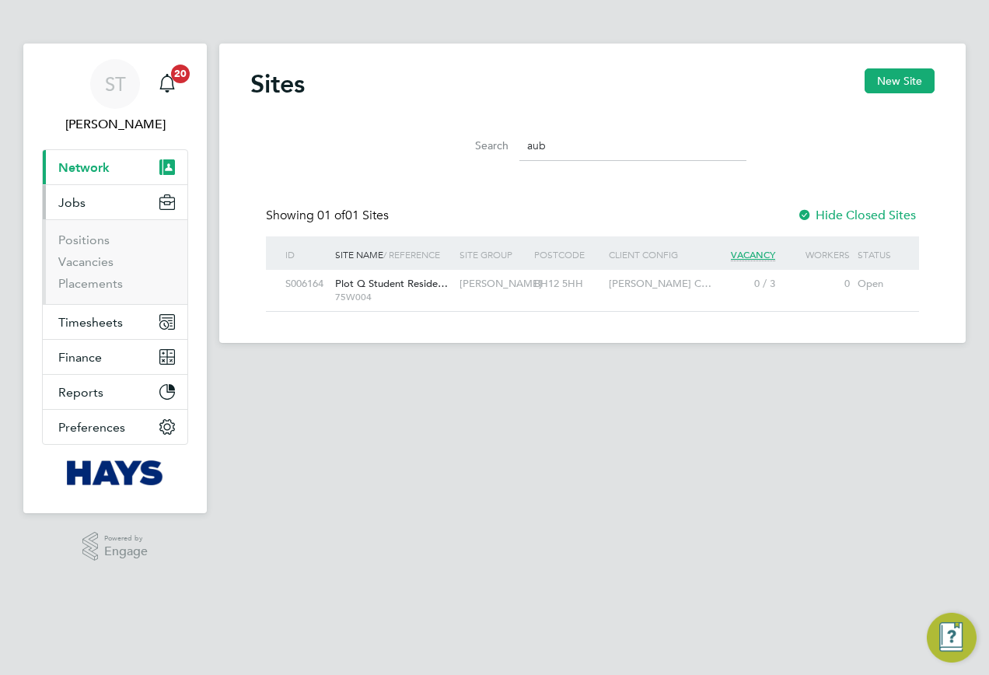
click at [88, 292] on ul "Positions Vacancies Placements" at bounding box center [115, 261] width 145 height 85
click at [90, 286] on link "Placements" at bounding box center [90, 283] width 65 height 15
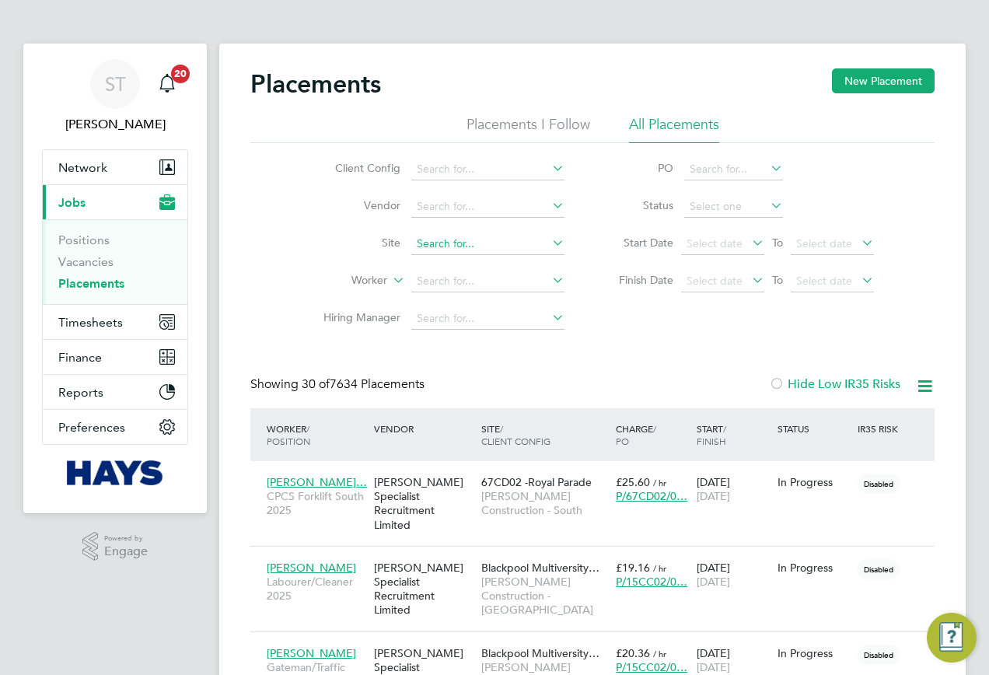
click at [442, 240] on input at bounding box center [487, 244] width 153 height 22
paste input "Southampton Art Gallery Roof"
type input "Southampton Art Gallery Roof"
click at [695, 211] on input at bounding box center [734, 207] width 99 height 22
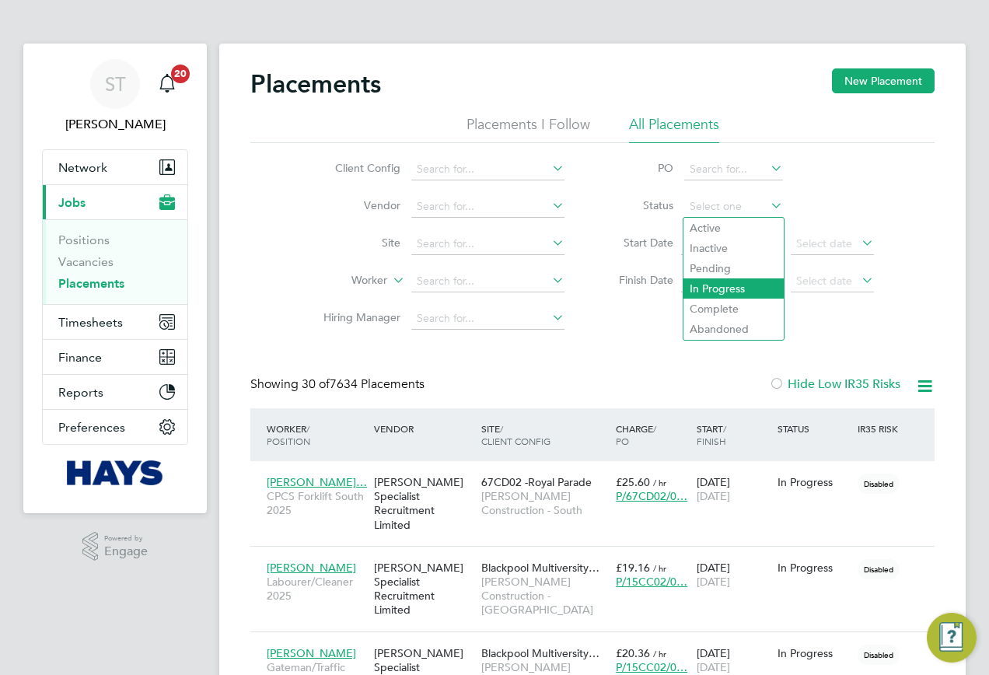
click at [697, 282] on li "In Progress" at bounding box center [734, 288] width 100 height 20
type input "In Progress"
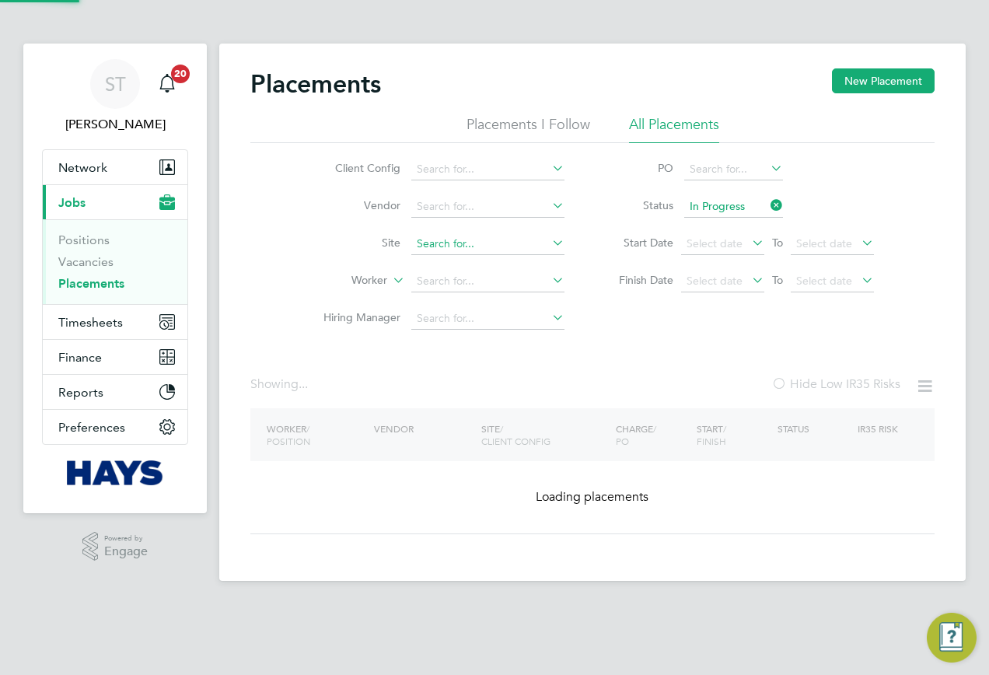
click at [439, 248] on input at bounding box center [487, 244] width 153 height 22
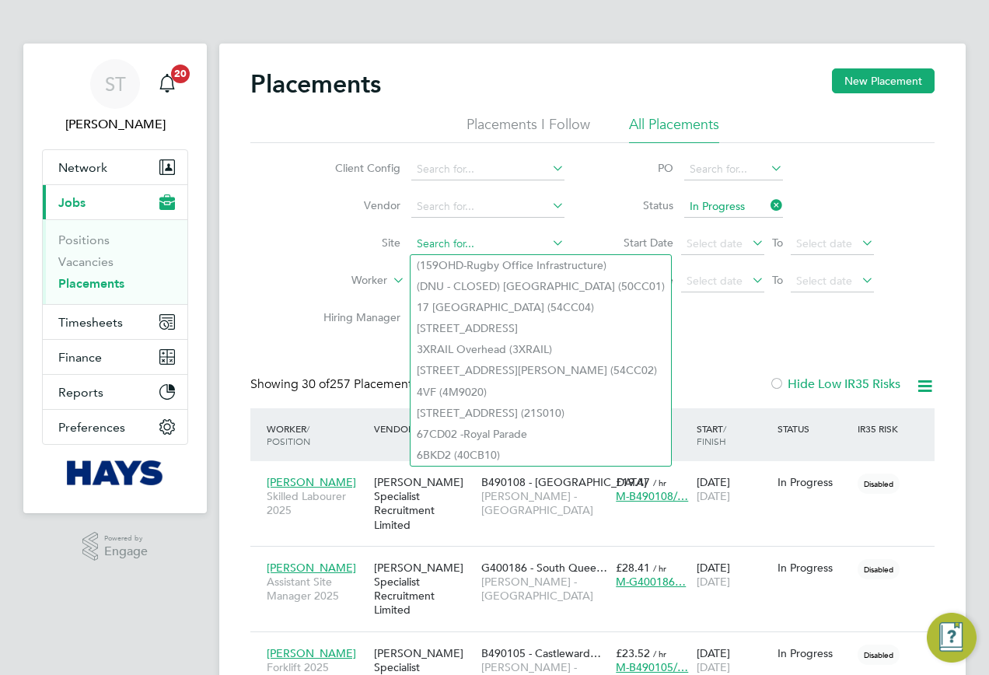
click at [442, 246] on input at bounding box center [487, 244] width 153 height 22
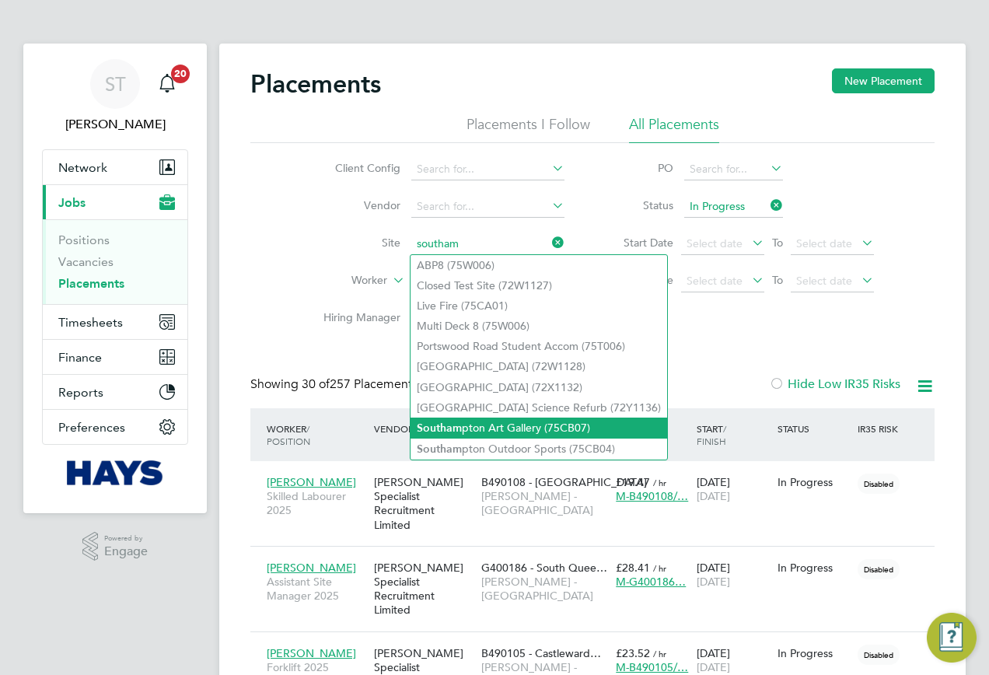
click at [488, 425] on li "Southam pton Art Gallery (75CB07)" at bounding box center [539, 428] width 257 height 21
type input "Southampton Art Gallery (75CB07)"
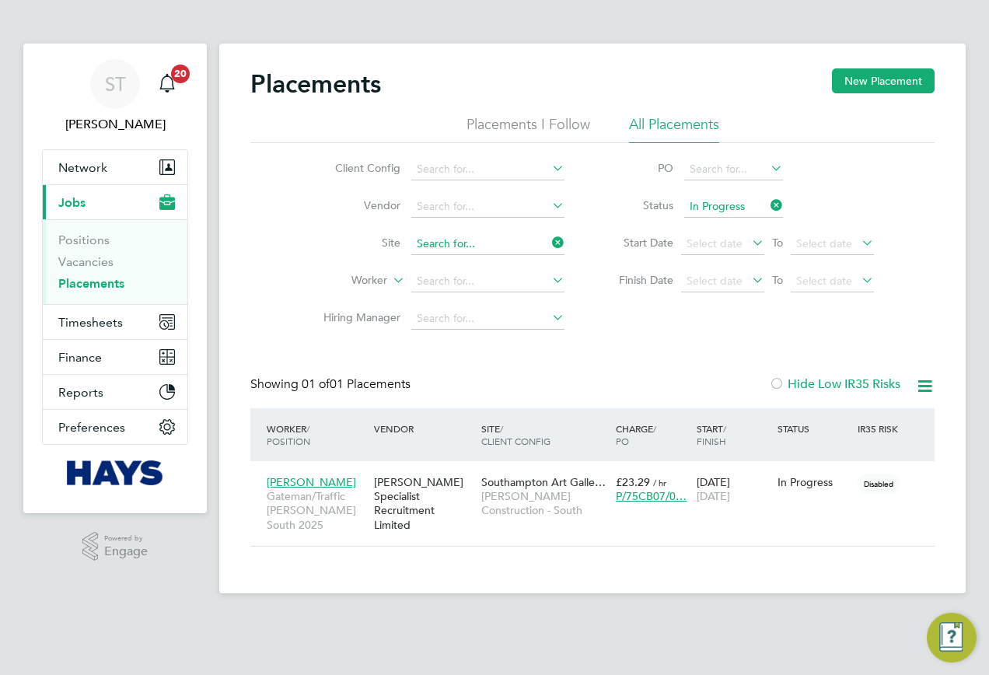
click at [499, 244] on input at bounding box center [487, 244] width 153 height 22
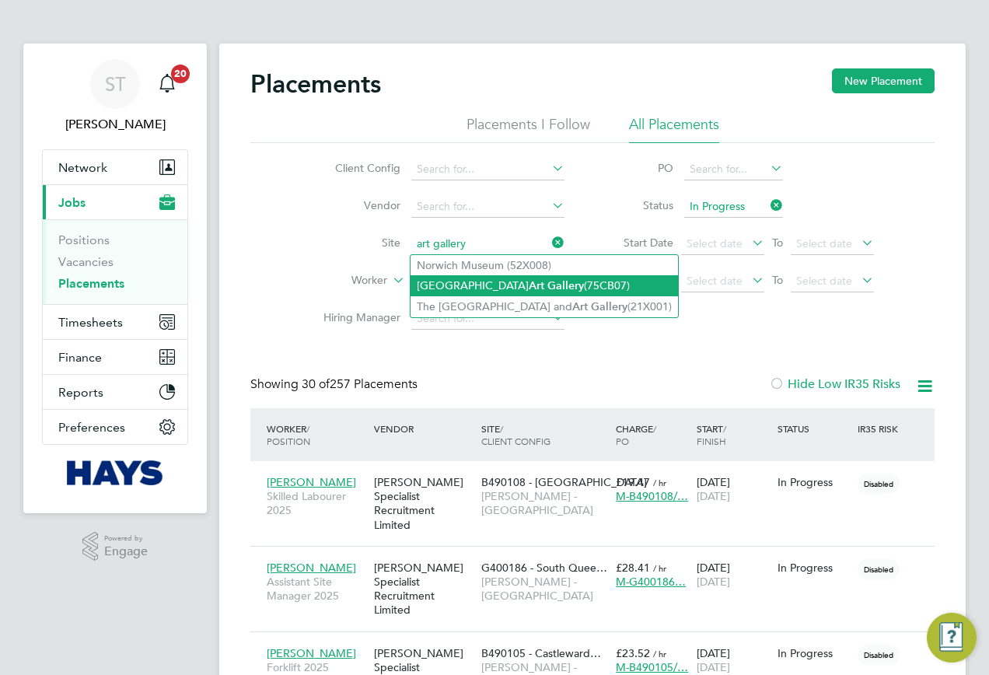
click at [529, 279] on b "Art" at bounding box center [537, 285] width 16 height 13
type input "Southampton Art Gallery (75CB07)"
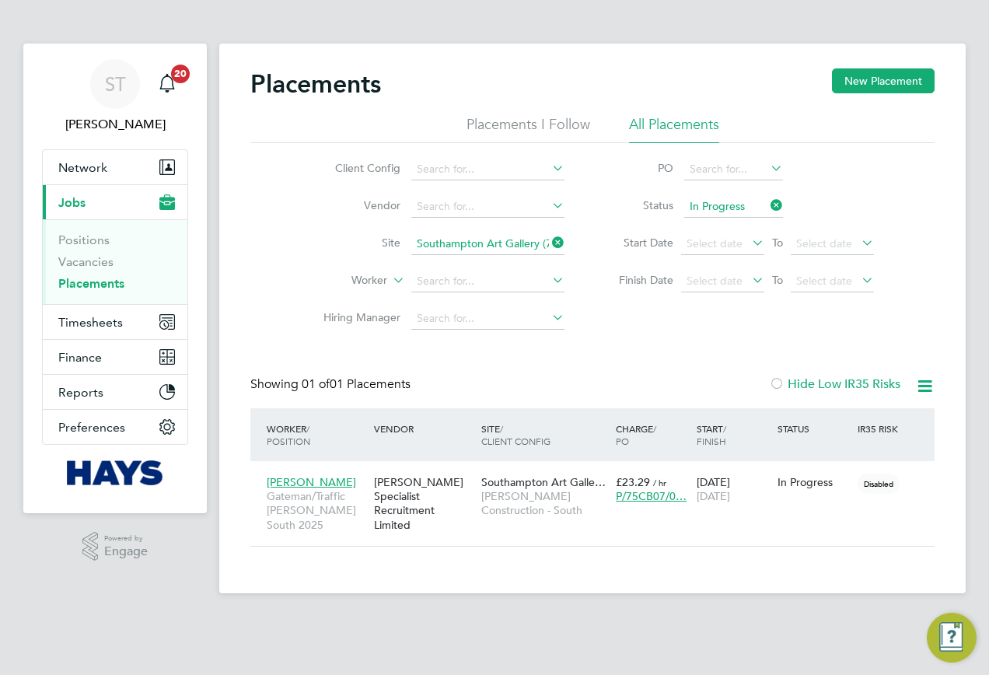
click at [549, 243] on icon at bounding box center [549, 243] width 0 height 22
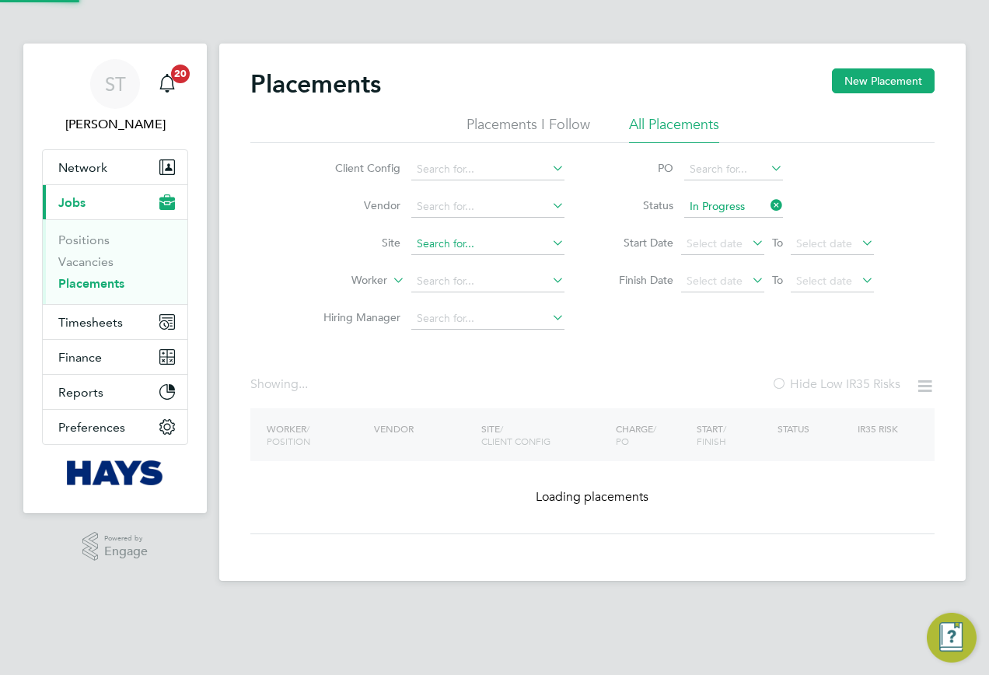
click at [499, 240] on input at bounding box center [487, 244] width 153 height 22
paste input "Winton Community"
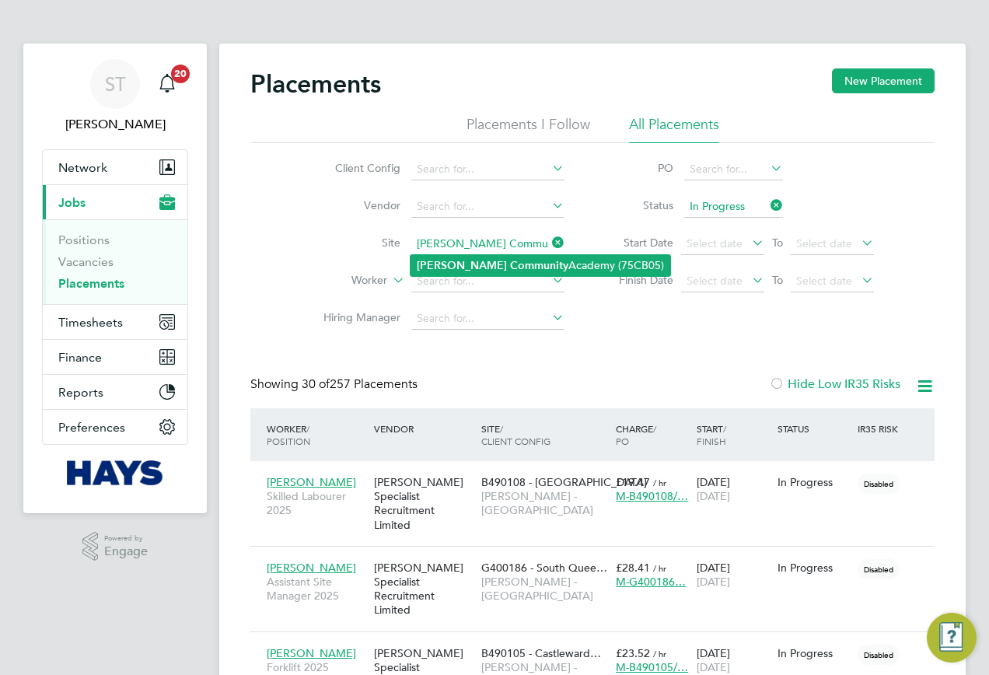
click at [510, 260] on b "Community" at bounding box center [539, 265] width 58 height 13
type input "Winton Community Academy (75CB05)"
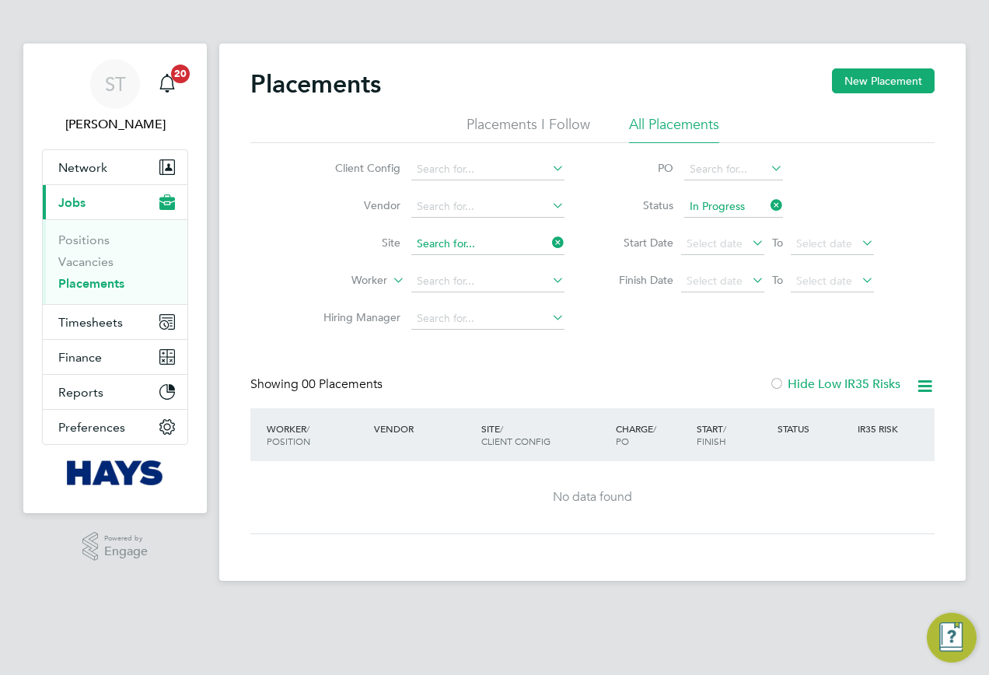
click at [545, 244] on input at bounding box center [487, 244] width 153 height 22
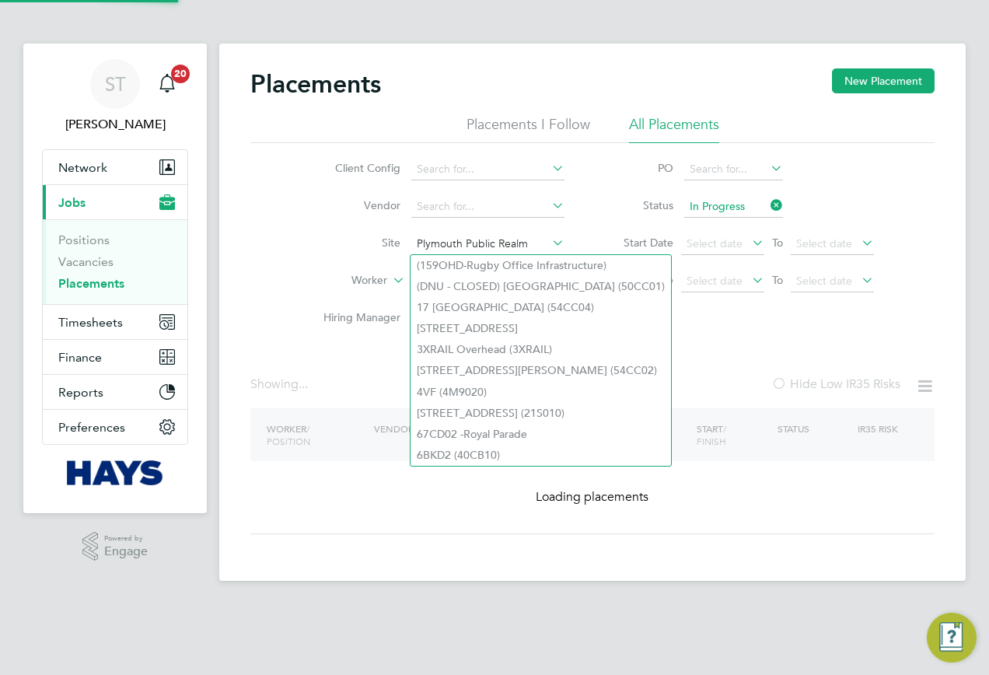
click at [492, 245] on input "Plymouth Public Realm" at bounding box center [487, 244] width 153 height 22
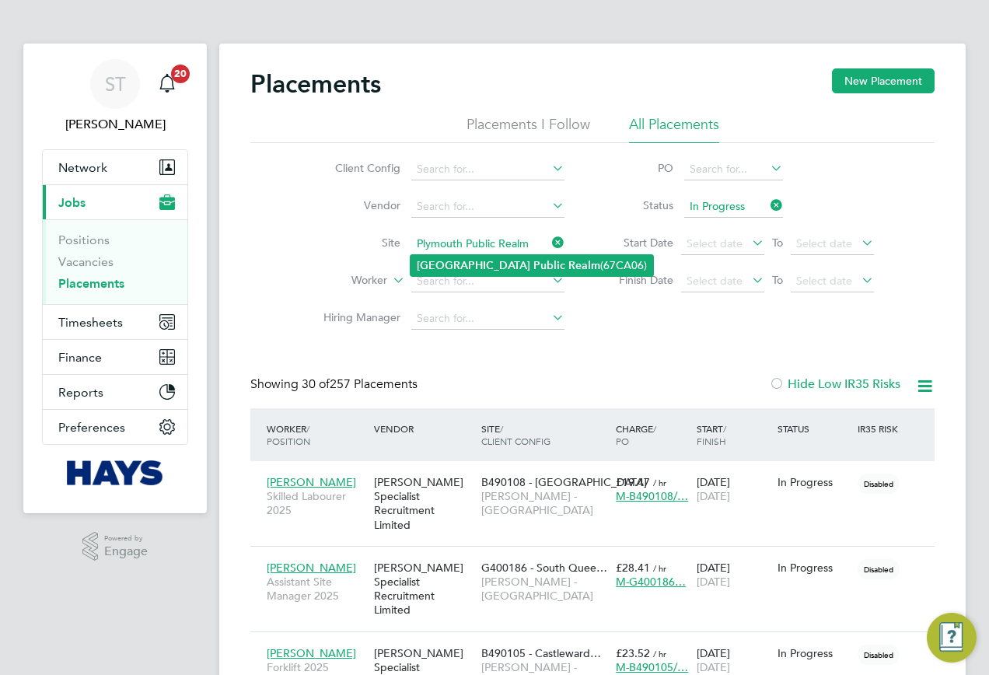
click at [569, 264] on b "Realm" at bounding box center [585, 265] width 32 height 13
type input "Plymouth Public Realm (67CA06)"
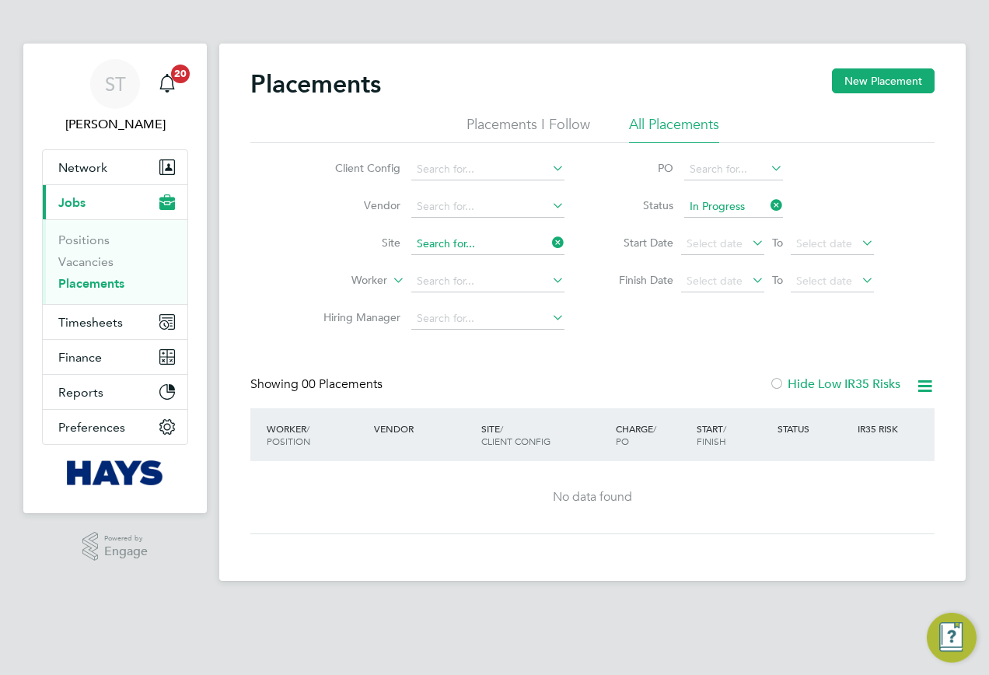
click at [546, 243] on input at bounding box center [487, 244] width 153 height 22
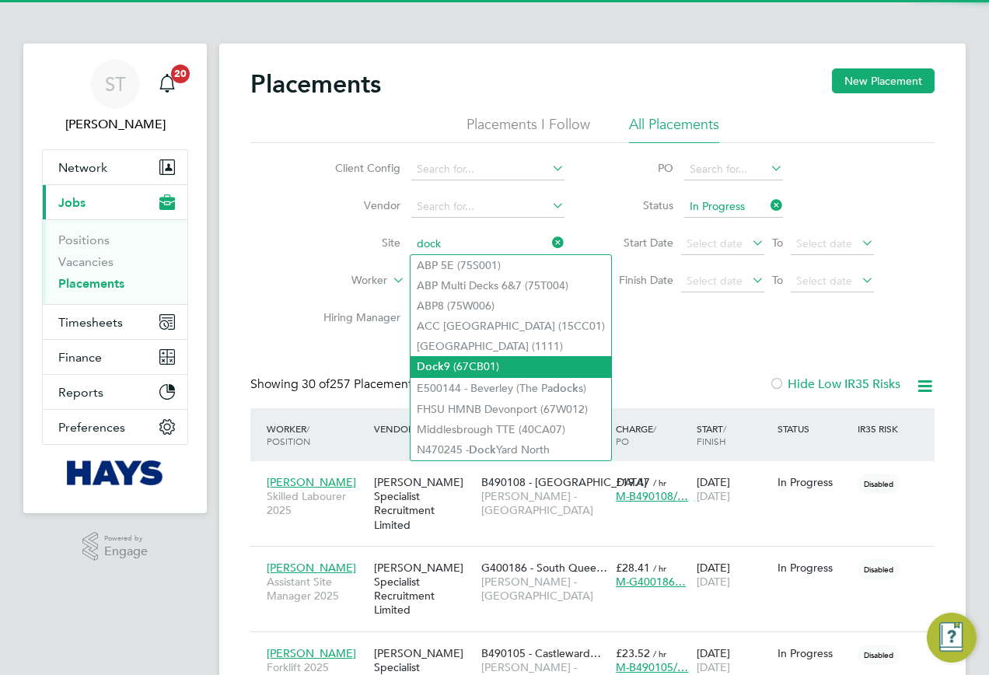
click at [466, 359] on li "Dock 9 (67CB01)" at bounding box center [511, 366] width 201 height 21
type input "Dock 9 (67CB01)"
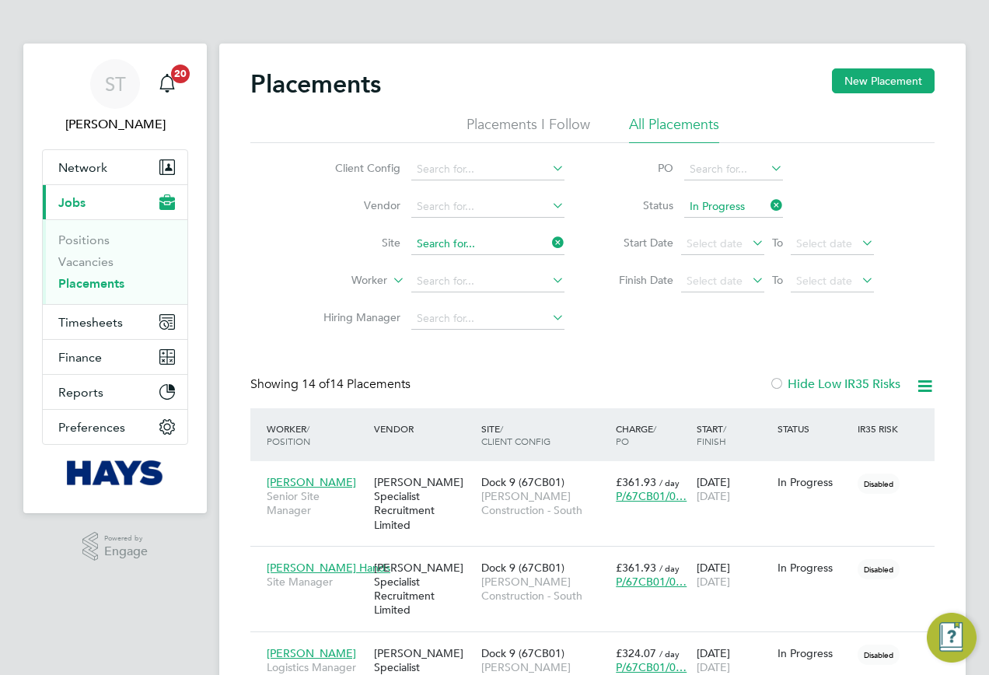
click at [526, 248] on input at bounding box center [487, 244] width 153 height 22
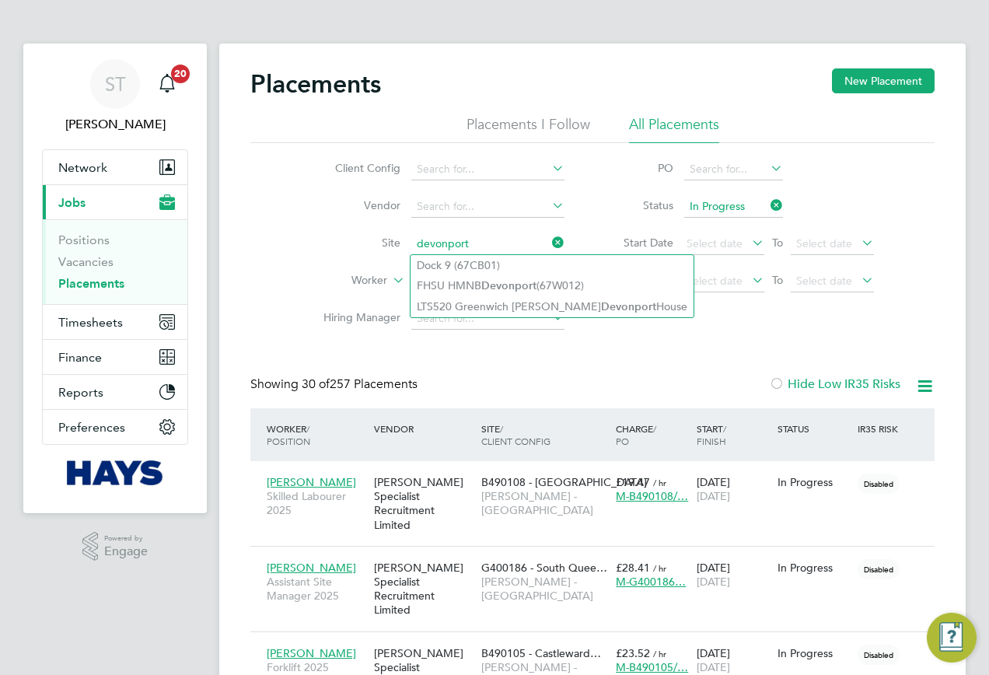
type input "devonport"
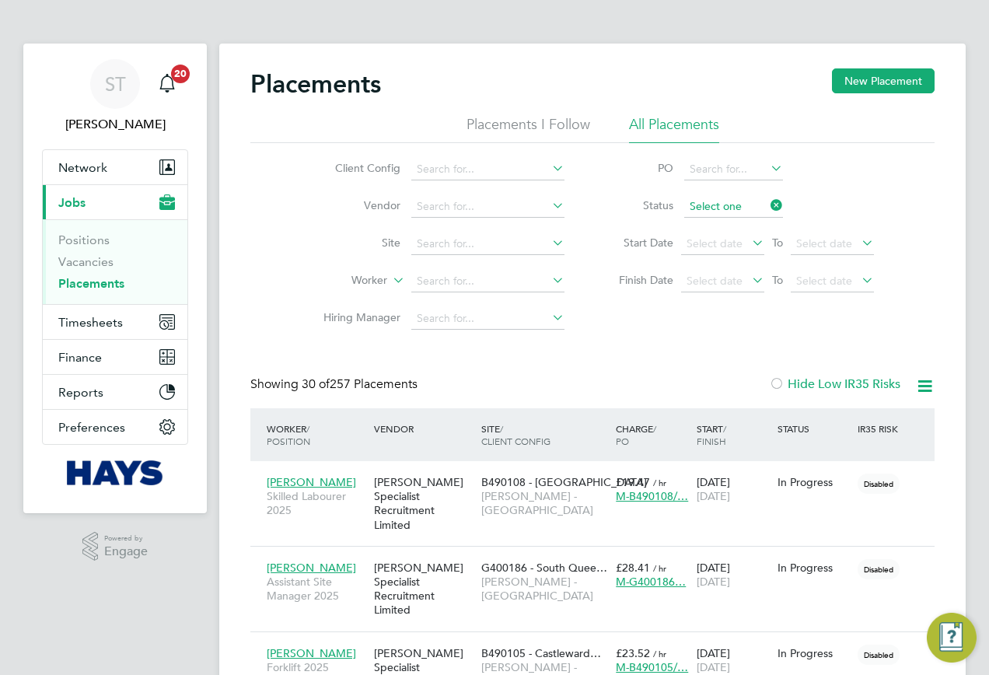
click at [757, 201] on input at bounding box center [734, 207] width 99 height 22
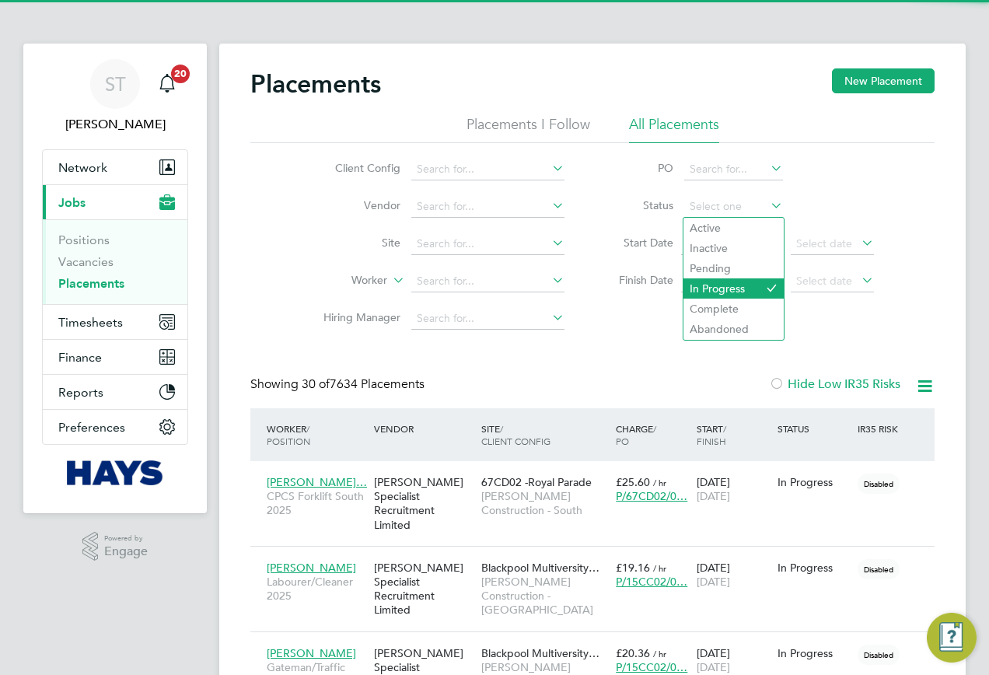
scroll to position [73, 135]
click at [704, 283] on li "In Progress" at bounding box center [734, 288] width 100 height 20
type input "In Progress"
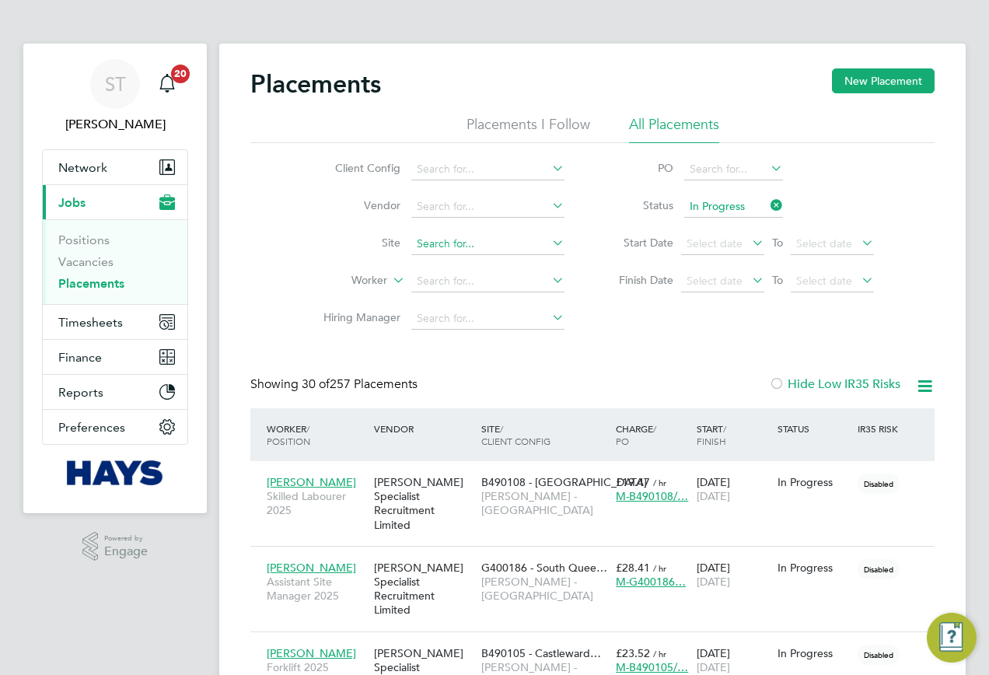
click at [444, 244] on input at bounding box center [487, 244] width 153 height 22
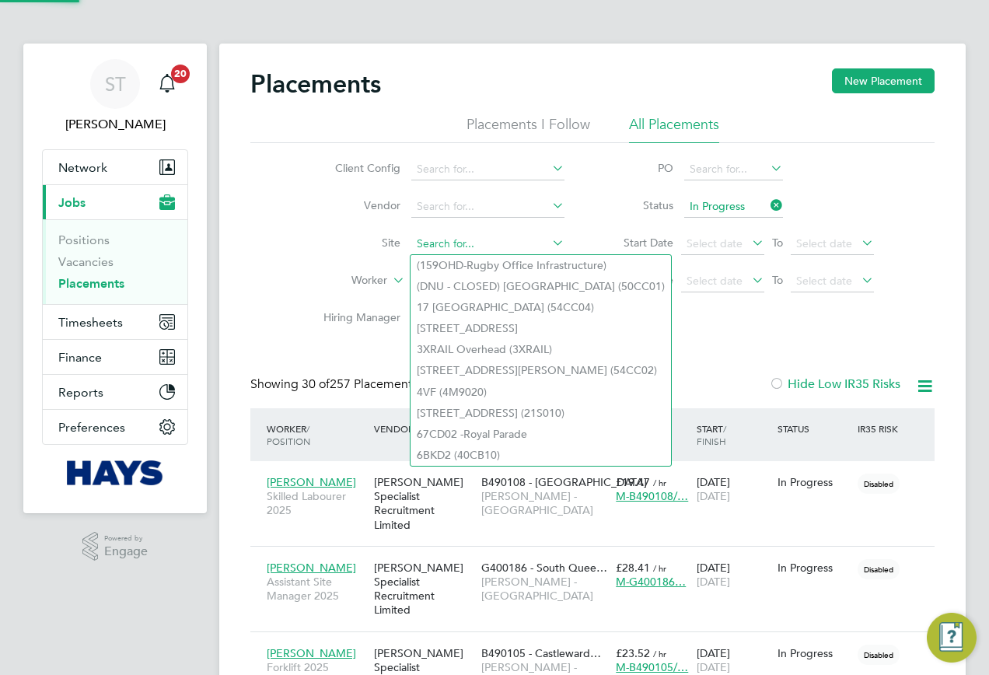
paste input "Ponders End"
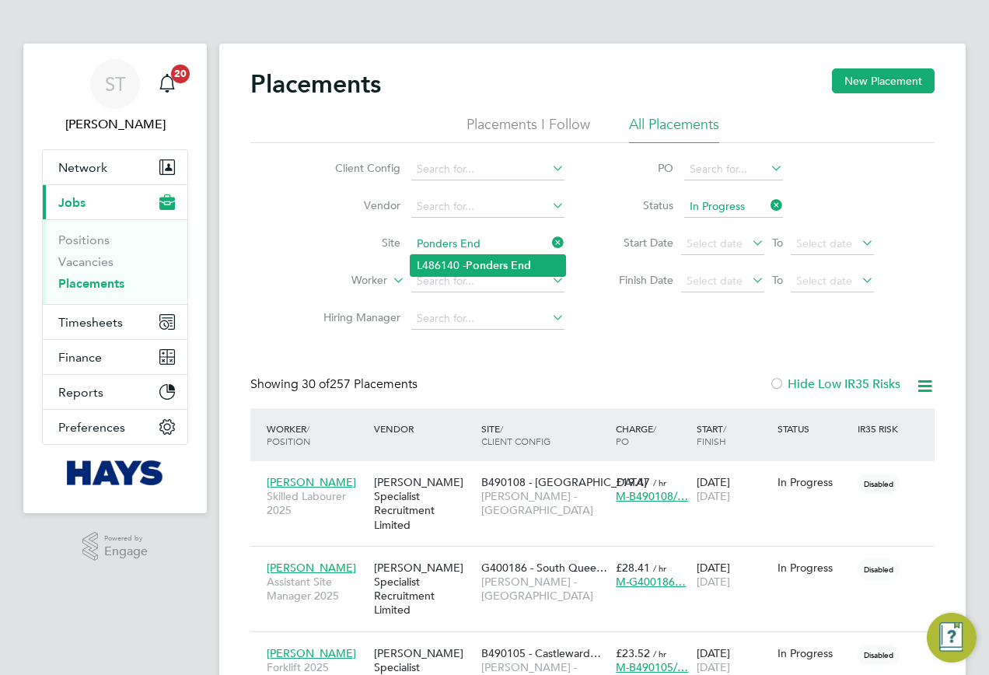
click at [466, 264] on li "L486140 - Ponders End" at bounding box center [488, 265] width 155 height 21
type input "L486140 - Ponders End"
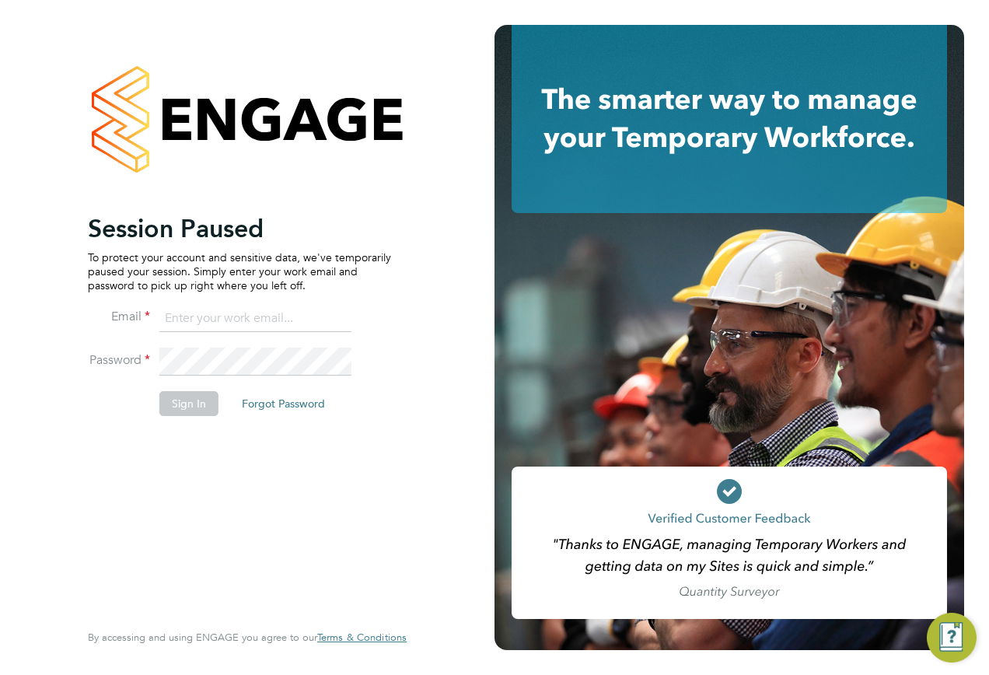
drag, startPoint x: 218, startPoint y: 306, endPoint x: 213, endPoint y: 313, distance: 9.1
click at [213, 312] on input at bounding box center [255, 319] width 192 height 28
type input "samreet.thandi@hays.com"
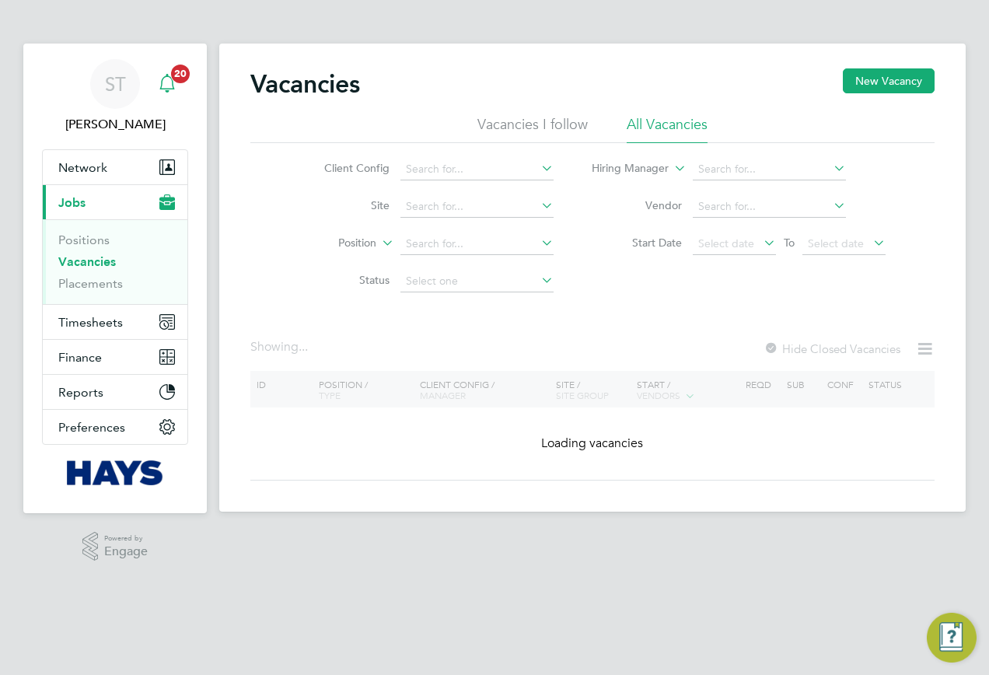
click at [129, 98] on div "ST" at bounding box center [115, 84] width 50 height 50
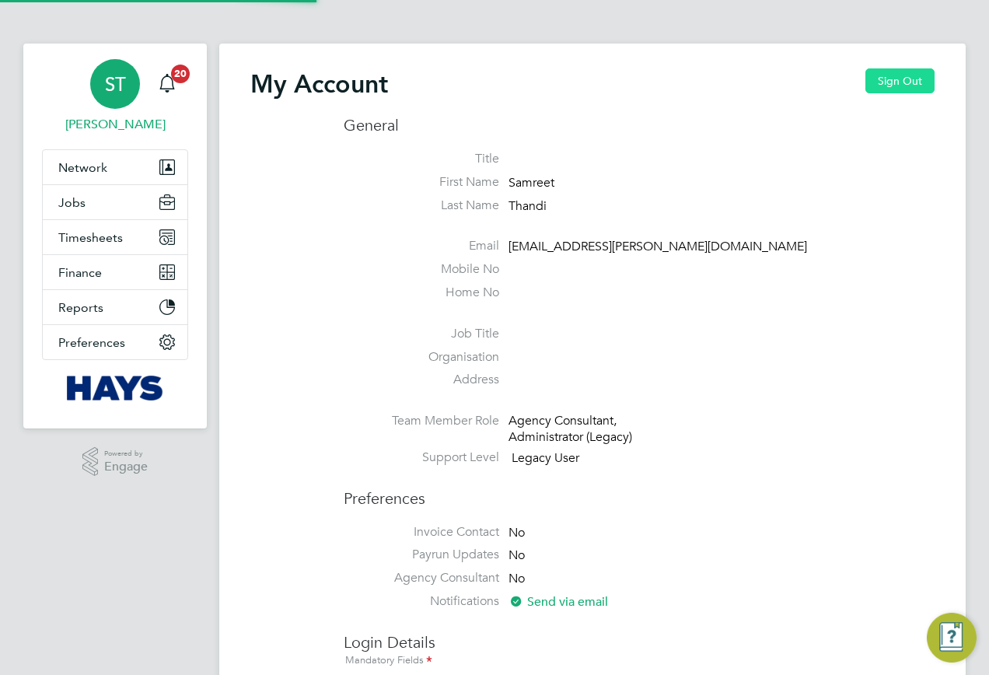
click at [881, 76] on button "Sign Out" at bounding box center [900, 80] width 69 height 25
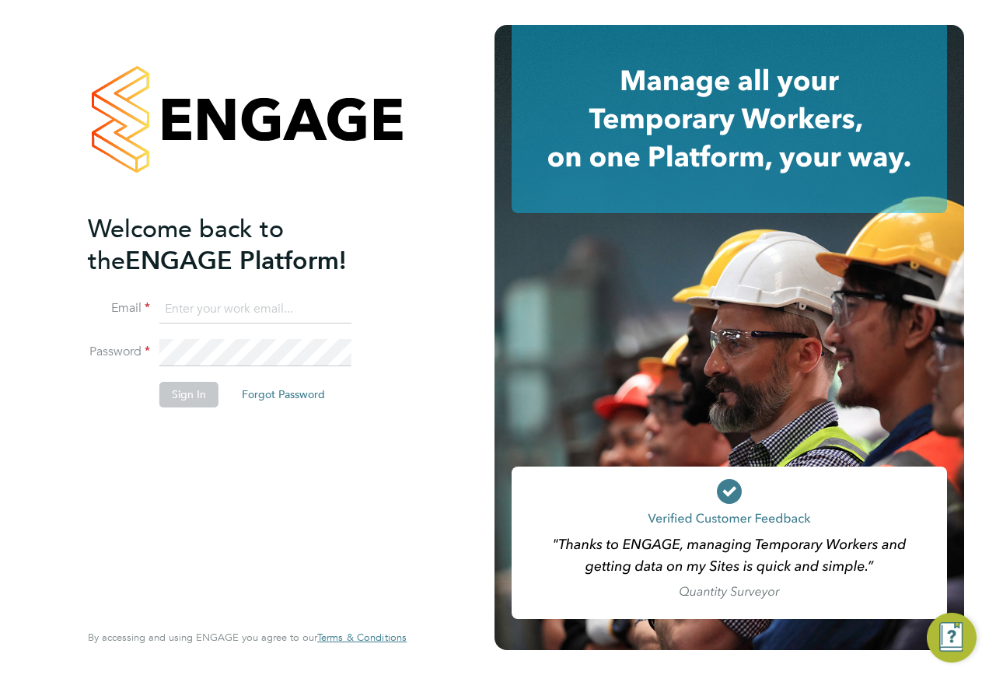
click at [213, 316] on input at bounding box center [255, 310] width 192 height 28
type input "[EMAIL_ADDRESS][PERSON_NAME][DOMAIN_NAME]"
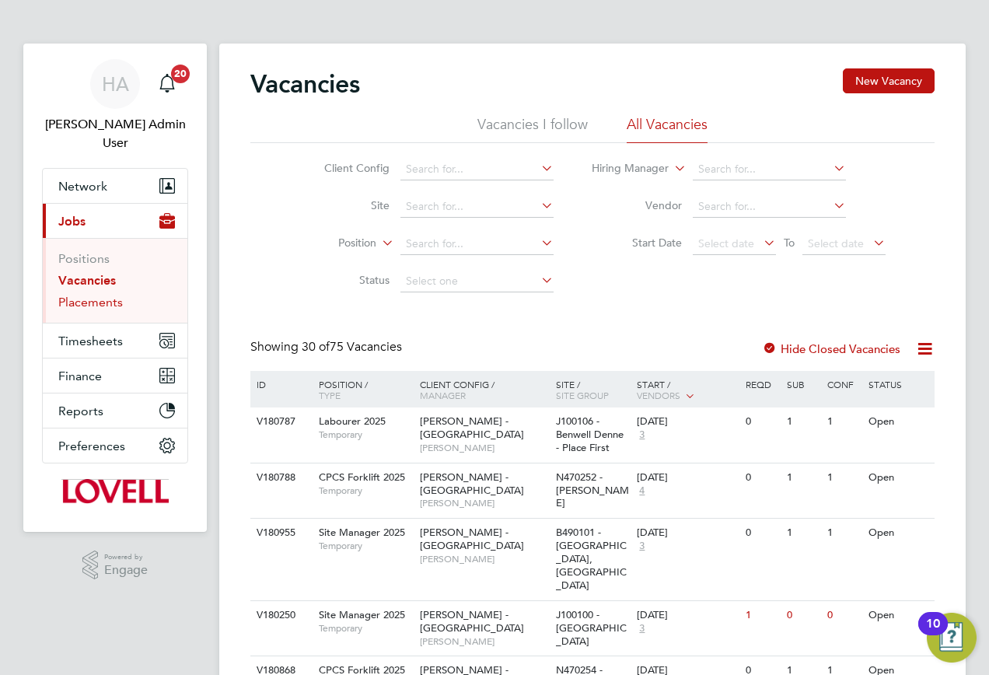
click at [84, 295] on link "Placements" at bounding box center [90, 302] width 65 height 15
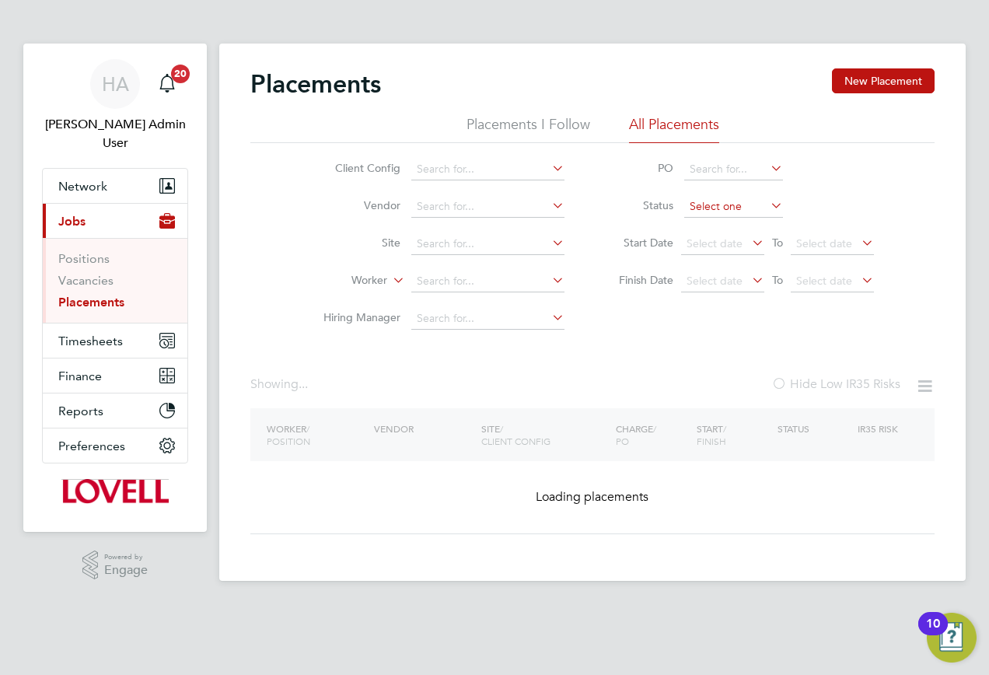
click at [704, 202] on input at bounding box center [734, 207] width 99 height 22
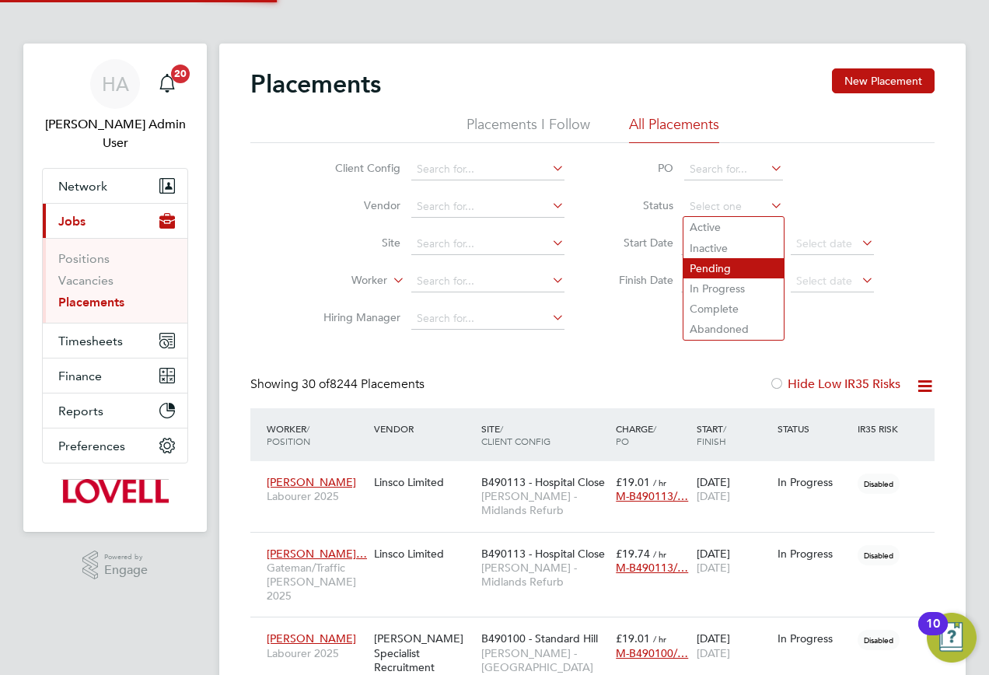
click at [716, 268] on li "Pending" at bounding box center [734, 268] width 100 height 20
type input "Pending"
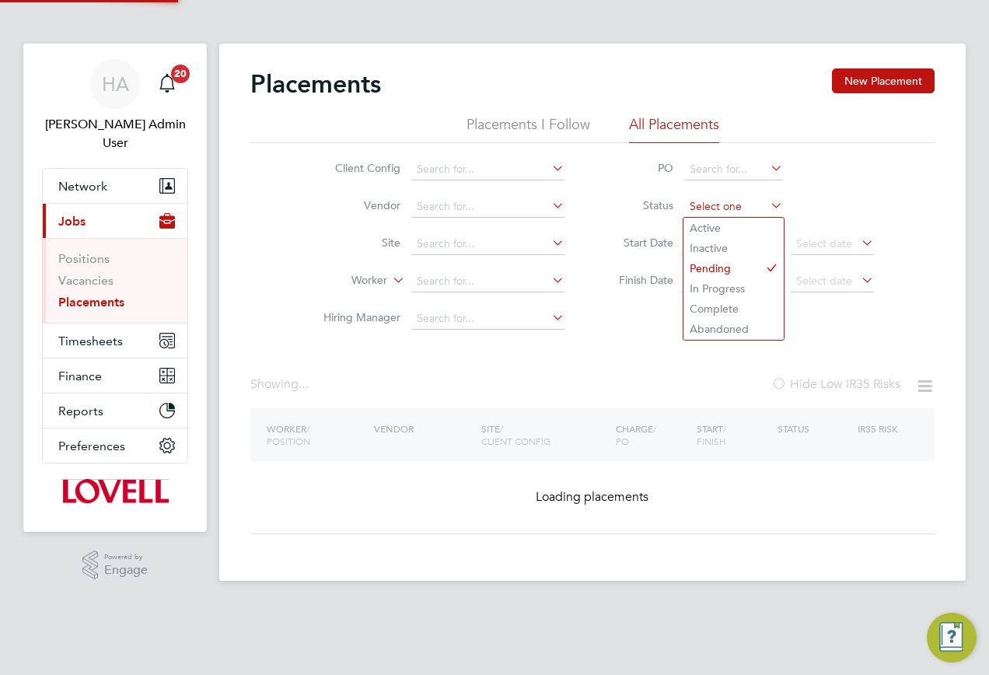
click at [734, 211] on input at bounding box center [734, 207] width 99 height 22
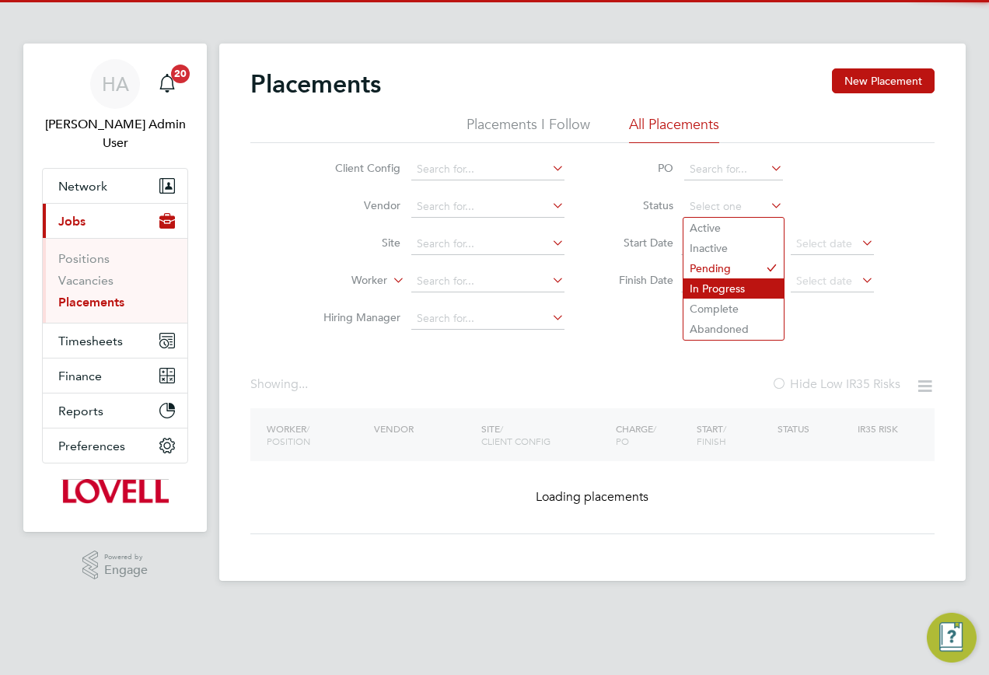
click at [710, 285] on li "In Progress" at bounding box center [734, 288] width 100 height 20
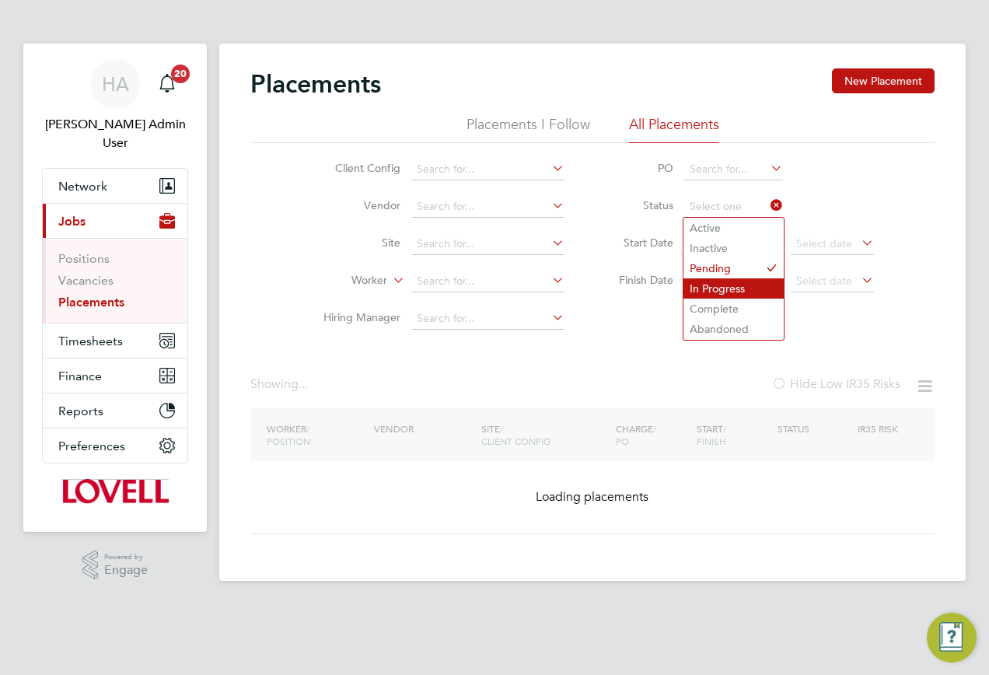
type input "In Progress"
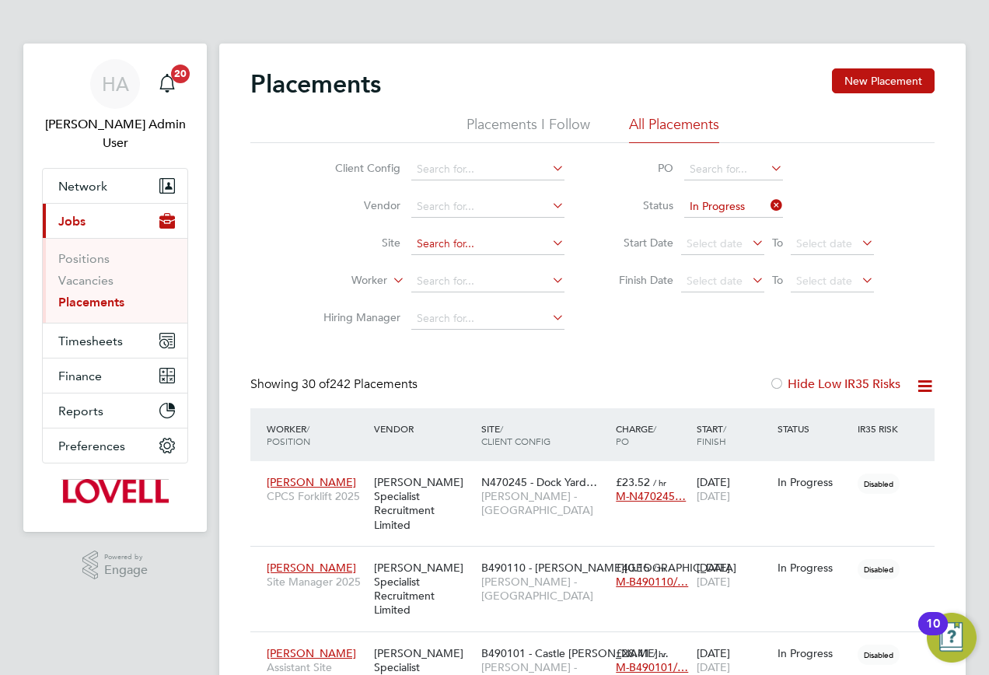
click at [434, 240] on input at bounding box center [487, 244] width 153 height 22
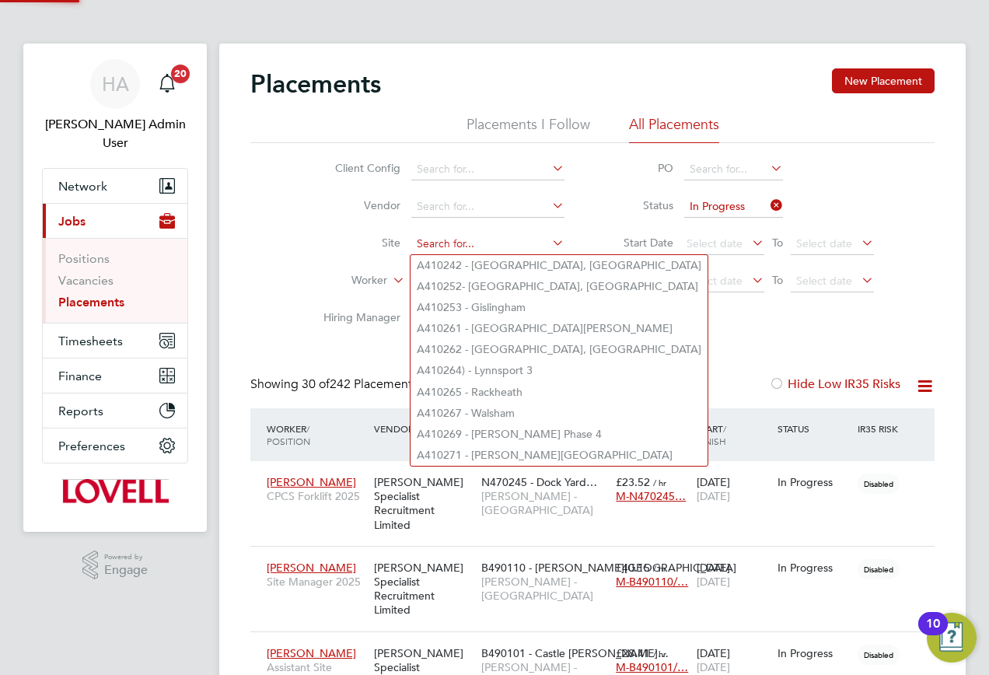
paste input "Woolwich Phase 4&5"
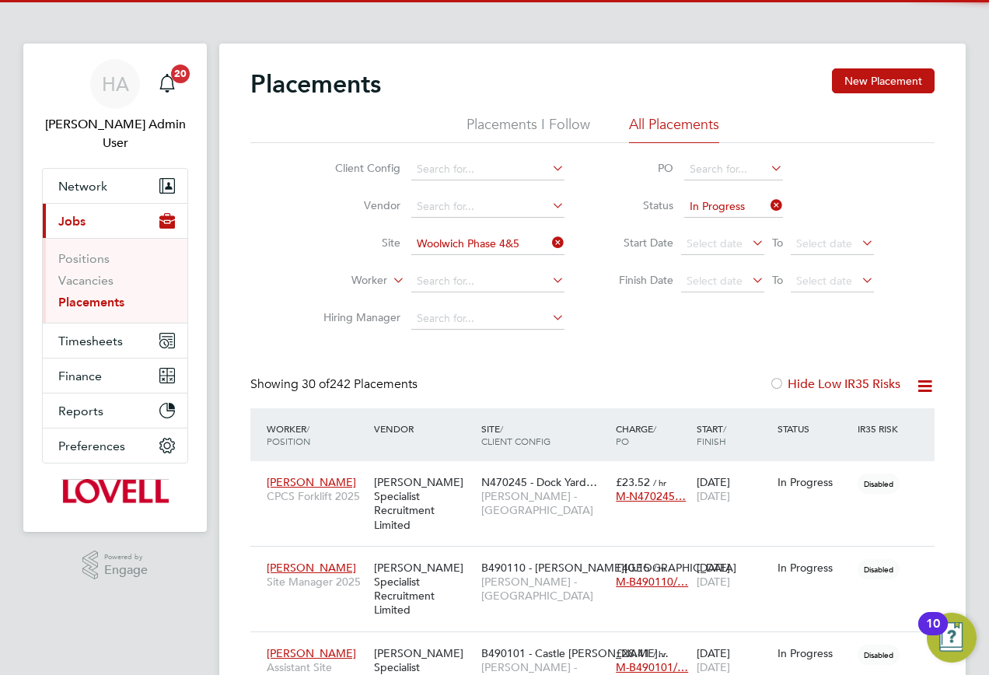
click at [492, 259] on b "[GEOGRAPHIC_DATA]" at bounding box center [523, 265] width 114 height 13
type input "L486069 - [GEOGRAPHIC_DATA] Phase 4&5"
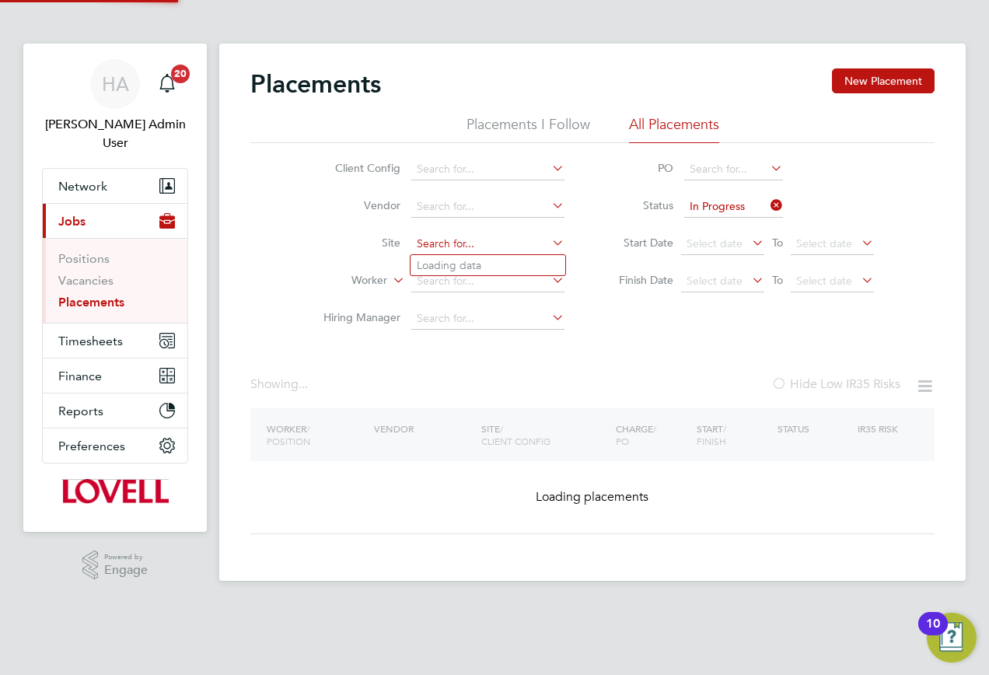
click at [540, 239] on input at bounding box center [487, 244] width 153 height 22
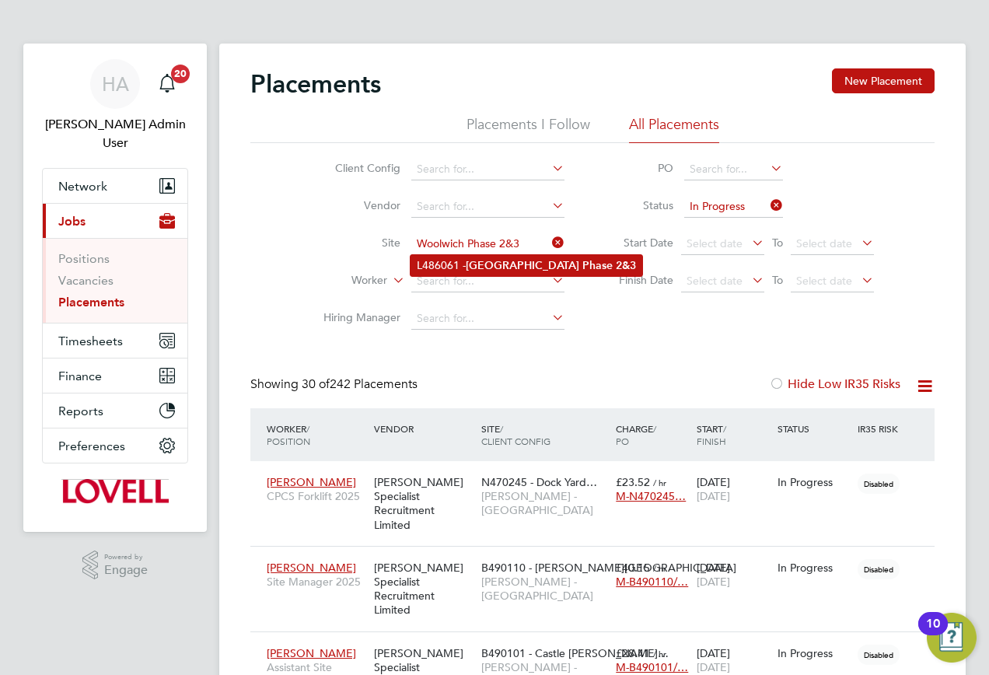
click at [502, 266] on b "[GEOGRAPHIC_DATA]" at bounding box center [523, 265] width 114 height 13
type input "L486061 - [GEOGRAPHIC_DATA] Phase 2&3"
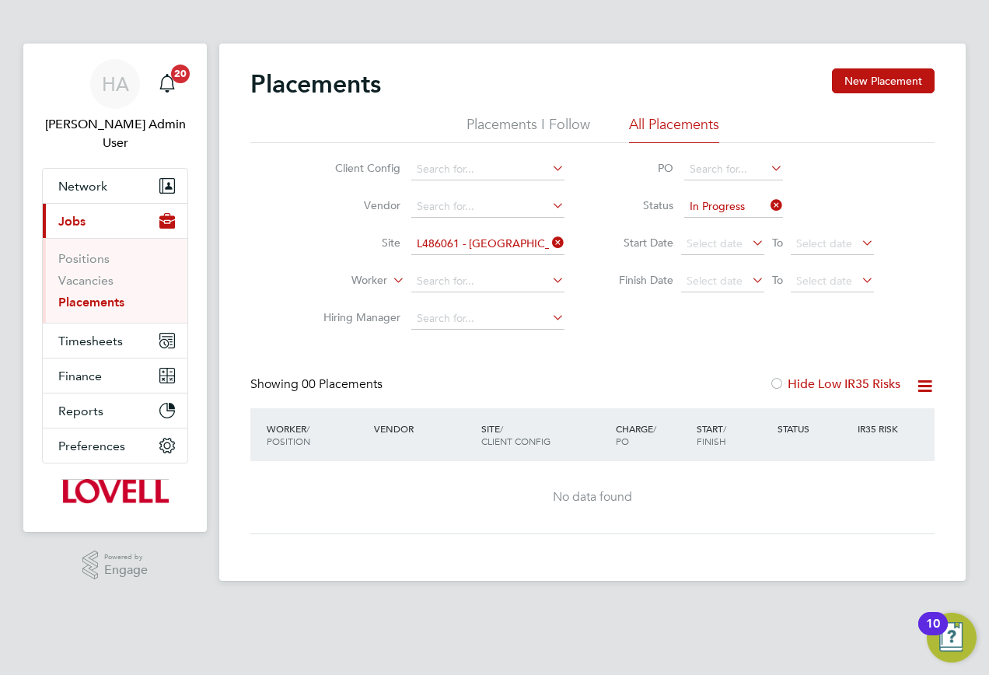
click at [549, 244] on icon at bounding box center [549, 243] width 0 height 22
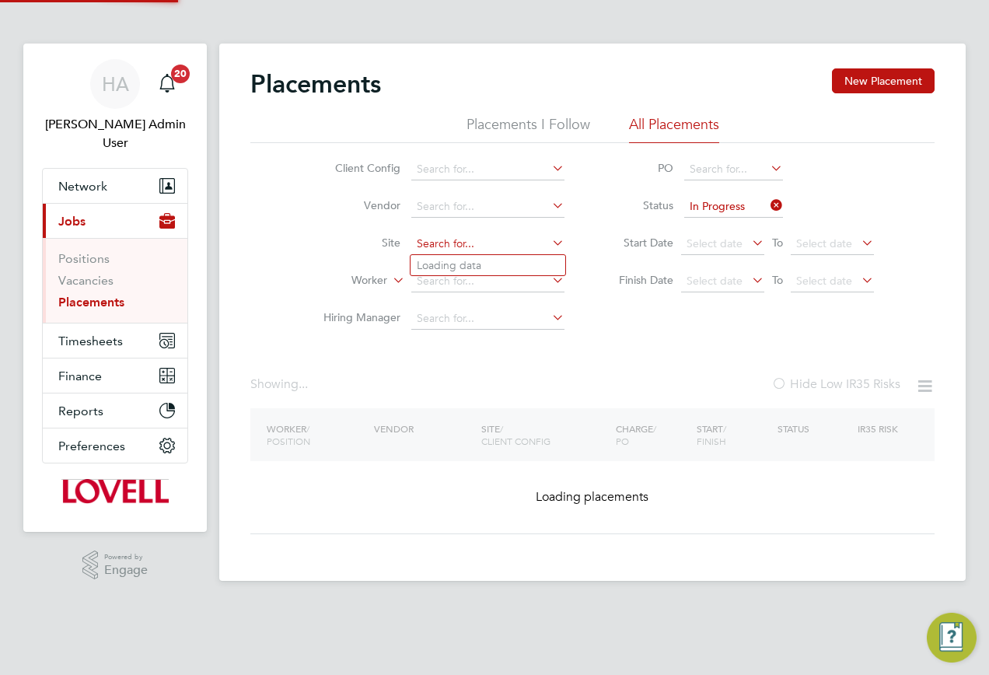
click at [519, 238] on input at bounding box center [487, 244] width 153 height 22
paste input "White Way, [GEOGRAPHIC_DATA]"
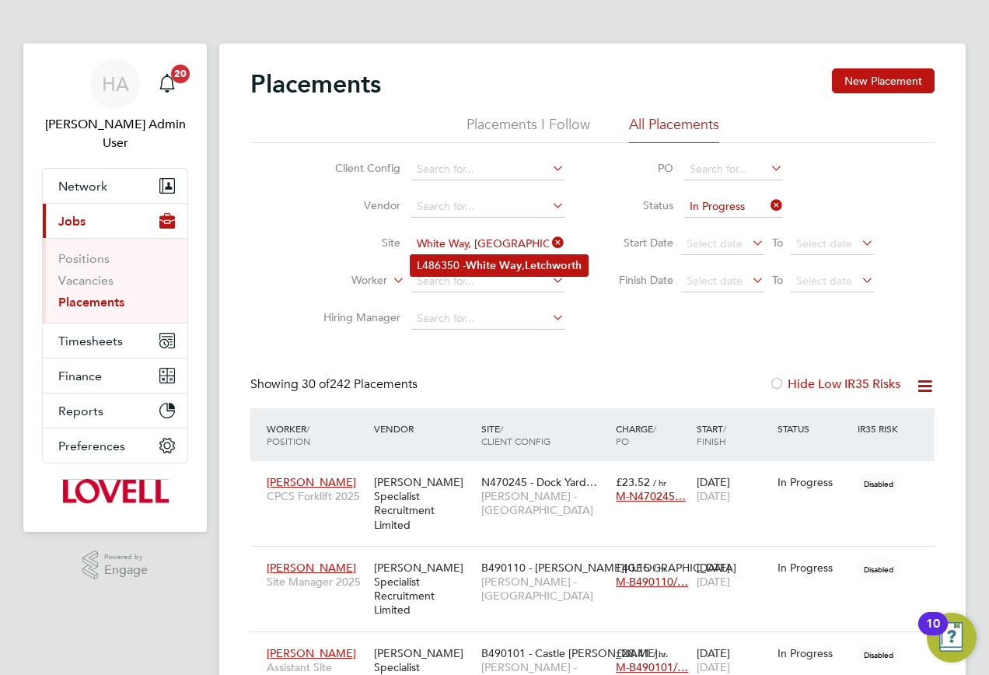
click at [494, 268] on b "White" at bounding box center [481, 265] width 30 height 13
type input "L486350 - [GEOGRAPHIC_DATA]"
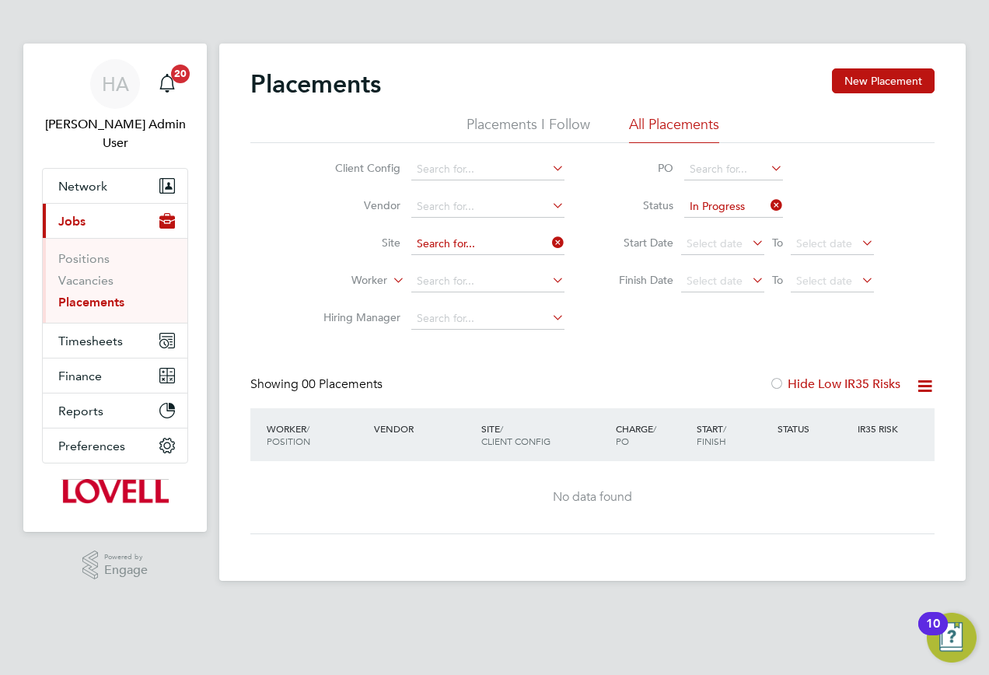
click at [543, 240] on input at bounding box center [487, 244] width 153 height 22
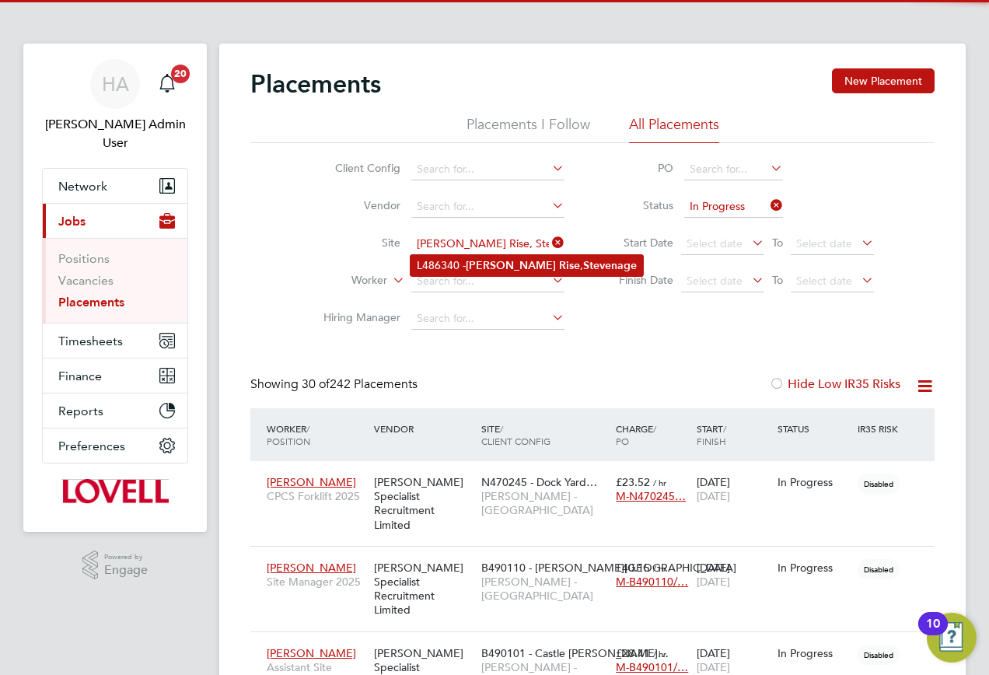
click at [499, 270] on li "L486340 - [PERSON_NAME] Rise , Stevenage" at bounding box center [527, 265] width 233 height 21
type input "L486340 - [PERSON_NAME] Rise, Stevenage"
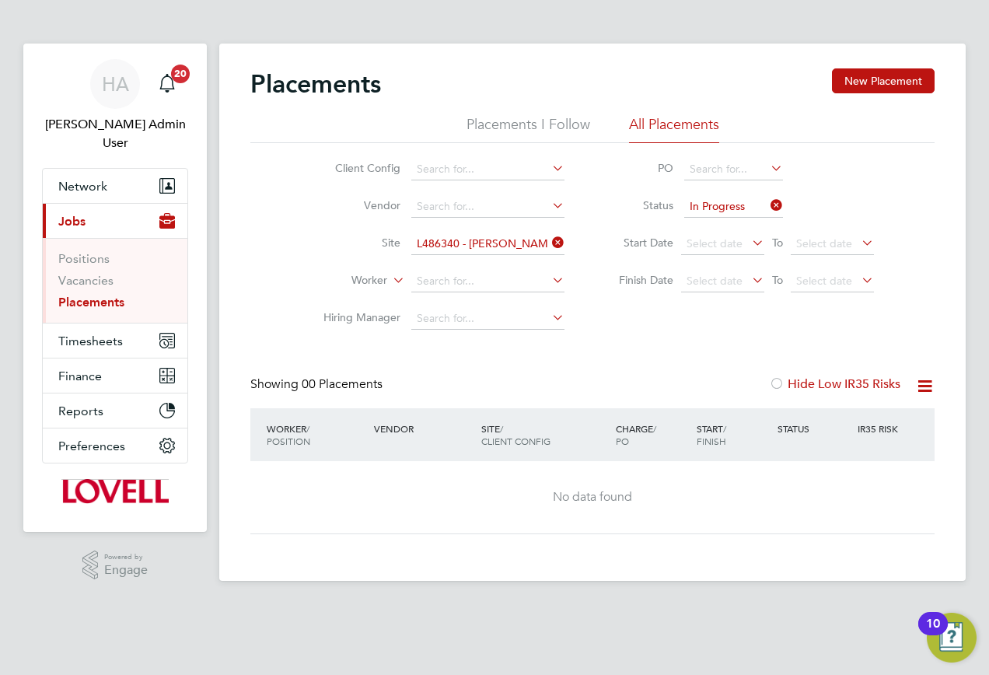
click at [549, 244] on icon at bounding box center [549, 243] width 0 height 22
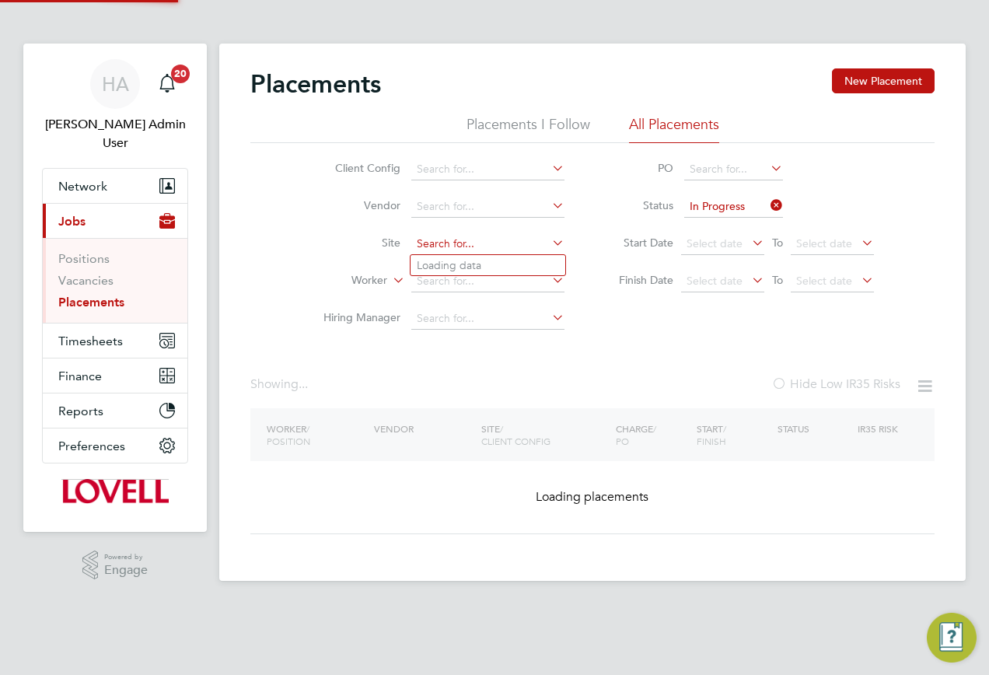
click at [506, 244] on input at bounding box center [487, 244] width 153 height 22
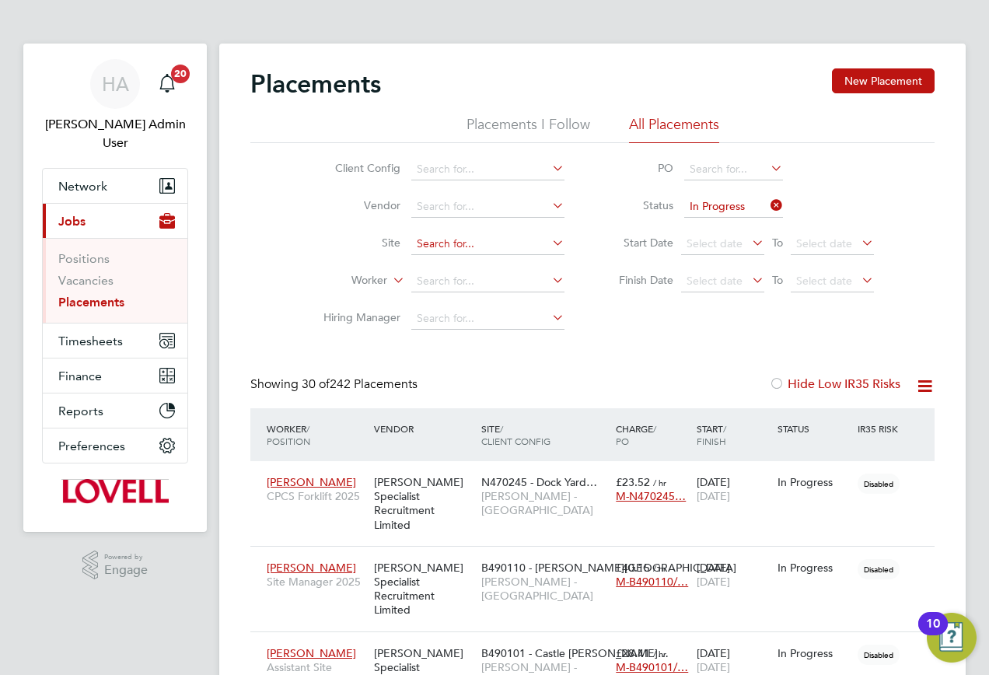
click at [449, 248] on input at bounding box center [487, 244] width 153 height 22
click at [456, 249] on input at bounding box center [487, 244] width 153 height 22
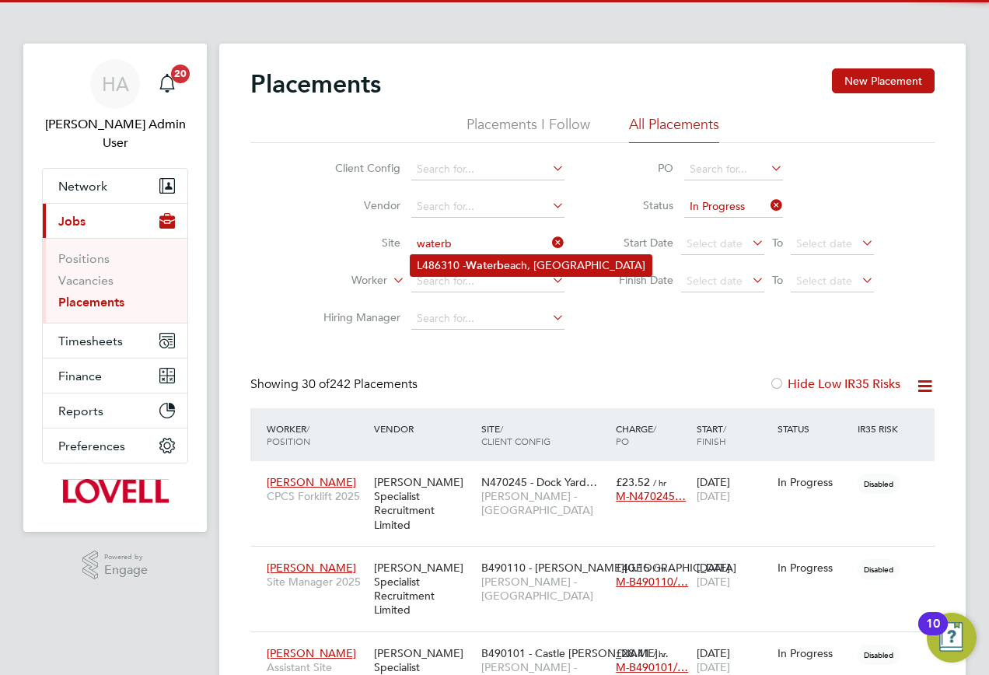
click at [467, 262] on b "Waterb" at bounding box center [485, 265] width 38 height 13
type input "L486310 - Waterbeach, [GEOGRAPHIC_DATA]"
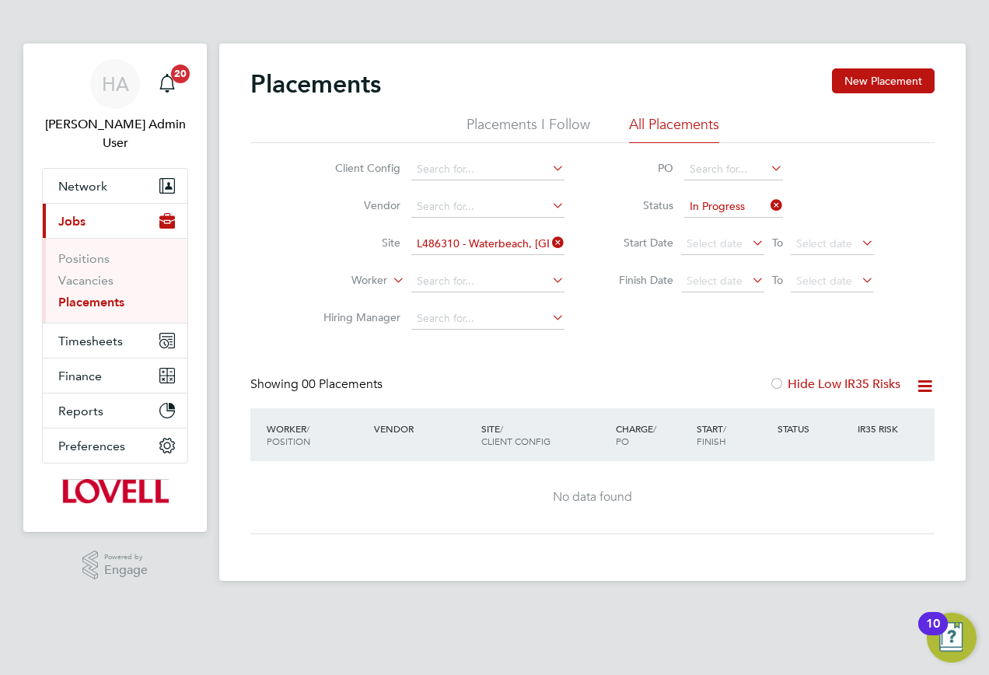
click at [549, 247] on icon at bounding box center [549, 243] width 0 height 22
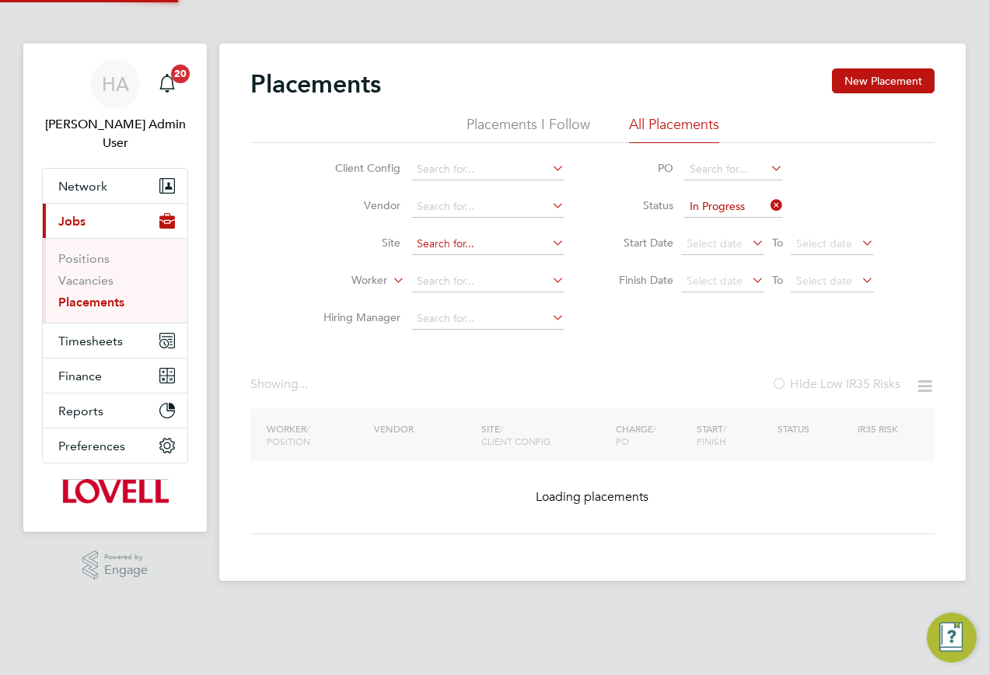
click at [507, 245] on input at bounding box center [487, 244] width 153 height 22
paste input "[GEOGRAPHIC_DATA]"
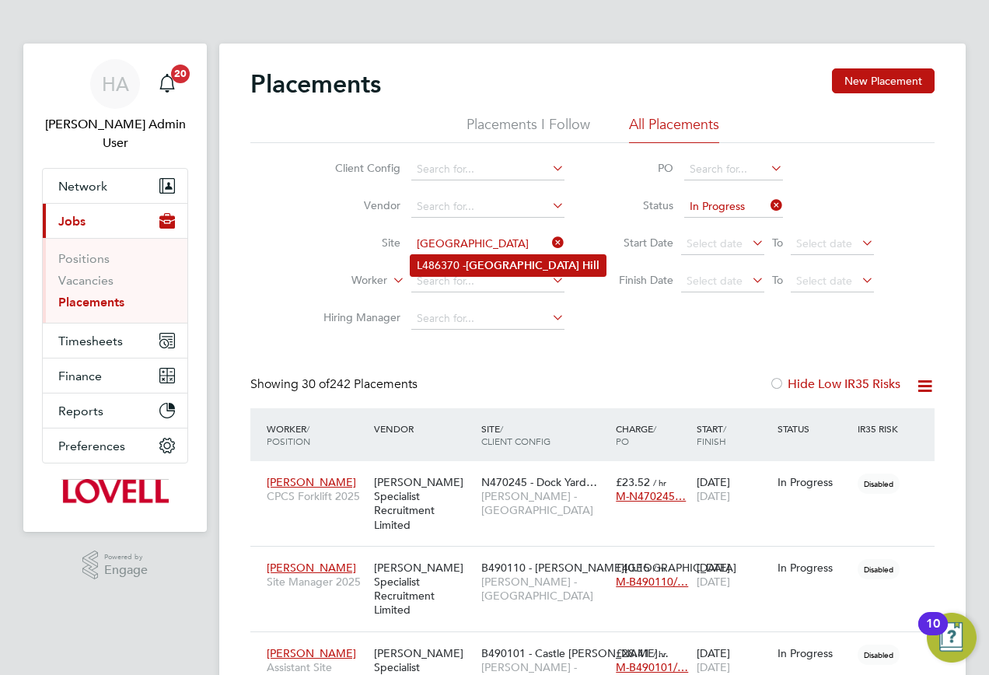
click at [495, 268] on b "[GEOGRAPHIC_DATA]" at bounding box center [523, 265] width 114 height 13
type input "L486370 - [GEOGRAPHIC_DATA]"
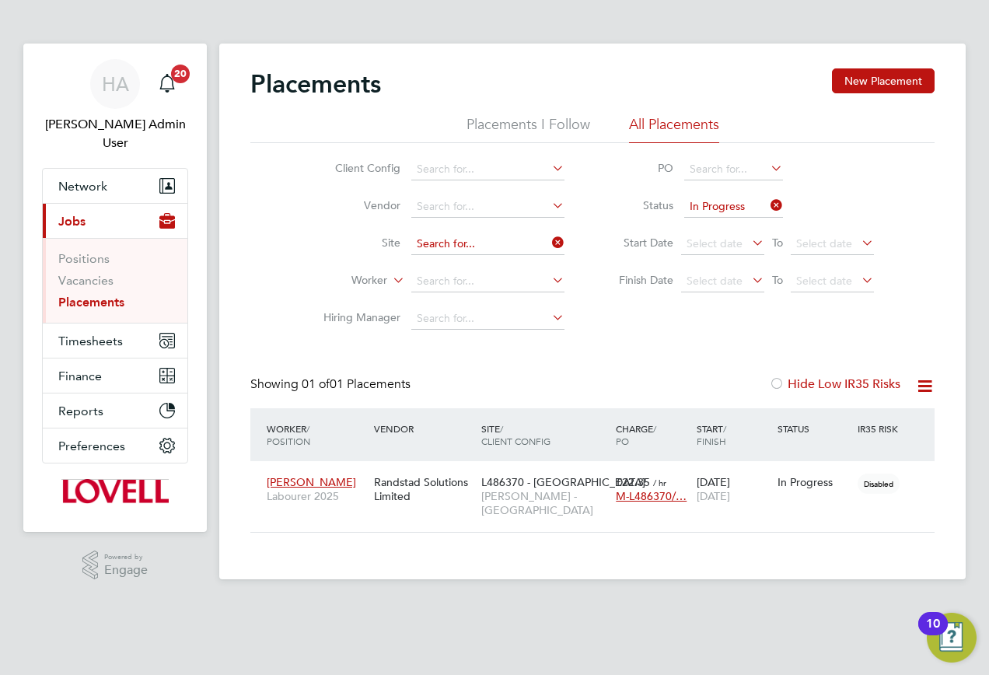
click at [547, 246] on input at bounding box center [487, 244] width 153 height 22
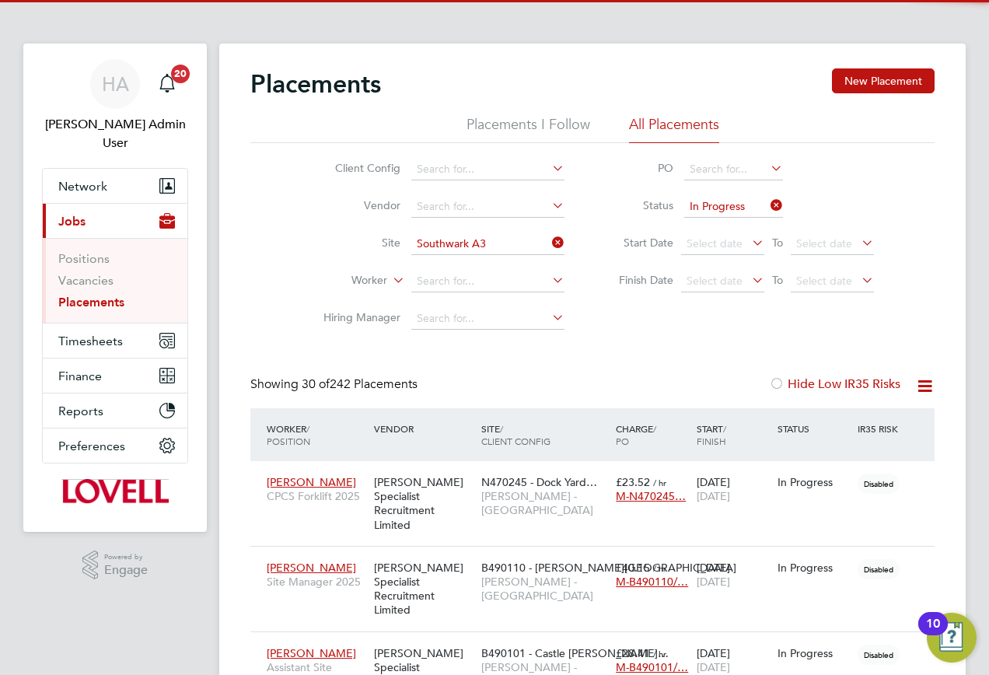
click at [493, 263] on b "[GEOGRAPHIC_DATA]" at bounding box center [523, 265] width 114 height 13
type input "L486250 - Southwark A3"
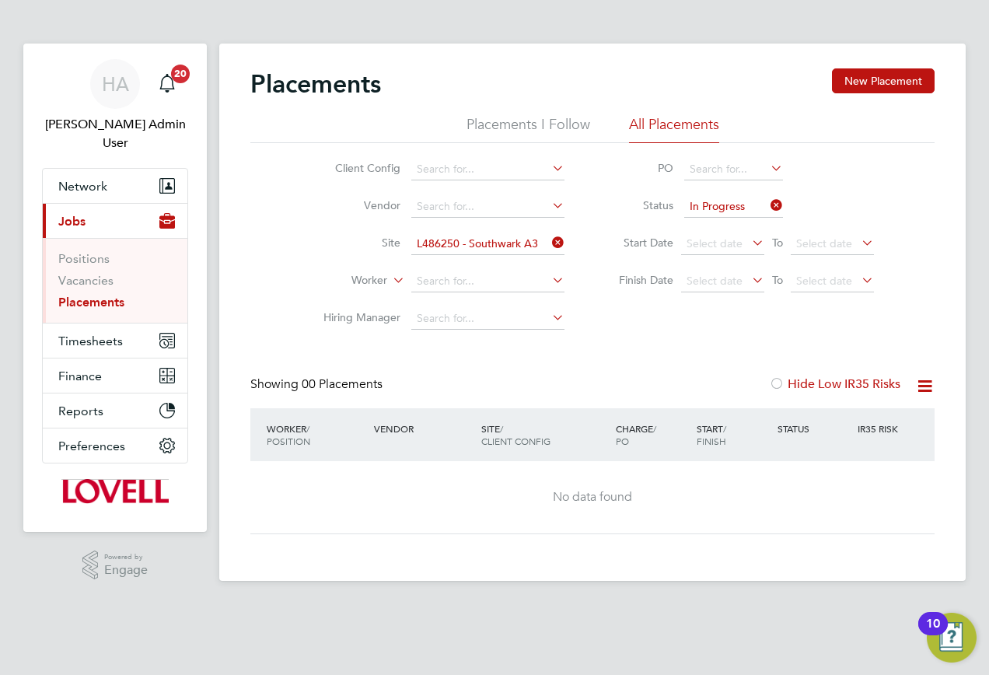
click at [549, 248] on icon at bounding box center [549, 243] width 0 height 22
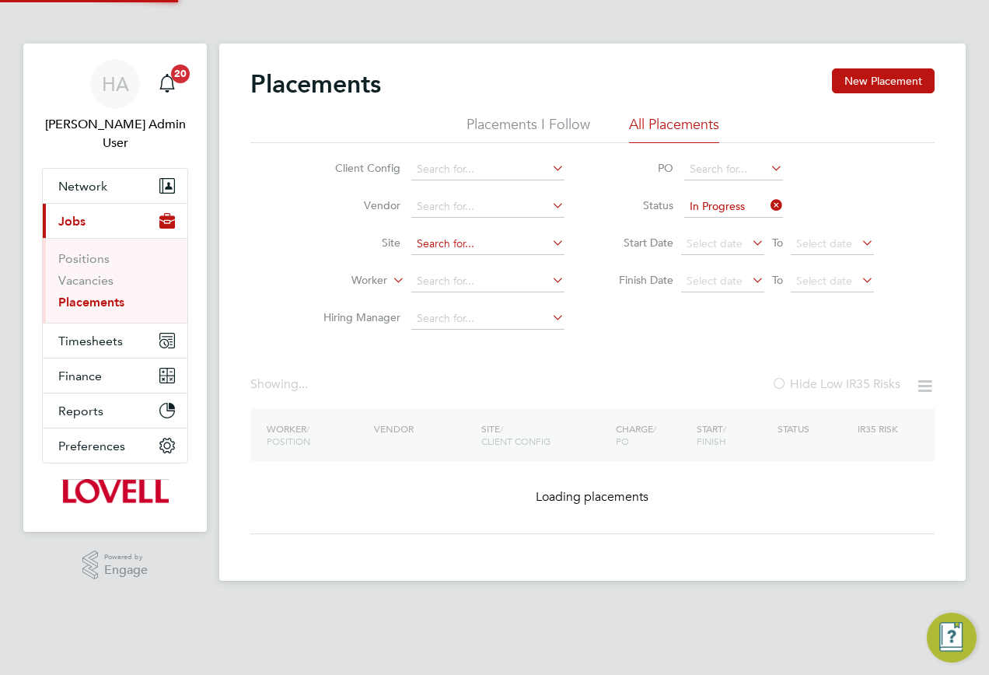
click at [499, 247] on input at bounding box center [487, 244] width 153 height 22
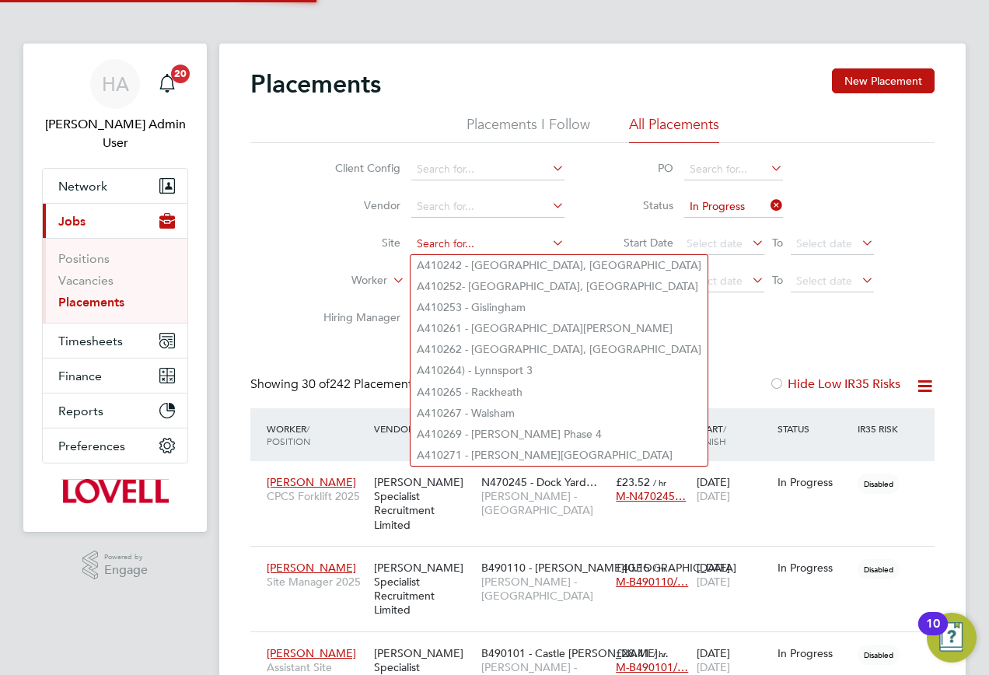
paste input "[GEOGRAPHIC_DATA]"
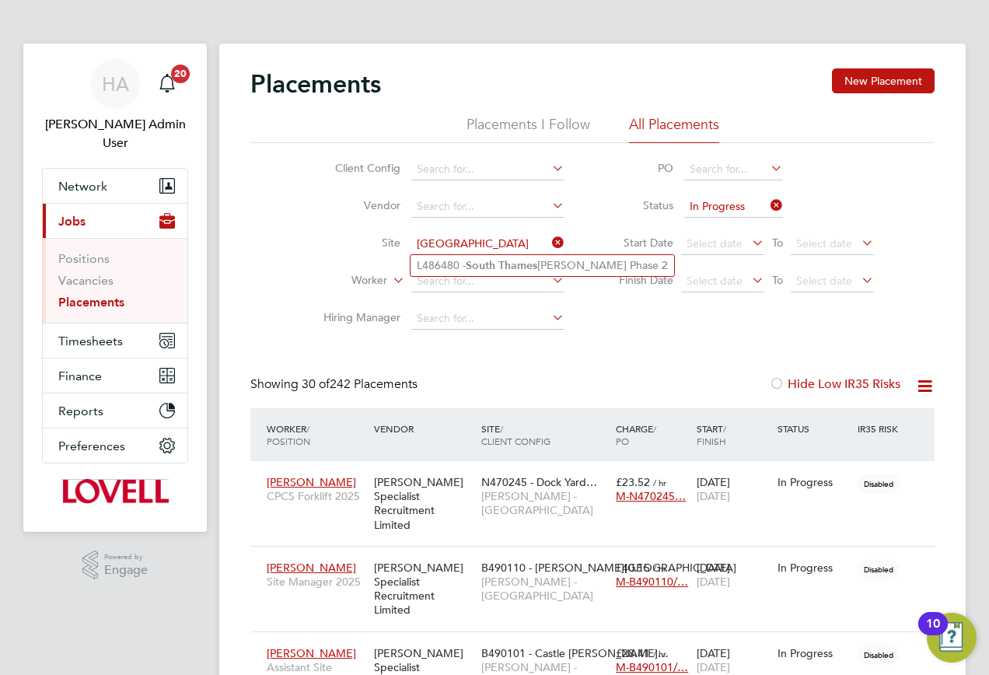
click at [491, 261] on b "South" at bounding box center [481, 265] width 30 height 13
type input "L486480 - [GEOGRAPHIC_DATA] Phase 2"
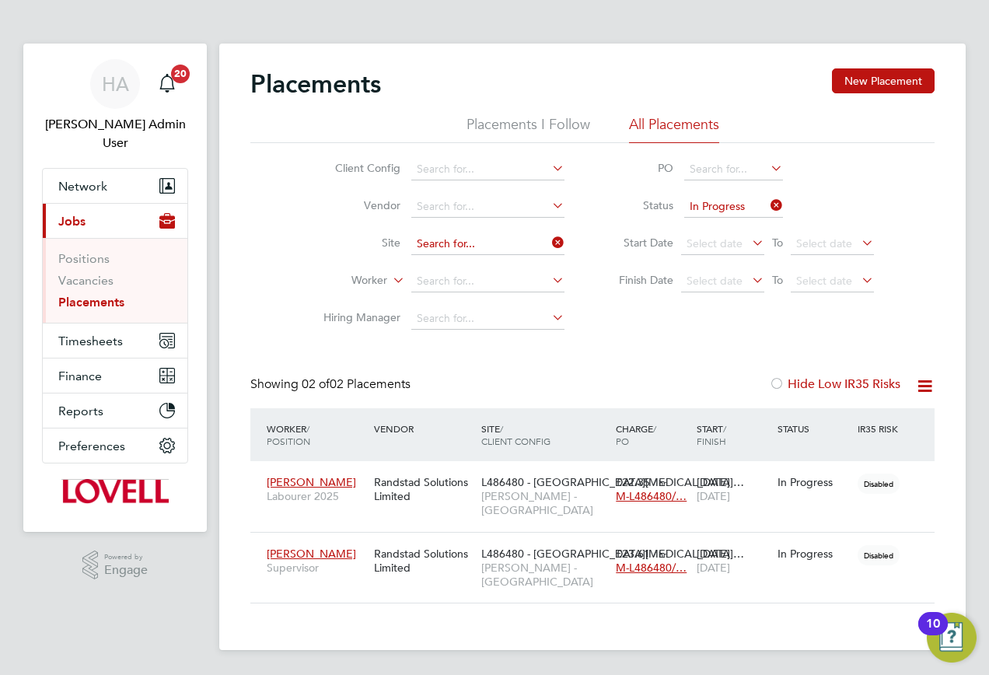
drag, startPoint x: 548, startPoint y: 241, endPoint x: 516, endPoint y: 247, distance: 32.4
click at [548, 241] on input at bounding box center [487, 244] width 153 height 22
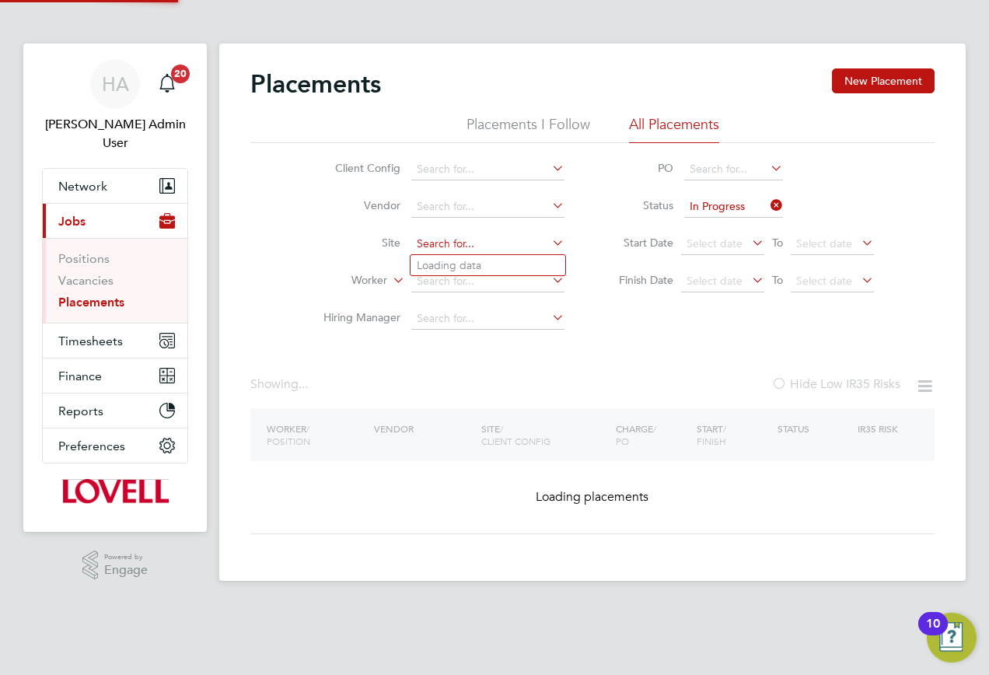
click at [492, 247] on input at bounding box center [487, 244] width 153 height 22
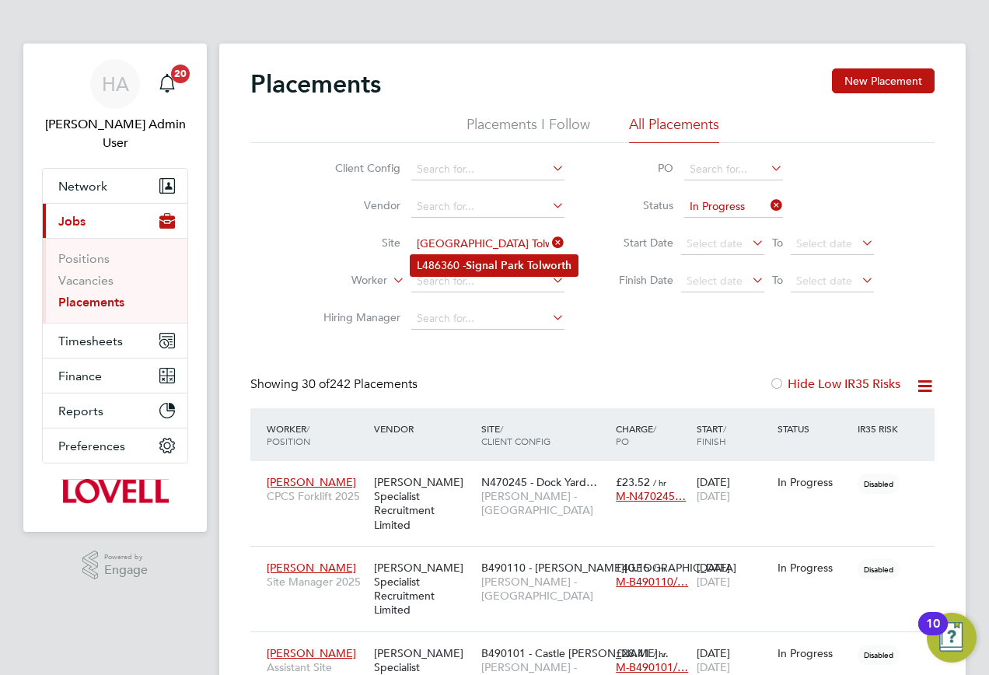
click at [468, 264] on b "Signal" at bounding box center [482, 265] width 32 height 13
type input "L486360 - [GEOGRAPHIC_DATA] Tolworth"
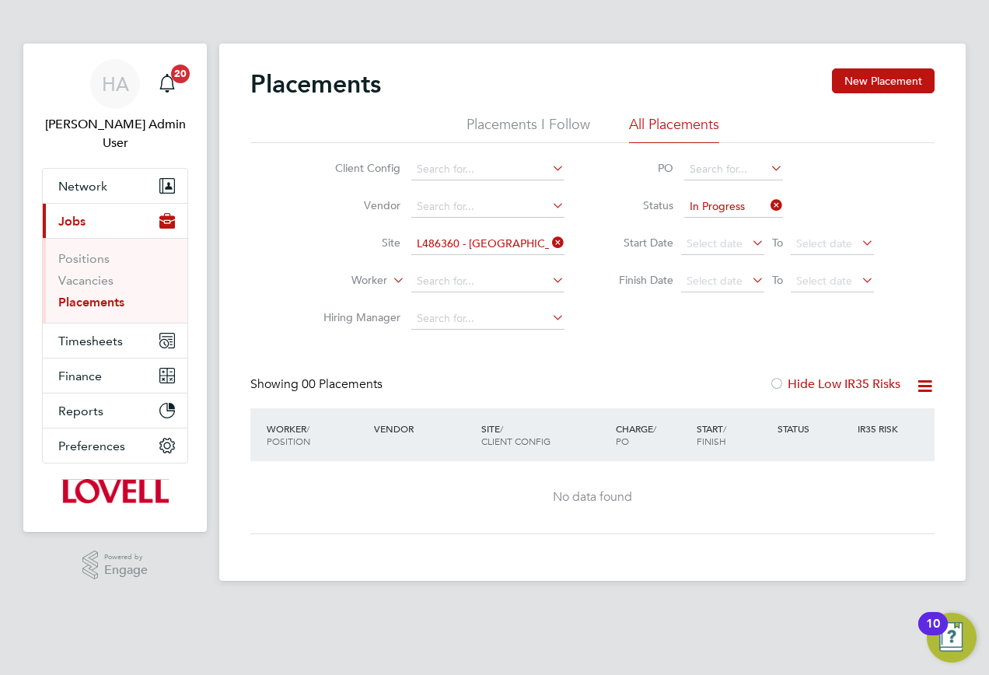
click at [543, 255] on li "Site L486360 - [GEOGRAPHIC_DATA] Tolworth" at bounding box center [438, 244] width 292 height 37
click at [533, 245] on input at bounding box center [487, 244] width 153 height 22
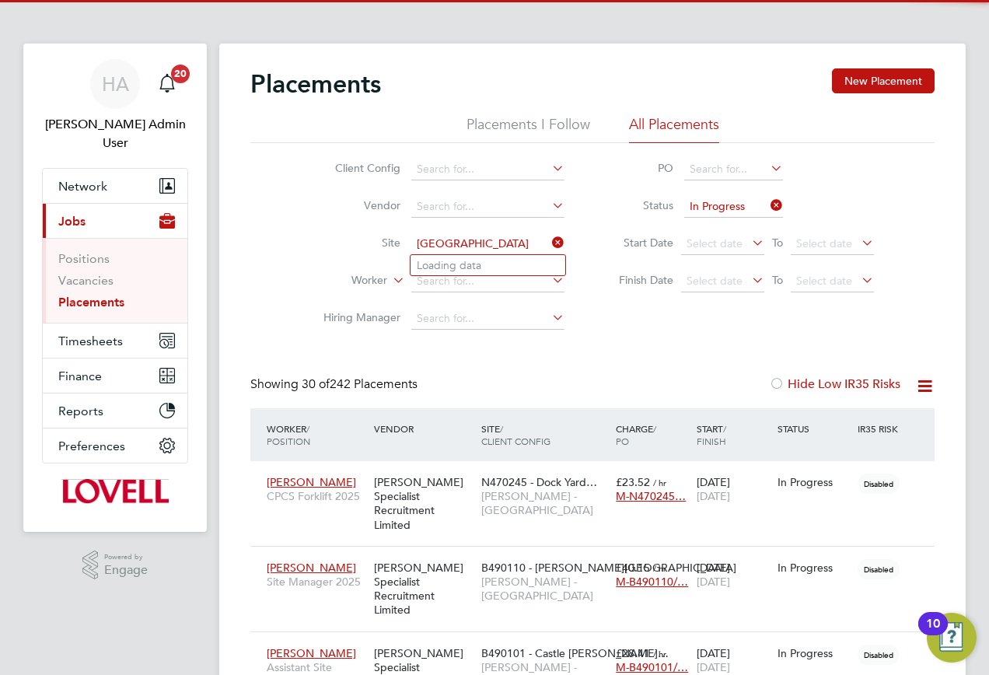
type input "[GEOGRAPHIC_DATA]"
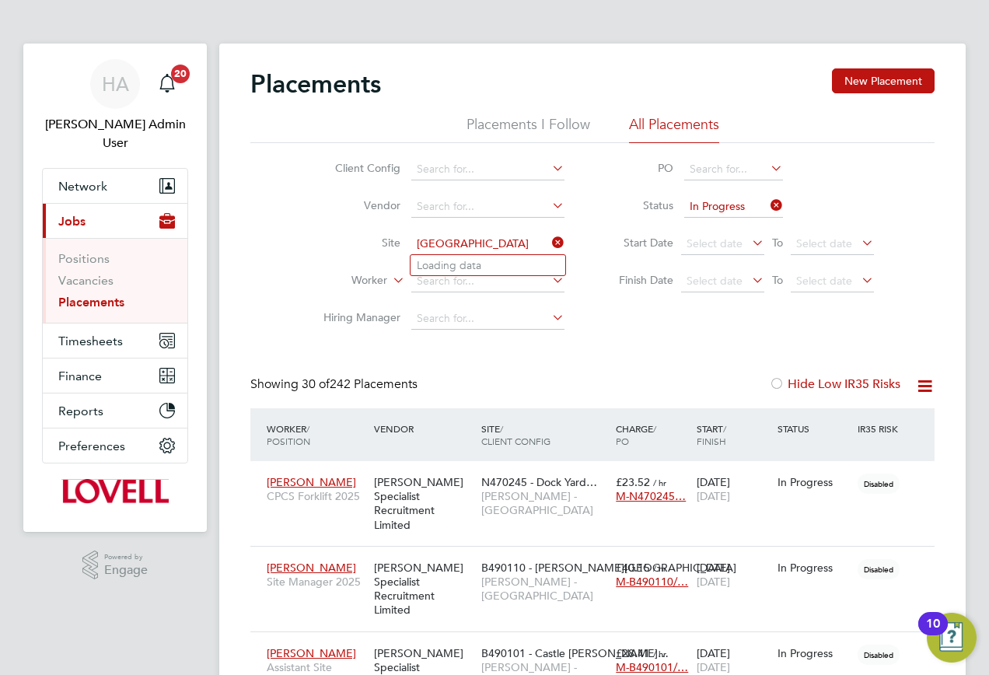
click at [478, 262] on li "Loading data" at bounding box center [488, 265] width 155 height 20
click at [476, 247] on input at bounding box center [487, 244] width 153 height 22
paste input "[GEOGRAPHIC_DATA]"
click at [479, 261] on b "Regents" at bounding box center [486, 265] width 41 height 13
type input "L486161 - [GEOGRAPHIC_DATA]"
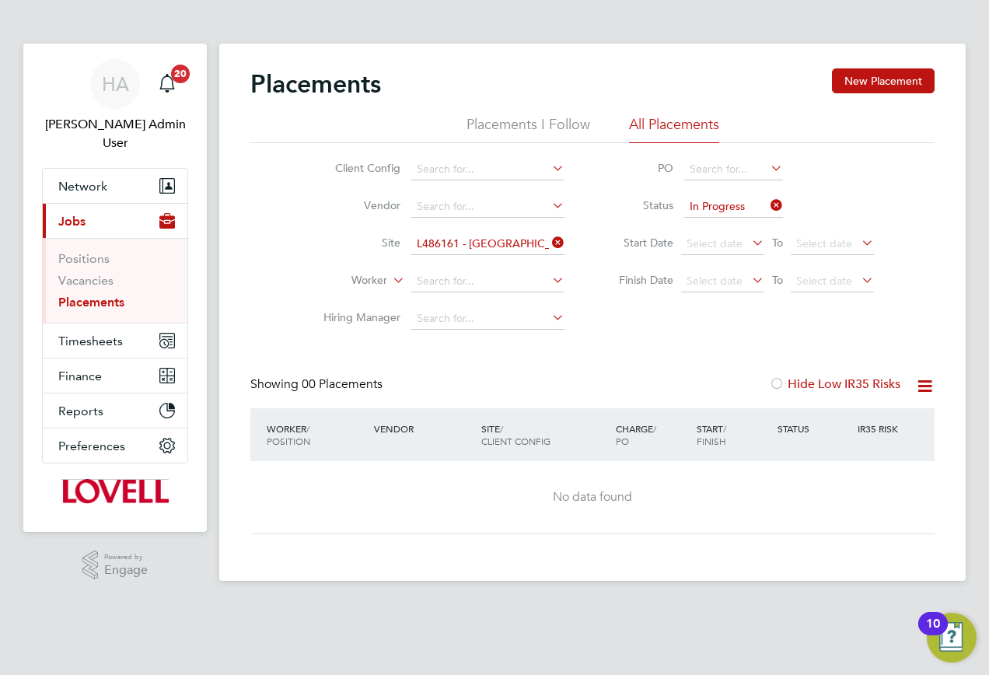
click at [549, 241] on icon at bounding box center [549, 243] width 0 height 22
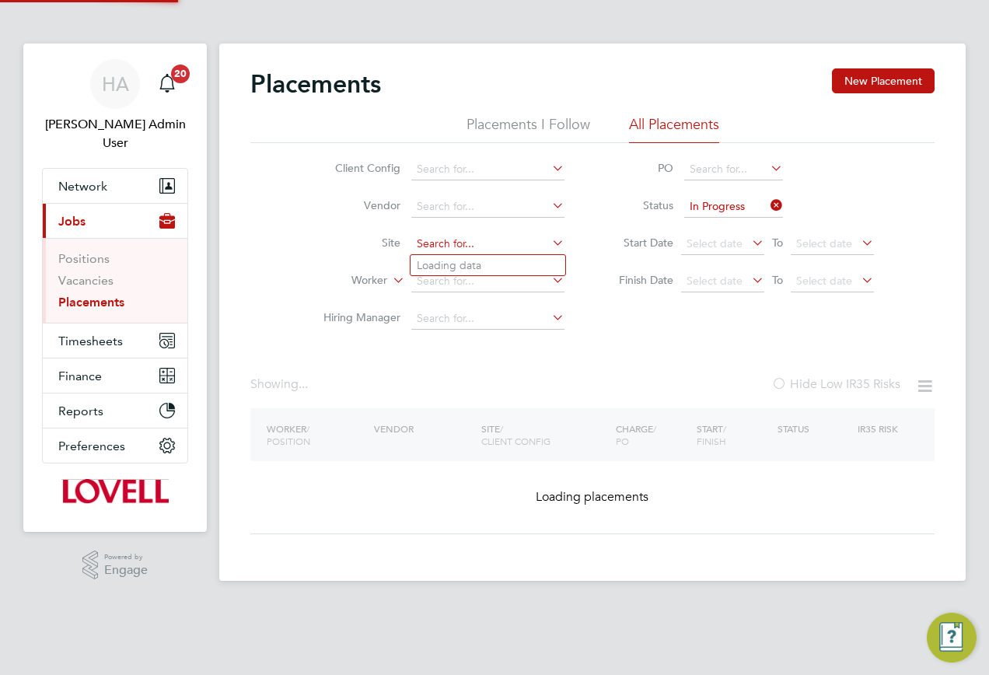
click at [487, 252] on input at bounding box center [487, 244] width 153 height 22
paste input "Ponders End"
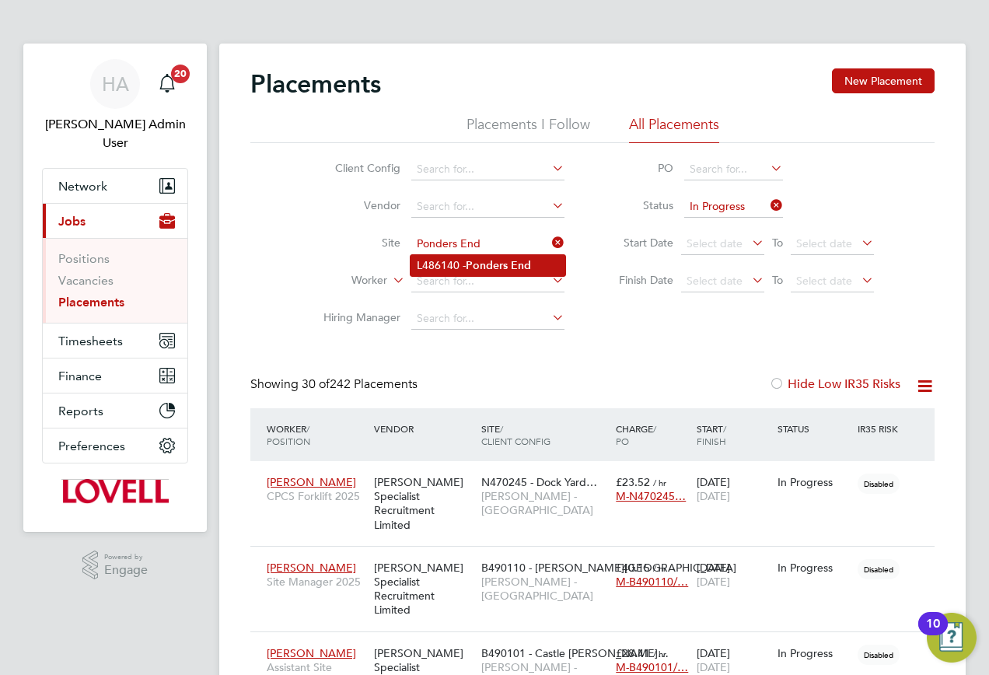
click at [482, 264] on b "Ponders" at bounding box center [487, 265] width 42 height 13
type input "L486140 - Ponders End"
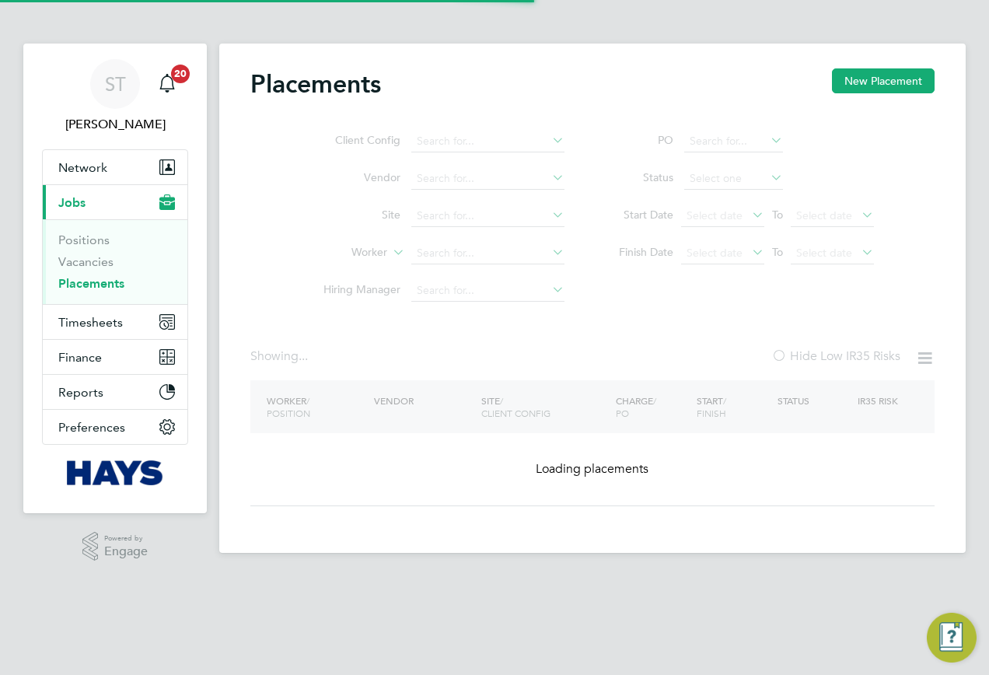
type input "In Progress"
type input "L486140 - Ponders End"
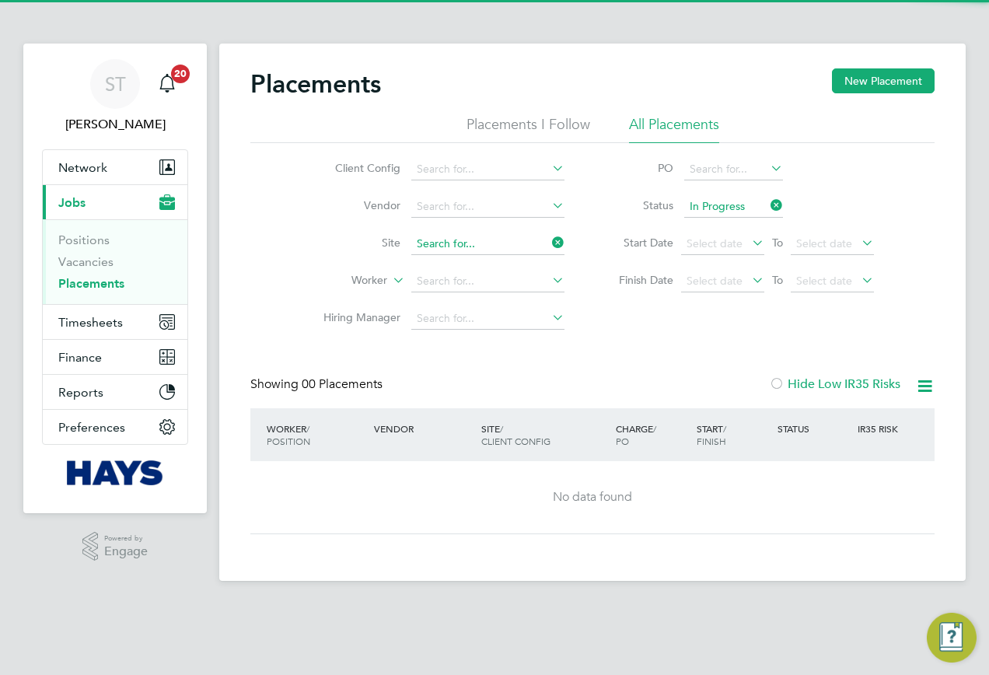
click at [541, 238] on input at bounding box center [487, 244] width 153 height 22
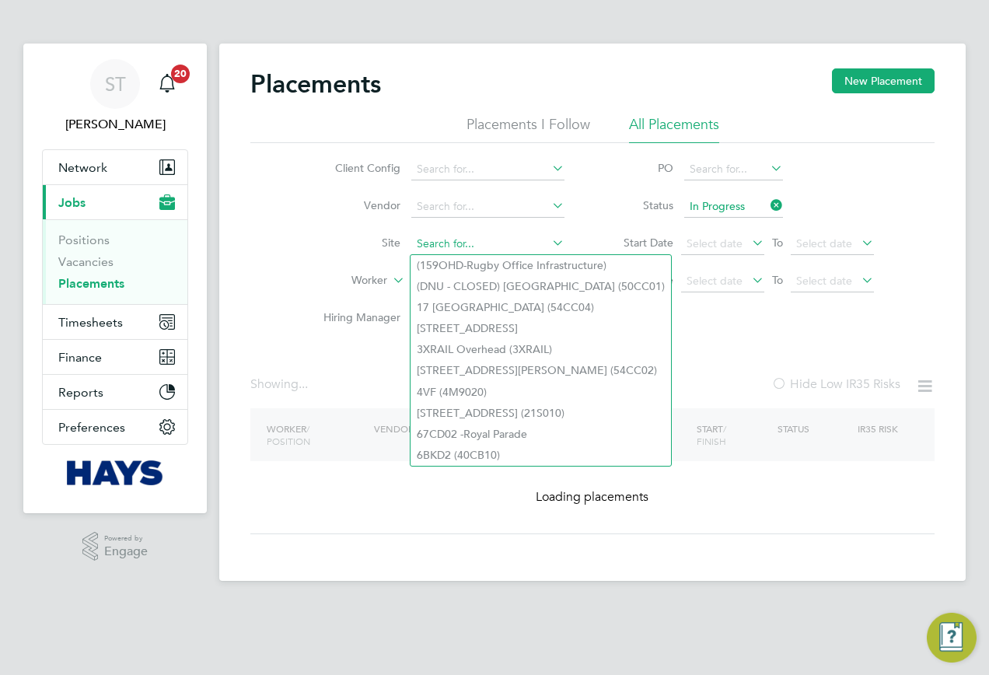
click at [509, 240] on input at bounding box center [487, 244] width 153 height 22
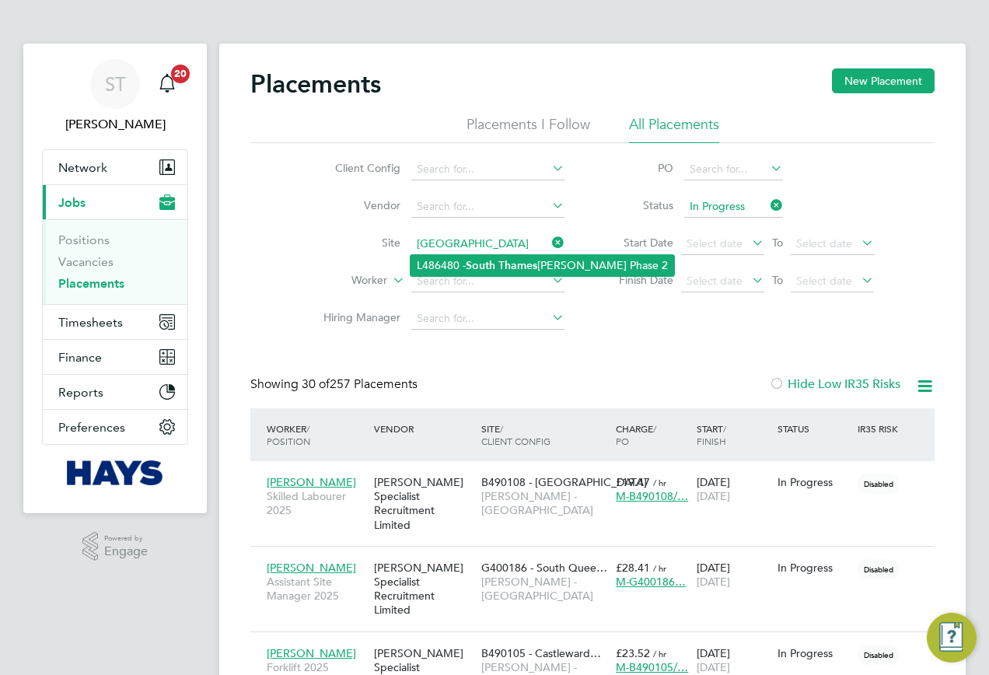
click at [477, 259] on b "South" at bounding box center [481, 265] width 30 height 13
type input "L486480 - [GEOGRAPHIC_DATA] Phase 2"
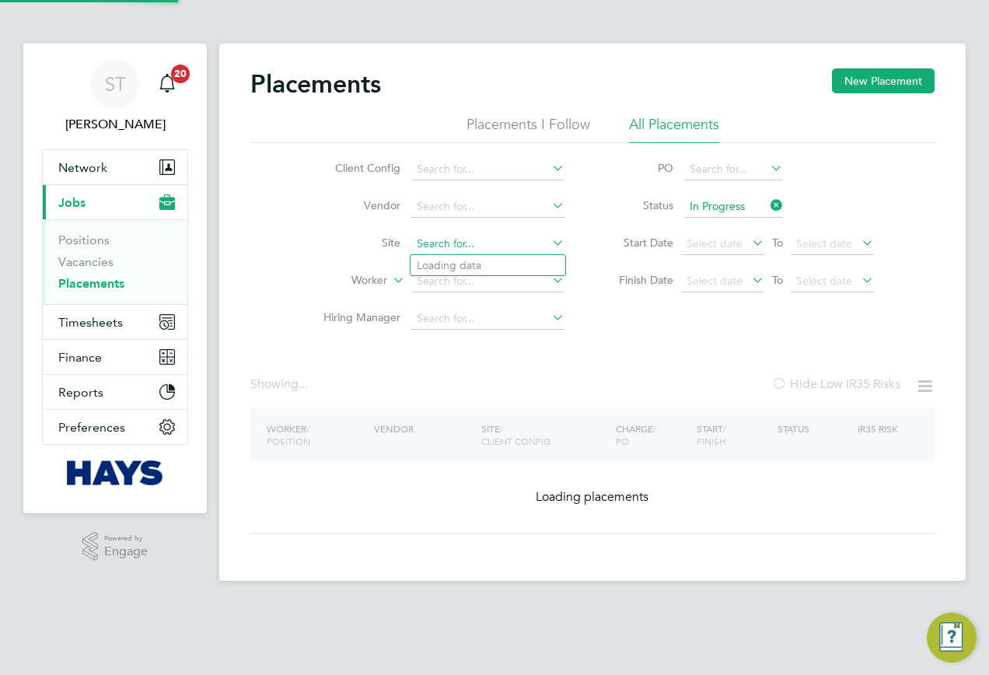
click at [534, 237] on input at bounding box center [487, 244] width 153 height 22
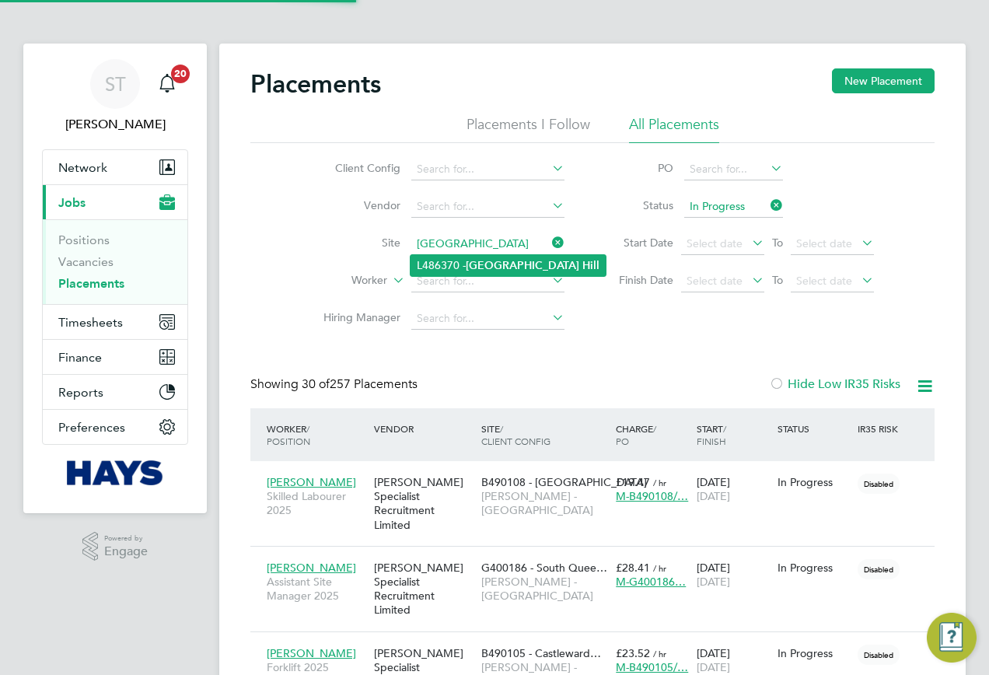
click at [495, 264] on b "[GEOGRAPHIC_DATA]" at bounding box center [523, 265] width 114 height 13
type input "L486370 - [GEOGRAPHIC_DATA]"
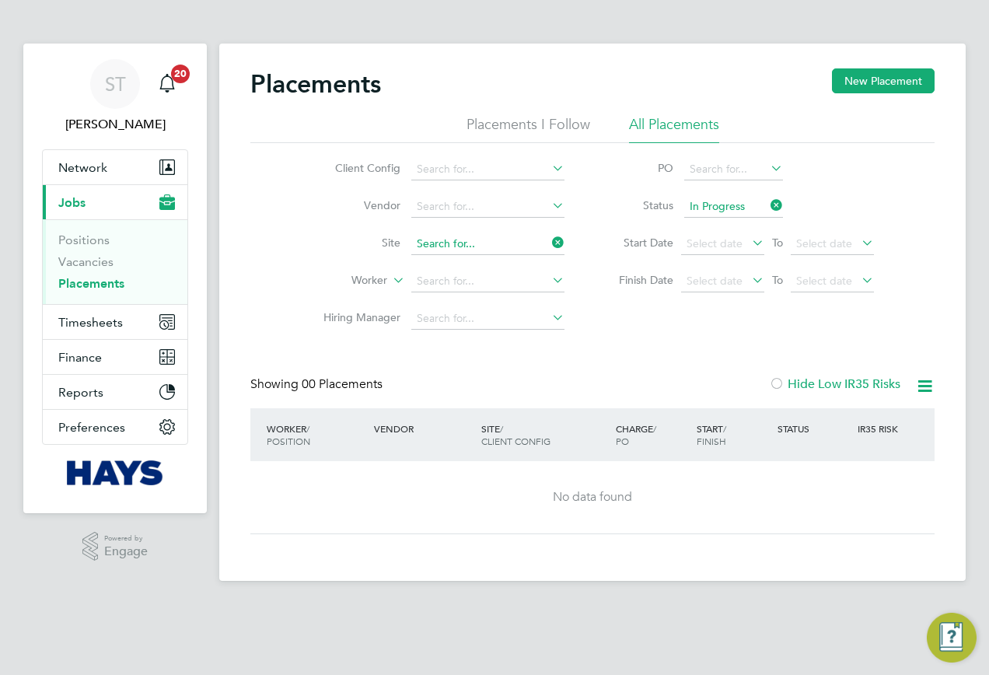
click at [547, 254] on div "Placements New Placement Placements I Follow All Placements Client Config Vendo…" at bounding box center [592, 313] width 747 height 538
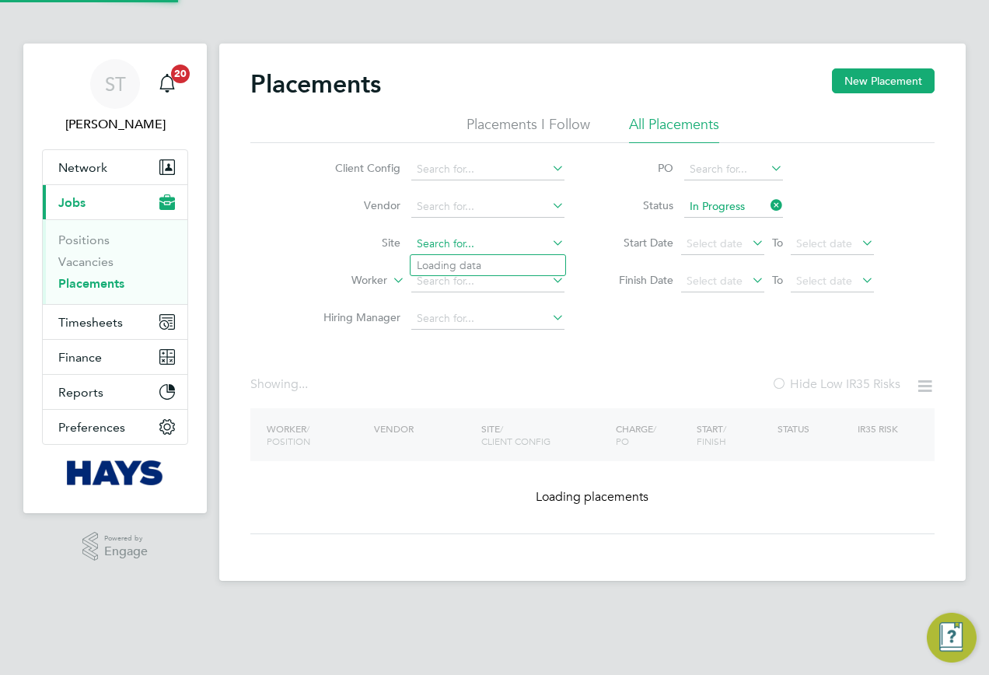
click at [531, 247] on input at bounding box center [487, 244] width 153 height 22
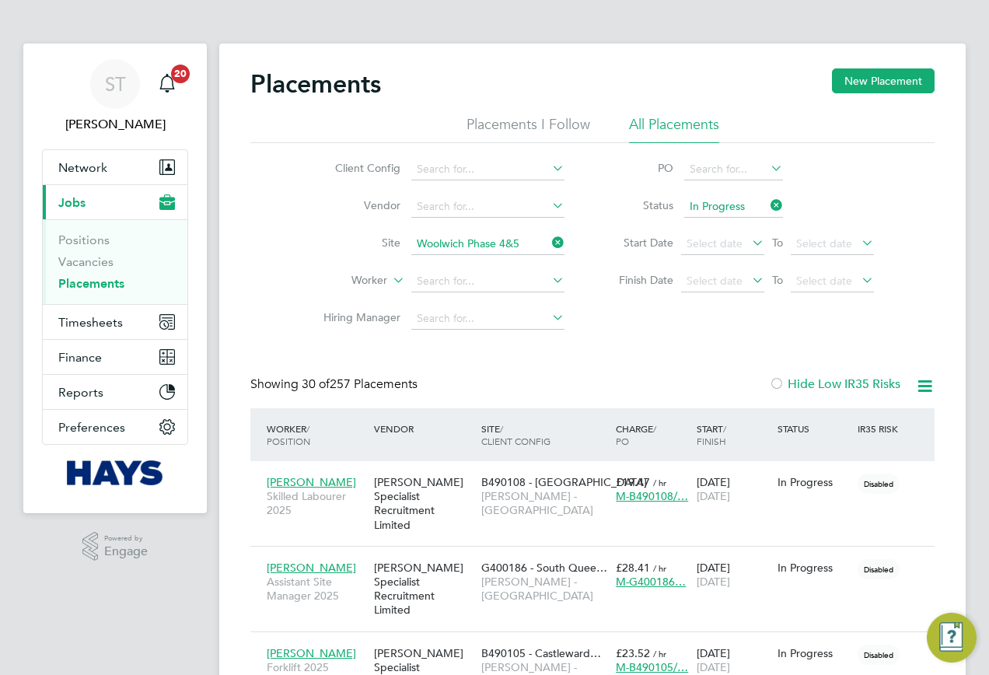
click at [506, 259] on b "[GEOGRAPHIC_DATA]" at bounding box center [523, 265] width 114 height 13
type input "L486069 - [GEOGRAPHIC_DATA] Phase 4&5"
